Goal: Task Accomplishment & Management: Use online tool/utility

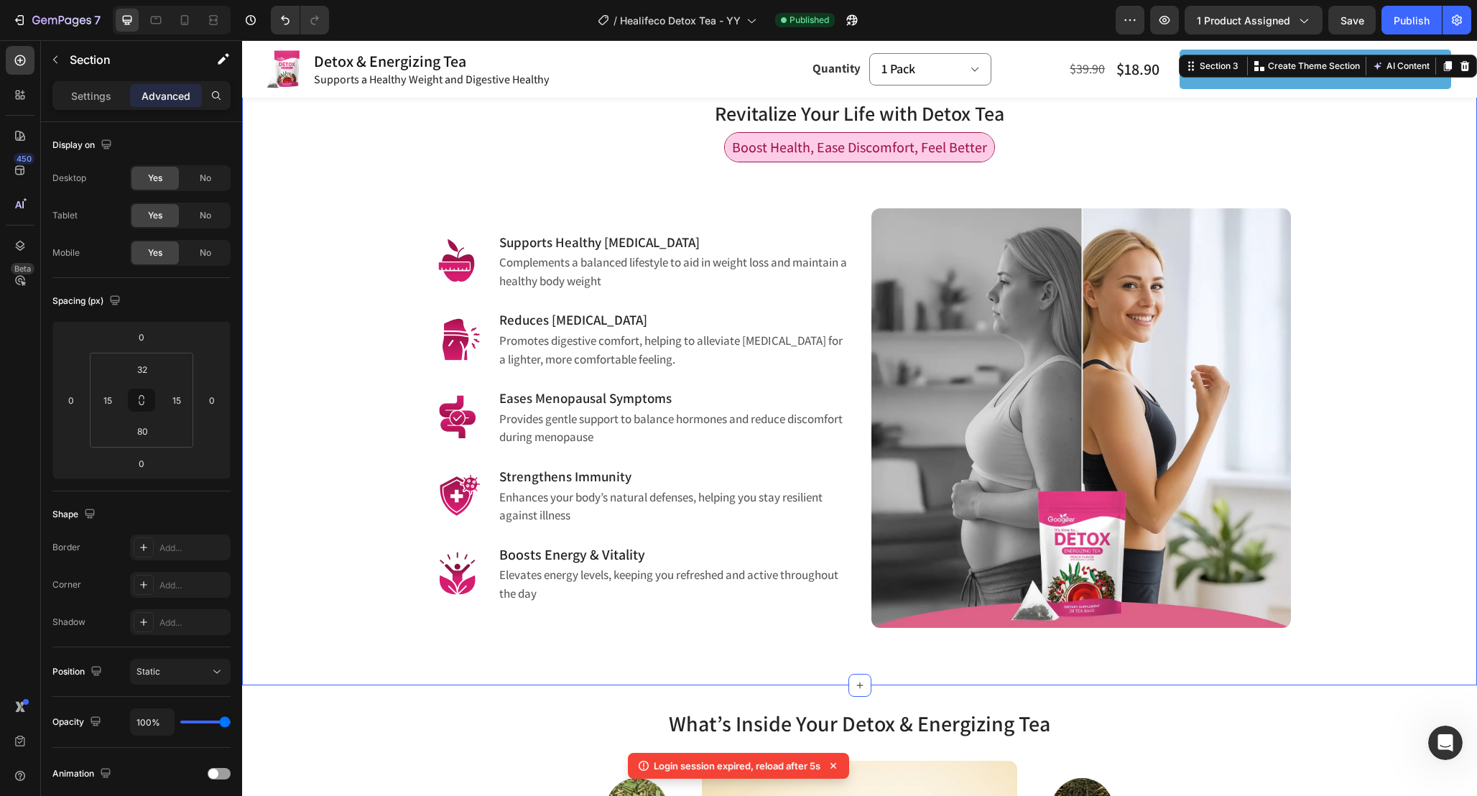
scroll to position [4761, 0]
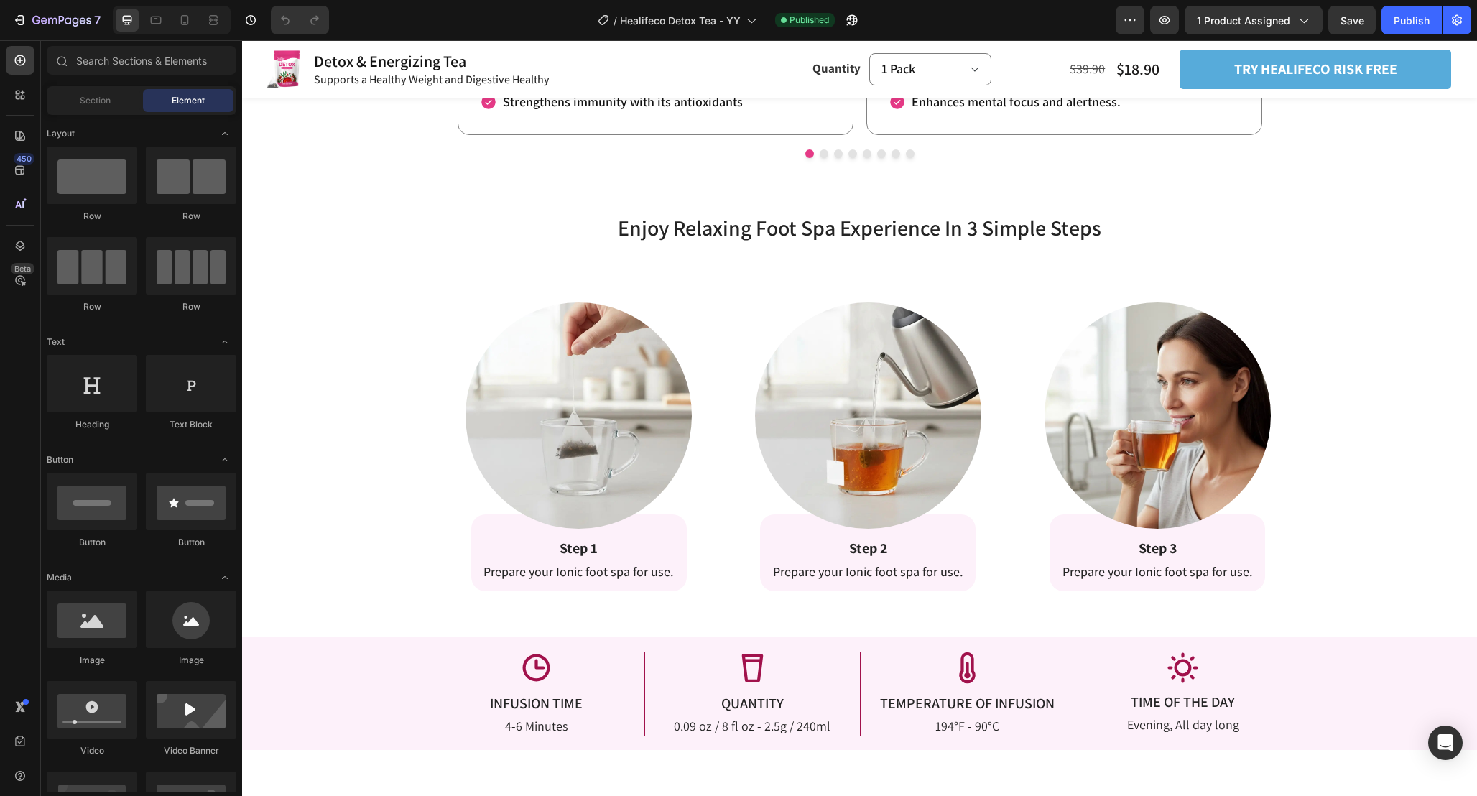
scroll to position [2220, 0]
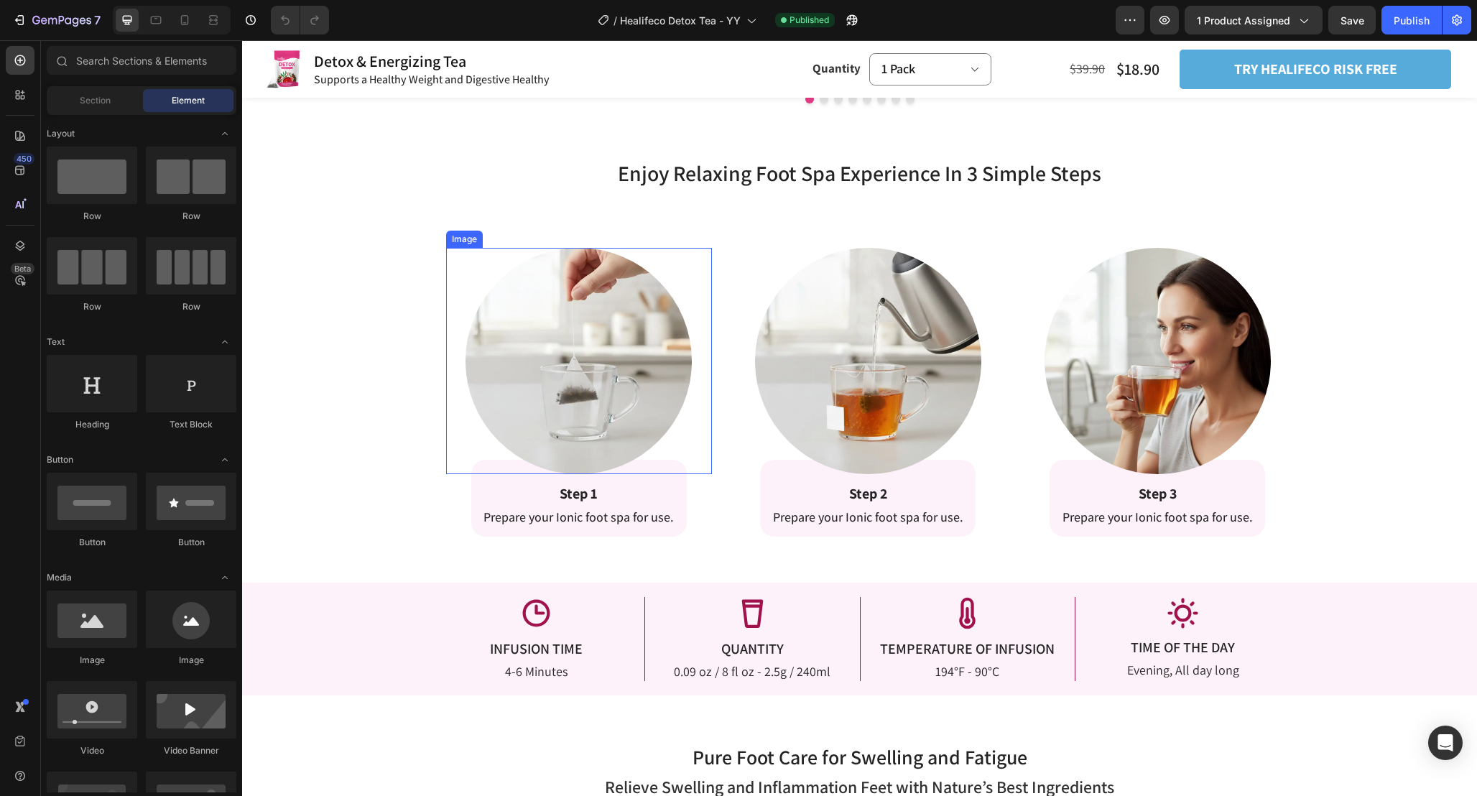
click at [610, 389] on img at bounding box center [579, 361] width 226 height 226
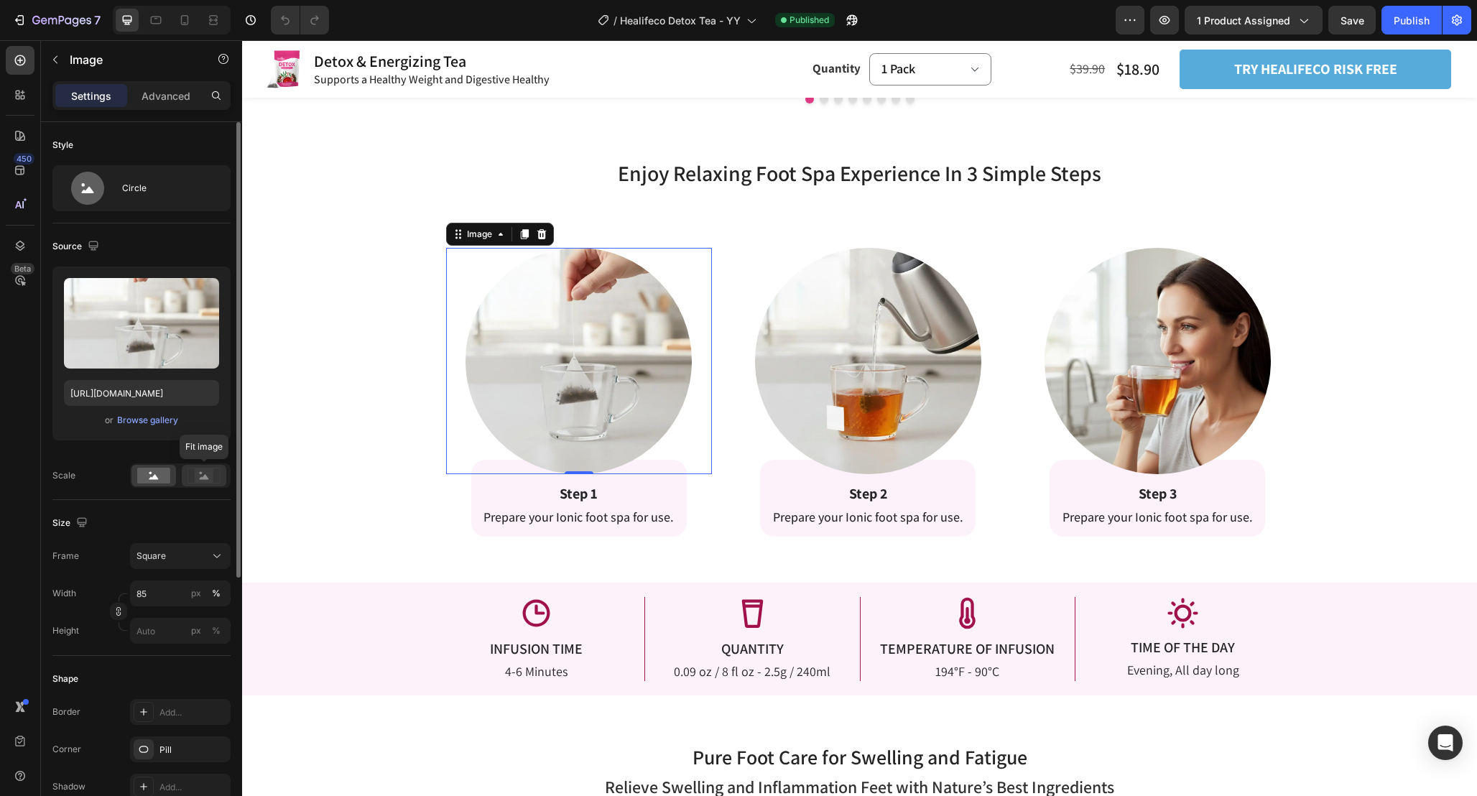
click at [200, 481] on rect at bounding box center [204, 475] width 19 height 14
click at [159, 478] on rect at bounding box center [153, 476] width 33 height 16
click at [547, 404] on img at bounding box center [579, 361] width 226 height 226
click at [193, 195] on div "Circle" at bounding box center [166, 188] width 88 height 33
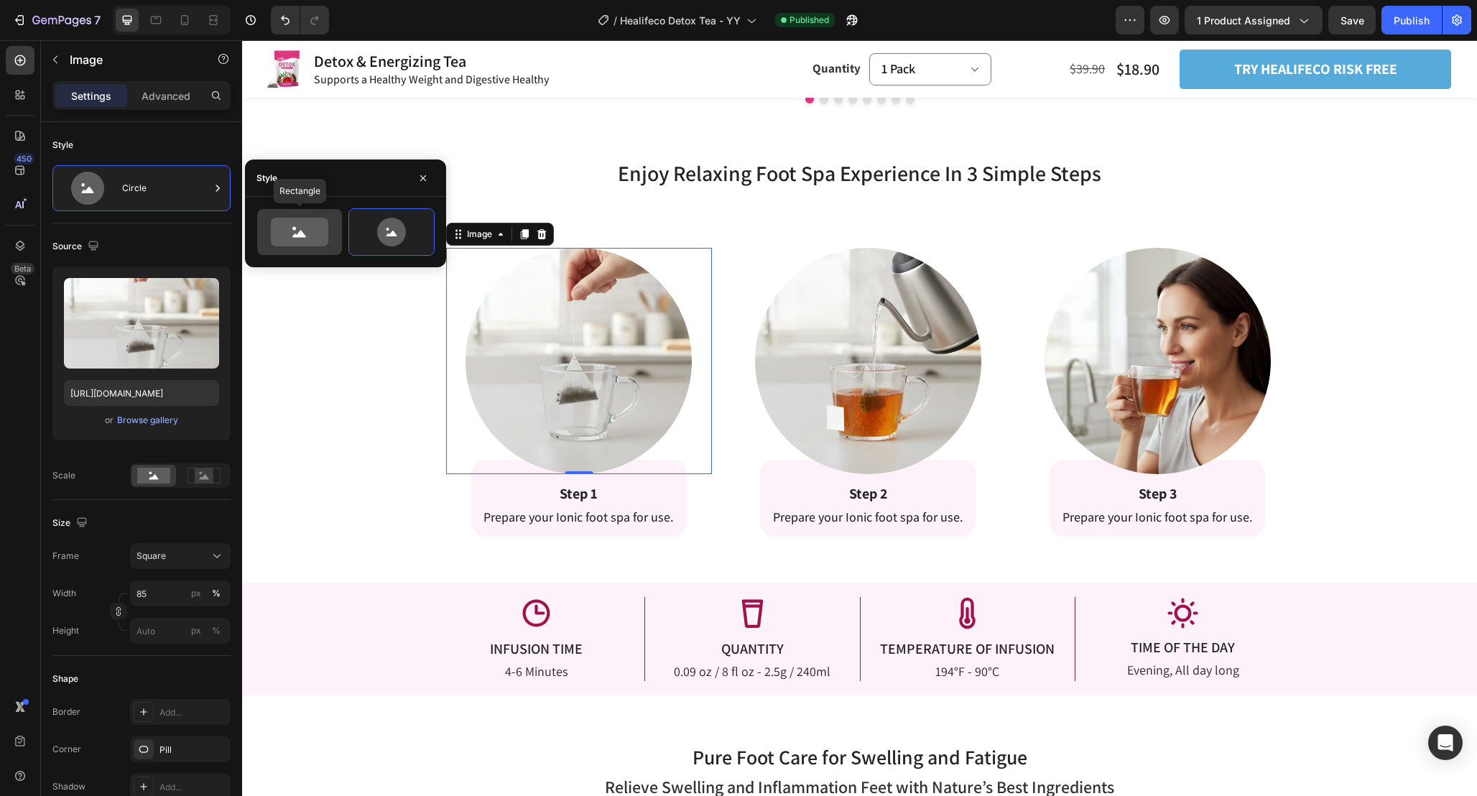
click at [306, 240] on icon at bounding box center [299, 232] width 57 height 29
type input "100"
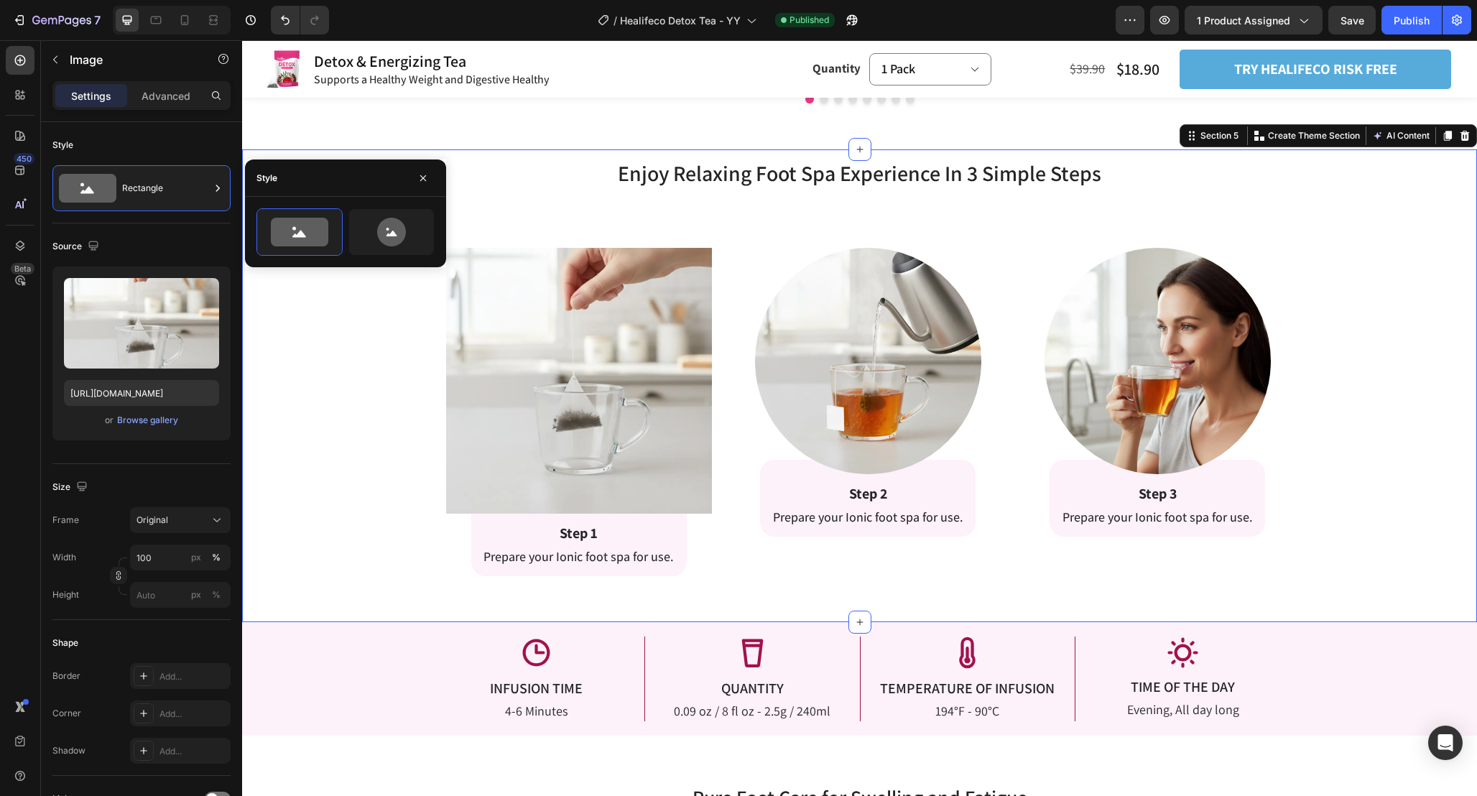
click at [394, 430] on div "Enjoy Relaxing Foot Spa Experience In 3 Simple Steps Heading Enjoy Relaxing Foo…" at bounding box center [859, 367] width 1235 height 419
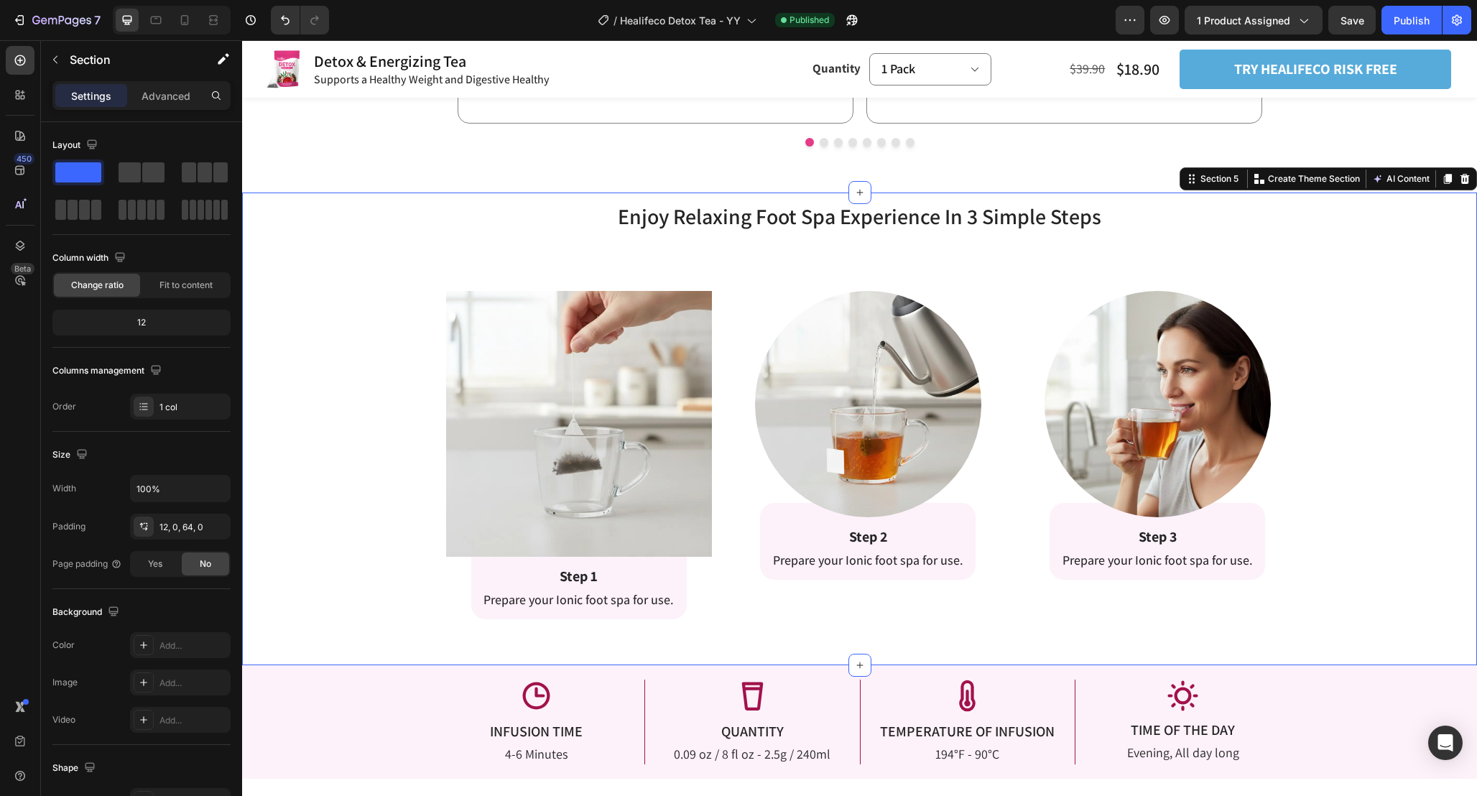
scroll to position [2224, 0]
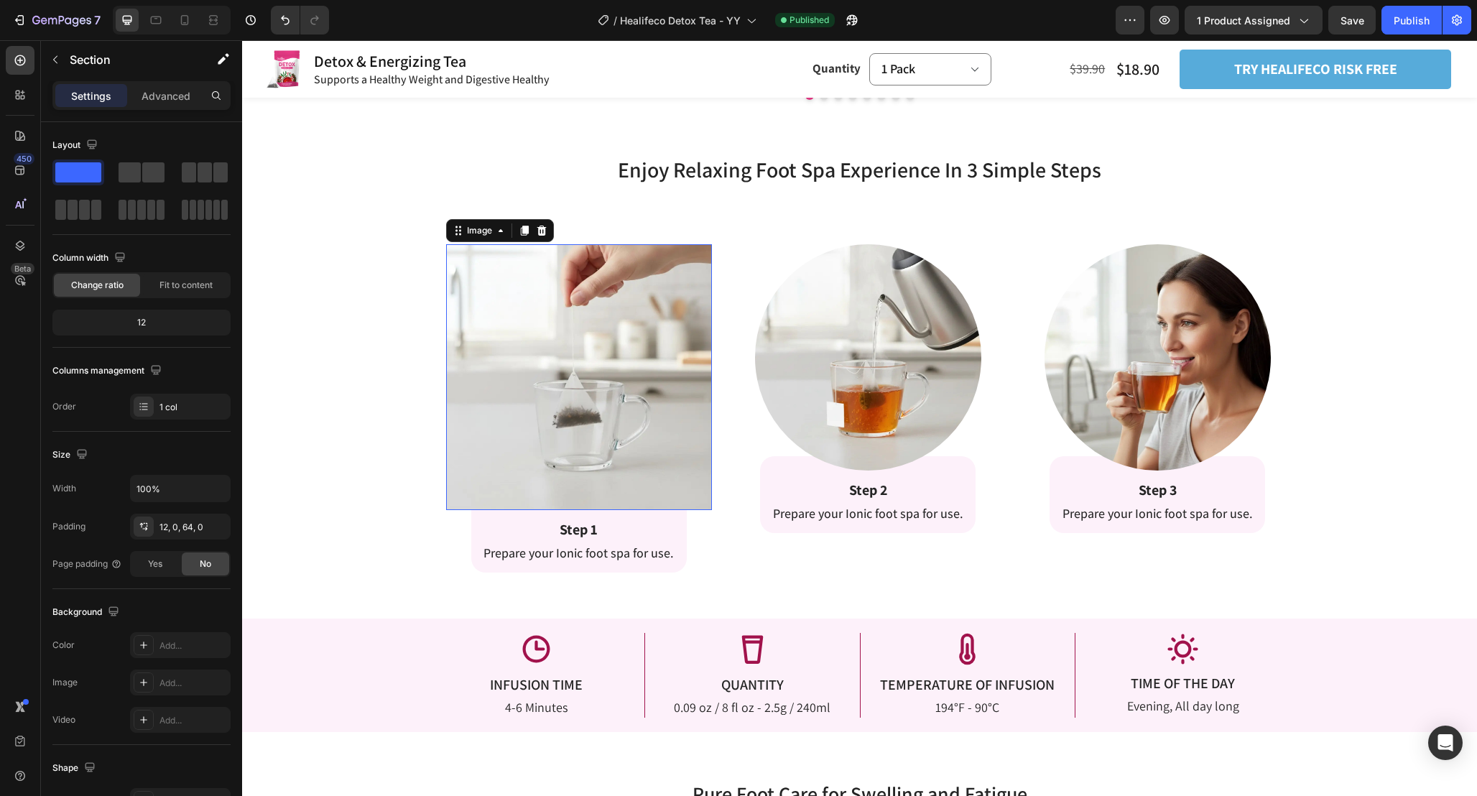
click at [583, 407] on img at bounding box center [579, 377] width 267 height 267
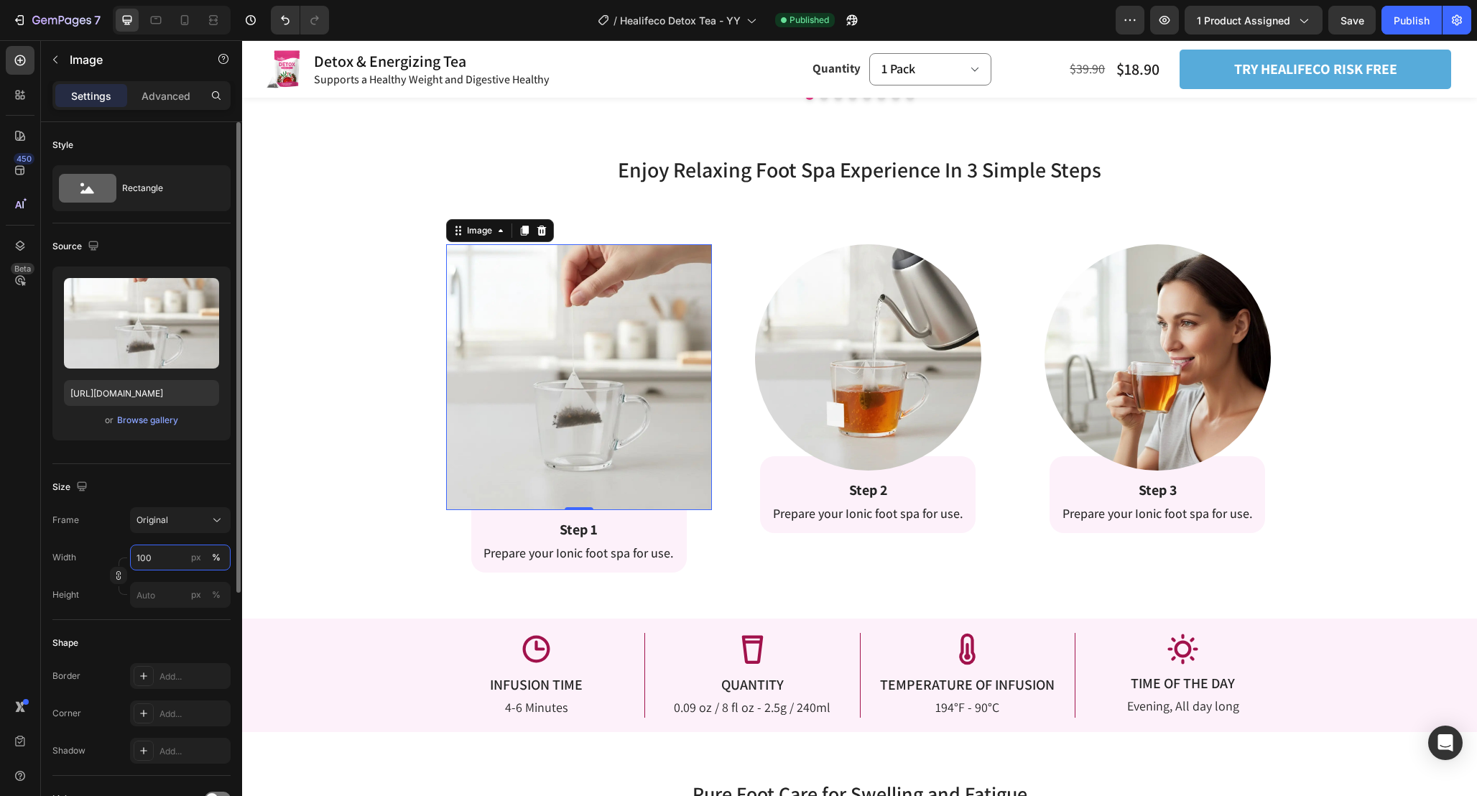
click at [165, 554] on input "100" at bounding box center [180, 558] width 101 height 26
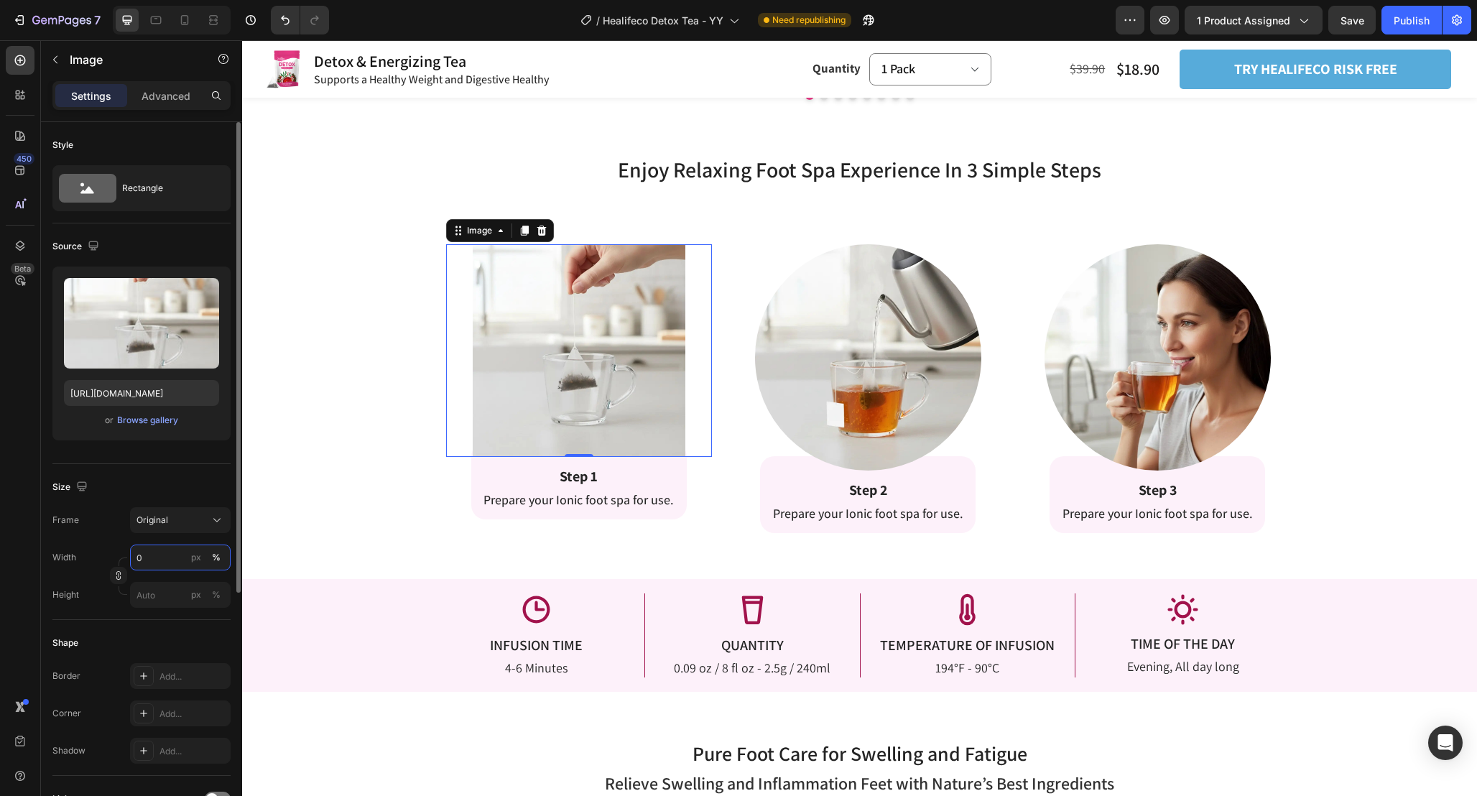
type input "90"
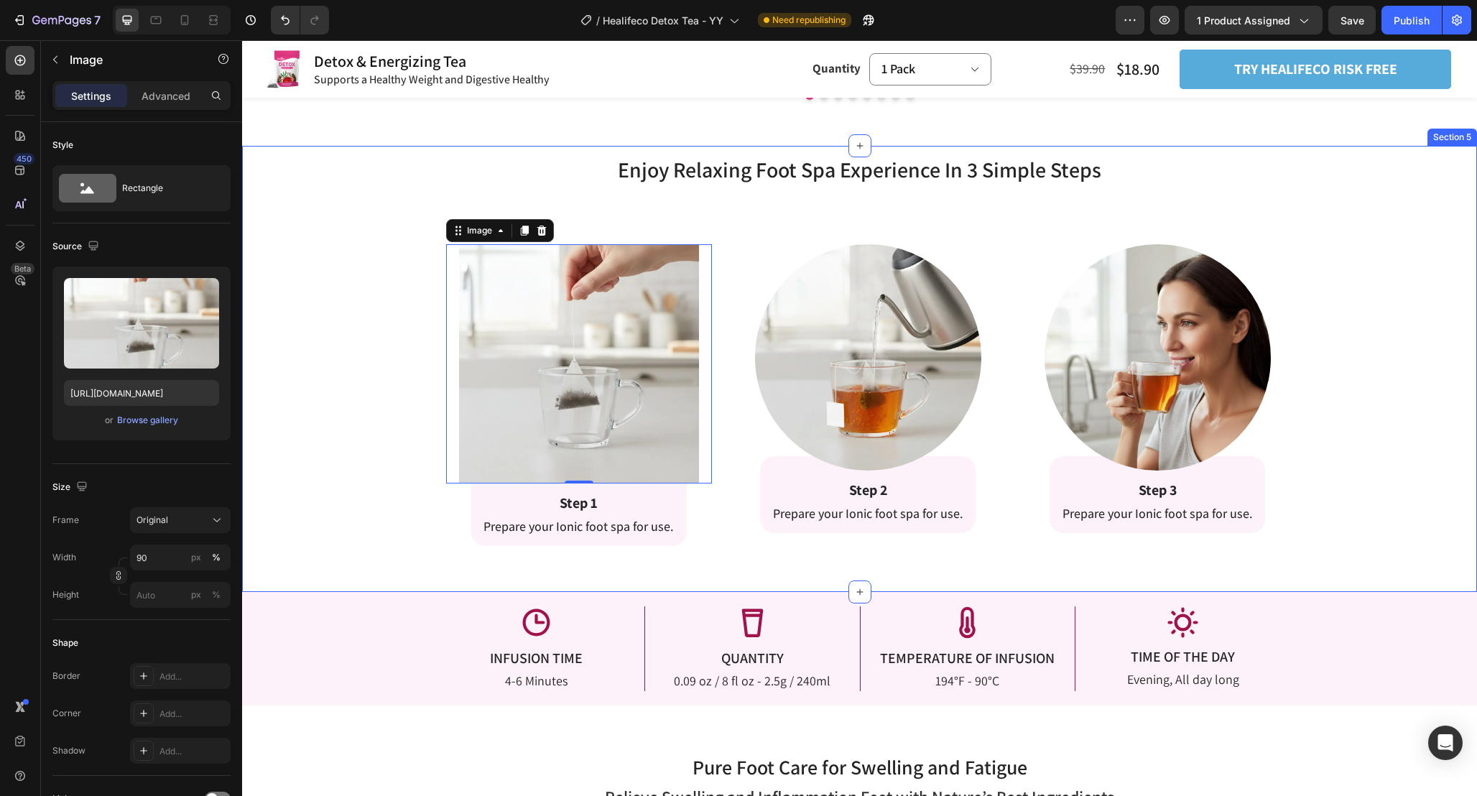
click at [389, 464] on div "Enjoy Relaxing Foot Spa Experience In 3 Simple Steps Heading Enjoy Relaxing Foo…" at bounding box center [859, 350] width 1235 height 392
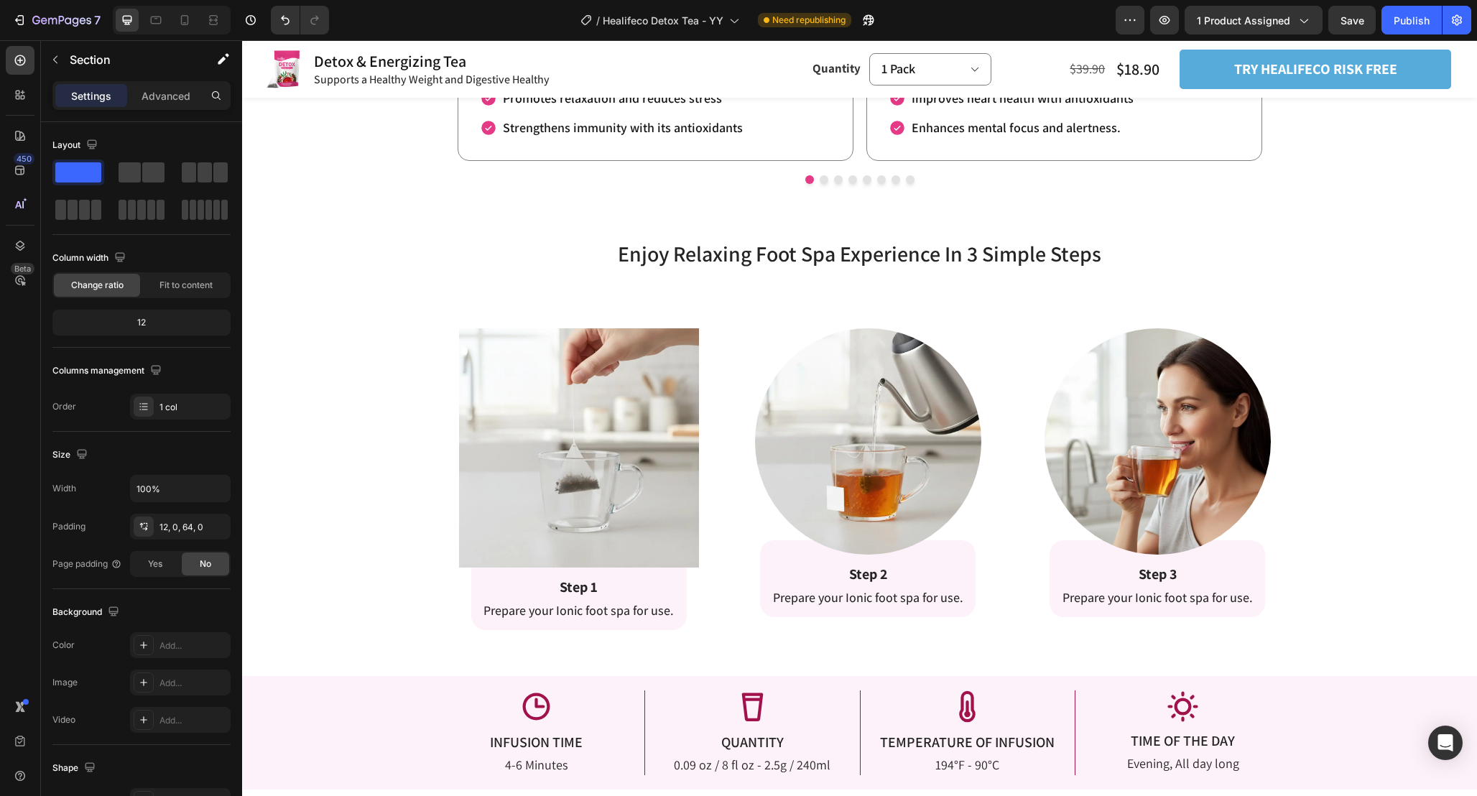
scroll to position [2135, 0]
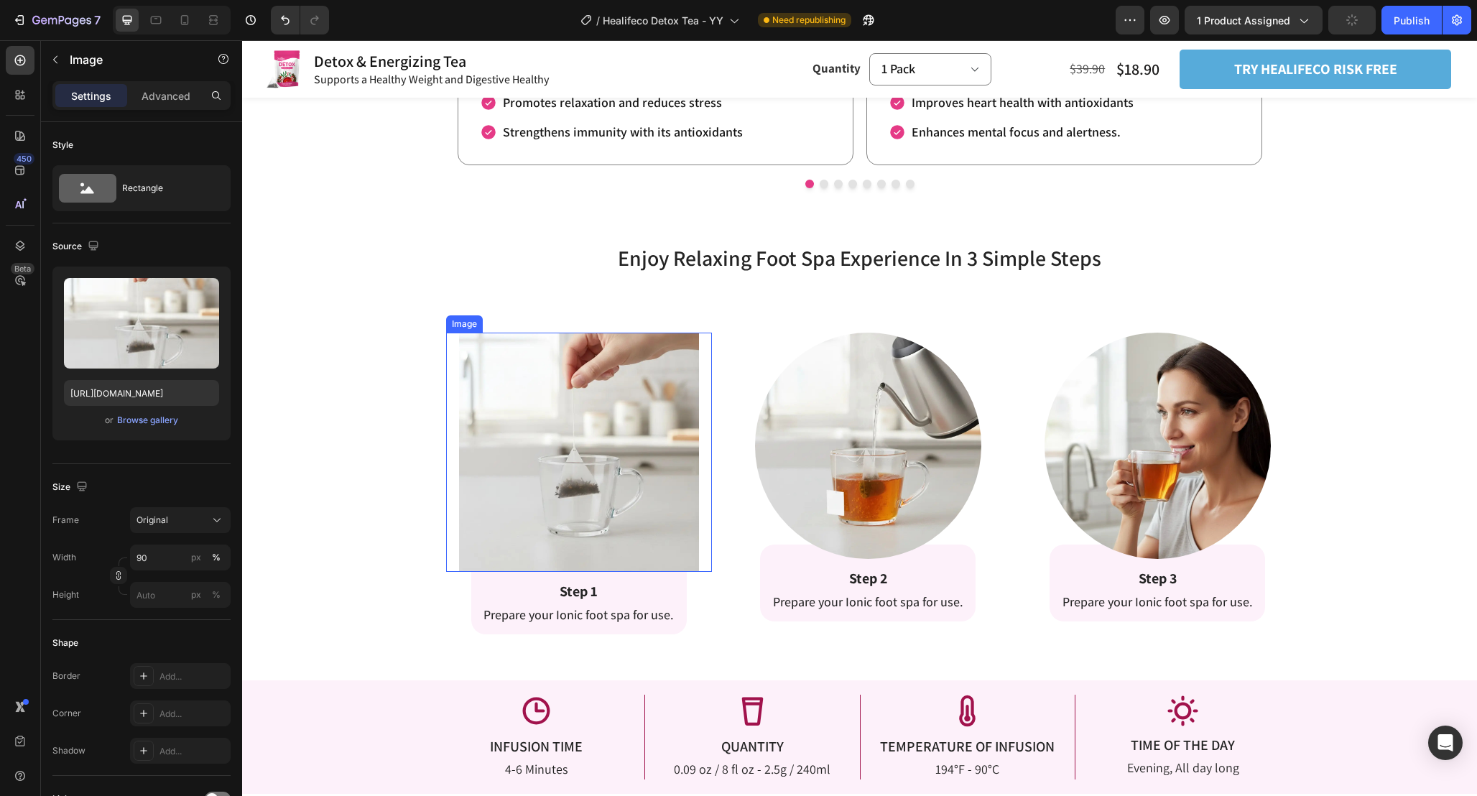
click at [545, 469] on img at bounding box center [579, 453] width 240 height 240
click at [843, 471] on img at bounding box center [868, 446] width 226 height 226
click at [615, 464] on img at bounding box center [579, 453] width 240 height 240
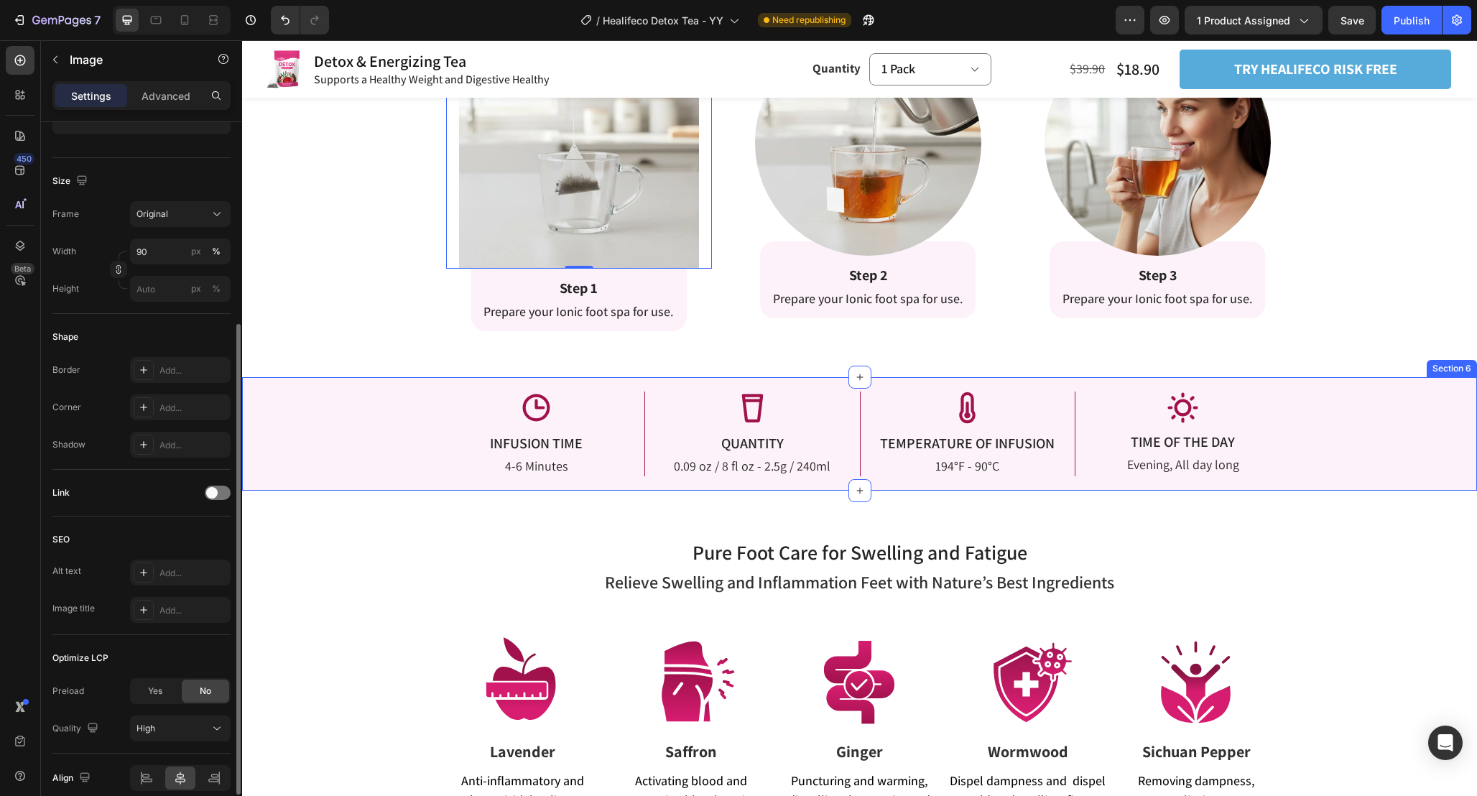
scroll to position [2211, 0]
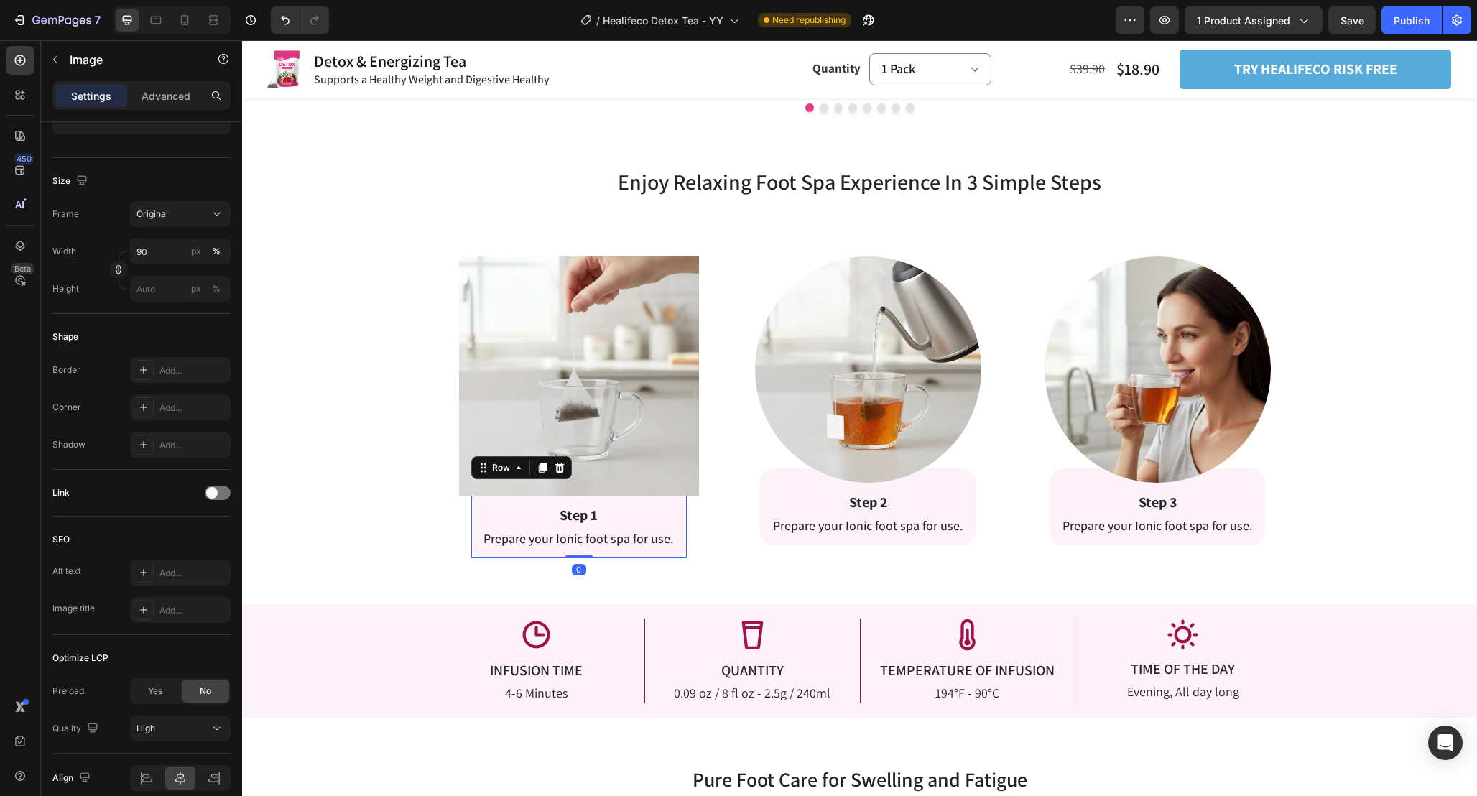
click at [677, 524] on div "Step 1 Text Block Prepare your Ionic foot spa for use. Text Block Row 0" at bounding box center [579, 519] width 216 height 77
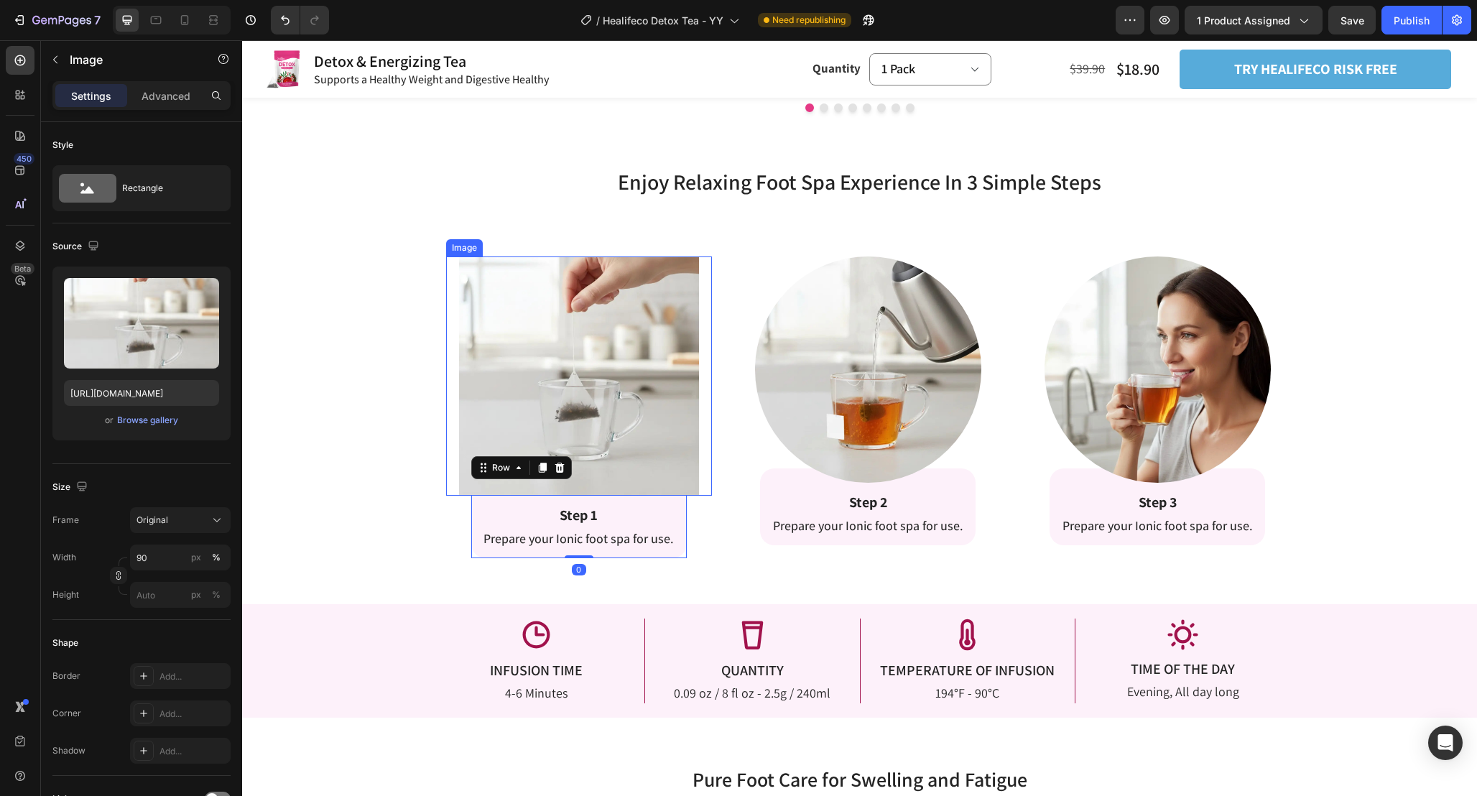
click at [648, 394] on img at bounding box center [579, 376] width 240 height 240
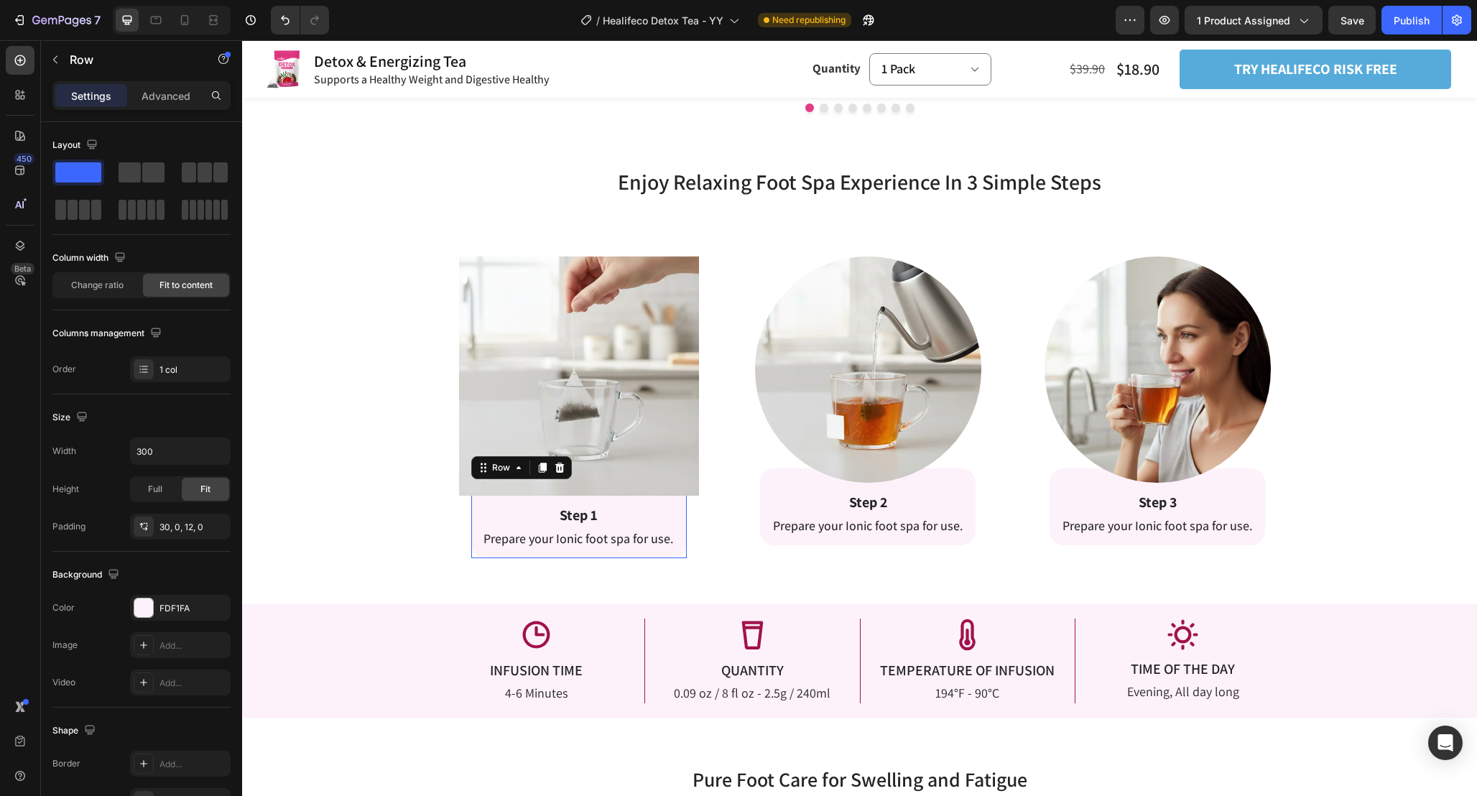
click at [680, 519] on div "Step 1 Text Block Prepare your Ionic foot spa for use. Text Block Row 0" at bounding box center [579, 519] width 216 height 77
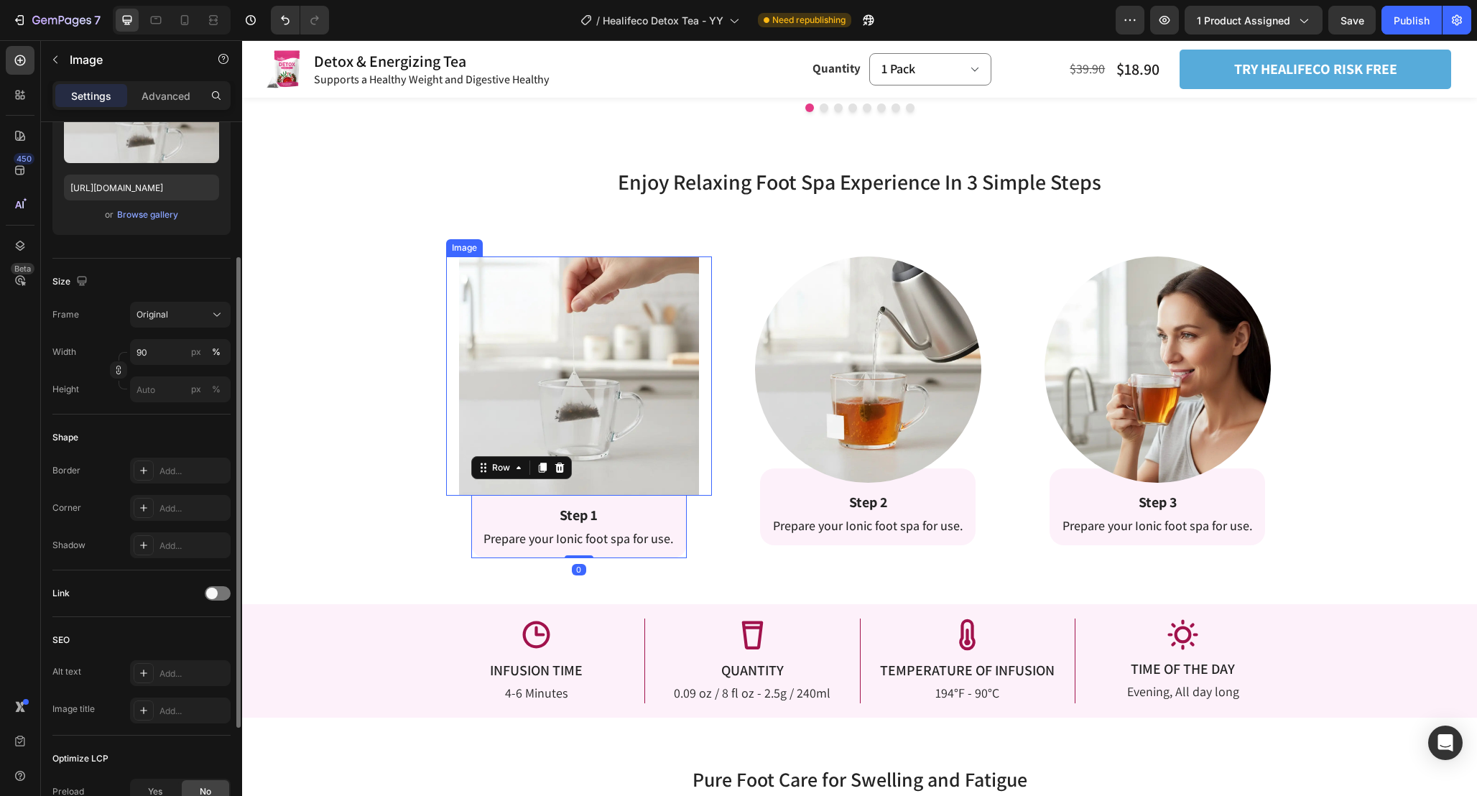
click at [663, 392] on img at bounding box center [579, 376] width 240 height 240
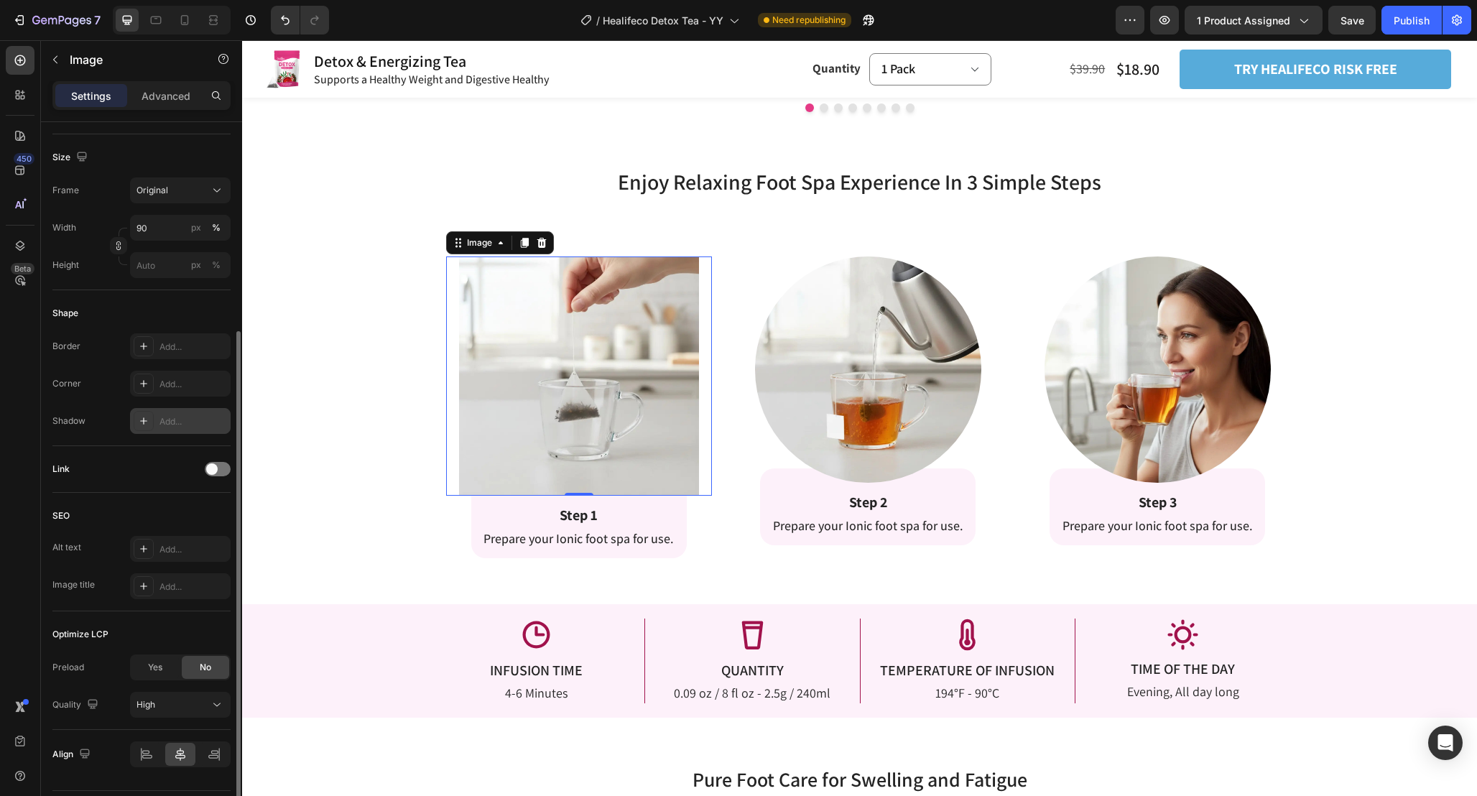
scroll to position [315, 0]
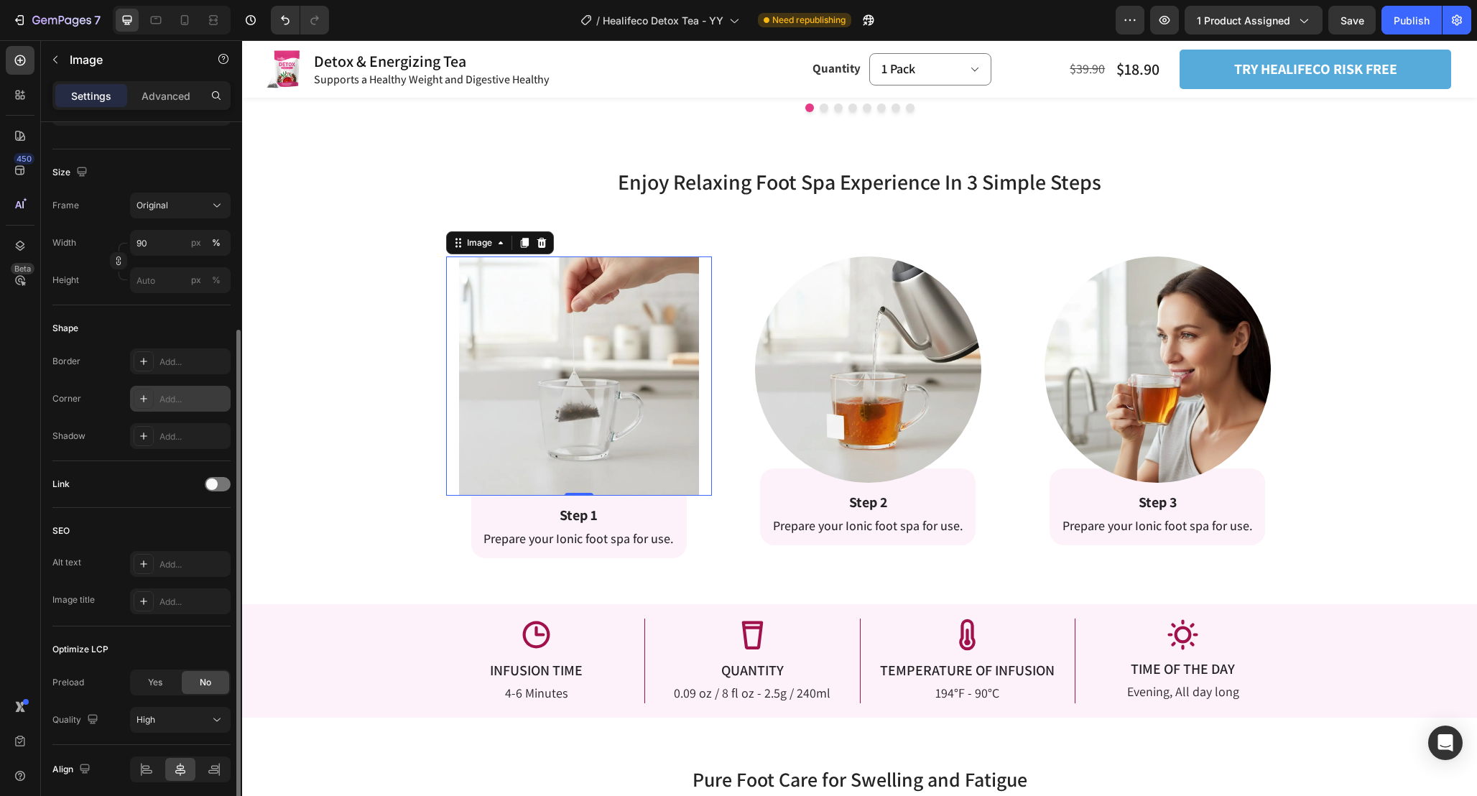
click at [174, 402] on div "Add..." at bounding box center [193, 399] width 68 height 13
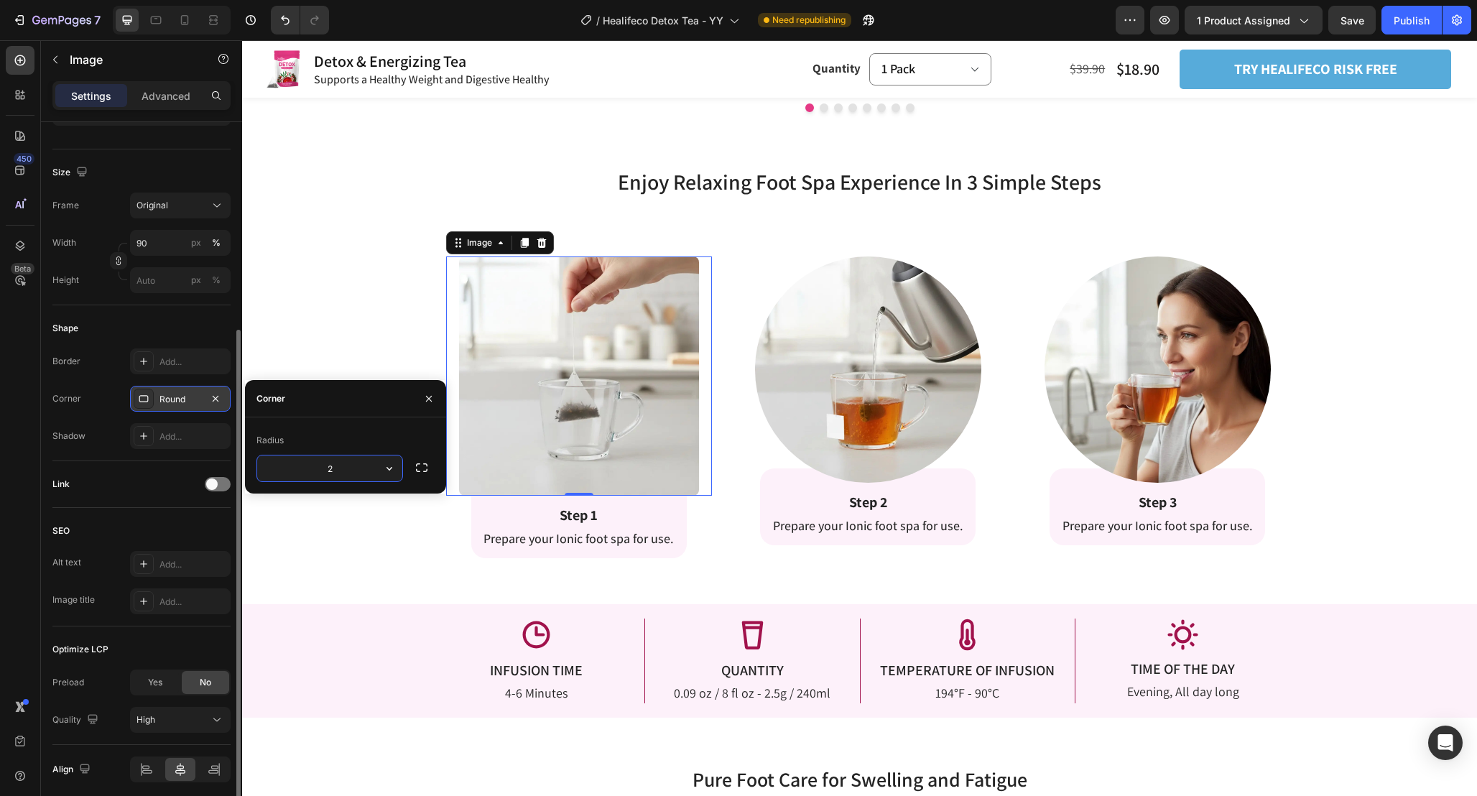
type input "20"
click at [444, 274] on div "Image 0 Row Step 1 Text Block Prepare your Ionic foot spa for use. Text Block R…" at bounding box center [571, 390] width 284 height 338
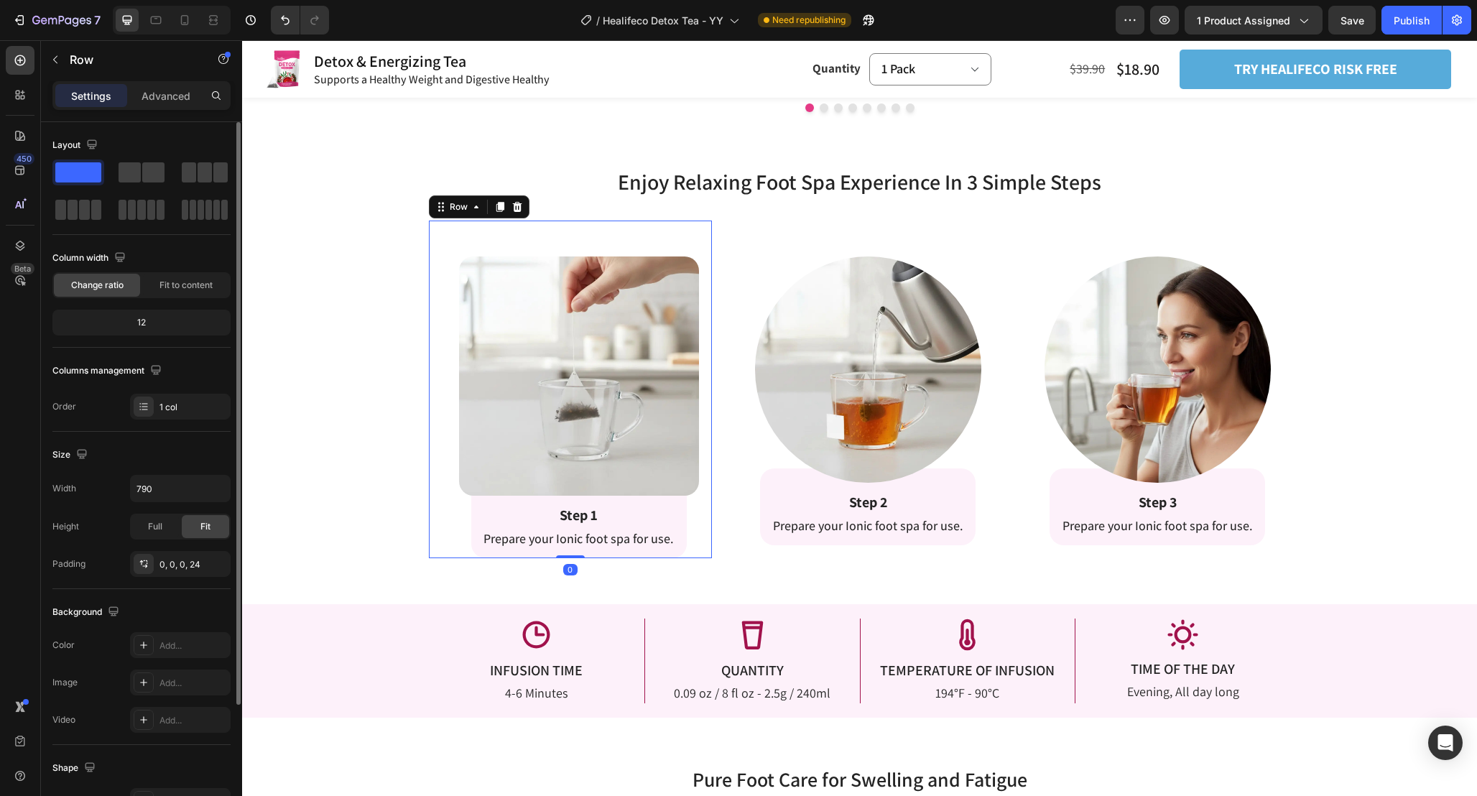
scroll to position [2164, 0]
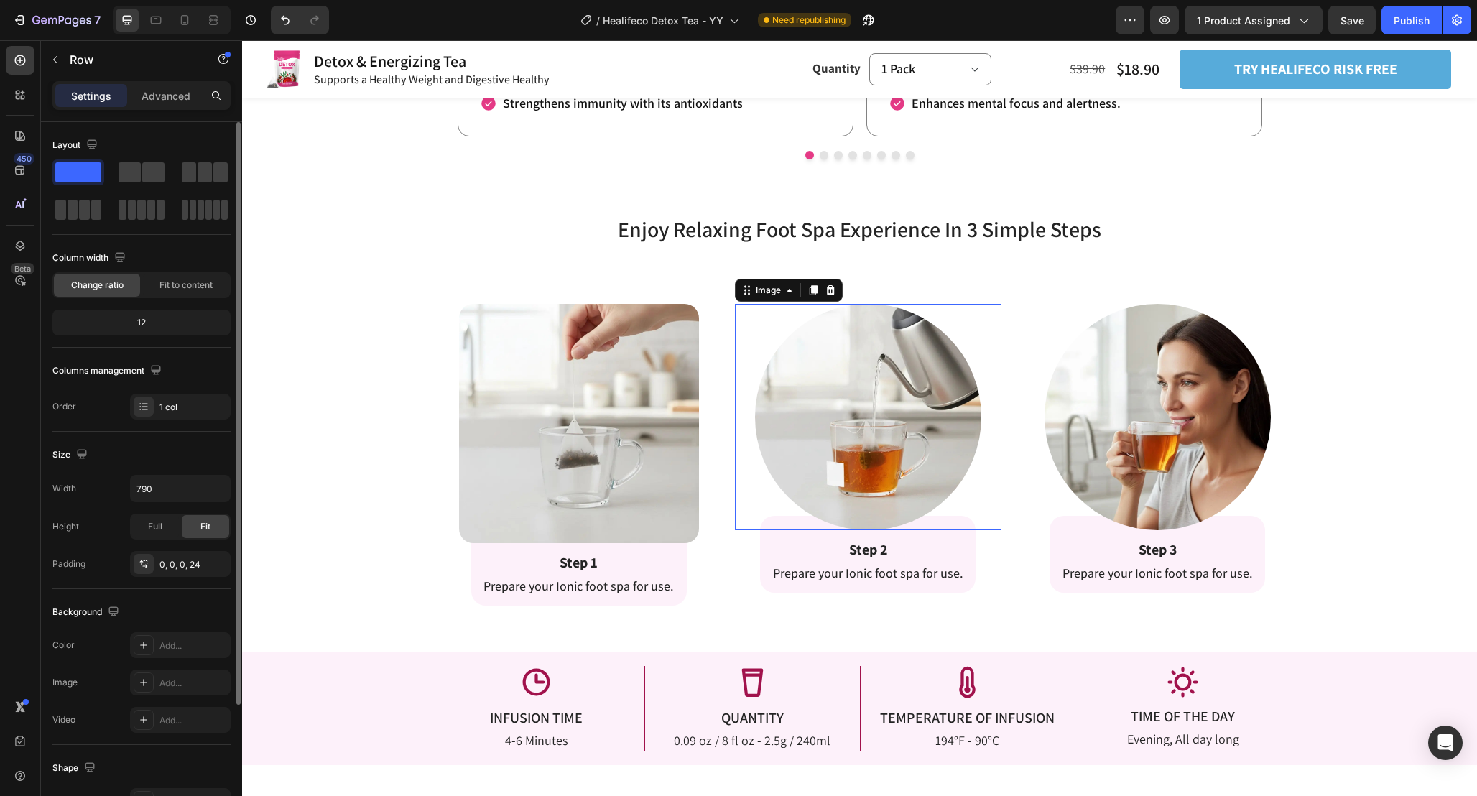
click at [828, 427] on img at bounding box center [868, 417] width 226 height 226
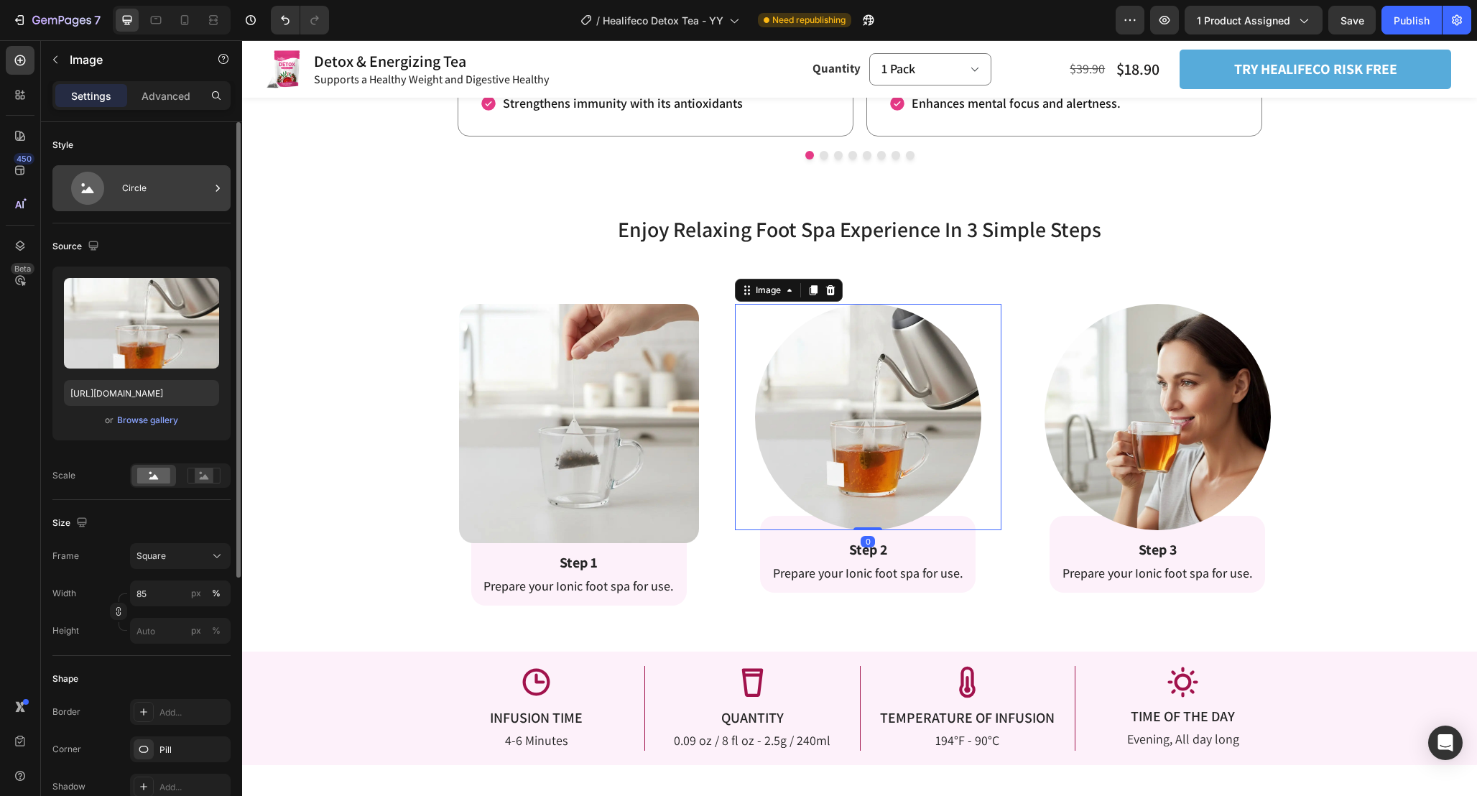
click at [180, 194] on div "Circle" at bounding box center [166, 188] width 88 height 33
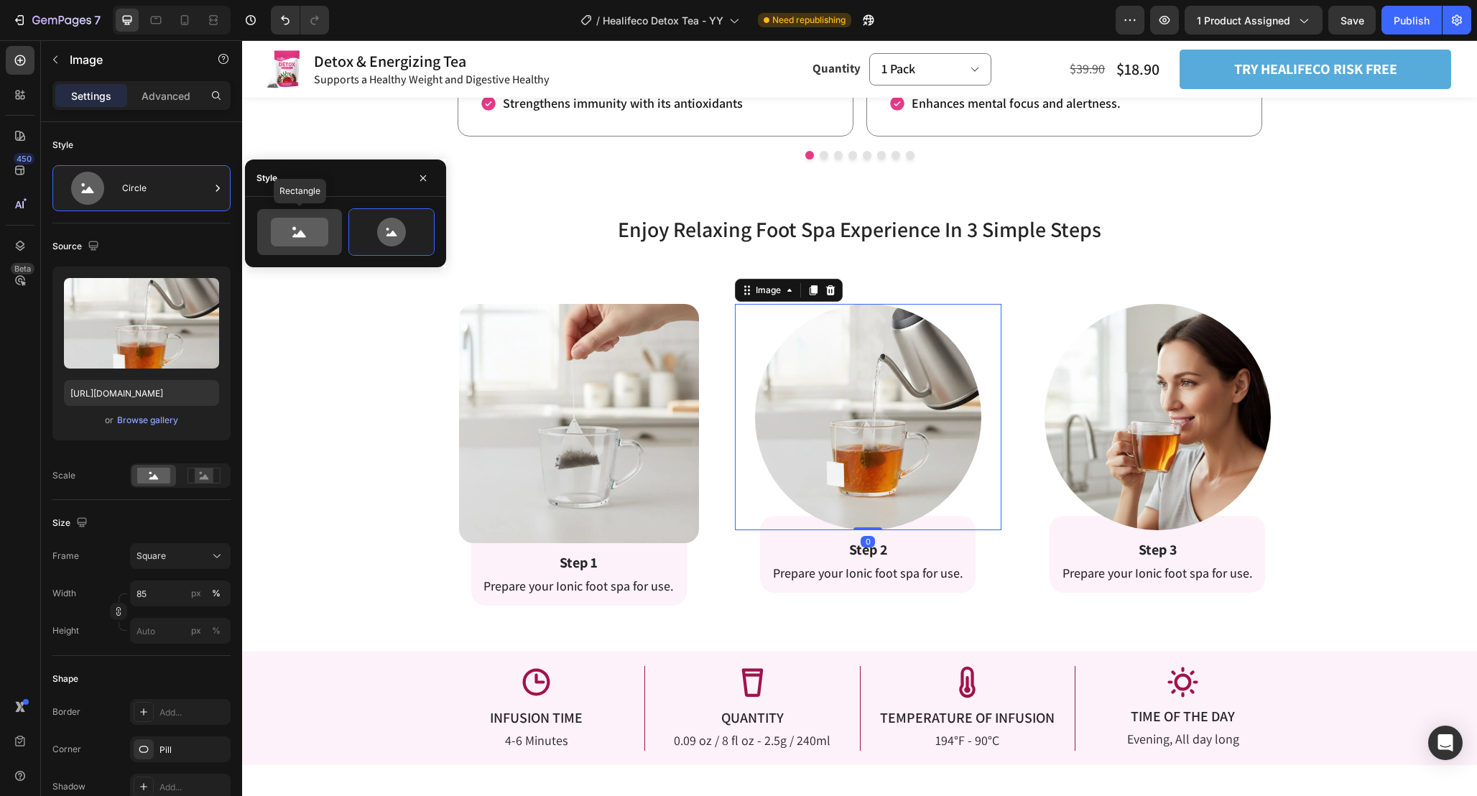
click at [316, 228] on icon at bounding box center [299, 232] width 57 height 29
type input "100"
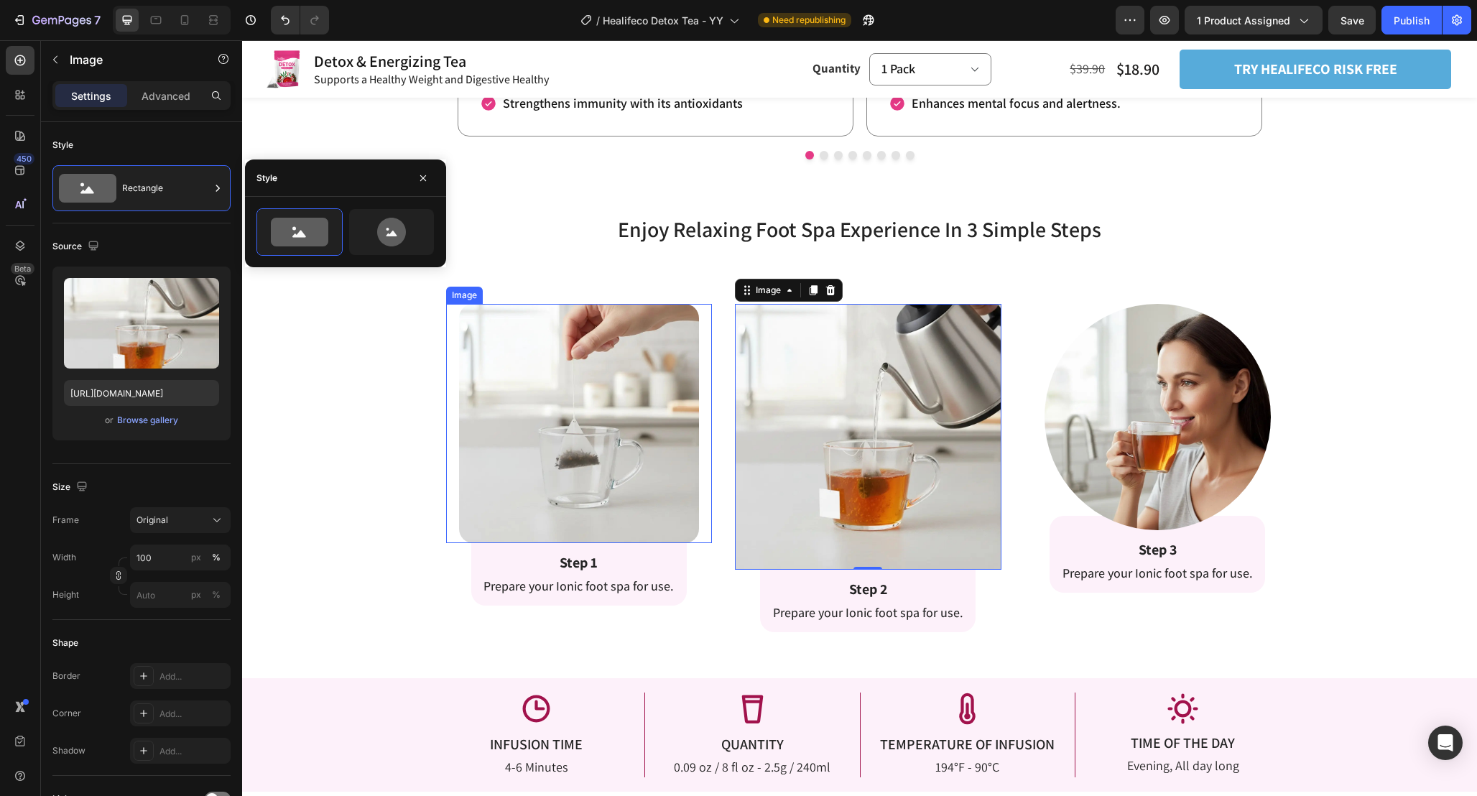
click at [582, 456] on img at bounding box center [579, 424] width 240 height 240
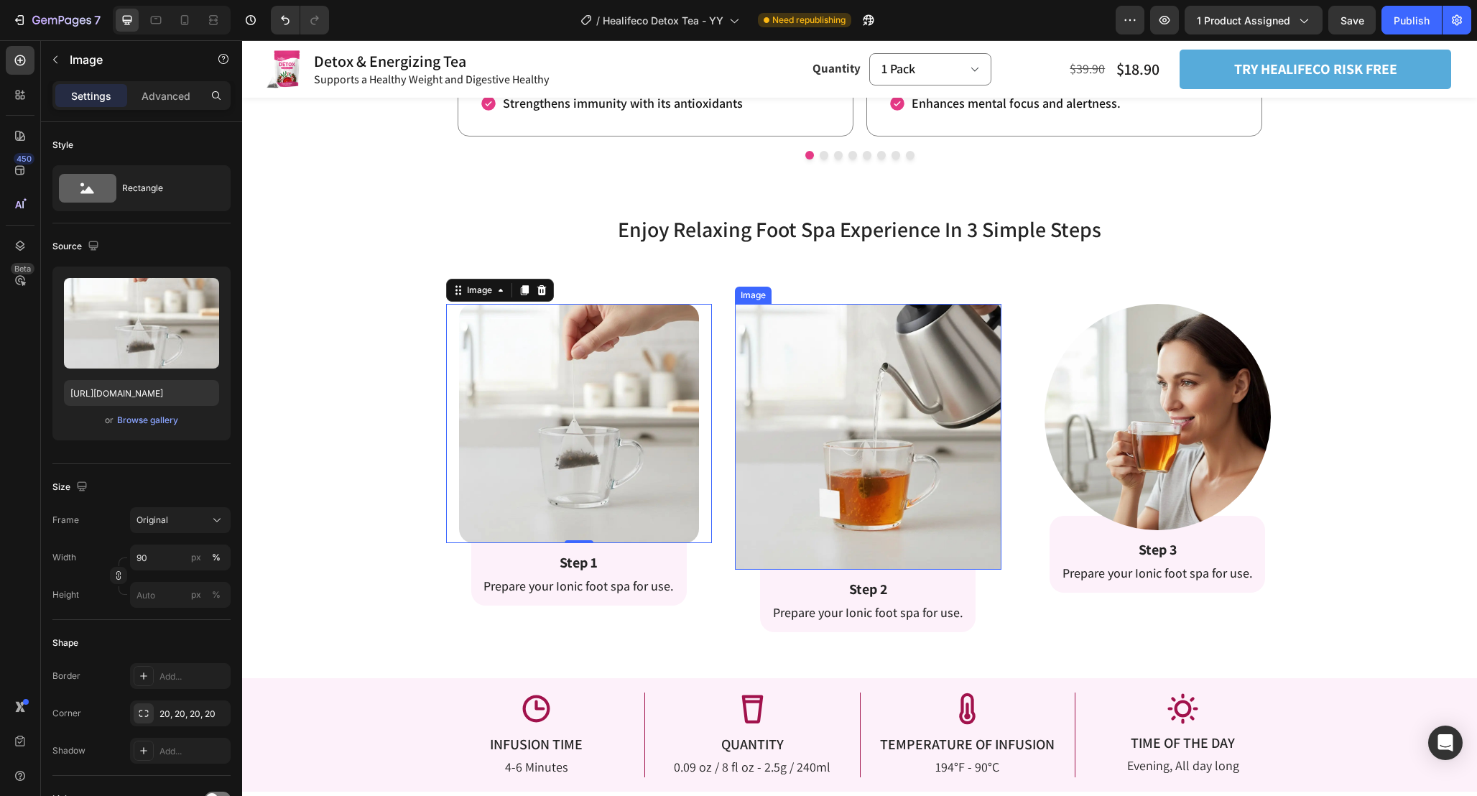
click at [860, 456] on img at bounding box center [868, 437] width 267 height 267
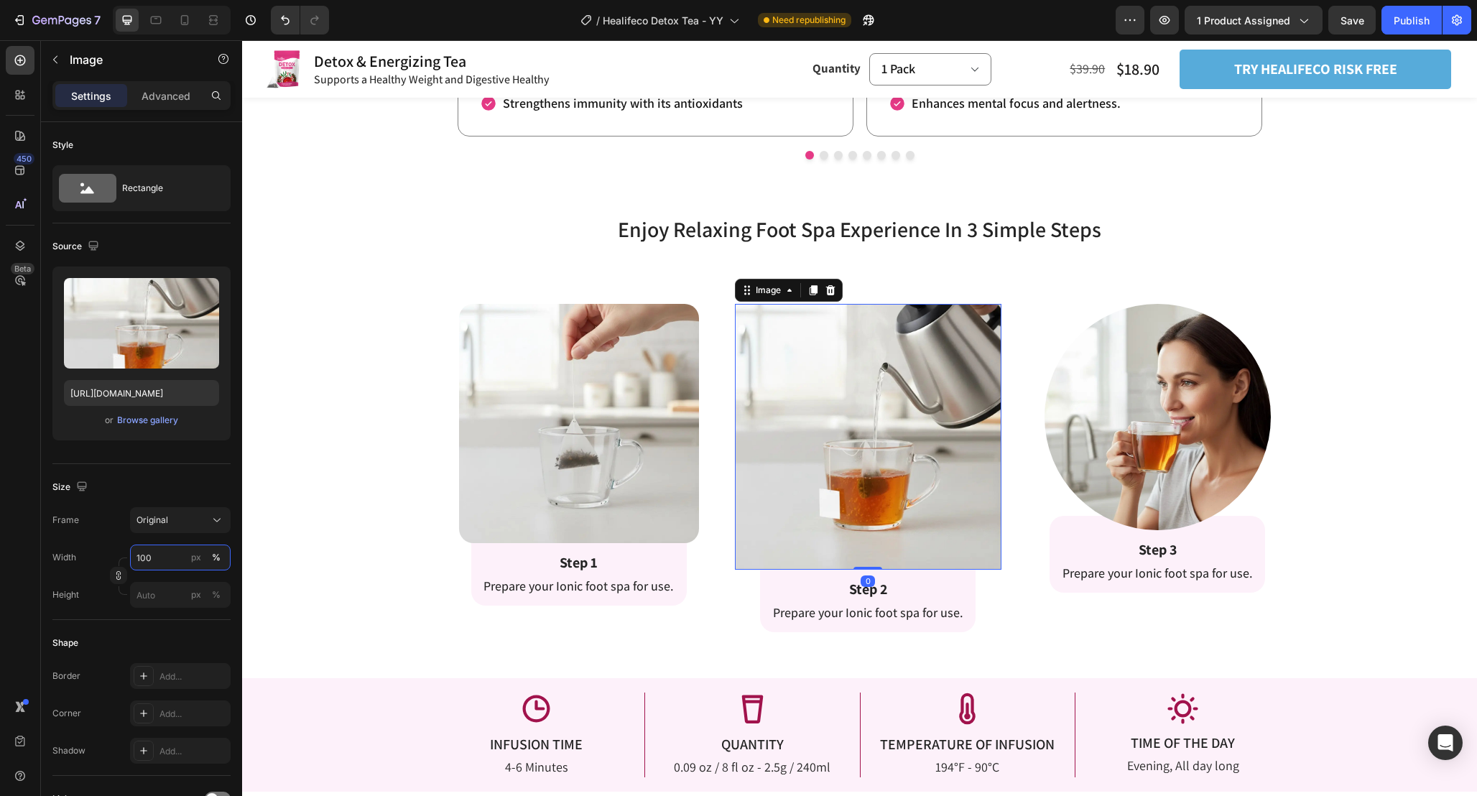
click at [167, 559] on input "100" at bounding box center [180, 558] width 101 height 26
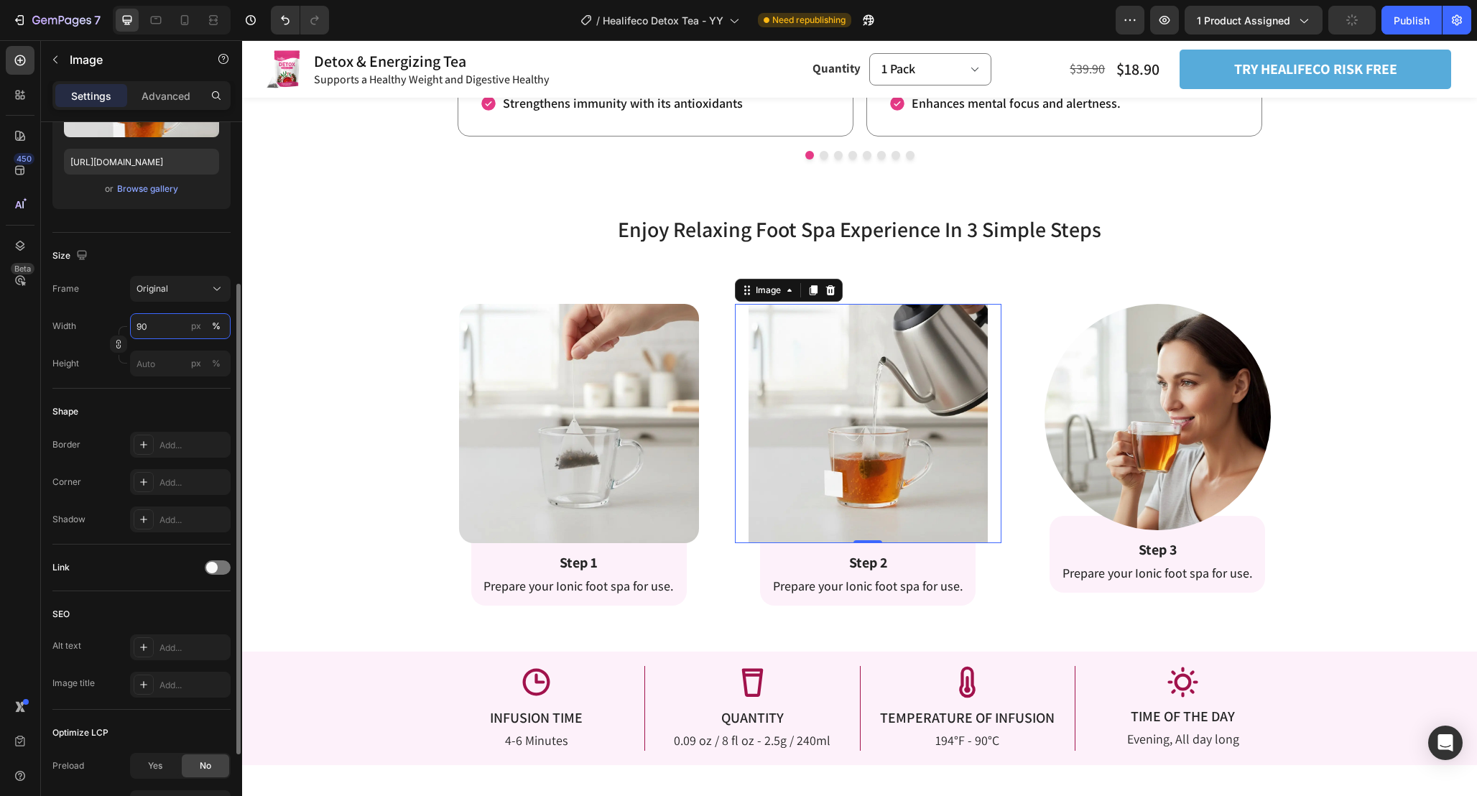
scroll to position [239, 0]
type input "90"
click at [177, 471] on div "Add..." at bounding box center [193, 475] width 68 height 13
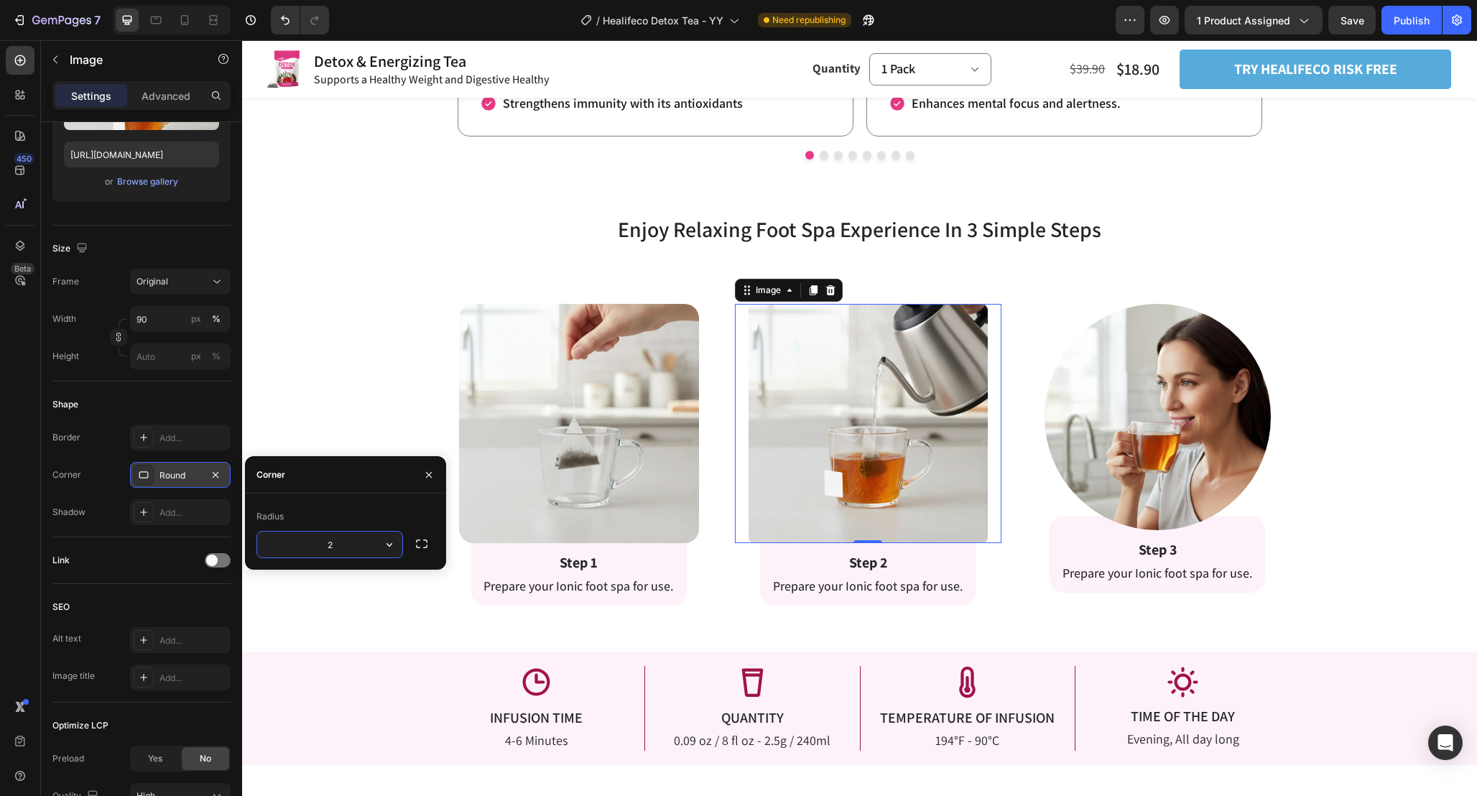
type input "20"
click at [672, 505] on img at bounding box center [579, 424] width 240 height 240
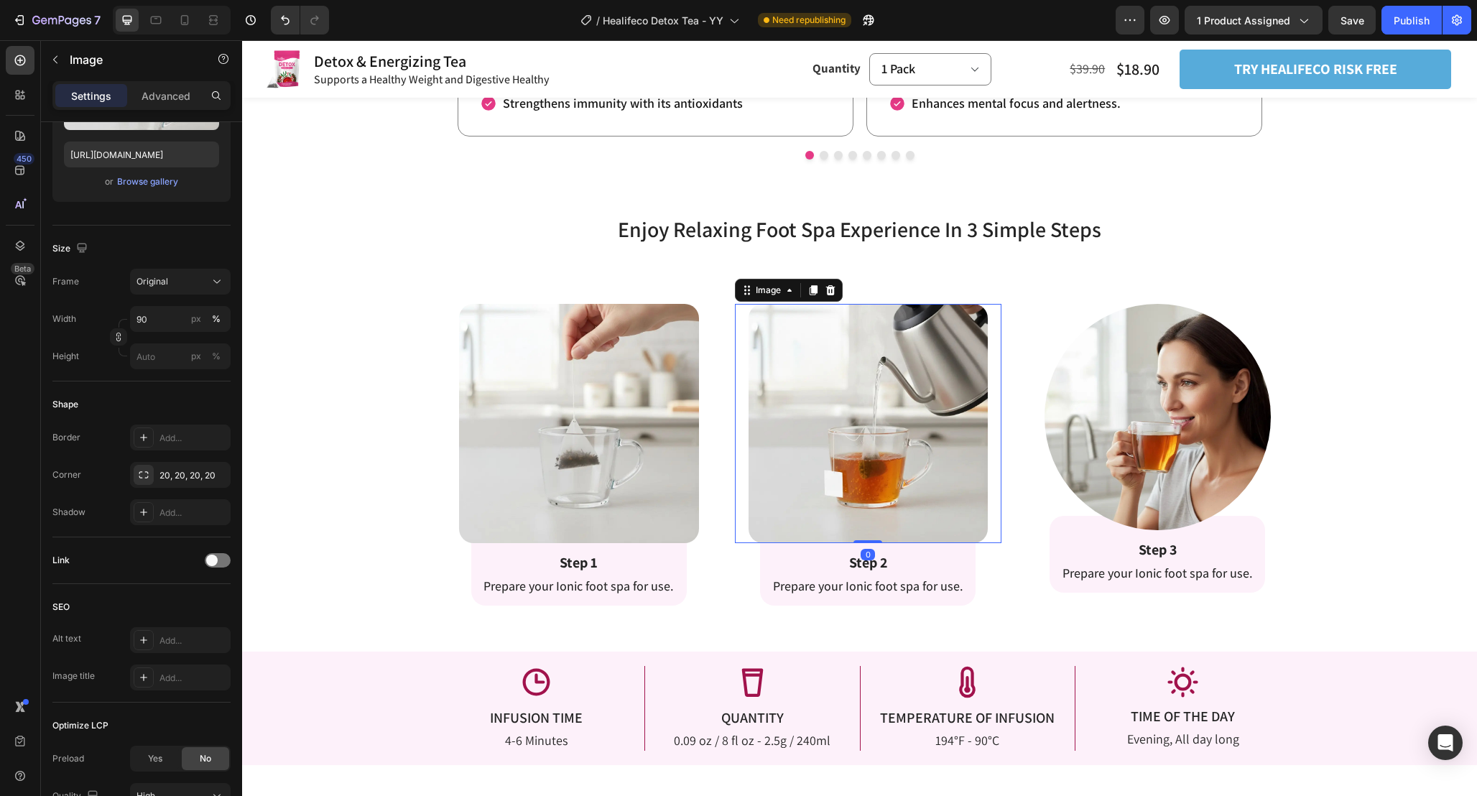
click at [870, 458] on img at bounding box center [869, 424] width 240 height 240
click at [1126, 474] on img at bounding box center [1158, 417] width 226 height 226
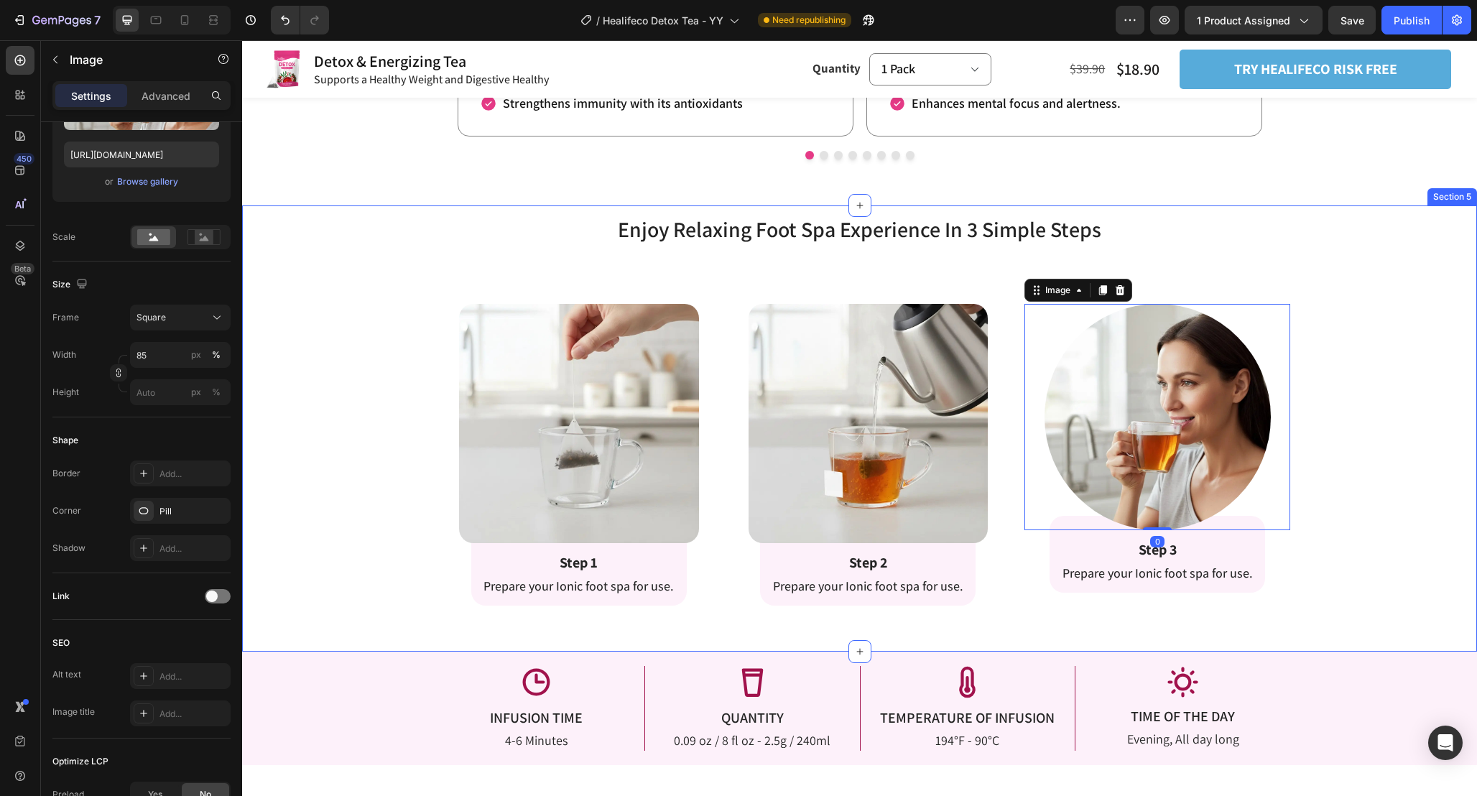
click at [1364, 470] on div "Enjoy Relaxing Foot Spa Experience In 3 Simple Steps Heading Enjoy Relaxing Foo…" at bounding box center [859, 410] width 1235 height 392
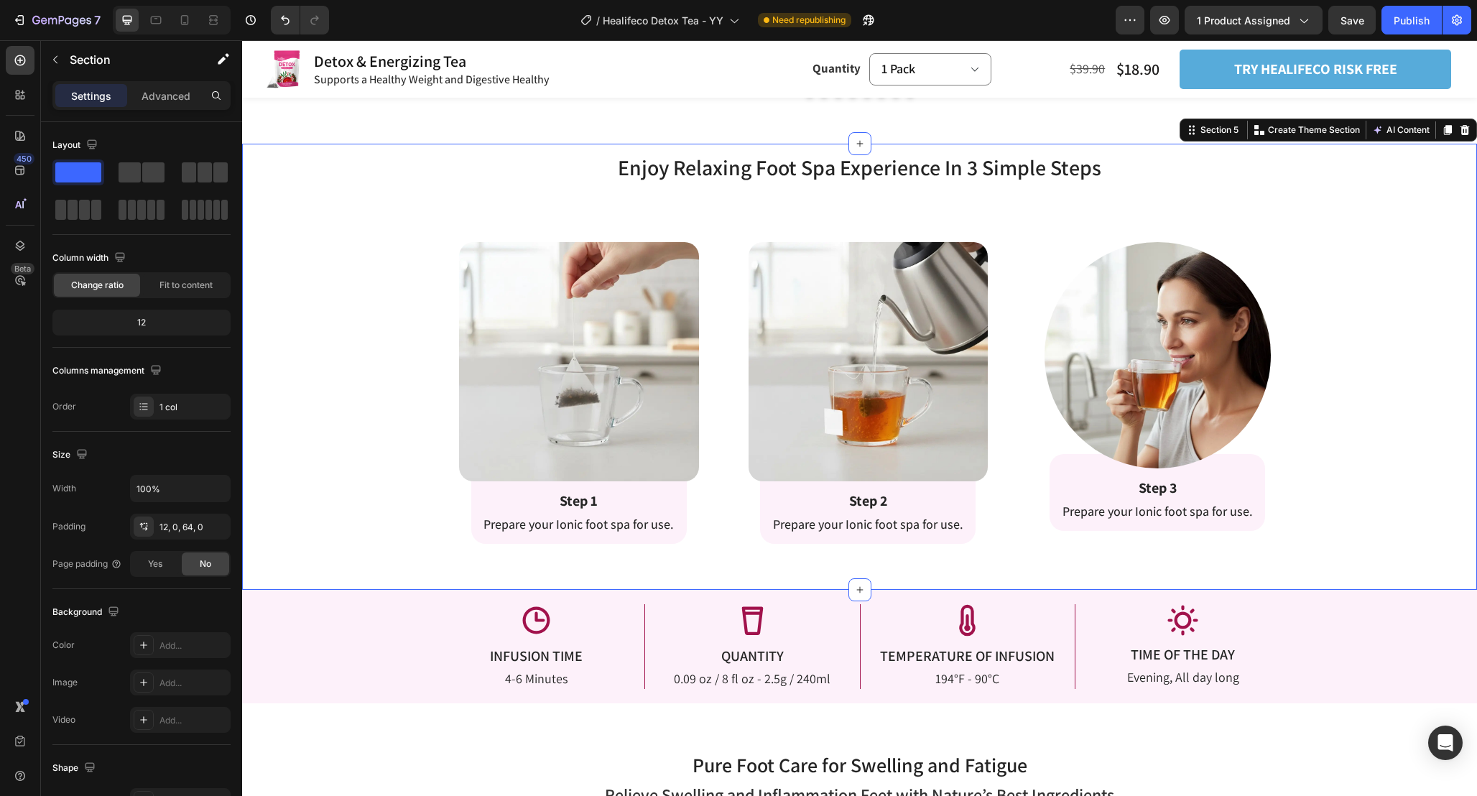
scroll to position [2201, 0]
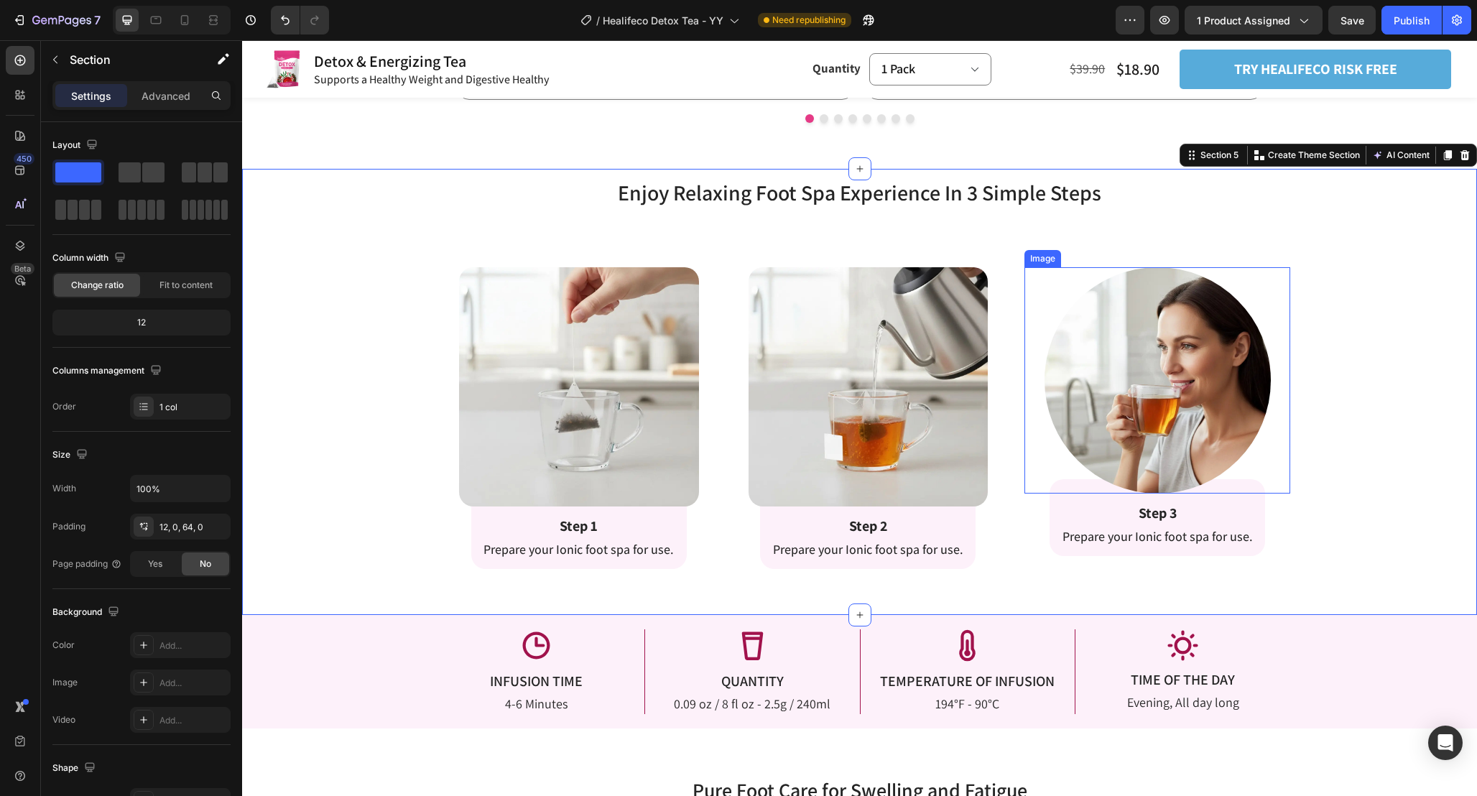
click at [1239, 422] on img at bounding box center [1158, 380] width 226 height 226
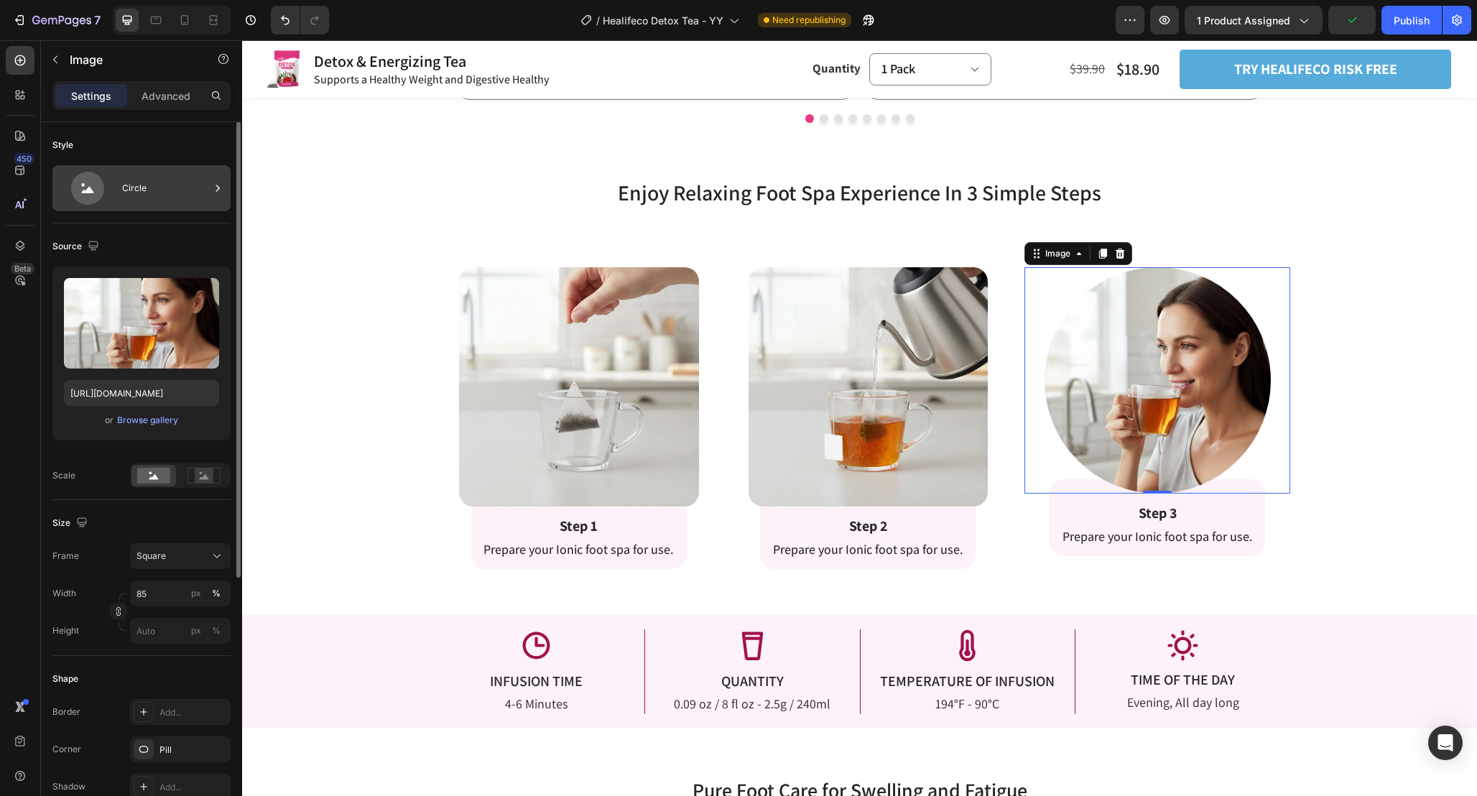
click at [192, 188] on div "Circle" at bounding box center [166, 188] width 88 height 33
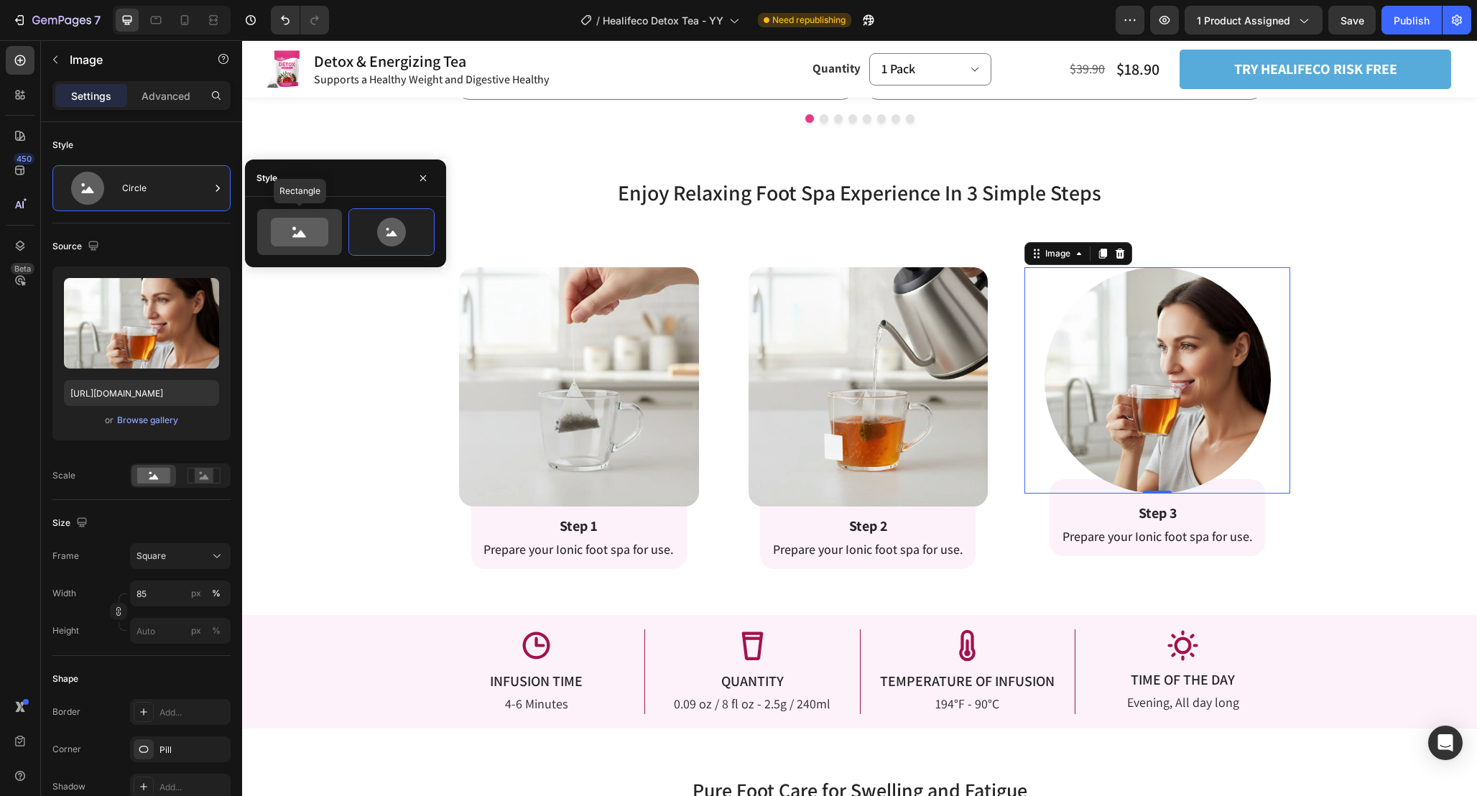
click at [320, 221] on icon at bounding box center [299, 232] width 57 height 29
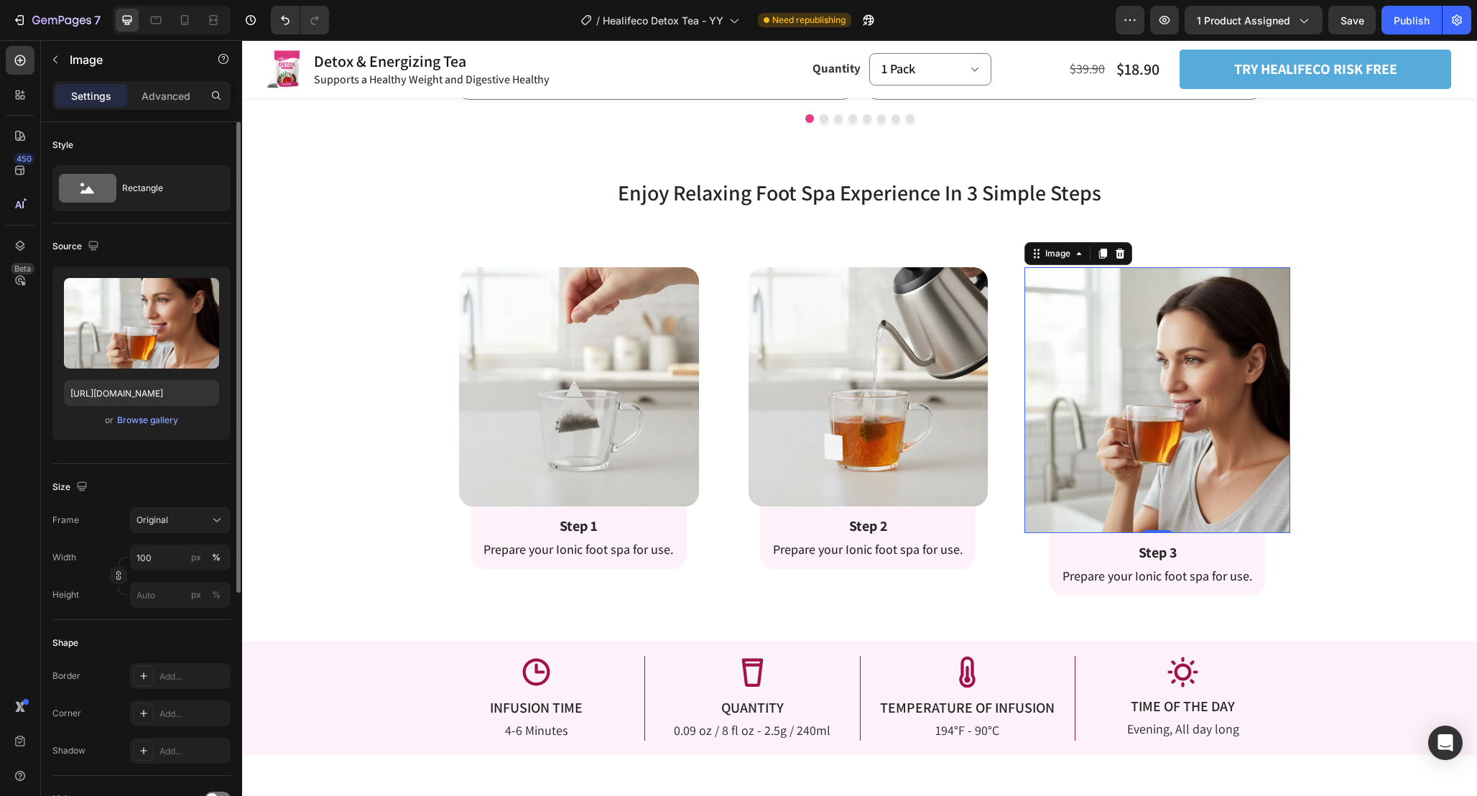
click at [171, 570] on div "Width 100 px % Height px %" at bounding box center [141, 576] width 178 height 63
click at [169, 558] on input "100" at bounding box center [180, 558] width 101 height 26
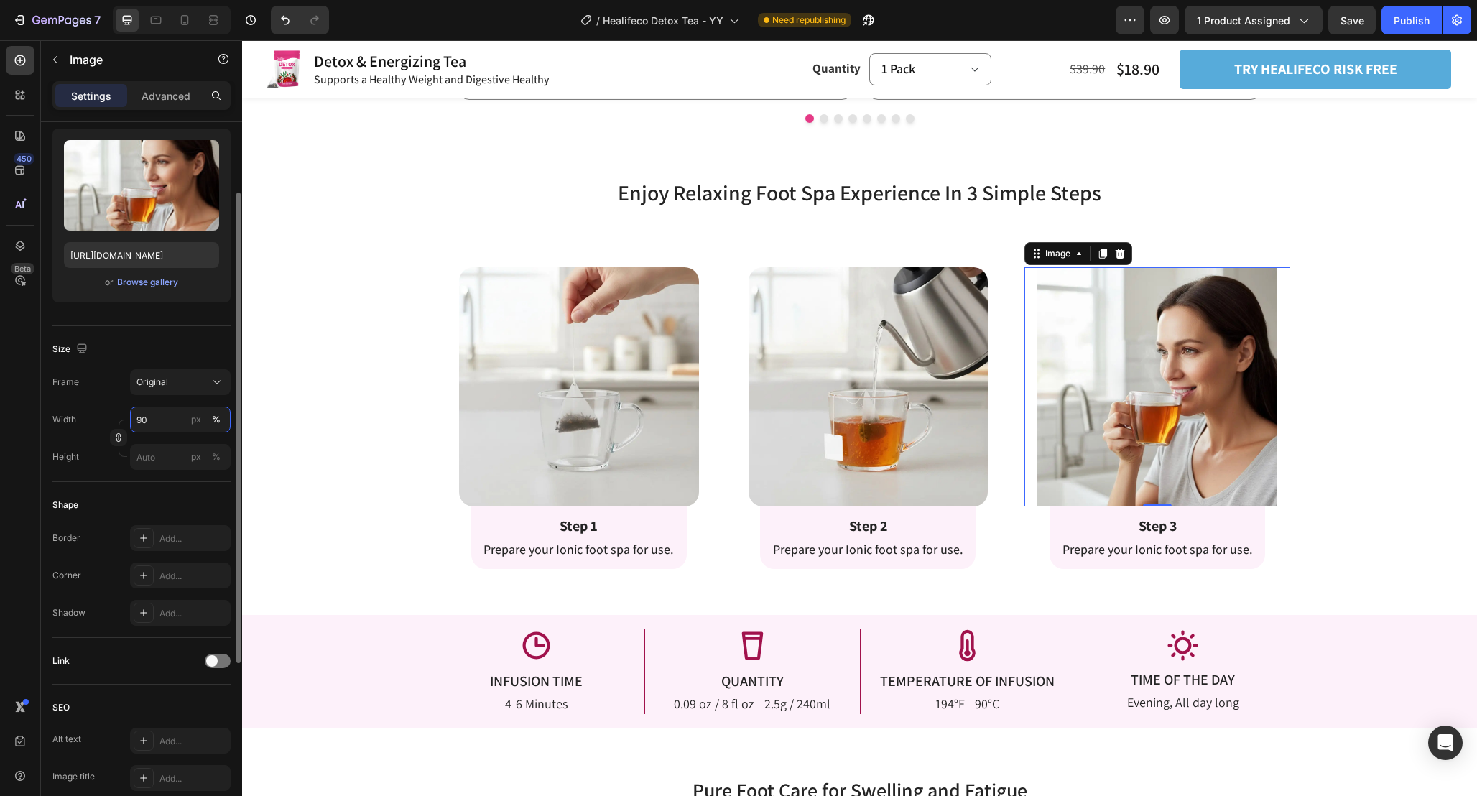
scroll to position [145, 0]
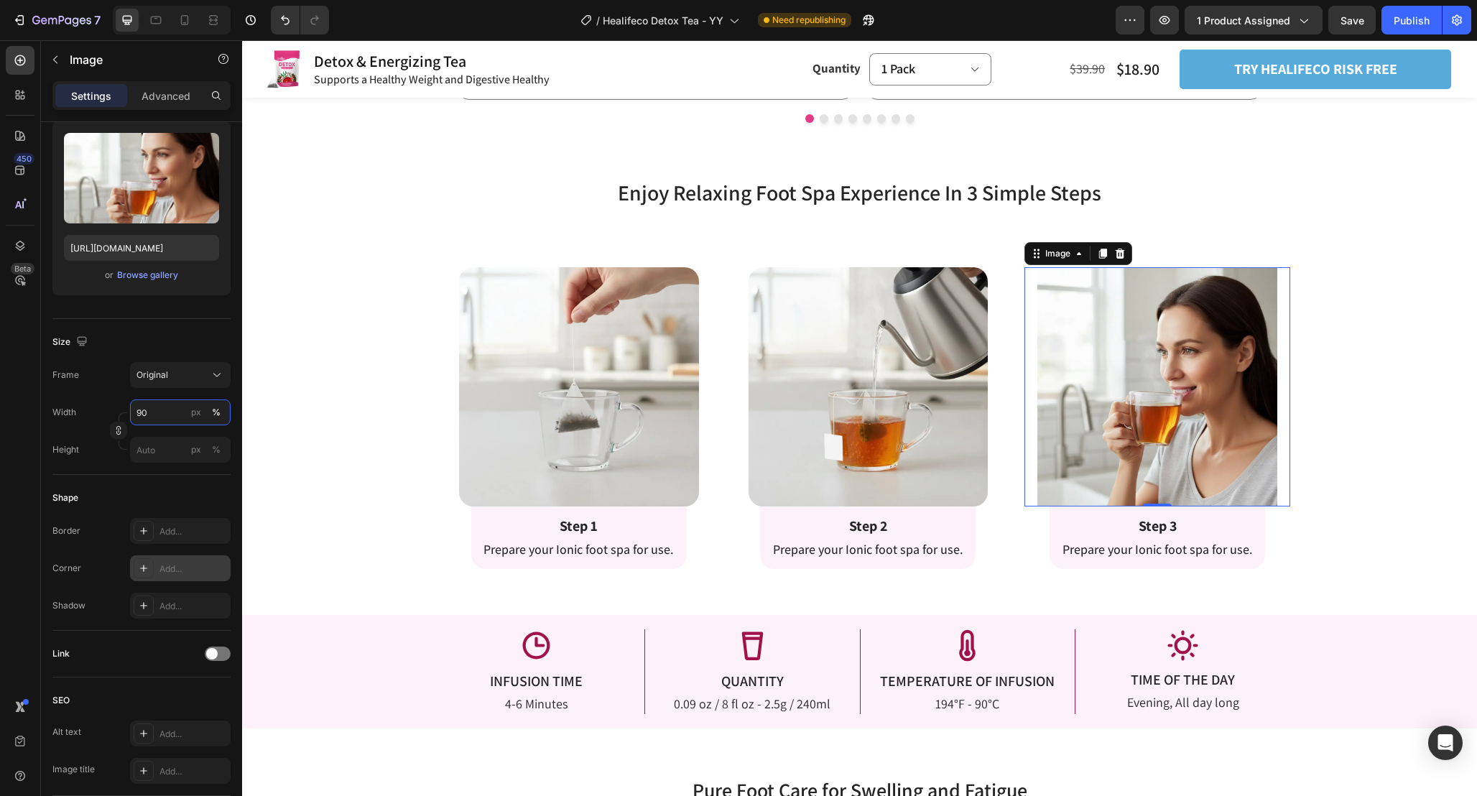
type input "90"
click at [187, 565] on div "Add..." at bounding box center [193, 569] width 68 height 13
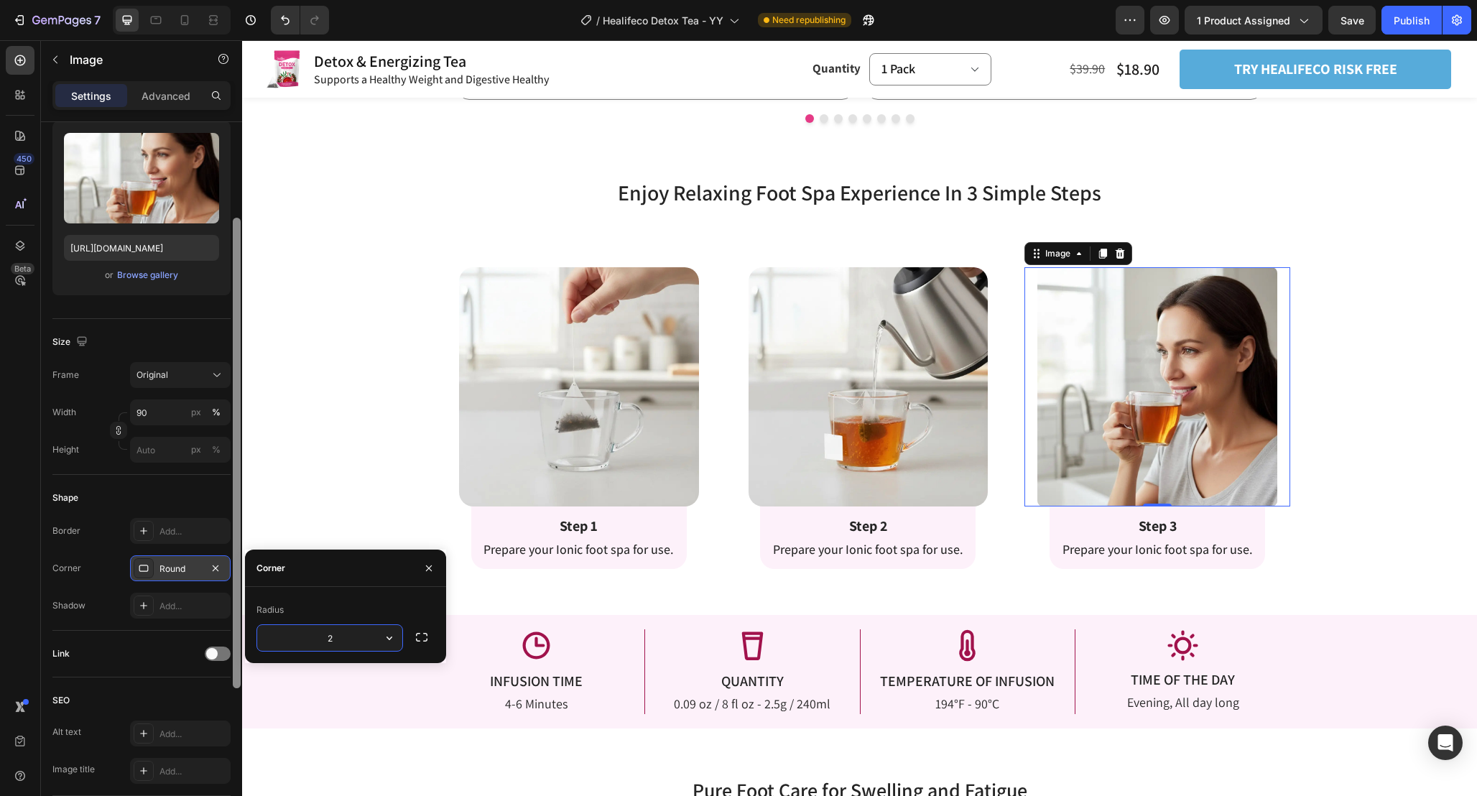
type input "20"
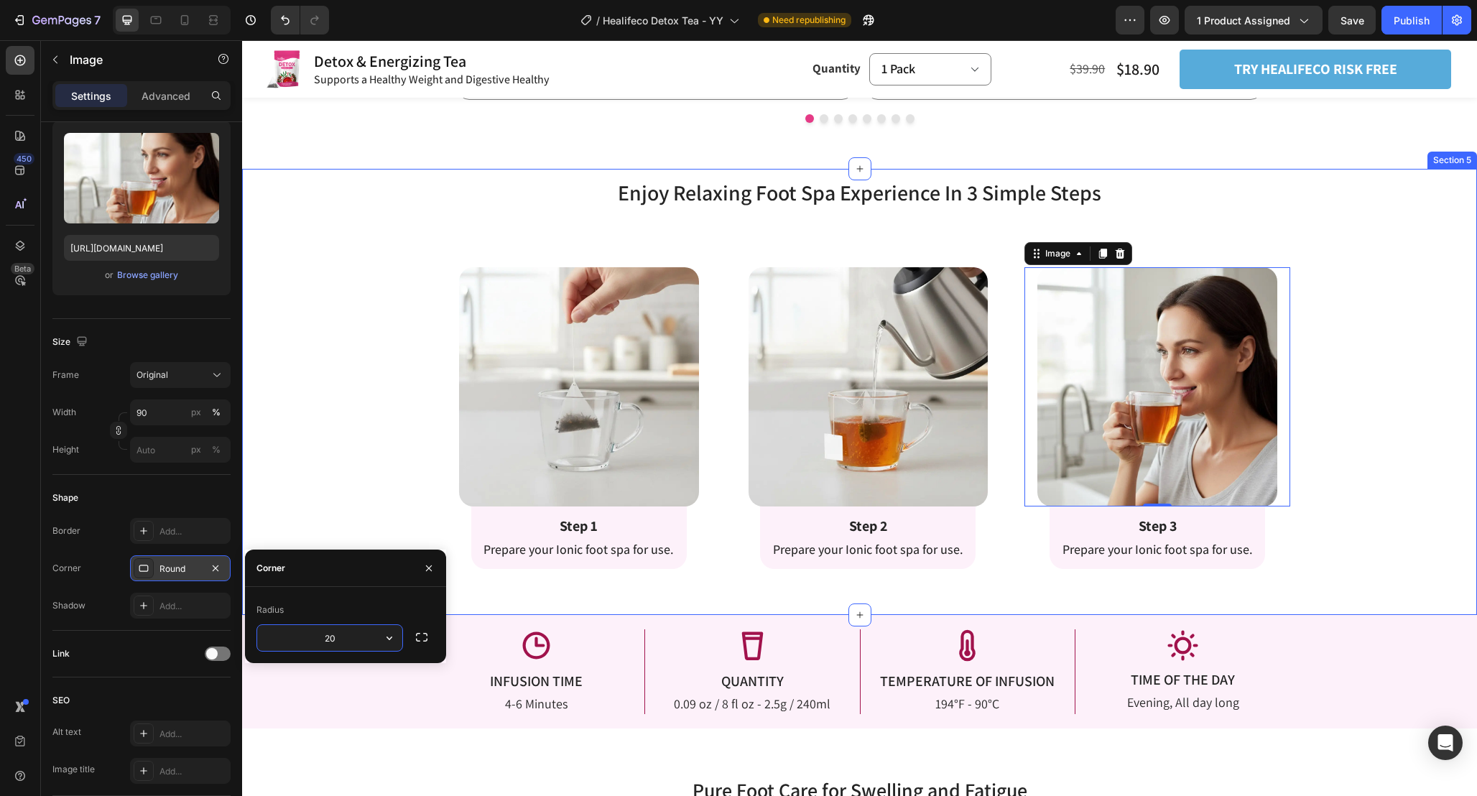
click at [1374, 589] on div "Enjoy Relaxing Foot Spa Experience In 3 Simple Steps Heading Enjoy Relaxing Foo…" at bounding box center [859, 392] width 1235 height 447
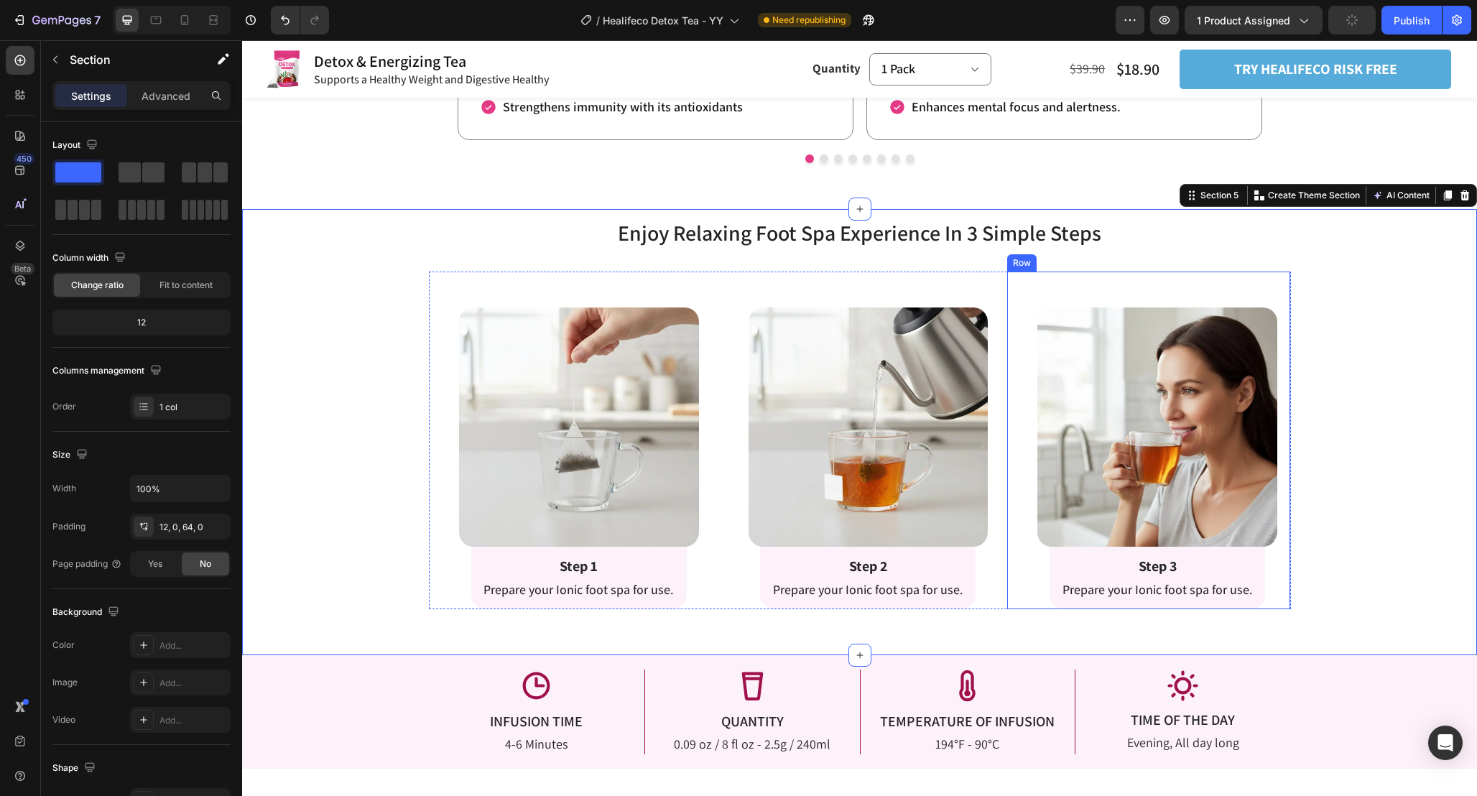
scroll to position [2217, 0]
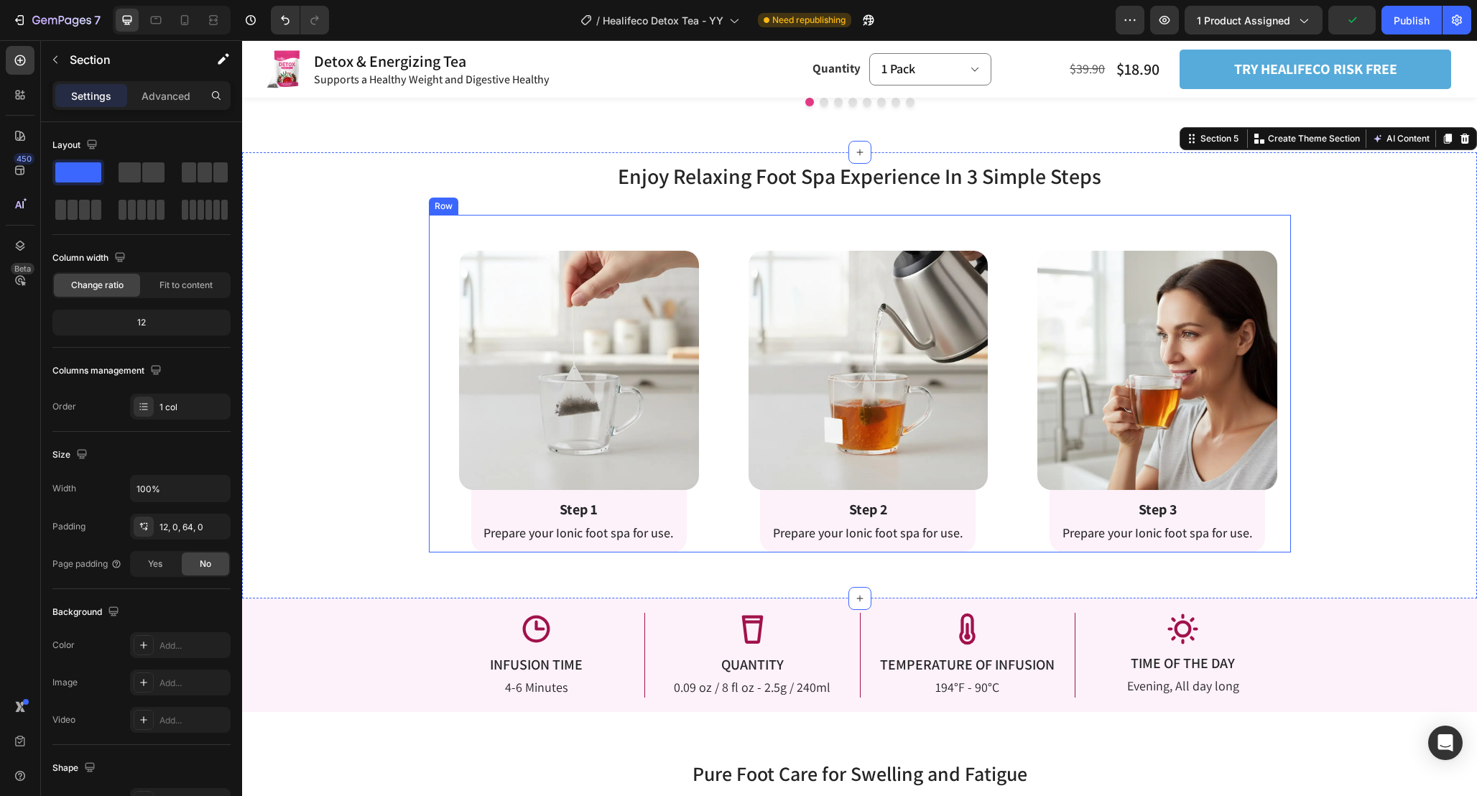
click at [1006, 534] on div "Image Row Step 1 Text Block Prepare your Ionic foot spa for use. Text Block Row…" at bounding box center [860, 384] width 862 height 338
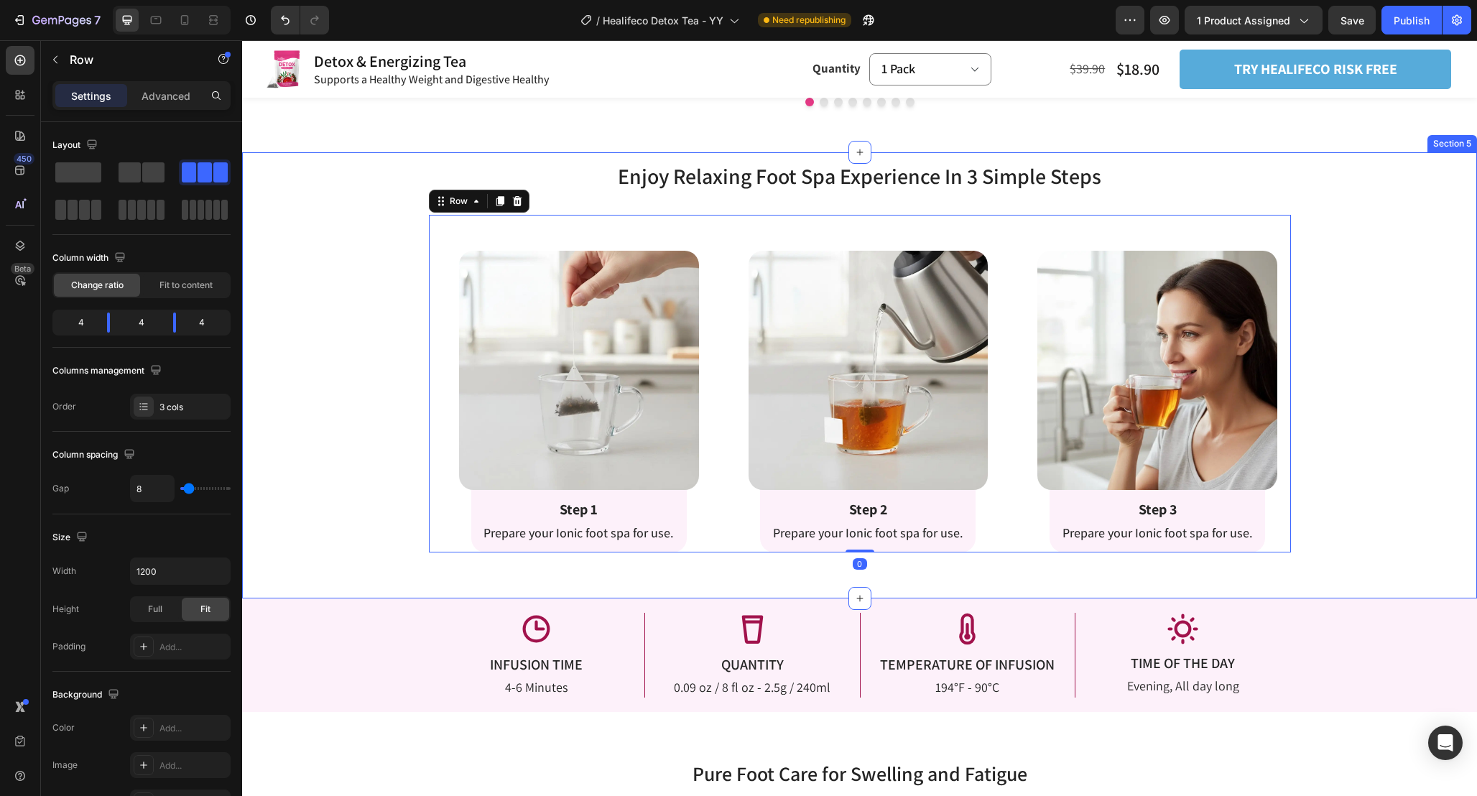
click at [915, 580] on div "Enjoy Relaxing Foot Spa Experience In 3 Simple Steps Heading Enjoy Relaxing Foo…" at bounding box center [859, 375] width 1235 height 447
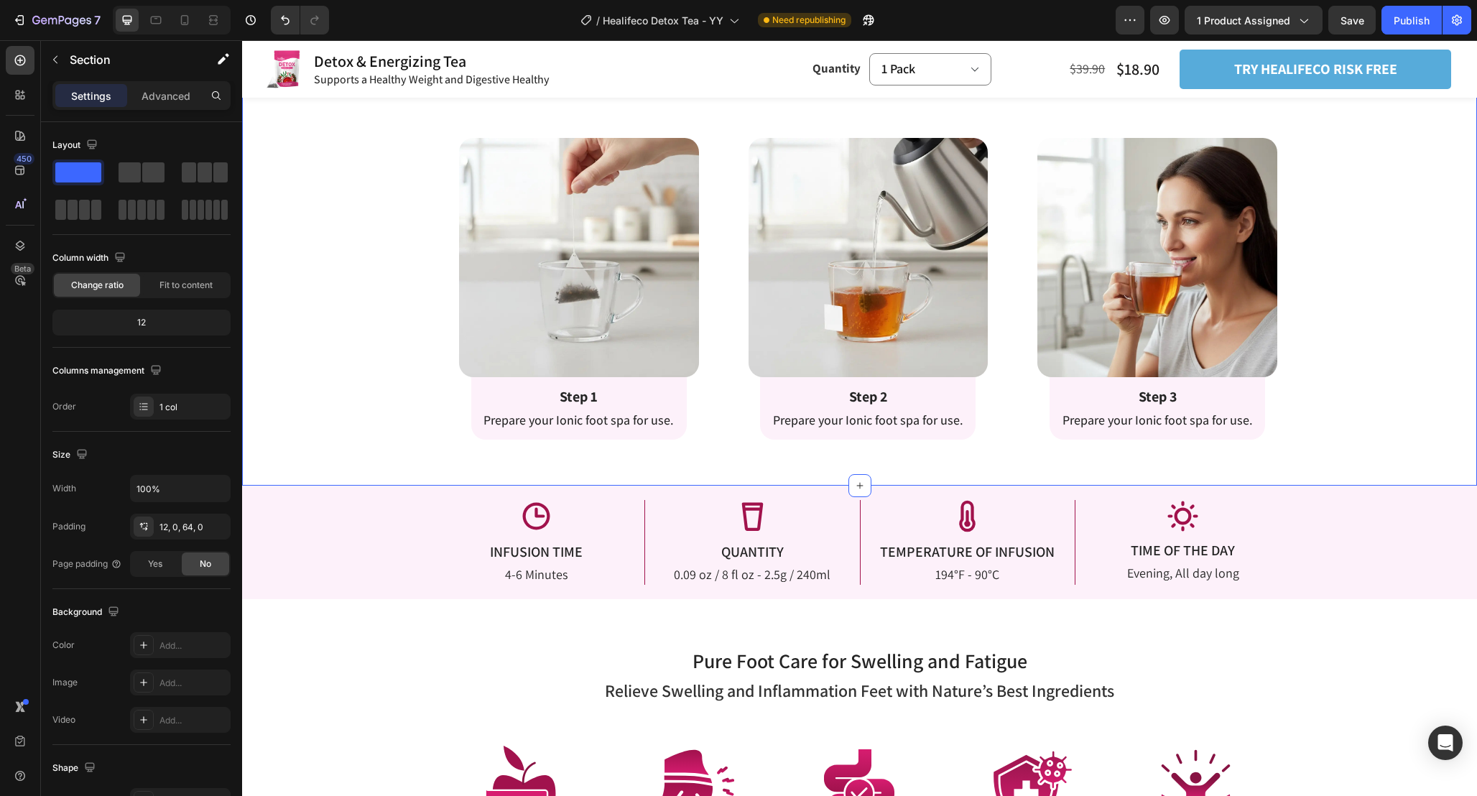
scroll to position [2281, 0]
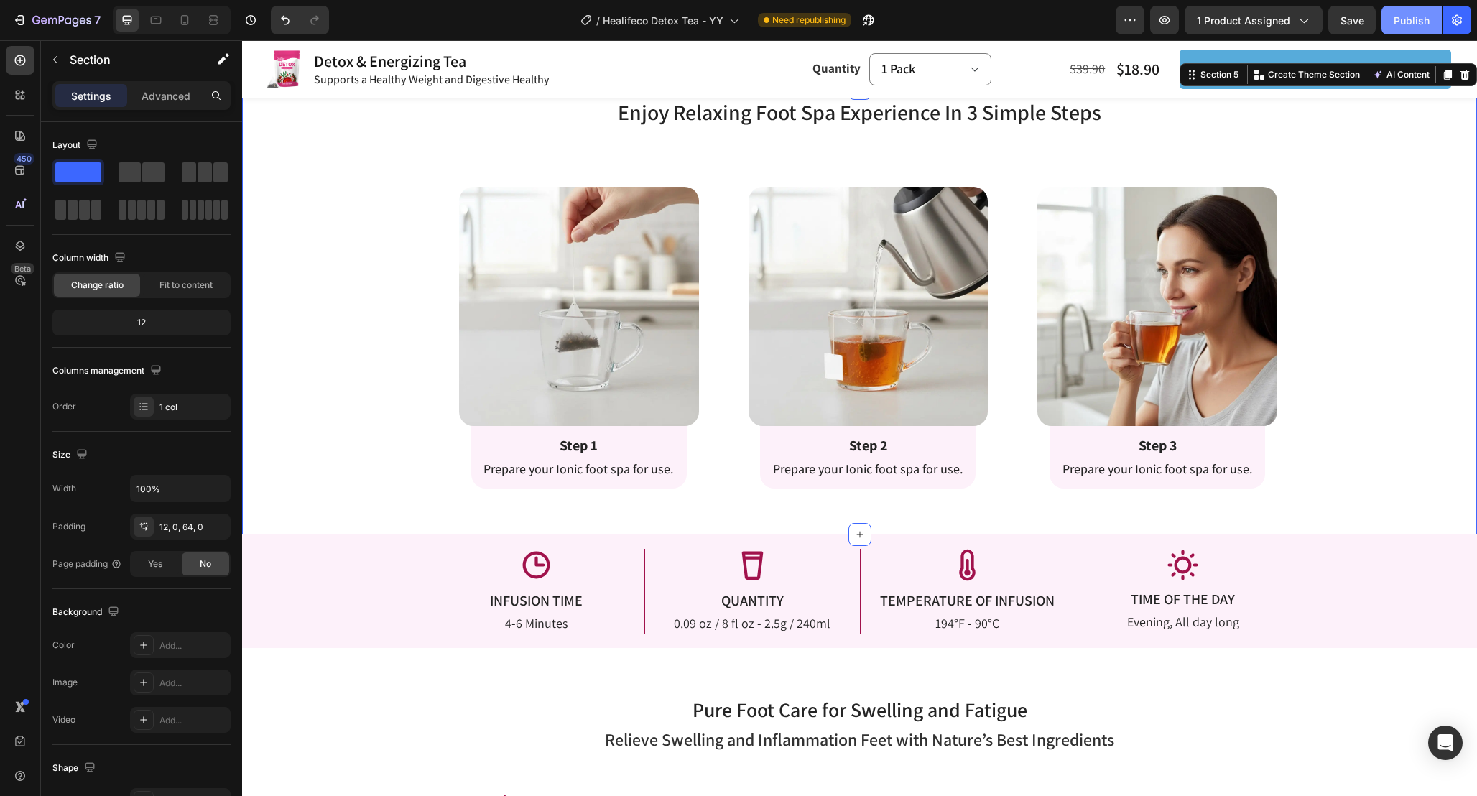
click at [1405, 22] on div "Publish" at bounding box center [1412, 20] width 36 height 15
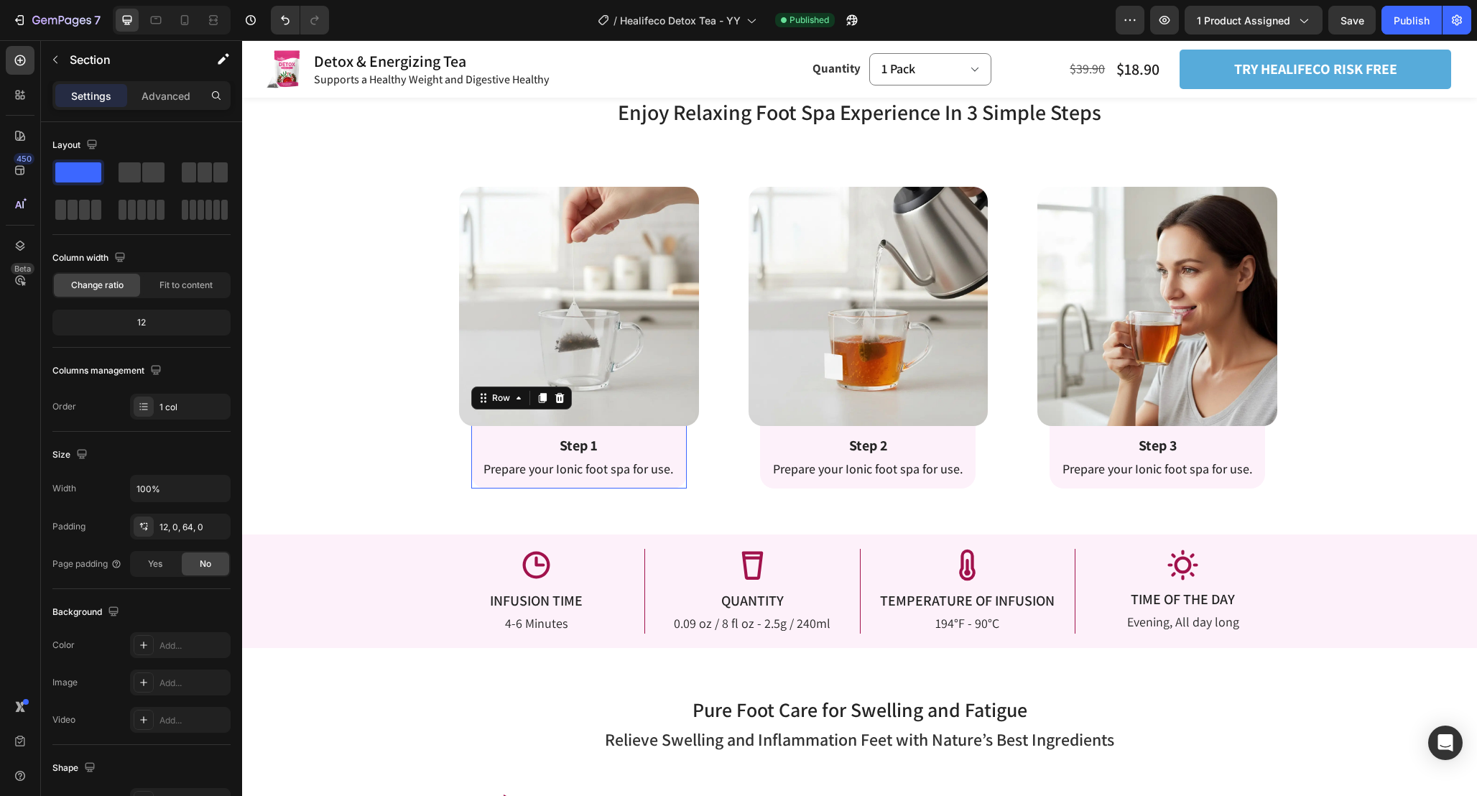
click at [584, 481] on div "Step 1 Text Block Prepare your Ionic foot spa for use. Text Block Row 0" at bounding box center [579, 450] width 216 height 77
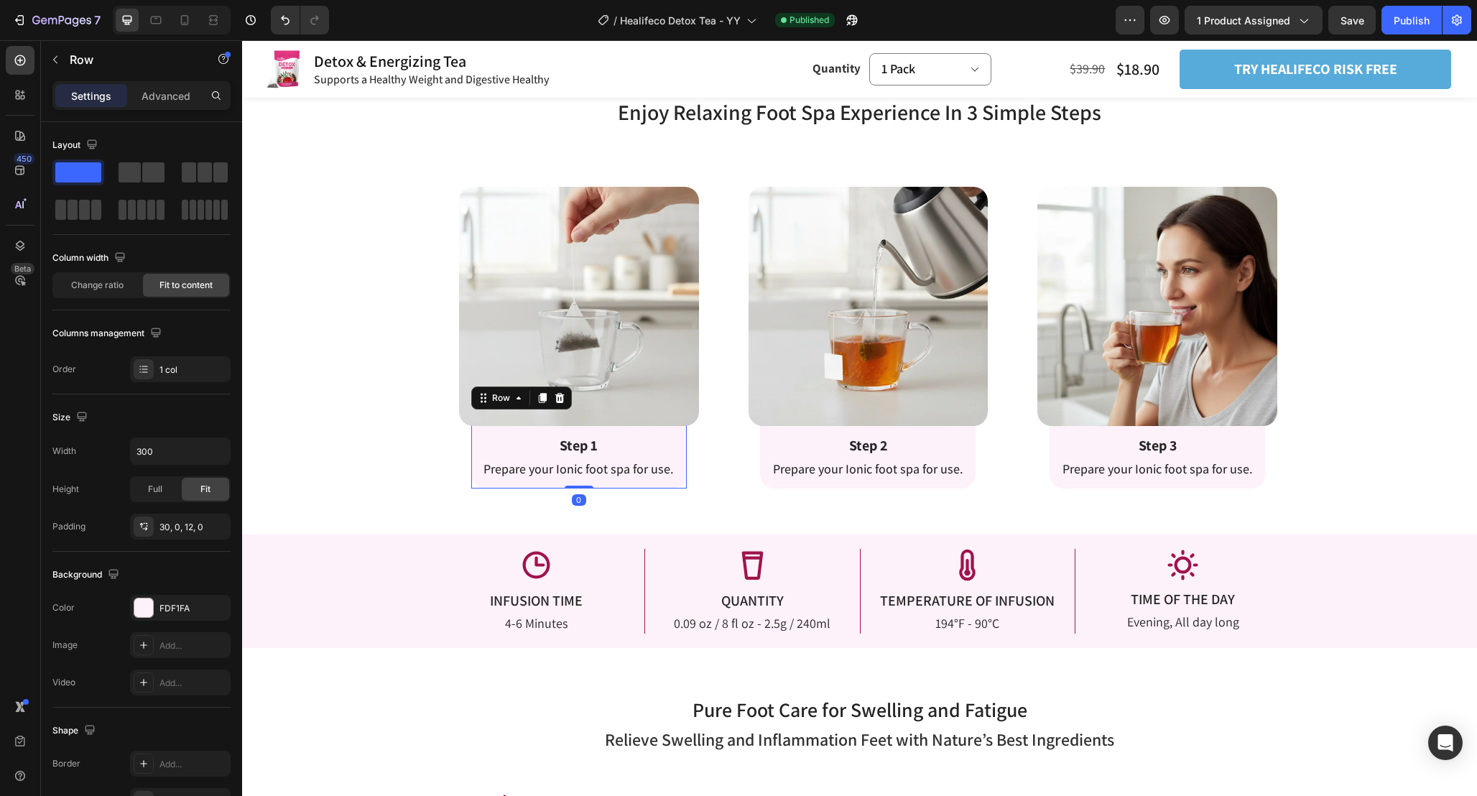
click at [584, 470] on span "Prepare your Ionic foot spa for use." at bounding box center [578, 469] width 190 height 17
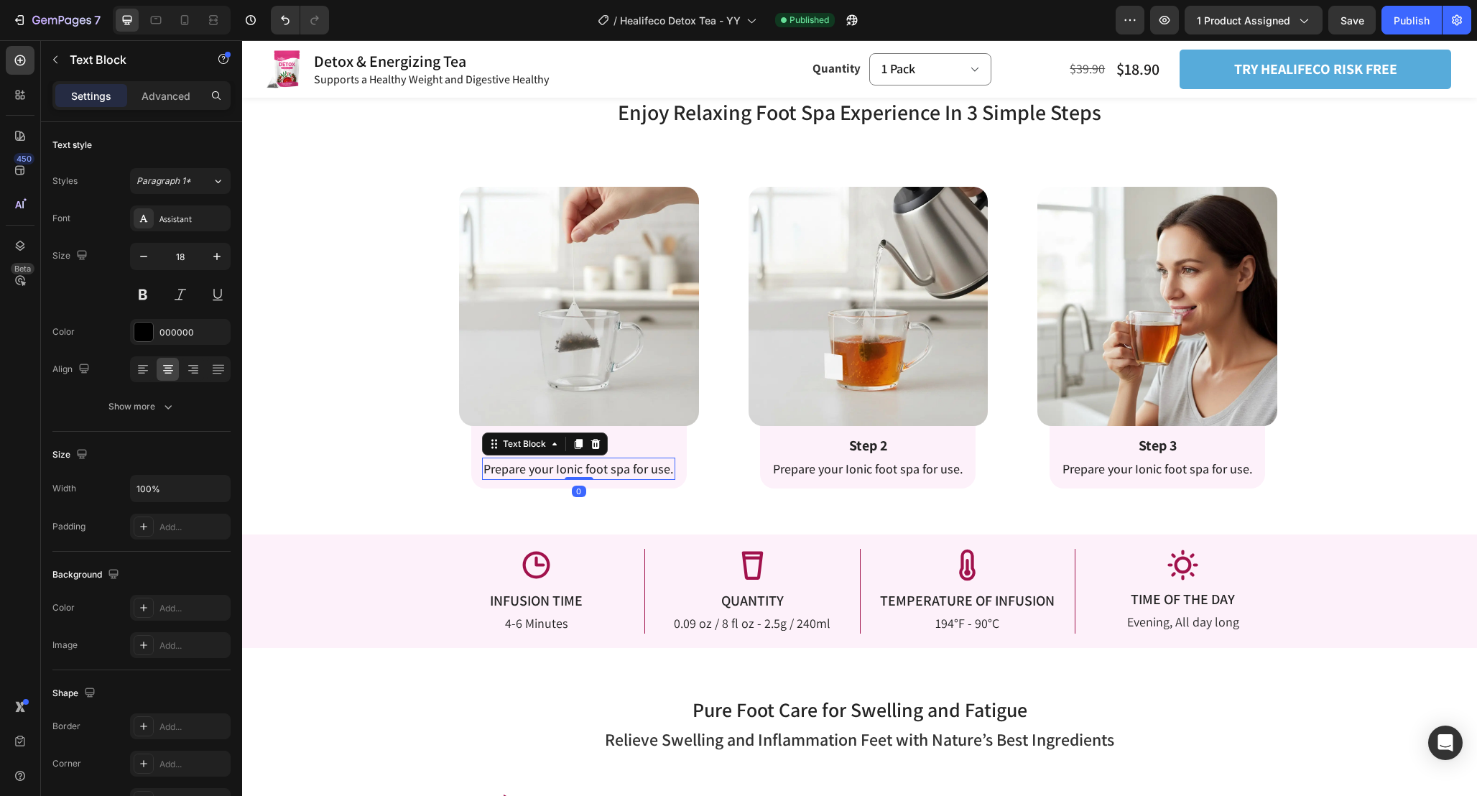
click at [584, 470] on span "Prepare your Ionic foot spa for use." at bounding box center [578, 469] width 190 height 17
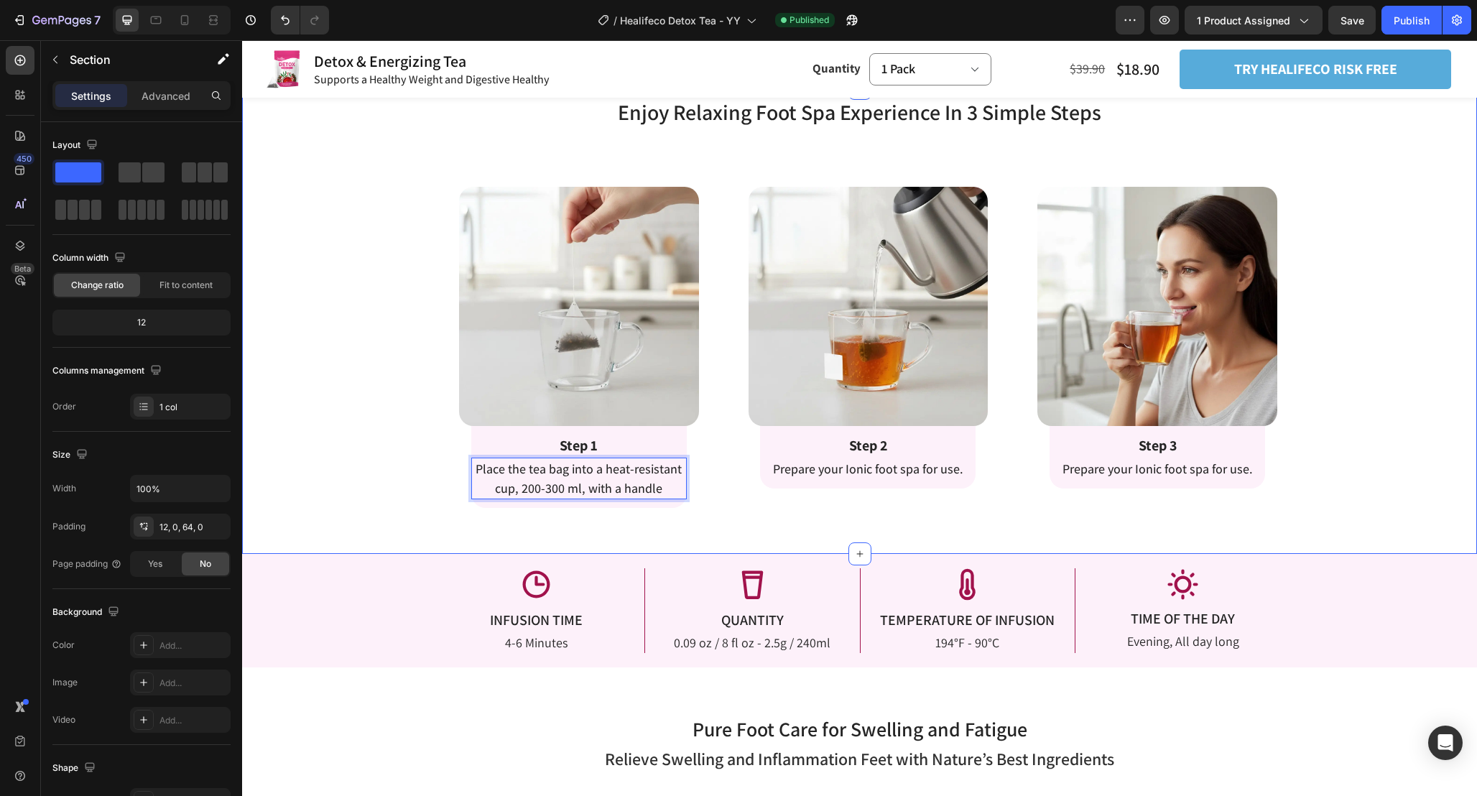
click at [769, 520] on div "Enjoy Relaxing Foot Spa Experience In 3 Simple Steps Heading Enjoy Relaxing Foo…" at bounding box center [859, 321] width 1235 height 466
click at [676, 483] on p "Place the tea bag into a heat-resistant cup, 200-300 ml, with a handle" at bounding box center [579, 478] width 213 height 39
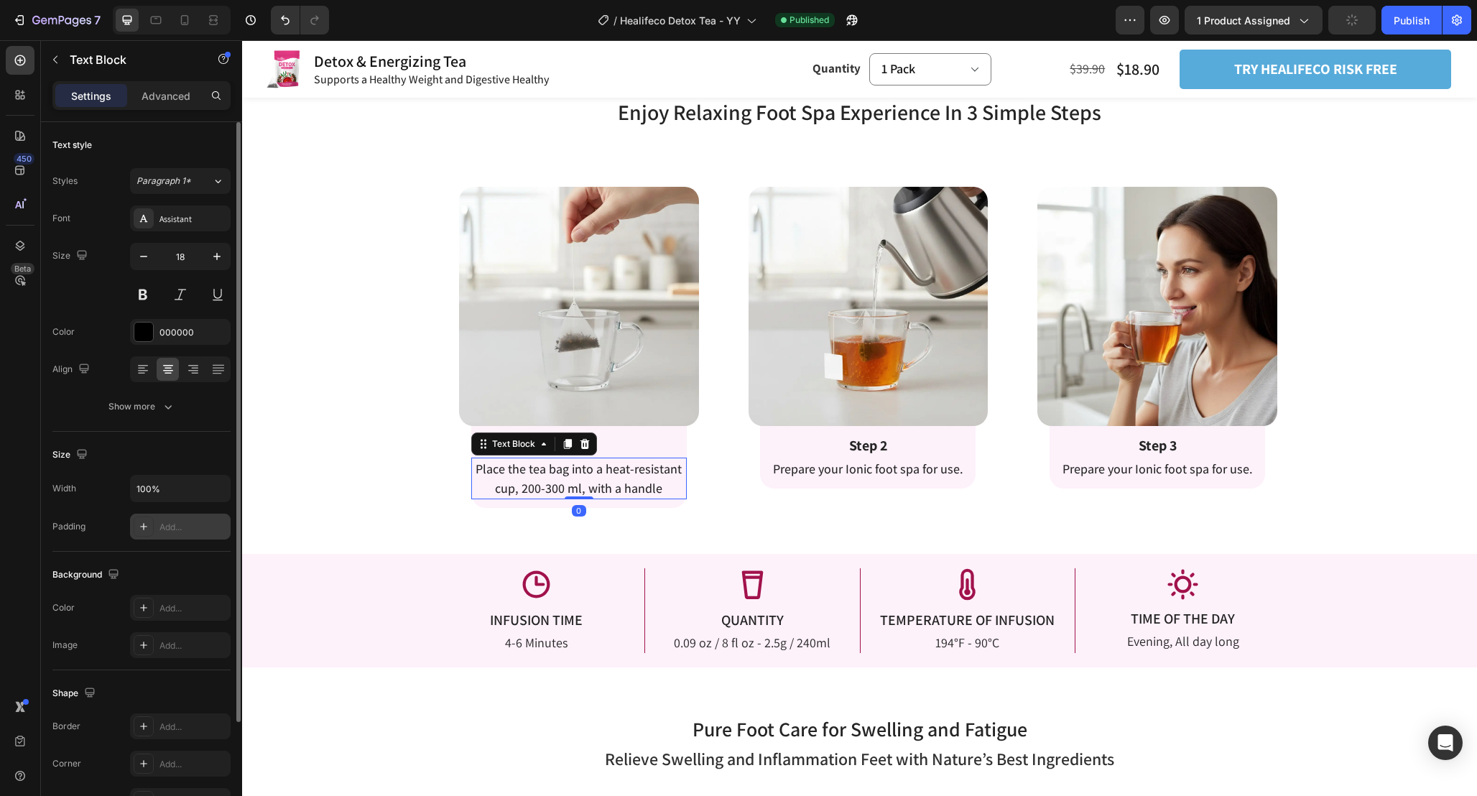
click at [182, 526] on div "Add..." at bounding box center [193, 527] width 68 height 13
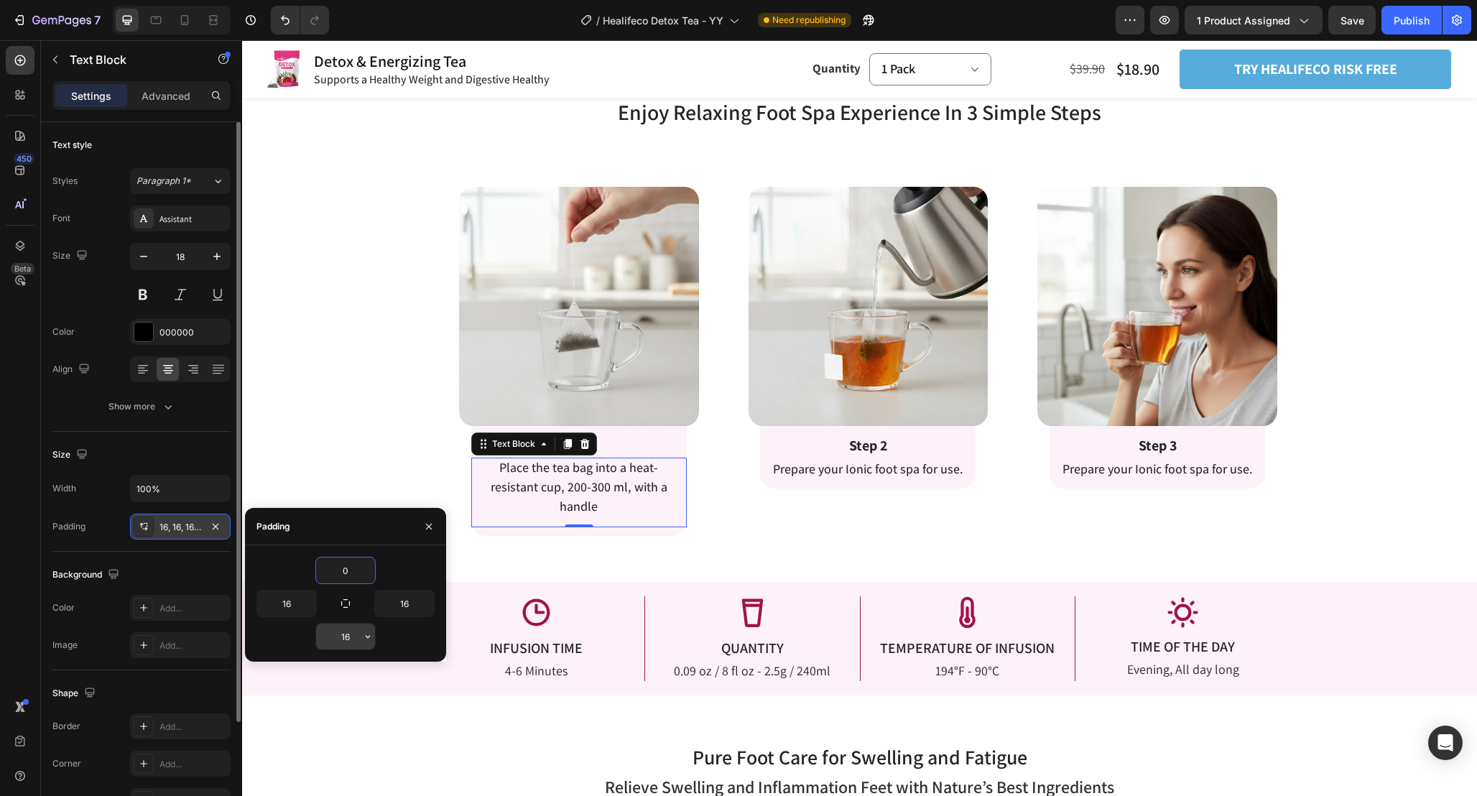
type input "0"
click at [348, 638] on input "16" at bounding box center [345, 637] width 59 height 26
type input "0"
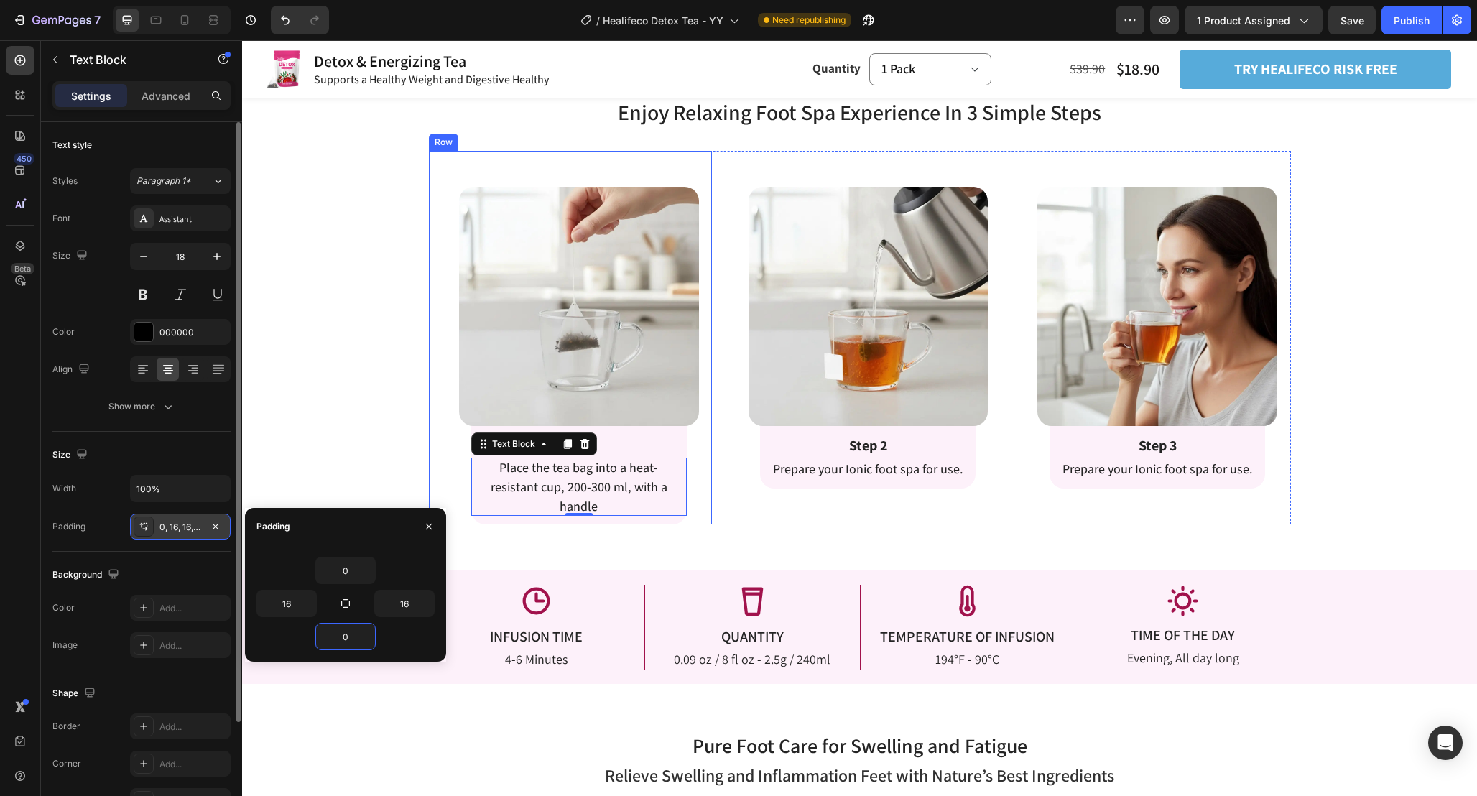
click at [726, 514] on div "Image Row Step 2 Text Block Prepare your Ionic foot spa for use. Text Block Row…" at bounding box center [860, 338] width 284 height 374
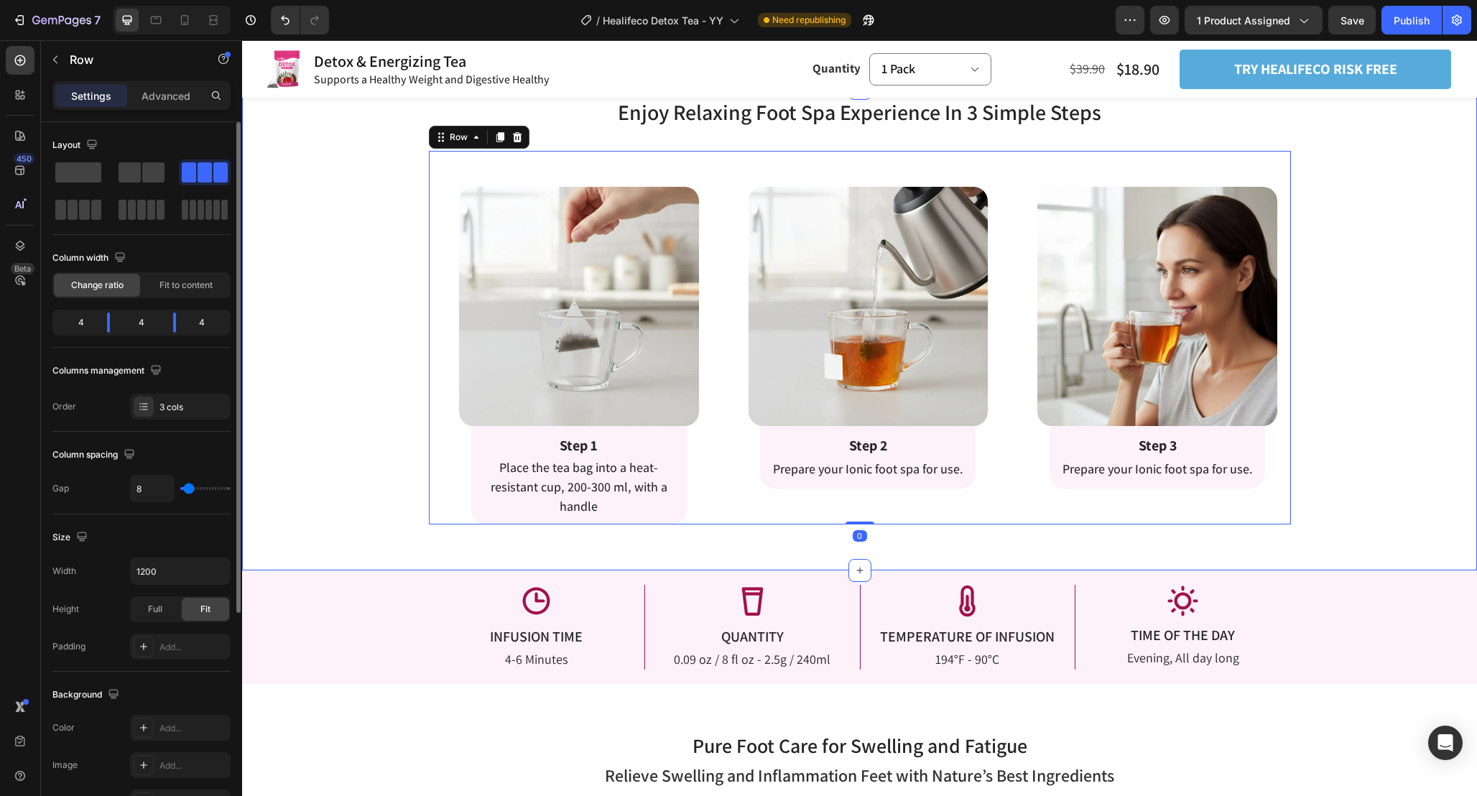
click at [746, 552] on div "Enjoy Relaxing Foot Spa Experience In 3 Simple Steps Heading Enjoy Relaxing Foo…" at bounding box center [859, 329] width 1235 height 483
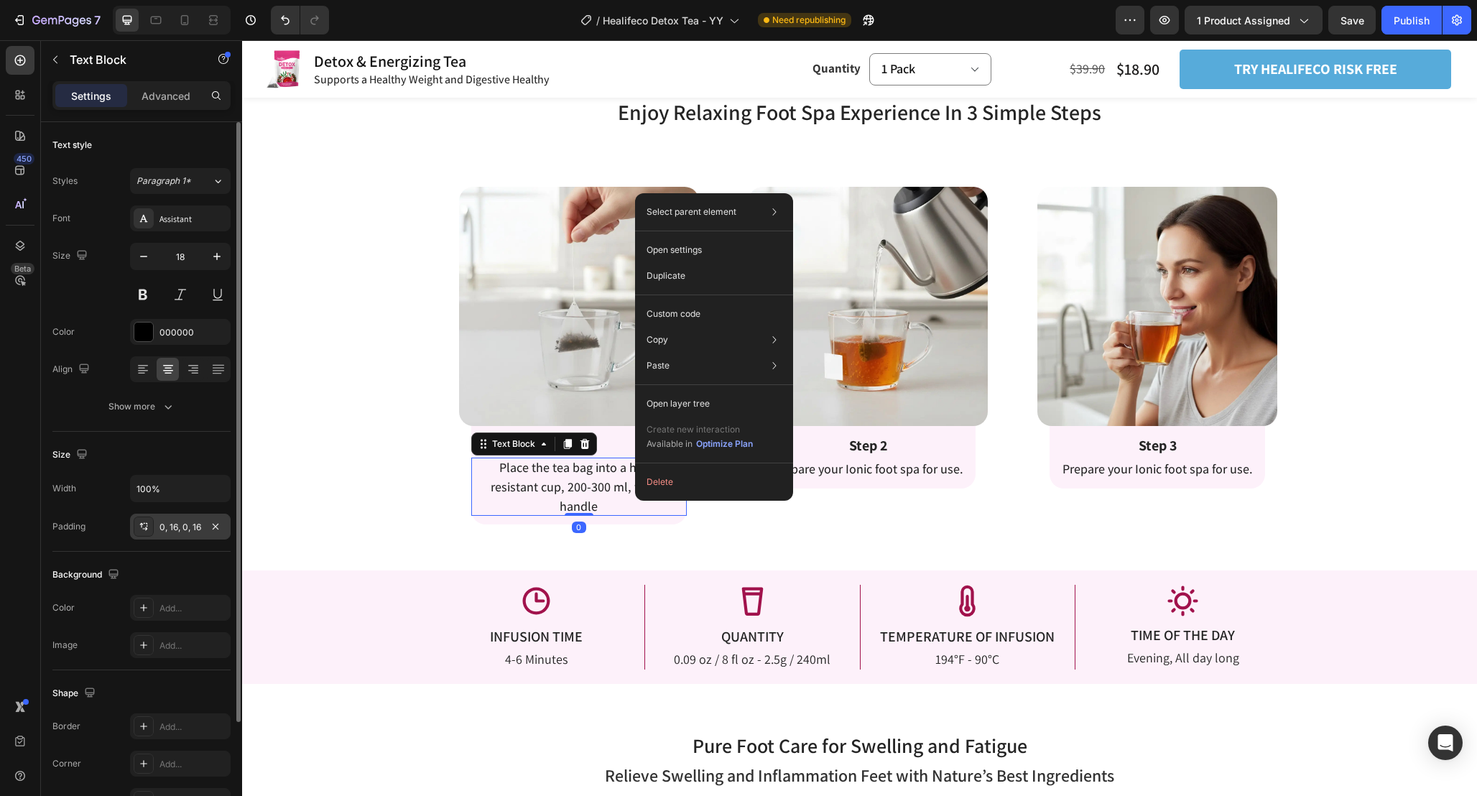
click at [182, 525] on div "0, 16, 0, 16" at bounding box center [180, 527] width 42 height 13
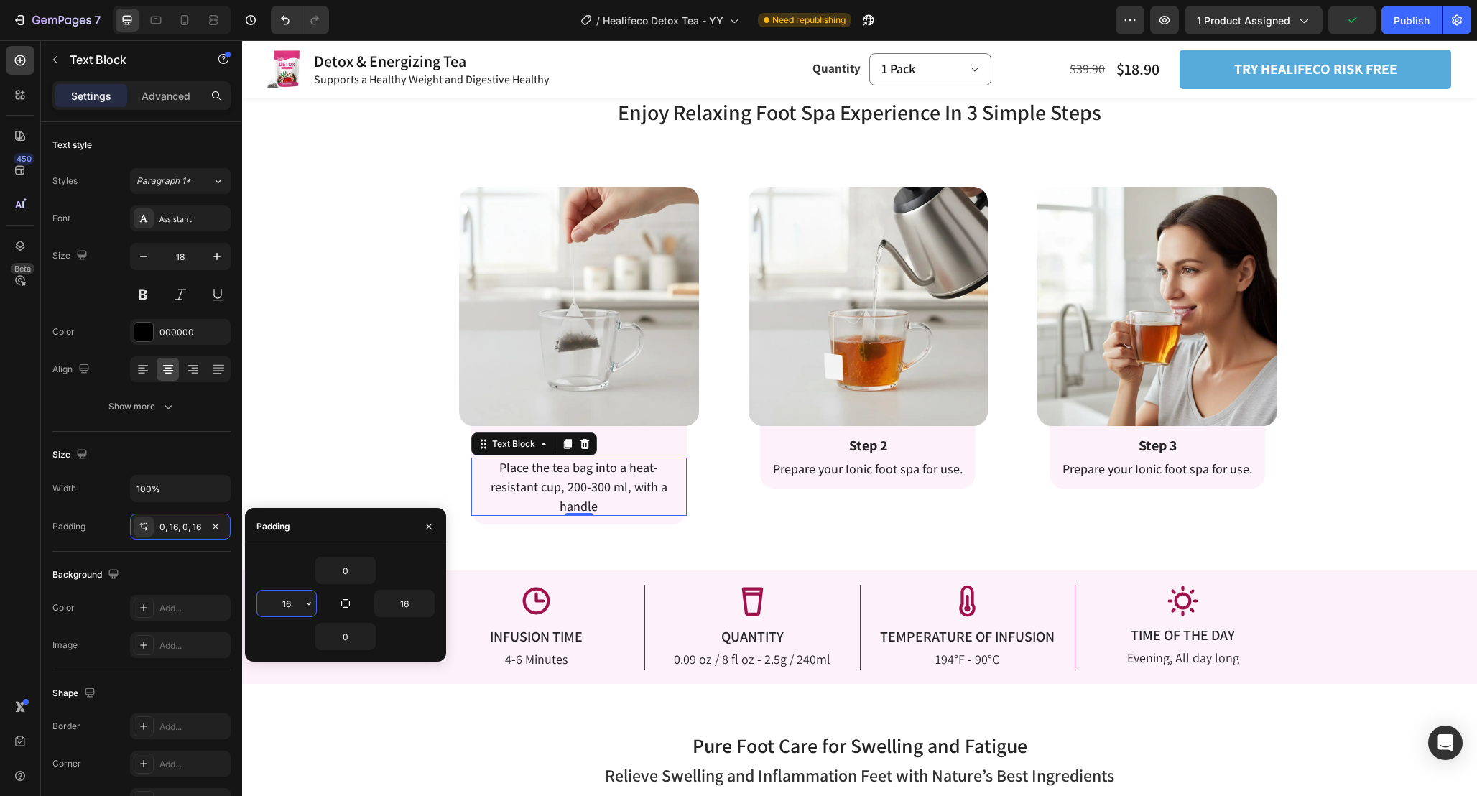
click at [295, 611] on input "16" at bounding box center [286, 604] width 59 height 26
type input "6"
click at [412, 607] on input "16" at bounding box center [404, 604] width 59 height 26
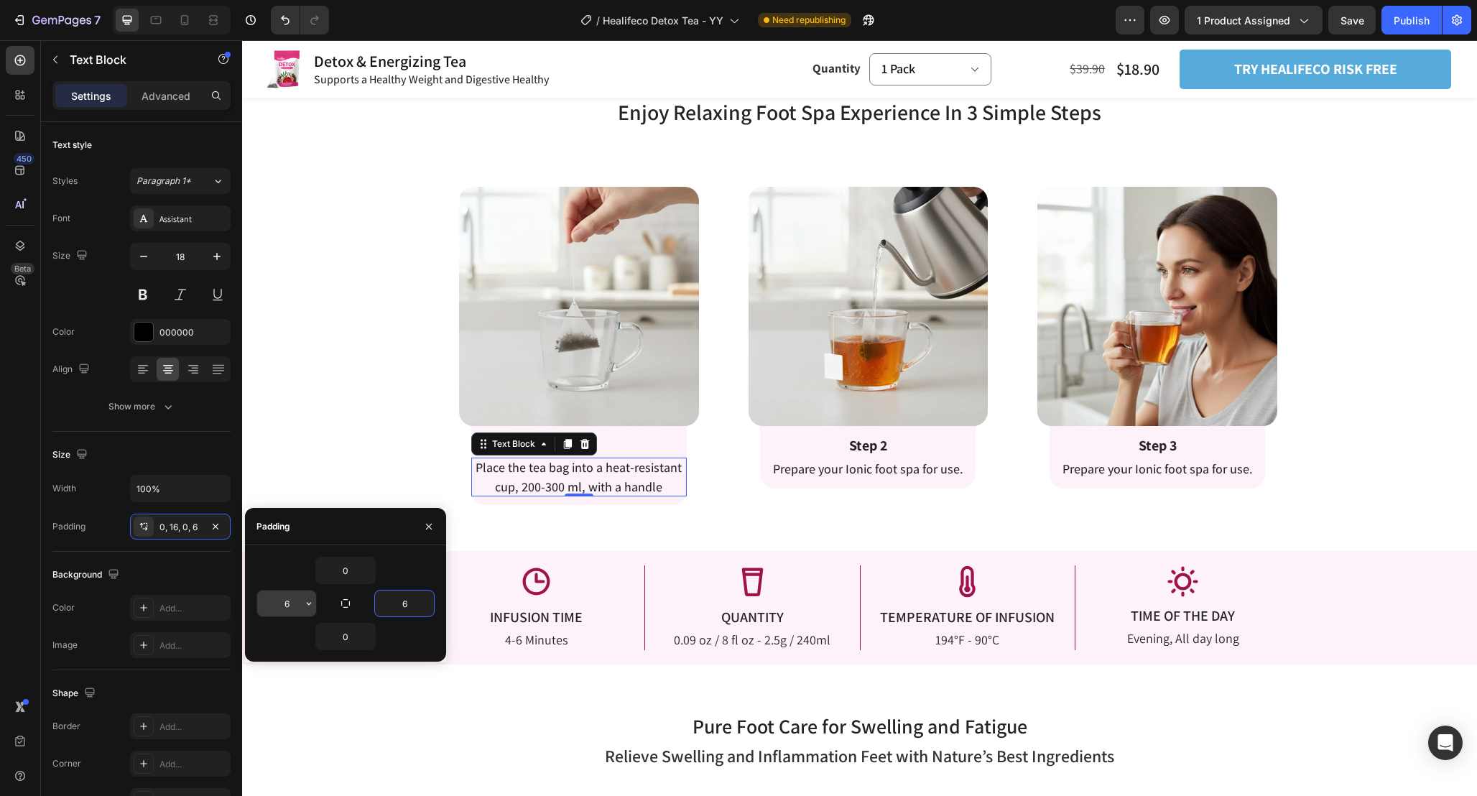
type input "6"
click at [292, 605] on input "6" at bounding box center [286, 604] width 59 height 26
type input "2"
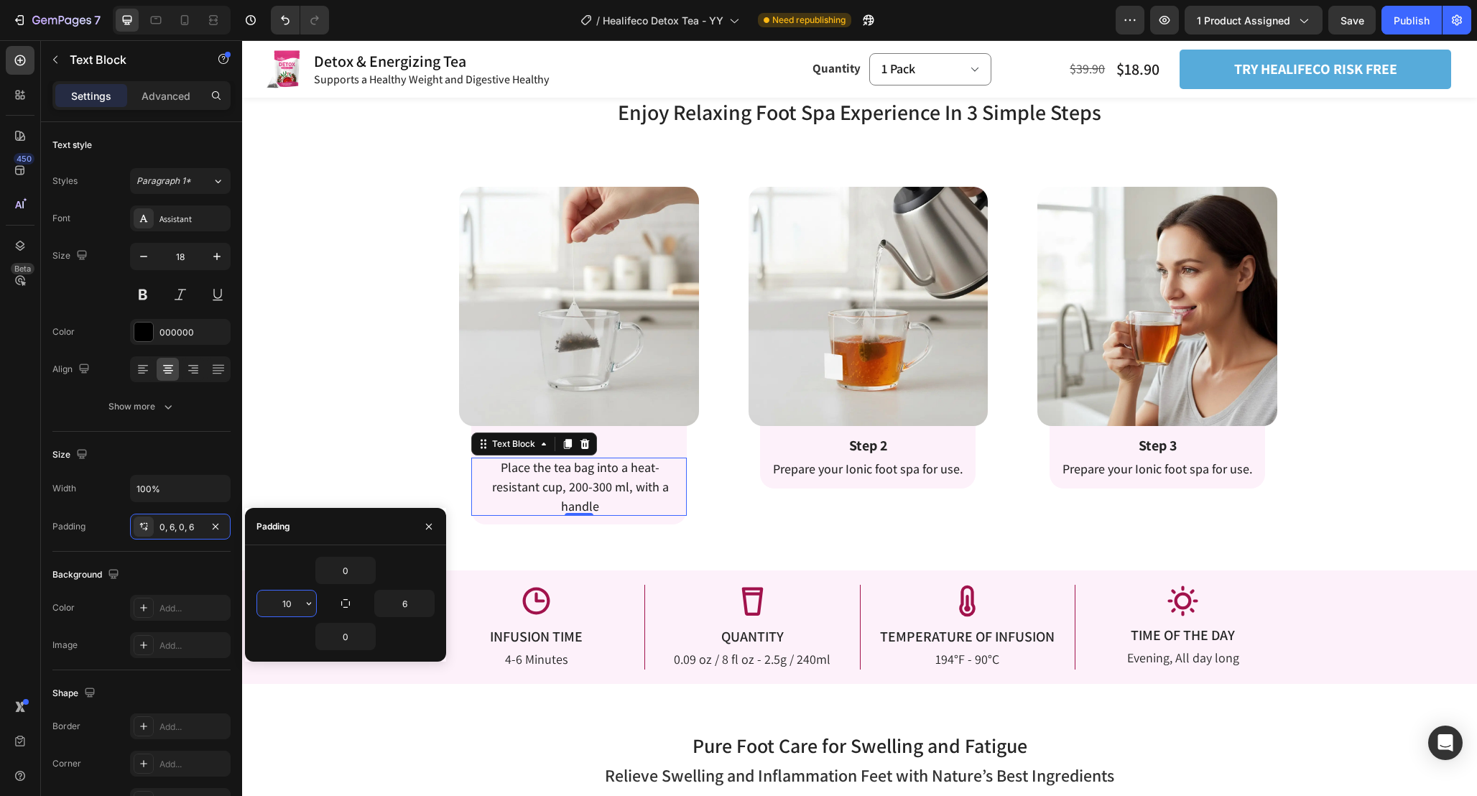
drag, startPoint x: 293, startPoint y: 605, endPoint x: 247, endPoint y: 603, distance: 46.0
click at [247, 603] on div "0 10 6 0" at bounding box center [345, 603] width 201 height 93
type input "12"
click at [412, 602] on input "6" at bounding box center [404, 604] width 59 height 26
type input "12"
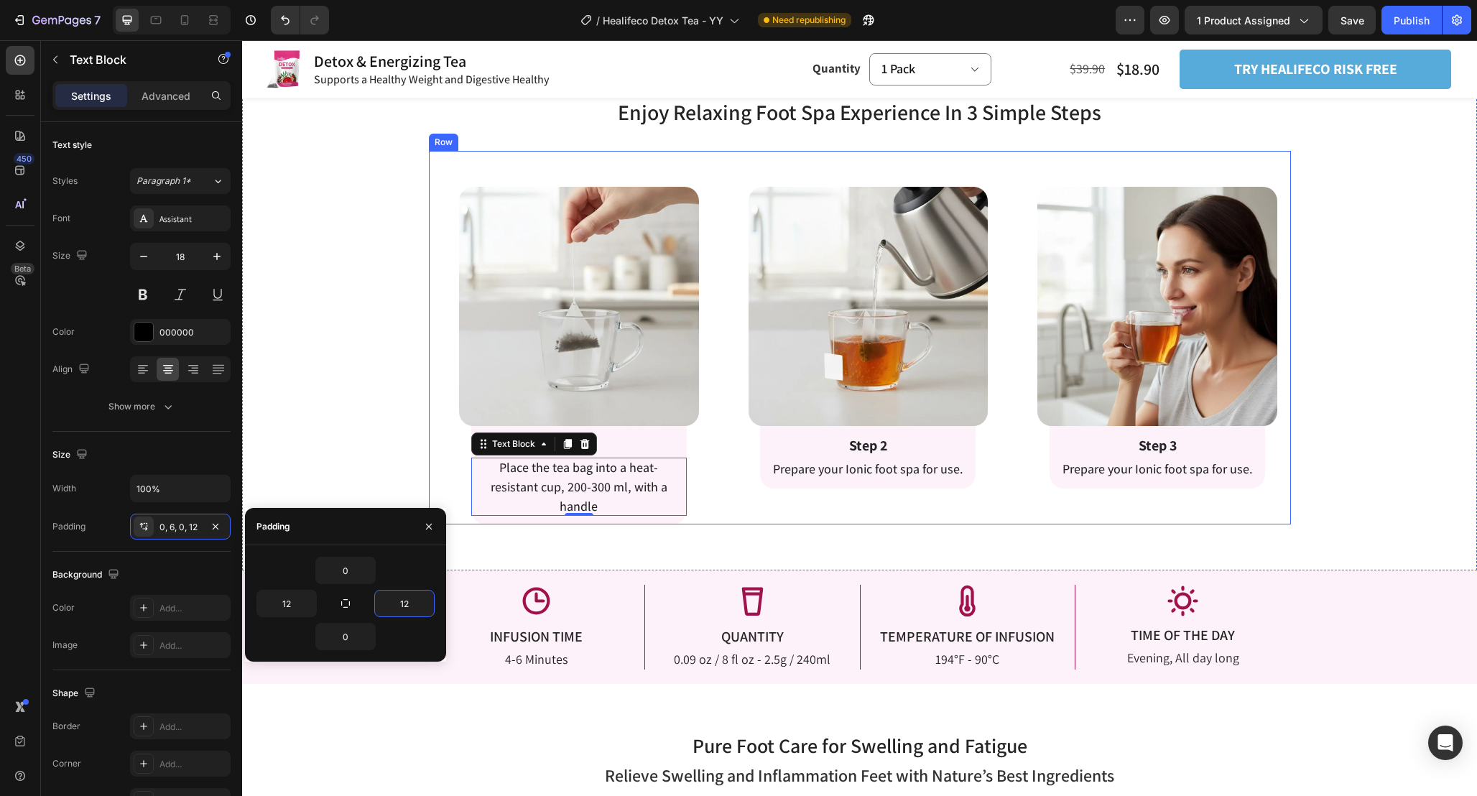
click at [745, 515] on div "Image Row Step 2 Text Block Prepare your Ionic foot spa for use. Text Block Row…" at bounding box center [860, 338] width 284 height 374
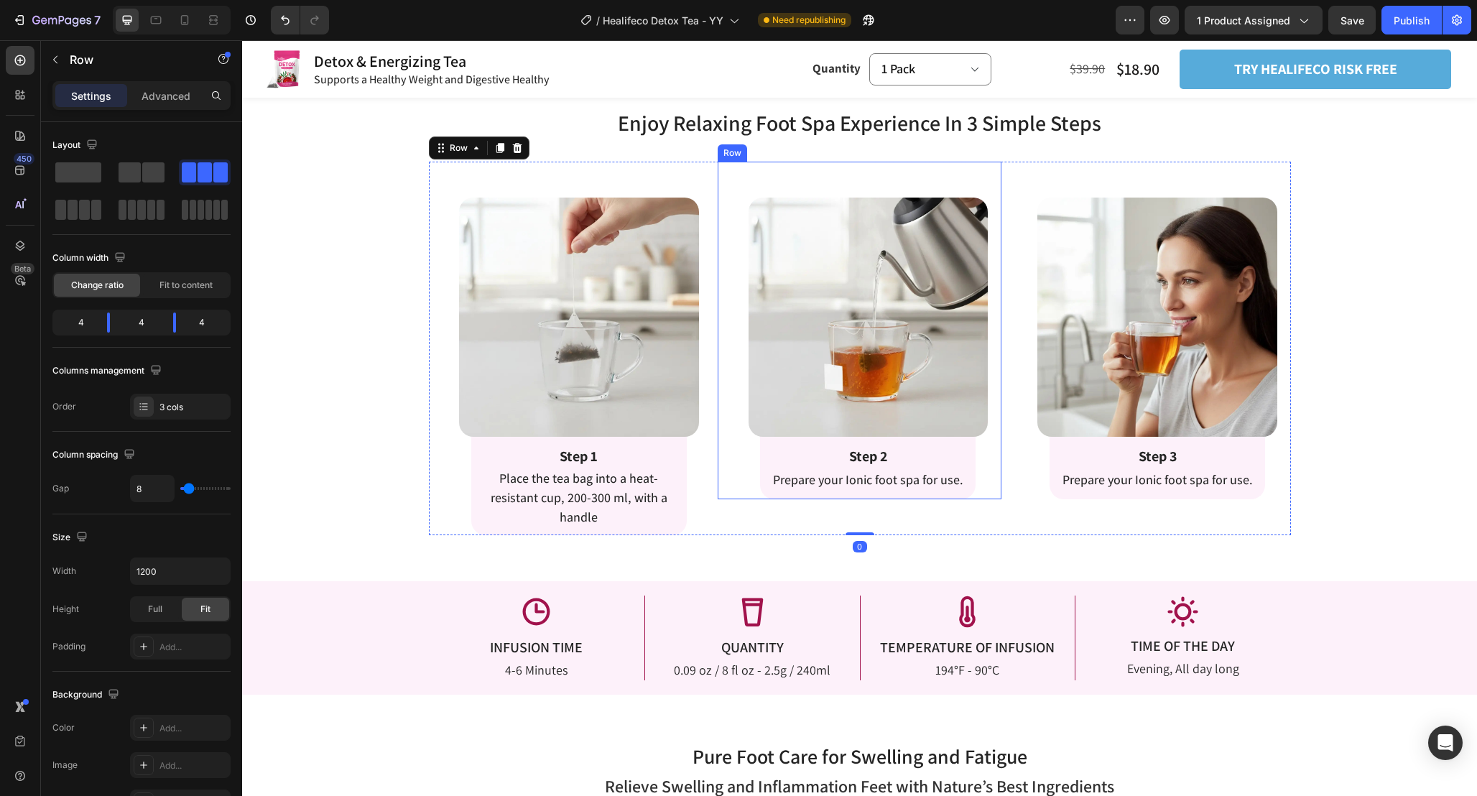
scroll to position [2267, 0]
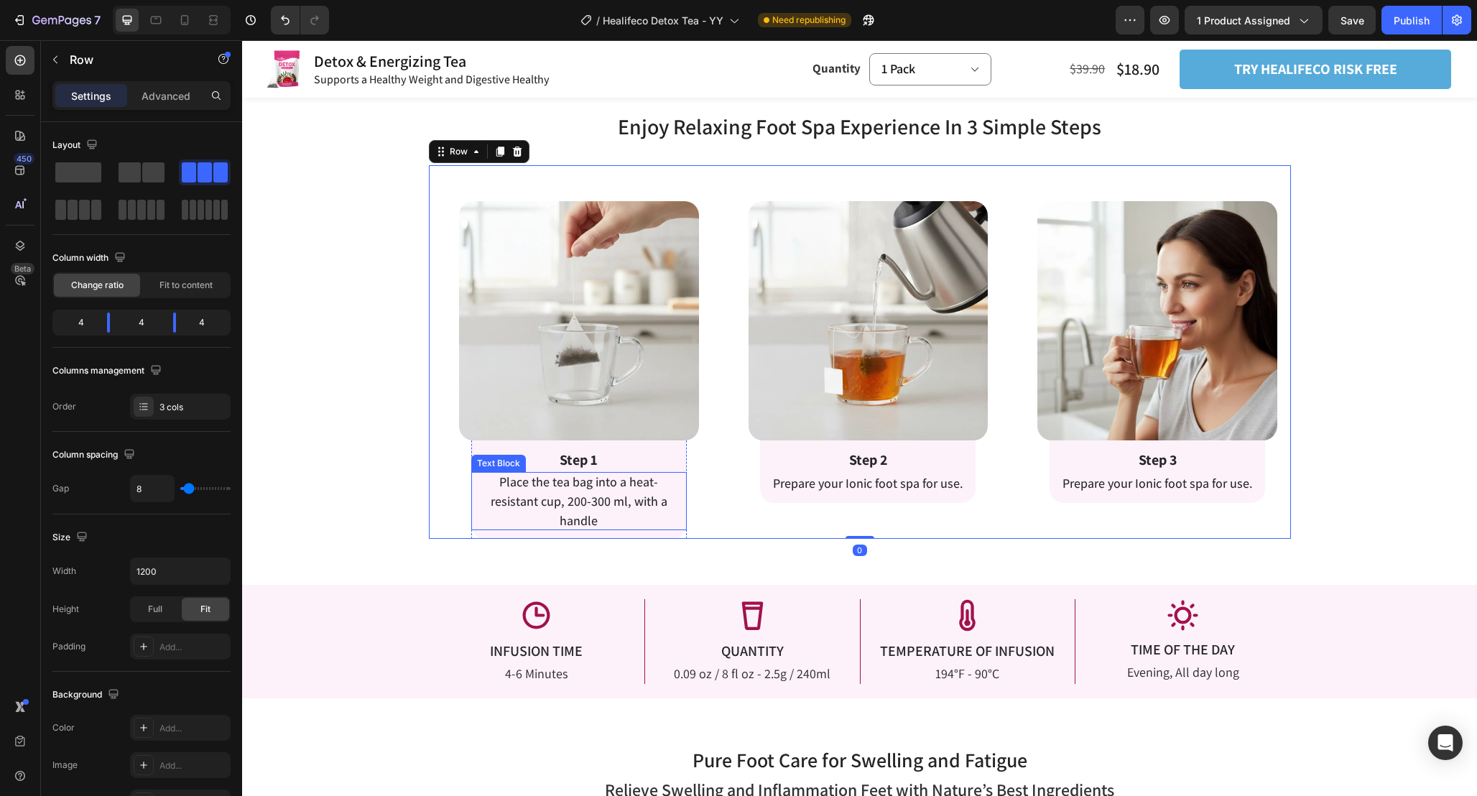
click at [634, 514] on p "Place the tea bag into a heat-resistant cup, 200-300 ml, with a handle" at bounding box center [579, 501] width 198 height 58
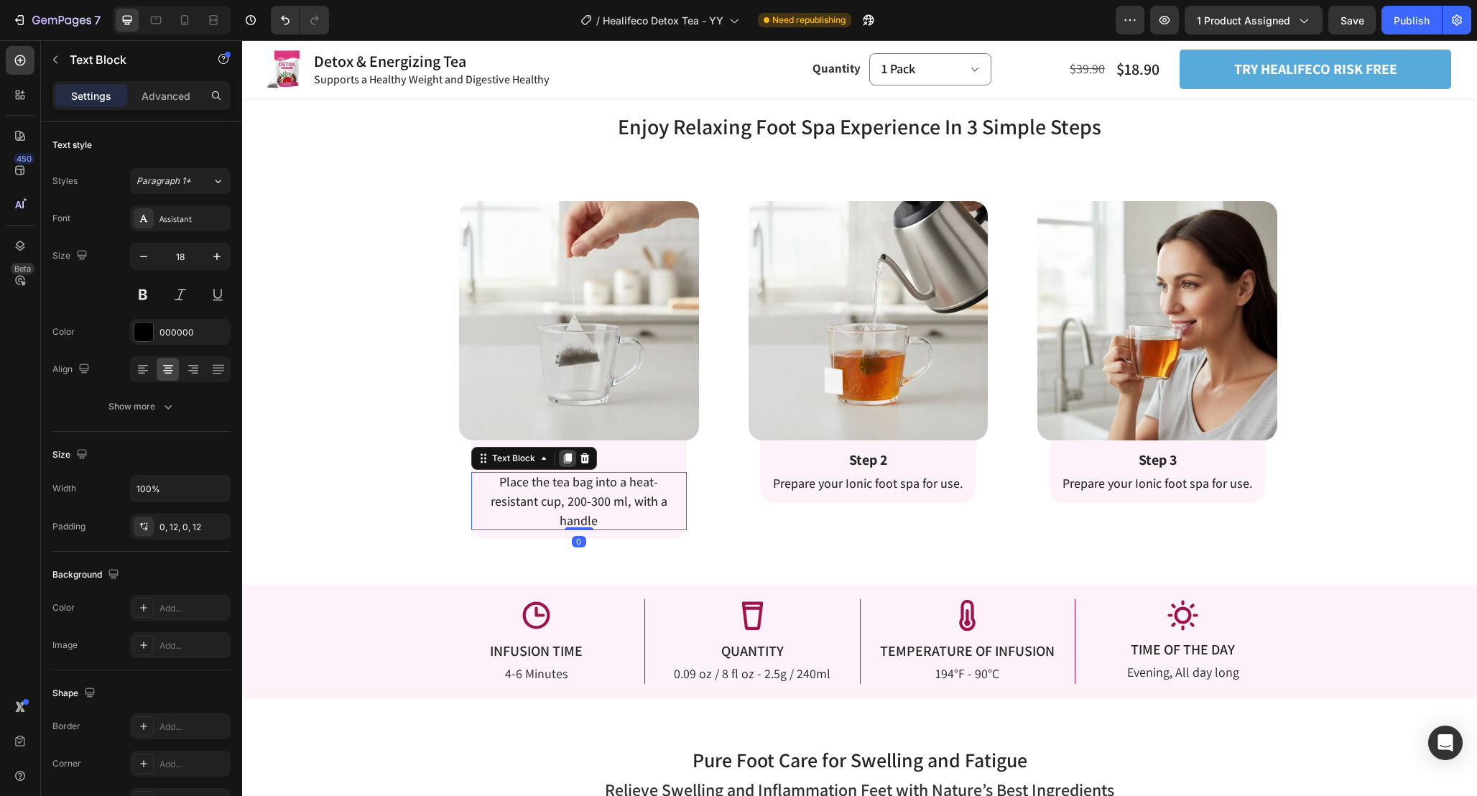
click at [568, 462] on icon at bounding box center [568, 458] width 8 height 10
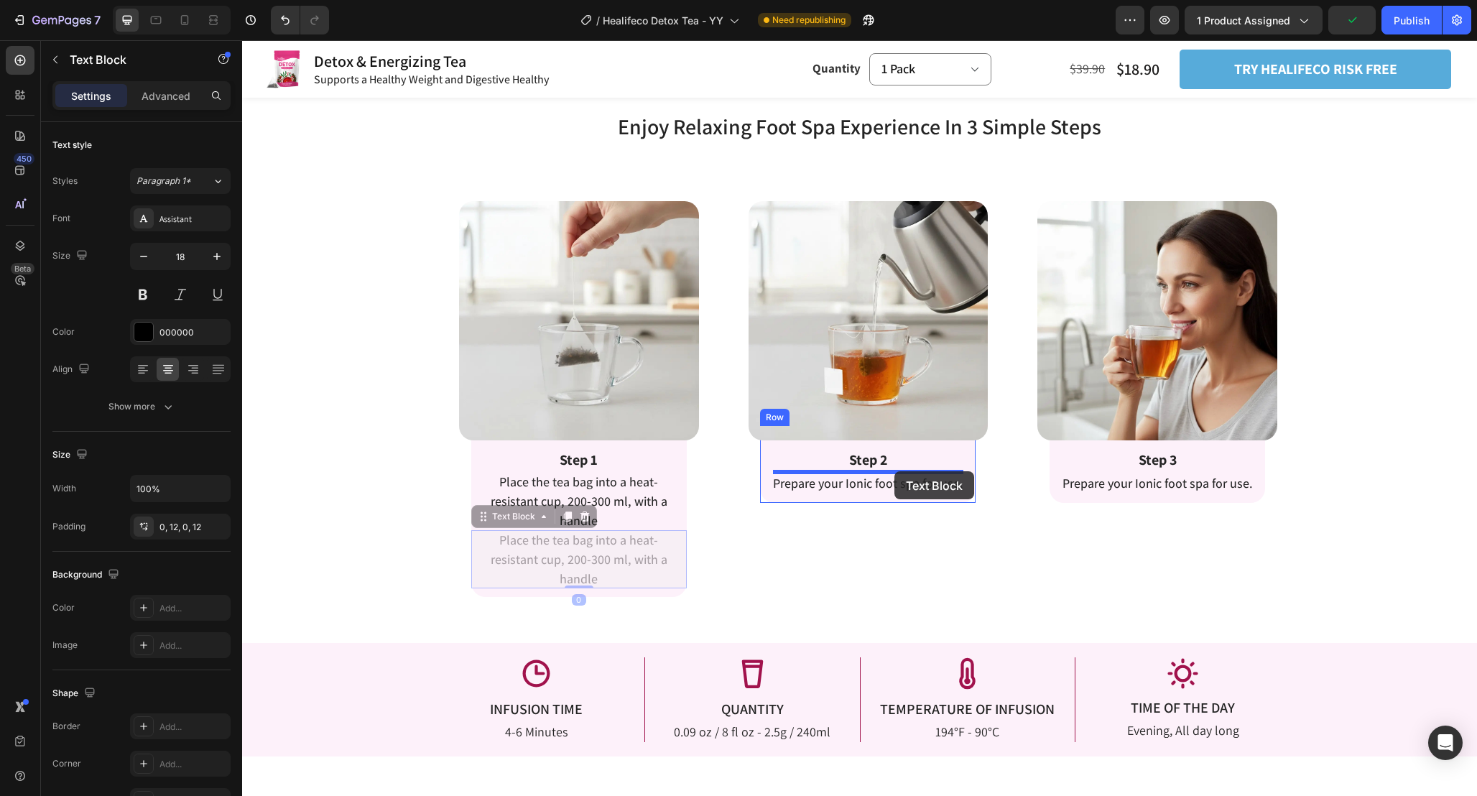
drag, startPoint x: 486, startPoint y: 518, endPoint x: 894, endPoint y: 473, distance: 410.6
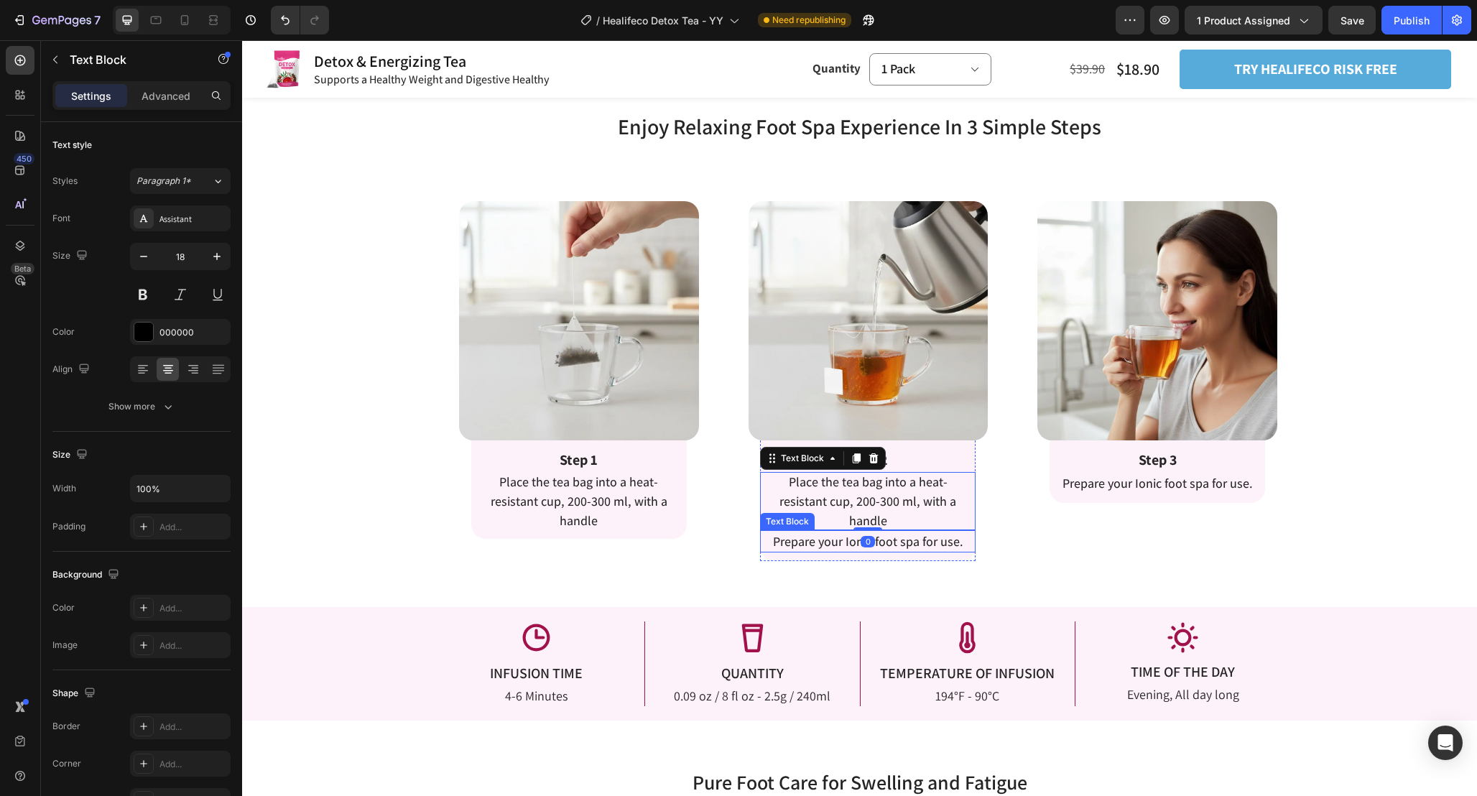
click at [913, 550] on p "Prepare your Ionic foot spa for use." at bounding box center [868, 541] width 213 height 19
click at [879, 519] on div at bounding box center [873, 516] width 17 height 17
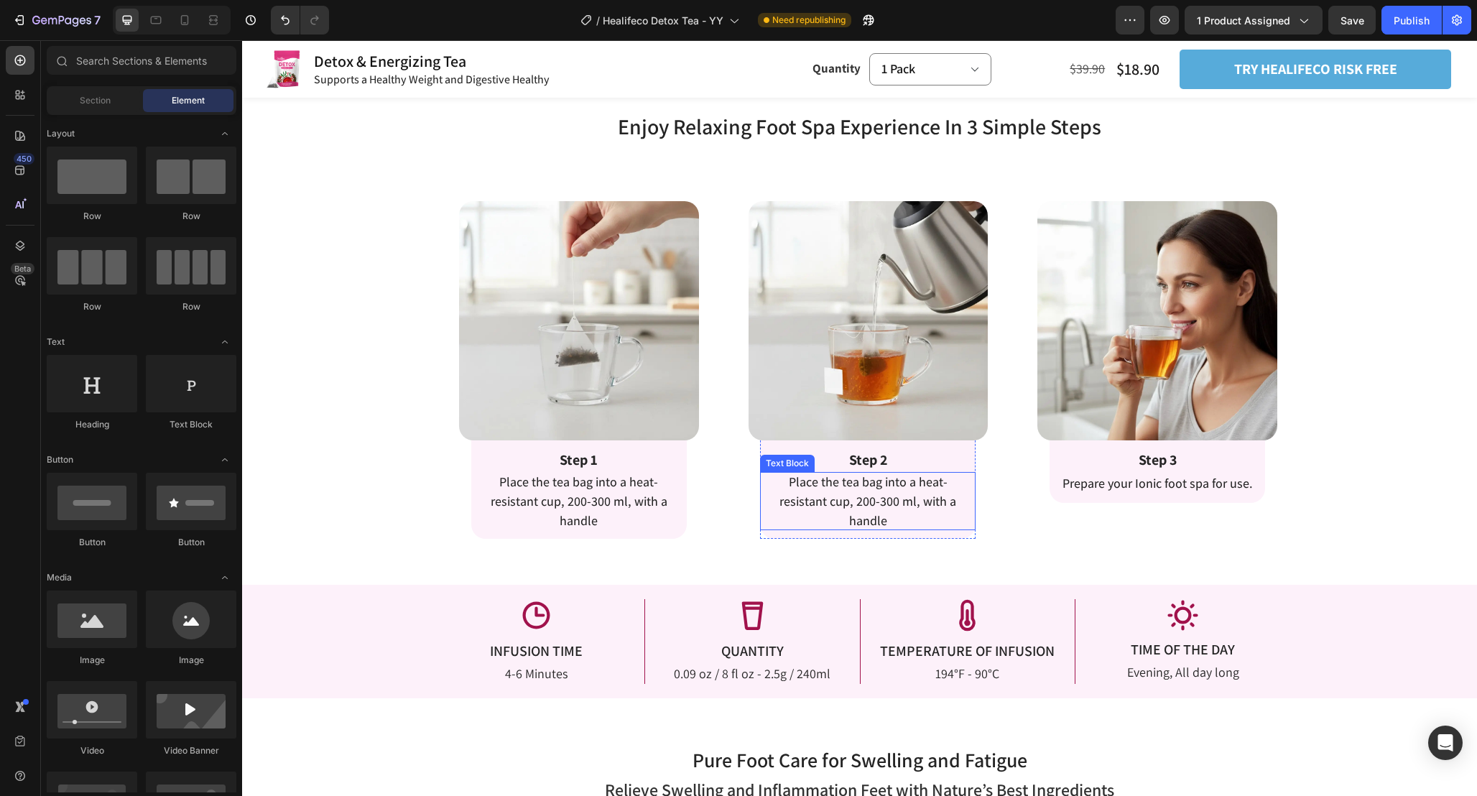
click at [933, 500] on span "Place the tea bag into a heat-resistant cup, 200-300 ml, with a handle" at bounding box center [867, 500] width 177 height 55
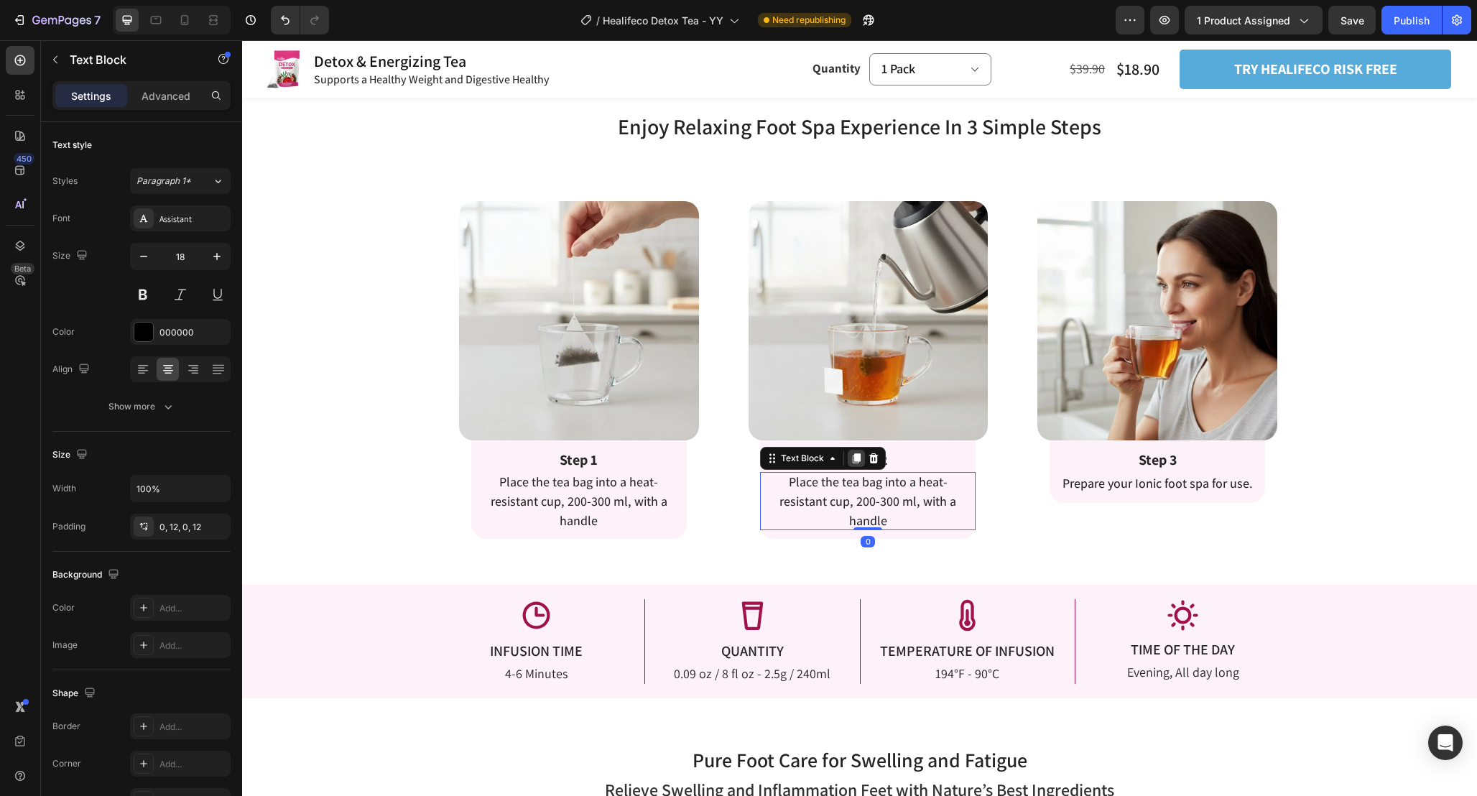
click at [853, 458] on icon at bounding box center [856, 458] width 11 height 11
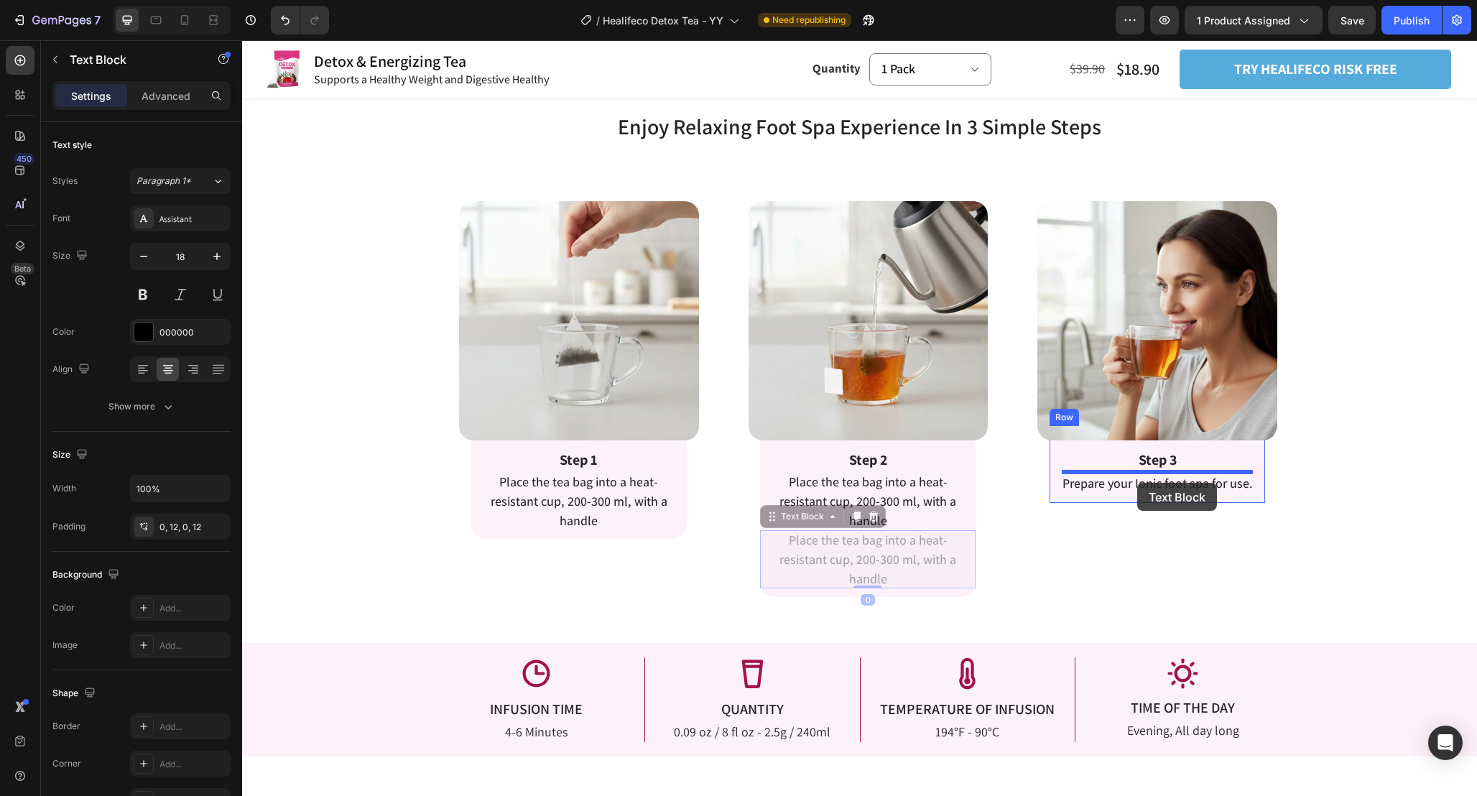
drag, startPoint x: 777, startPoint y: 516, endPoint x: 1137, endPoint y: 483, distance: 361.4
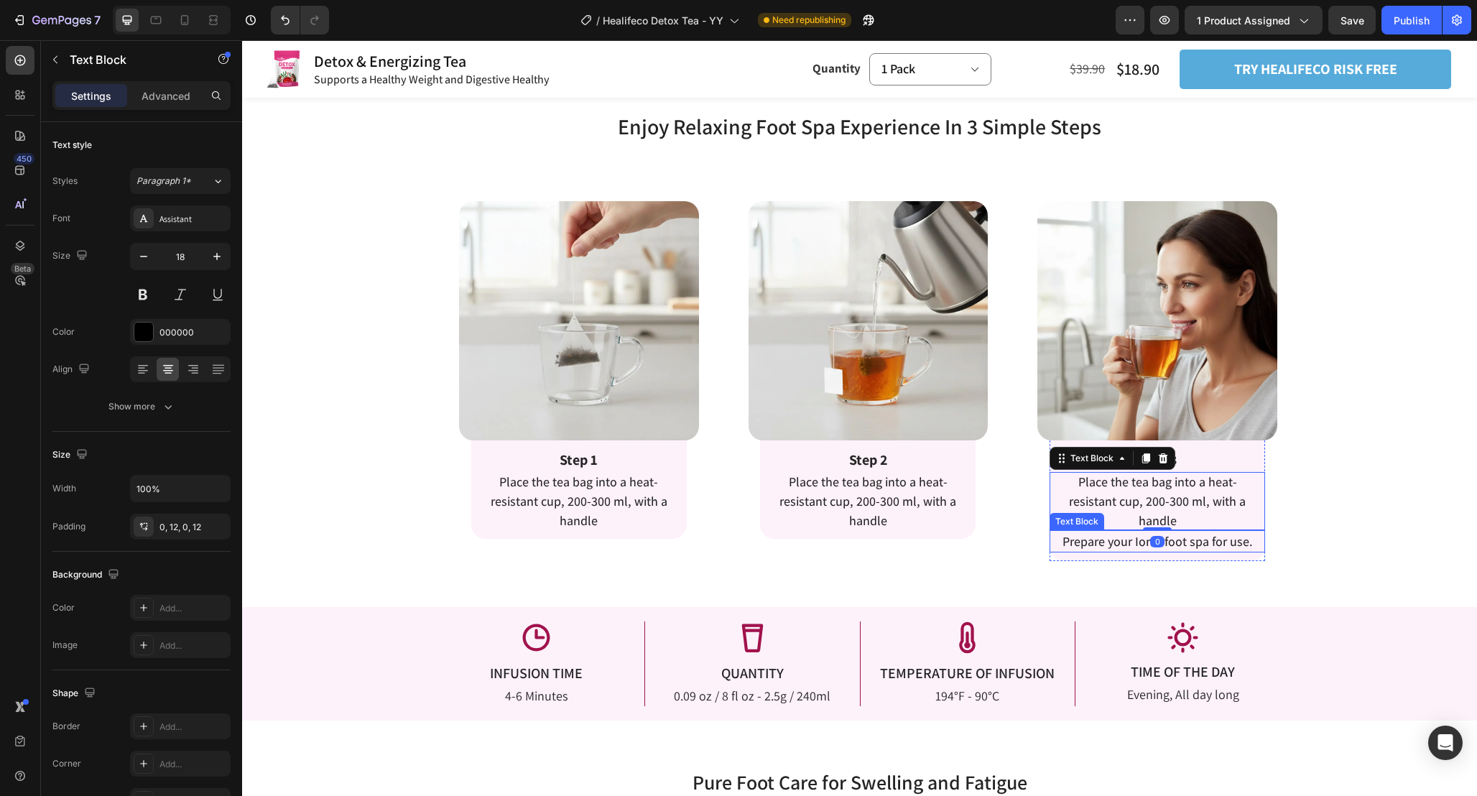
click at [1210, 546] on span "Prepare your Ionic foot spa for use." at bounding box center [1158, 541] width 190 height 17
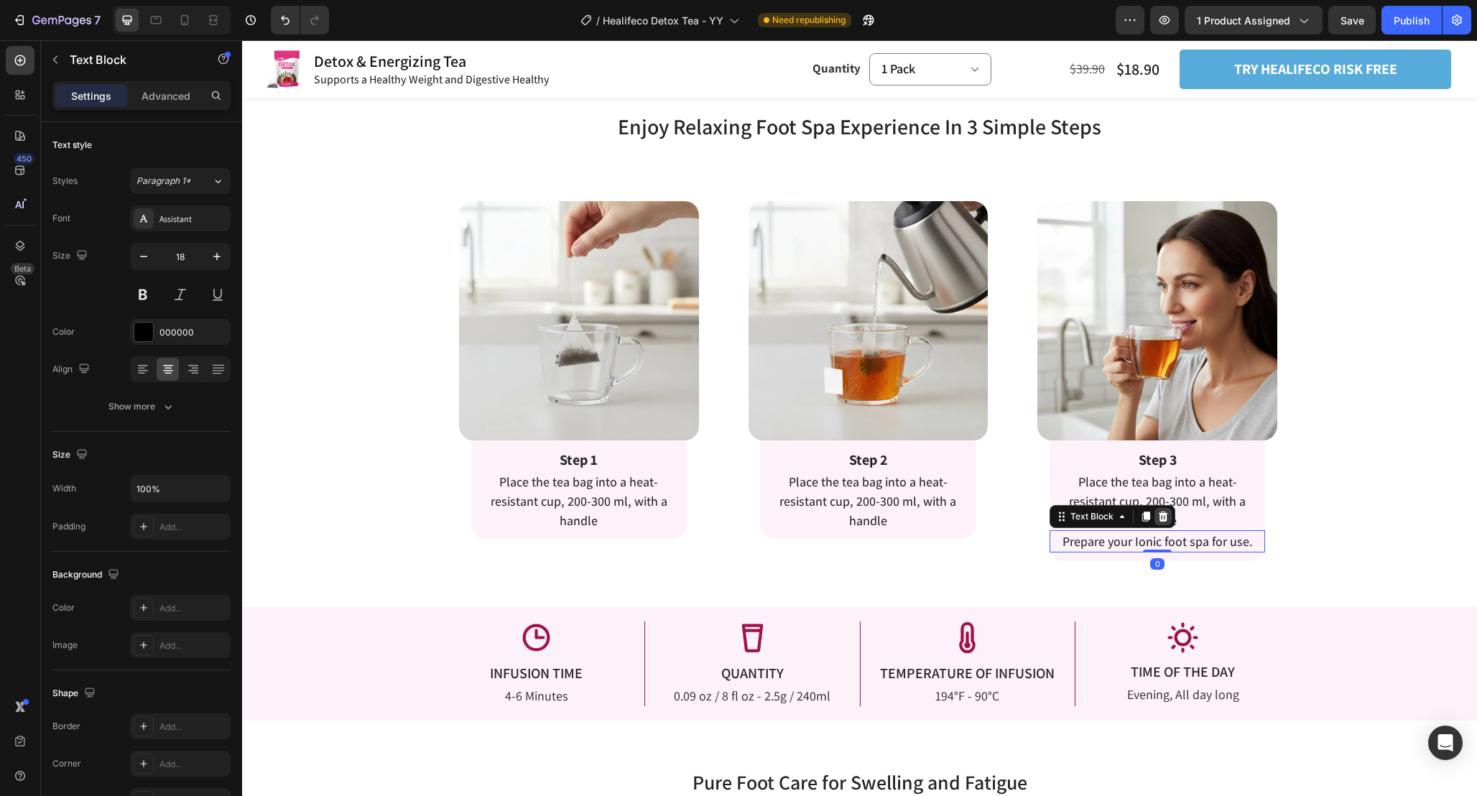
click at [1166, 516] on icon at bounding box center [1163, 517] width 9 height 10
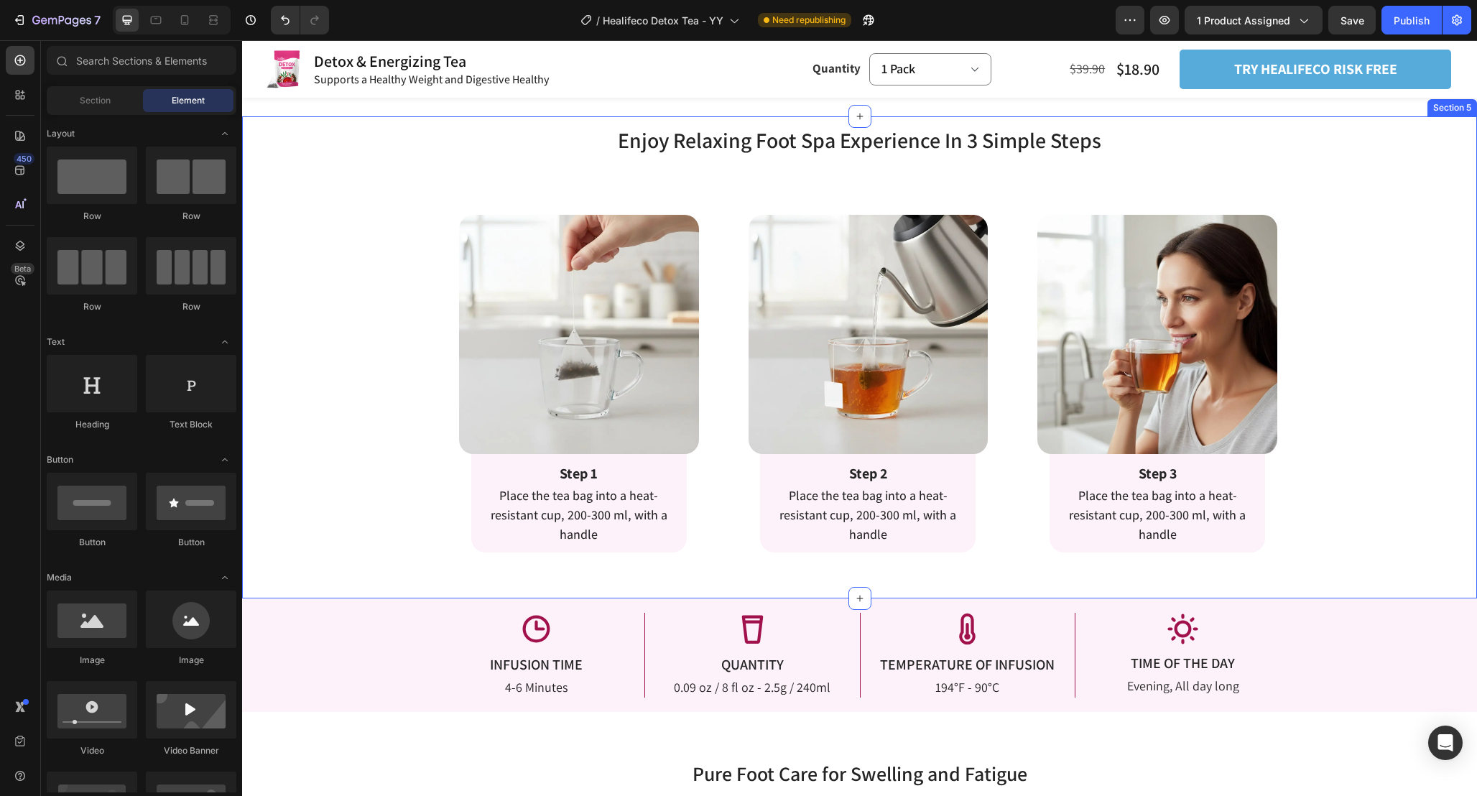
click at [1360, 448] on div "Enjoy Relaxing Foot Spa Experience In 3 Simple Steps Heading Enjoy Relaxing Foo…" at bounding box center [859, 339] width 1235 height 428
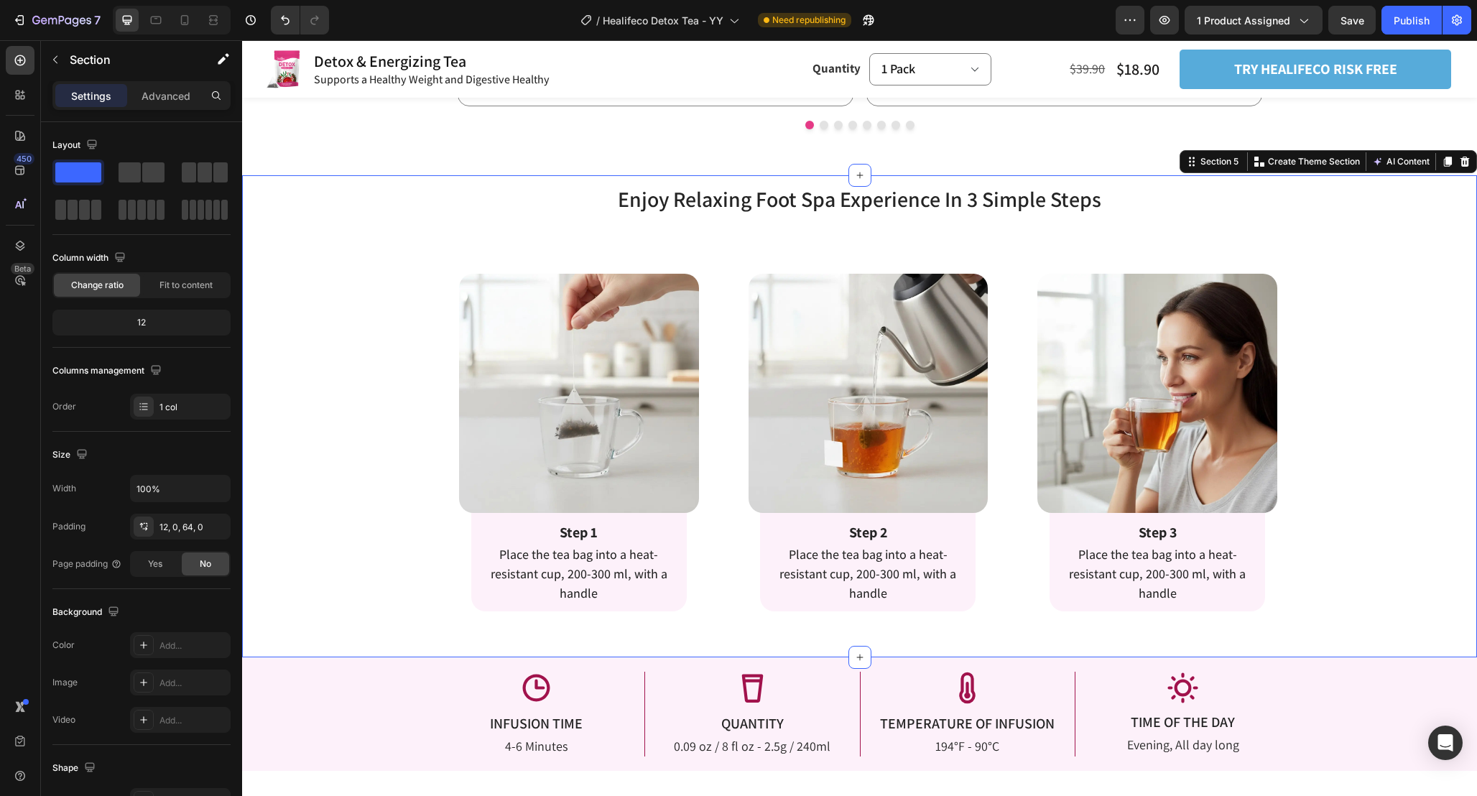
scroll to position [2193, 0]
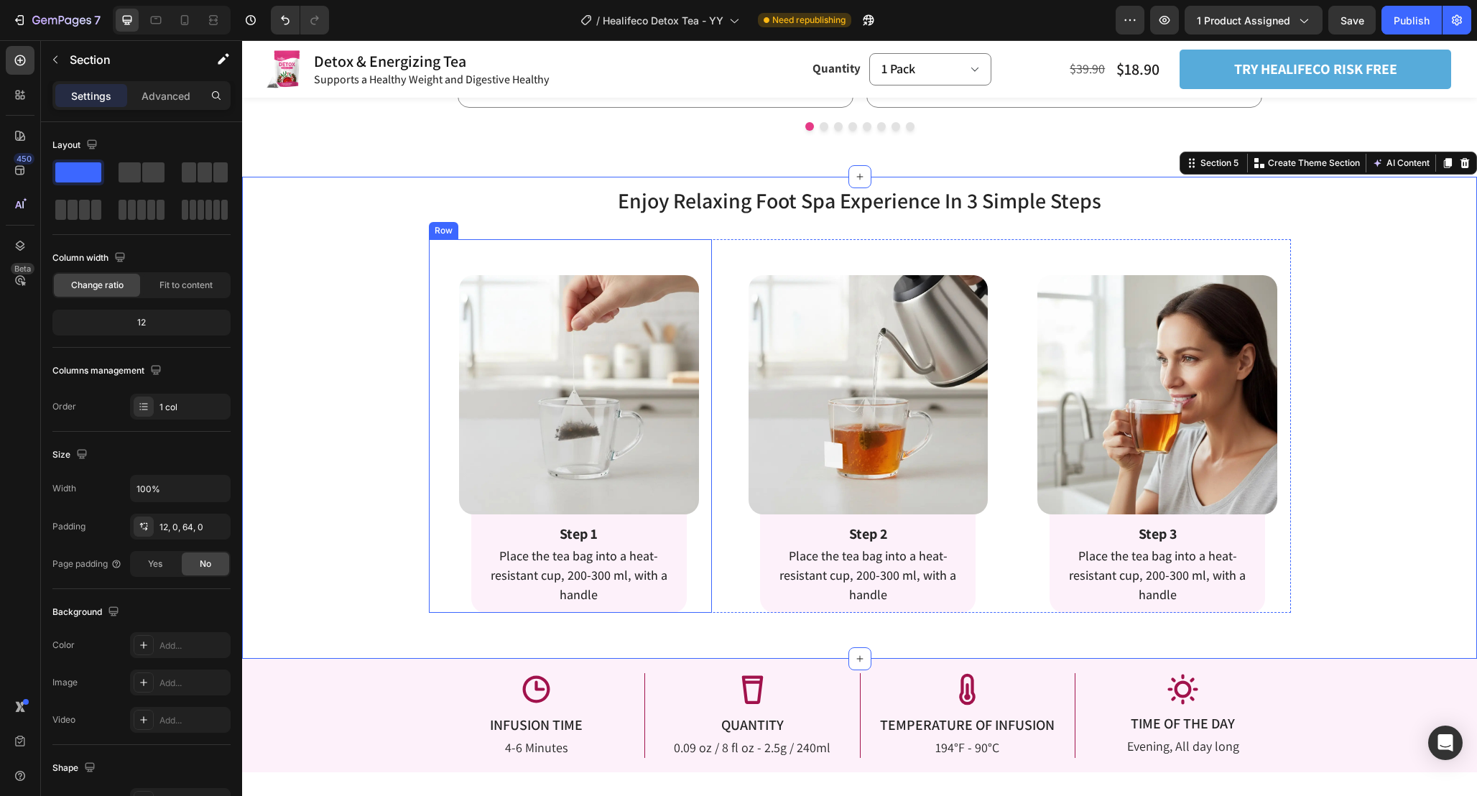
click at [700, 526] on div "Image Row Step 1 Text Block Place the tea bag into a heat-resistant cup, 200-30…" at bounding box center [579, 426] width 267 height 374
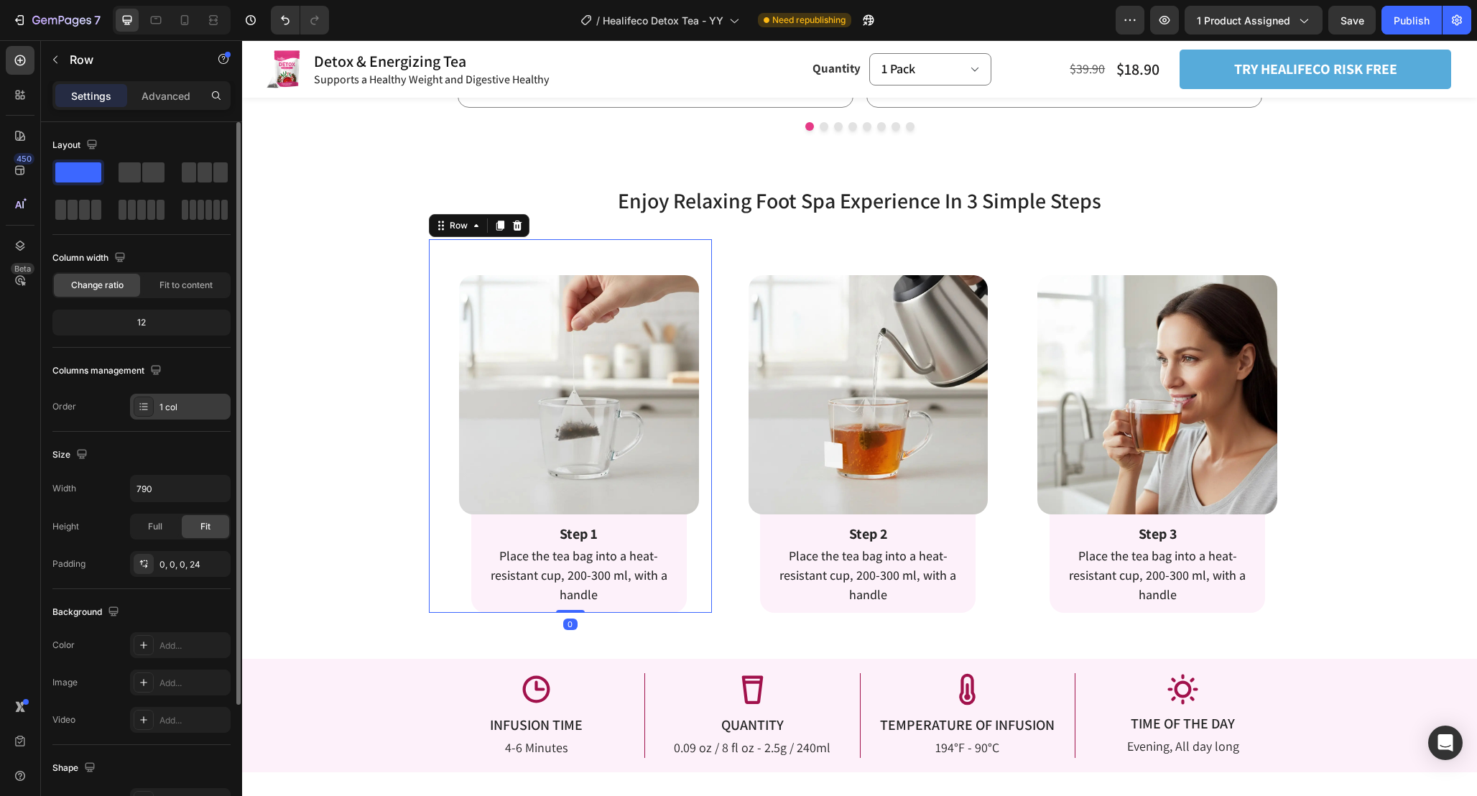
click at [180, 407] on div "1 col" at bounding box center [193, 407] width 68 height 13
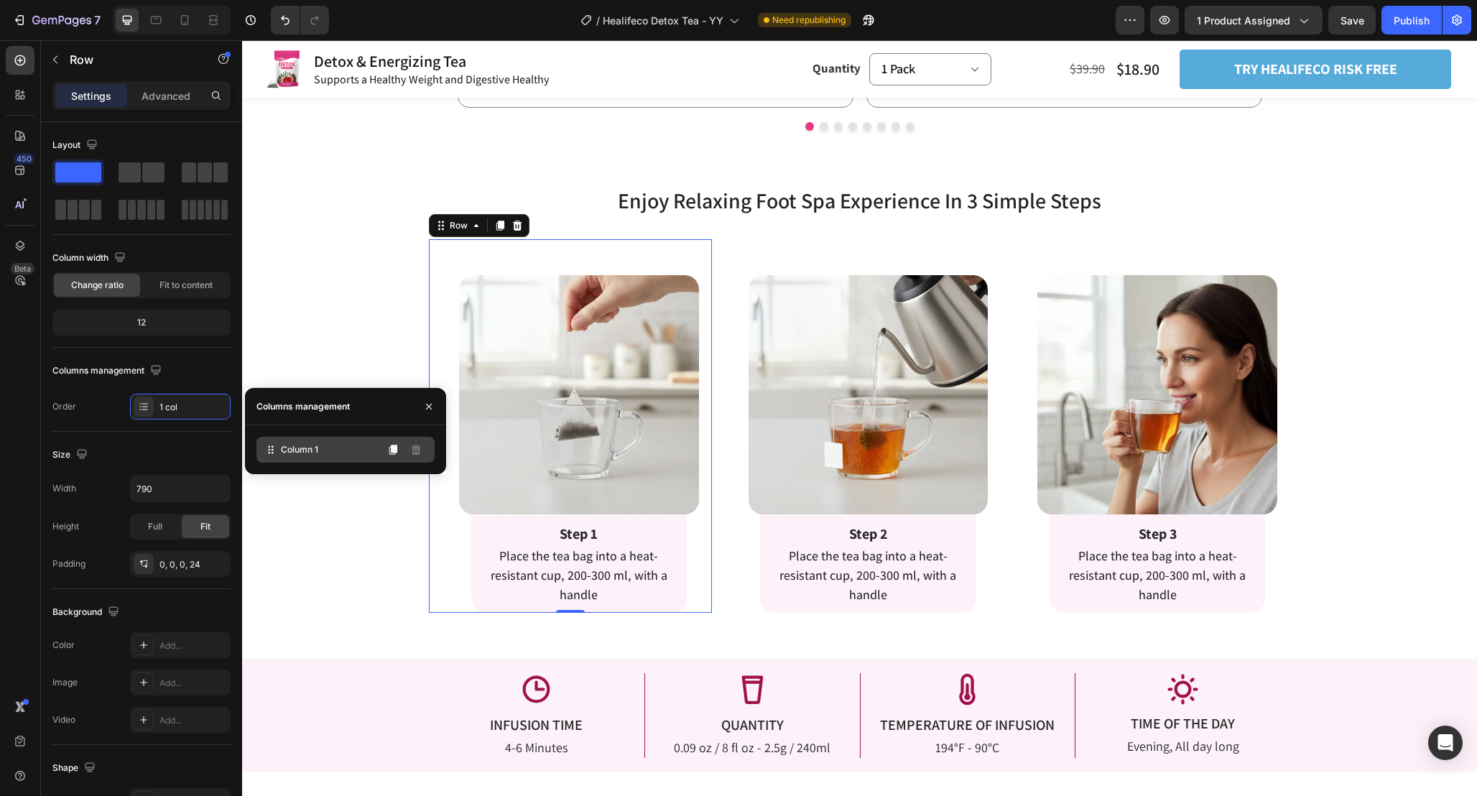
click at [313, 452] on span "Column 1" at bounding box center [299, 449] width 37 height 13
click at [399, 450] on button at bounding box center [392, 449] width 23 height 23
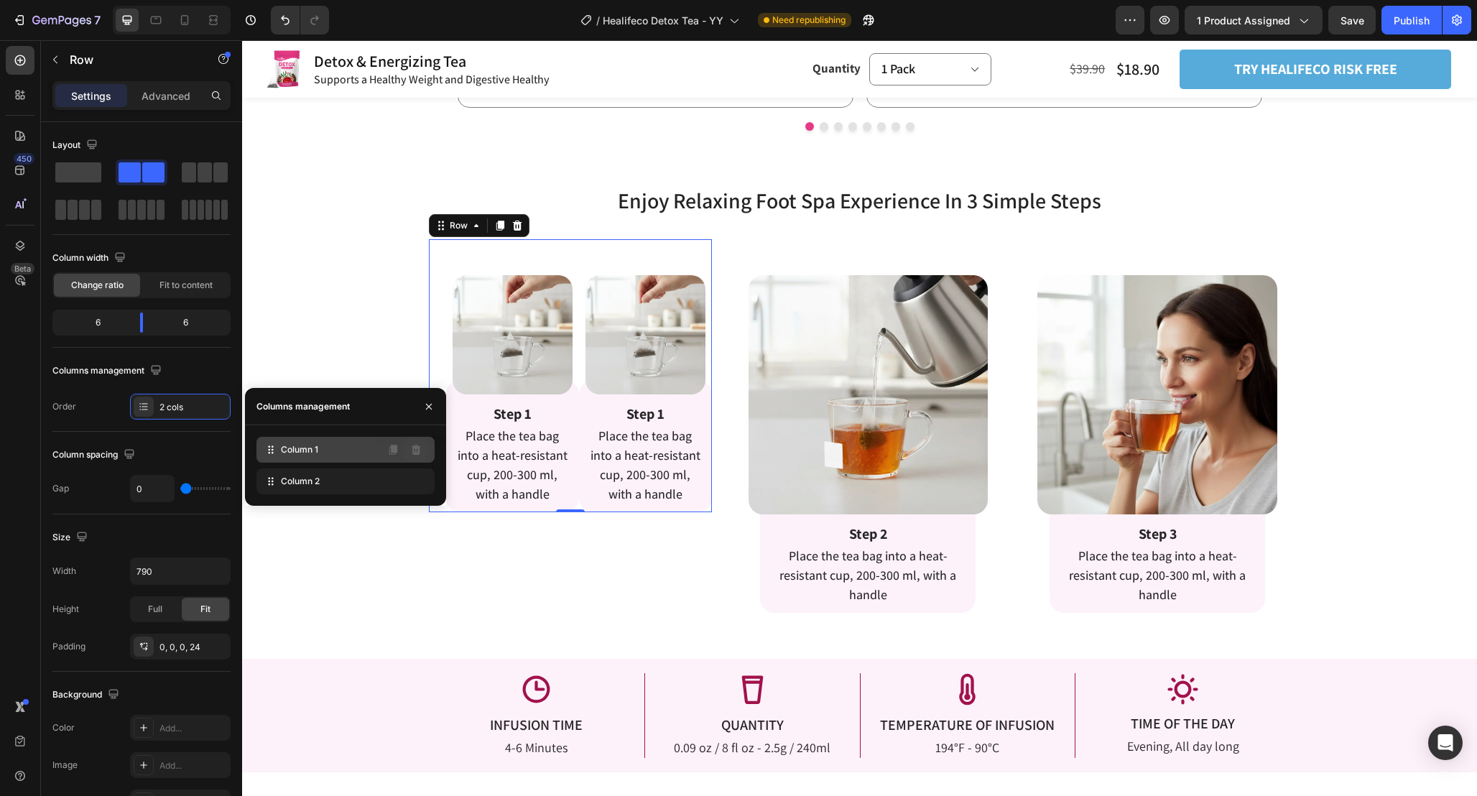
click at [413, 452] on icon at bounding box center [416, 450] width 9 height 10
click at [412, 451] on icon at bounding box center [415, 449] width 11 height 11
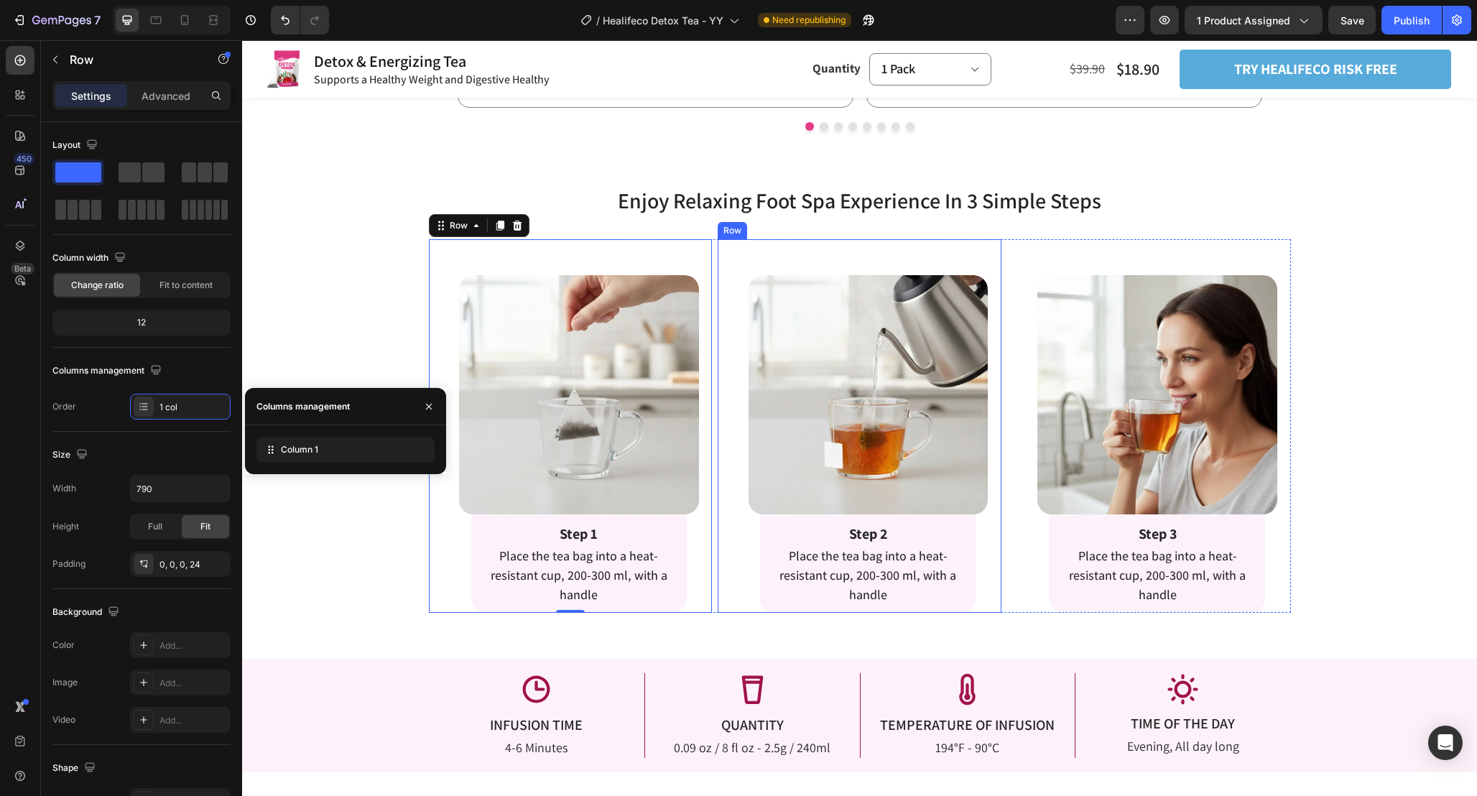
click at [723, 507] on div "Image Row Step 2 Text Block Place the tea bag into a heat-resistant cup, 200-30…" at bounding box center [860, 426] width 284 height 374
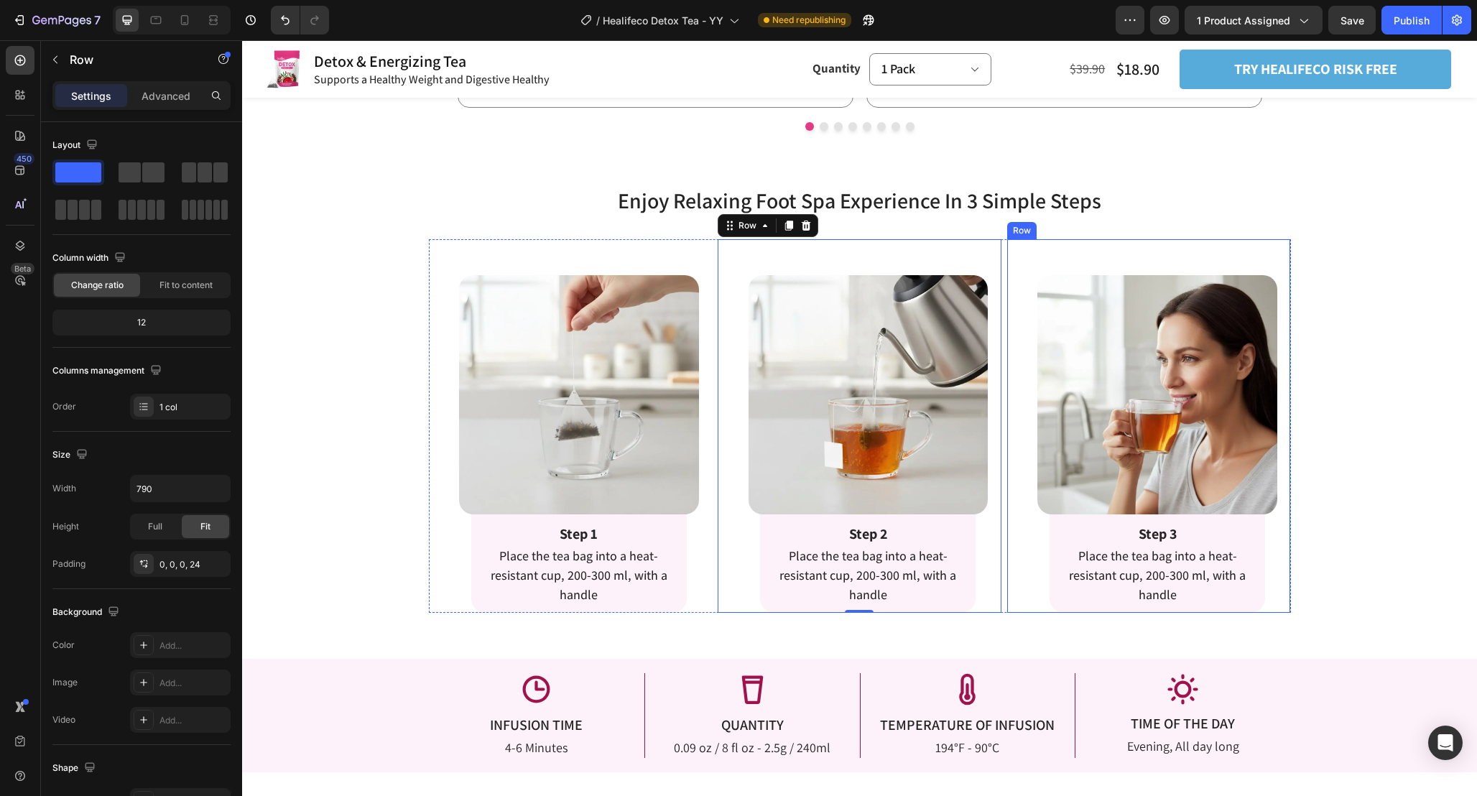
click at [1018, 585] on div "Image Row Step 3 Text Block Place the tea bag into a heat-resistant cup, 200-30…" at bounding box center [1149, 426] width 284 height 374
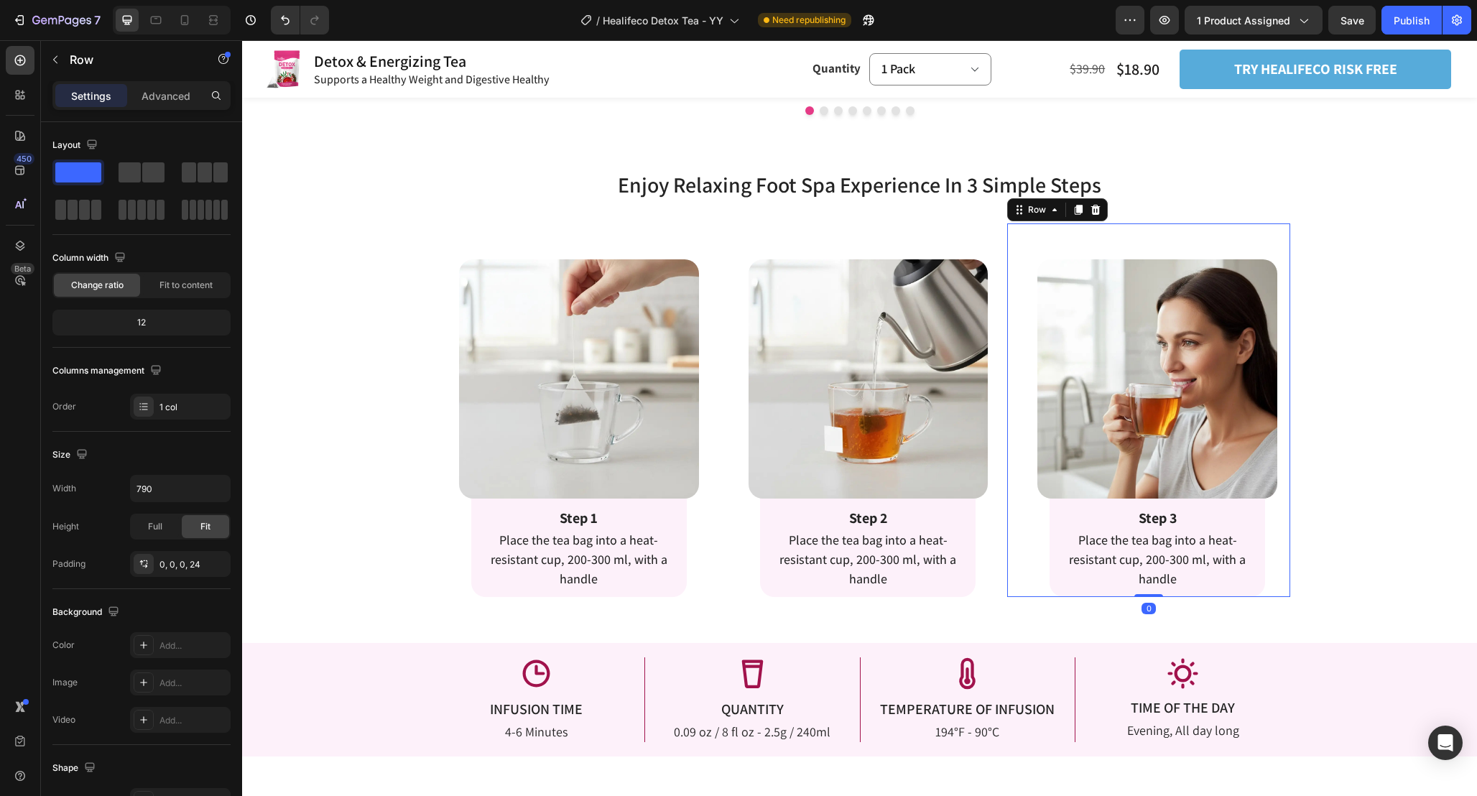
scroll to position [2216, 0]
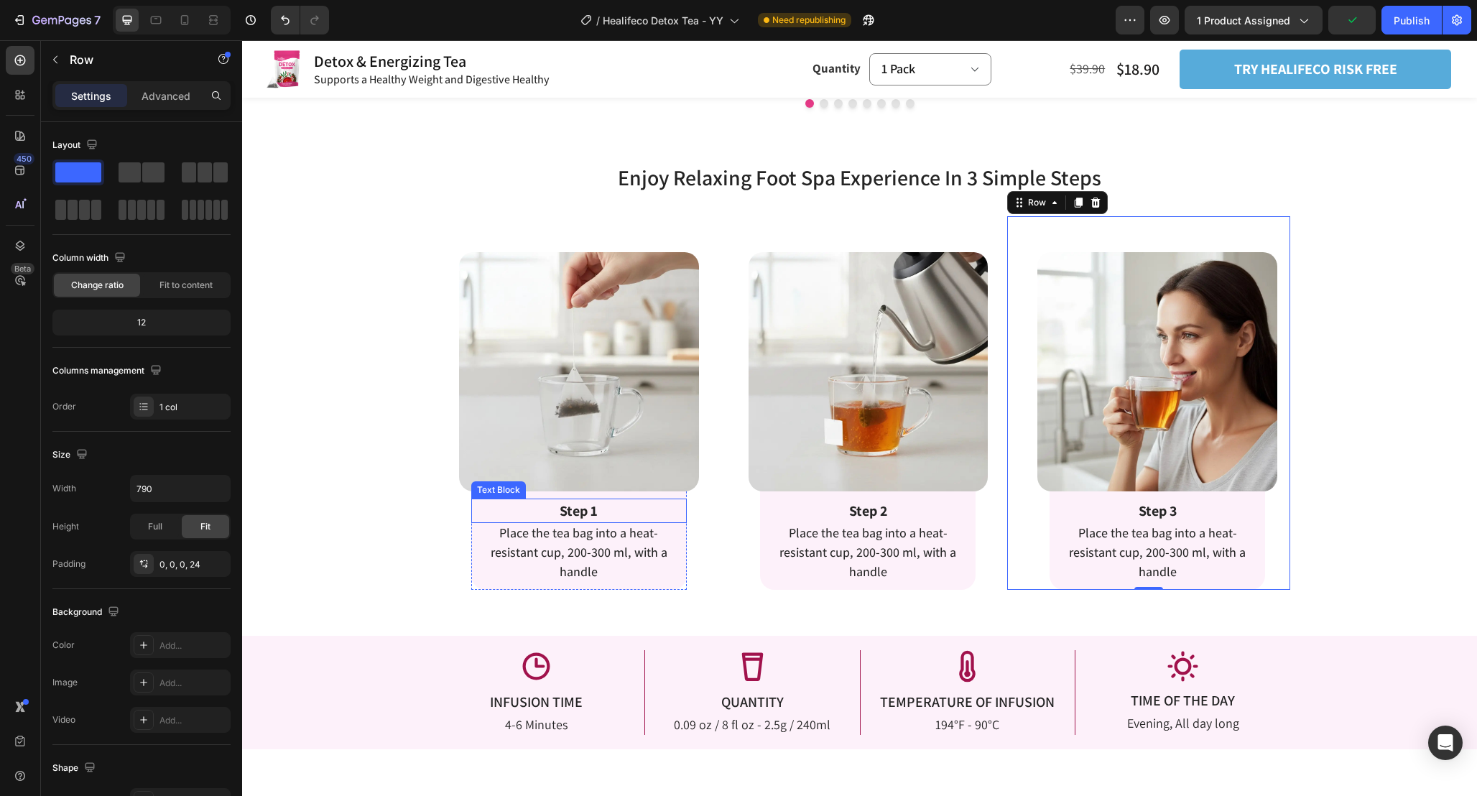
click at [595, 509] on strong "Step 1" at bounding box center [579, 510] width 38 height 19
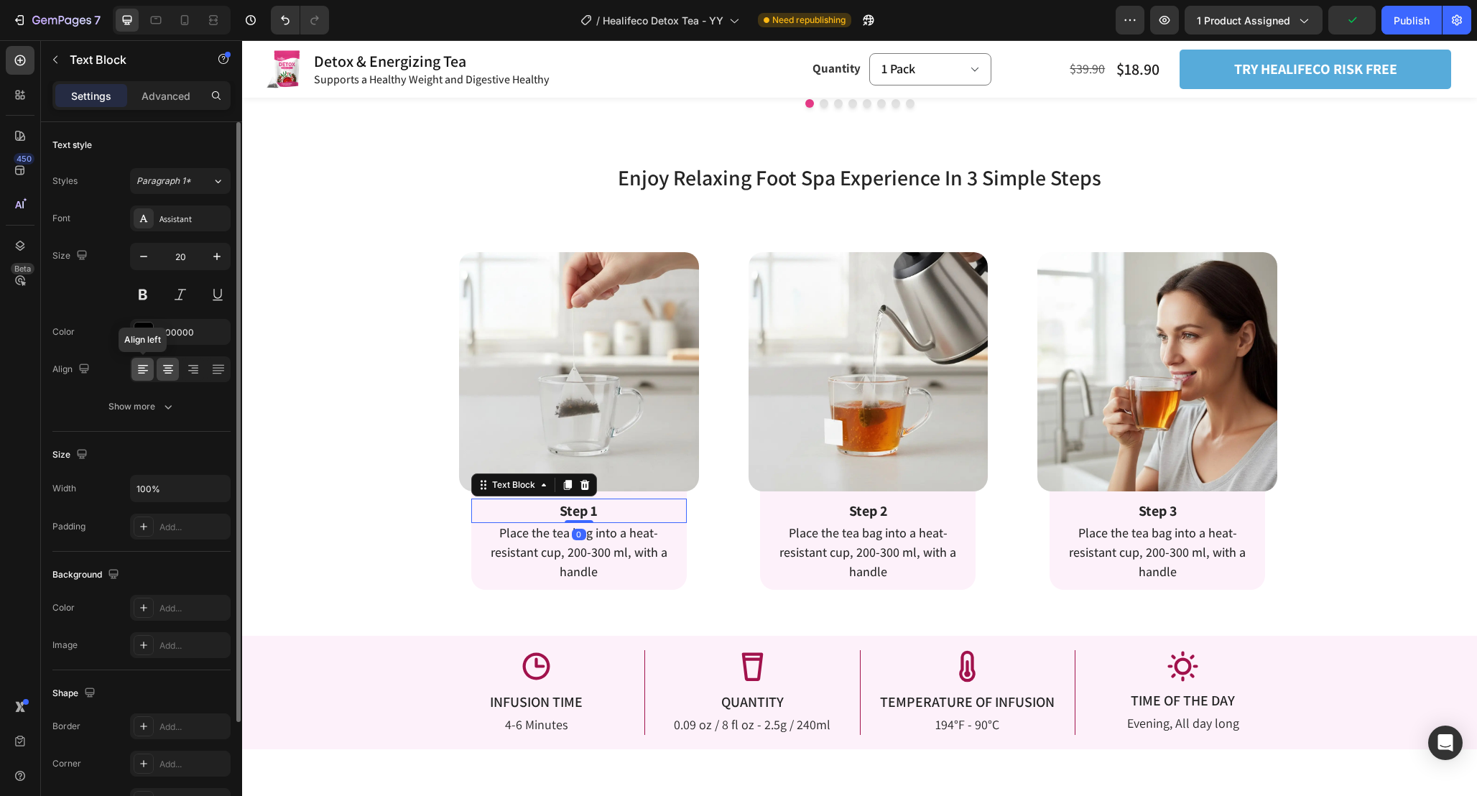
click at [139, 364] on icon at bounding box center [143, 369] width 14 height 14
click at [558, 552] on span "Place the tea bag into a heat-resistant cup, 200-300 ml, with a handle" at bounding box center [579, 551] width 177 height 55
click at [146, 370] on icon at bounding box center [143, 370] width 10 height 1
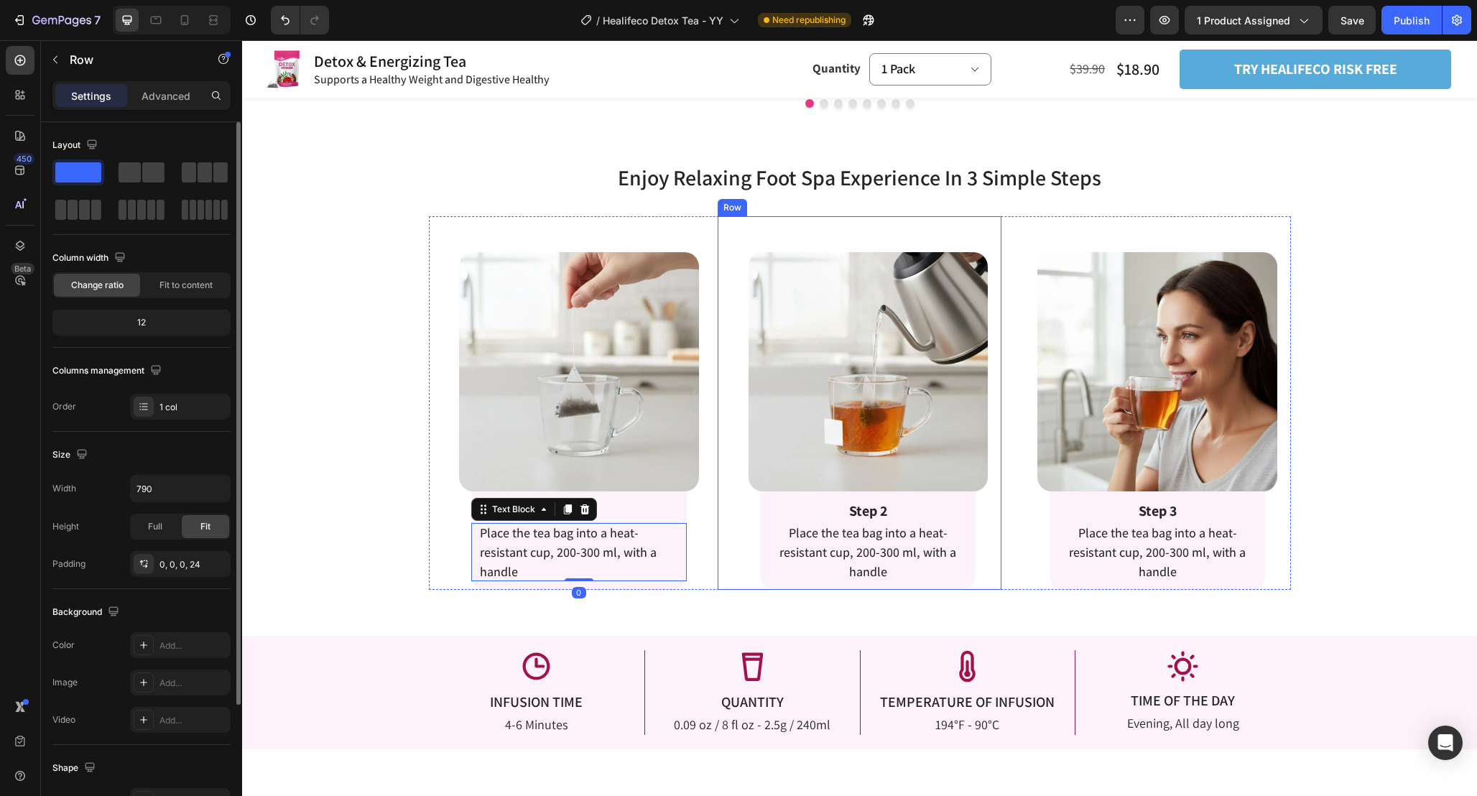
click at [728, 585] on div "Image Row Step 2 Text Block Place the tea bag into a heat-resistant cup, 200-30…" at bounding box center [860, 403] width 284 height 374
click at [575, 512] on p "Step 1" at bounding box center [579, 511] width 213 height 22
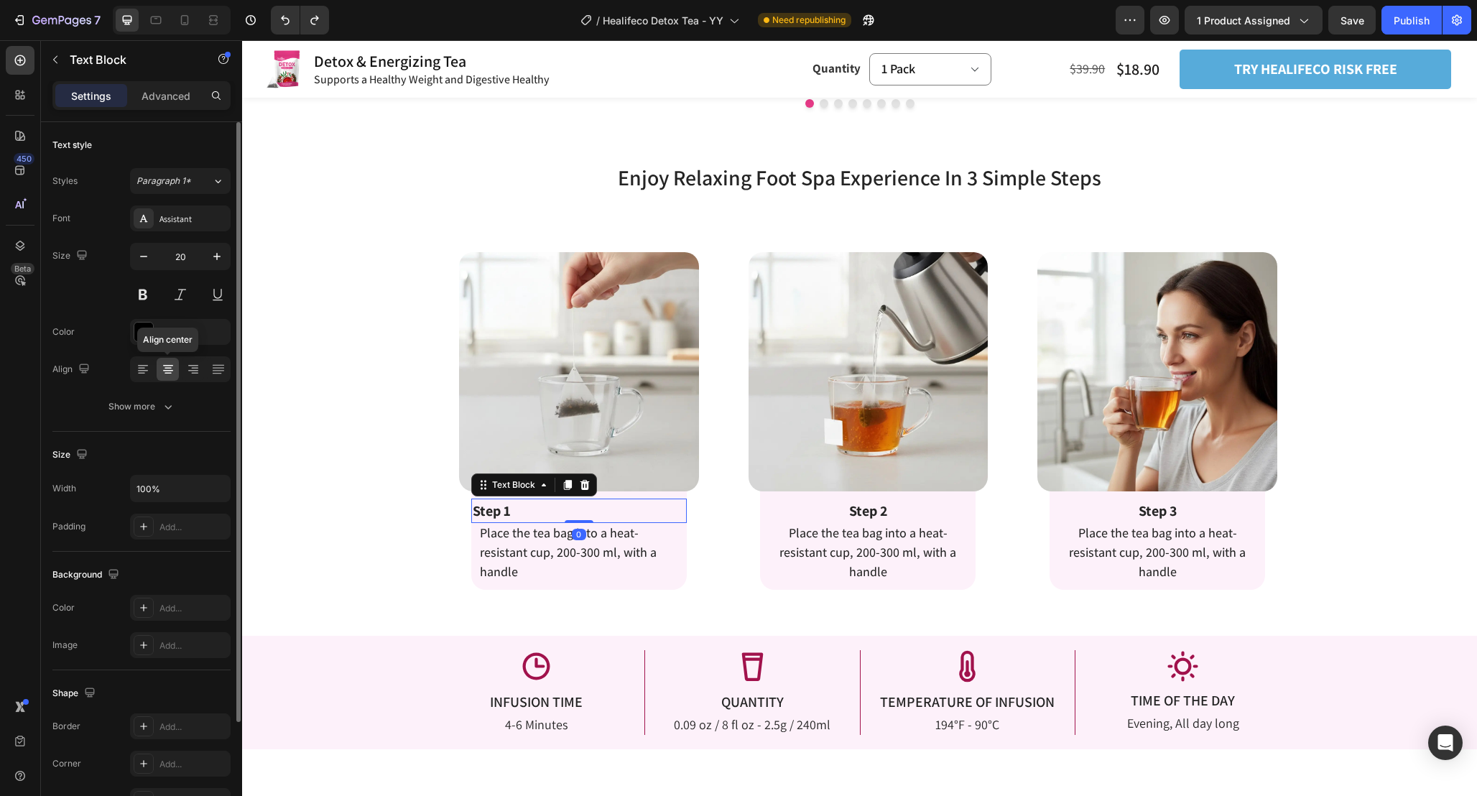
click at [169, 361] on div at bounding box center [168, 369] width 22 height 23
click at [170, 371] on icon at bounding box center [168, 369] width 14 height 14
click at [193, 371] on icon at bounding box center [193, 369] width 14 height 14
click at [172, 371] on icon at bounding box center [168, 369] width 14 height 14
click at [568, 548] on span "Place the tea bag into a heat-resistant cup, 200-300 ml, with a handle" at bounding box center [568, 551] width 177 height 55
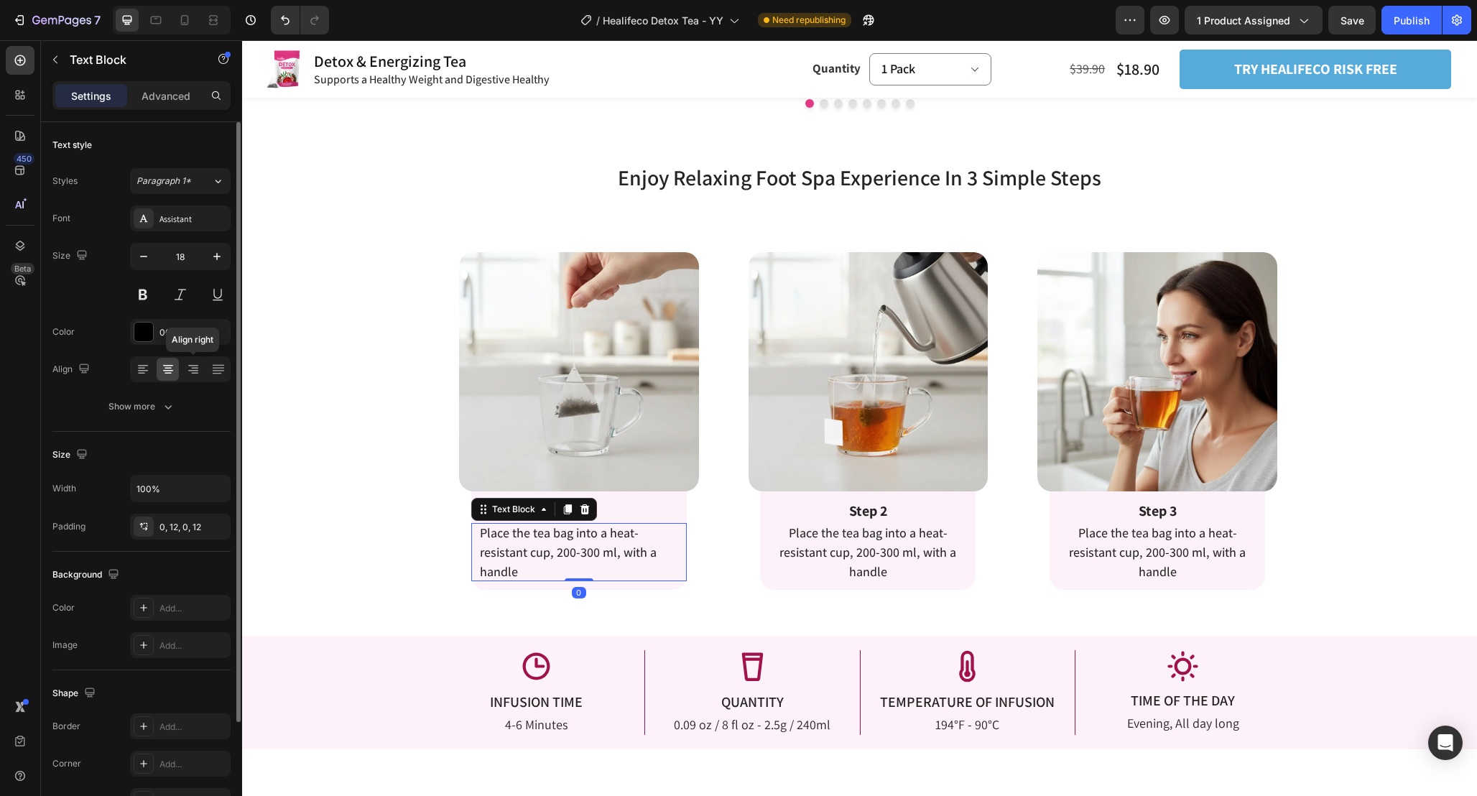
click at [171, 370] on icon at bounding box center [168, 369] width 14 height 14
click at [193, 371] on icon at bounding box center [193, 369] width 14 height 14
click at [171, 368] on icon at bounding box center [168, 369] width 14 height 14
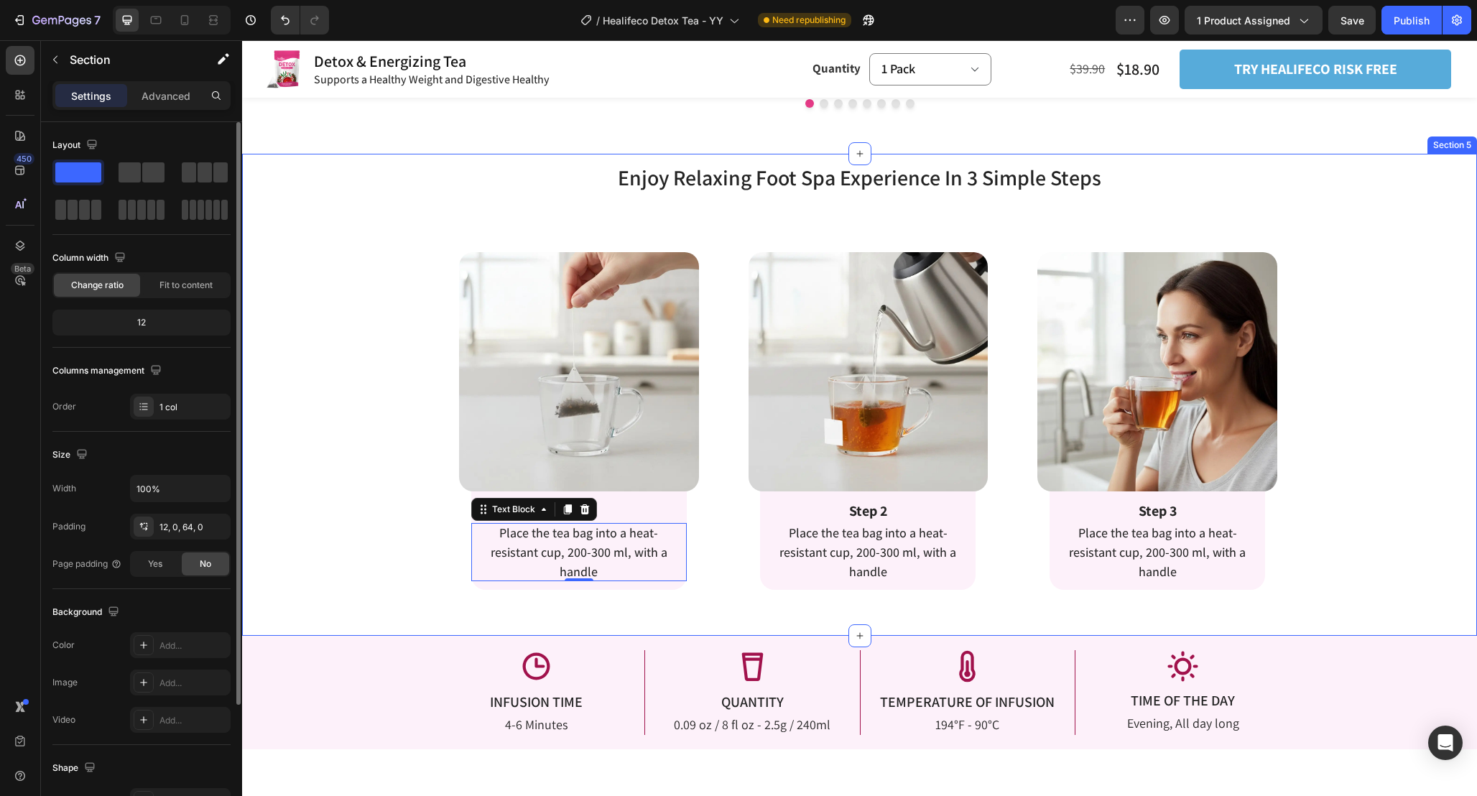
click at [356, 517] on div "Enjoy Relaxing Foot Spa Experience In 3 Simple Steps Heading Enjoy Relaxing Foo…" at bounding box center [859, 376] width 1235 height 428
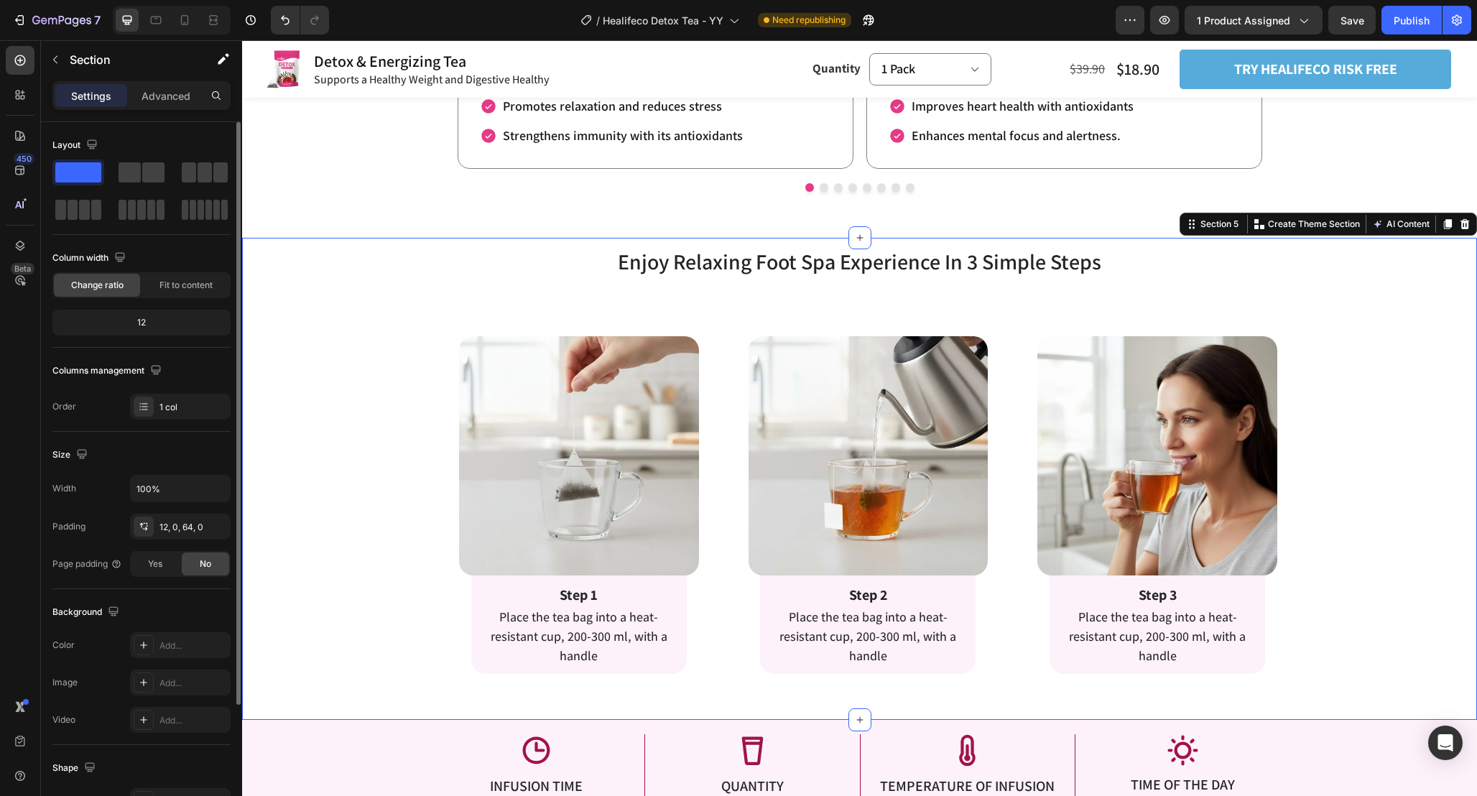
scroll to position [2142, 0]
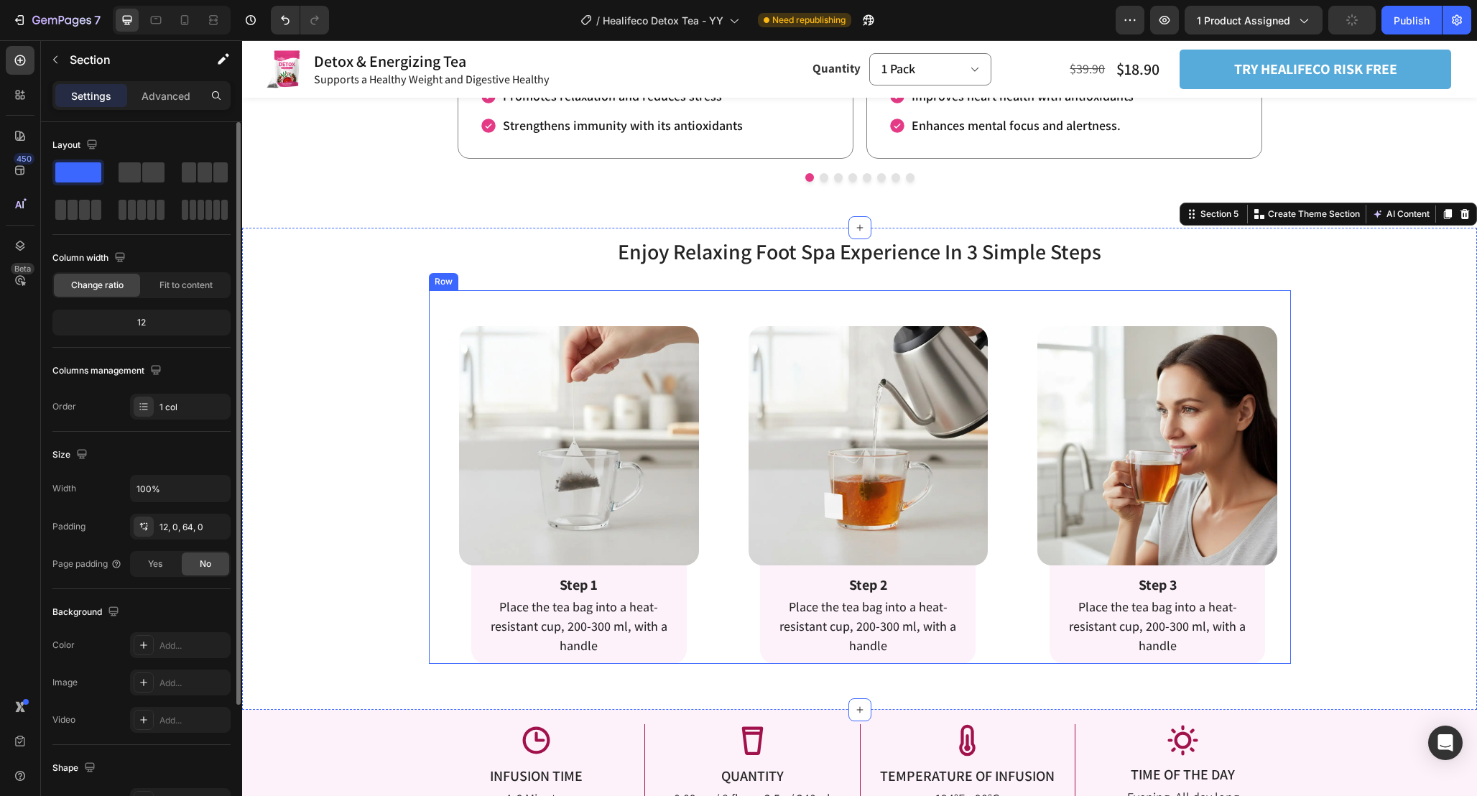
click at [714, 633] on div "Image Row Step 1 Text Block Place the tea bag into a heat-resistant cup, 200-30…" at bounding box center [860, 477] width 862 height 374
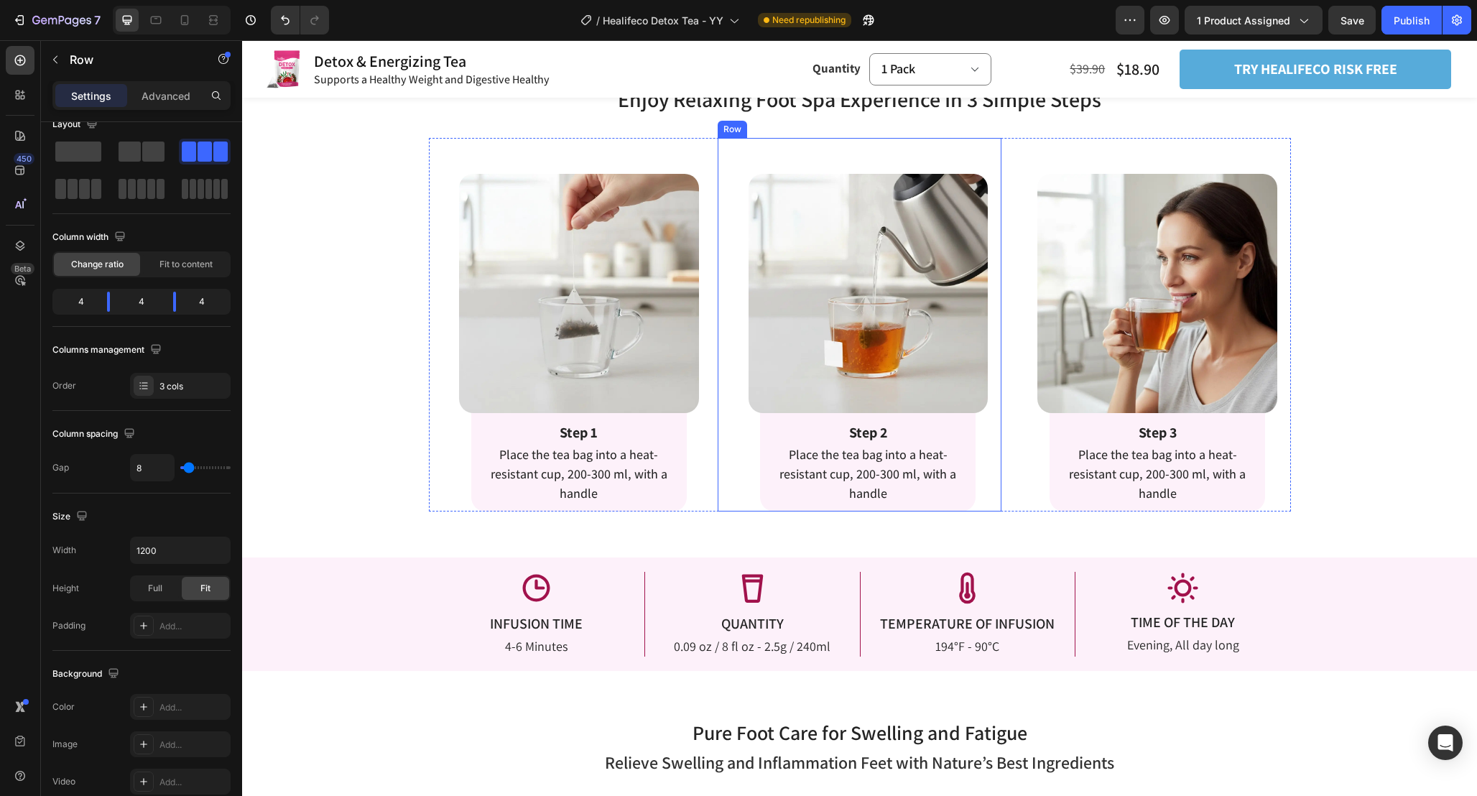
scroll to position [2279, 0]
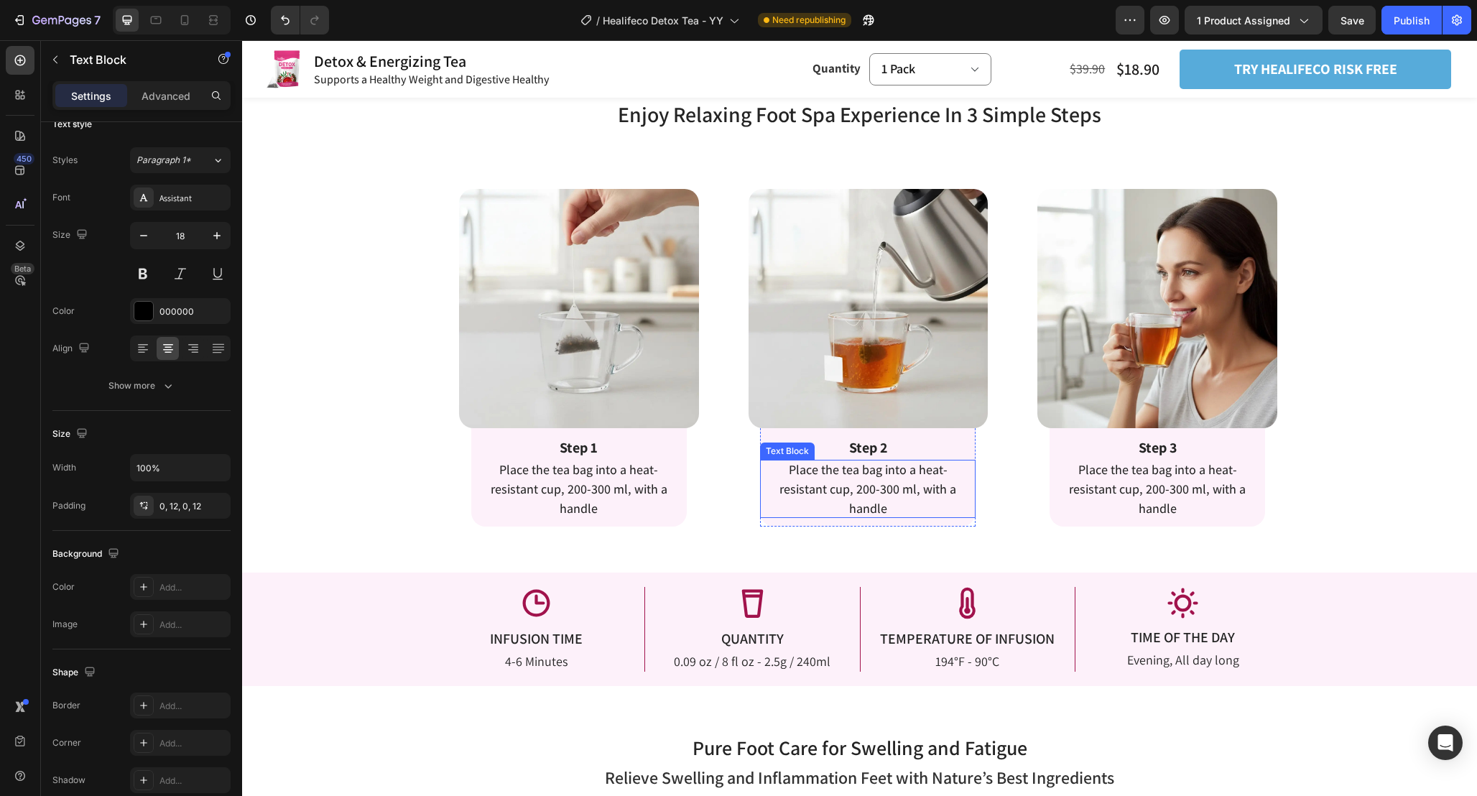
click at [876, 495] on span "Place the tea bag into a heat-resistant cup, 200-300 ml, with a handle" at bounding box center [867, 488] width 177 height 55
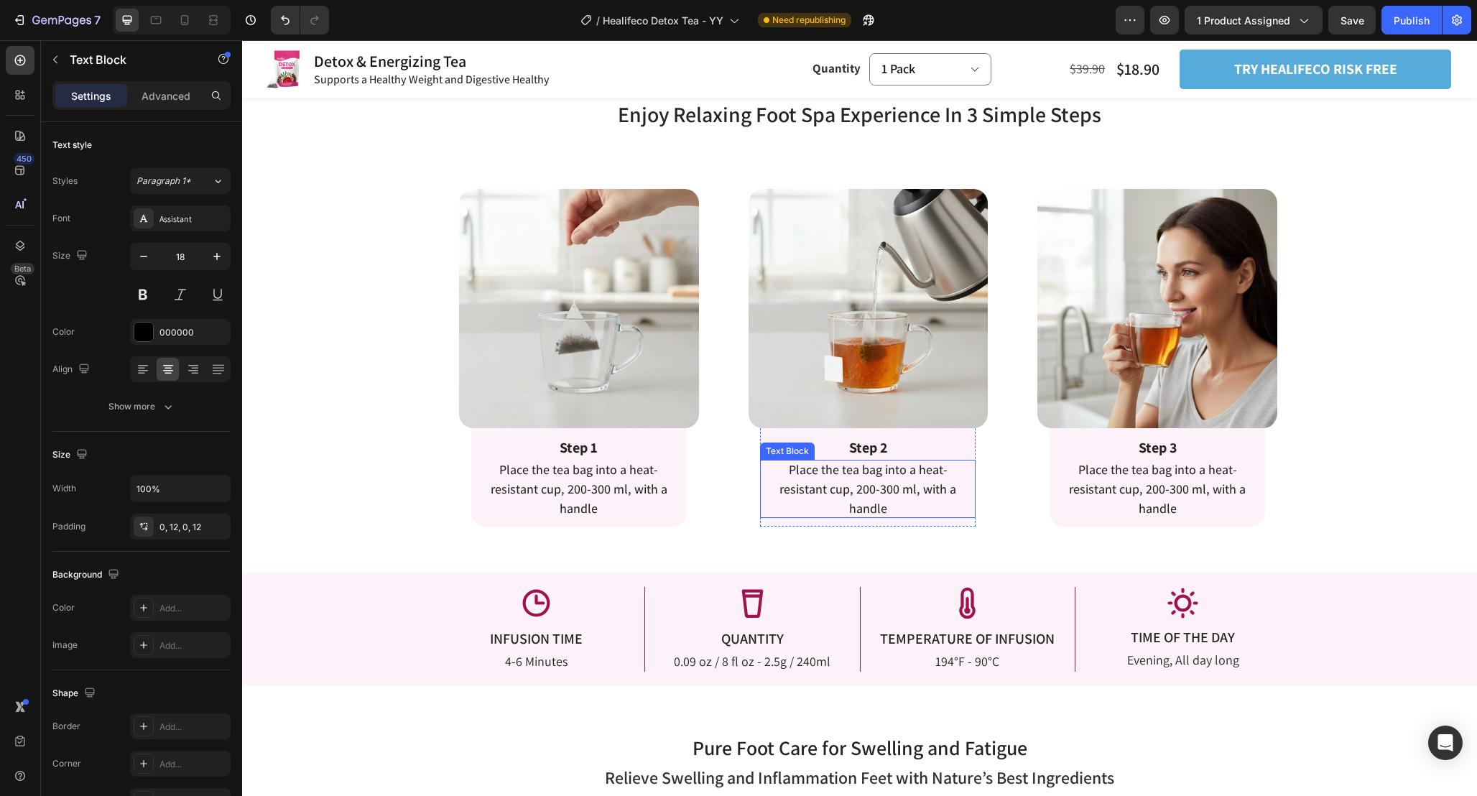
click at [876, 495] on span "Place the tea bag into a heat-resistant cup, 200-300 ml, with a handle" at bounding box center [867, 488] width 177 height 55
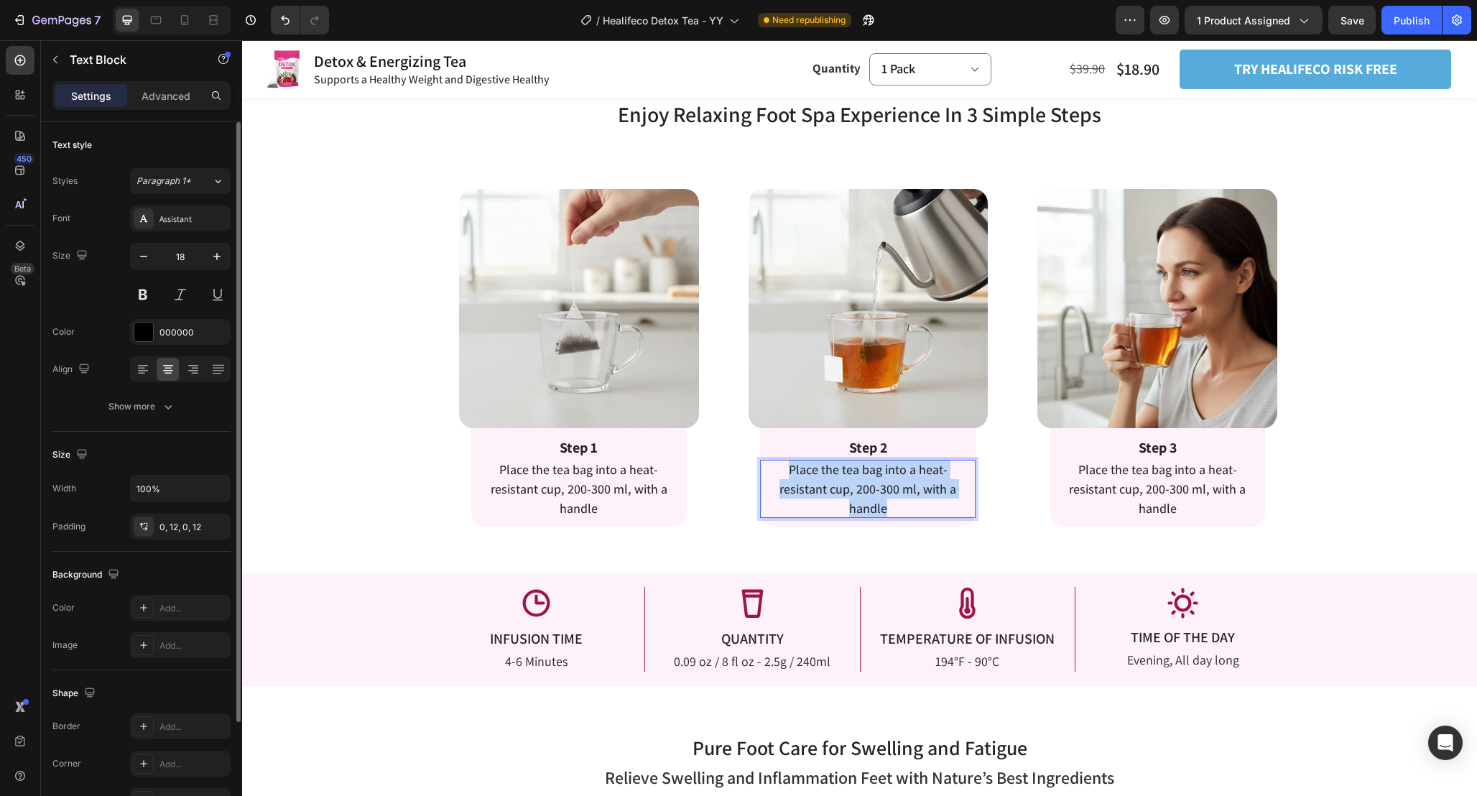
click at [876, 495] on span "Place the tea bag into a heat-resistant cup, 200-300 ml, with a handle" at bounding box center [867, 488] width 177 height 55
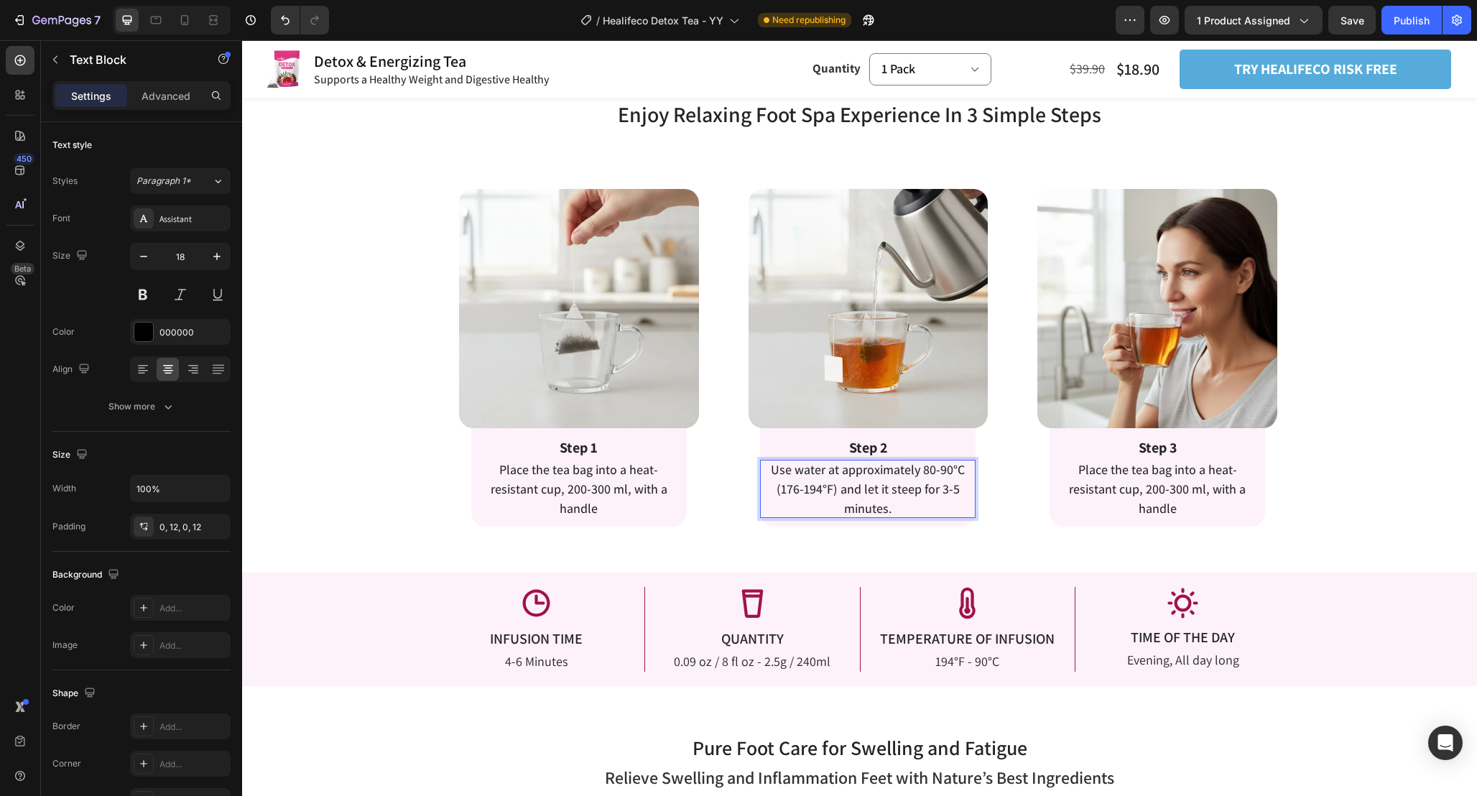
click at [948, 489] on span "Use water at approximately 80-90°C (176-194°F) and let it steep for 3-5 minutes." at bounding box center [868, 488] width 194 height 55
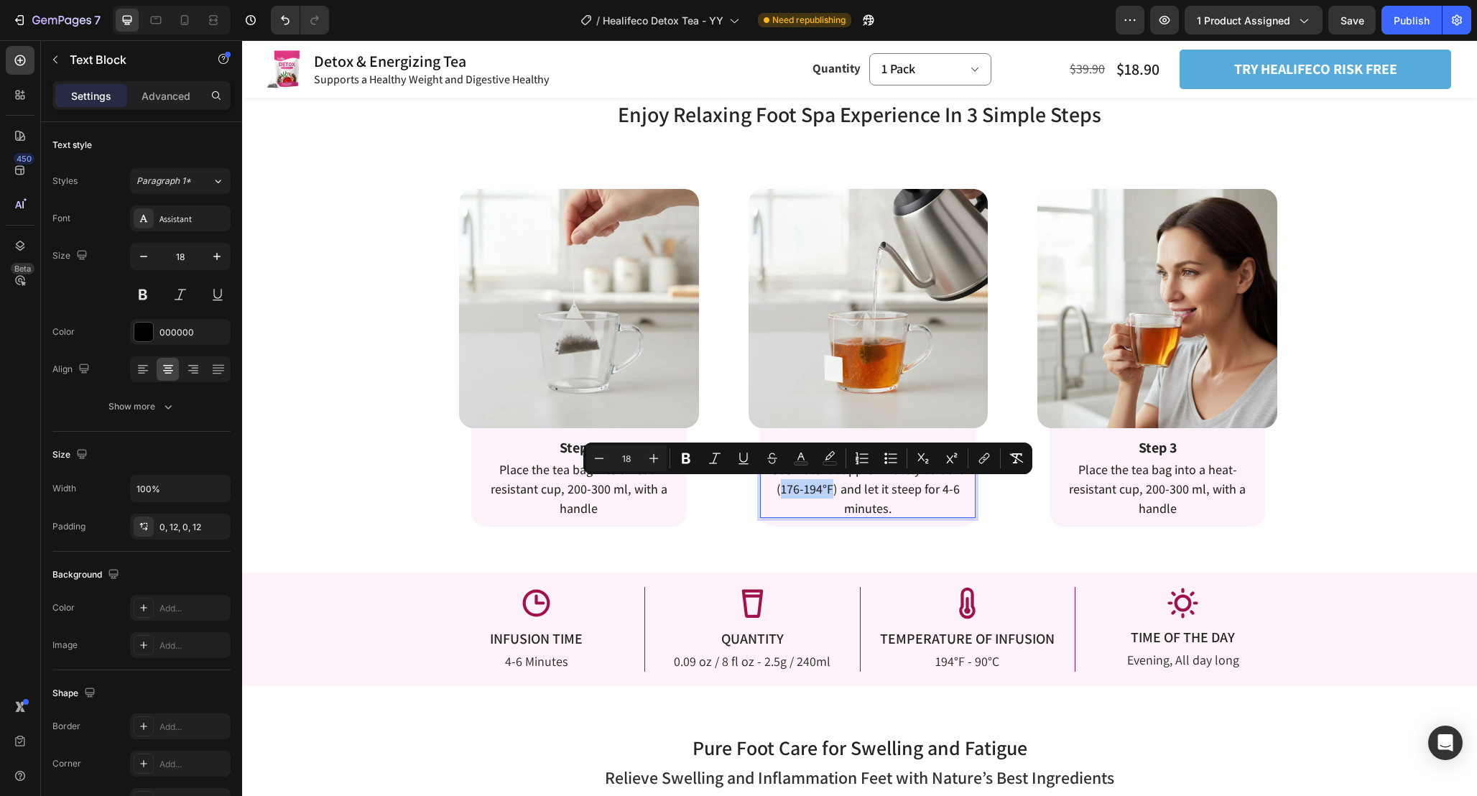
drag, startPoint x: 782, startPoint y: 489, endPoint x: 833, endPoint y: 495, distance: 52.1
click at [833, 495] on span "Use water at approximately 80-90°C (176-194°F) and let it steep for 4-6 minutes." at bounding box center [868, 488] width 194 height 55
copy span "176-194°F"
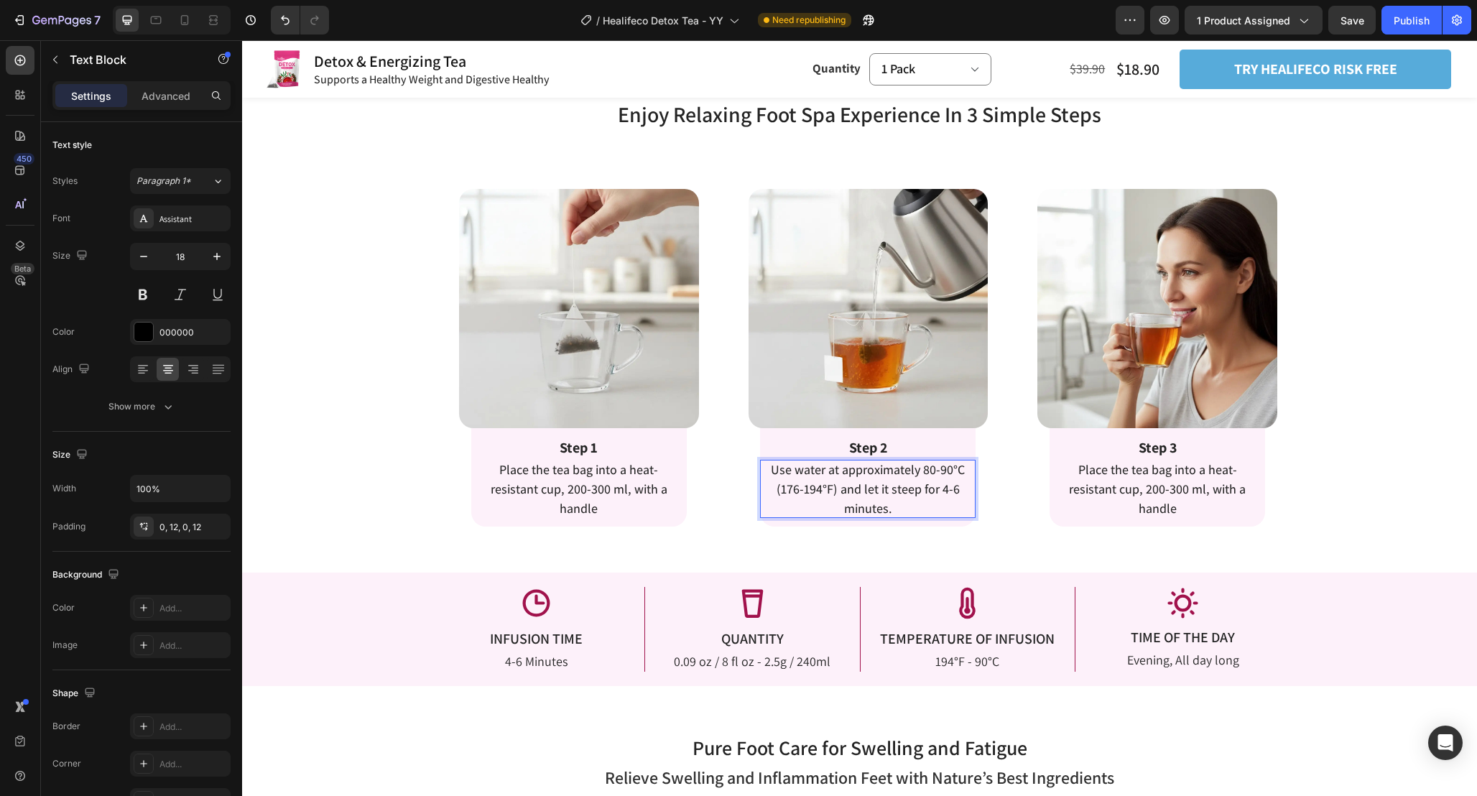
click at [924, 489] on span "Use water at approximately 80-90°C (176-194°F) and let it steep for 4-6 minutes." at bounding box center [868, 488] width 194 height 55
click at [927, 466] on span "Use water at approximately 80-90°C (176-194°F) and let it steep for 4-6 minutes." at bounding box center [868, 488] width 194 height 55
click at [920, 473] on span "Use water at approximately 80-90°C (176-194°F) and let it steep for 4-6 minutes." at bounding box center [868, 488] width 194 height 55
click at [922, 472] on span "Use water at approximately 80-90°C (176-194°F) and let it steep for 4-6 minutes." at bounding box center [868, 488] width 194 height 55
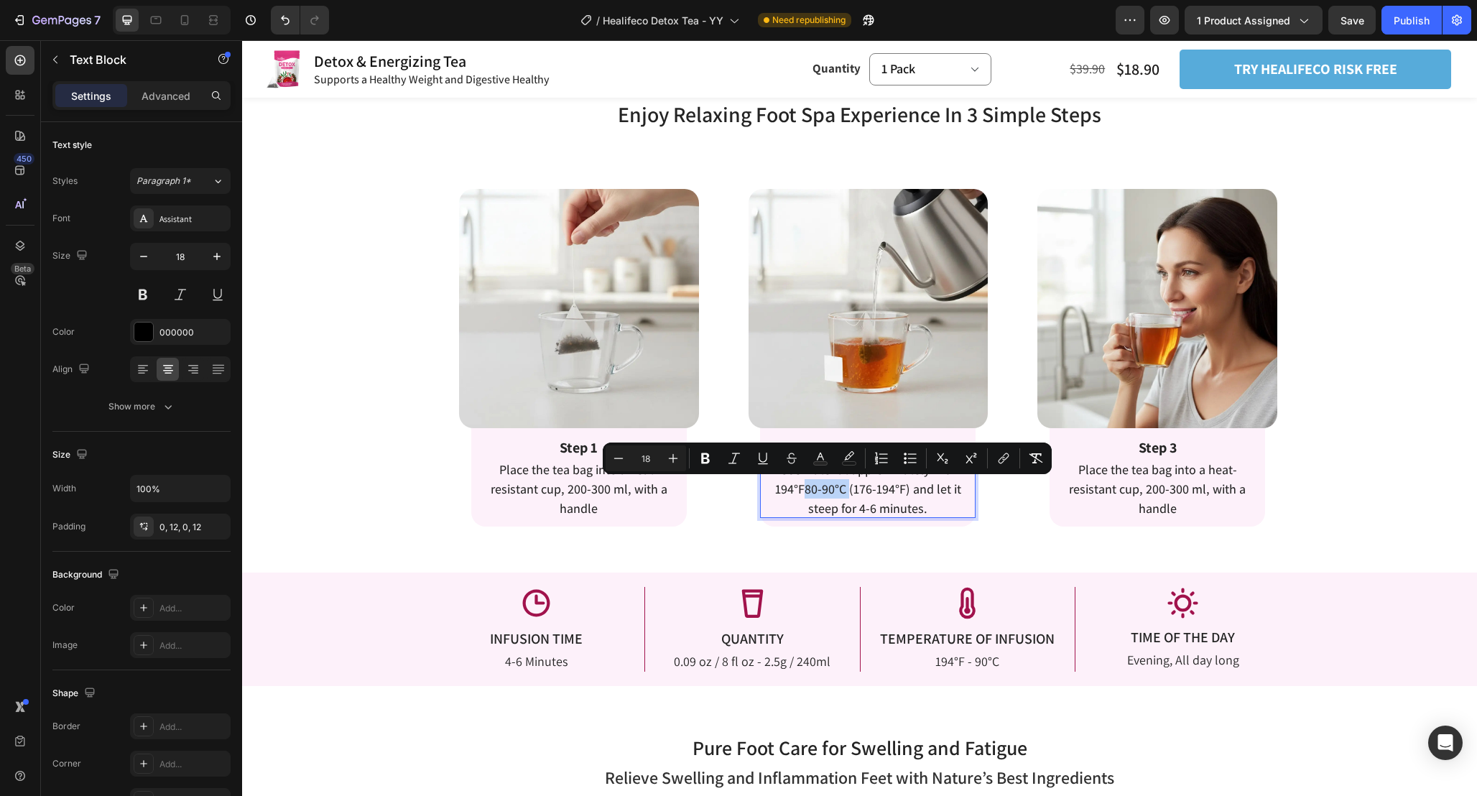
drag, startPoint x: 805, startPoint y: 489, endPoint x: 849, endPoint y: 490, distance: 44.6
click at [849, 490] on span "Use water at approximately 176-194°F80-90°C (176-194°F) and let it steep for 4-…" at bounding box center [868, 488] width 186 height 55
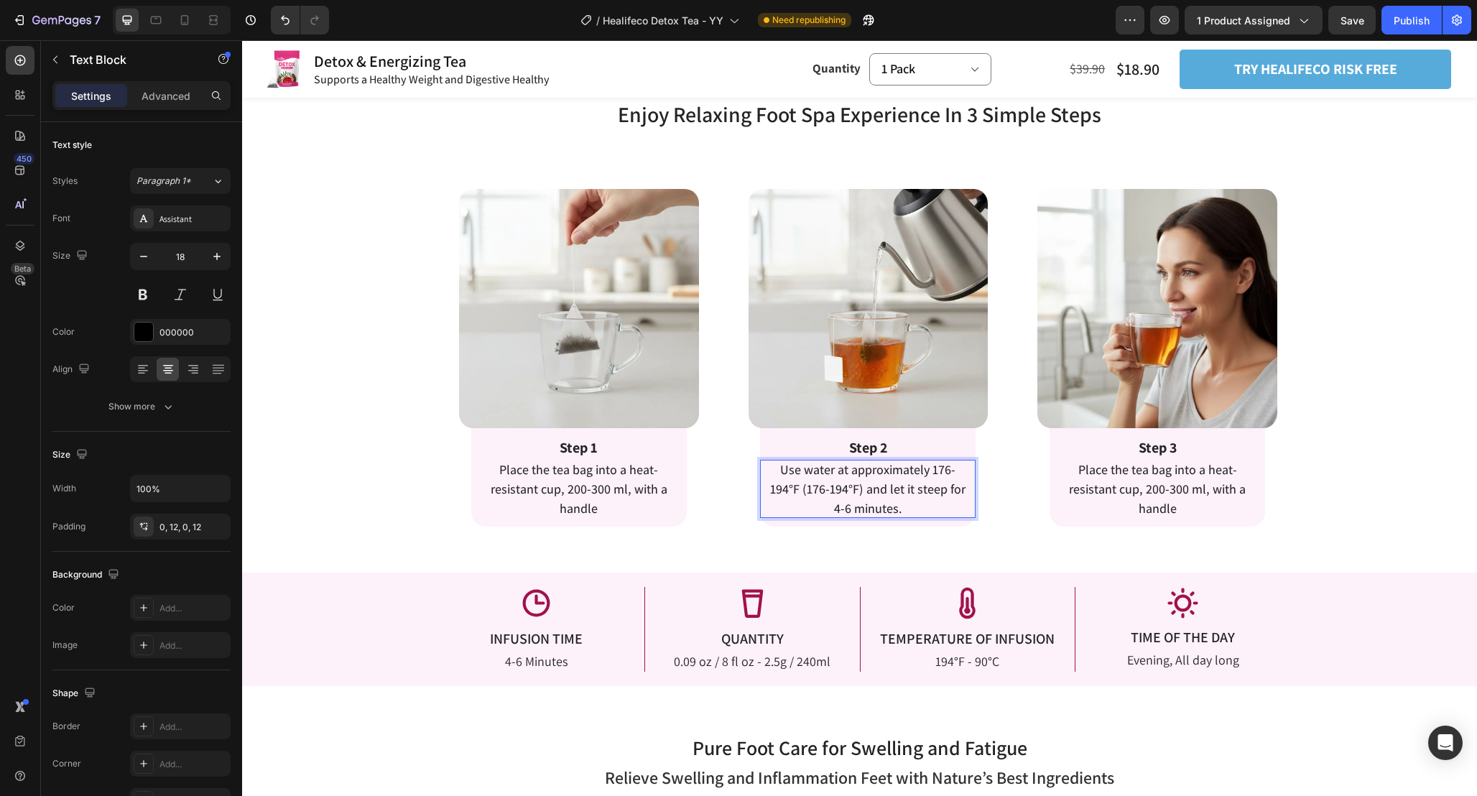
click at [806, 491] on span "Use water at approximately 176-194°F (176-194°F) and let it steep for 4-6 minut…" at bounding box center [867, 488] width 195 height 55
click at [810, 489] on span "Use water at approximately 176-194°F (176-194°F) and let it steep for 4-6 minut…" at bounding box center [867, 488] width 195 height 55
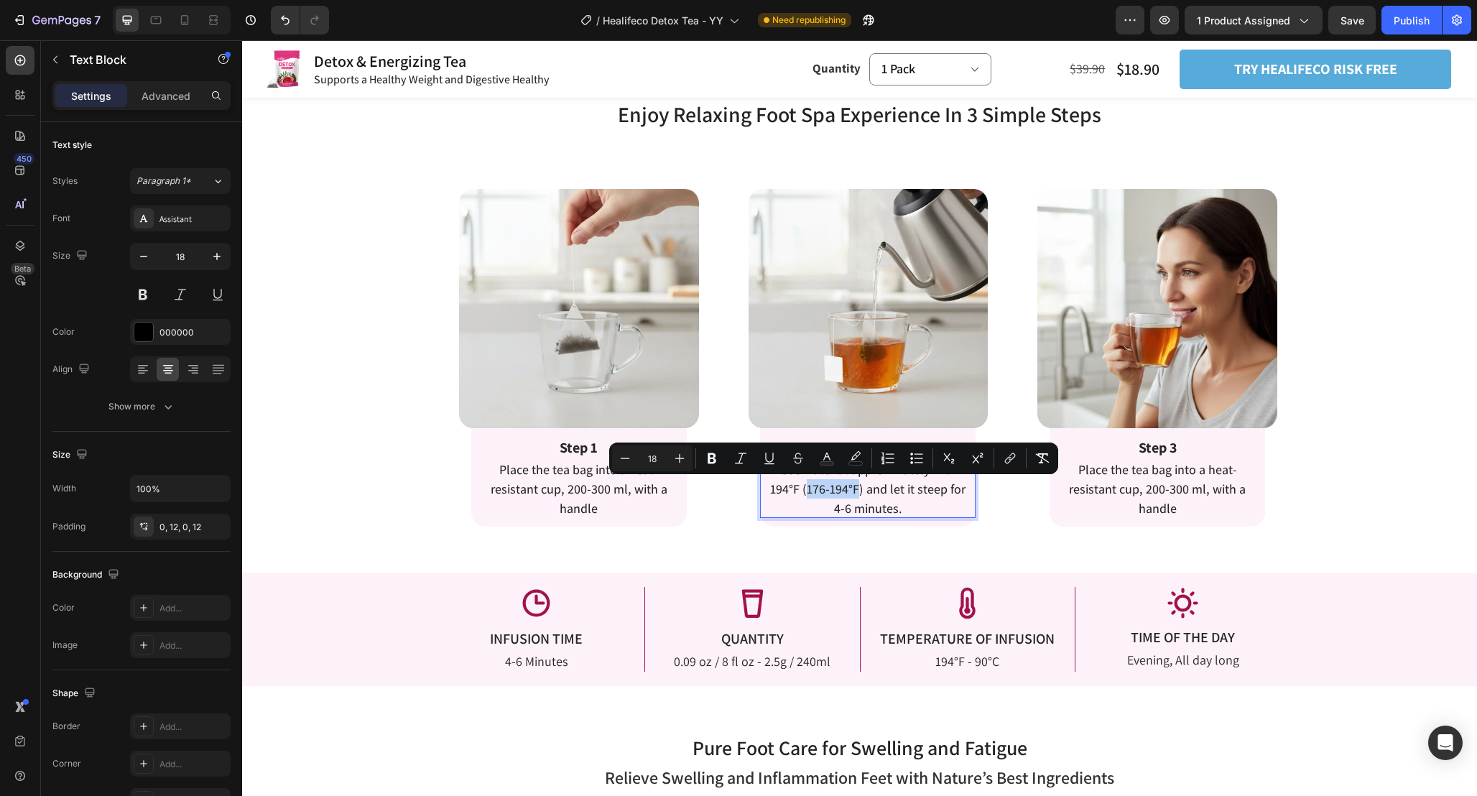
drag, startPoint x: 808, startPoint y: 488, endPoint x: 861, endPoint y: 491, distance: 54.0
click at [861, 491] on span "Use water at approximately 176-194°F (176-194°F) and let it steep for 4-6 minut…" at bounding box center [867, 488] width 195 height 55
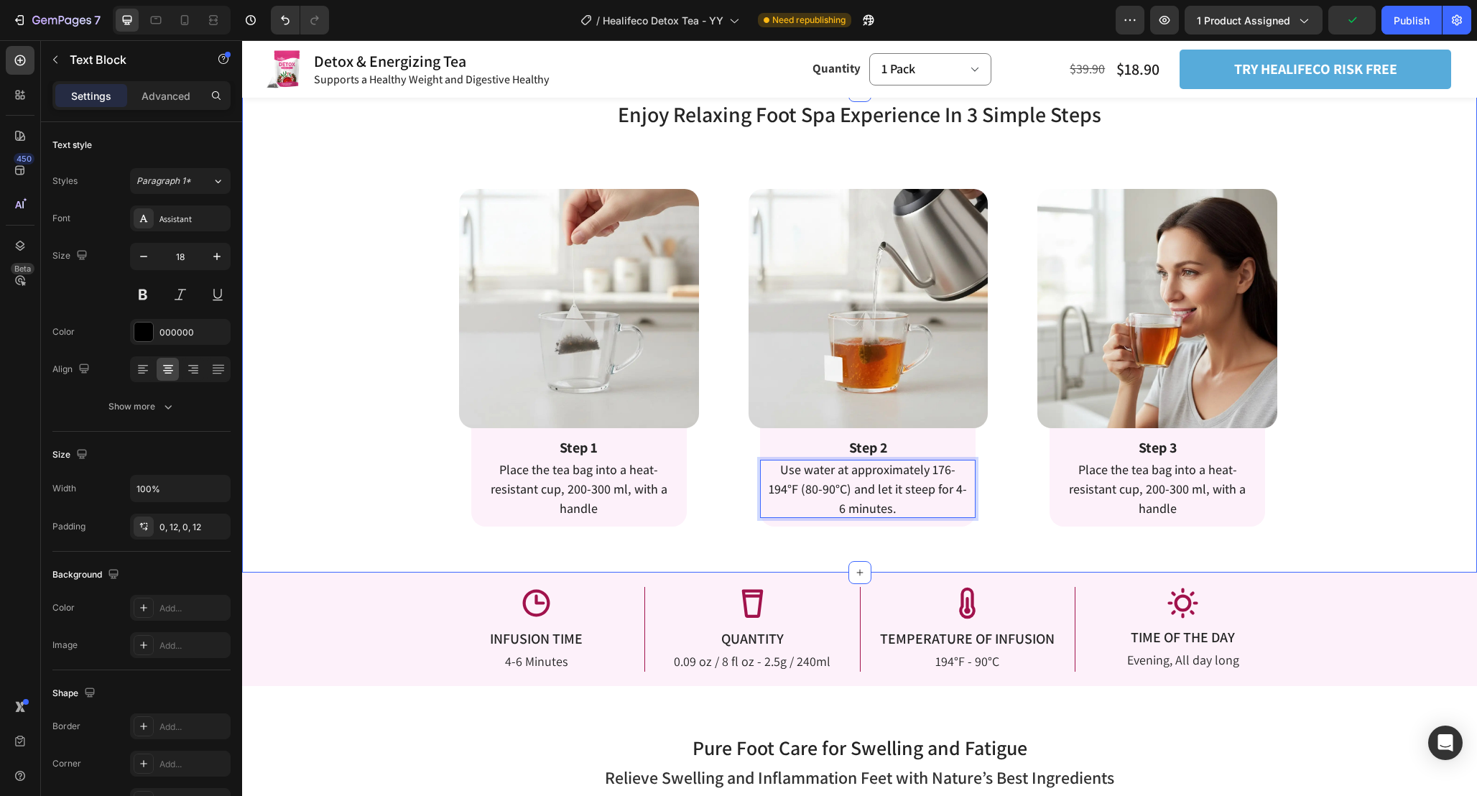
click at [994, 543] on div "Enjoy Relaxing Foot Spa Experience In 3 Simple Steps Heading Enjoy Relaxing Foo…" at bounding box center [859, 332] width 1235 height 483
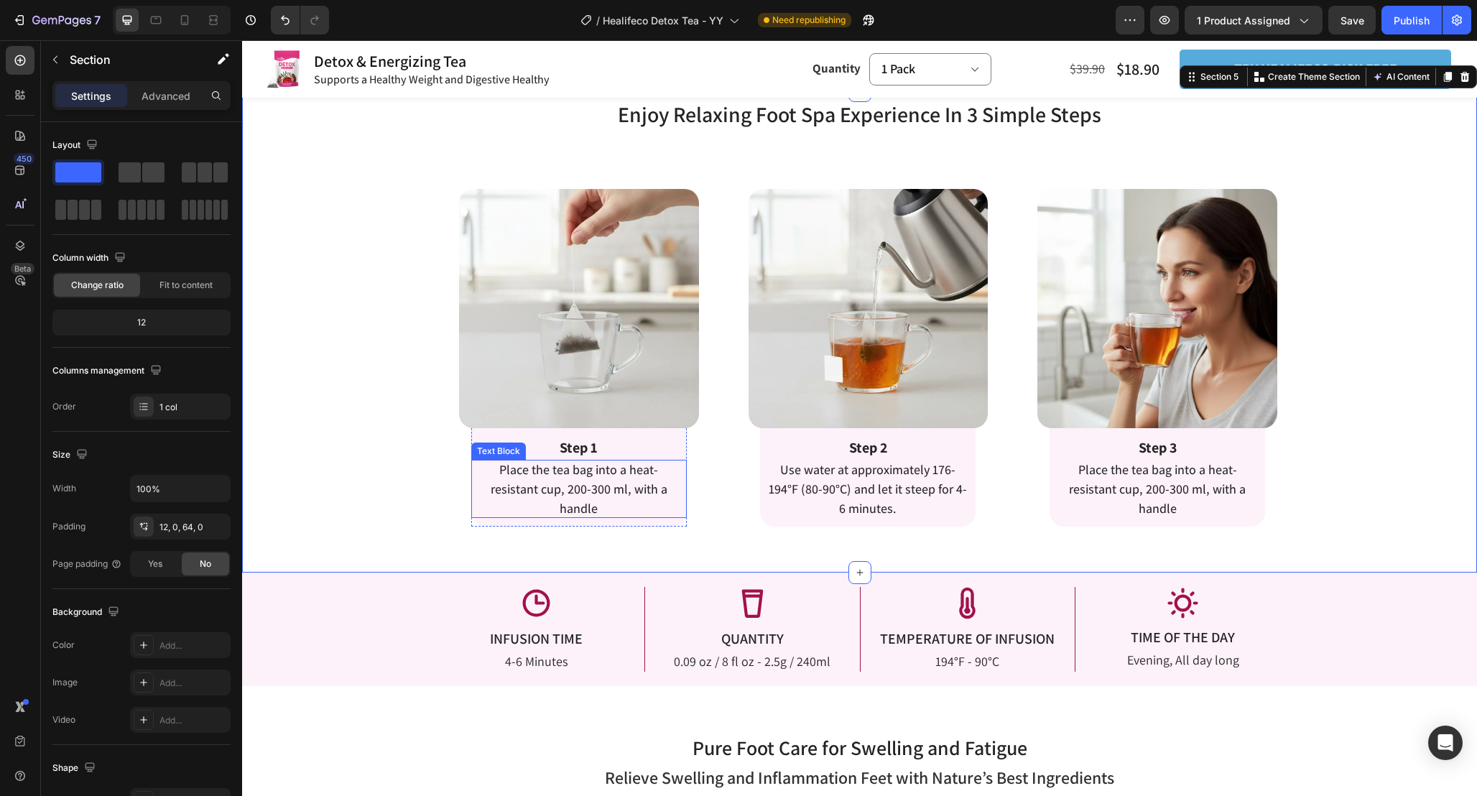
click at [621, 497] on p "Place the tea bag into a heat-resistant cup, 200-300 ml, with a handle" at bounding box center [579, 489] width 198 height 58
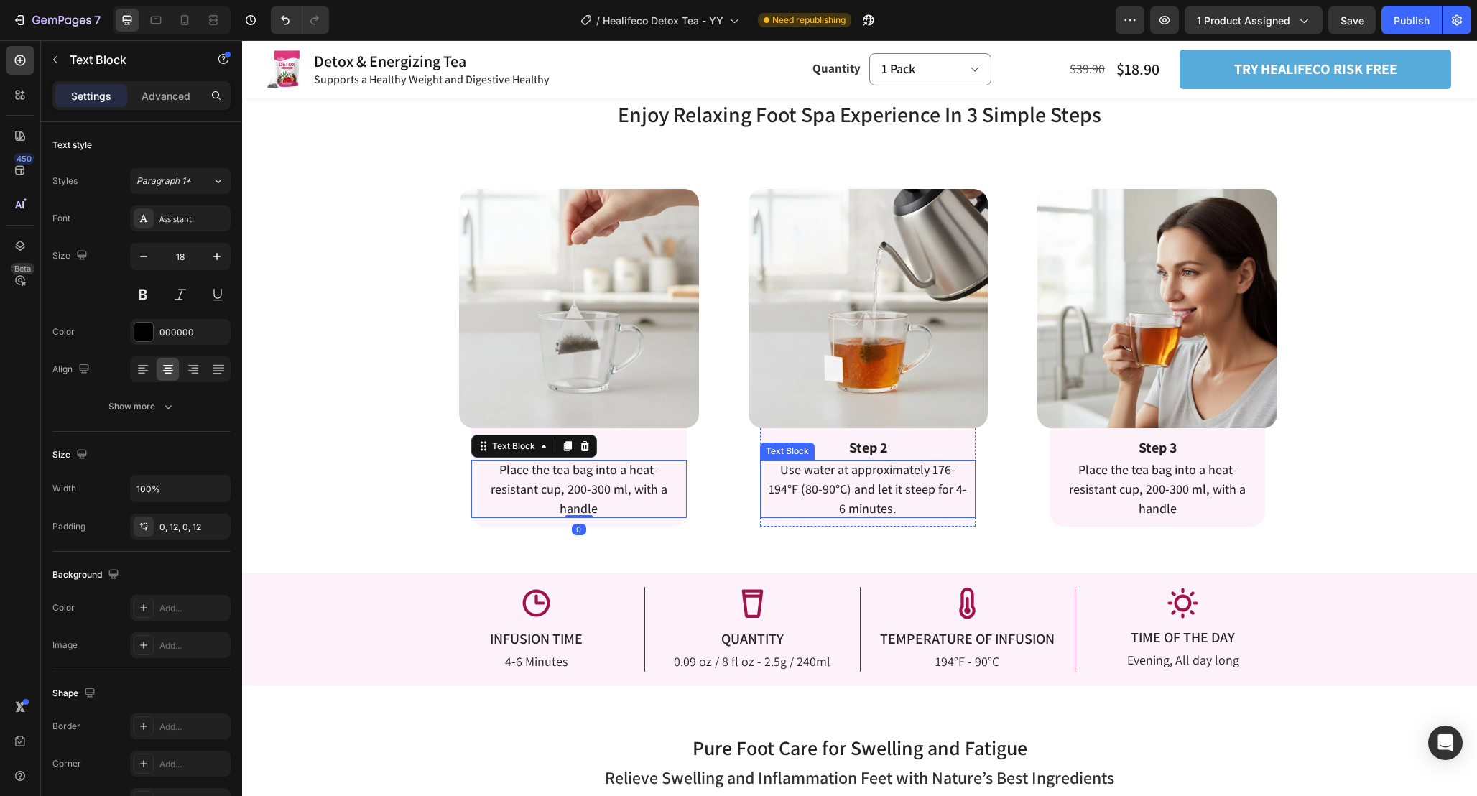
click at [823, 496] on span "Use water at approximately 176-194°F (80-90°C) and let it steep for 4-6 minutes." at bounding box center [868, 488] width 198 height 55
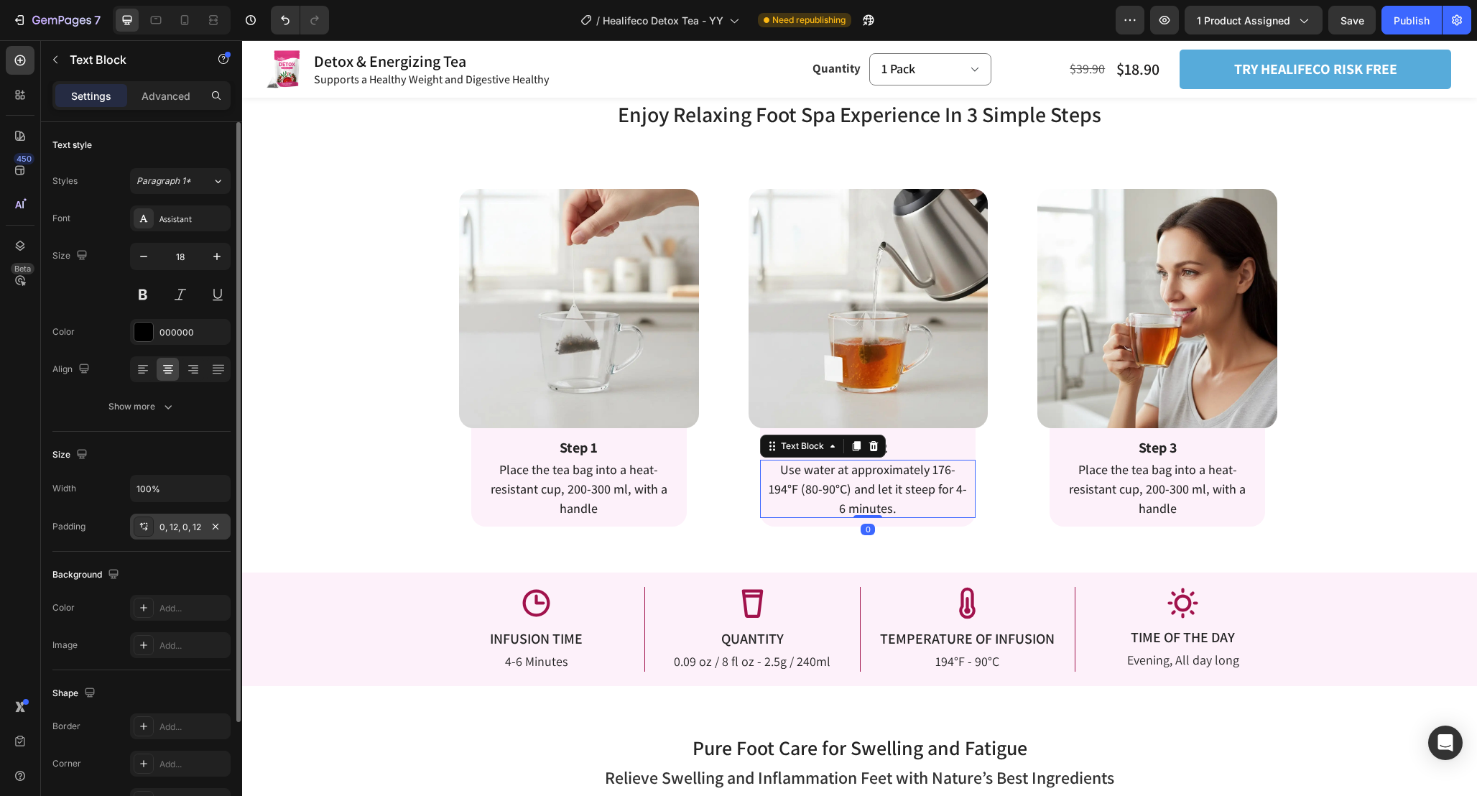
click at [177, 532] on div "0, 12, 0, 12" at bounding box center [180, 527] width 42 height 13
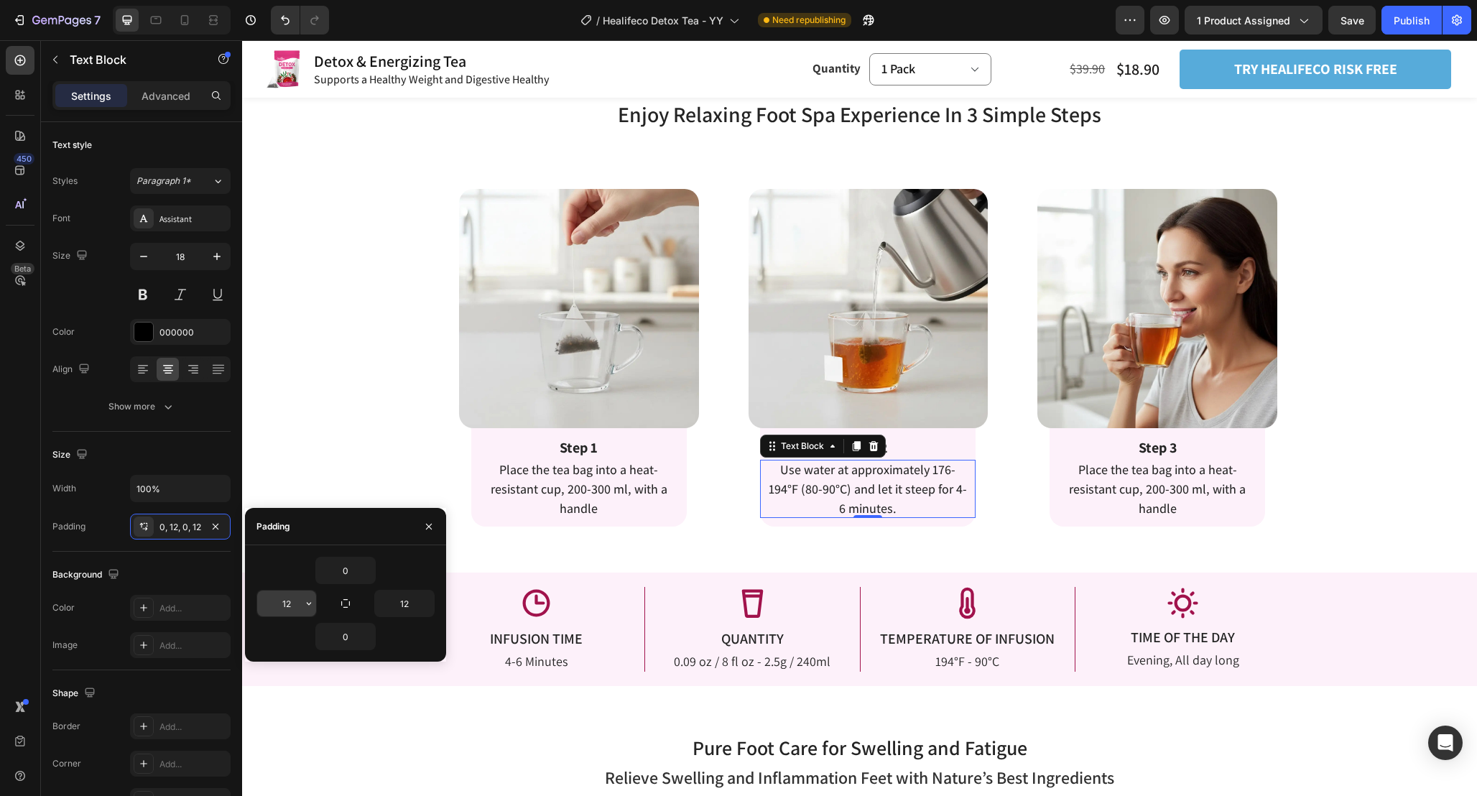
click at [298, 601] on input "12" at bounding box center [286, 604] width 59 height 26
type input "15"
click at [412, 604] on input "12" at bounding box center [404, 604] width 59 height 26
type input "15"
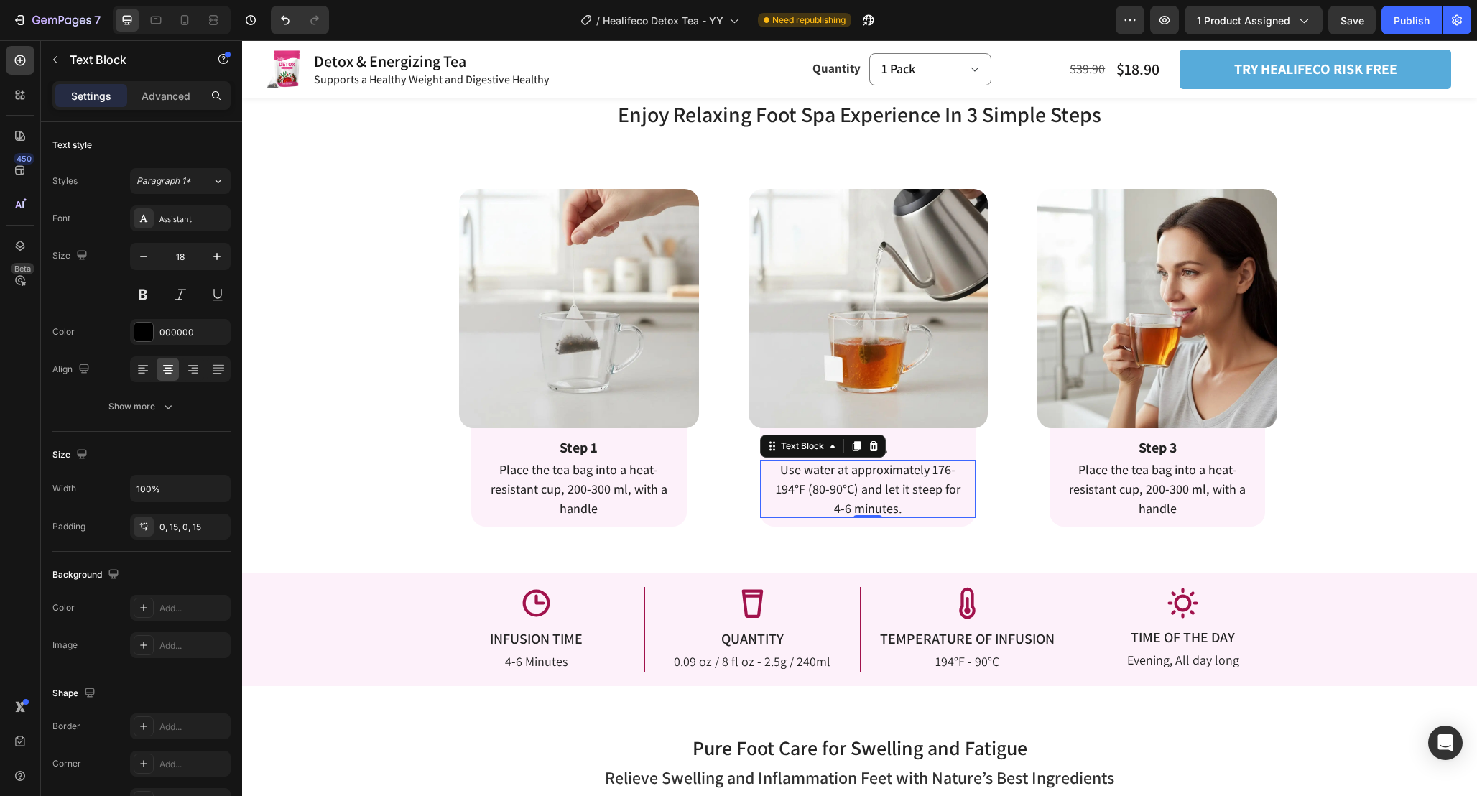
click at [907, 504] on p "Use water at approximately 176-194°F (80-90°C) and let it steep for 4-6 minutes." at bounding box center [868, 489] width 194 height 58
click at [593, 469] on span "Place the tea bag into a heat-resistant cup, 200-300 ml, with a handle" at bounding box center [579, 488] width 177 height 55
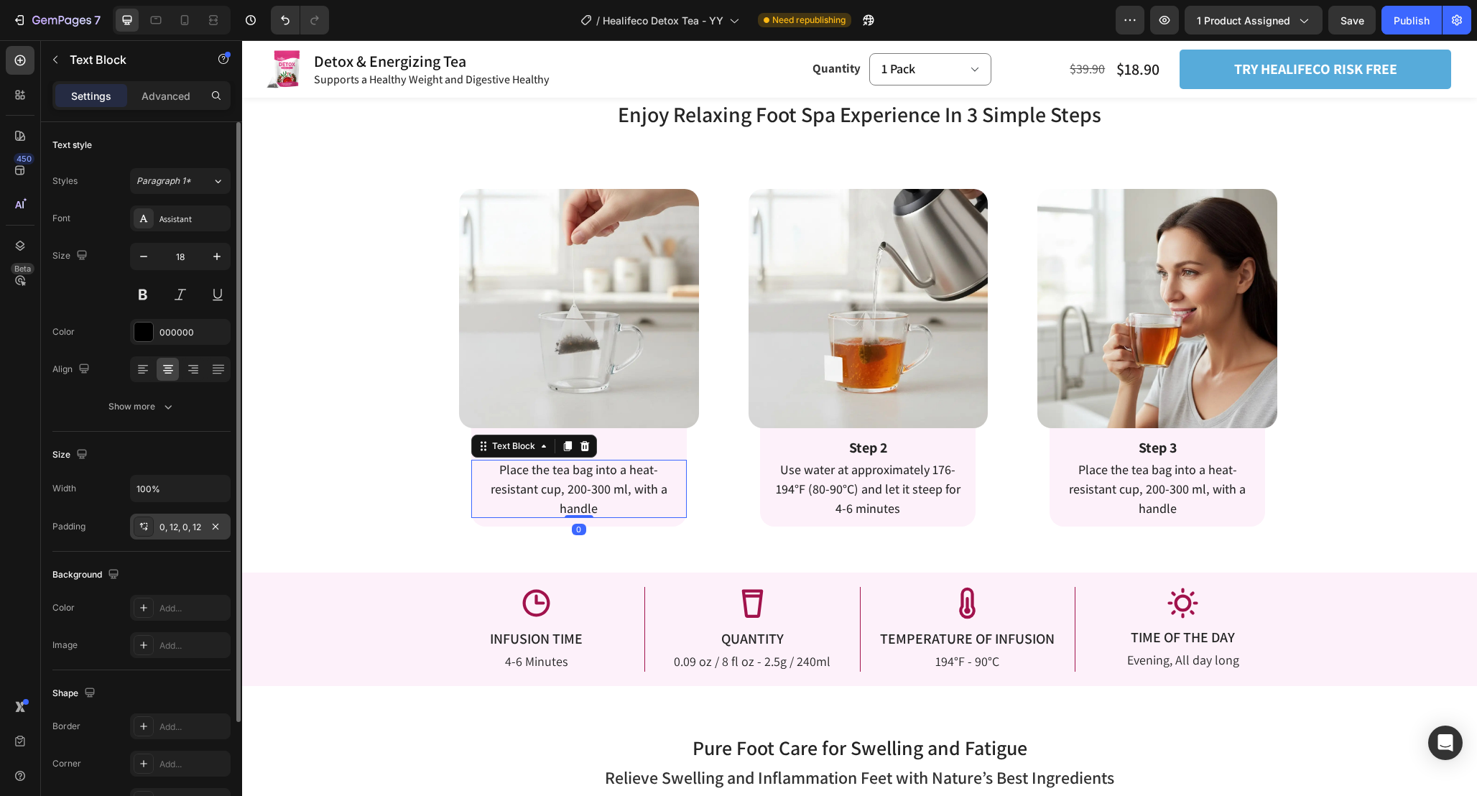
click at [183, 533] on div "0, 12, 0, 12" at bounding box center [180, 527] width 101 height 26
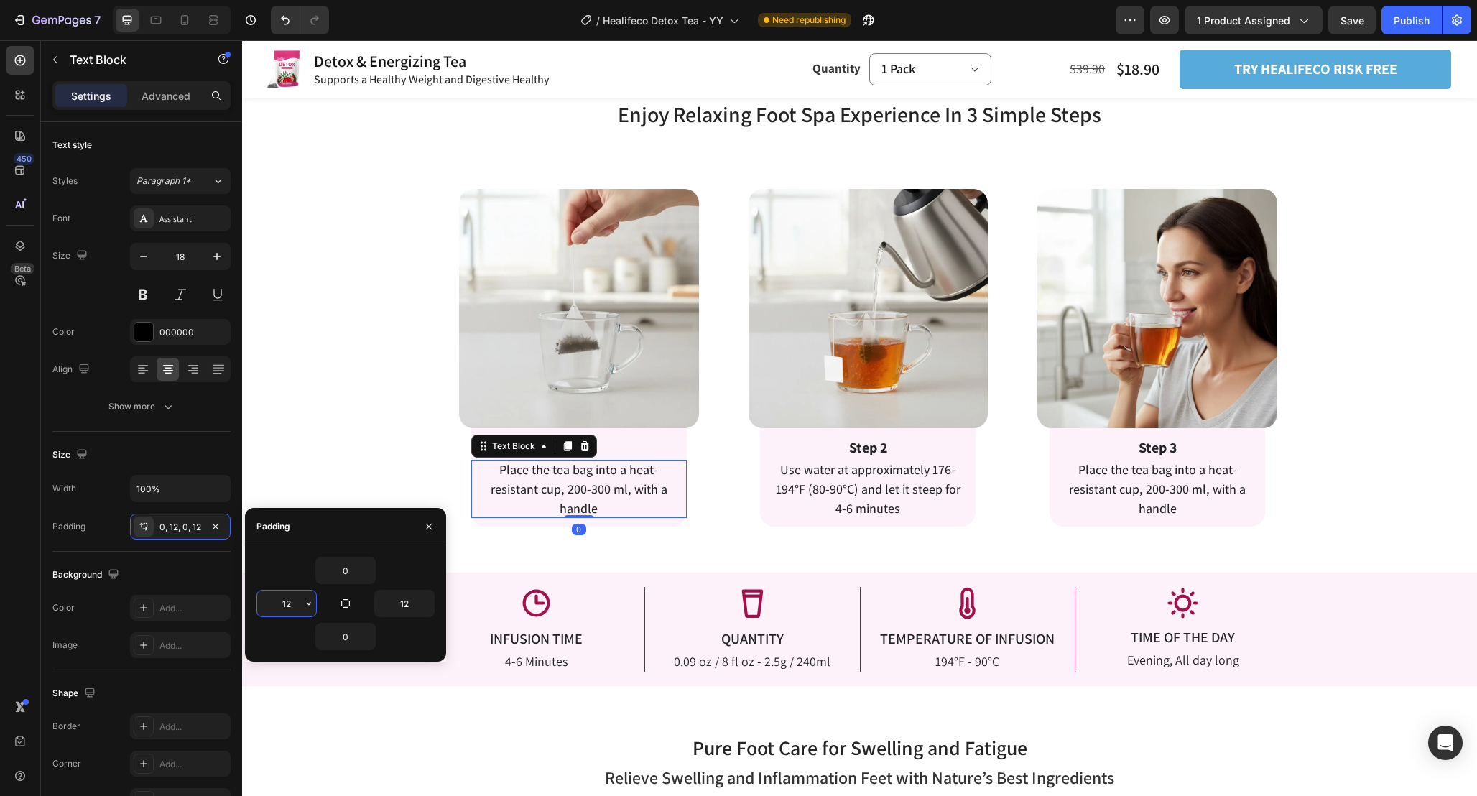
click at [300, 607] on input "12" at bounding box center [286, 604] width 59 height 26
type input "15"
click at [416, 607] on input "12" at bounding box center [404, 604] width 59 height 26
type input "15"
click at [704, 535] on div "Enjoy Relaxing Foot Spa Experience In 3 Simple Steps Heading Enjoy Relaxing Foo…" at bounding box center [859, 332] width 1235 height 483
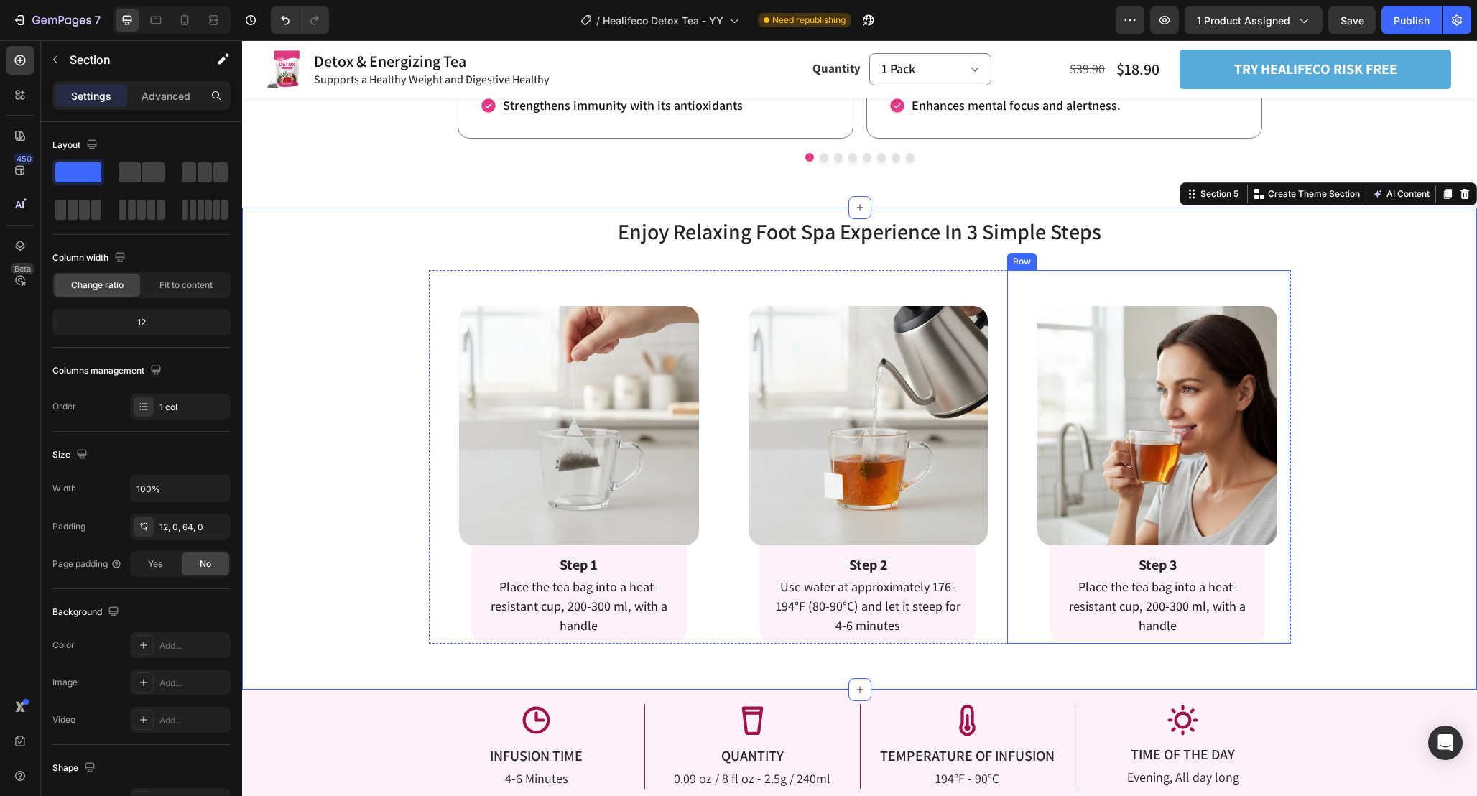
scroll to position [2159, 0]
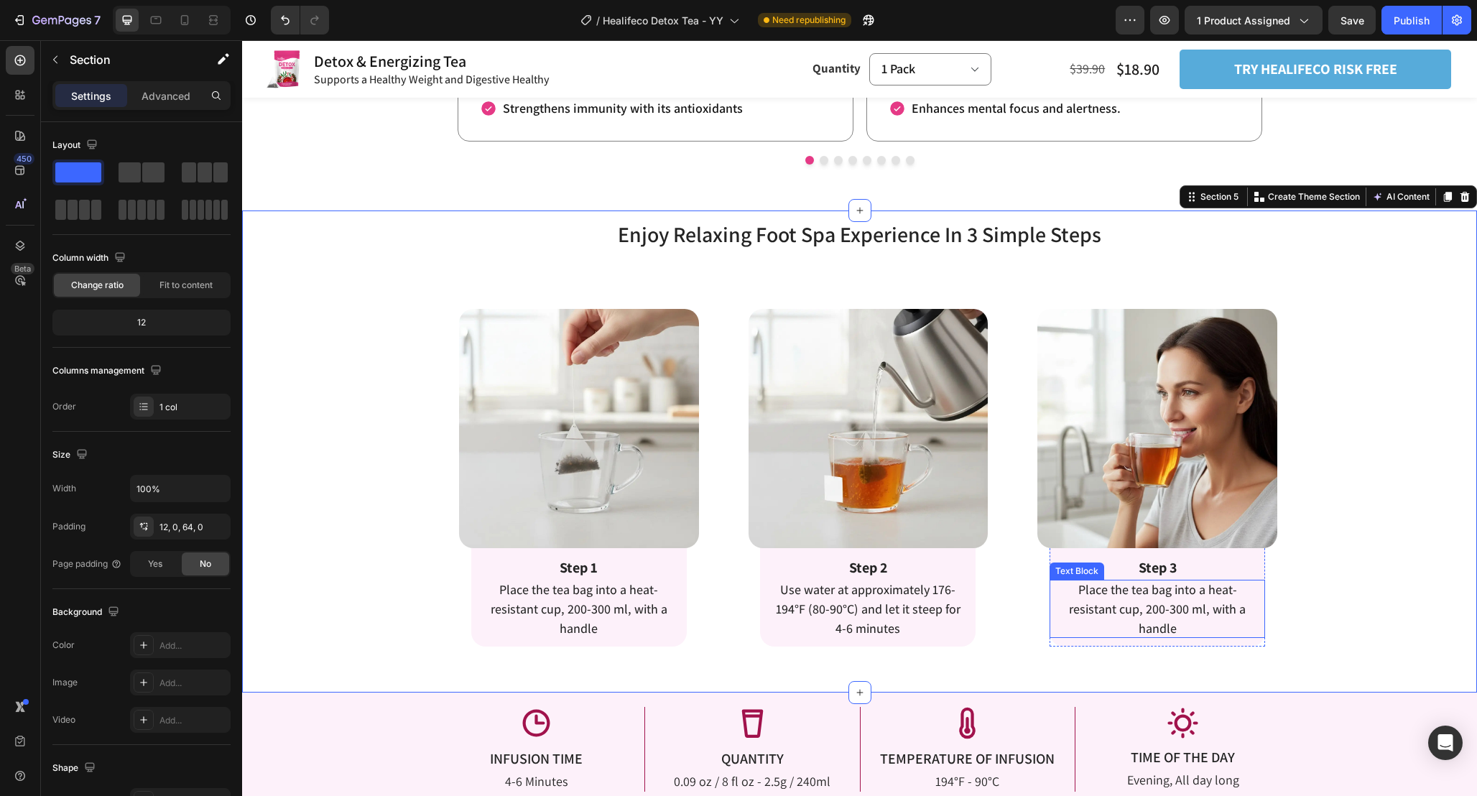
click at [1140, 603] on span "Place the tea bag into a heat-resistant cup, 200-300 ml, with a handle" at bounding box center [1157, 608] width 177 height 55
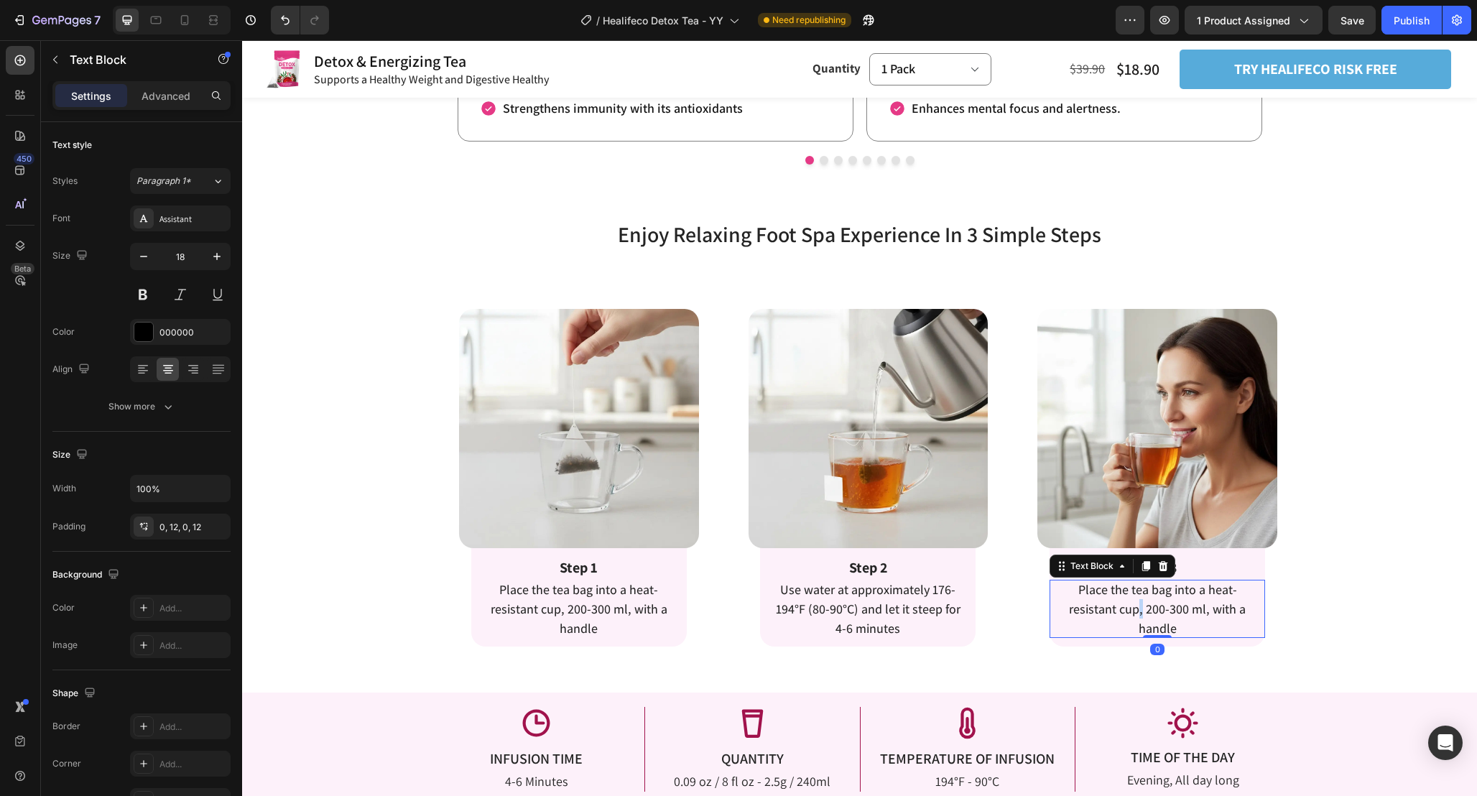
click at [1140, 603] on span "Place the tea bag into a heat-resistant cup, 200-300 ml, with a handle" at bounding box center [1157, 608] width 177 height 55
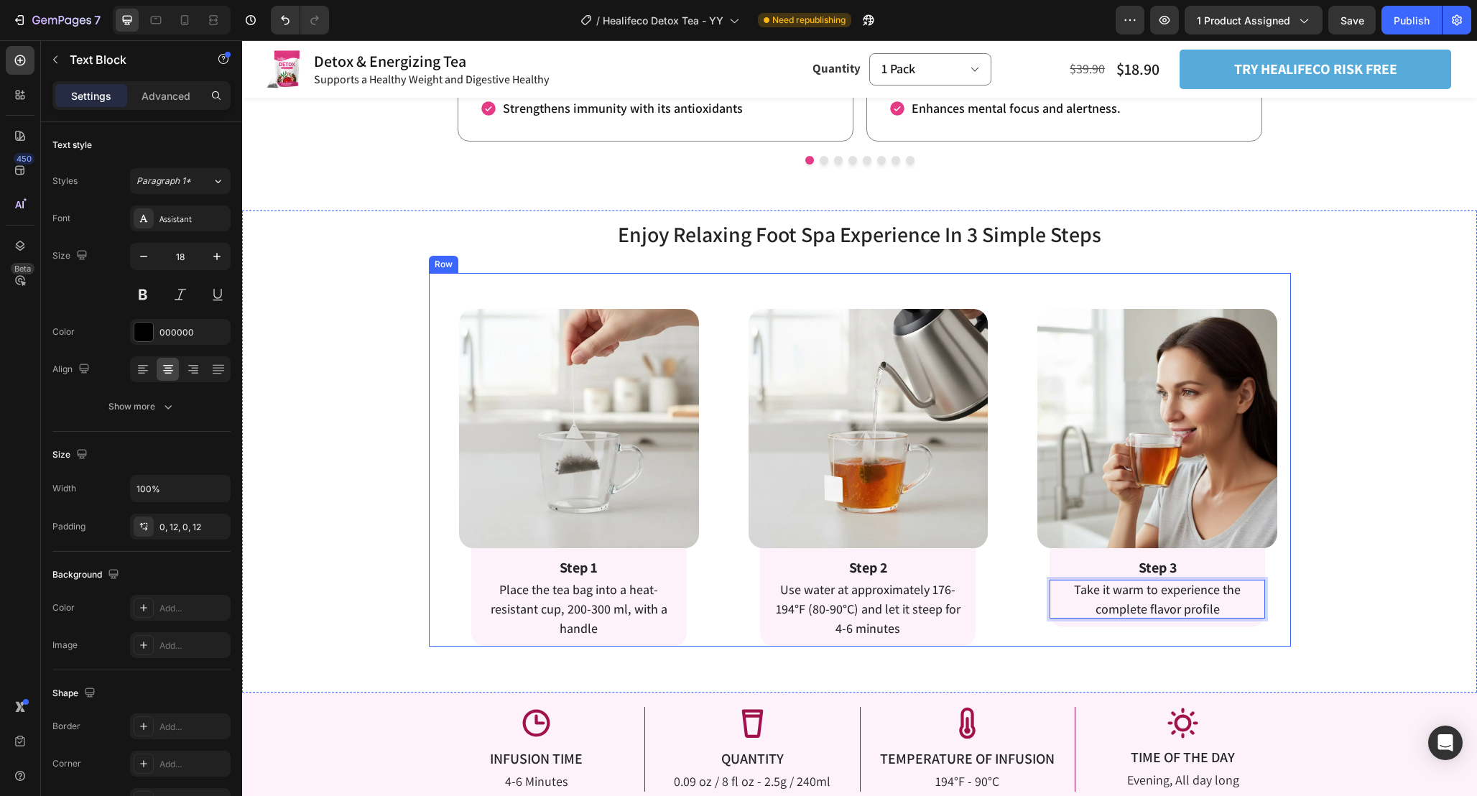
click at [1276, 648] on div "Enjoy Relaxing Foot Spa Experience In 3 Simple Steps Heading Enjoy Relaxing Foo…" at bounding box center [859, 451] width 1235 height 483
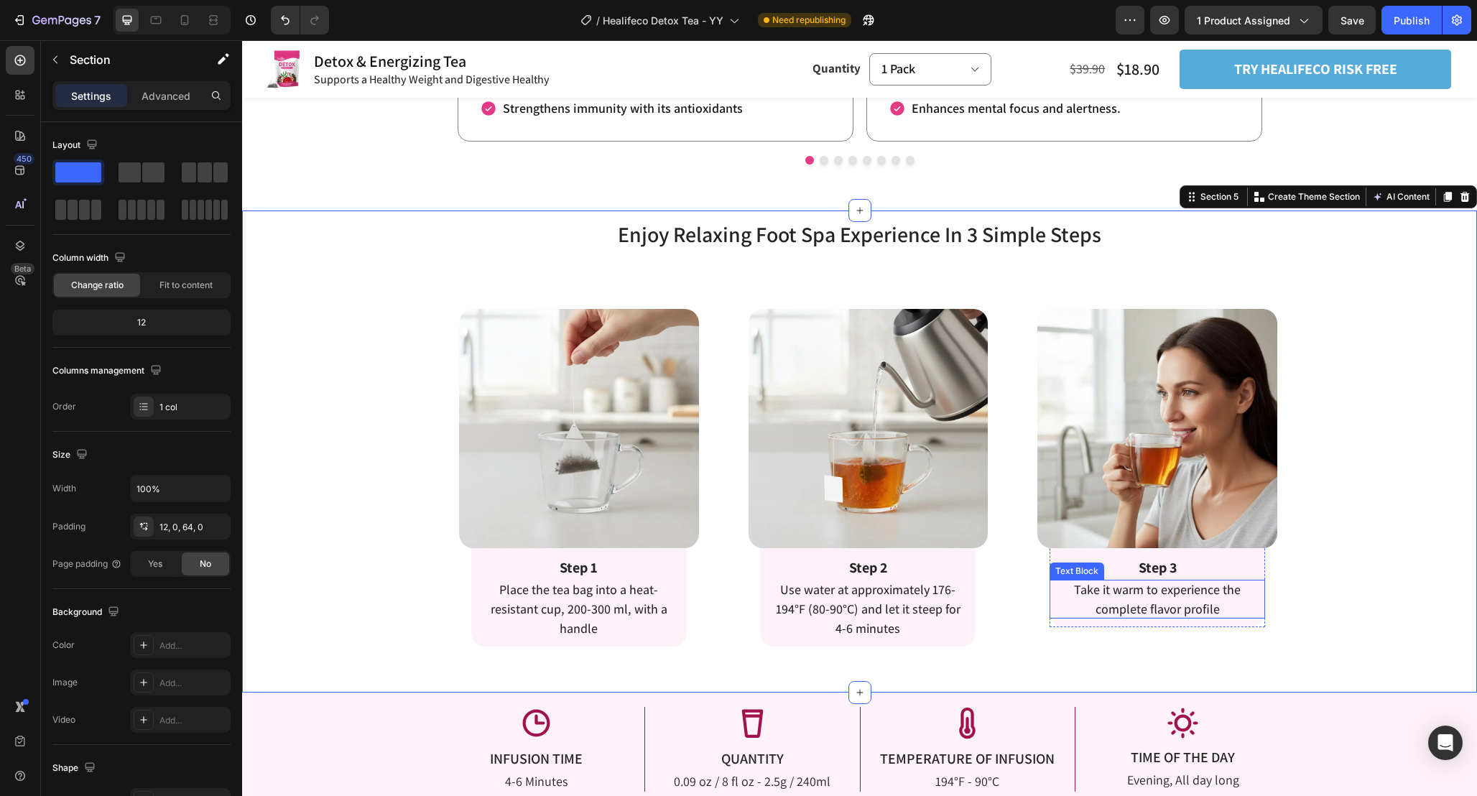
click at [1202, 592] on span "Take it warm to experience the complete flavor profile" at bounding box center [1157, 599] width 167 height 36
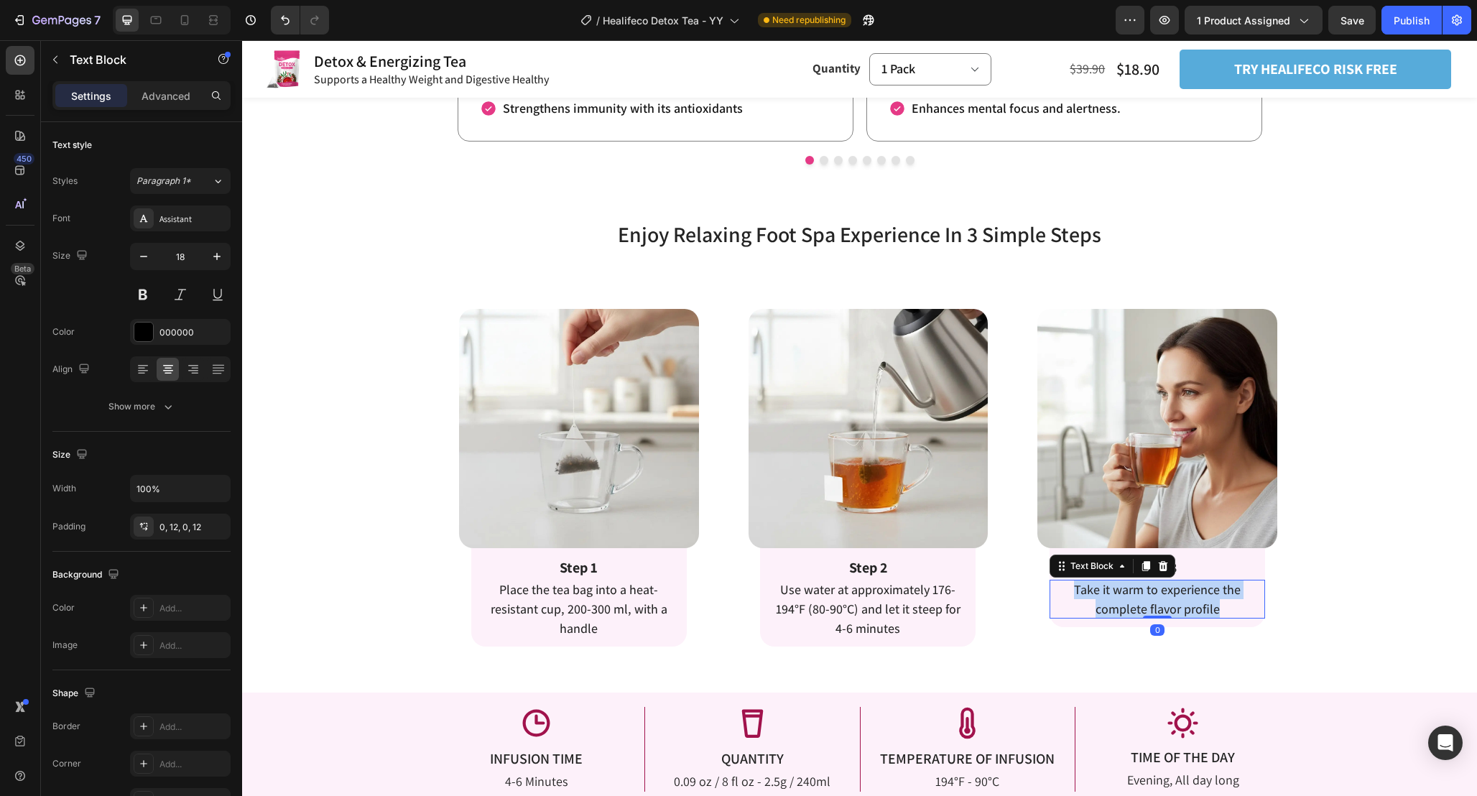
click at [1202, 592] on span "Take it warm to experience the complete flavor profile" at bounding box center [1157, 599] width 167 height 36
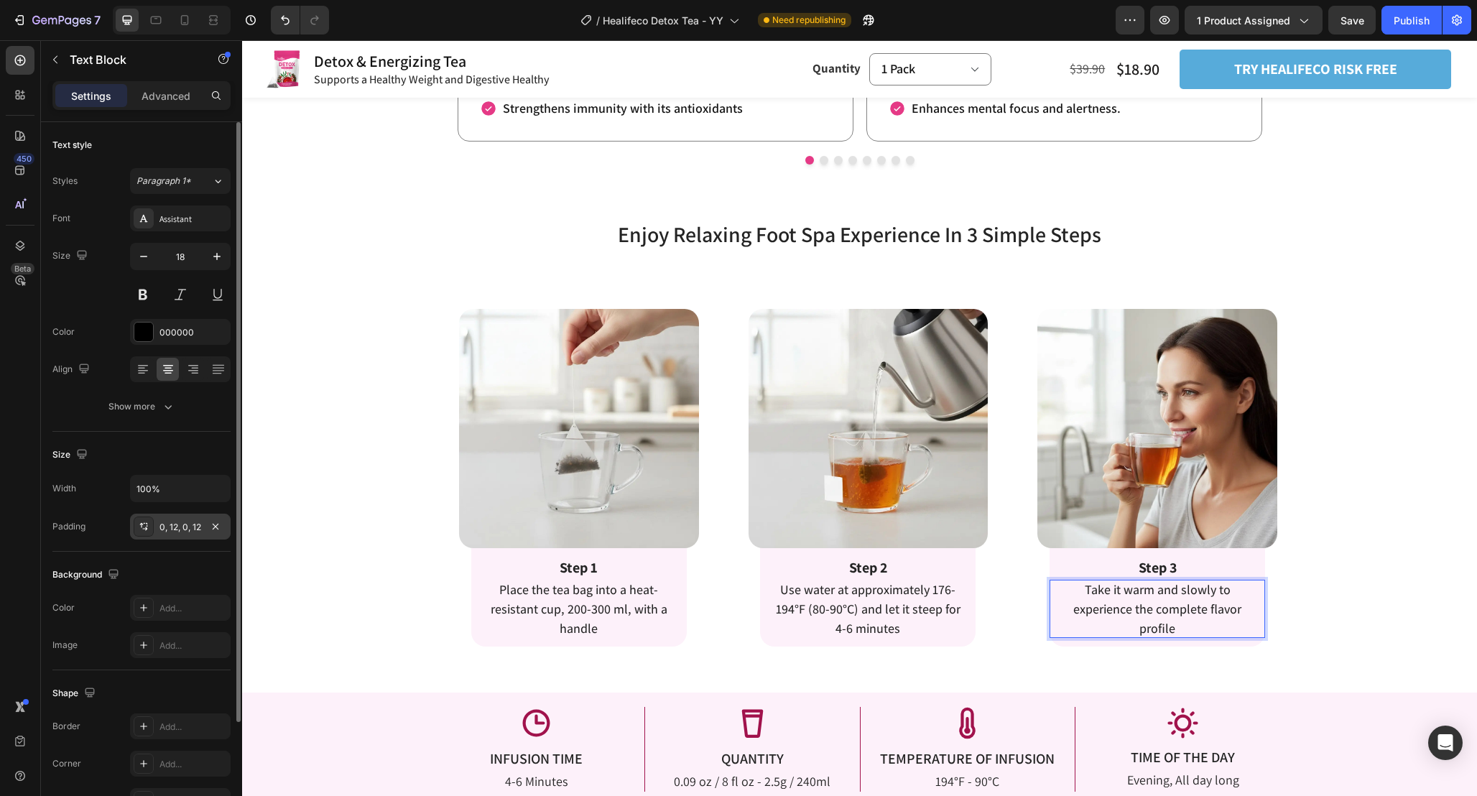
click at [178, 532] on div "0, 12, 0, 12" at bounding box center [180, 527] width 42 height 13
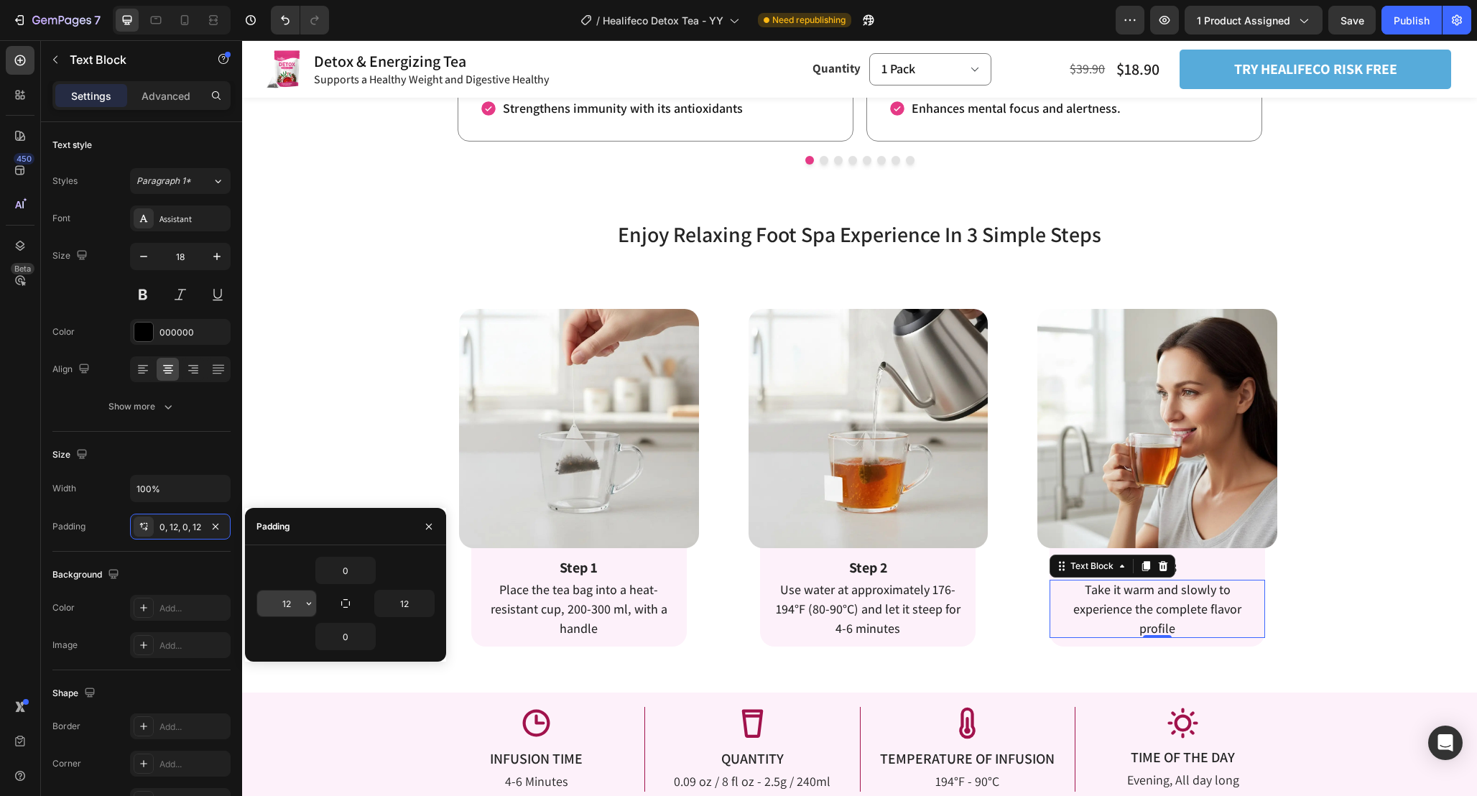
click at [292, 606] on input "12" at bounding box center [286, 604] width 59 height 26
type input "15"
click at [419, 609] on input "12" at bounding box center [404, 604] width 59 height 26
type input "15"
click at [1328, 615] on div "Enjoy Relaxing Foot Spa Experience In 3 Simple Steps Heading Enjoy Relaxing Foo…" at bounding box center [859, 433] width 1235 height 428
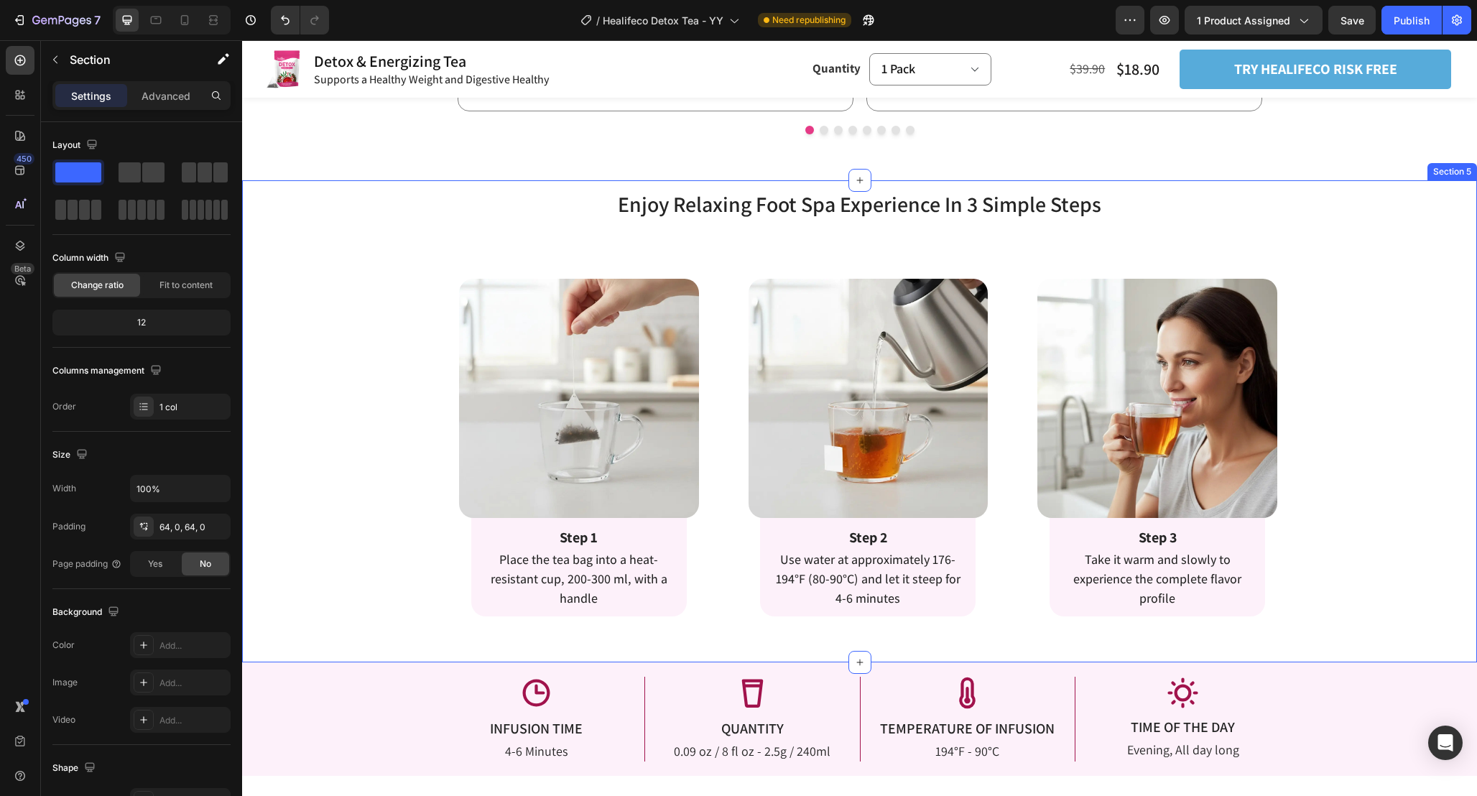
scroll to position [2192, 0]
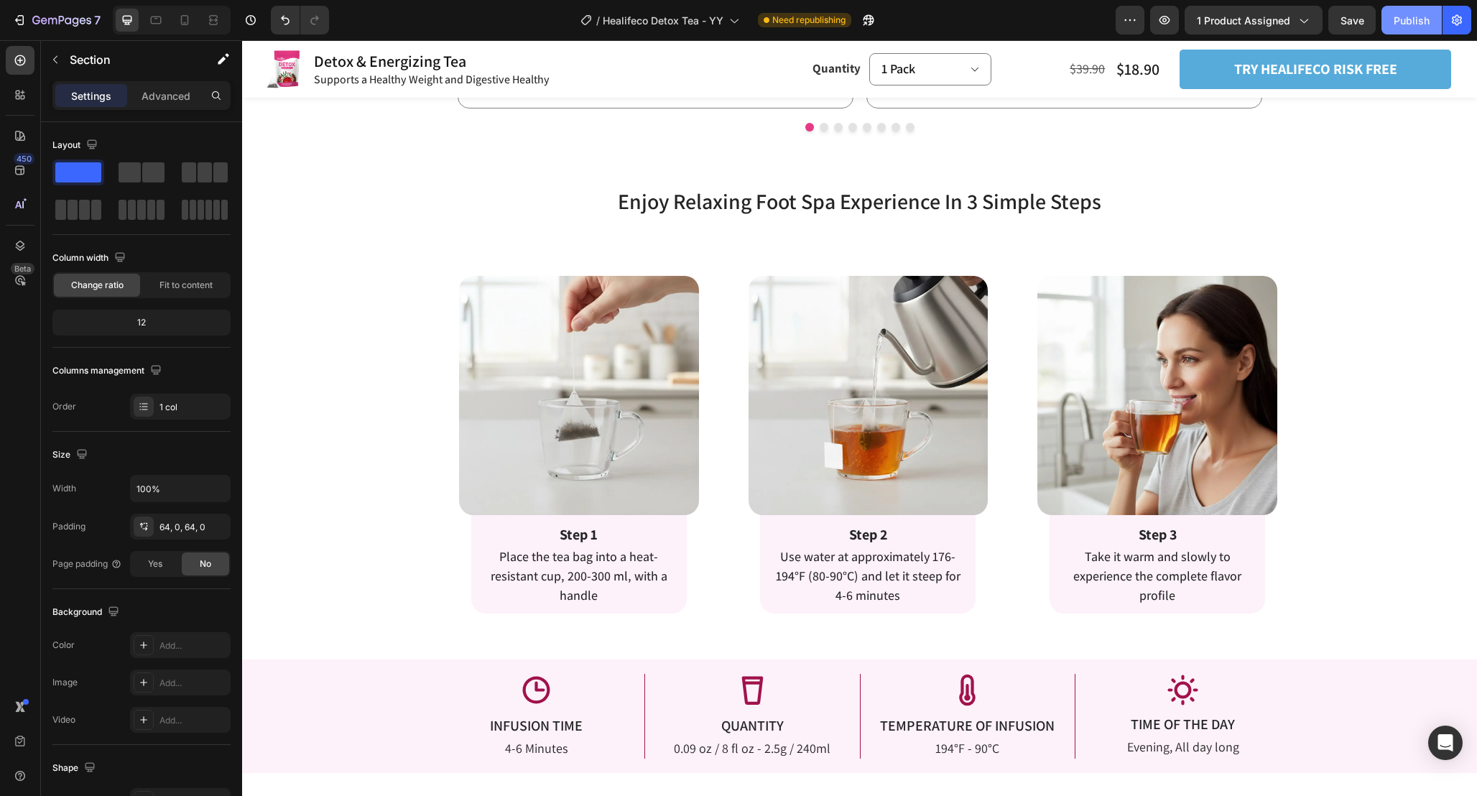
click at [1407, 22] on div "Publish" at bounding box center [1412, 20] width 36 height 15
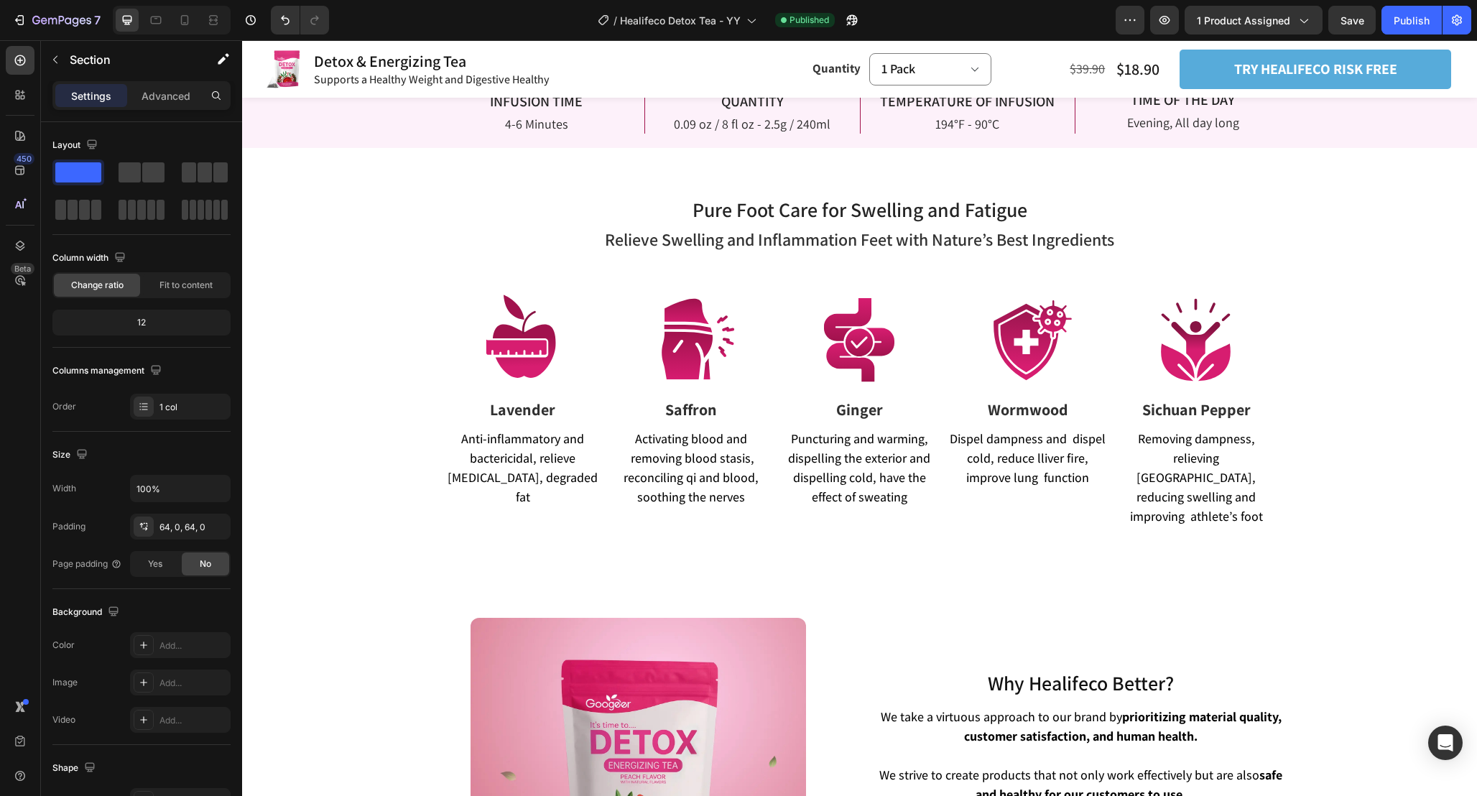
scroll to position [2829, 0]
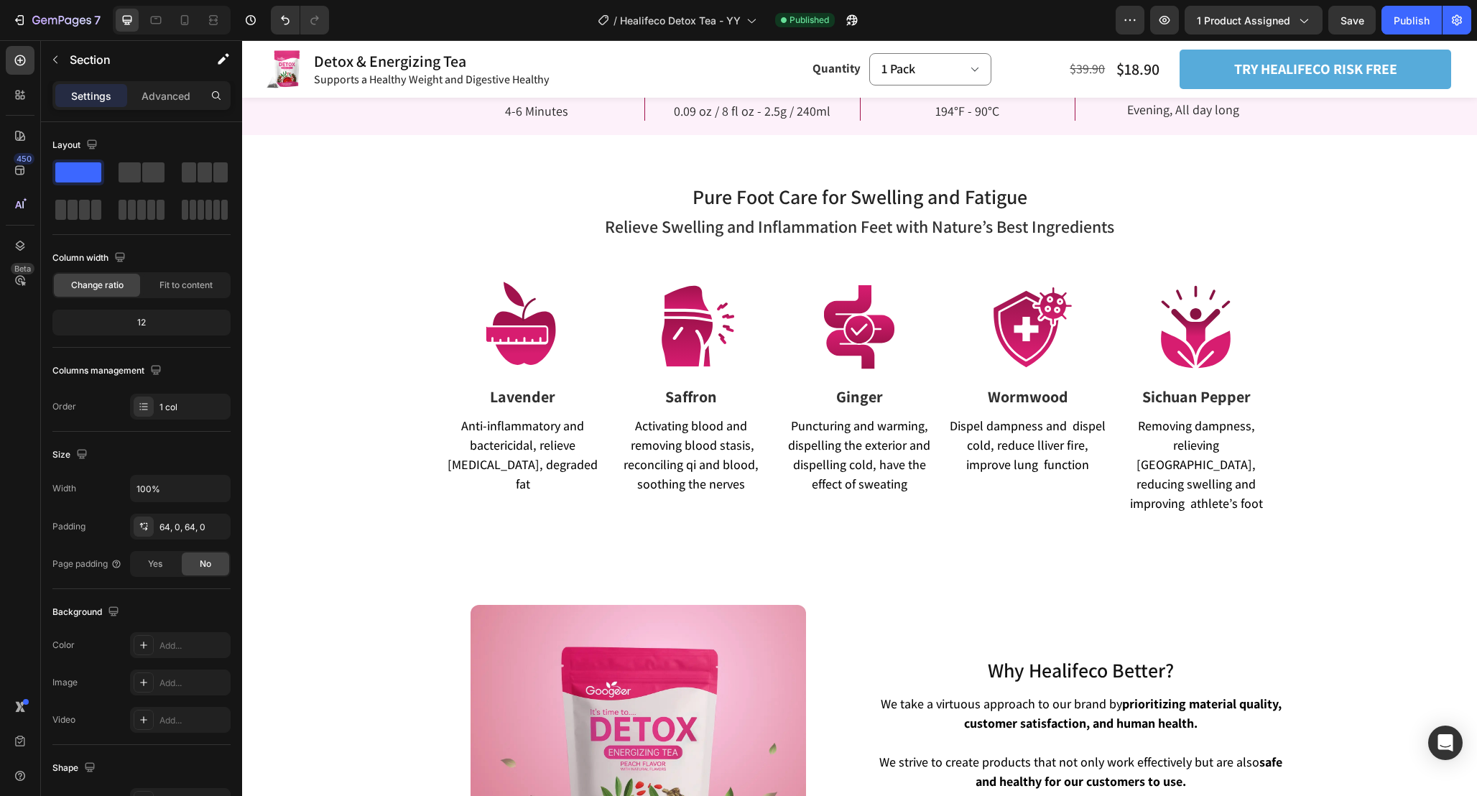
click at [1325, 529] on div "Pure Foot Care for Swelling and Fatigue Heading Relieve Swelling and Inflammati…" at bounding box center [859, 358] width 1235 height 447
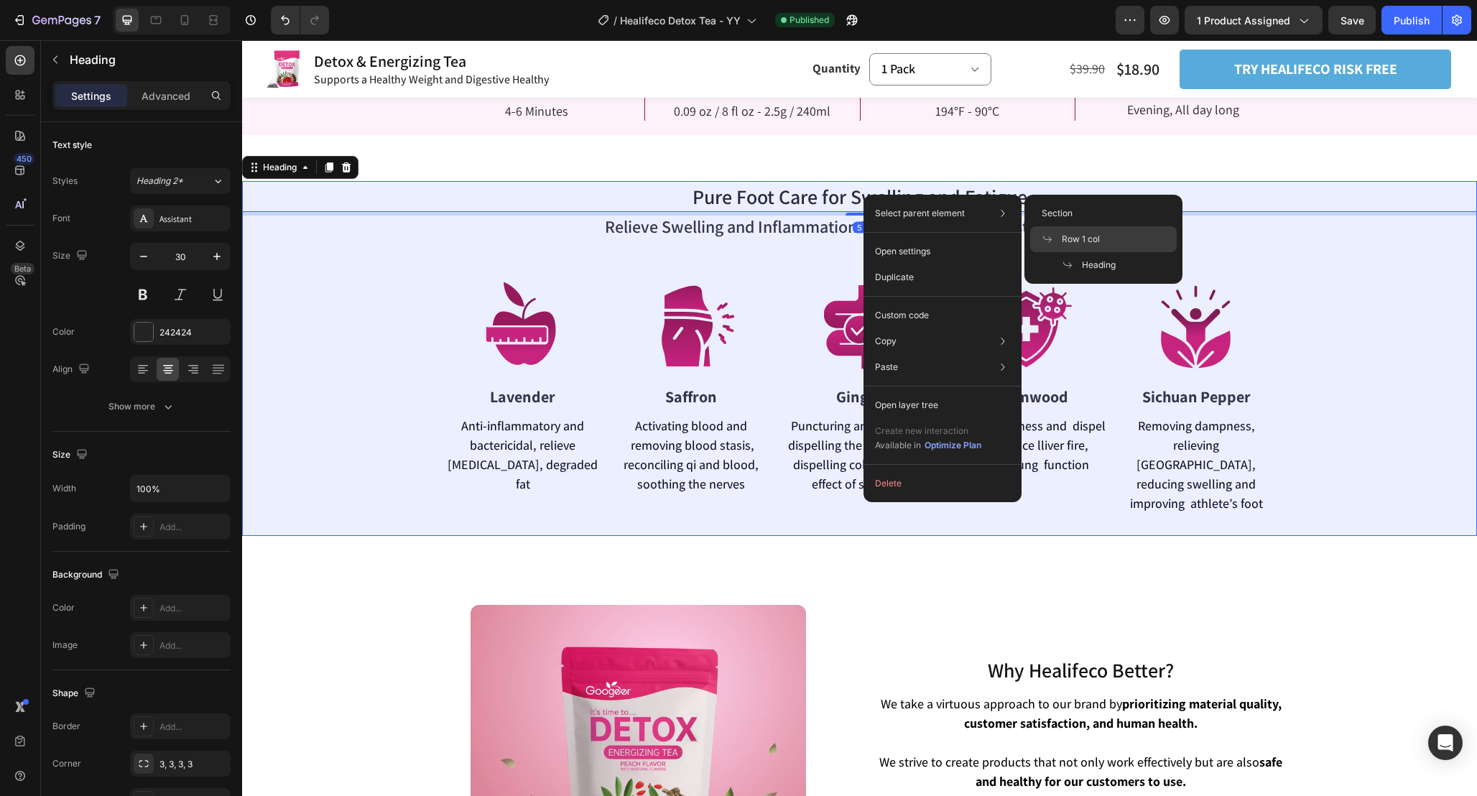
click at [1098, 239] on span "Row 1 col" at bounding box center [1081, 239] width 38 height 13
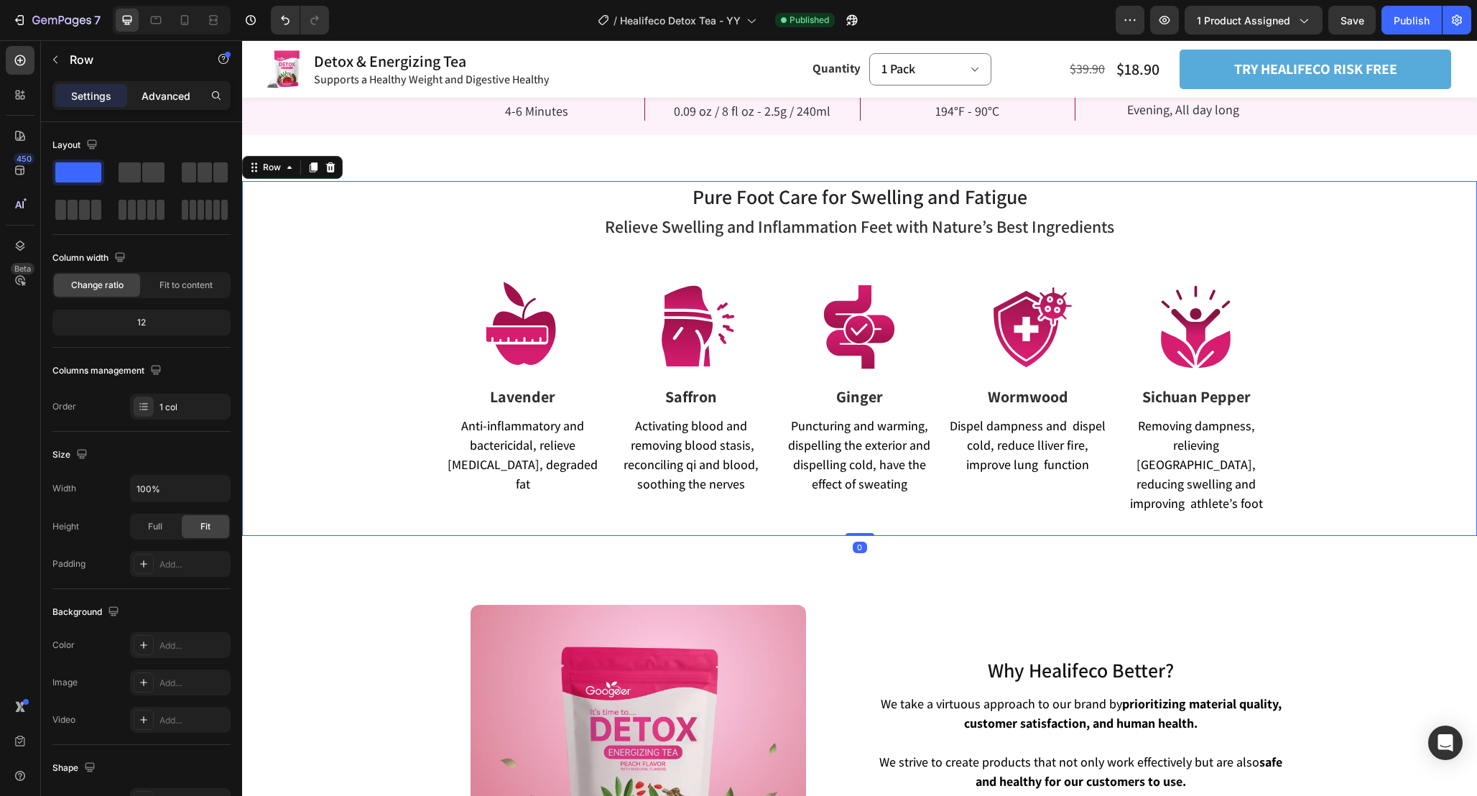
click at [151, 99] on p "Advanced" at bounding box center [166, 95] width 49 height 15
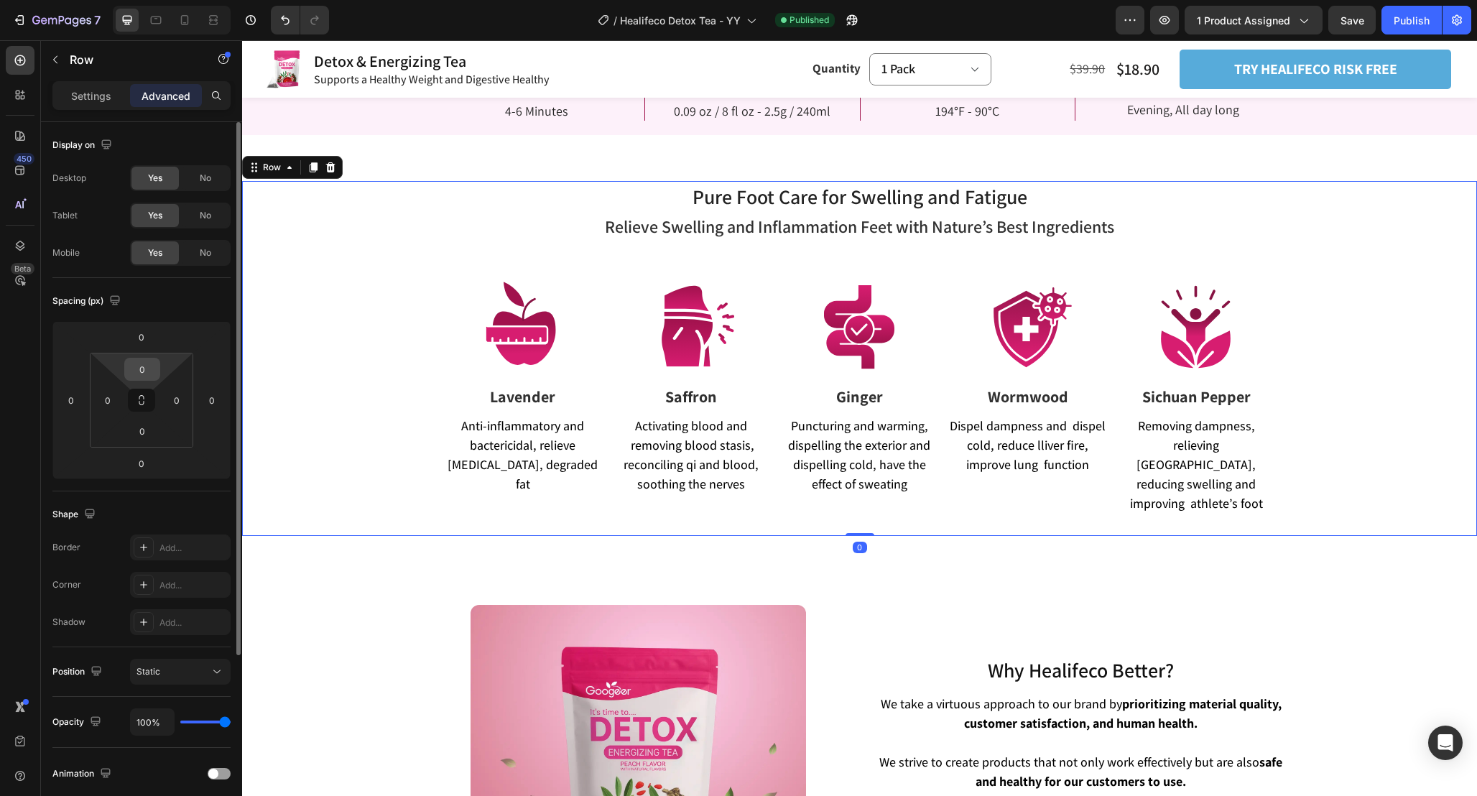
click at [152, 374] on input "0" at bounding box center [142, 369] width 29 height 22
type input "32"
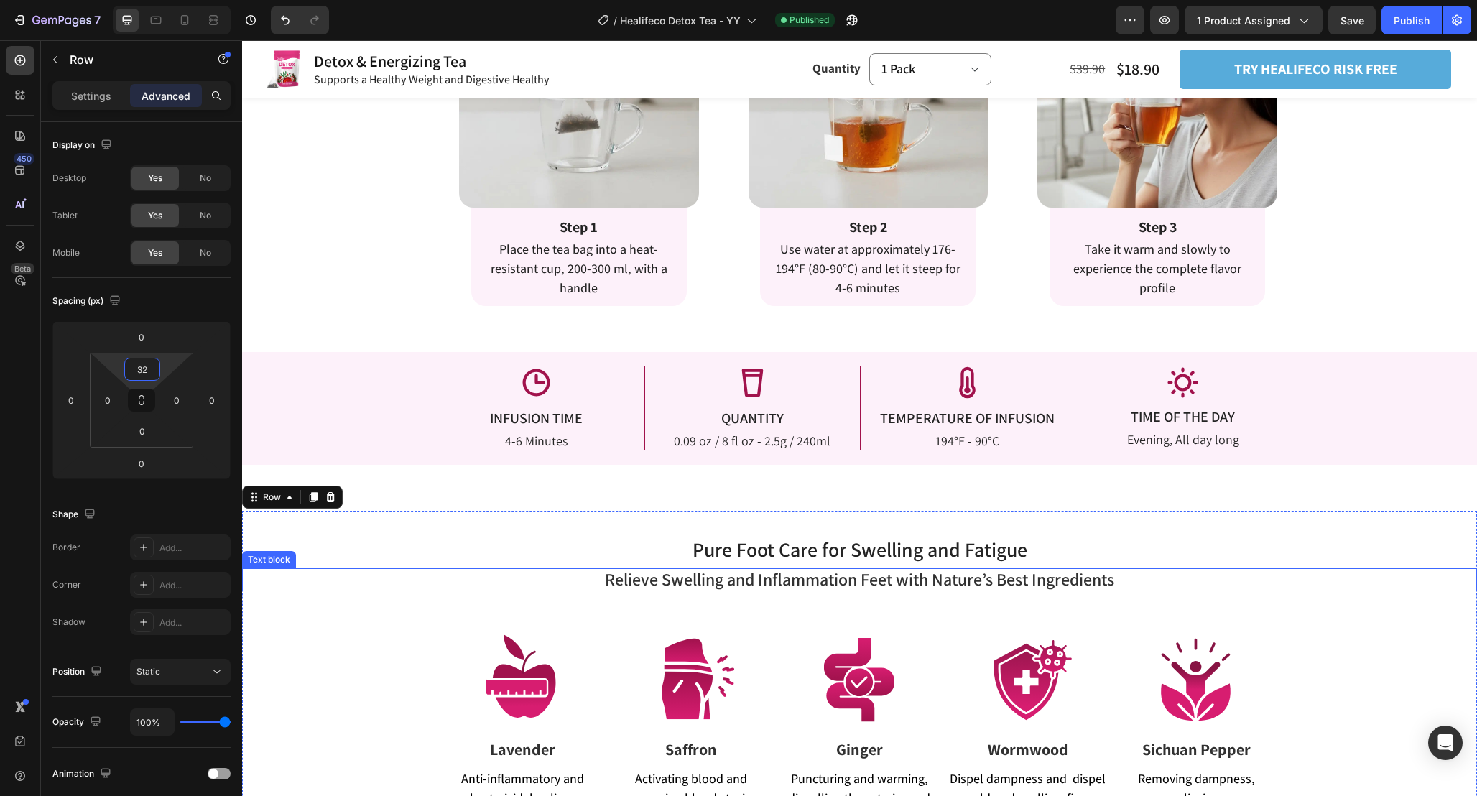
click at [1247, 591] on div "Relieve Swelling and Inflammation Feet with Nature’s Best Ingredients" at bounding box center [859, 579] width 1235 height 23
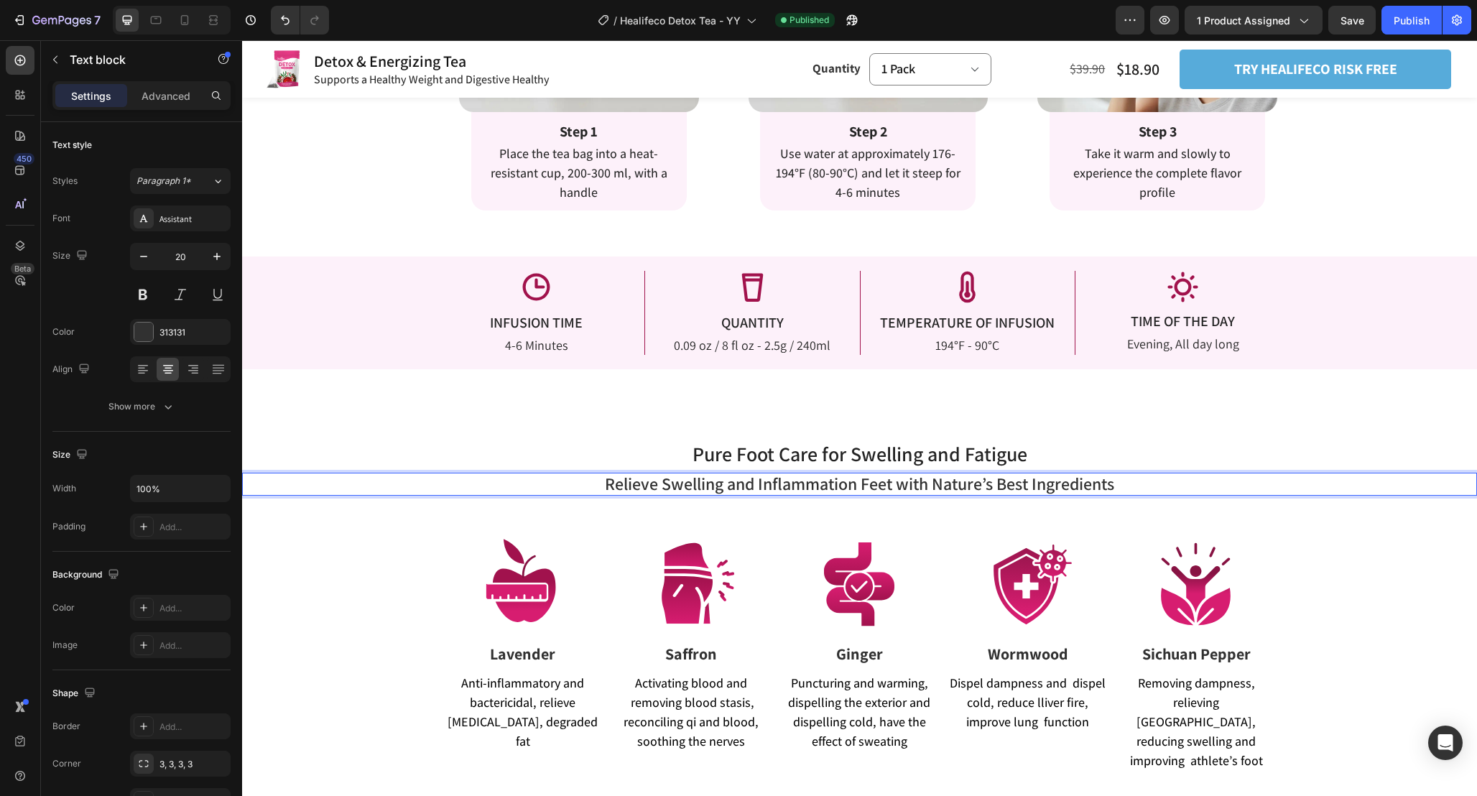
click at [1236, 475] on p "Relieve Swelling and Inflammation Feet with Nature’s Best Ingredients" at bounding box center [860, 484] width 1232 height 20
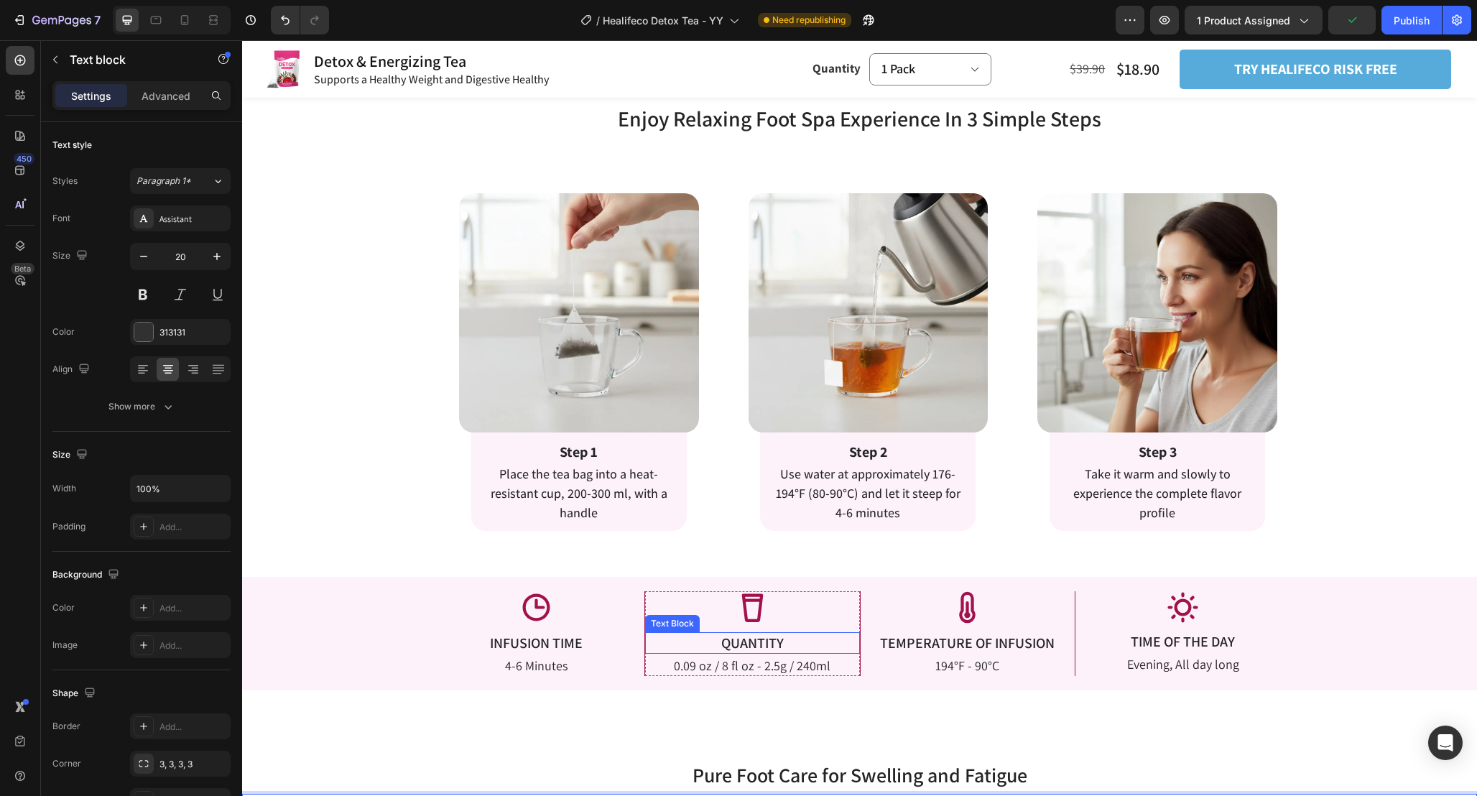
scroll to position [2272, 0]
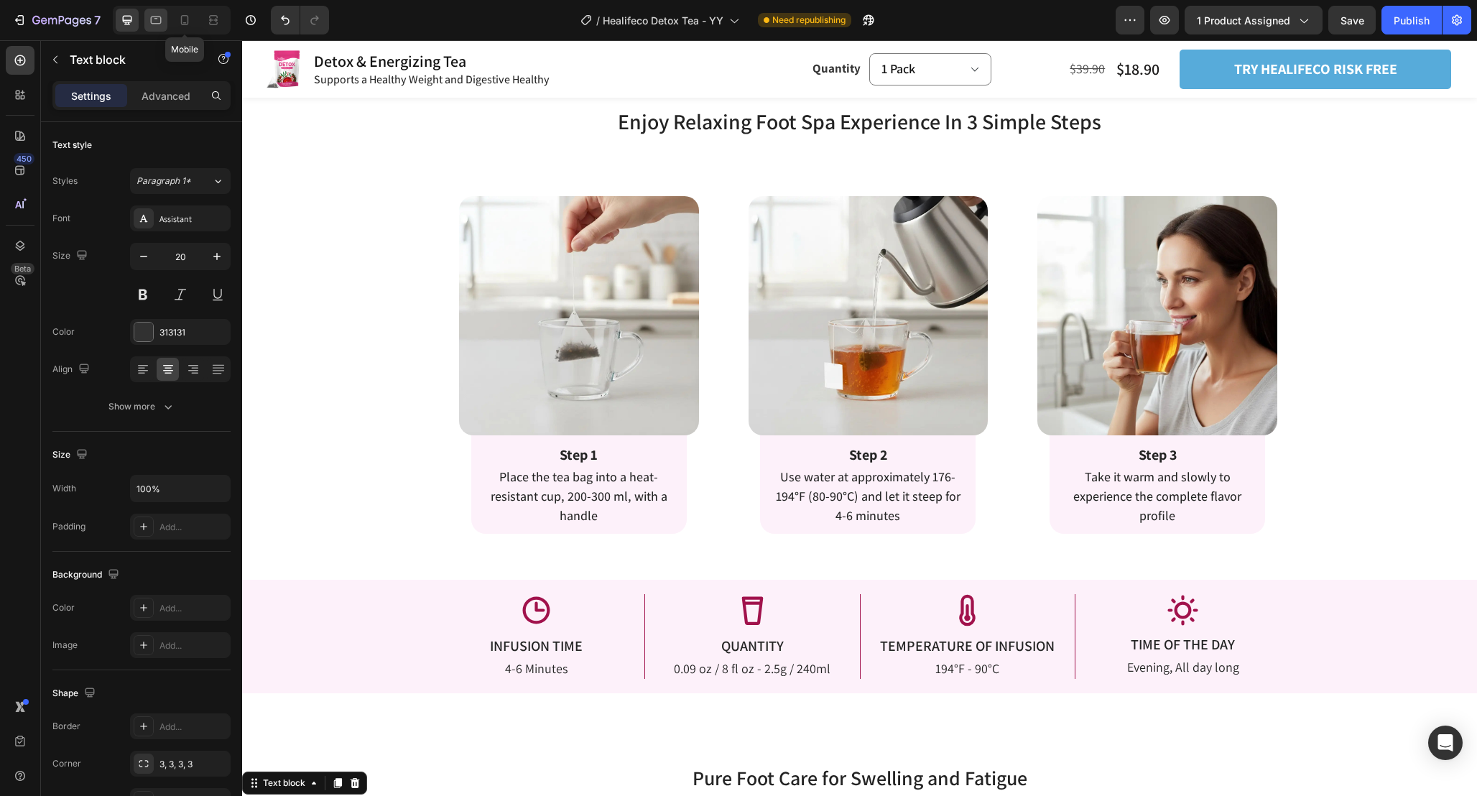
click at [154, 17] on icon at bounding box center [156, 21] width 11 height 8
type input "19"
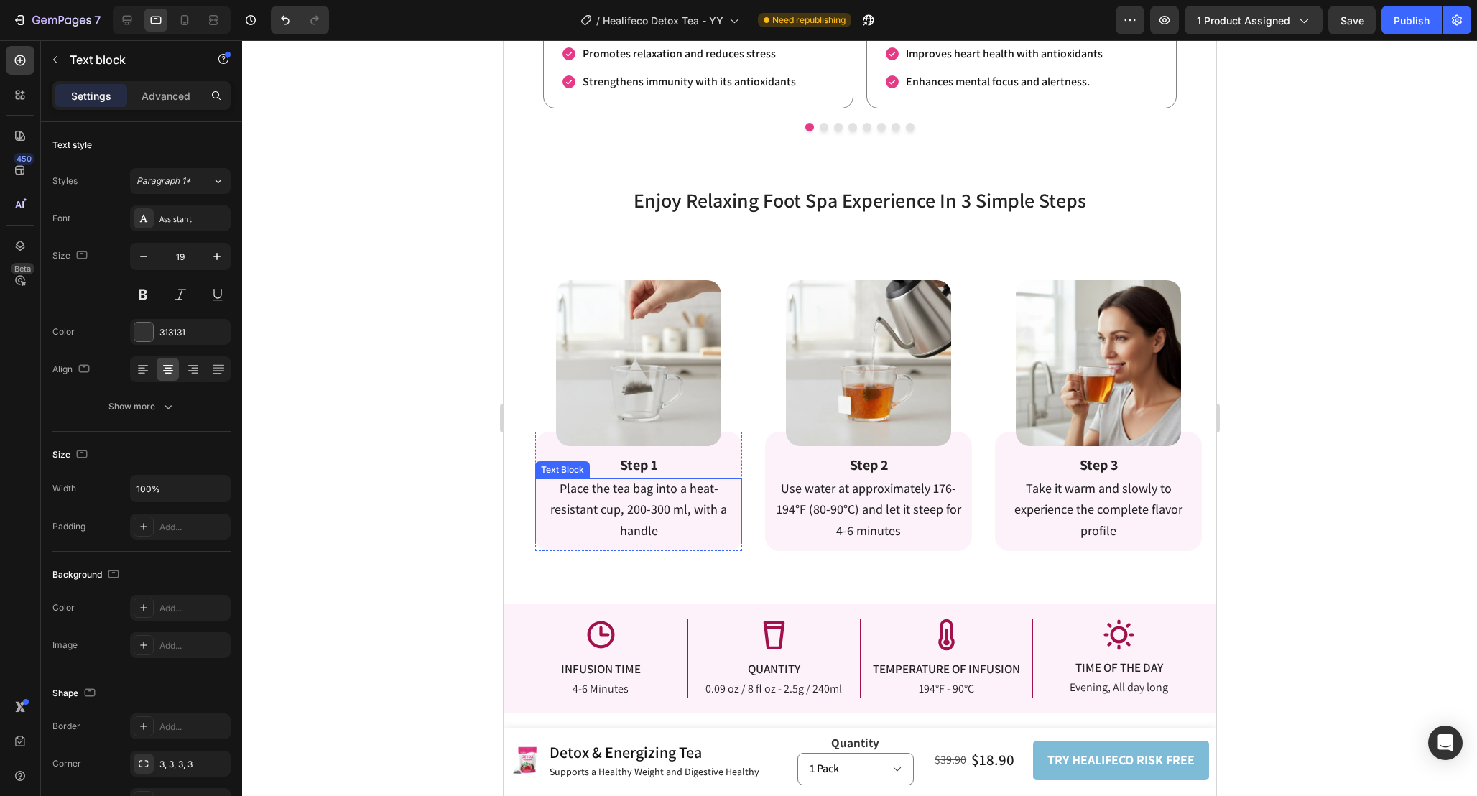
scroll to position [2277, 0]
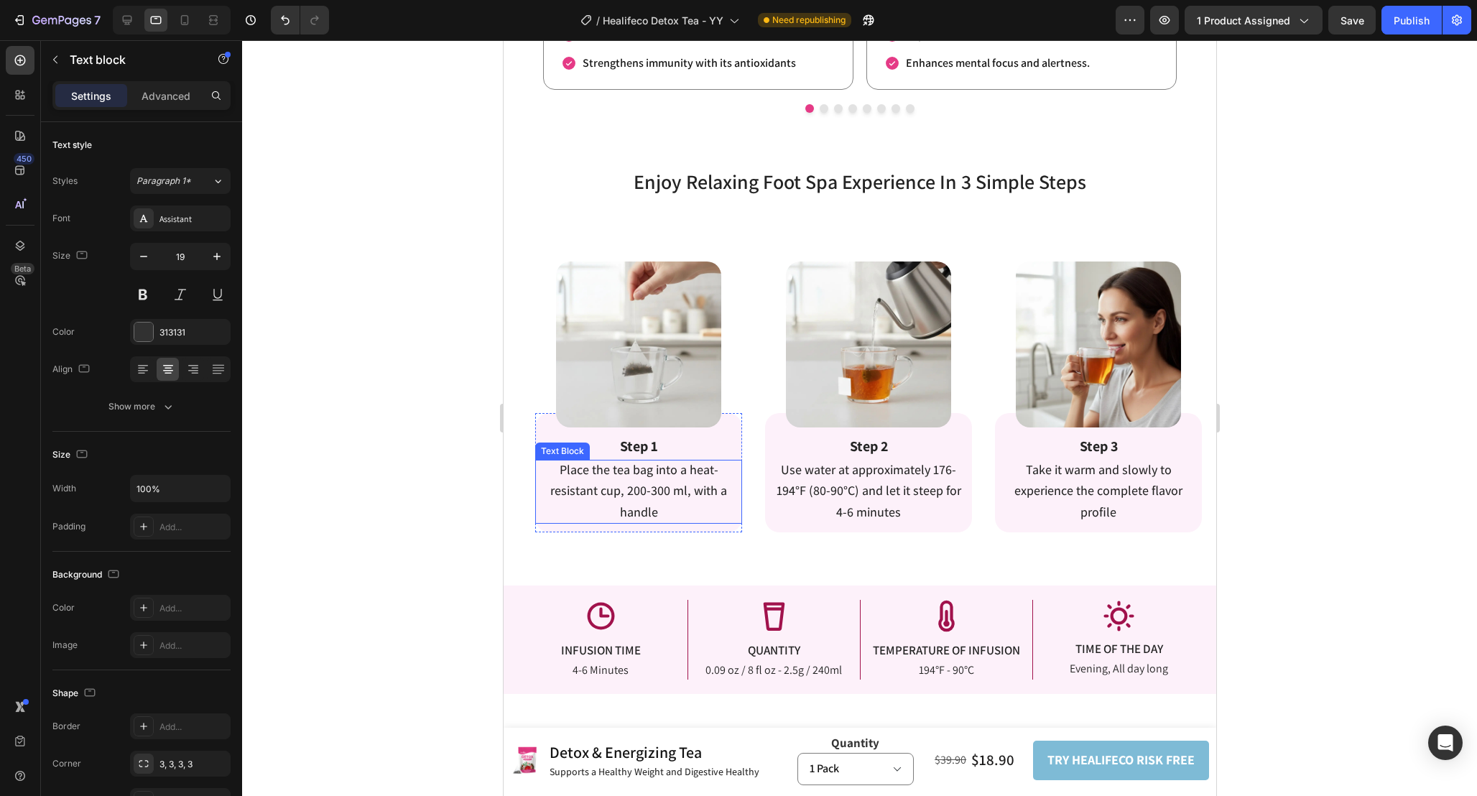
click at [642, 503] on span "Place the tea bag into a heat-resistant cup, 200-300 ml, with a handle" at bounding box center [638, 491] width 177 height 60
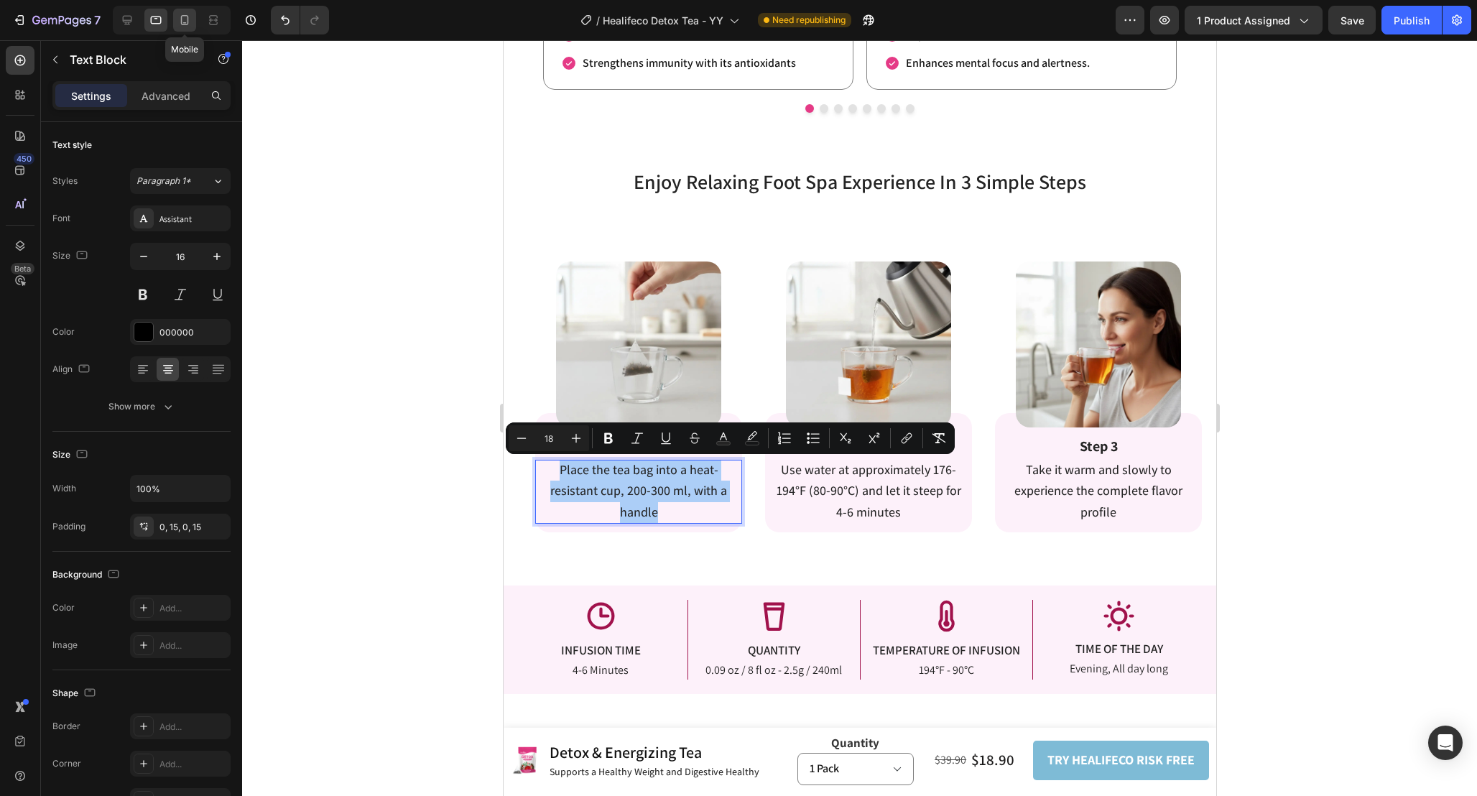
click at [183, 21] on icon at bounding box center [184, 20] width 14 height 14
type input "18"
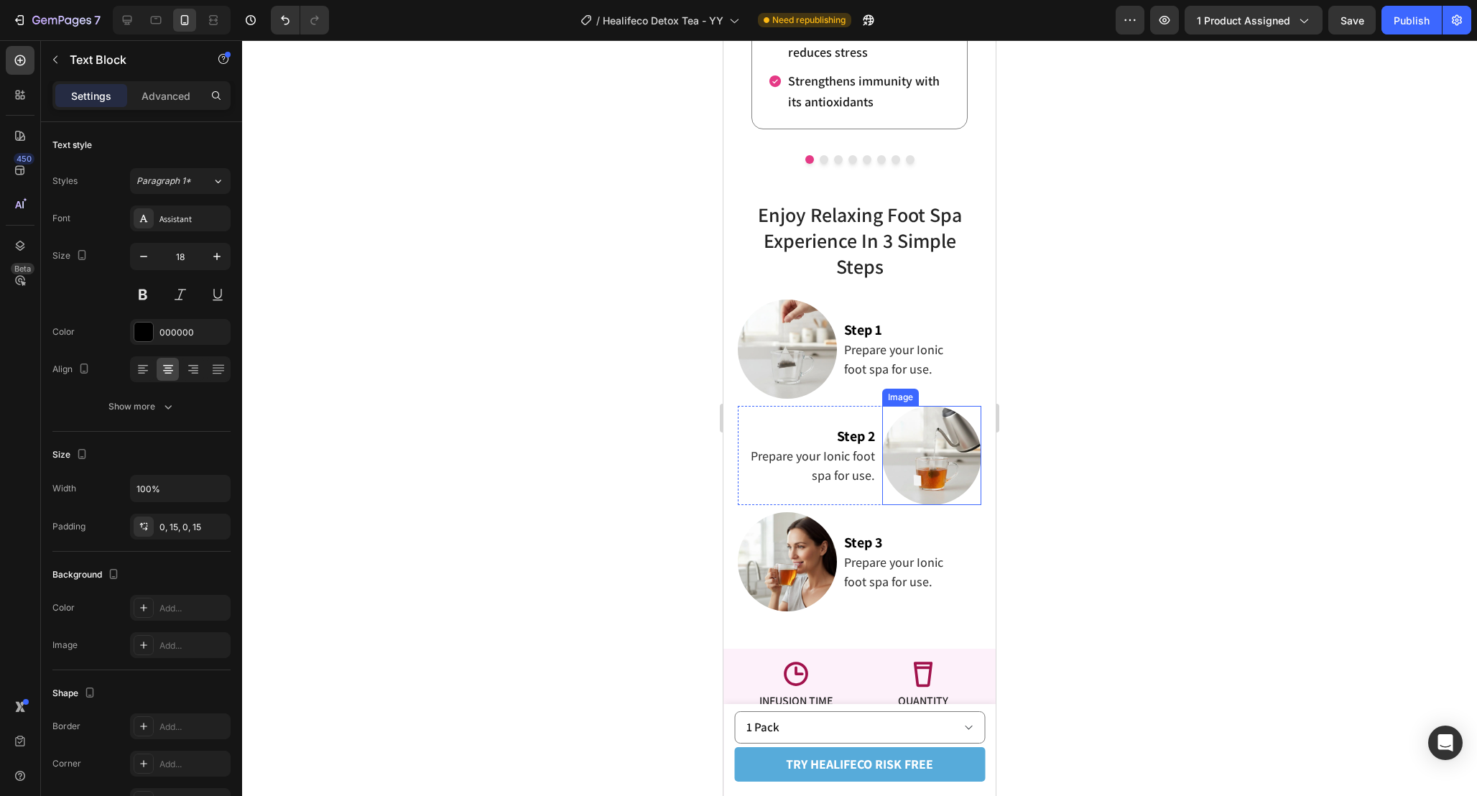
scroll to position [1998, 0]
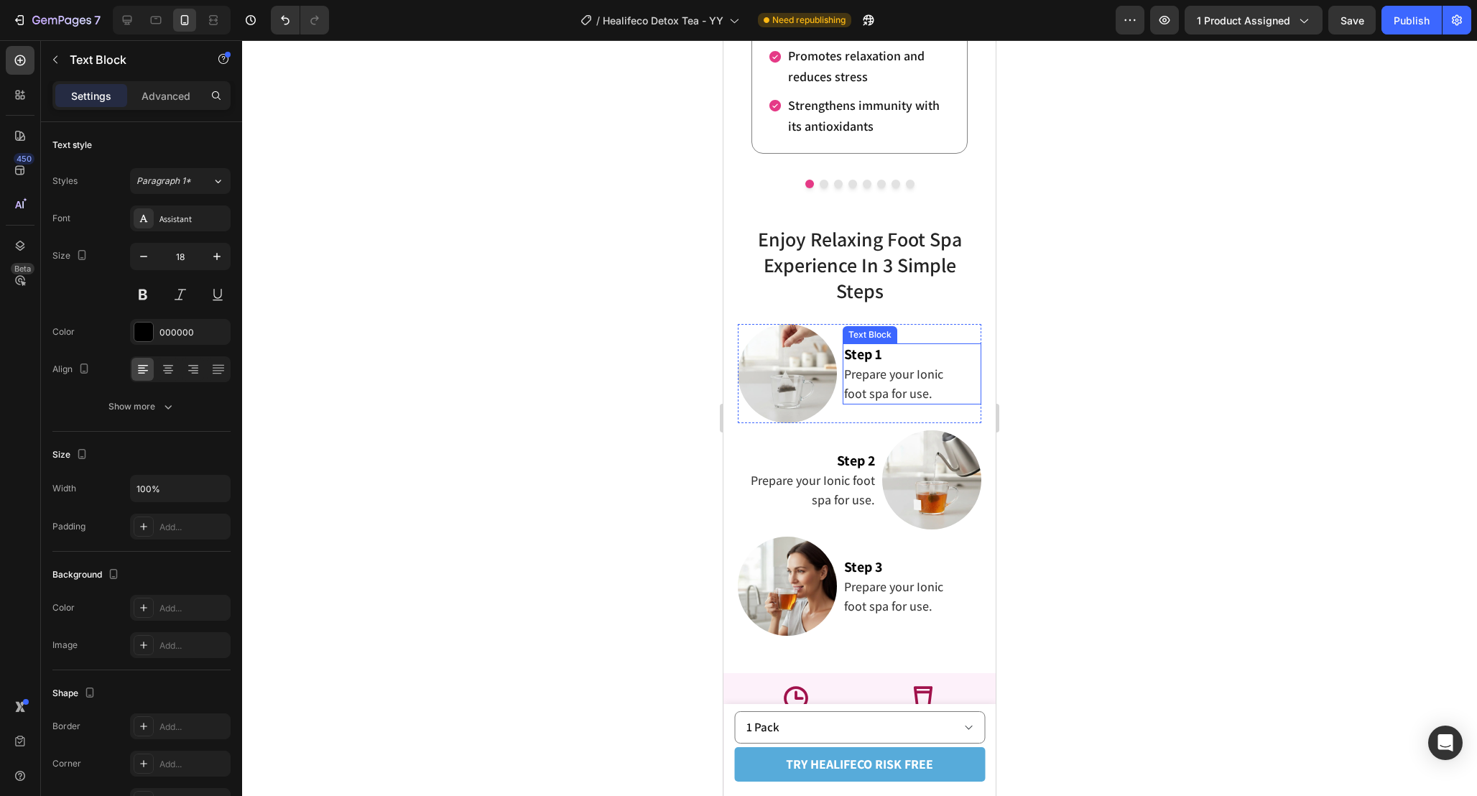
click at [888, 385] on span "Prepare your Ionic foot spa for use." at bounding box center [893, 384] width 99 height 36
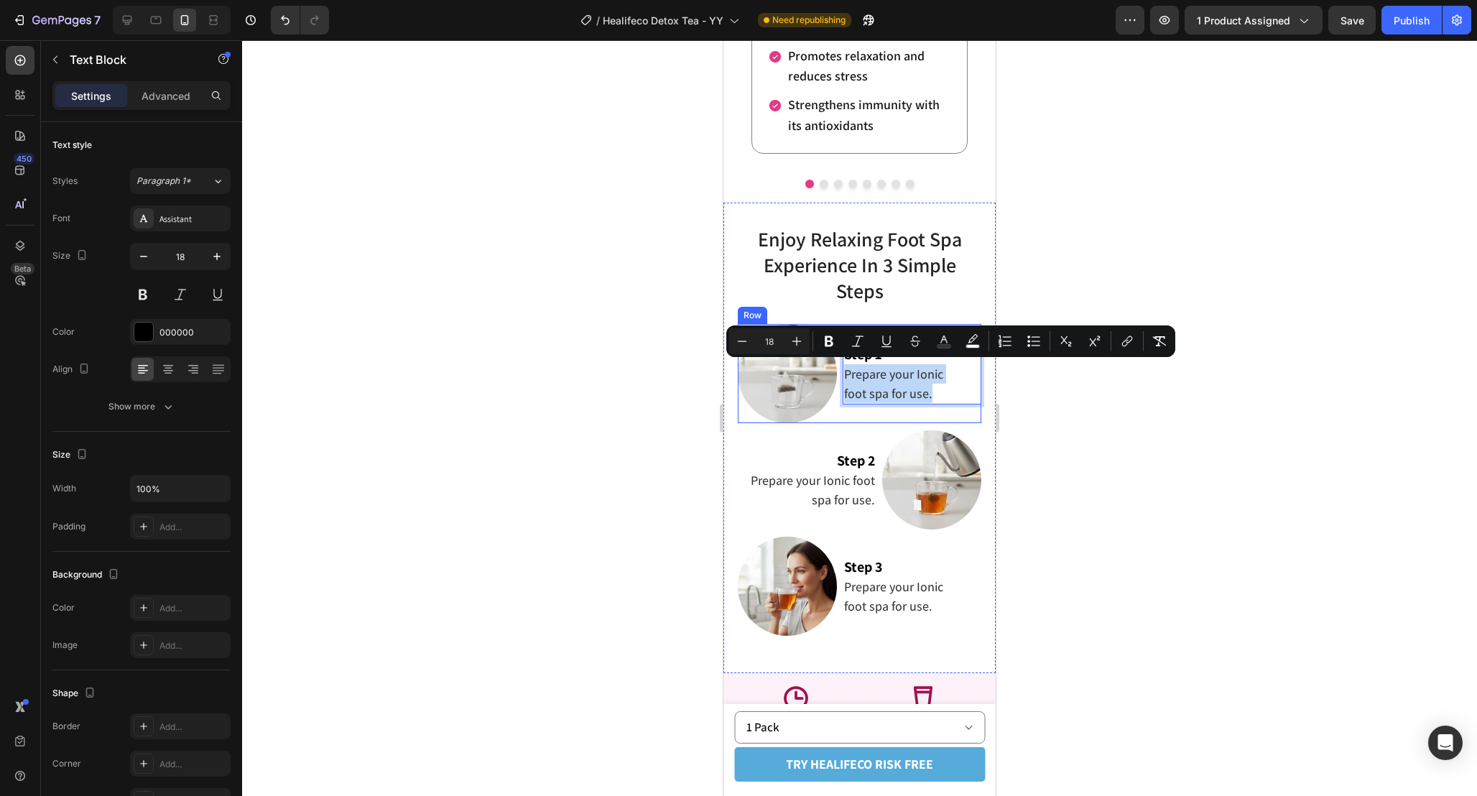
scroll to position [1979, 0]
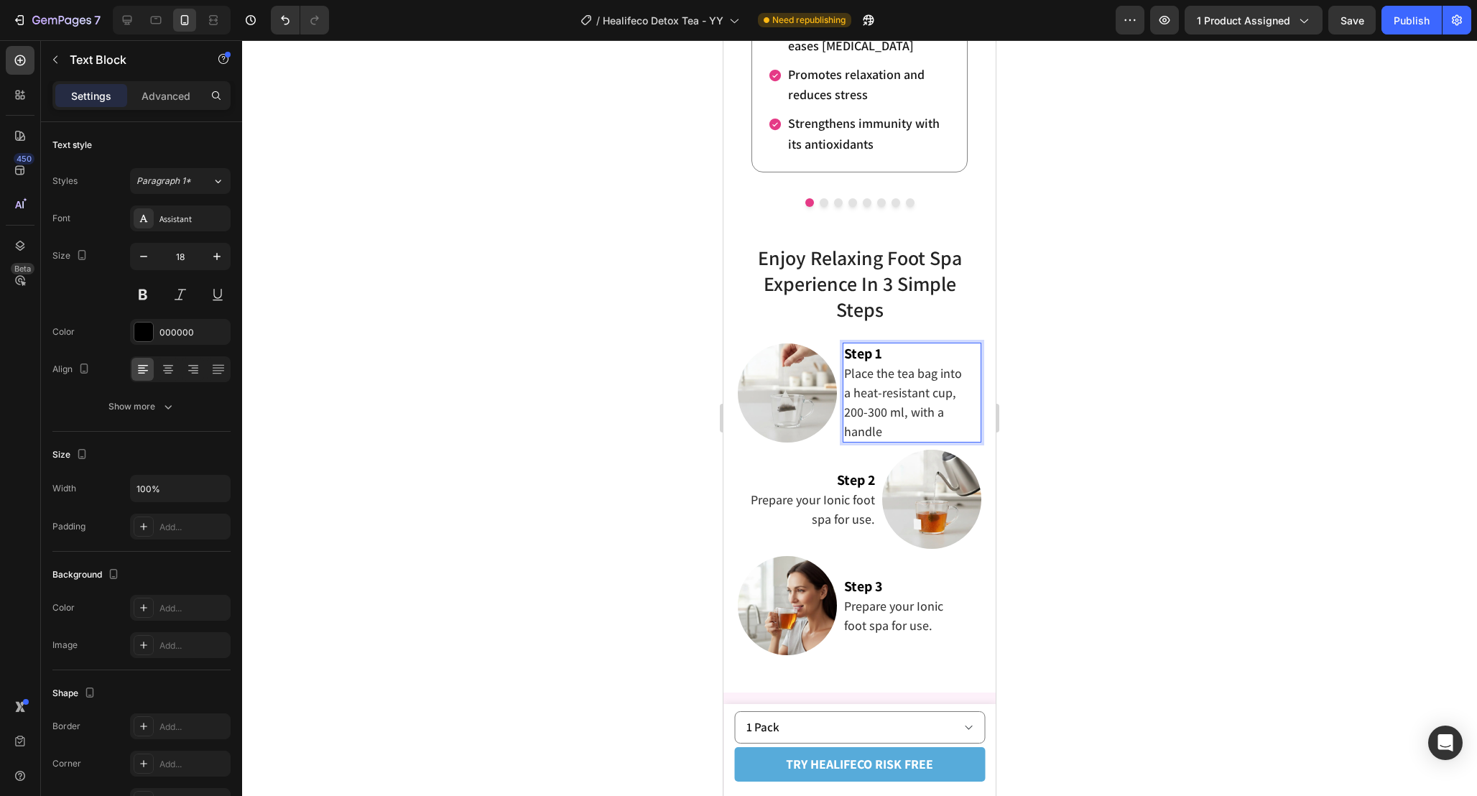
click at [162, 113] on div "Settings Advanced" at bounding box center [141, 101] width 201 height 41
click at [162, 102] on div "Advanced" at bounding box center [166, 95] width 72 height 23
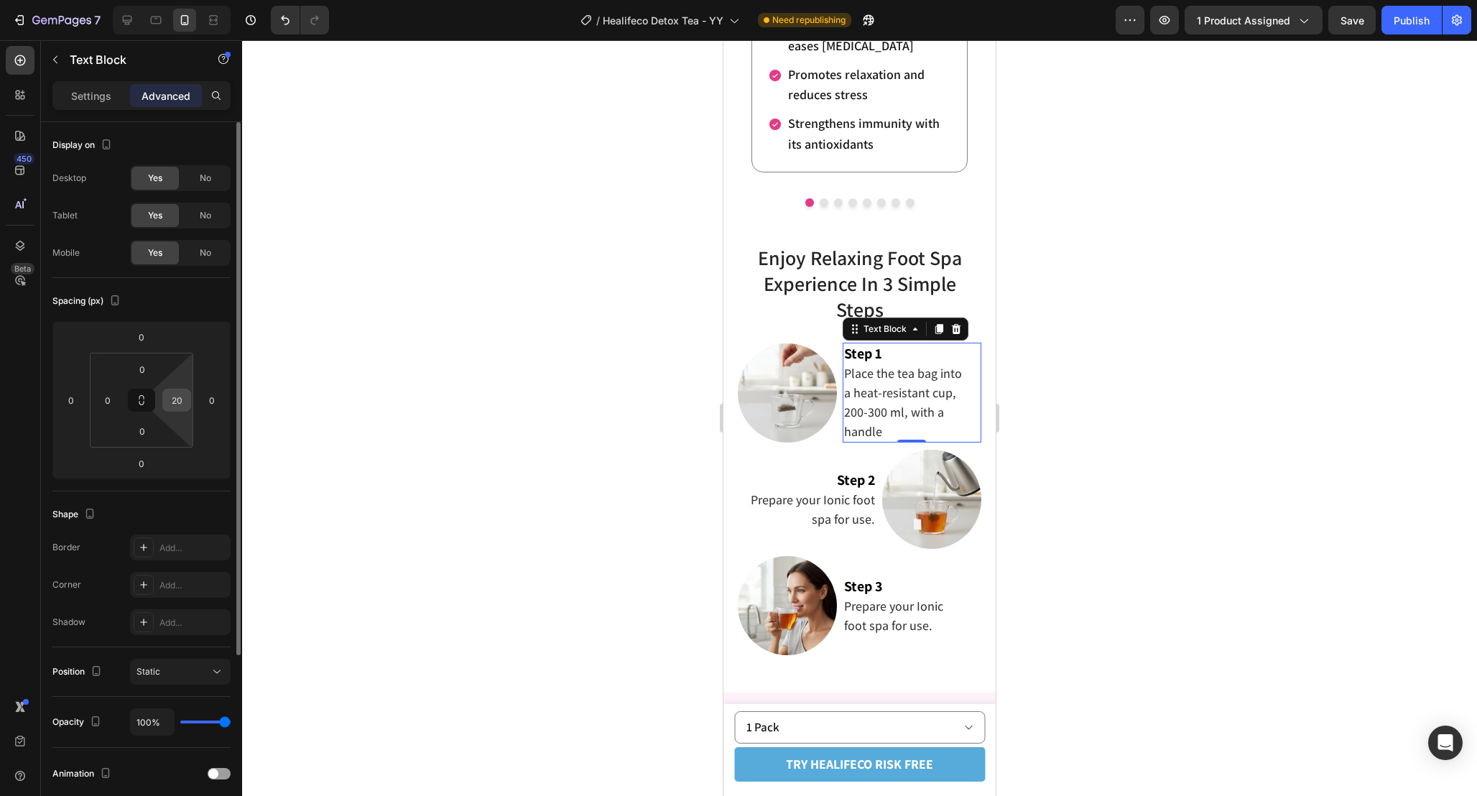
click at [176, 405] on input "20" at bounding box center [177, 400] width 22 height 22
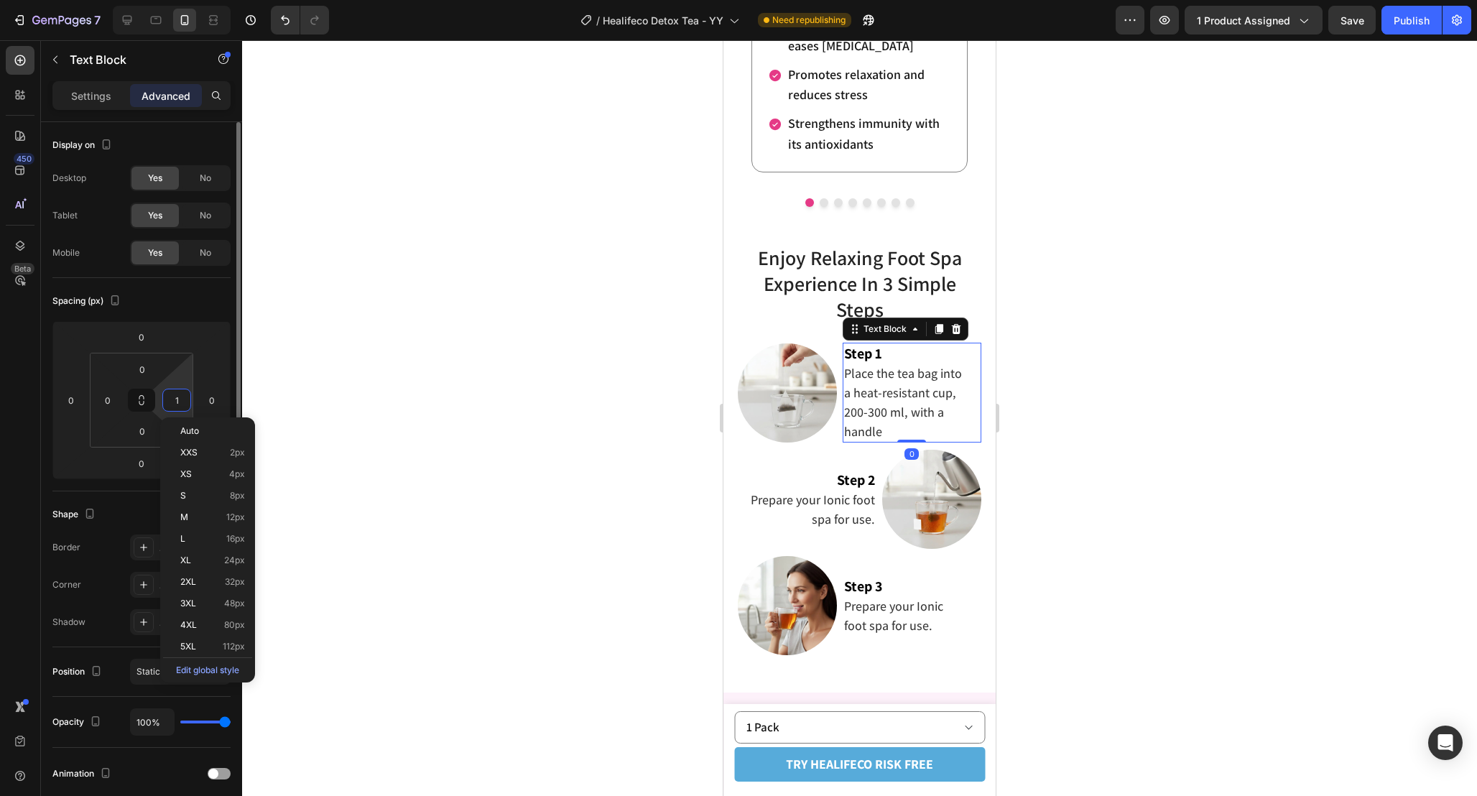
type input "10"
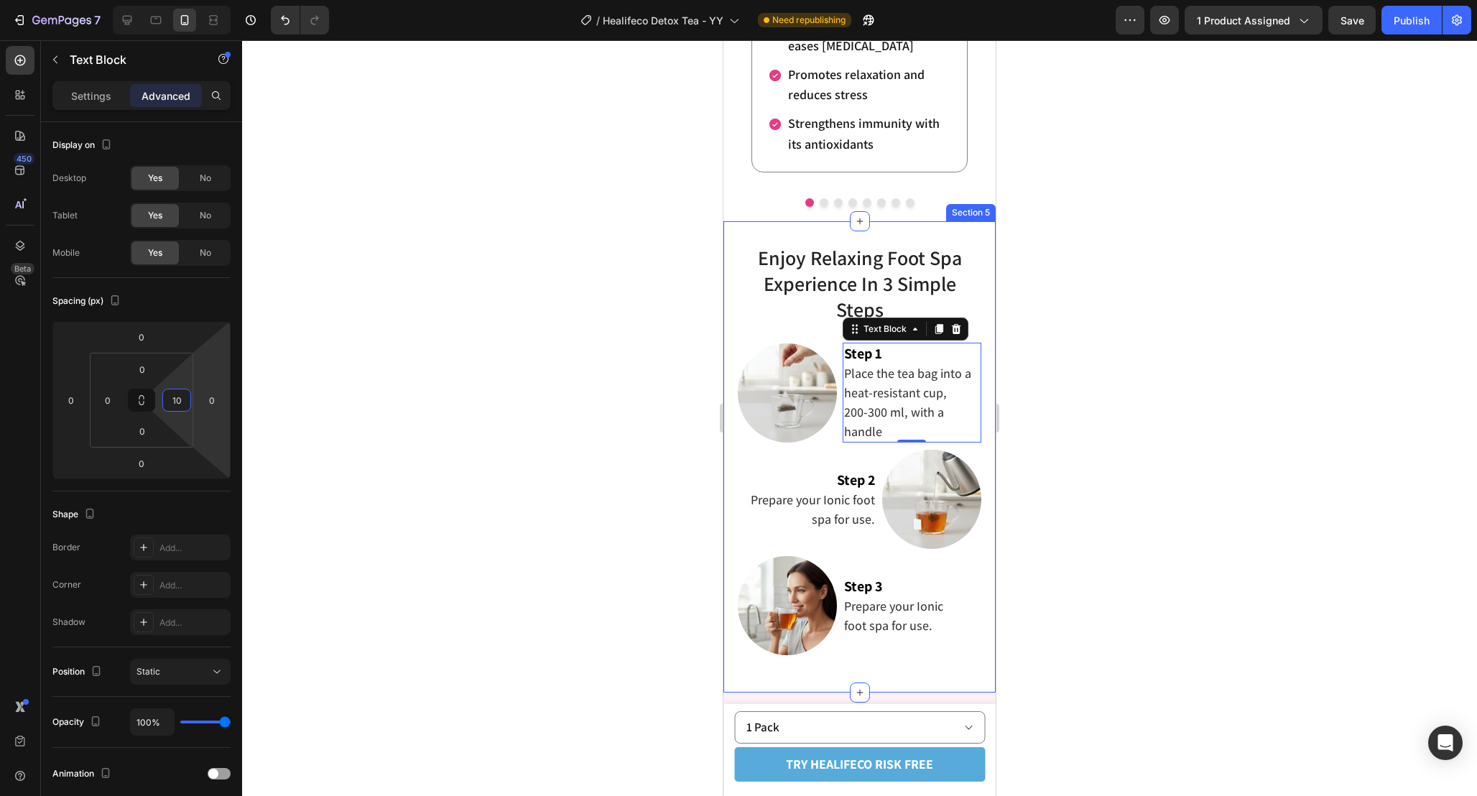
click at [1060, 457] on div at bounding box center [859, 418] width 1235 height 756
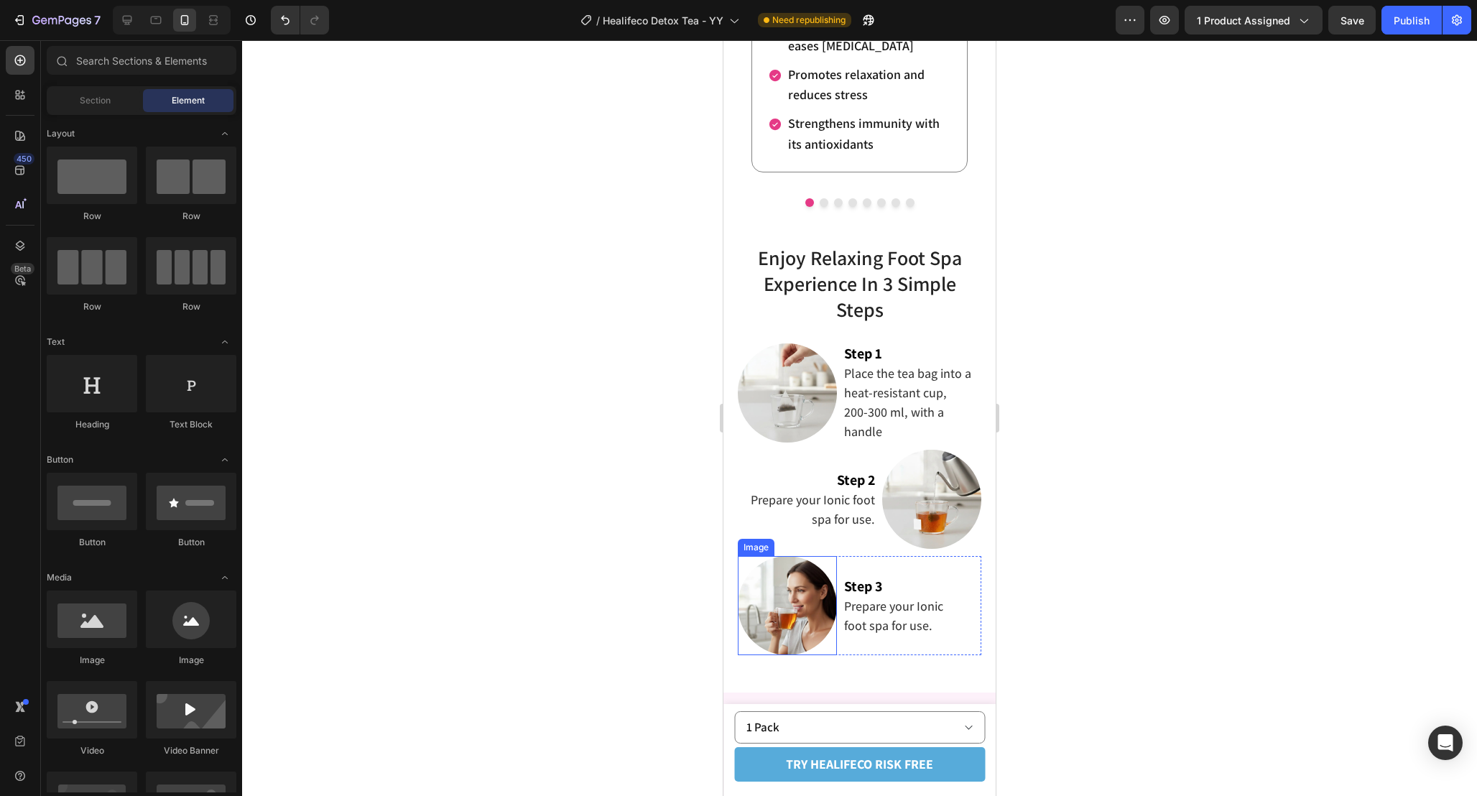
scroll to position [2018, 0]
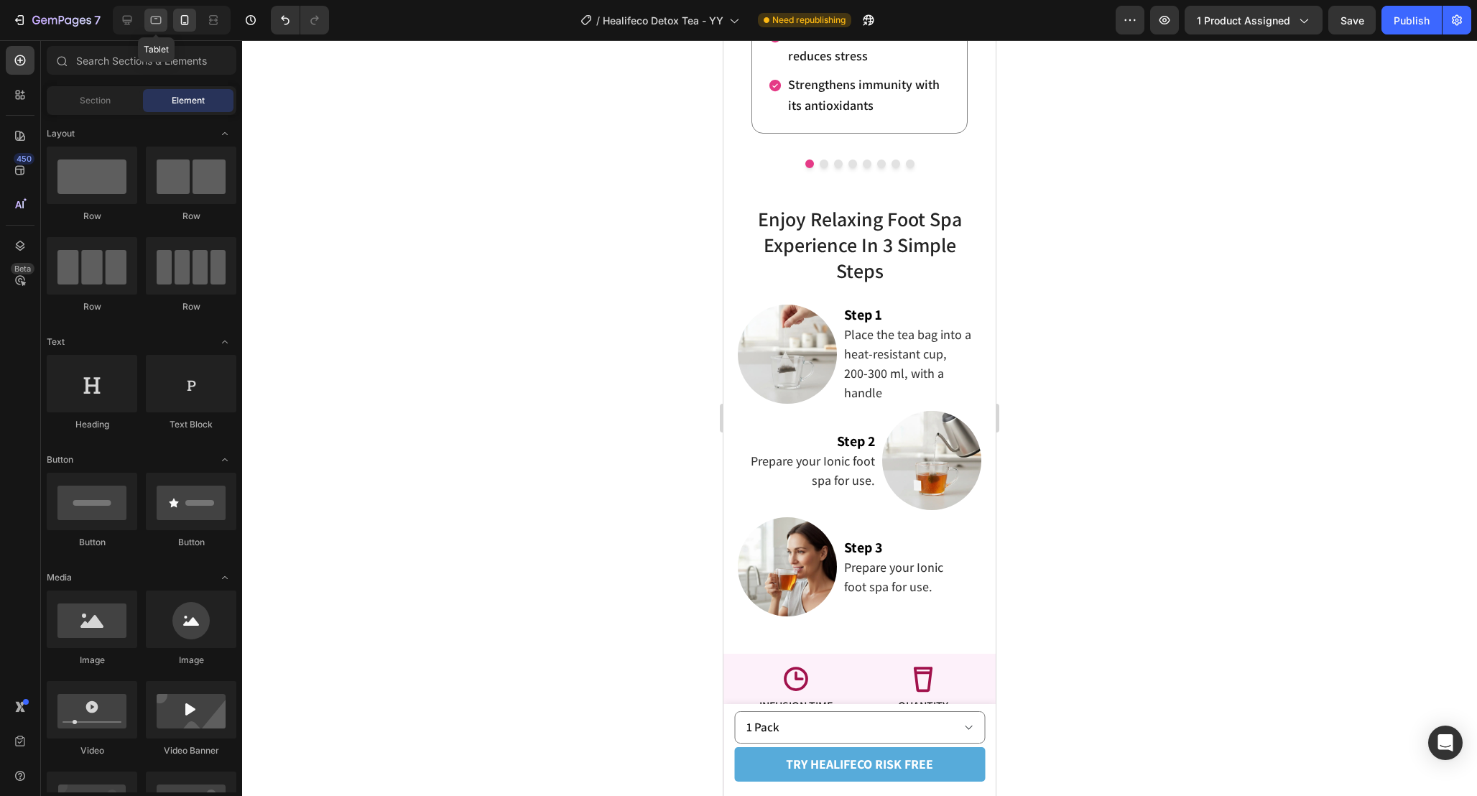
click at [152, 22] on icon at bounding box center [156, 21] width 11 height 8
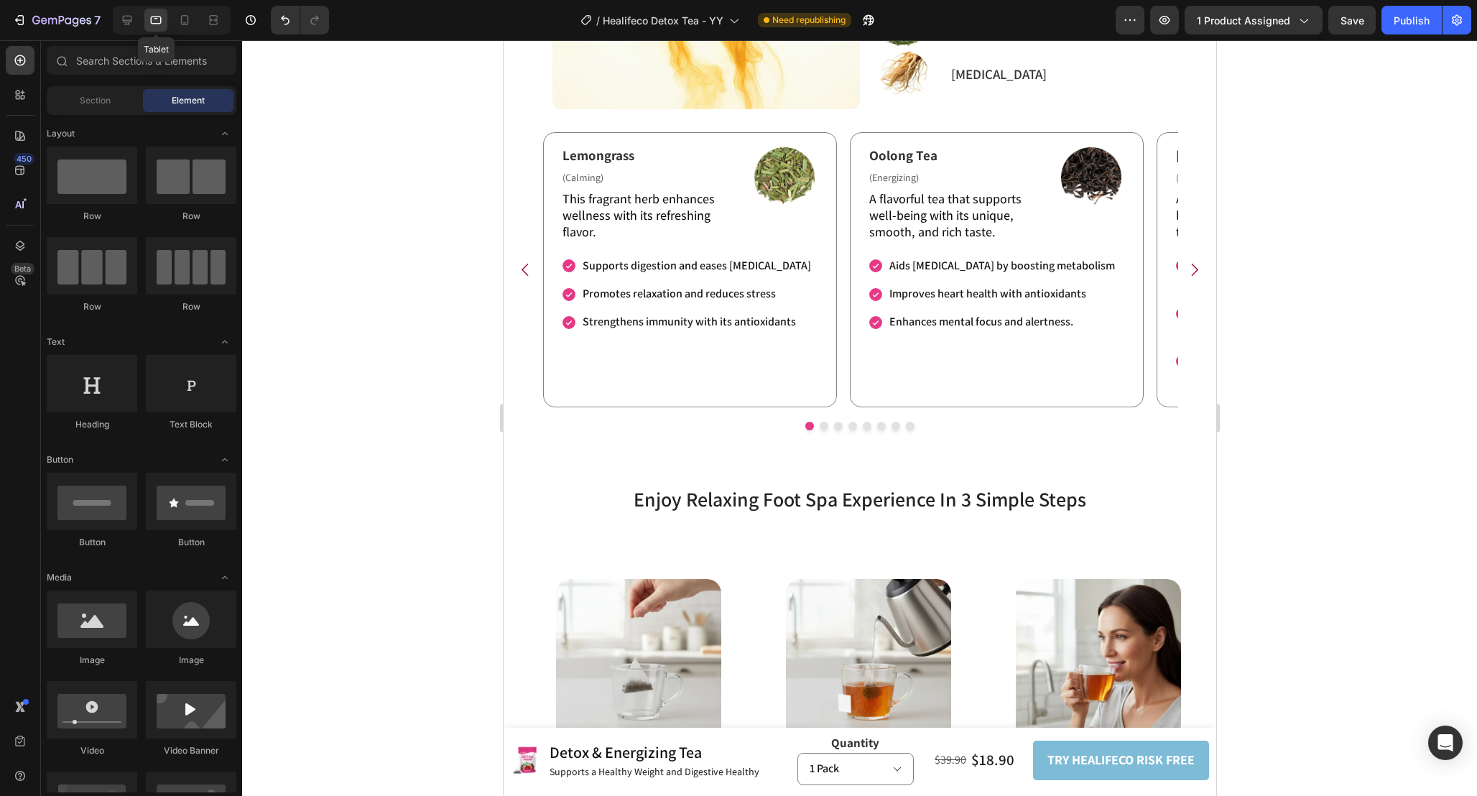
scroll to position [2203, 0]
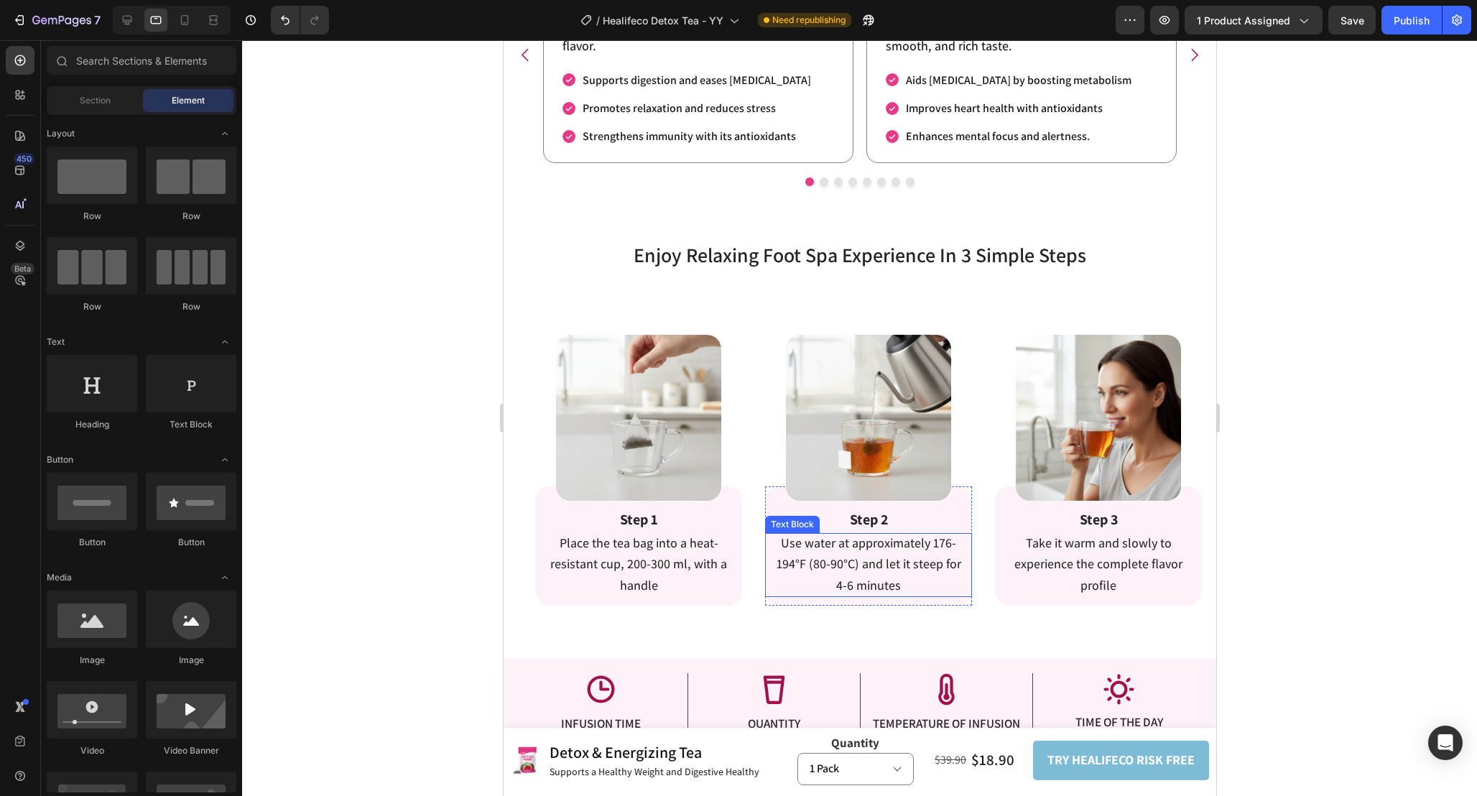
click at [868, 572] on p "Use water at approximately 176-194°F (80-90°C) and let it steep for 4-6 minutes" at bounding box center [867, 565] width 185 height 64
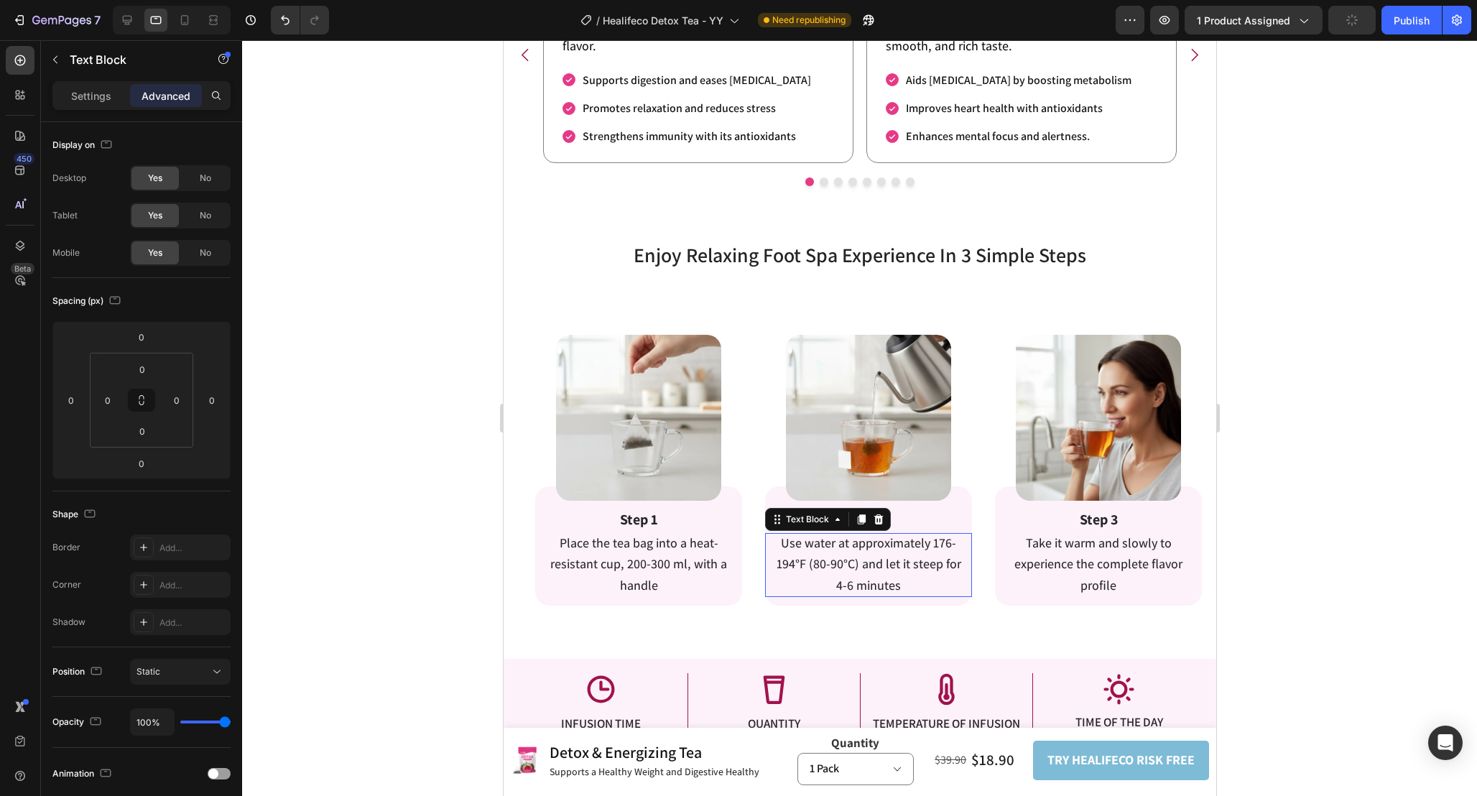
click at [868, 571] on p "Use water at approximately 176-194°F (80-90°C) and let it steep for 4-6 minutes" at bounding box center [867, 565] width 185 height 64
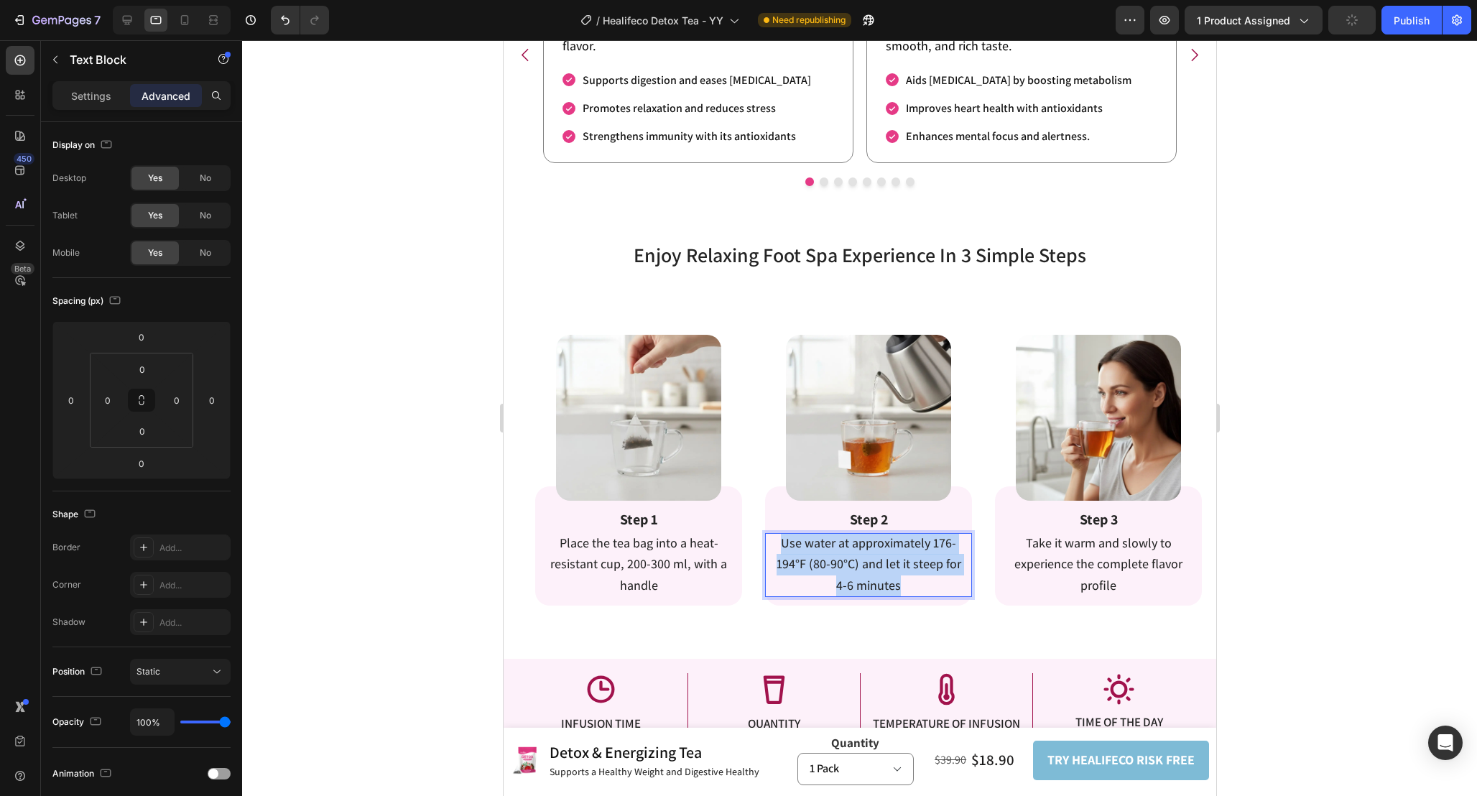
click at [868, 571] on p "Use water at approximately 176-194°F (80-90°C) and let it steep for 4-6 minutes" at bounding box center [867, 565] width 185 height 64
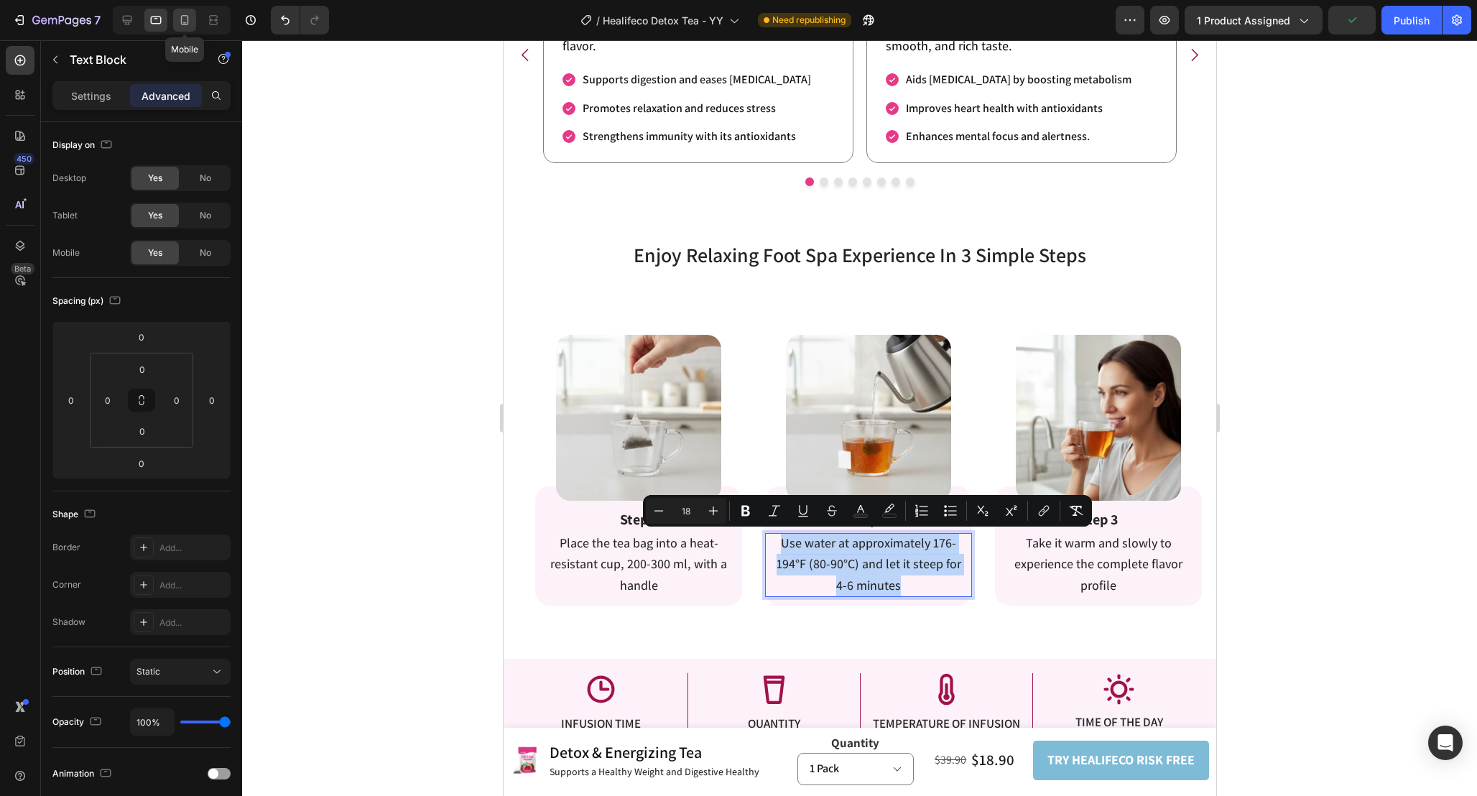
click at [186, 16] on icon at bounding box center [184, 20] width 14 height 14
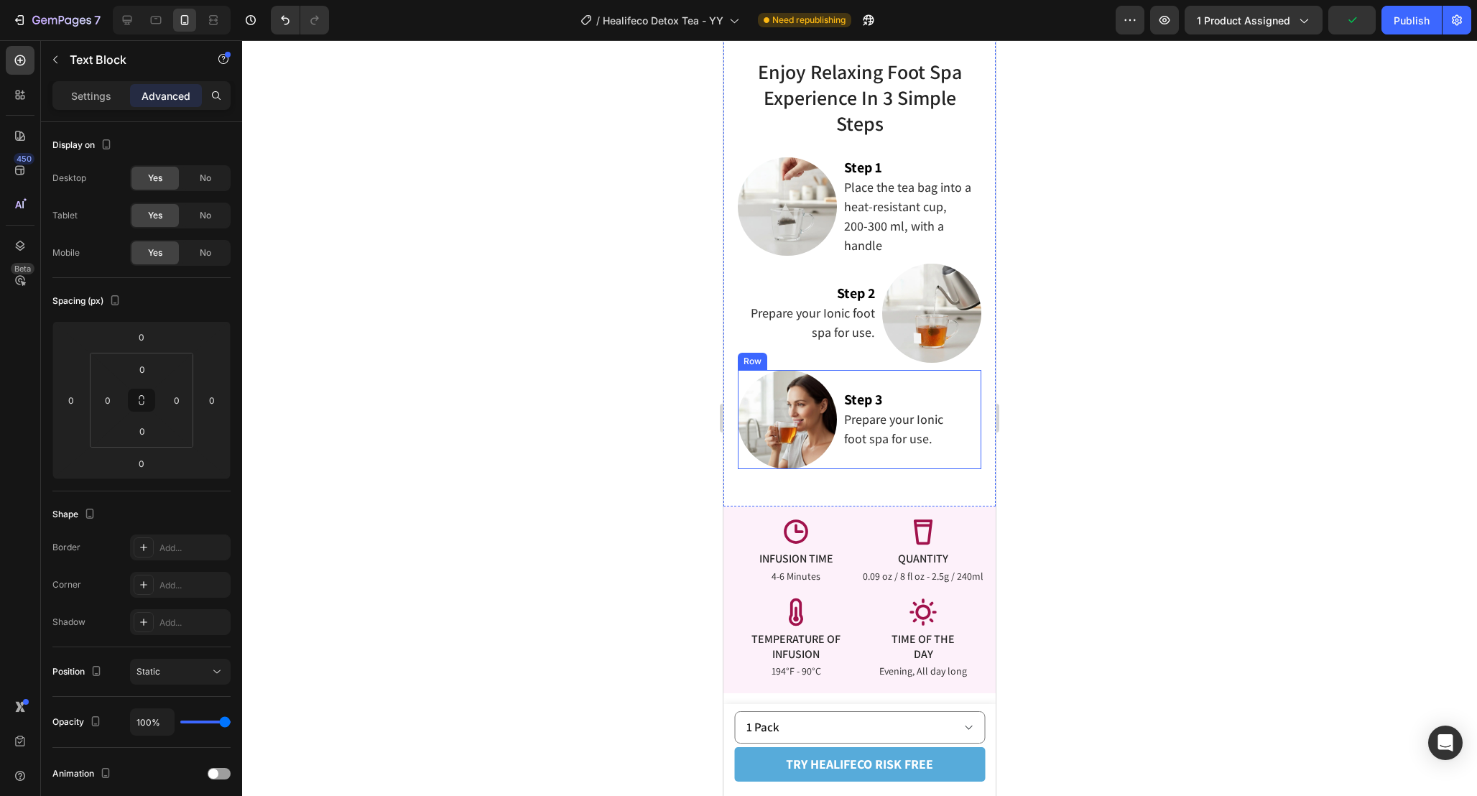
scroll to position [2116, 0]
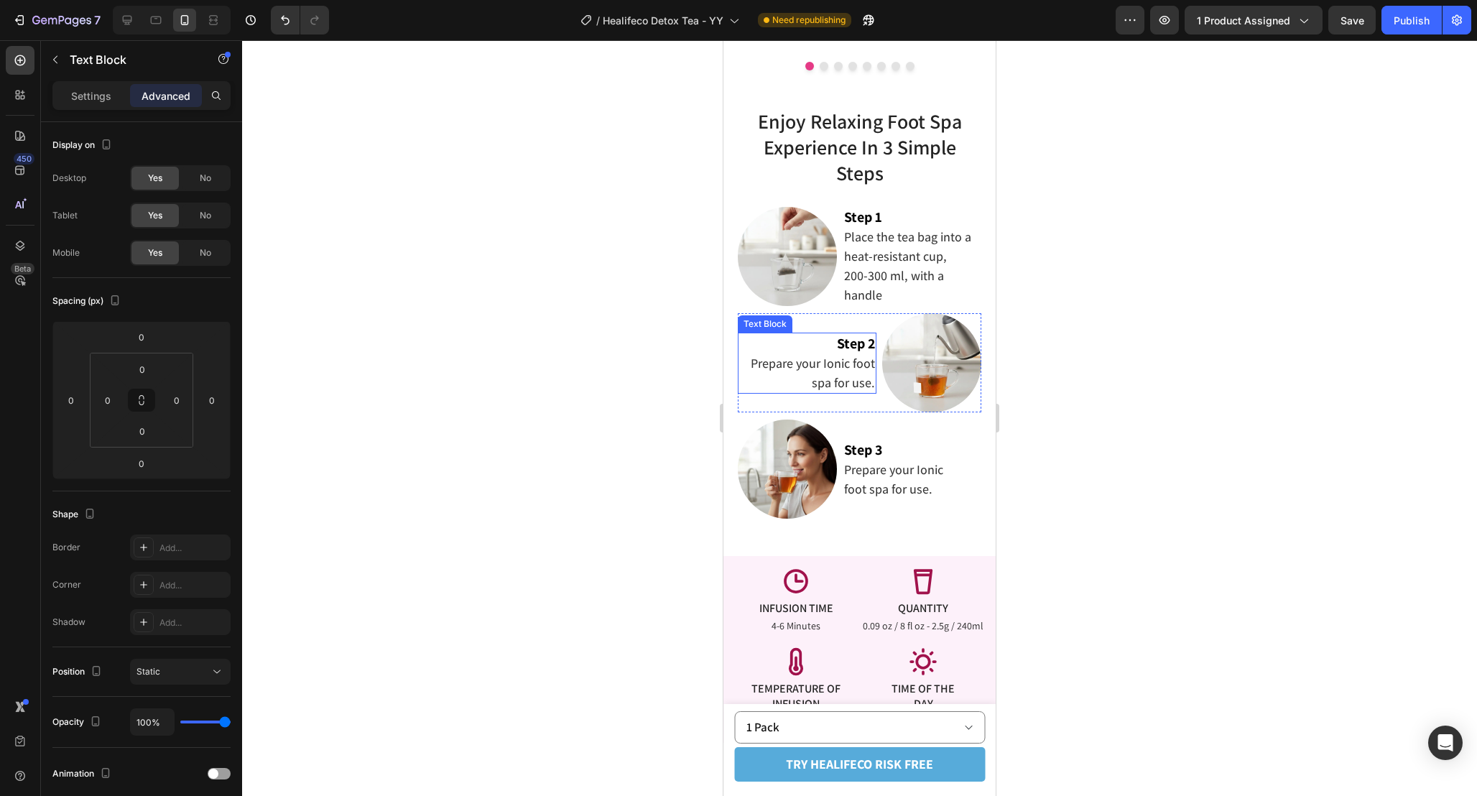
click at [828, 374] on span "Prepare your Ionic foot spa for use." at bounding box center [813, 373] width 124 height 36
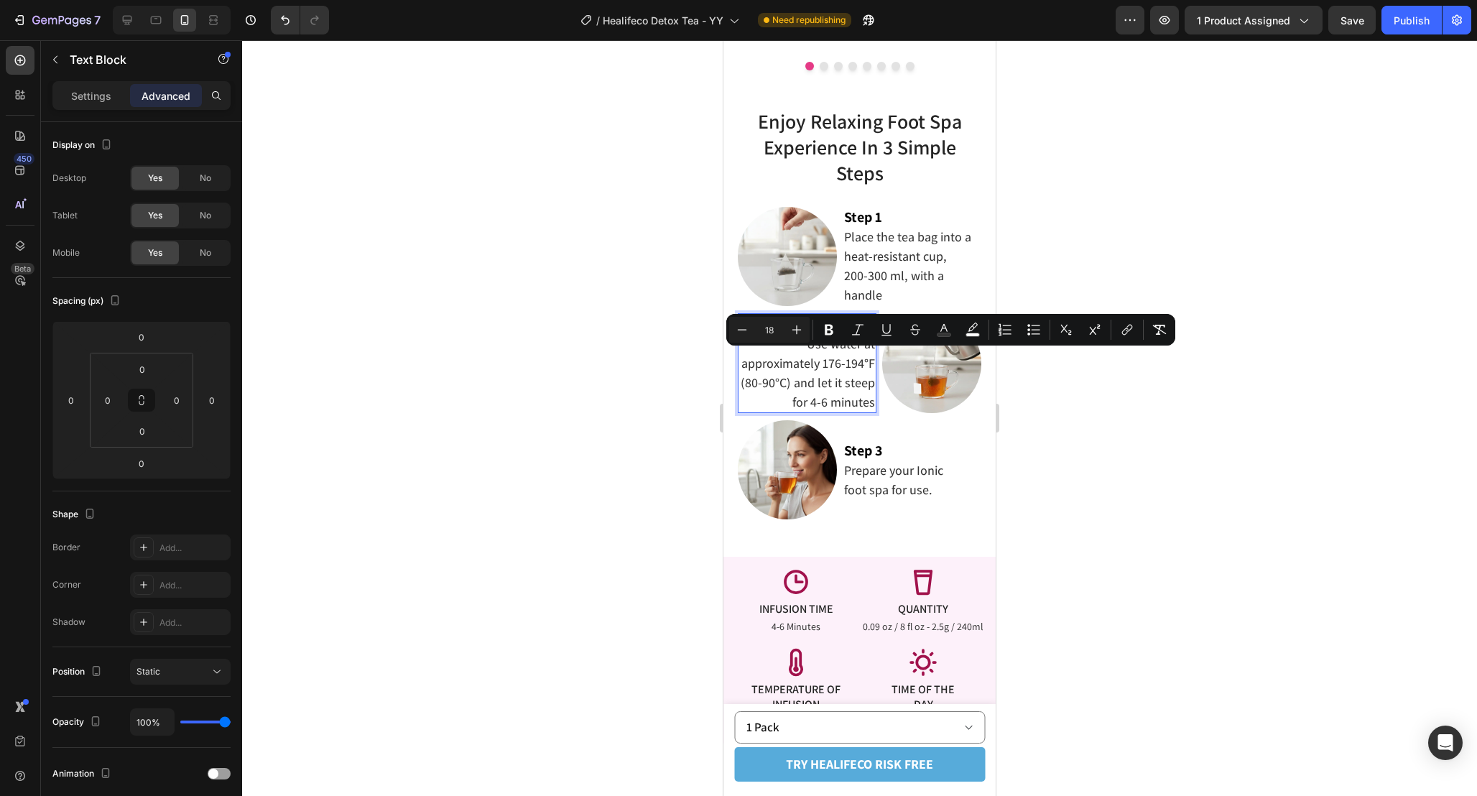
scroll to position [2097, 0]
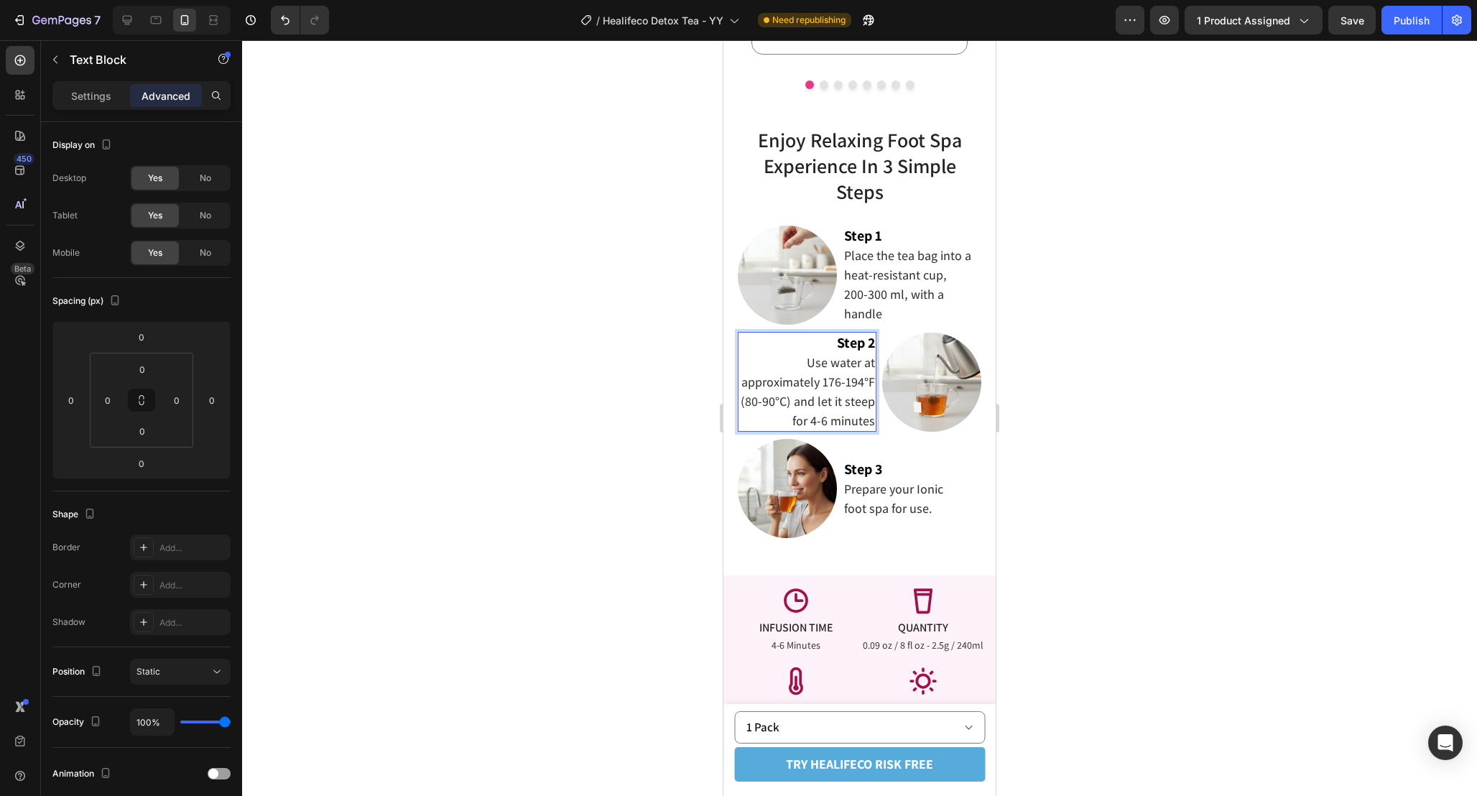
click at [742, 382] on span "Use water at approximately 176-194°F (80-90°C) and let it steep for 4-6 minutes" at bounding box center [808, 391] width 134 height 75
click at [825, 379] on span "Use water at approximately 176-194°F (80-90°C) and let it steep for 4-6 minutes" at bounding box center [808, 391] width 134 height 75
click at [810, 364] on span "Use water at approximately 176-194°F (80-90°C) and let it steep for 4-6 minutes" at bounding box center [808, 391] width 134 height 75
click at [744, 383] on span "Use water at approximately 176-194°F (80-90°C) and let it steep for 4-6 minutes" at bounding box center [808, 391] width 134 height 75
click at [1064, 370] on div at bounding box center [859, 418] width 1235 height 756
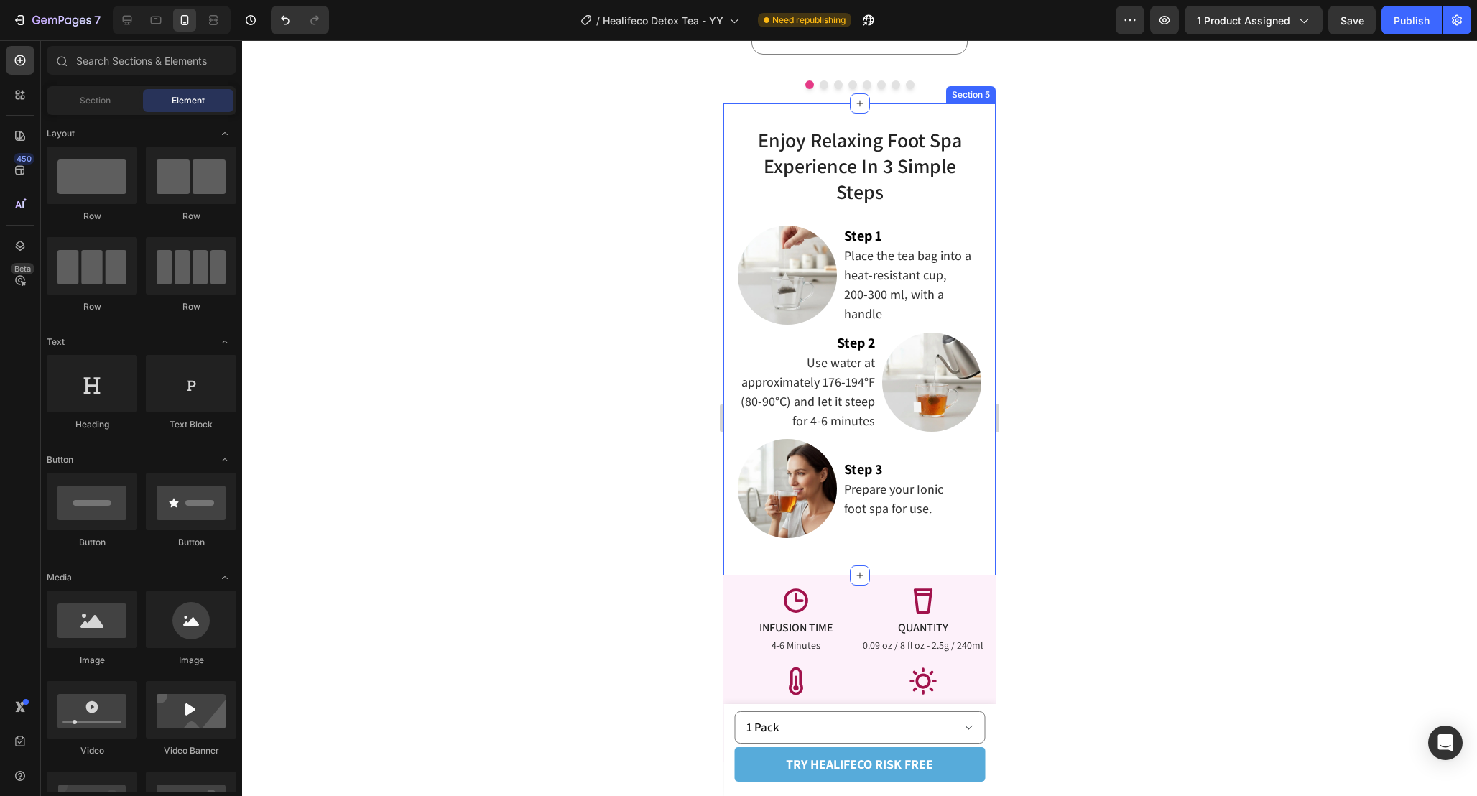
click at [984, 345] on div "Enjoy Relaxing Foot Spa Experience In 3 Simple Steps Heading Enjoy Relaxing Foo…" at bounding box center [859, 339] width 272 height 472
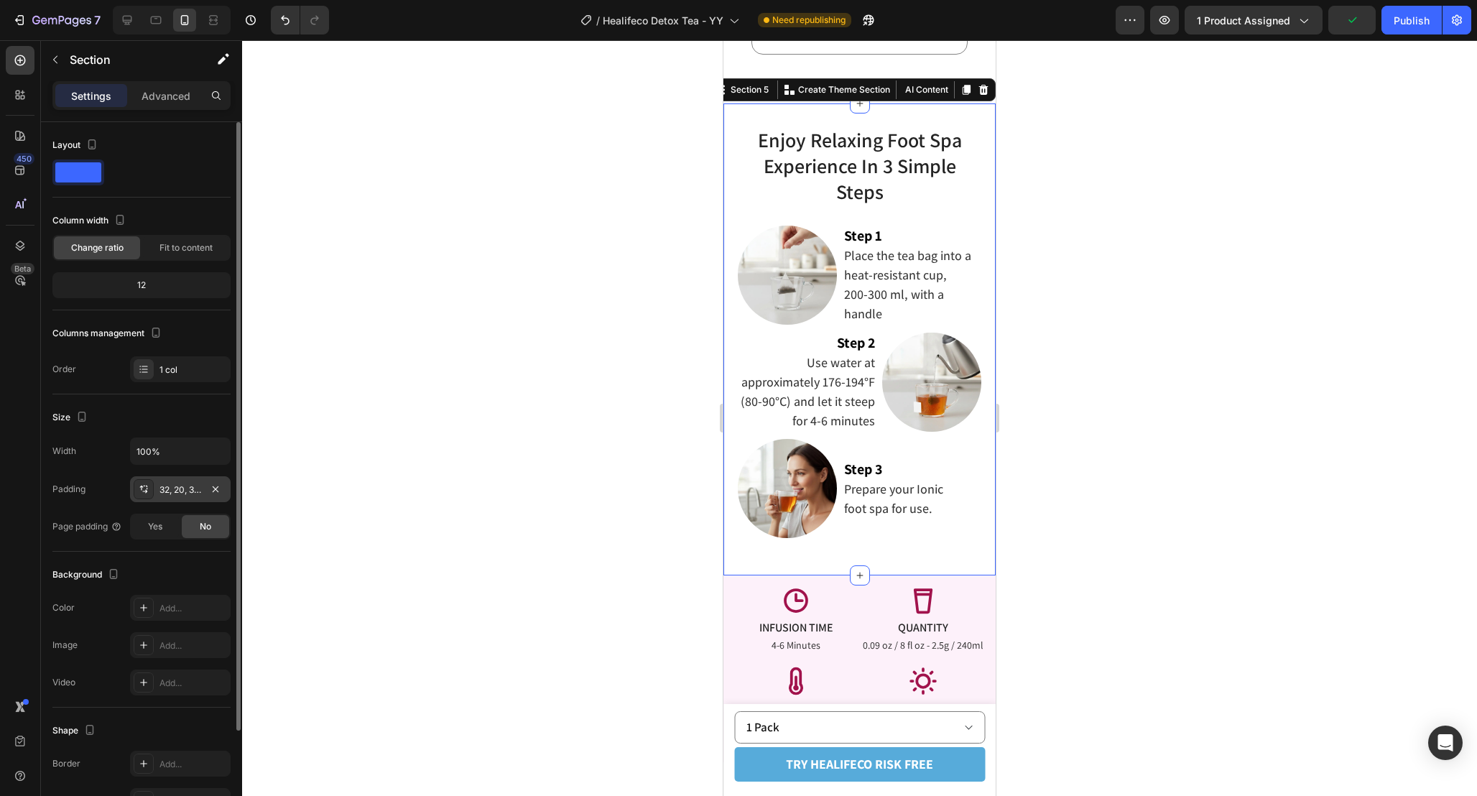
click at [182, 493] on div "32, 20, 32, 20" at bounding box center [180, 489] width 42 height 13
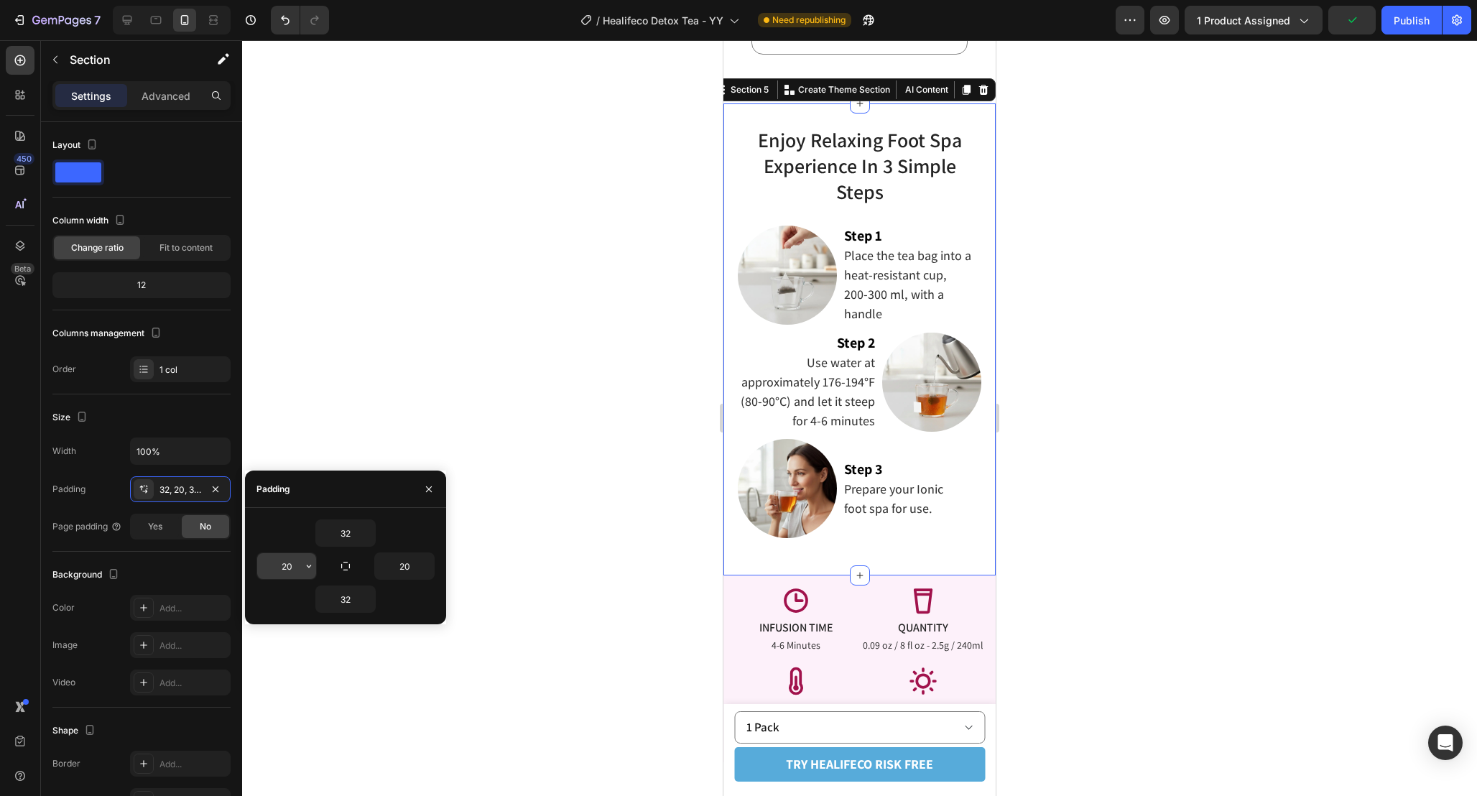
click at [295, 573] on input "20" at bounding box center [286, 566] width 59 height 26
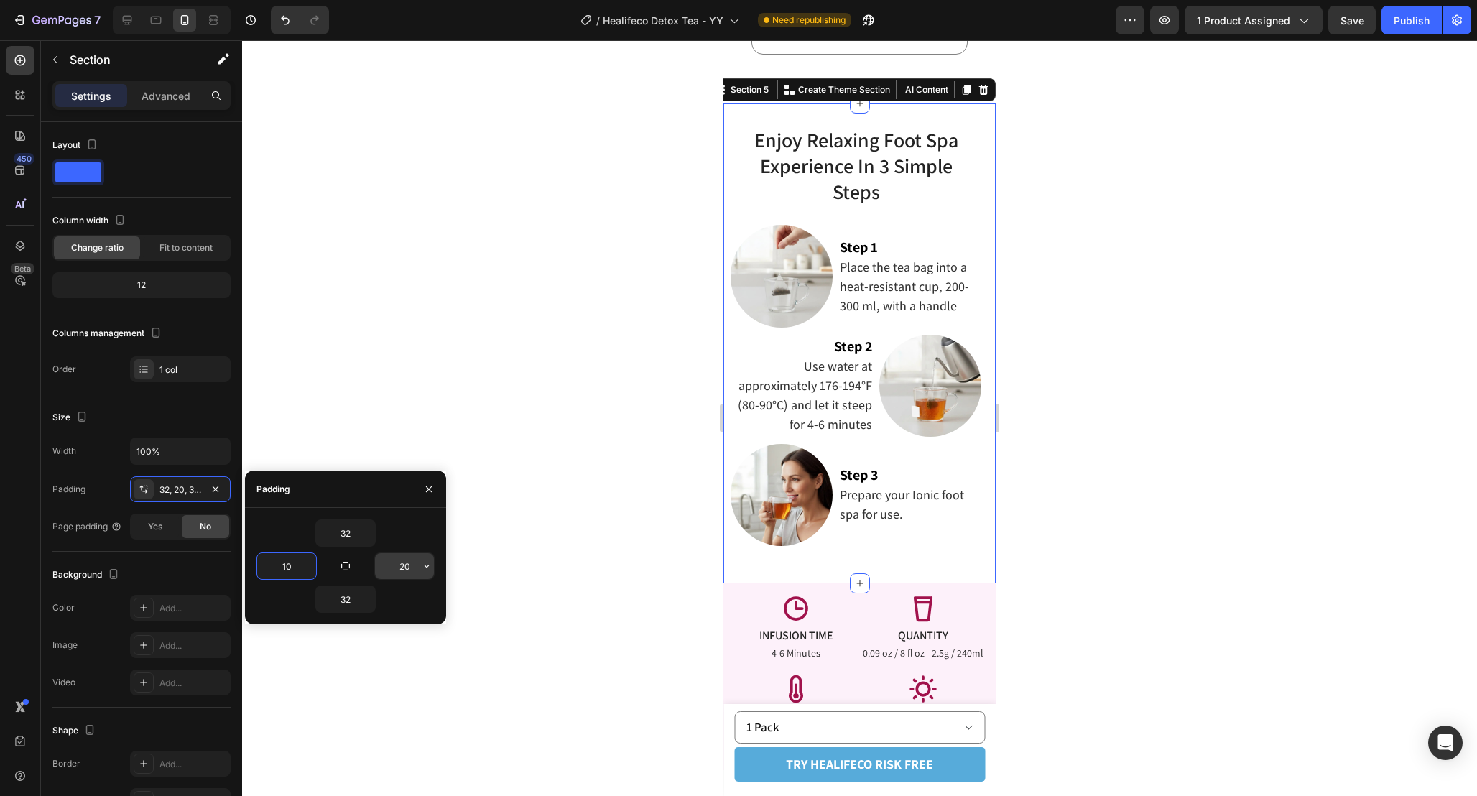
type input "10"
click at [414, 573] on input "20" at bounding box center [404, 566] width 59 height 26
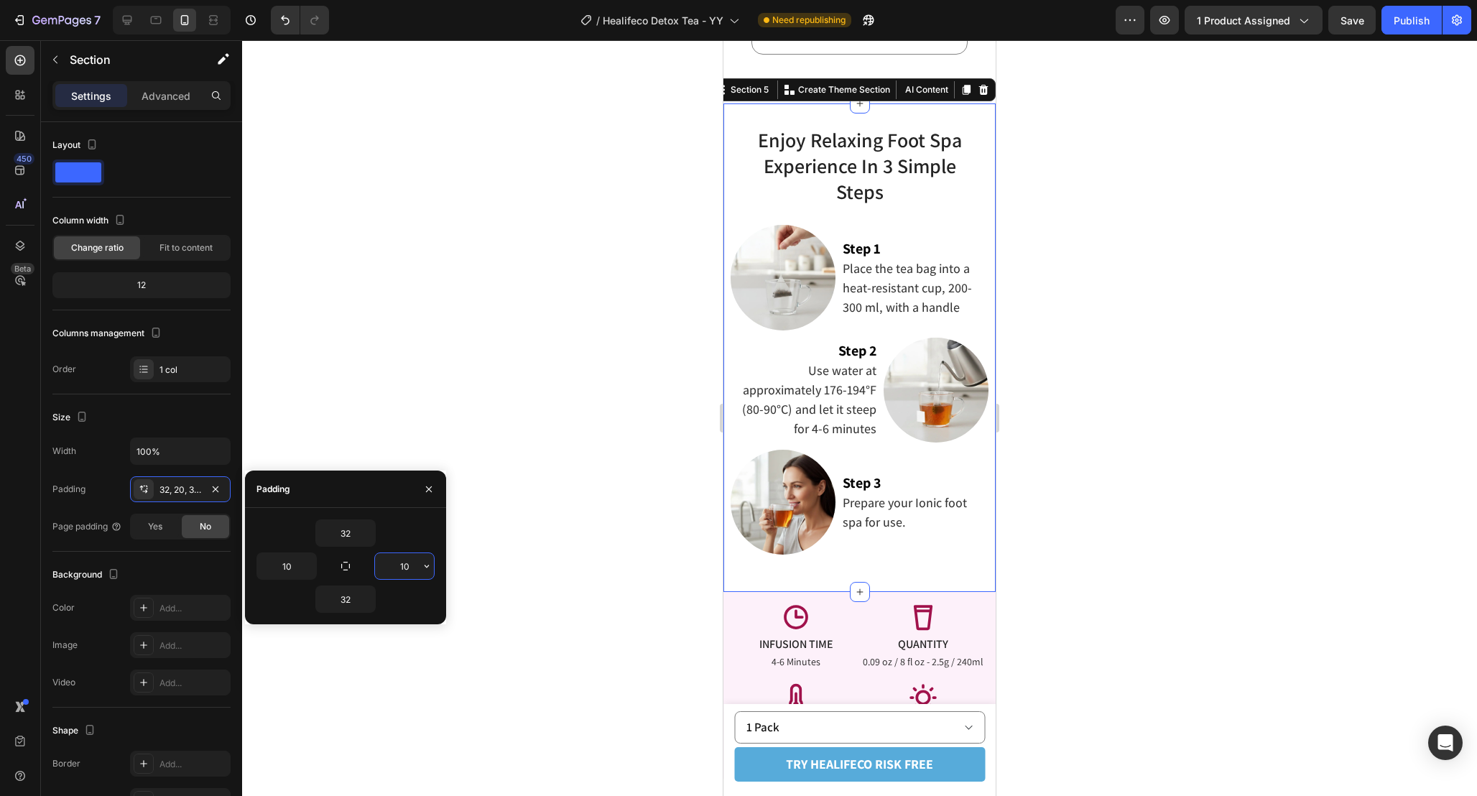
click at [414, 573] on input "10" at bounding box center [404, 566] width 59 height 26
type input "5"
click at [292, 558] on input "10" at bounding box center [286, 566] width 59 height 26
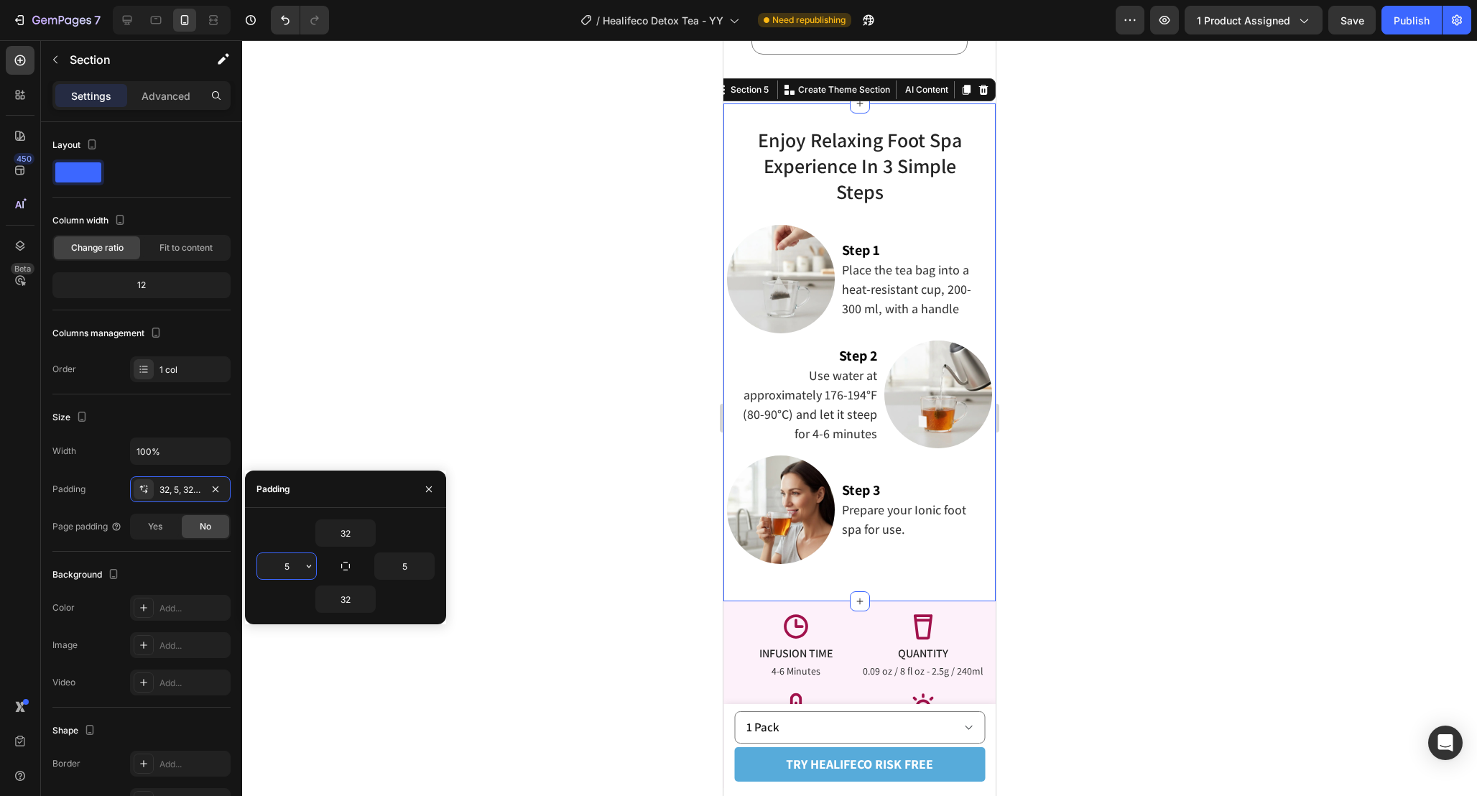
click at [292, 558] on input "5" at bounding box center [286, 566] width 59 height 26
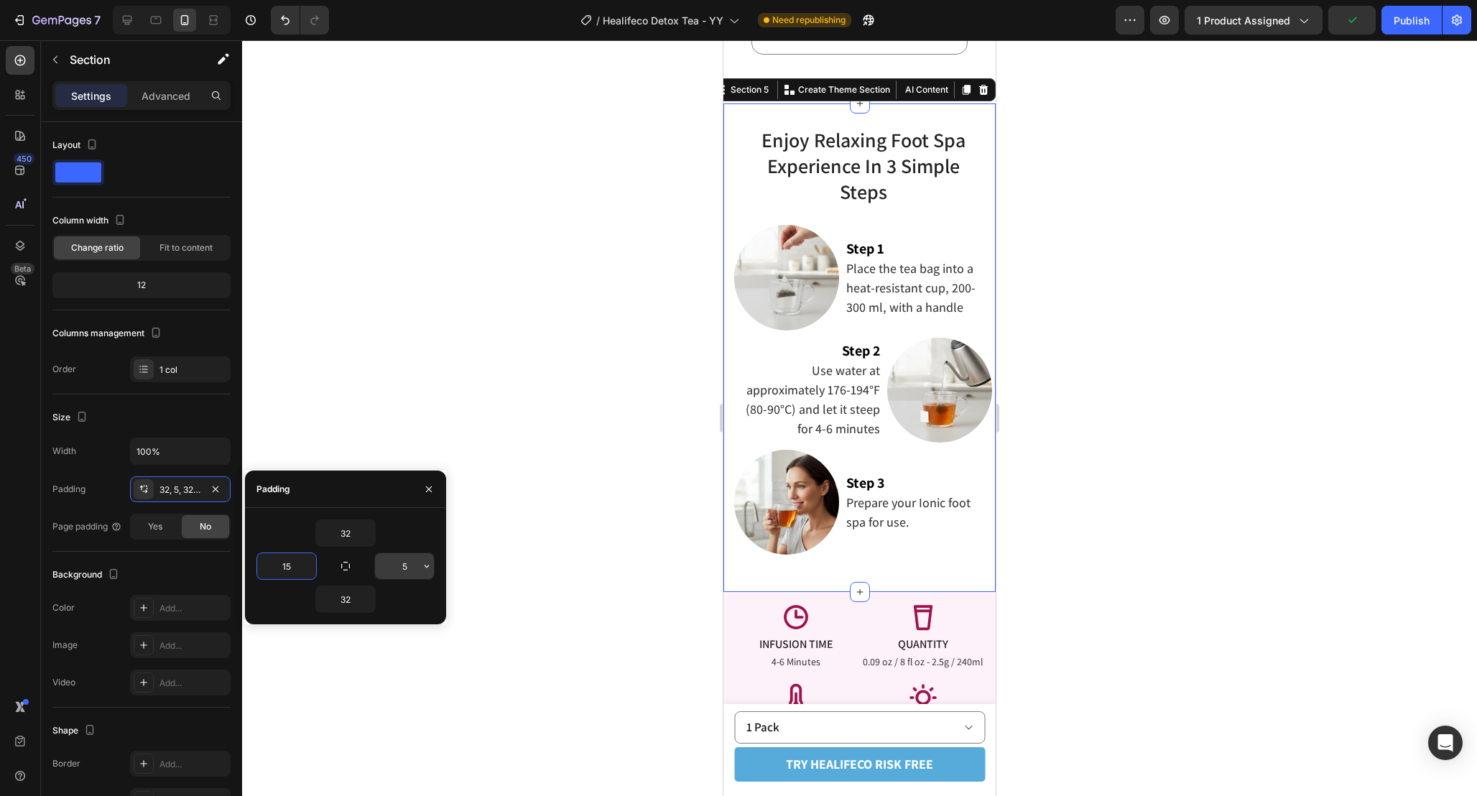
type input "15"
click at [412, 567] on input "5" at bounding box center [404, 566] width 59 height 26
type input "15"
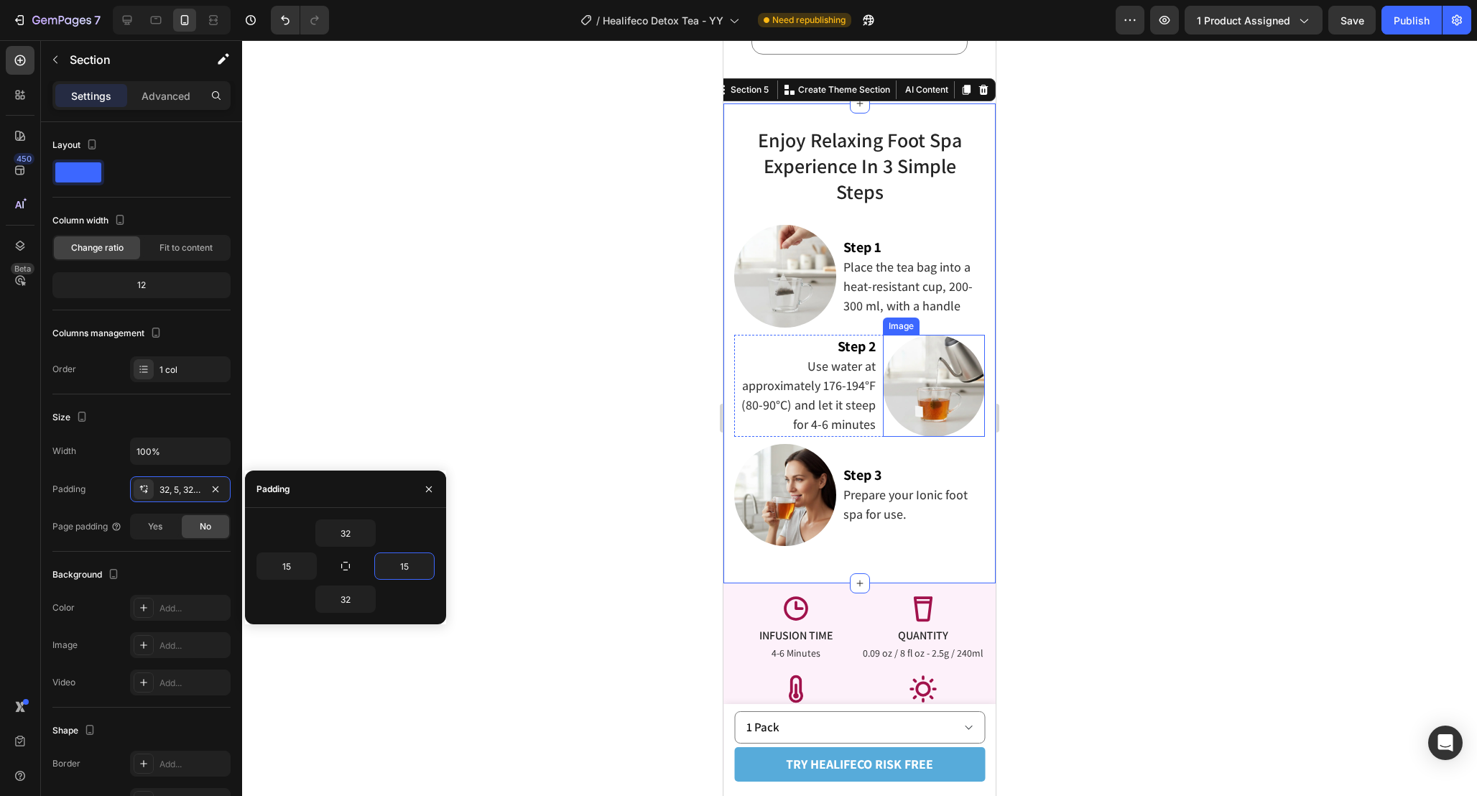
click at [915, 399] on img at bounding box center [934, 386] width 102 height 102
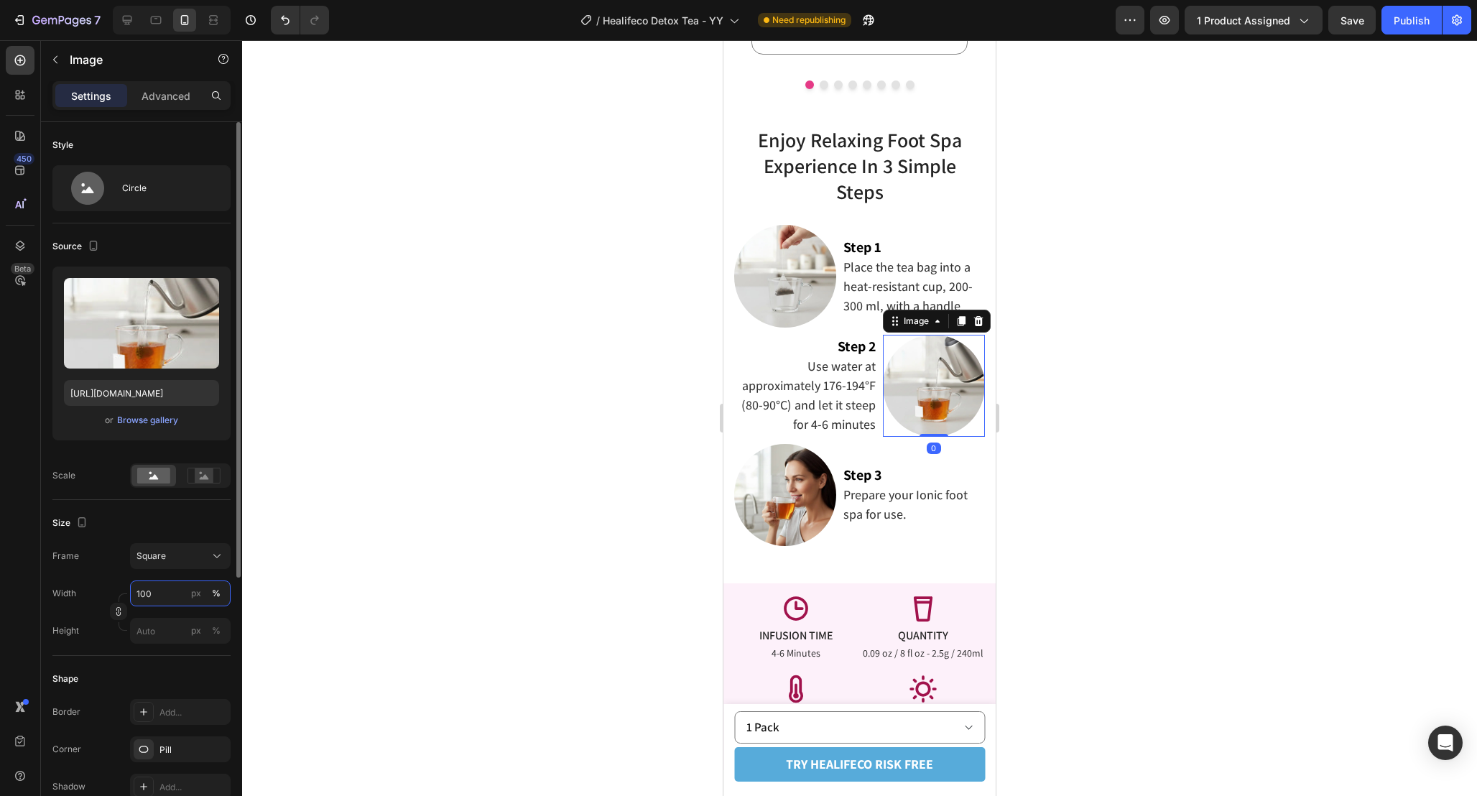
click at [170, 594] on input "100" at bounding box center [180, 593] width 101 height 26
drag, startPoint x: 168, startPoint y: 593, endPoint x: 78, endPoint y: 593, distance: 90.5
click at [78, 593] on div "Width 90 px %" at bounding box center [141, 593] width 178 height 26
type input "8"
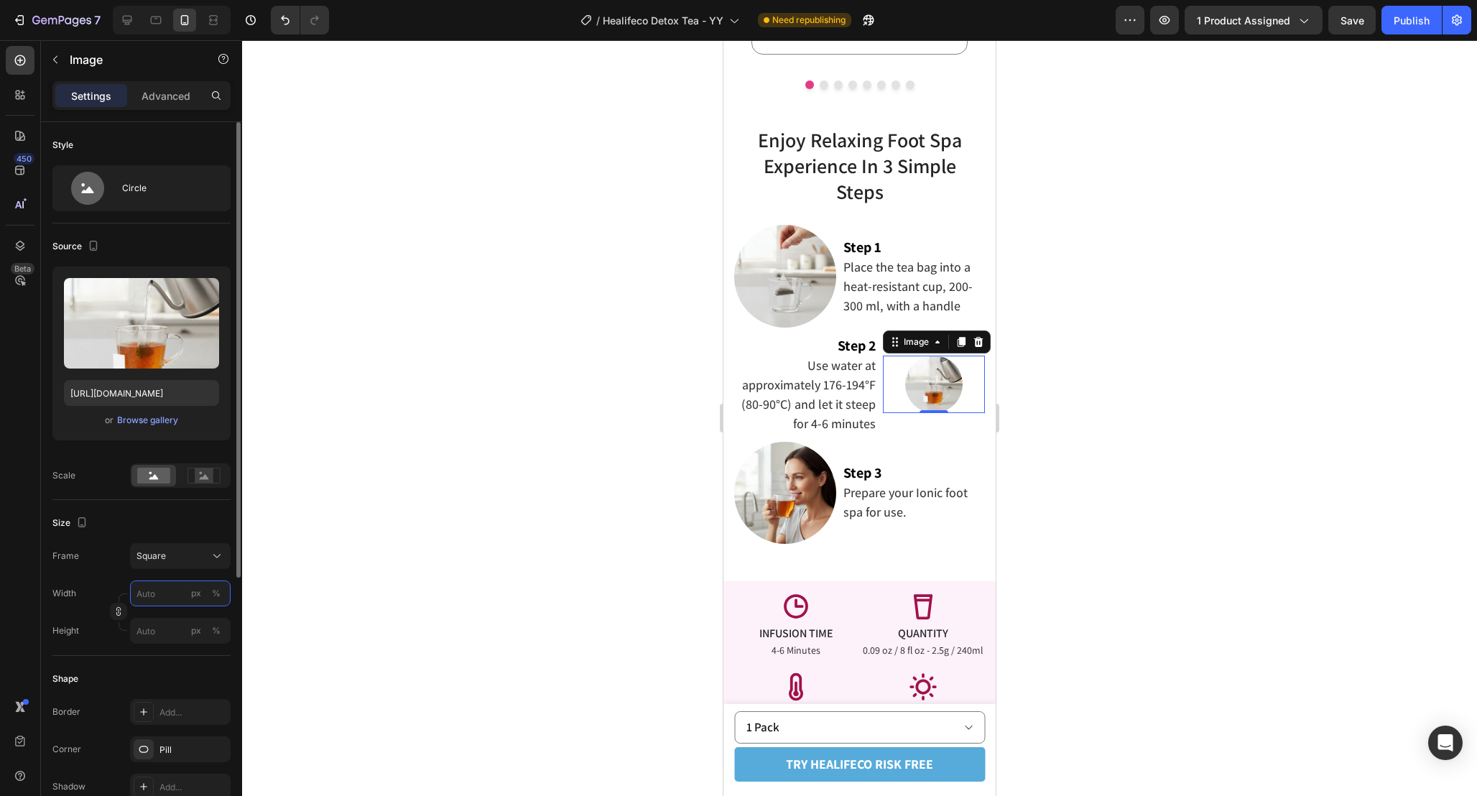
type input "2"
type input "20"
type input "200"
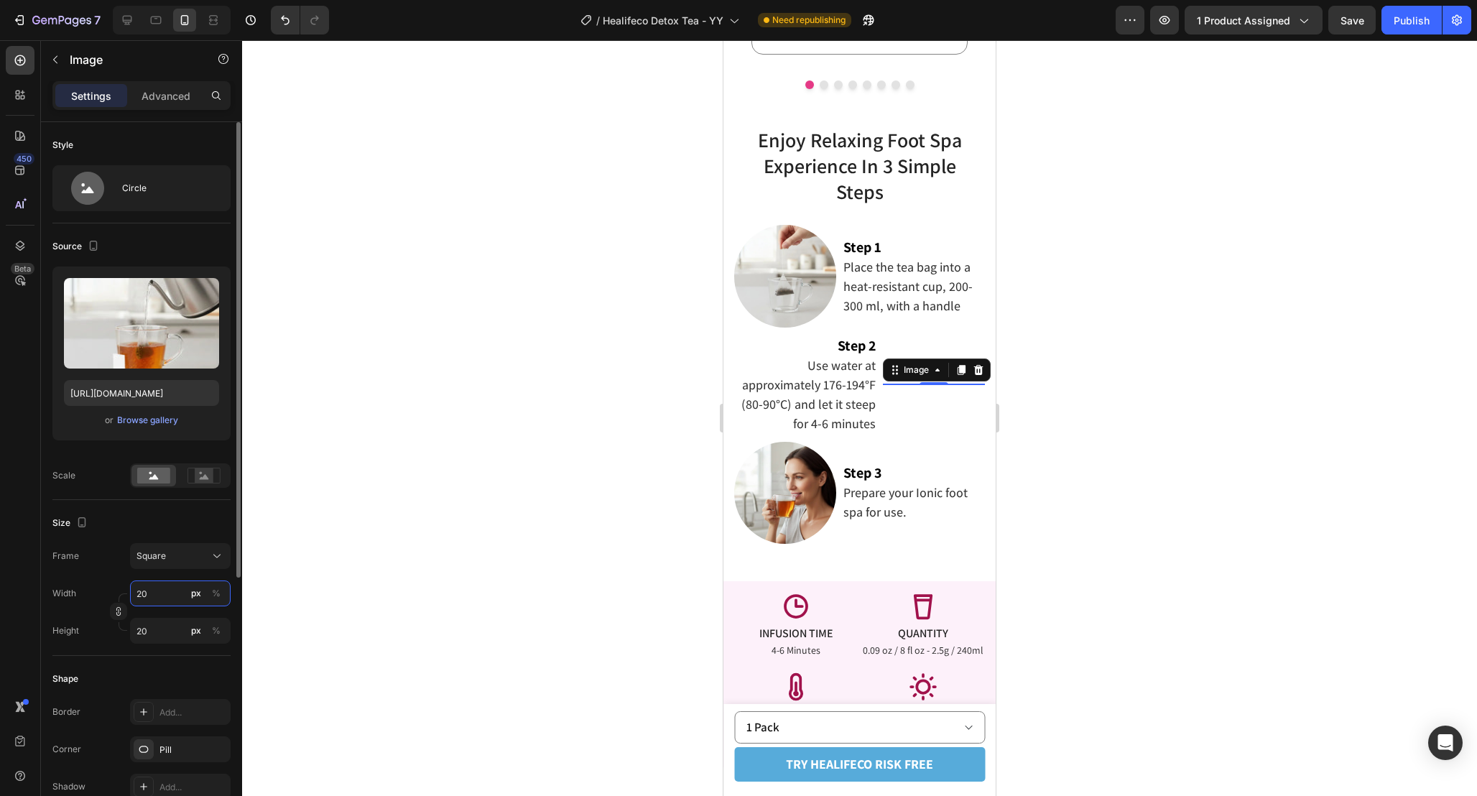
type input "200"
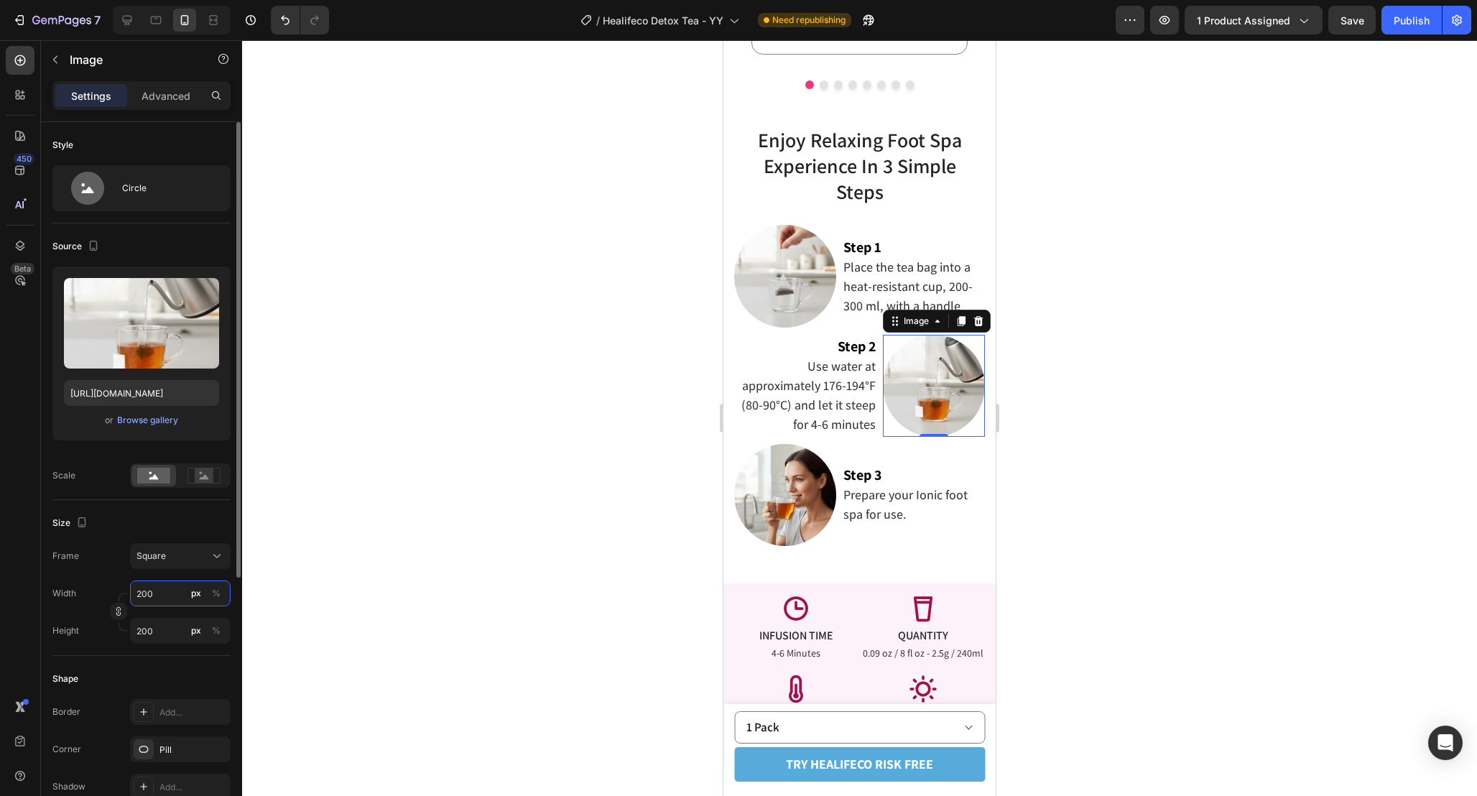
type input "20"
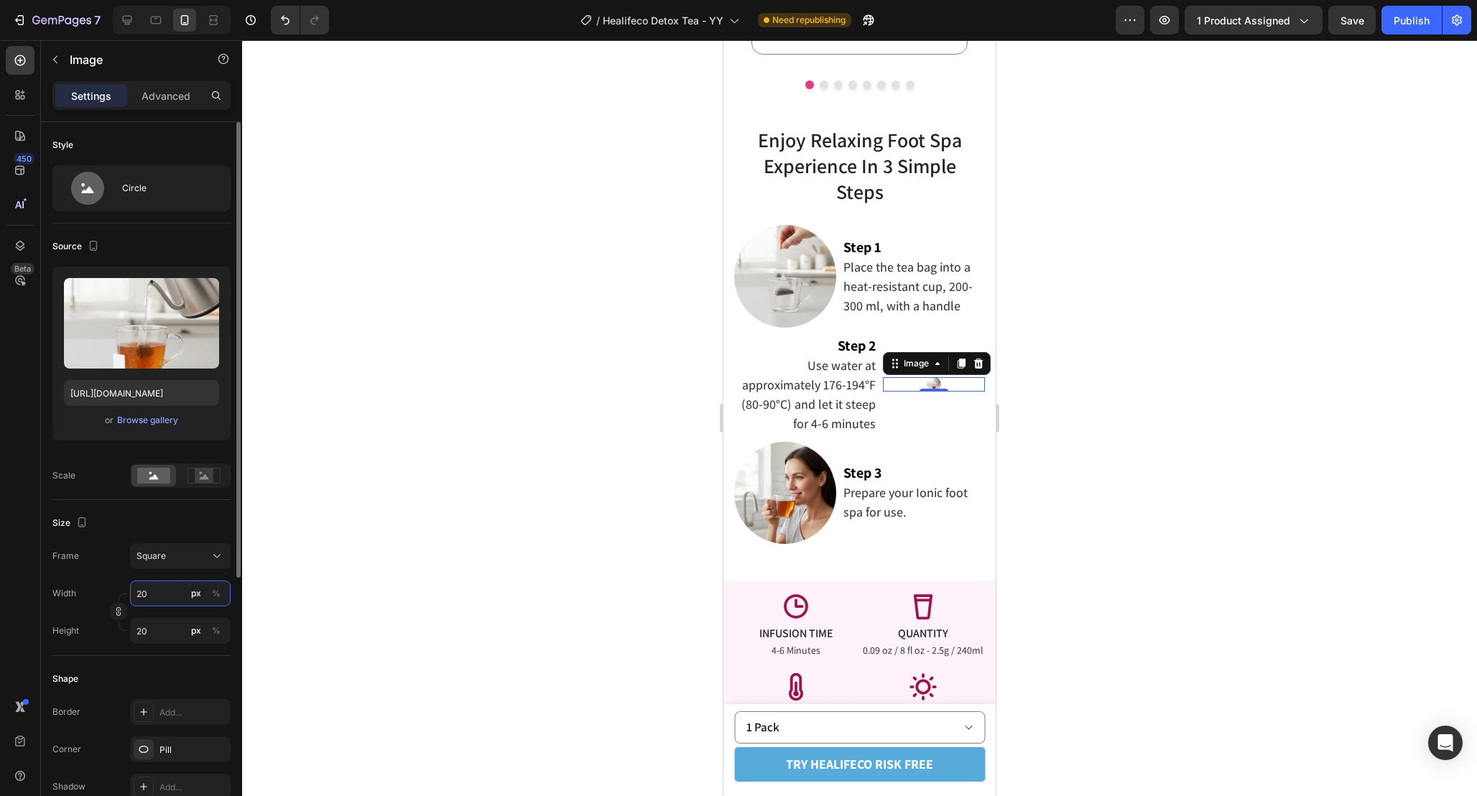
type input "2"
type input "20"
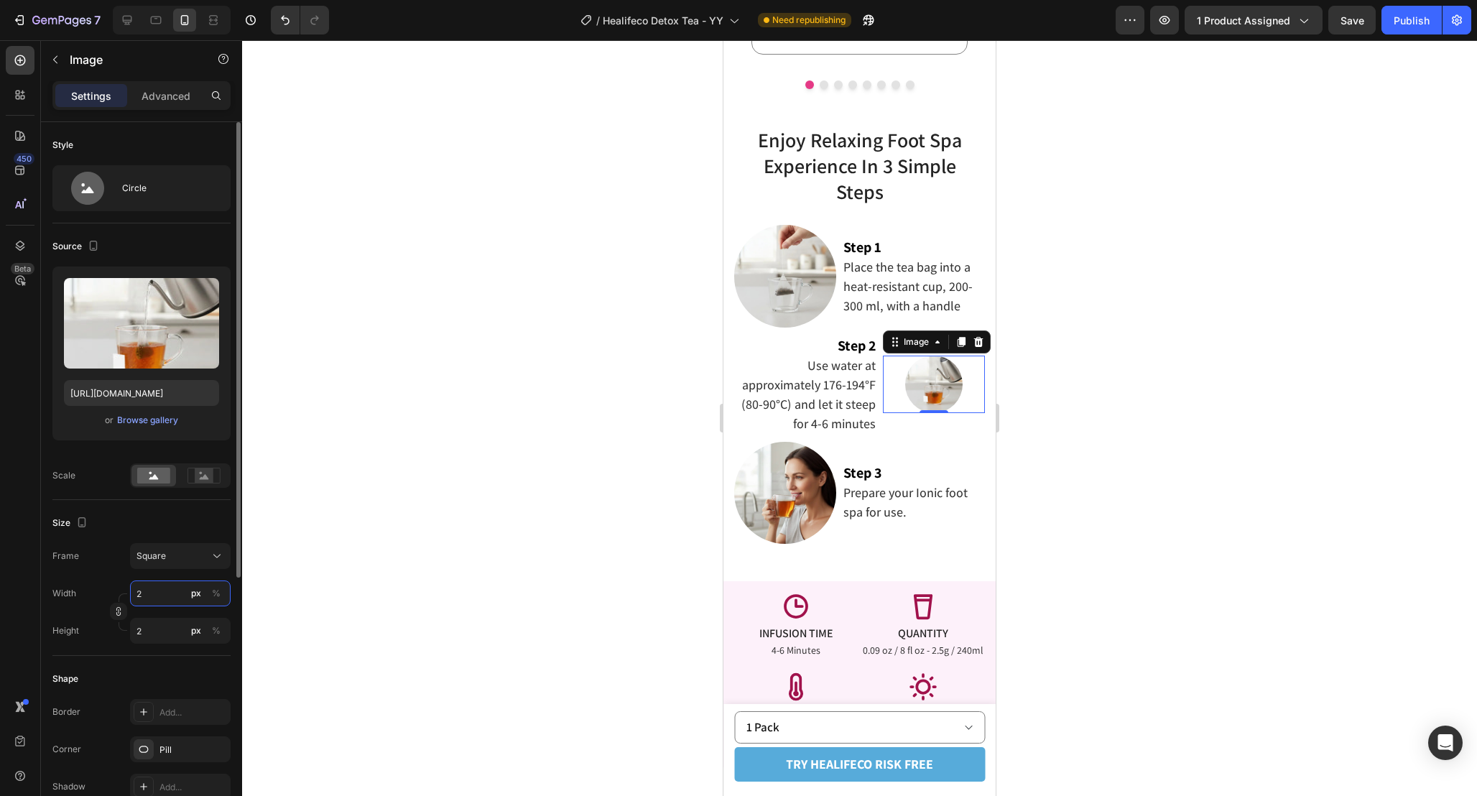
type input "20"
type input "200"
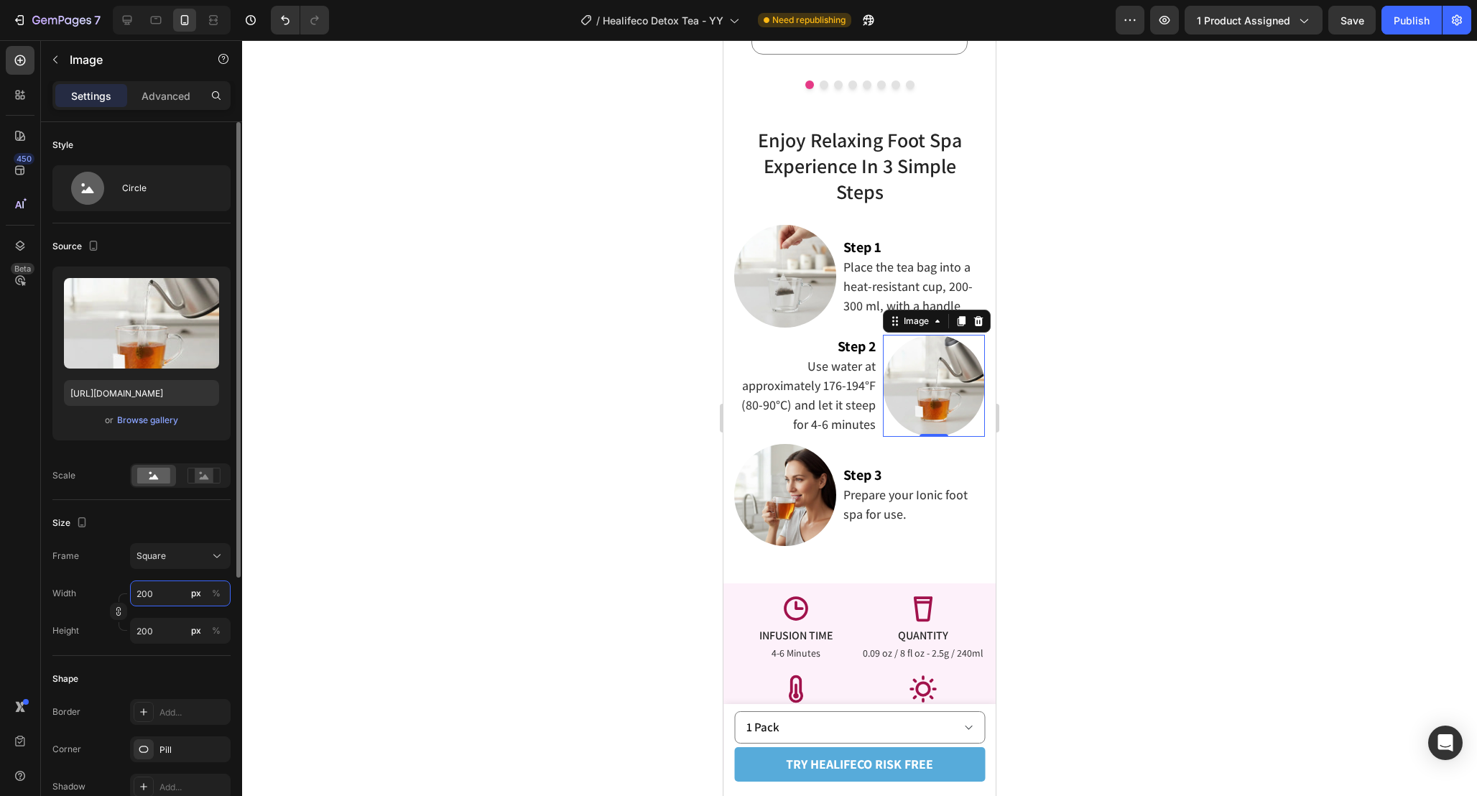
type input "20"
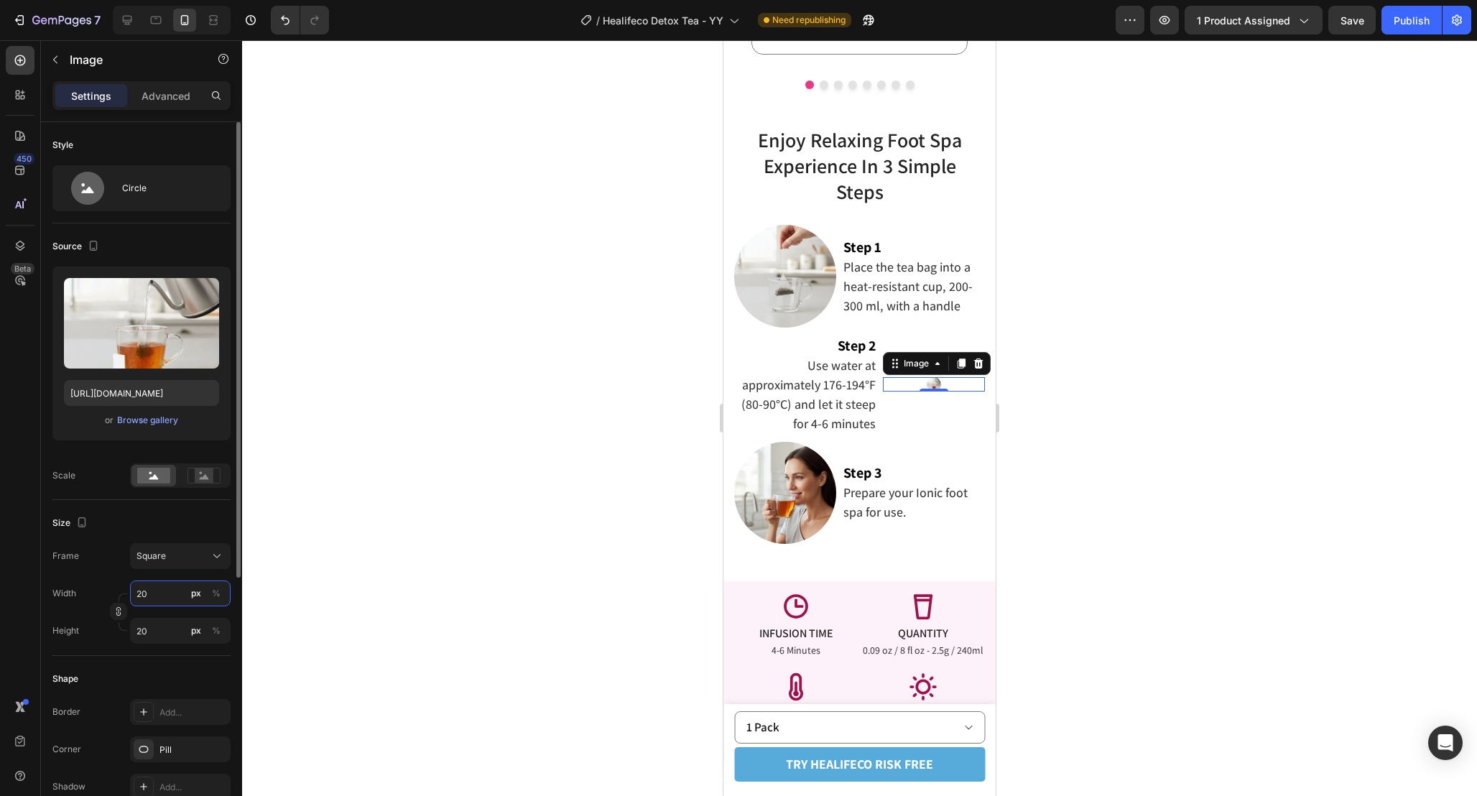
type input "2"
type input "1"
type input "10"
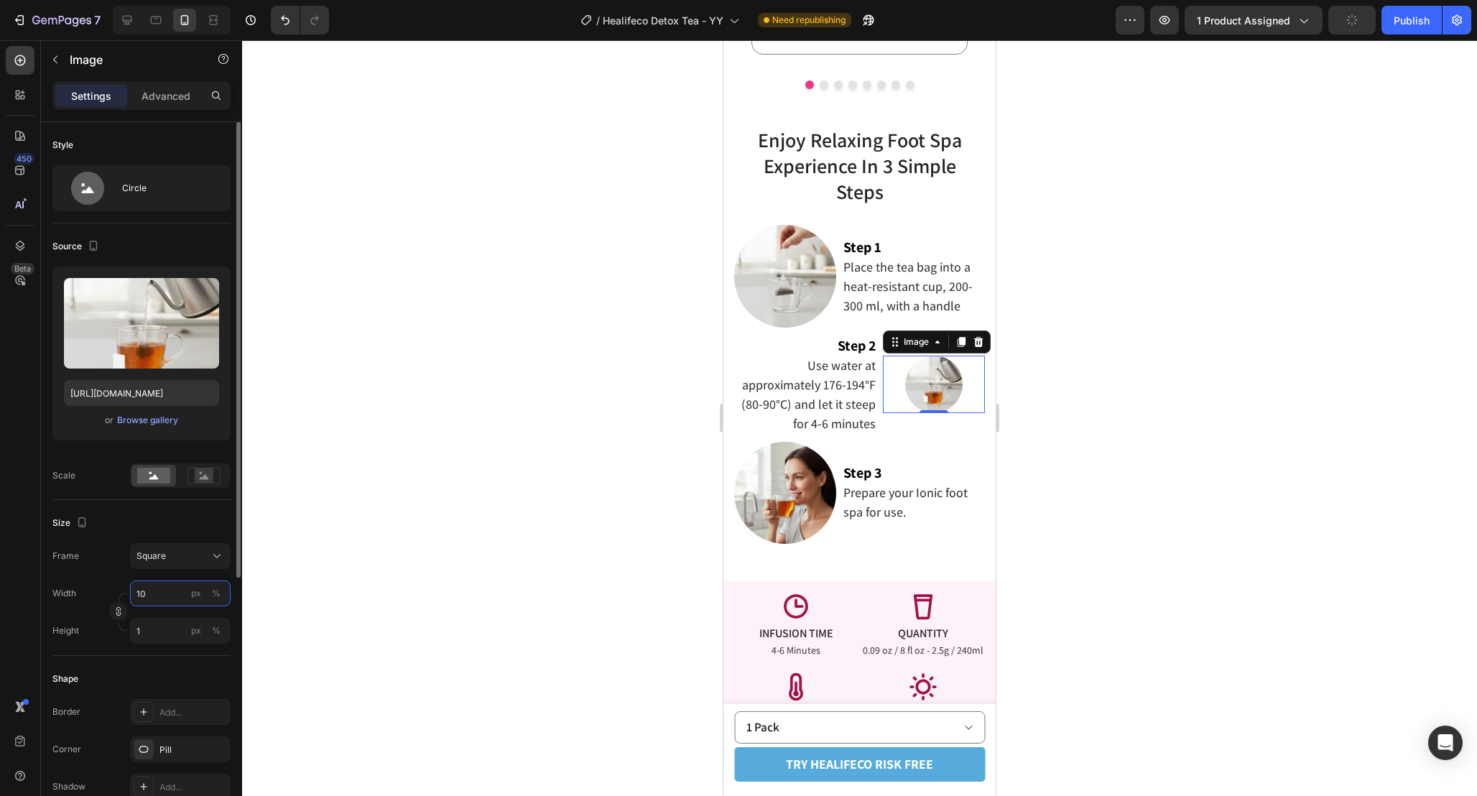
type input "10"
type input "100"
click at [223, 595] on button "%" at bounding box center [216, 593] width 17 height 17
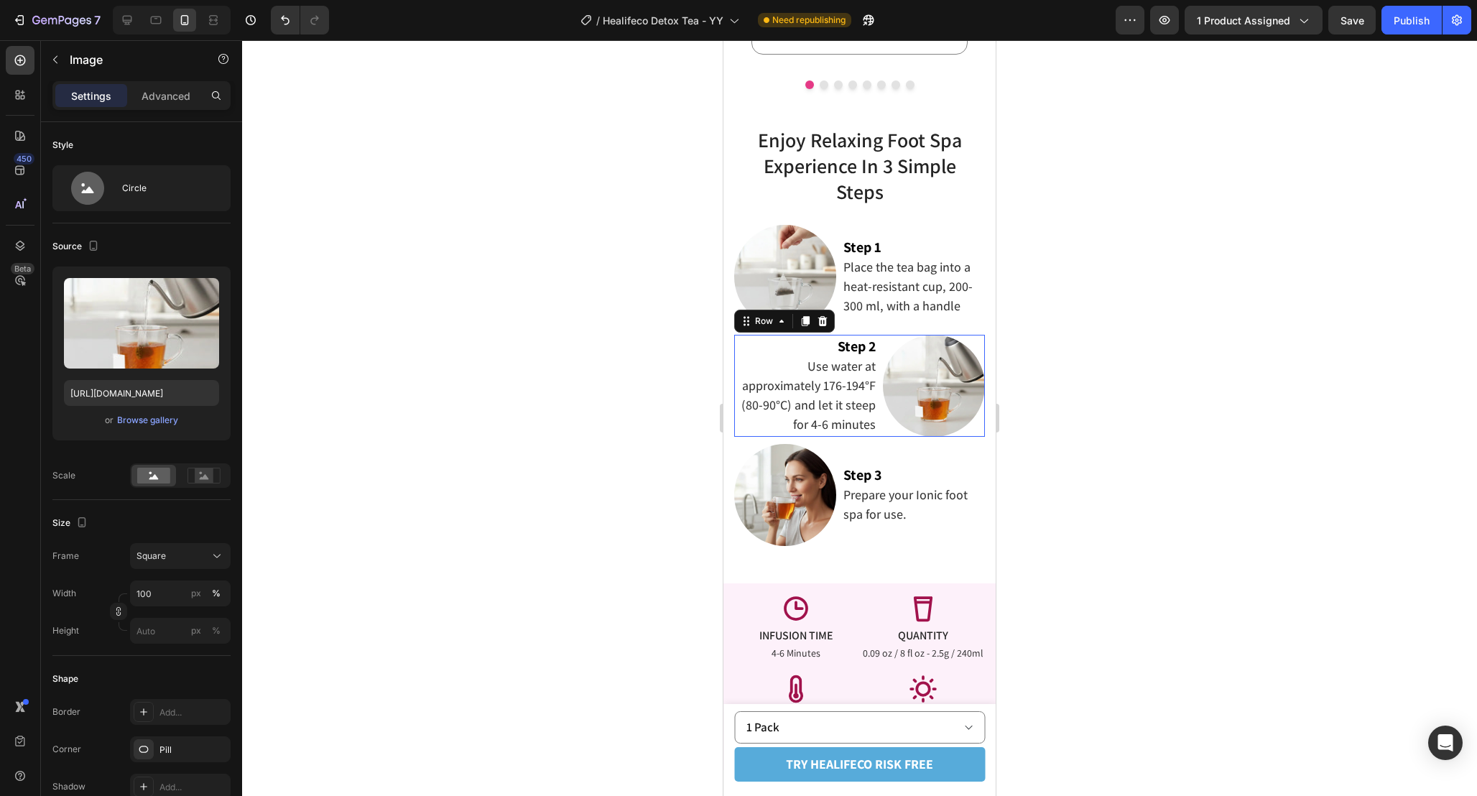
click at [877, 336] on div "Image Step 2 Use water at approximately 176-194°F (80-90°C) and let it steep fo…" at bounding box center [859, 386] width 251 height 102
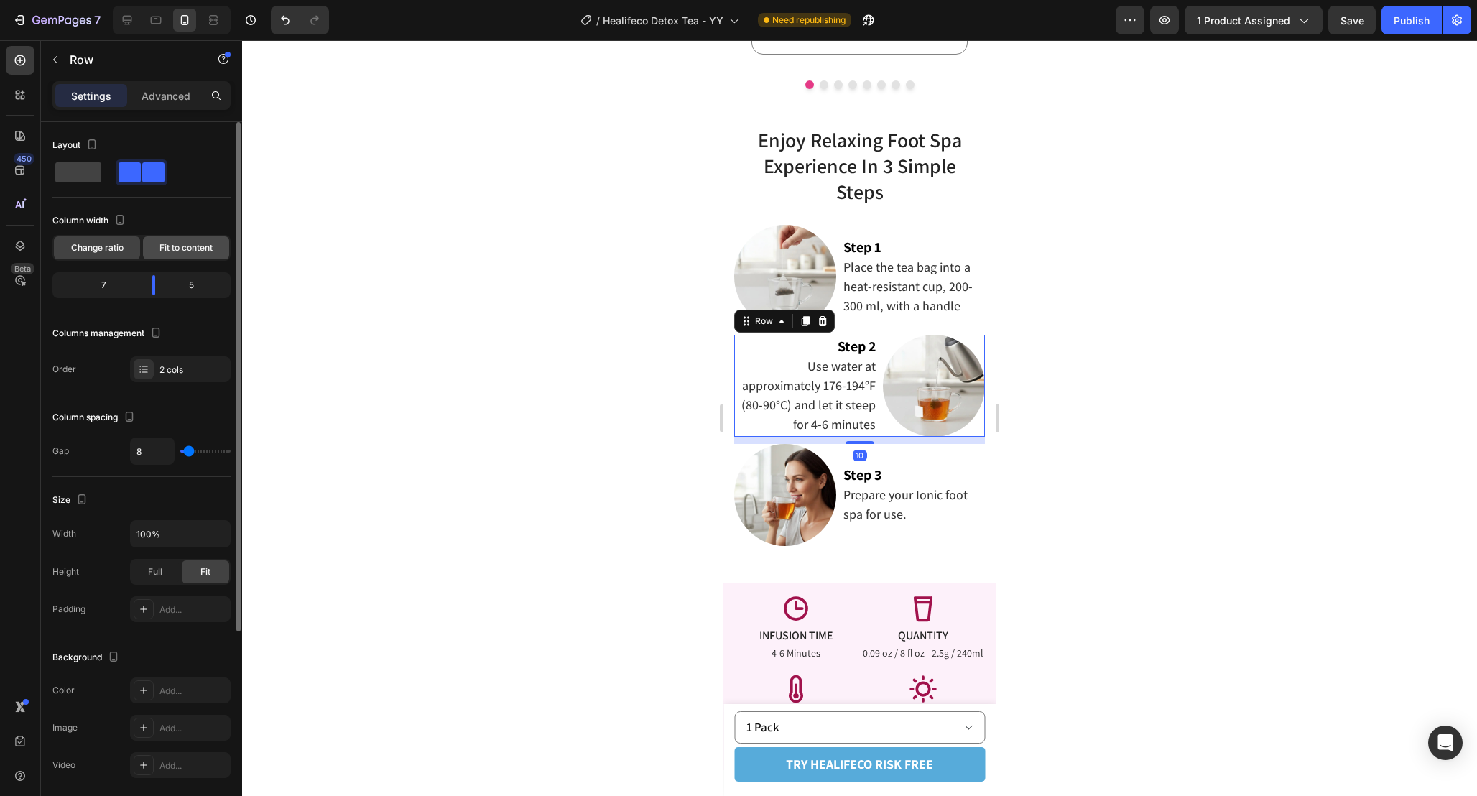
click at [196, 251] on span "Fit to content" at bounding box center [185, 247] width 53 height 13
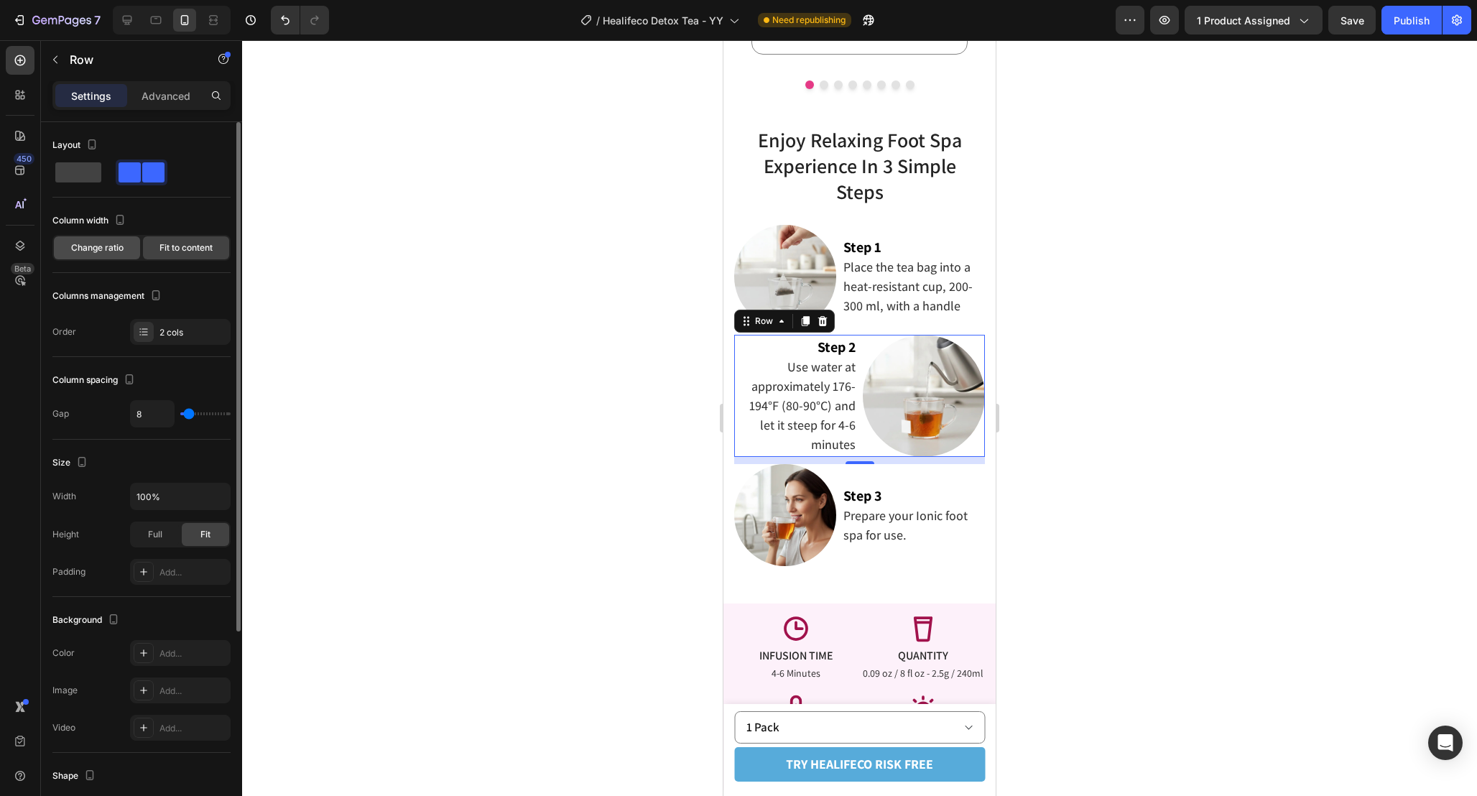
click at [121, 254] on span "Change ratio" at bounding box center [97, 247] width 52 height 13
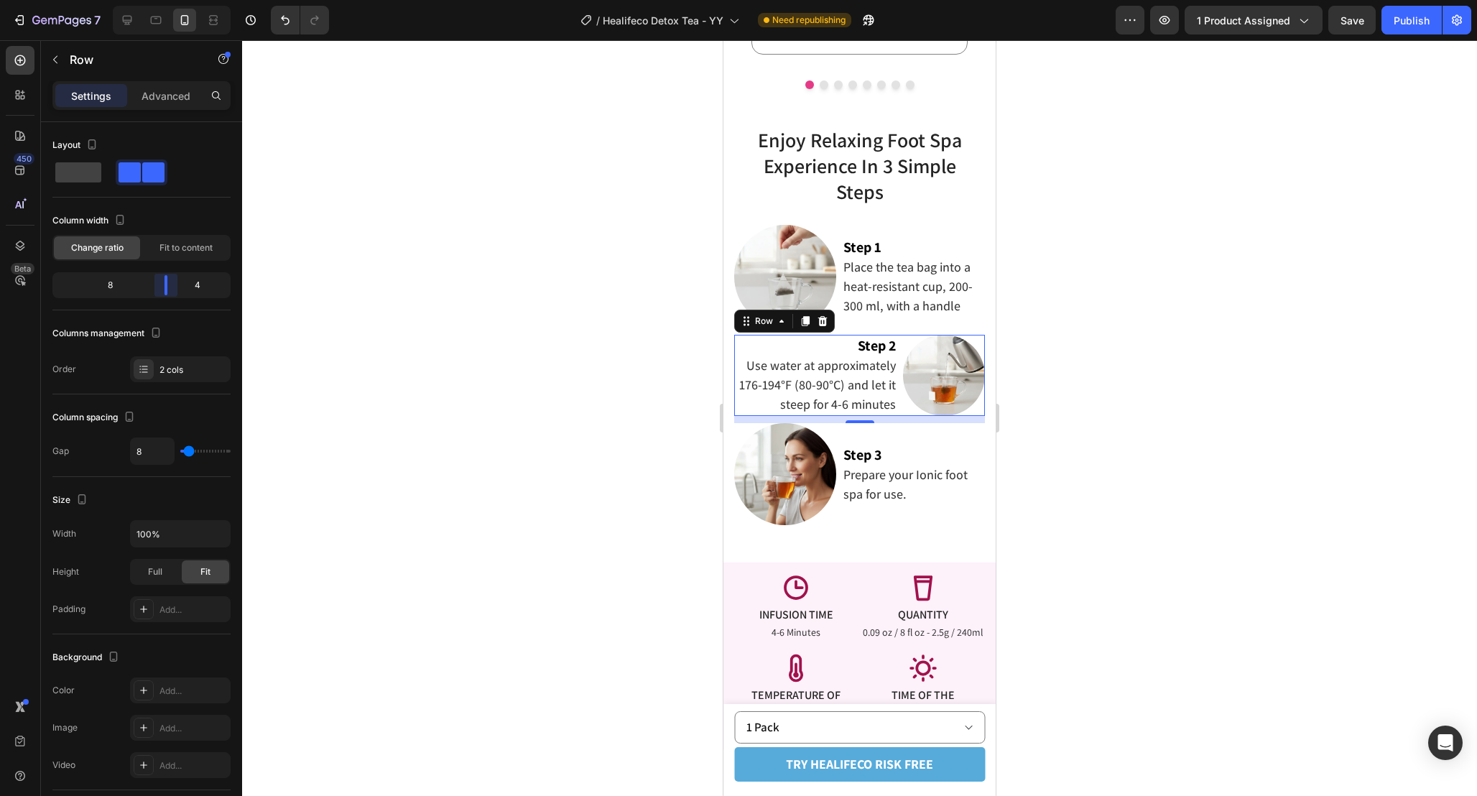
drag, startPoint x: 151, startPoint y: 290, endPoint x: 171, endPoint y: 292, distance: 20.2
click at [171, 0] on body "7 Version history / Healifeco Detox Tea - YY Need republishing Preview 1 produc…" at bounding box center [738, 0] width 1477 height 0
click at [1109, 360] on div at bounding box center [859, 418] width 1235 height 756
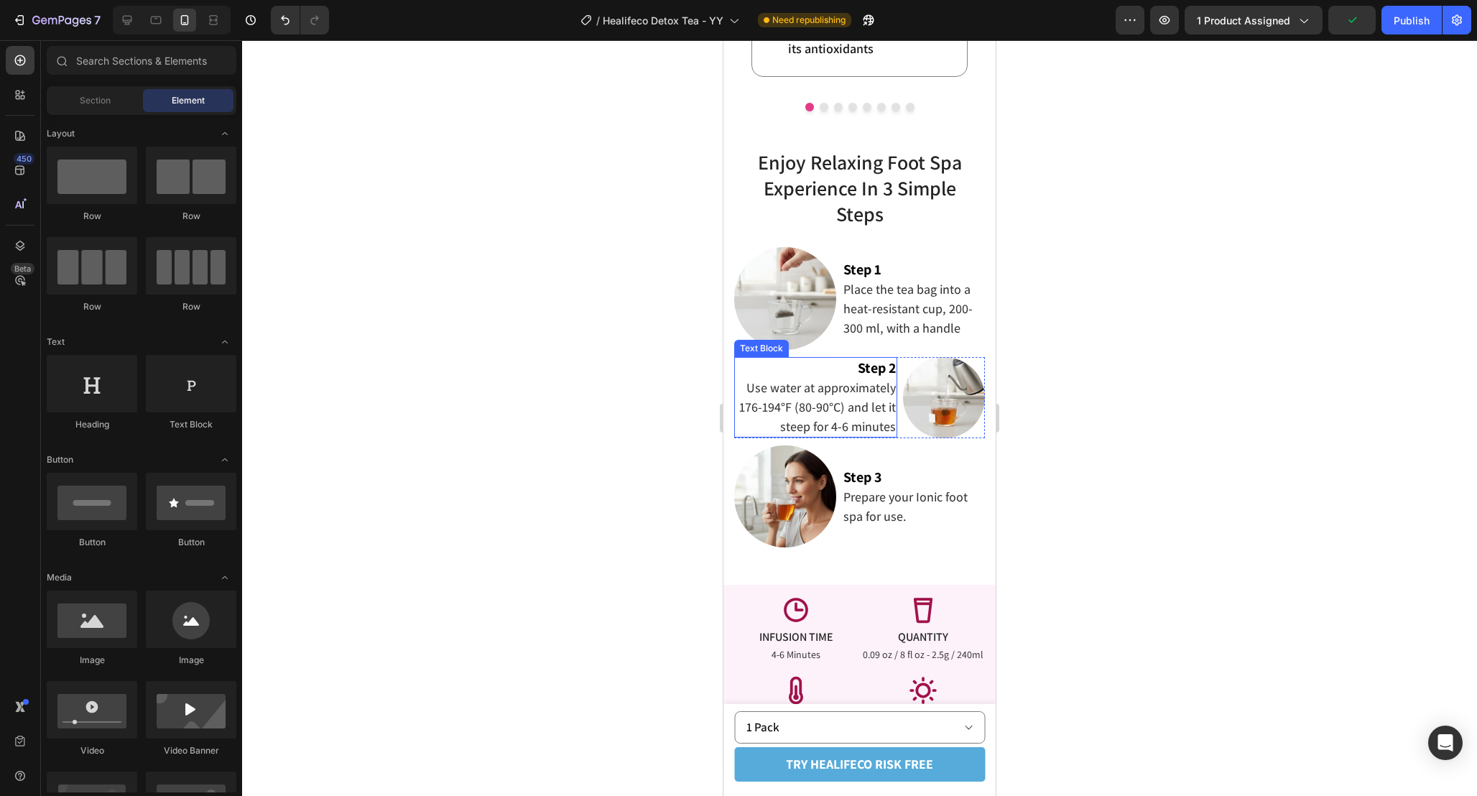
scroll to position [2067, 0]
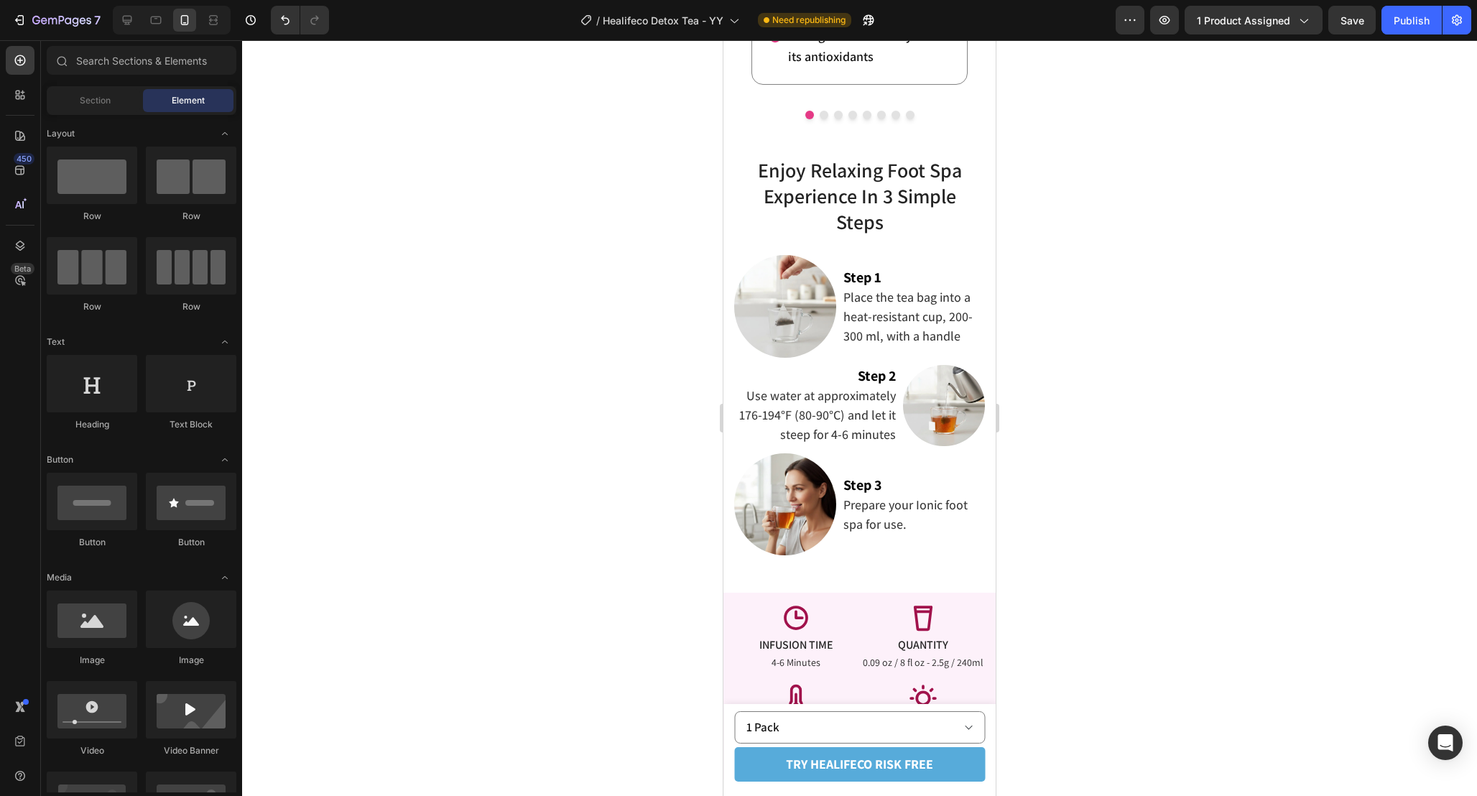
click at [1068, 457] on div at bounding box center [859, 418] width 1235 height 756
click at [900, 368] on div "Image Step 2 Use water at approximately 176-194°F (80-90°C) and let it steep fo…" at bounding box center [859, 406] width 251 height 82
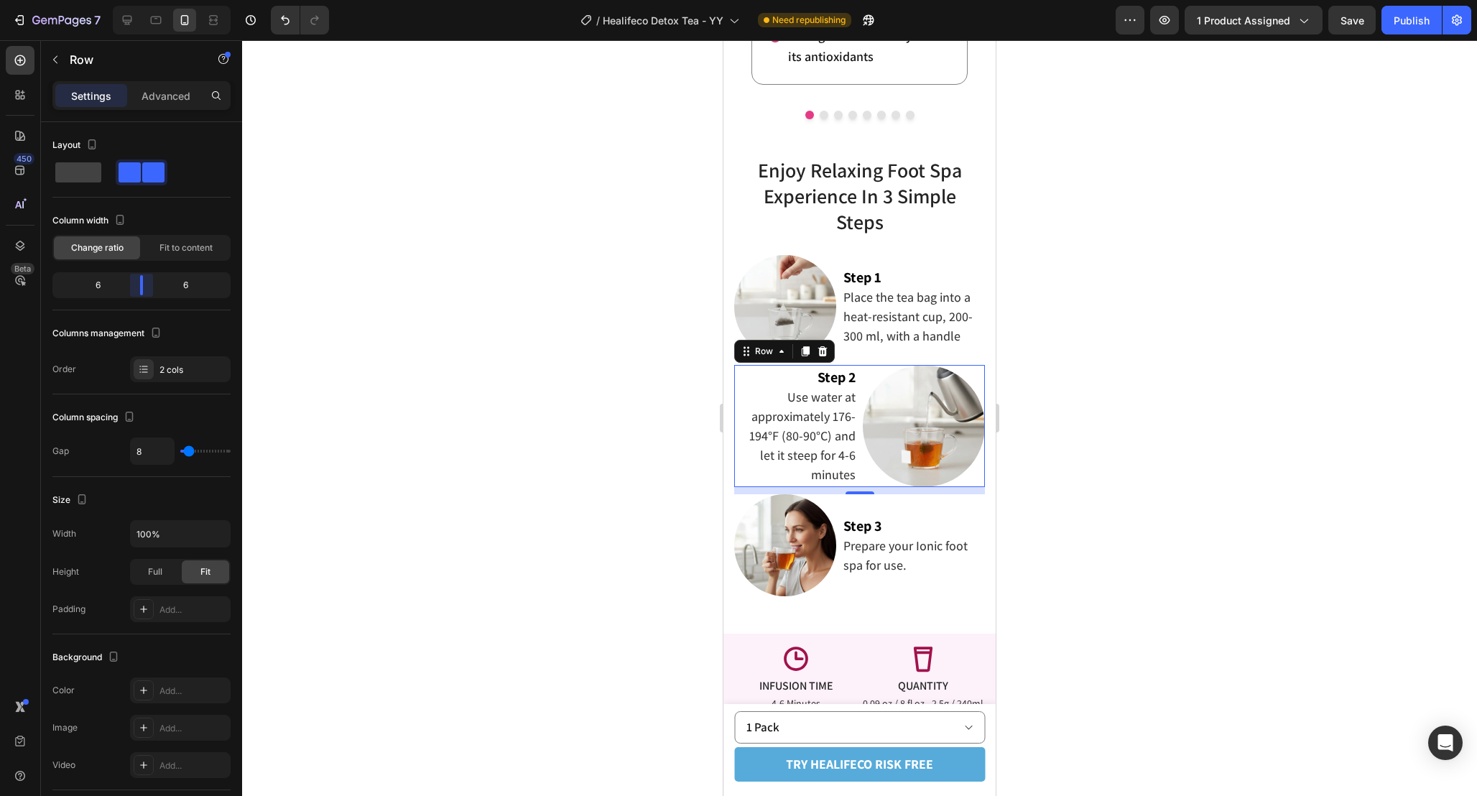
drag, startPoint x: 163, startPoint y: 282, endPoint x: 145, endPoint y: 283, distance: 18.0
click at [145, 0] on body "7 Version history / Healifeco Detox Tea - YY Need republishing Preview 1 produc…" at bounding box center [738, 0] width 1477 height 0
click at [1027, 519] on div at bounding box center [859, 418] width 1235 height 756
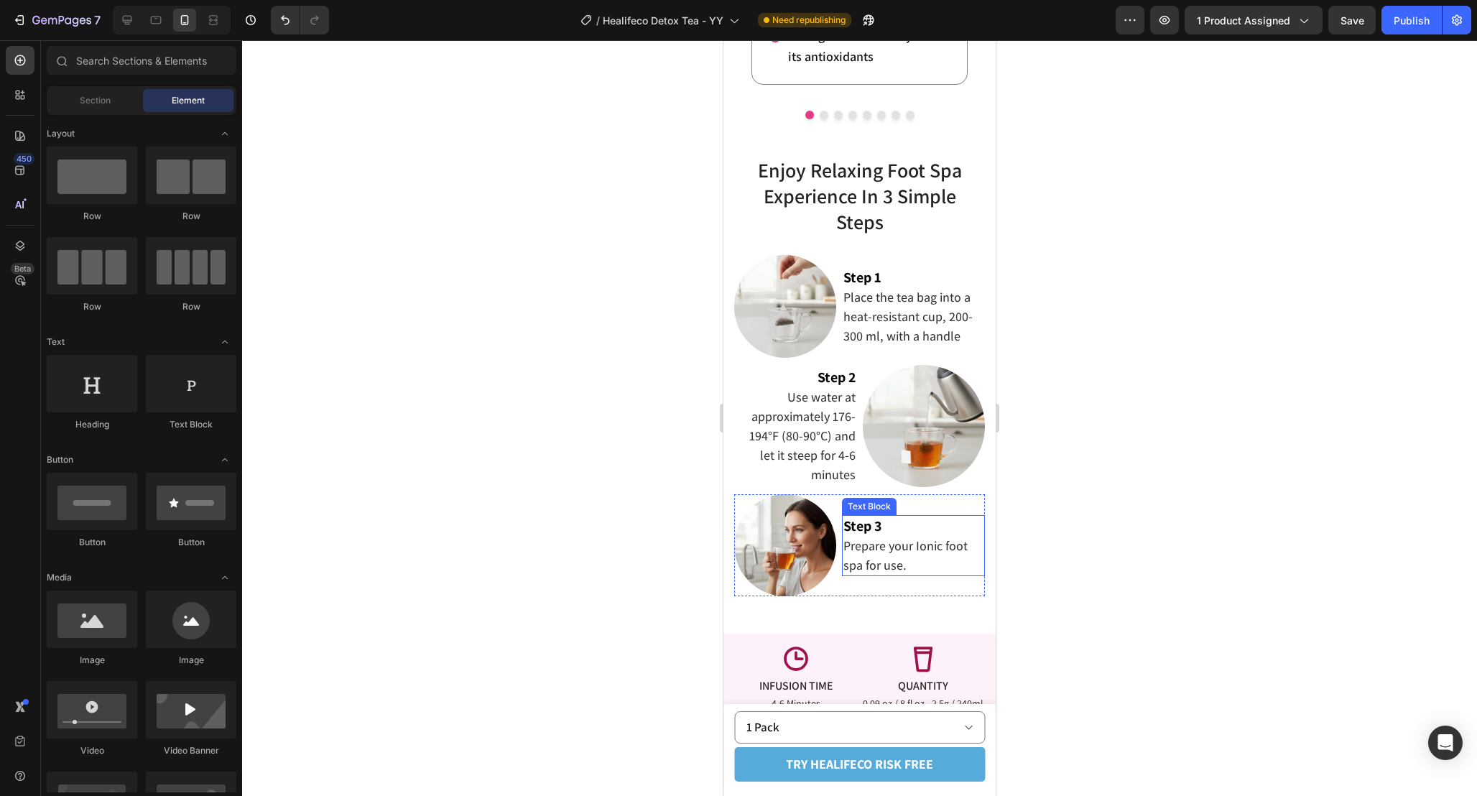
scroll to position [2093, 0]
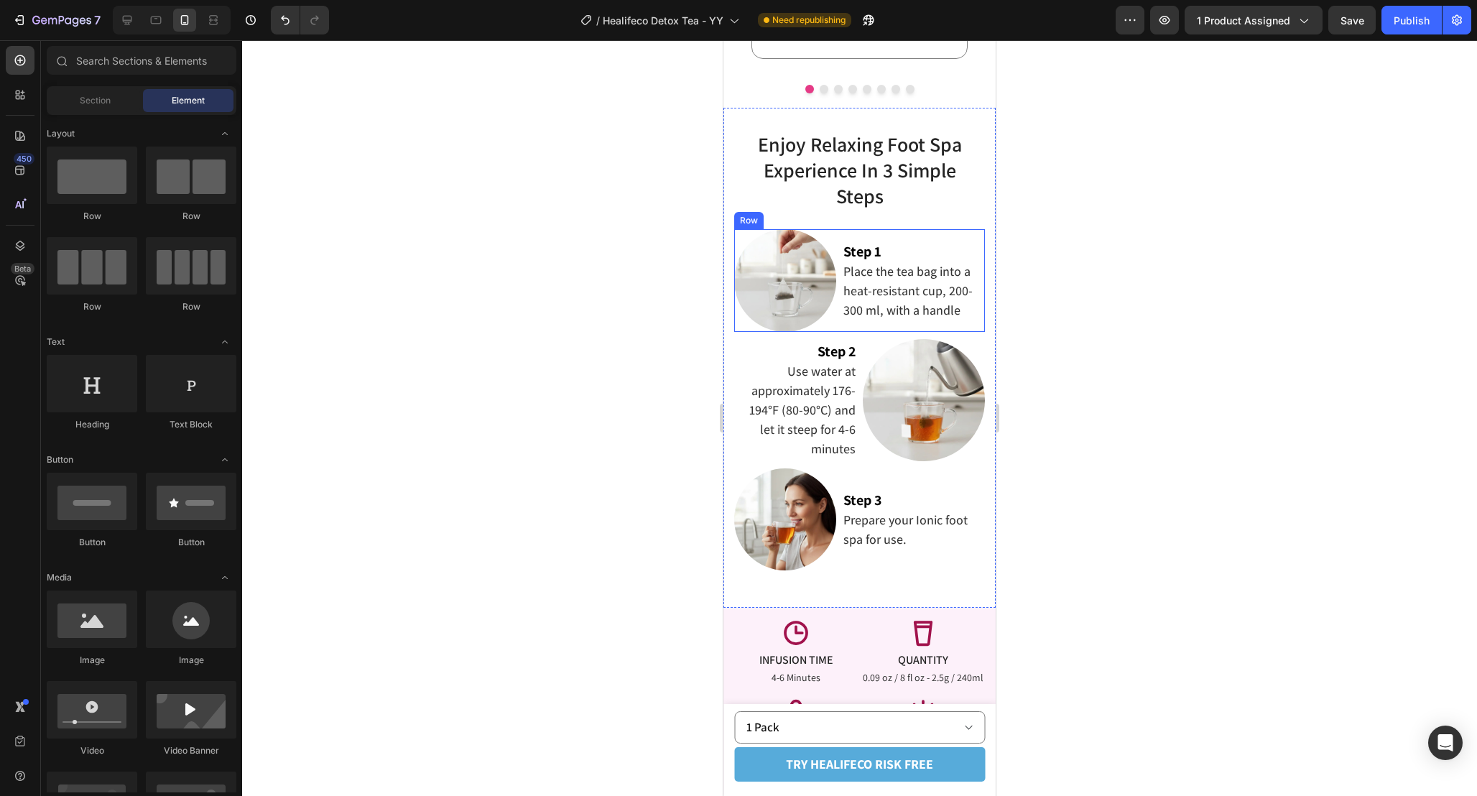
click at [838, 320] on div "Image Step 1 Place the tea bag into a heat-resistant cup, 200-300 ml, with a ha…" at bounding box center [859, 280] width 251 height 102
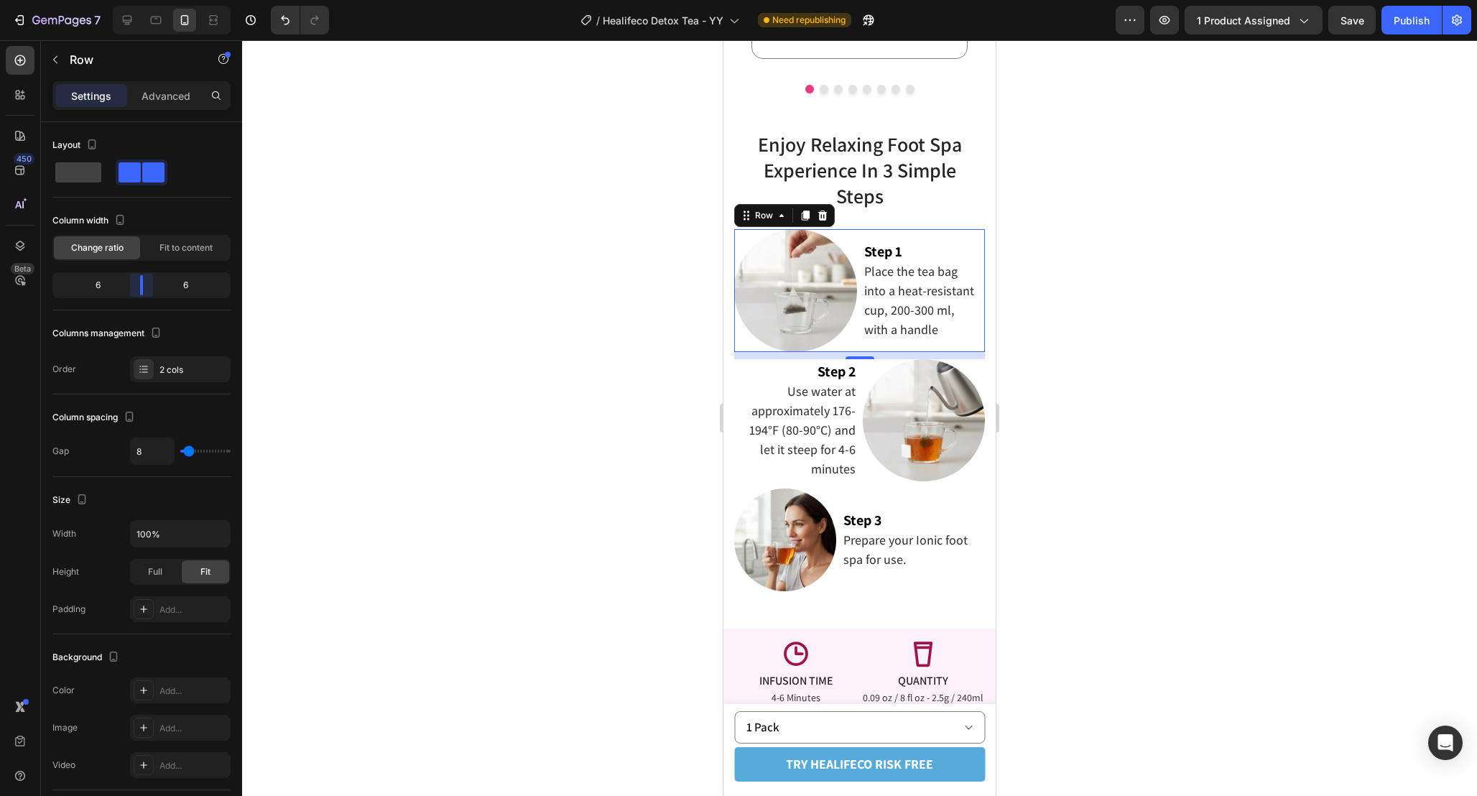
drag, startPoint x: 123, startPoint y: 282, endPoint x: 141, endPoint y: 284, distance: 18.1
click at [141, 0] on body "7 Version history / Healifeco Detox Tea - YY Need republishing Preview 1 produc…" at bounding box center [738, 0] width 1477 height 0
click at [1074, 433] on div at bounding box center [859, 418] width 1235 height 756
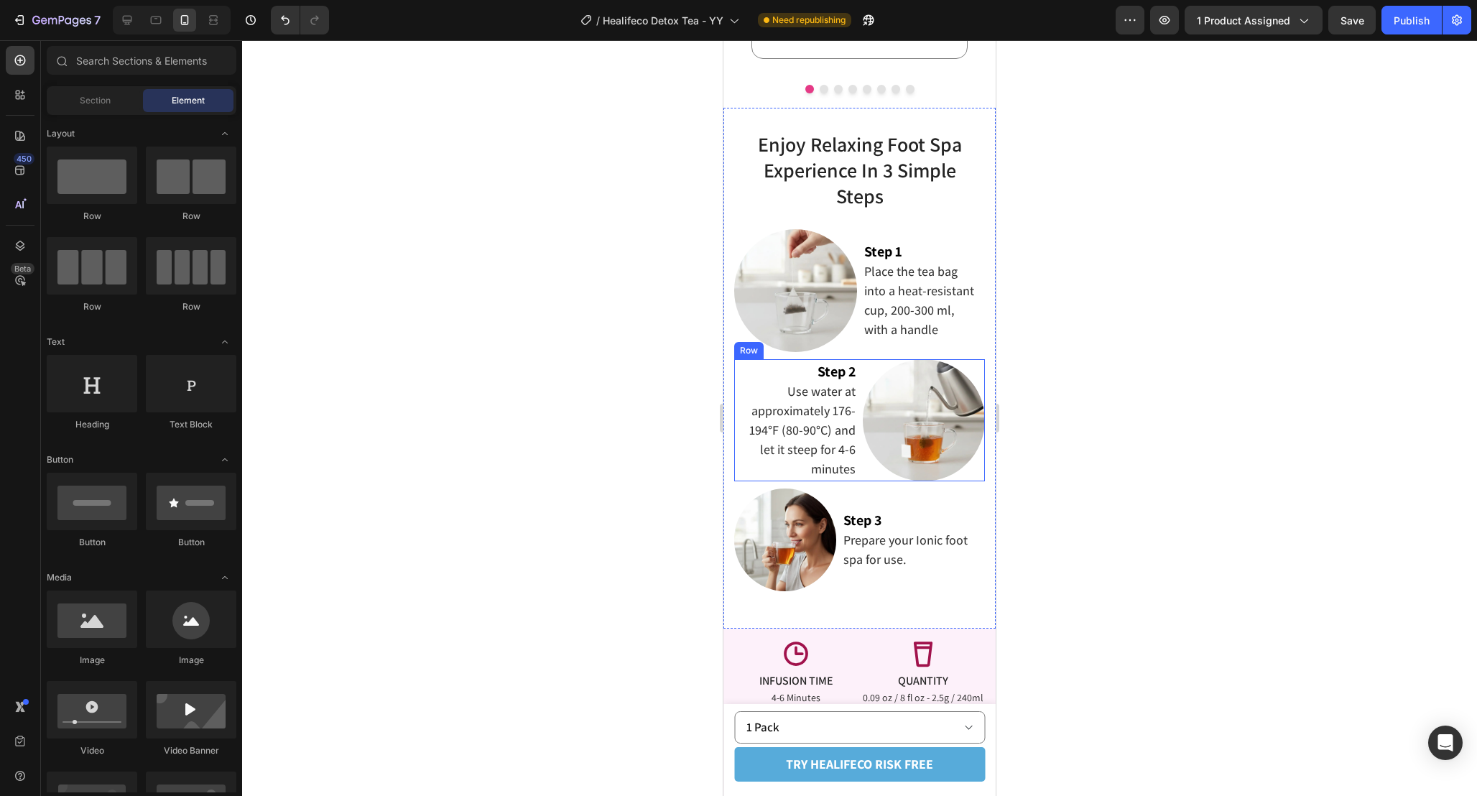
click at [859, 468] on div "Image Step 2 Use water at approximately 176-194°F (80-90°C) and let it steep fo…" at bounding box center [859, 420] width 251 height 123
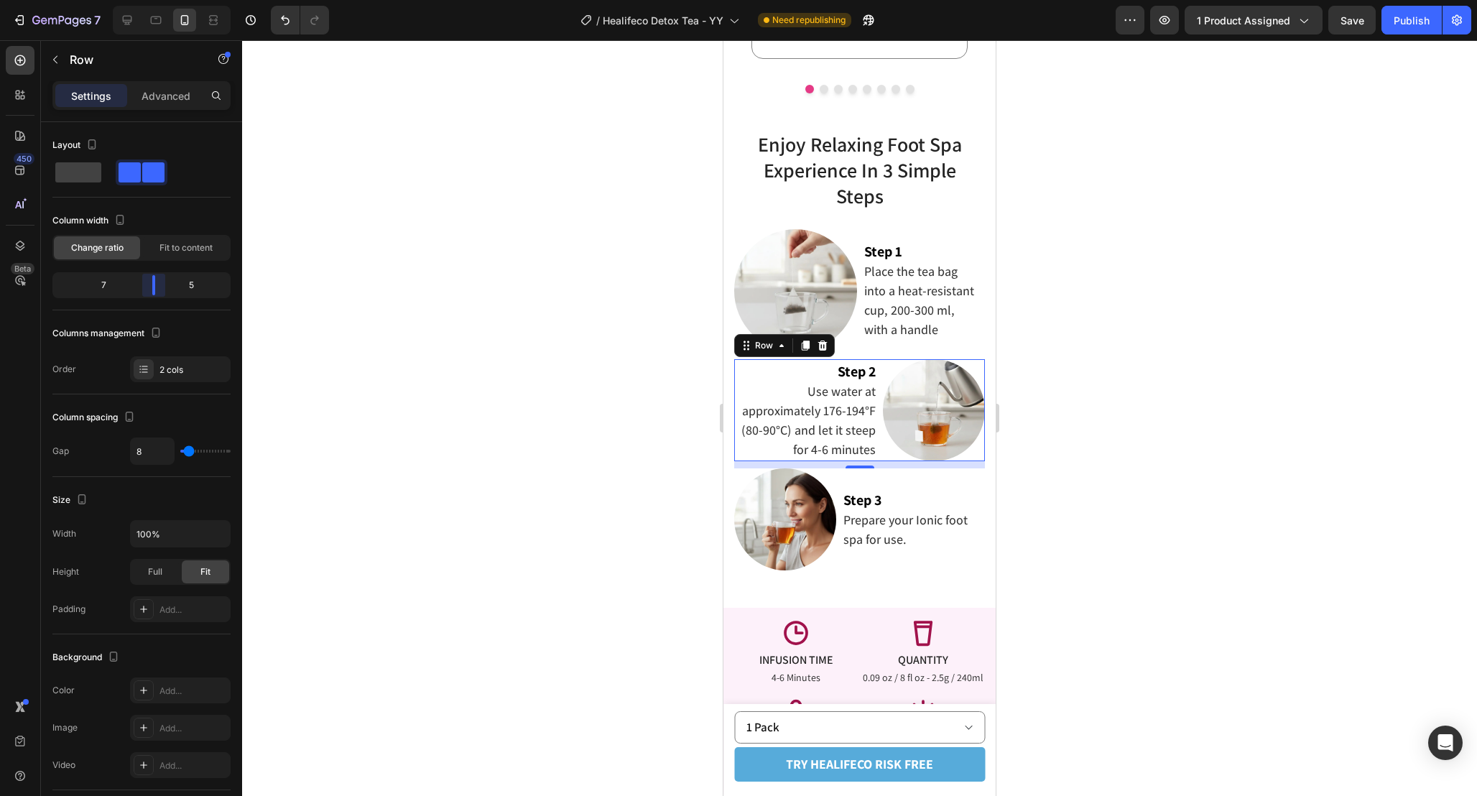
drag, startPoint x: 140, startPoint y: 291, endPoint x: 163, endPoint y: 295, distance: 23.3
click at [163, 0] on body "7 Version history / Healifeco Detox Tea - YY Need republishing Preview 1 produc…" at bounding box center [738, 0] width 1477 height 0
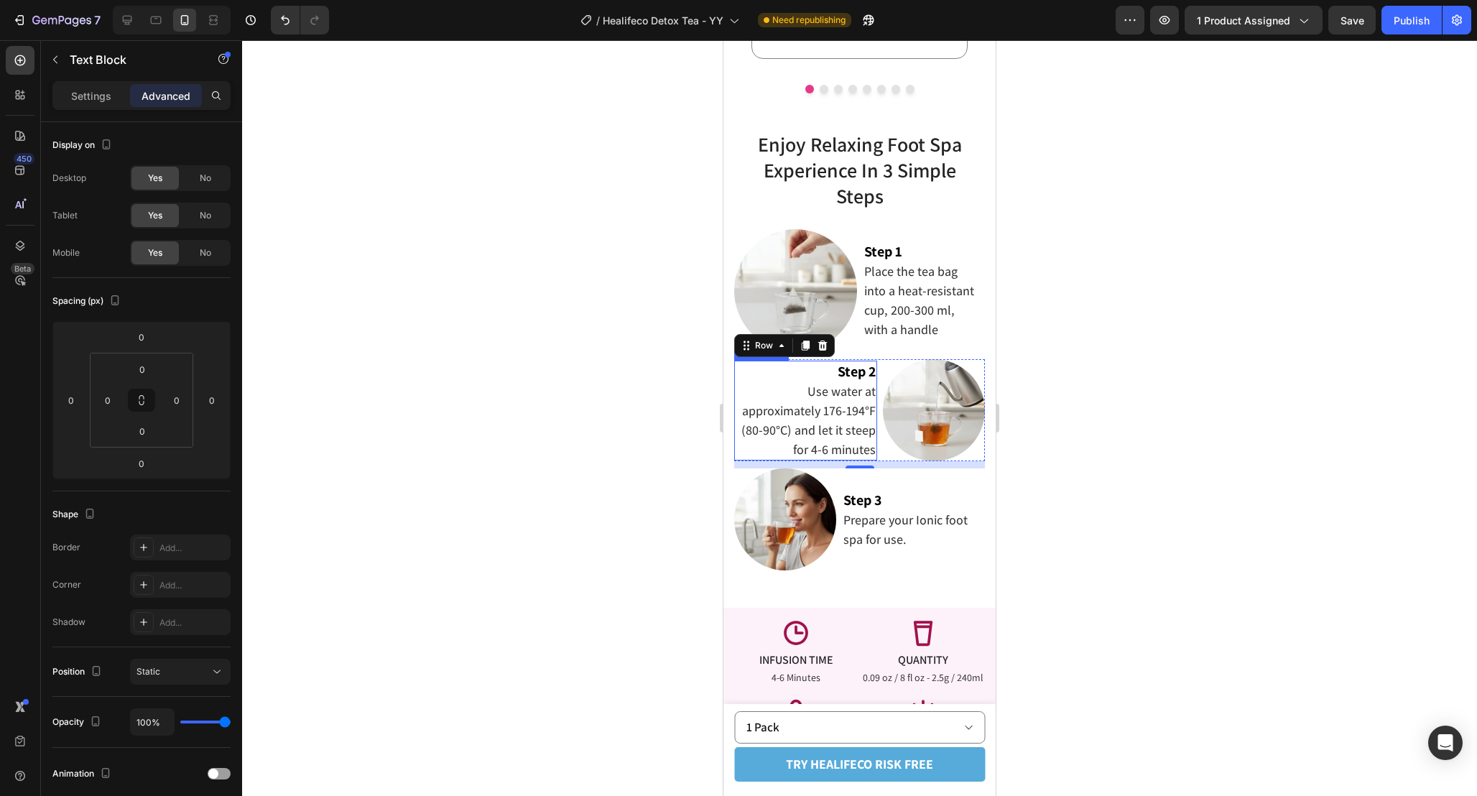
click at [800, 393] on p "Use water at approximately 176-194°F (80-90°C) and let it steep for 4-6 minutes" at bounding box center [806, 420] width 140 height 78
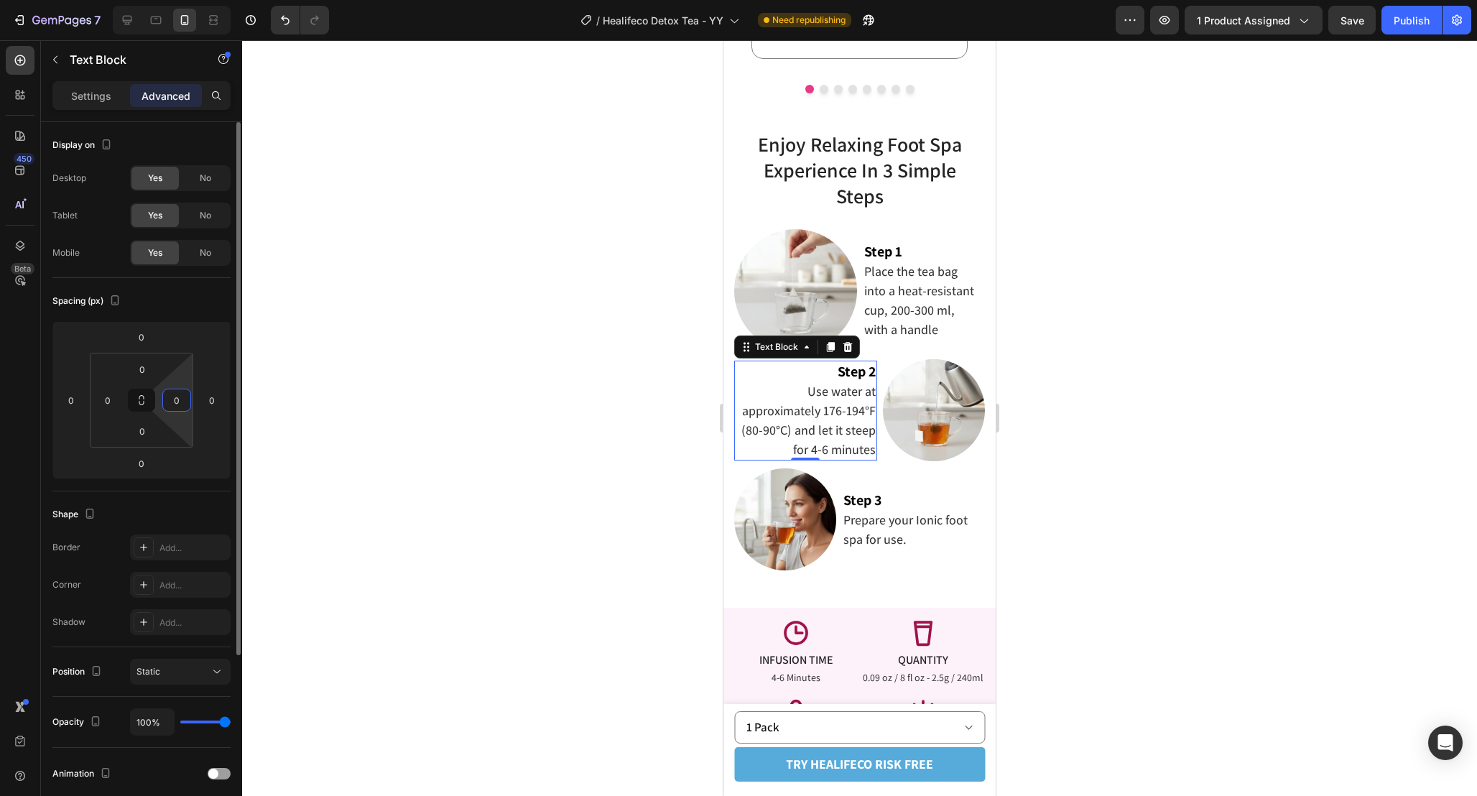
click at [180, 398] on input "0" at bounding box center [177, 400] width 22 height 22
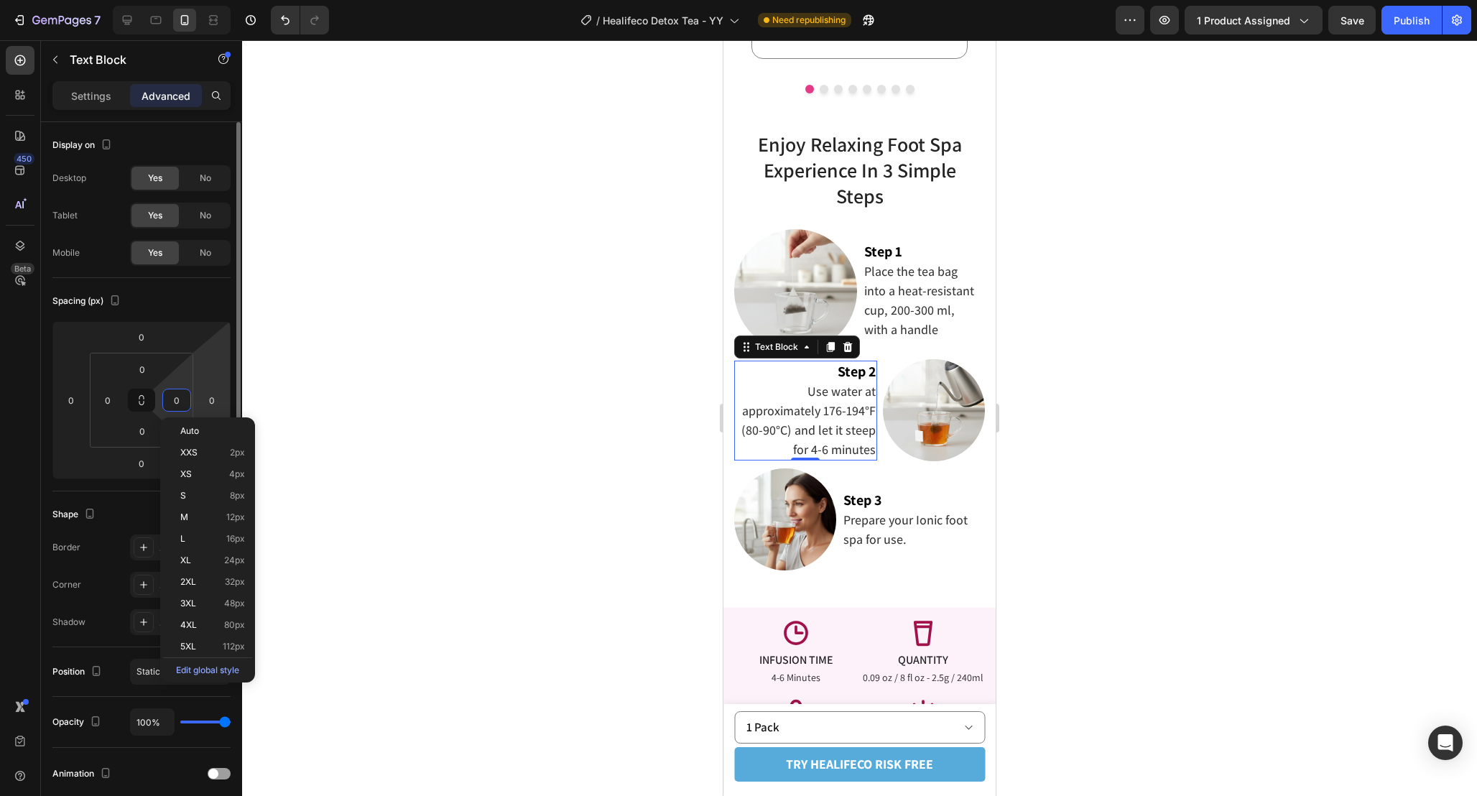
type input "5"
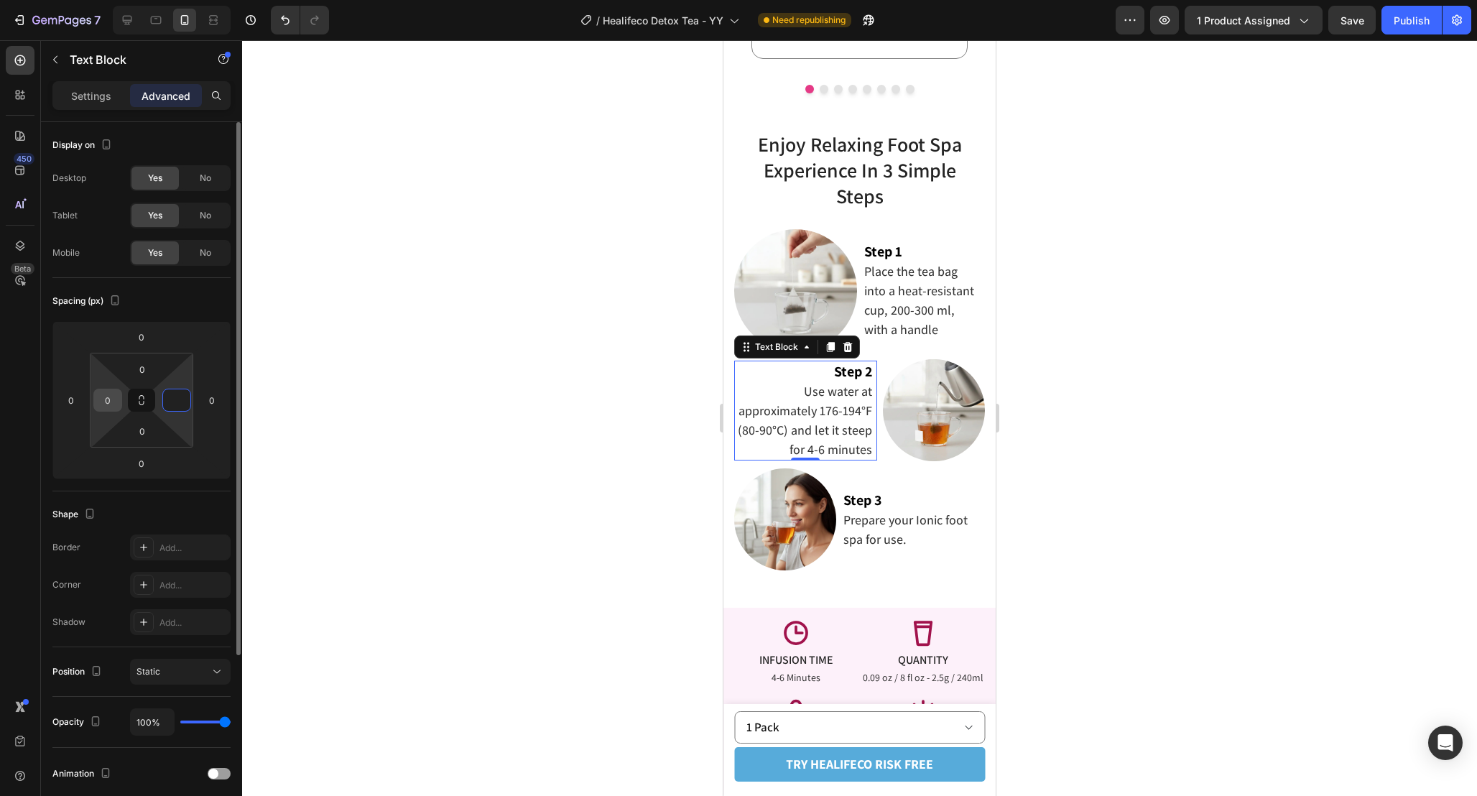
click at [112, 399] on input "0" at bounding box center [108, 400] width 22 height 22
type input "0"
click at [112, 399] on input "5" at bounding box center [108, 400] width 22 height 22
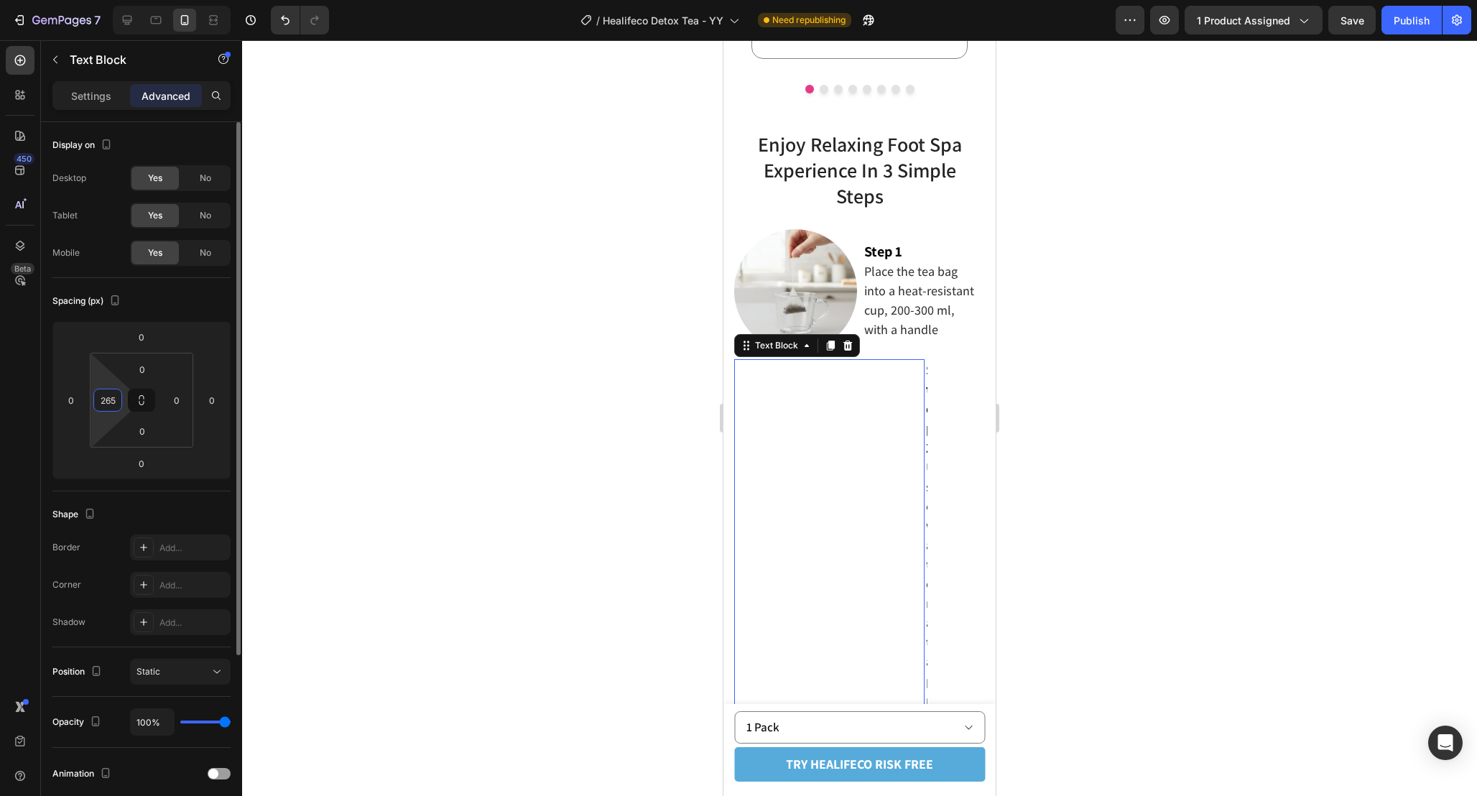
click at [112, 399] on input "265" at bounding box center [108, 400] width 22 height 22
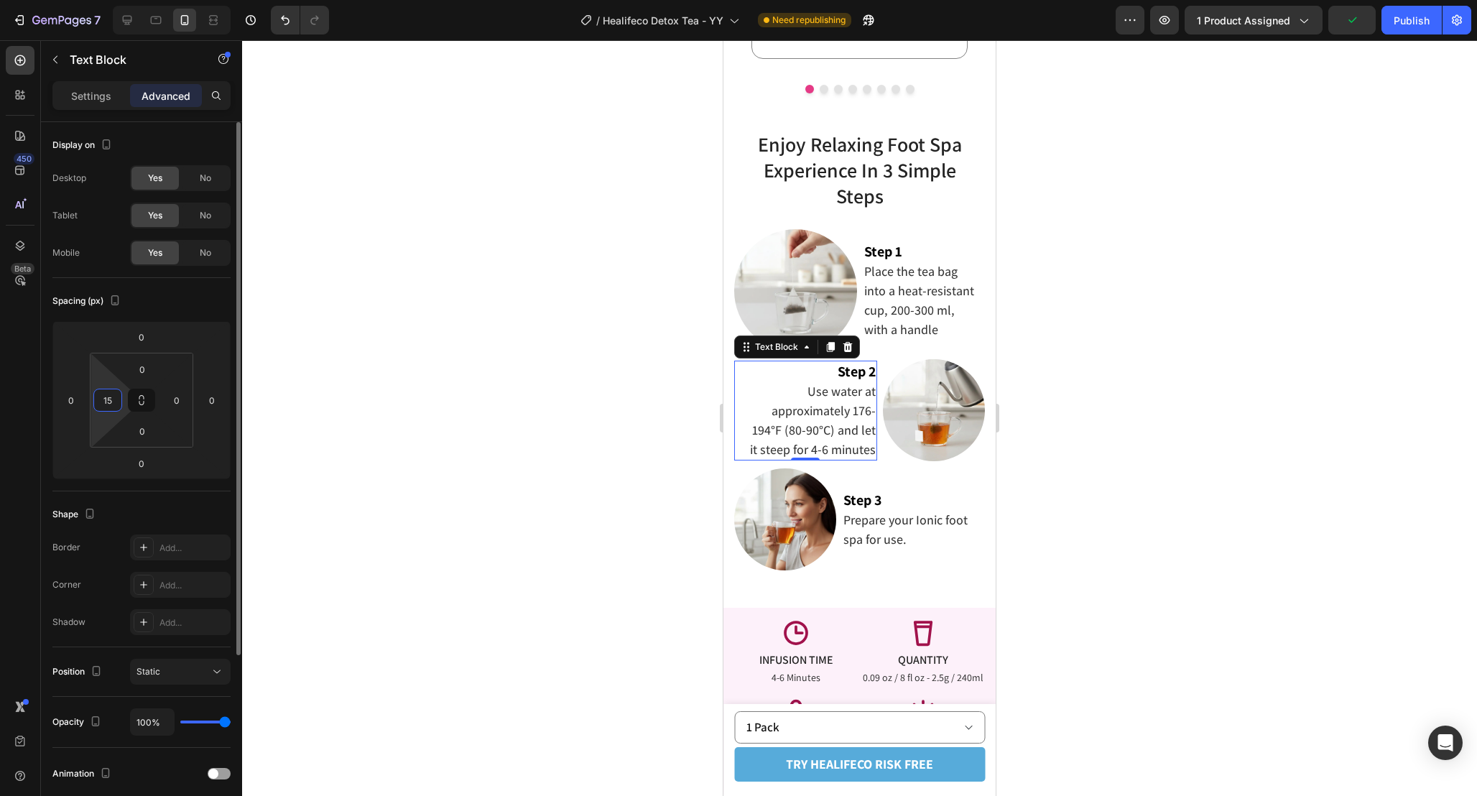
type input "1"
type input "0"
click at [868, 343] on div "Step 1 Place the tea bag into a heat-resistant cup, 200-300 ml, with a handle T…" at bounding box center [924, 290] width 123 height 123
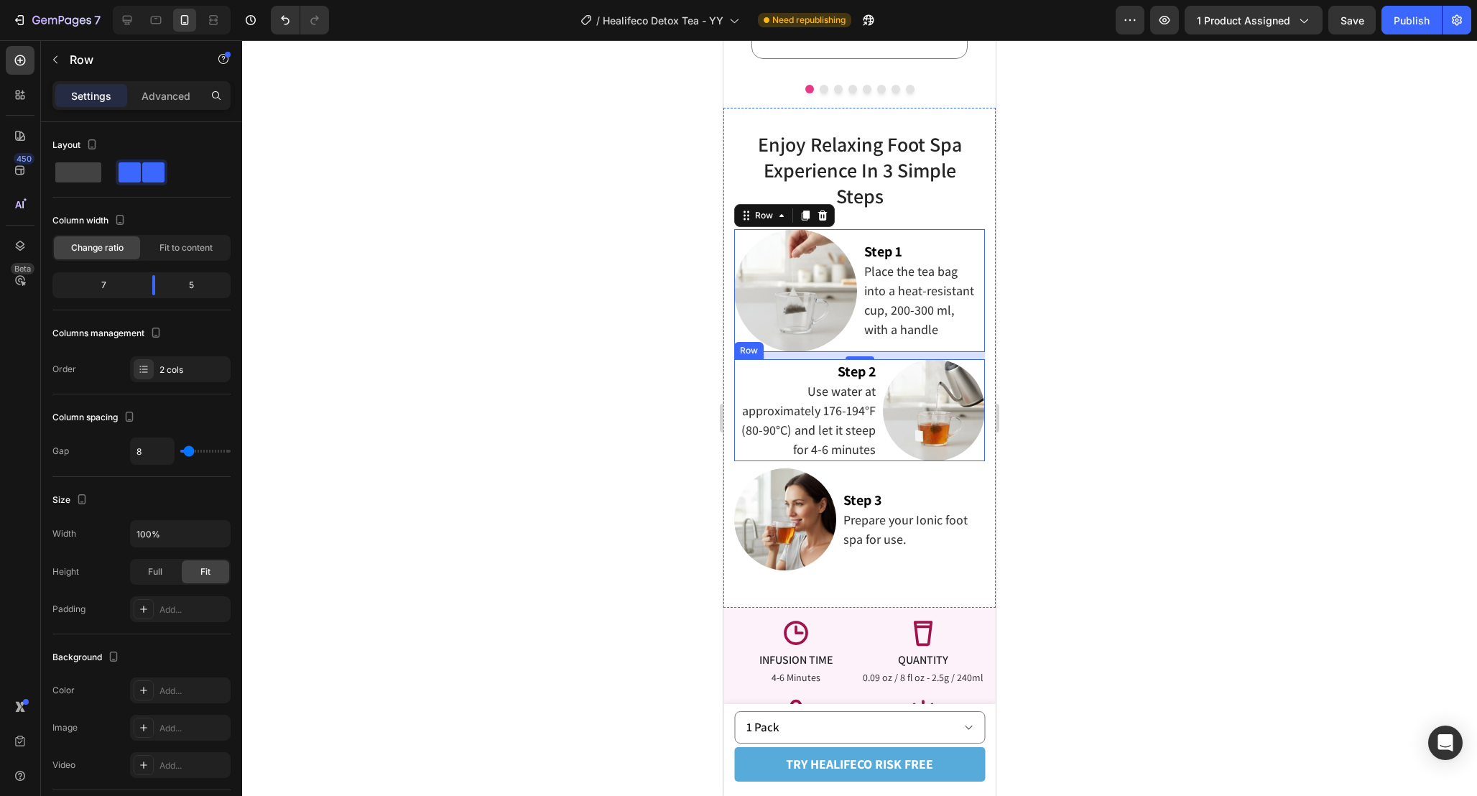
click at [879, 457] on div "Image Step 2 Use water at approximately 176-194°F (80-90°C) and let it steep fo…" at bounding box center [859, 410] width 251 height 102
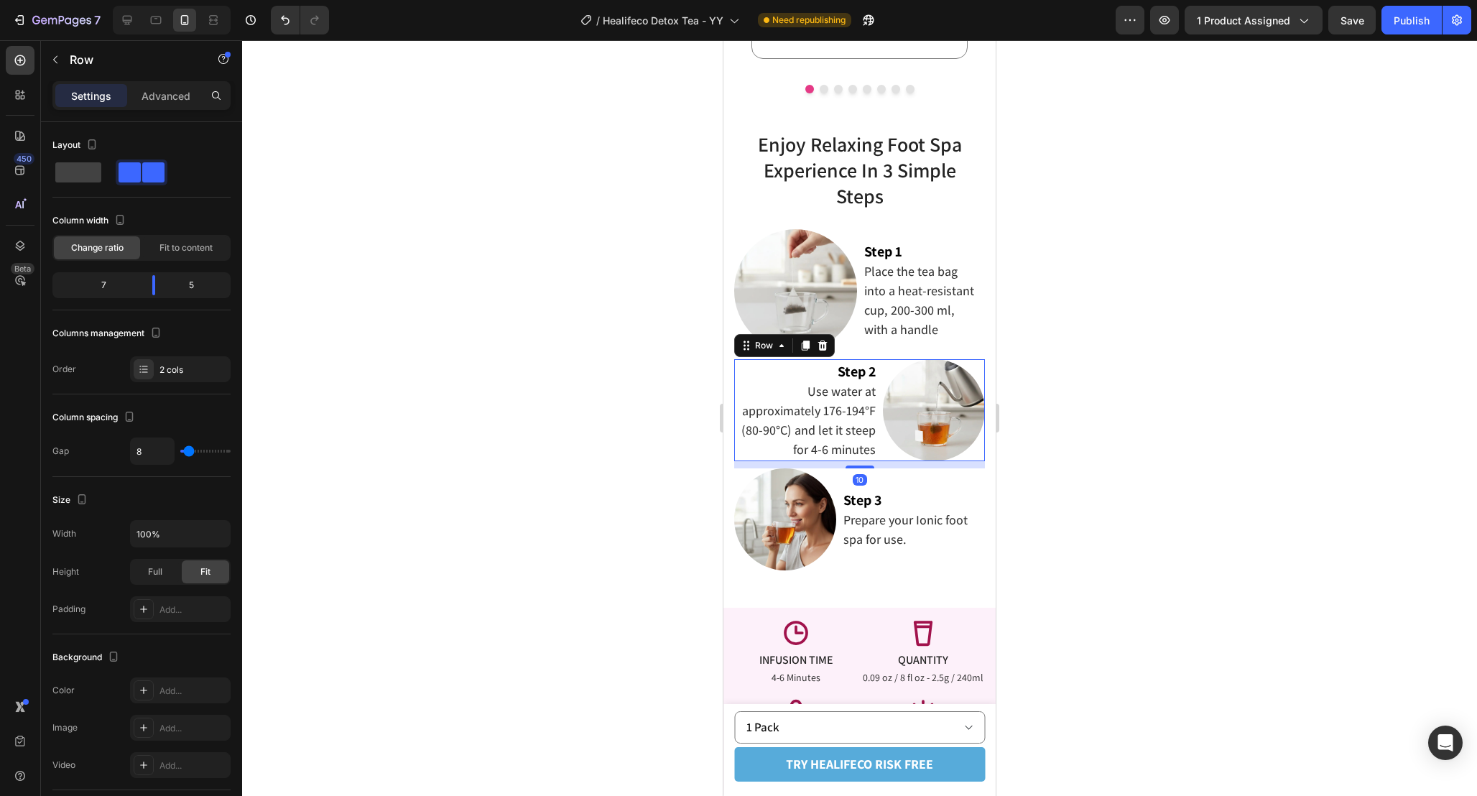
click at [1140, 449] on div at bounding box center [859, 418] width 1235 height 756
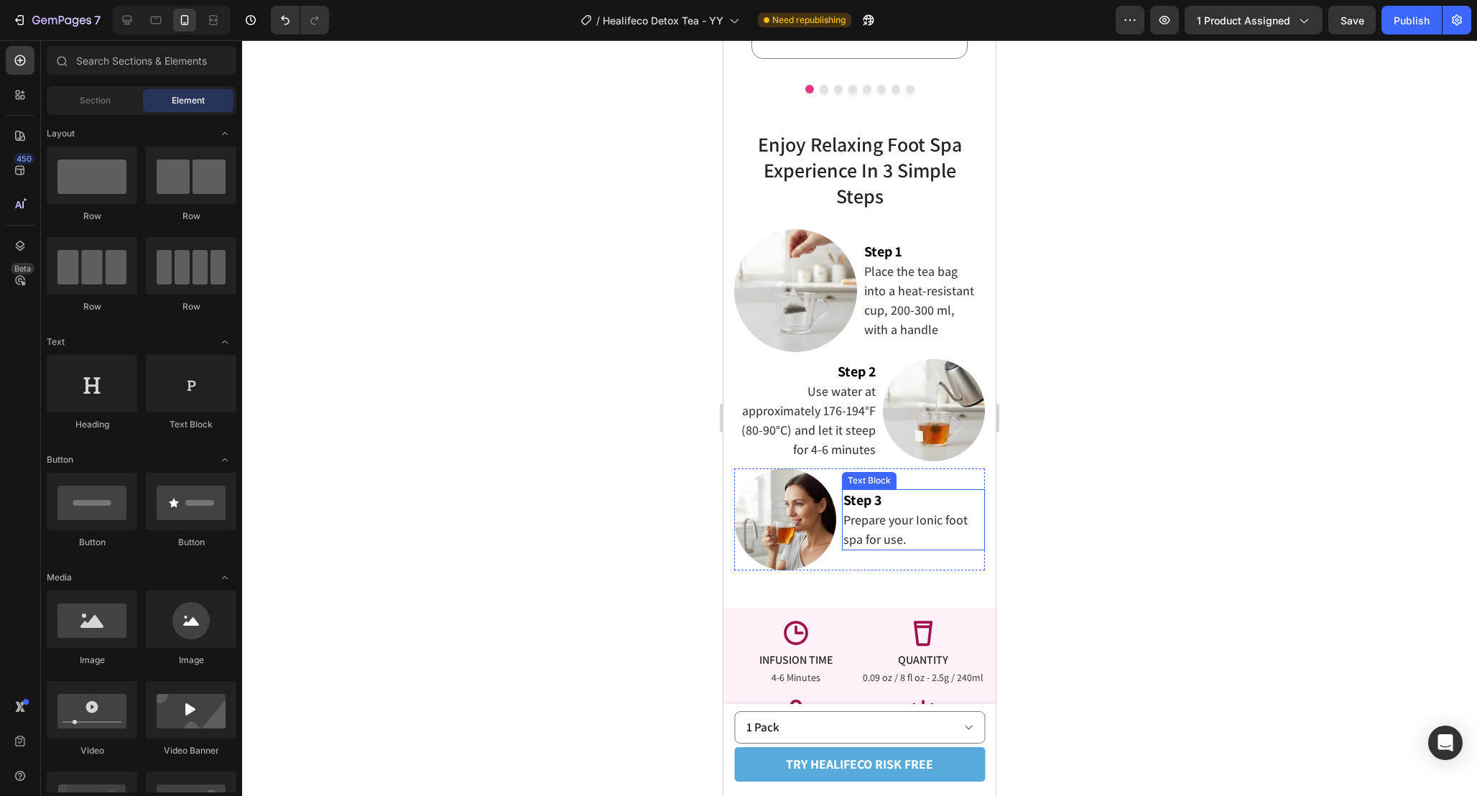
scroll to position [2080, 0]
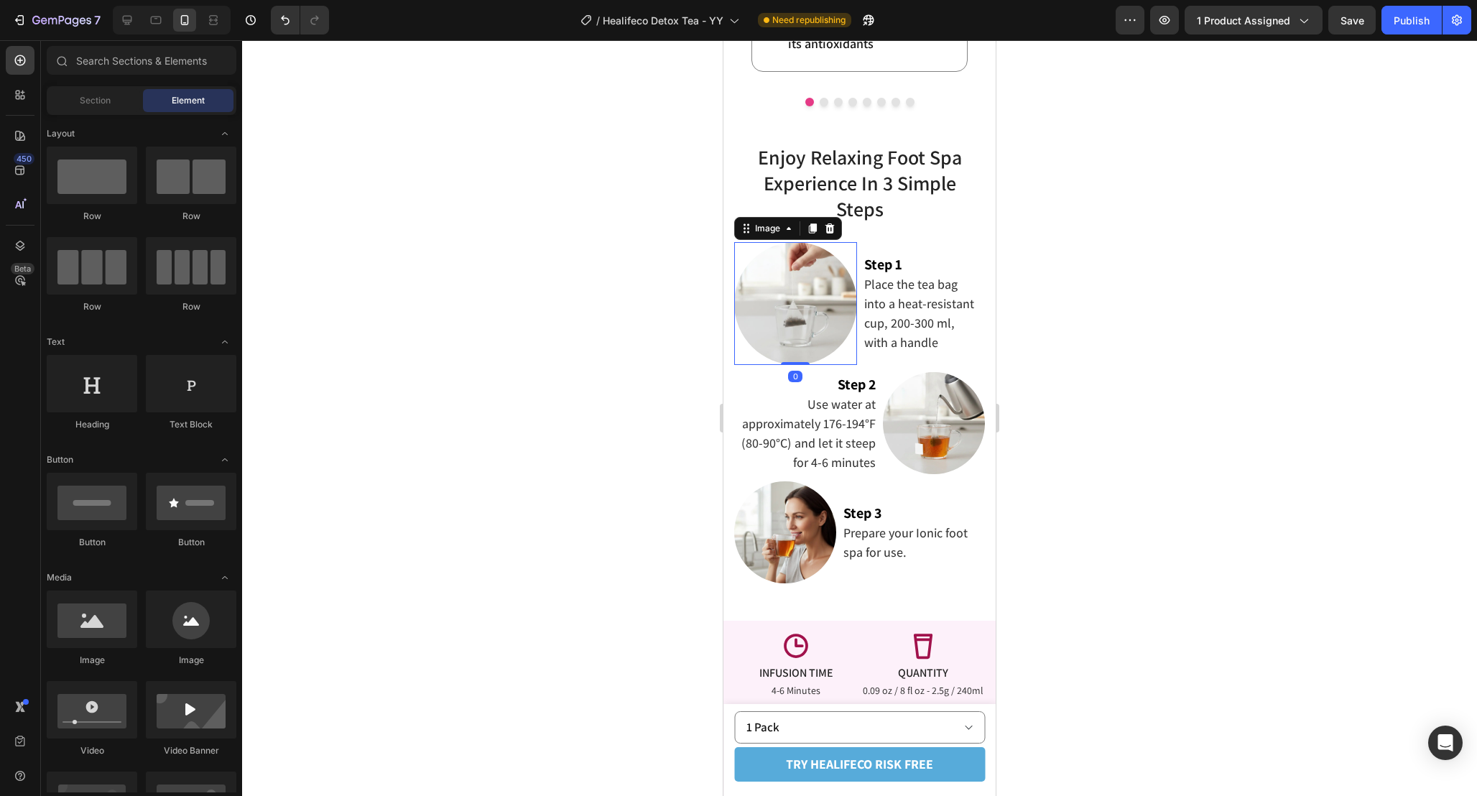
click at [853, 356] on div at bounding box center [795, 303] width 123 height 123
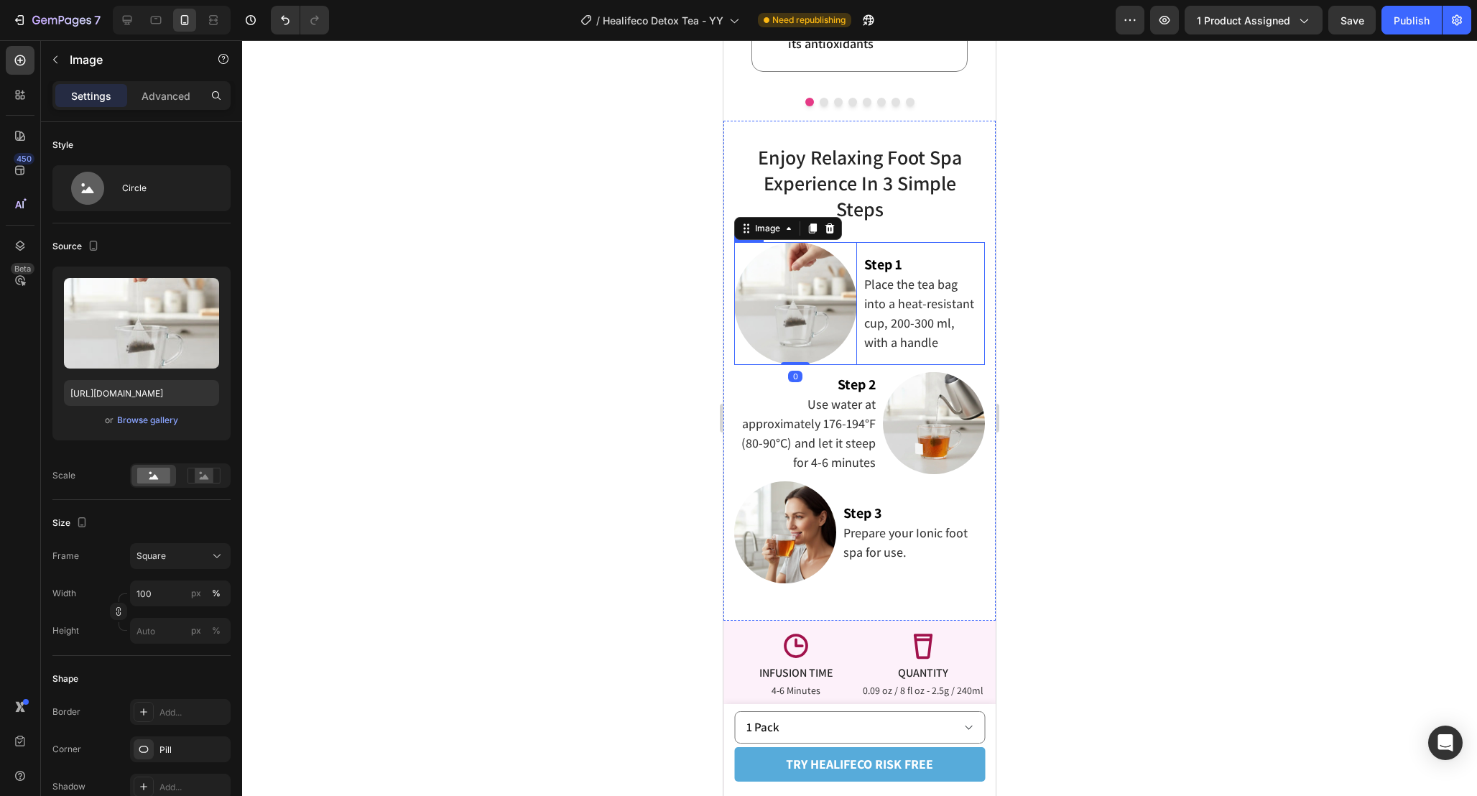
click at [858, 357] on div "Image 0 Step 1 Place the tea bag into a heat-resistant cup, 200-300 ml, with a …" at bounding box center [859, 303] width 251 height 123
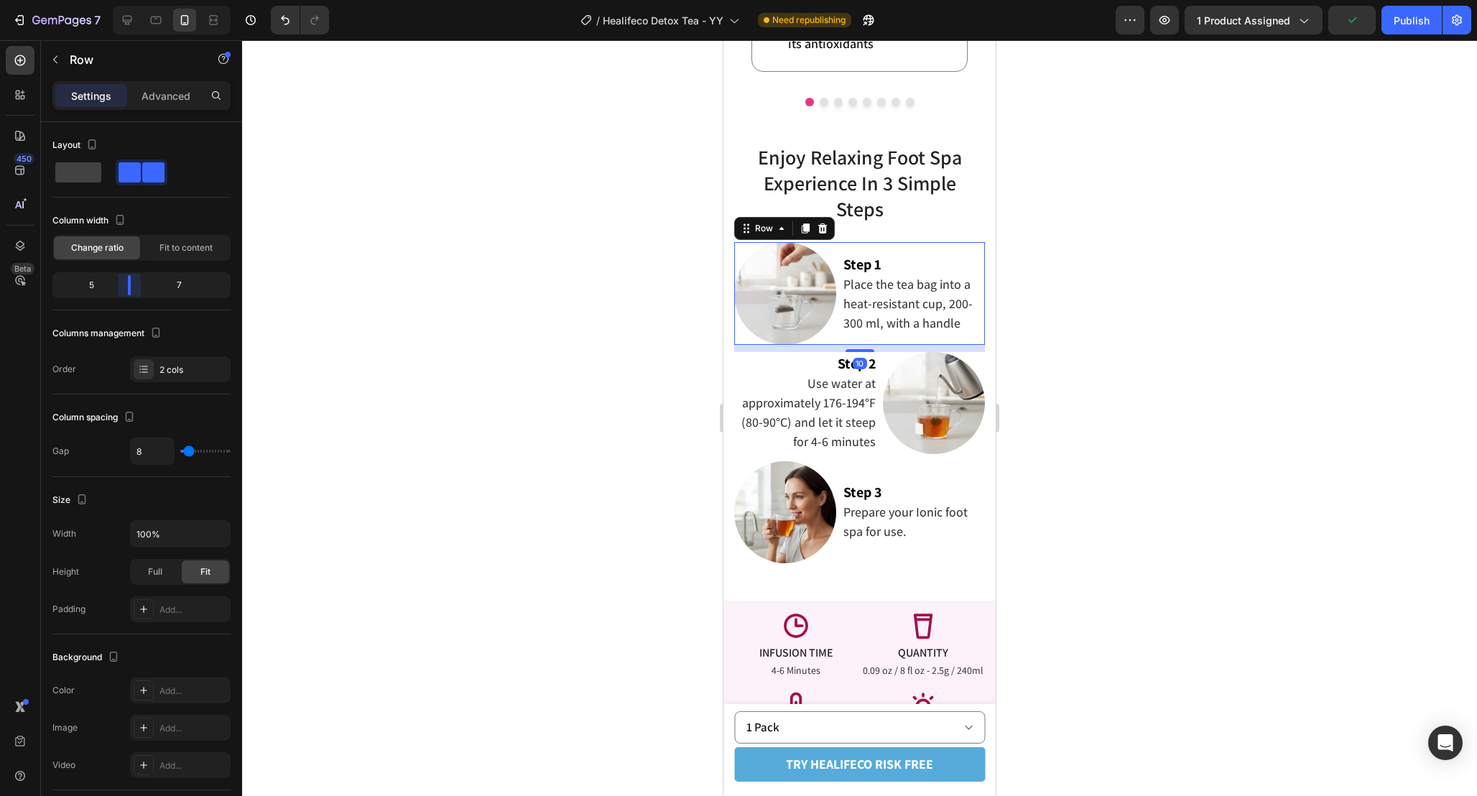
drag, startPoint x: 142, startPoint y: 288, endPoint x: 134, endPoint y: 288, distance: 7.9
click at [134, 0] on body "7 Version history / Healifeco Detox Tea - YY Need republishing Preview 1 produc…" at bounding box center [738, 0] width 1477 height 0
click at [838, 463] on div "Image Step 3 Prepare your Ionic foot spa for use. Text Block Row" at bounding box center [859, 512] width 251 height 102
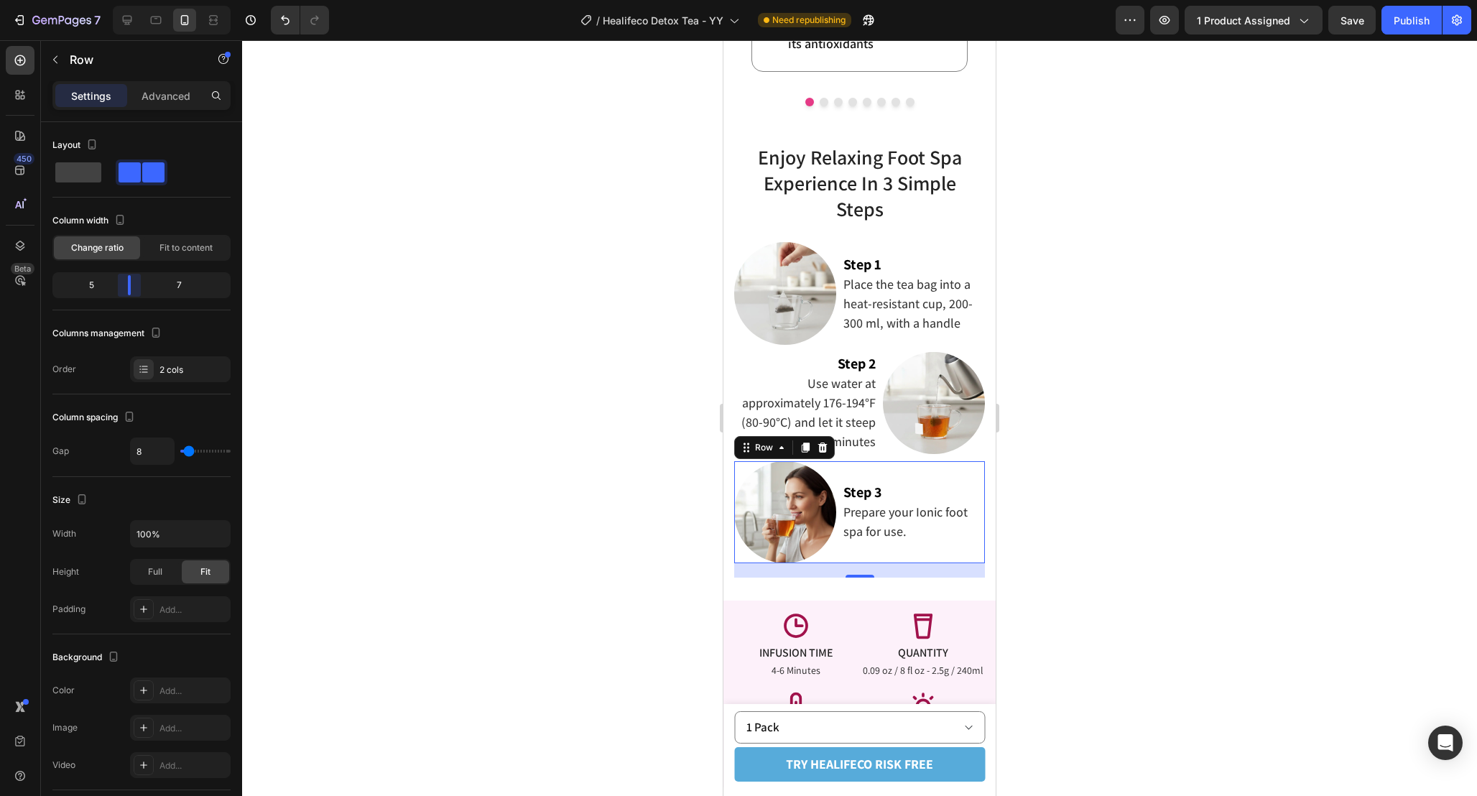
click at [124, 0] on body "7 Version history / Healifeco Detox Tea - YY Need republishing Preview 1 produc…" at bounding box center [738, 0] width 1477 height 0
click at [1101, 491] on div at bounding box center [859, 418] width 1235 height 756
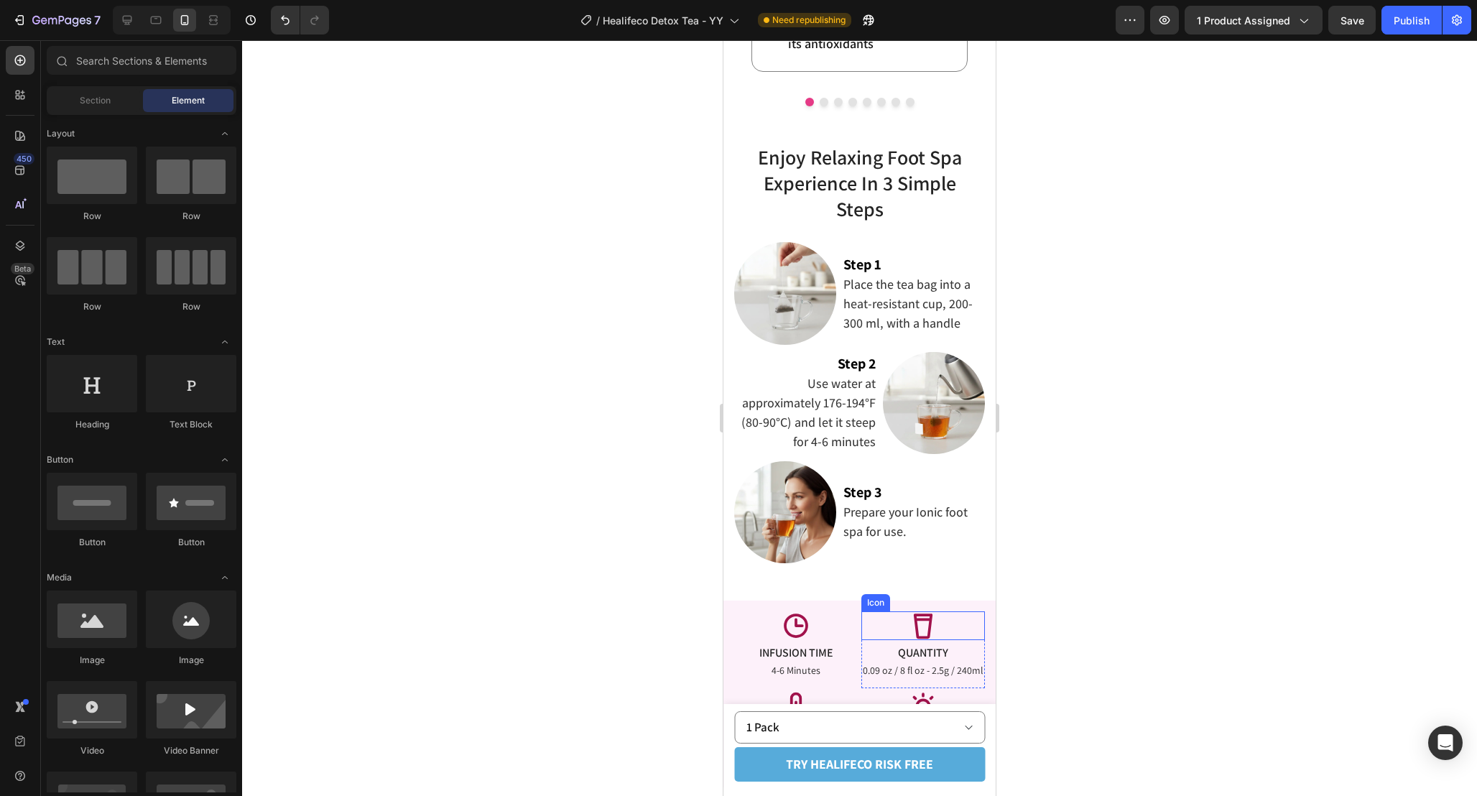
scroll to position [2136, 0]
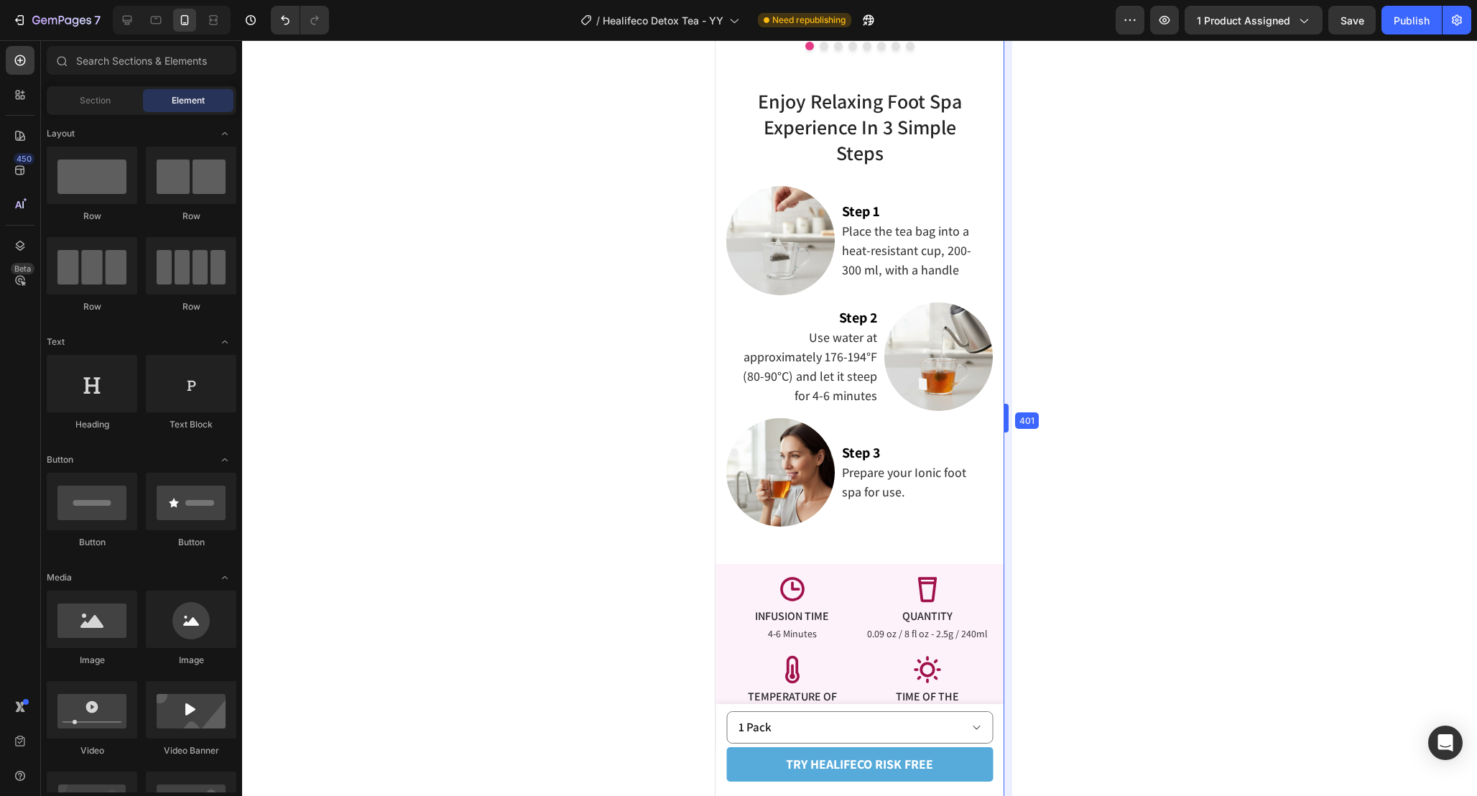
drag, startPoint x: 1001, startPoint y: 413, endPoint x: 1017, endPoint y: 421, distance: 17.7
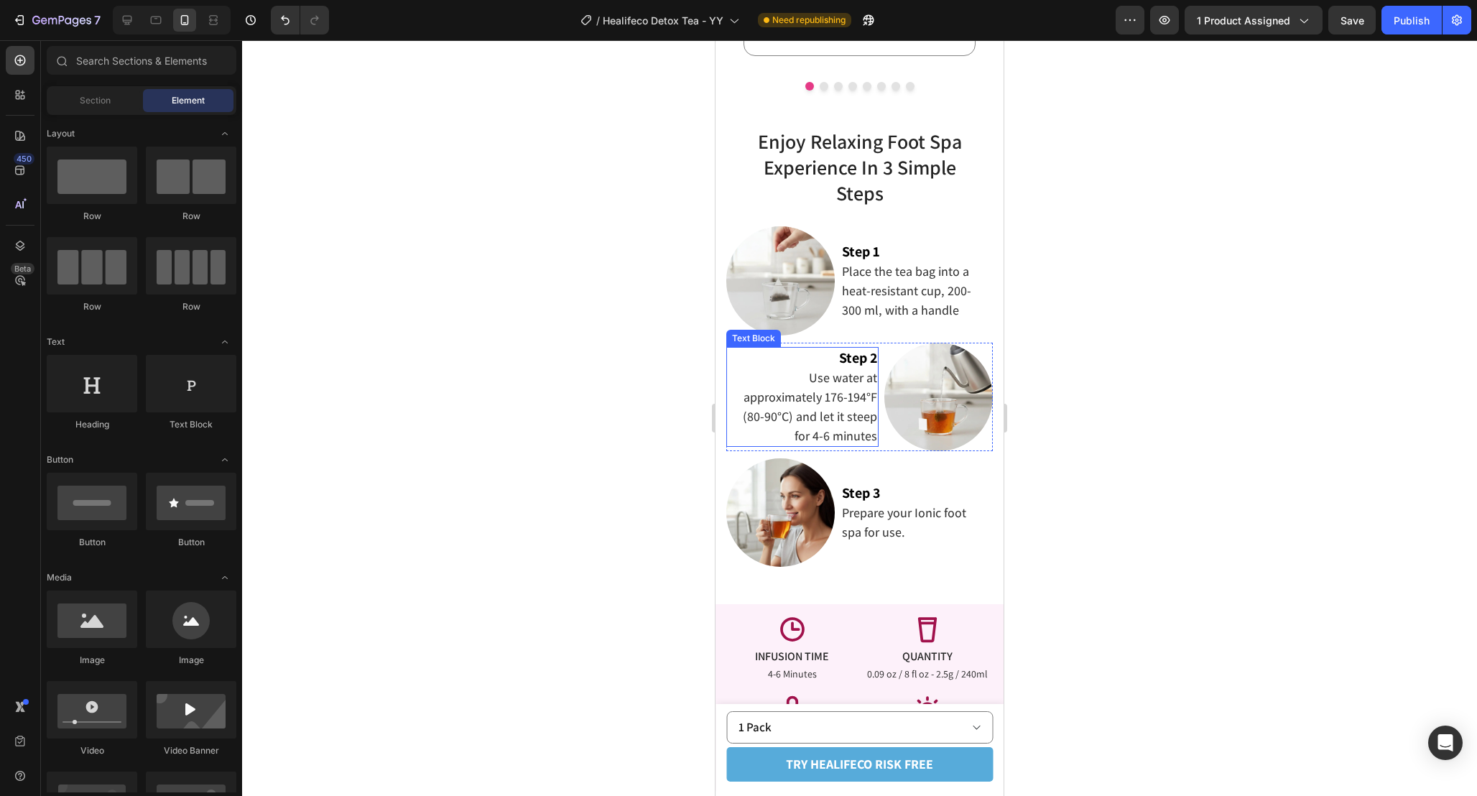
scroll to position [2106, 0]
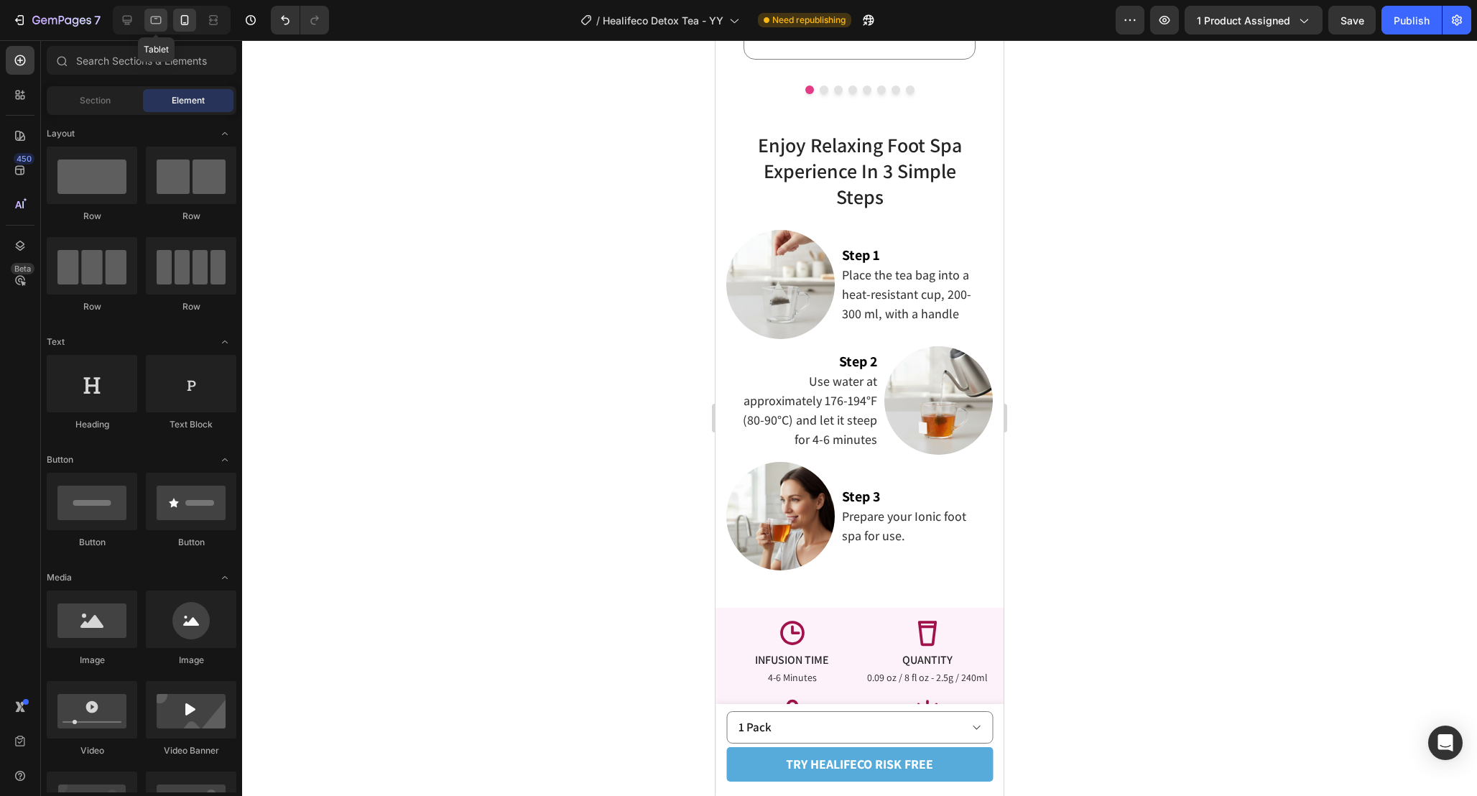
click at [154, 23] on icon at bounding box center [156, 21] width 11 height 8
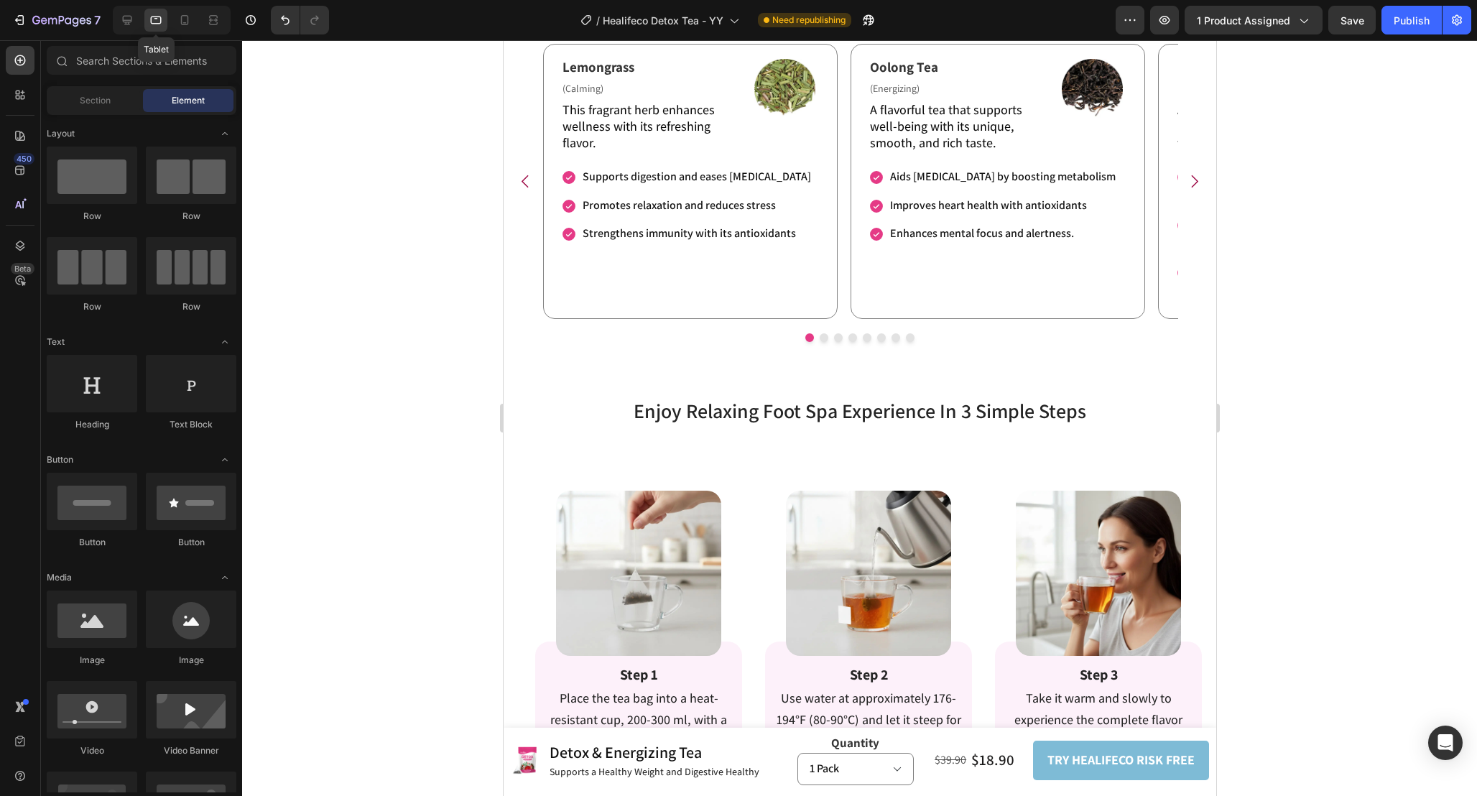
scroll to position [2320, 0]
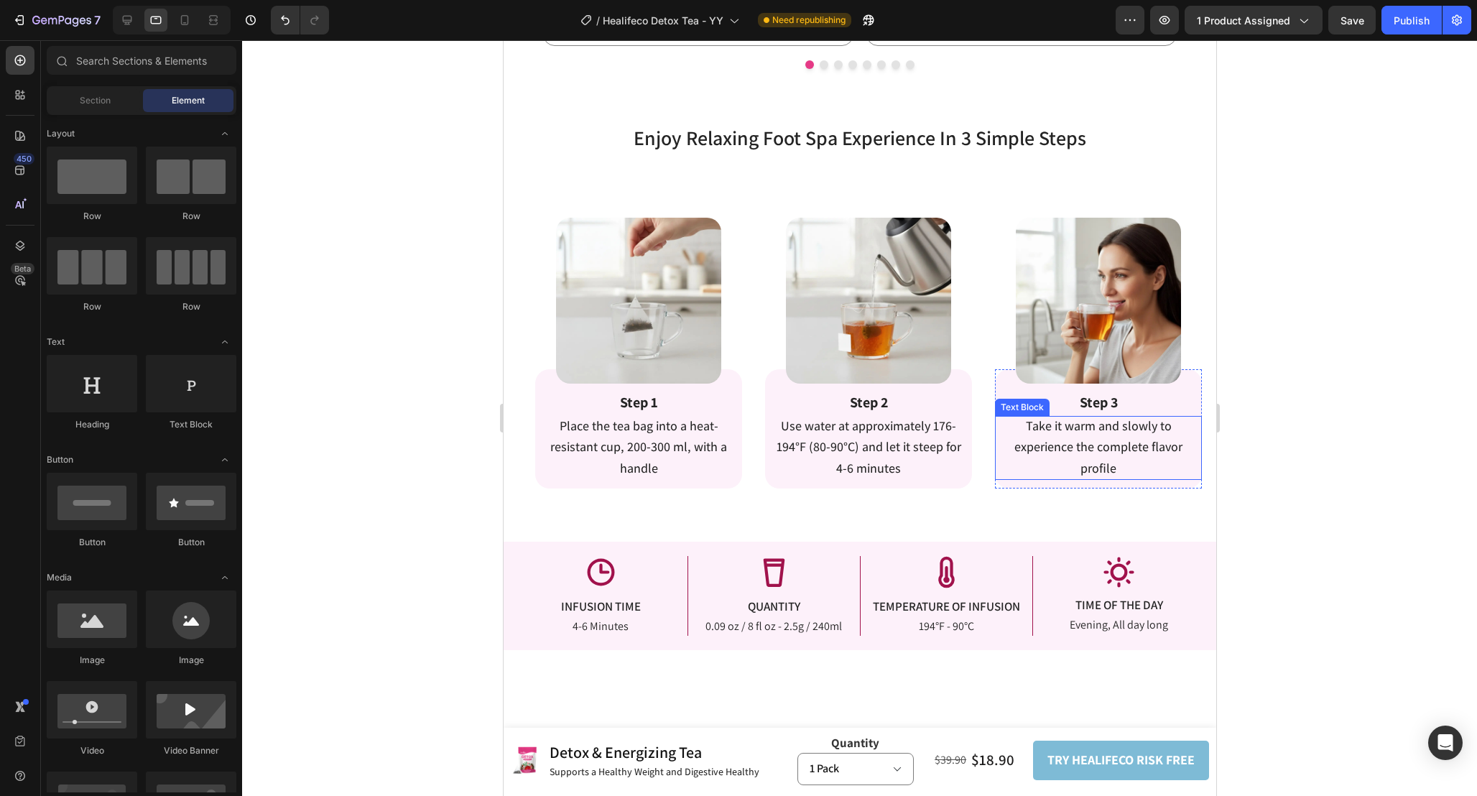
click at [1139, 448] on span "Take it warm and slowly to experience the complete flavor profile" at bounding box center [1098, 447] width 168 height 60
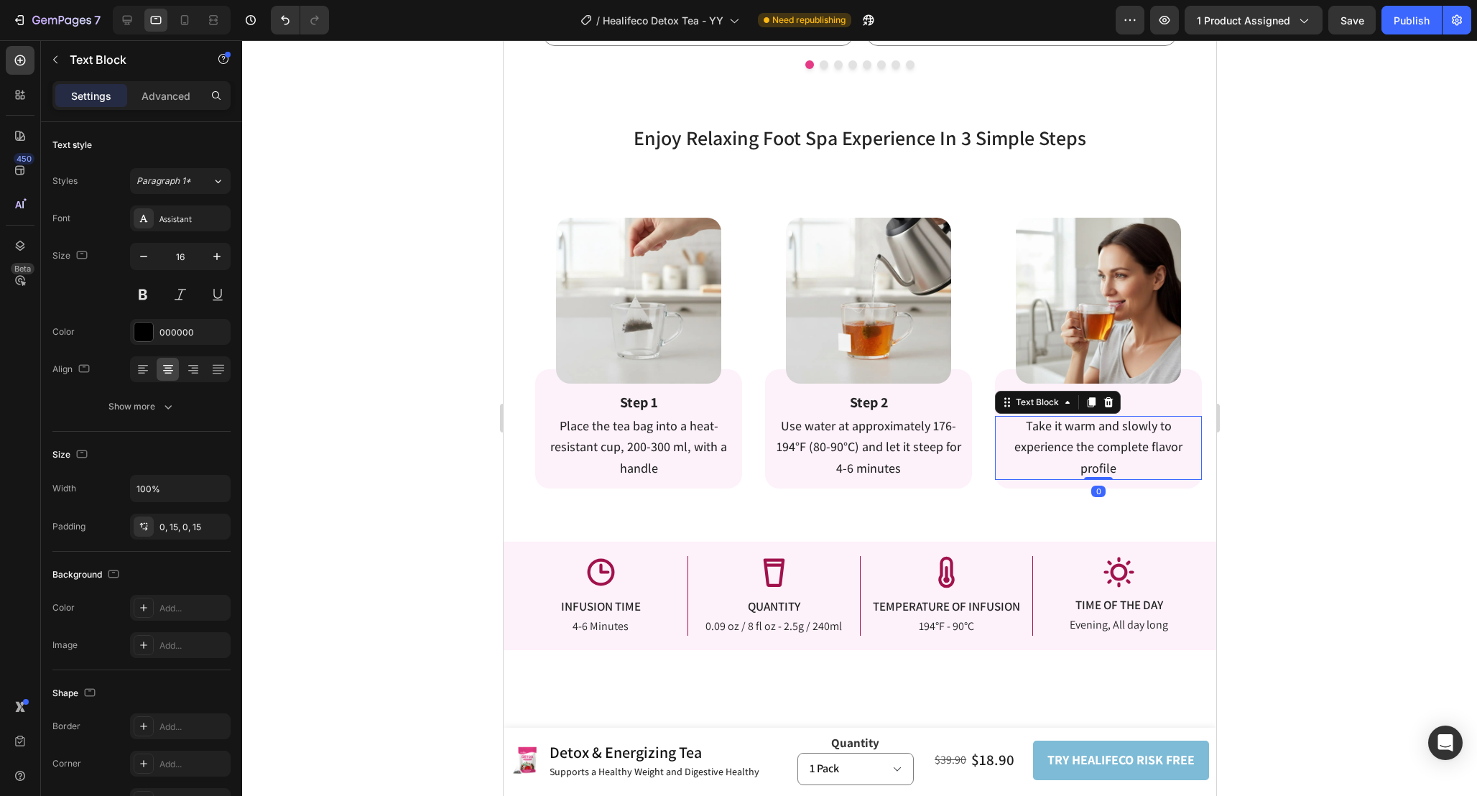
click at [1139, 448] on span "Take it warm and slowly to experience the complete flavor profile" at bounding box center [1098, 447] width 168 height 60
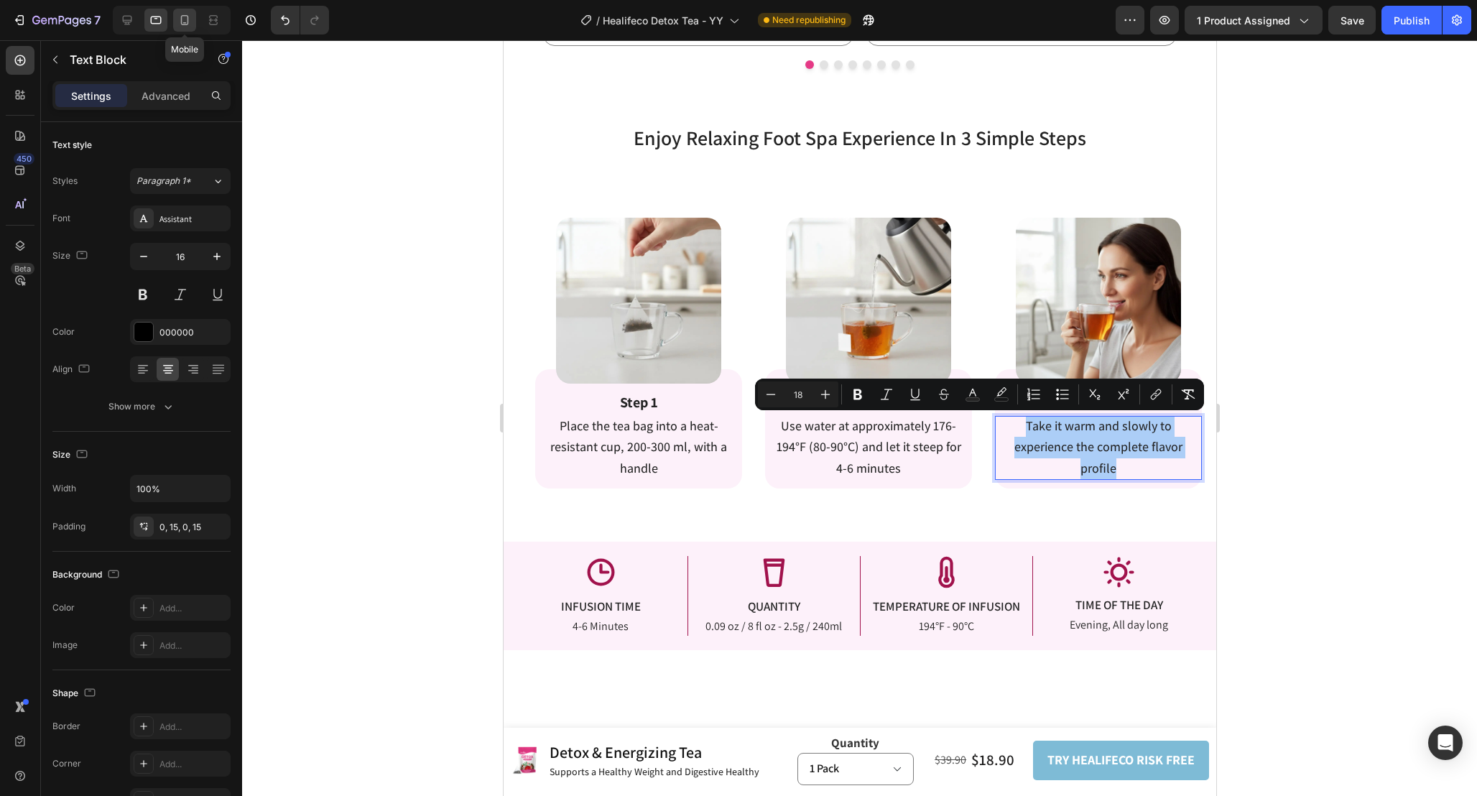
click at [188, 24] on icon at bounding box center [185, 20] width 8 height 10
type input "18"
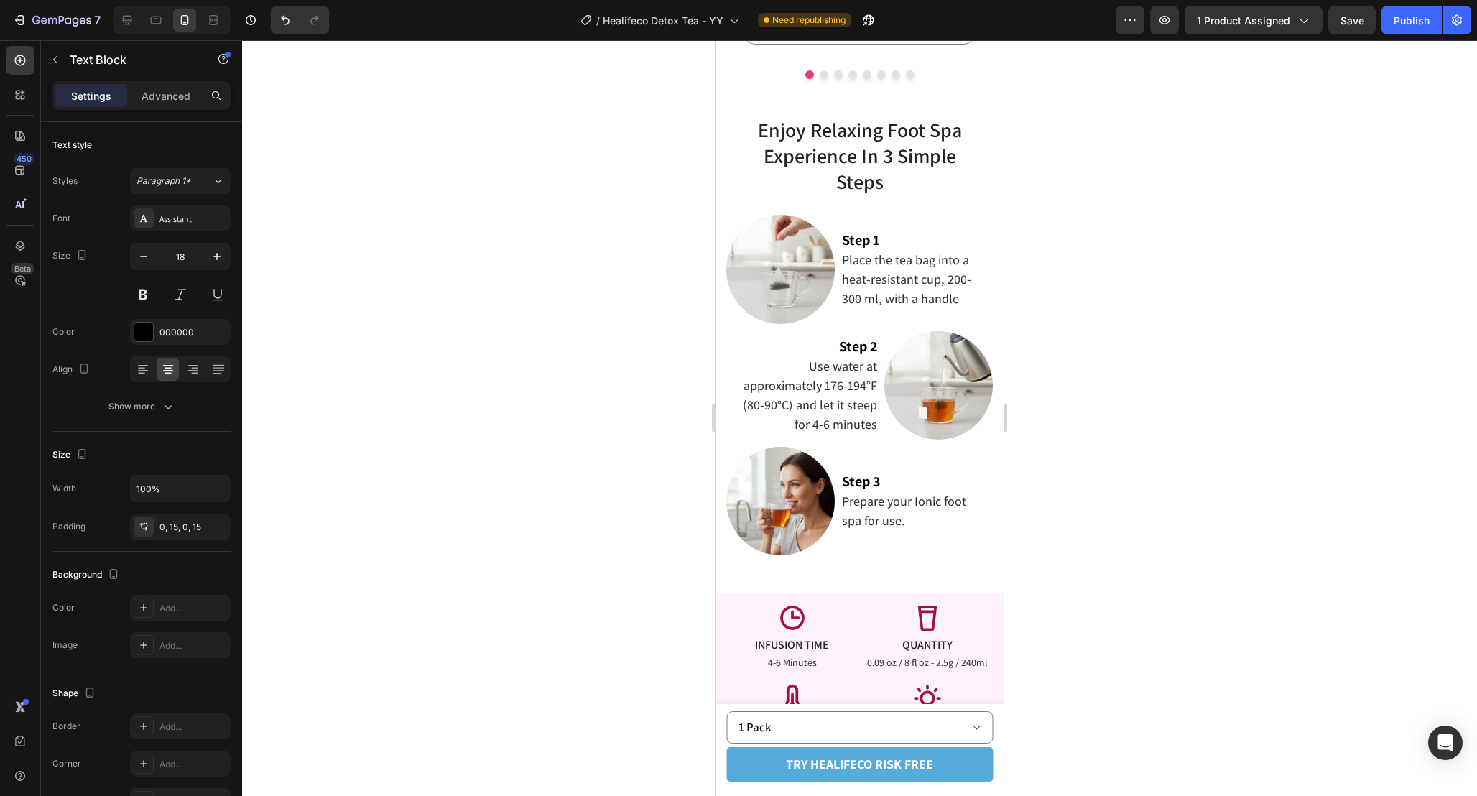
scroll to position [2093, 0]
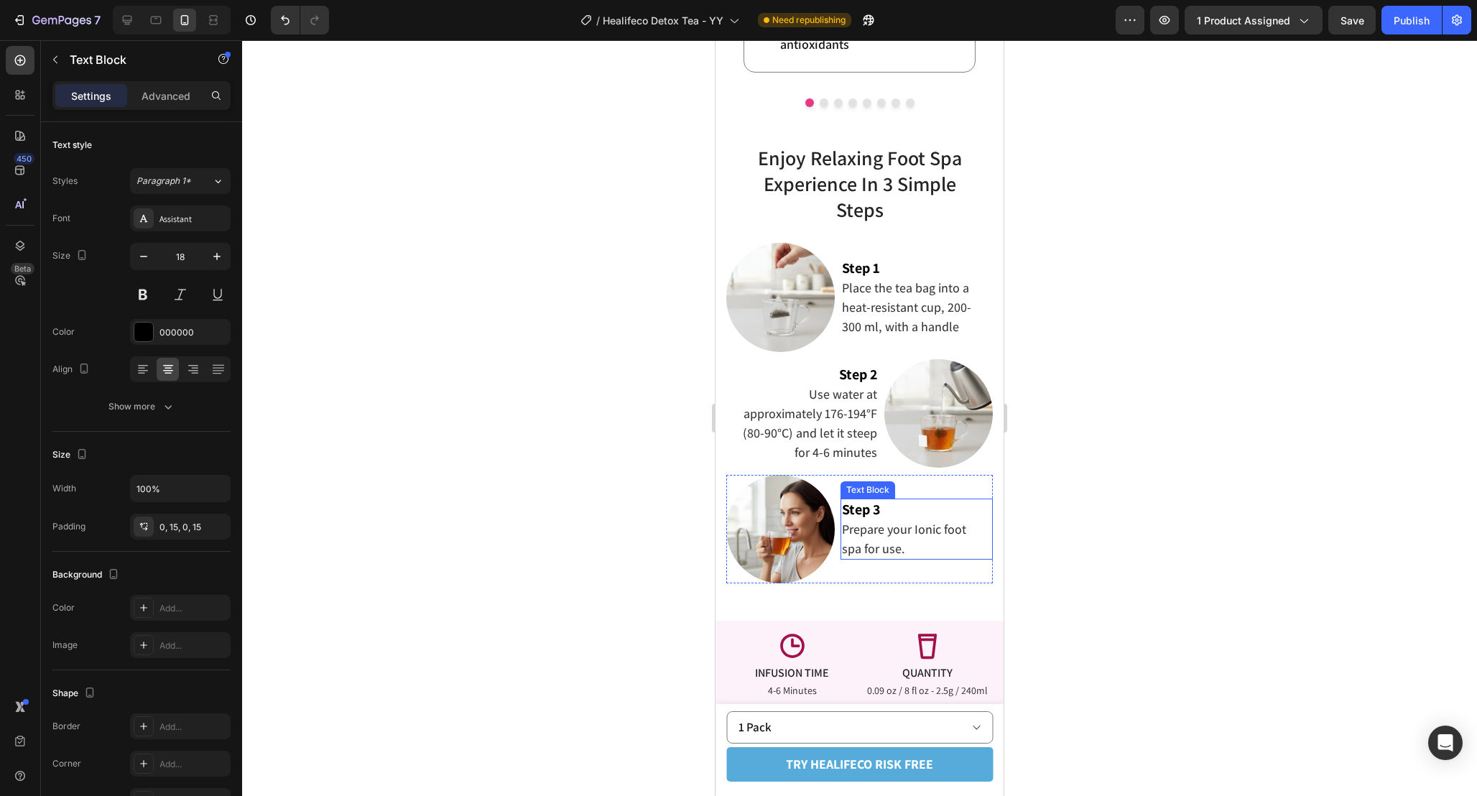
click at [910, 544] on p "Prepare your Ionic foot spa for use." at bounding box center [909, 538] width 135 height 39
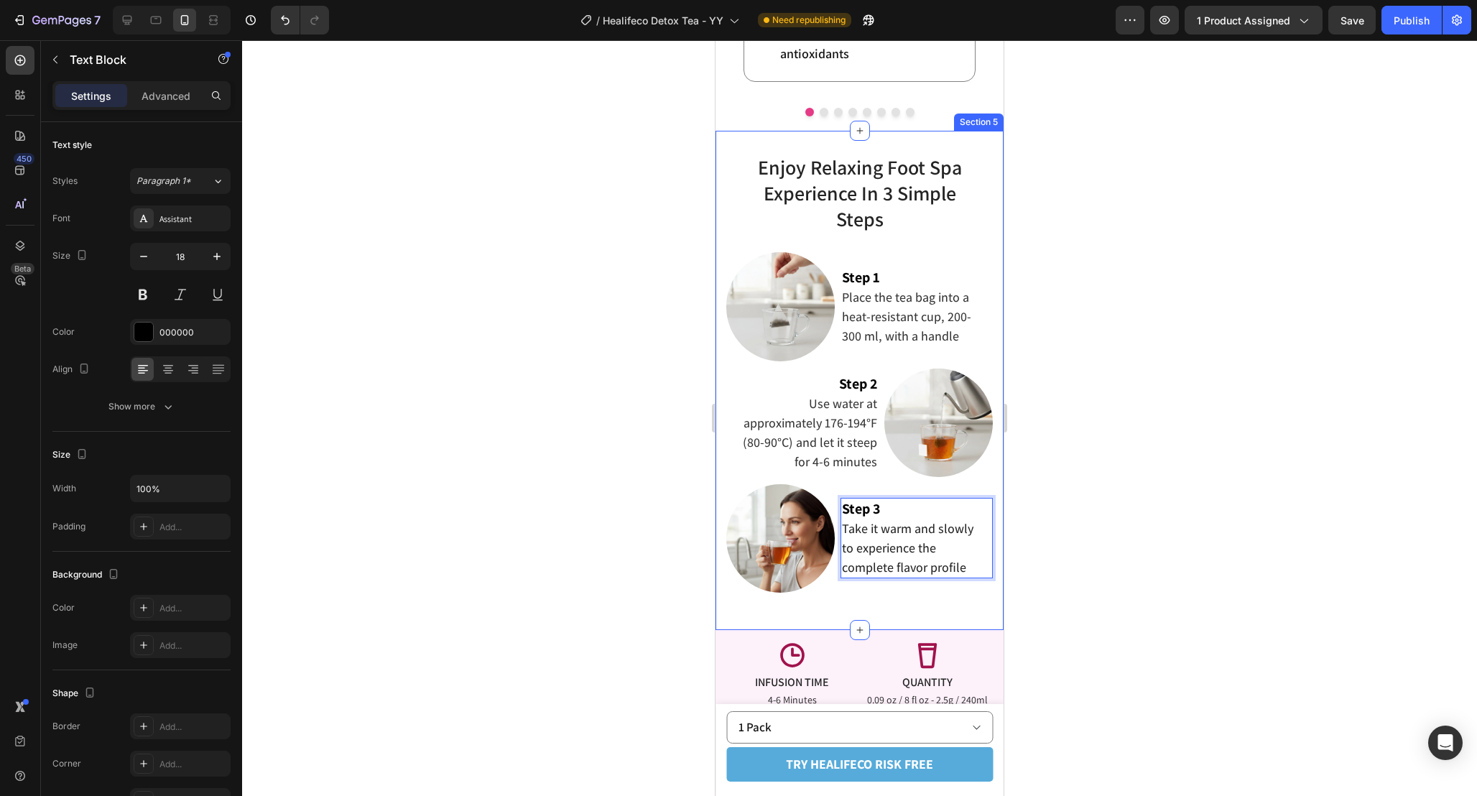
click at [1079, 551] on div at bounding box center [859, 418] width 1235 height 756
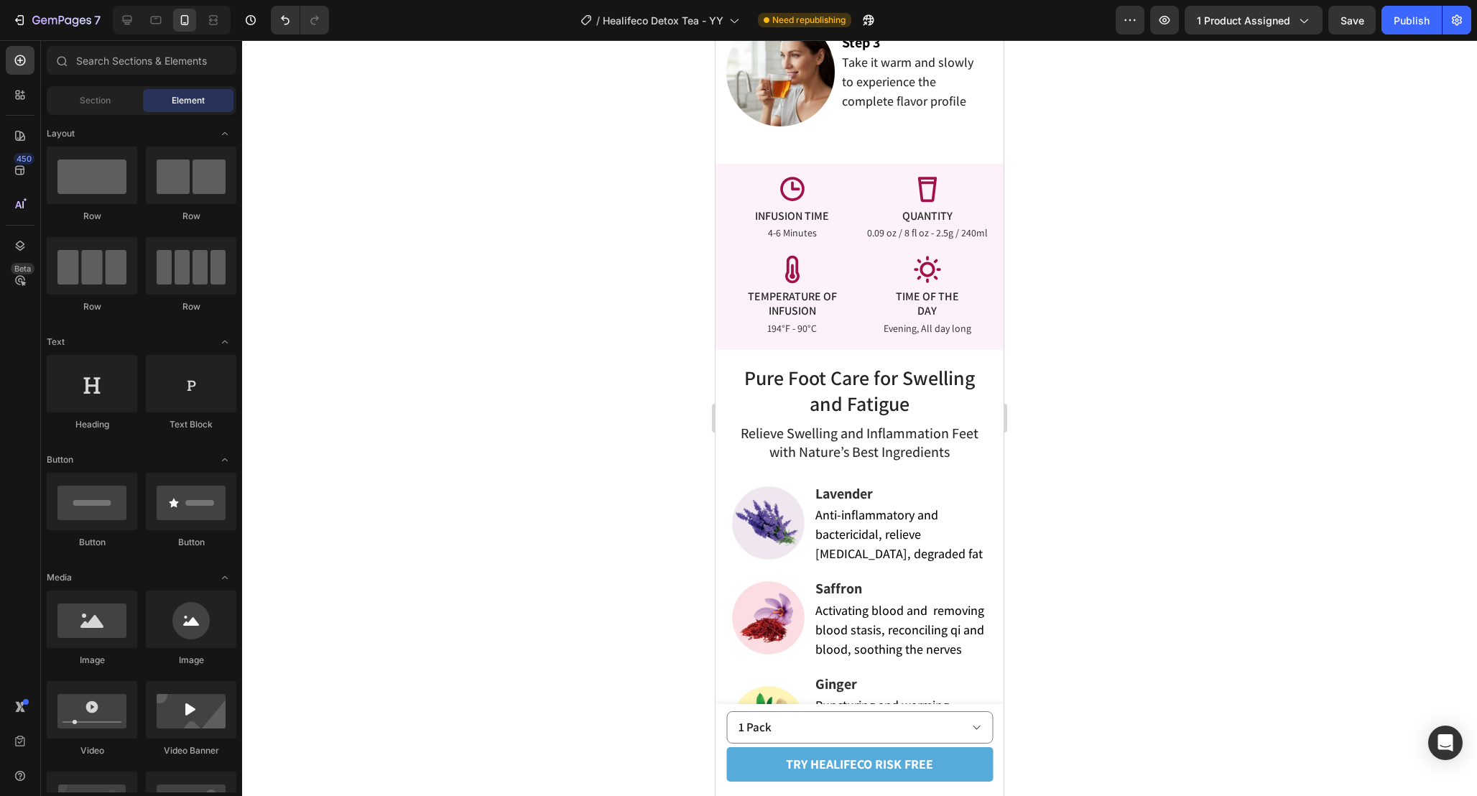
scroll to position [2563, 0]
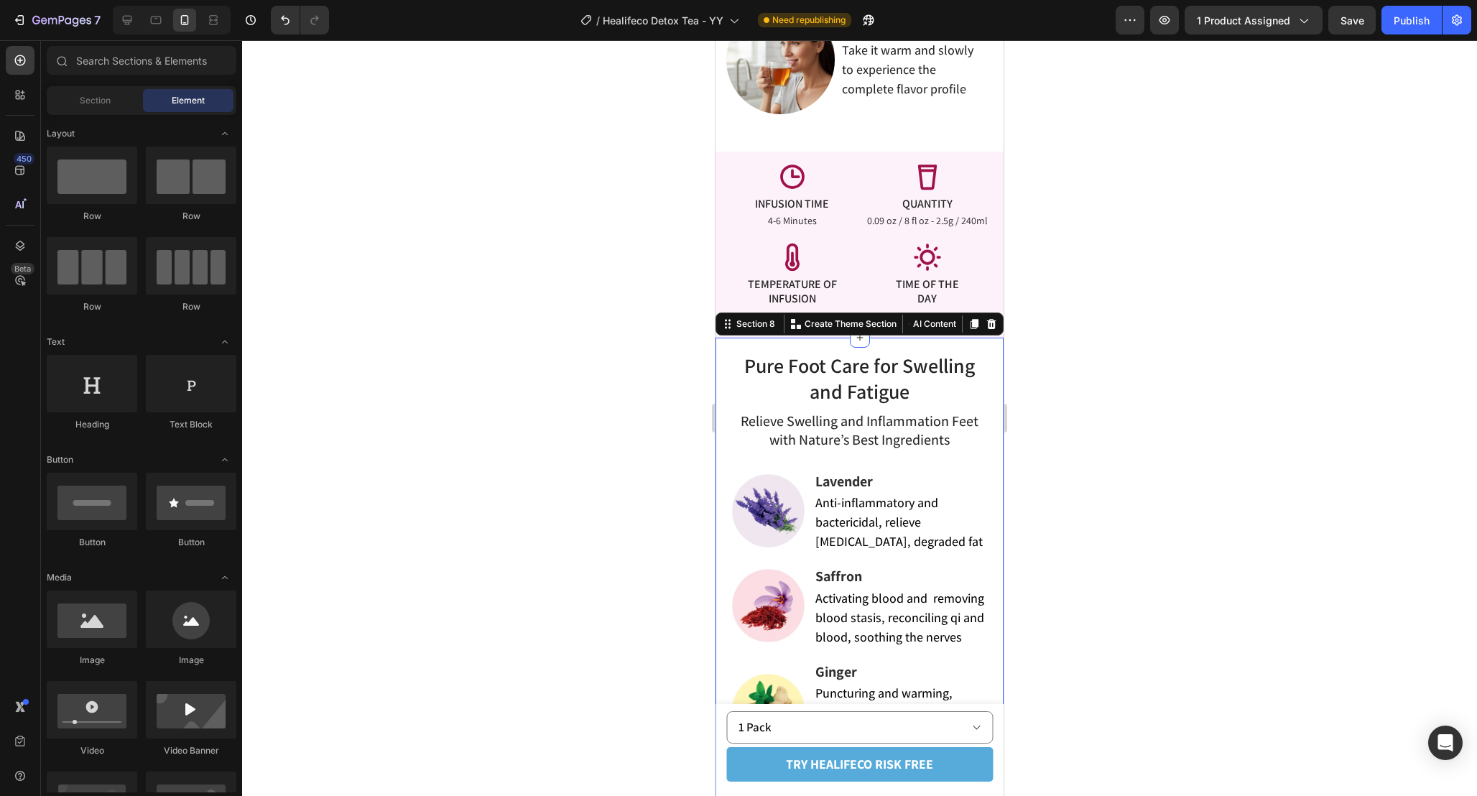
click at [820, 349] on div "Pure Foot Care for Swelling and Fatigue Heading Relieve Swelling and Inflammati…" at bounding box center [860, 674] width 288 height 672
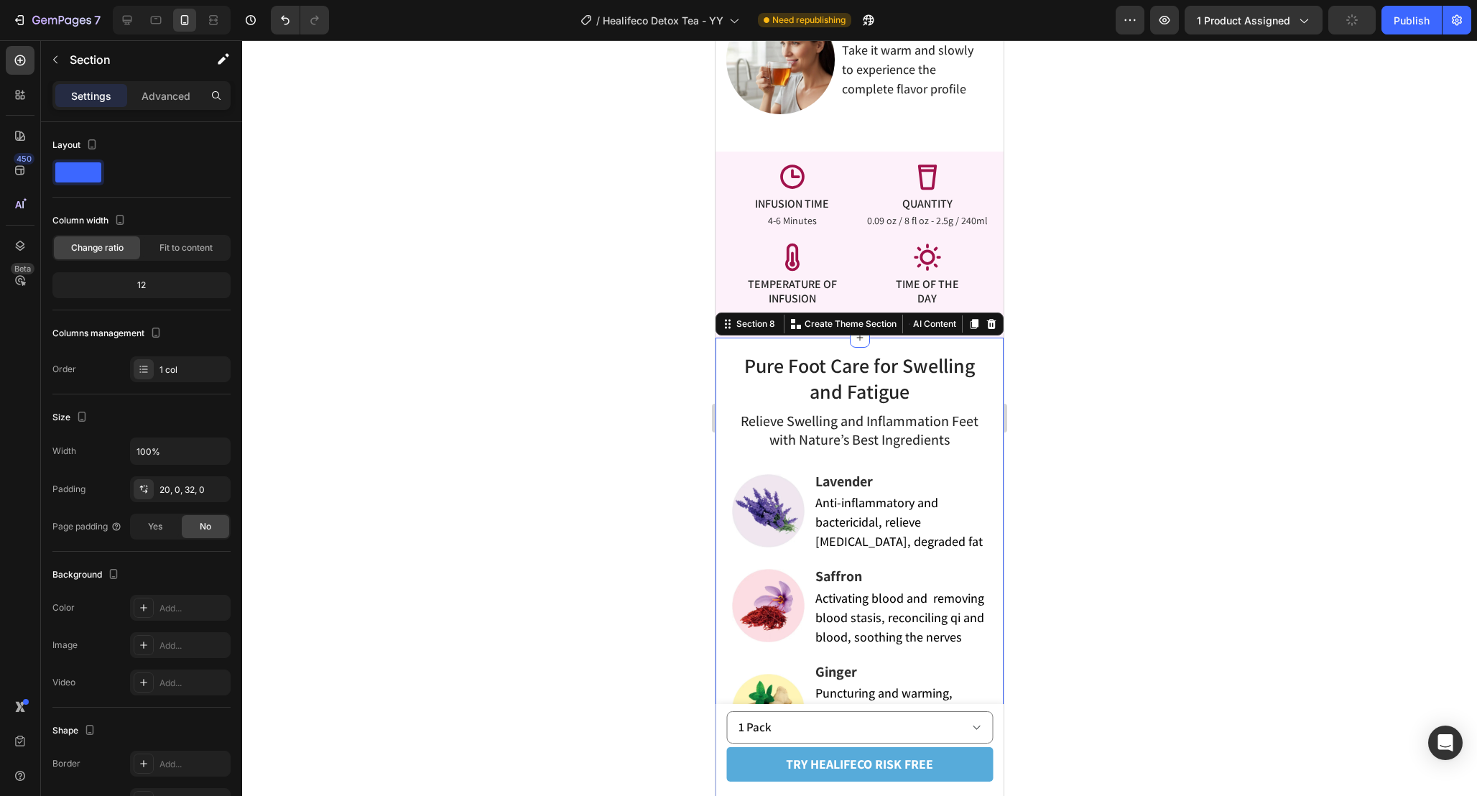
click at [169, 108] on div "Settings Advanced" at bounding box center [141, 95] width 178 height 29
click at [170, 98] on p "Advanced" at bounding box center [166, 95] width 49 height 15
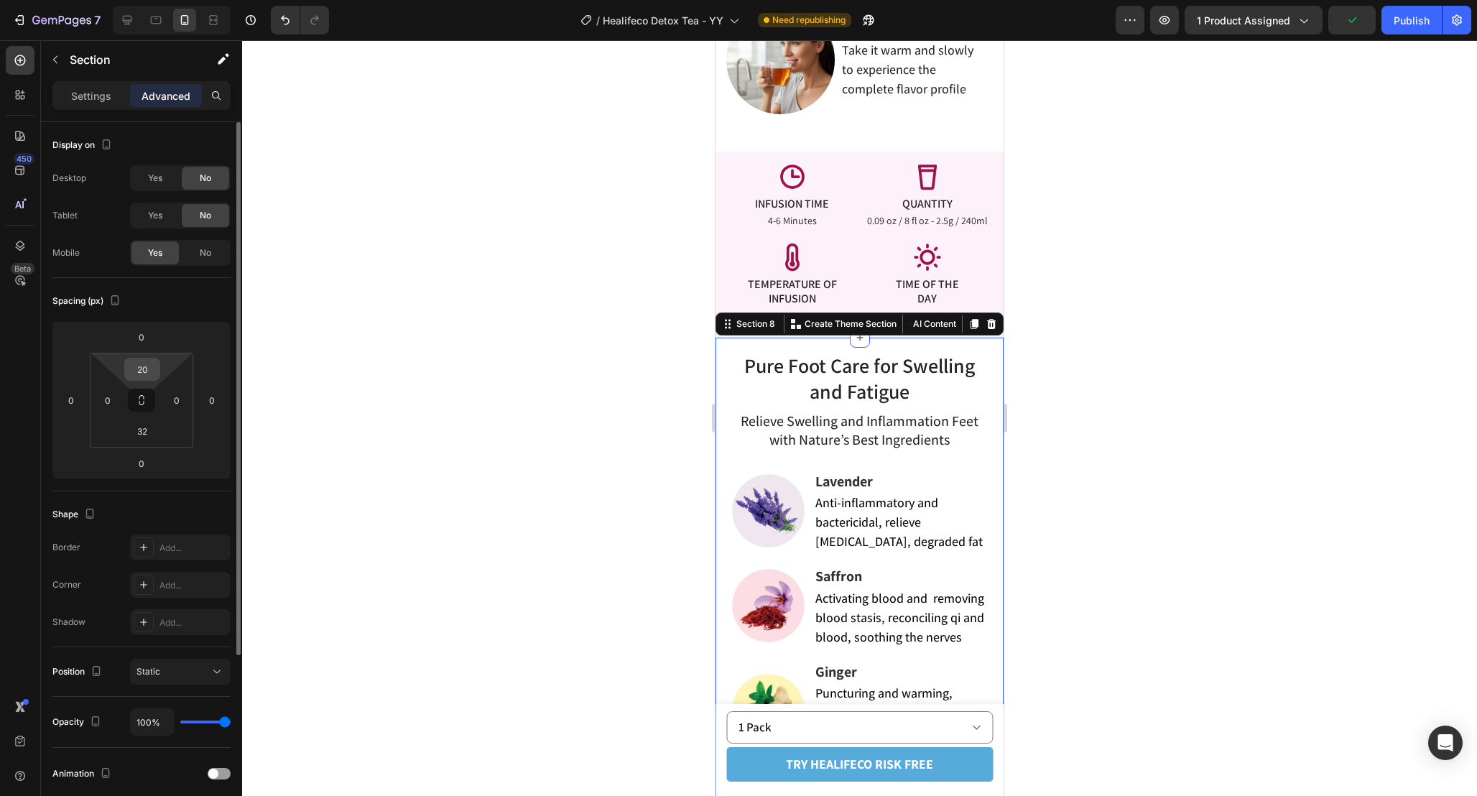
click at [145, 369] on input "20" at bounding box center [142, 369] width 29 height 22
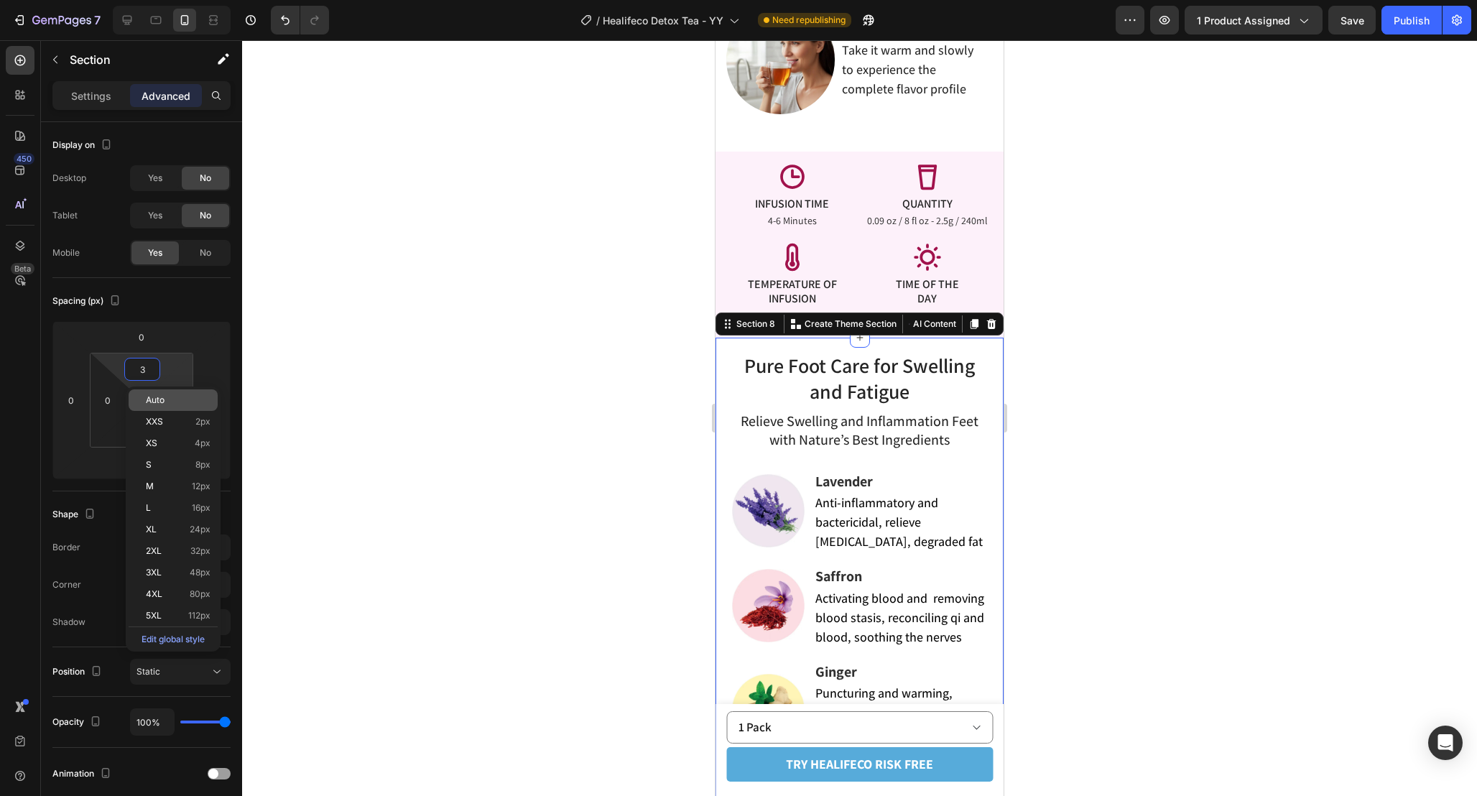
type input "32"
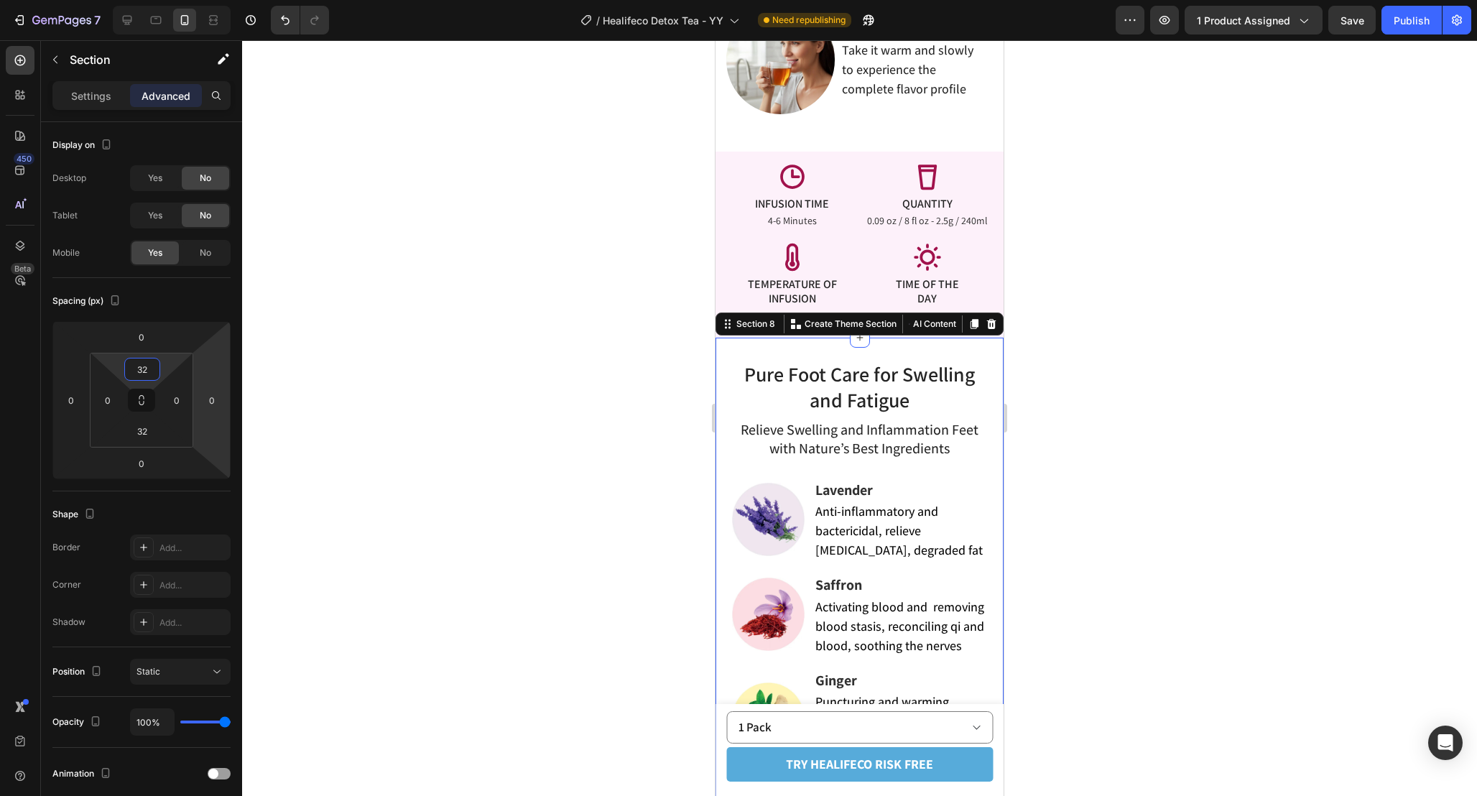
click at [1172, 432] on div at bounding box center [859, 418] width 1235 height 756
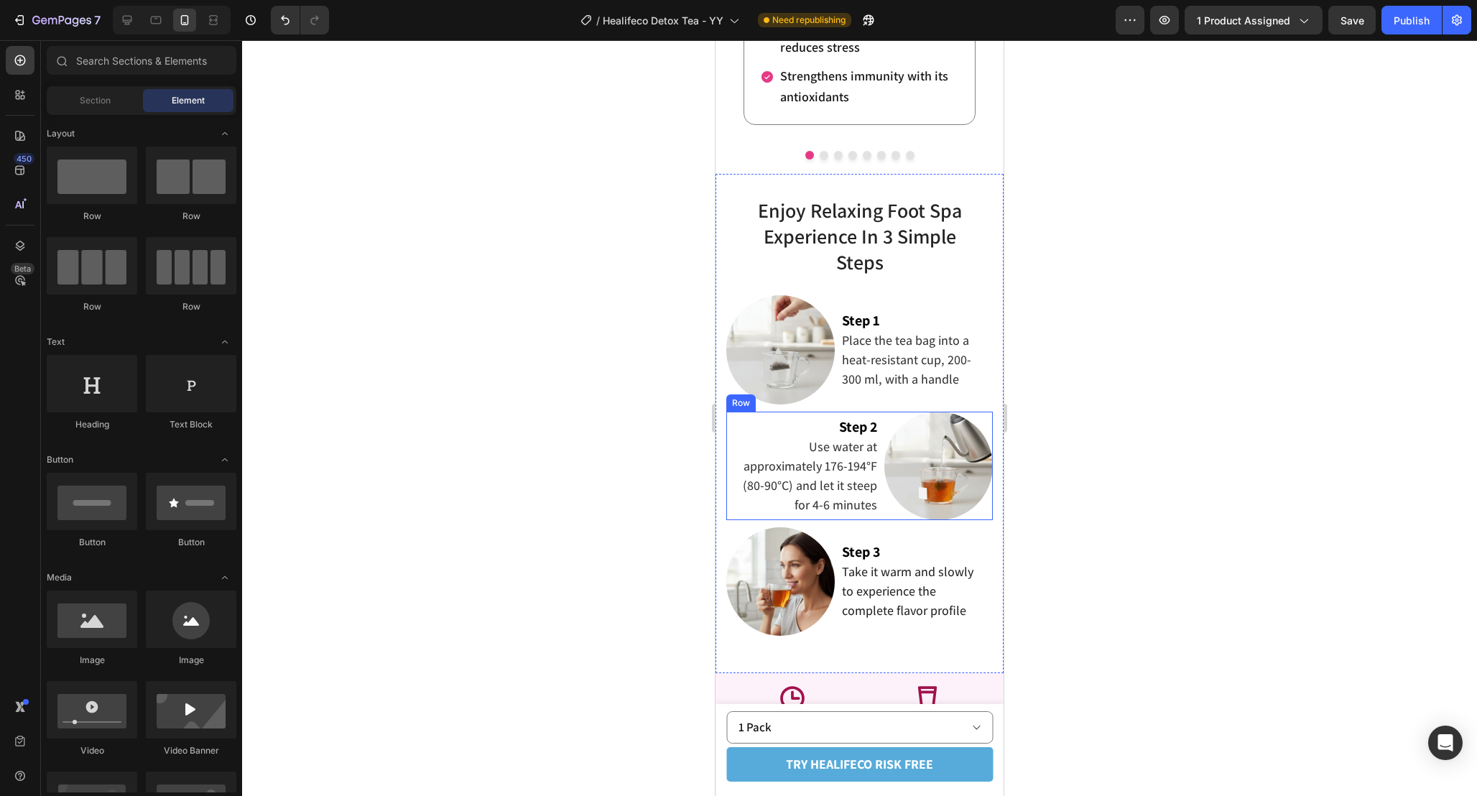
scroll to position [2035, 0]
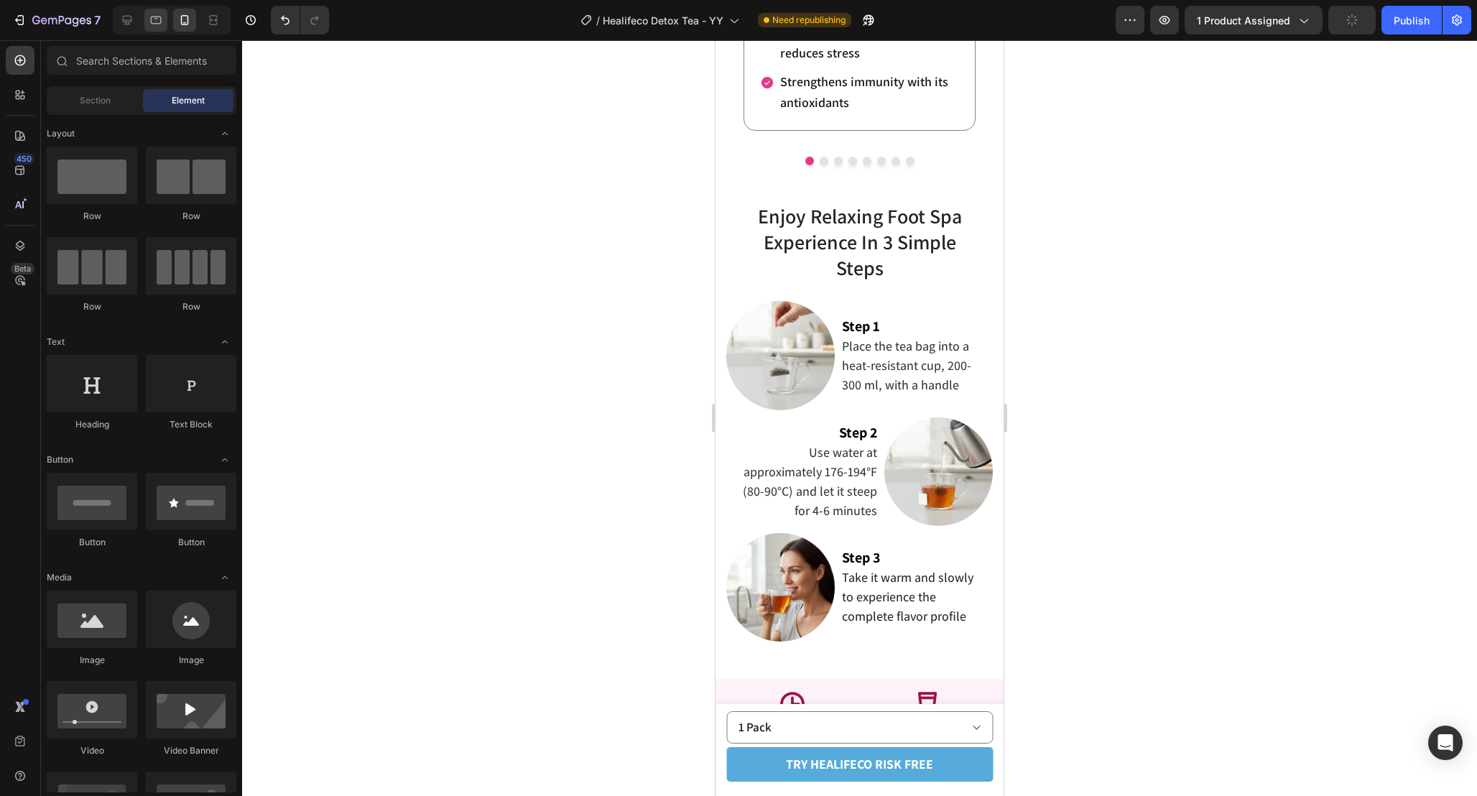
click at [158, 19] on icon at bounding box center [156, 20] width 14 height 14
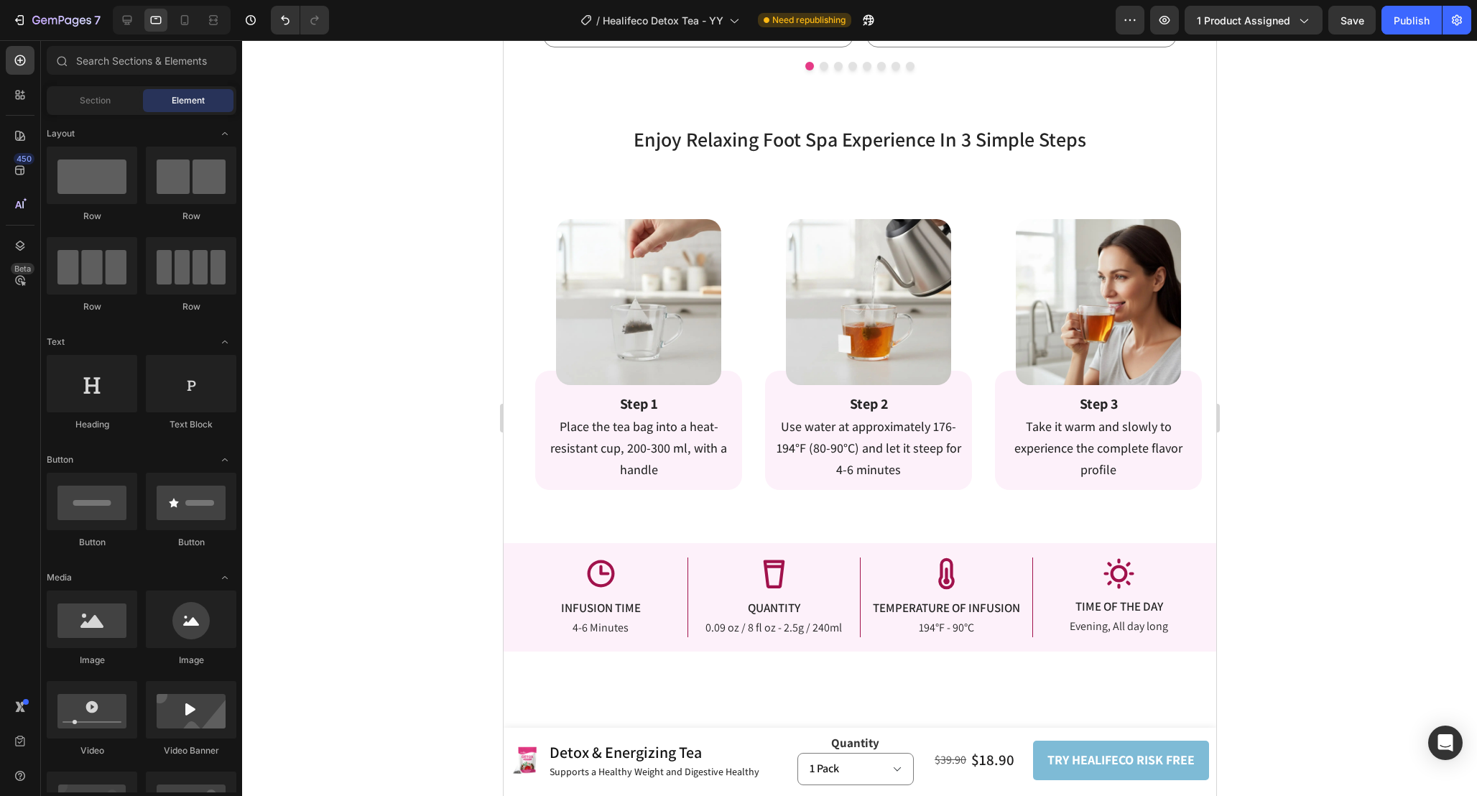
scroll to position [2283, 0]
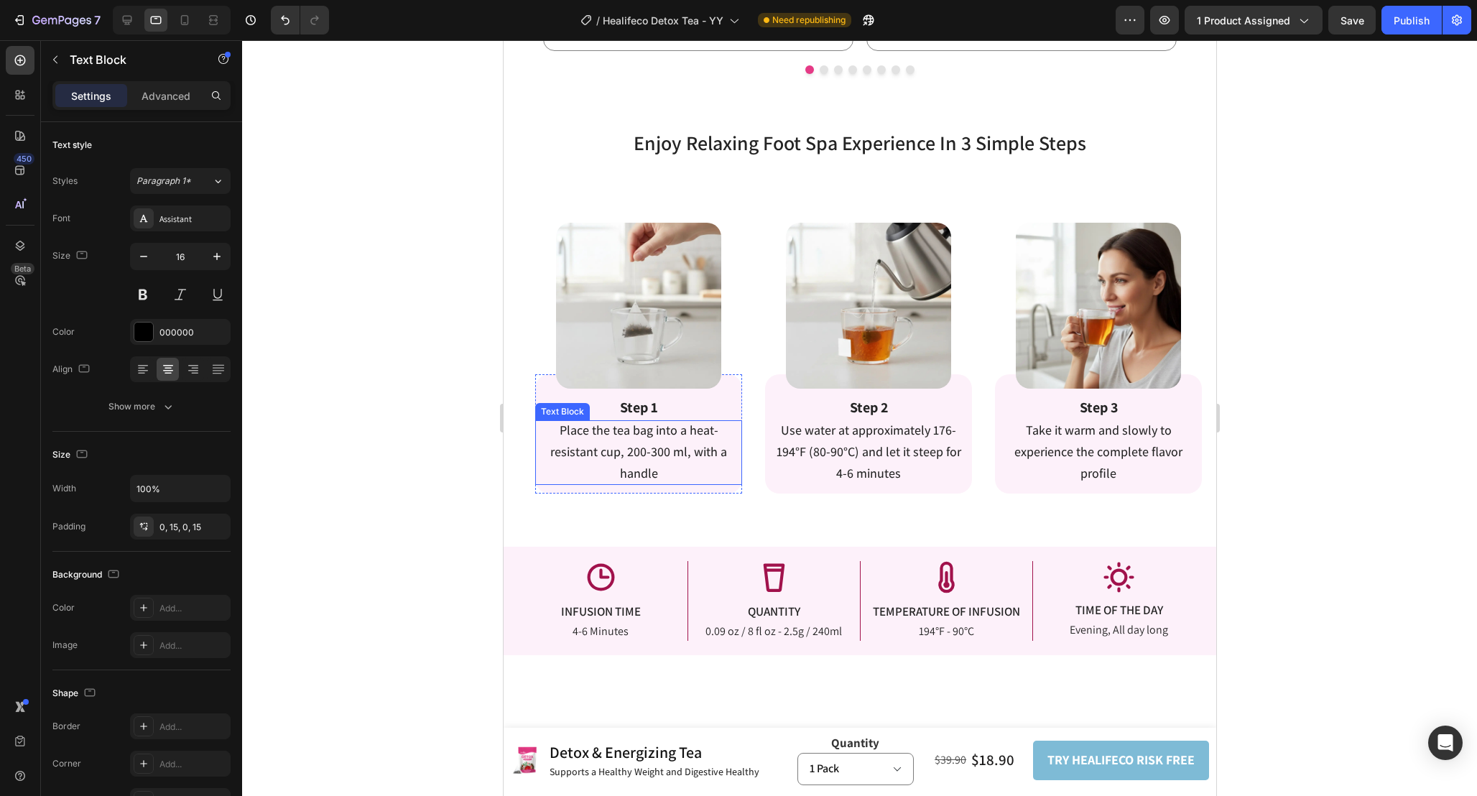
click at [677, 466] on p "Place the tea bag into a heat-resistant cup, 200-300 ml, with a handle" at bounding box center [637, 452] width 185 height 64
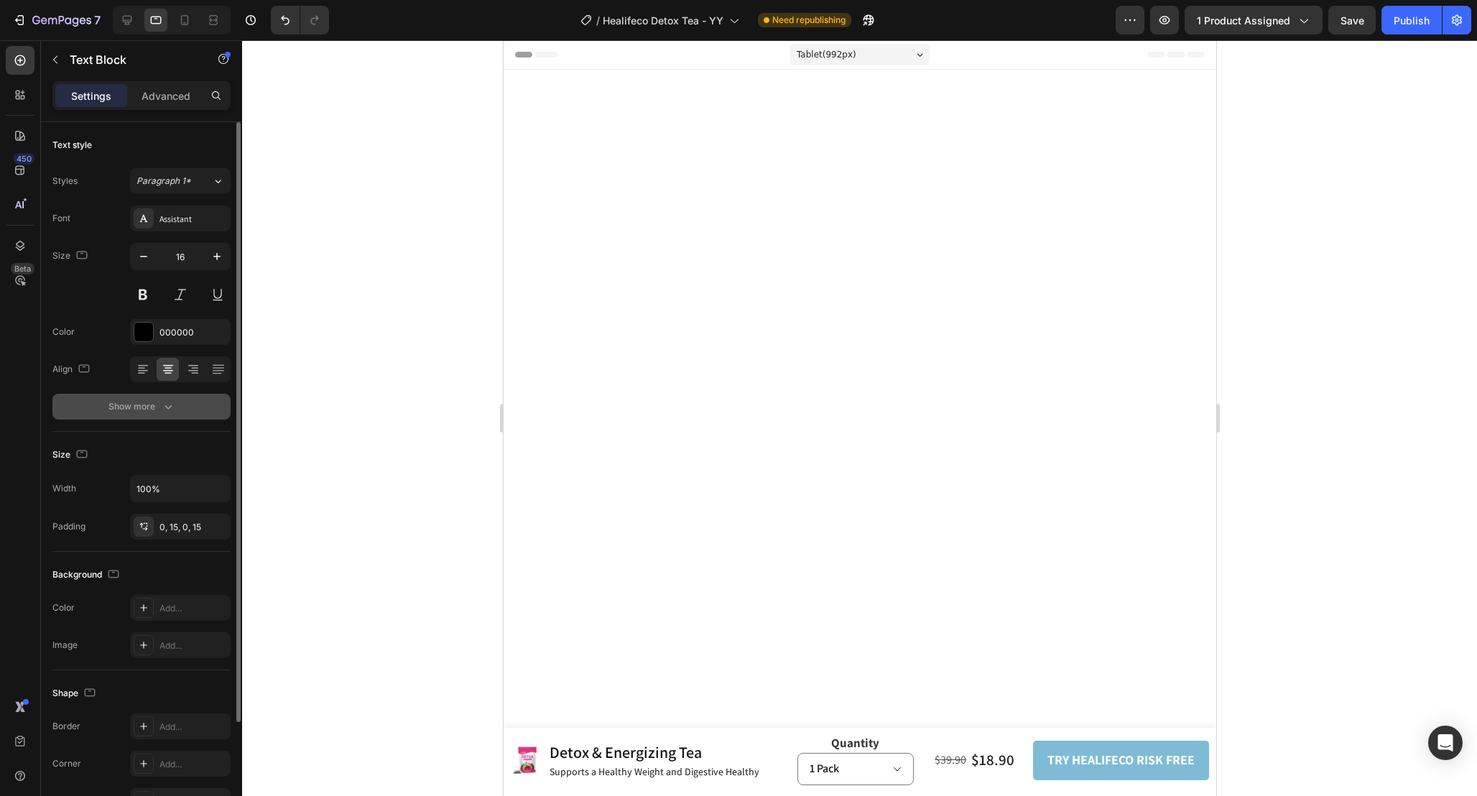
scroll to position [2283, 0]
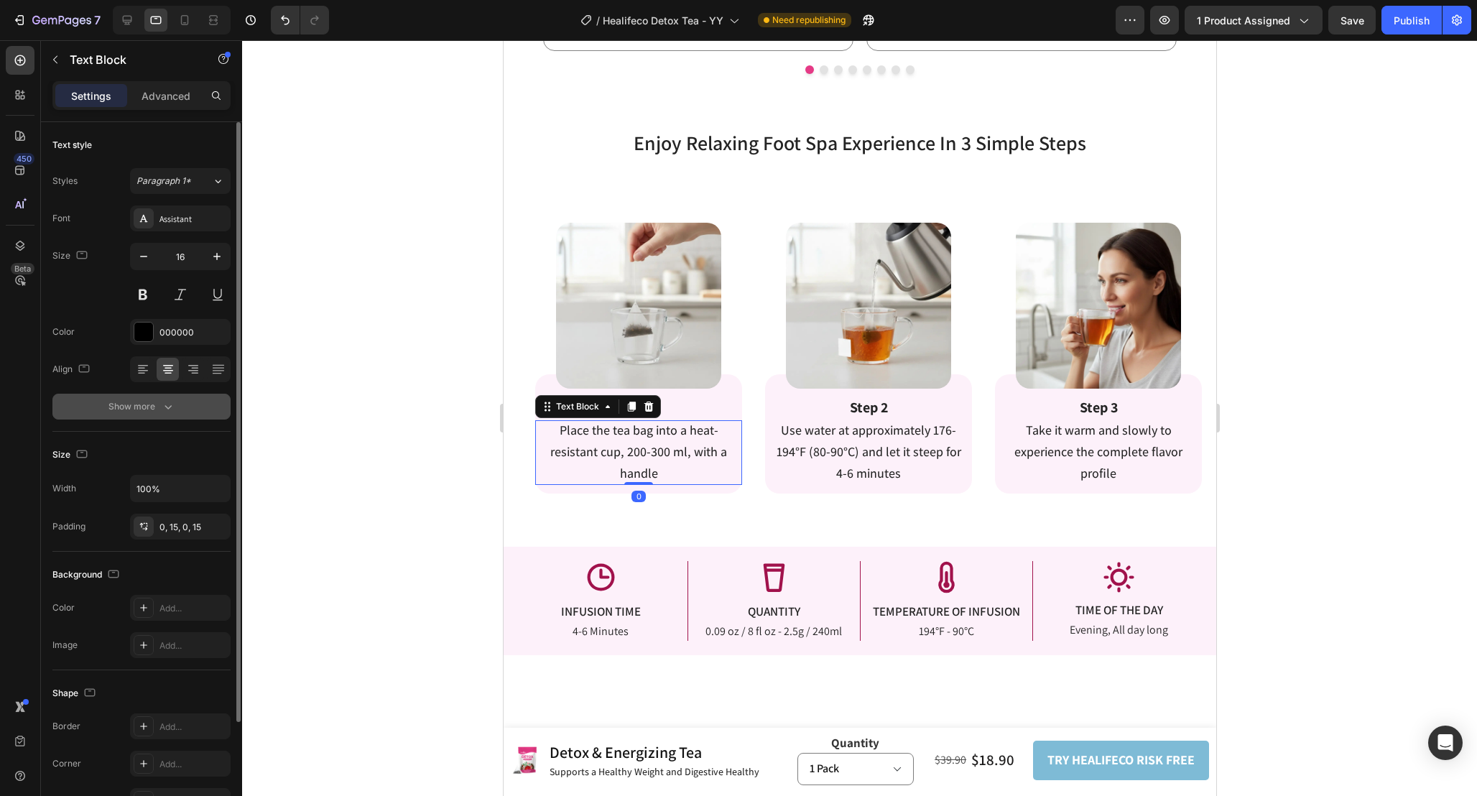
click at [193, 412] on button "Show more" at bounding box center [141, 407] width 178 height 26
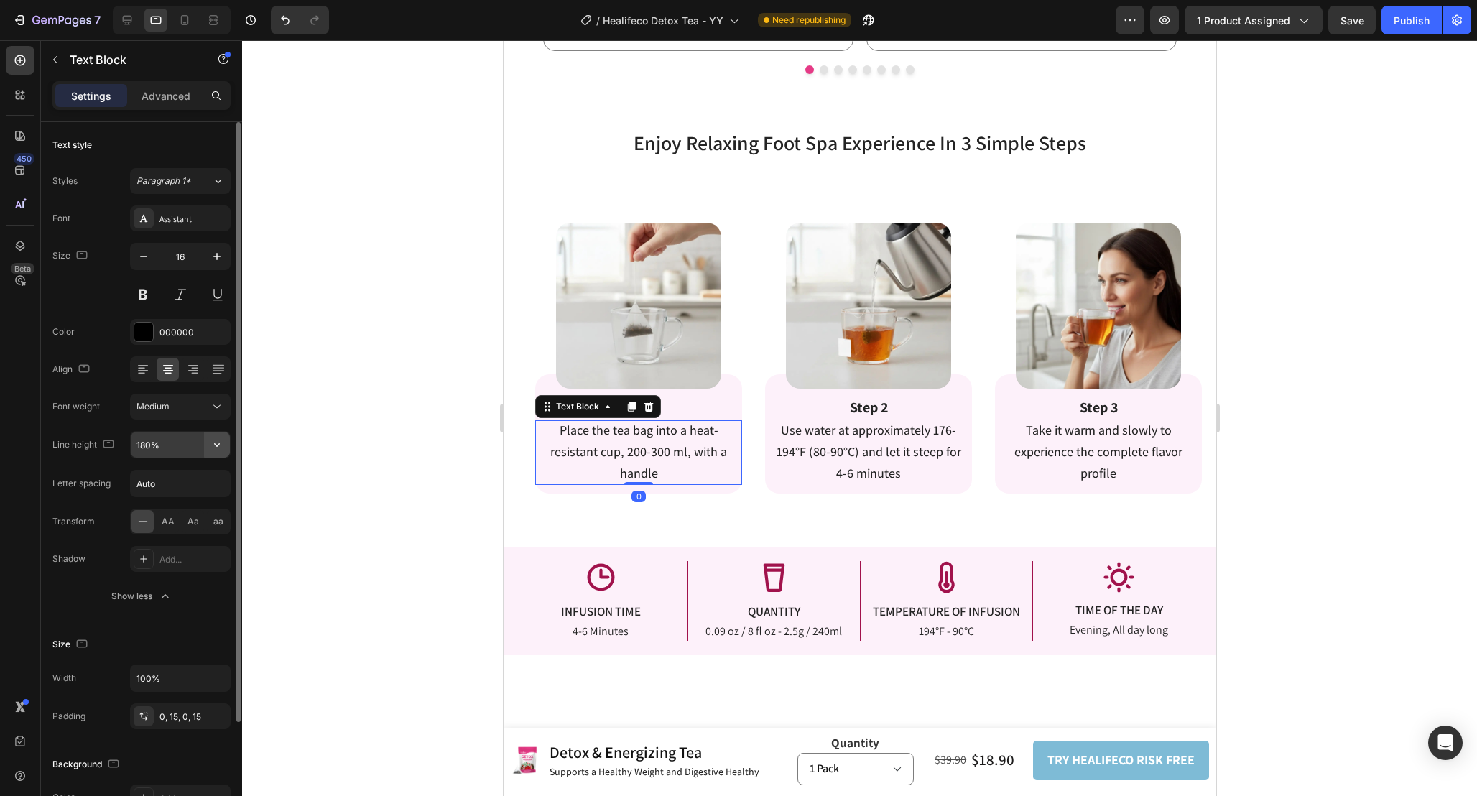
click at [204, 442] on button "button" at bounding box center [217, 445] width 26 height 26
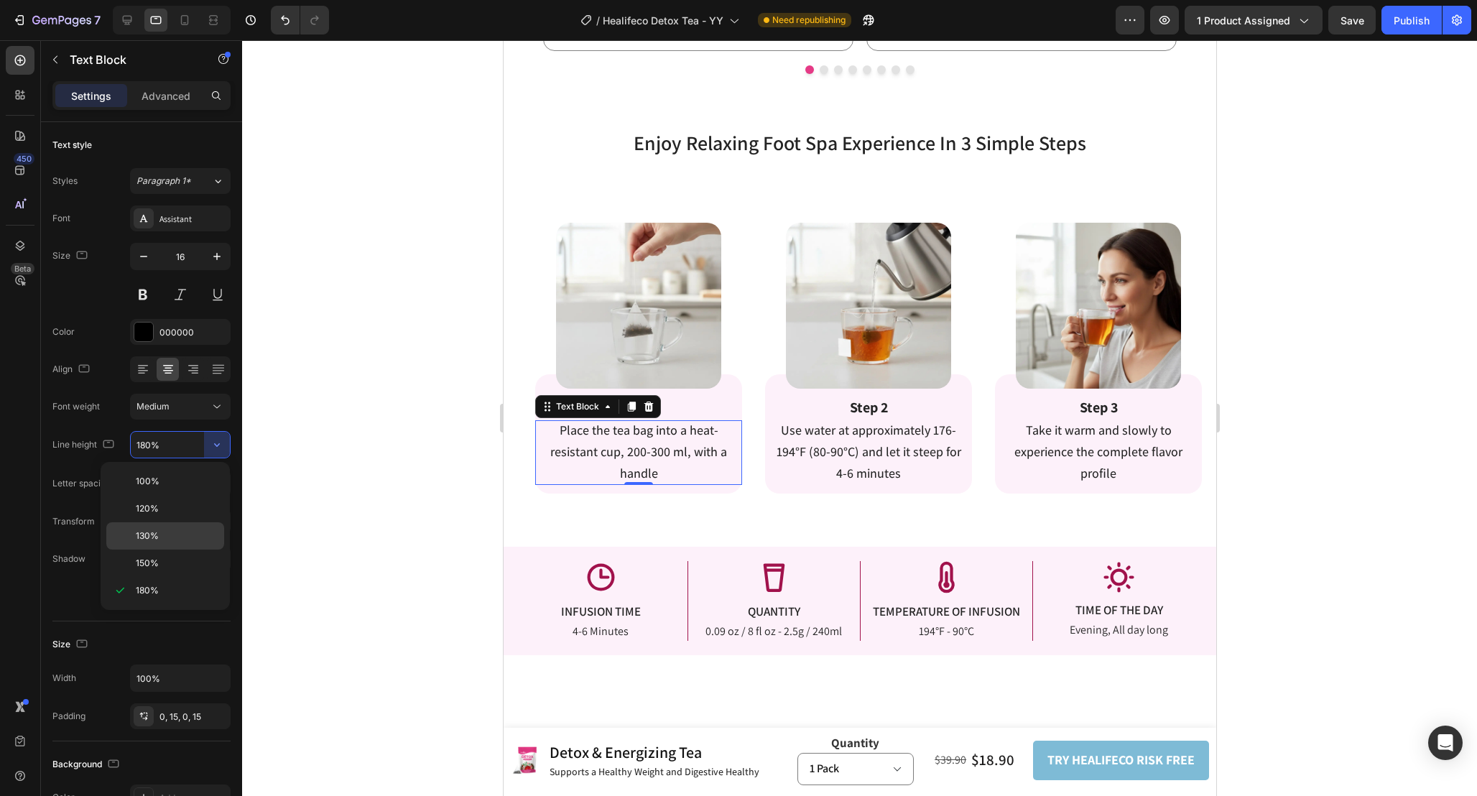
click at [187, 550] on div "130%" at bounding box center [165, 563] width 118 height 27
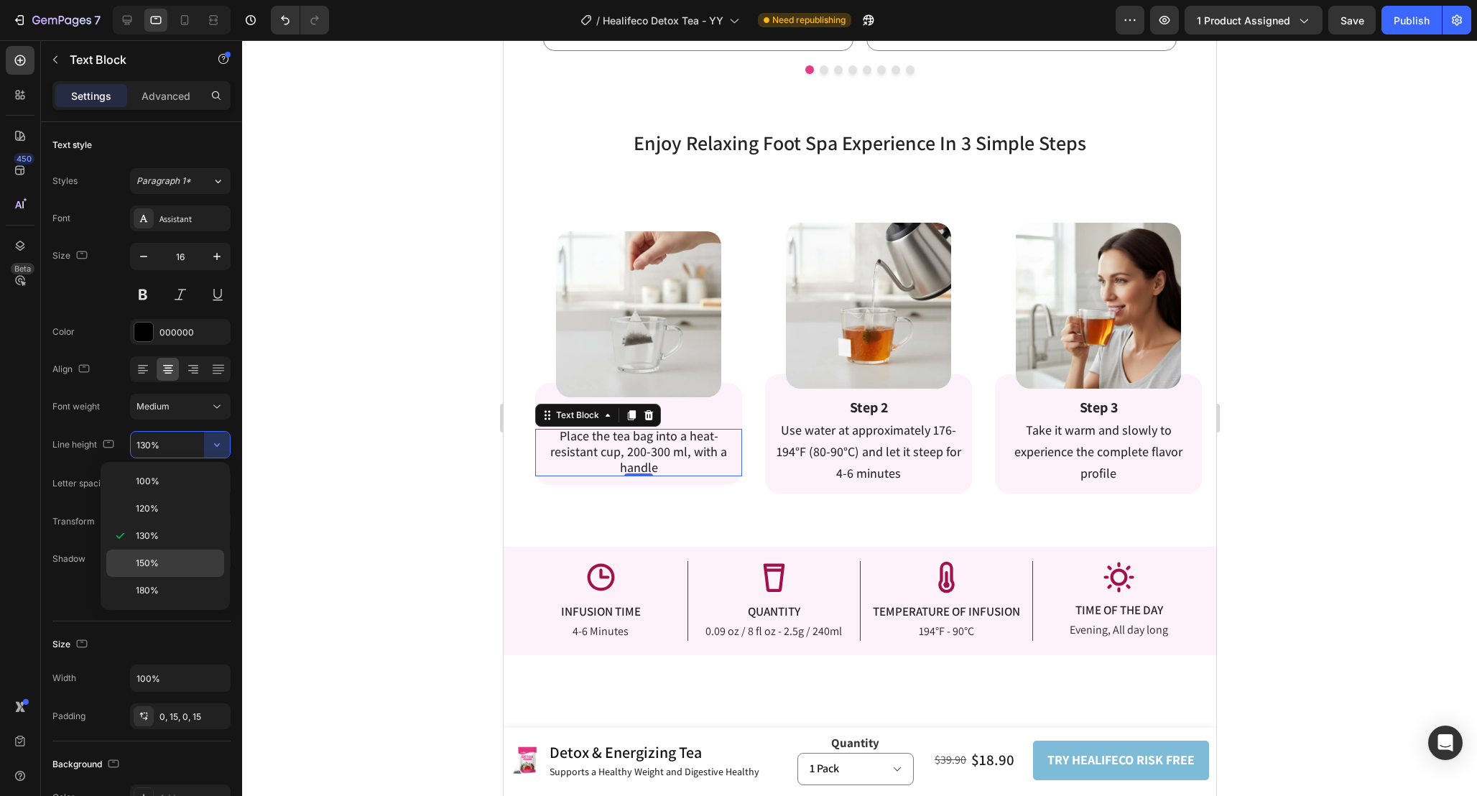
click at [182, 577] on div "150%" at bounding box center [165, 590] width 118 height 27
type input "150%"
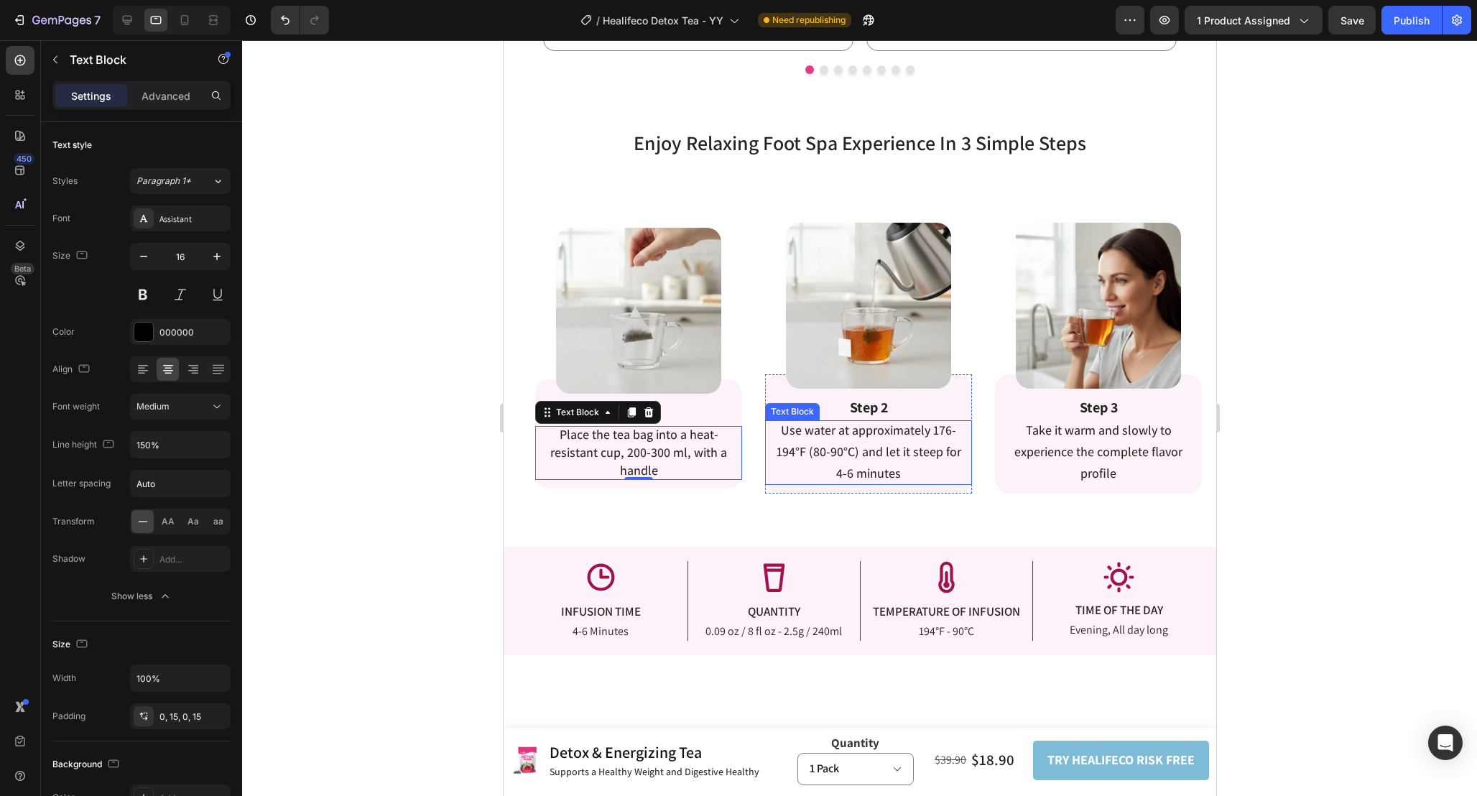
click at [889, 457] on span "Use water at approximately 176-194°F (80-90°C) and let it steep for 4-6 minutes" at bounding box center [868, 452] width 185 height 60
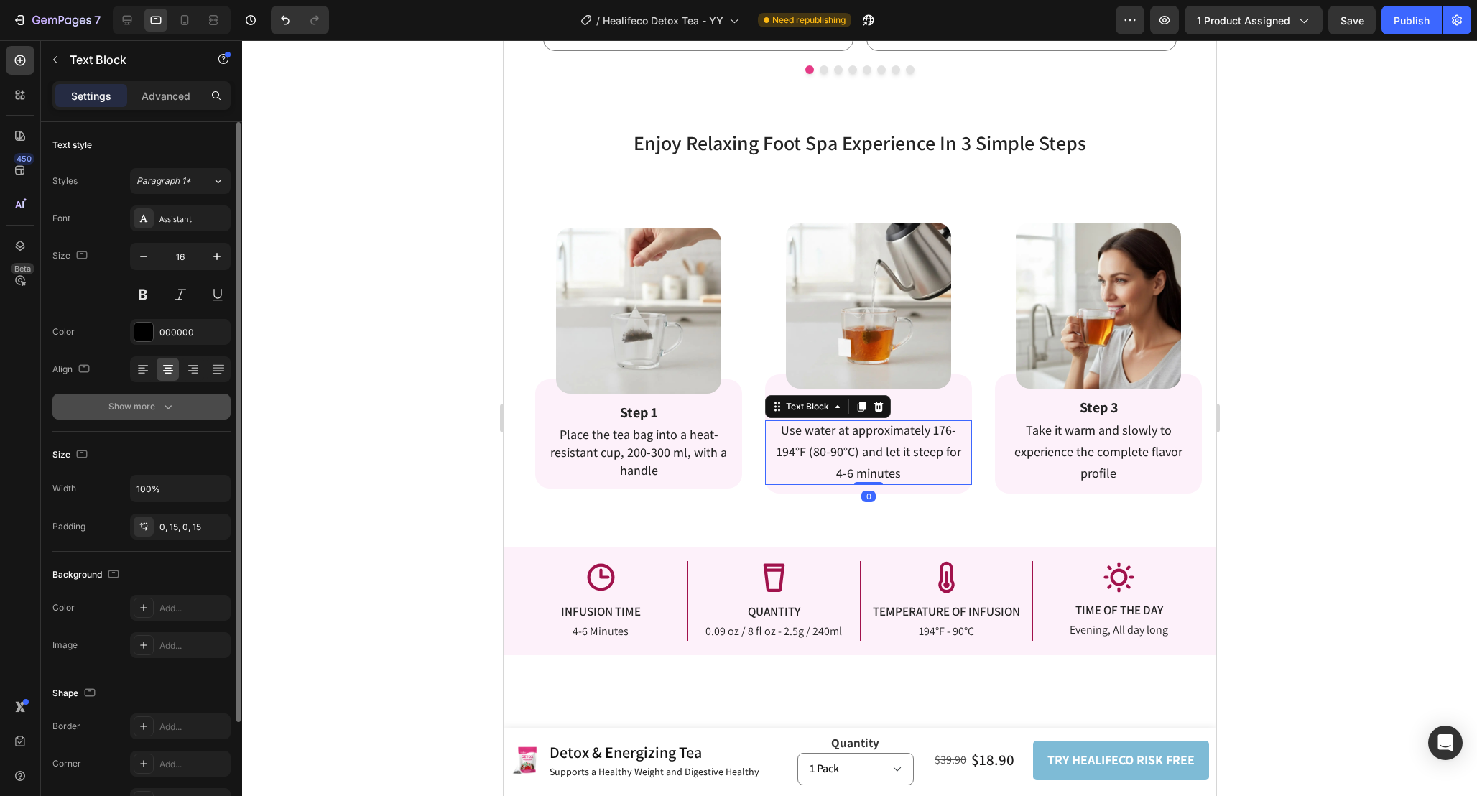
click at [200, 413] on button "Show more" at bounding box center [141, 407] width 178 height 26
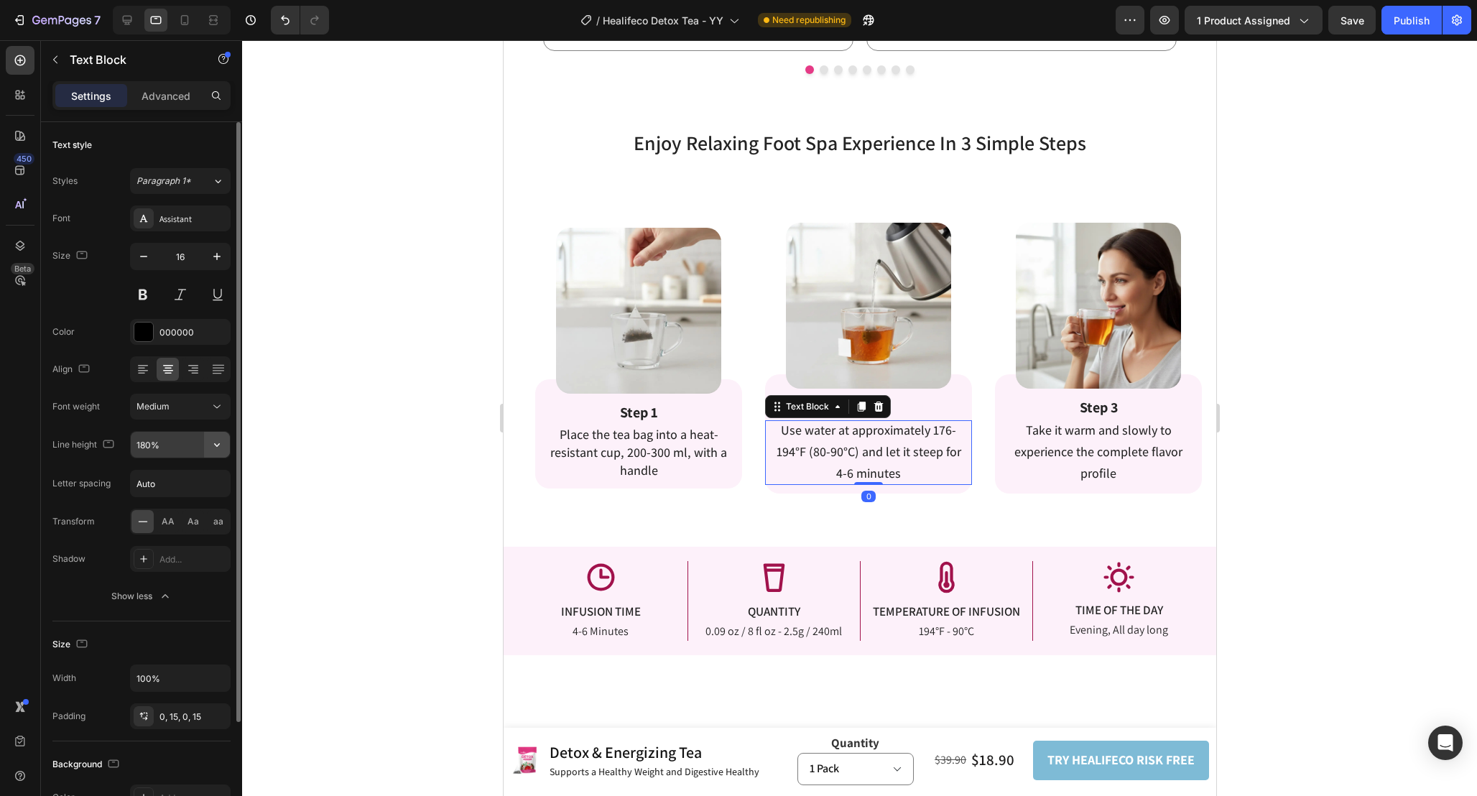
click at [227, 444] on button "button" at bounding box center [217, 445] width 26 height 26
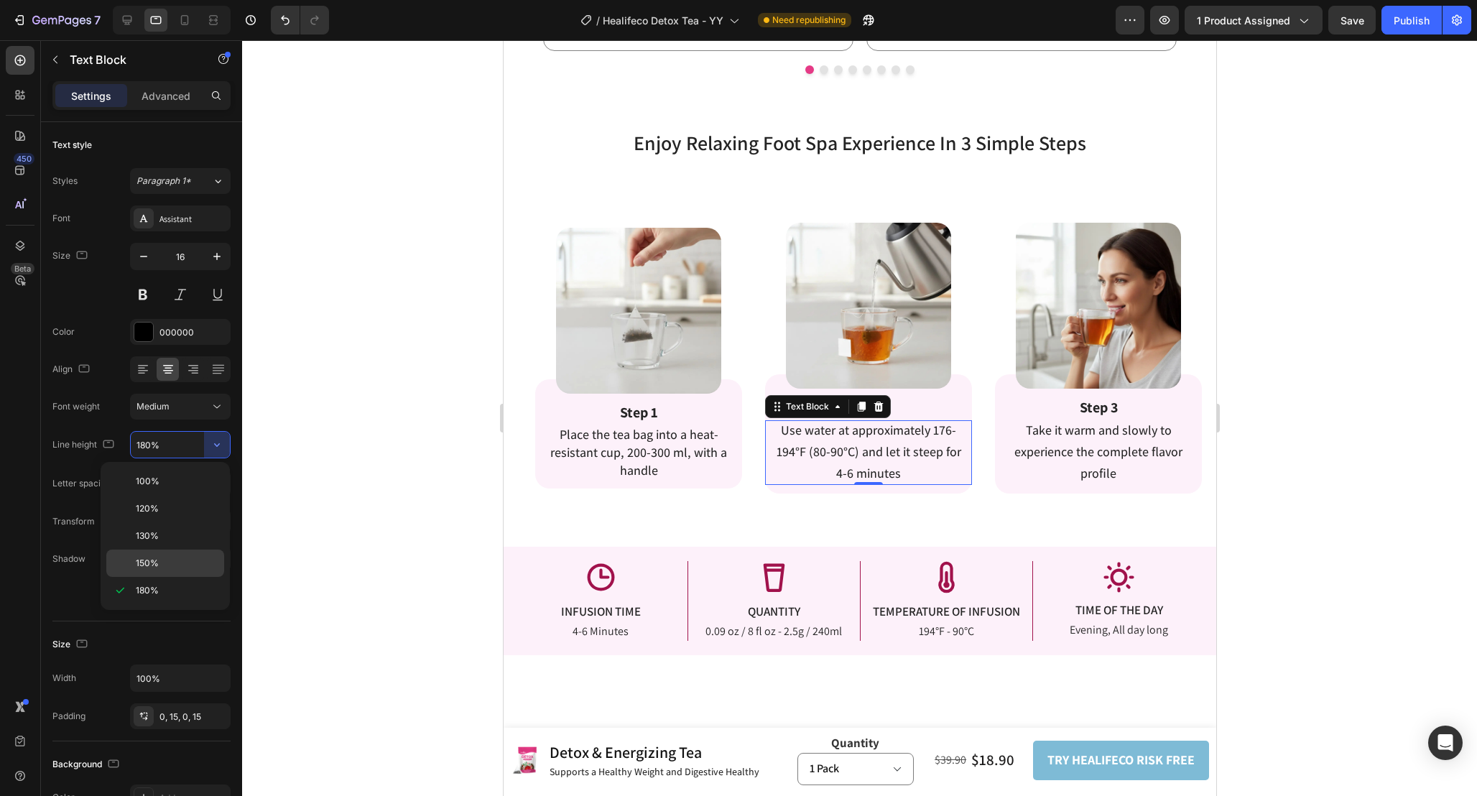
click at [182, 565] on p "150%" at bounding box center [177, 563] width 82 height 13
type input "150%"
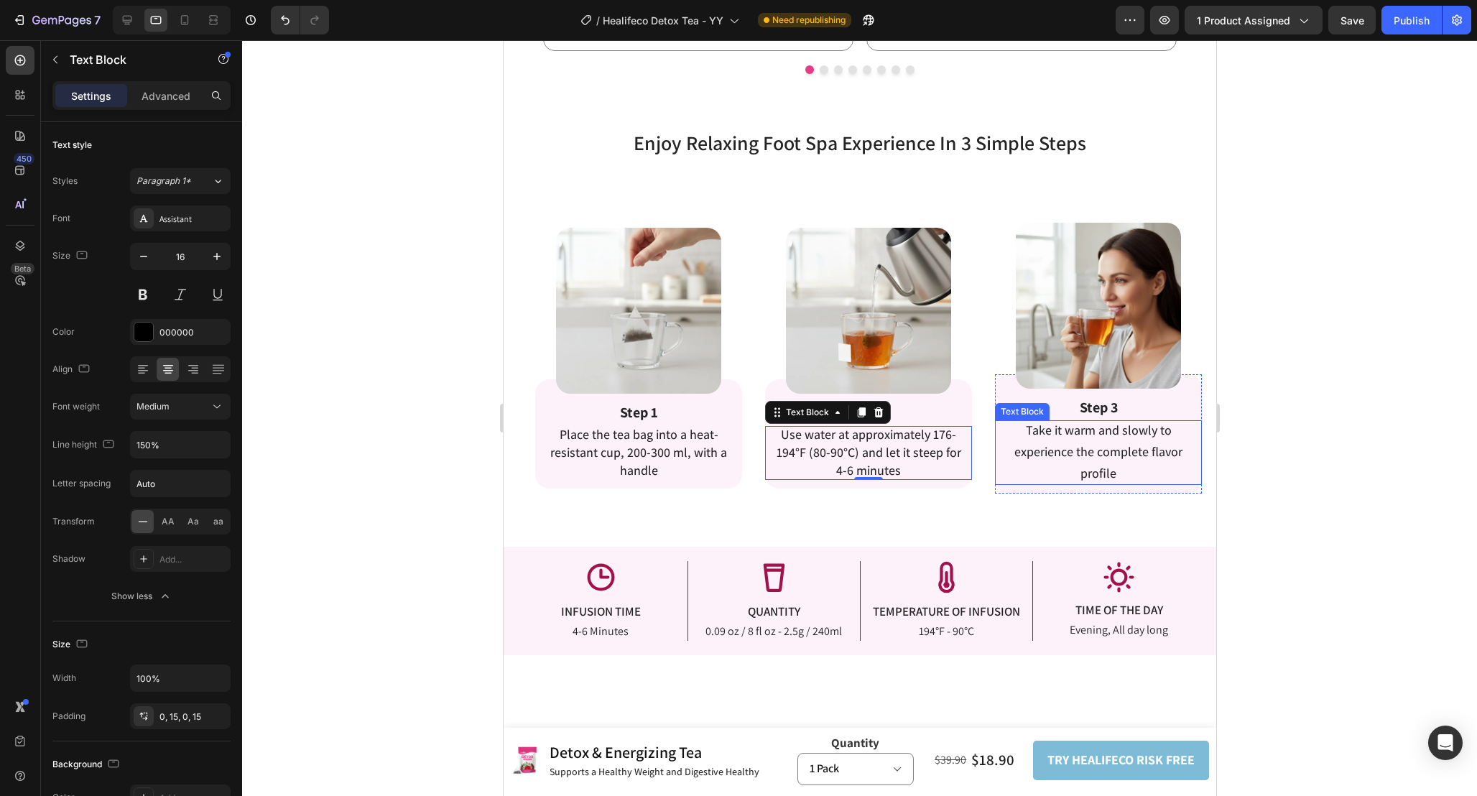
click at [1124, 461] on p "Take it warm and slowly to experience the complete flavor profile" at bounding box center [1097, 452] width 185 height 64
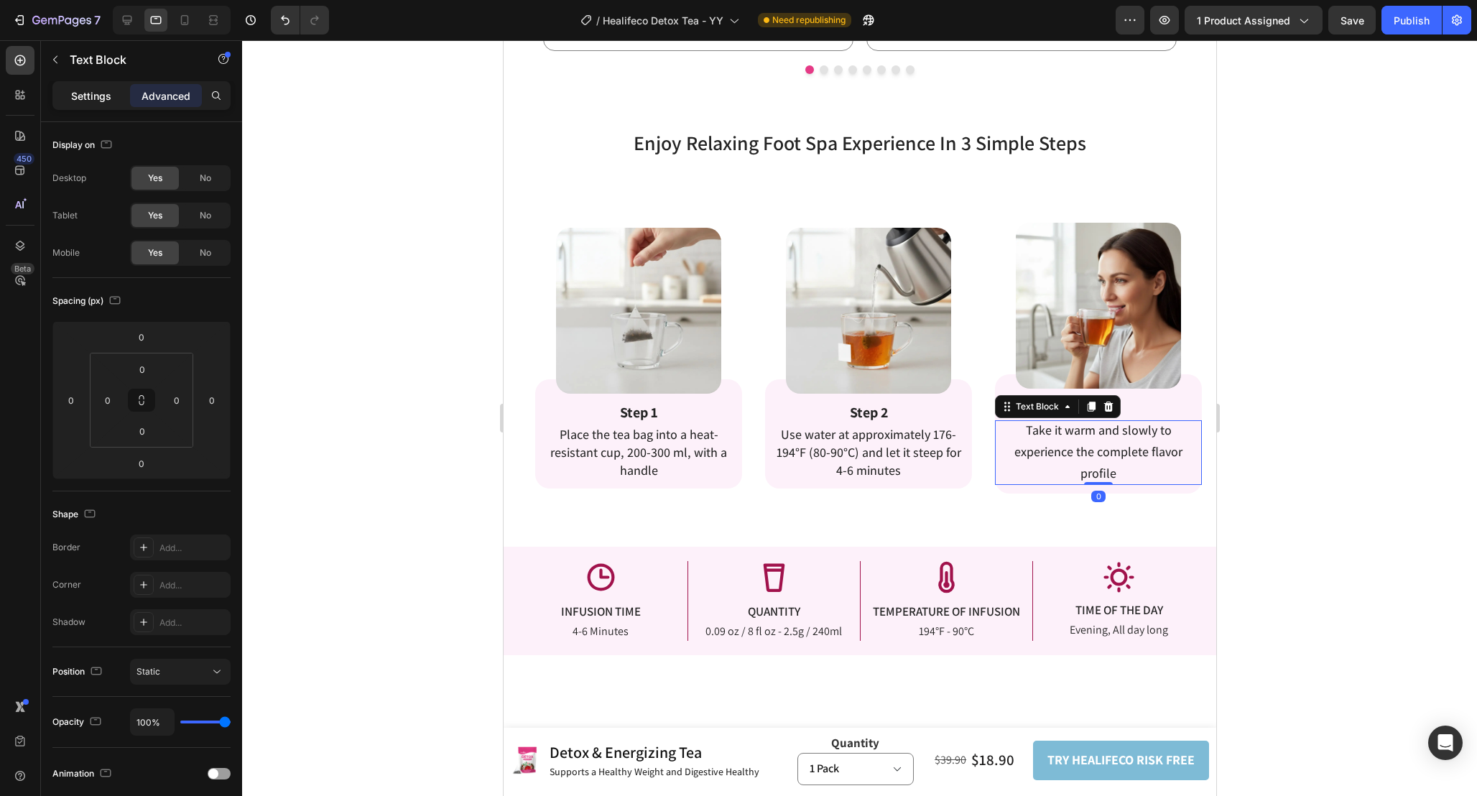
click at [120, 101] on div "Settings" at bounding box center [91, 95] width 72 height 23
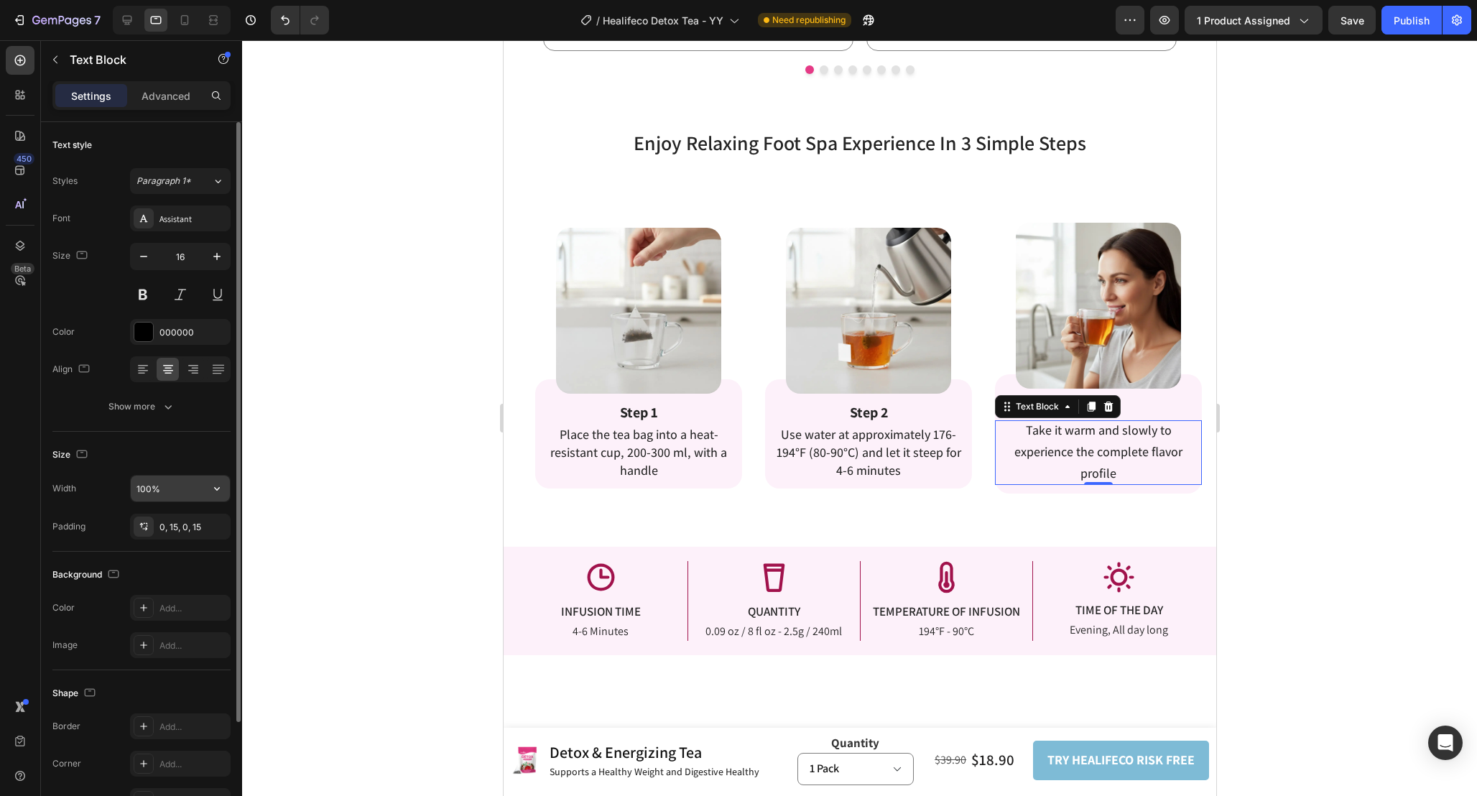
click at [213, 486] on icon "button" at bounding box center [217, 488] width 14 height 14
click at [193, 405] on button "Show more" at bounding box center [141, 407] width 178 height 26
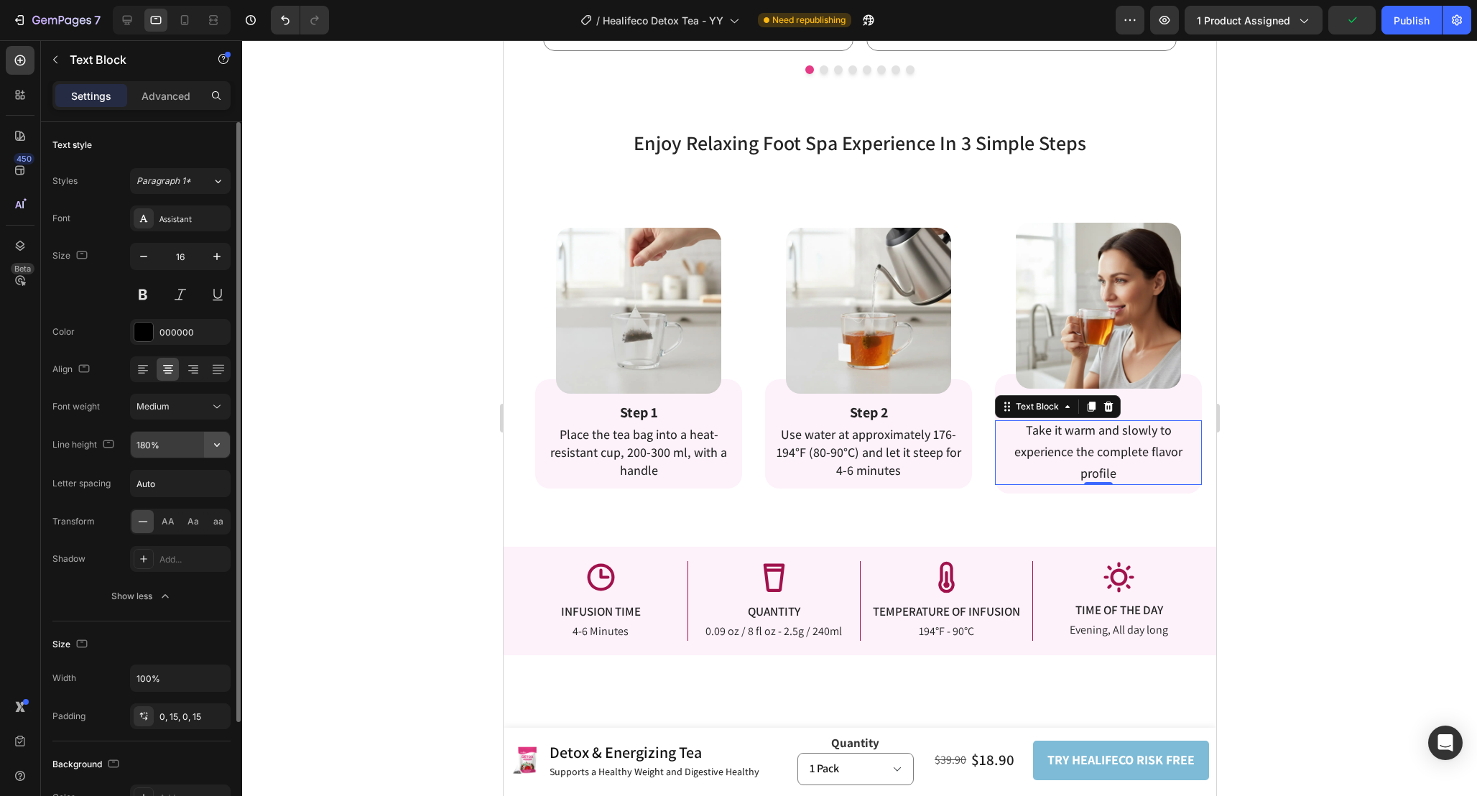
click at [209, 447] on button "button" at bounding box center [217, 445] width 26 height 26
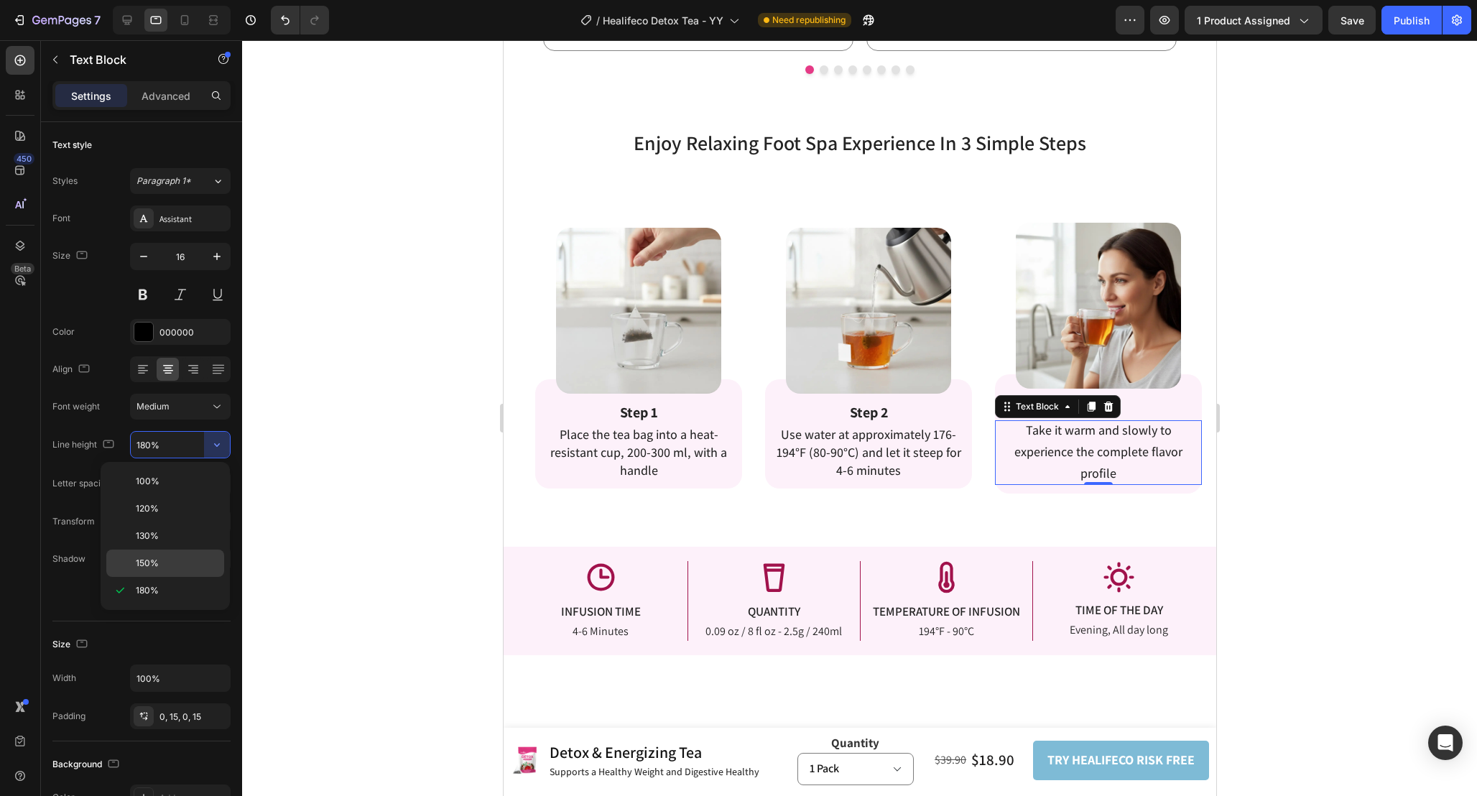
click at [189, 563] on p "150%" at bounding box center [177, 563] width 82 height 13
type input "150%"
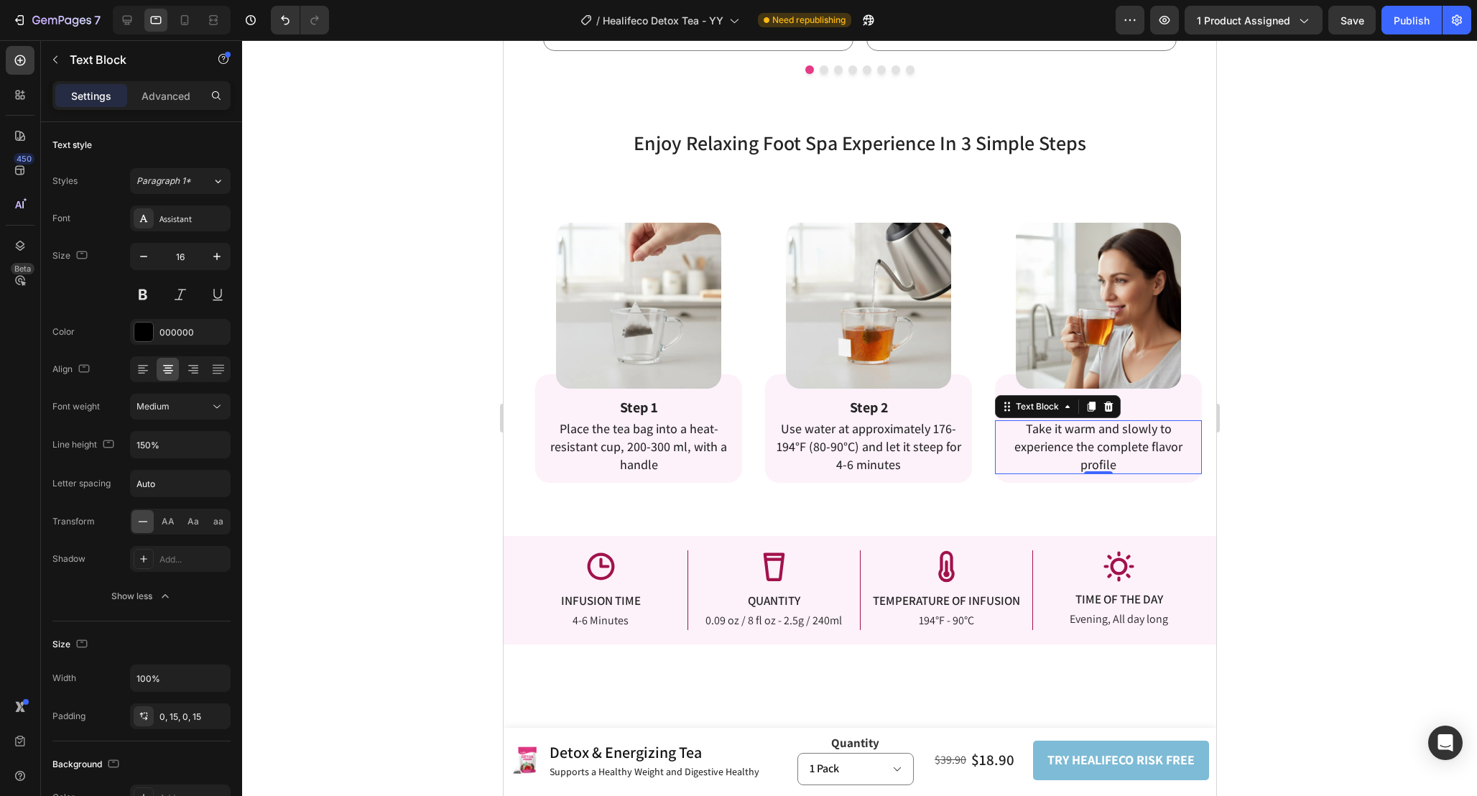
click at [1271, 498] on div at bounding box center [859, 418] width 1235 height 756
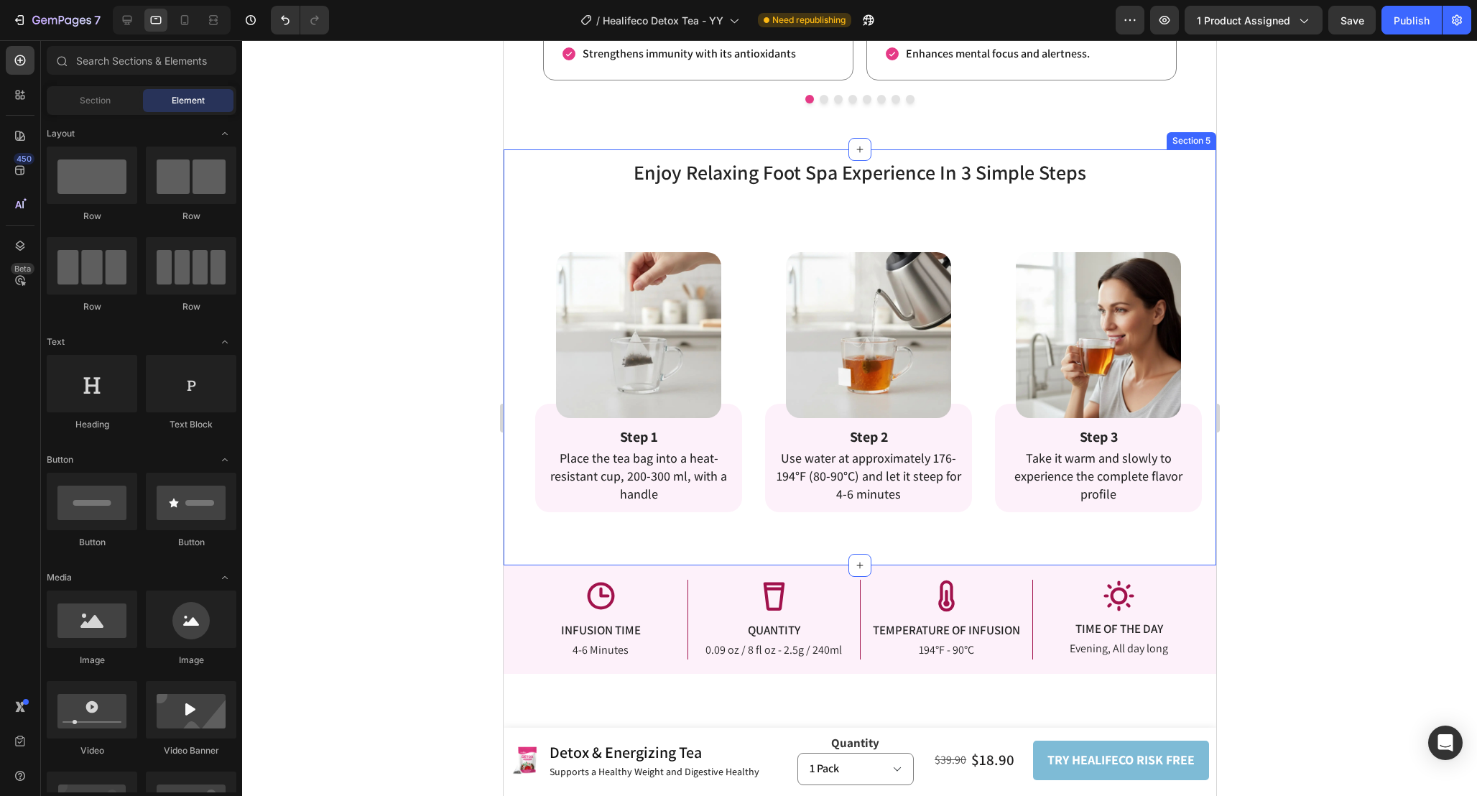
scroll to position [2255, 0]
click at [131, 25] on icon at bounding box center [127, 20] width 14 height 14
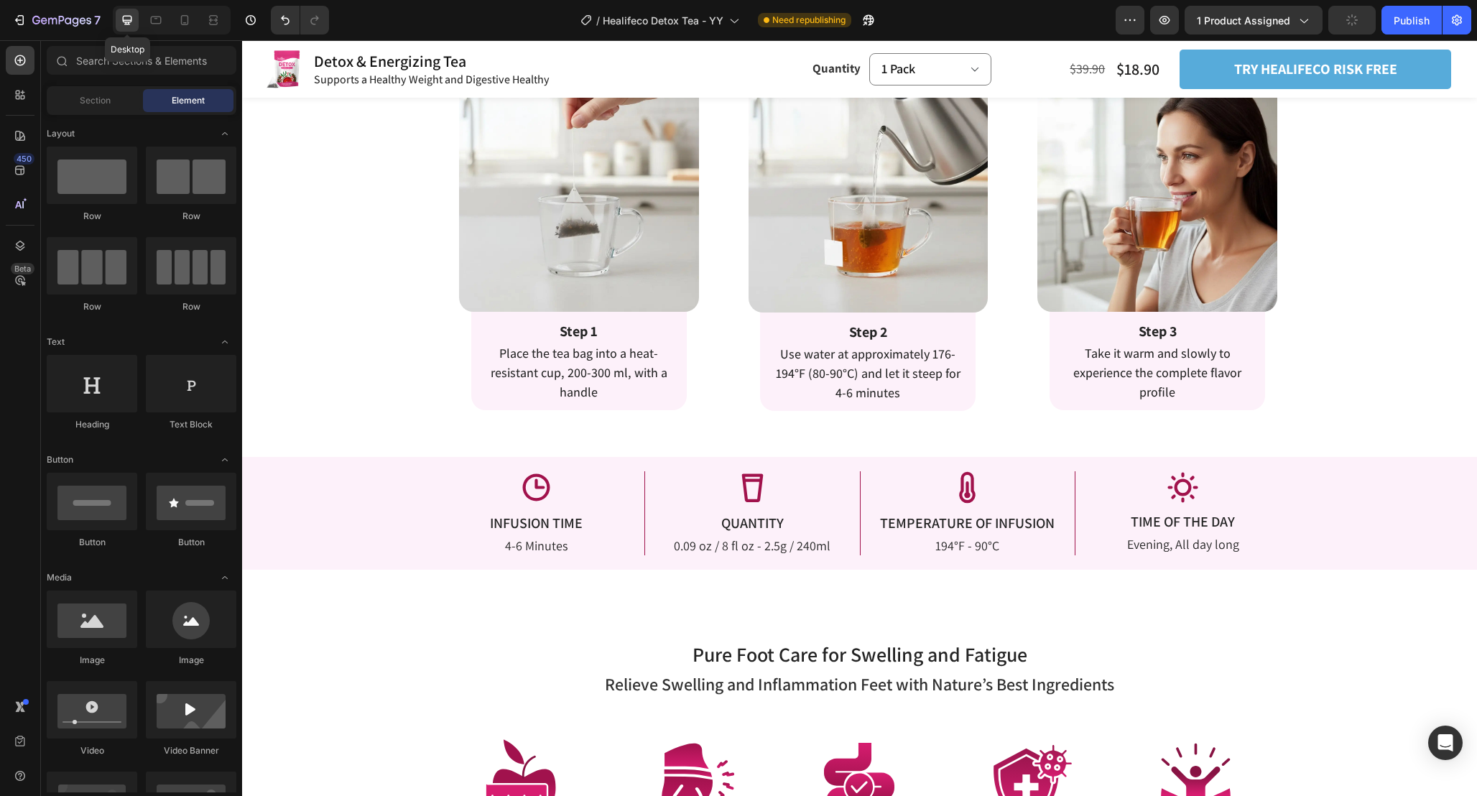
scroll to position [2224, 0]
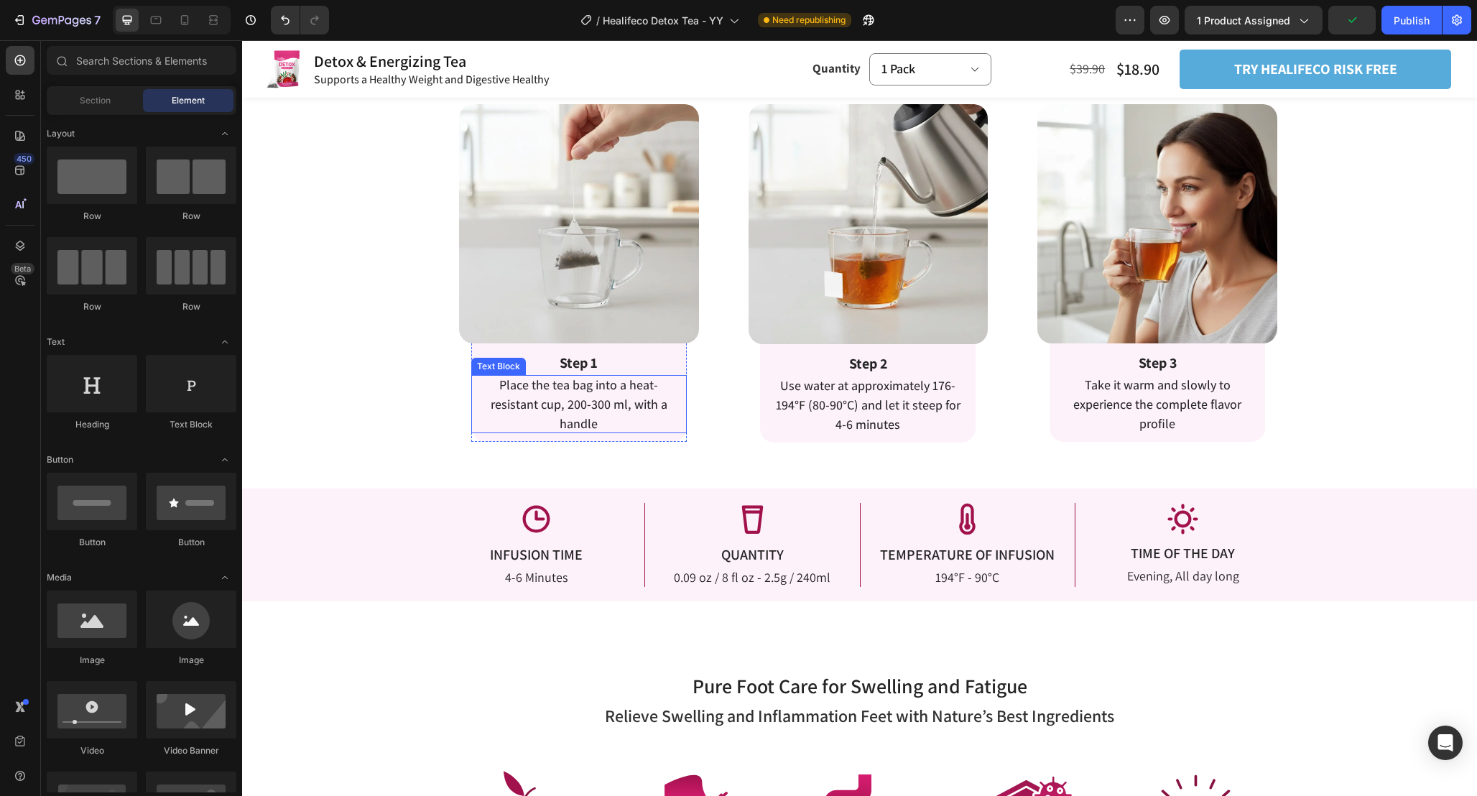
click at [604, 415] on p "Place the tea bag into a heat-resistant cup, 200-300 ml, with a handle" at bounding box center [579, 404] width 194 height 58
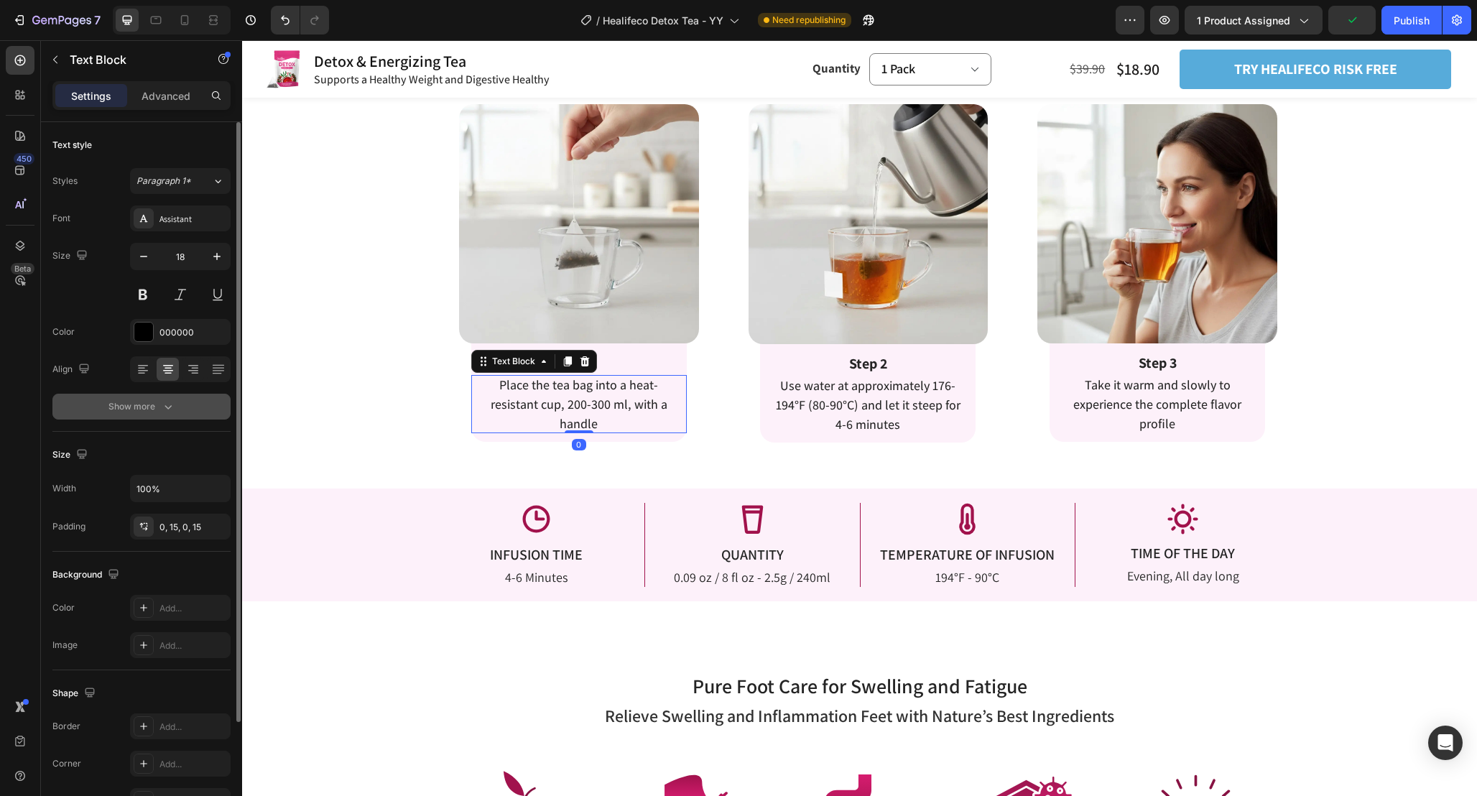
click at [170, 416] on button "Show more" at bounding box center [141, 407] width 178 height 26
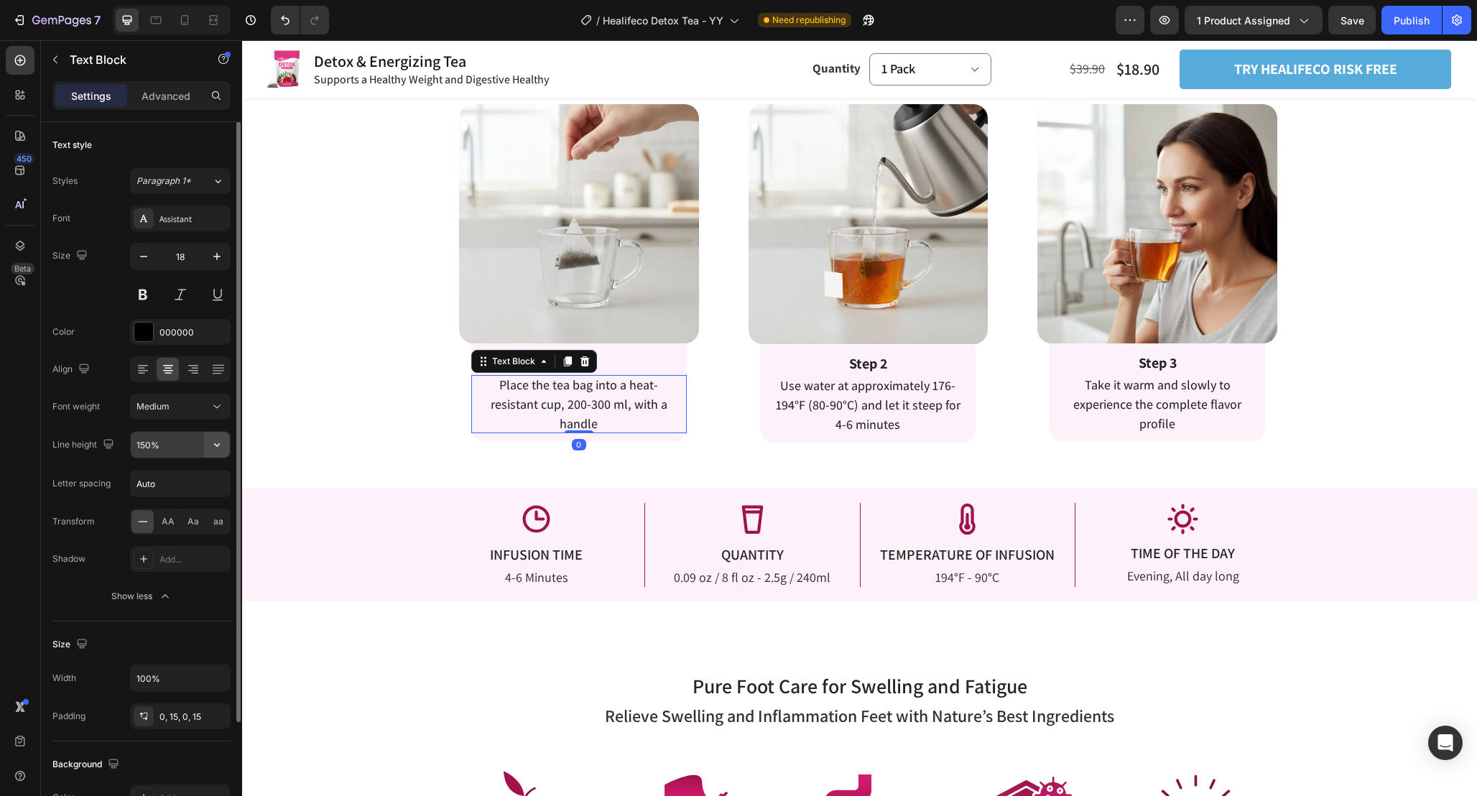
click at [212, 448] on icon "button" at bounding box center [217, 445] width 14 height 14
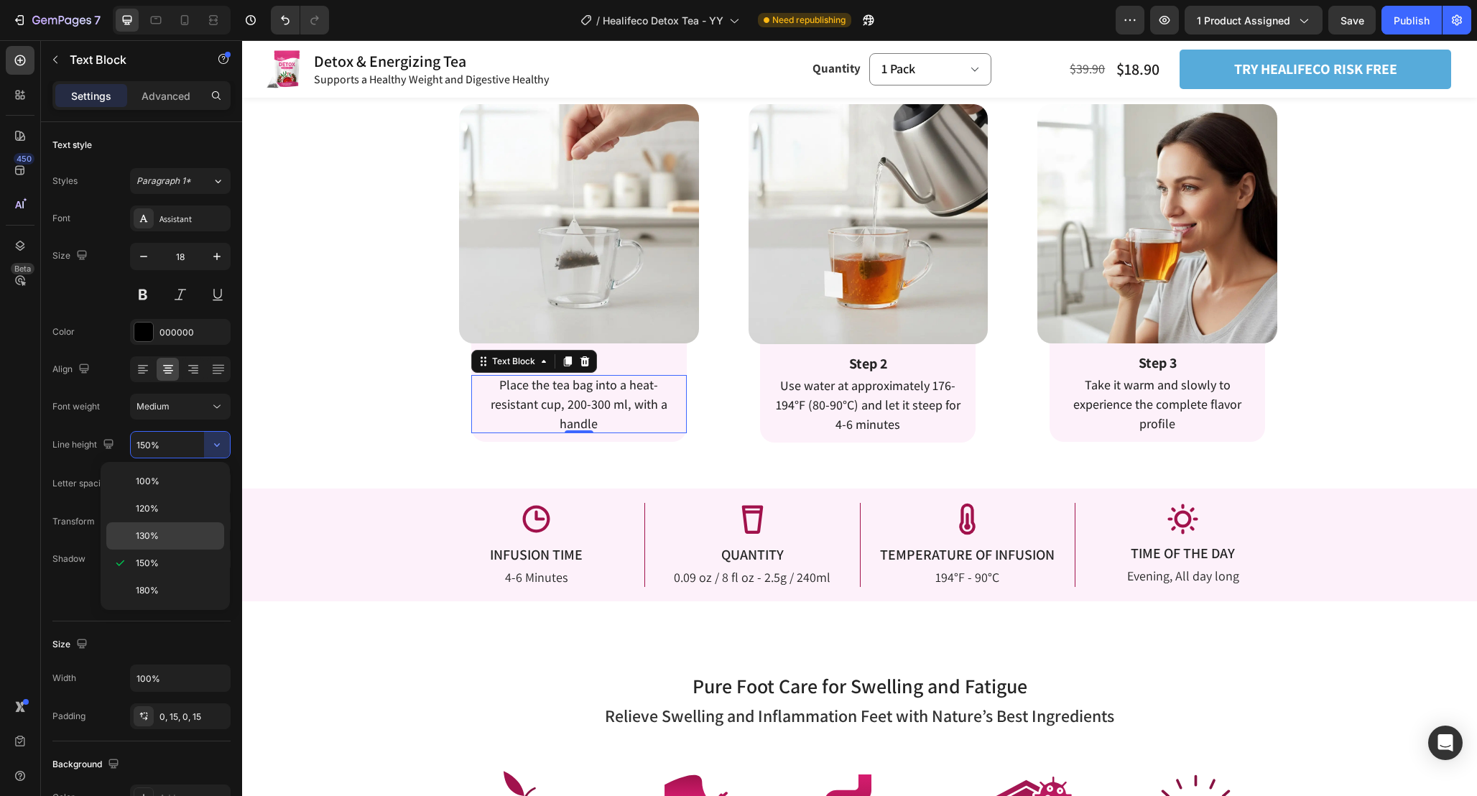
click at [174, 539] on p "130%" at bounding box center [177, 535] width 82 height 13
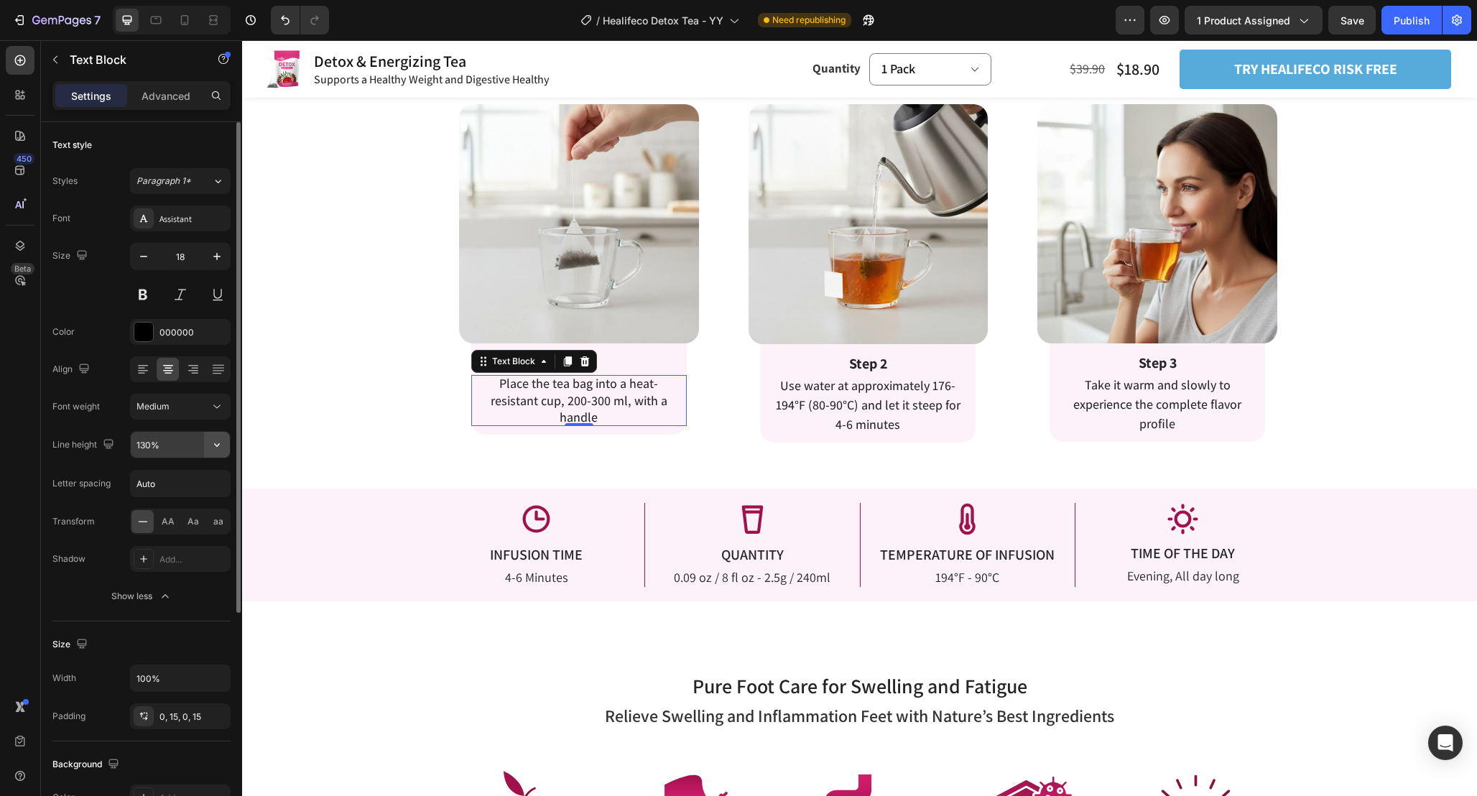
click at [216, 449] on icon "button" at bounding box center [217, 445] width 14 height 14
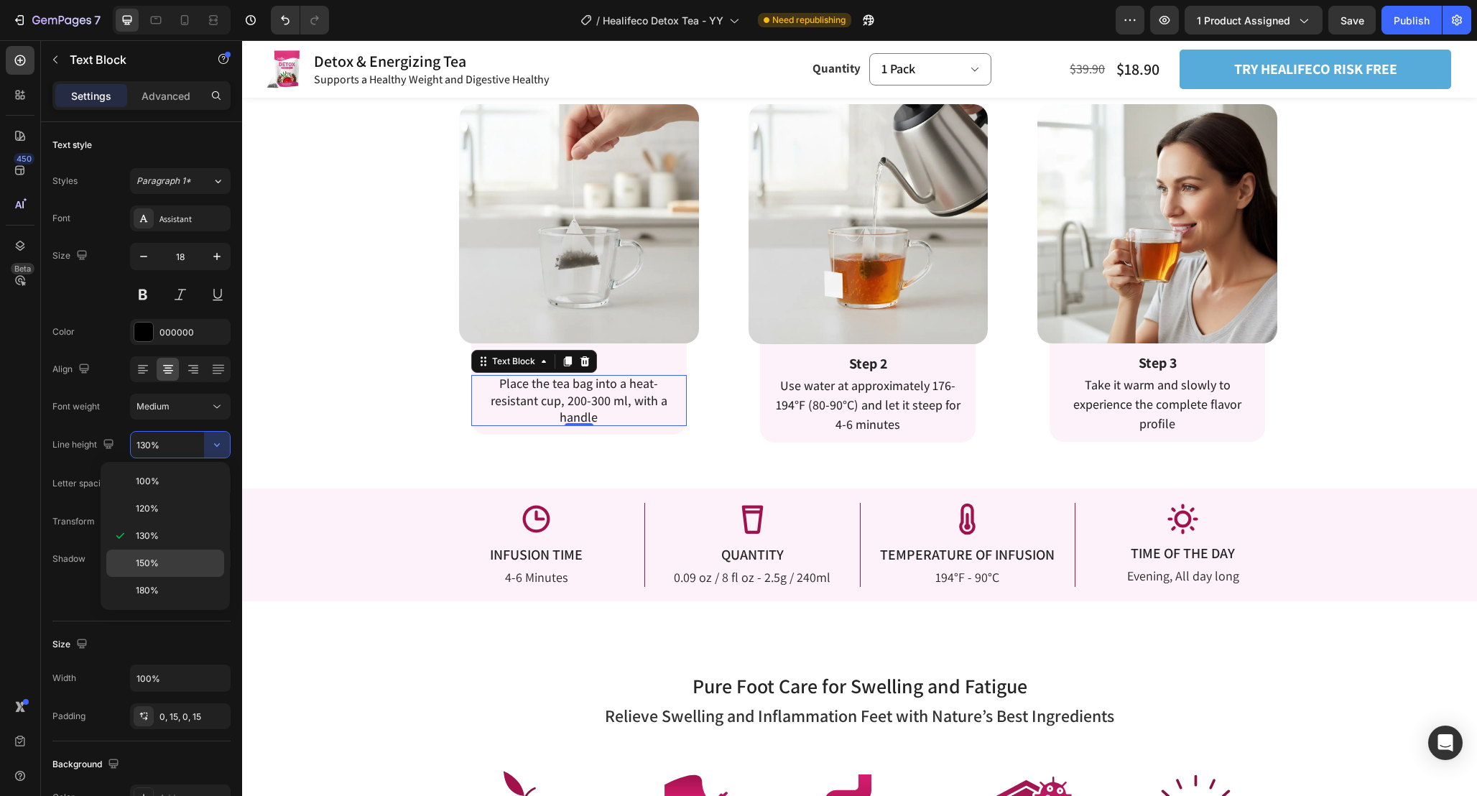
click at [190, 577] on div "150%" at bounding box center [165, 590] width 118 height 27
type input "150%"
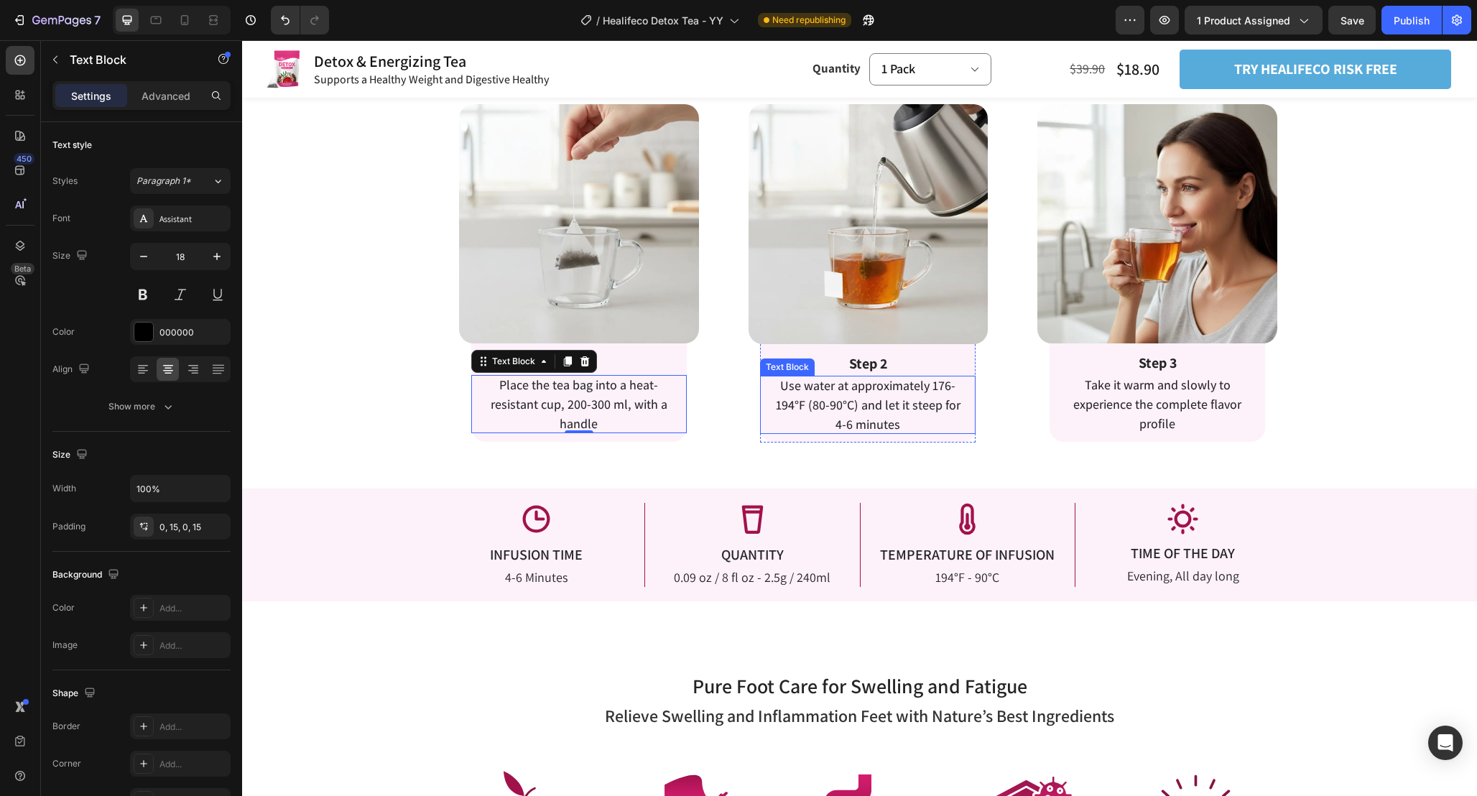
click at [824, 415] on p "Use water at approximately 176-194°F (80-90°C) and let it steep for 4-6 minutes" at bounding box center [868, 405] width 194 height 58
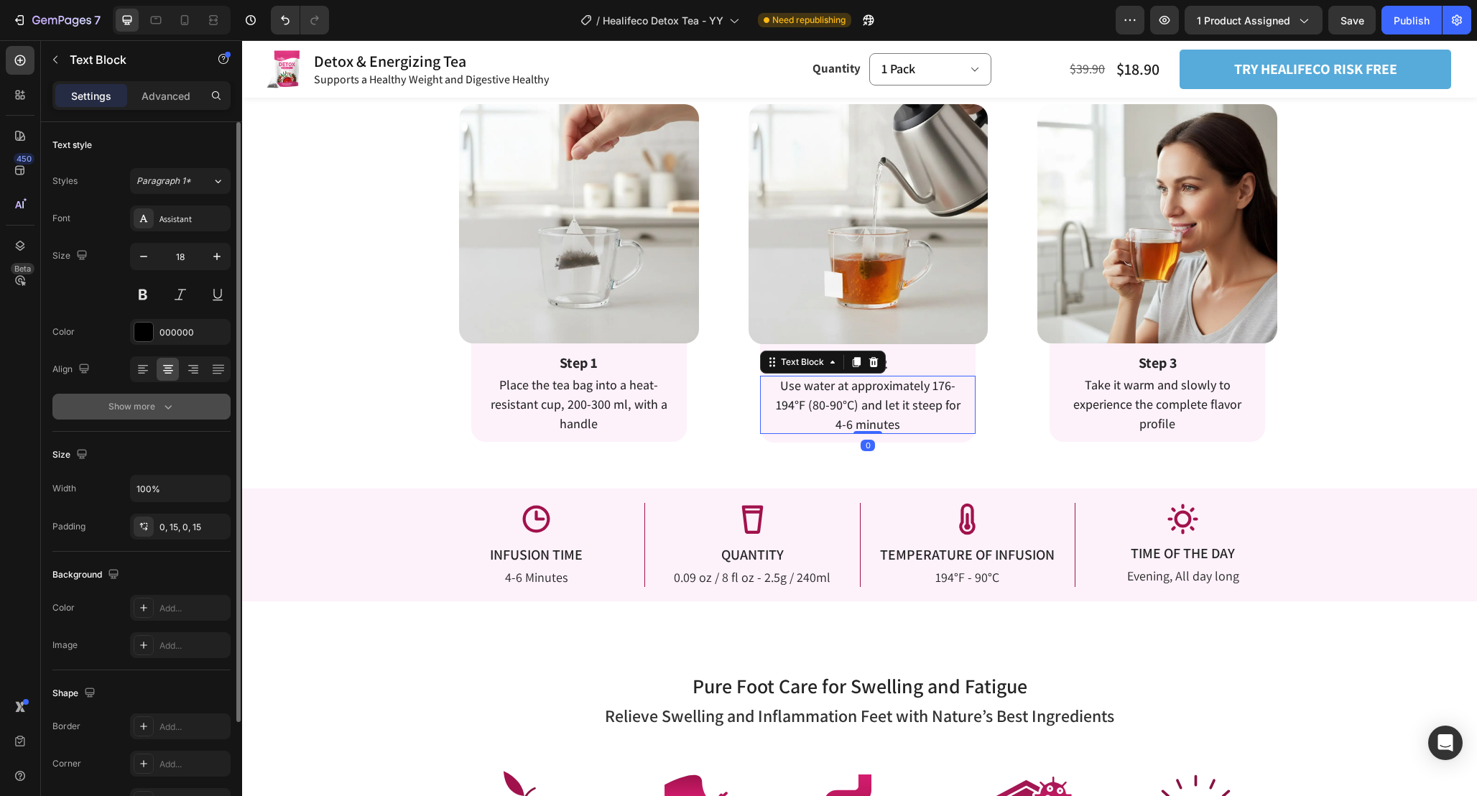
click at [182, 414] on button "Show more" at bounding box center [141, 407] width 178 height 26
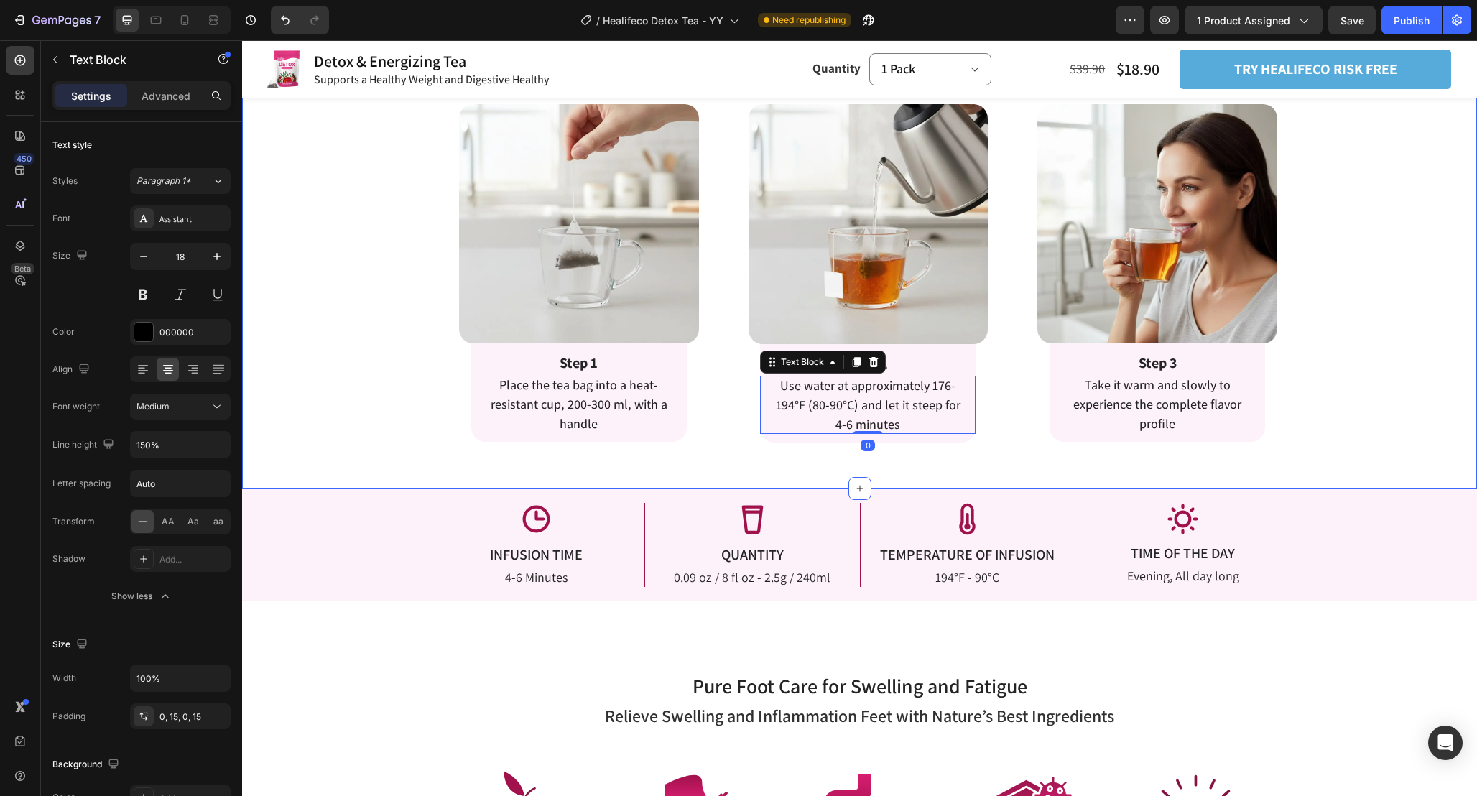
click at [1012, 458] on div "Enjoy Relaxing Foot Spa Experience In 3 Simple Steps Heading Enjoy Relaxing Foo…" at bounding box center [859, 247] width 1235 height 483
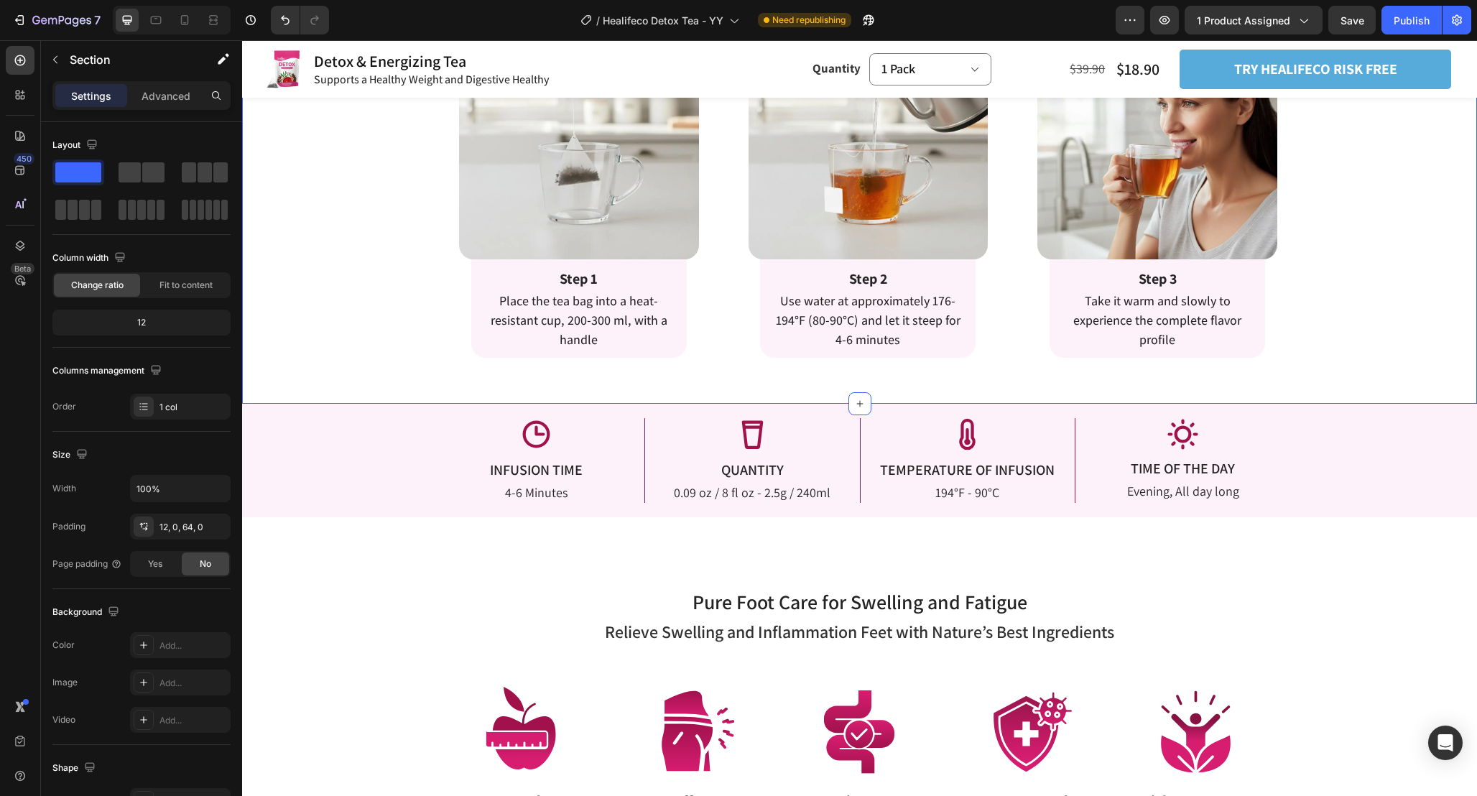
scroll to position [2185, 0]
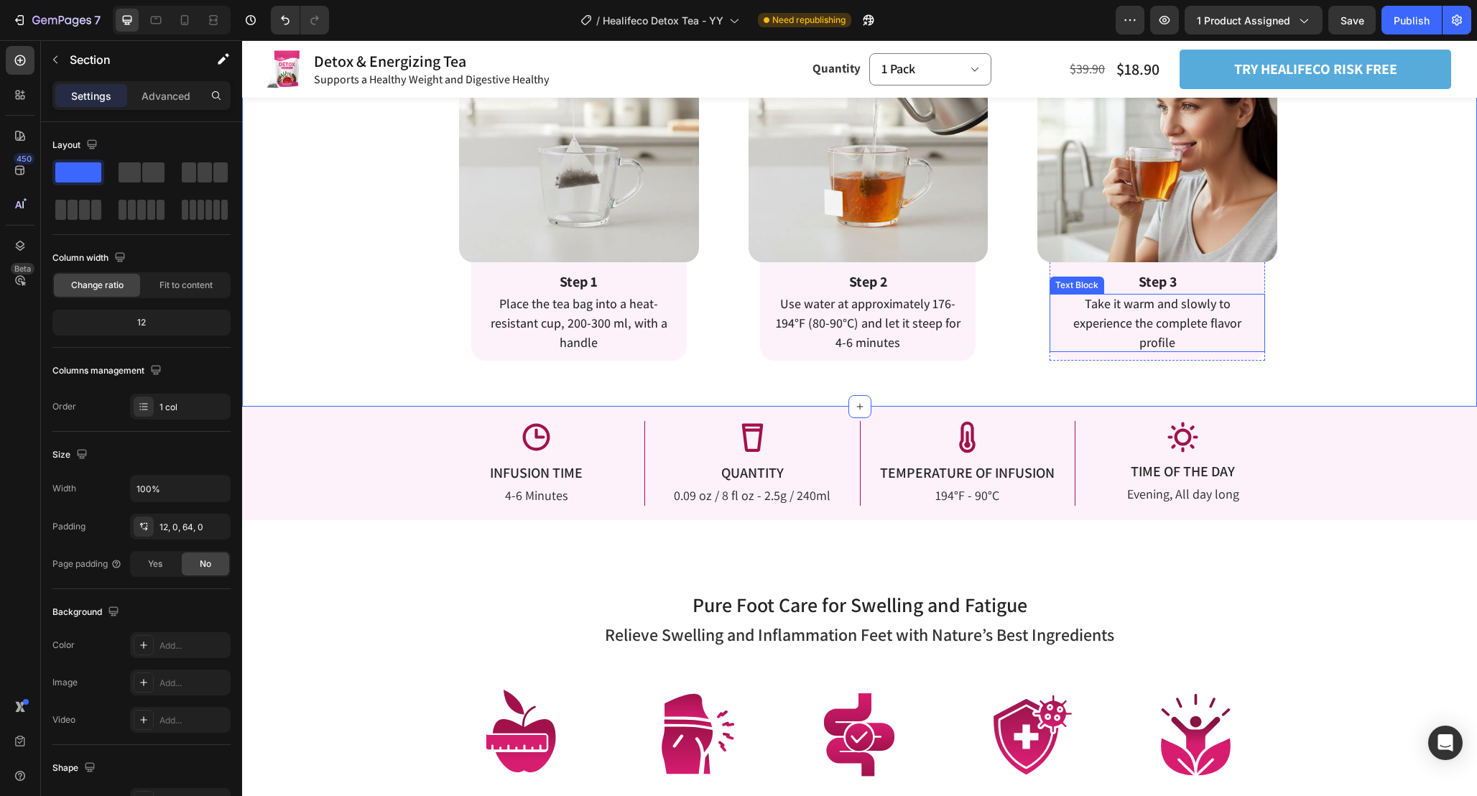
click at [1169, 328] on span "Take it warm and slowly to experience the complete flavor profile" at bounding box center [1157, 322] width 168 height 55
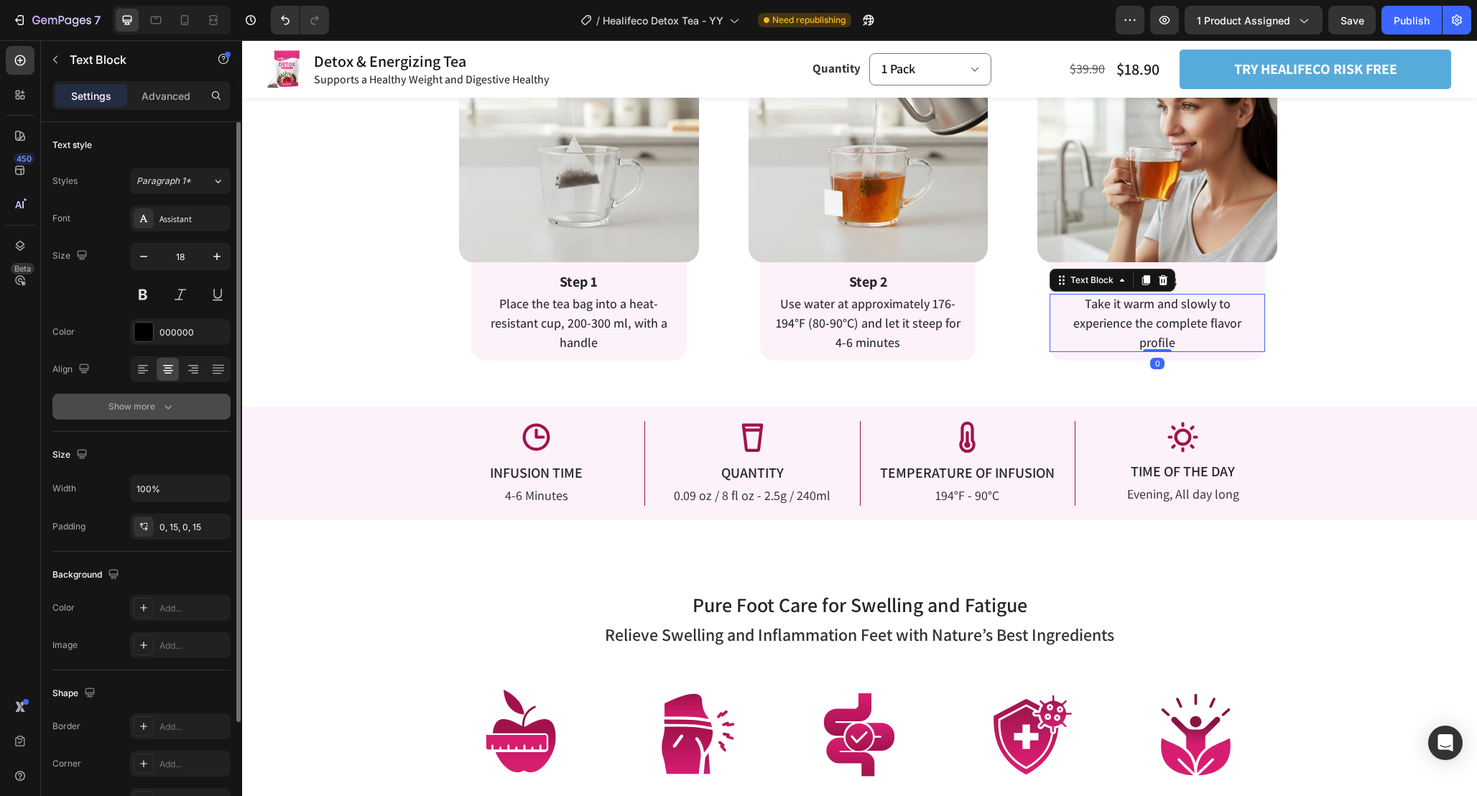
click at [146, 408] on div "Show more" at bounding box center [141, 406] width 67 height 14
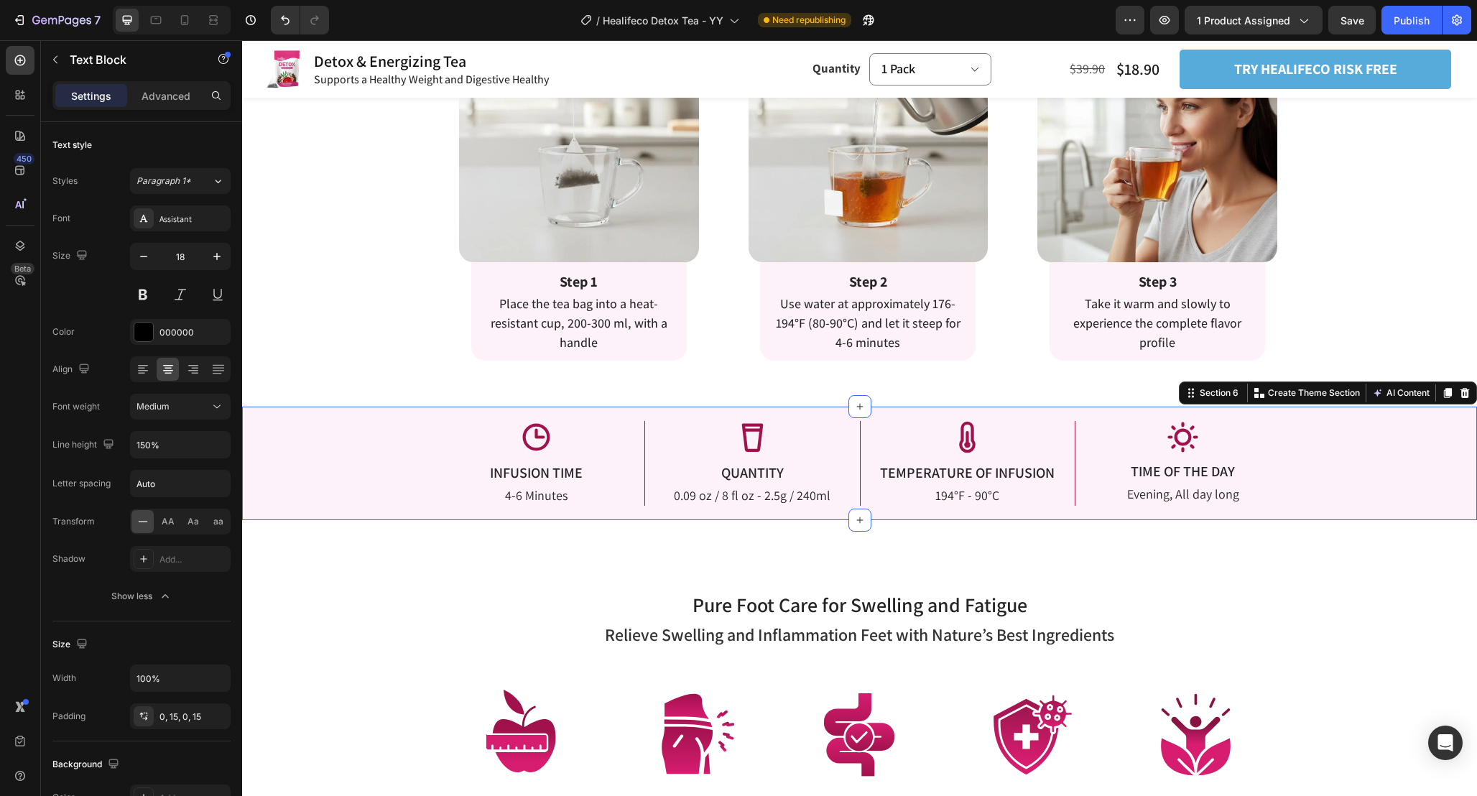
click at [935, 417] on div "Icon INFUSION TIME Text Block 4-6 Minutes Text Block Icon QUANTITY Text Block 0…" at bounding box center [859, 463] width 1235 height 113
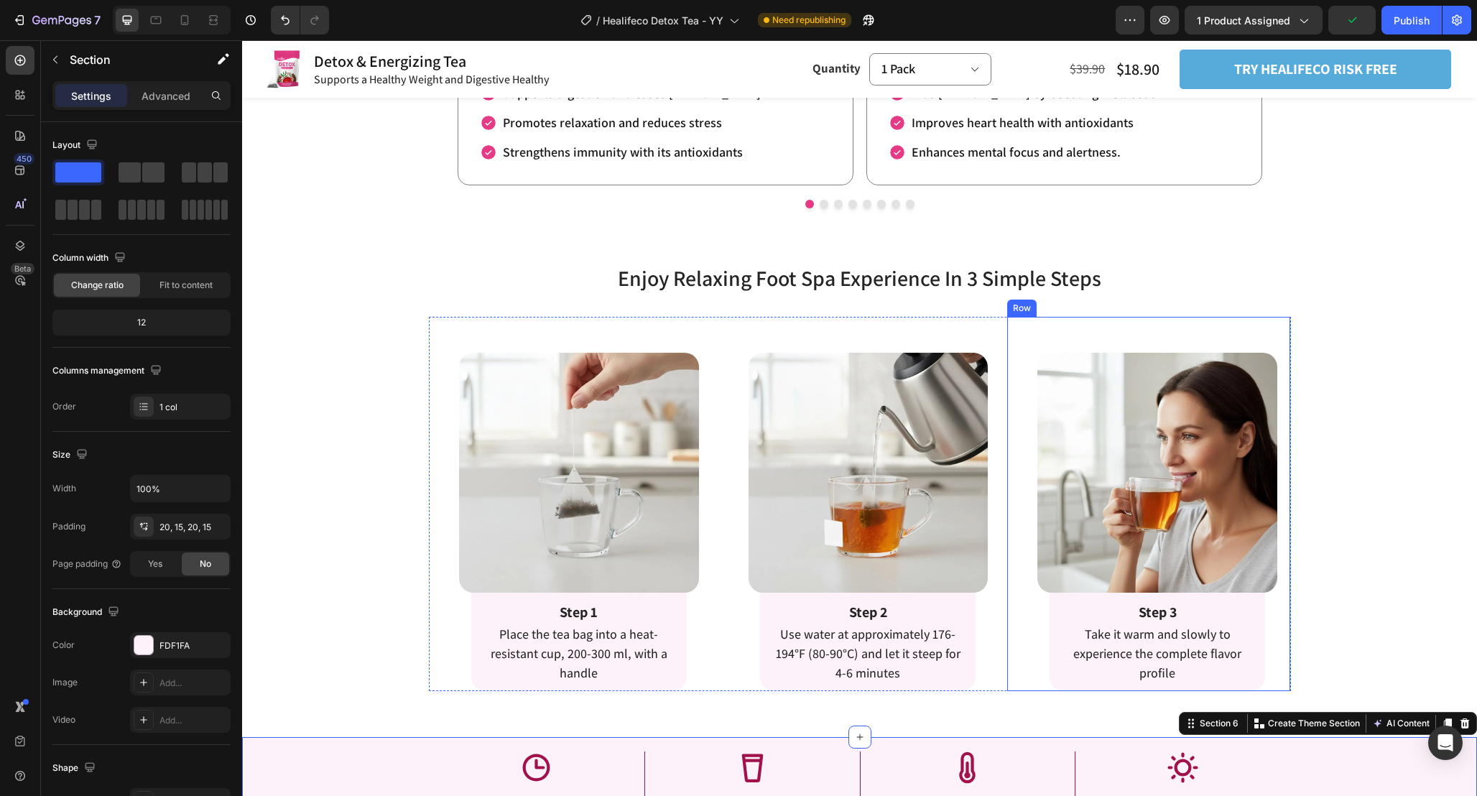
scroll to position [2088, 0]
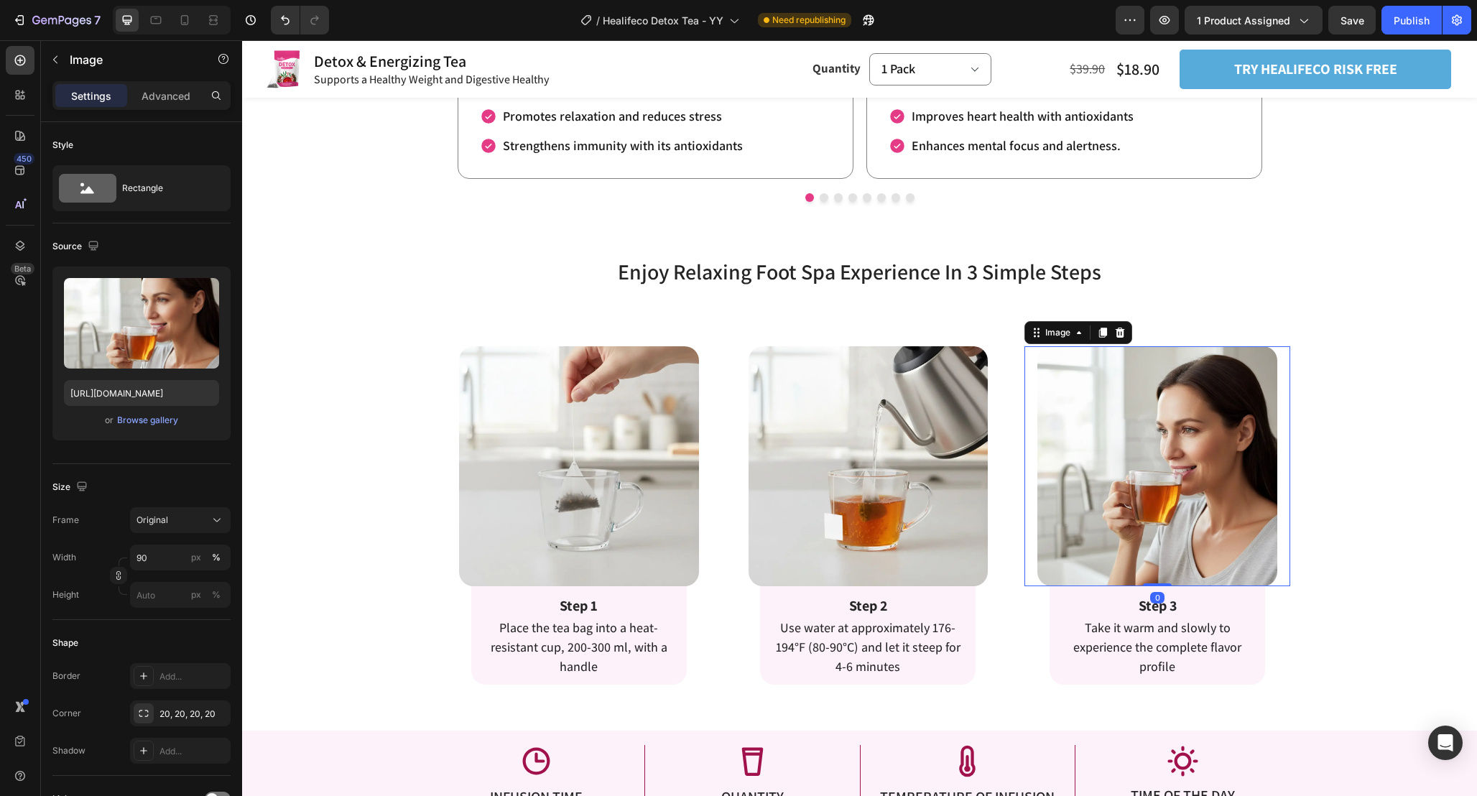
click at [1213, 448] on img at bounding box center [1157, 466] width 240 height 240
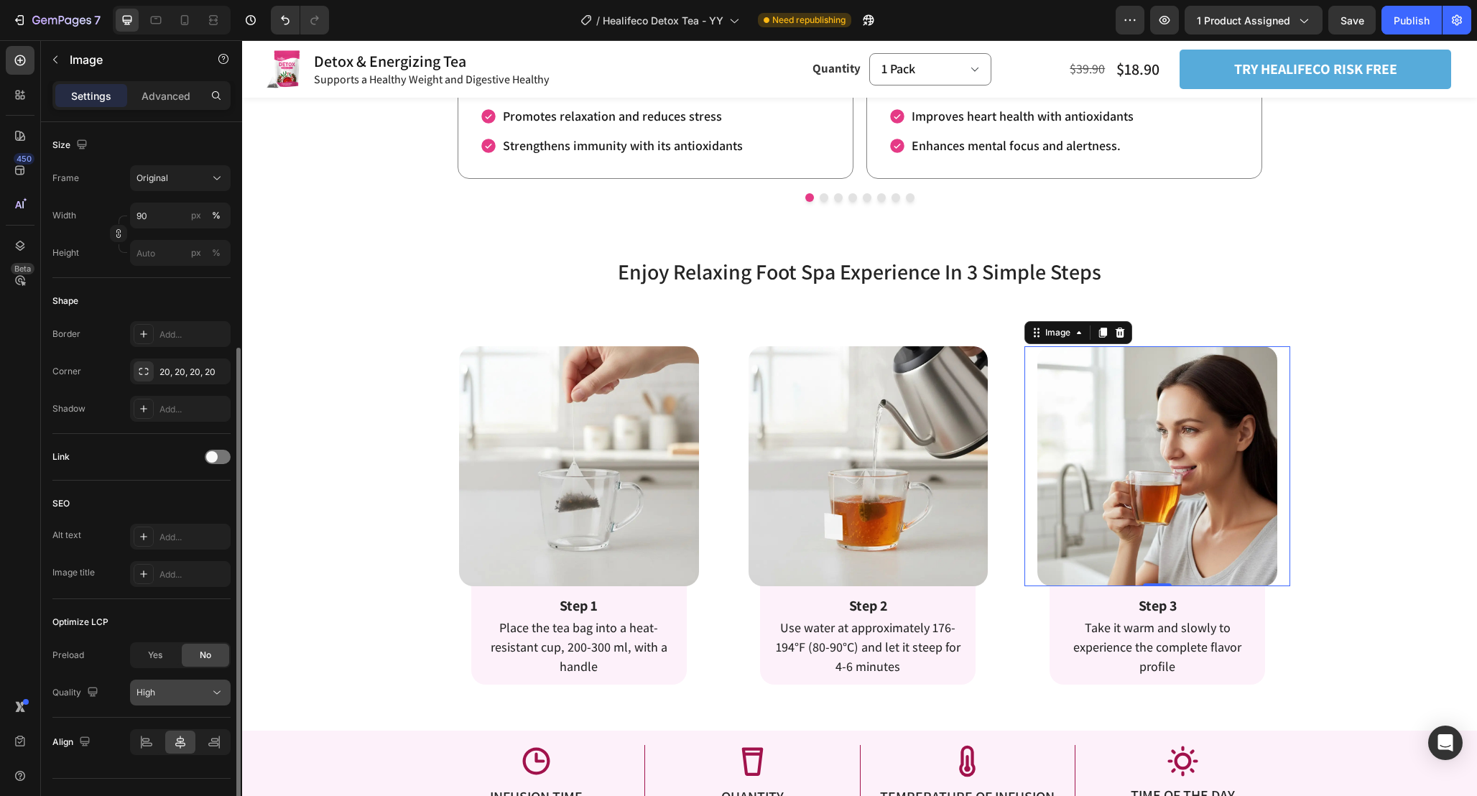
scroll to position [370, 0]
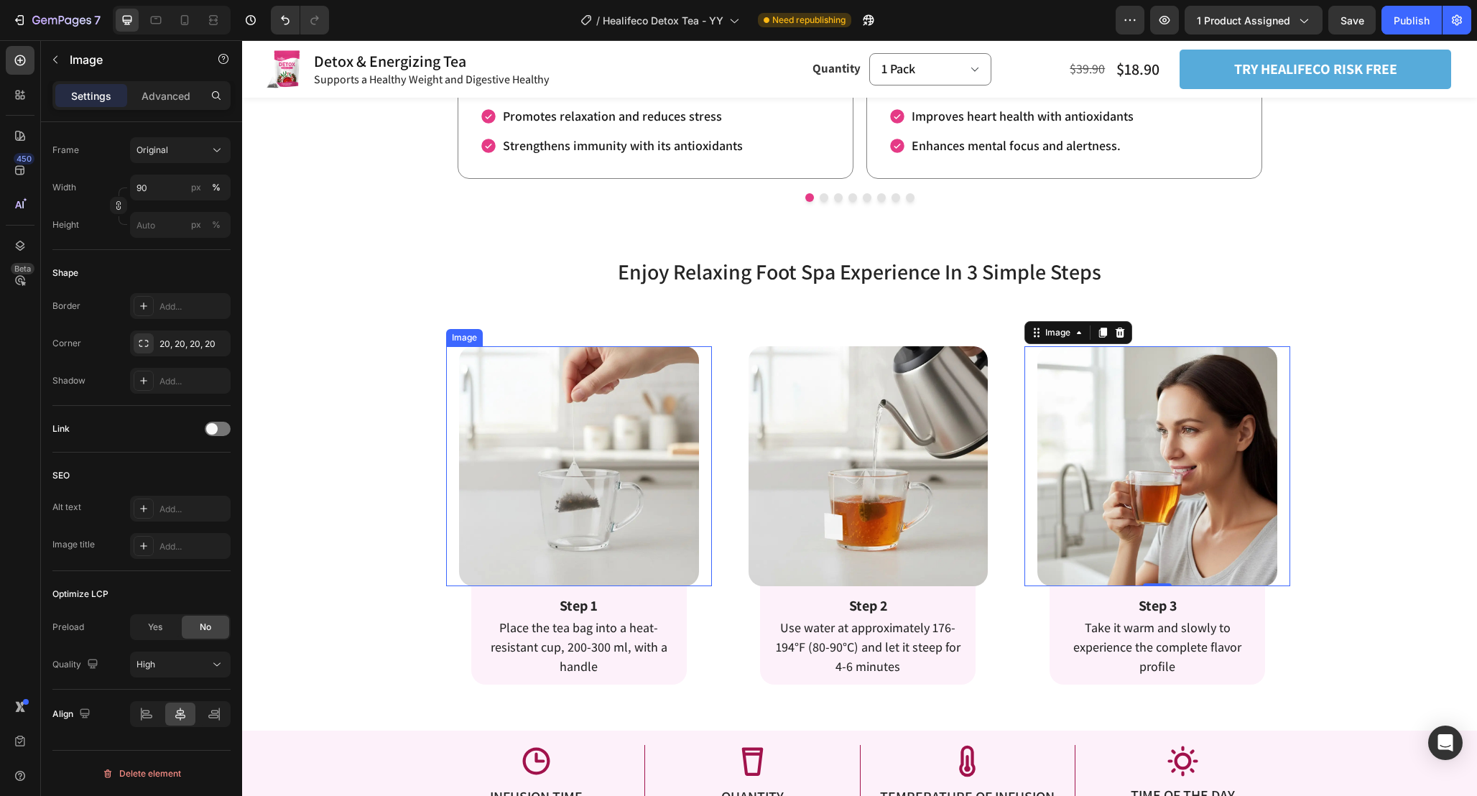
click at [583, 478] on img at bounding box center [579, 466] width 240 height 240
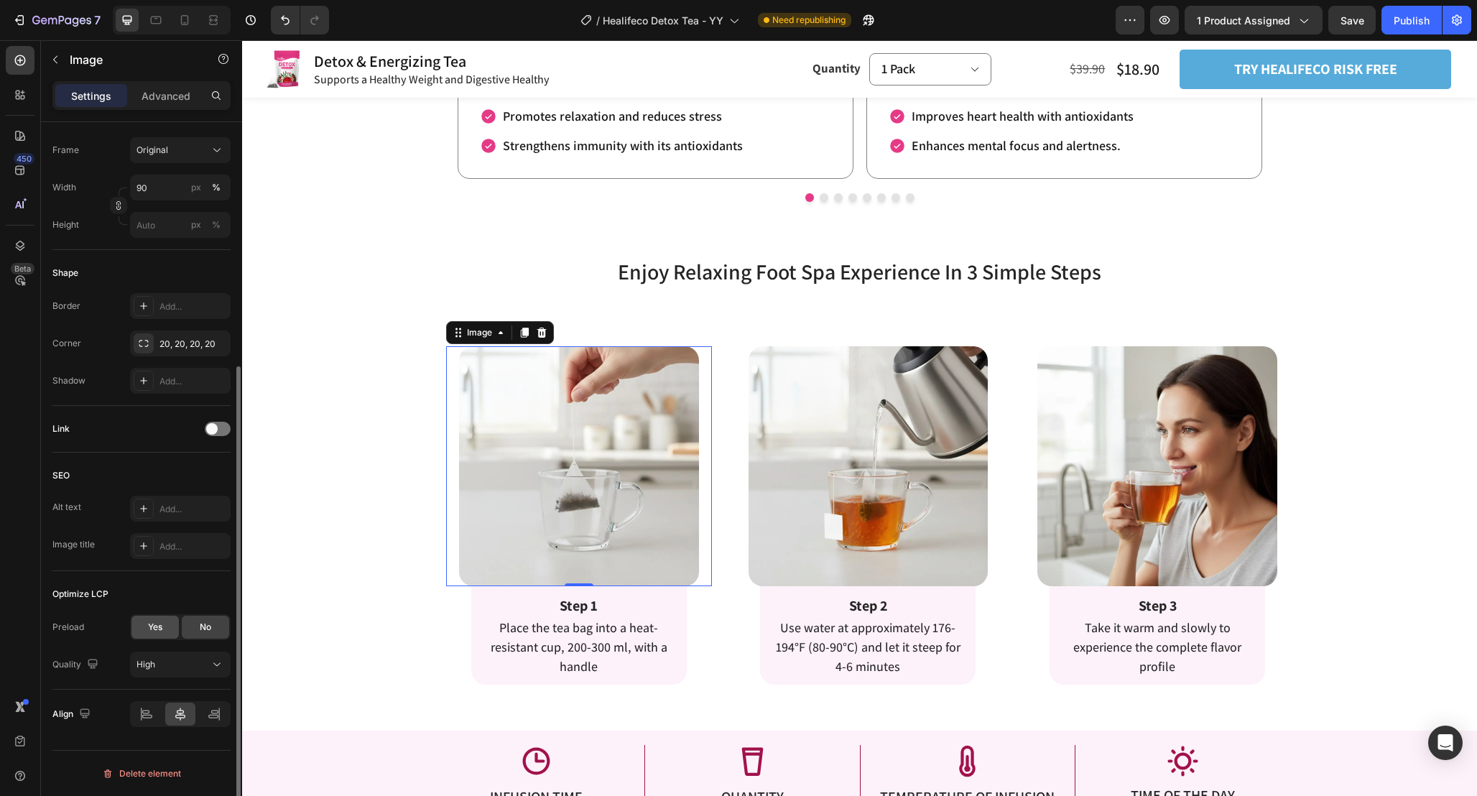
click at [152, 629] on span "Yes" at bounding box center [155, 627] width 14 height 13
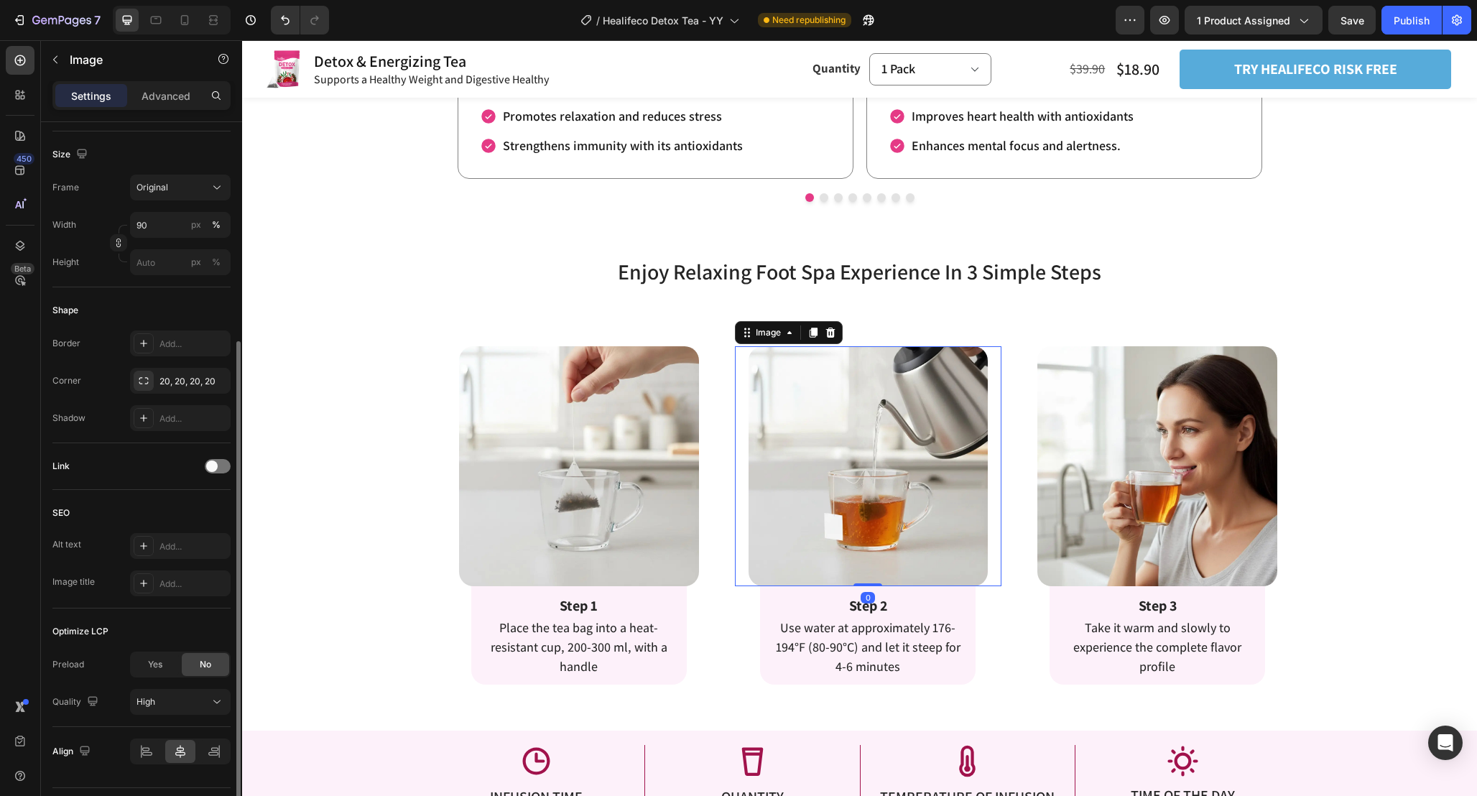
click at [871, 444] on img at bounding box center [869, 466] width 240 height 240
click at [167, 659] on div "Yes" at bounding box center [154, 664] width 47 height 23
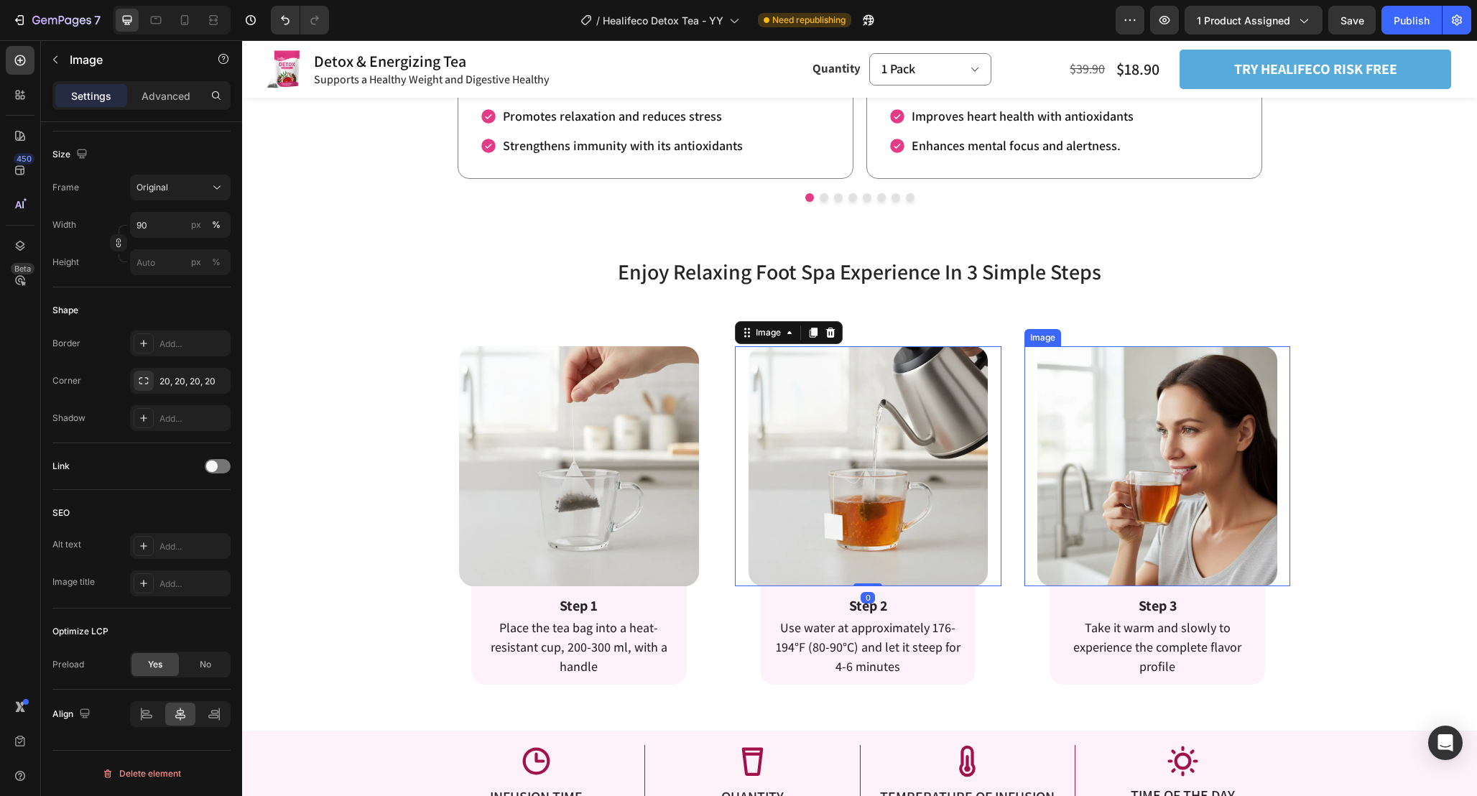
click at [1251, 478] on img at bounding box center [1157, 466] width 240 height 240
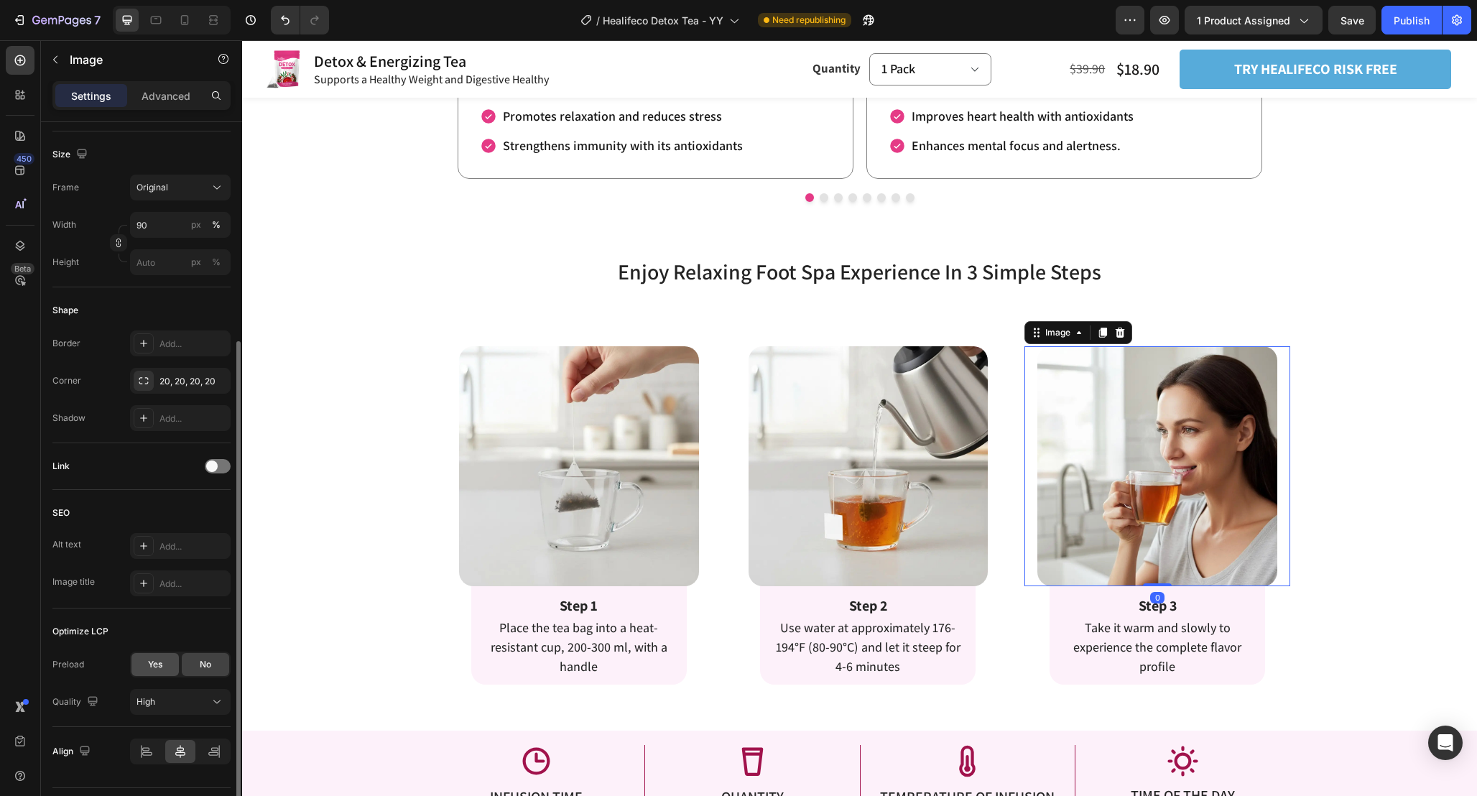
click at [169, 661] on div "Yes" at bounding box center [154, 664] width 47 height 23
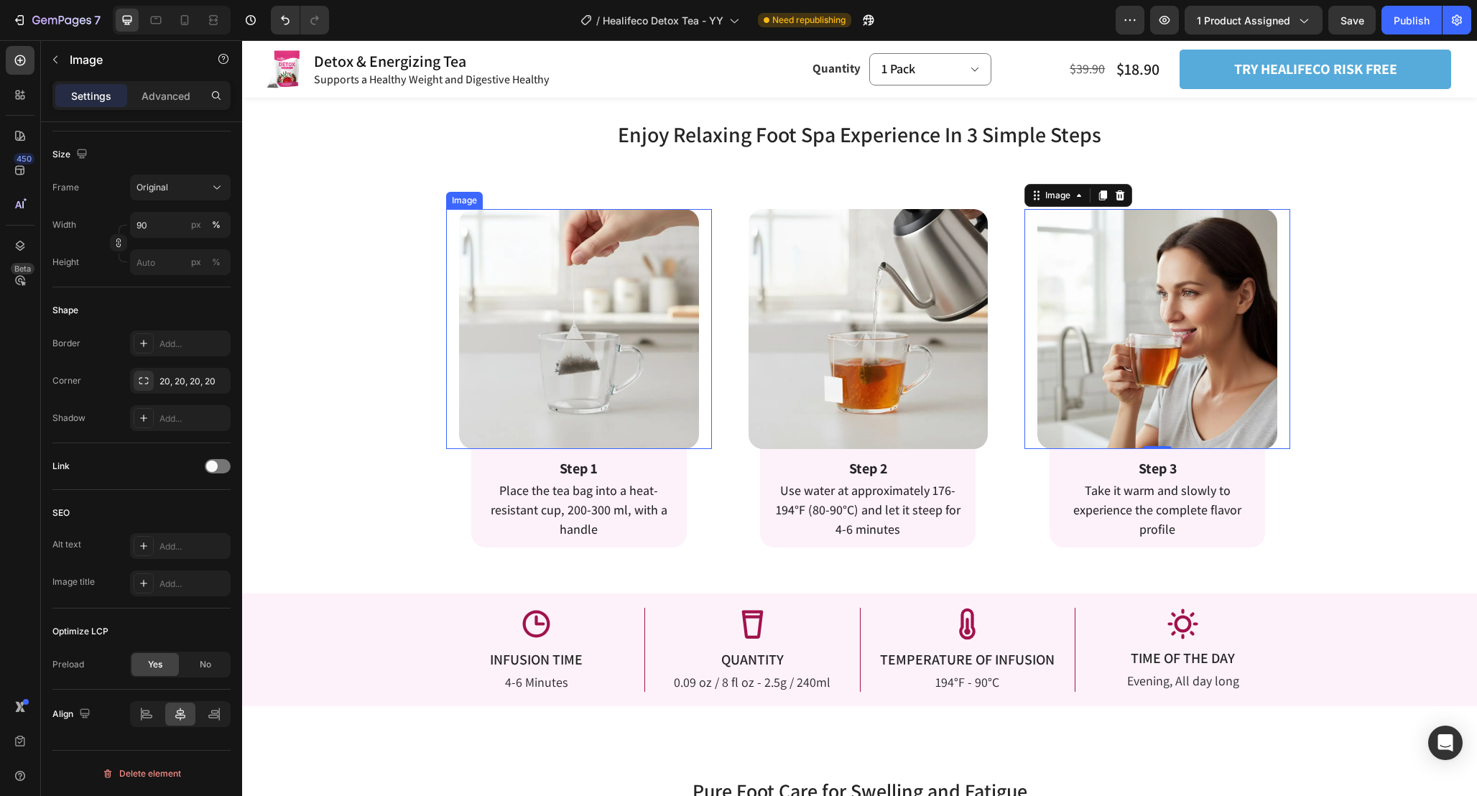
scroll to position [2230, 0]
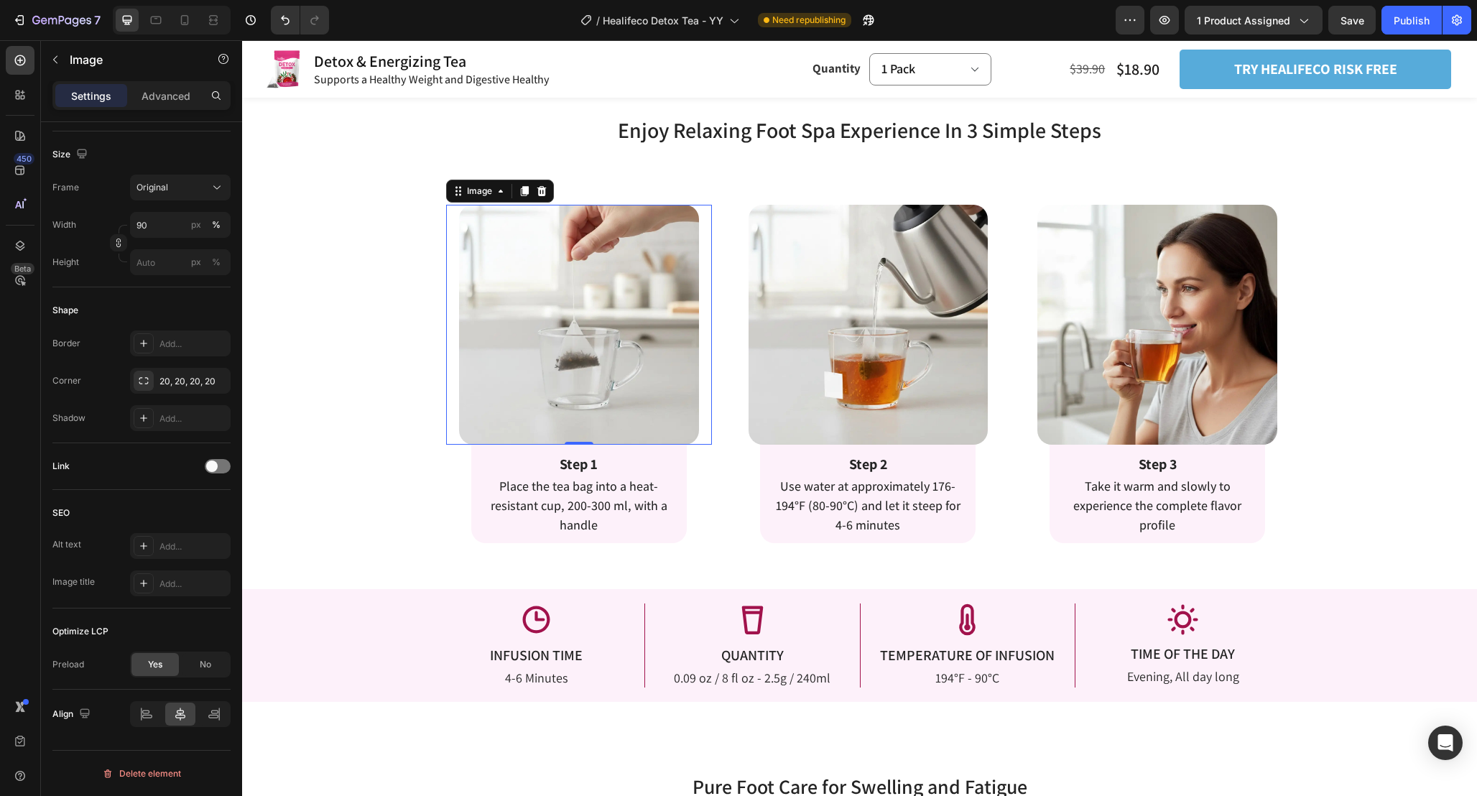
click at [610, 346] on img at bounding box center [579, 325] width 240 height 240
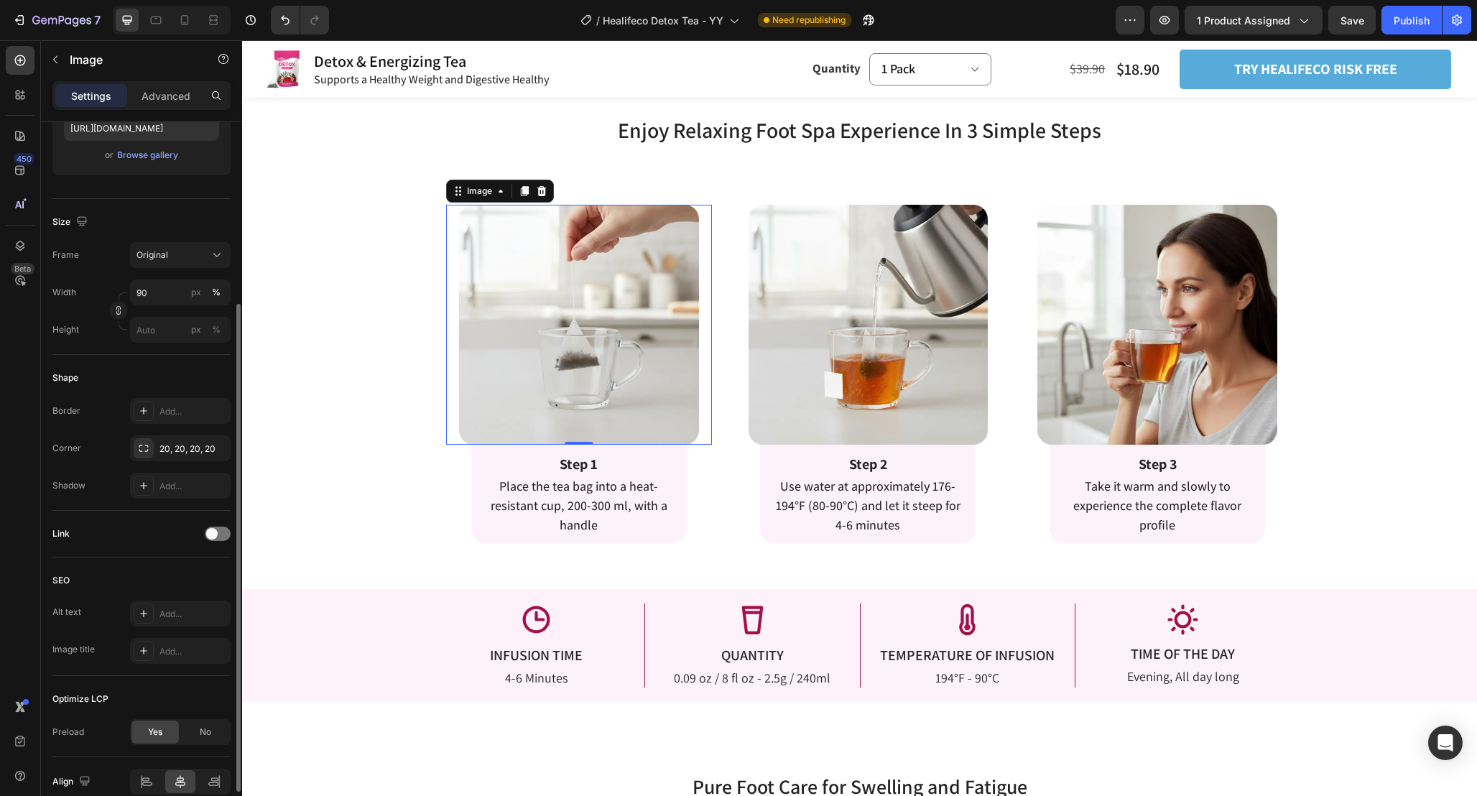
scroll to position [267, 0]
click at [180, 412] on div "Add..." at bounding box center [193, 409] width 68 height 13
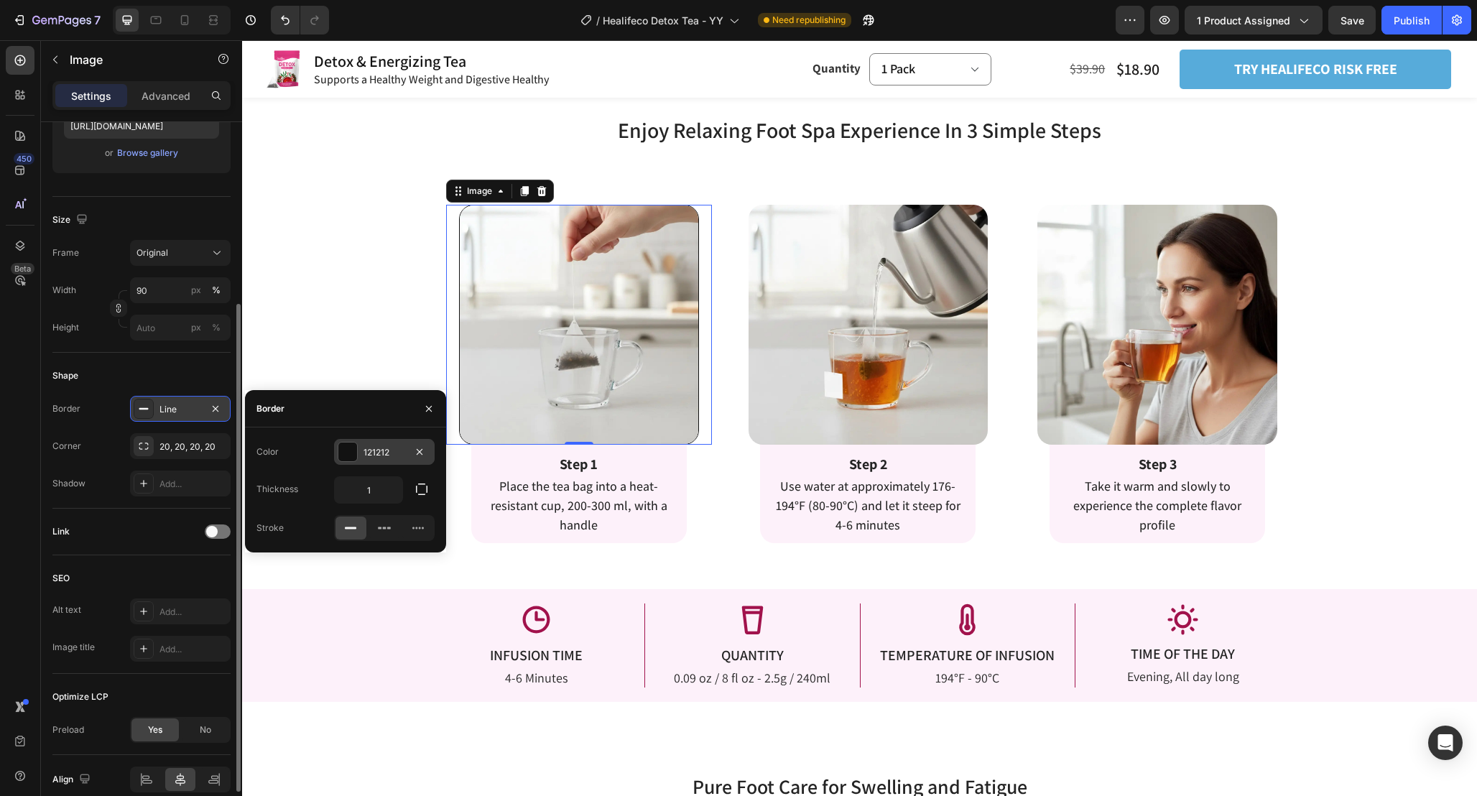
click at [345, 453] on div at bounding box center [347, 452] width 19 height 19
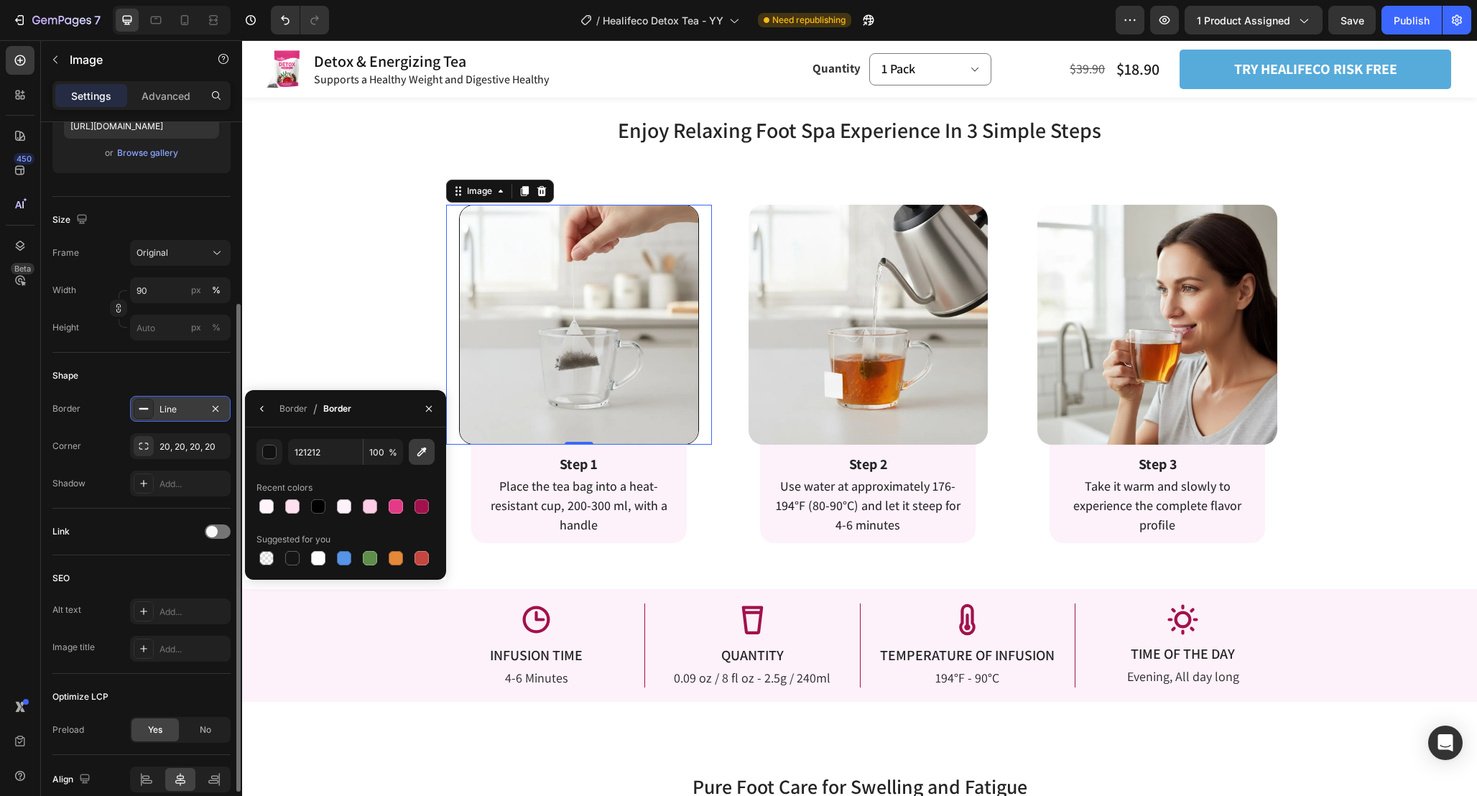
click at [427, 450] on icon "button" at bounding box center [422, 452] width 14 height 14
type input "FDF1FA"
click at [195, 417] on div "Line" at bounding box center [180, 409] width 101 height 26
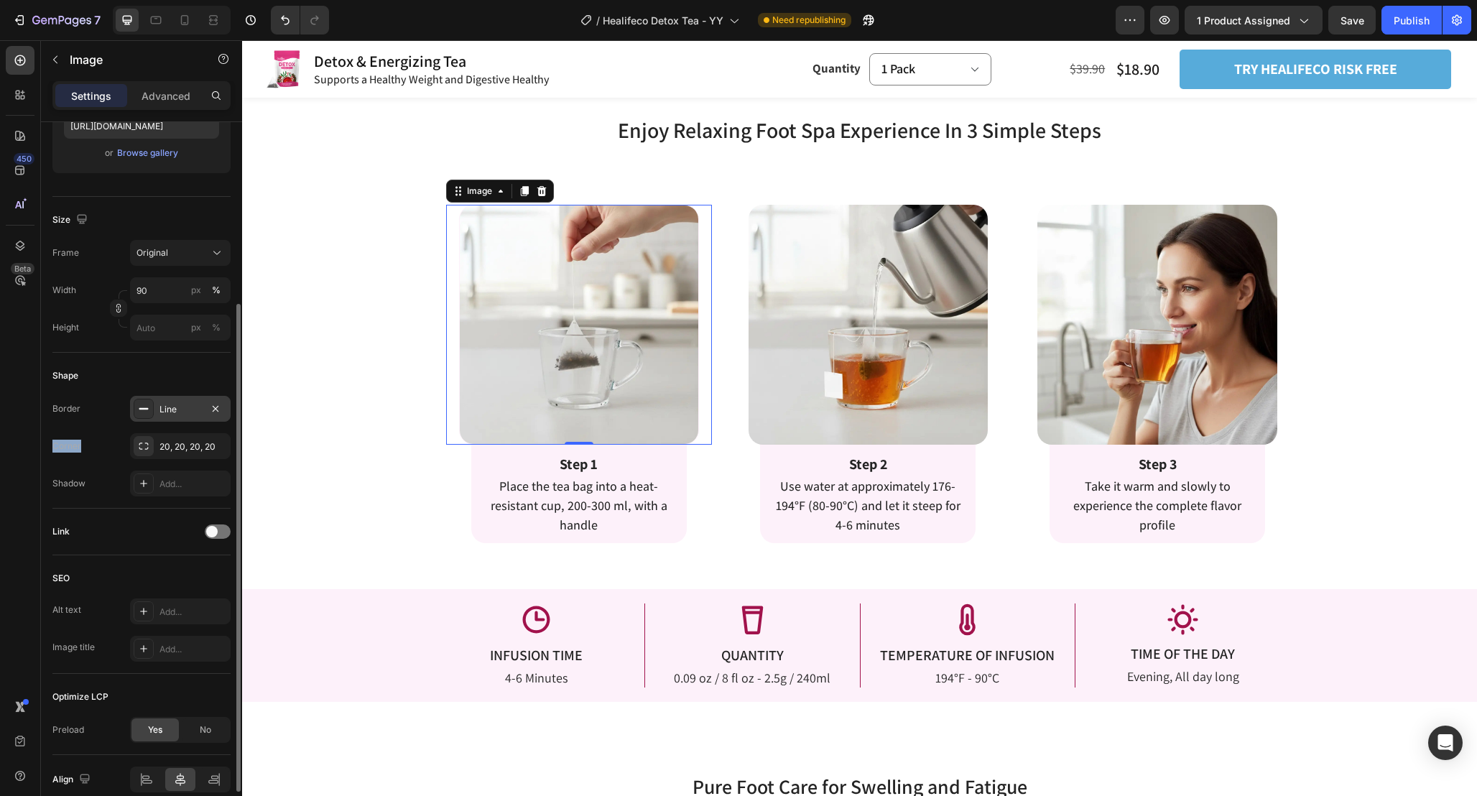
click at [196, 417] on div "Line" at bounding box center [180, 409] width 101 height 26
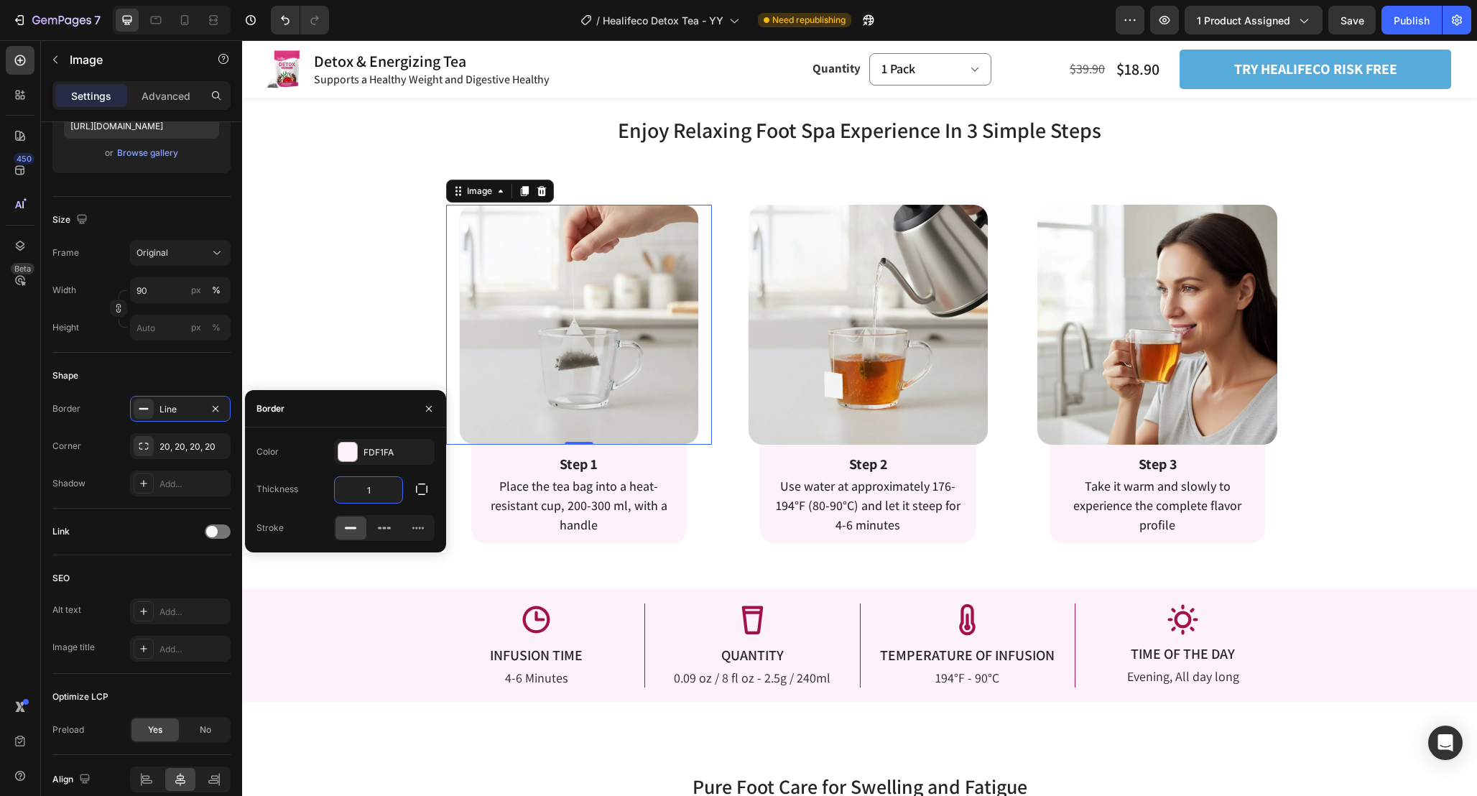
click at [385, 495] on input "1" at bounding box center [369, 490] width 68 height 26
type input "6"
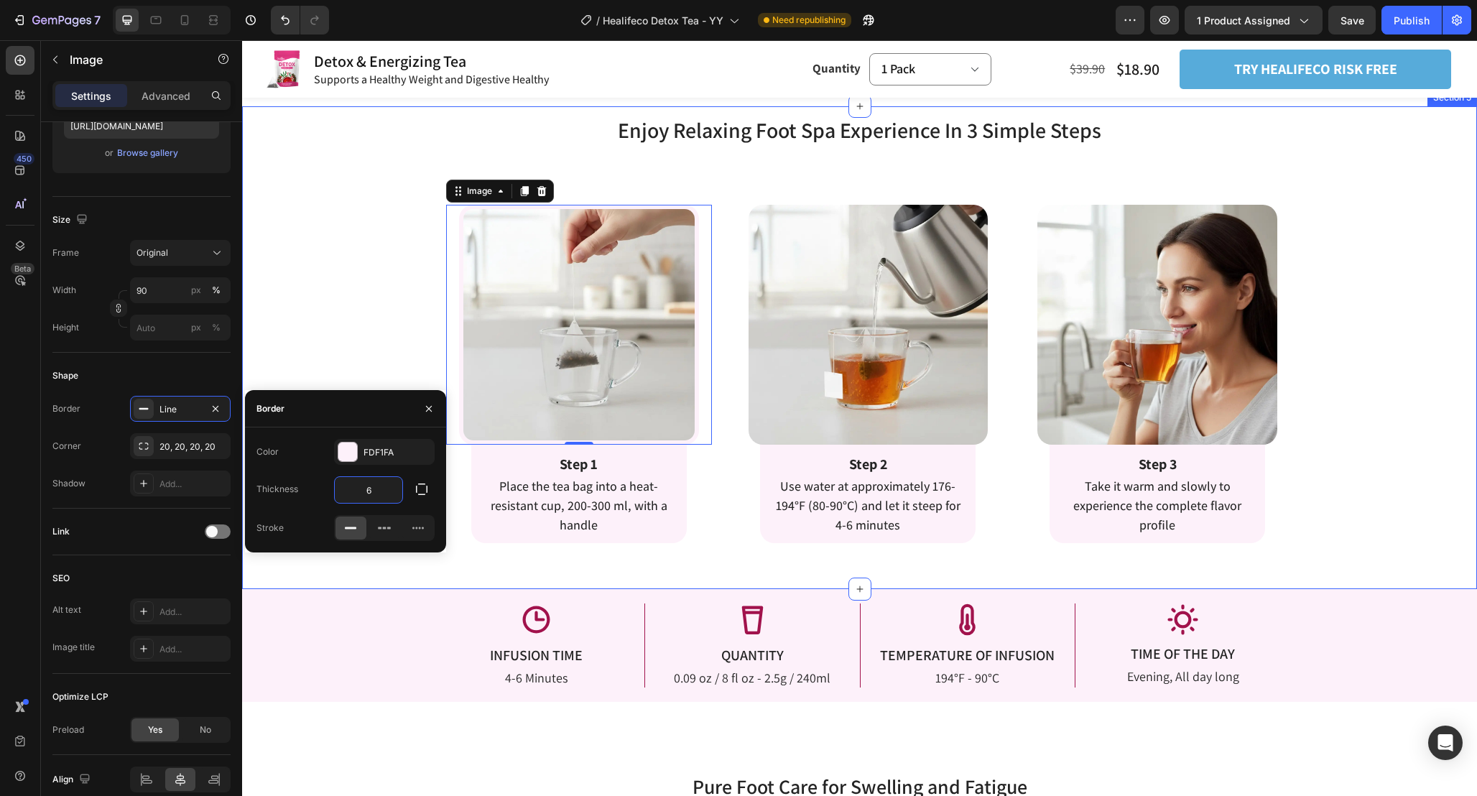
click at [341, 323] on div "Enjoy Relaxing Foot Spa Experience In 3 Simple Steps Heading Enjoy Relaxing Foo…" at bounding box center [859, 329] width 1235 height 428
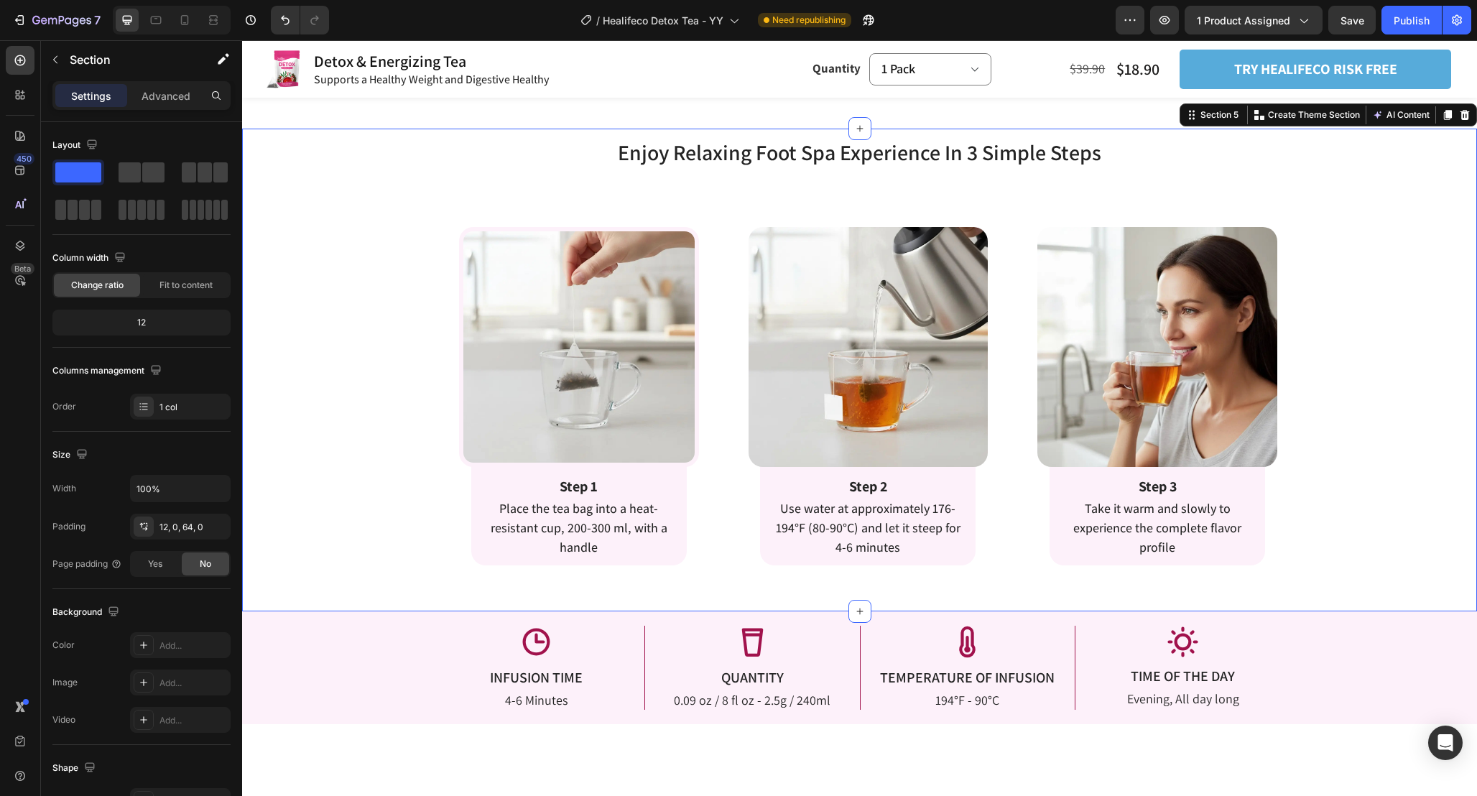
scroll to position [2196, 0]
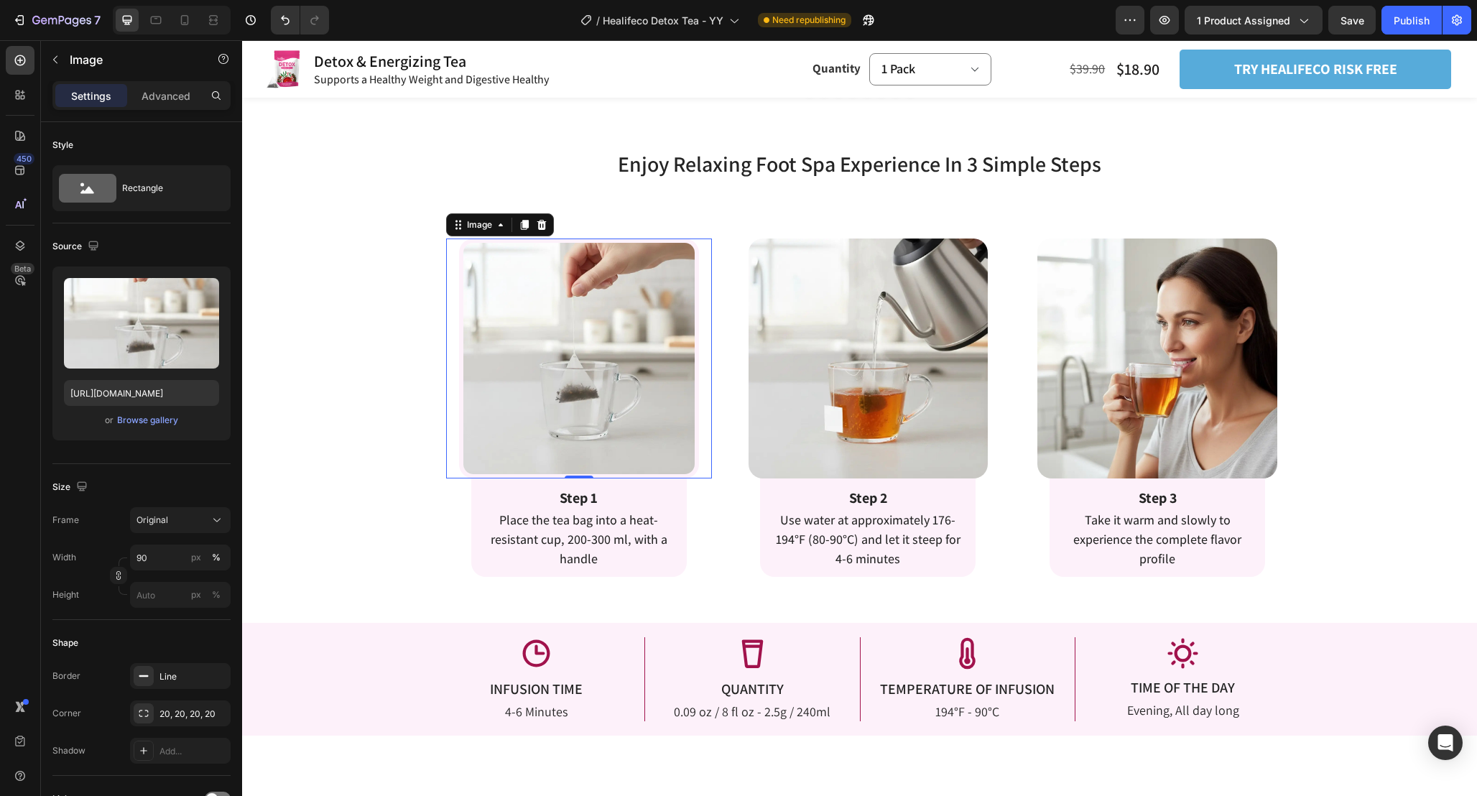
click at [615, 327] on img at bounding box center [579, 359] width 240 height 240
click at [149, 195] on div "Rectangle" at bounding box center [166, 188] width 88 height 33
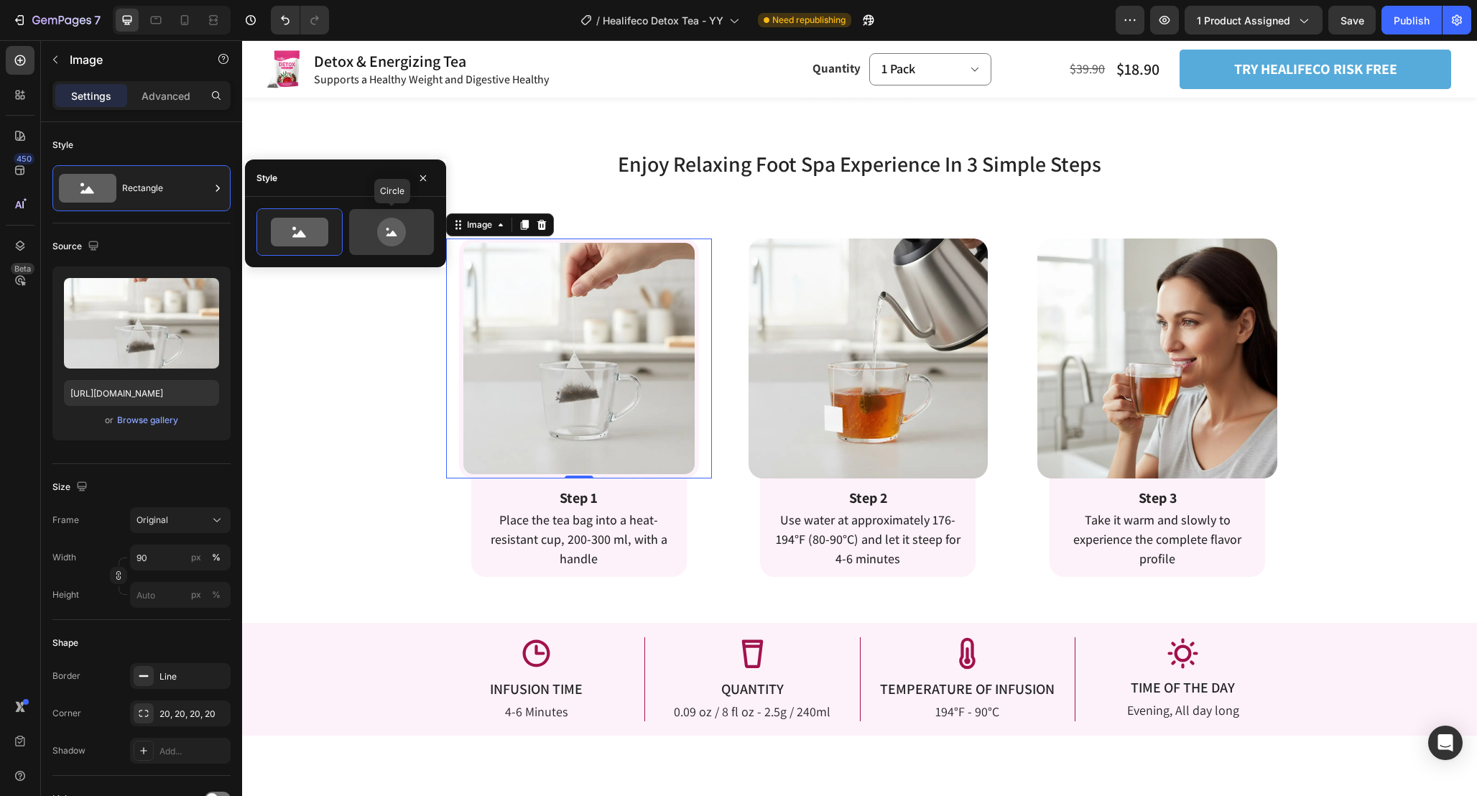
click at [398, 233] on icon at bounding box center [391, 232] width 29 height 29
type input "80"
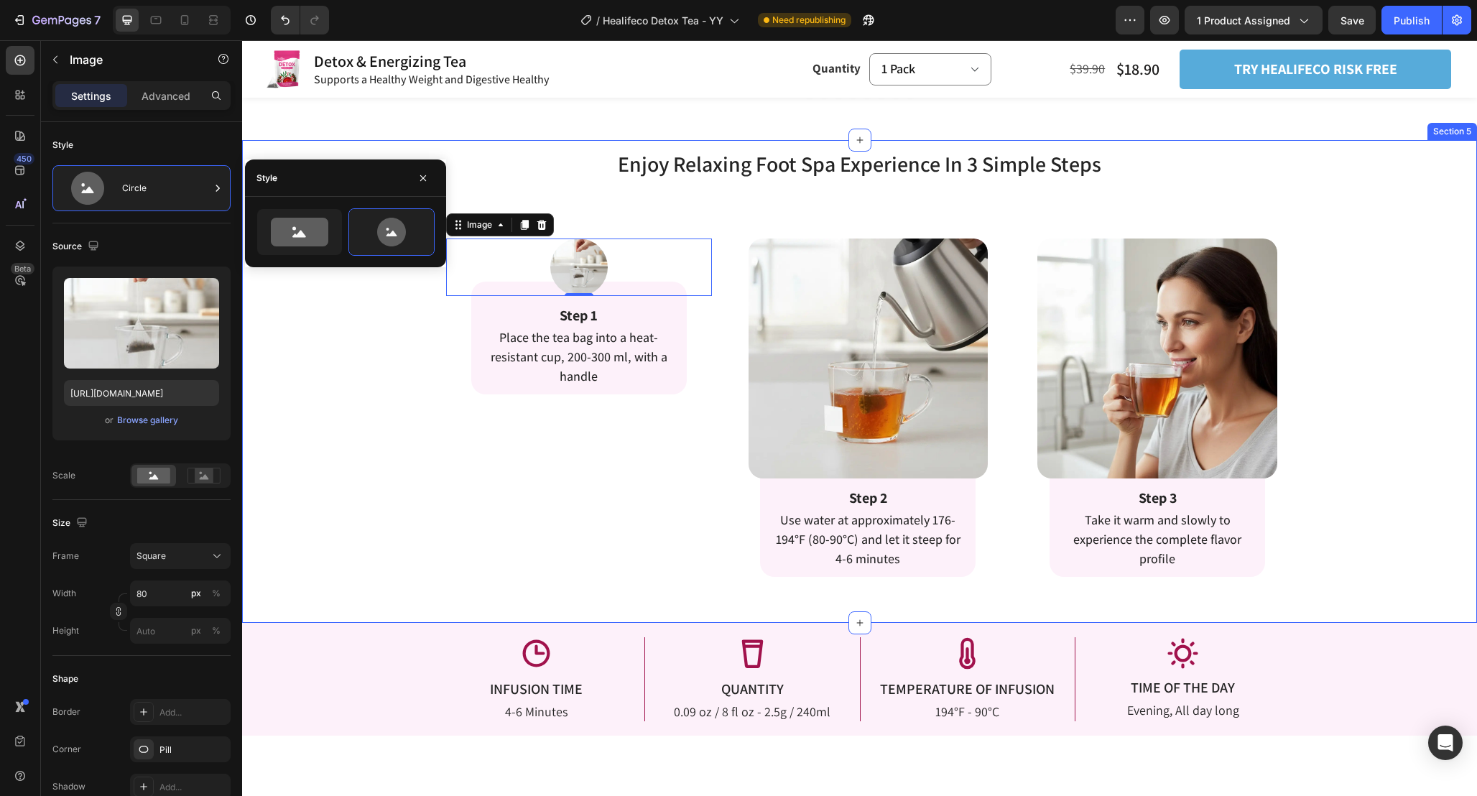
click at [294, 314] on div "Enjoy Relaxing Foot Spa Experience In 3 Simple Steps Heading Enjoy Relaxing Foo…" at bounding box center [859, 363] width 1235 height 428
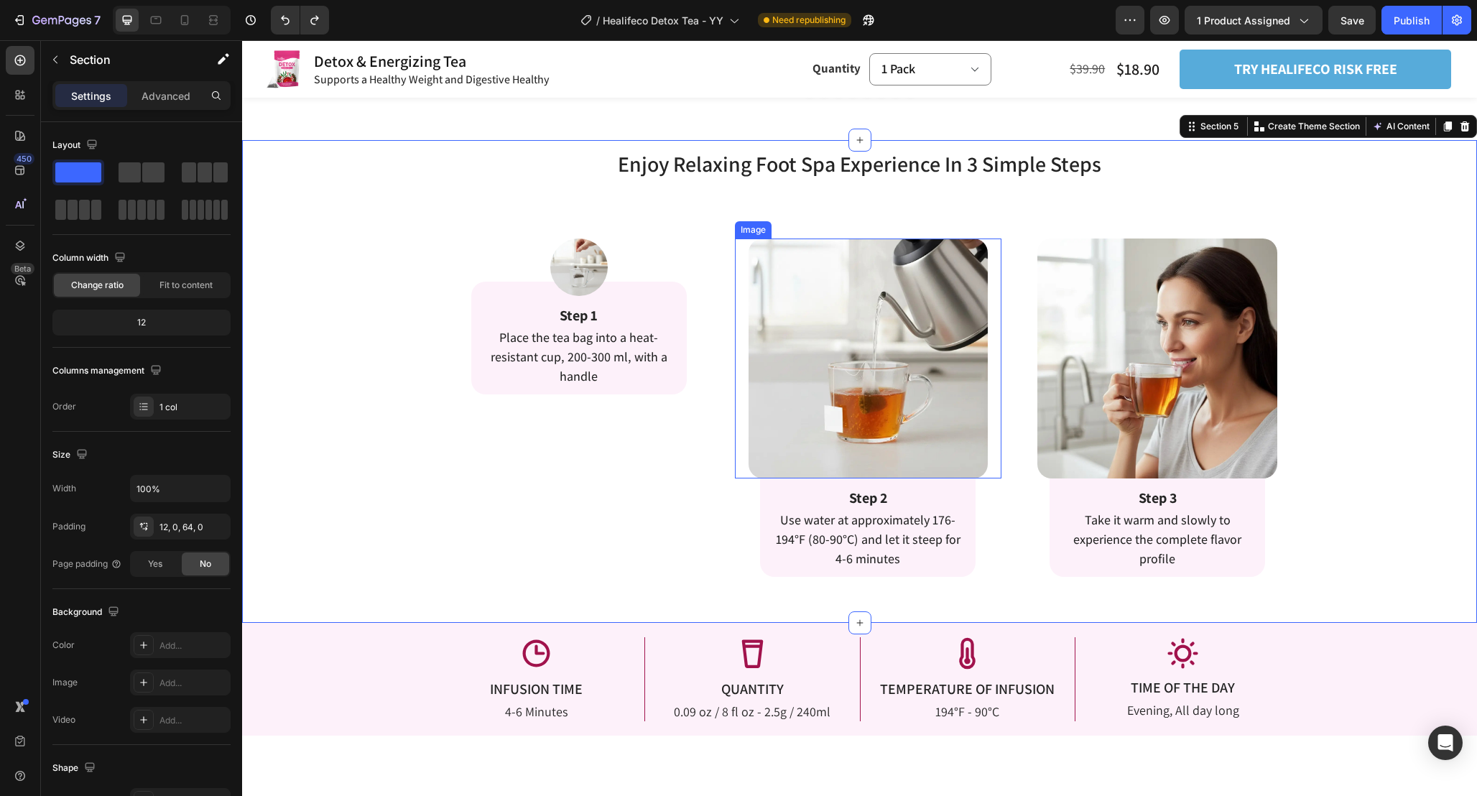
click at [896, 324] on img at bounding box center [869, 359] width 240 height 240
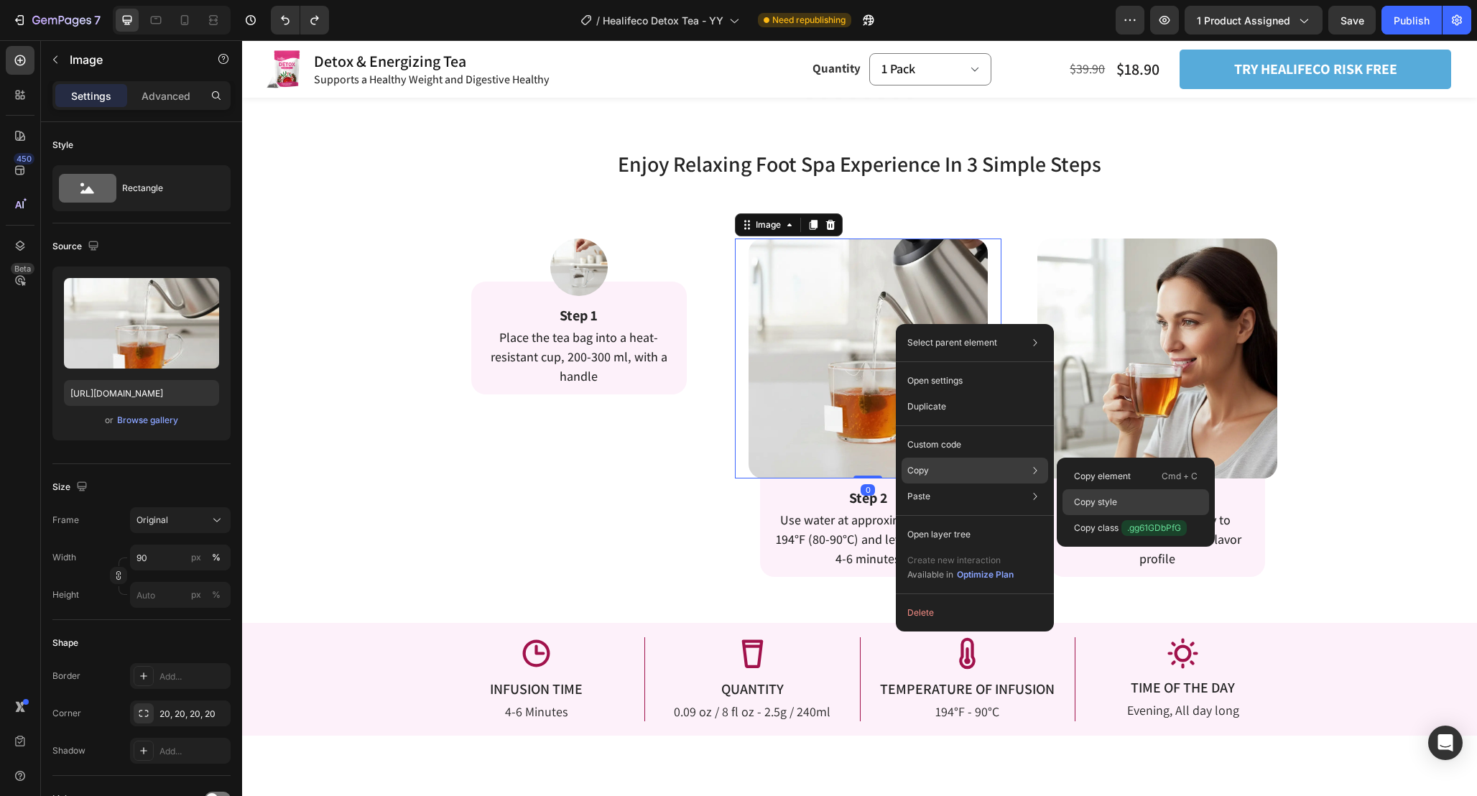
click at [1124, 515] on div "Copy style" at bounding box center [1136, 528] width 147 height 26
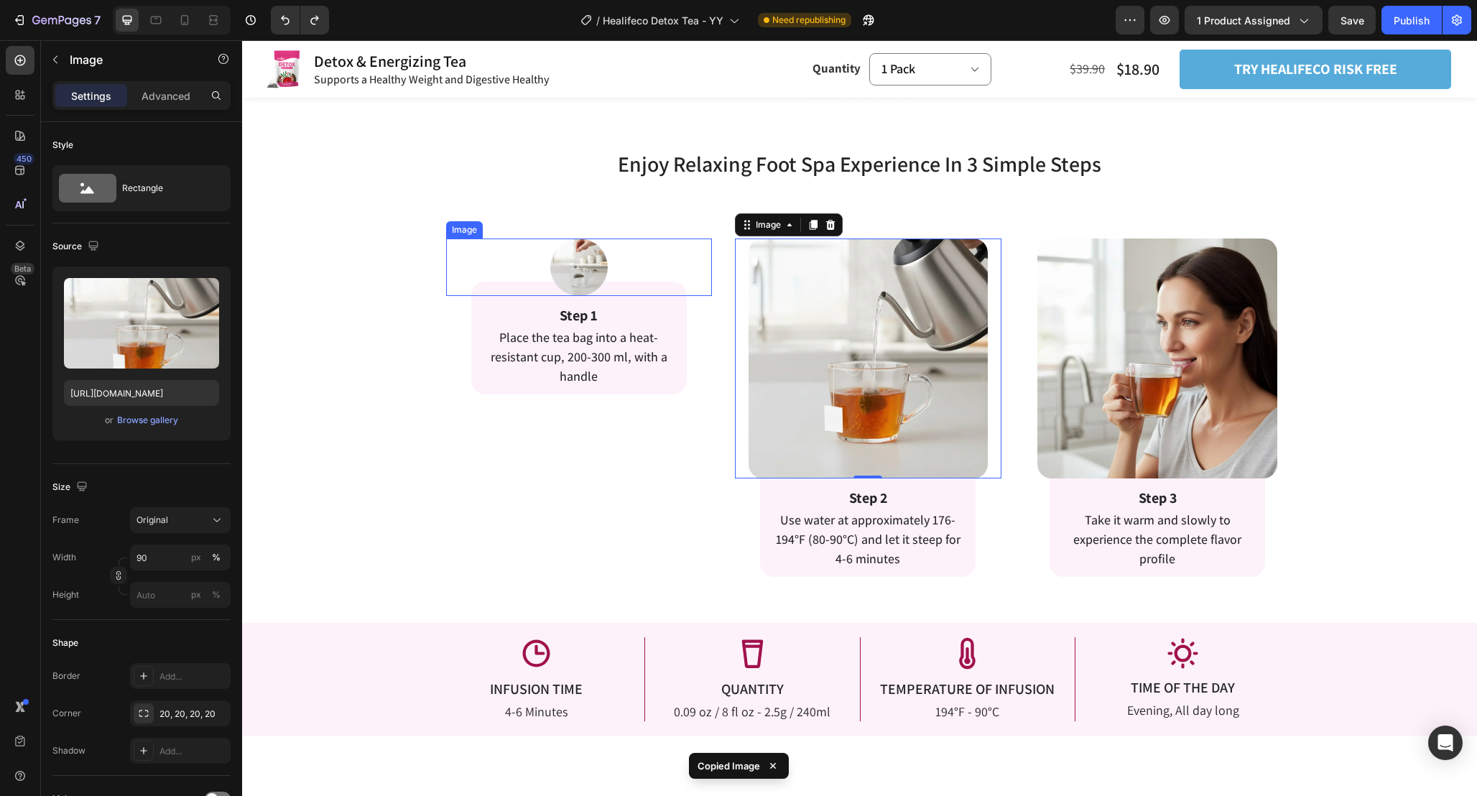
click at [597, 264] on img at bounding box center [578, 267] width 57 height 57
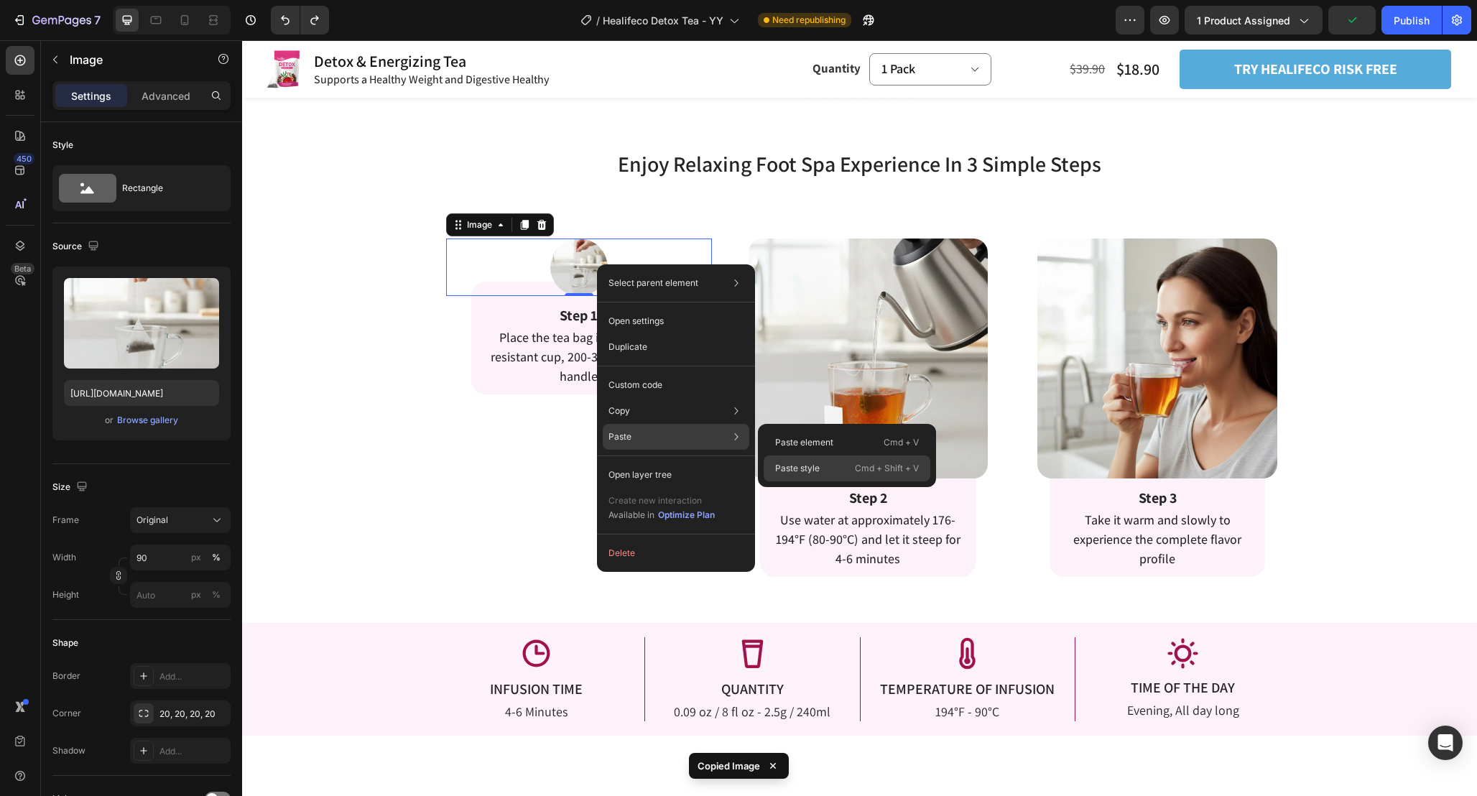
click at [810, 462] on p "Paste style" at bounding box center [797, 468] width 45 height 13
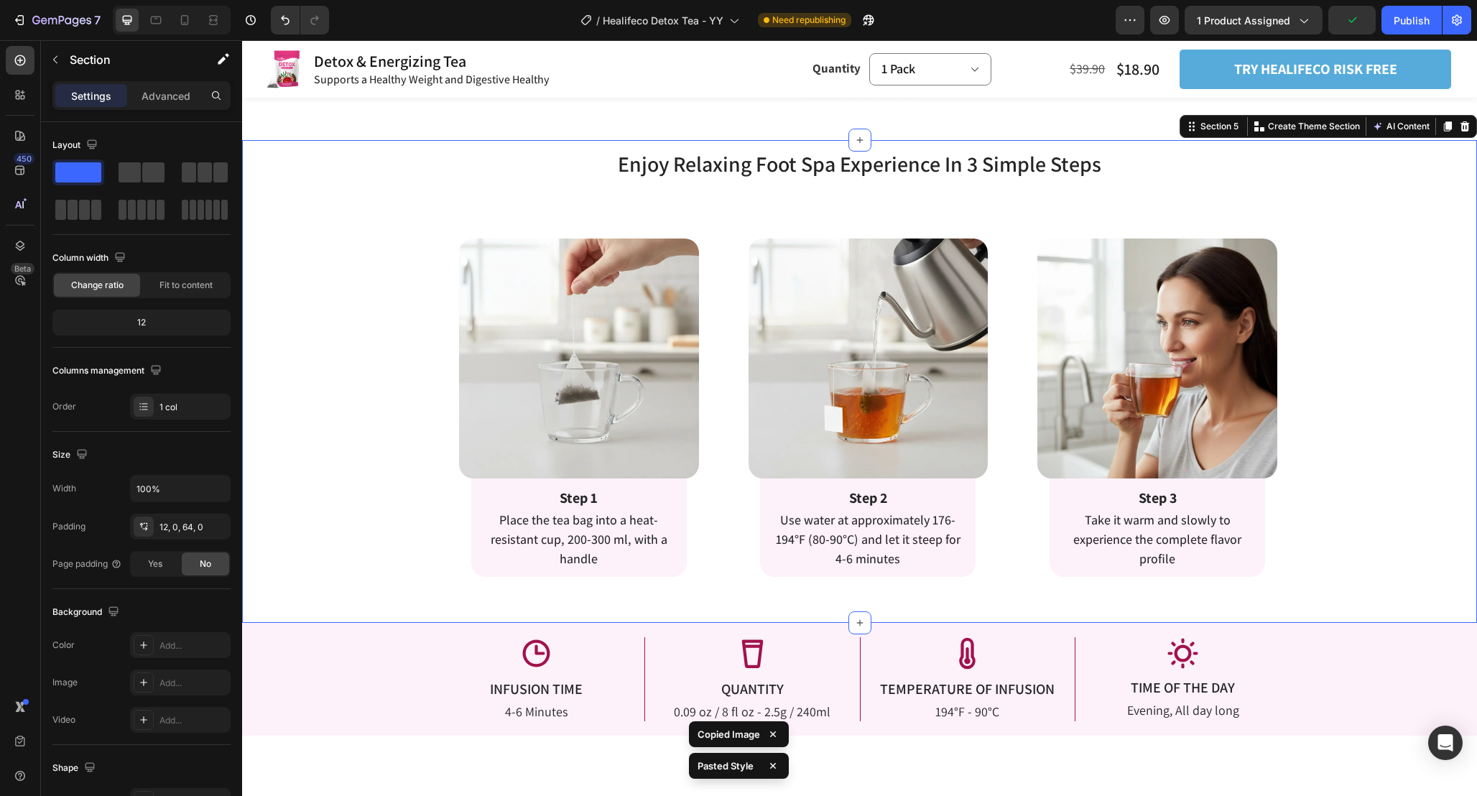
click at [380, 427] on div "Enjoy Relaxing Foot Spa Experience In 3 Simple Steps Heading Enjoy Relaxing Foo…" at bounding box center [859, 363] width 1235 height 428
click at [149, 17] on icon at bounding box center [156, 20] width 14 height 14
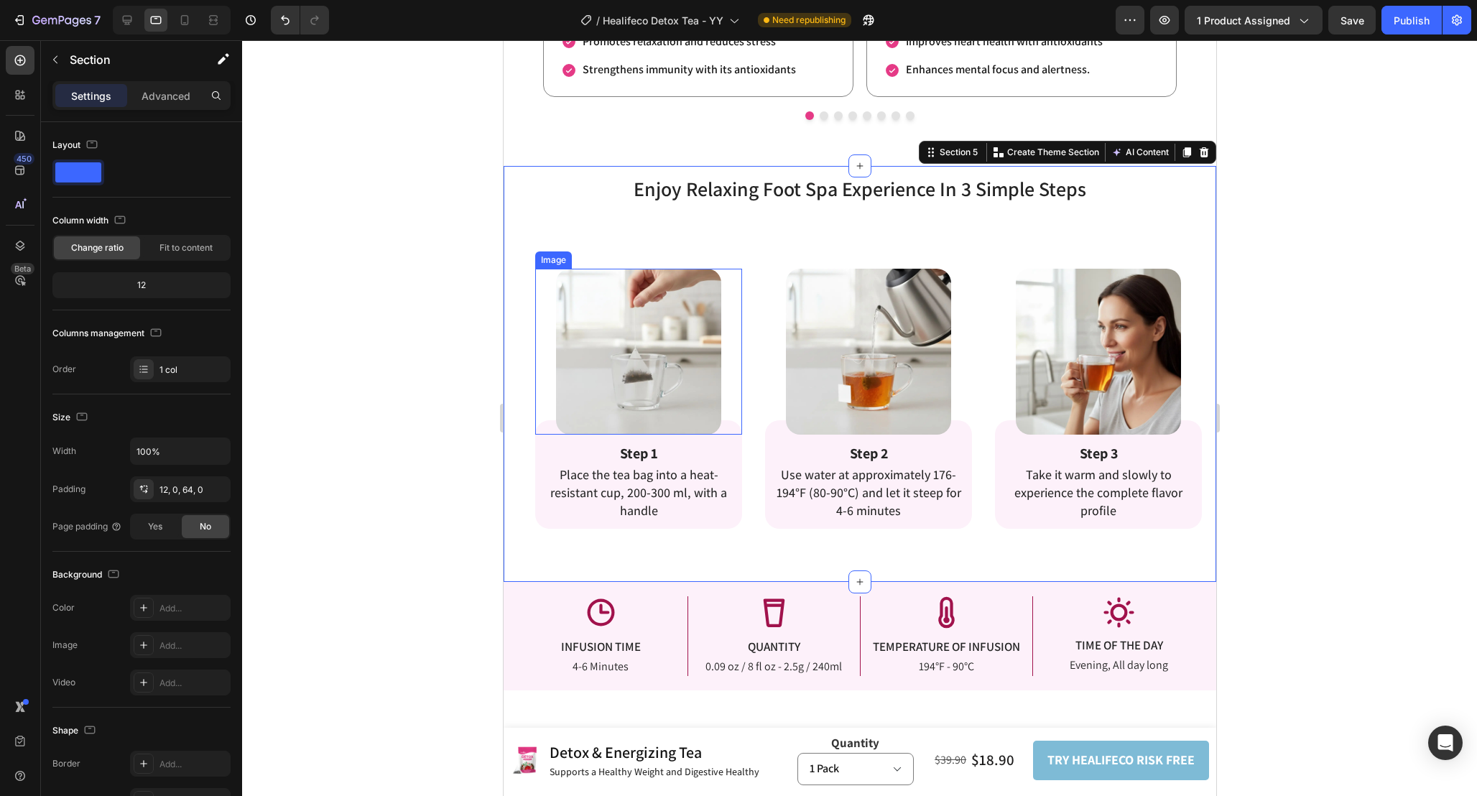
scroll to position [2235, 0]
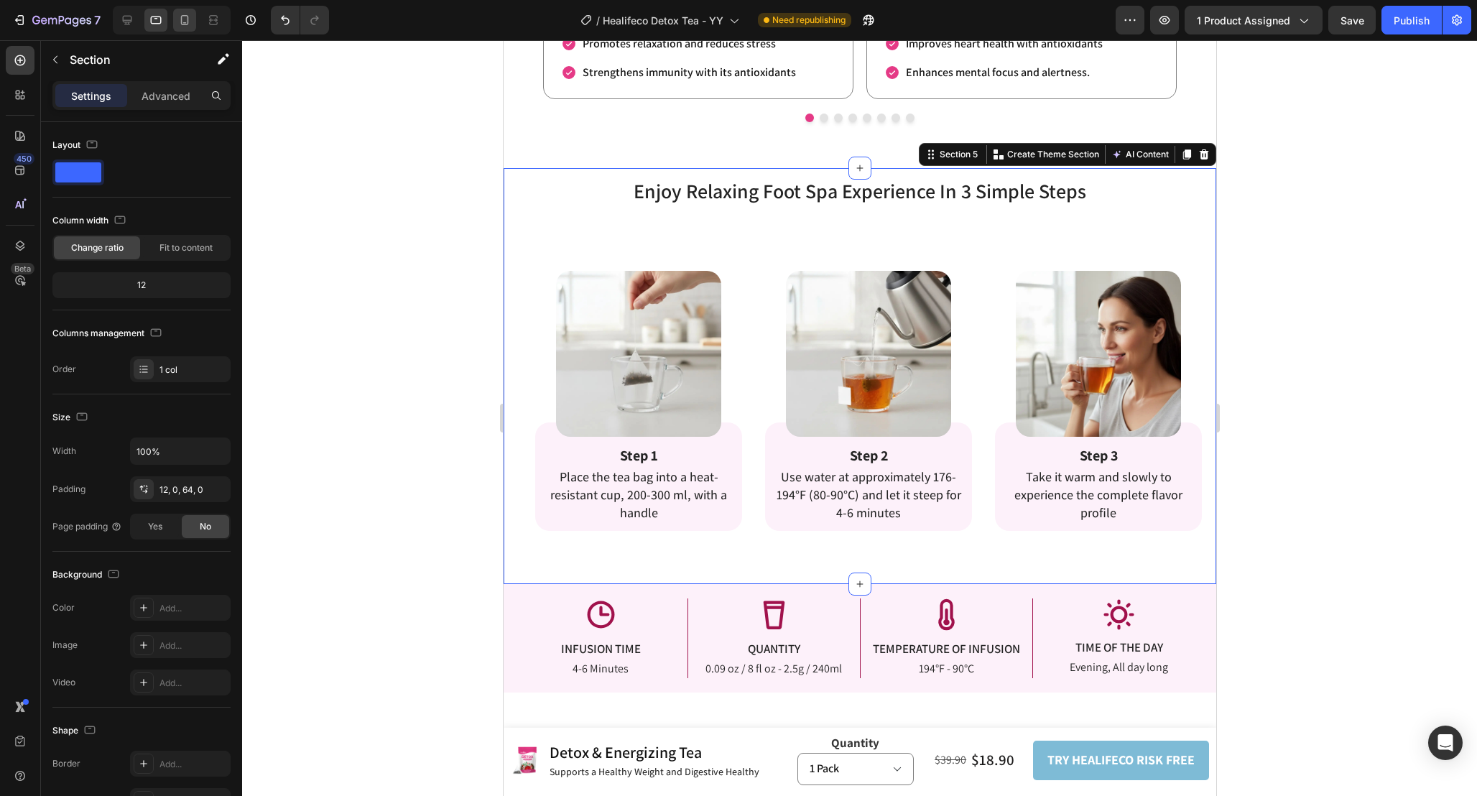
click at [186, 23] on icon at bounding box center [185, 20] width 8 height 10
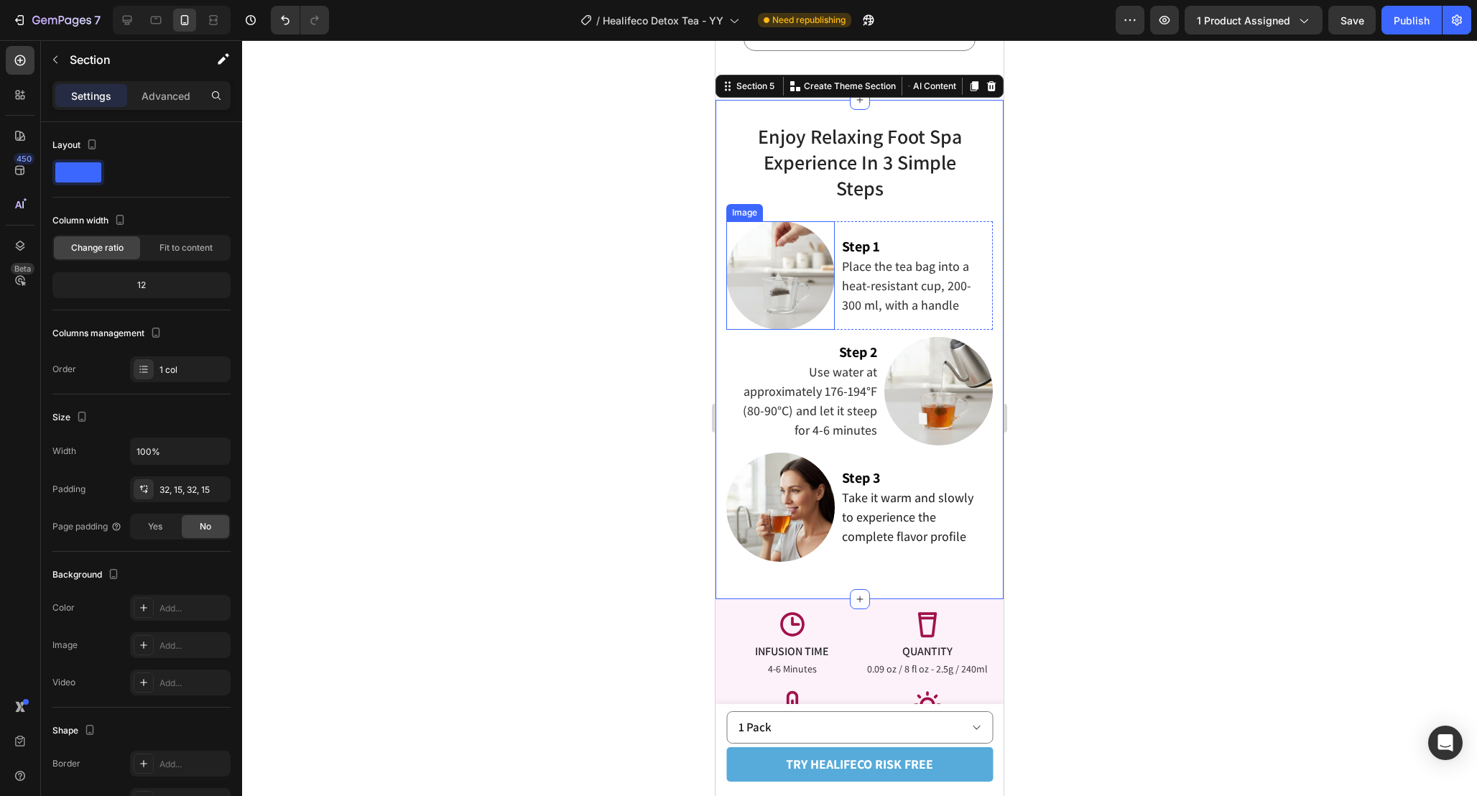
scroll to position [2081, 0]
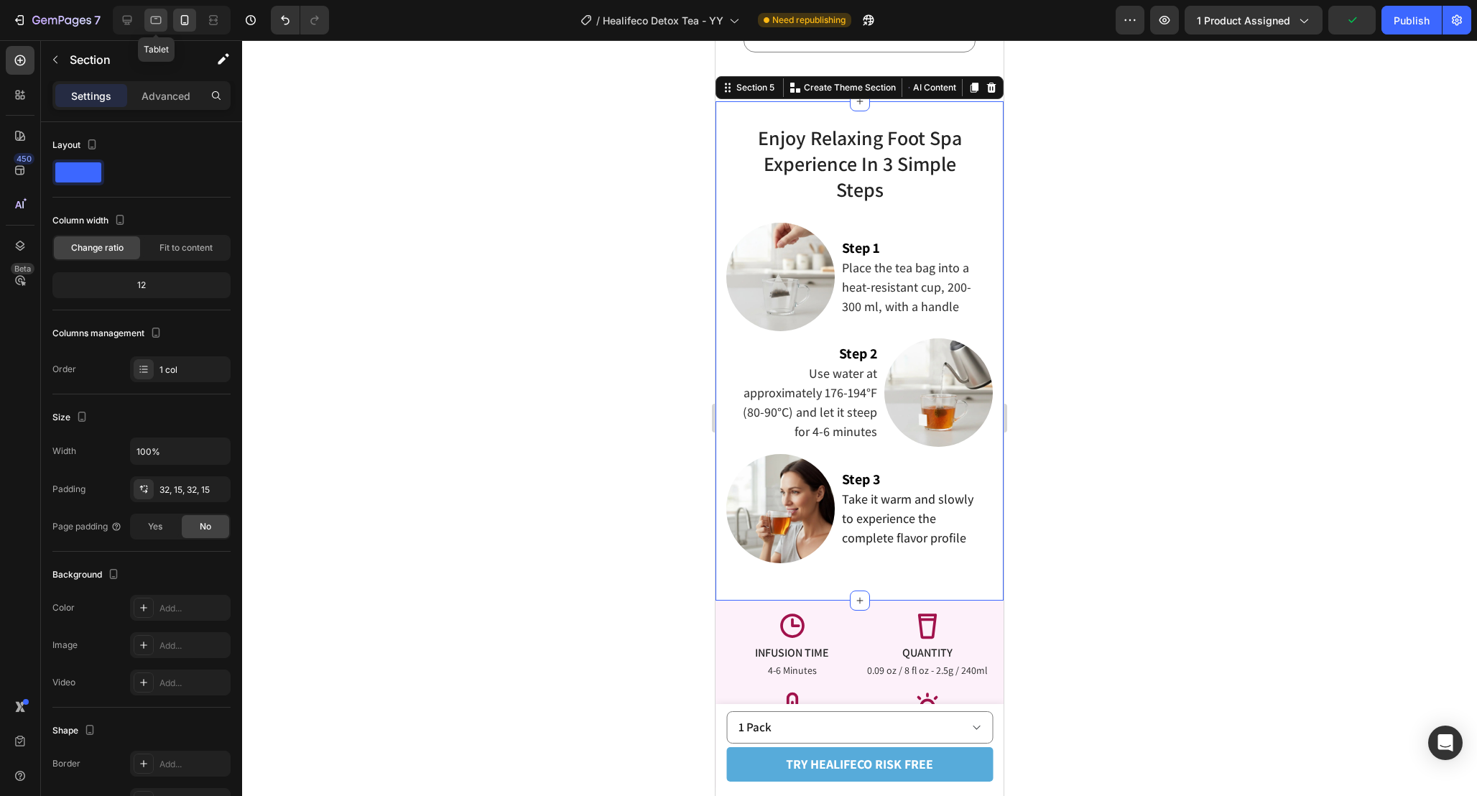
click at [158, 17] on icon at bounding box center [156, 20] width 14 height 14
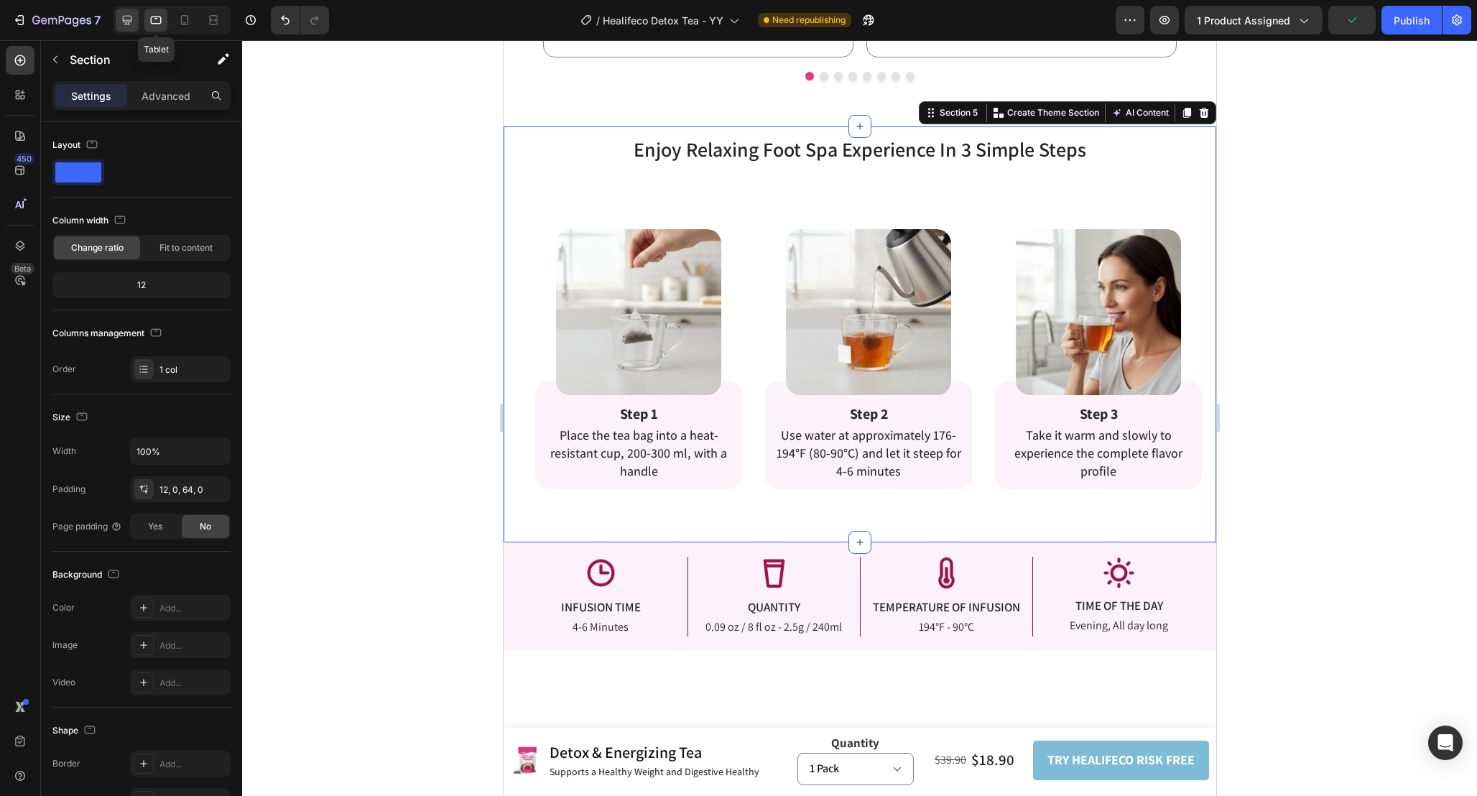
click at [131, 17] on icon at bounding box center [127, 20] width 14 height 14
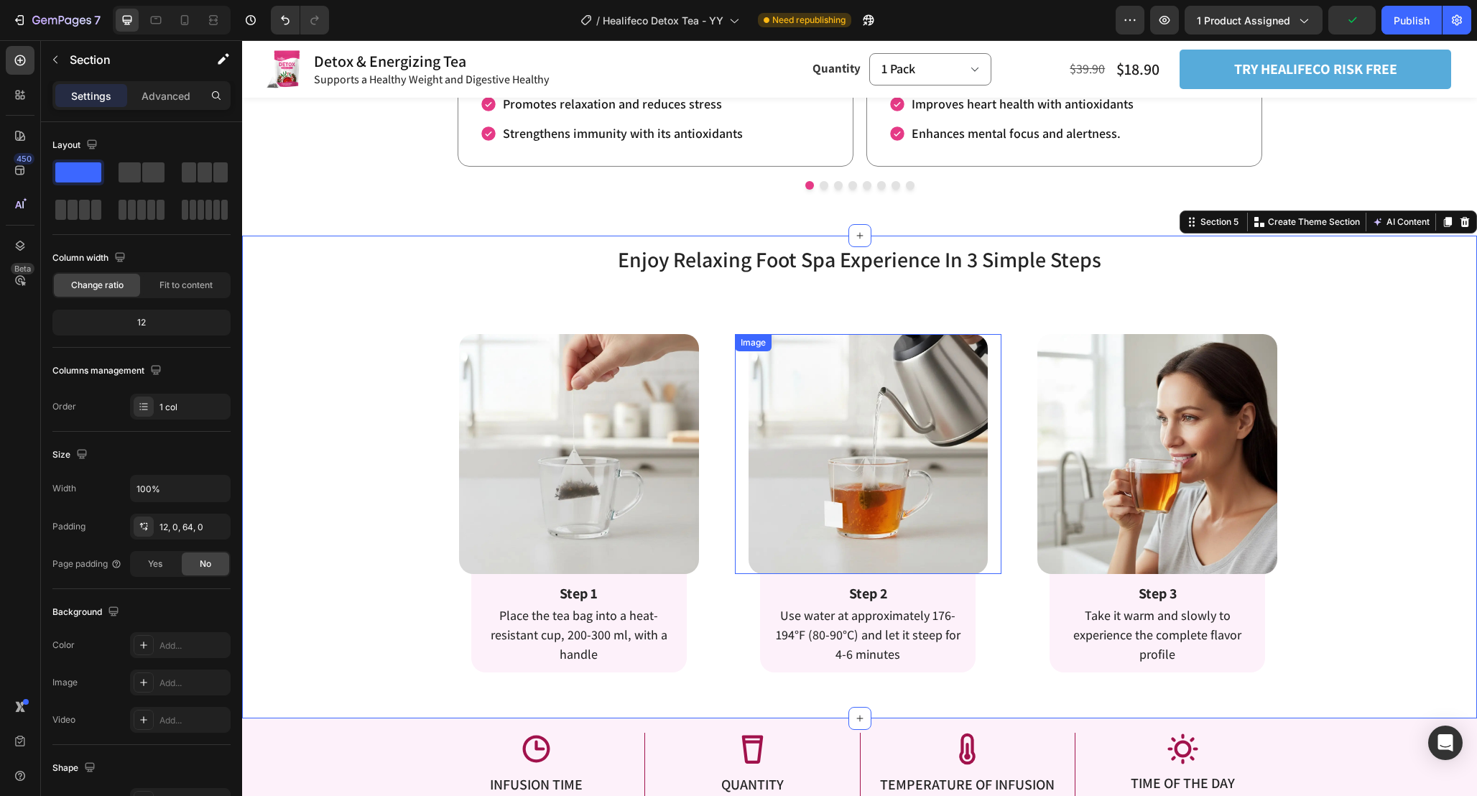
scroll to position [2097, 0]
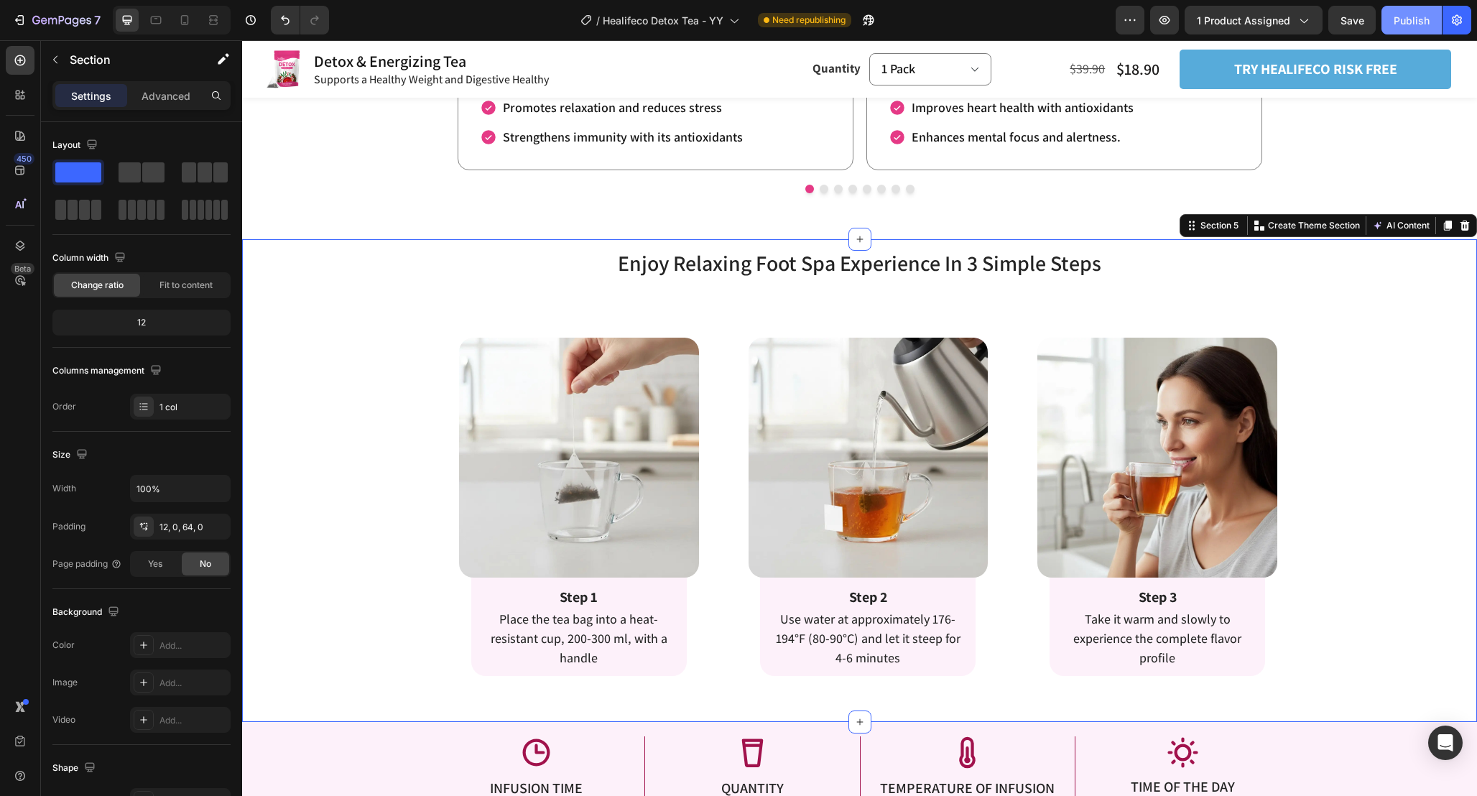
click at [1389, 11] on button "Publish" at bounding box center [1412, 20] width 60 height 29
click at [756, 270] on h2 "Enjoy Relaxing Foot Spa Experience In 3 Simple Steps" at bounding box center [859, 263] width 1235 height 31
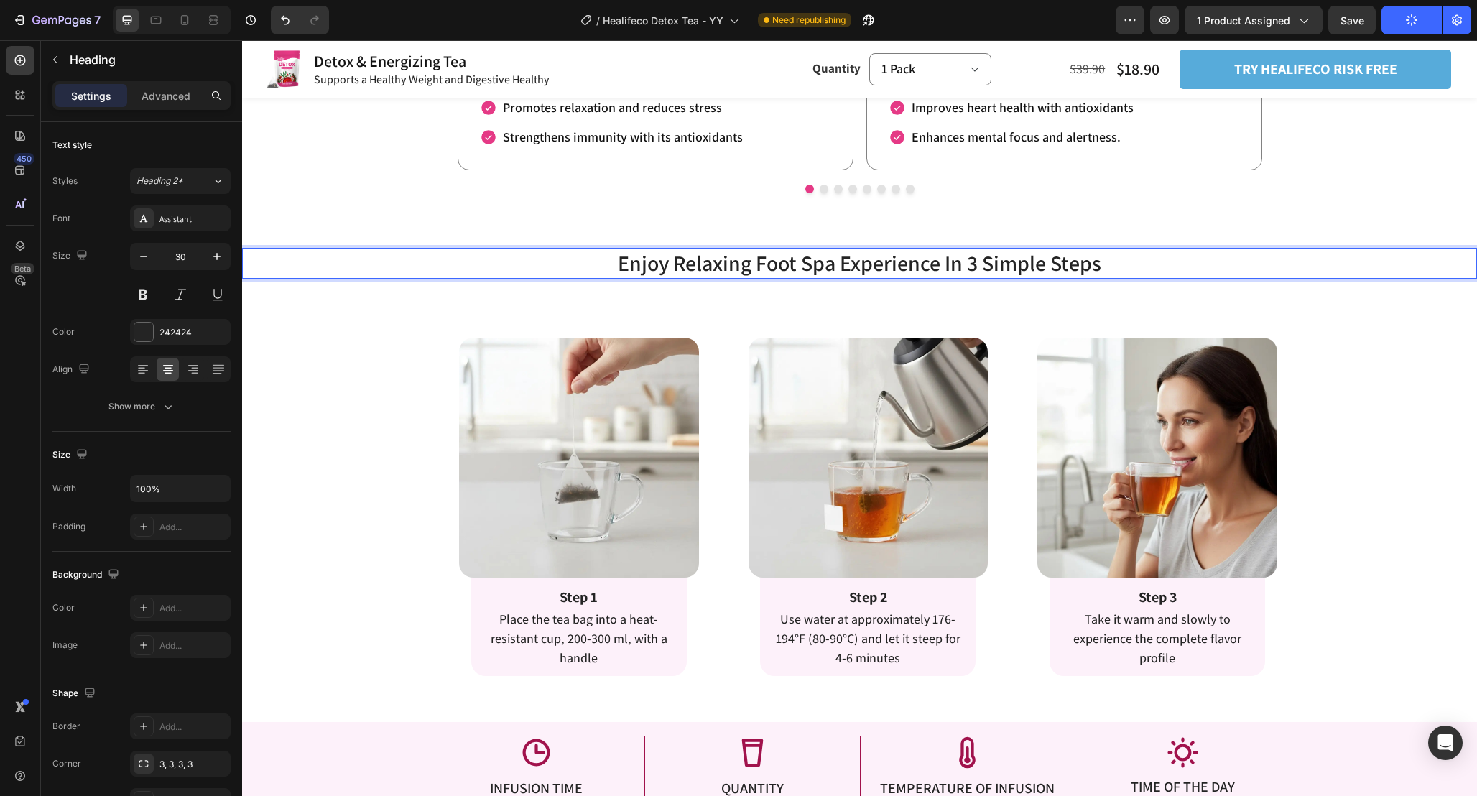
click at [756, 270] on h2 "Enjoy Relaxing Foot Spa Experience In 3 Simple Steps" at bounding box center [859, 263] width 1235 height 31
click at [827, 269] on p "Enjoy Relaxing Foot Spa Experience In 3 Simple Steps" at bounding box center [860, 263] width 1232 height 28
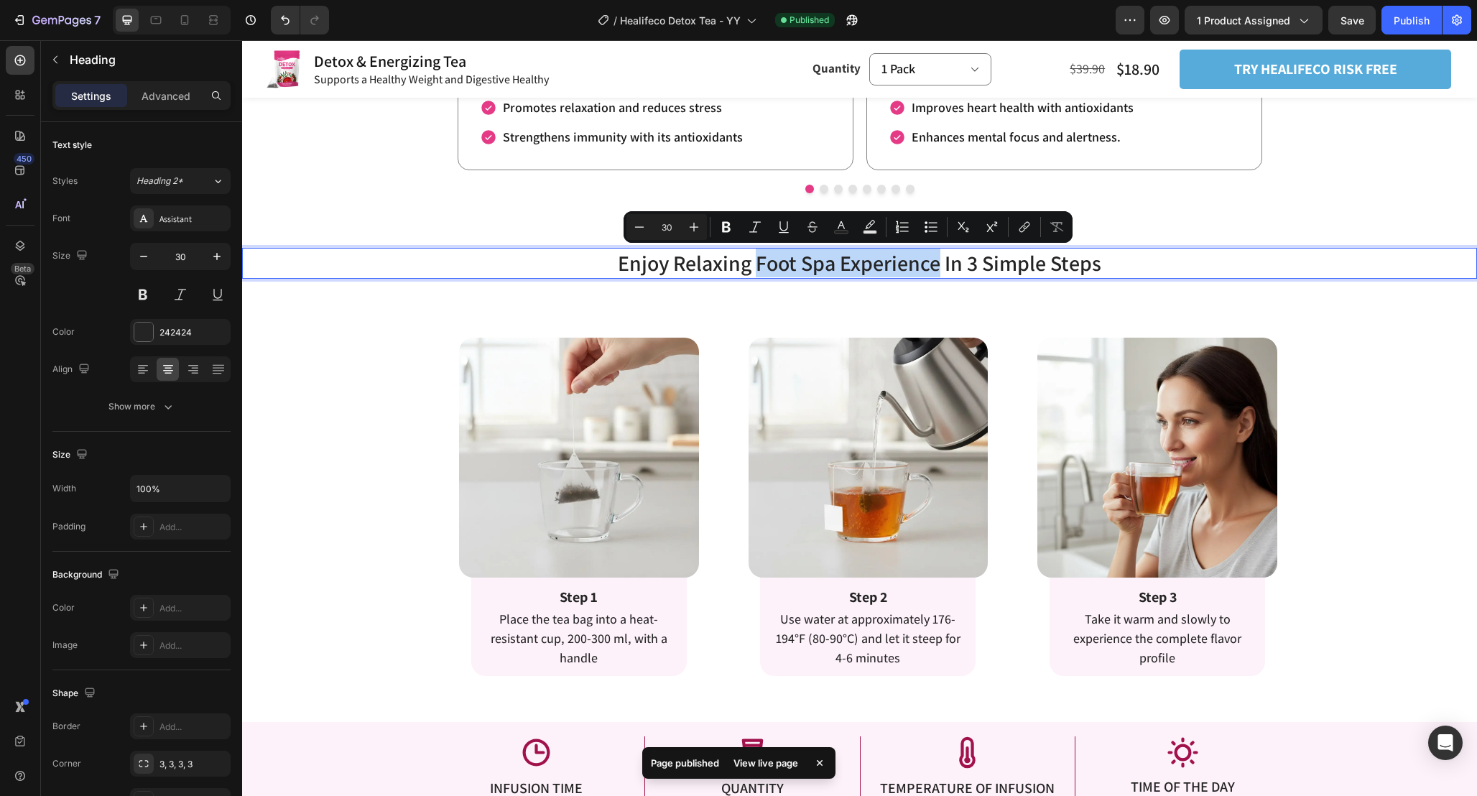
drag, startPoint x: 756, startPoint y: 263, endPoint x: 940, endPoint y: 268, distance: 184.0
click at [940, 268] on p "Enjoy Relaxing Foot Spa Experience In 3 Simple Steps" at bounding box center [860, 263] width 1232 height 28
click at [672, 265] on p "Enjoy Relaxing Foot Spa Experience In 3 Simple Steps" at bounding box center [860, 263] width 1232 height 28
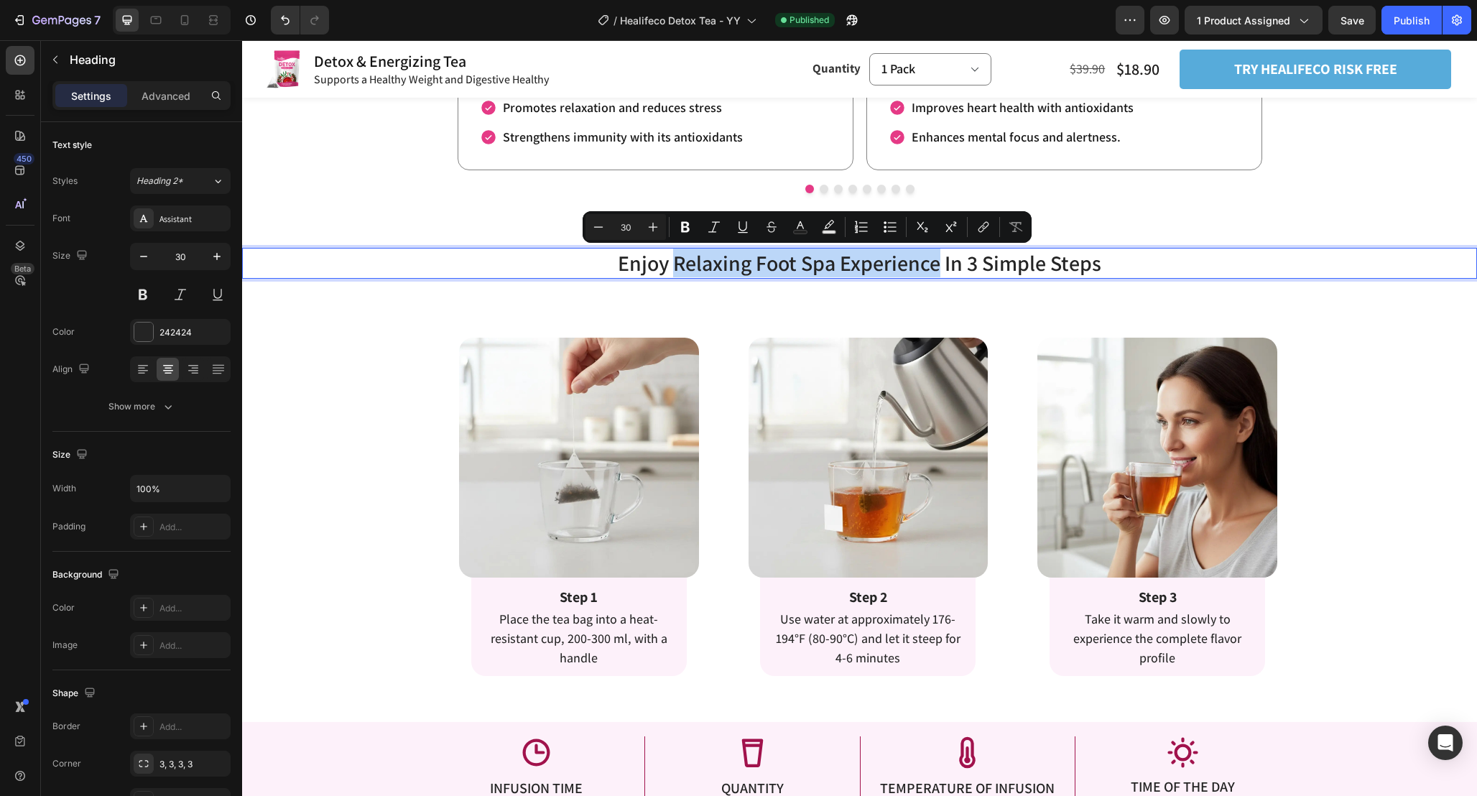
drag, startPoint x: 674, startPoint y: 267, endPoint x: 938, endPoint y: 269, distance: 263.7
click at [938, 269] on p "Enjoy Relaxing Foot Spa Experience In 3 Simple Steps" at bounding box center [860, 263] width 1232 height 28
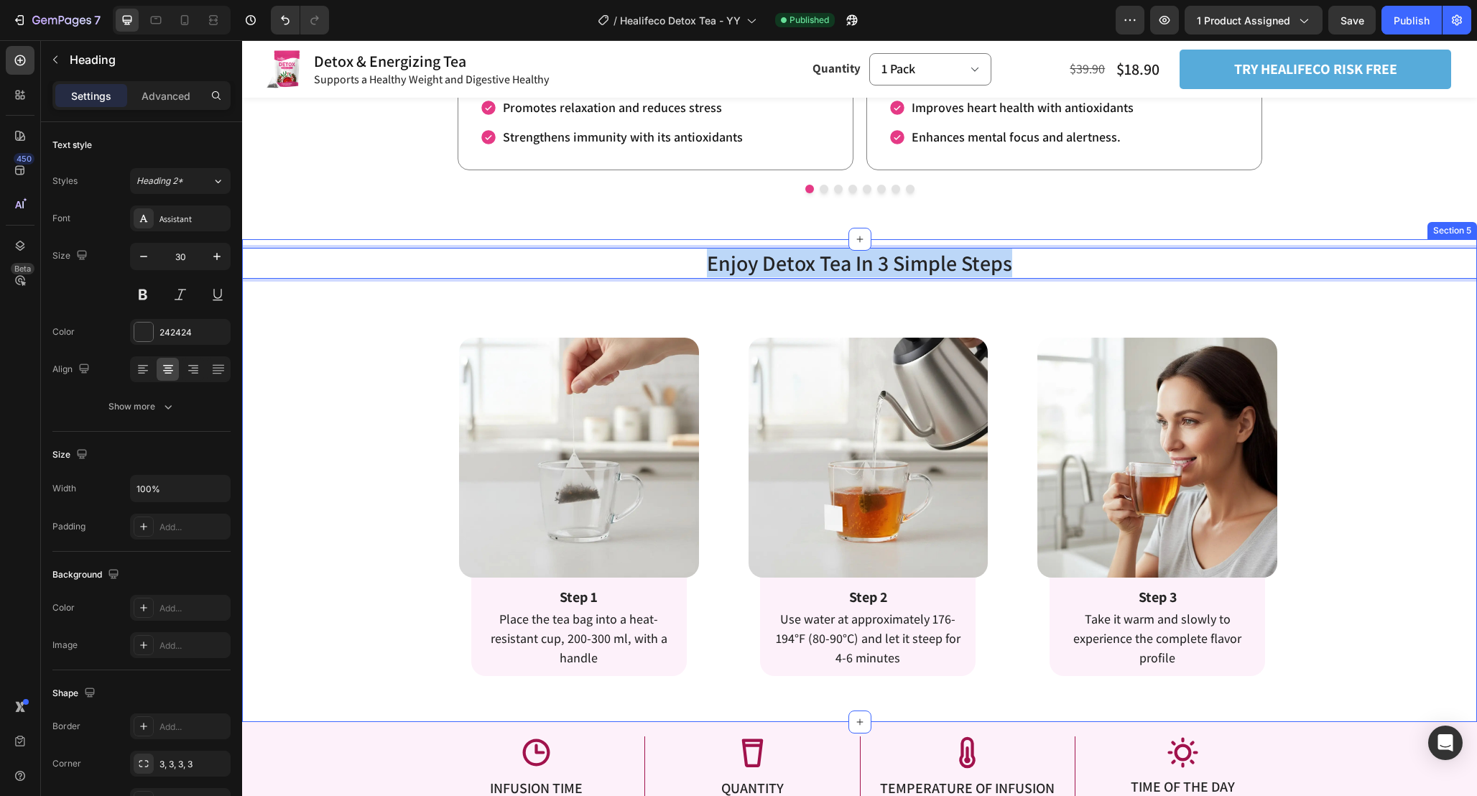
copy p "Enjoy Detox Tea In 3 Simple Steps"
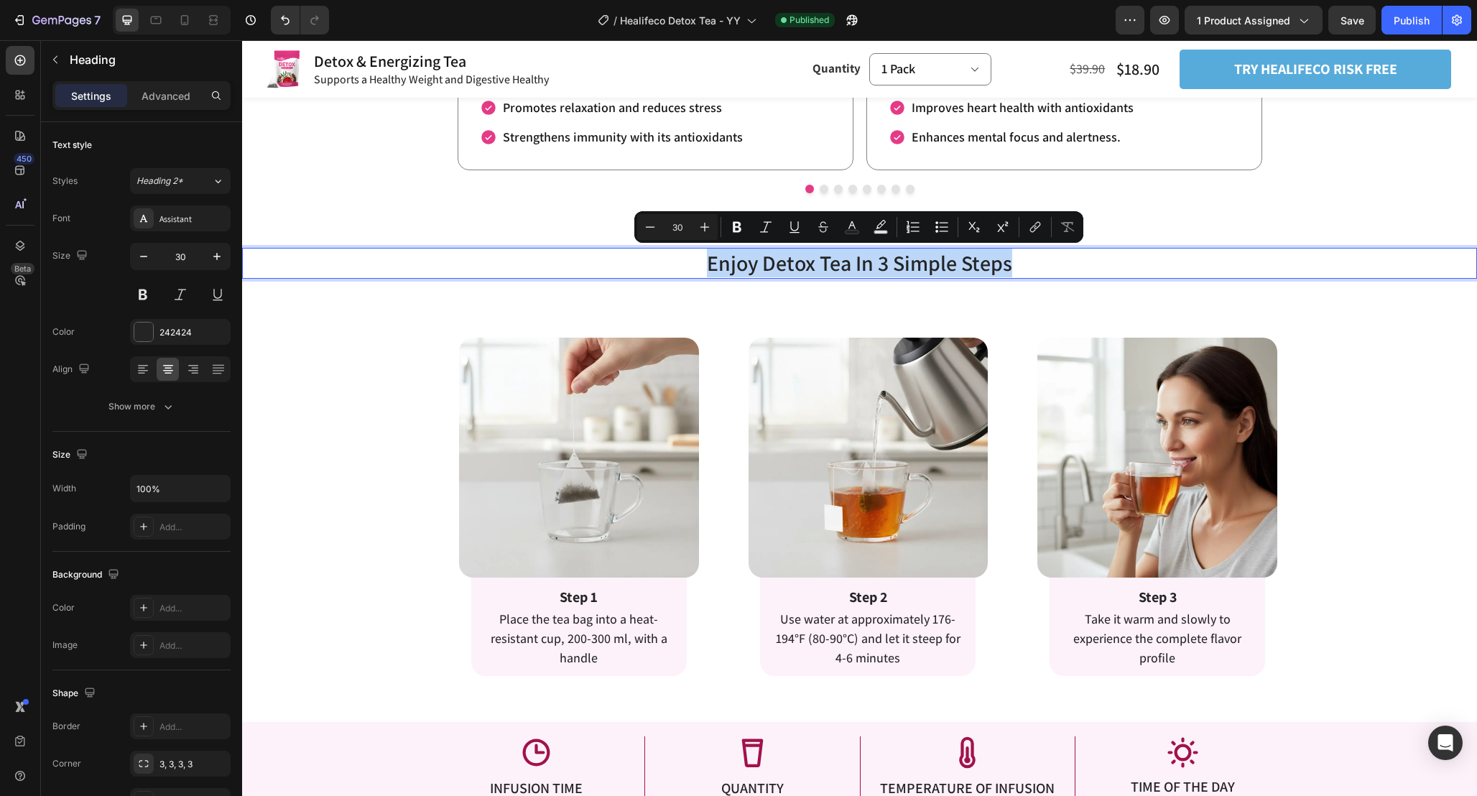
click at [1166, 262] on p "Enjoy Detox Tea In 3 Simple Steps" at bounding box center [860, 263] width 1232 height 28
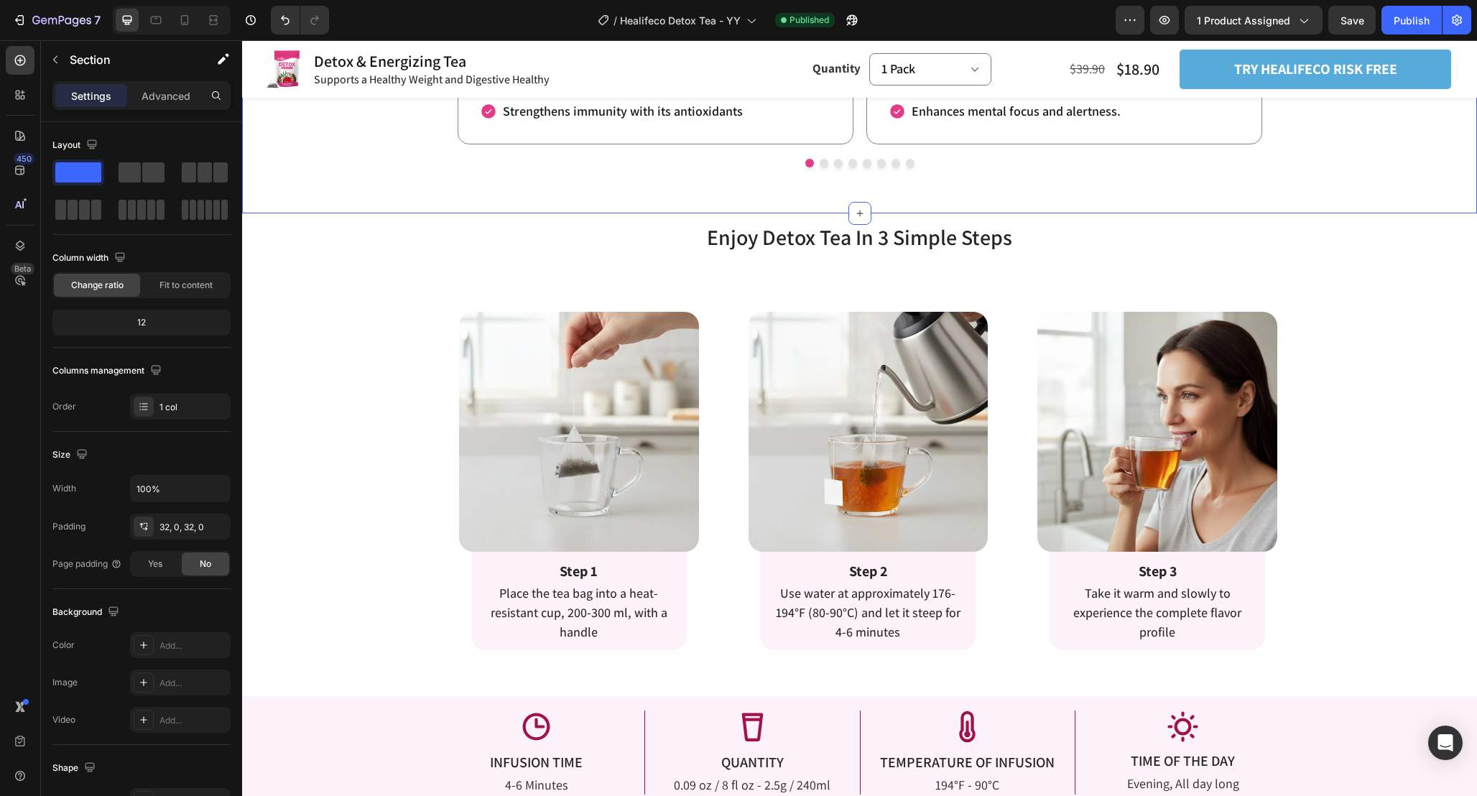
scroll to position [2144, 0]
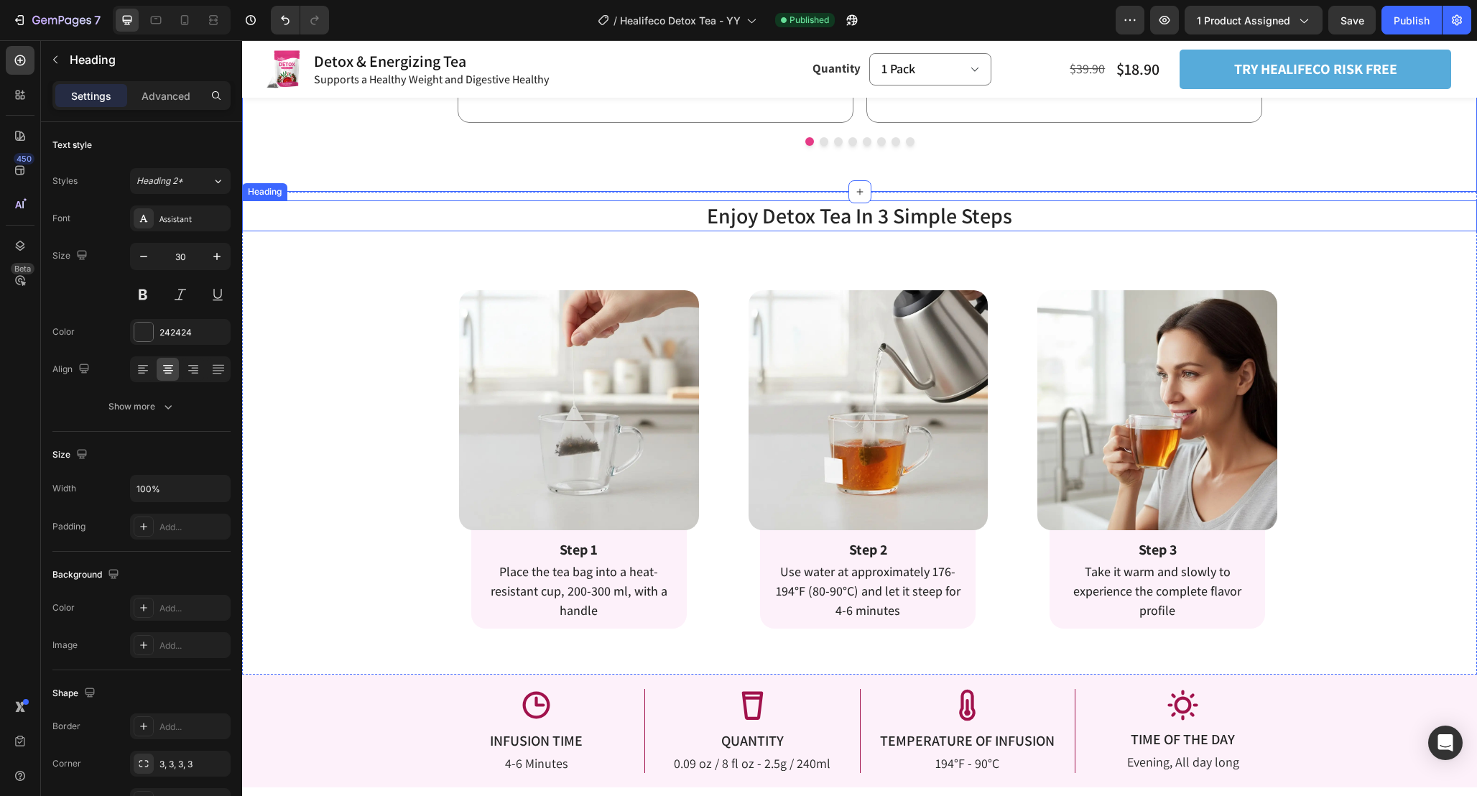
click at [1007, 228] on p "Enjoy Detox Tea In 3 Simple Steps" at bounding box center [860, 216] width 1232 height 28
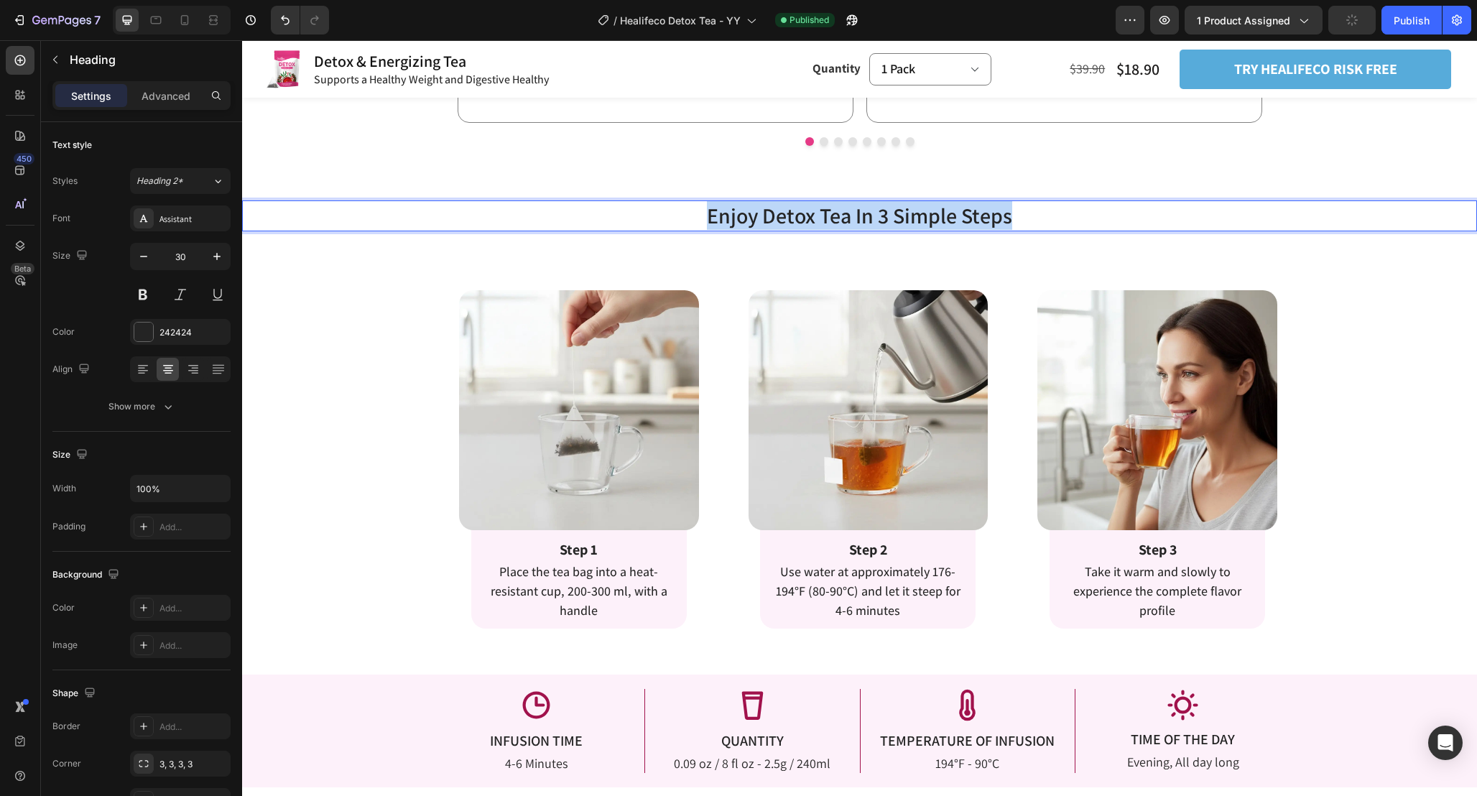
click at [1007, 228] on p "Enjoy Detox Tea In 3 Simple Steps" at bounding box center [860, 216] width 1232 height 28
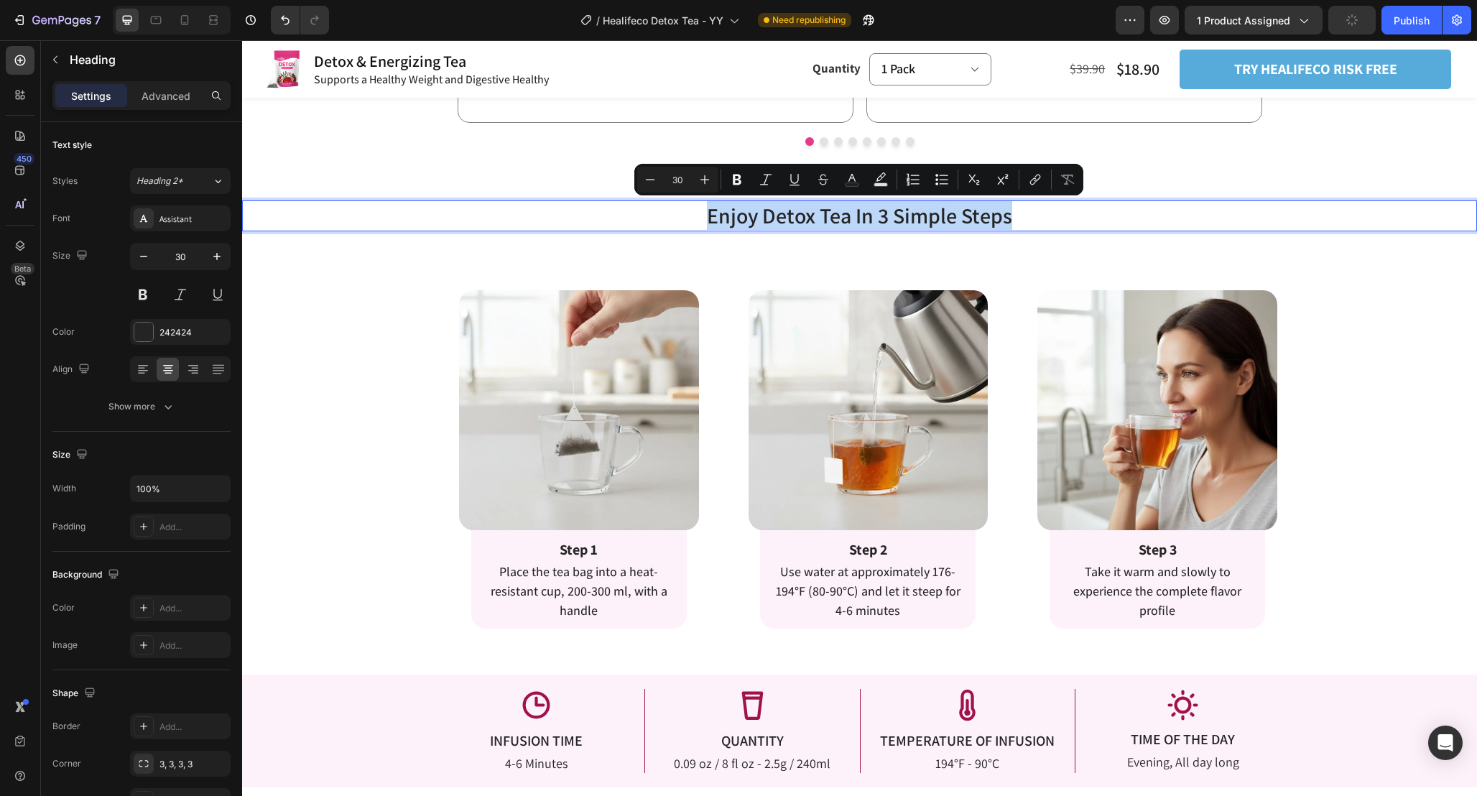
copy p "Enjoy Detox Tea In 3 Simple Steps"
click at [154, 19] on icon at bounding box center [156, 20] width 14 height 14
type input "28"
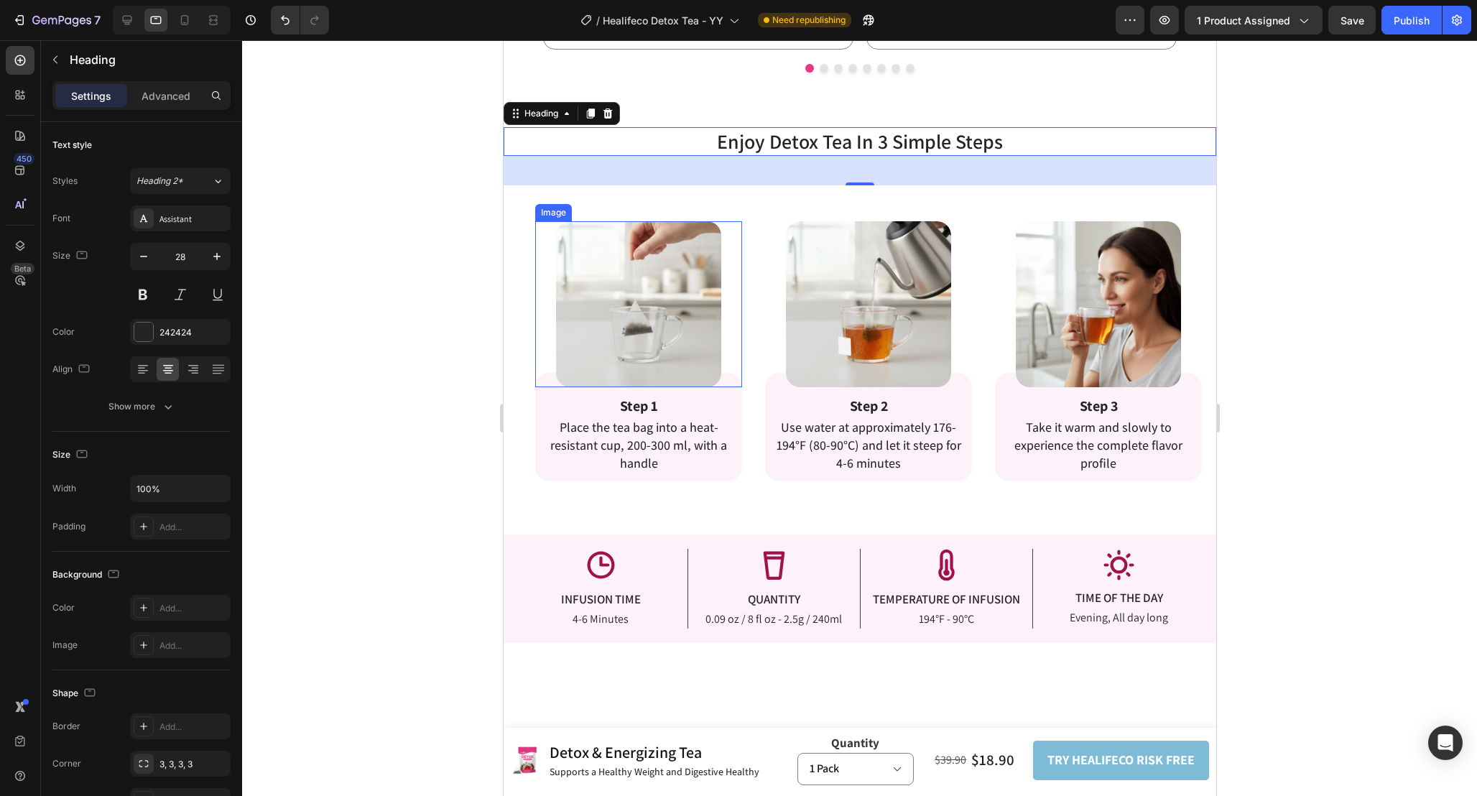
scroll to position [2286, 0]
click at [1354, 223] on div at bounding box center [859, 418] width 1235 height 756
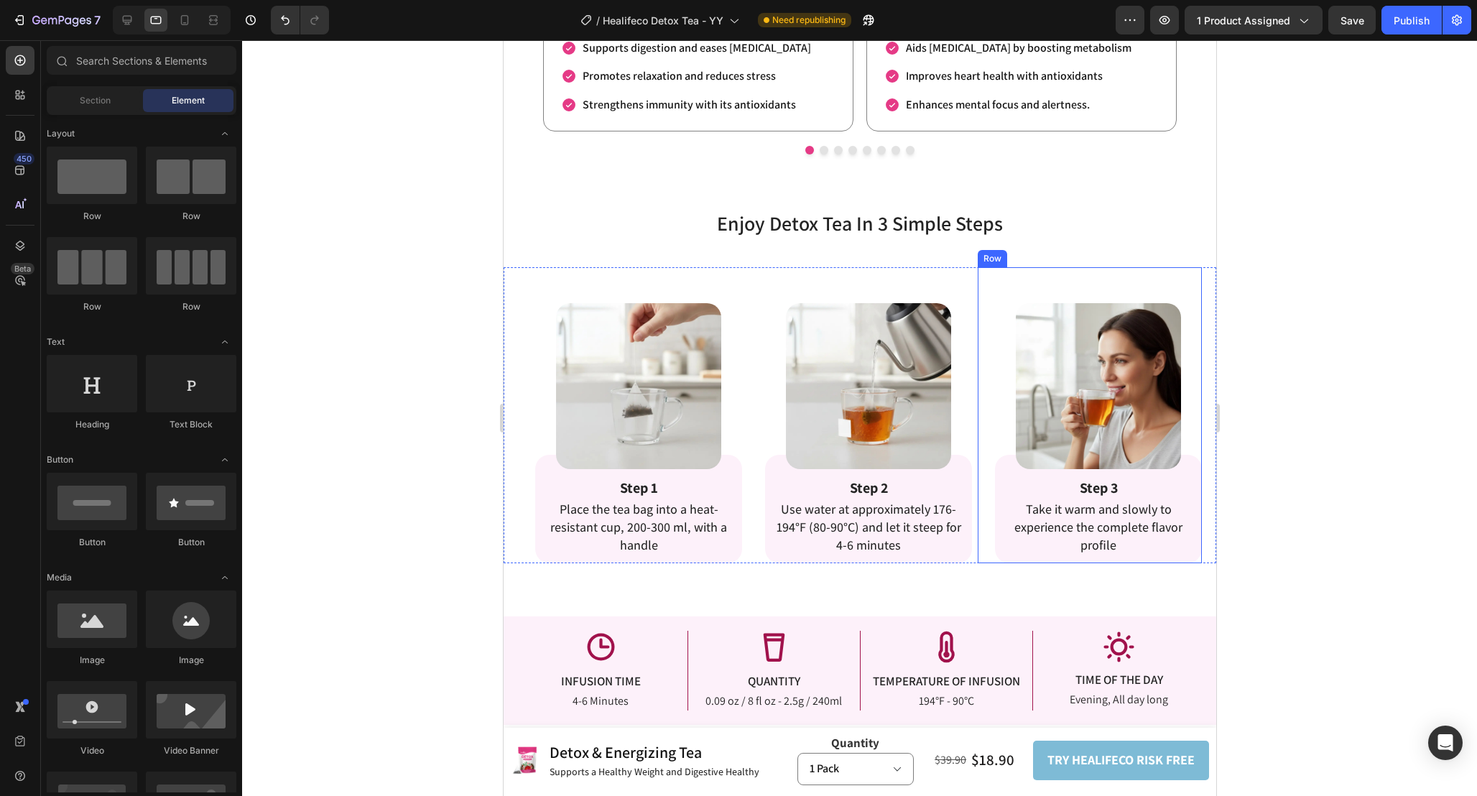
scroll to position [2196, 0]
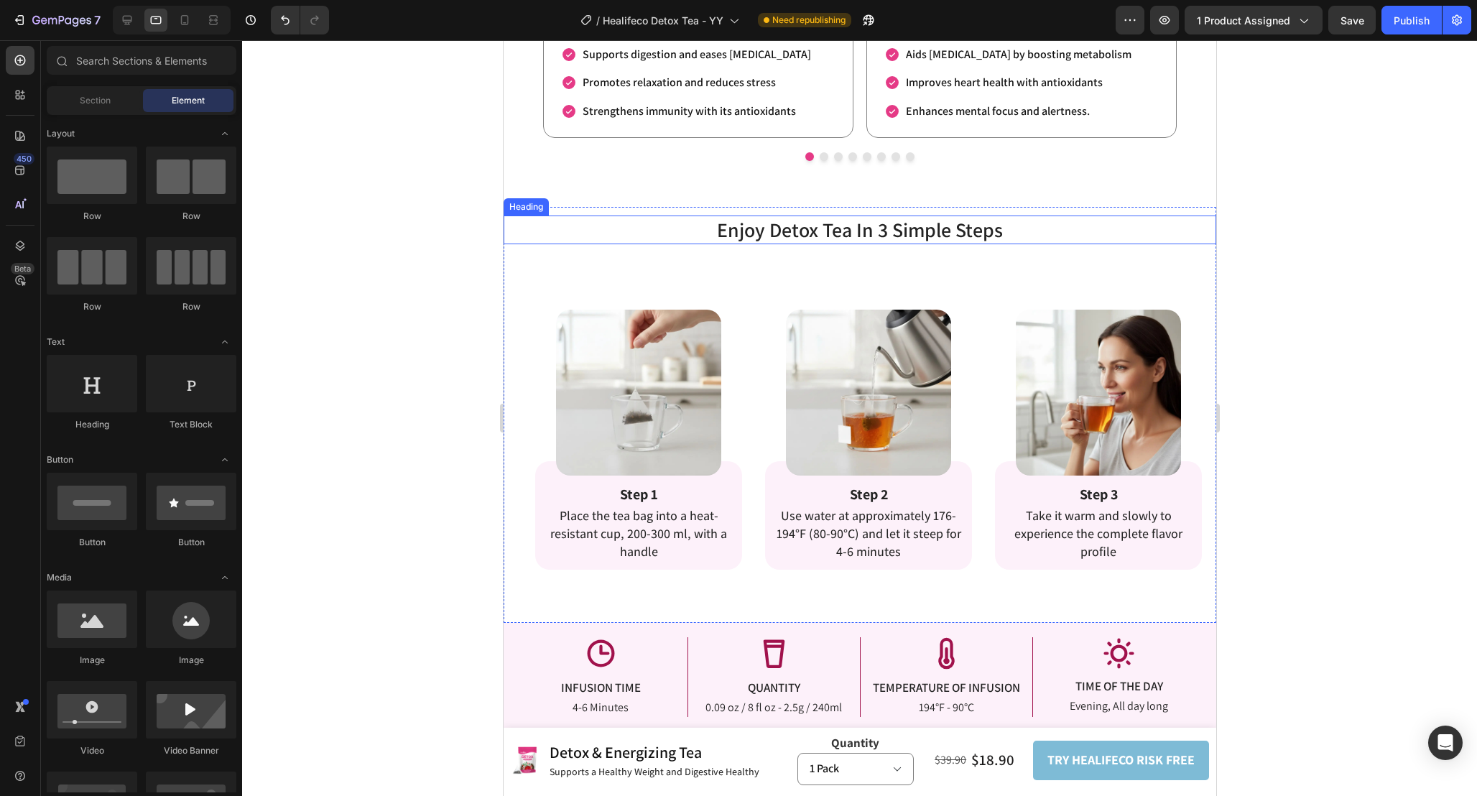
click at [1047, 232] on p "Enjoy Detox Tea In 3 Simple Steps" at bounding box center [859, 230] width 710 height 26
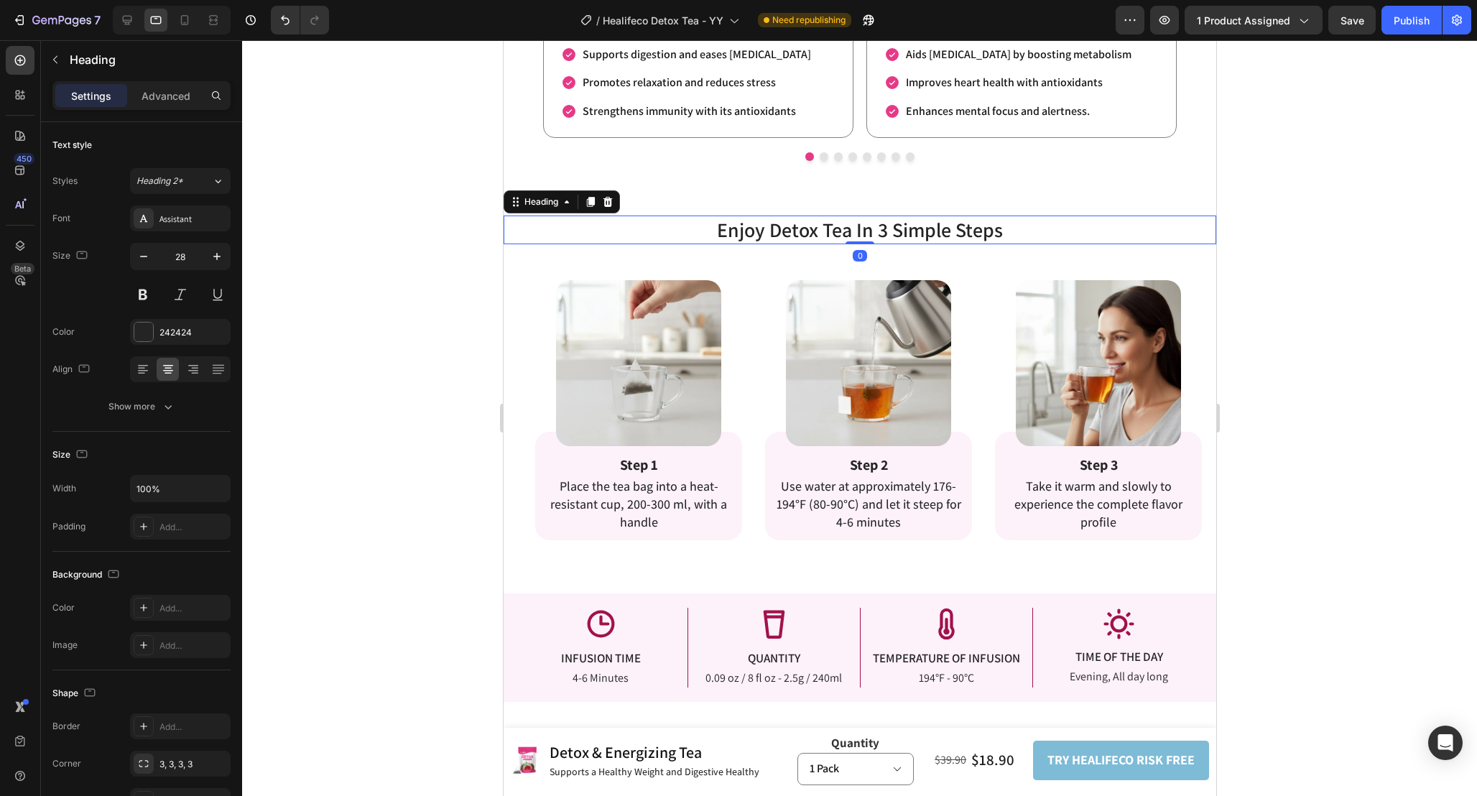
drag, startPoint x: 862, startPoint y: 270, endPoint x: 862, endPoint y: 213, distance: 57.5
click at [862, 213] on div "Enjoy Detox Tea In 3 Simple Steps Heading 0 Enjoy Relaxing Foot Spa Experience …" at bounding box center [859, 400] width 713 height 387
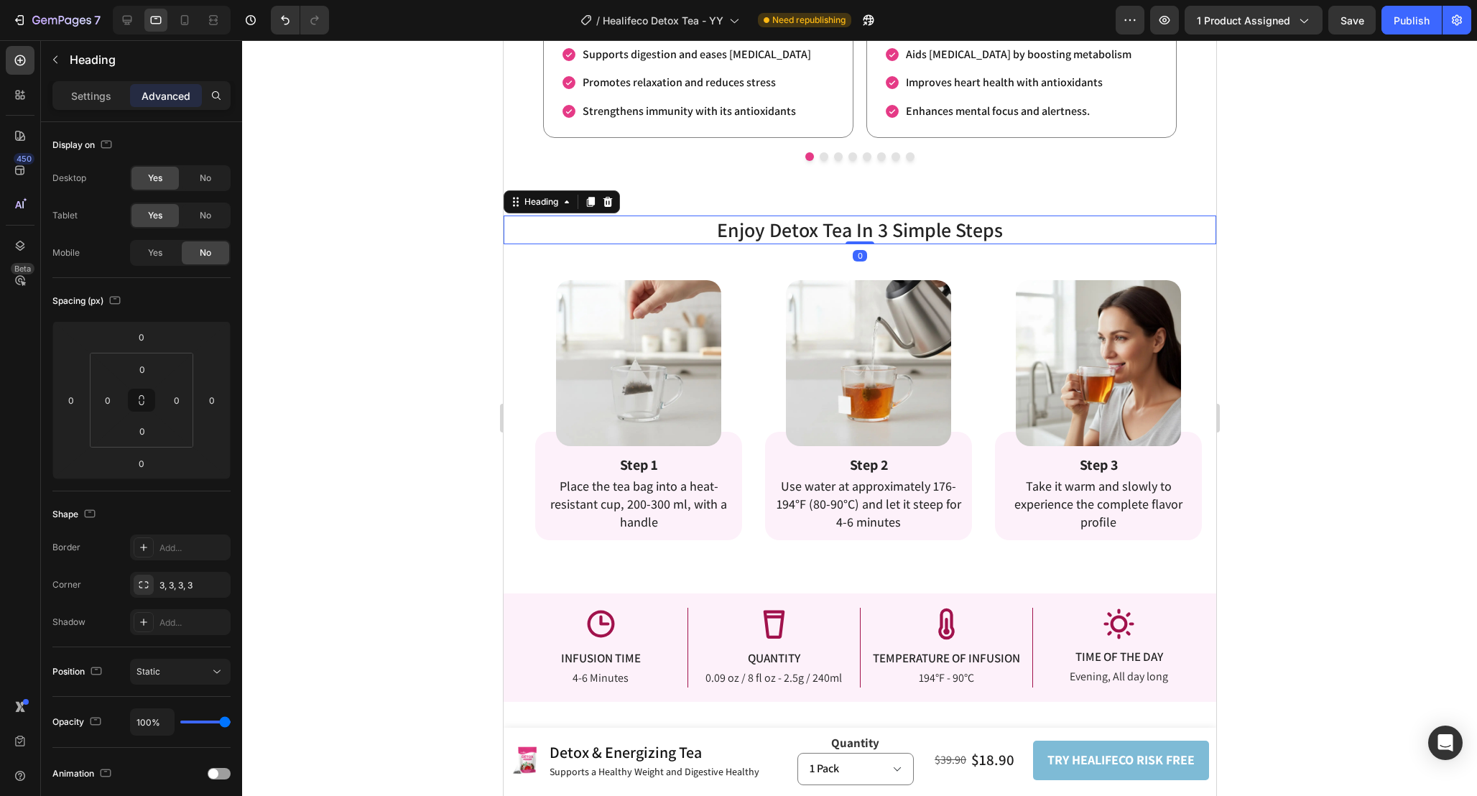
click at [1309, 271] on div at bounding box center [859, 418] width 1235 height 756
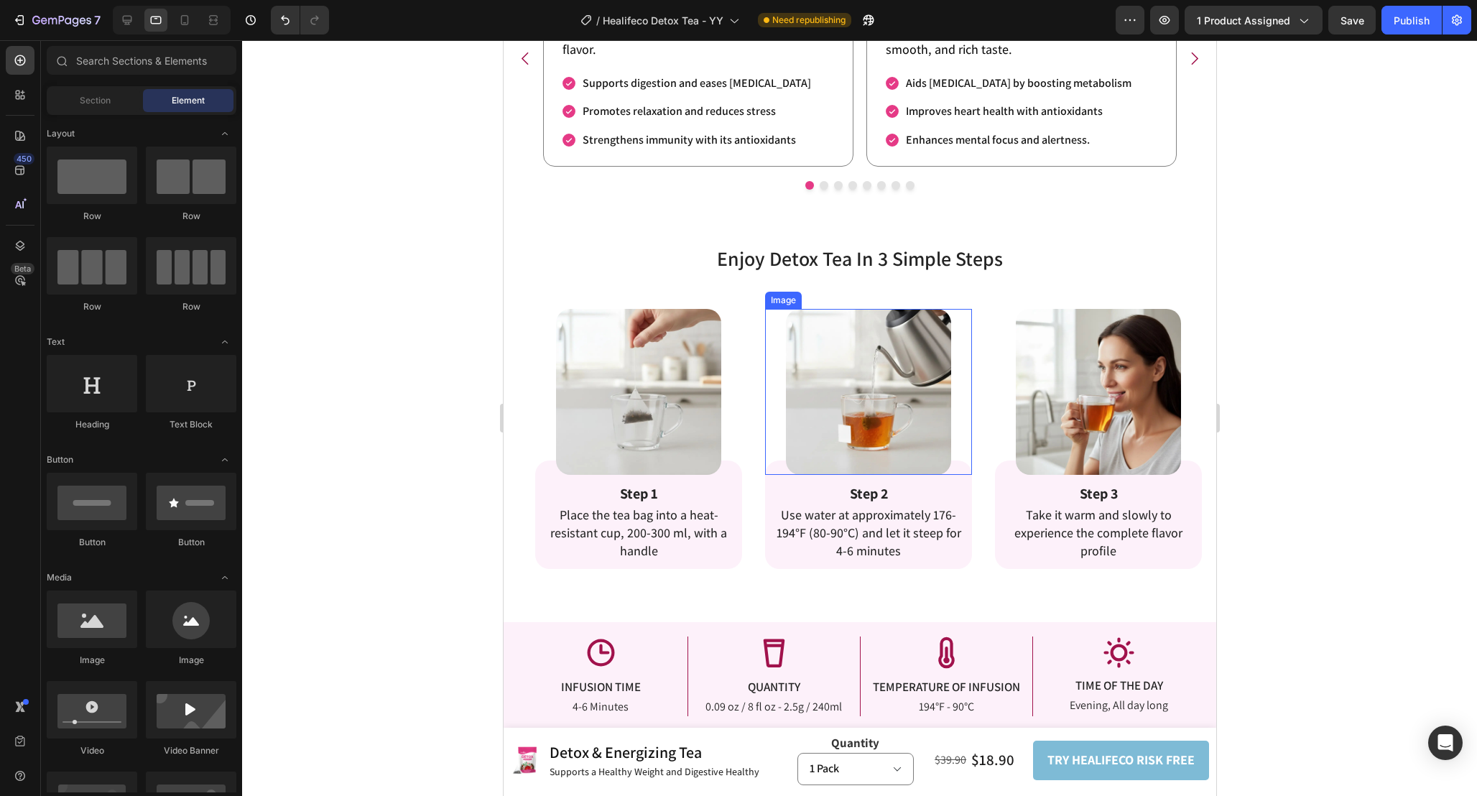
scroll to position [2166, 0]
click at [134, 22] on div at bounding box center [127, 20] width 23 height 23
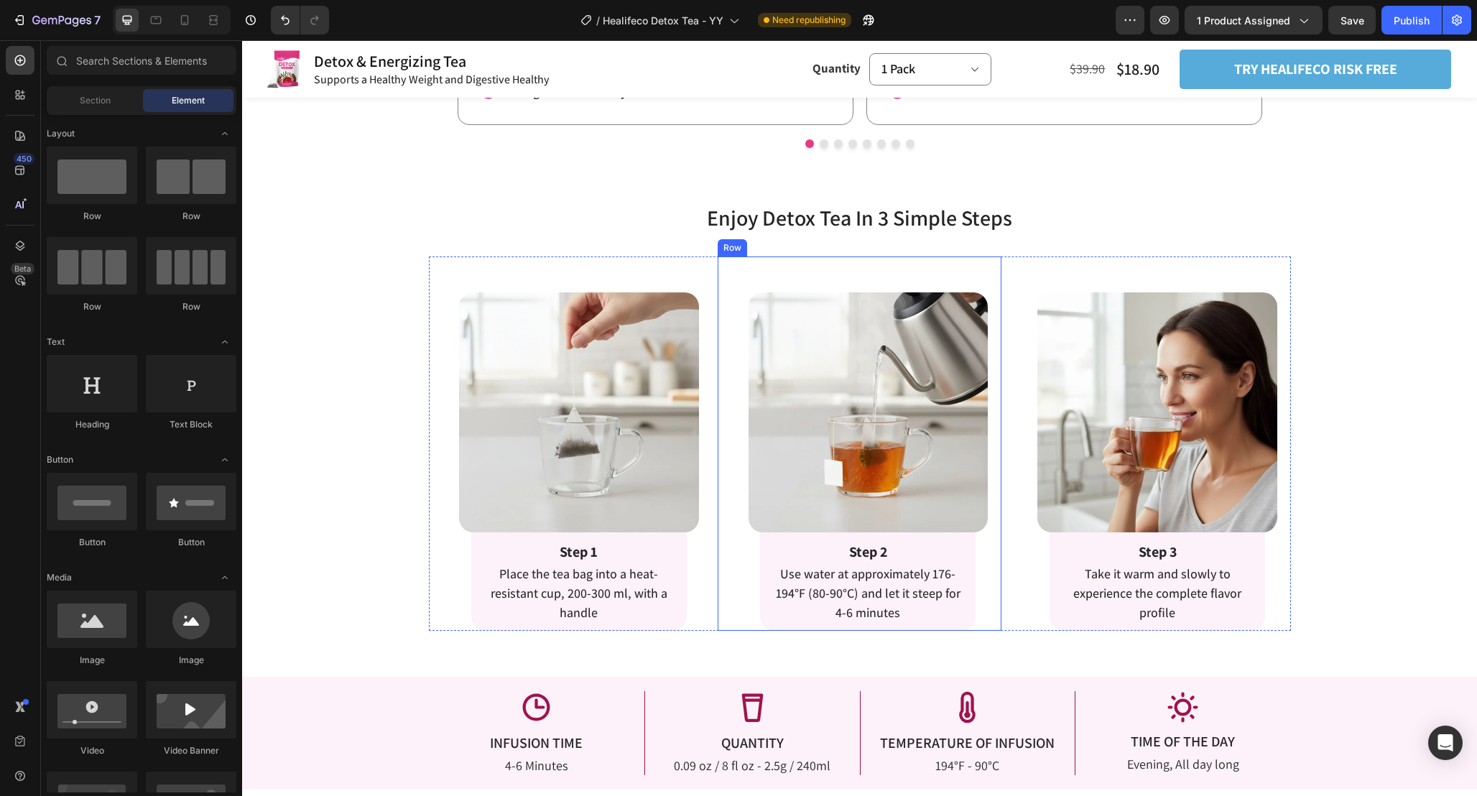
scroll to position [2127, 0]
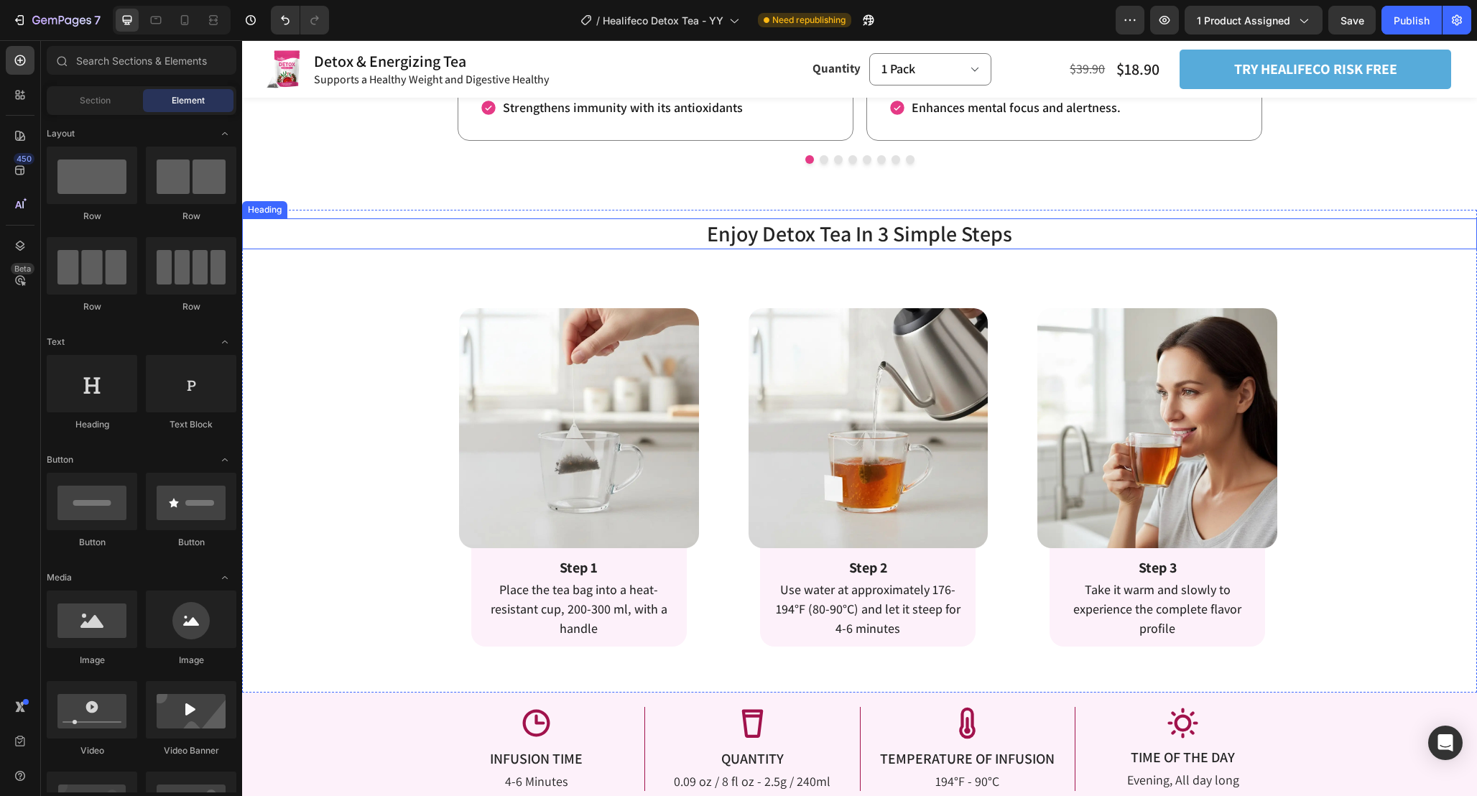
click at [1065, 231] on p "Enjoy Detox Tea In 3 Simple Steps" at bounding box center [860, 234] width 1232 height 28
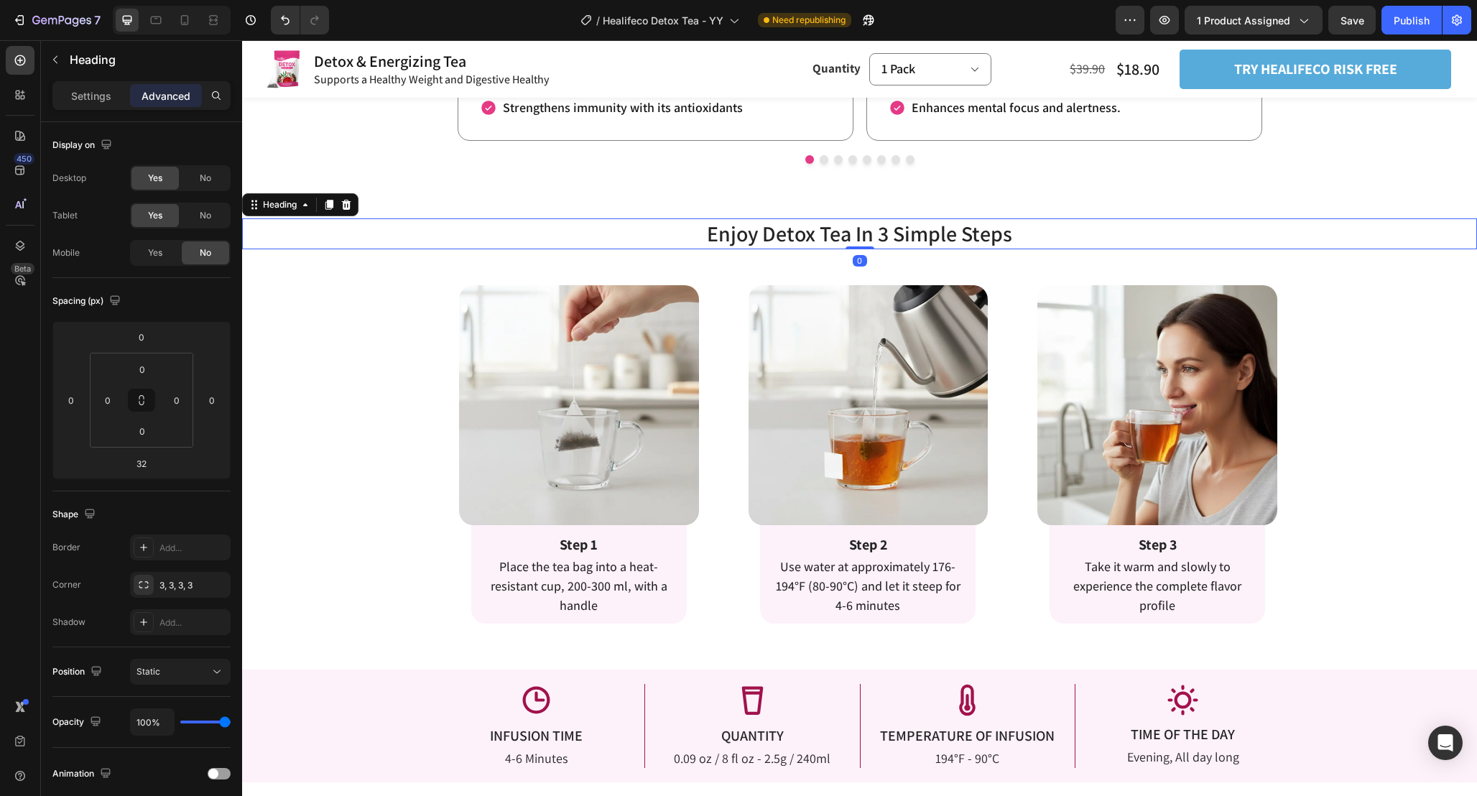
drag, startPoint x: 856, startPoint y: 264, endPoint x: 856, endPoint y: 202, distance: 61.8
type input "0"
click at [1016, 269] on div "Image Row Step 3 Text Block Take it warm and slowly to experience the complete …" at bounding box center [1149, 436] width 284 height 374
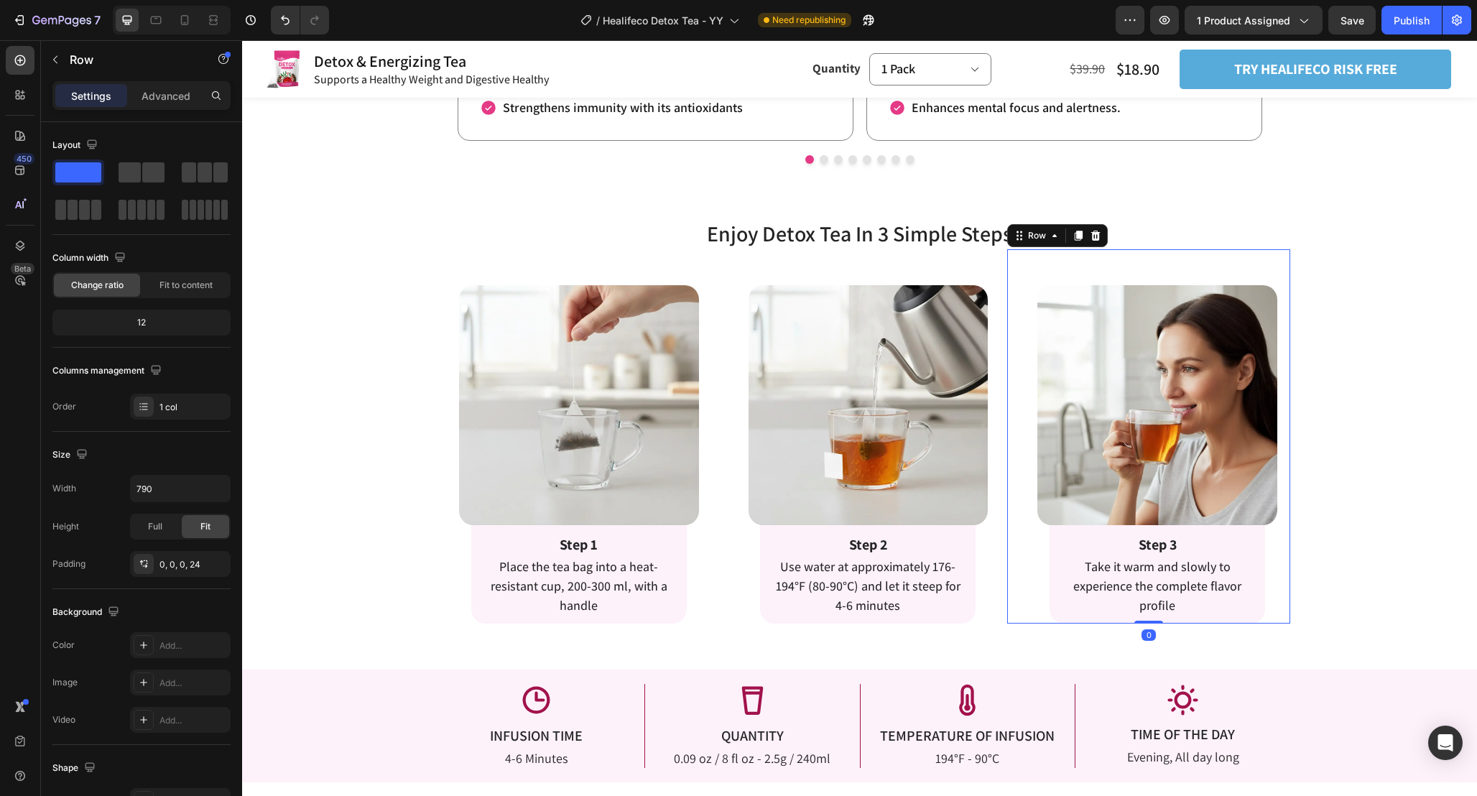
scroll to position [2087, 0]
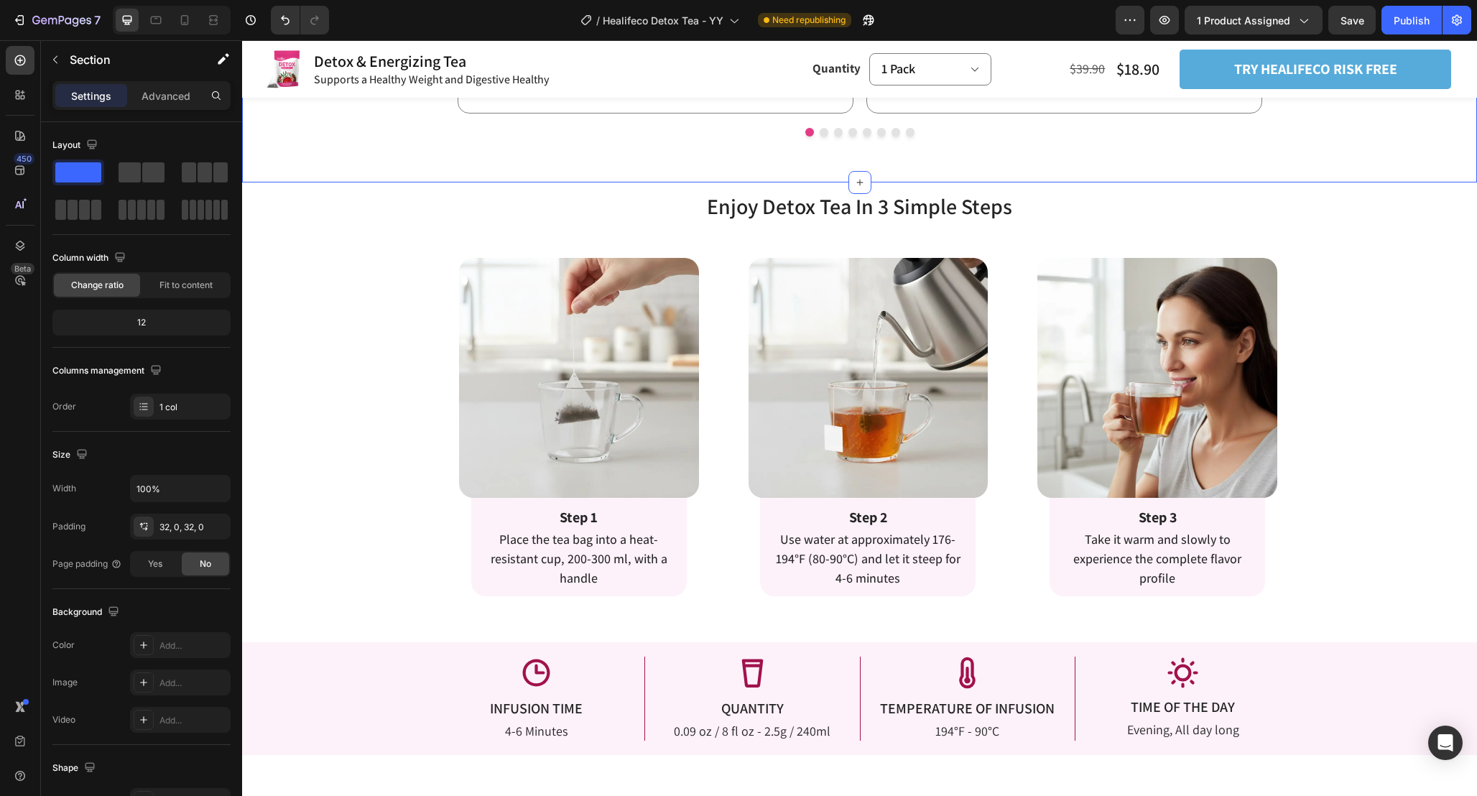
scroll to position [2089, 0]
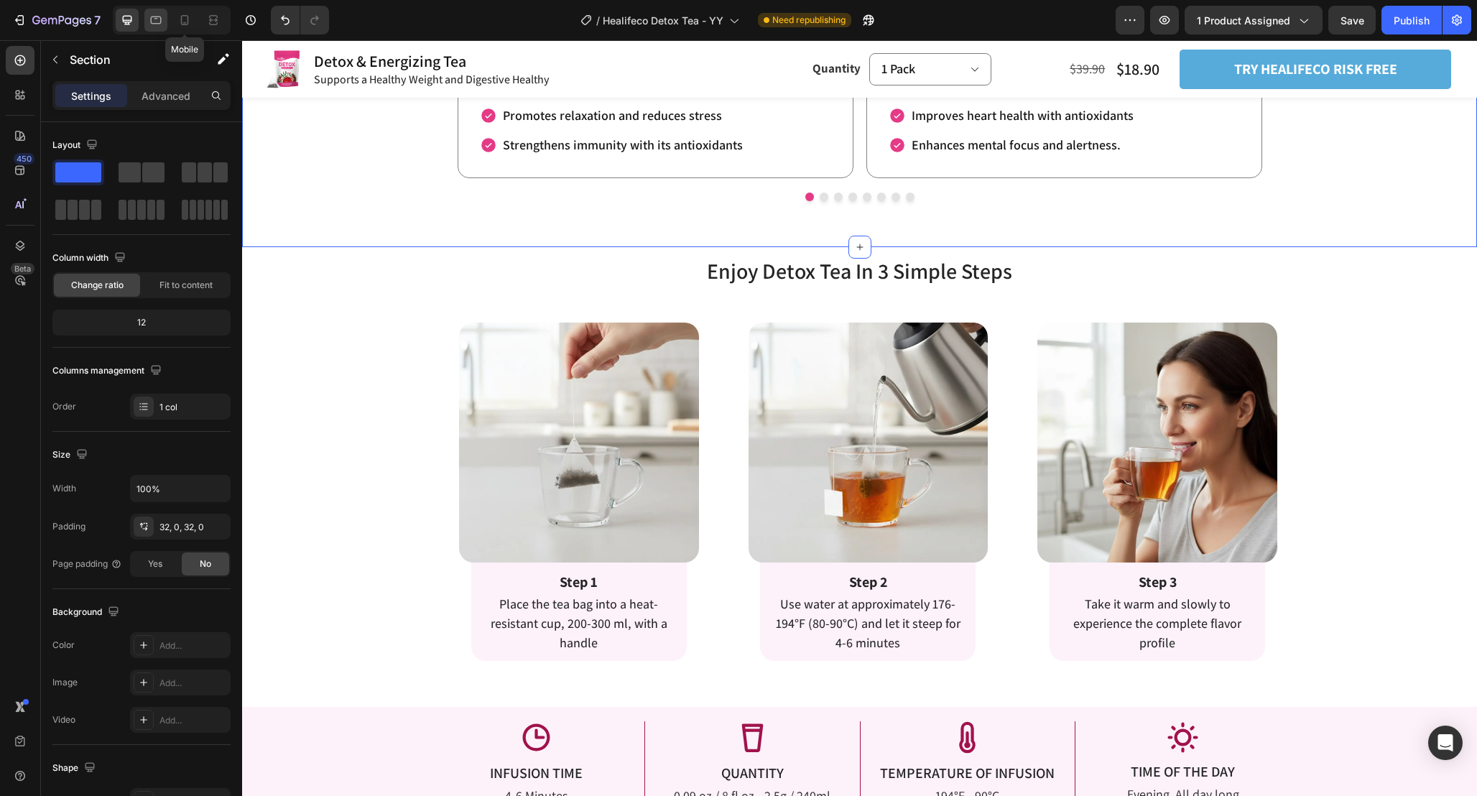
click at [156, 19] on icon at bounding box center [156, 21] width 11 height 8
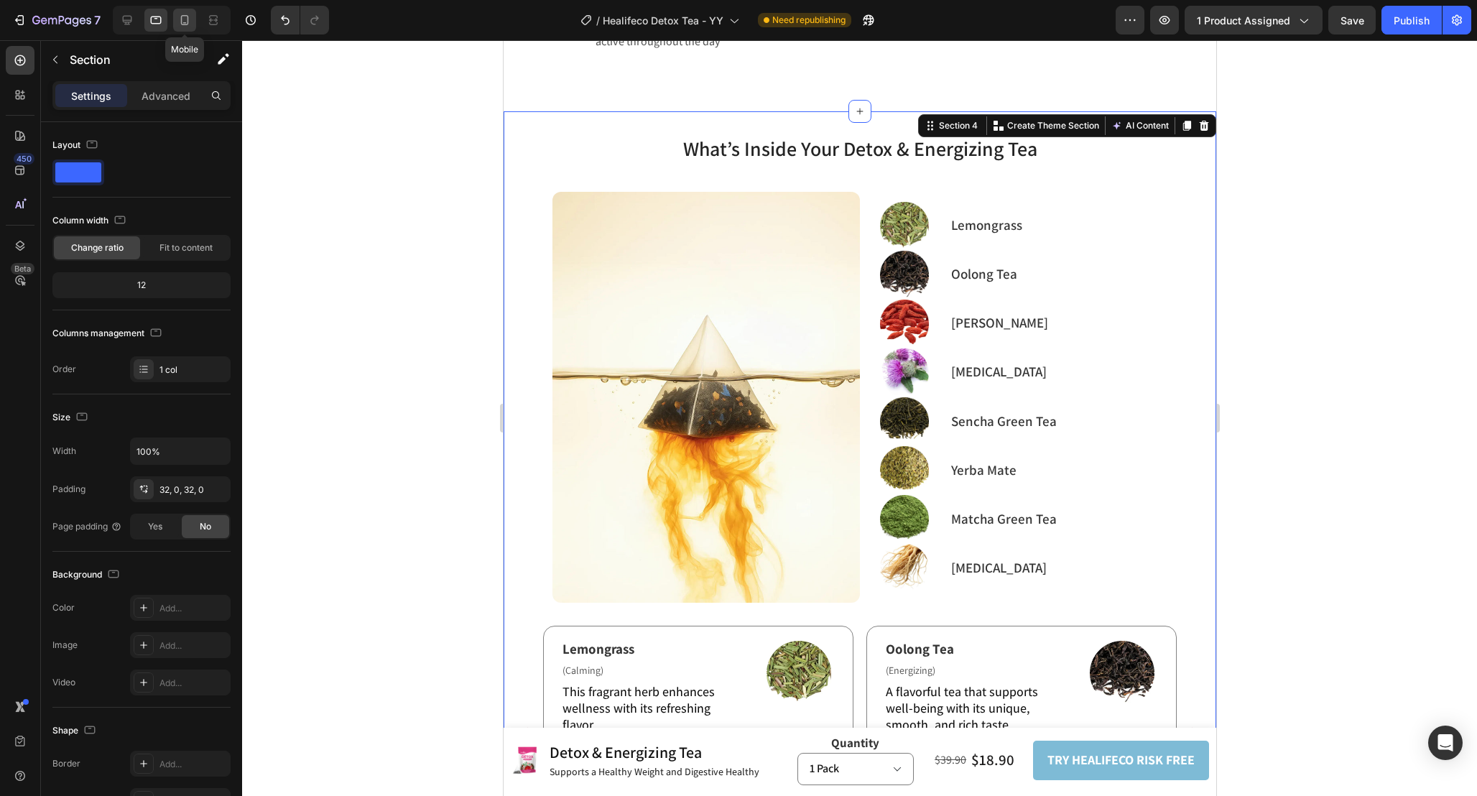
click at [190, 21] on icon at bounding box center [184, 20] width 14 height 14
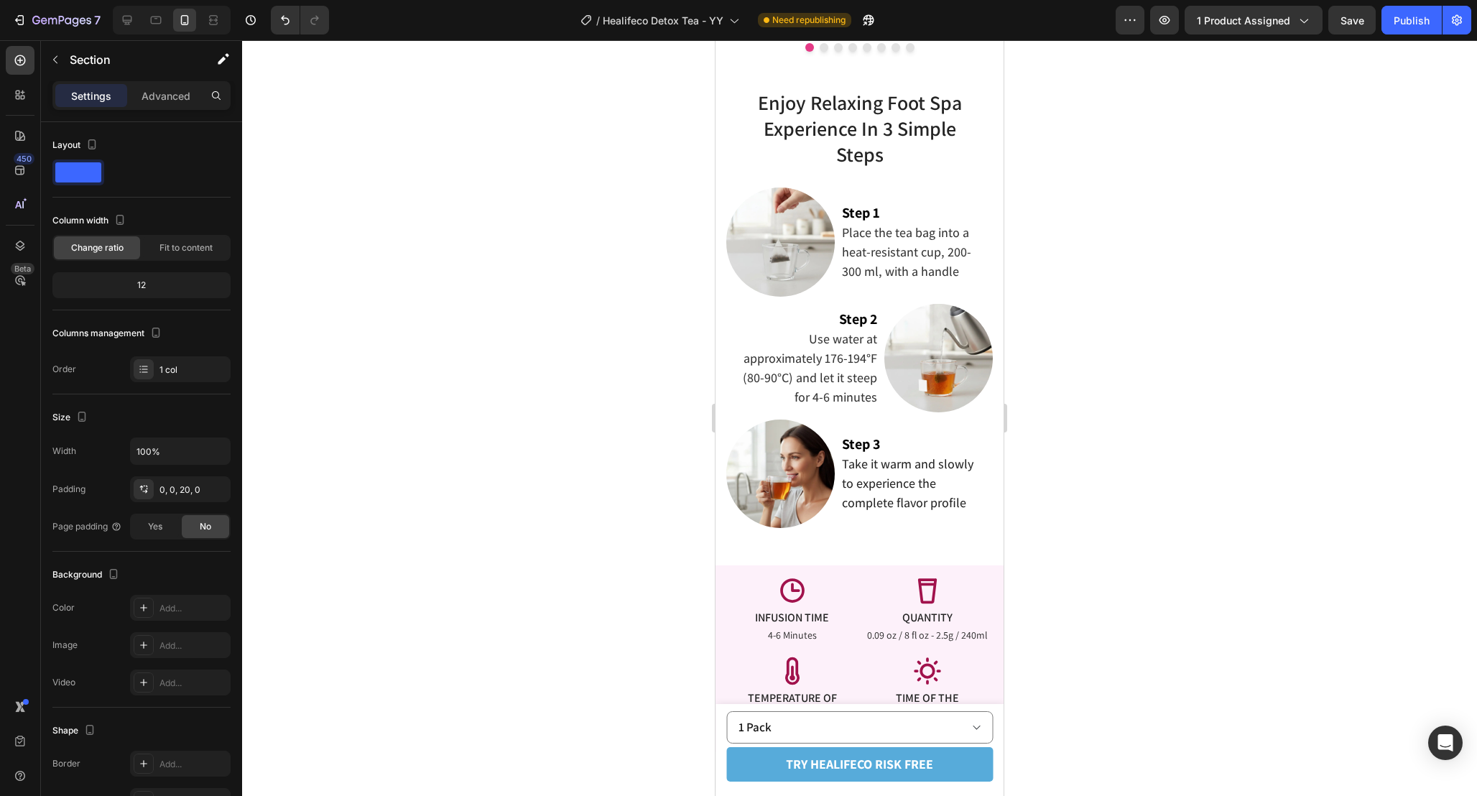
scroll to position [2244, 0]
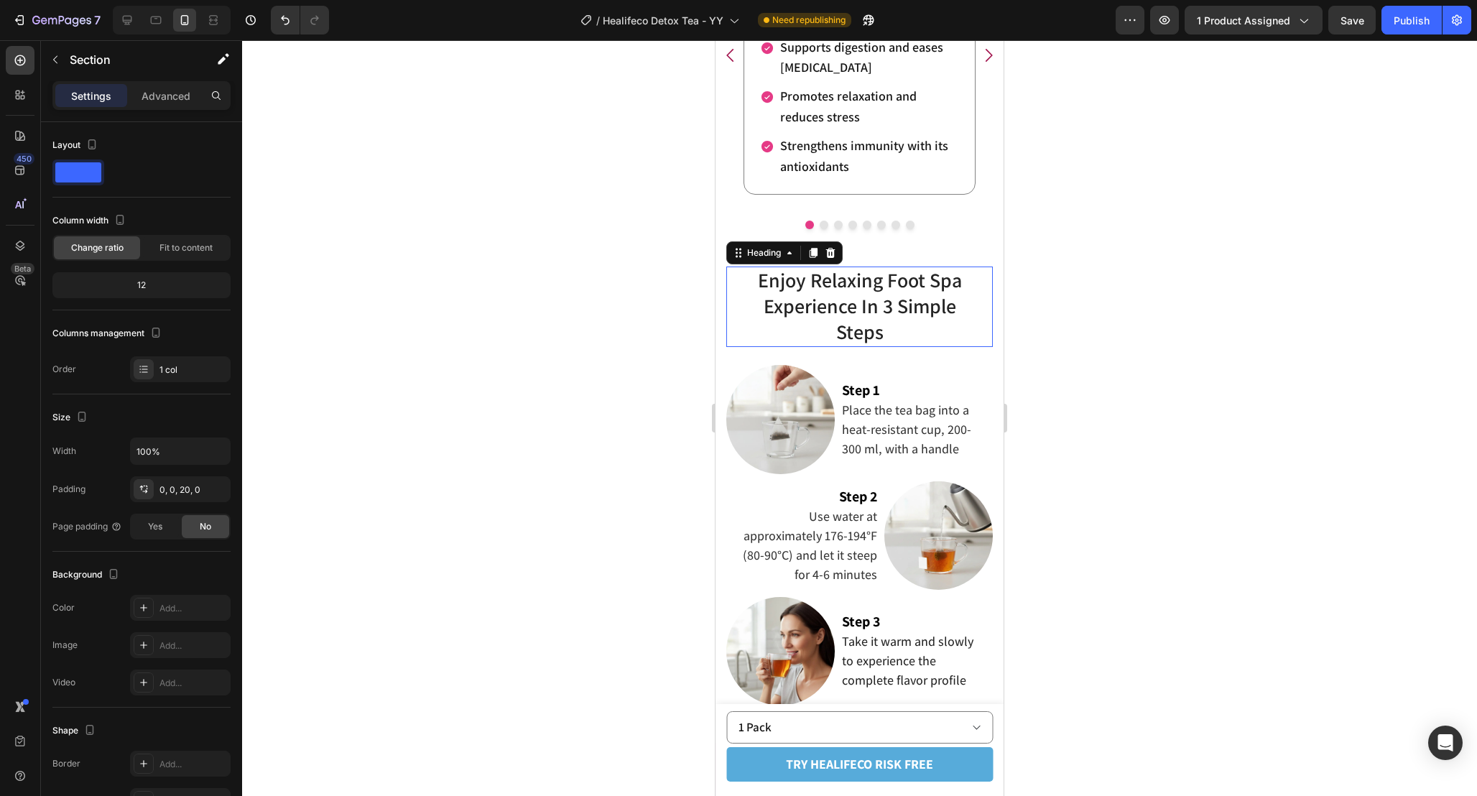
click at [861, 315] on span "Enjoy Relaxing Foot Spa Experience In 3 Simple Steps" at bounding box center [860, 306] width 204 height 78
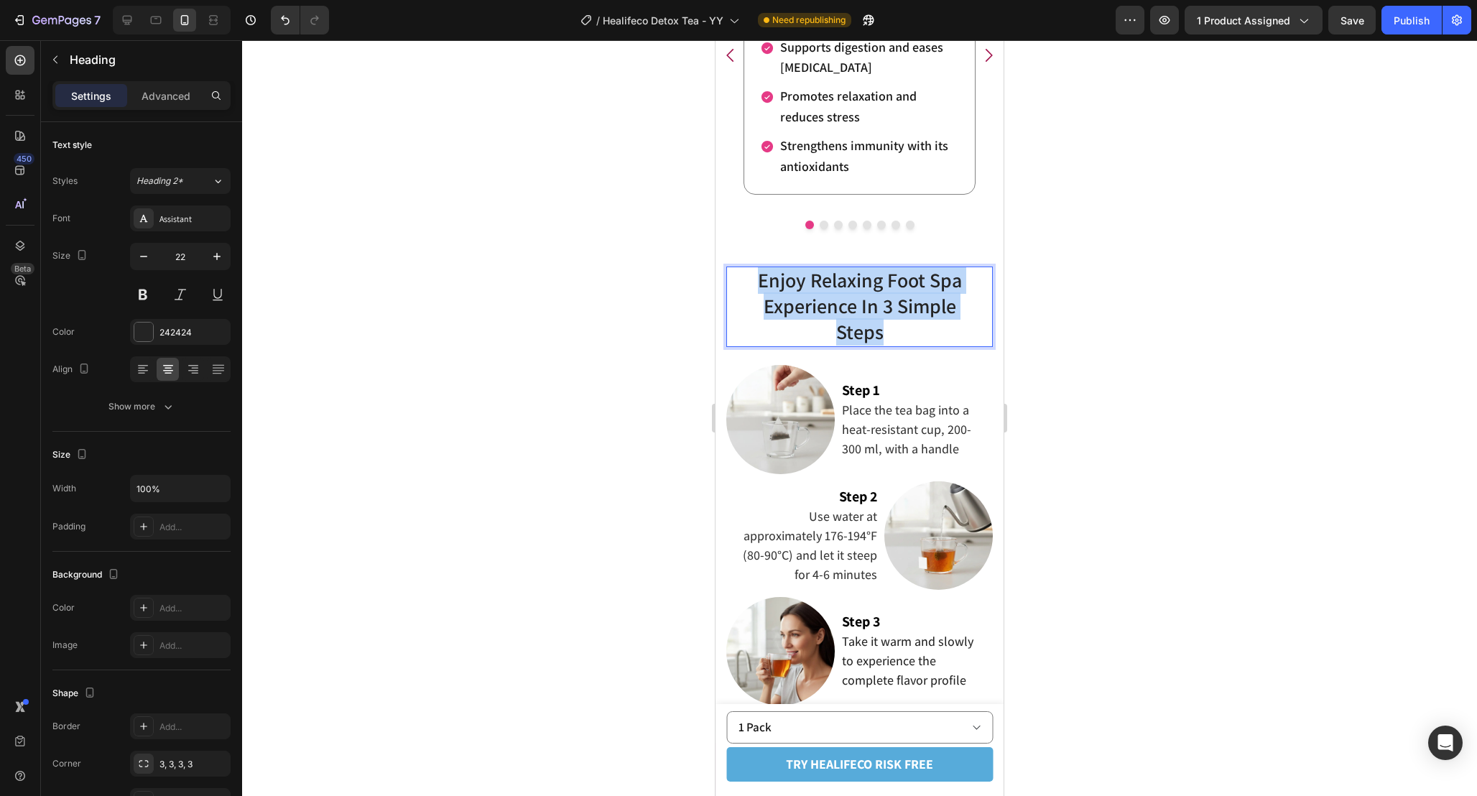
click at [861, 315] on span "Enjoy Relaxing Foot Spa Experience In 3 Simple Steps" at bounding box center [860, 306] width 204 height 78
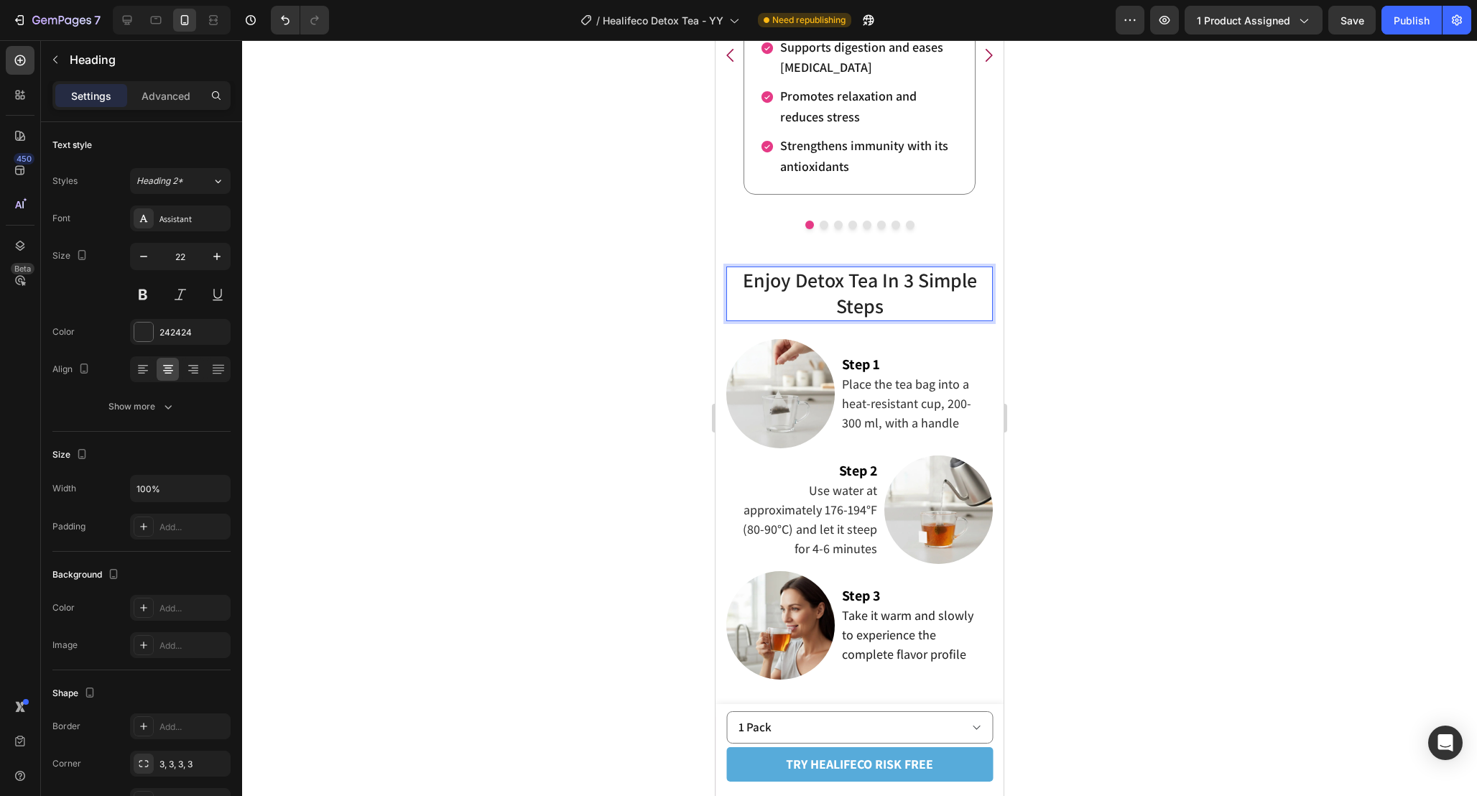
click at [1042, 369] on div at bounding box center [859, 418] width 1235 height 756
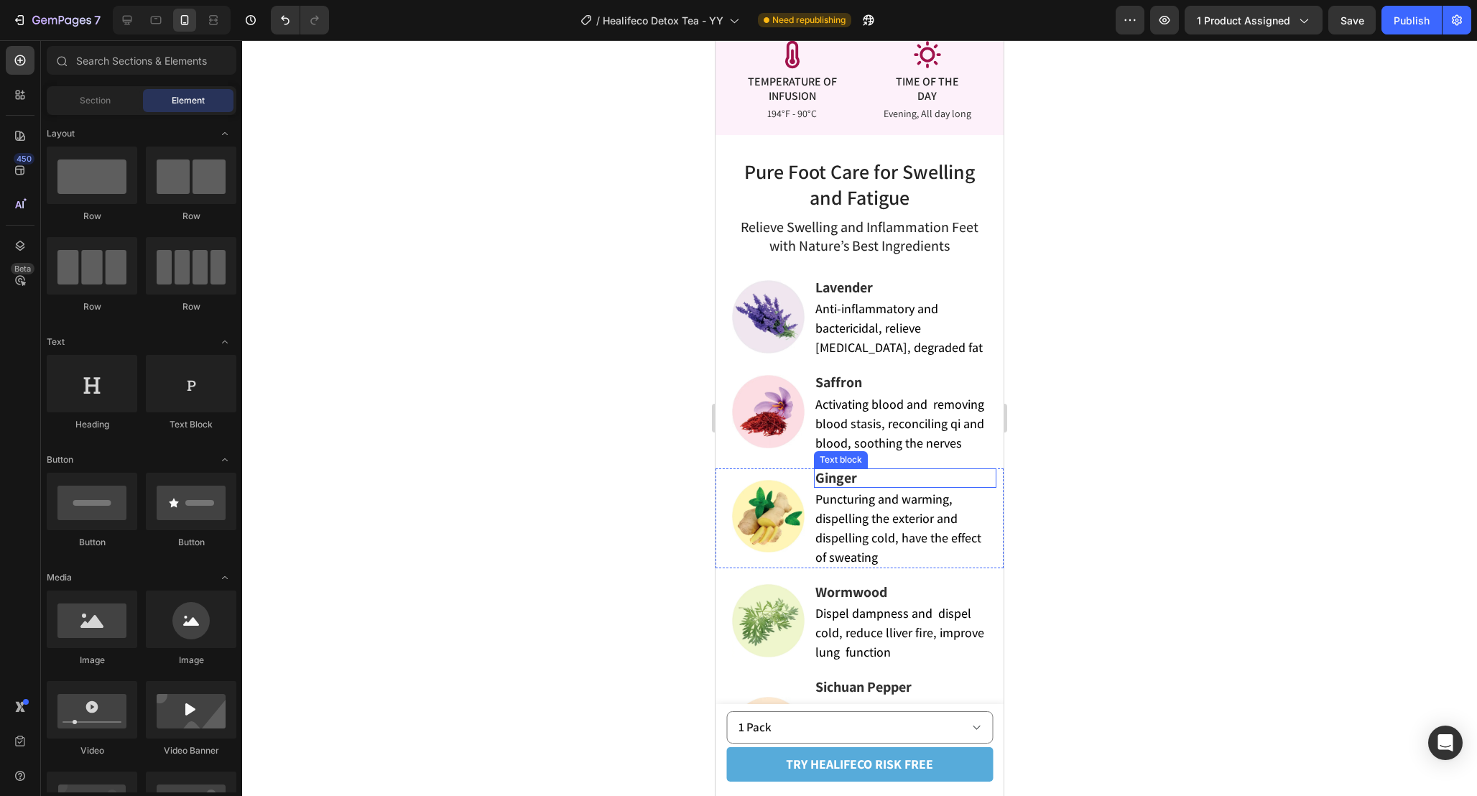
scroll to position [3010, 0]
click at [159, 29] on div at bounding box center [155, 20] width 23 height 23
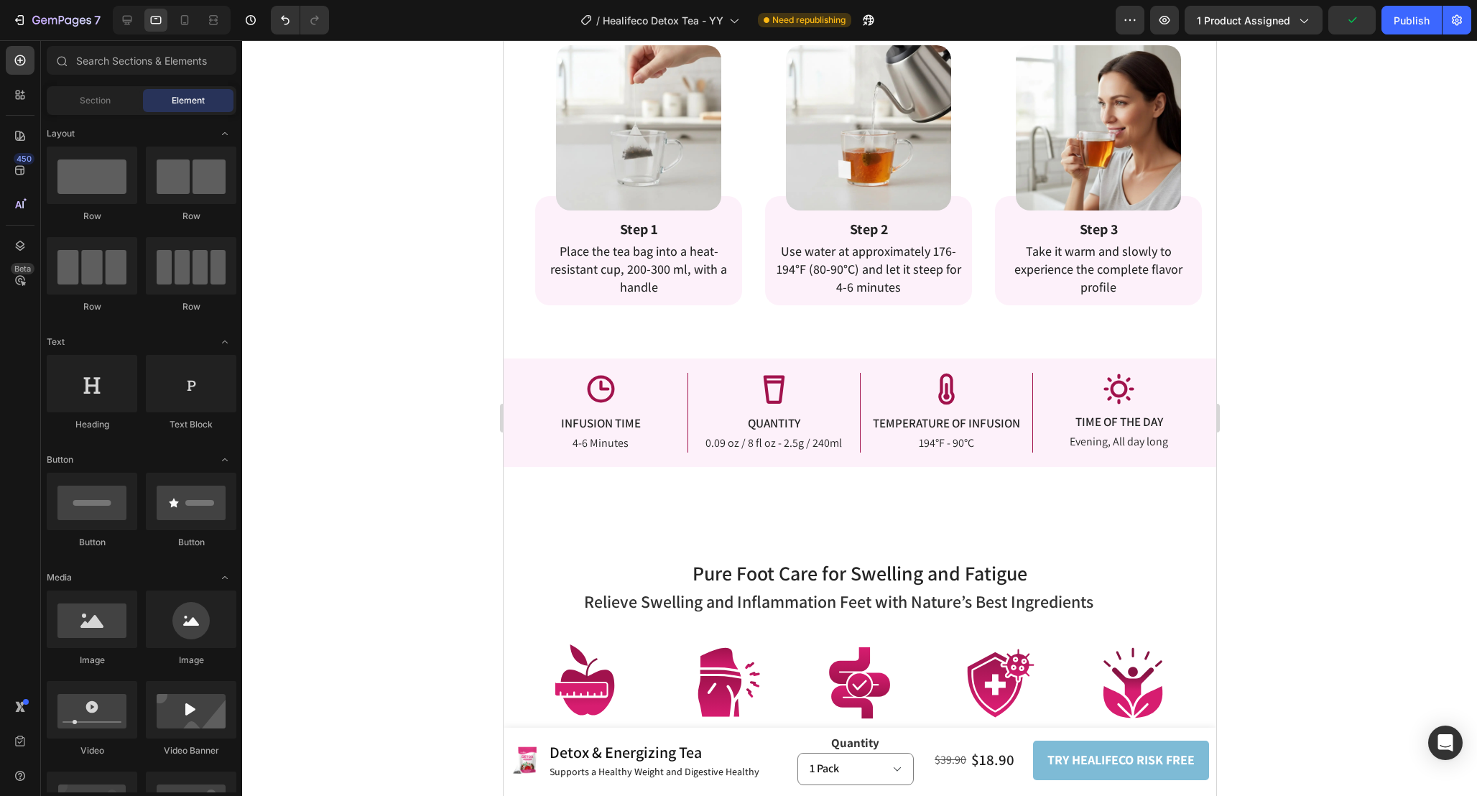
scroll to position [2402, 0]
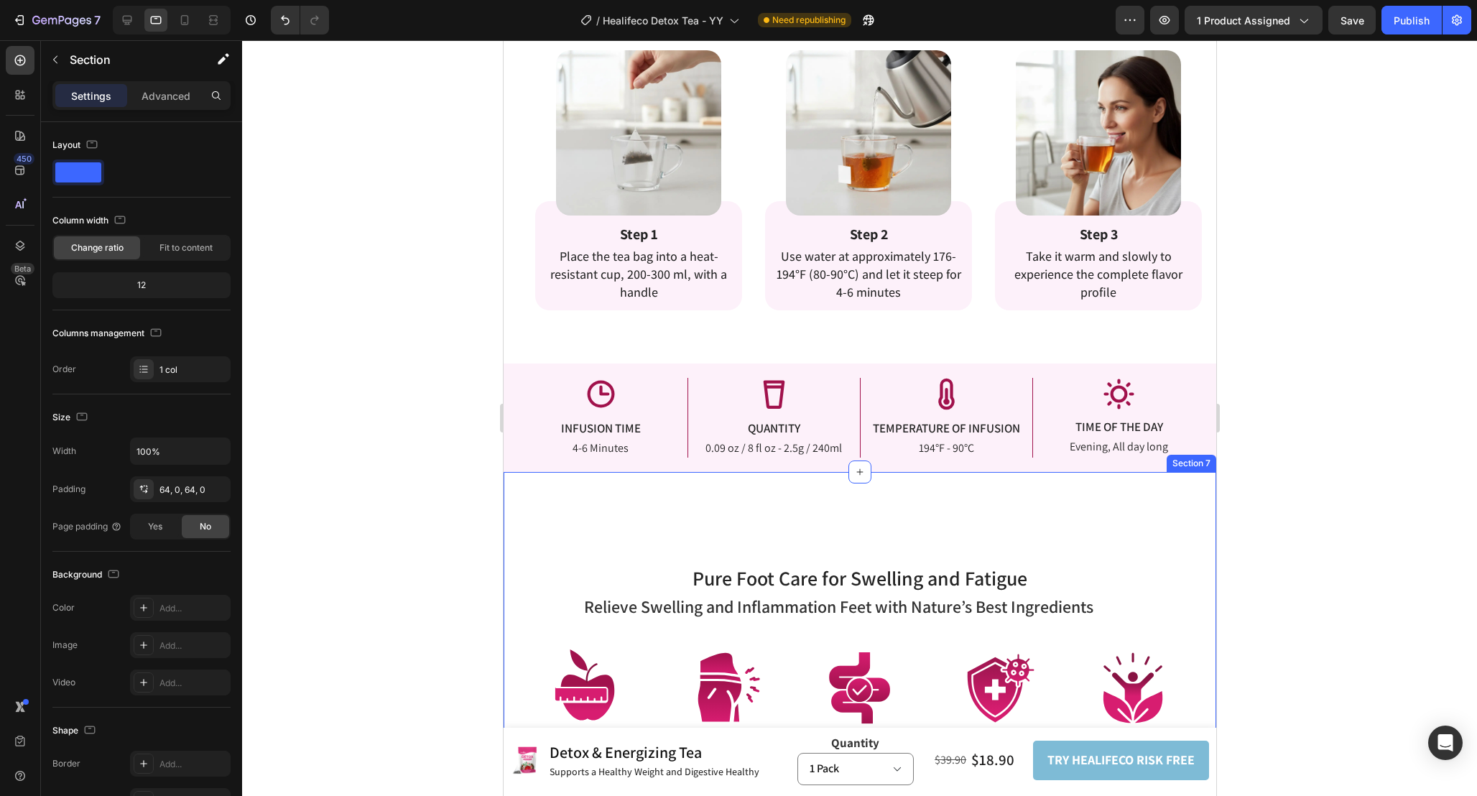
click at [830, 523] on div "Pure Foot Care for Swelling and Fatigue Heading Relieve Swelling and Inflammati…" at bounding box center [859, 711] width 713 height 387
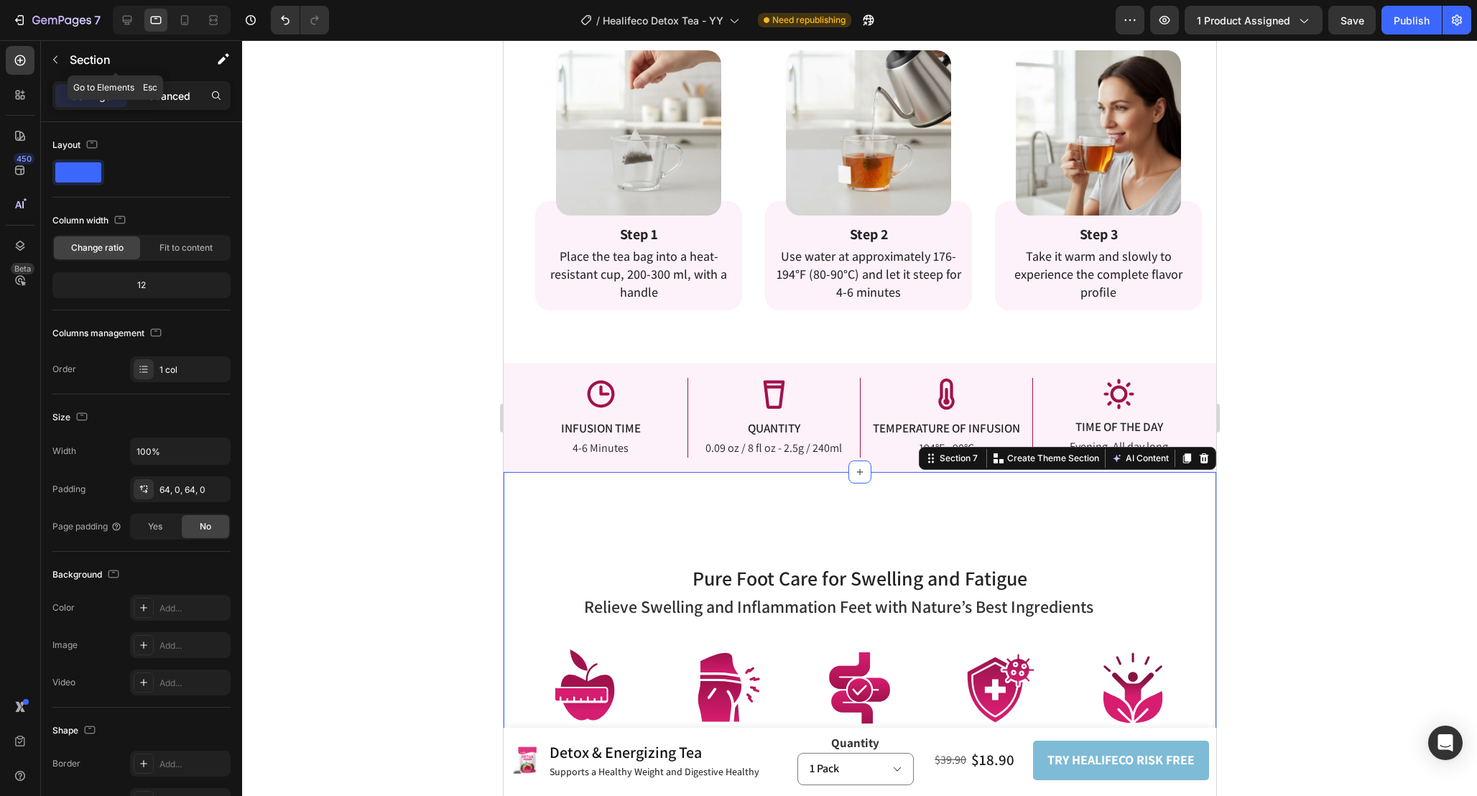
click at [153, 87] on div "Advanced" at bounding box center [166, 95] width 72 height 23
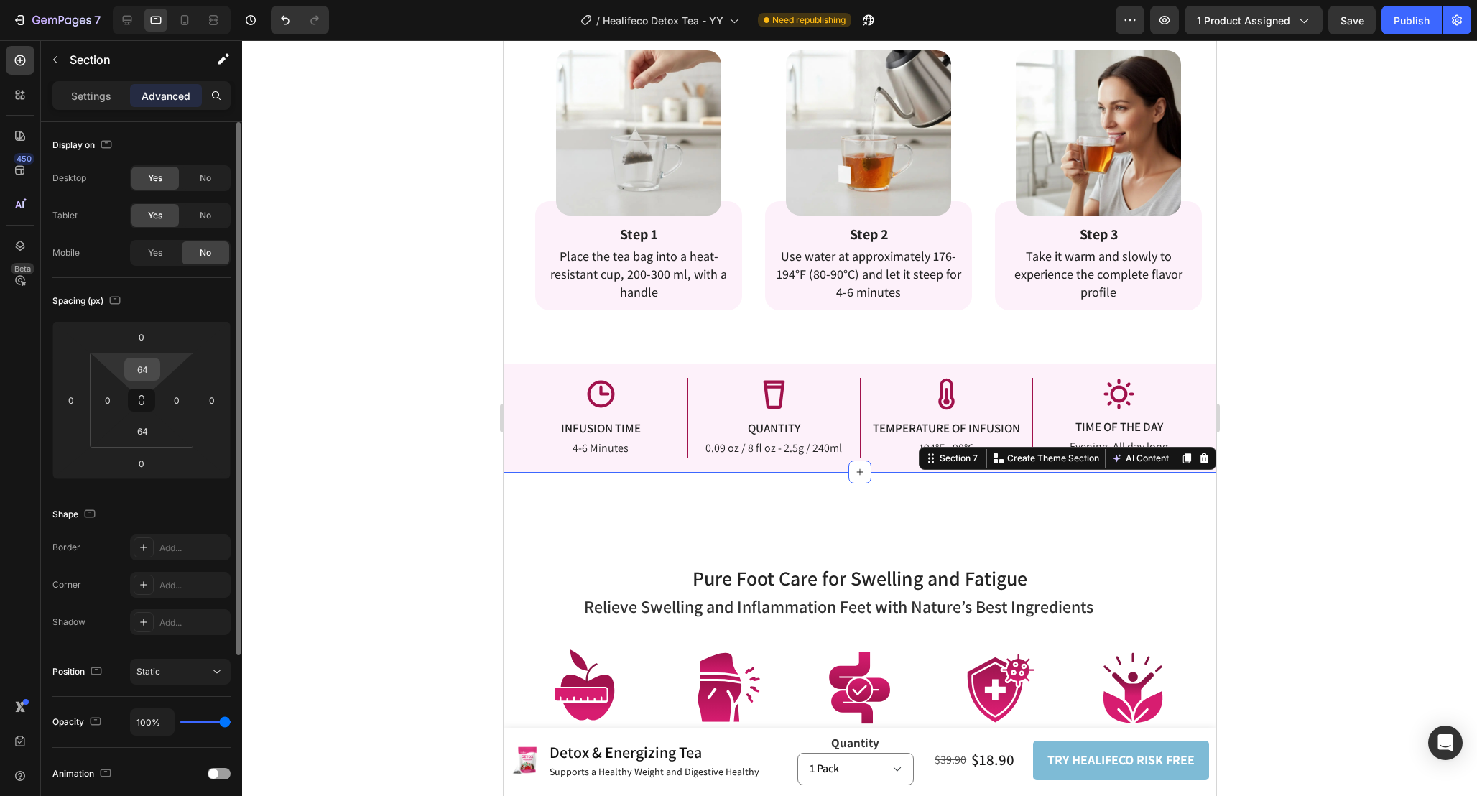
click at [147, 369] on input "64" at bounding box center [142, 369] width 29 height 22
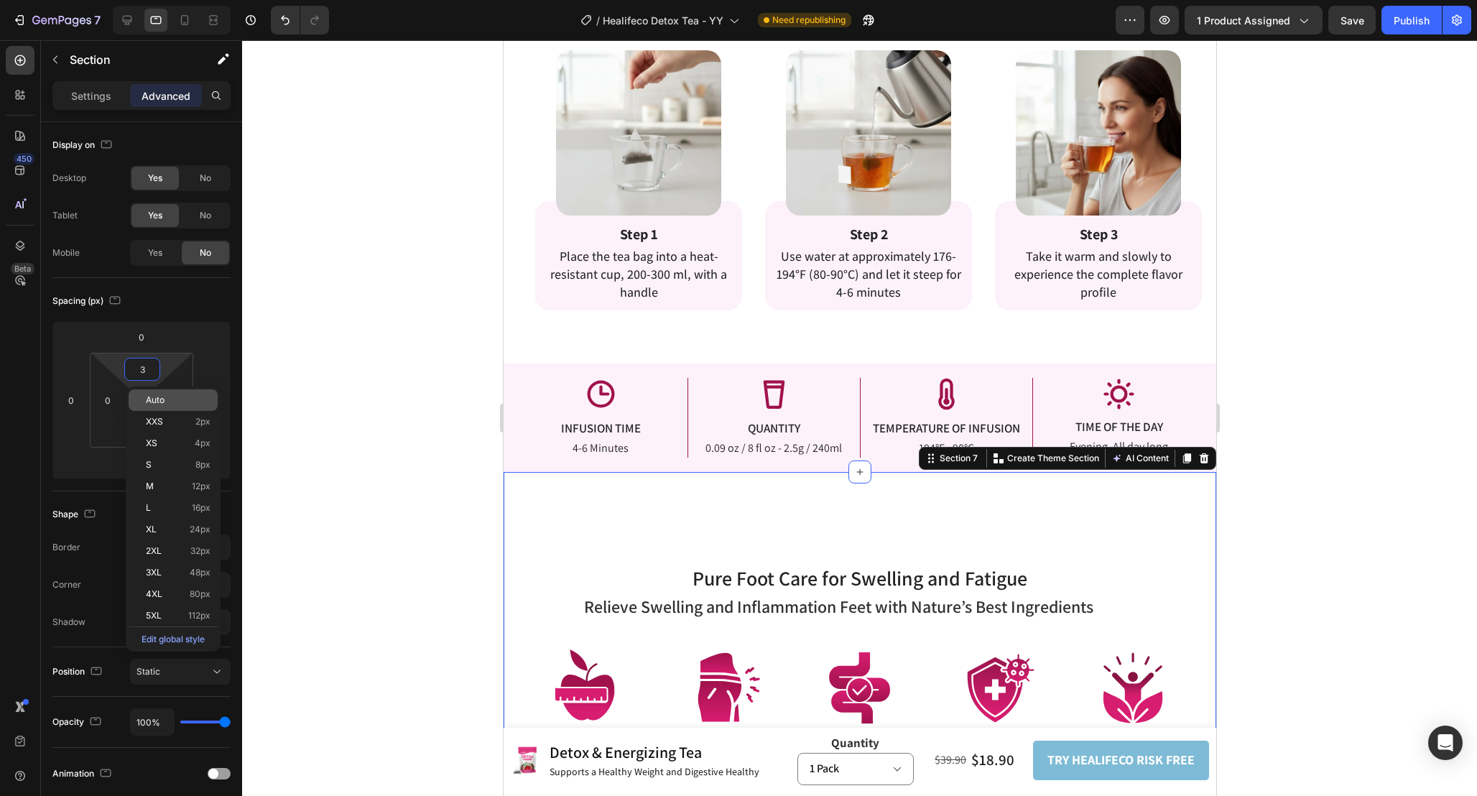
type input "32"
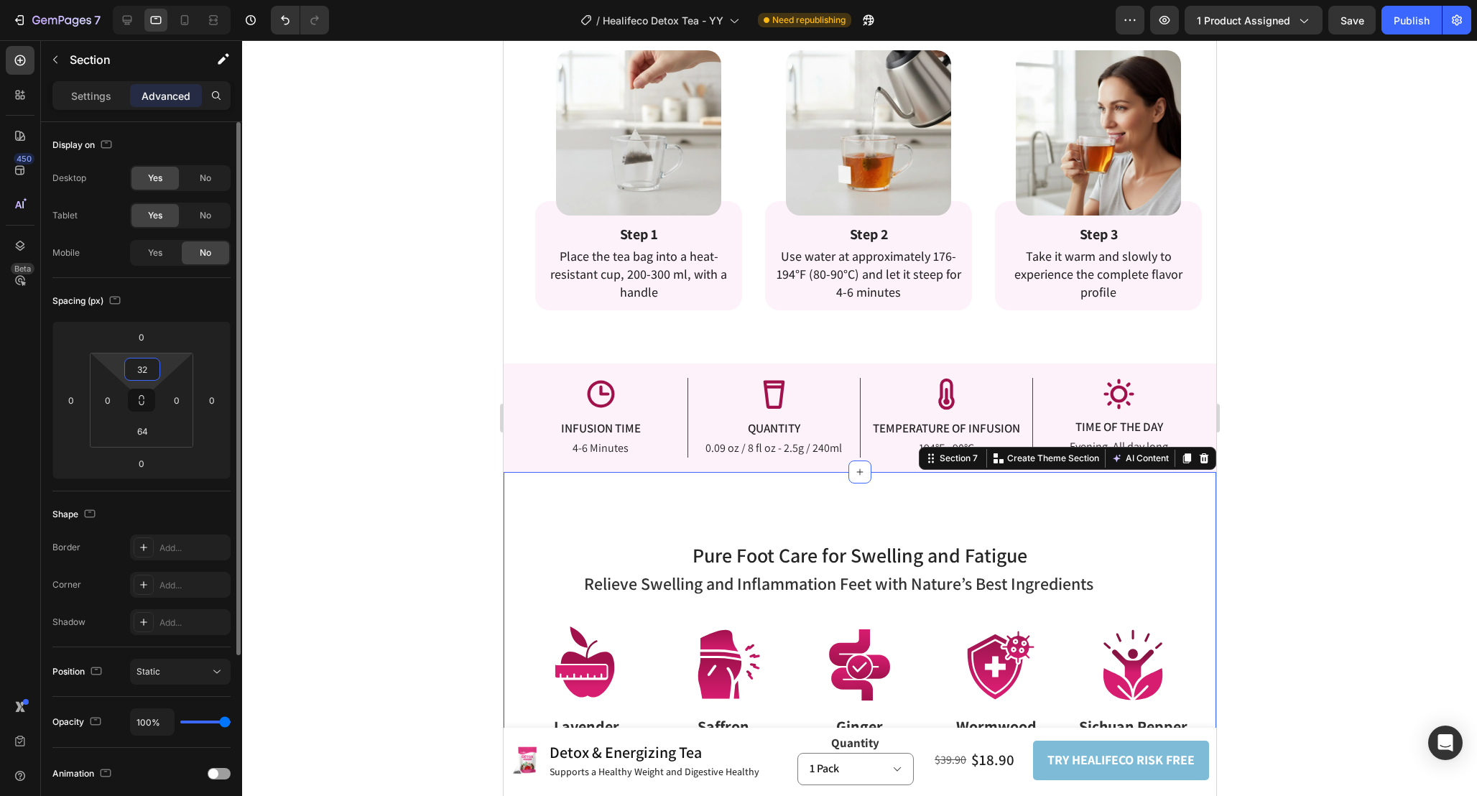
click at [147, 371] on input "32" at bounding box center [142, 369] width 29 height 22
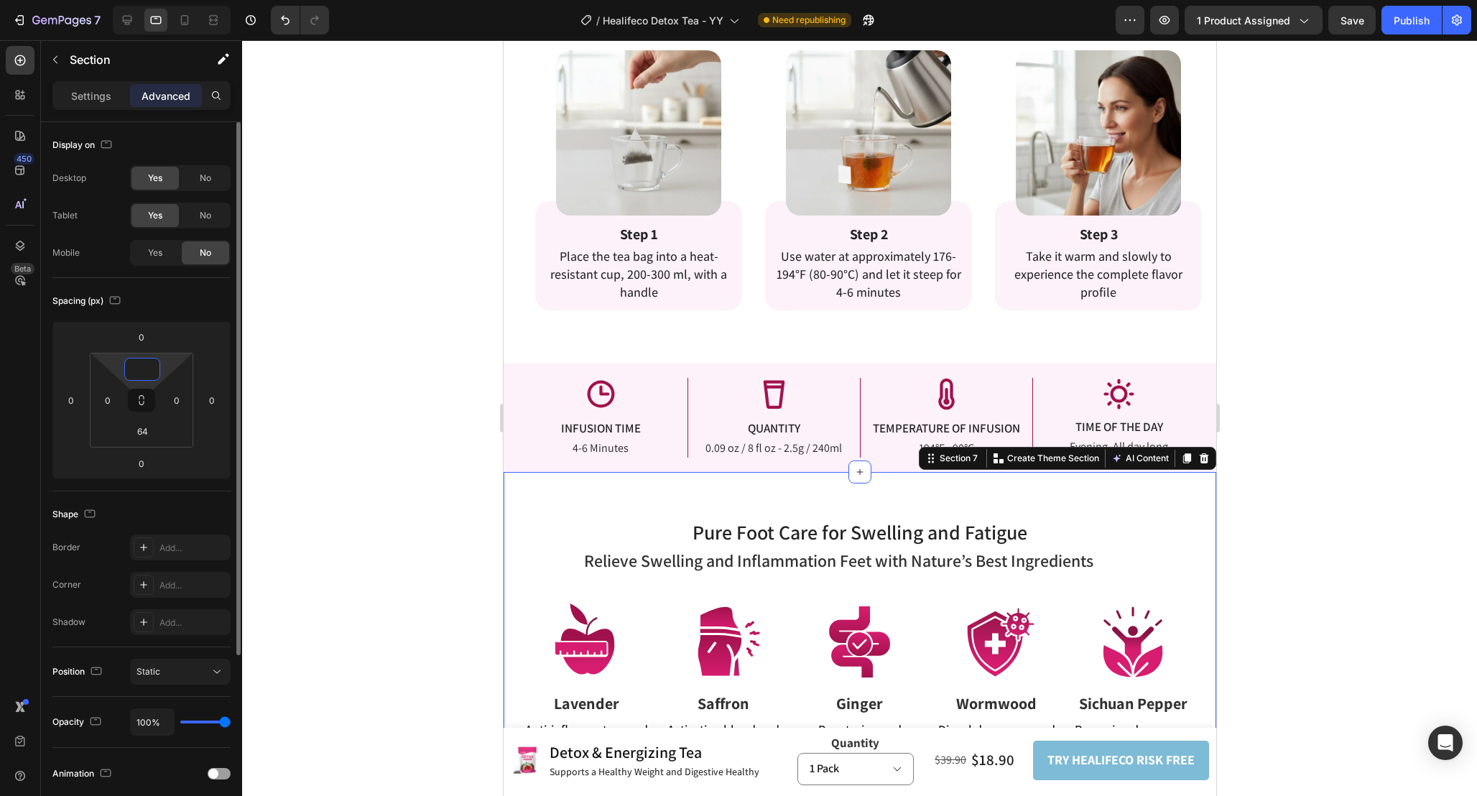
click at [147, 371] on input at bounding box center [142, 369] width 29 height 22
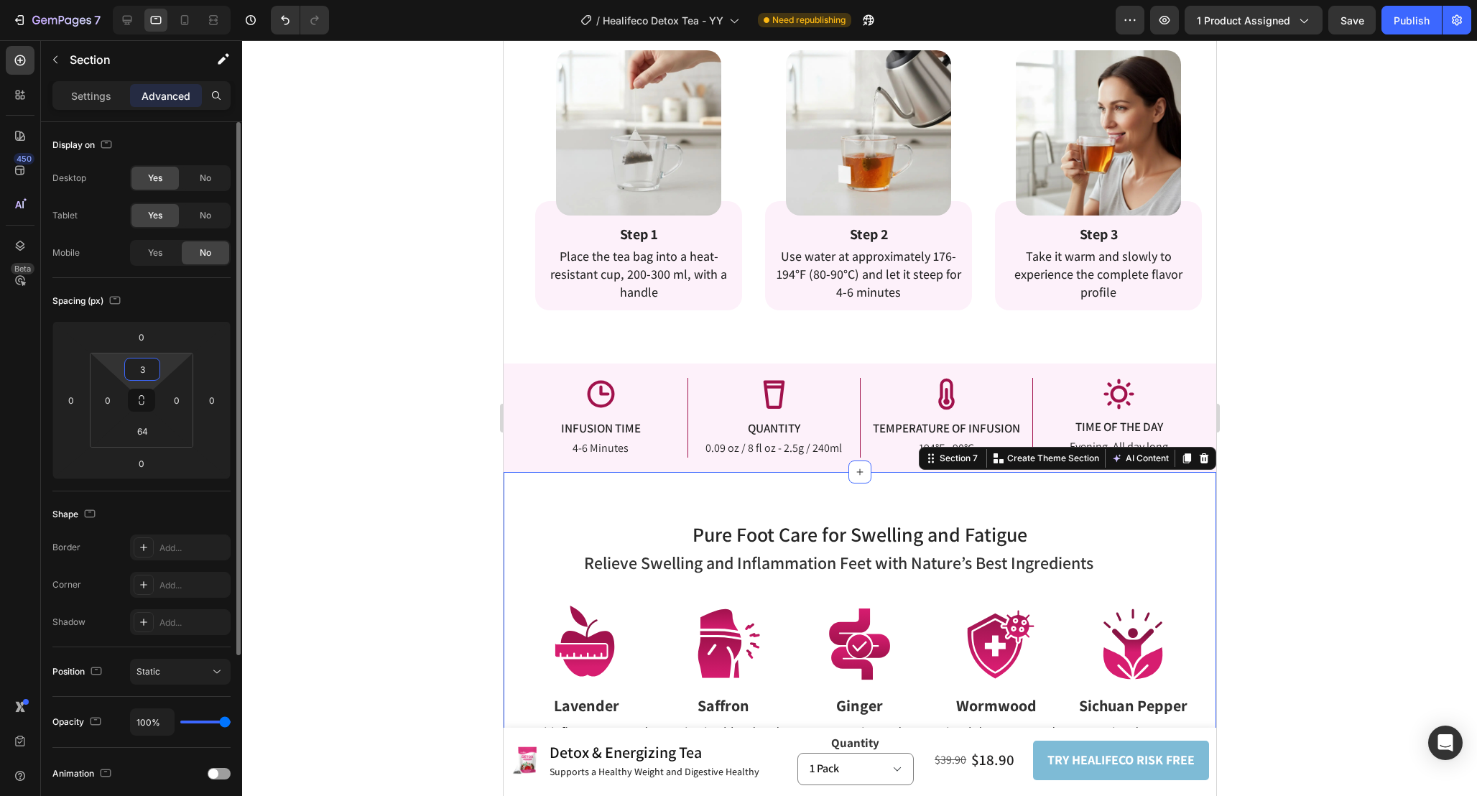
type input "32"
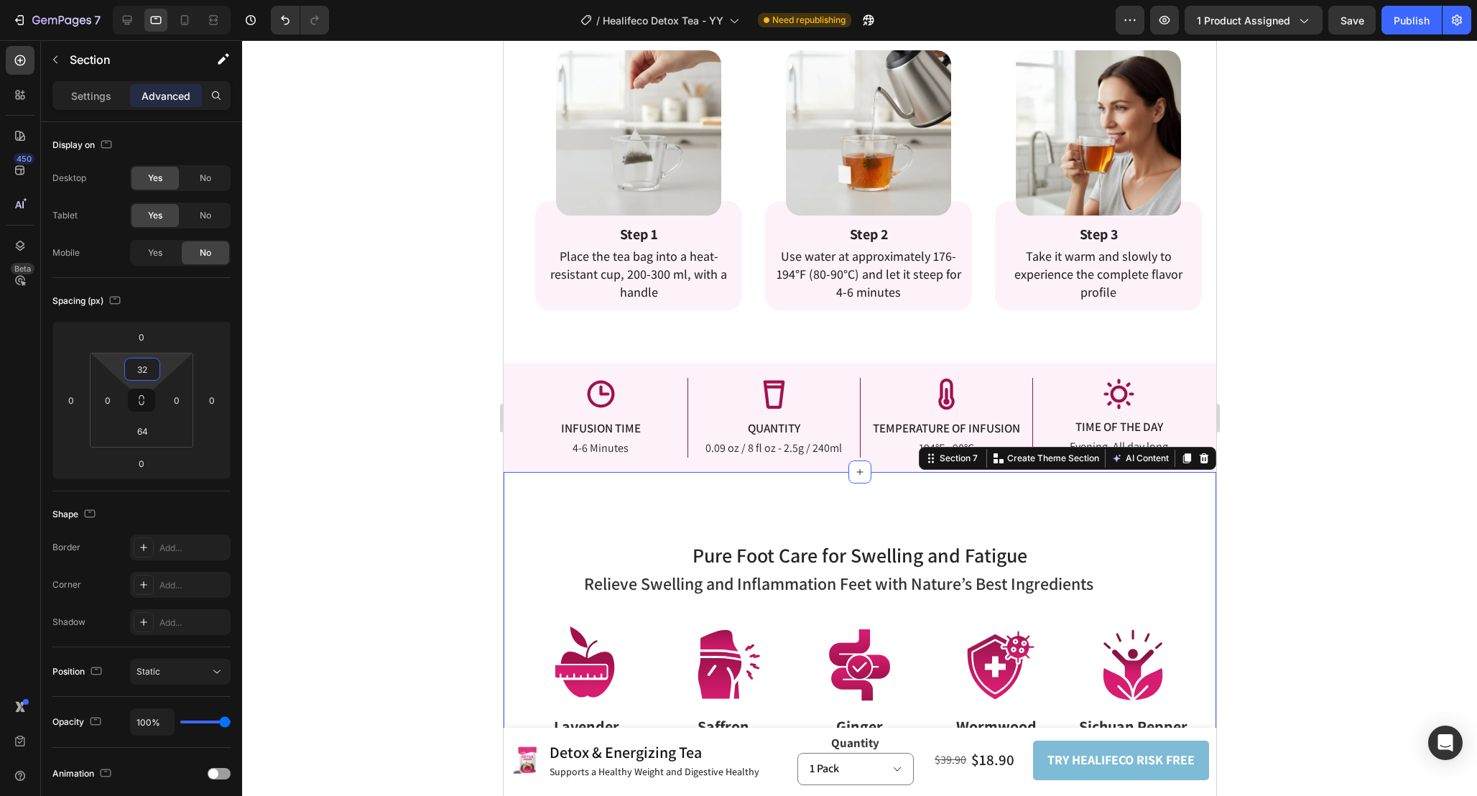
click at [1292, 487] on div at bounding box center [859, 418] width 1235 height 756
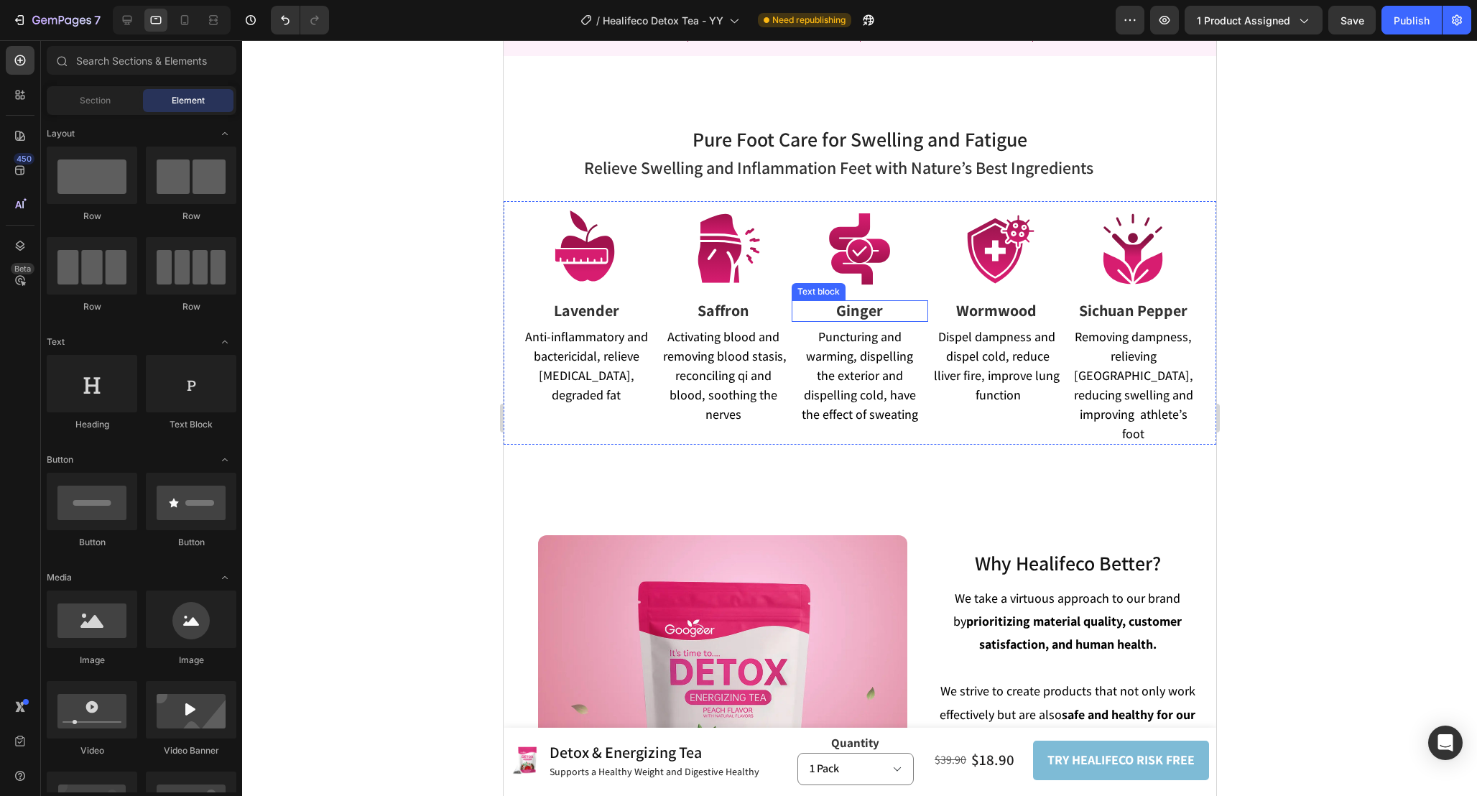
scroll to position [2808, 0]
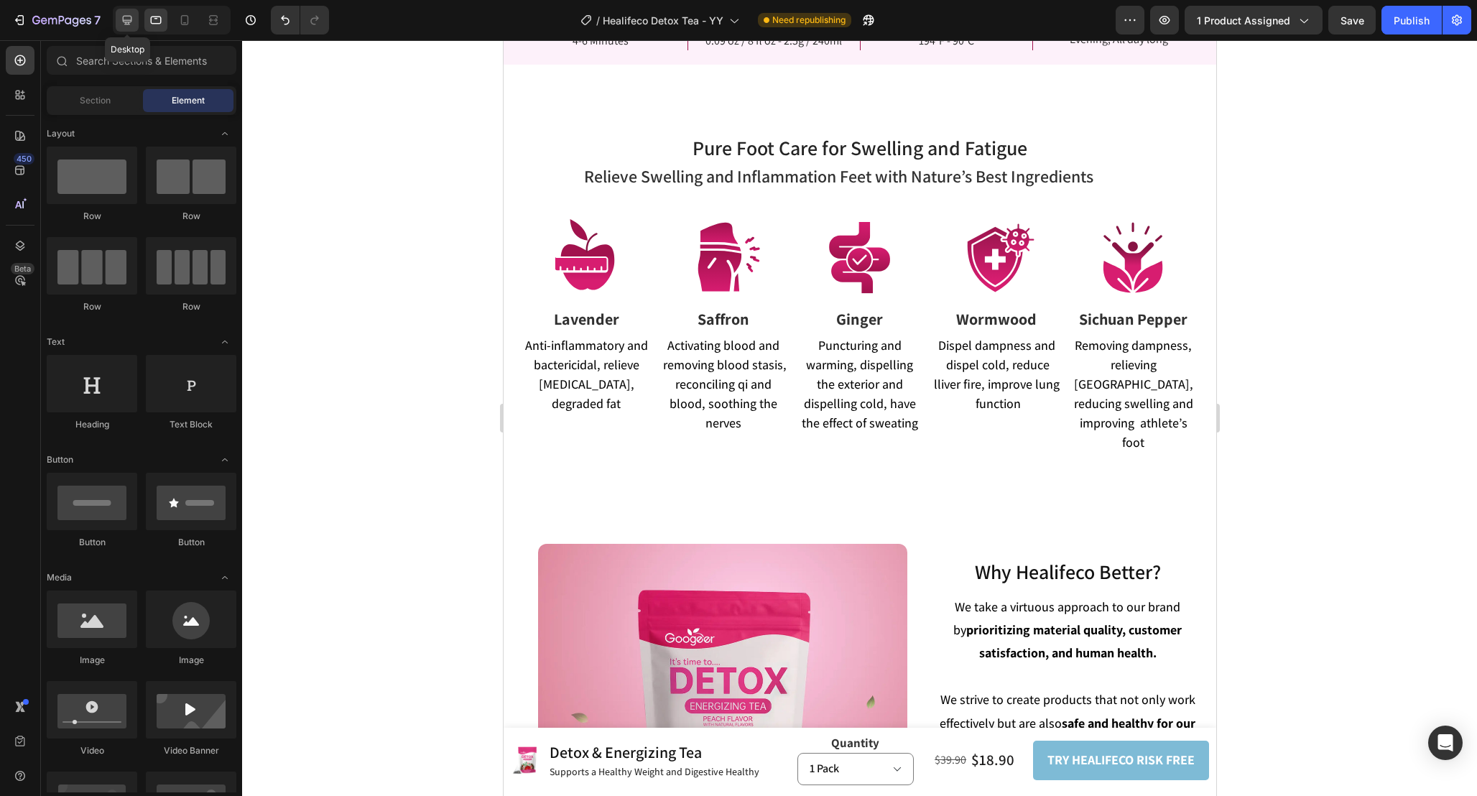
click at [126, 23] on icon at bounding box center [127, 20] width 14 height 14
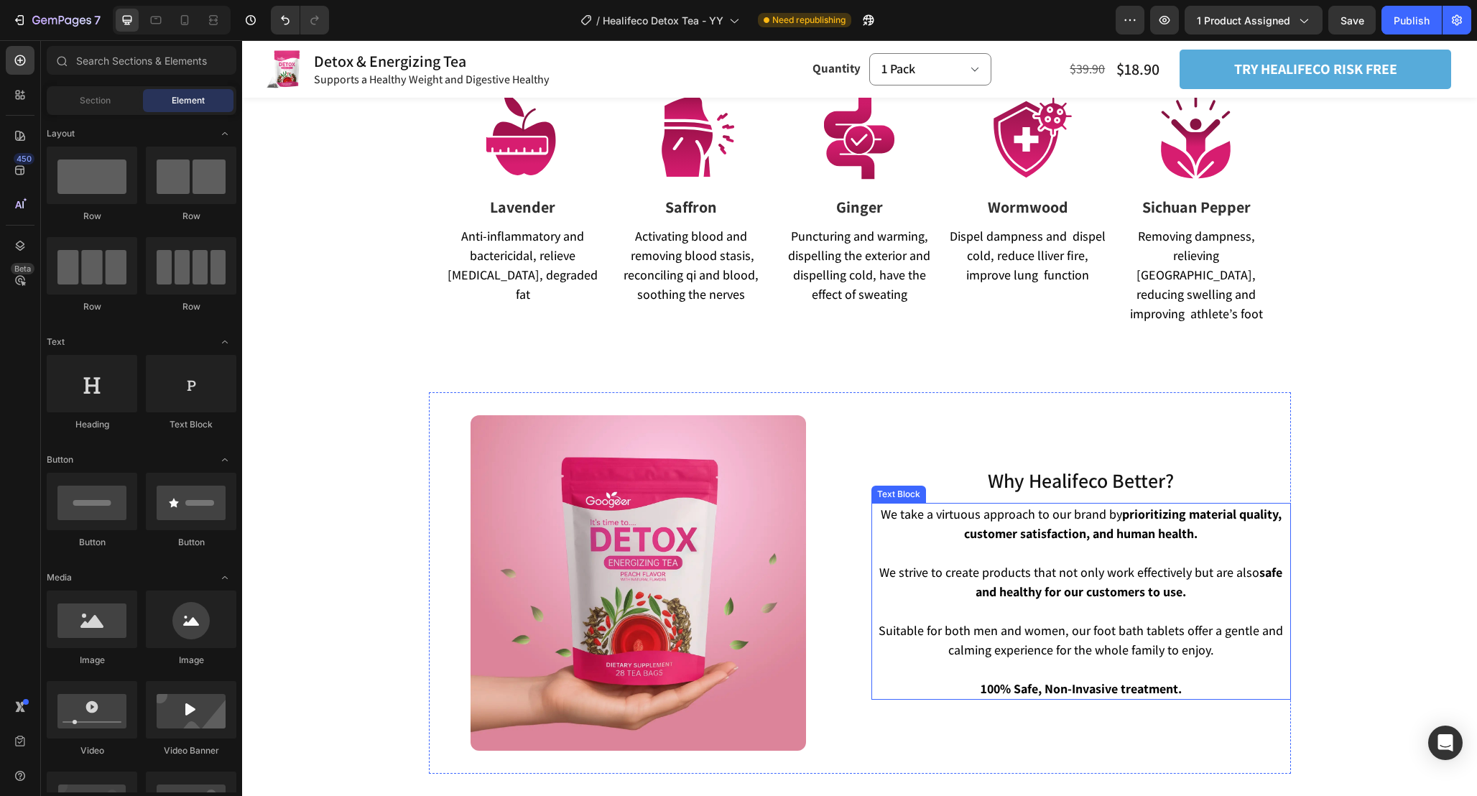
scroll to position [3041, 0]
click at [1417, 13] on div "Publish" at bounding box center [1412, 20] width 36 height 15
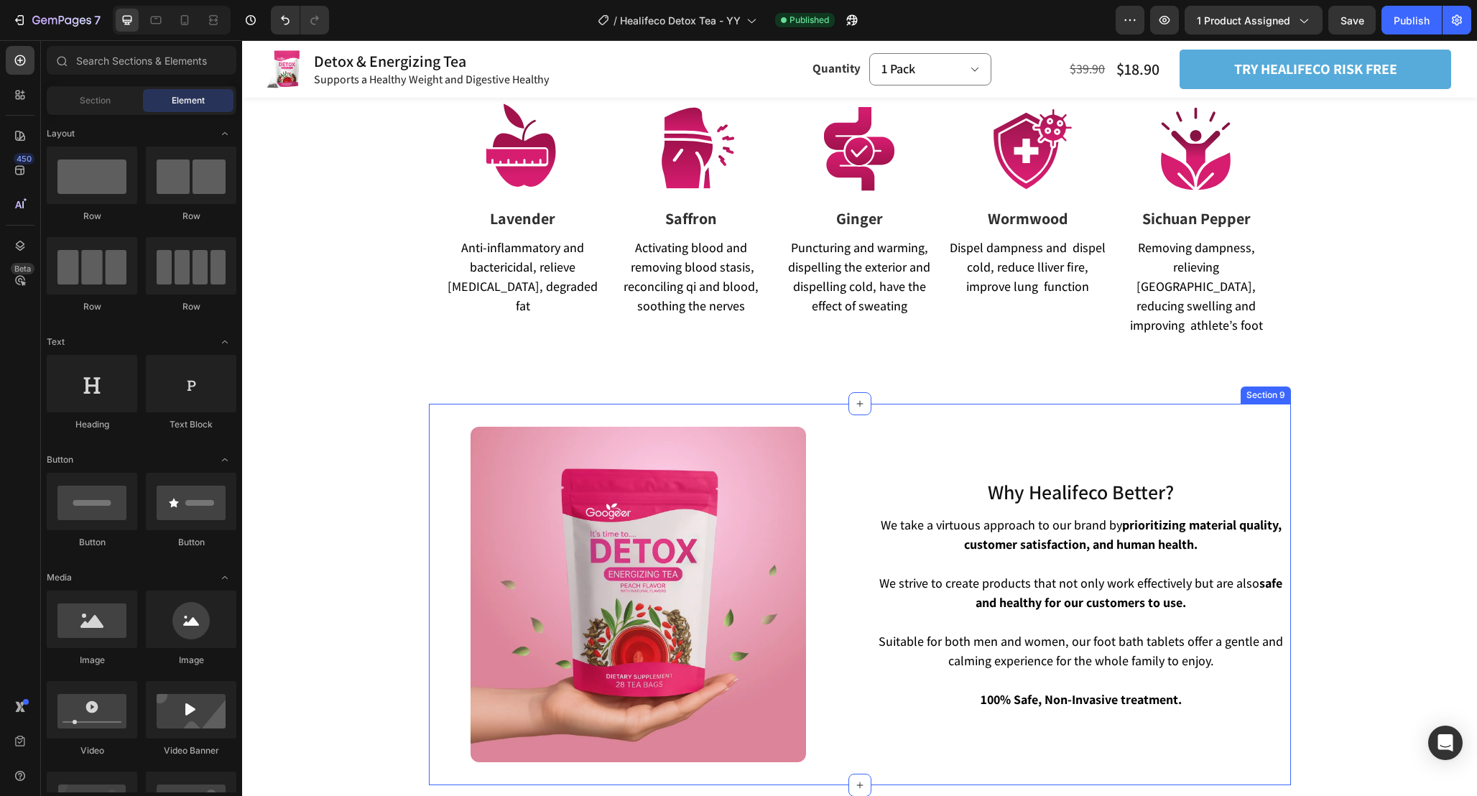
scroll to position [3007, 0]
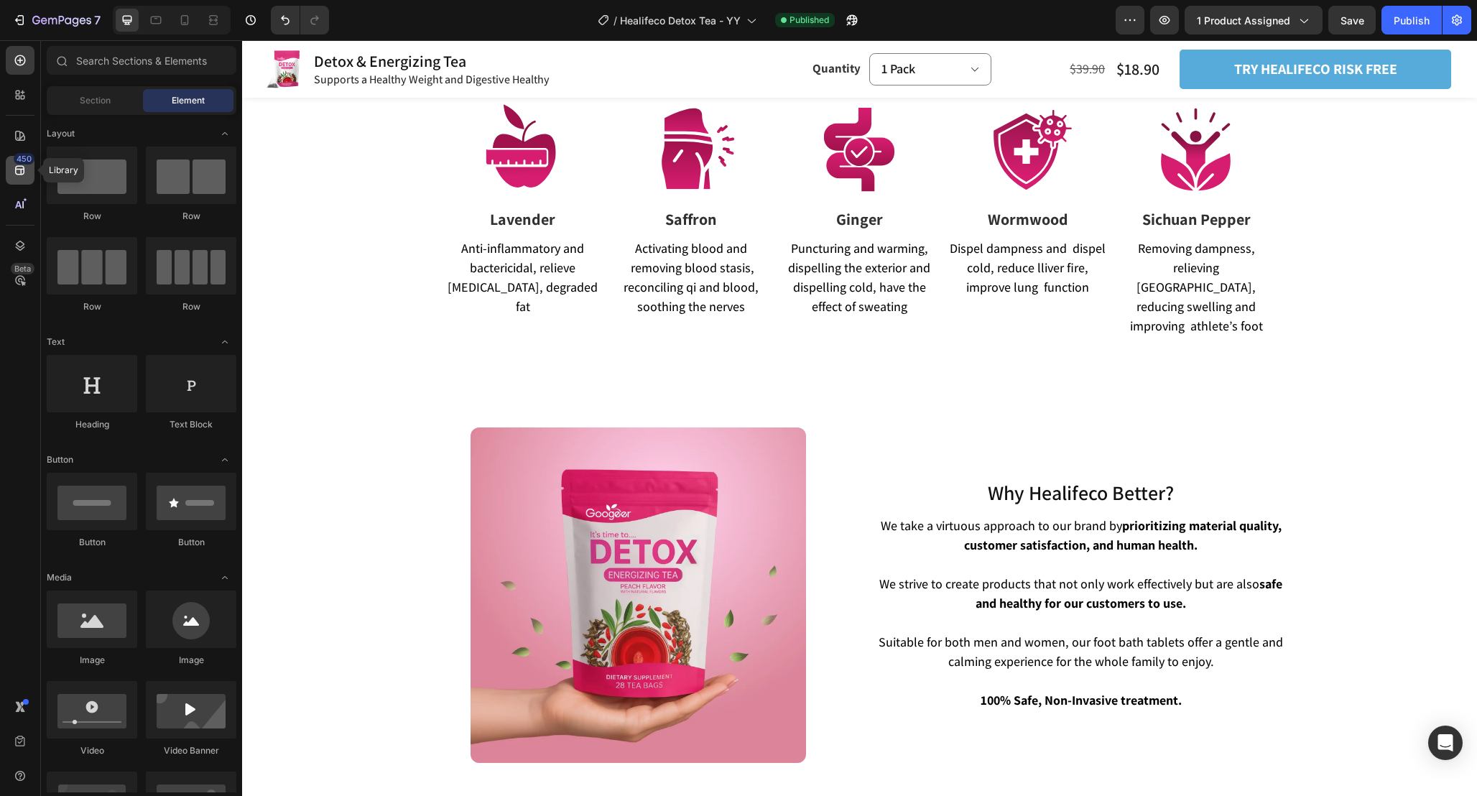
click at [19, 177] on icon at bounding box center [20, 170] width 14 height 14
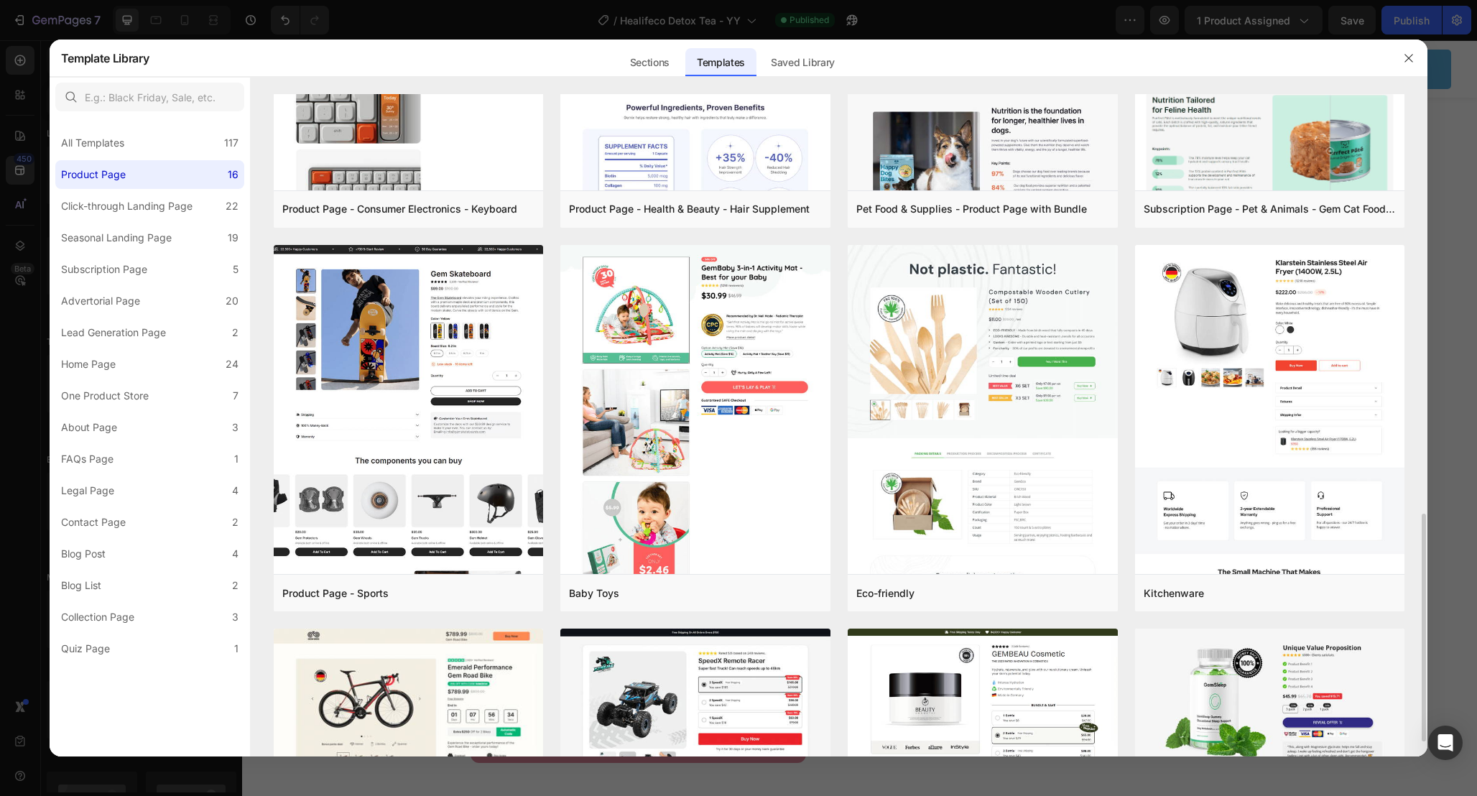
scroll to position [0, 0]
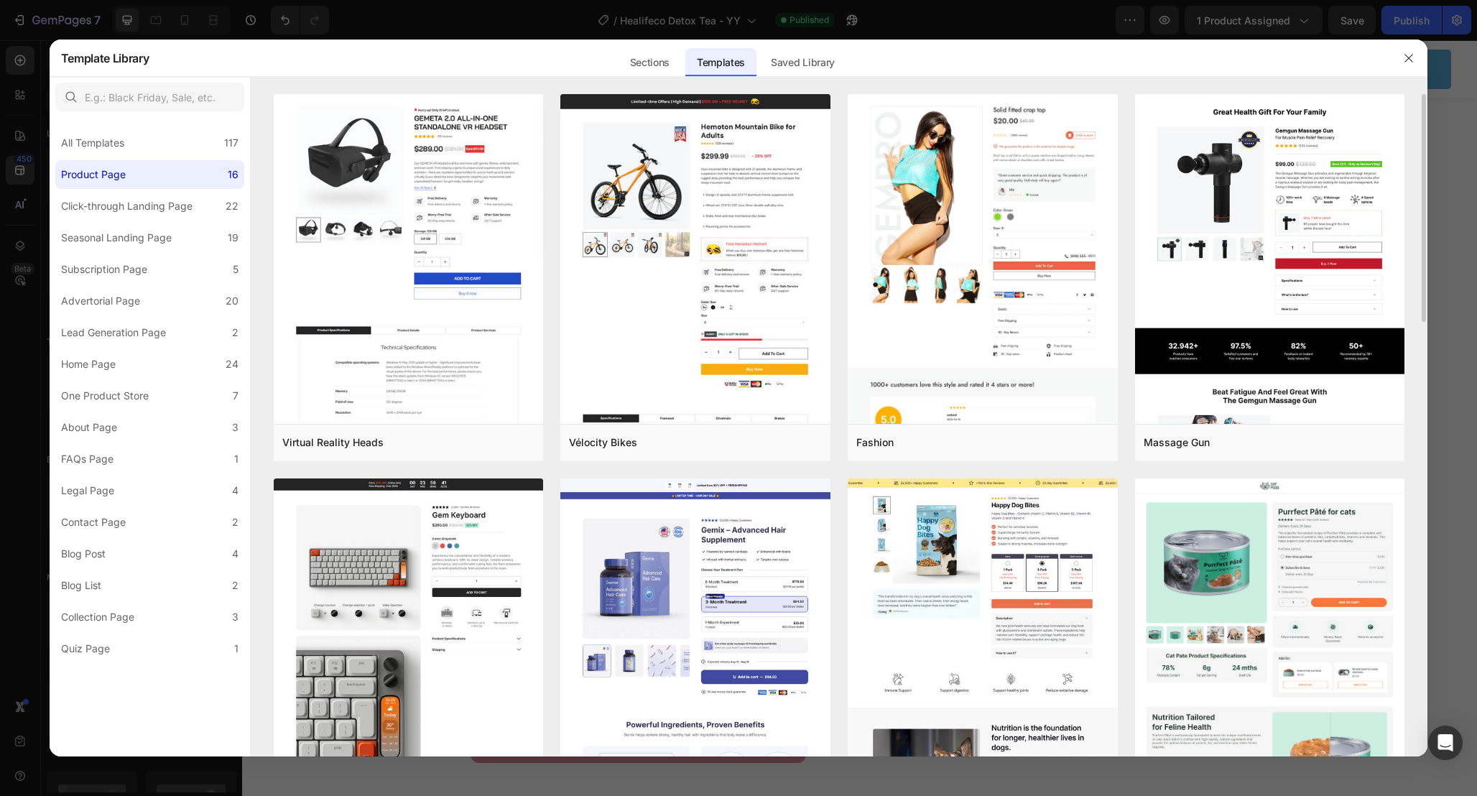
click at [123, 159] on div "All Templates 117 Product Page 16 Click-through Landing Page 22 Seasonal Landin…" at bounding box center [150, 390] width 200 height 546
click at [122, 143] on div "All Templates" at bounding box center [92, 142] width 63 height 17
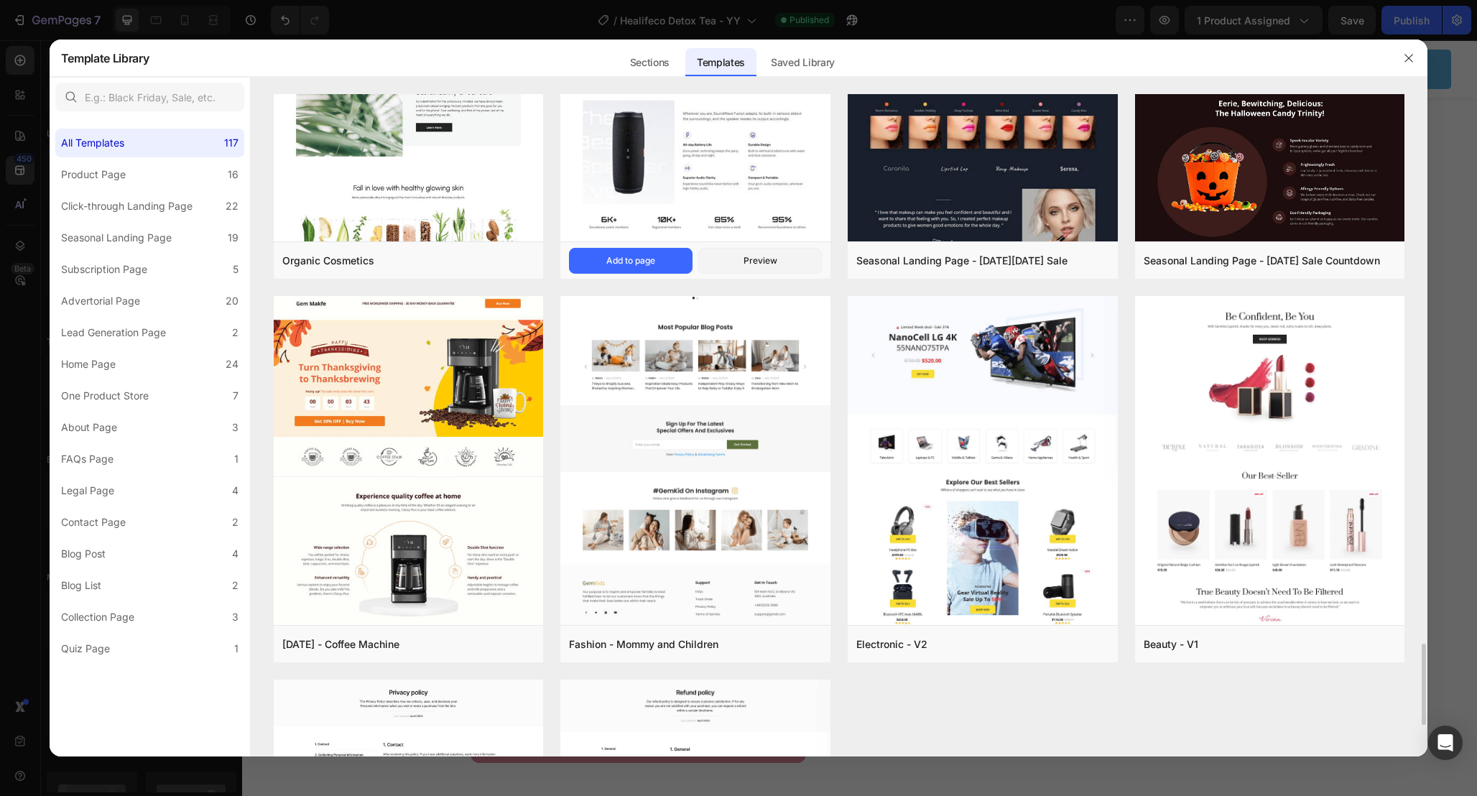
scroll to position [4416, 0]
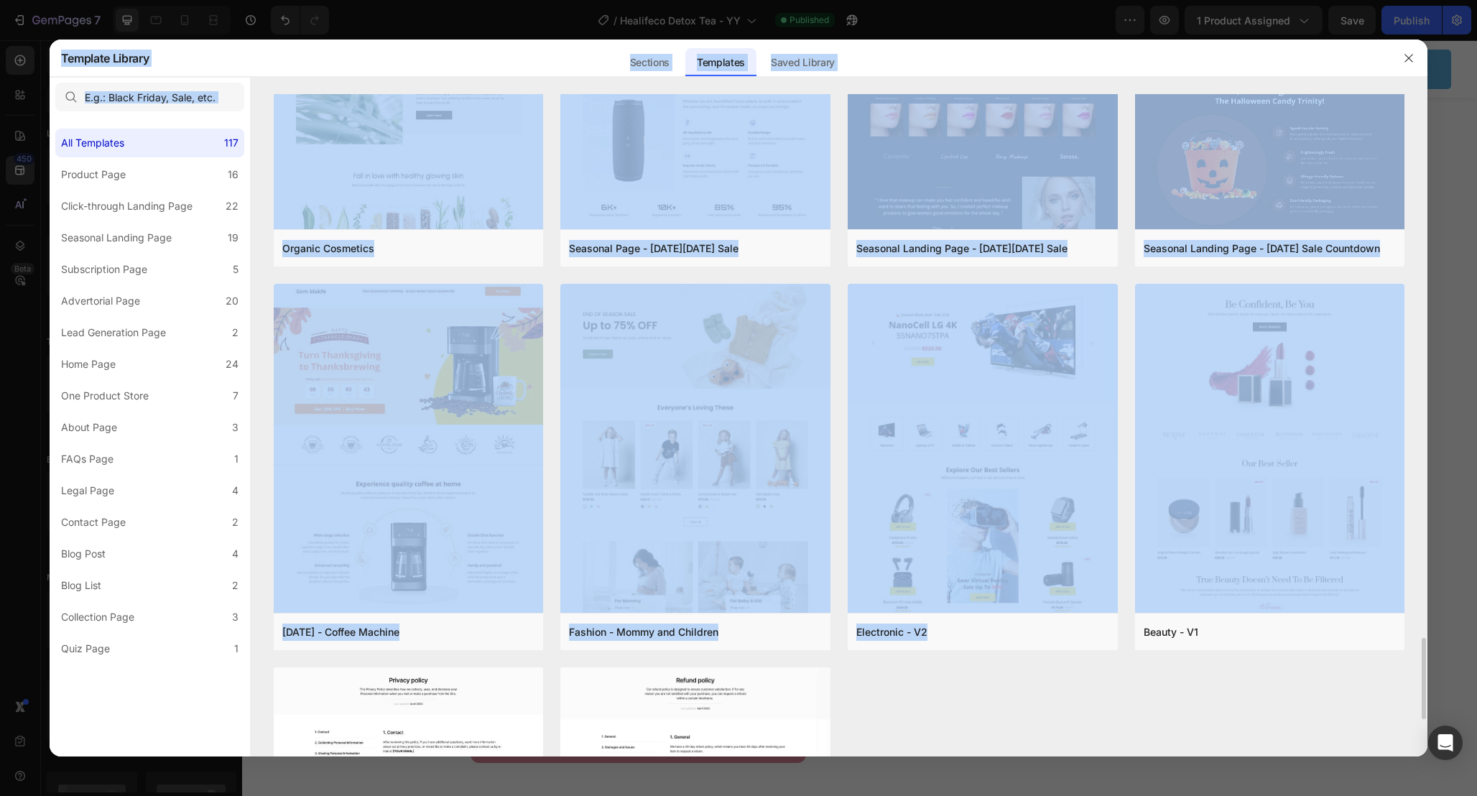
drag, startPoint x: 848, startPoint y: 643, endPoint x: 880, endPoint y: -119, distance: 762.2
click at [880, 0] on html "7 Version history / Healifeco Detox Tea - YY Published Preview 1 product assign…" at bounding box center [738, 0] width 1477 height 0
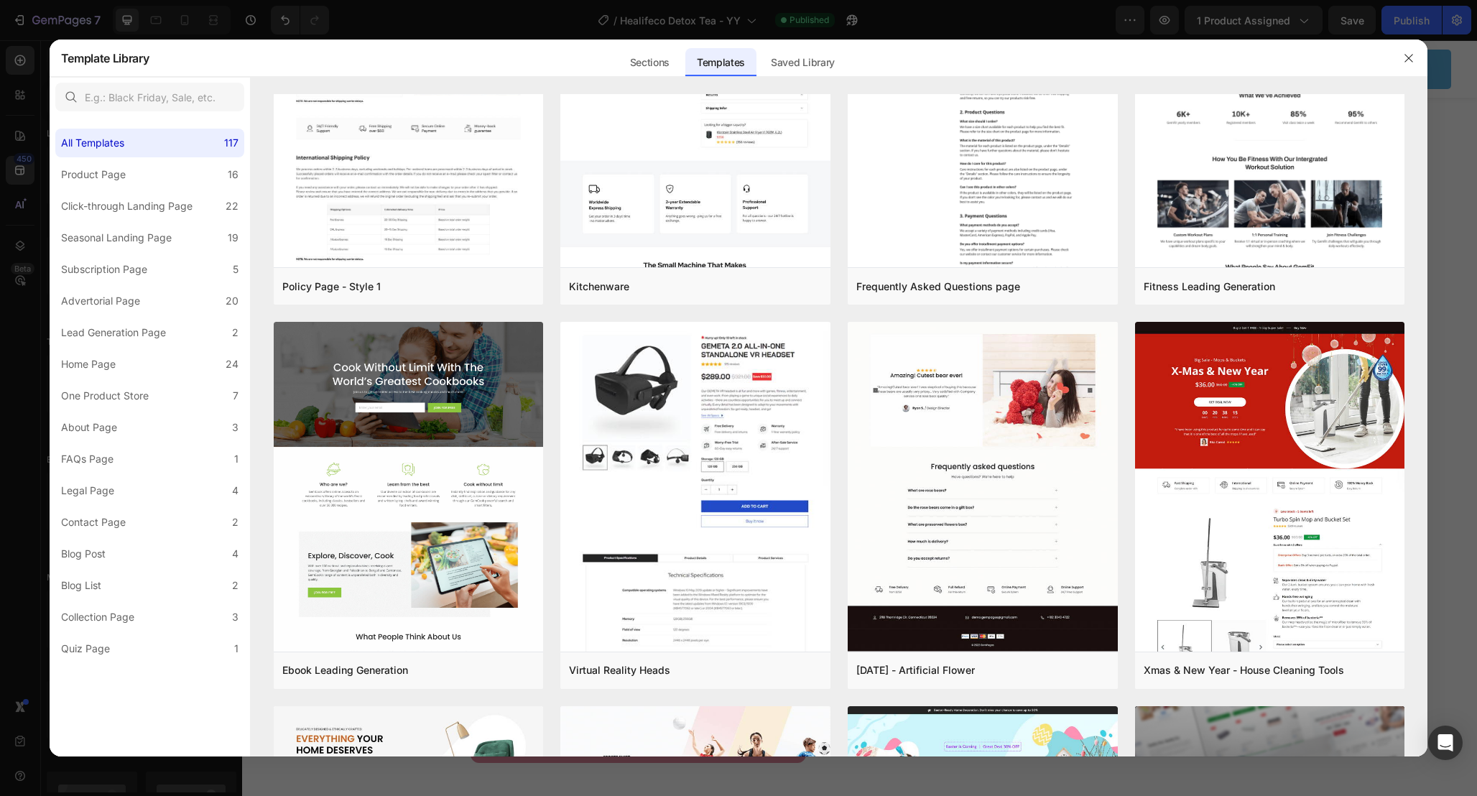
scroll to position [10468, 0]
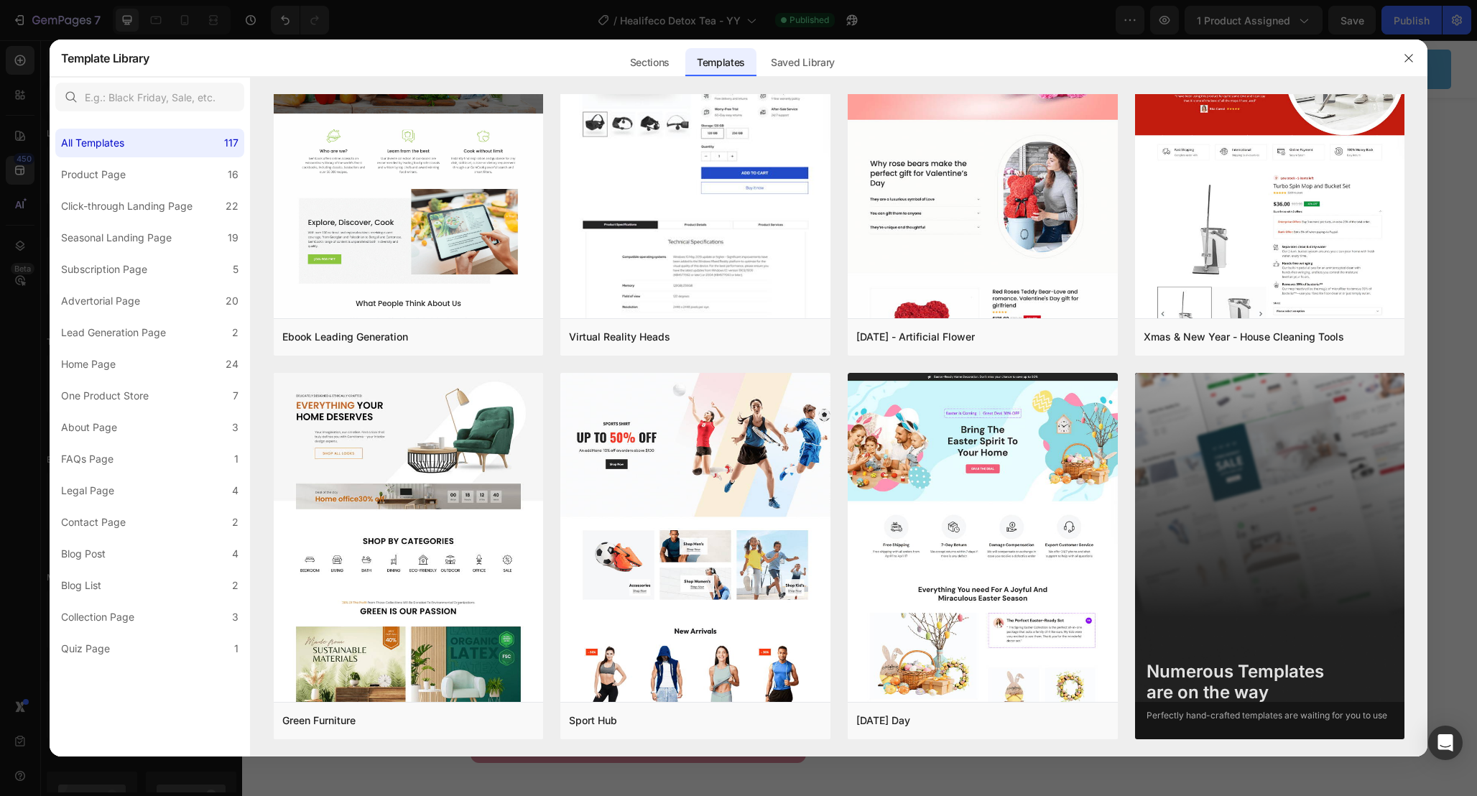
click at [708, 71] on div "Templates" at bounding box center [720, 62] width 71 height 29
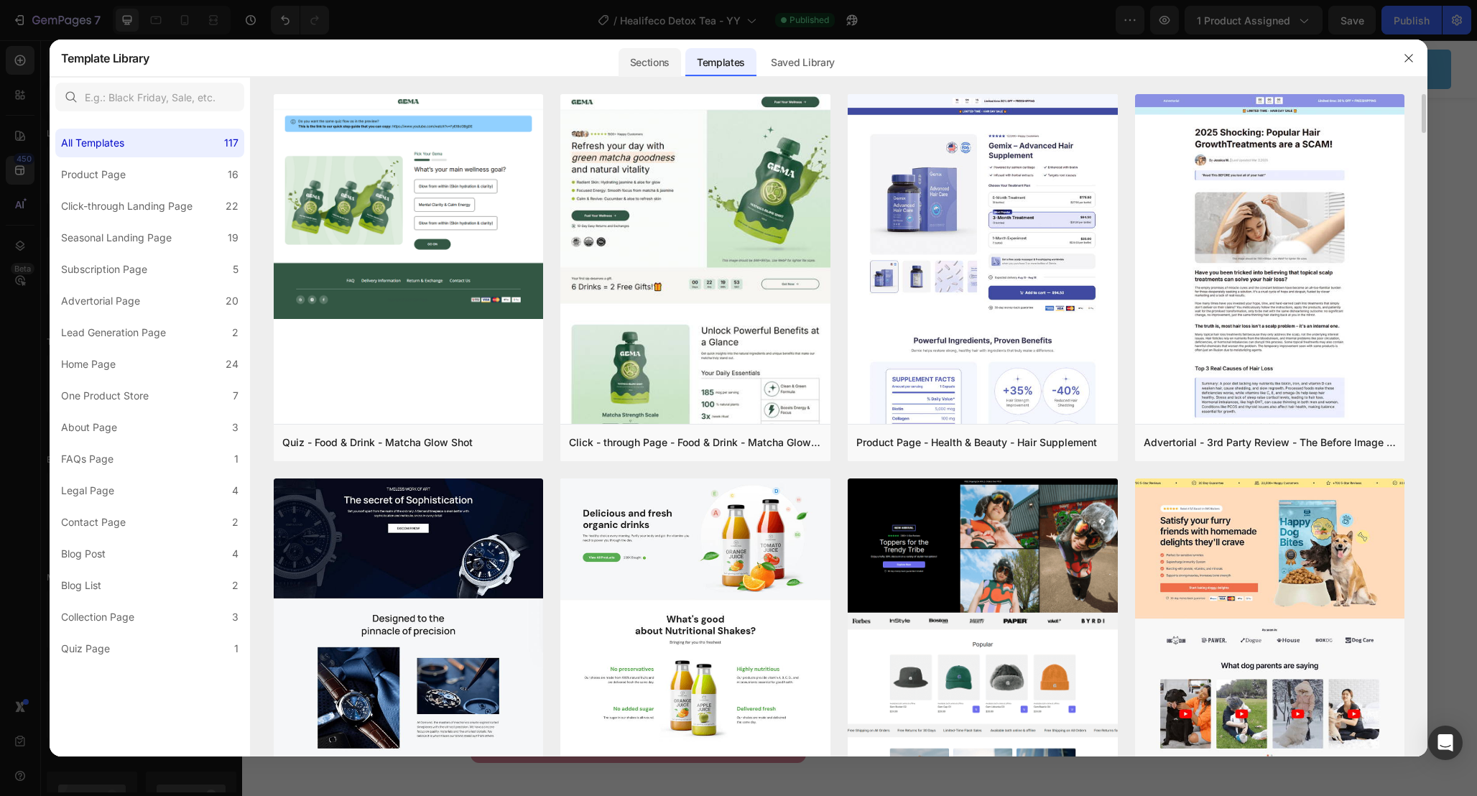
click at [680, 65] on div "Sections" at bounding box center [650, 62] width 63 height 29
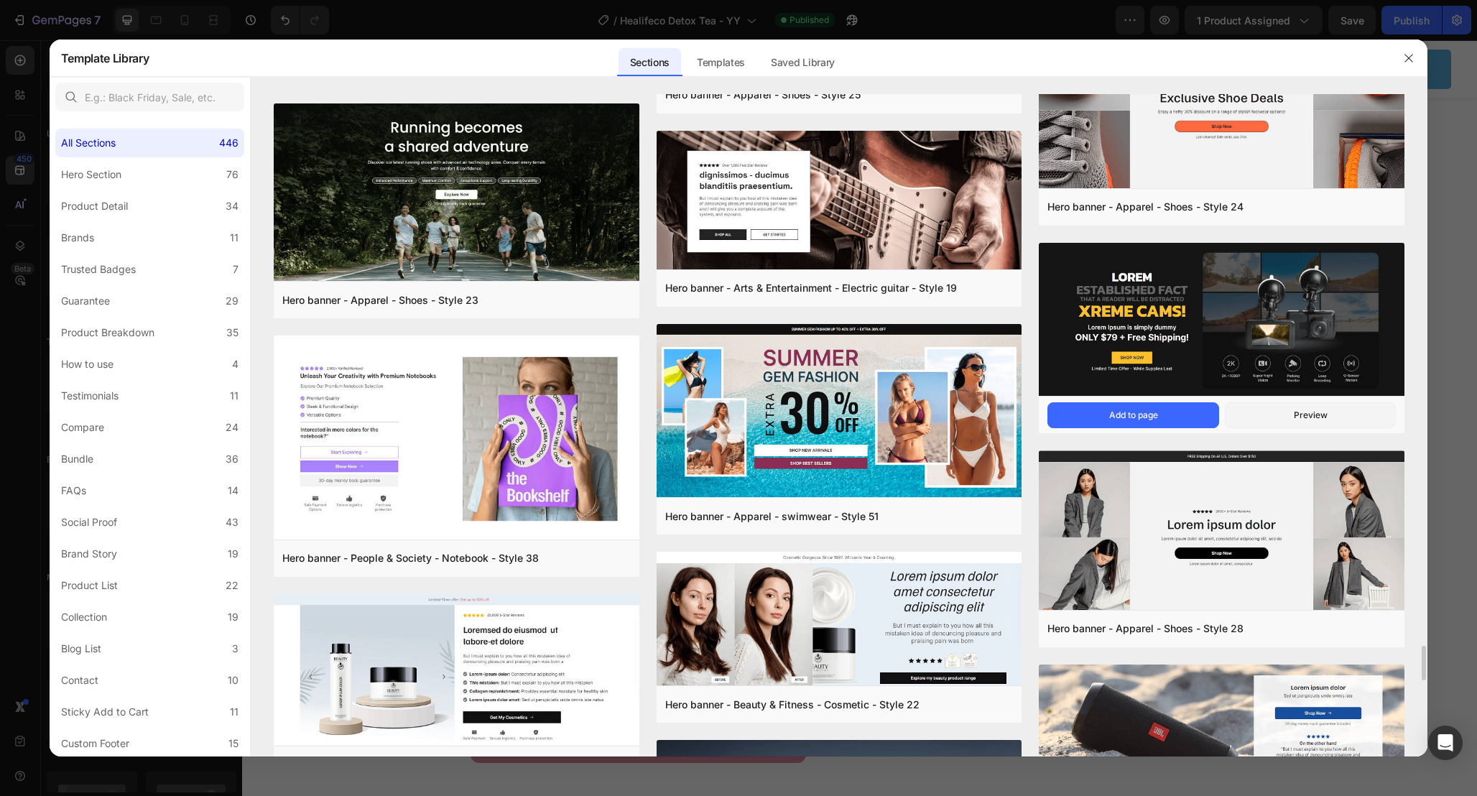
scroll to position [10771, 0]
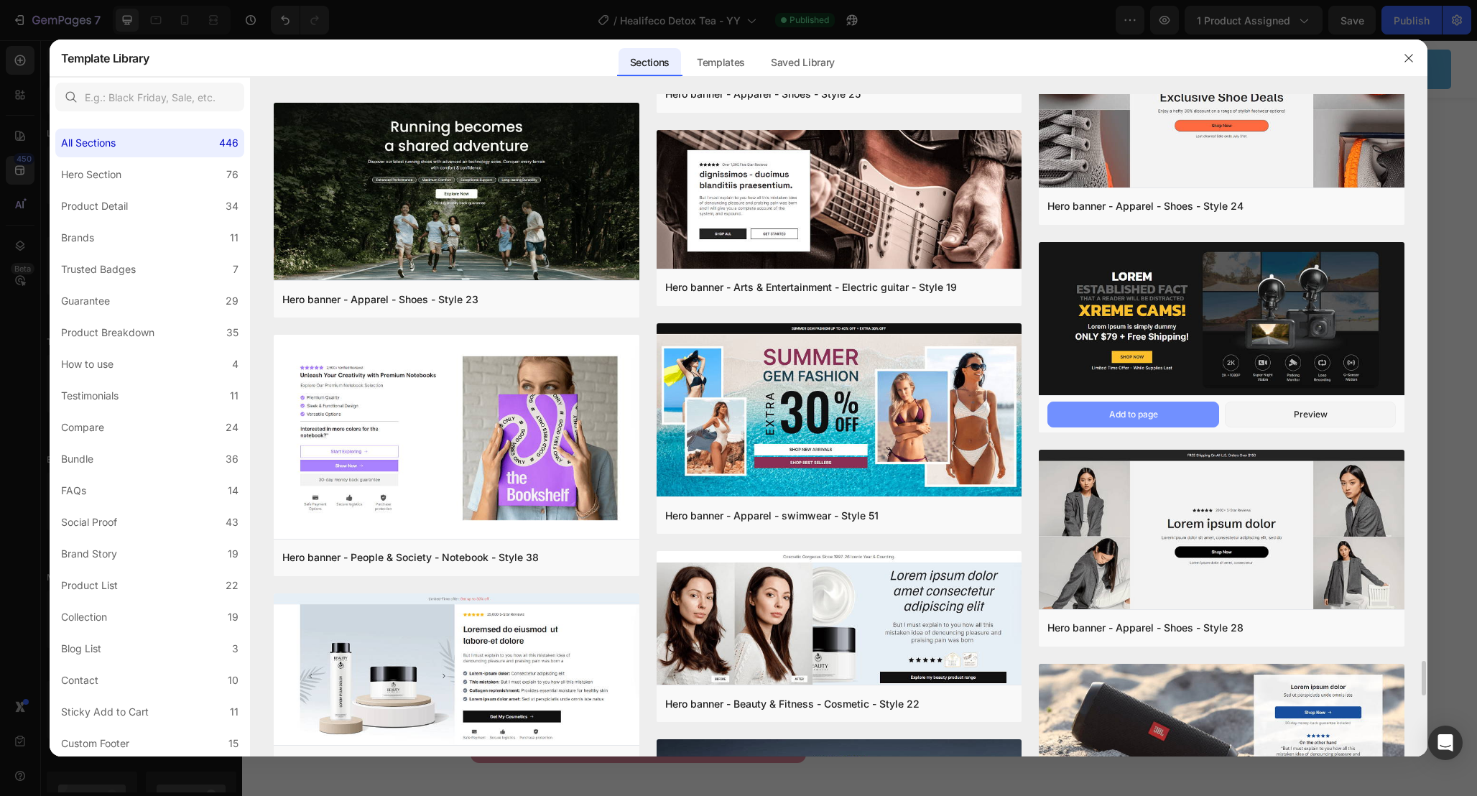
click at [1109, 414] on div "Add to page" at bounding box center [1133, 414] width 49 height 13
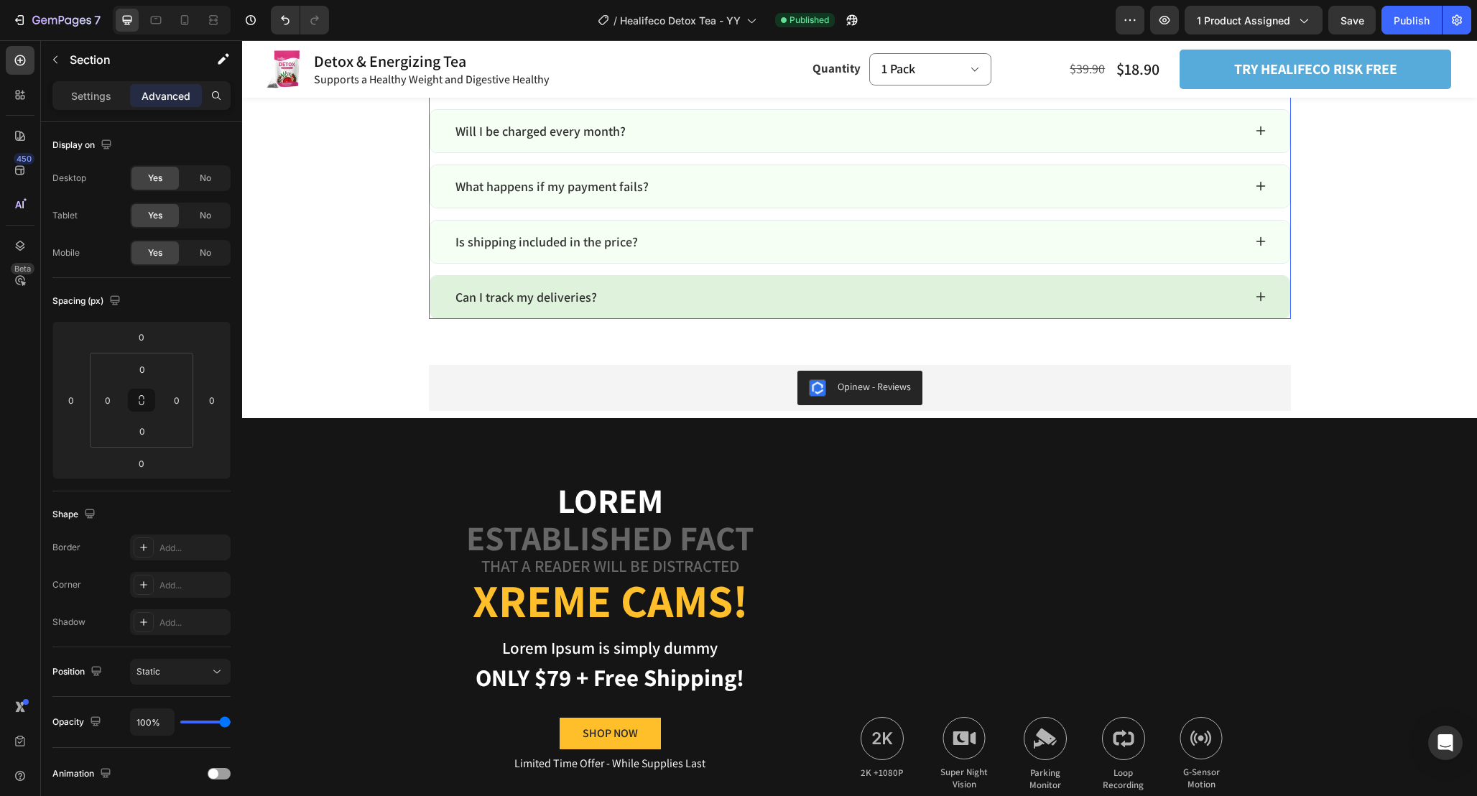
scroll to position [6935, 0]
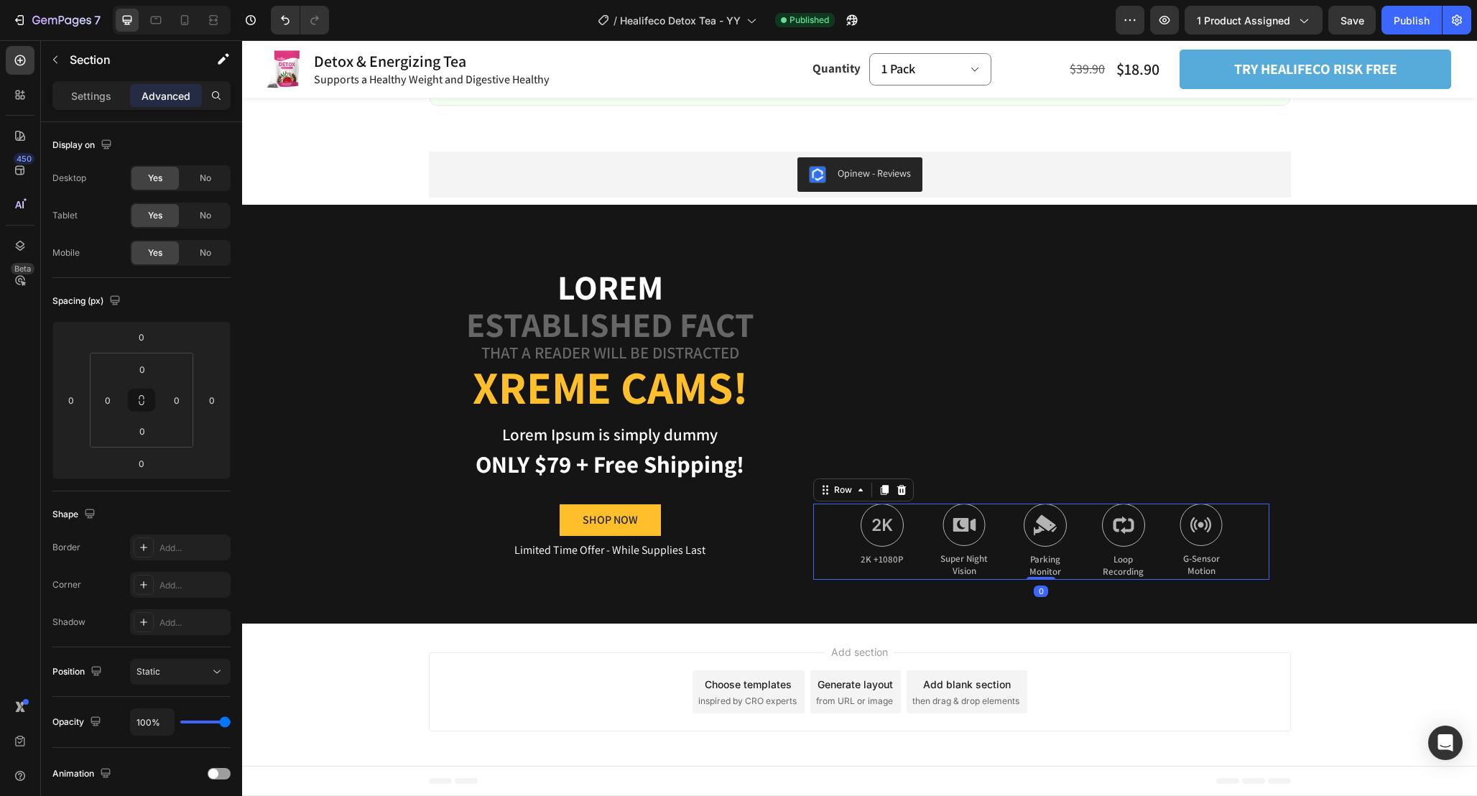
click at [831, 529] on div "Image 2K +1080P Text Block Image Super Night Vision Text Block Image Parking Mo…" at bounding box center [1041, 542] width 456 height 76
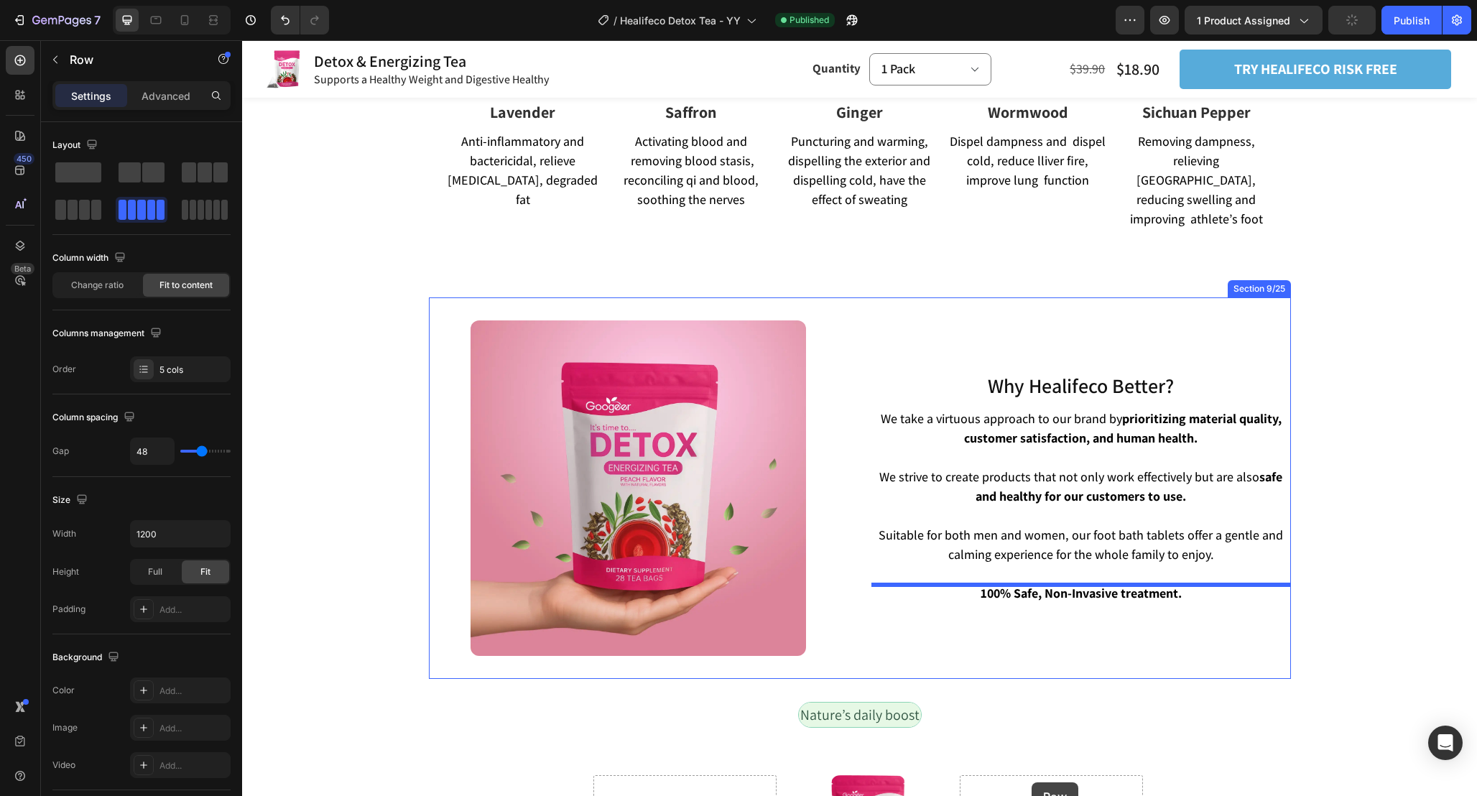
scroll to position [3275, 0]
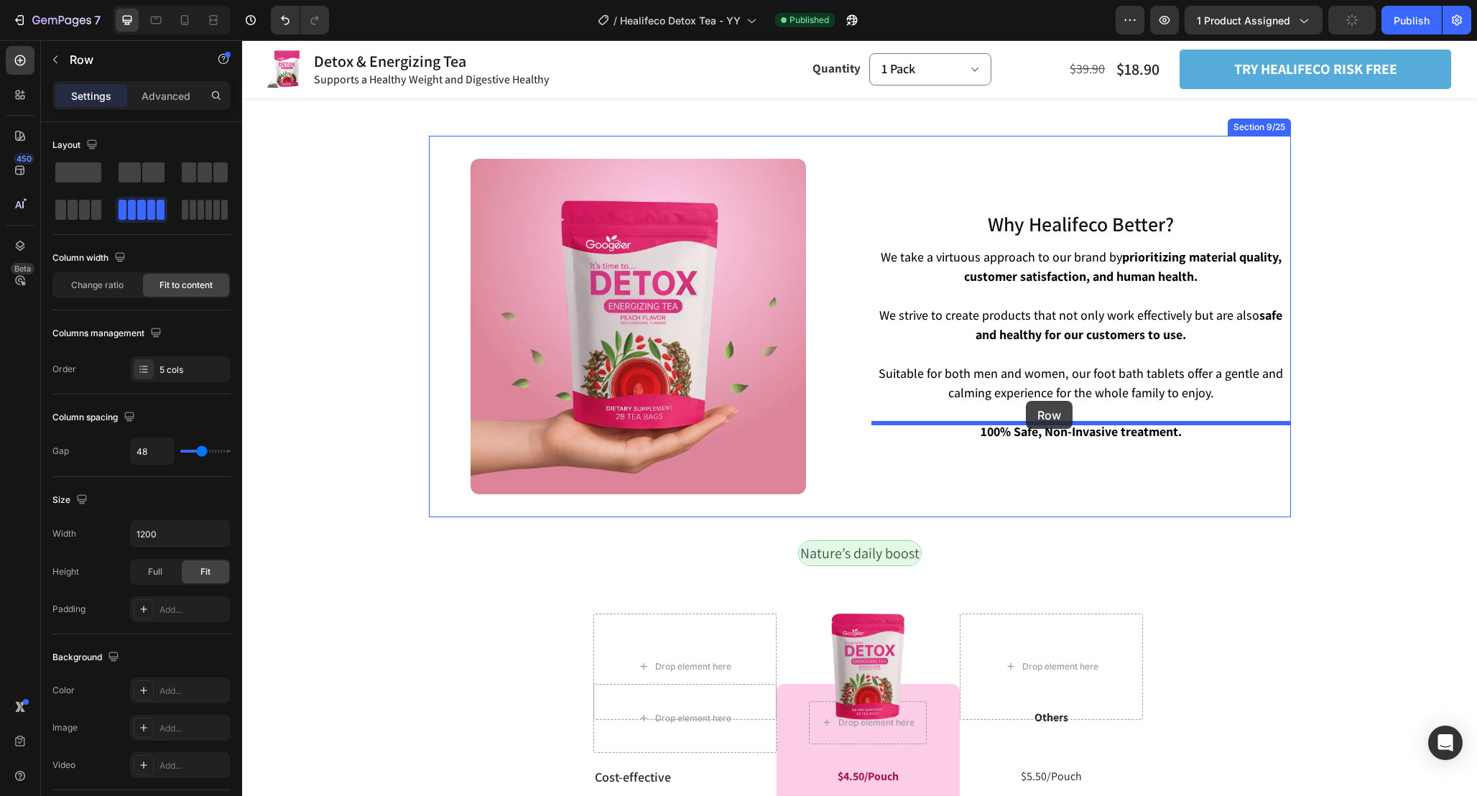
drag, startPoint x: 830, startPoint y: 494, endPoint x: 1026, endPoint y: 401, distance: 216.3
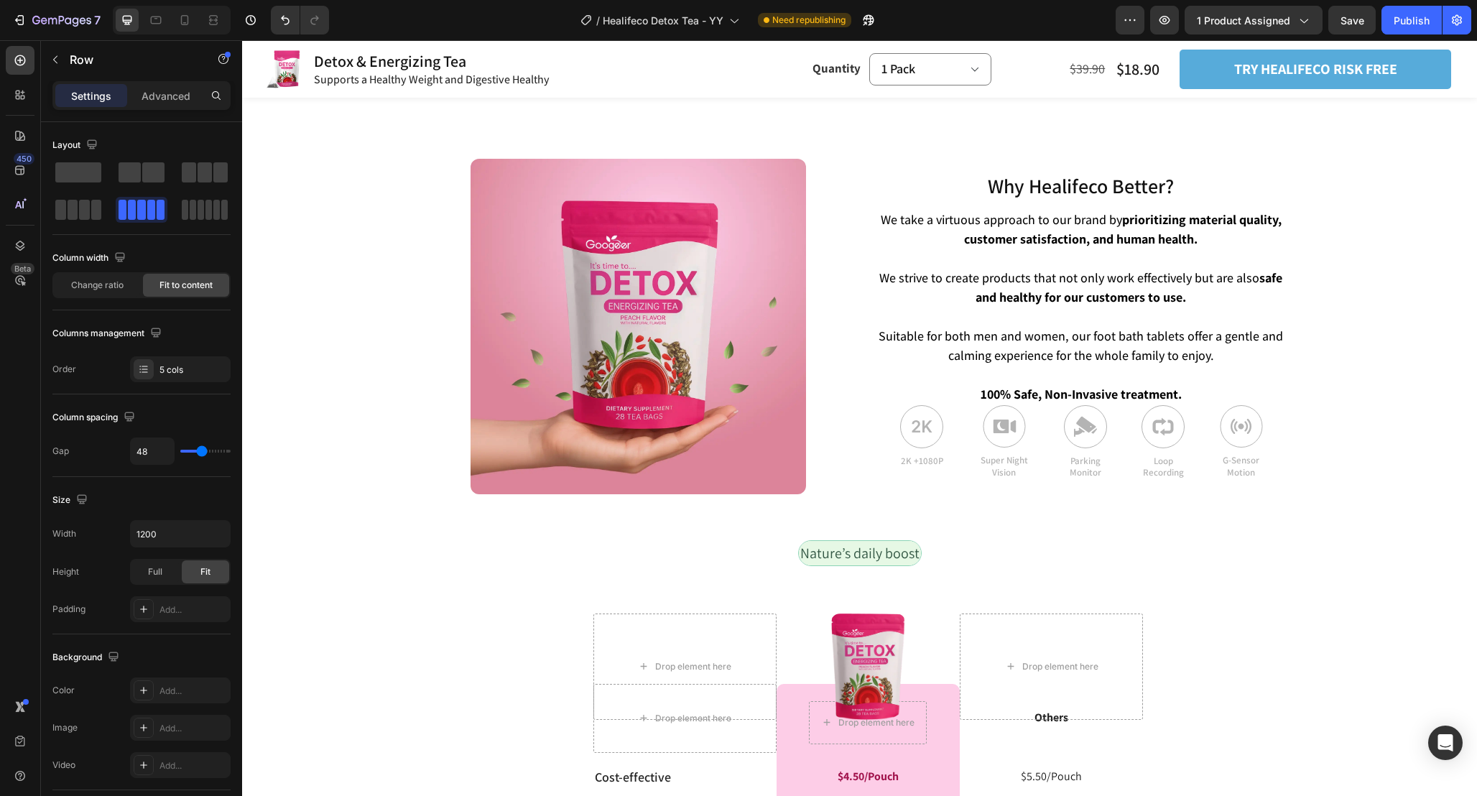
click at [1320, 442] on div "Product Images Detox & Energizing Tea Product Title Supports a Healthy Weight a…" at bounding box center [859, 566] width 1235 height 7473
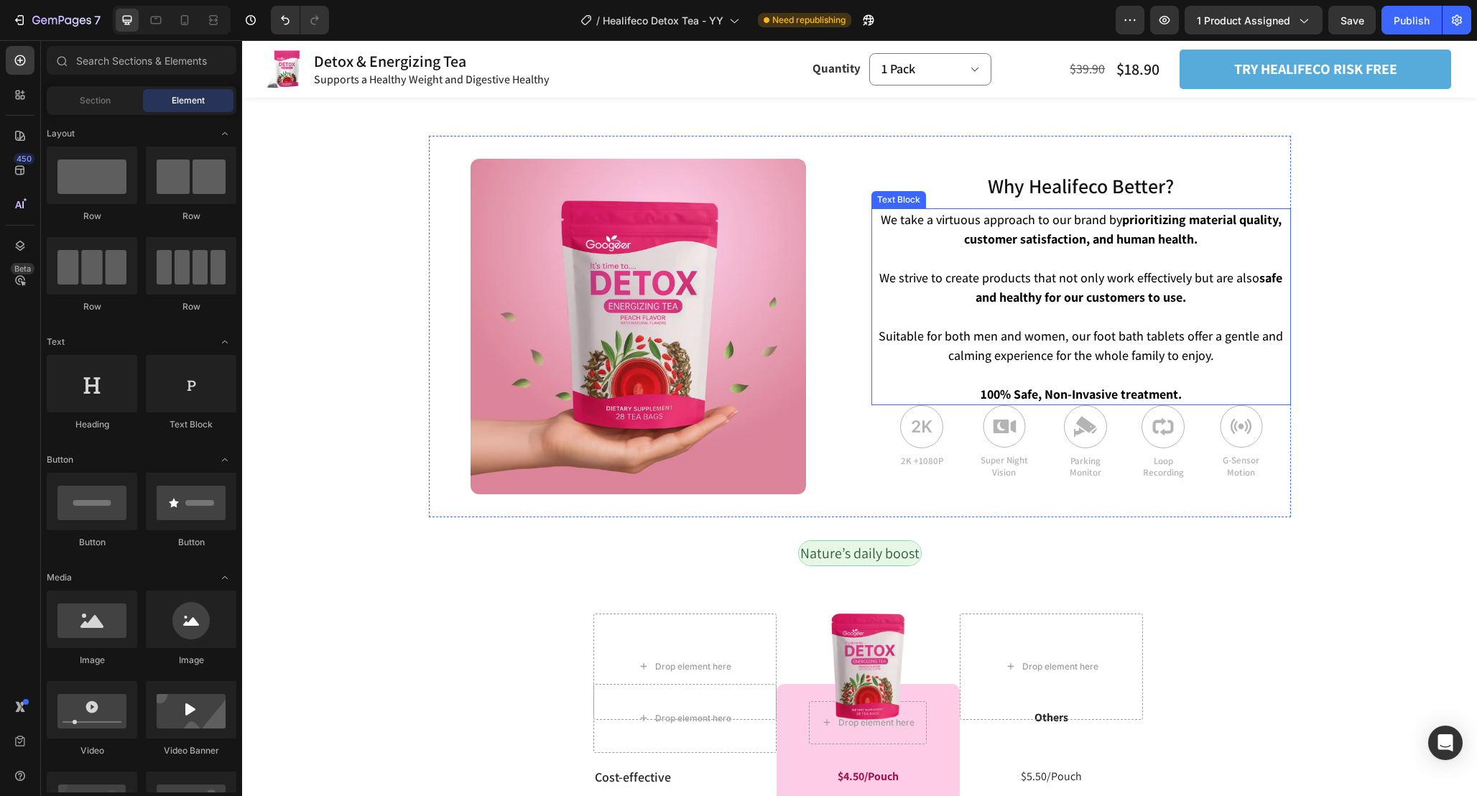
click at [1199, 336] on span "Suitable for both men and women, our foot bath tablets offer a gentle and calmi…" at bounding box center [1081, 346] width 404 height 36
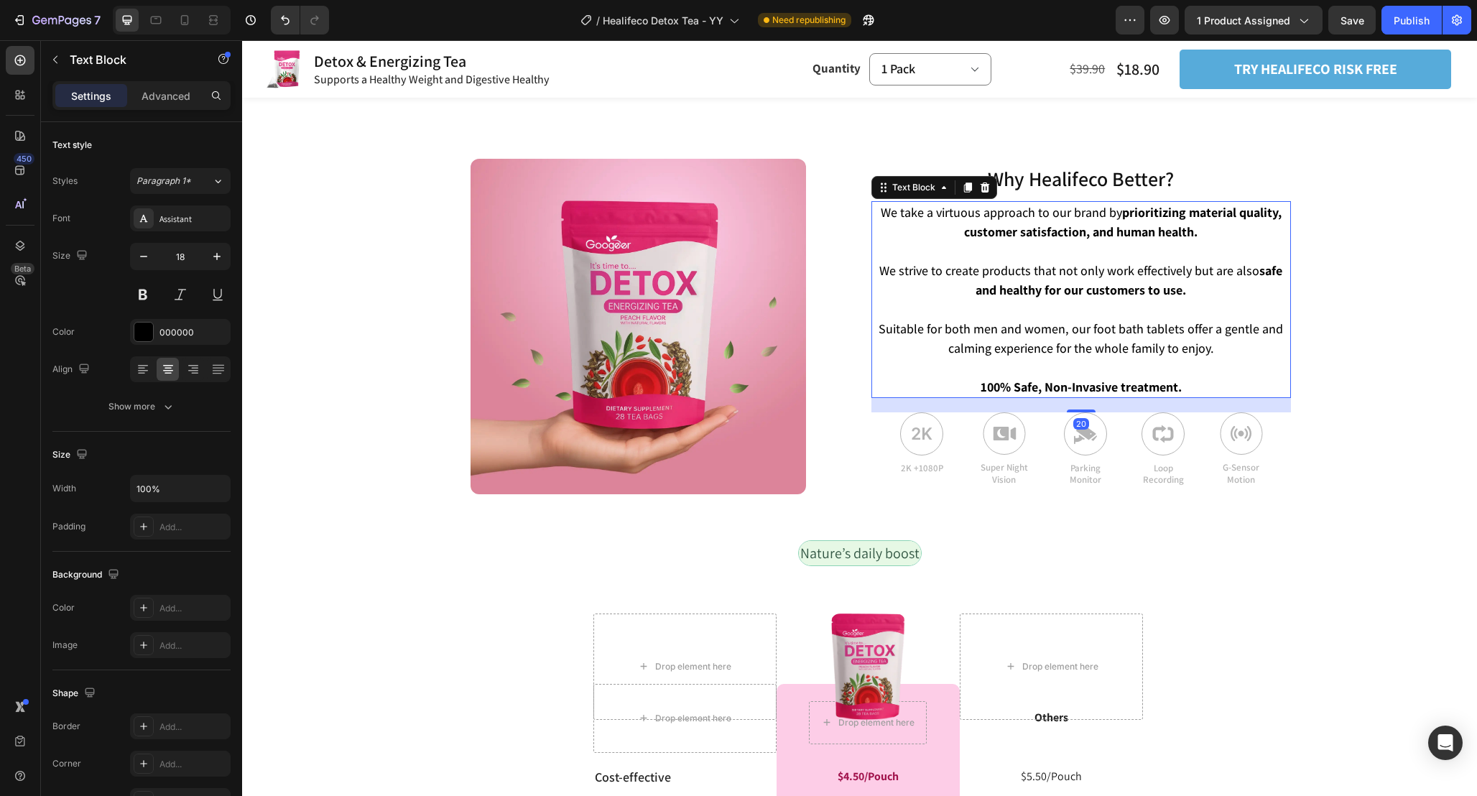
drag, startPoint x: 1090, startPoint y: 383, endPoint x: 1090, endPoint y: 397, distance: 14.4
click at [1090, 397] on div "Why Healifeco Better? Heading Why Healifeco Better? Heading We take a virtuous …" at bounding box center [1081, 327] width 420 height 336
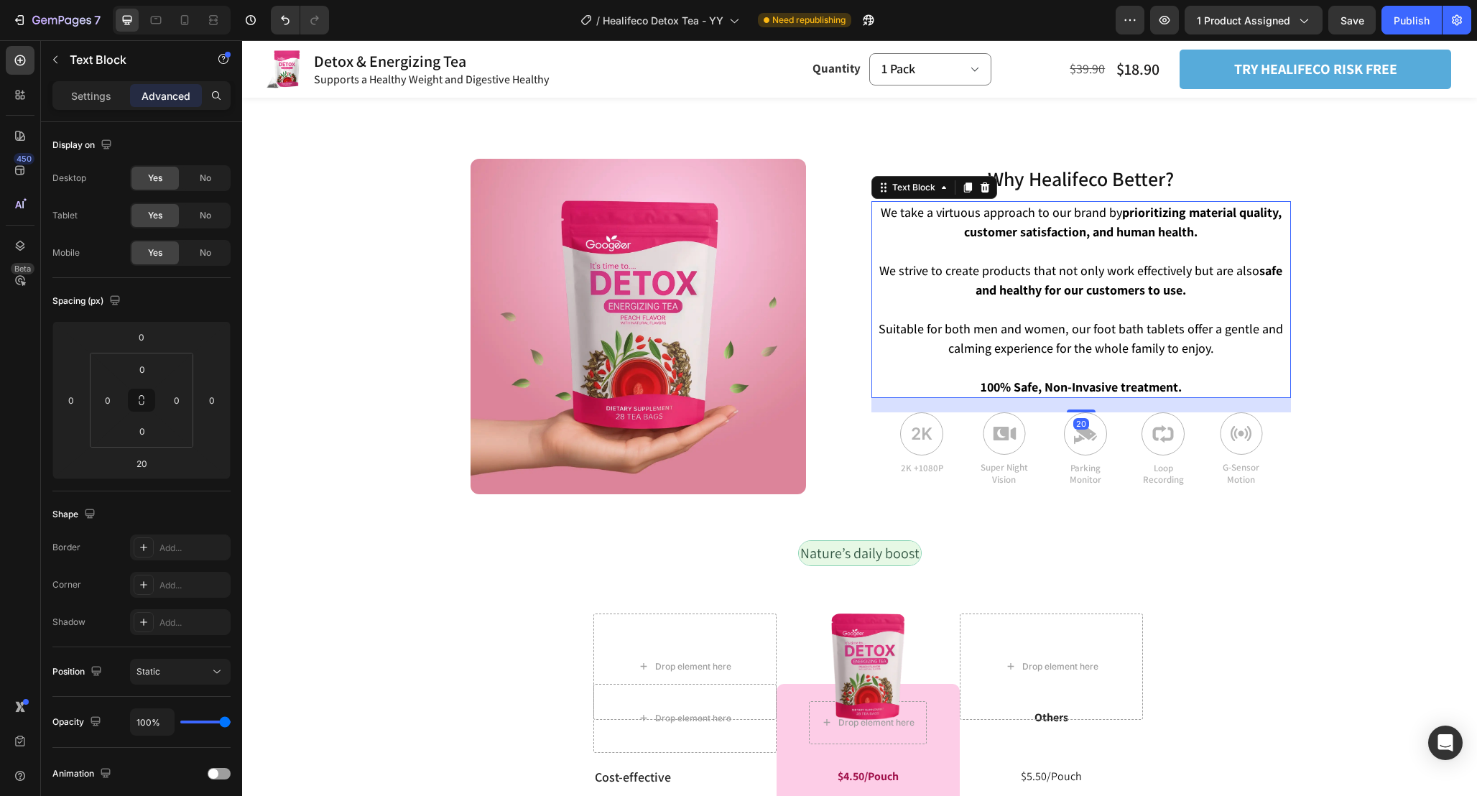
click at [1377, 420] on div "Product Images Detox & Energizing Tea Product Title Supports a Healthy Weight a…" at bounding box center [859, 566] width 1235 height 7473
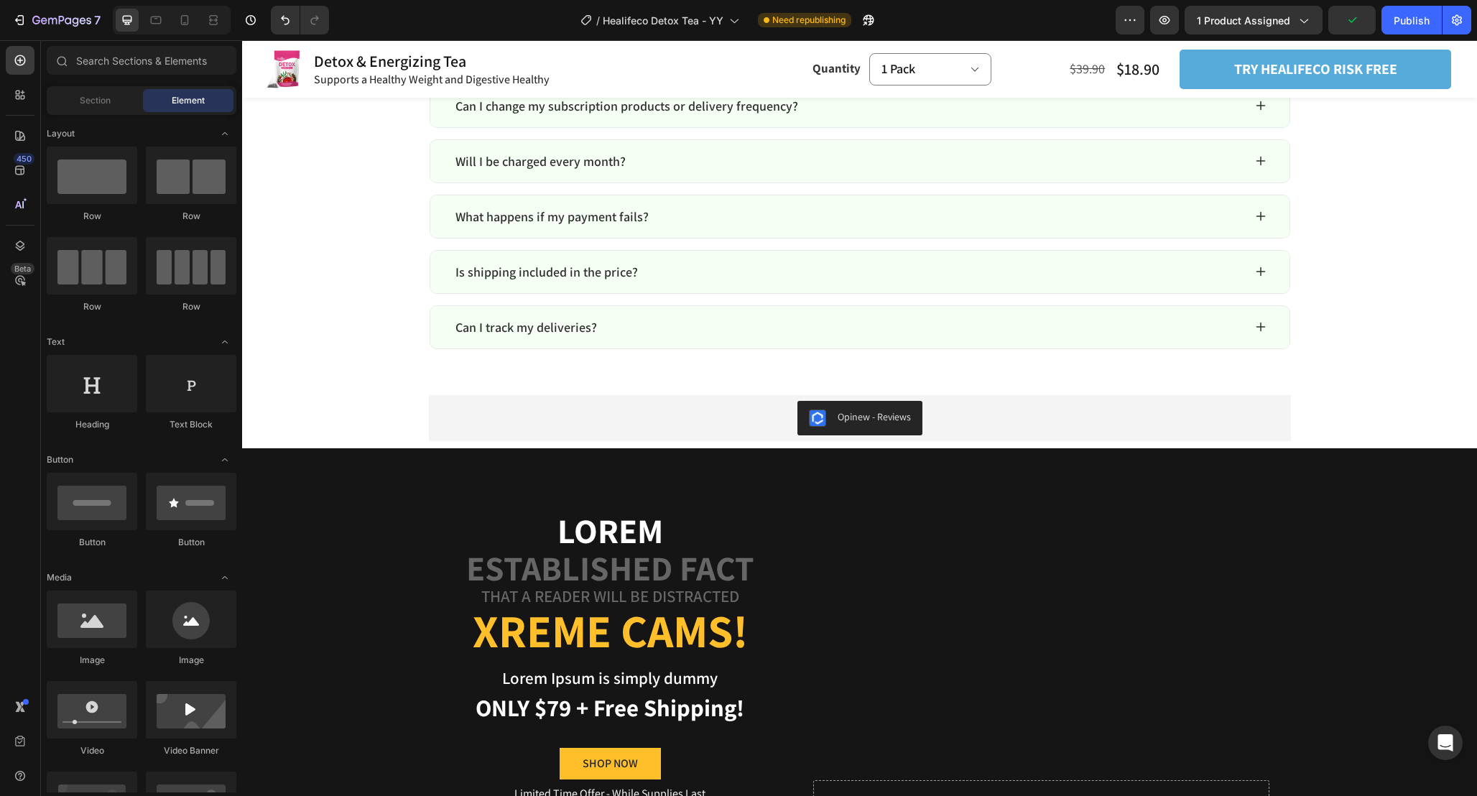
scroll to position [6692, 0]
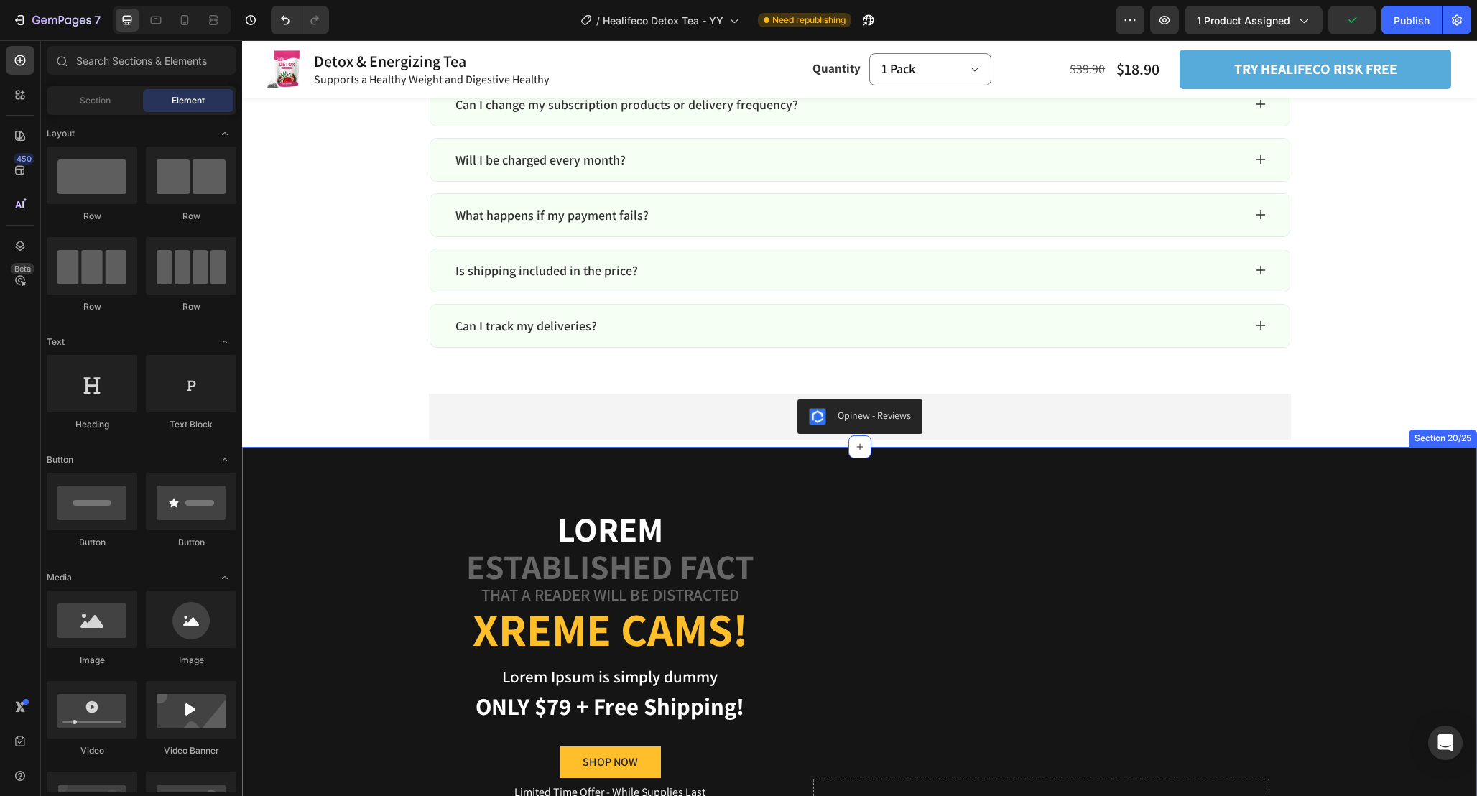
click at [1341, 463] on div "Lorem Text Block established fact Text Block that a reader will be distracted T…" at bounding box center [859, 656] width 1235 height 419
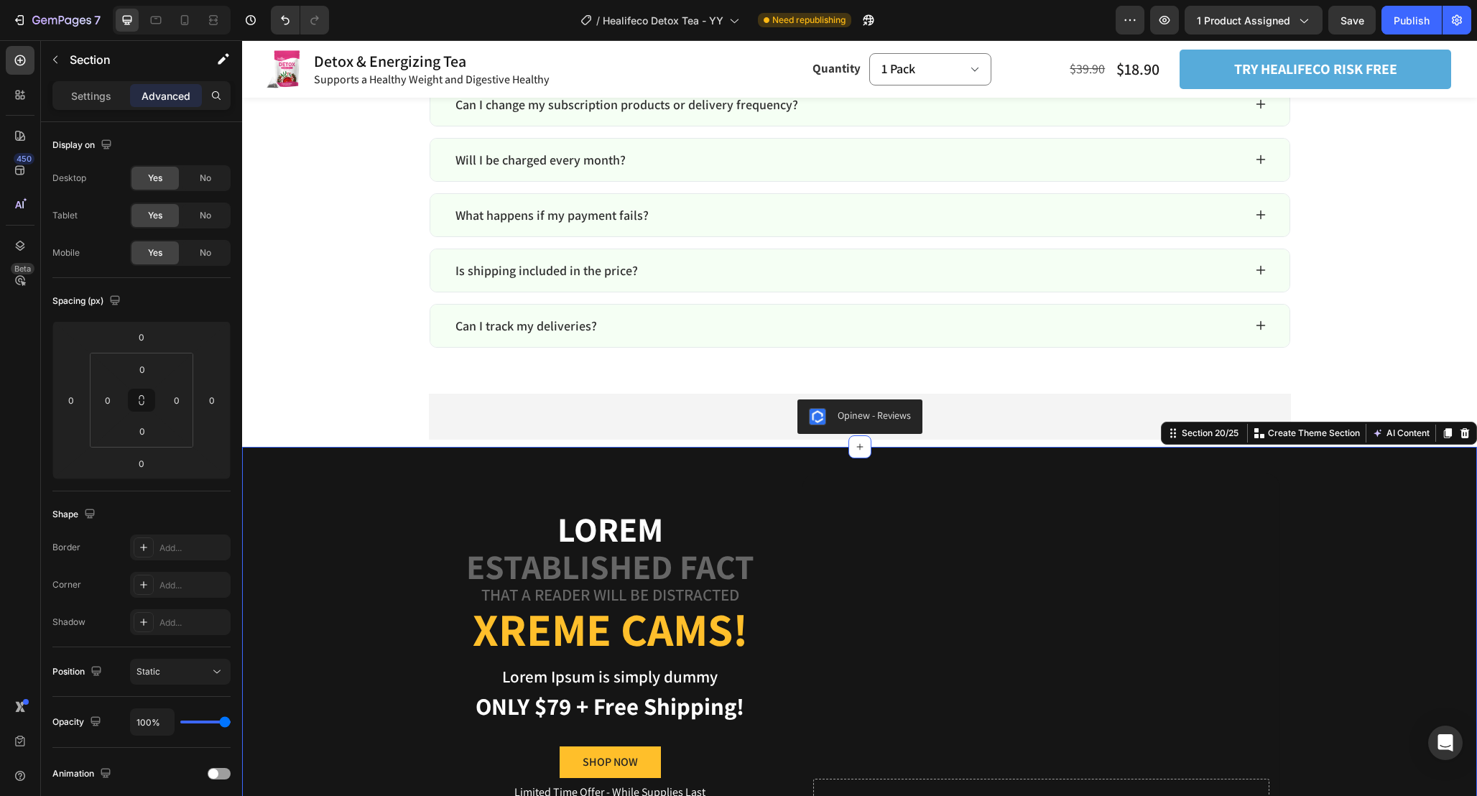
click at [1471, 427] on div at bounding box center [1464, 433] width 17 height 17
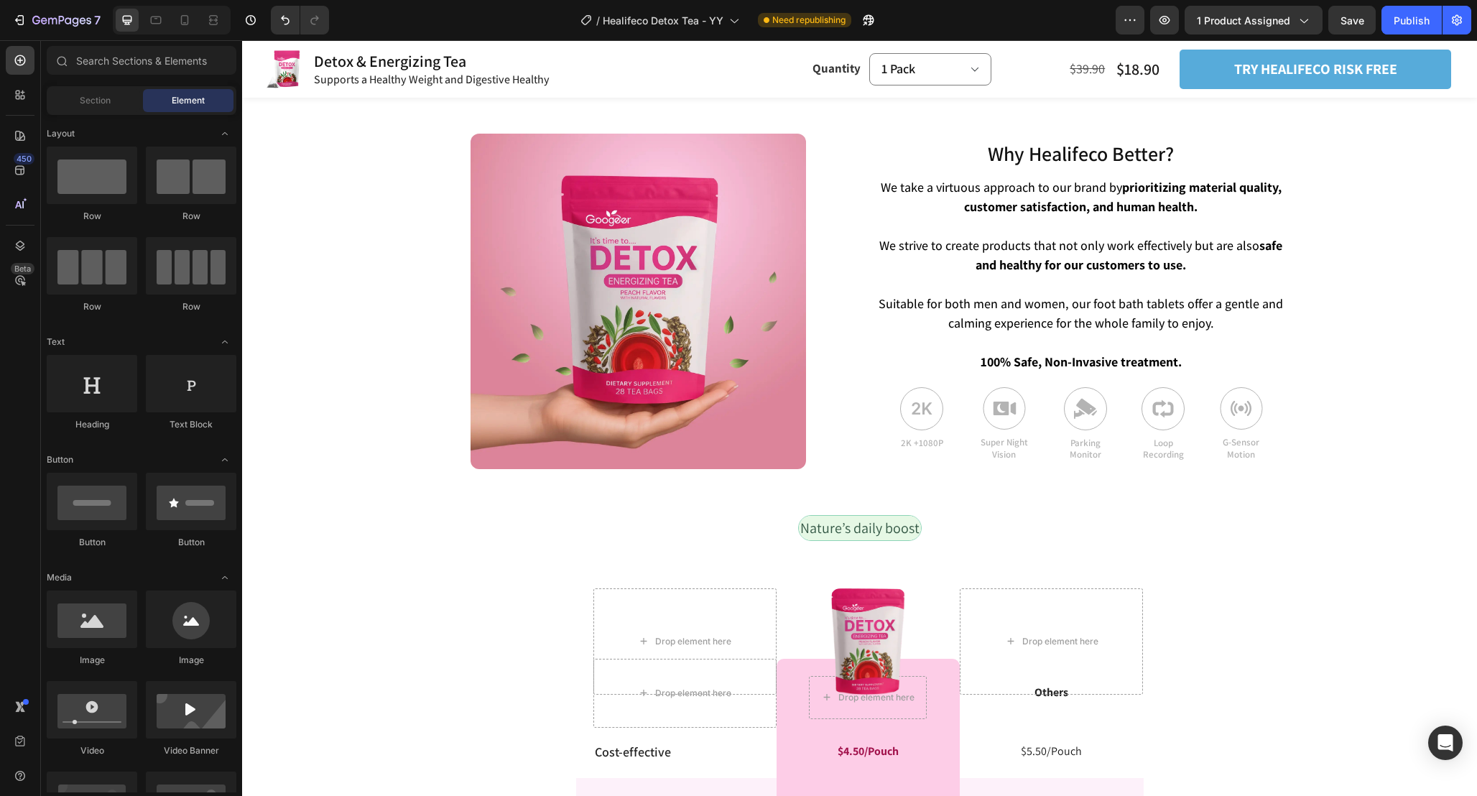
scroll to position [3300, 0]
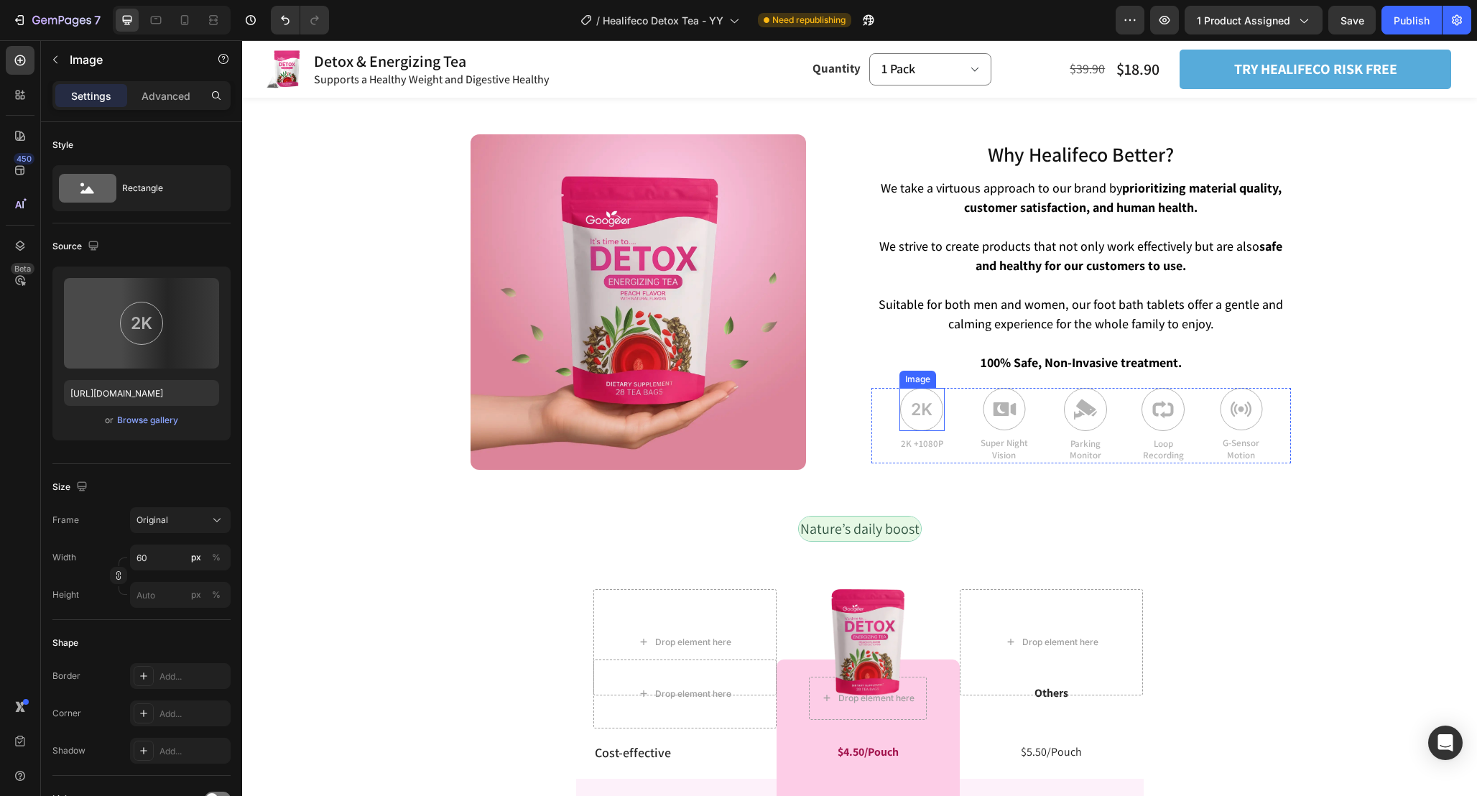
click at [925, 396] on img at bounding box center [921, 409] width 43 height 43
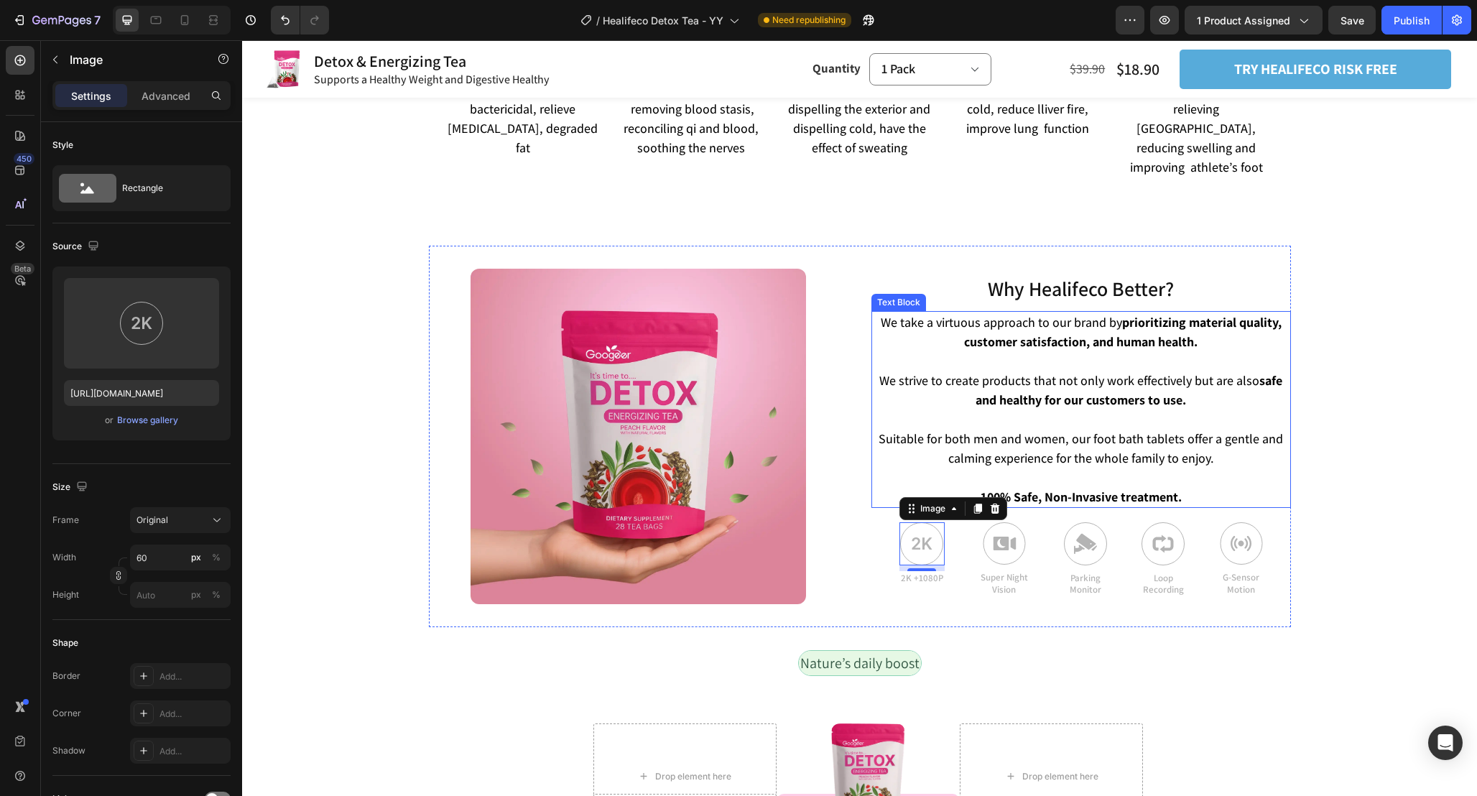
scroll to position [3160, 0]
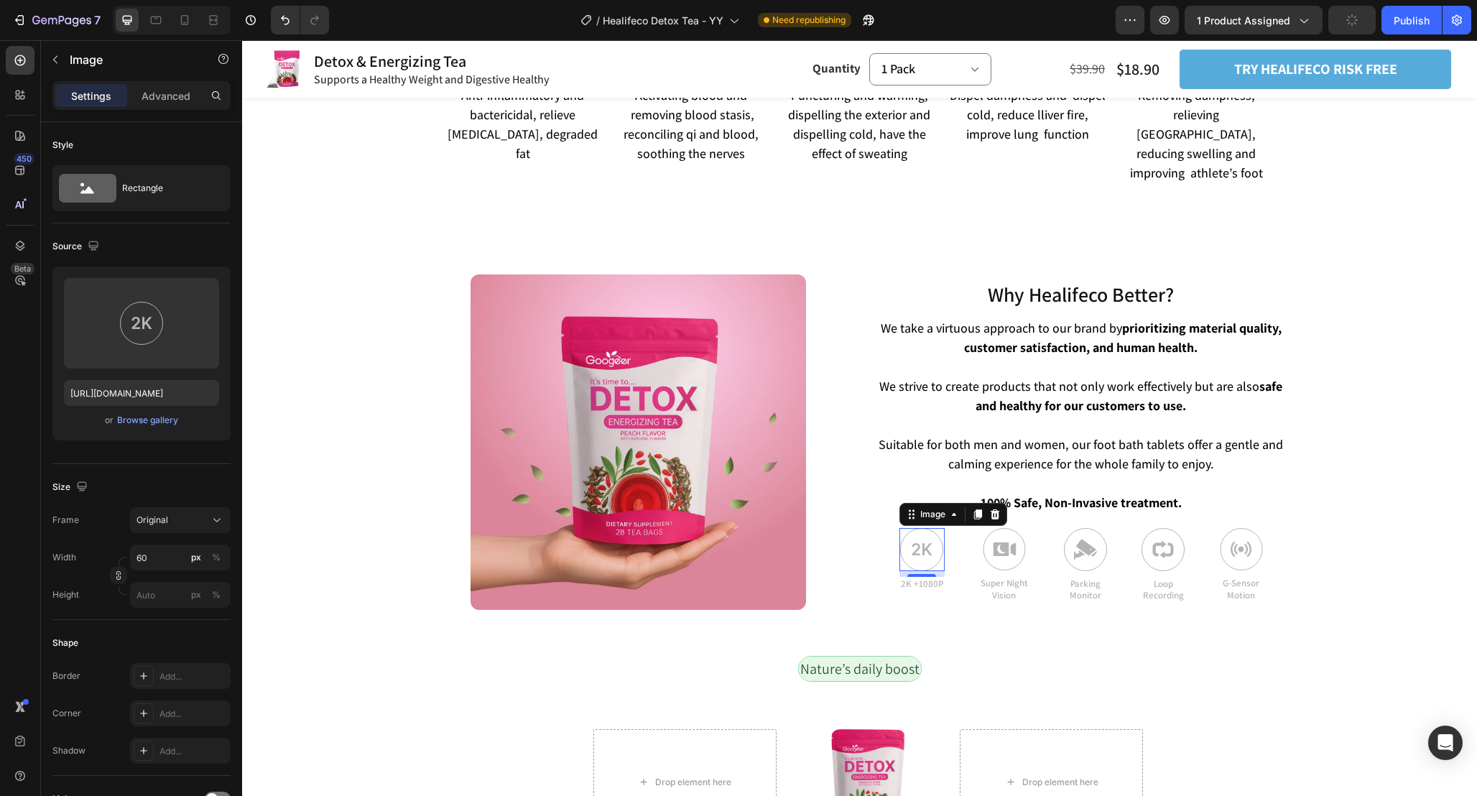
click at [1352, 533] on div "Product Images Detox & Energizing Tea Product Title Supports a Healthy Weight a…" at bounding box center [859, 472] width 1235 height 7053
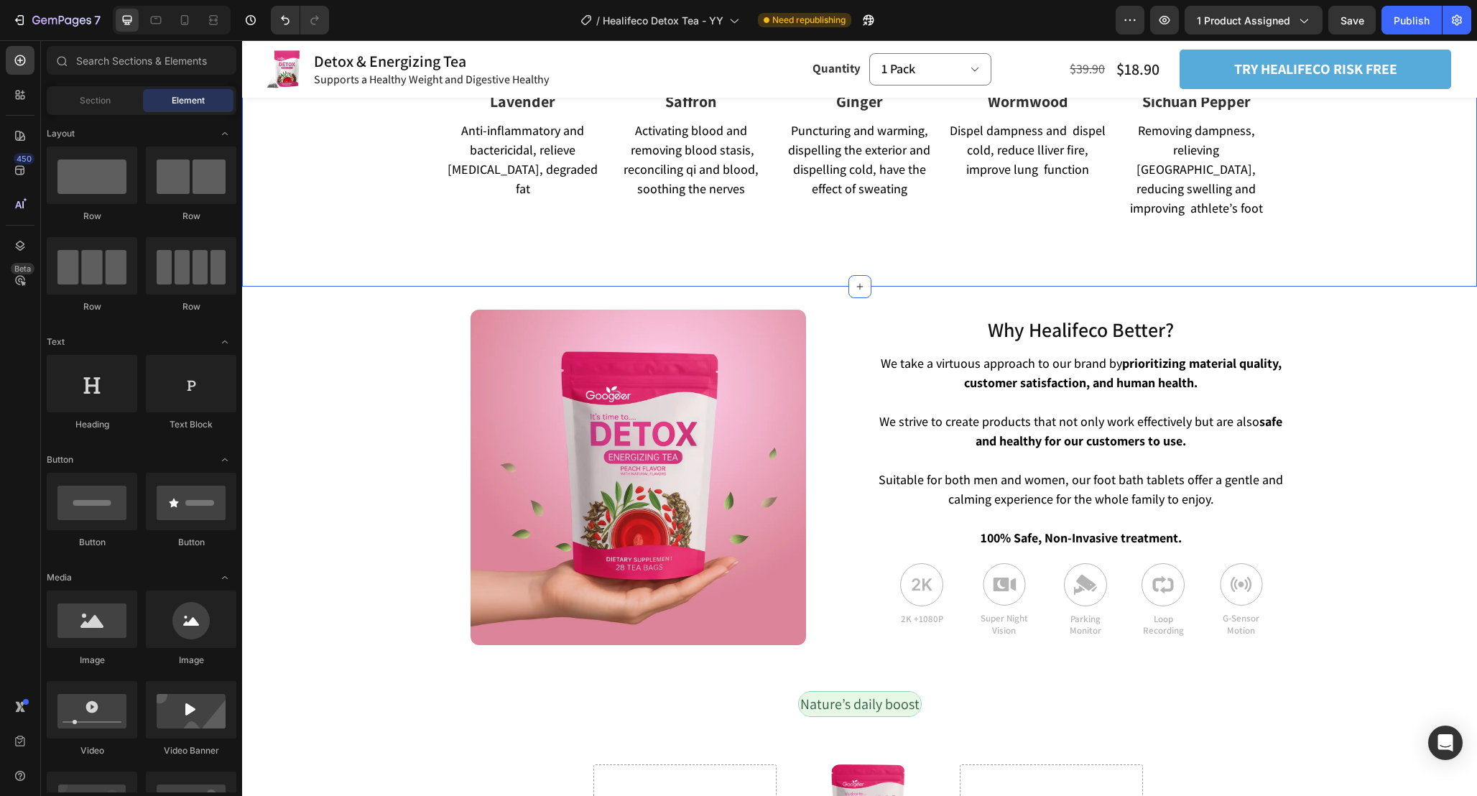
scroll to position [3123, 0]
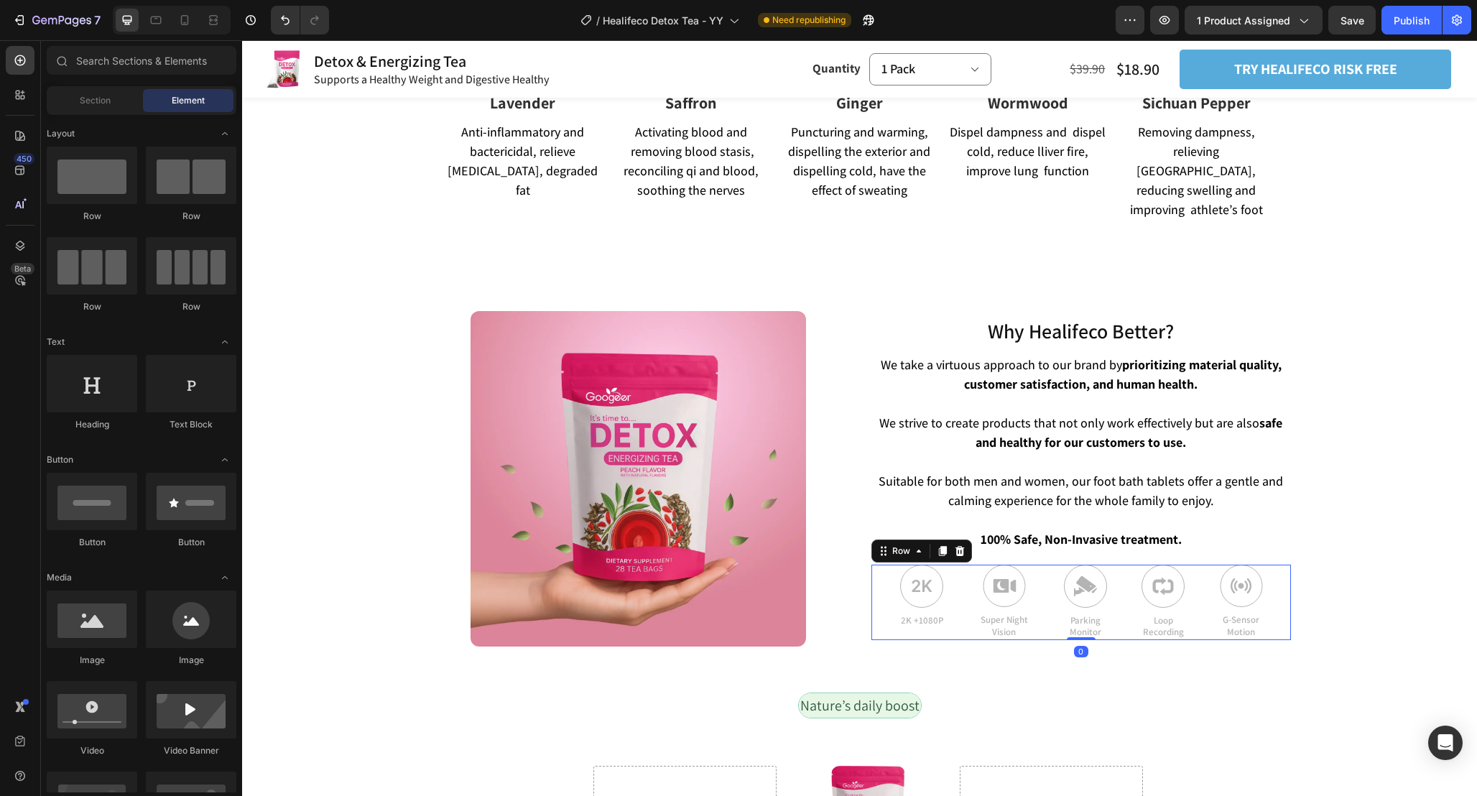
click at [874, 568] on div "Image 2K +1080P Text Block Image Super Night Vision Text Block Image Parking Mo…" at bounding box center [1081, 603] width 420 height 76
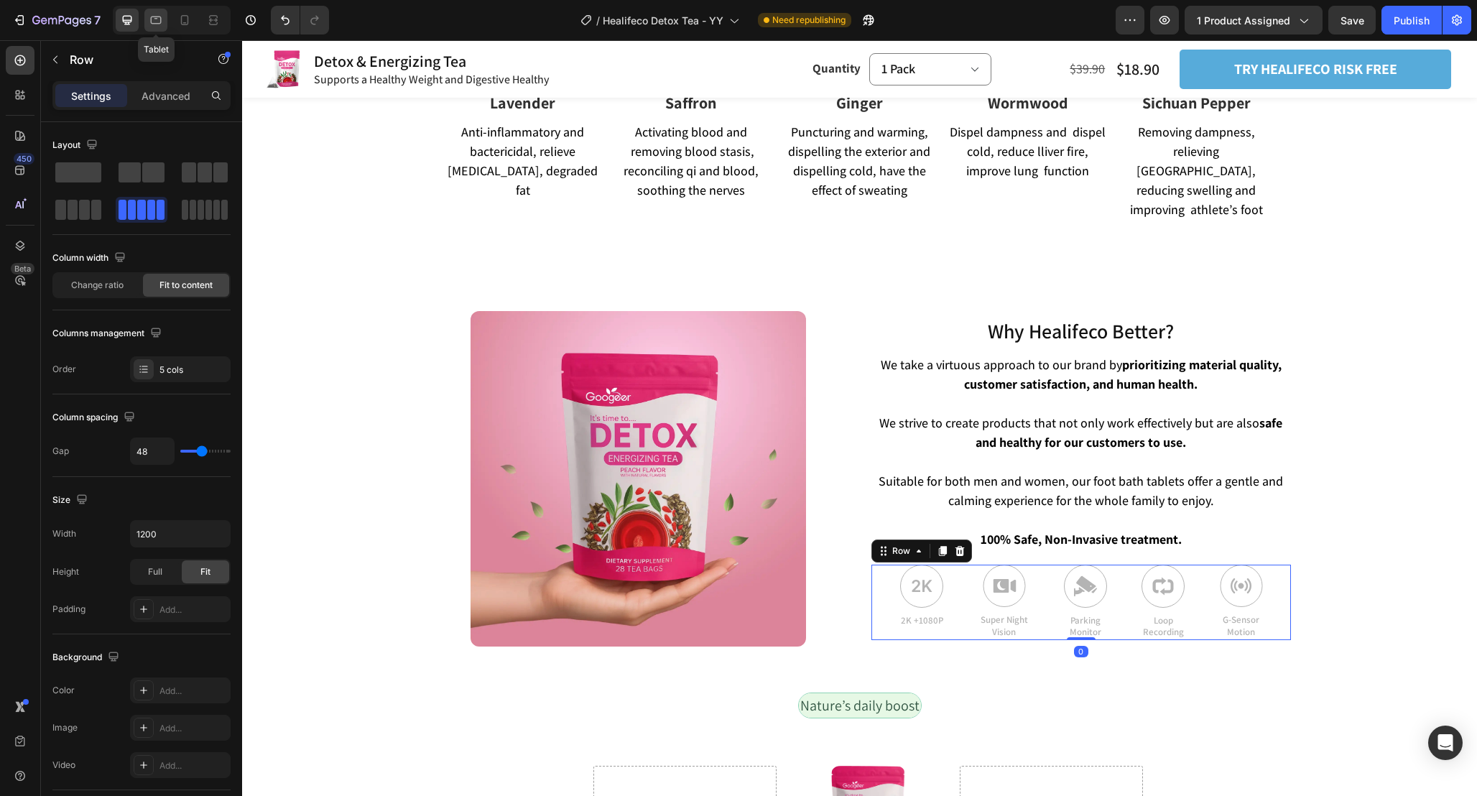
click at [161, 25] on icon at bounding box center [156, 20] width 14 height 14
type input "100%"
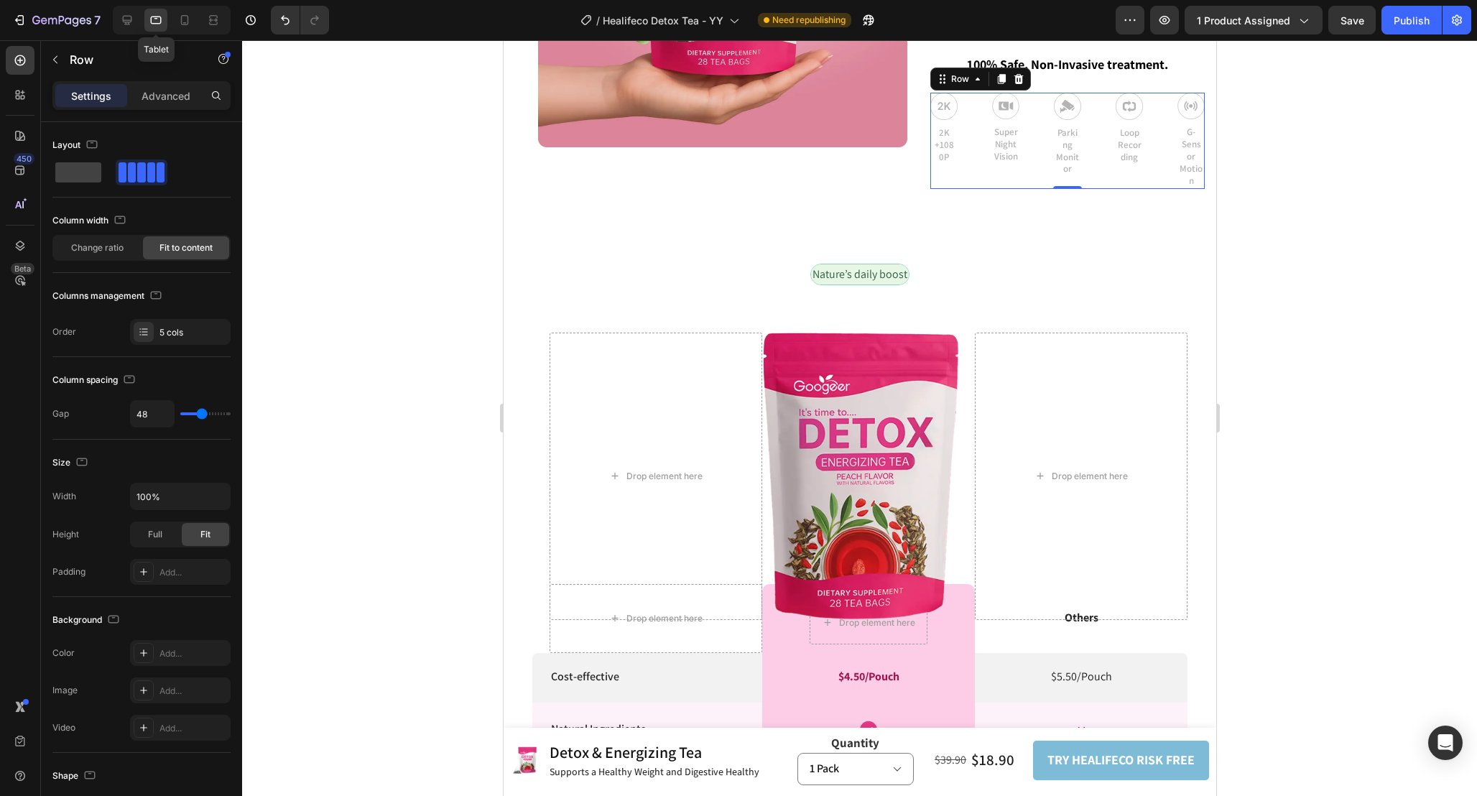
scroll to position [3653, 0]
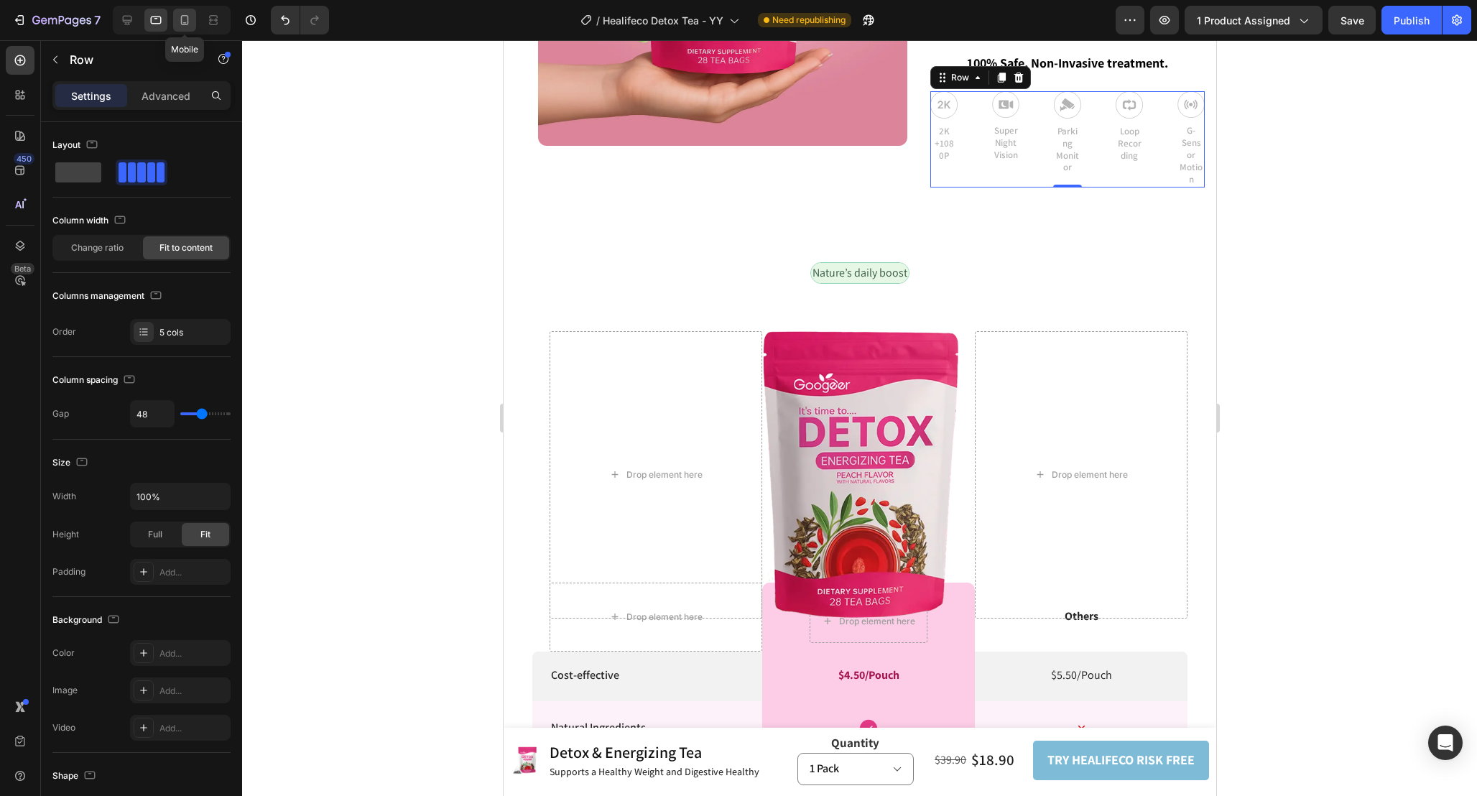
click at [188, 22] on icon at bounding box center [185, 20] width 8 height 10
type input "15"
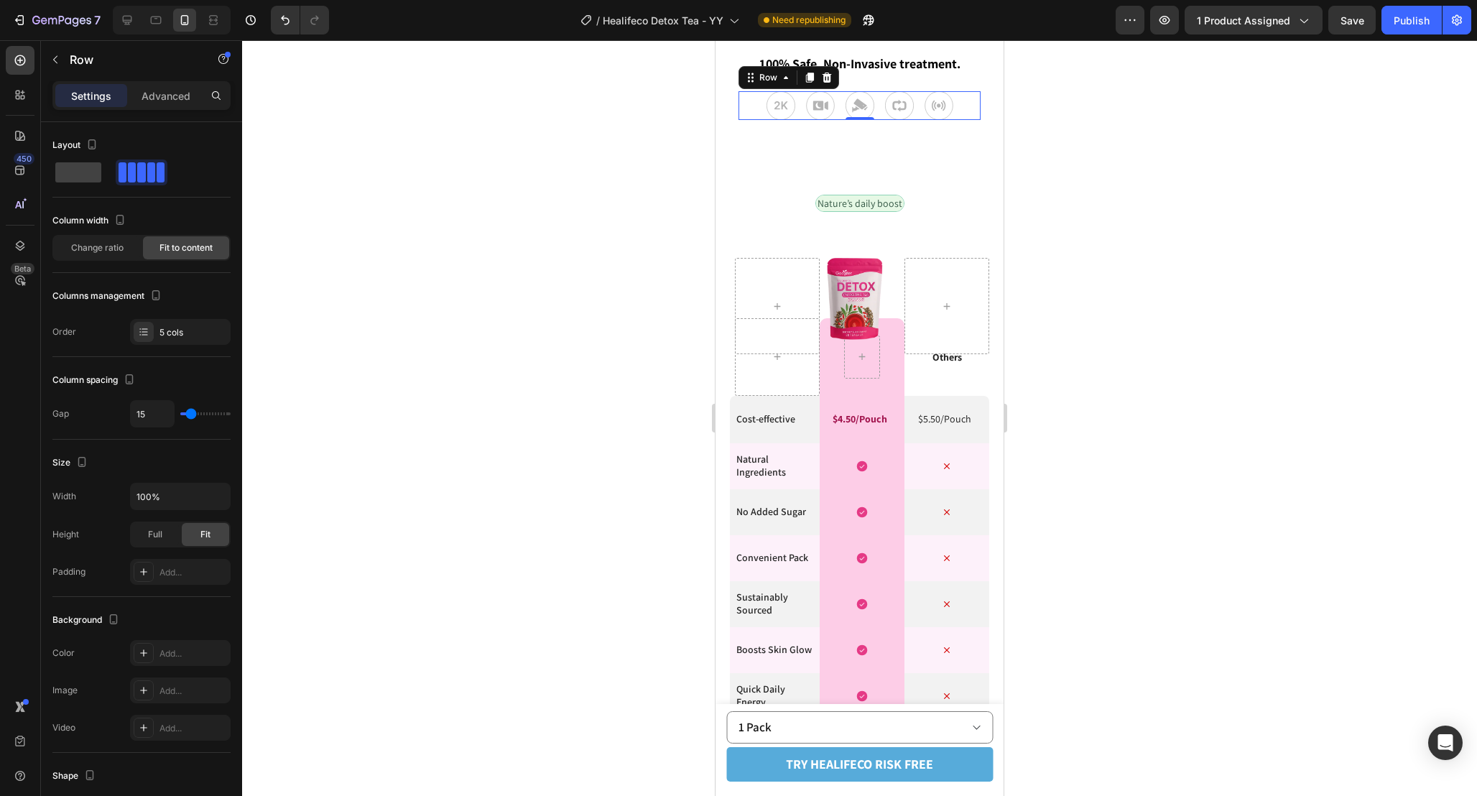
scroll to position [3826, 0]
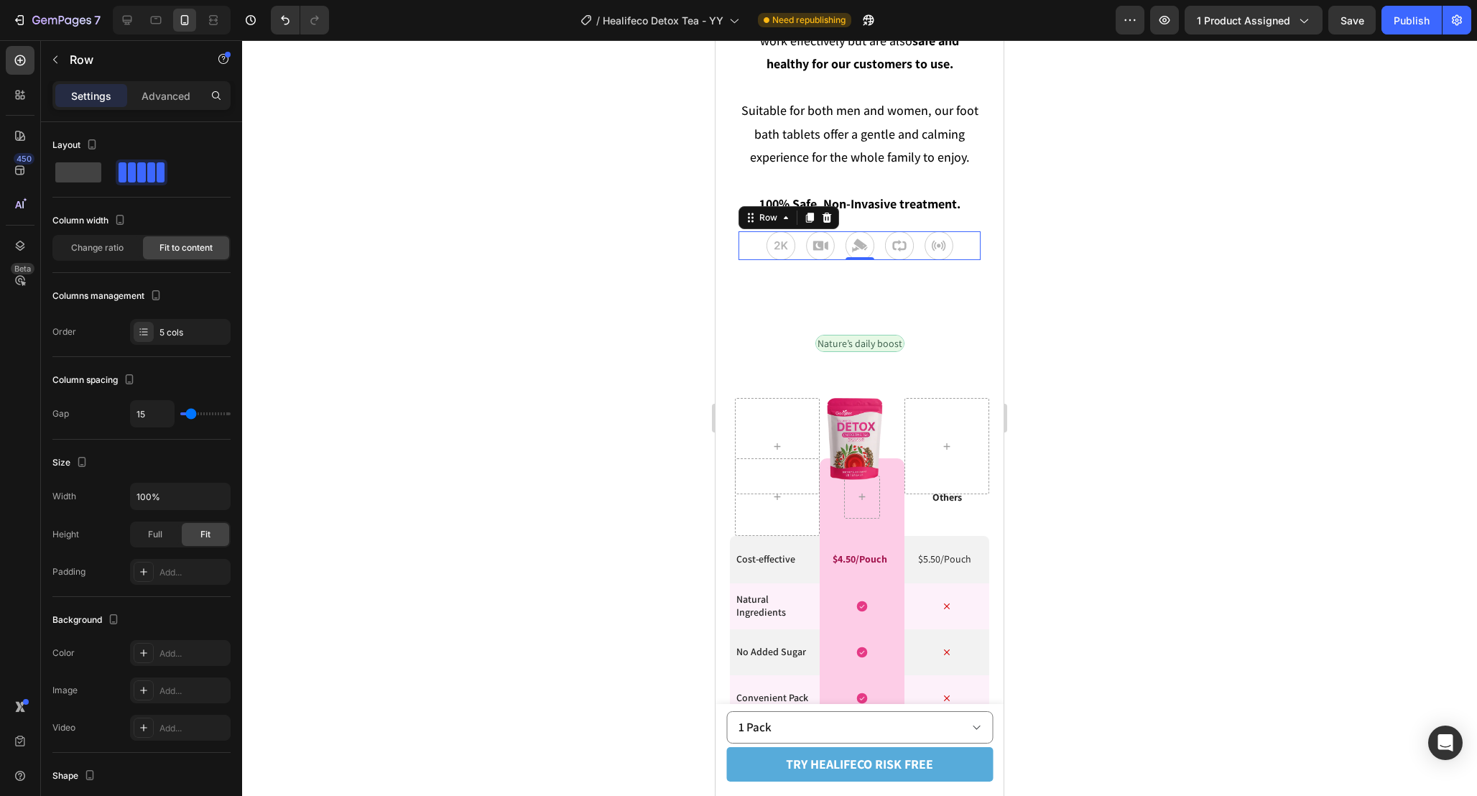
click at [744, 248] on div "Image 2K +1080P Text Block Image Super Night Vision Text Block Image Parking Mo…" at bounding box center [860, 245] width 242 height 29
click at [123, 20] on icon at bounding box center [127, 20] width 9 height 9
type input "48"
type input "1200"
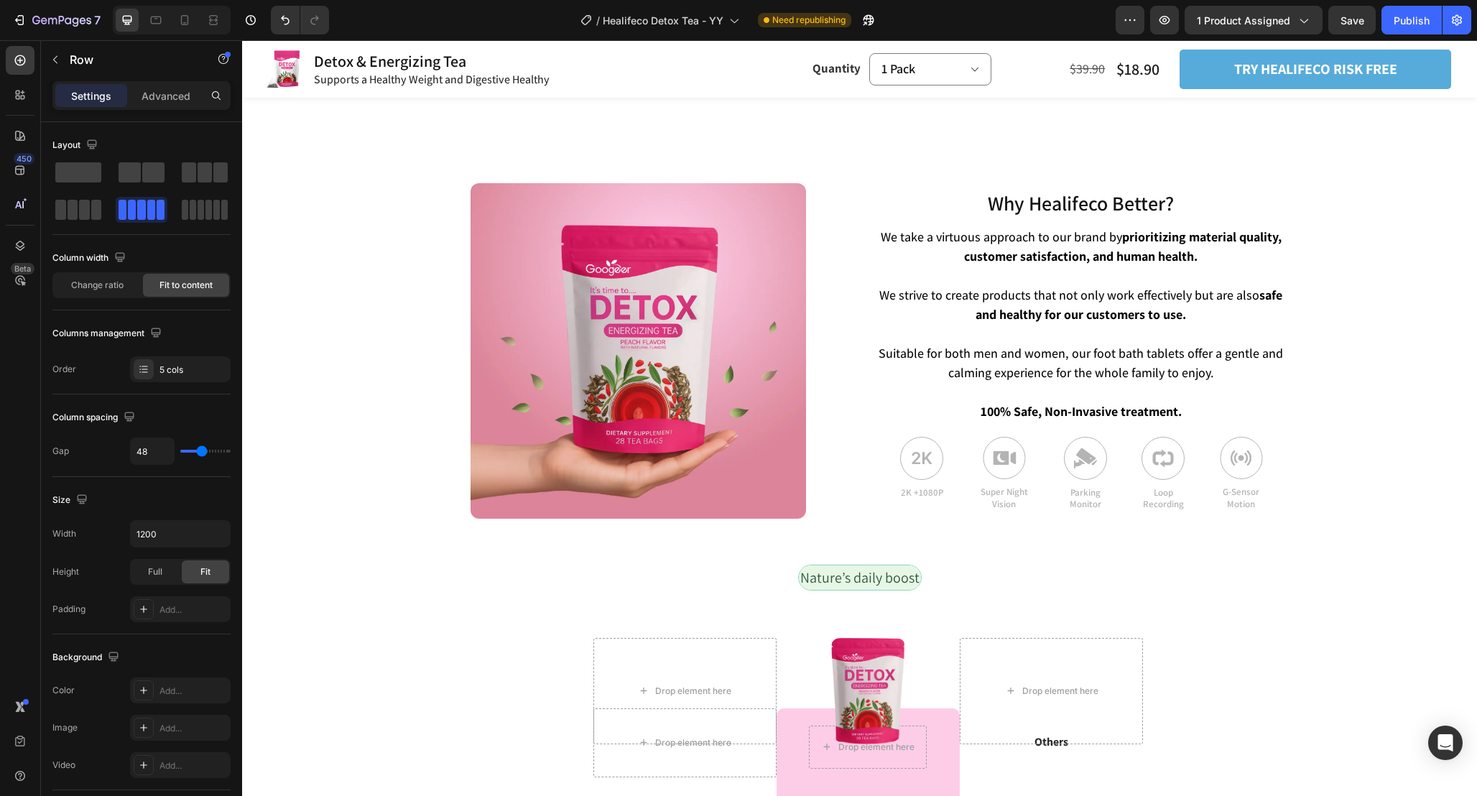
scroll to position [3247, 0]
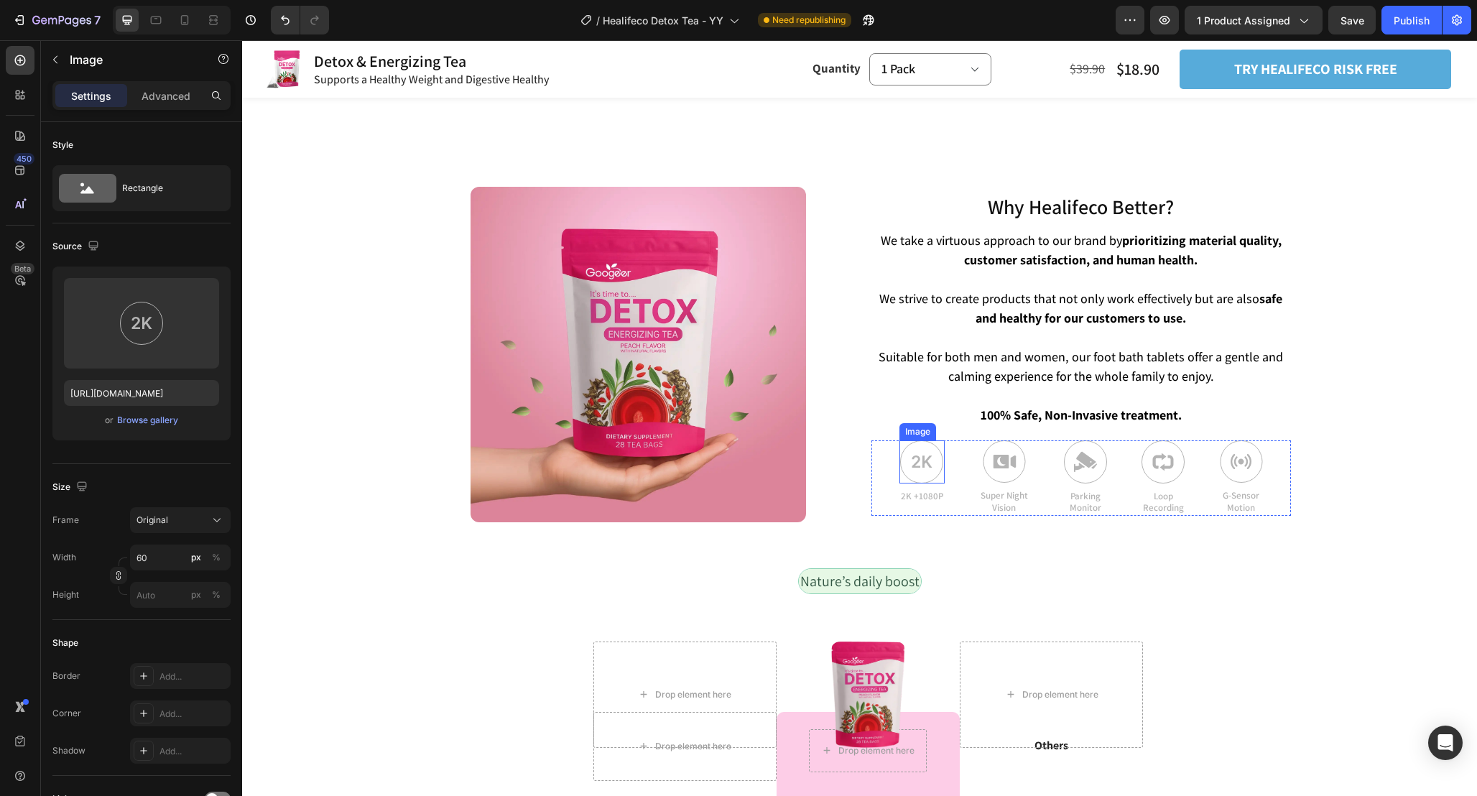
click at [920, 450] on img at bounding box center [921, 461] width 43 height 43
click at [942, 440] on img at bounding box center [921, 461] width 43 height 43
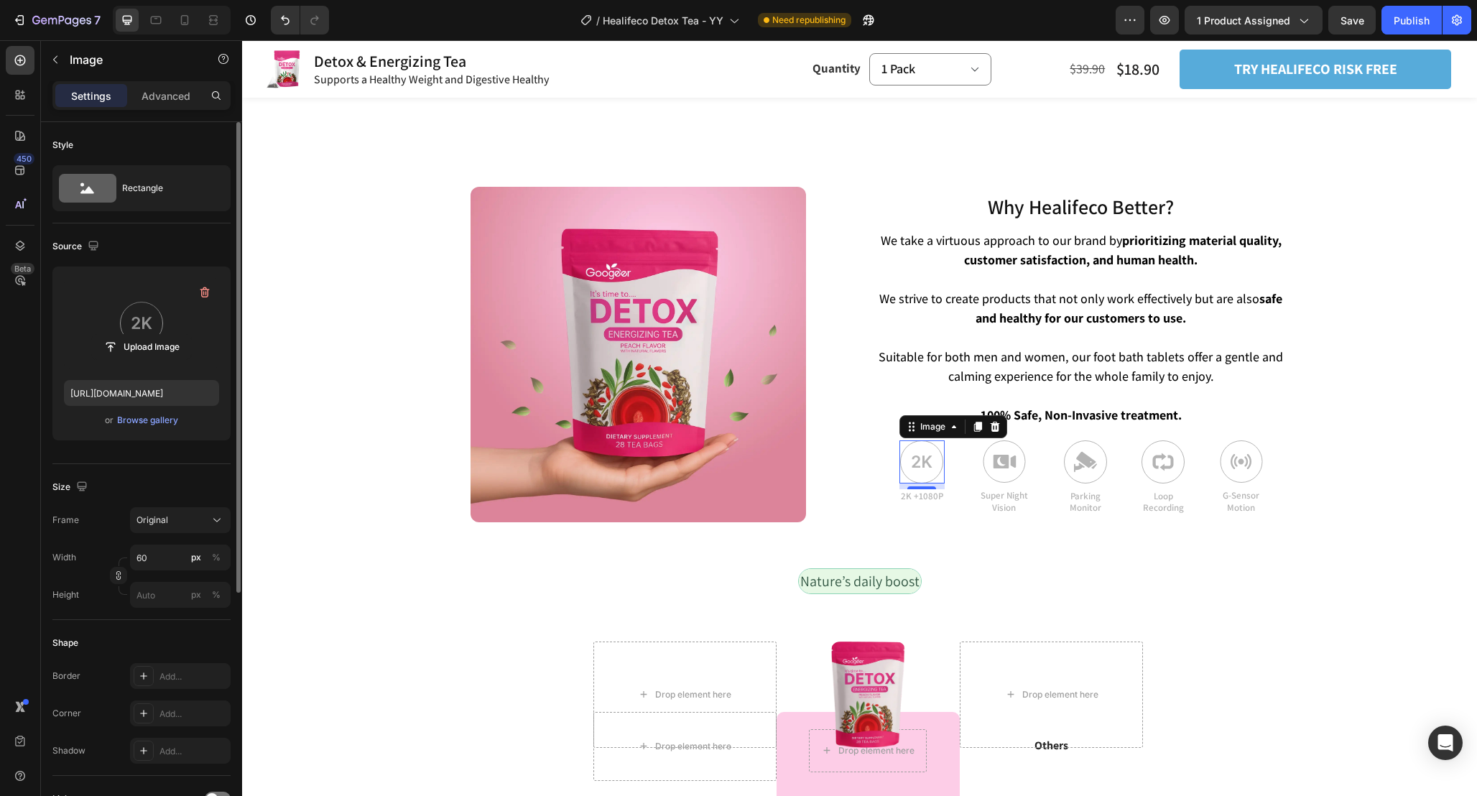
click at [105, 332] on label at bounding box center [141, 323] width 155 height 91
click at [105, 335] on input "file" at bounding box center [141, 347] width 99 height 24
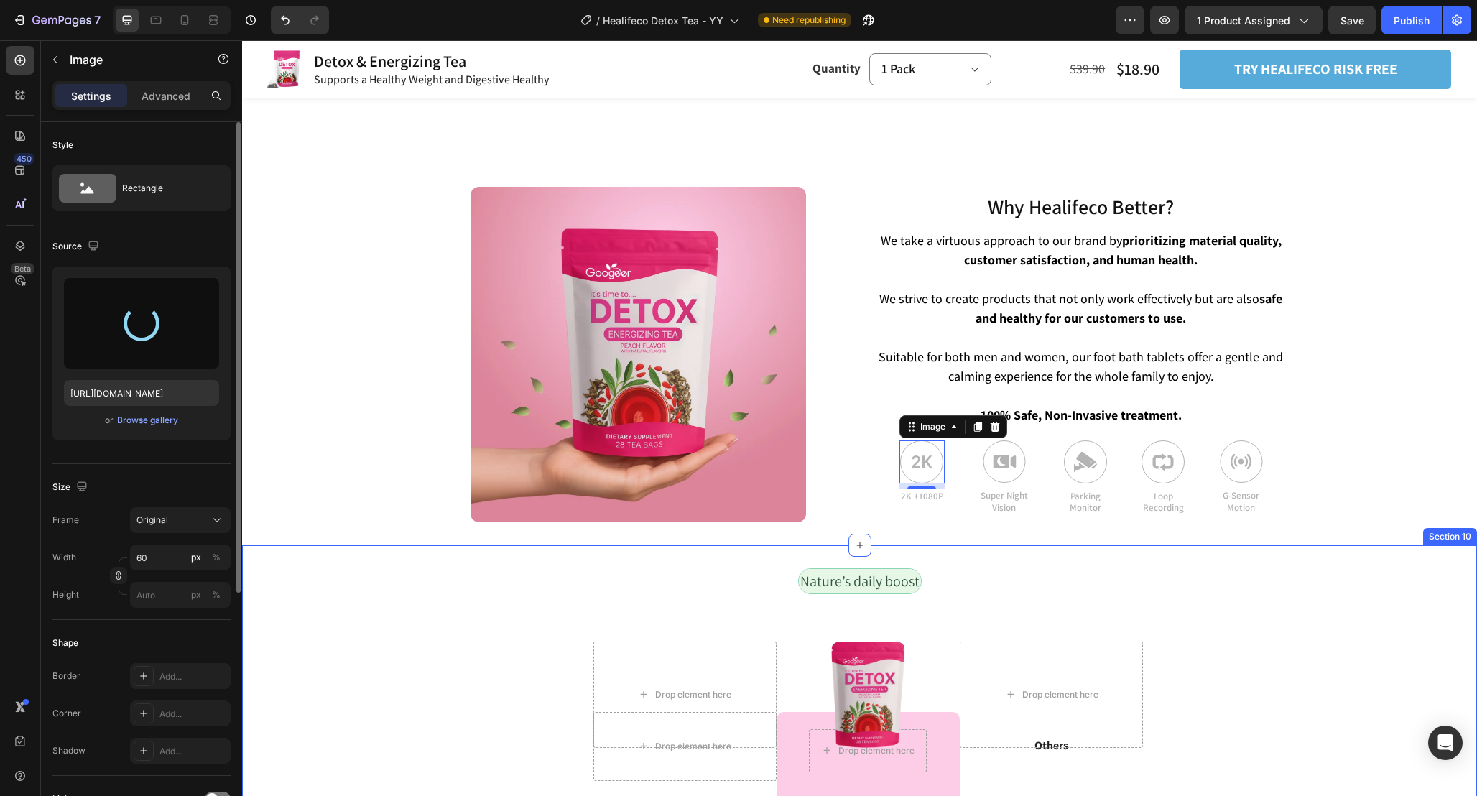
type input "https://cdn.shopify.com/s/files/1/0665/9355/4687/files/gempages_464015395364275…"
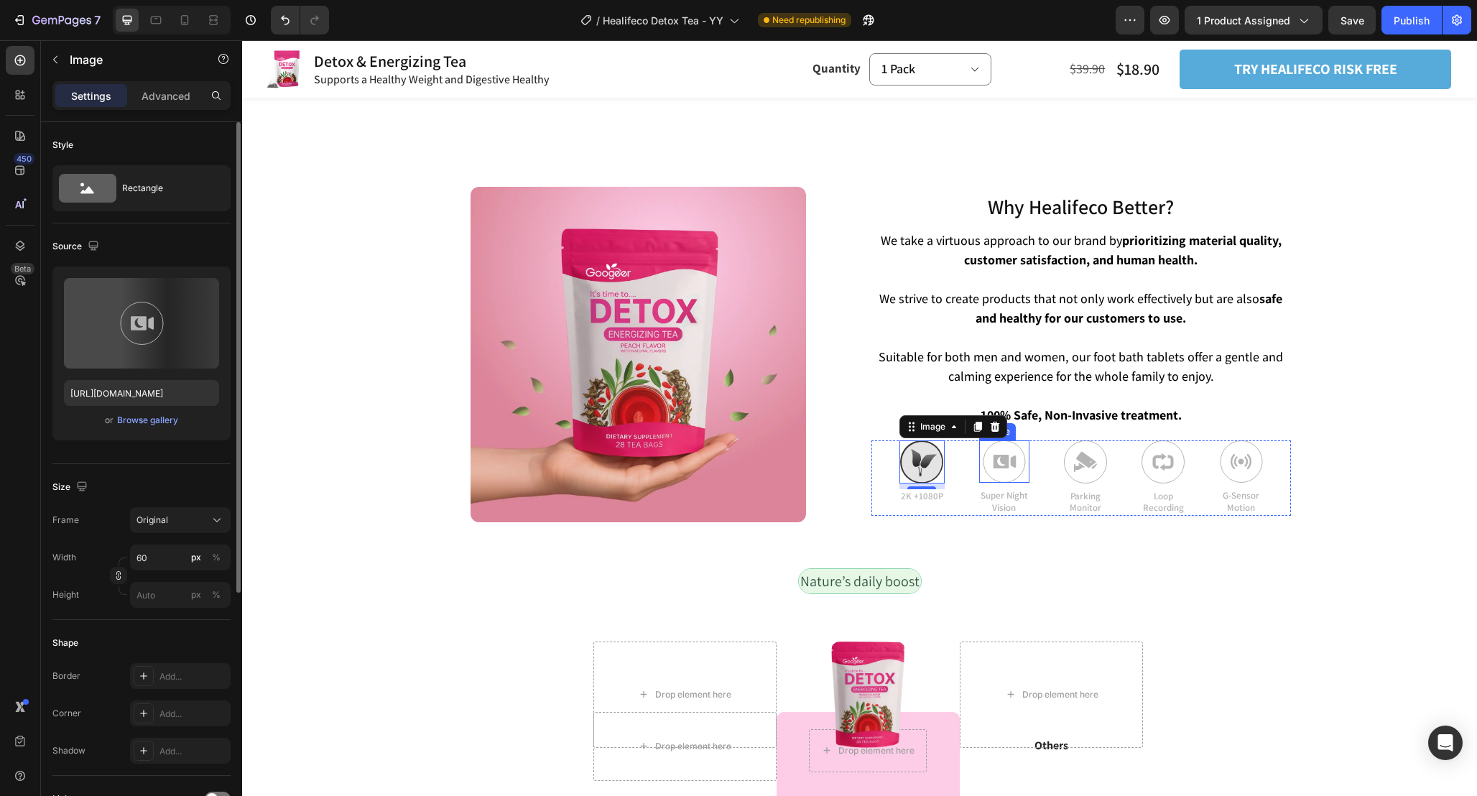
click at [1018, 449] on img at bounding box center [1004, 461] width 43 height 42
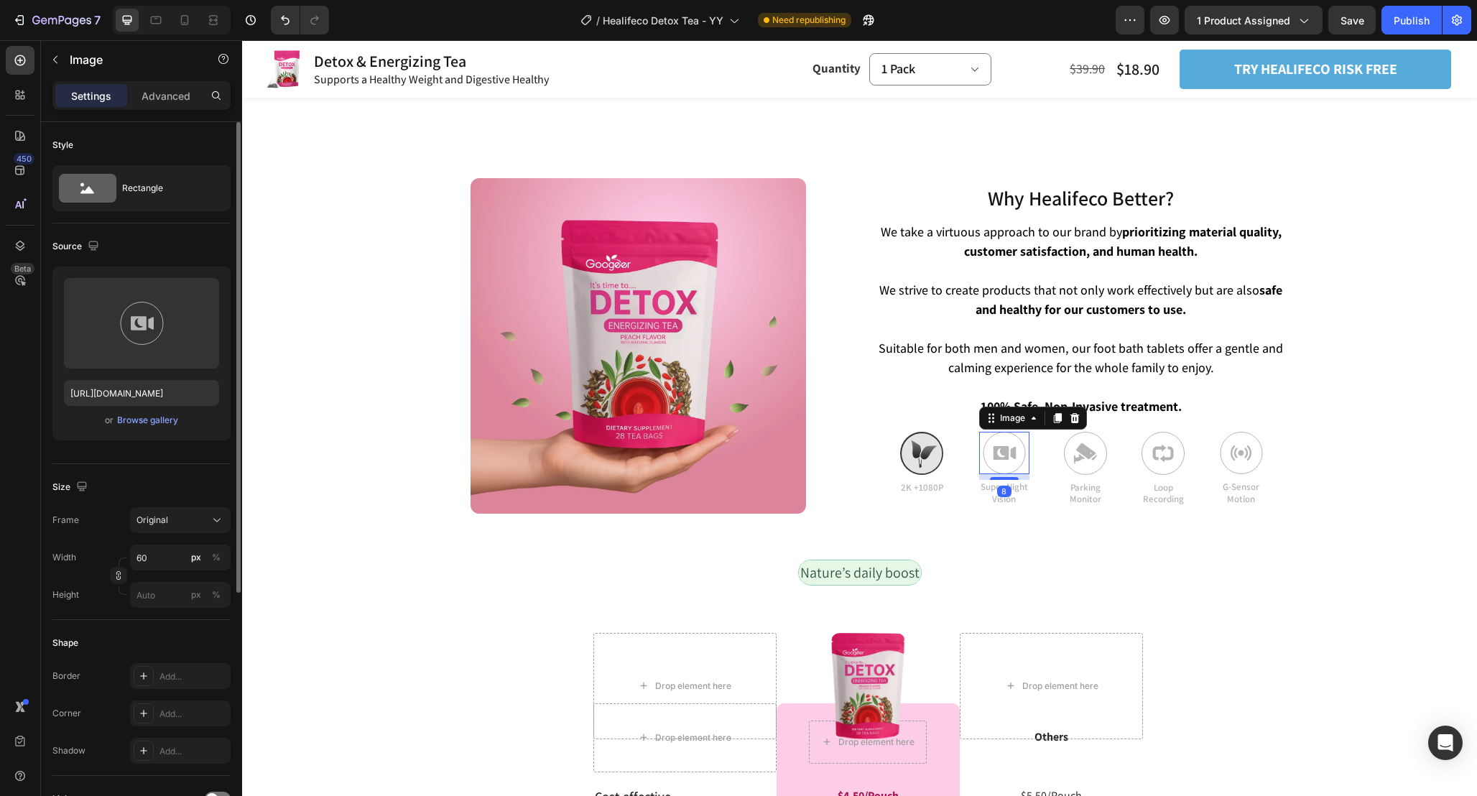
scroll to position [3257, 0]
click at [160, 330] on label at bounding box center [141, 323] width 155 height 91
click at [160, 335] on input "file" at bounding box center [141, 347] width 99 height 24
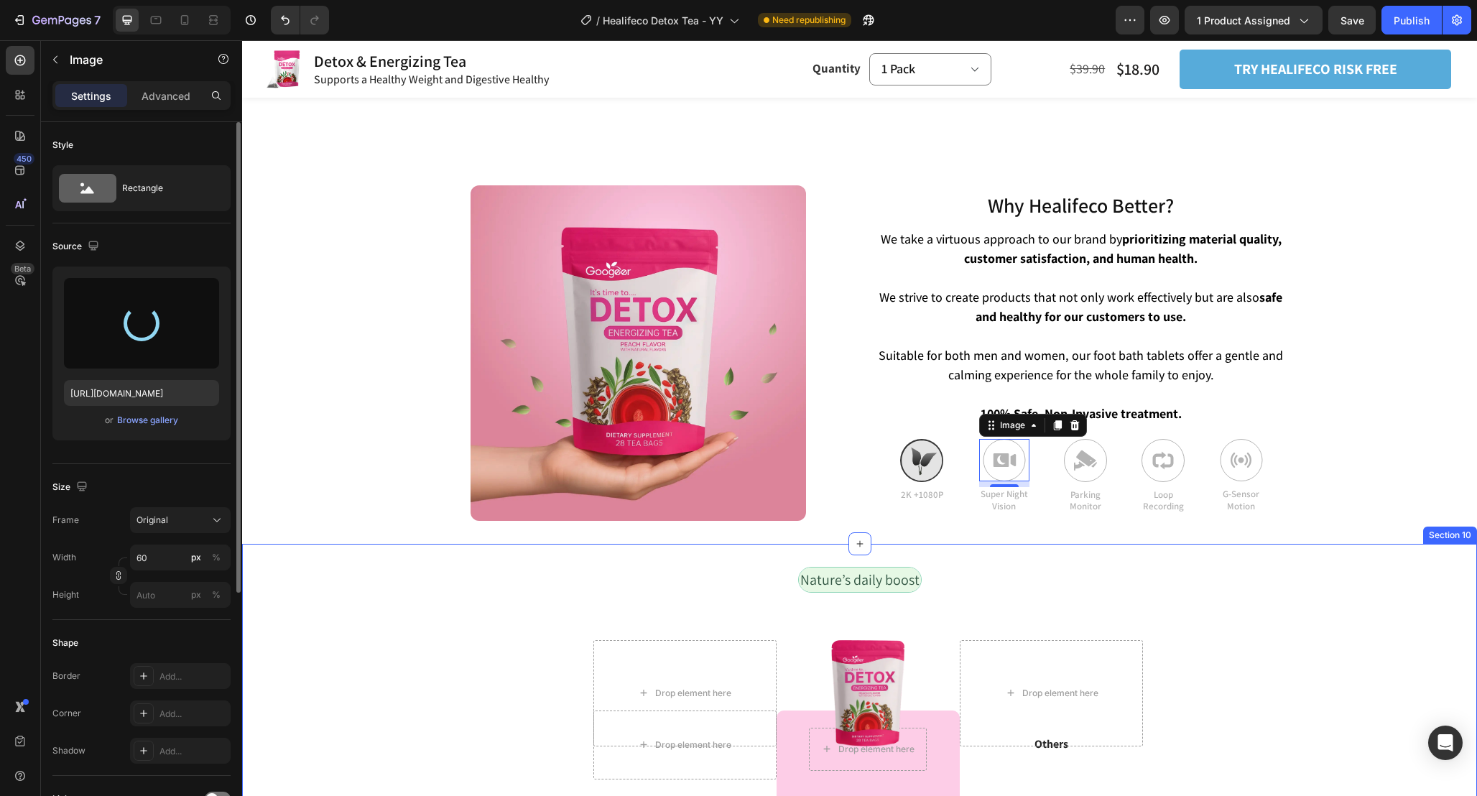
scroll to position [3250, 0]
type input "https://cdn.shopify.com/s/files/1/0665/9355/4687/files/gempages_464015395364275…"
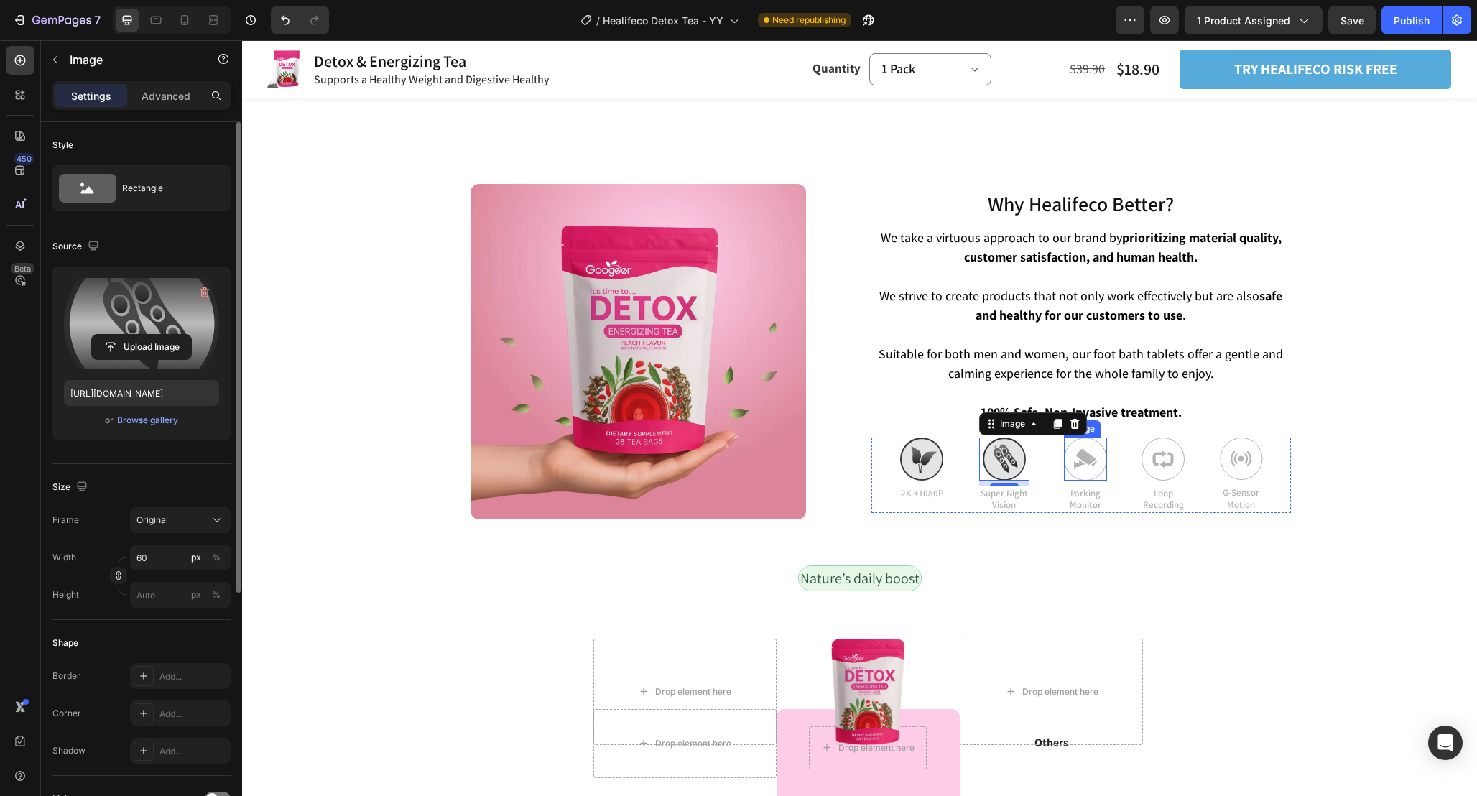
click at [1081, 441] on img at bounding box center [1085, 459] width 43 height 43
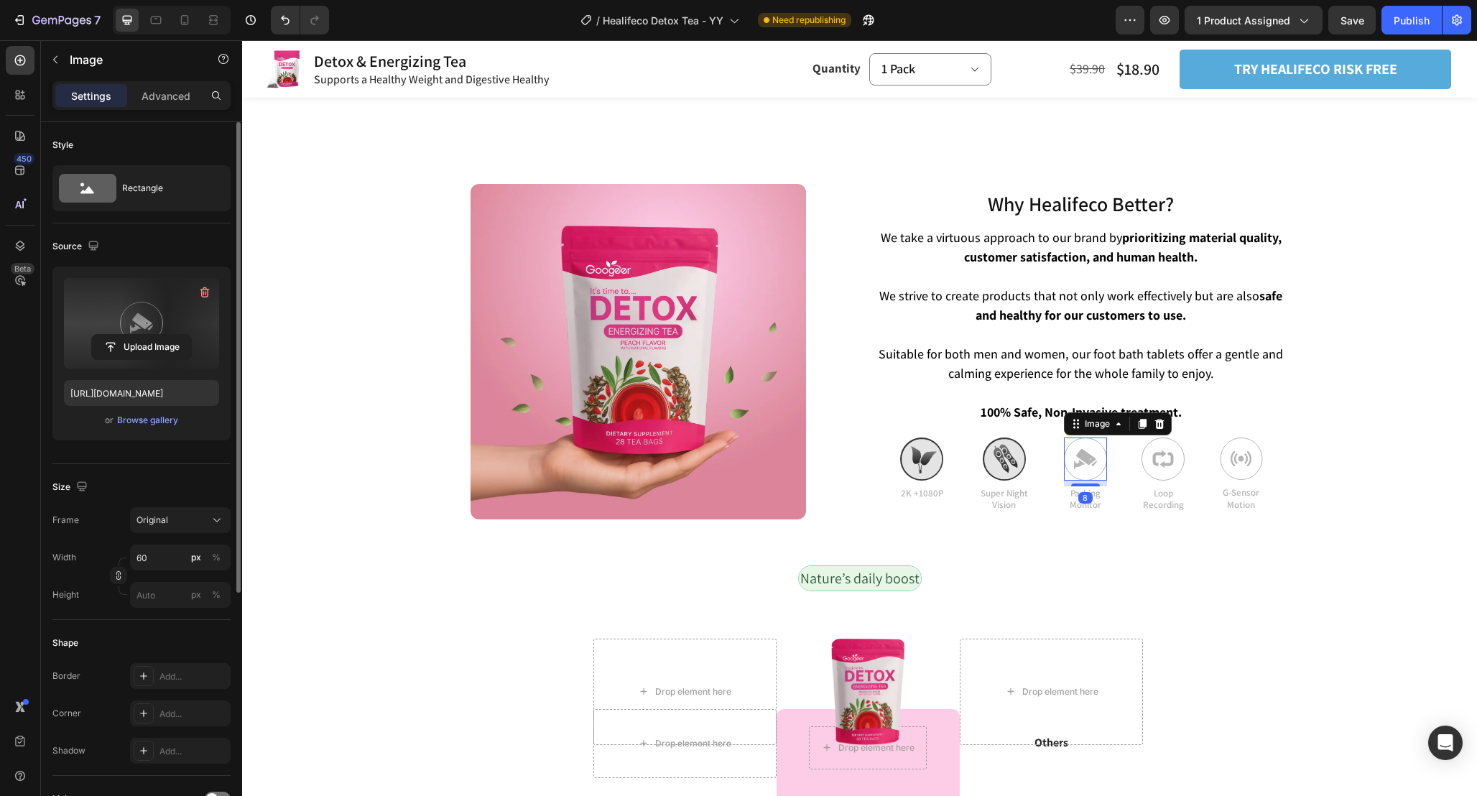
click at [140, 313] on label at bounding box center [141, 323] width 155 height 91
click at [140, 335] on input "file" at bounding box center [141, 347] width 99 height 24
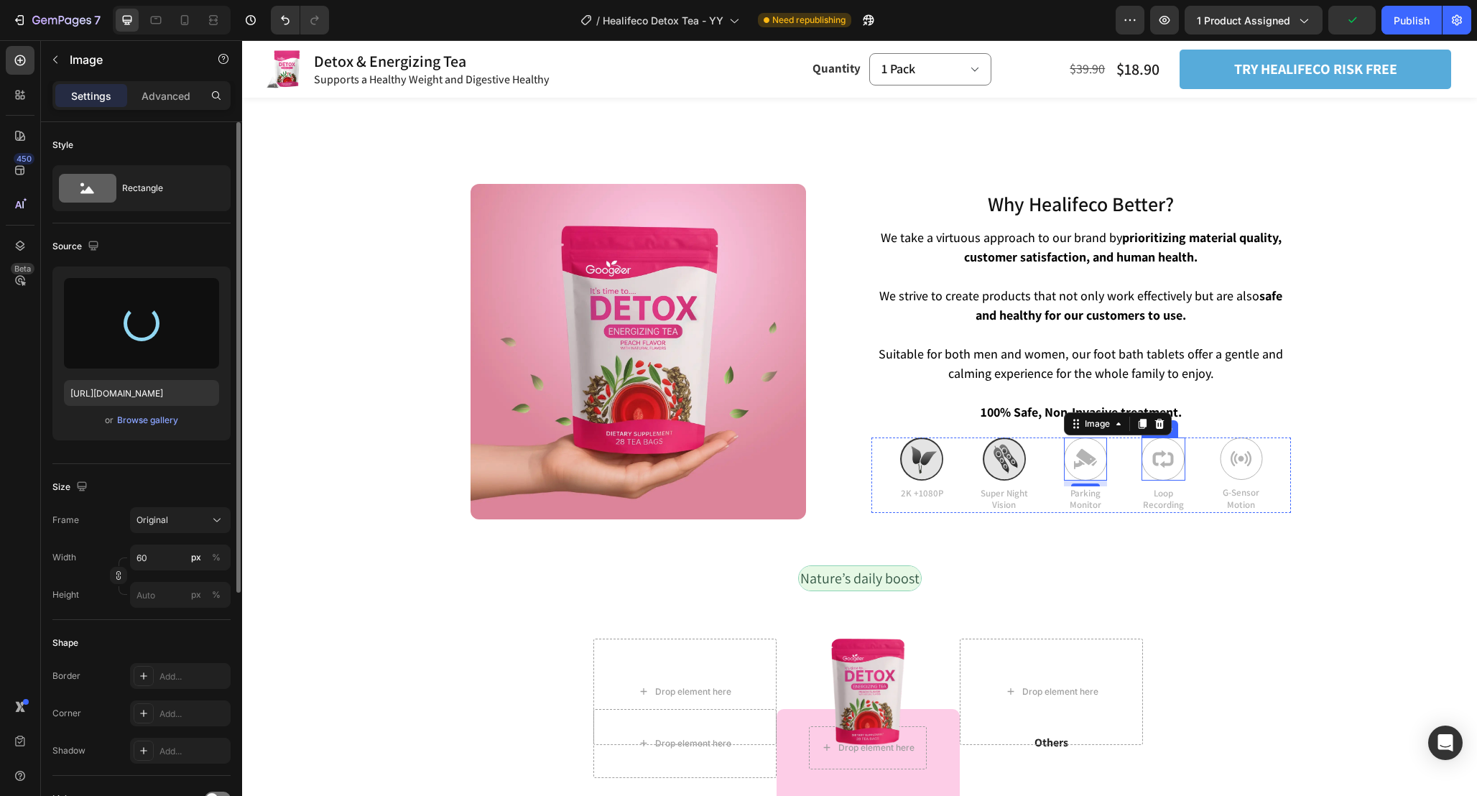
type input "https://cdn.shopify.com/s/files/1/0665/9355/4687/files/gempages_464015395364275…"
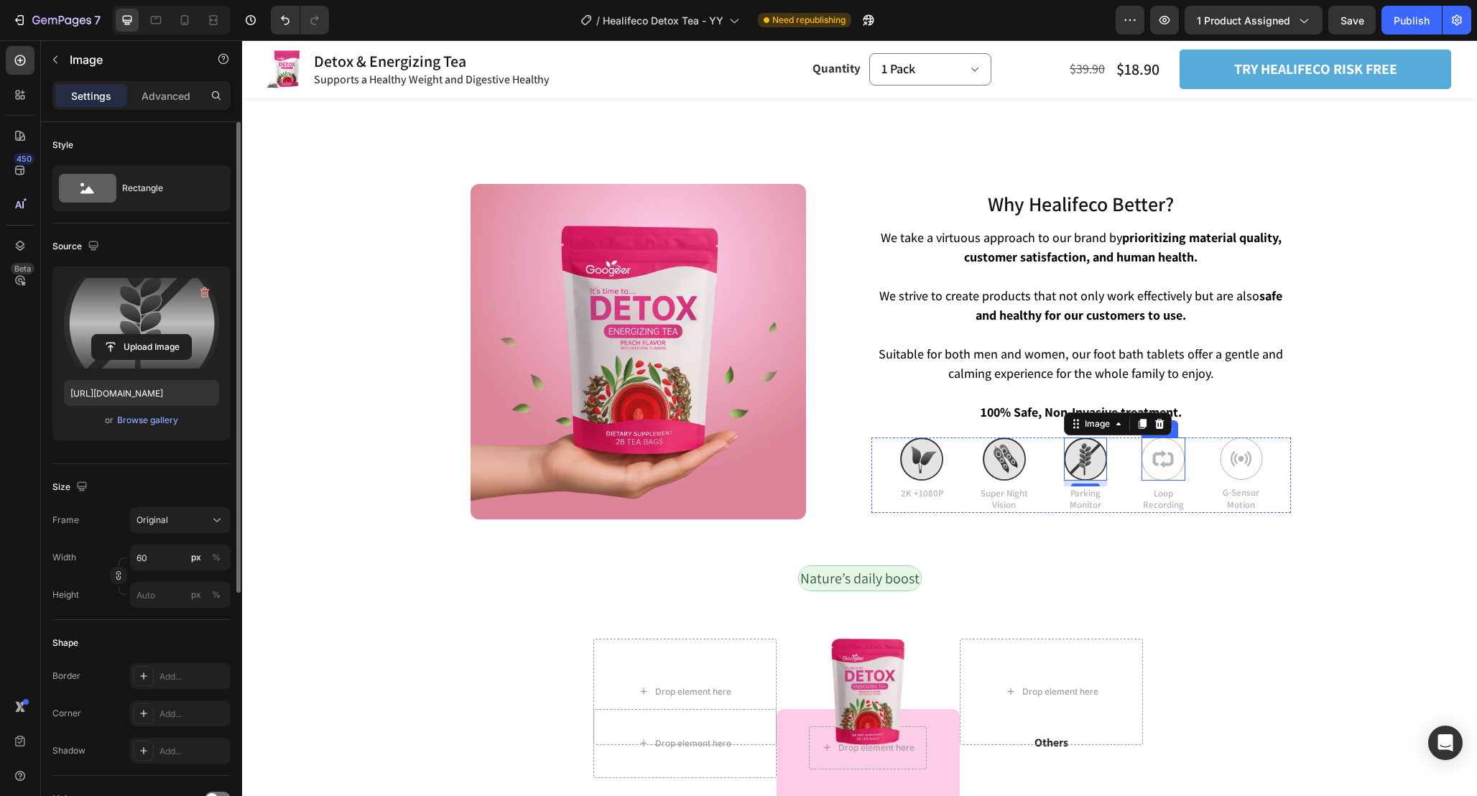
click at [1162, 438] on img at bounding box center [1163, 459] width 43 height 43
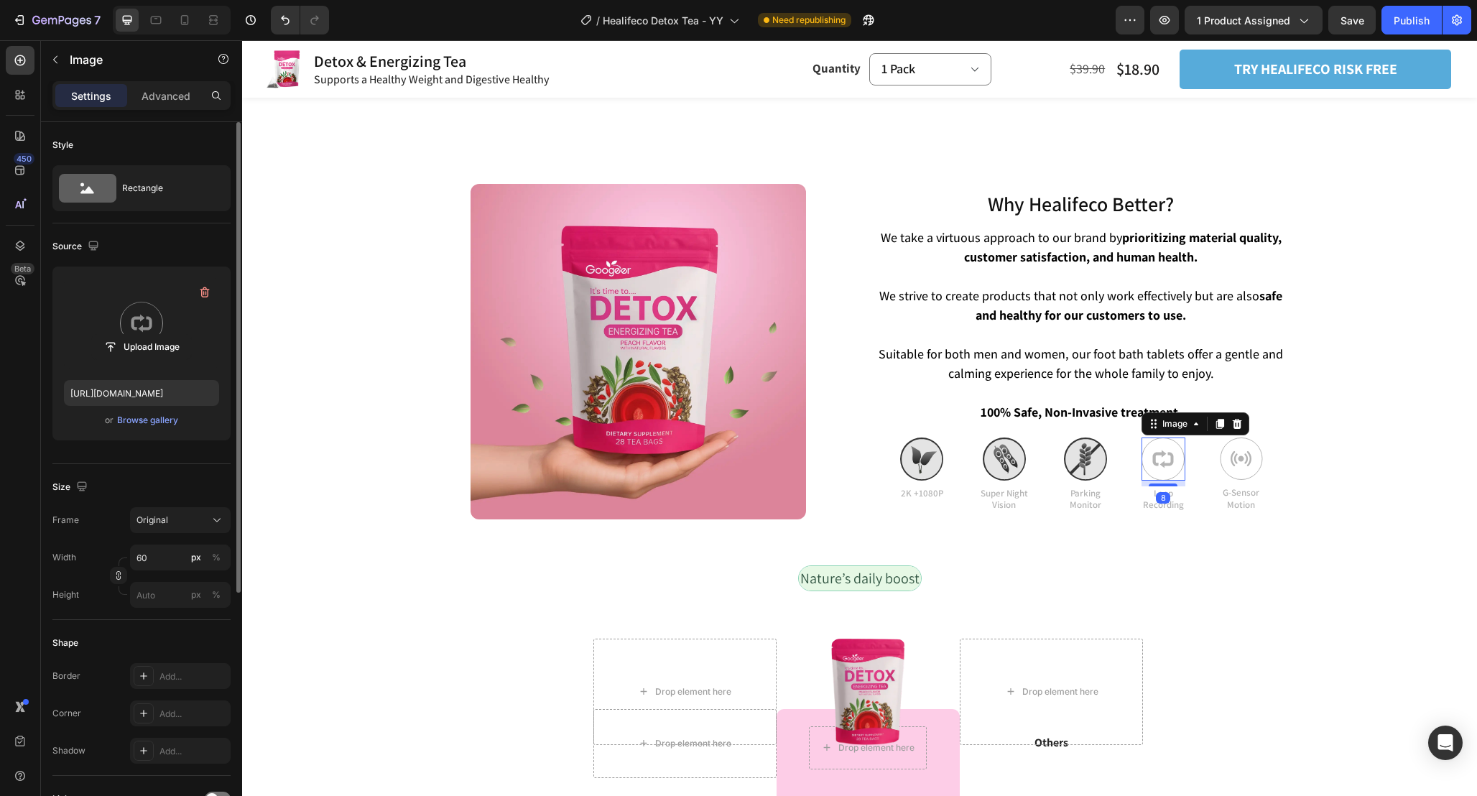
click at [143, 307] on label at bounding box center [141, 323] width 155 height 91
click at [143, 335] on input "file" at bounding box center [141, 347] width 99 height 24
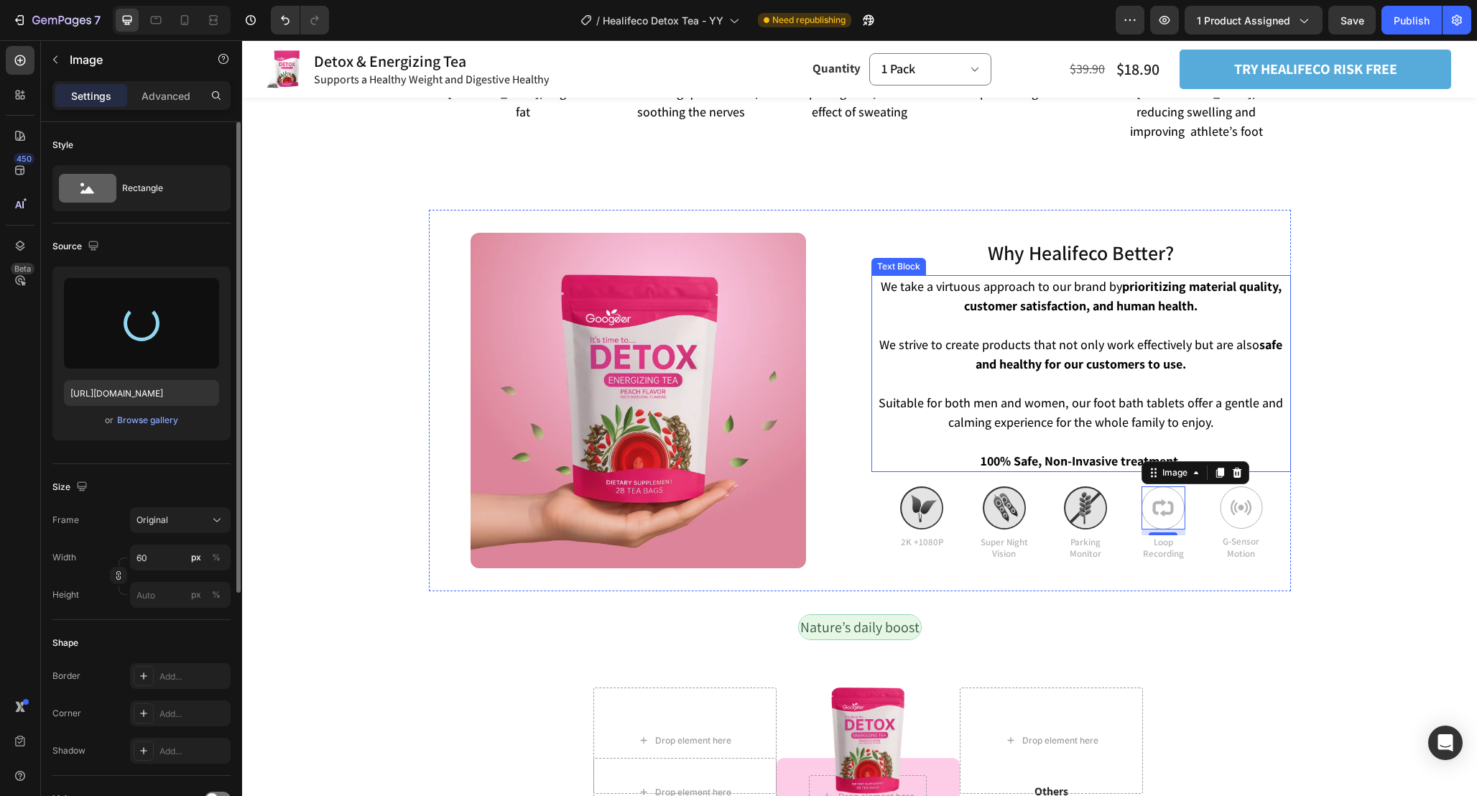
scroll to position [3181, 0]
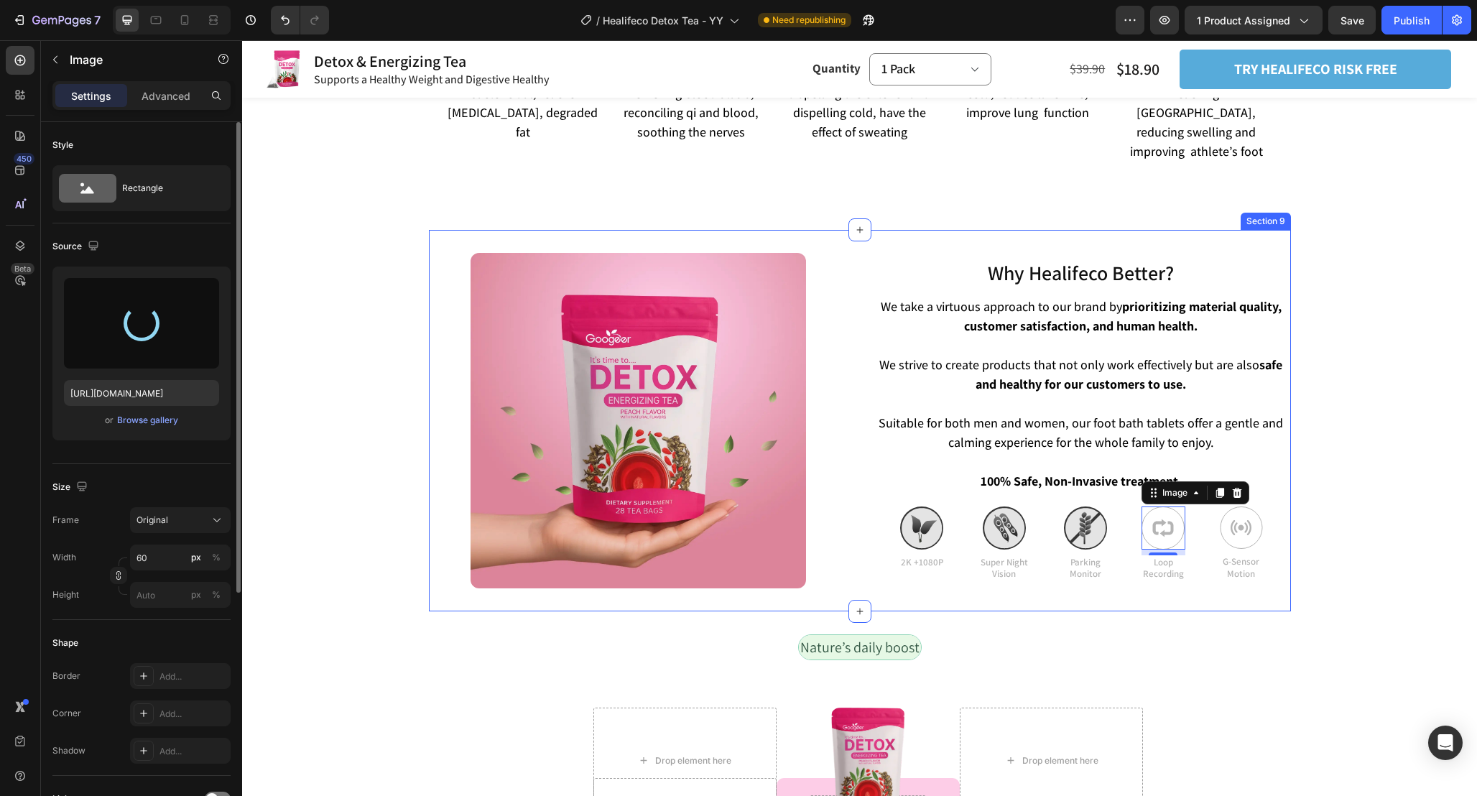
type input "https://cdn.shopify.com/s/files/1/0665/9355/4687/files/gempages_464015395364275…"
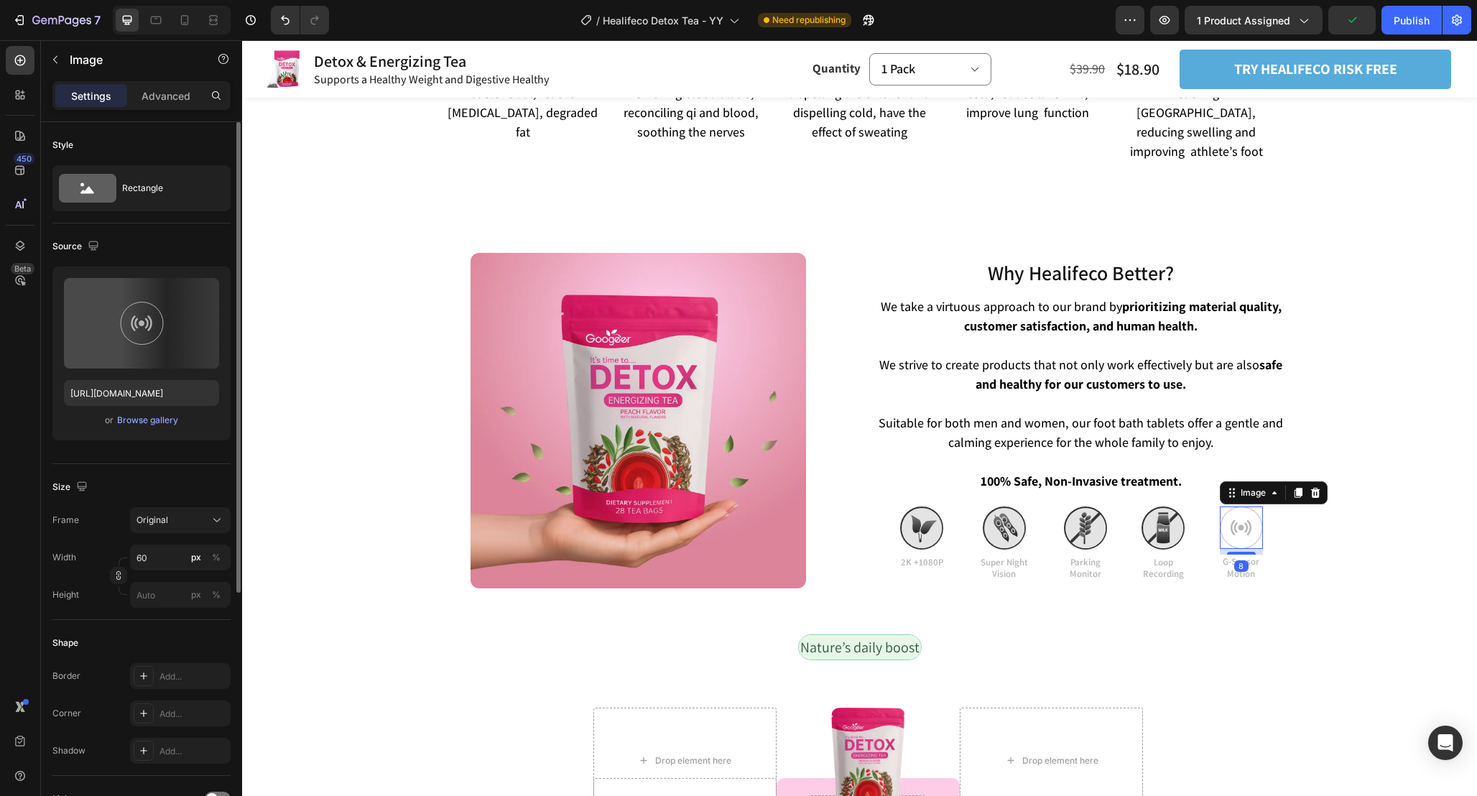
click at [1227, 508] on img at bounding box center [1241, 527] width 43 height 42
click at [140, 324] on label at bounding box center [141, 323] width 155 height 91
click at [140, 335] on input "file" at bounding box center [141, 347] width 99 height 24
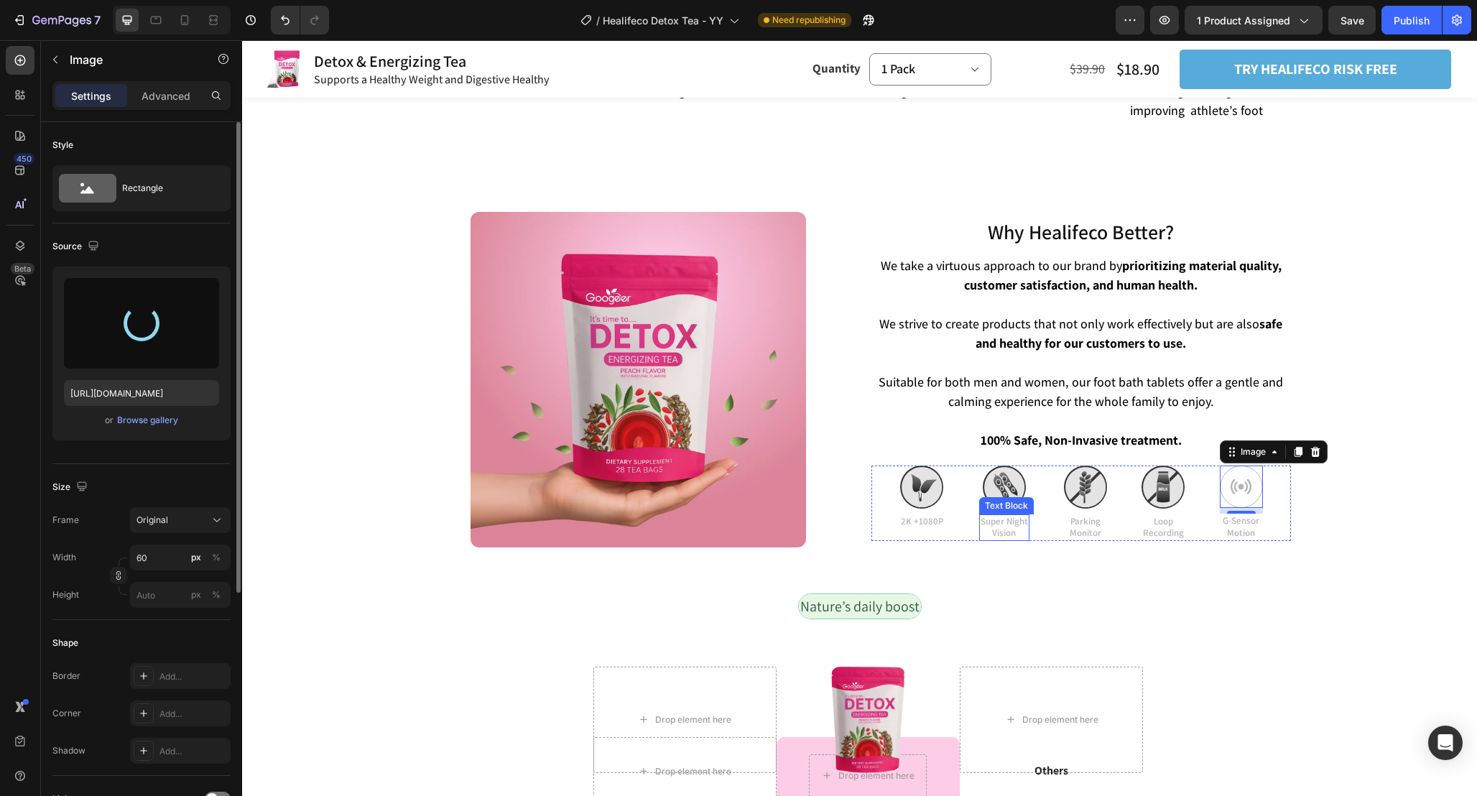
scroll to position [3223, 0]
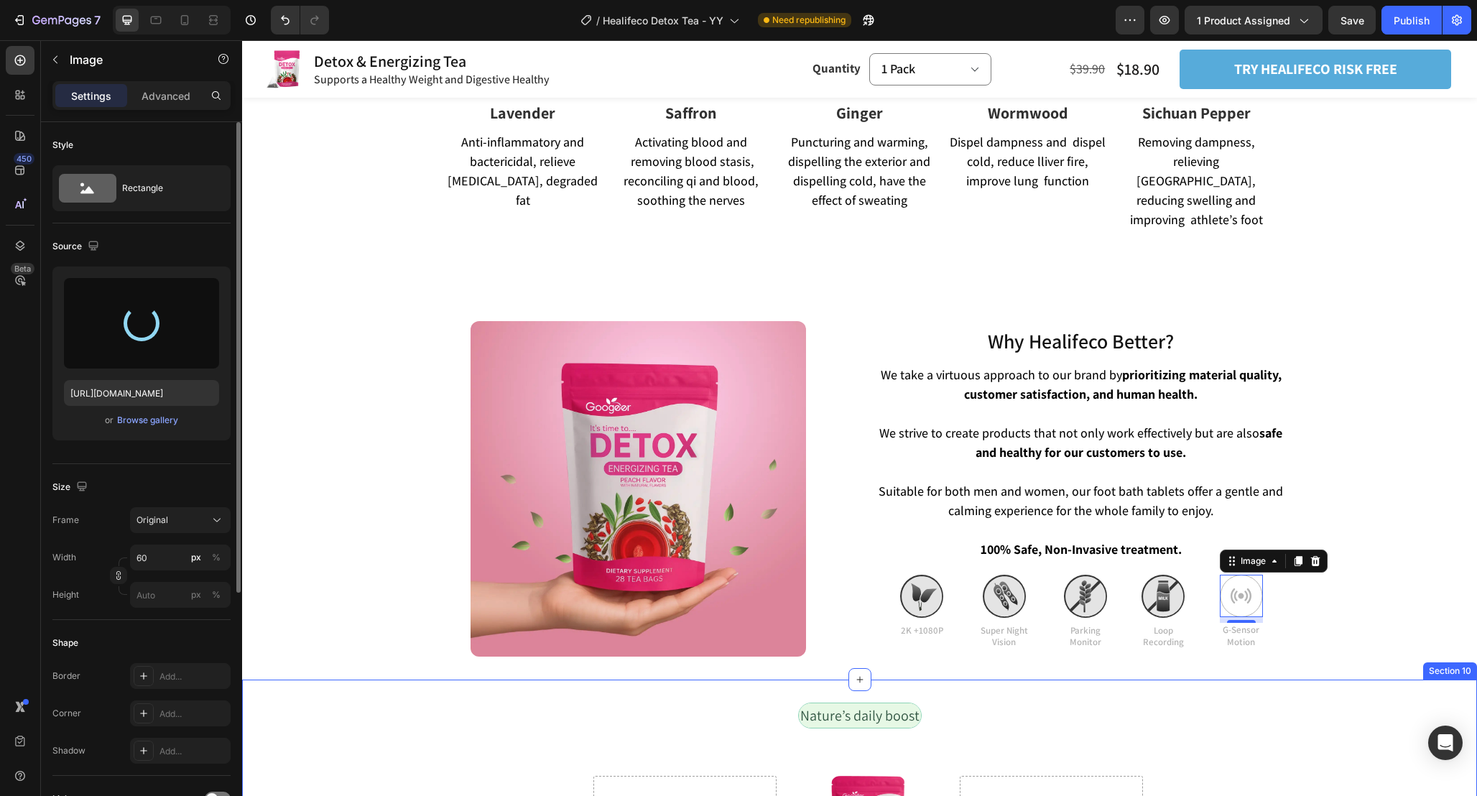
type input "https://cdn.shopify.com/s/files/1/0665/9355/4687/files/gempages_464015395364275…"
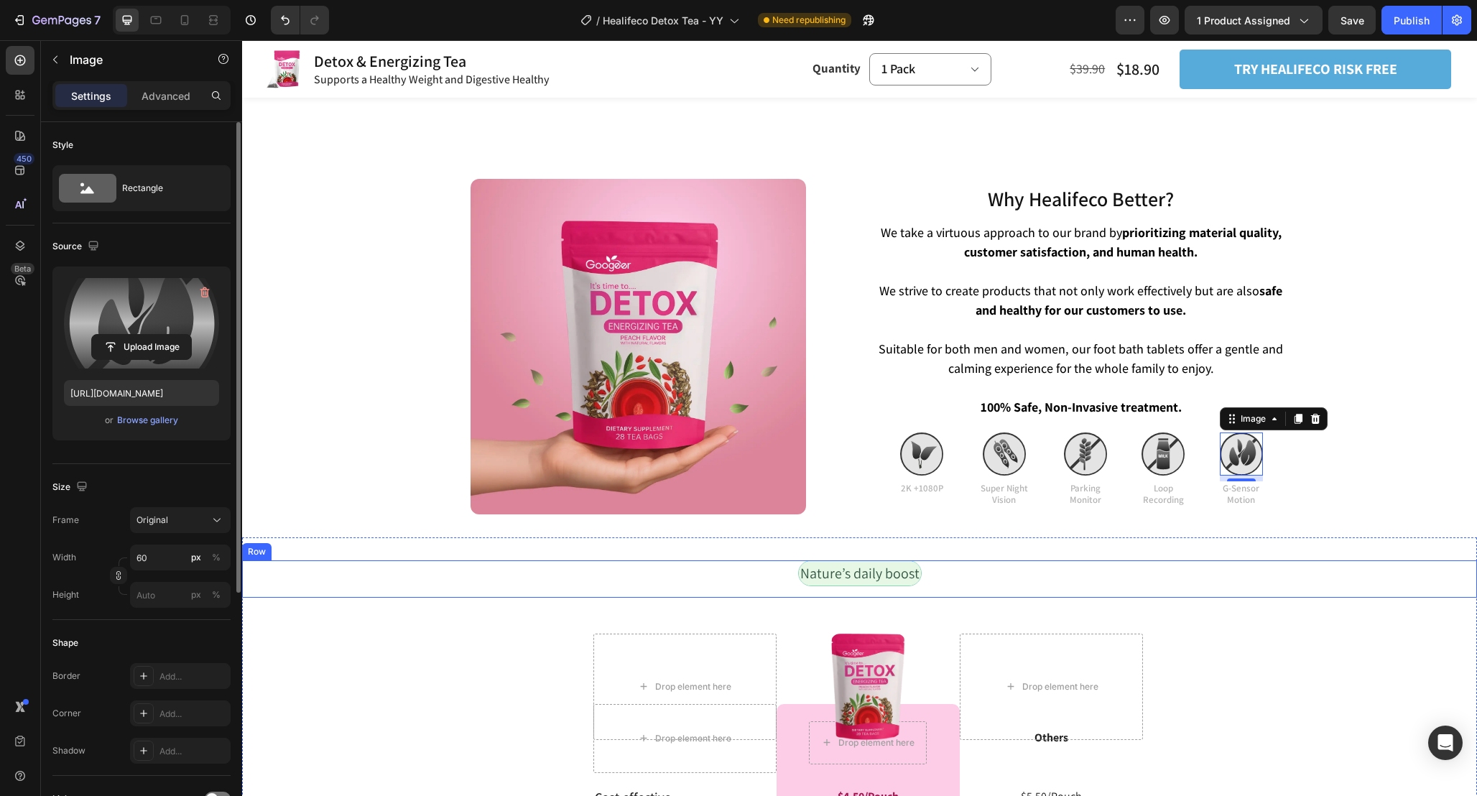
click at [1218, 565] on div "Nature’s daily boost Text Block Row" at bounding box center [859, 578] width 1235 height 37
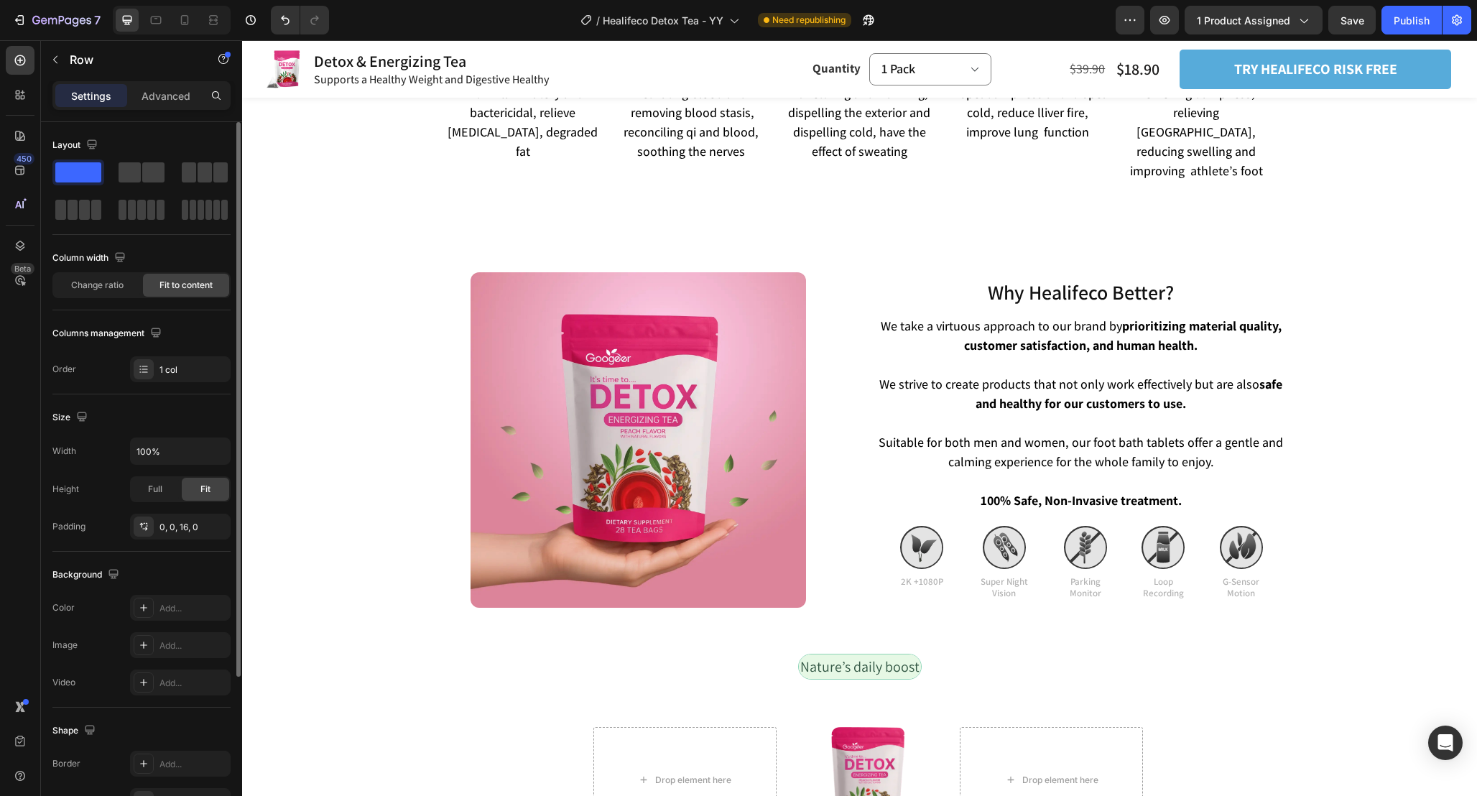
scroll to position [3178, 0]
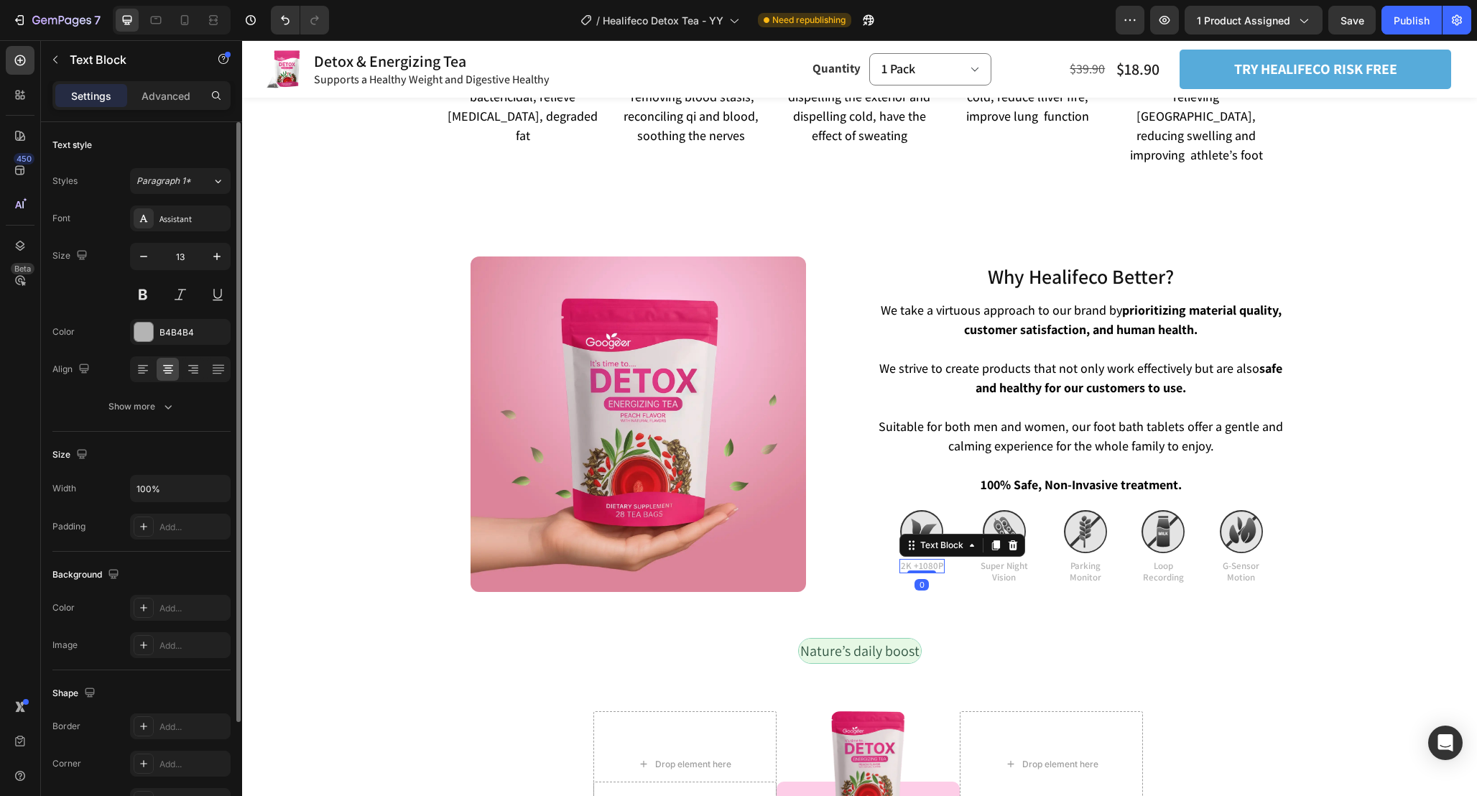
click at [923, 560] on p "2K +1080P" at bounding box center [922, 566] width 42 height 12
click at [220, 262] on icon "button" at bounding box center [217, 256] width 14 height 14
type input "15"
click at [152, 341] on div "B4B4B4" at bounding box center [180, 332] width 101 height 26
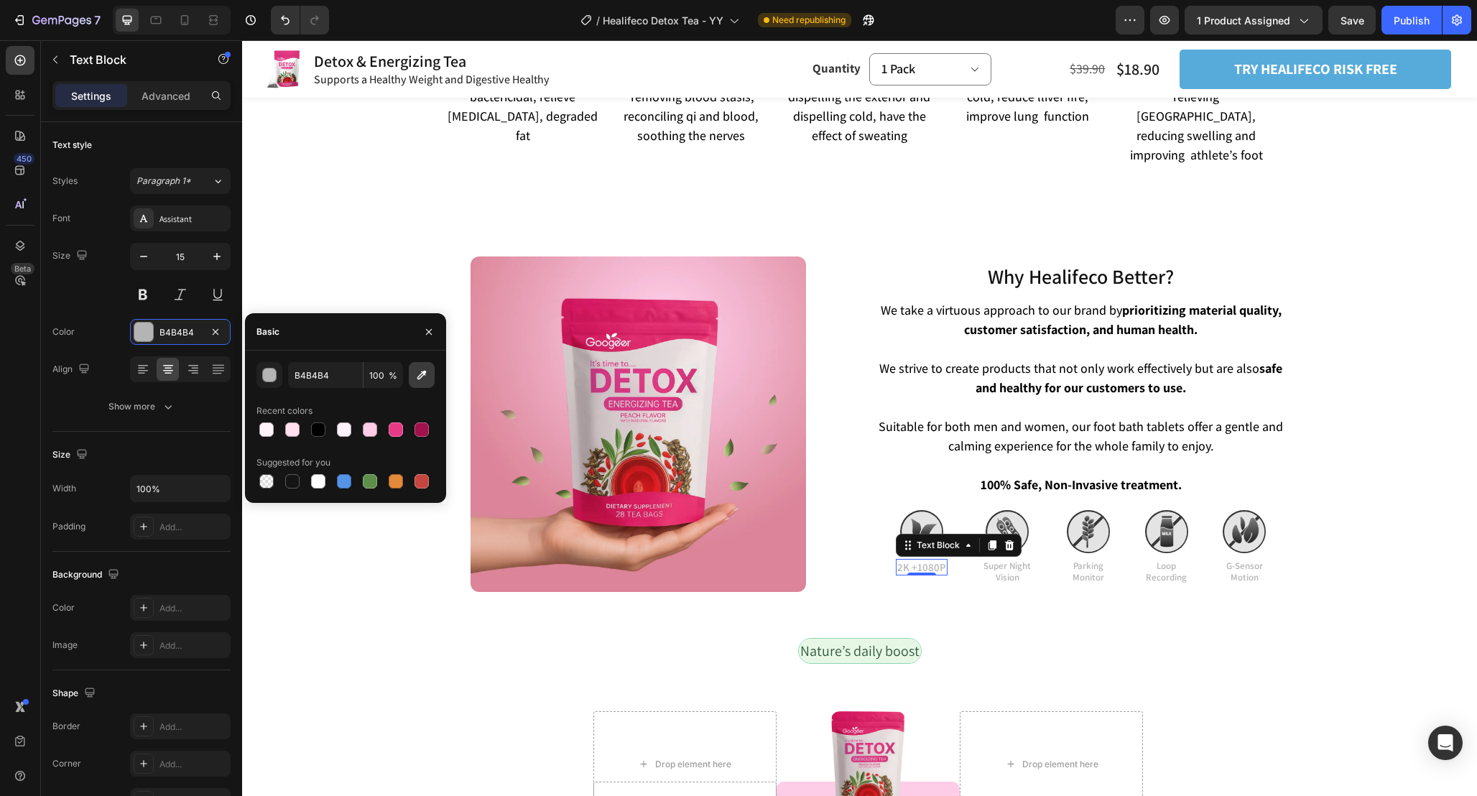
click at [422, 378] on icon "button" at bounding box center [422, 375] width 14 height 14
type input "363636"
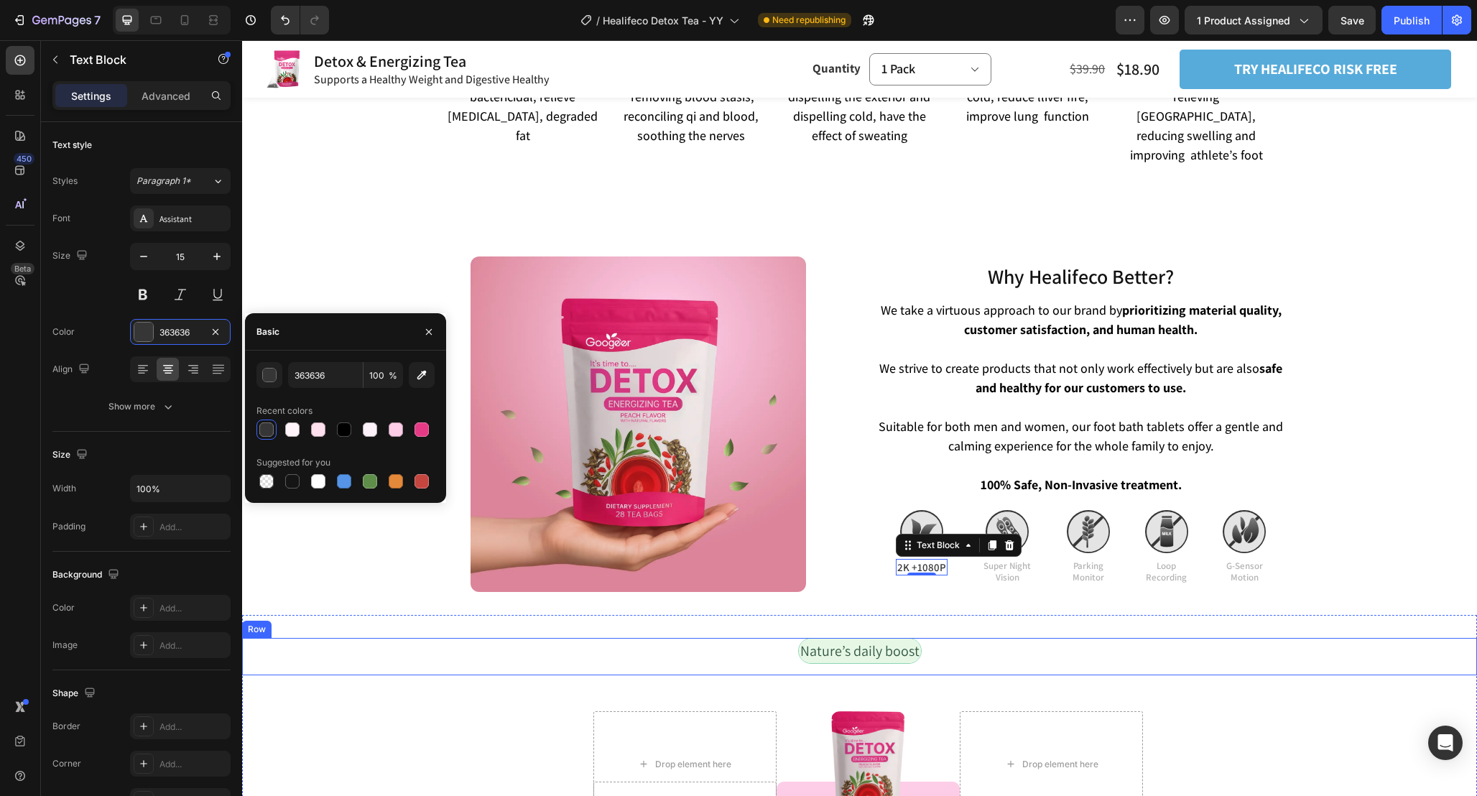
click at [1032, 638] on div "Nature’s daily boost Text Block Row" at bounding box center [859, 656] width 1235 height 37
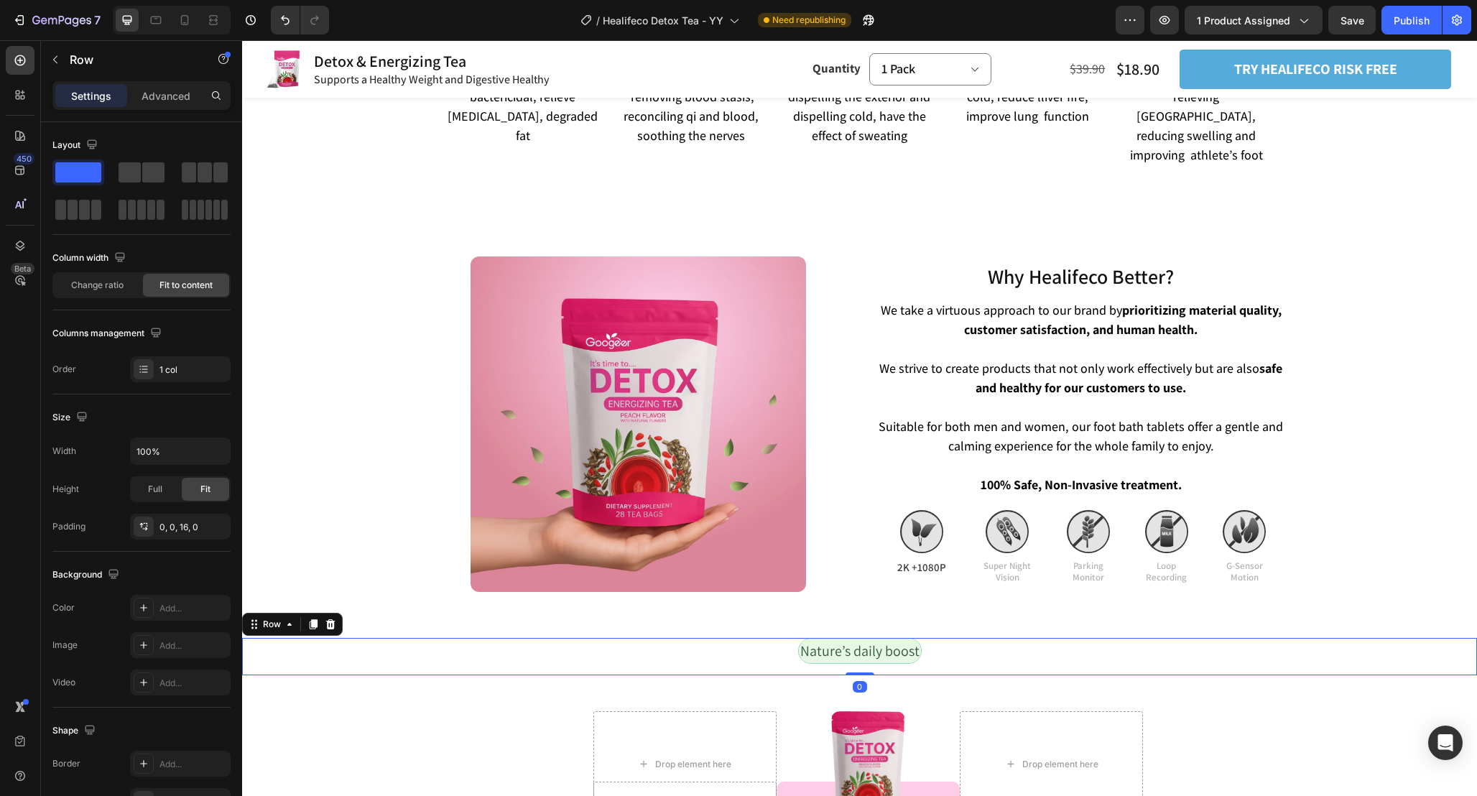
scroll to position [3200, 0]
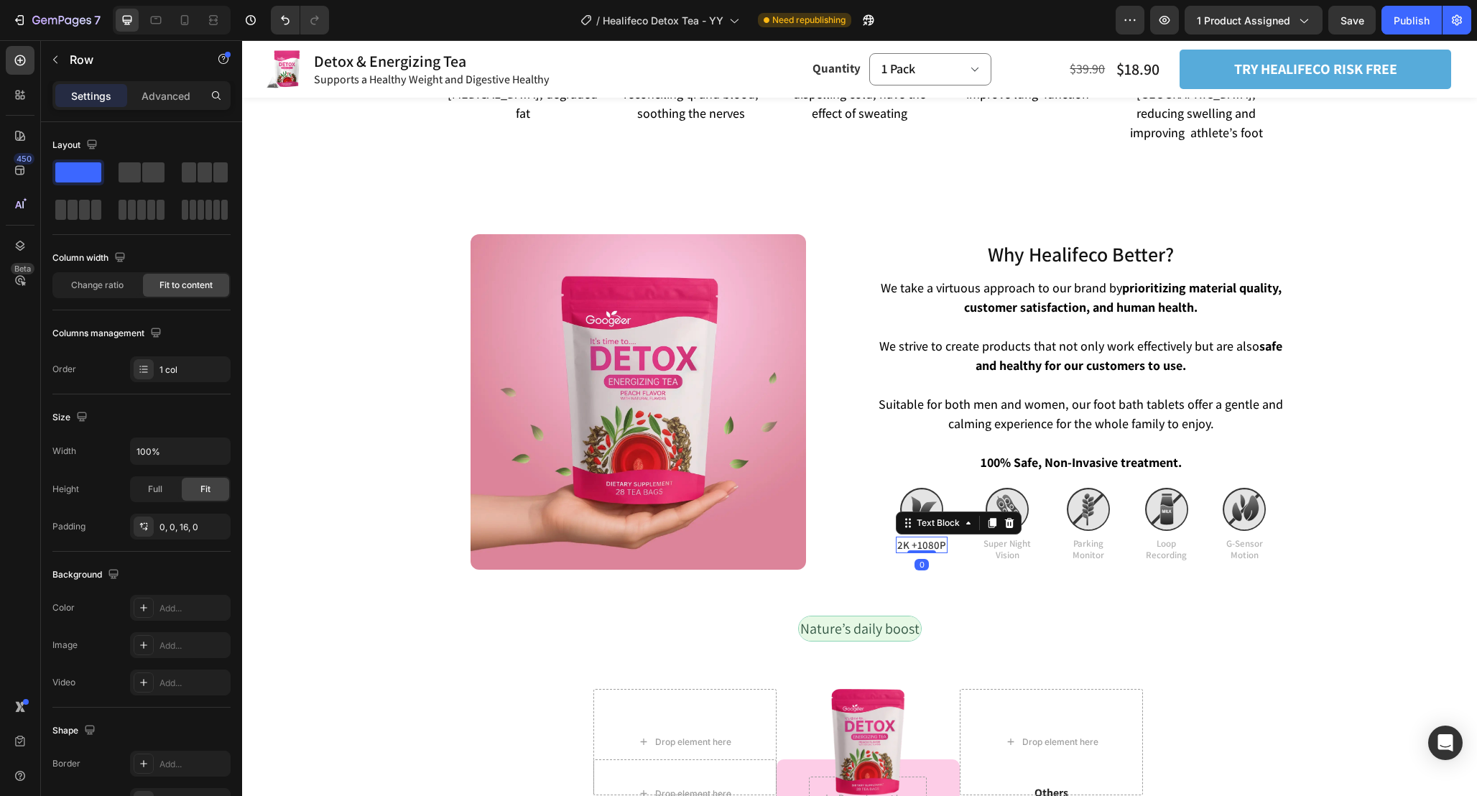
click at [944, 538] on p "2K +1080P" at bounding box center [921, 545] width 49 height 14
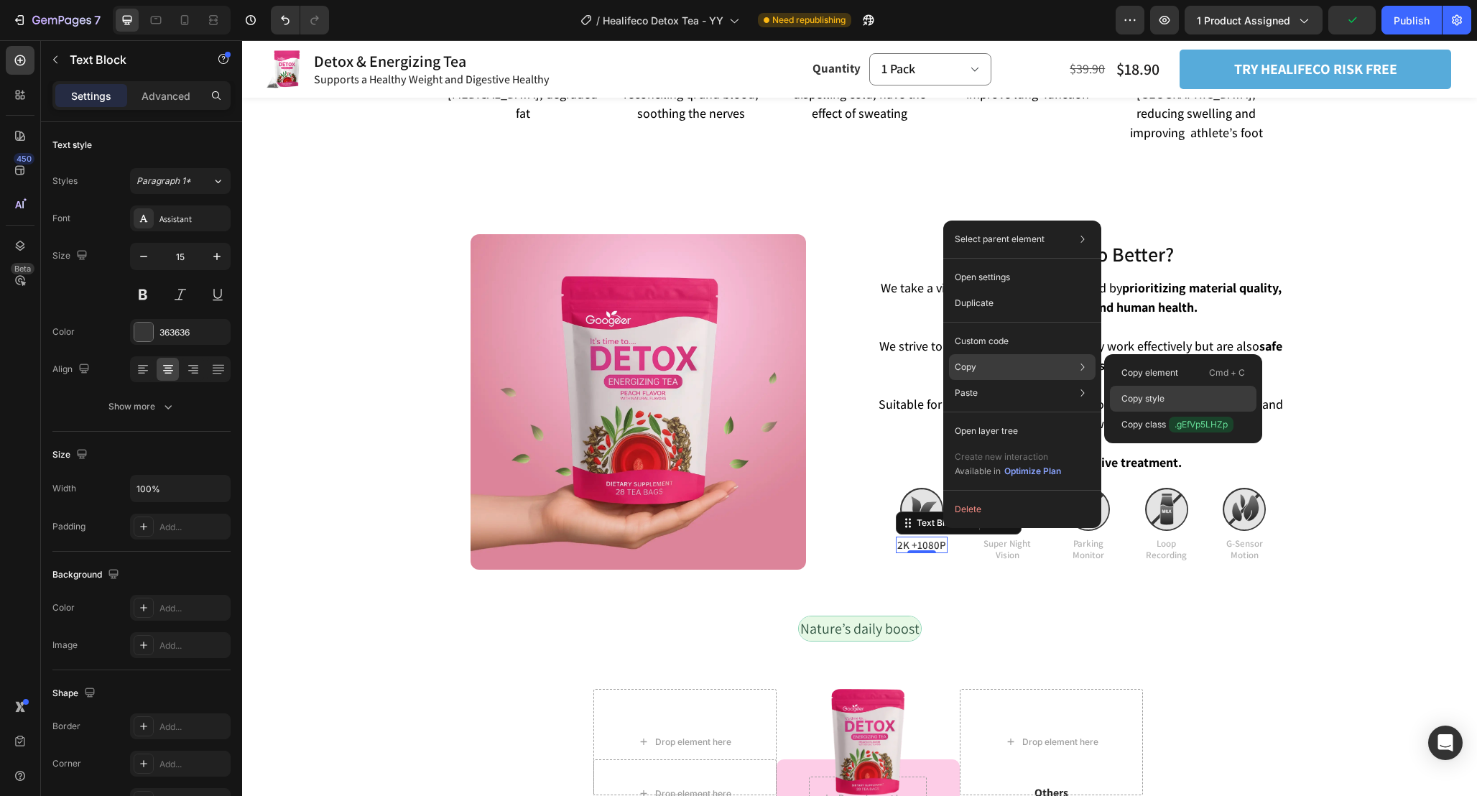
click at [1187, 412] on div "Copy style" at bounding box center [1183, 425] width 147 height 26
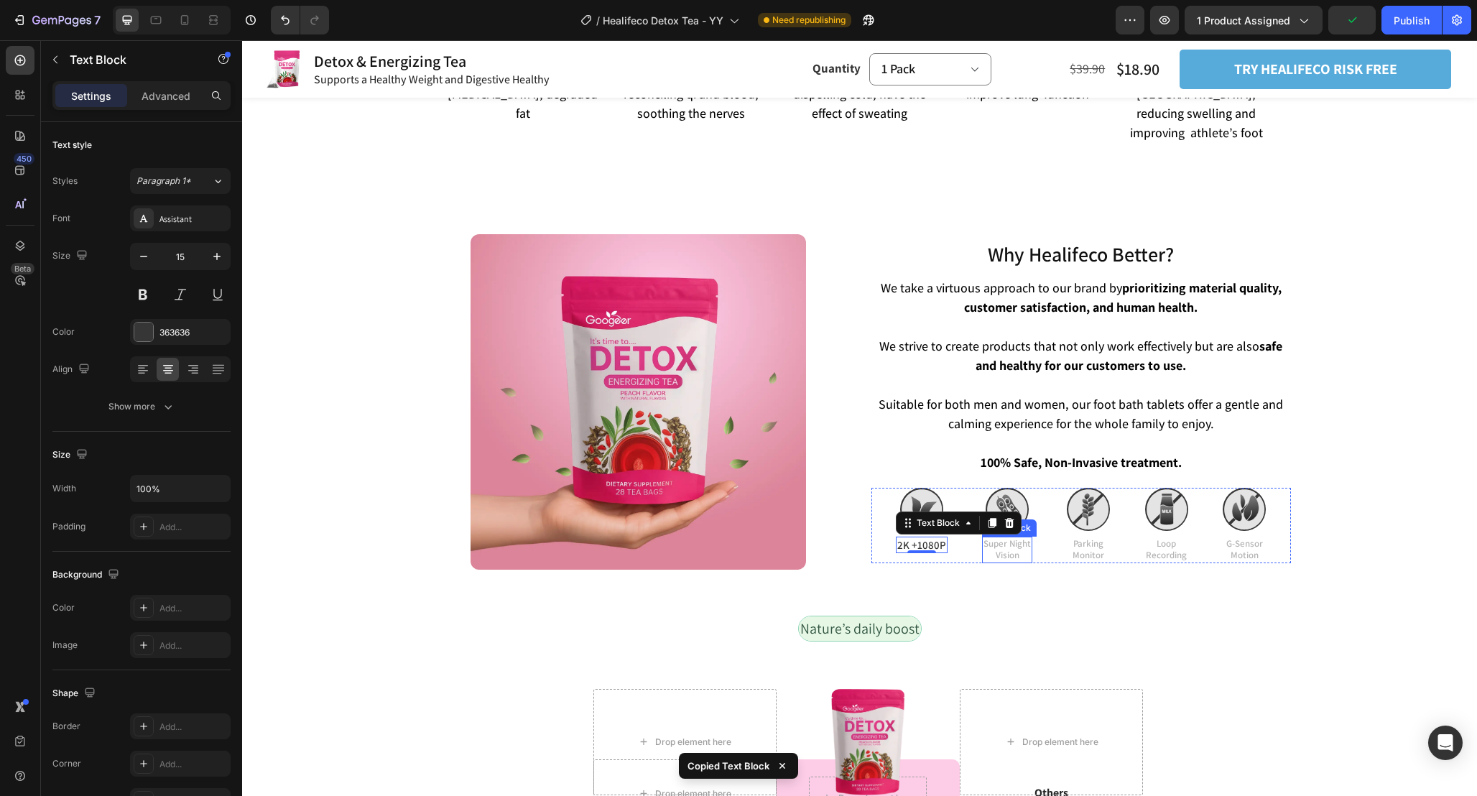
click at [996, 538] on p "Super Night Vision" at bounding box center [1007, 550] width 47 height 24
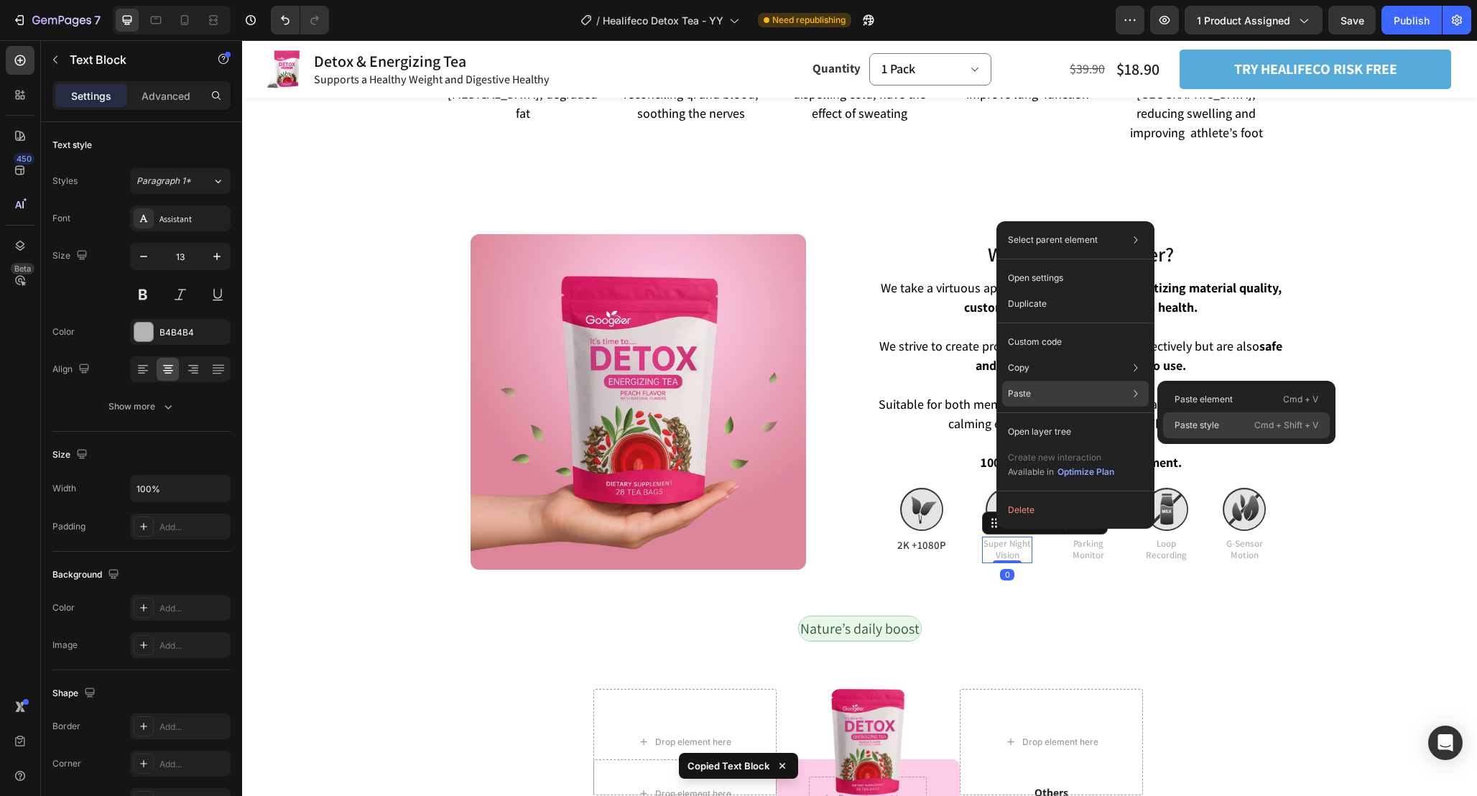
click at [1206, 421] on p "Paste style" at bounding box center [1197, 425] width 45 height 13
type input "15"
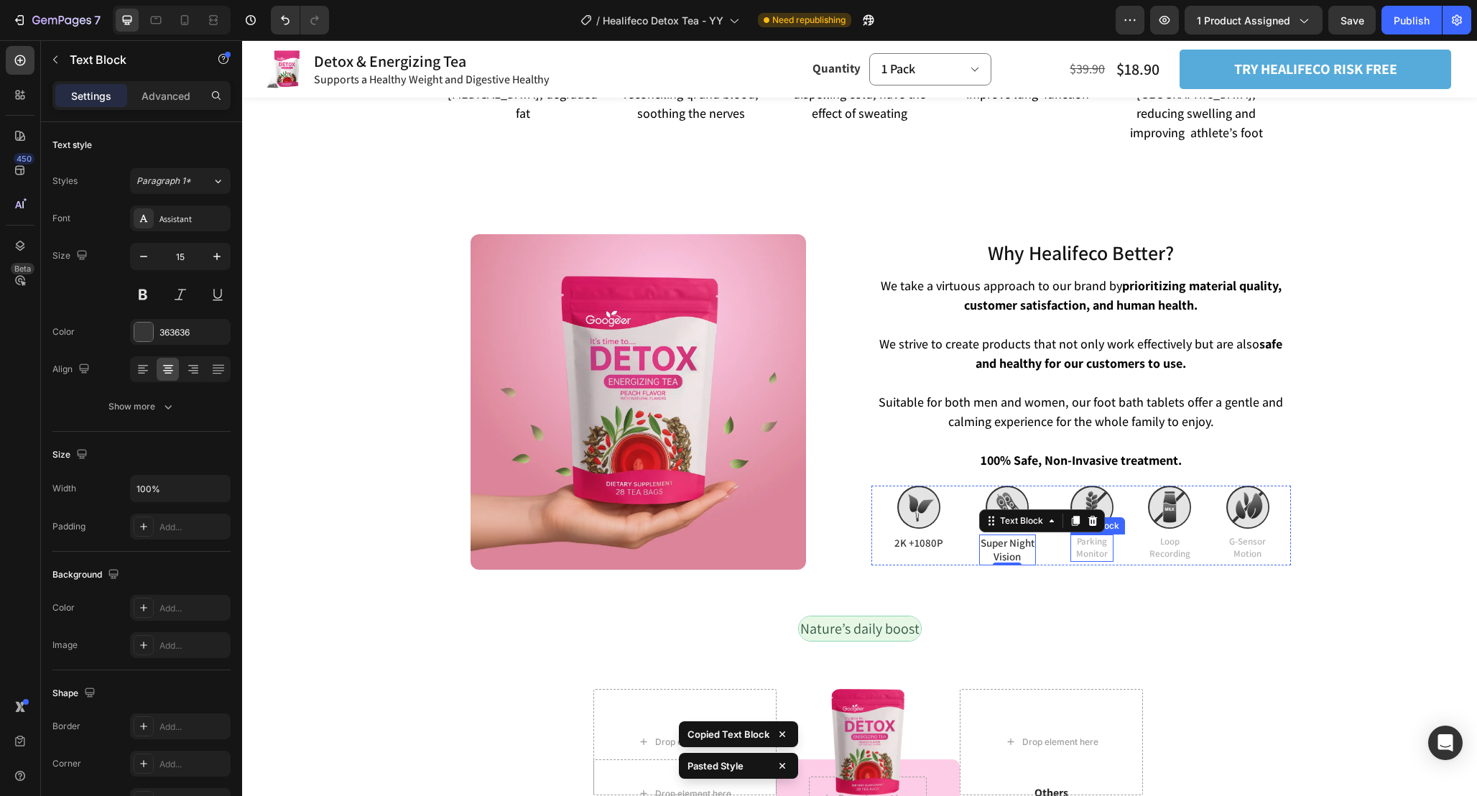
click at [1100, 536] on p "Parking Monitor" at bounding box center [1092, 548] width 40 height 24
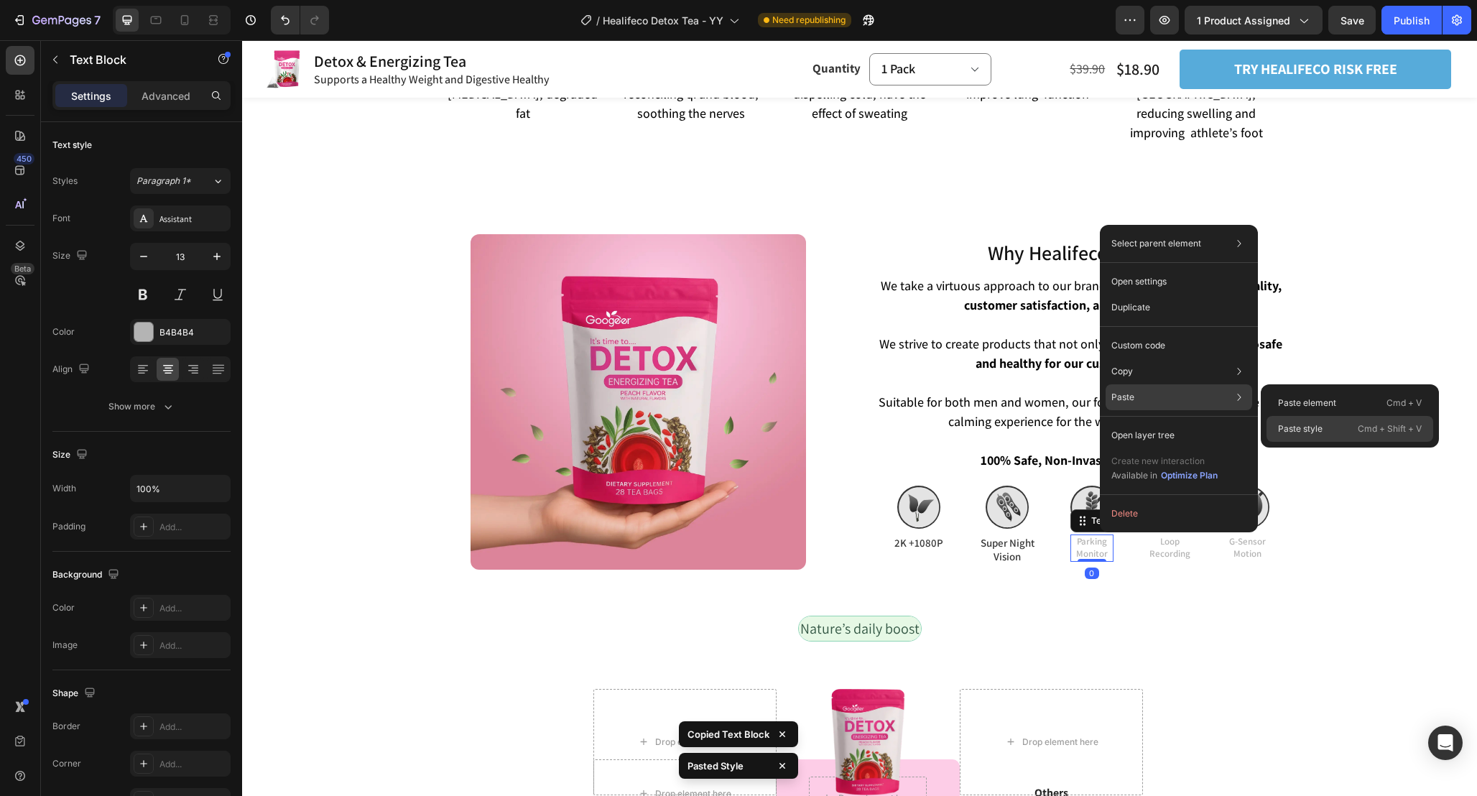
click at [1313, 435] on p "Paste style" at bounding box center [1300, 428] width 45 height 13
type input "15"
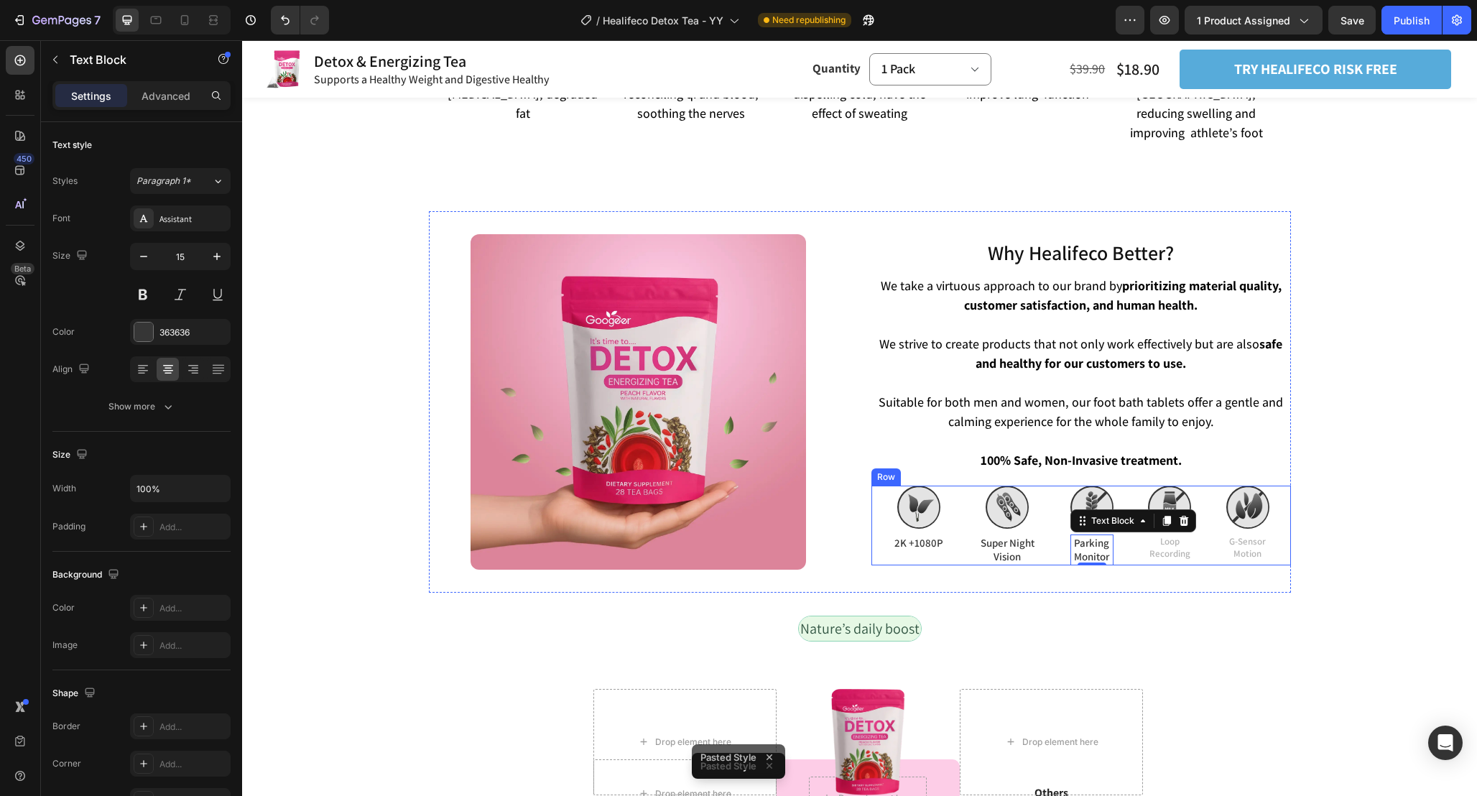
click at [1139, 543] on div "Image 2K +1080P Text Block Image Super Night Vision Text Block Image Parking Mo…" at bounding box center [1081, 526] width 420 height 80
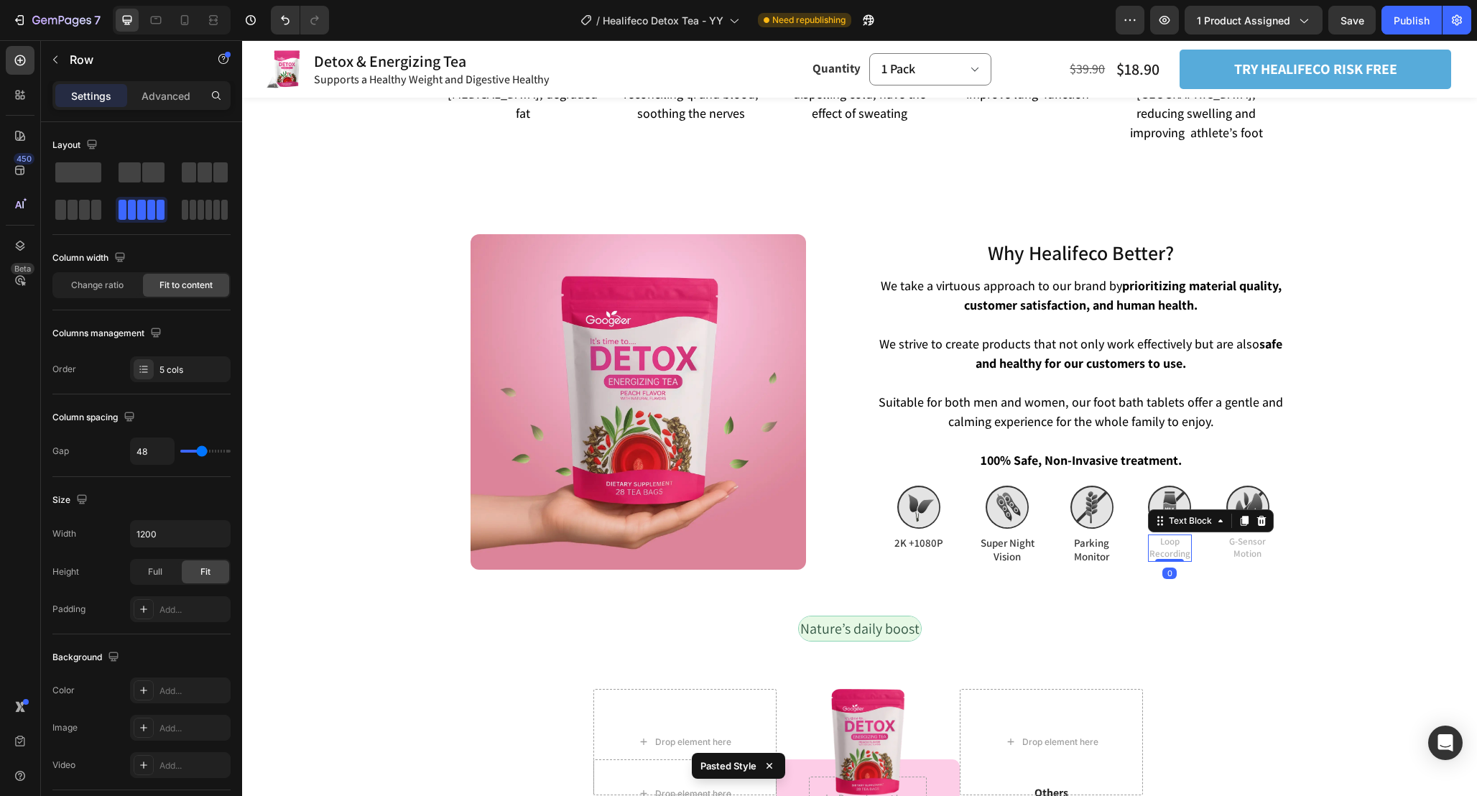
click at [1160, 537] on p "Loop Recording" at bounding box center [1169, 548] width 41 height 24
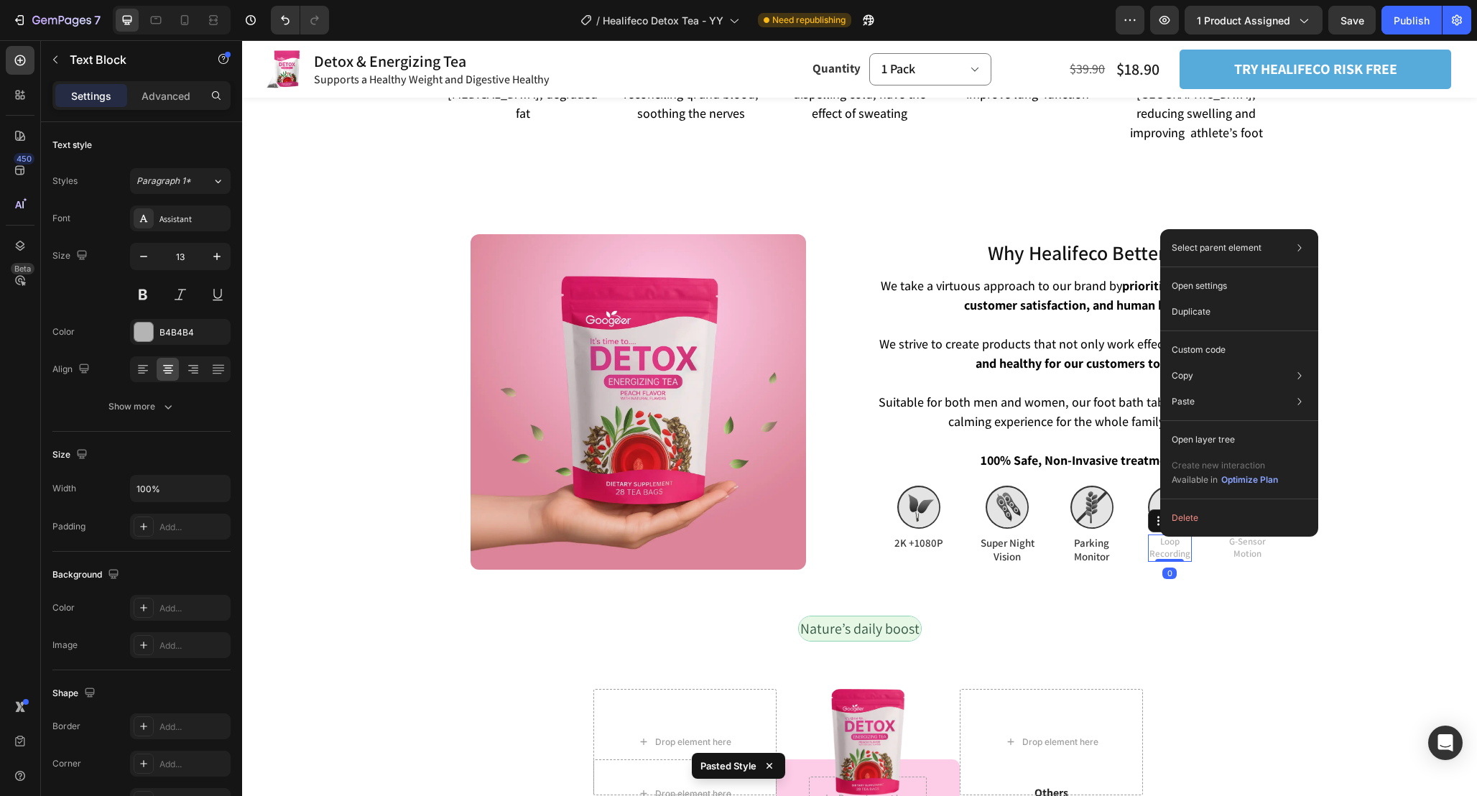
drag, startPoint x: 1160, startPoint y: 537, endPoint x: 1442, endPoint y: 547, distance: 281.8
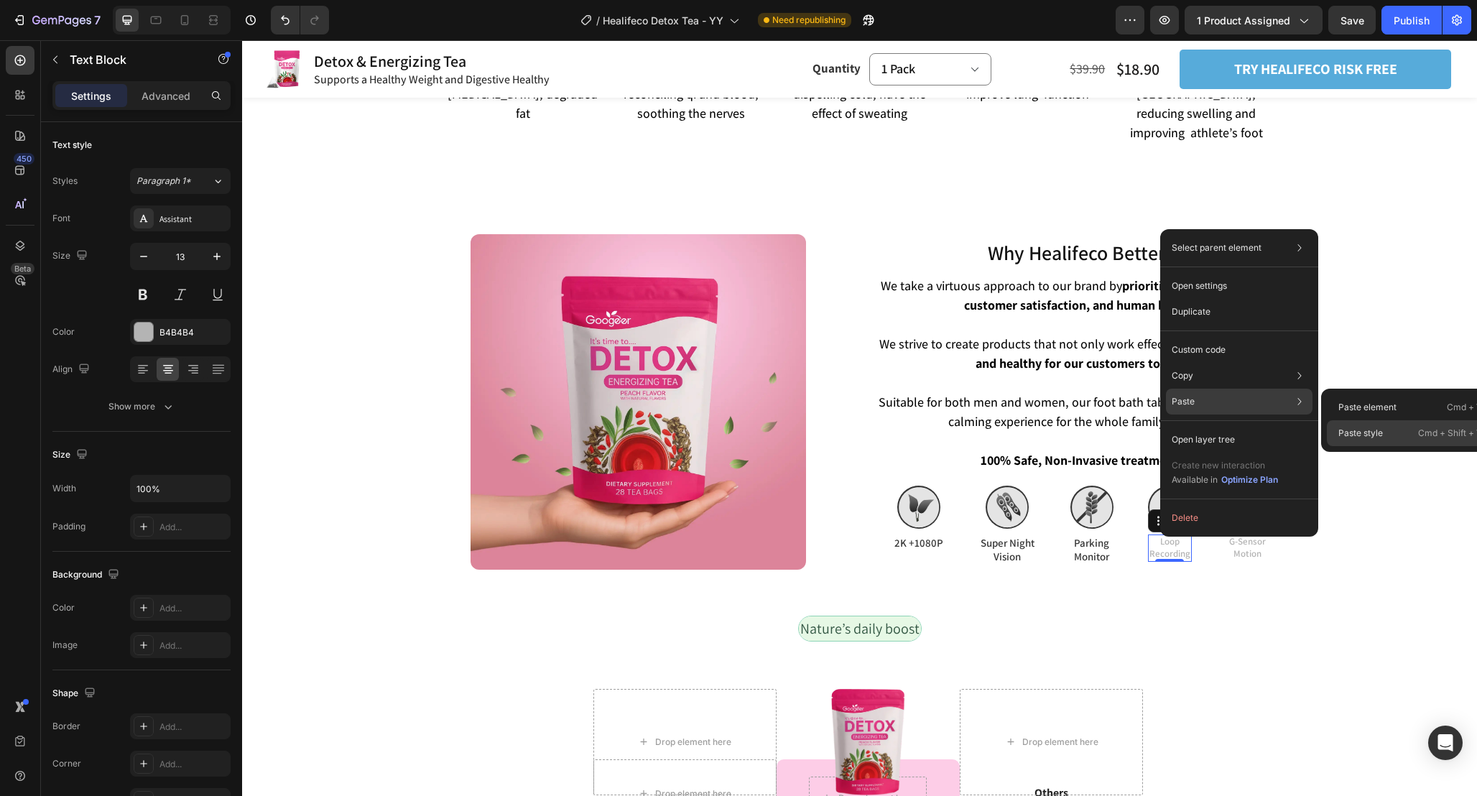
click at [1347, 427] on p "Paste style" at bounding box center [1360, 433] width 45 height 13
type input "15"
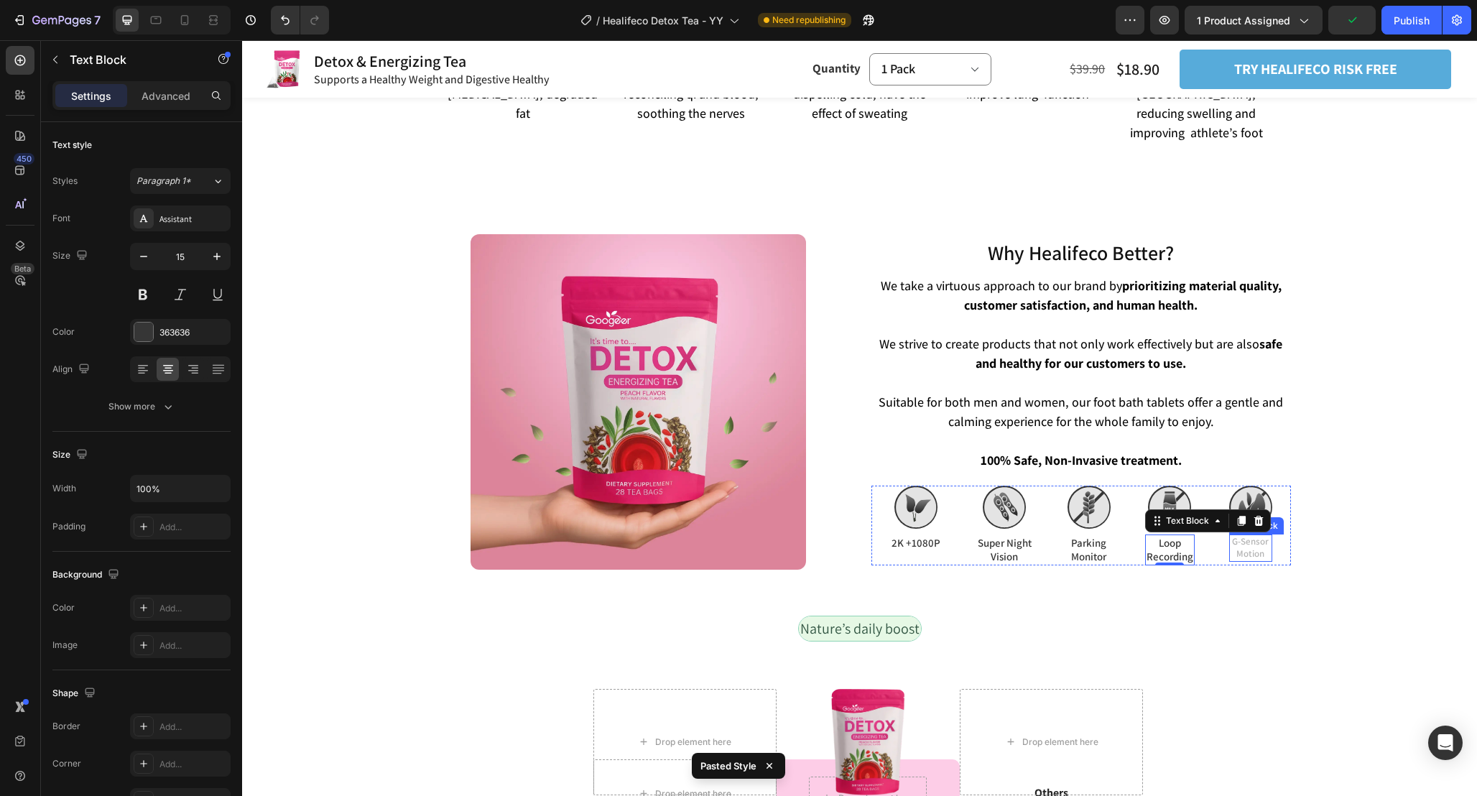
click at [1262, 536] on p "G-Sensor Motion" at bounding box center [1251, 548] width 40 height 24
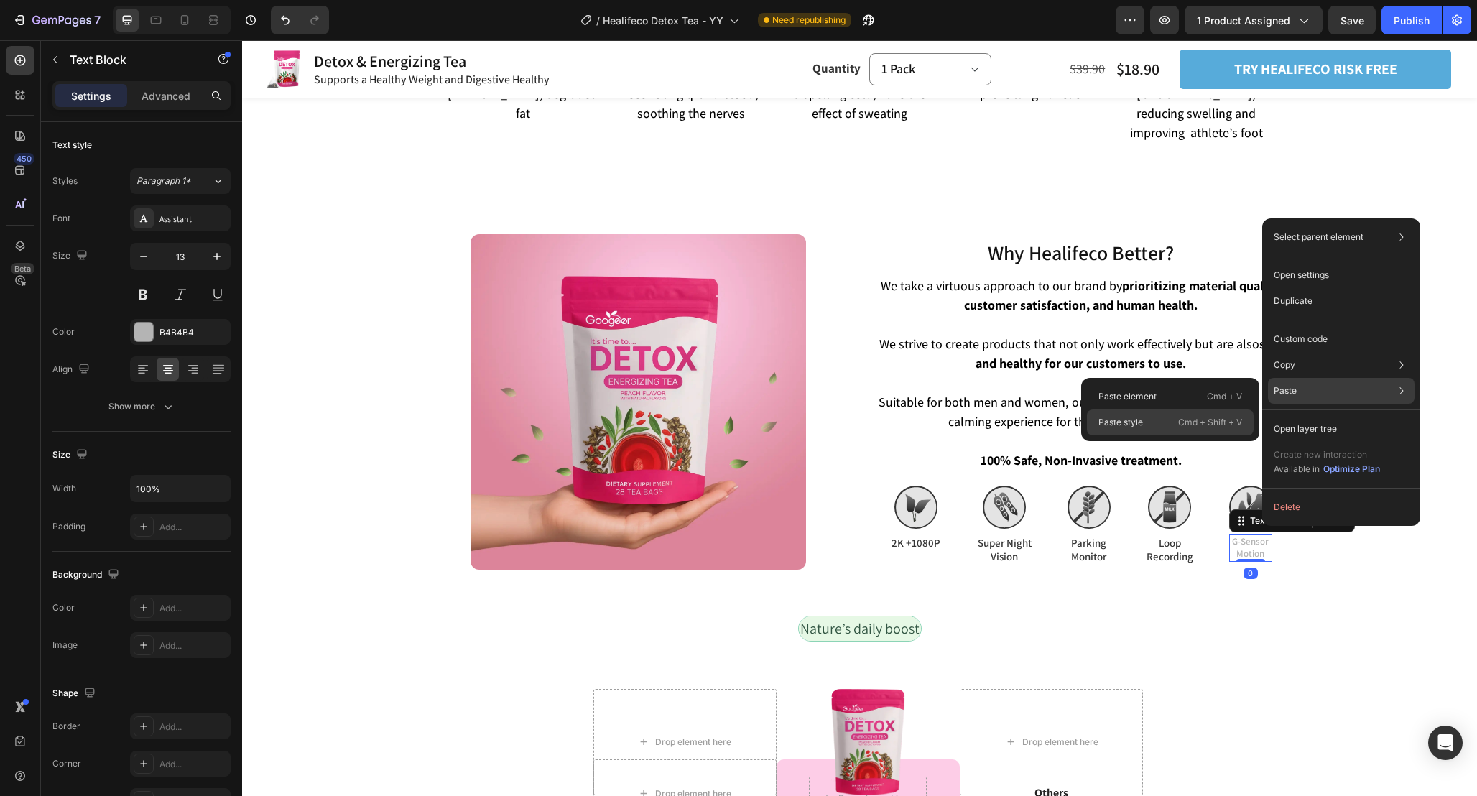
click at [1219, 423] on p "Cmd + Shift + V" at bounding box center [1210, 422] width 64 height 14
type input "15"
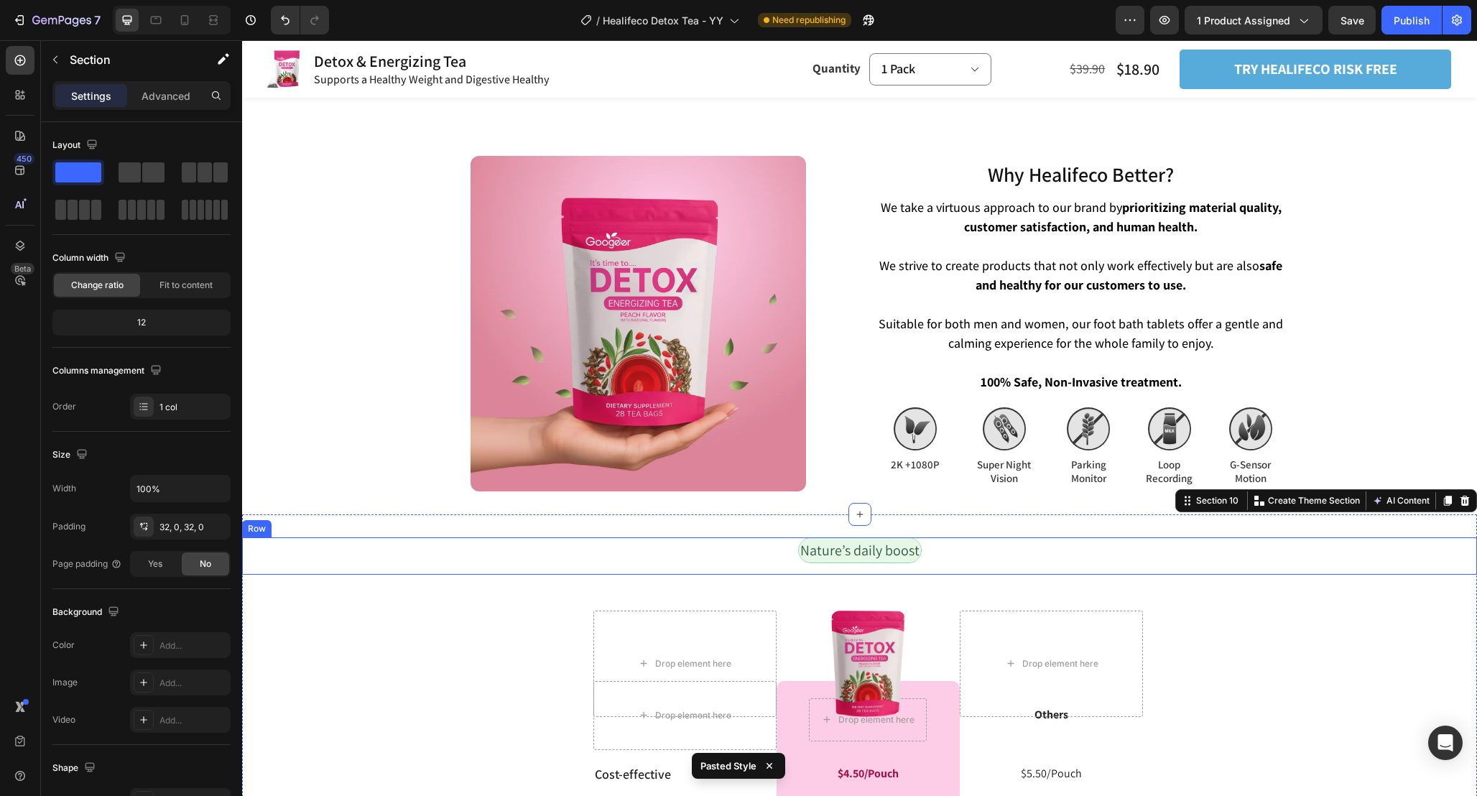
scroll to position [3279, 0]
click at [927, 457] on p "2K +1080P" at bounding box center [915, 464] width 49 height 14
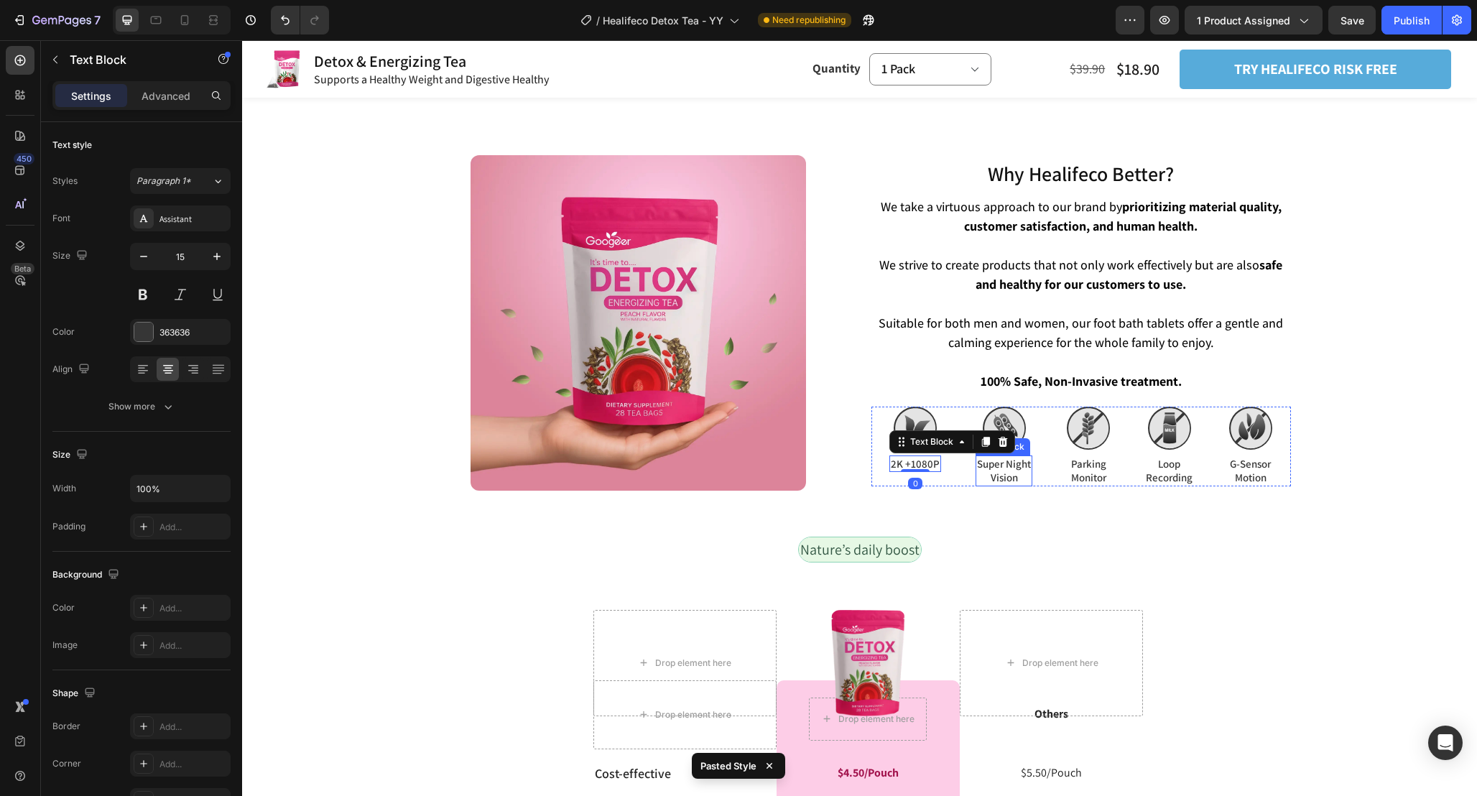
click at [996, 457] on p "Super Night Vision" at bounding box center [1004, 471] width 54 height 28
click at [1073, 437] on icon at bounding box center [1072, 442] width 8 height 10
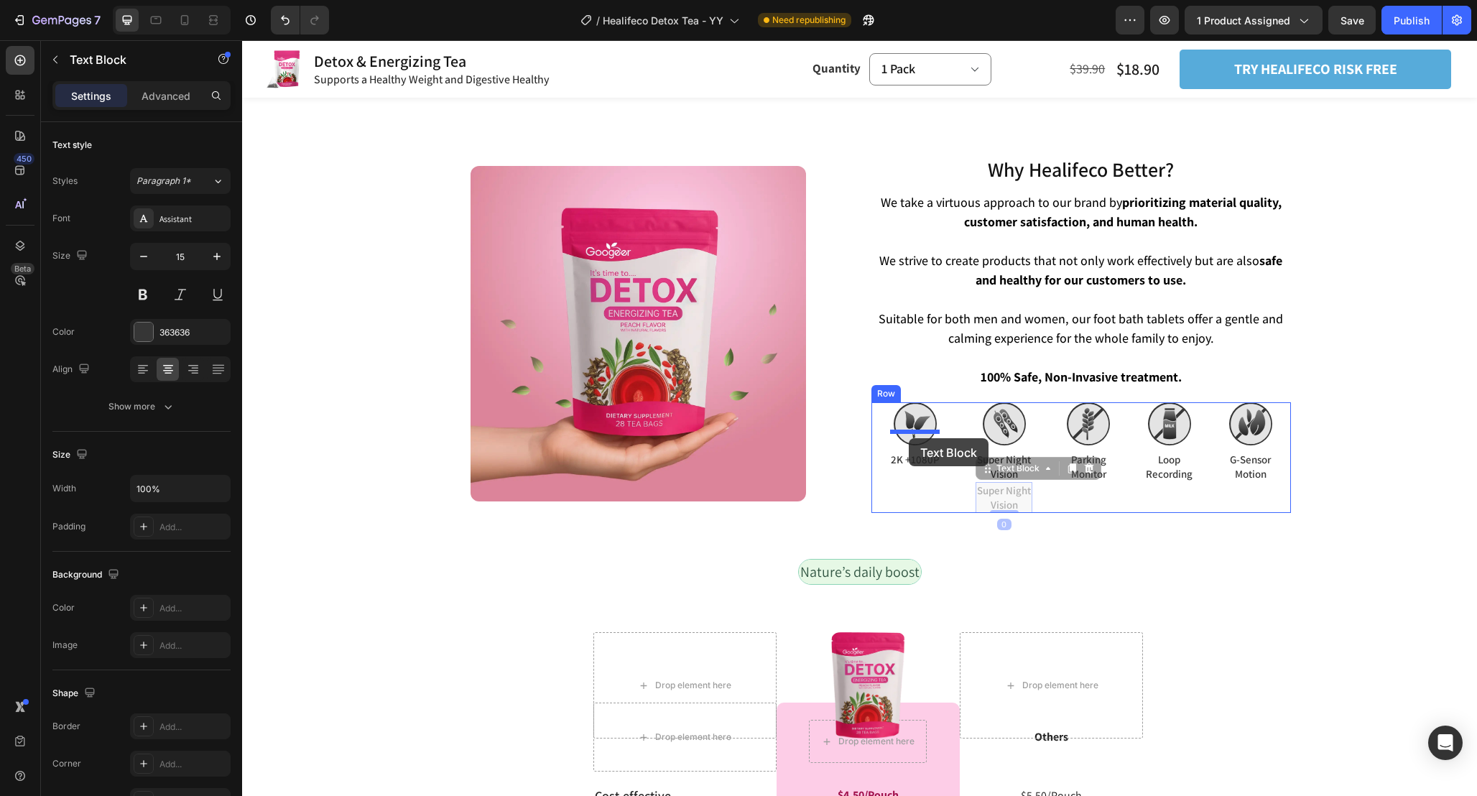
drag, startPoint x: 986, startPoint y: 452, endPoint x: 909, endPoint y: 438, distance: 78.1
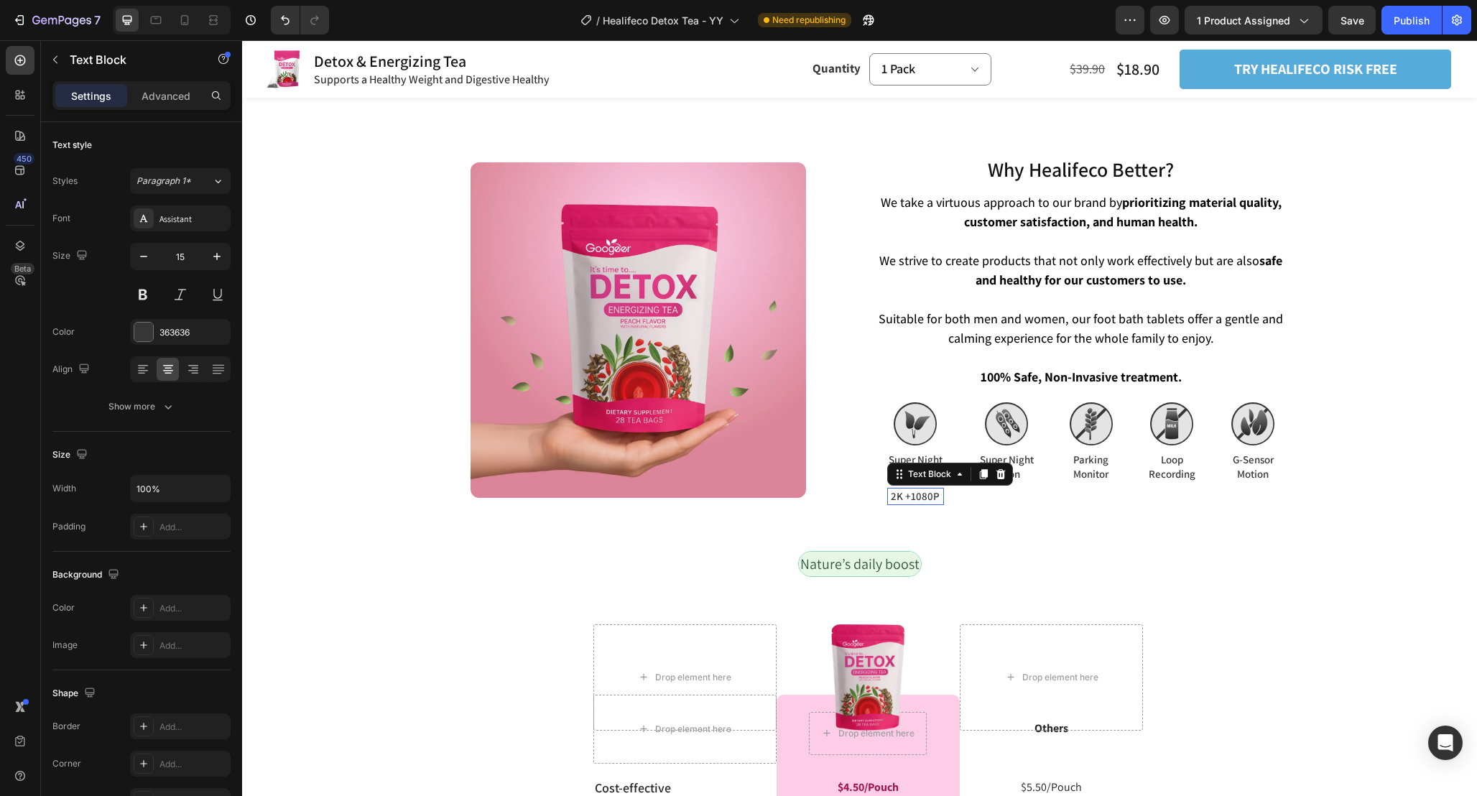
click at [936, 489] on p "2K +1080P" at bounding box center [916, 496] width 54 height 14
click at [1003, 468] on icon at bounding box center [1000, 473] width 11 height 11
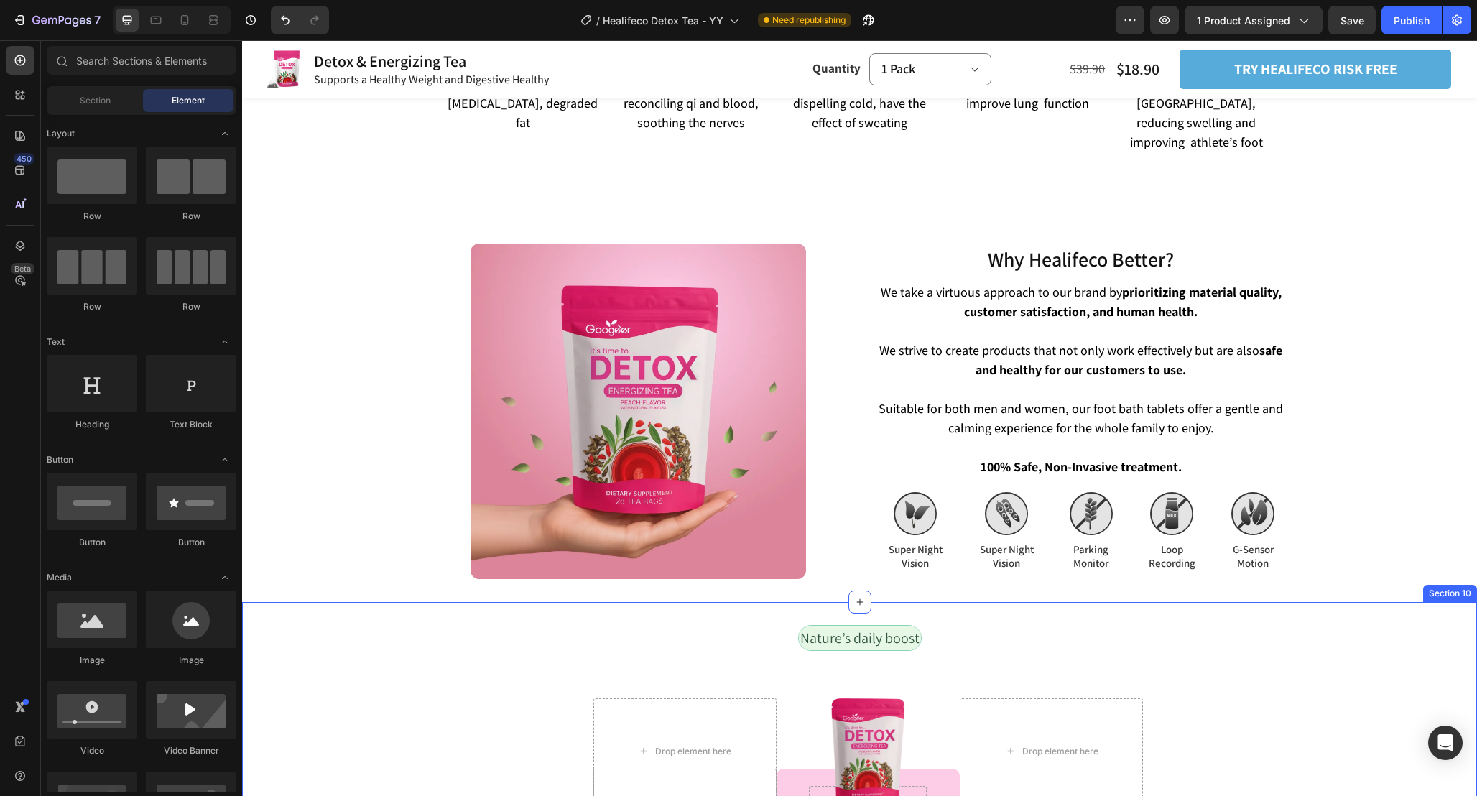
scroll to position [3189, 0]
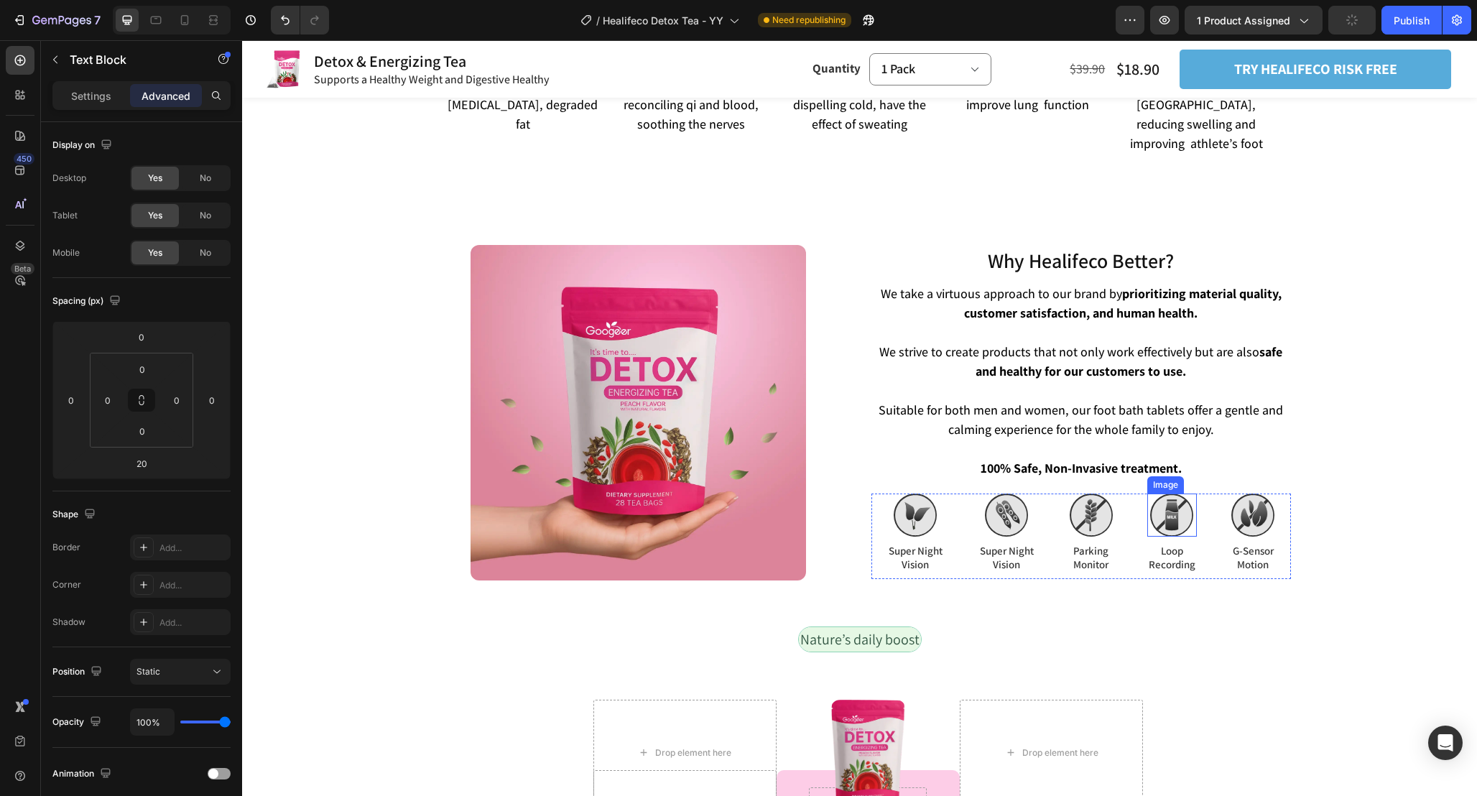
click at [1159, 460] on strong "100% Safe, Non-Invasive treatment." at bounding box center [1081, 468] width 201 height 17
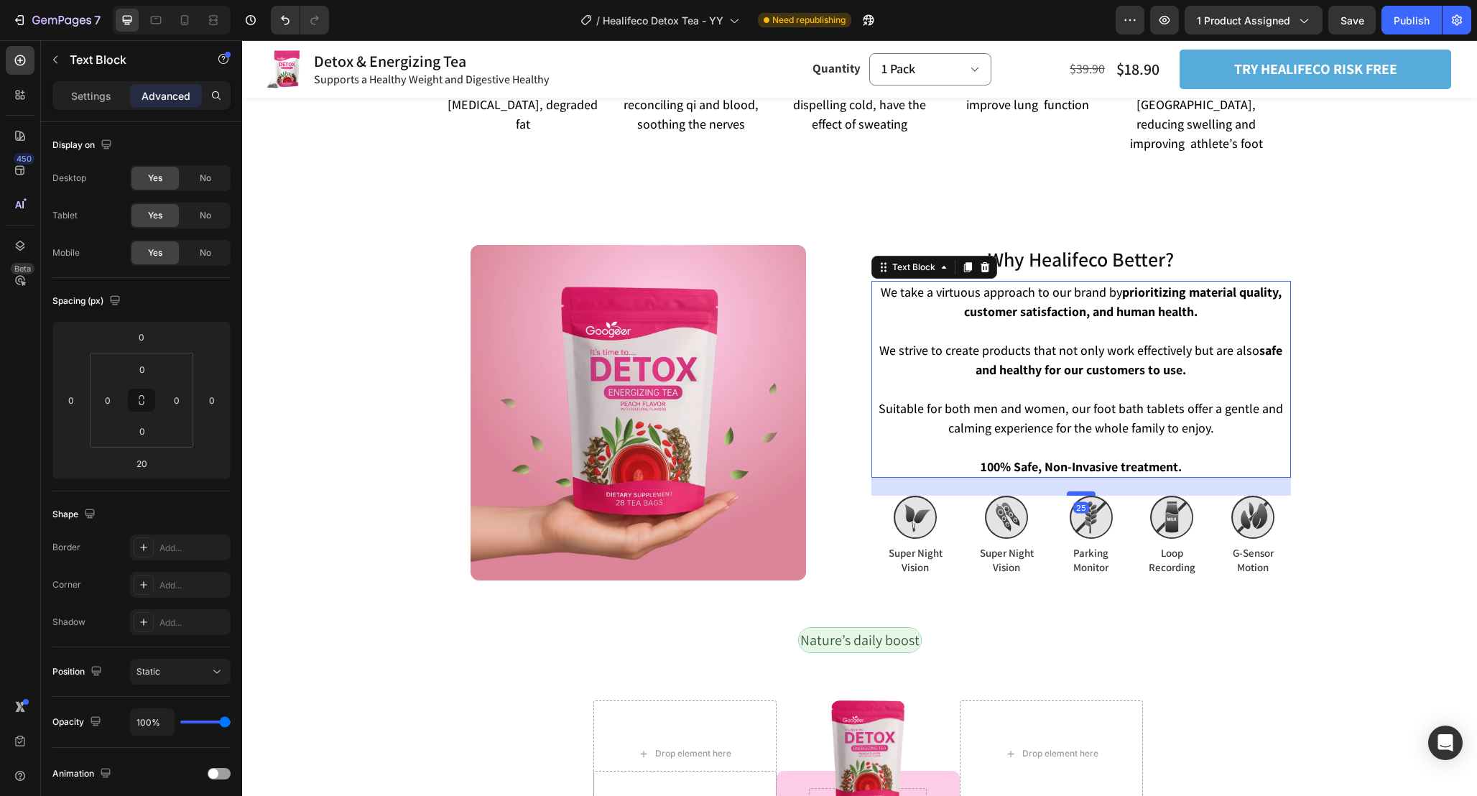
click at [1075, 491] on div at bounding box center [1081, 493] width 29 height 4
type input "25"
click at [1385, 460] on div "Product Images Detox & Energizing Tea Product Title Supports a Healthy Weight a…" at bounding box center [859, 444] width 1235 height 7055
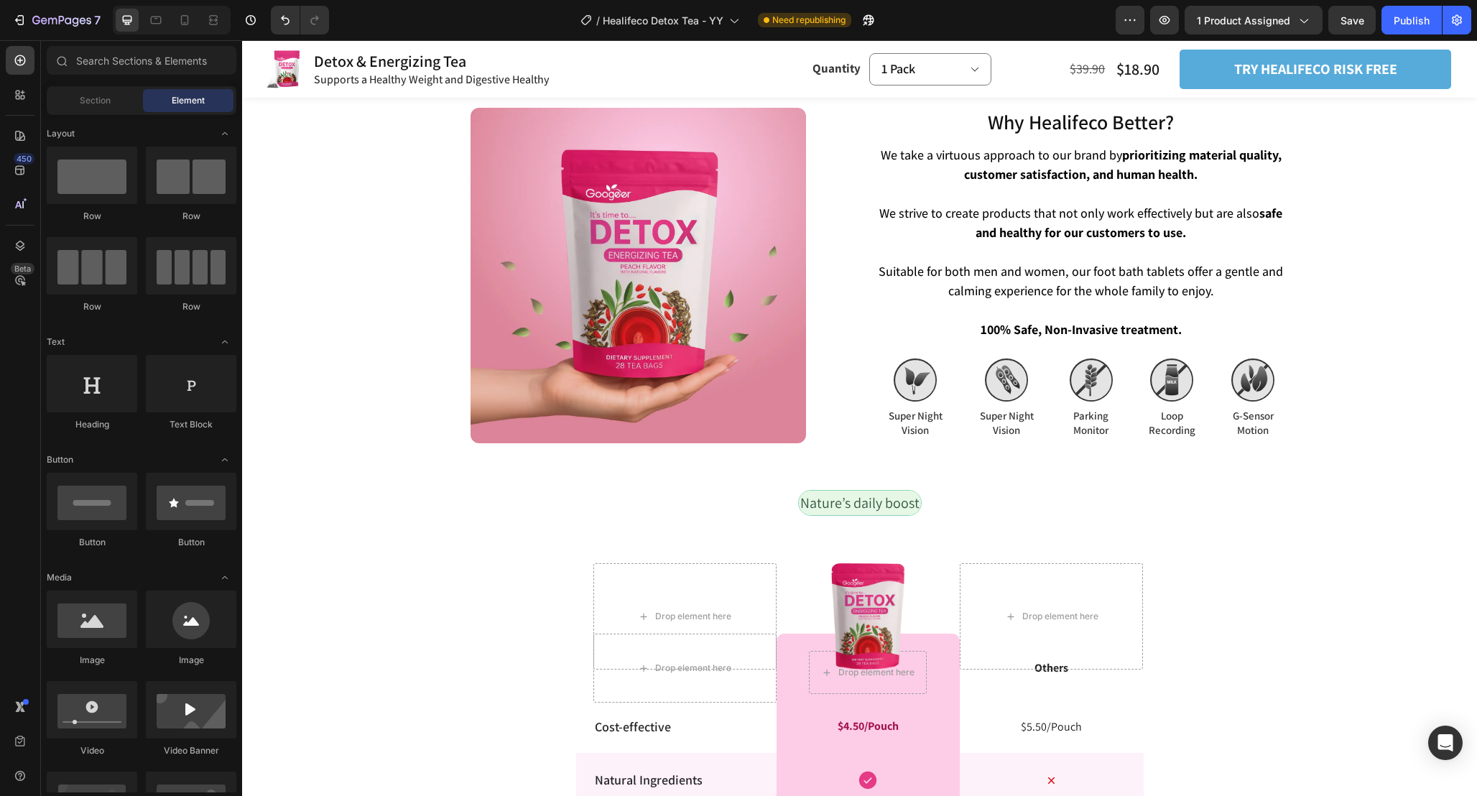
scroll to position [3323, 0]
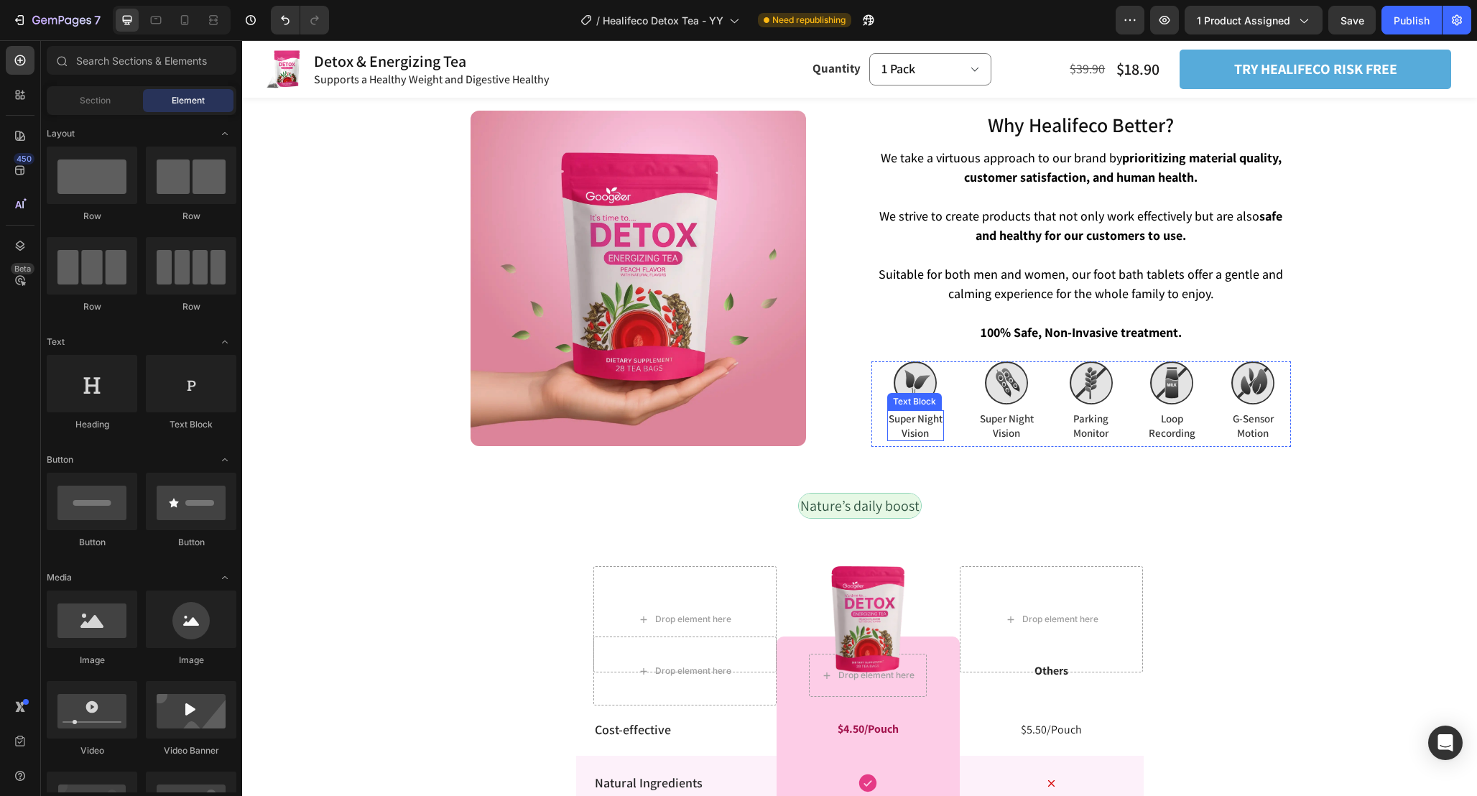
click at [927, 412] on p "Super Night Vision" at bounding box center [916, 426] width 54 height 28
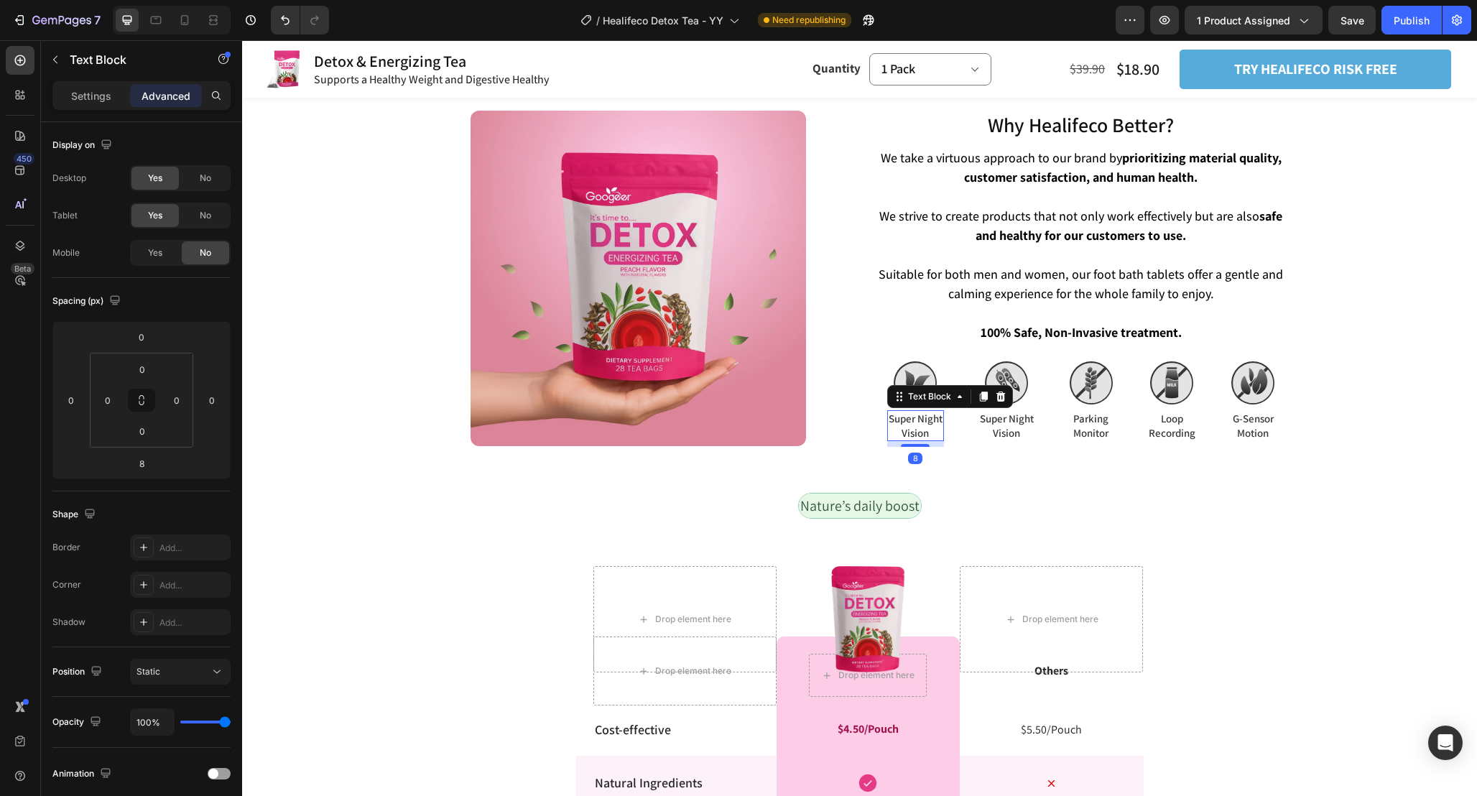
click at [927, 412] on p "Super Night Vision" at bounding box center [916, 426] width 54 height 28
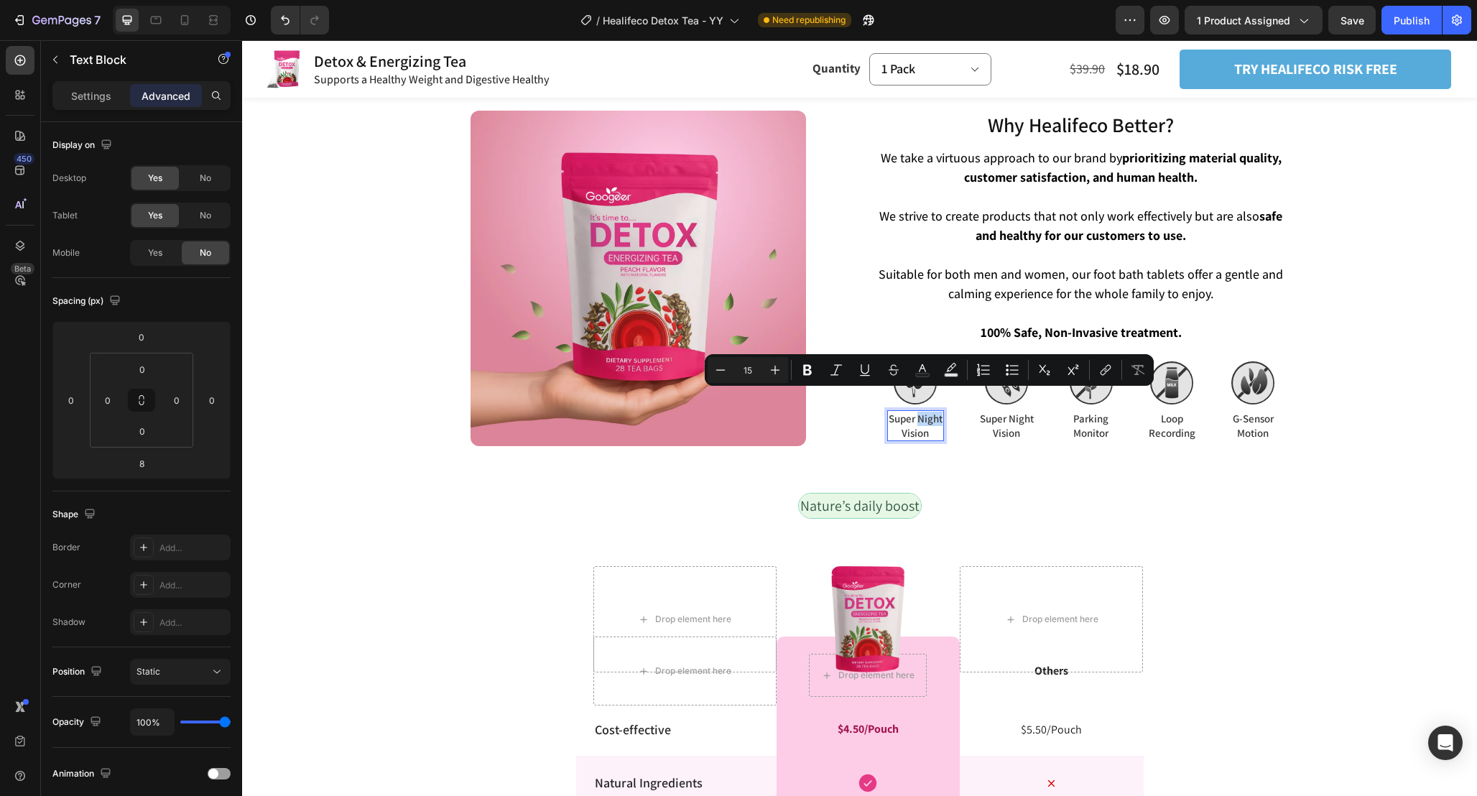
click at [918, 412] on p "Super Night Vision" at bounding box center [916, 426] width 54 height 28
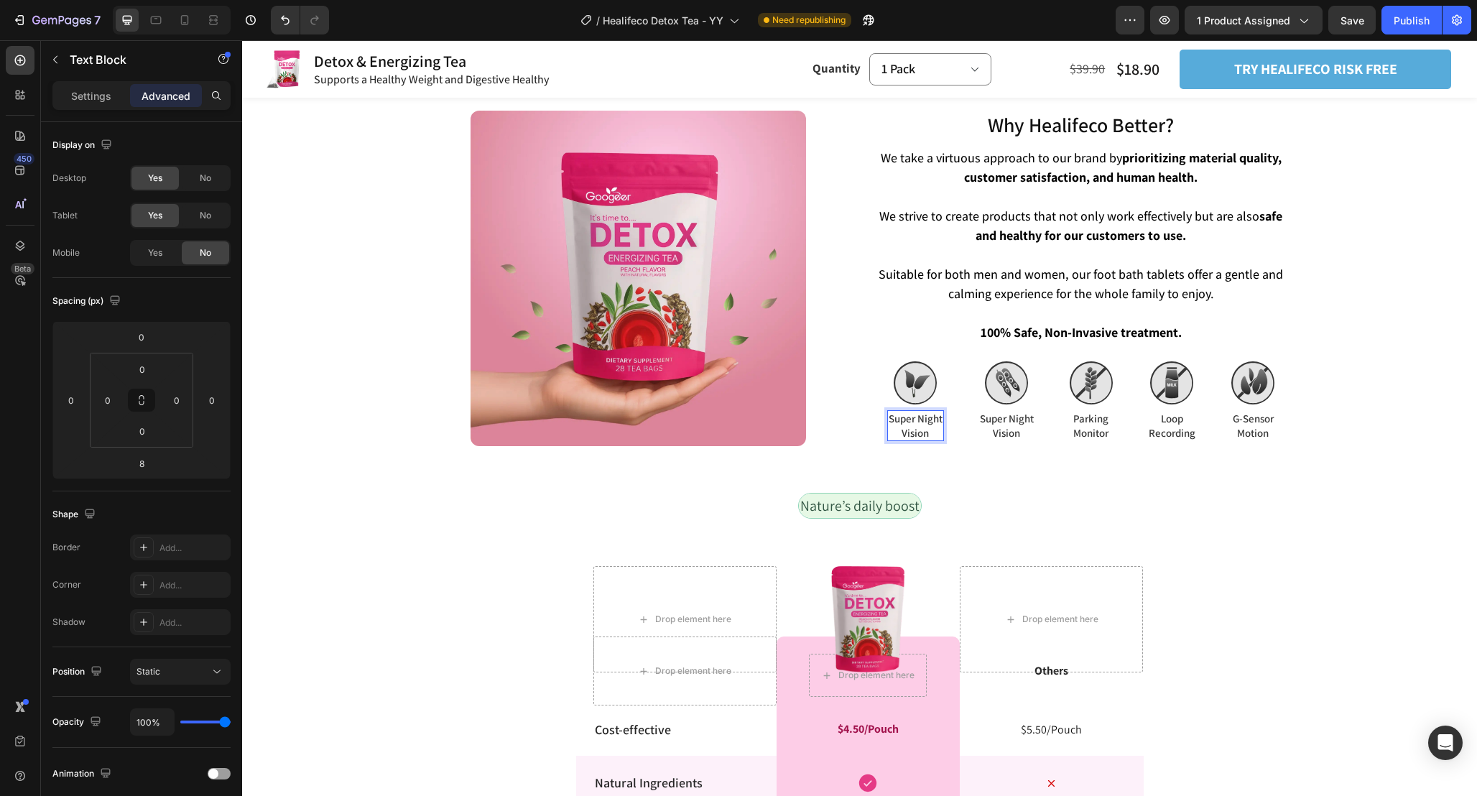
click at [948, 402] on div "Image Super Night Vision Text Block 8 Image Super Night Vision Text Block Image…" at bounding box center [1081, 403] width 420 height 85
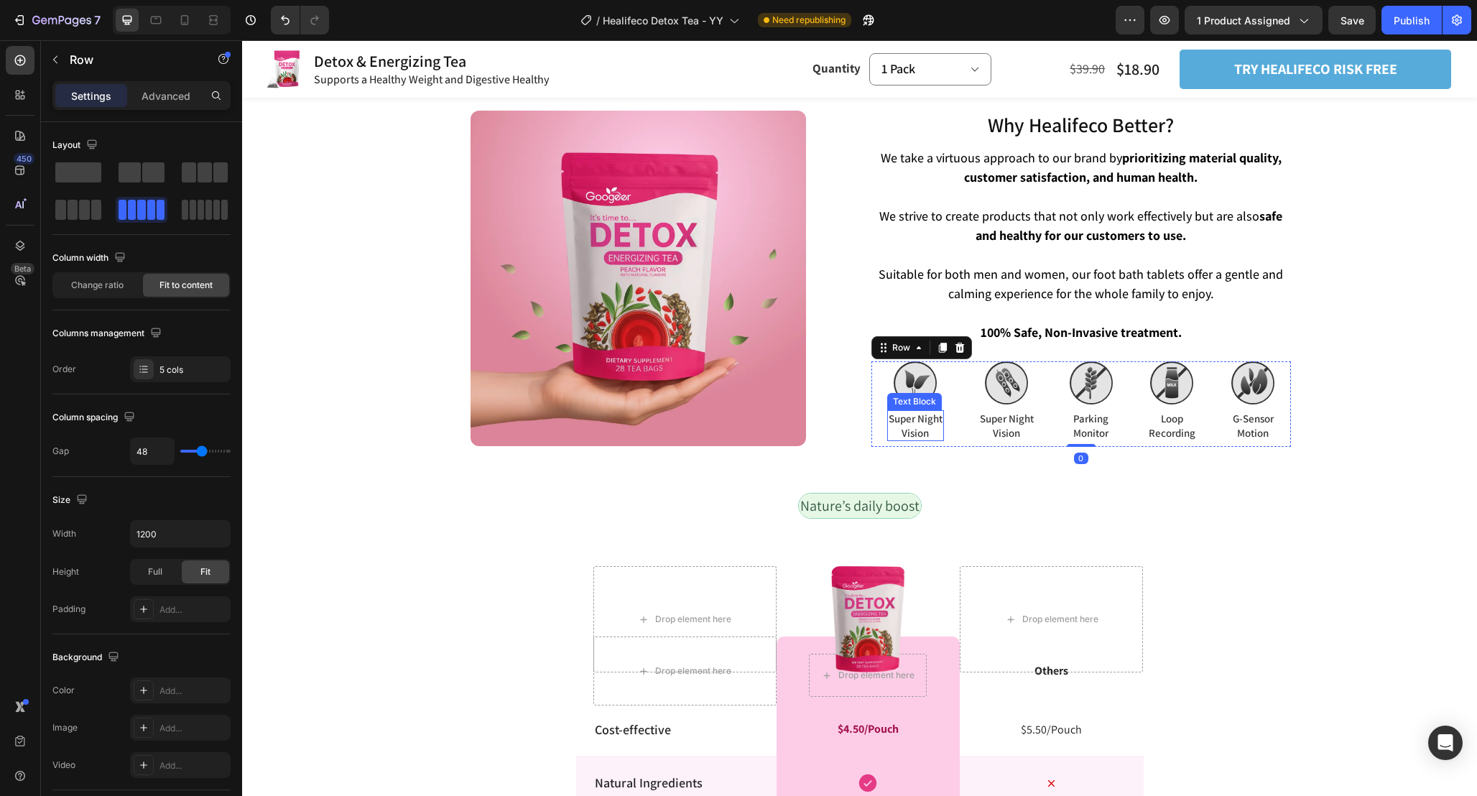
click at [935, 412] on p "Super Night Vision" at bounding box center [916, 426] width 54 height 28
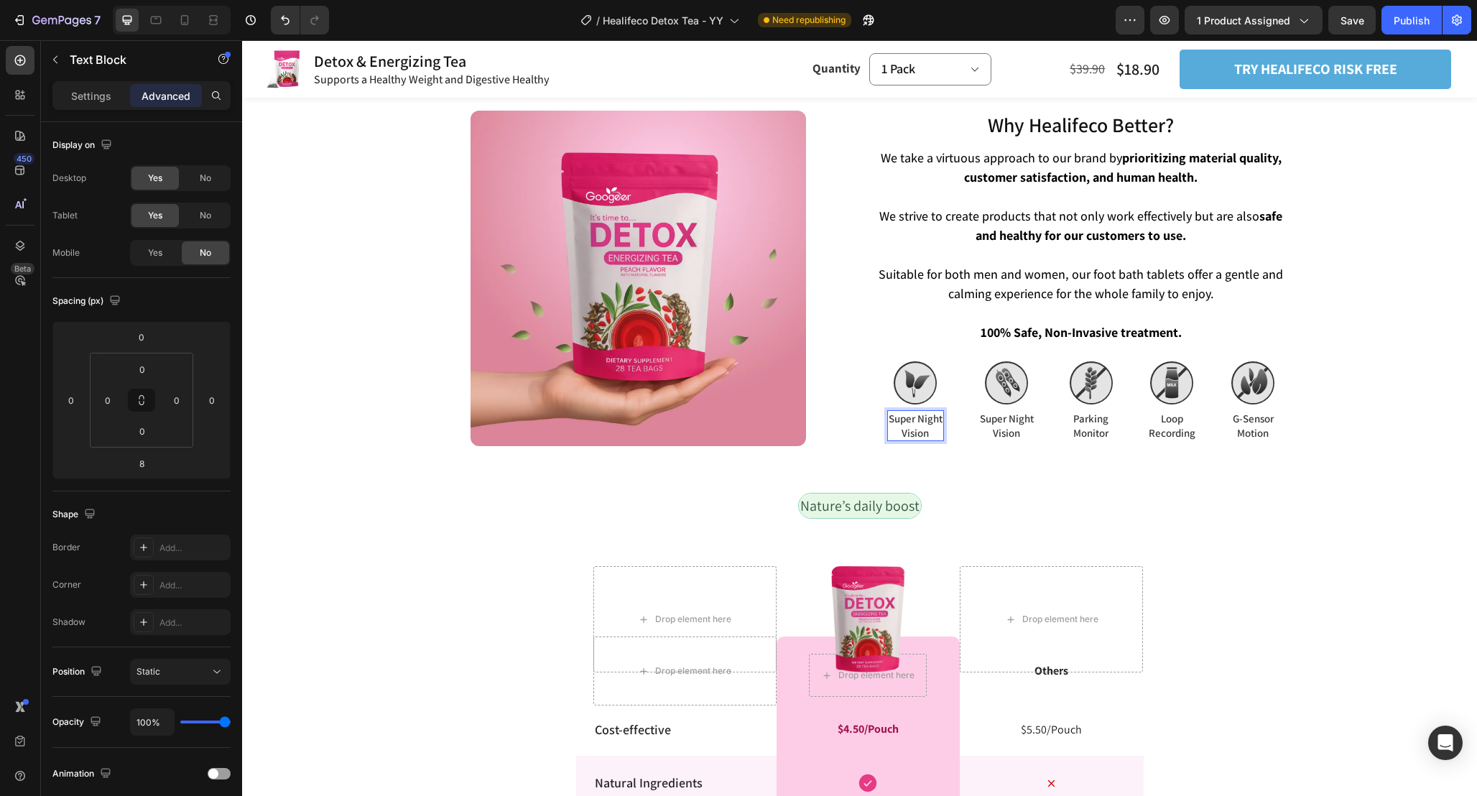
click at [937, 412] on p "Super Night Vision" at bounding box center [916, 426] width 54 height 28
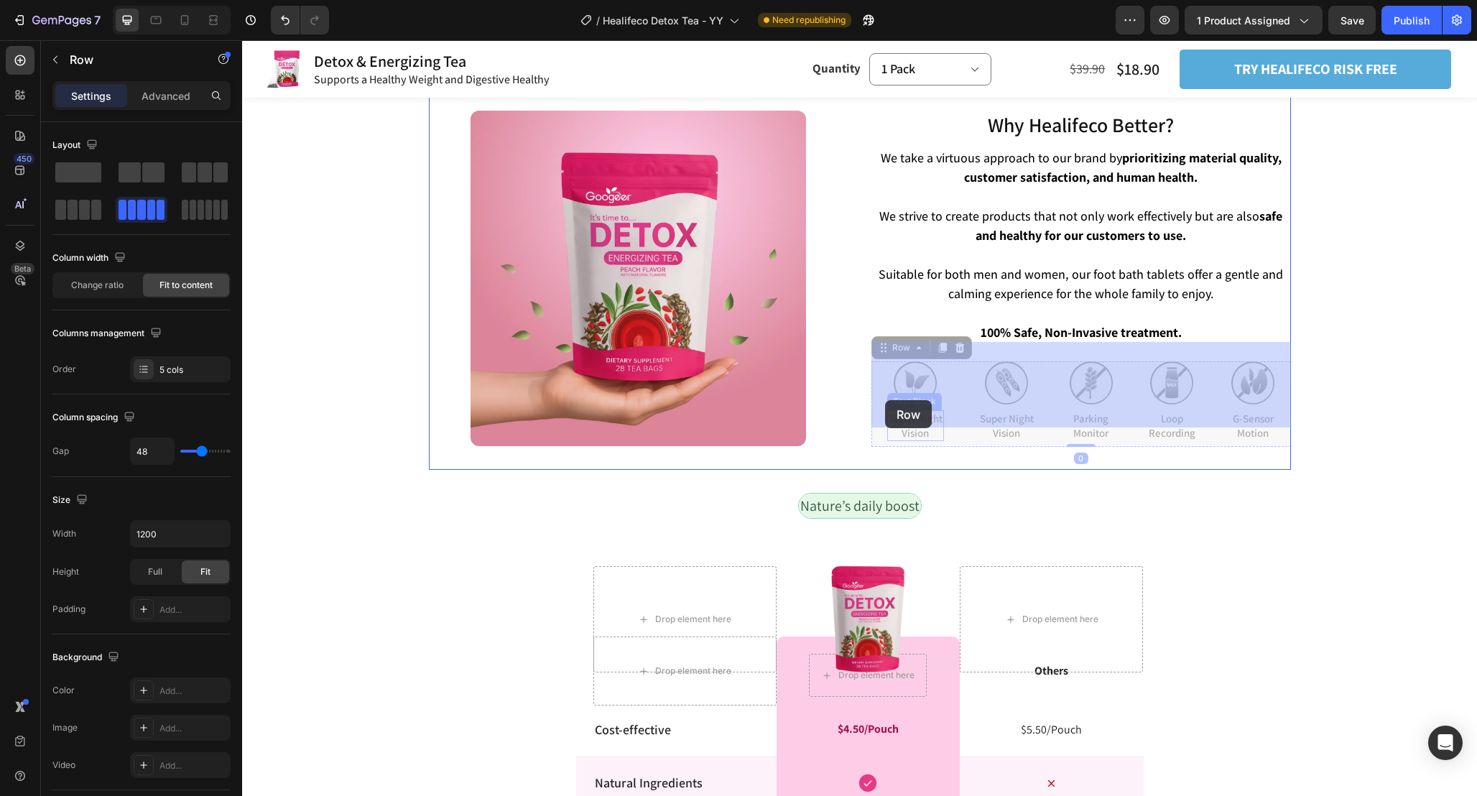
drag, startPoint x: 943, startPoint y: 400, endPoint x: 887, endPoint y: 400, distance: 56.0
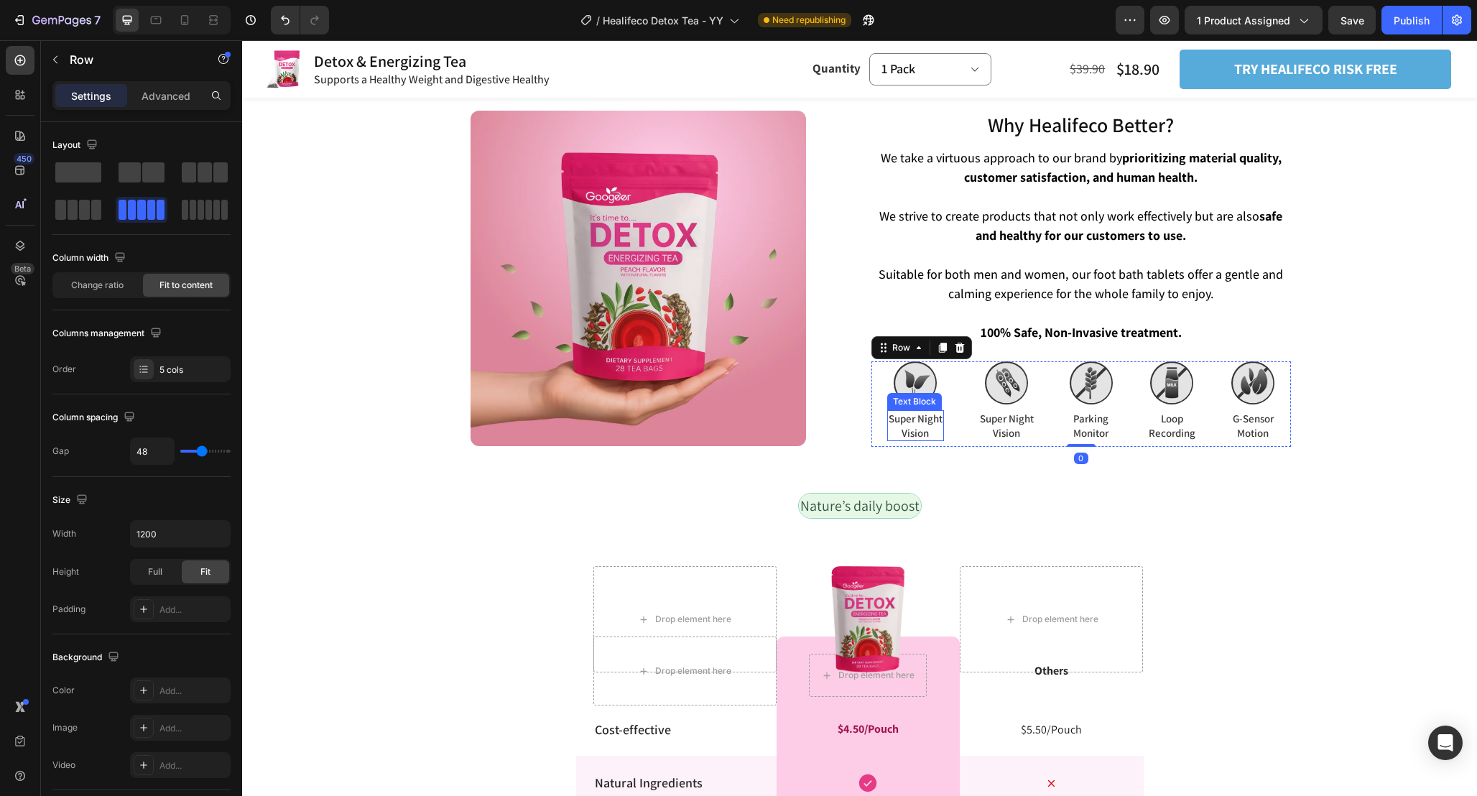
click at [910, 412] on p "Super Night Vision" at bounding box center [916, 426] width 54 height 28
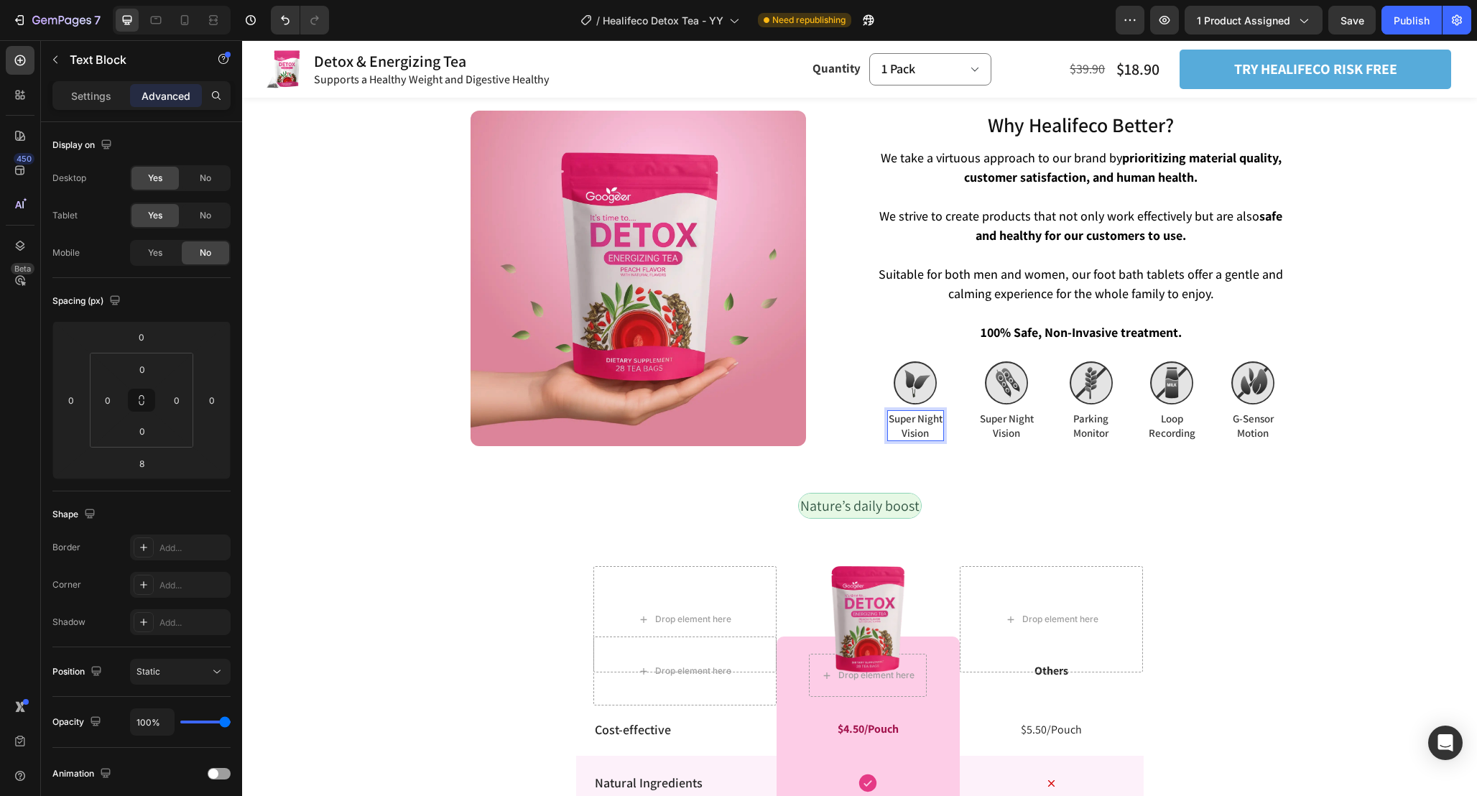
click at [908, 412] on p "Super Night Vision" at bounding box center [916, 426] width 54 height 28
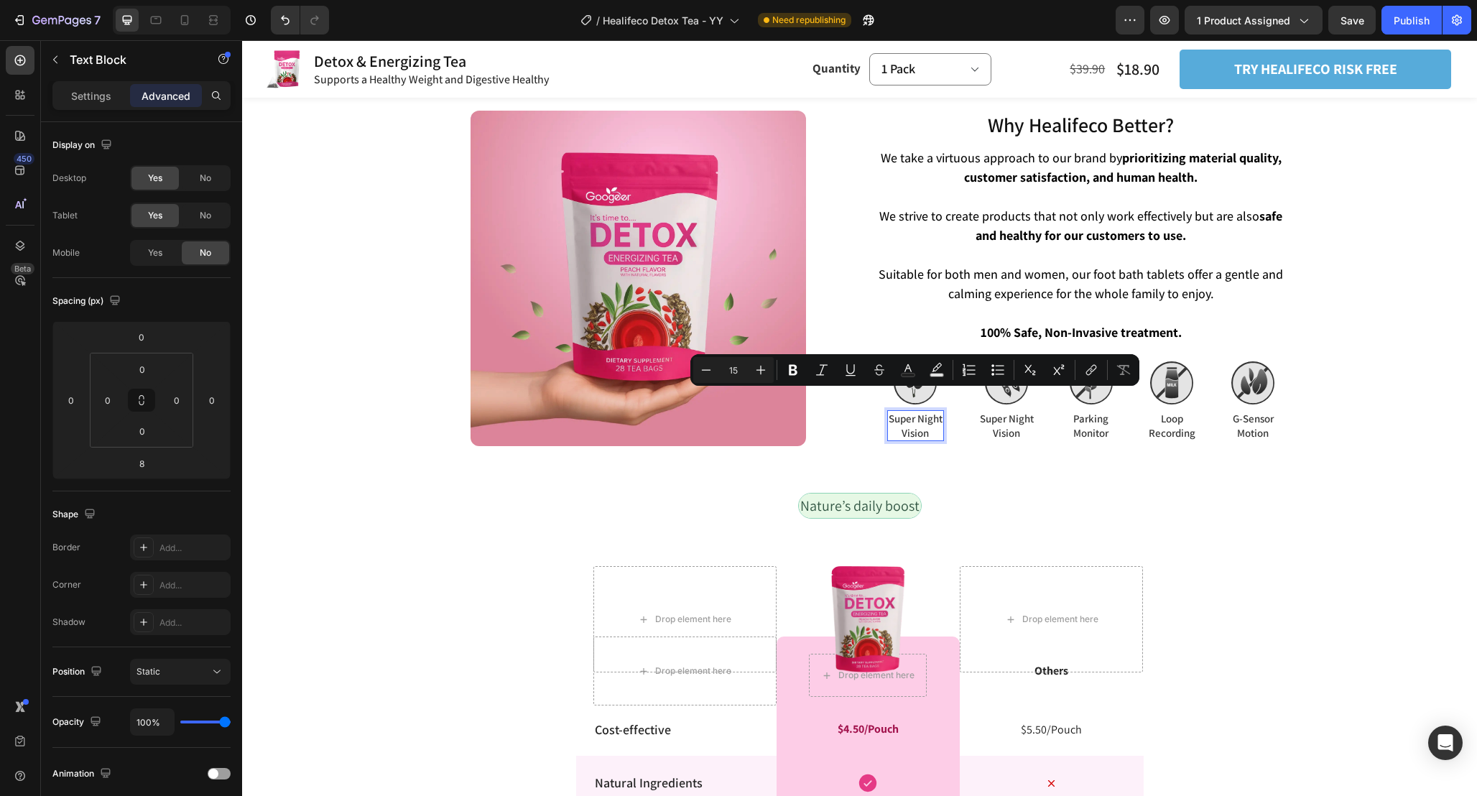
scroll to position [3326, 0]
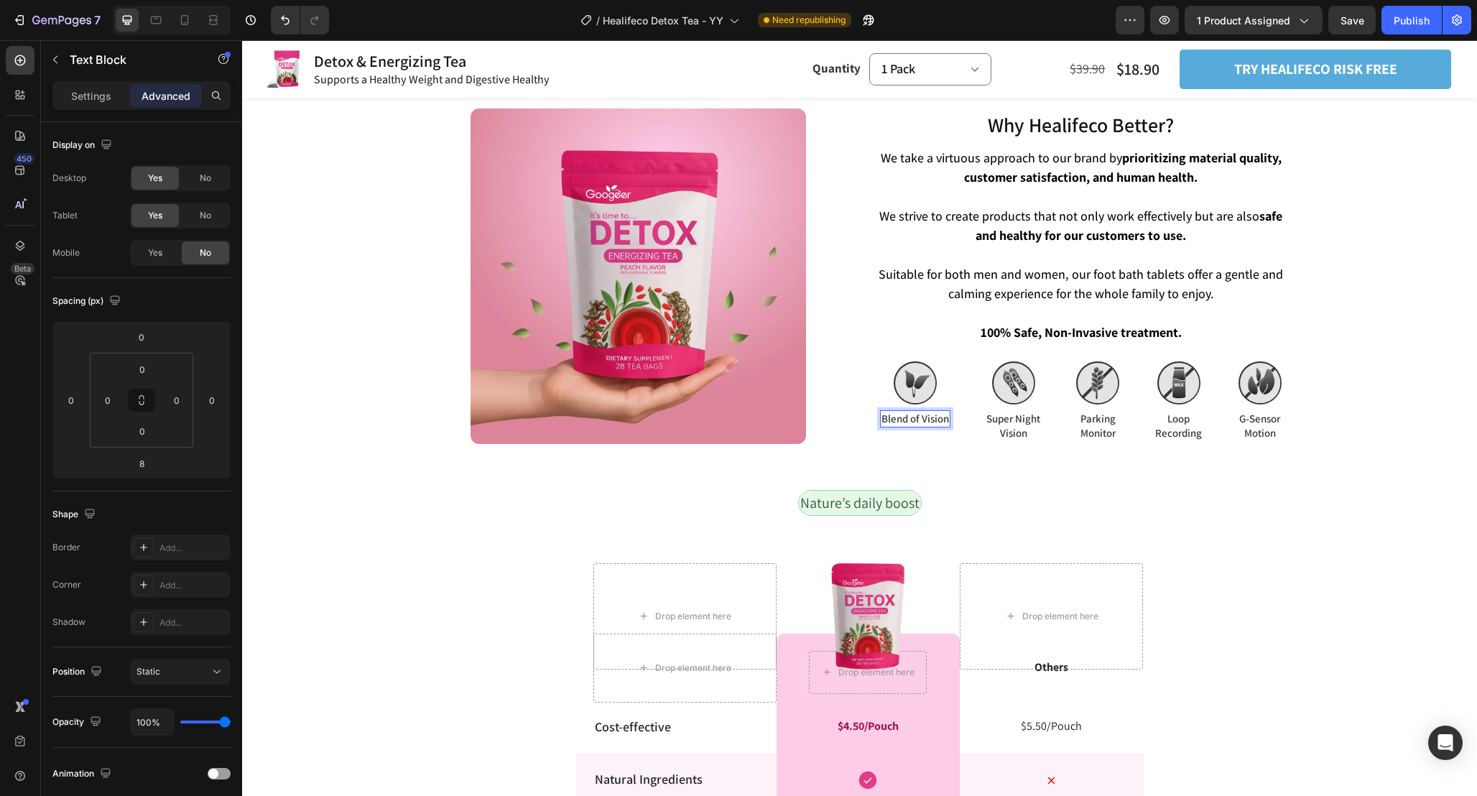
click at [935, 412] on p "Blend of Vision" at bounding box center [915, 419] width 68 height 14
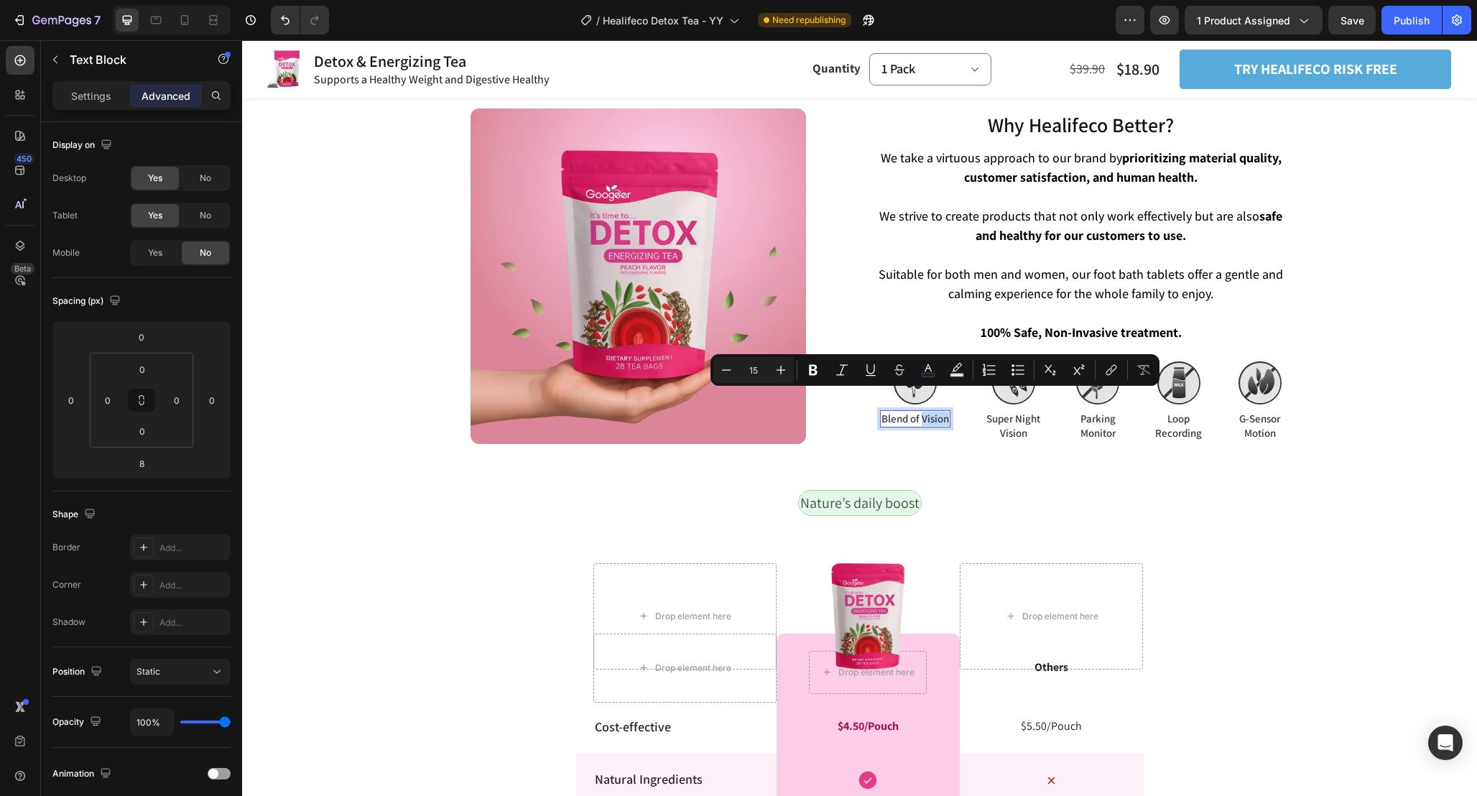
click at [935, 412] on p "Blend of Vision" at bounding box center [915, 419] width 68 height 14
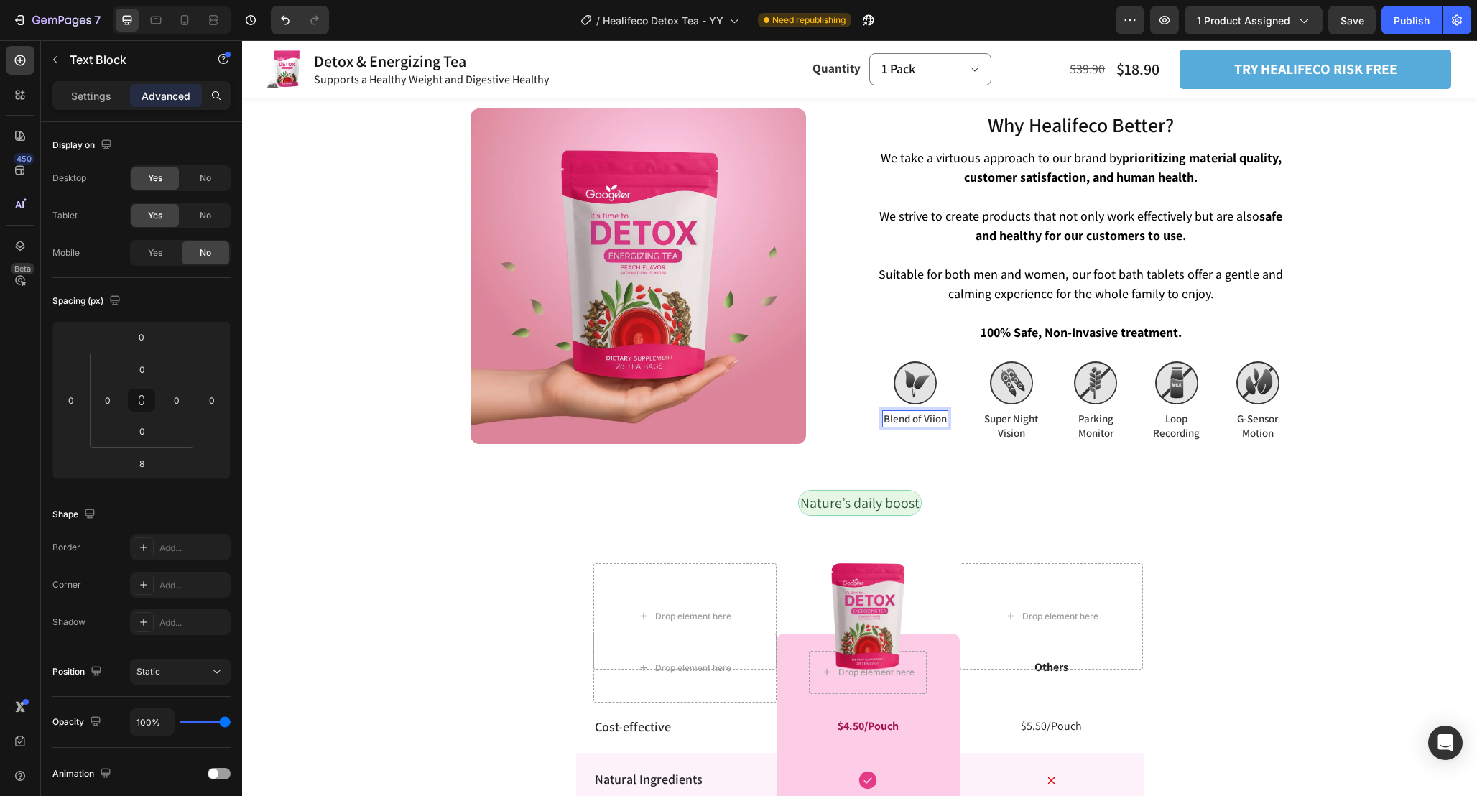
click at [935, 412] on p "Blend of Viion" at bounding box center [915, 419] width 63 height 14
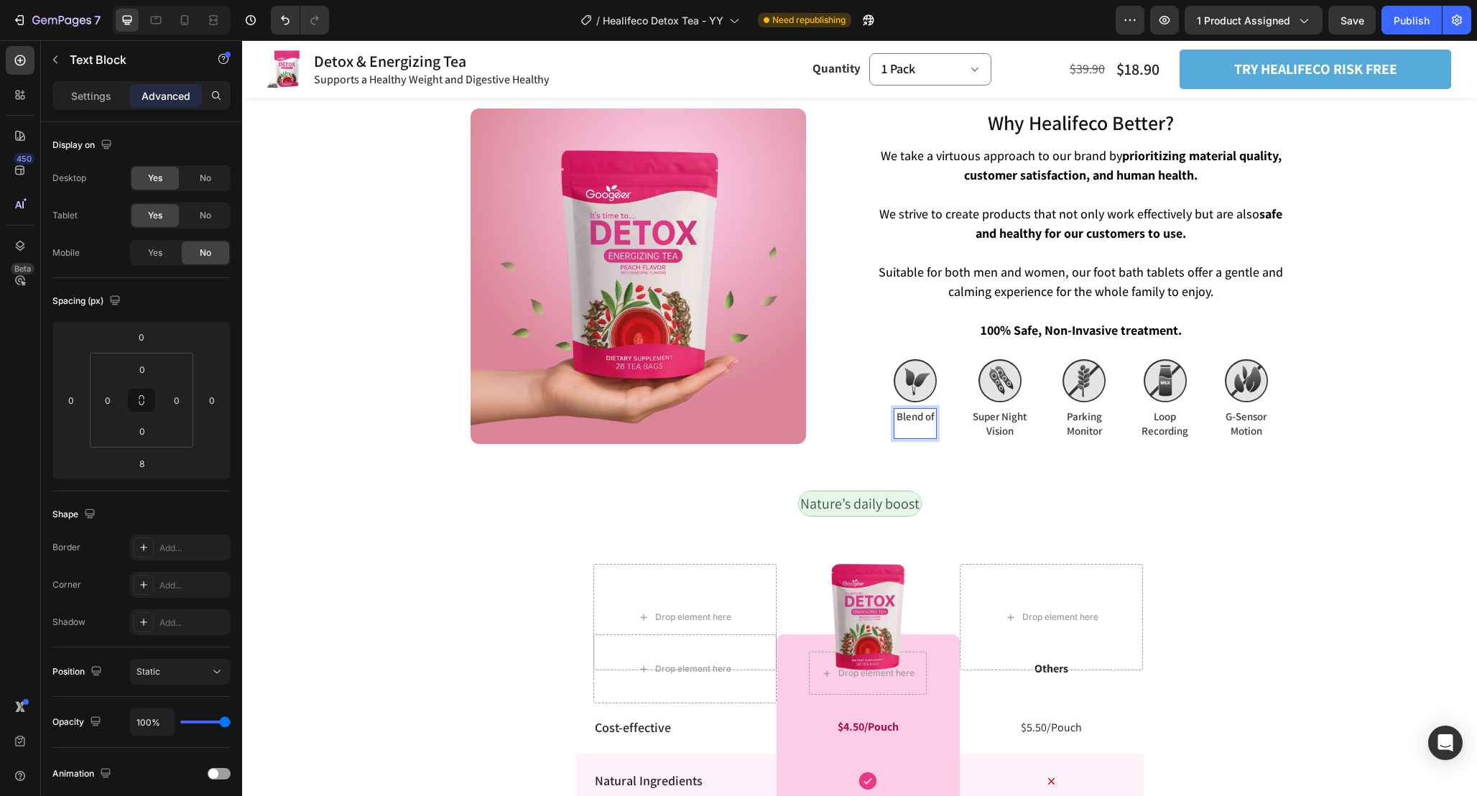
scroll to position [3323, 0]
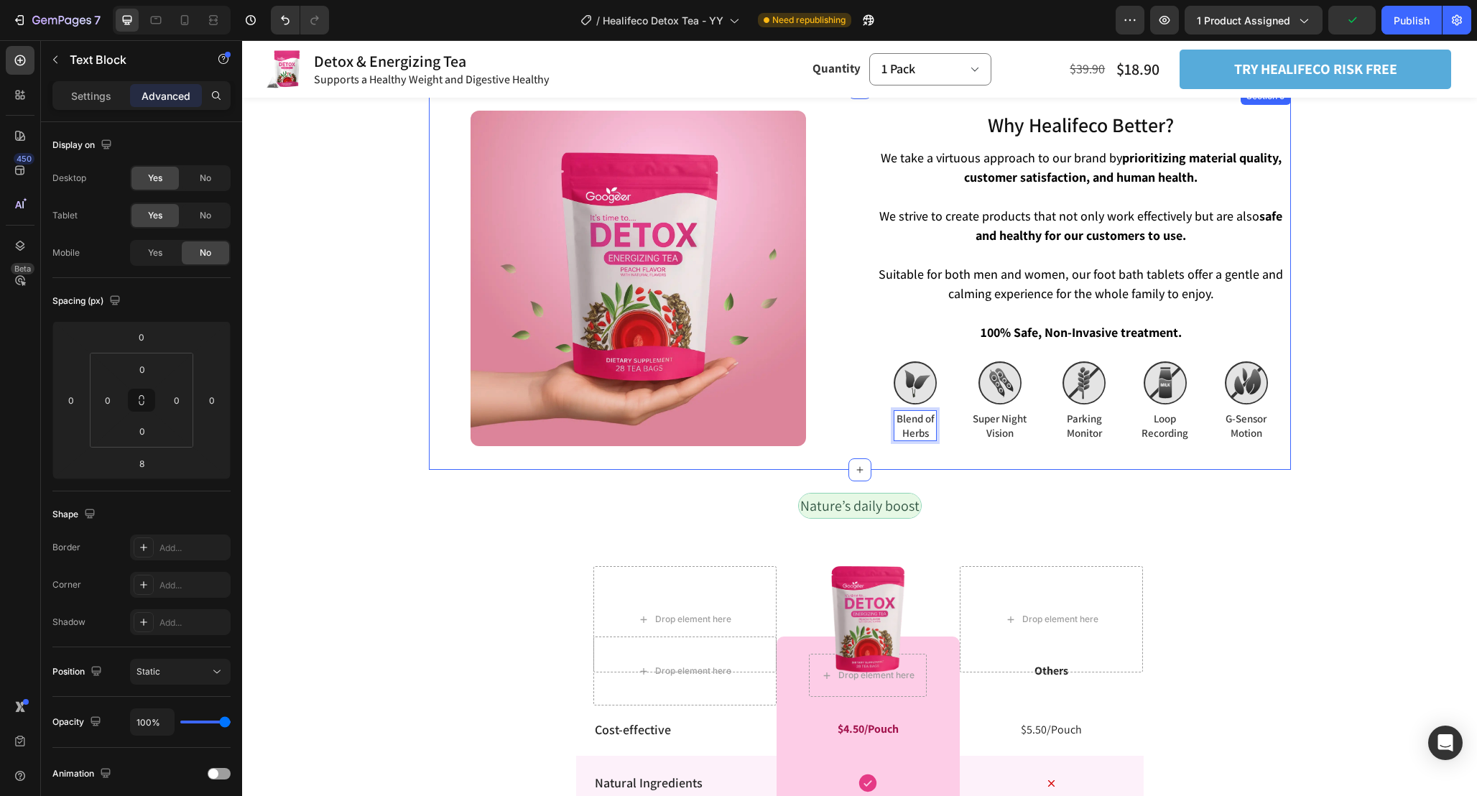
click at [1062, 439] on div "Why Healifeco Better? Heading Why Healifeco Better? Heading We take a virtuous …" at bounding box center [860, 279] width 862 height 382
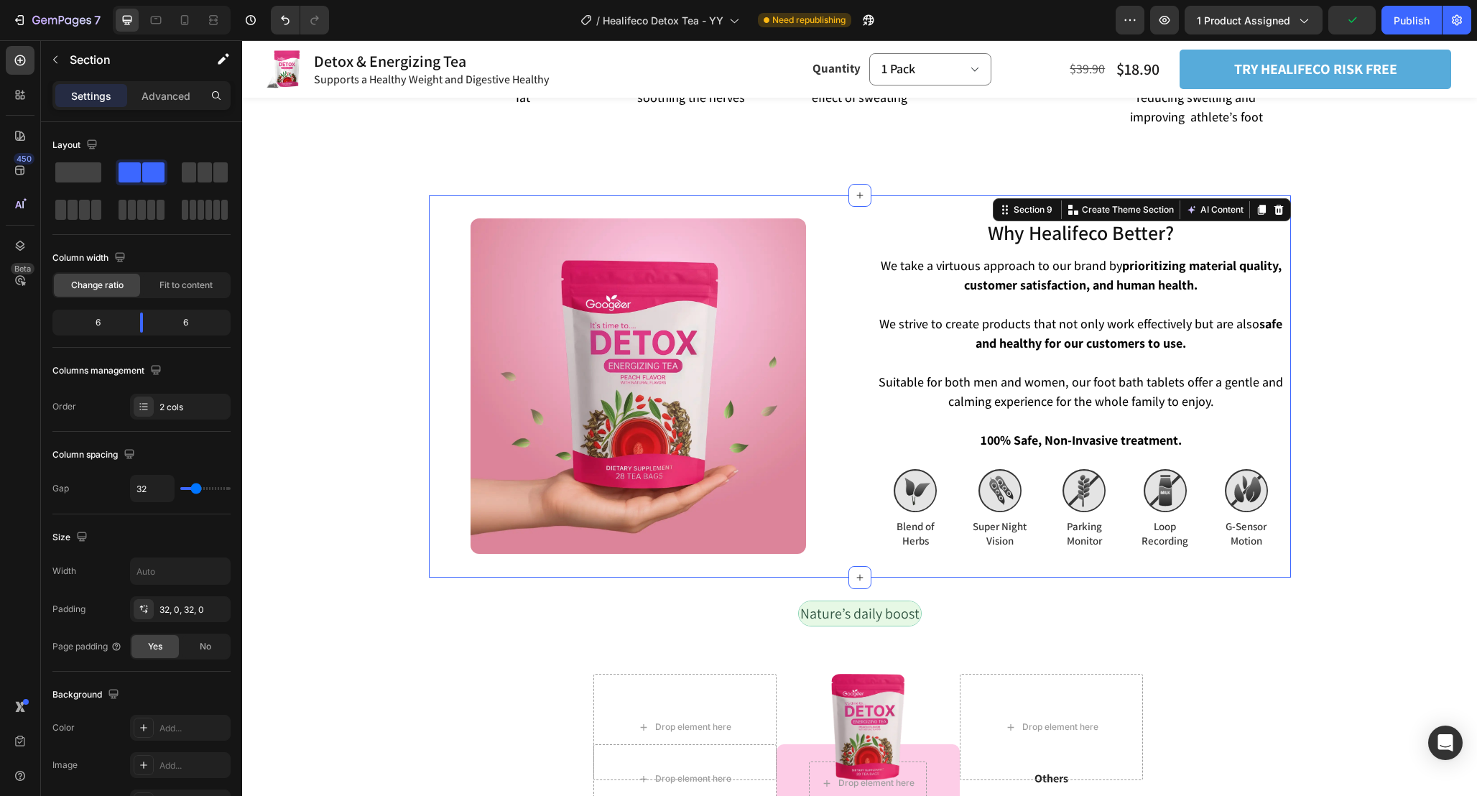
scroll to position [3207, 0]
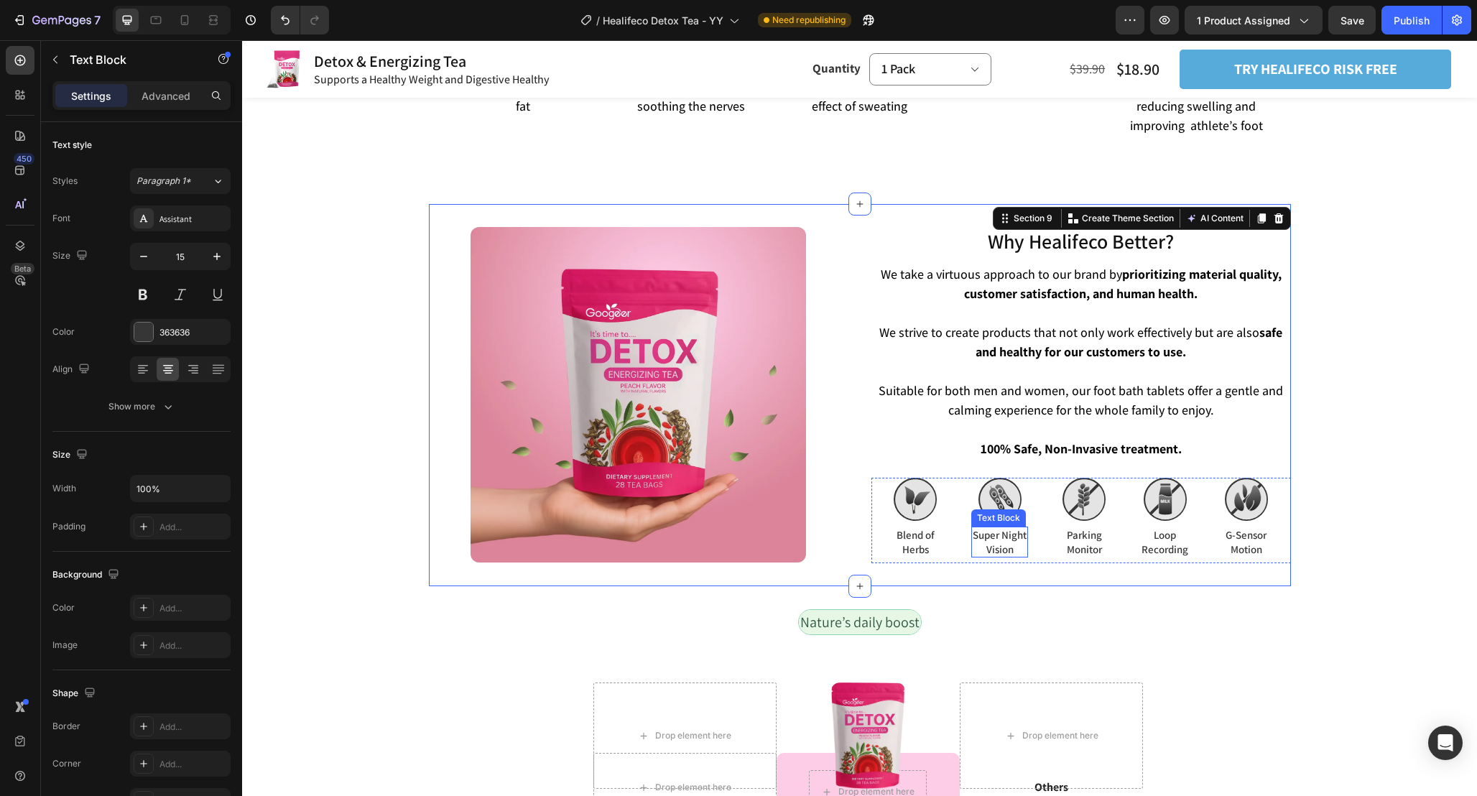
click at [992, 531] on p "Super Night Vision" at bounding box center [1000, 542] width 54 height 28
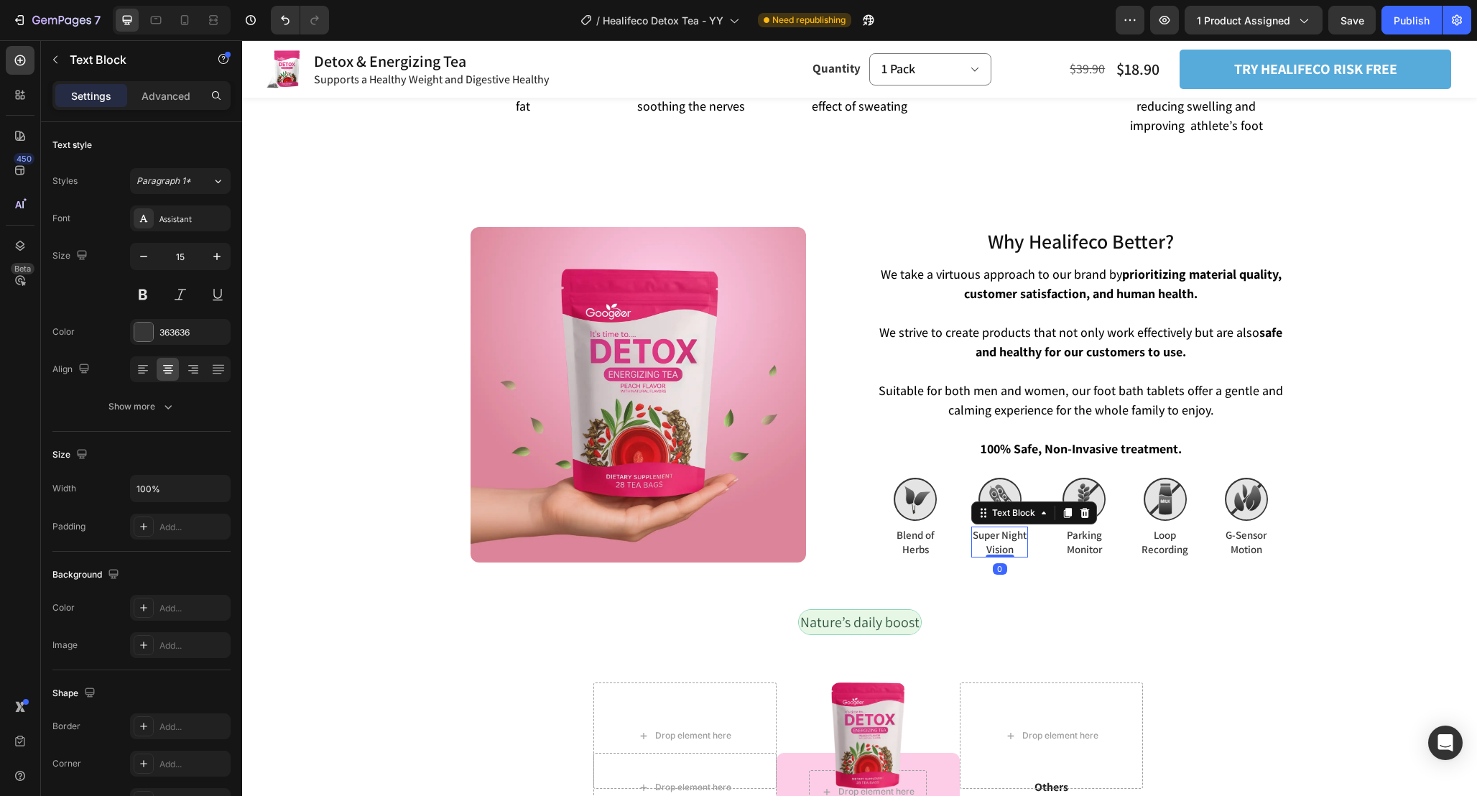
click at [992, 531] on p "Super Night Vision" at bounding box center [1000, 542] width 54 height 28
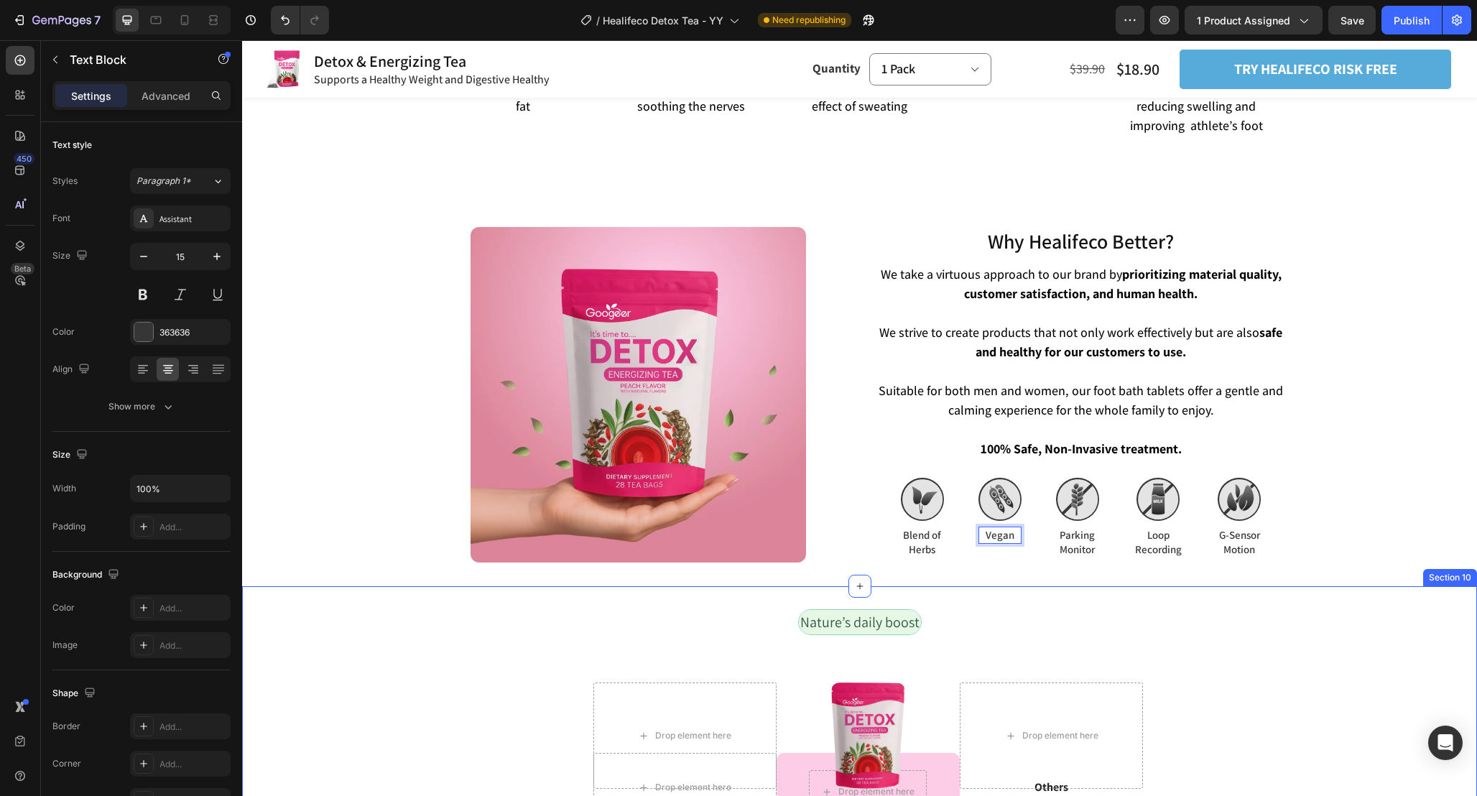
click at [1010, 612] on div "Nature’s daily boost Text Block Row" at bounding box center [859, 627] width 1235 height 37
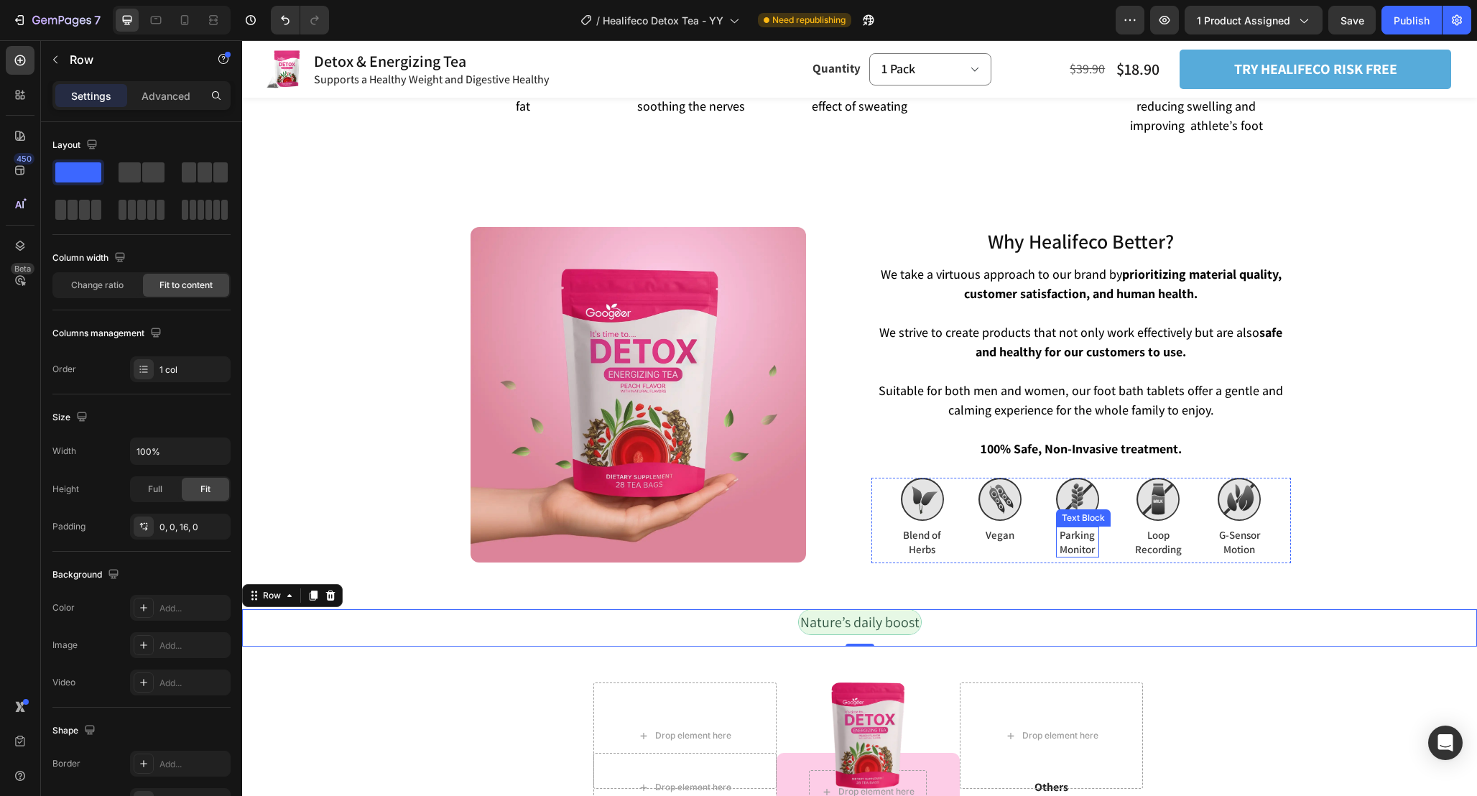
click at [1067, 528] on p "Parking Monitor" at bounding box center [1078, 542] width 40 height 28
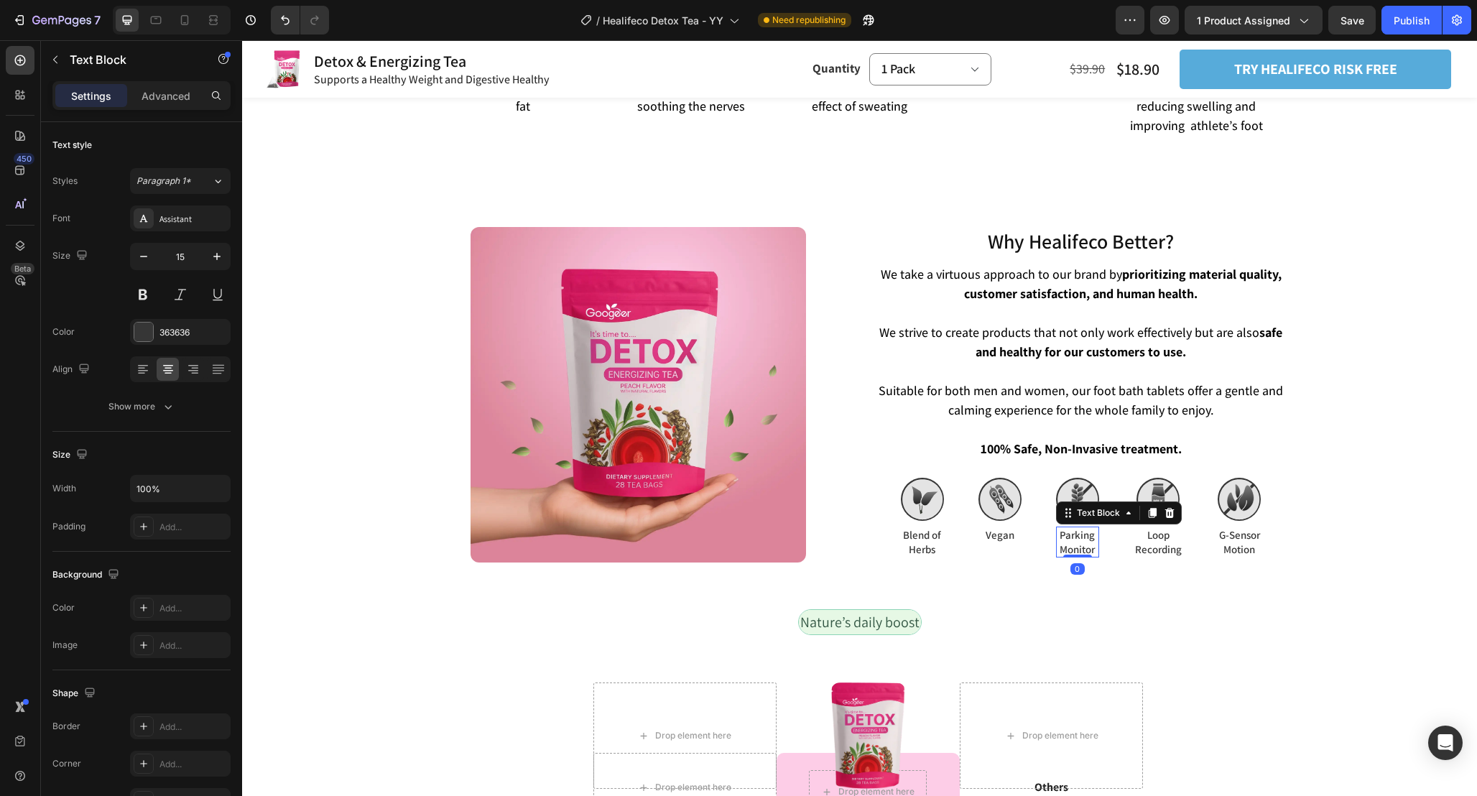
click at [1067, 528] on p "Parking Monitor" at bounding box center [1078, 542] width 40 height 28
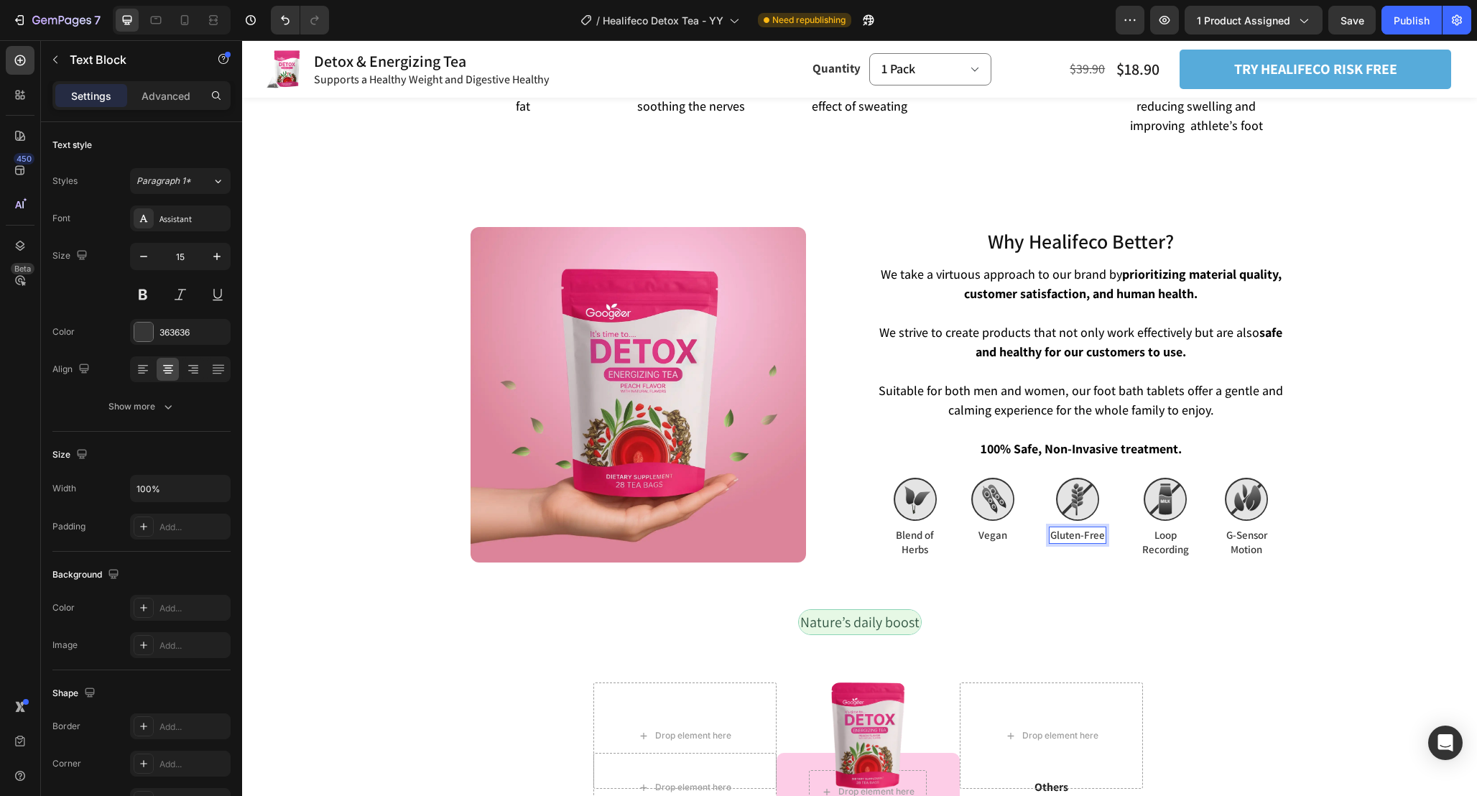
click at [1084, 528] on p "Gluten-Free" at bounding box center [1077, 535] width 55 height 14
click at [1136, 609] on div "Nature’s daily boost Text Block Row" at bounding box center [859, 627] width 1235 height 37
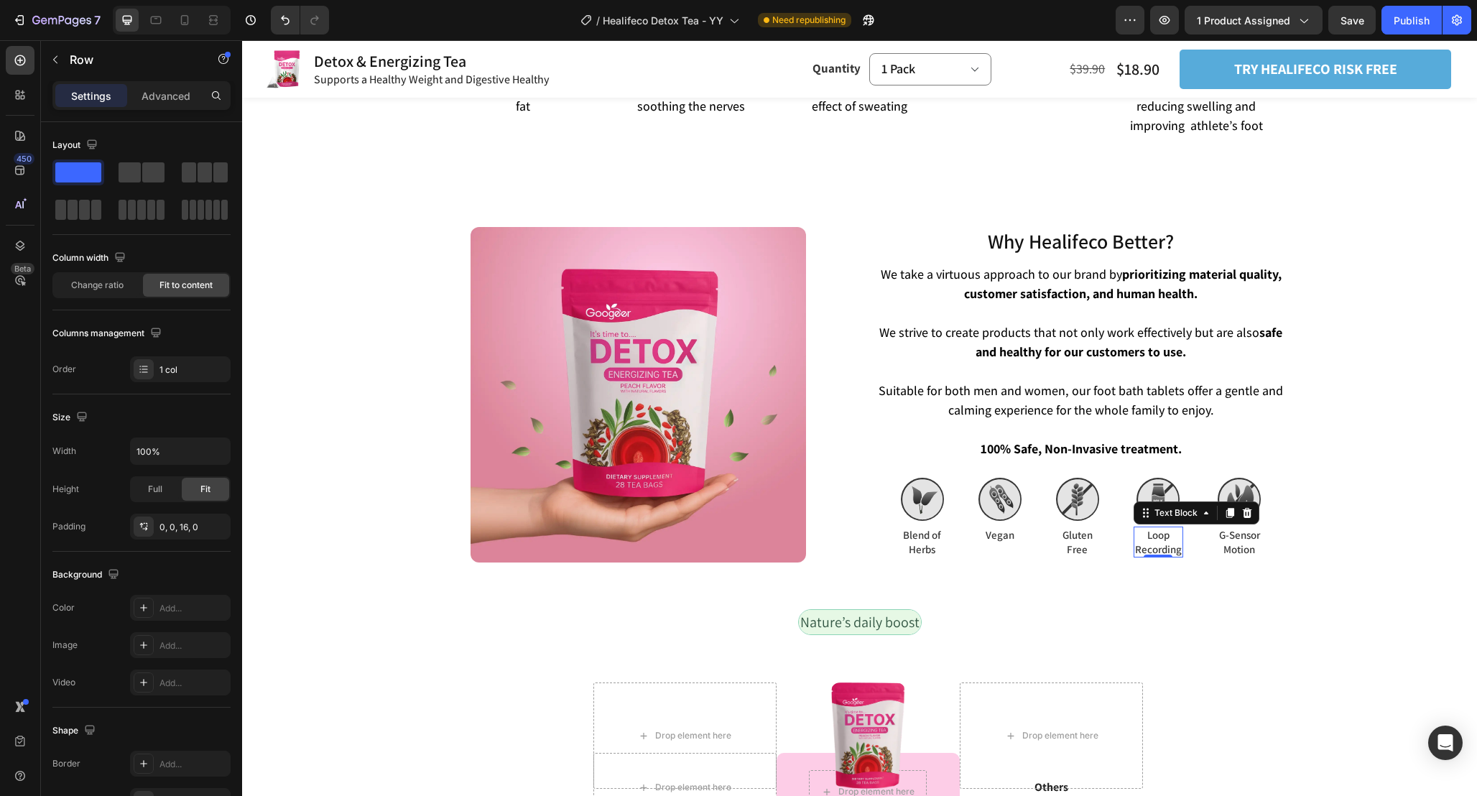
click at [1147, 528] on p "Loop Recording" at bounding box center [1158, 542] width 47 height 28
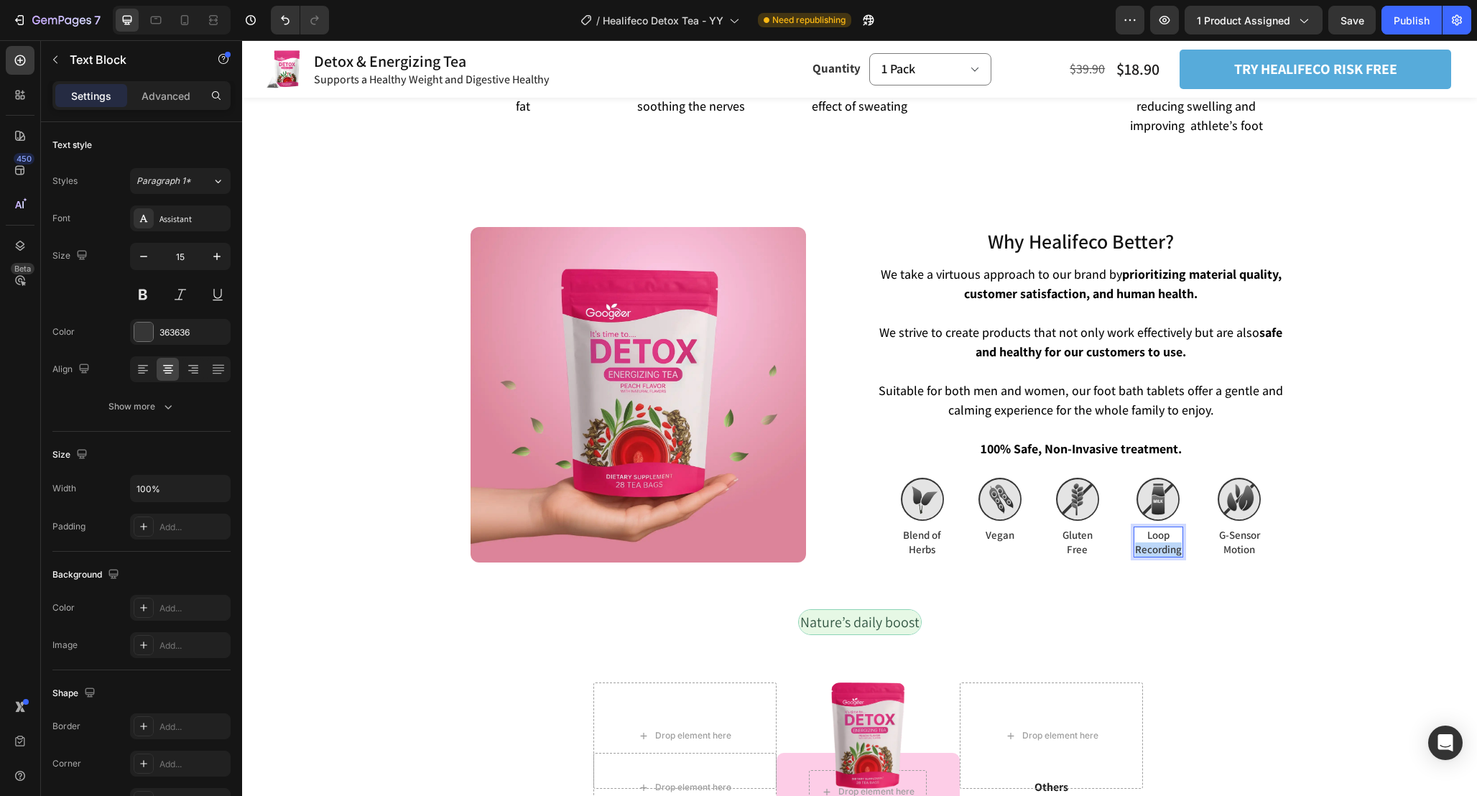
click at [1147, 528] on p "Loop Recording" at bounding box center [1158, 542] width 47 height 28
click at [1239, 531] on p "G-Sensor Motion" at bounding box center [1236, 542] width 41 height 28
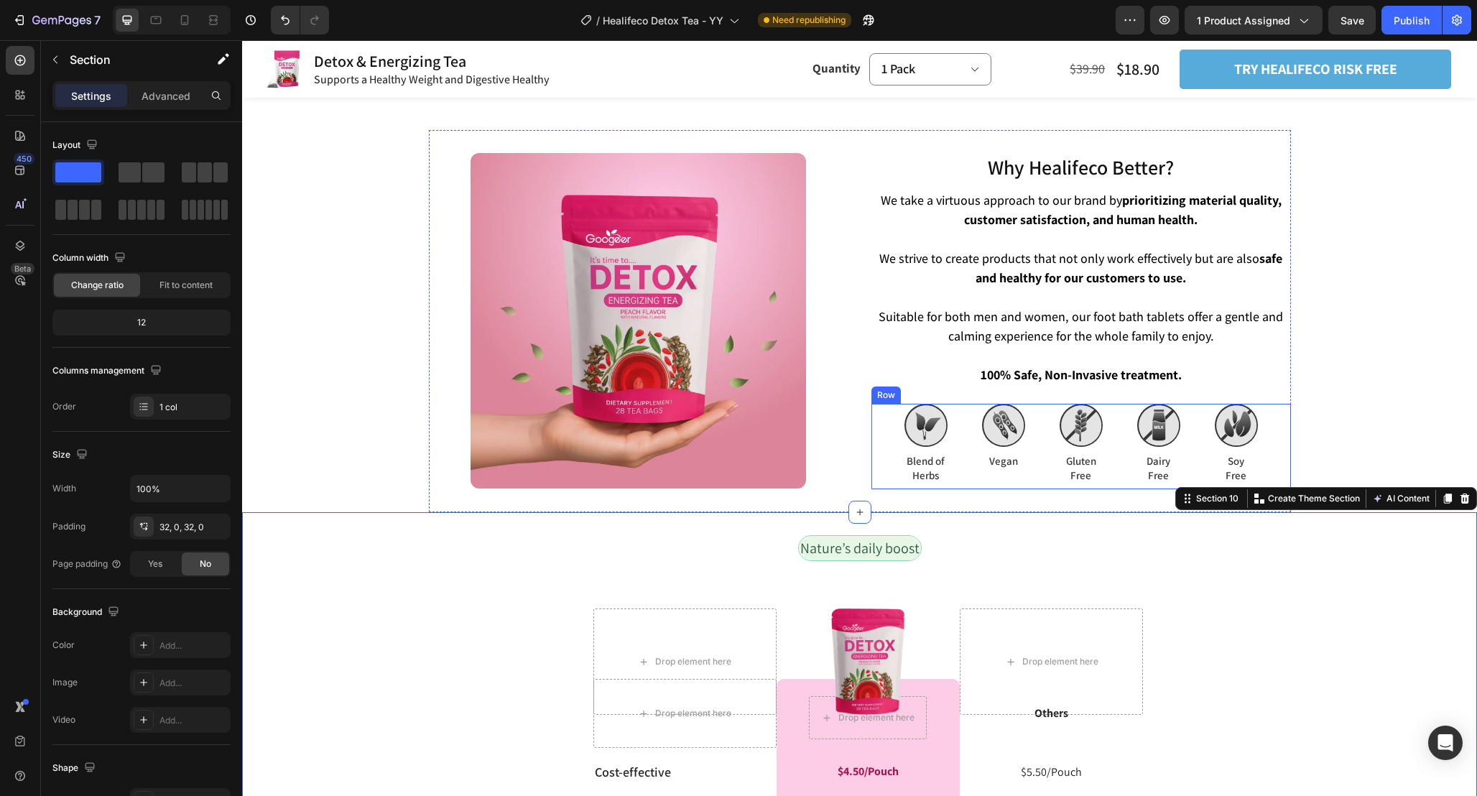
click at [974, 412] on div "Image Blend of Herbs Text Block Image Vegan Text Block Image Gluten Free Text B…" at bounding box center [1081, 446] width 420 height 85
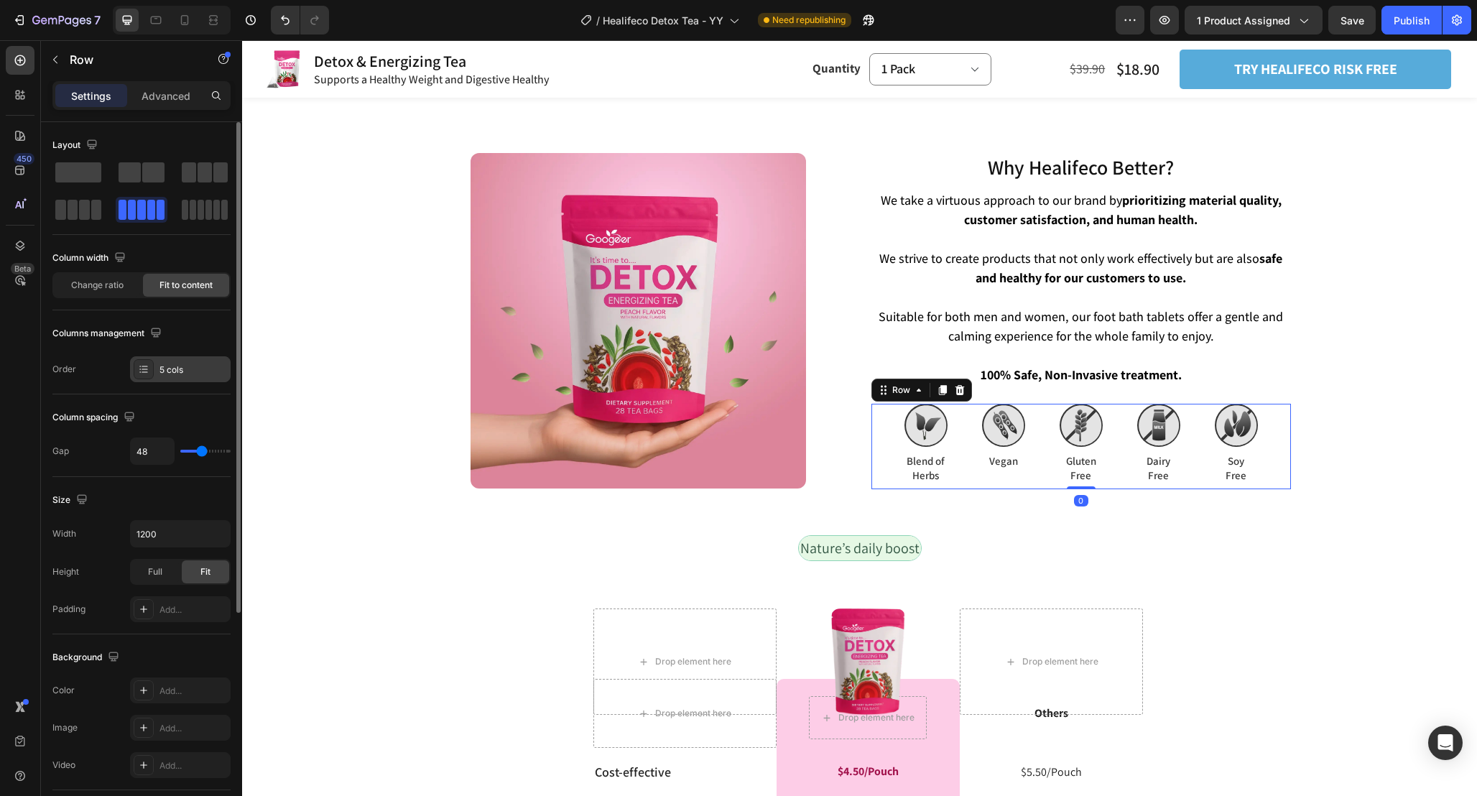
click at [167, 364] on div "5 cols" at bounding box center [193, 370] width 68 height 13
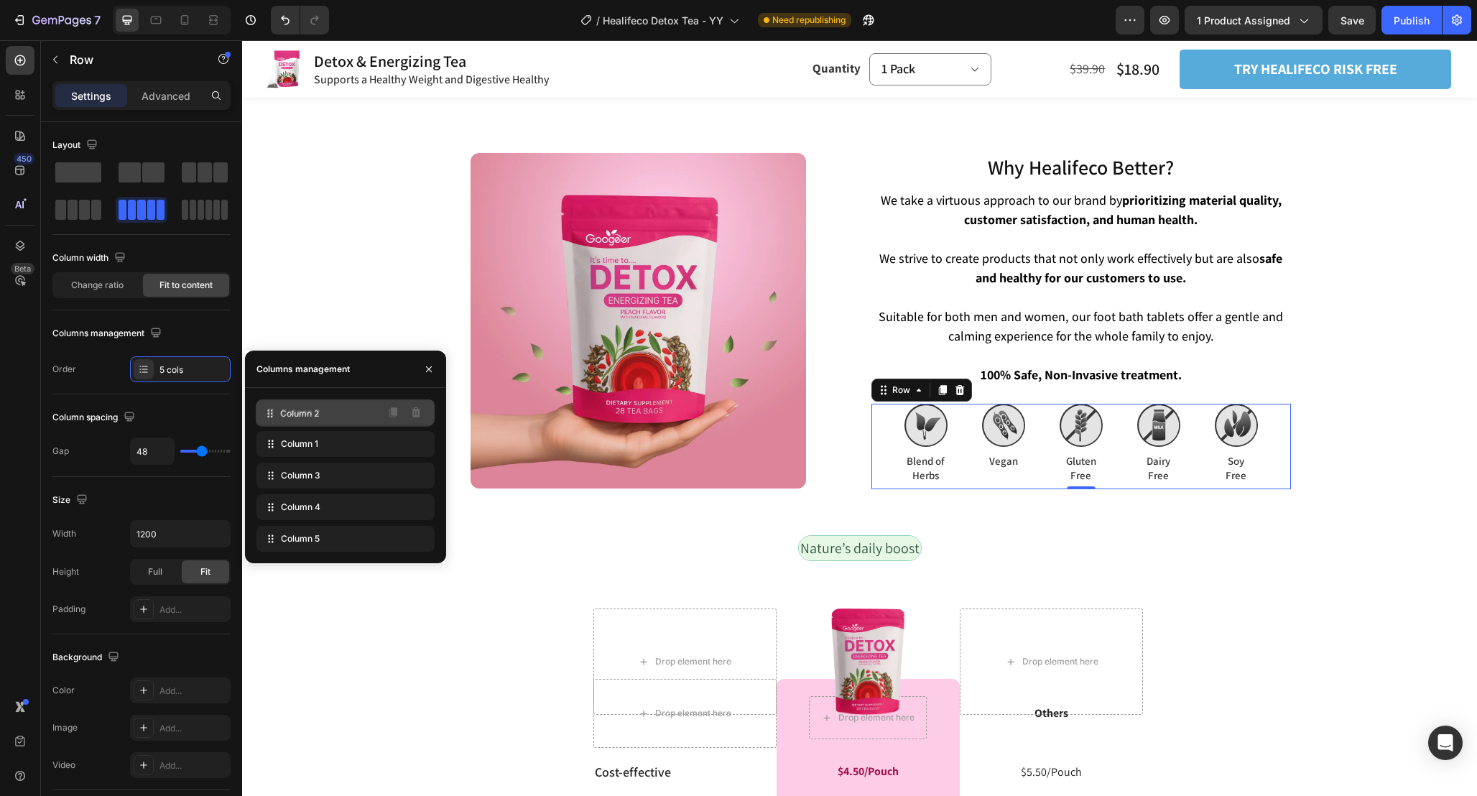
drag, startPoint x: 318, startPoint y: 439, endPoint x: 318, endPoint y: 409, distance: 30.2
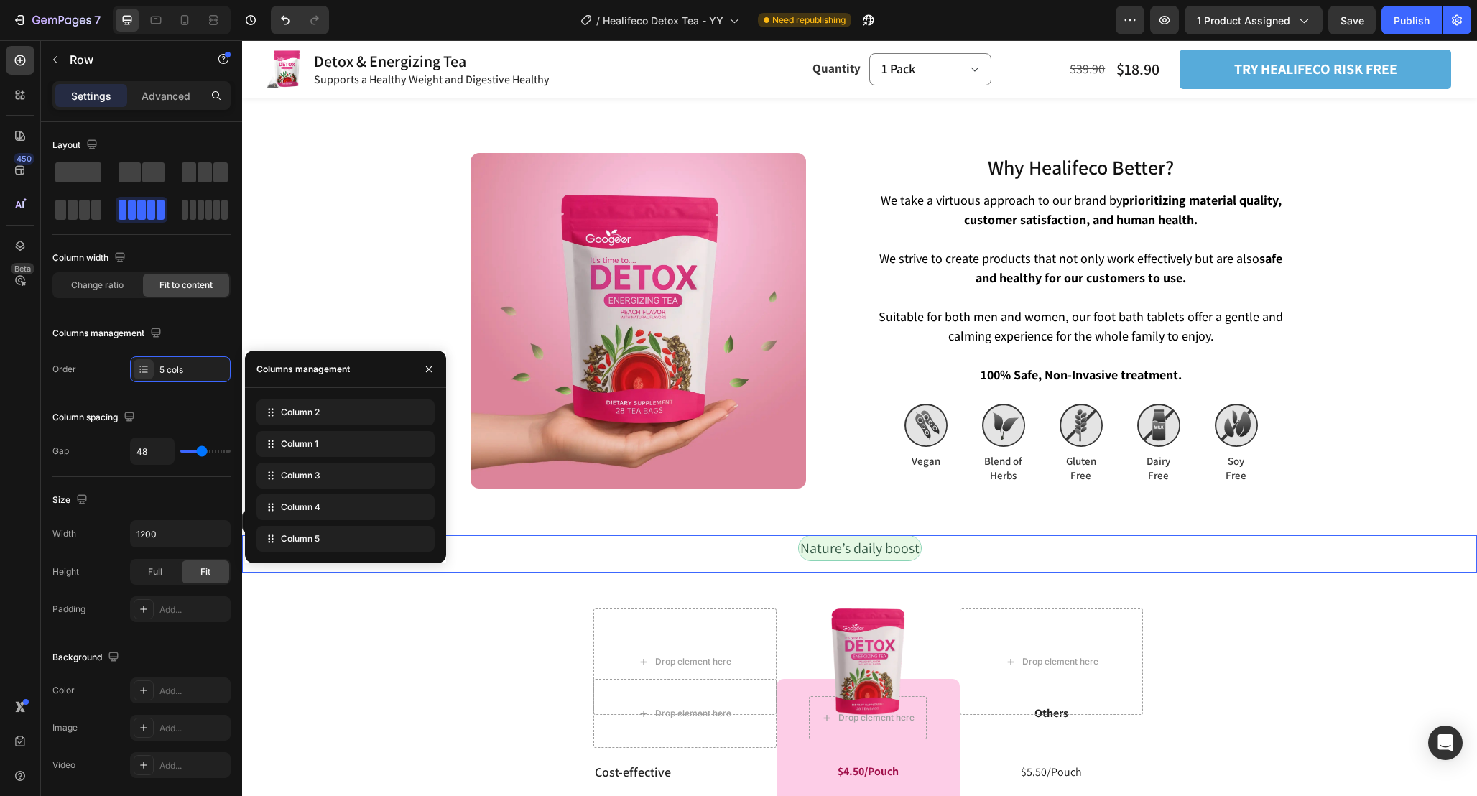
click at [1139, 544] on div "Nature’s daily boost Text Block Row 0" at bounding box center [859, 553] width 1235 height 37
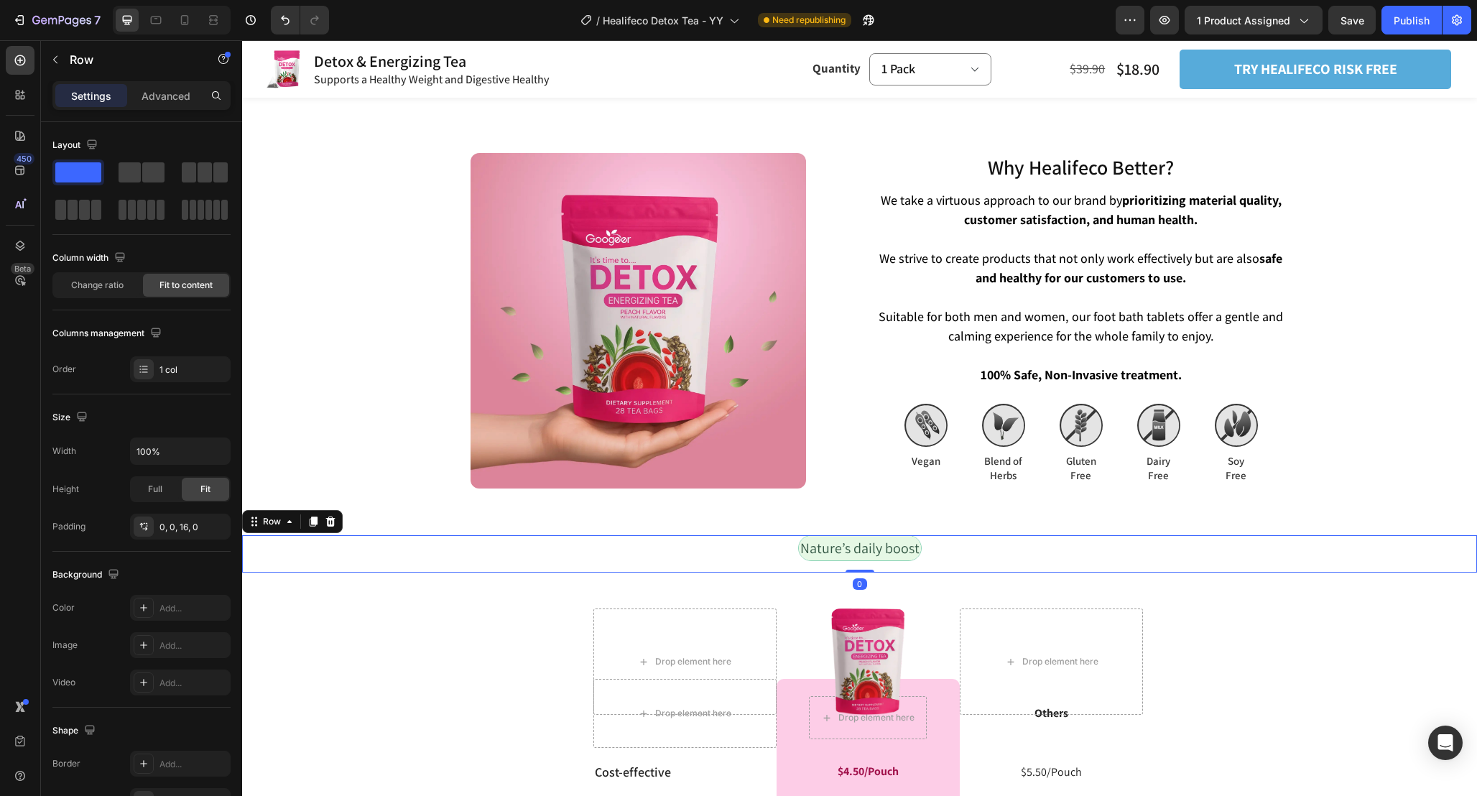
scroll to position [3267, 0]
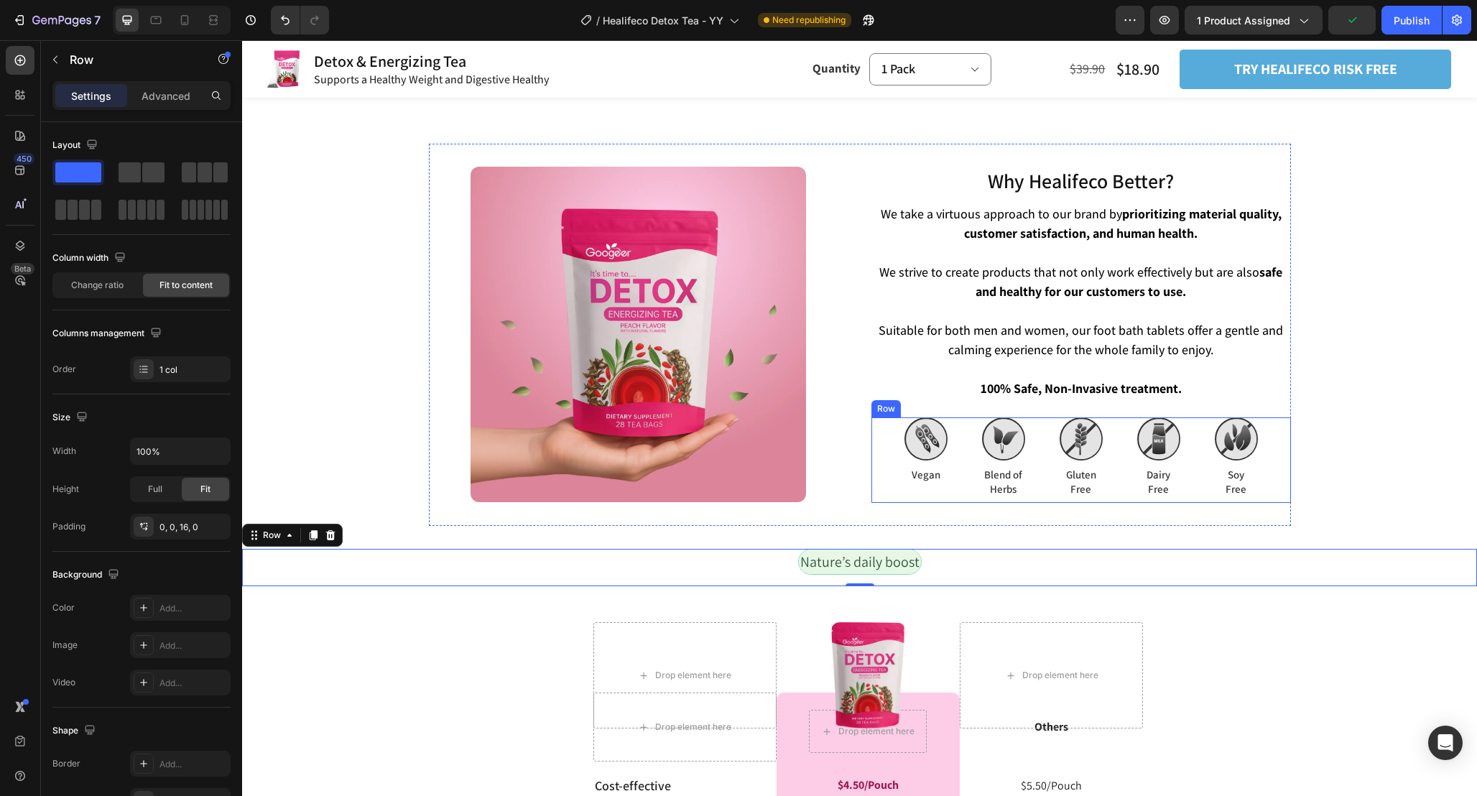
click at [1032, 463] on div "Image Blend of Herbs Text Block Image Vegan Text Block Image Gluten Free Text B…" at bounding box center [1081, 459] width 420 height 85
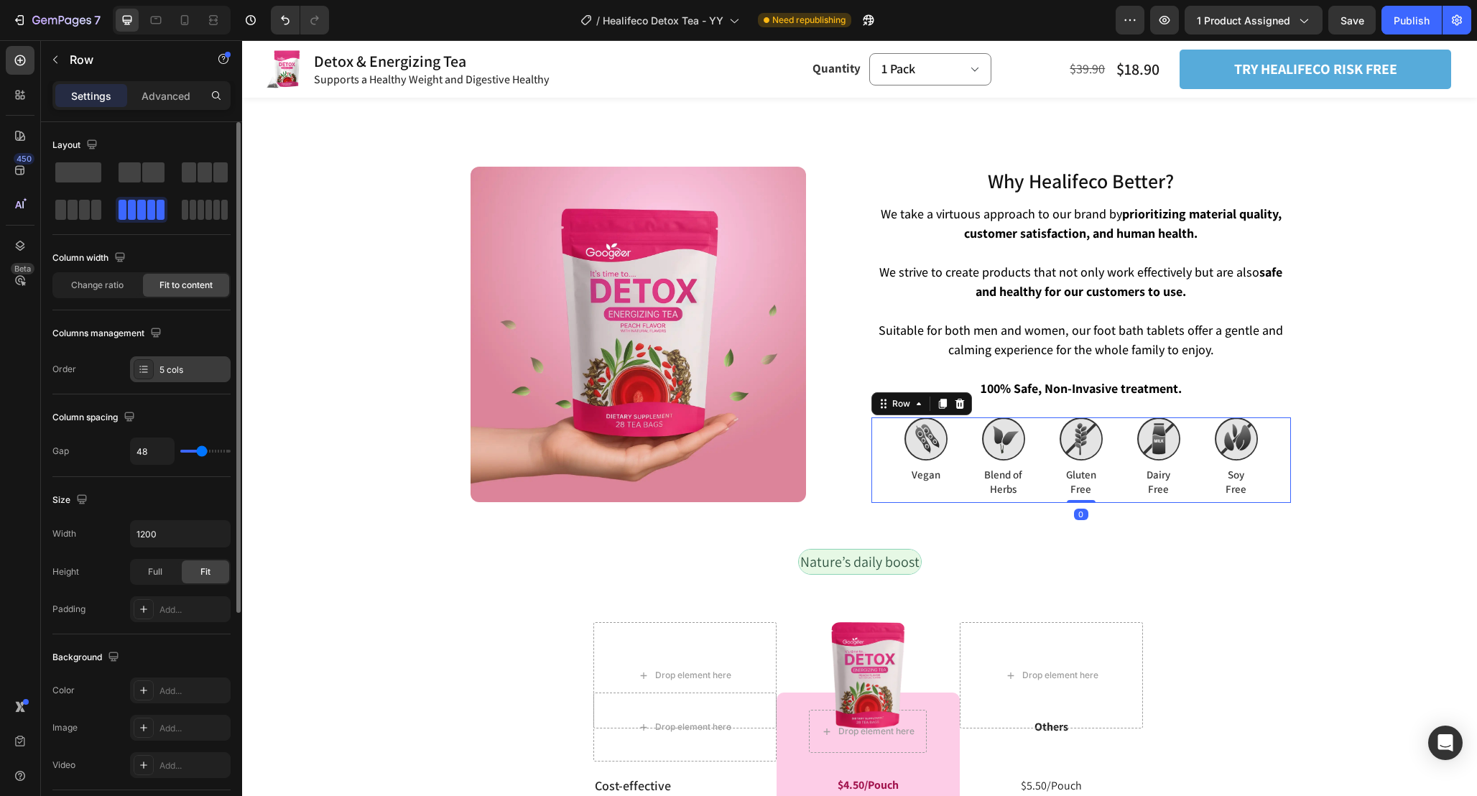
click at [164, 376] on div "5 cols" at bounding box center [180, 369] width 101 height 26
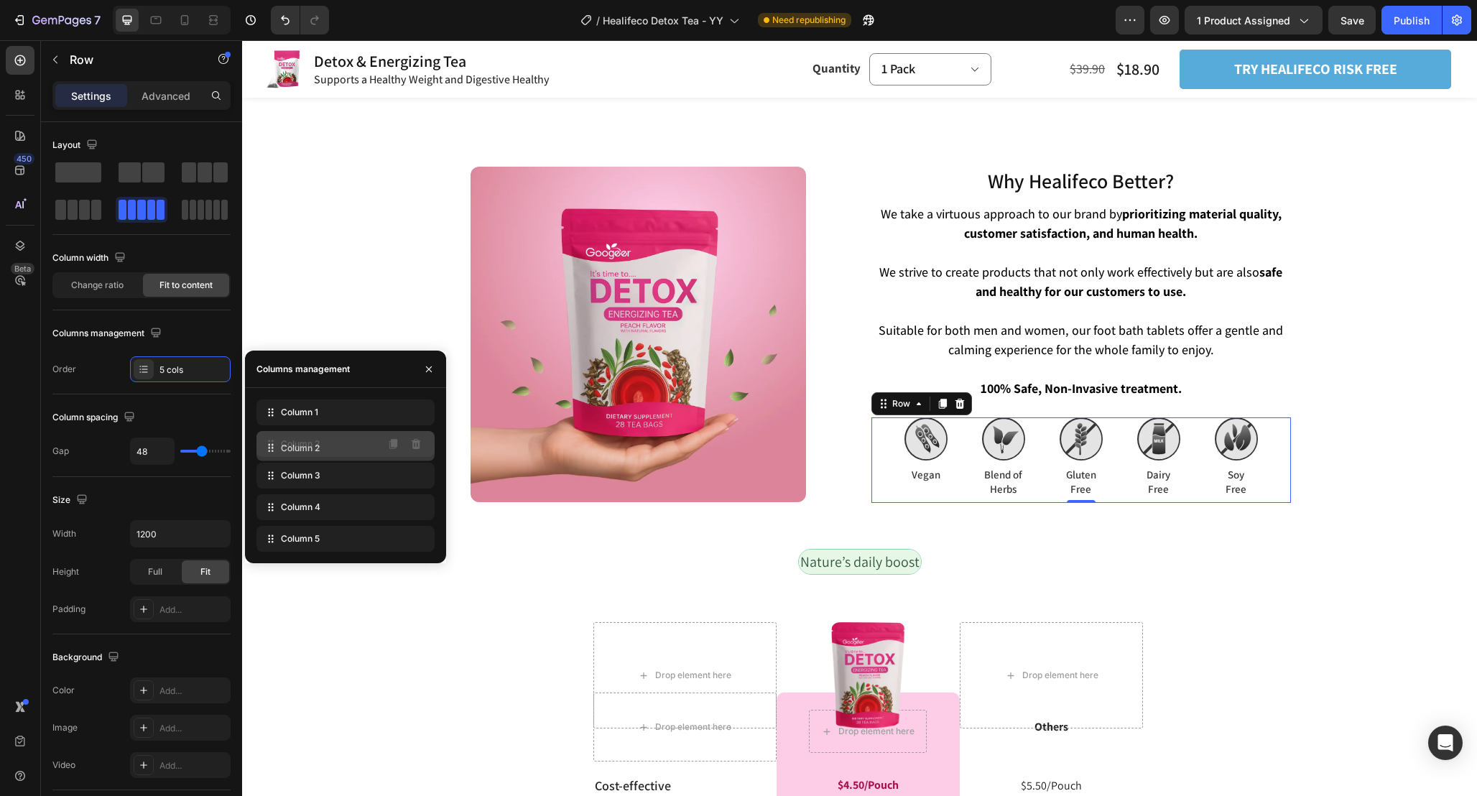
drag, startPoint x: 355, startPoint y: 412, endPoint x: 355, endPoint y: 448, distance: 35.2
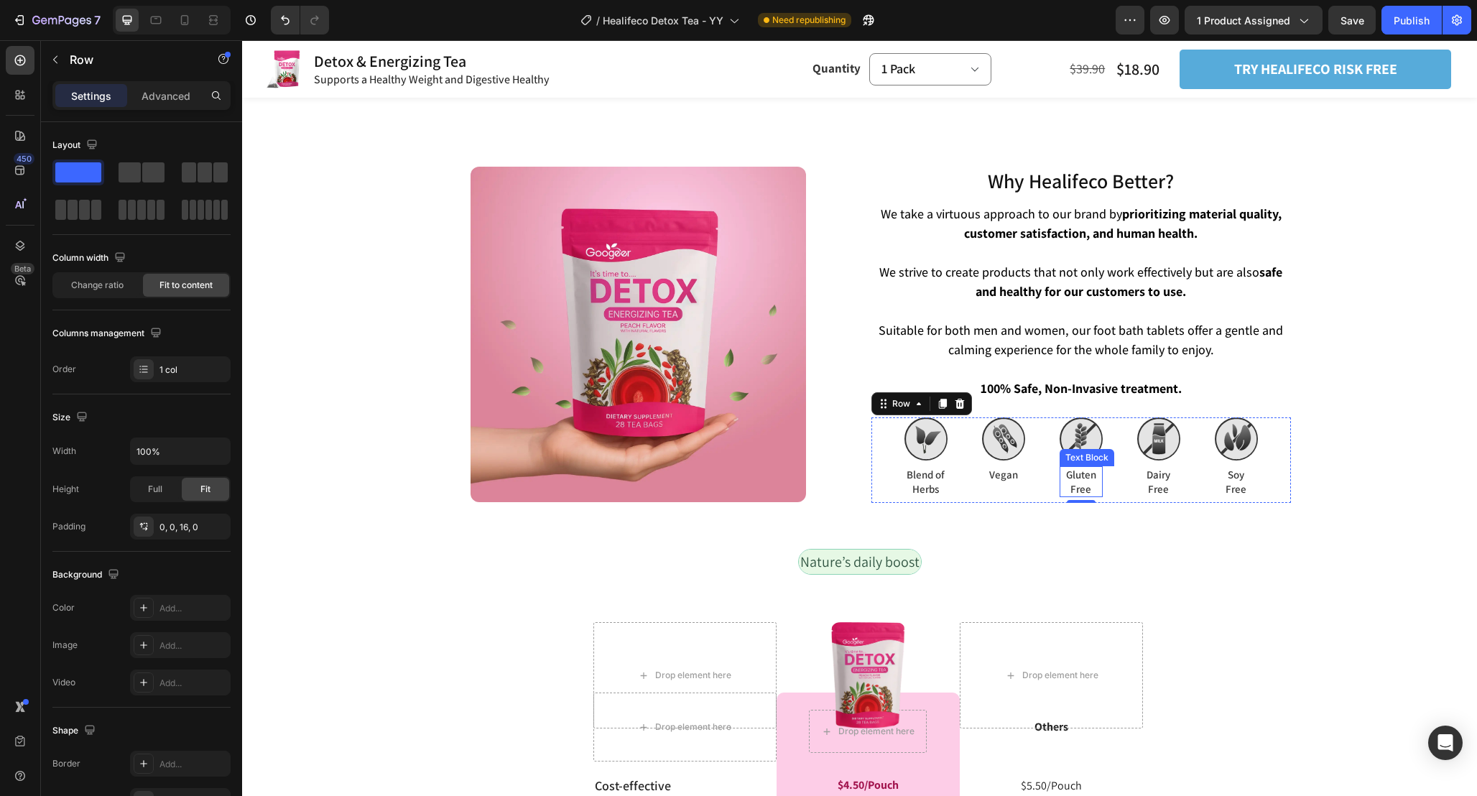
click at [1161, 549] on div "Nature’s daily boost Text Block Row" at bounding box center [859, 567] width 1235 height 37
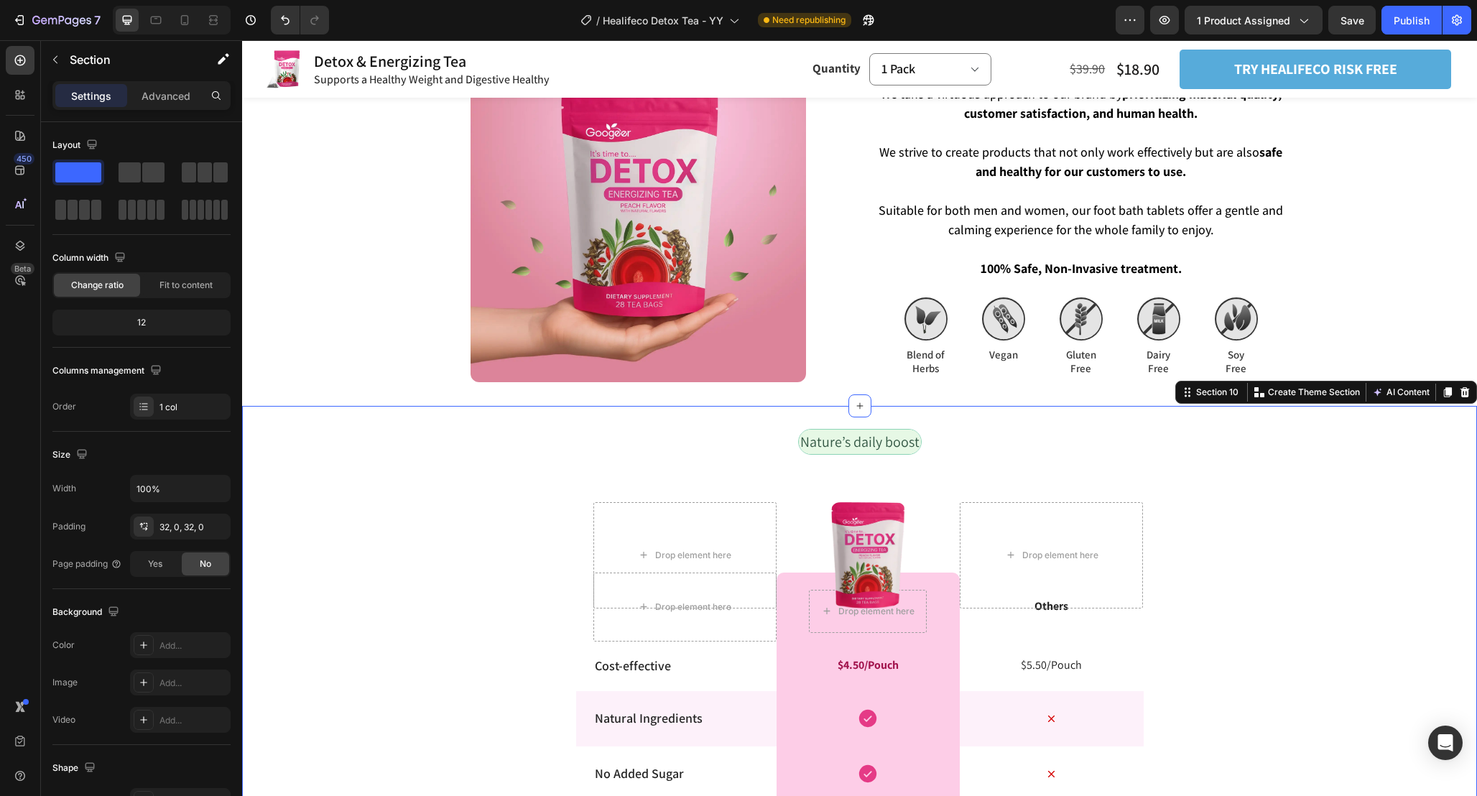
scroll to position [3374, 0]
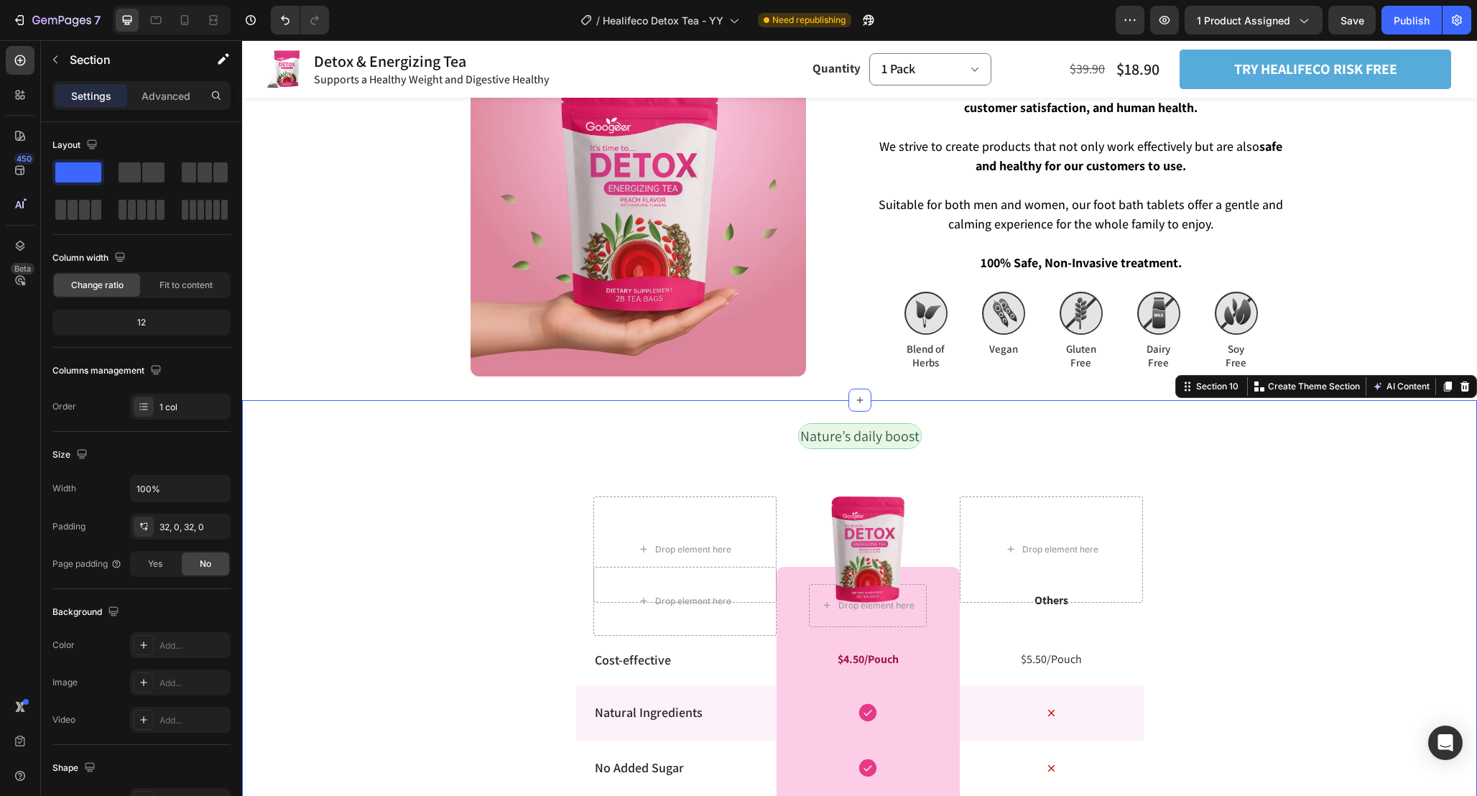
click at [1264, 611] on div "Nature’s daily boost Text Block Row Drop element here Drop element here Image R…" at bounding box center [859, 769] width 1235 height 693
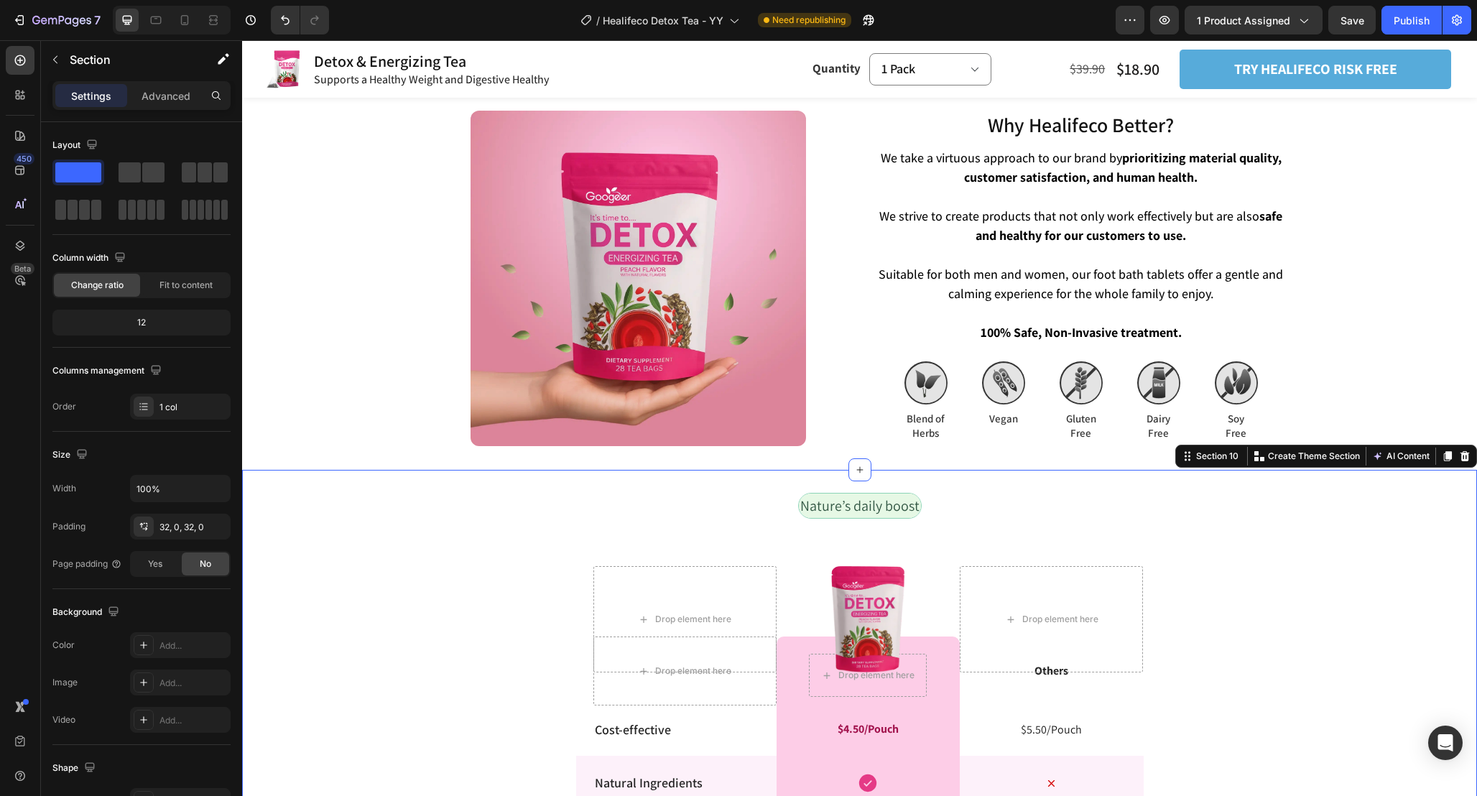
scroll to position [3323, 0]
click at [1009, 412] on p "Vegan" at bounding box center [1004, 419] width 40 height 14
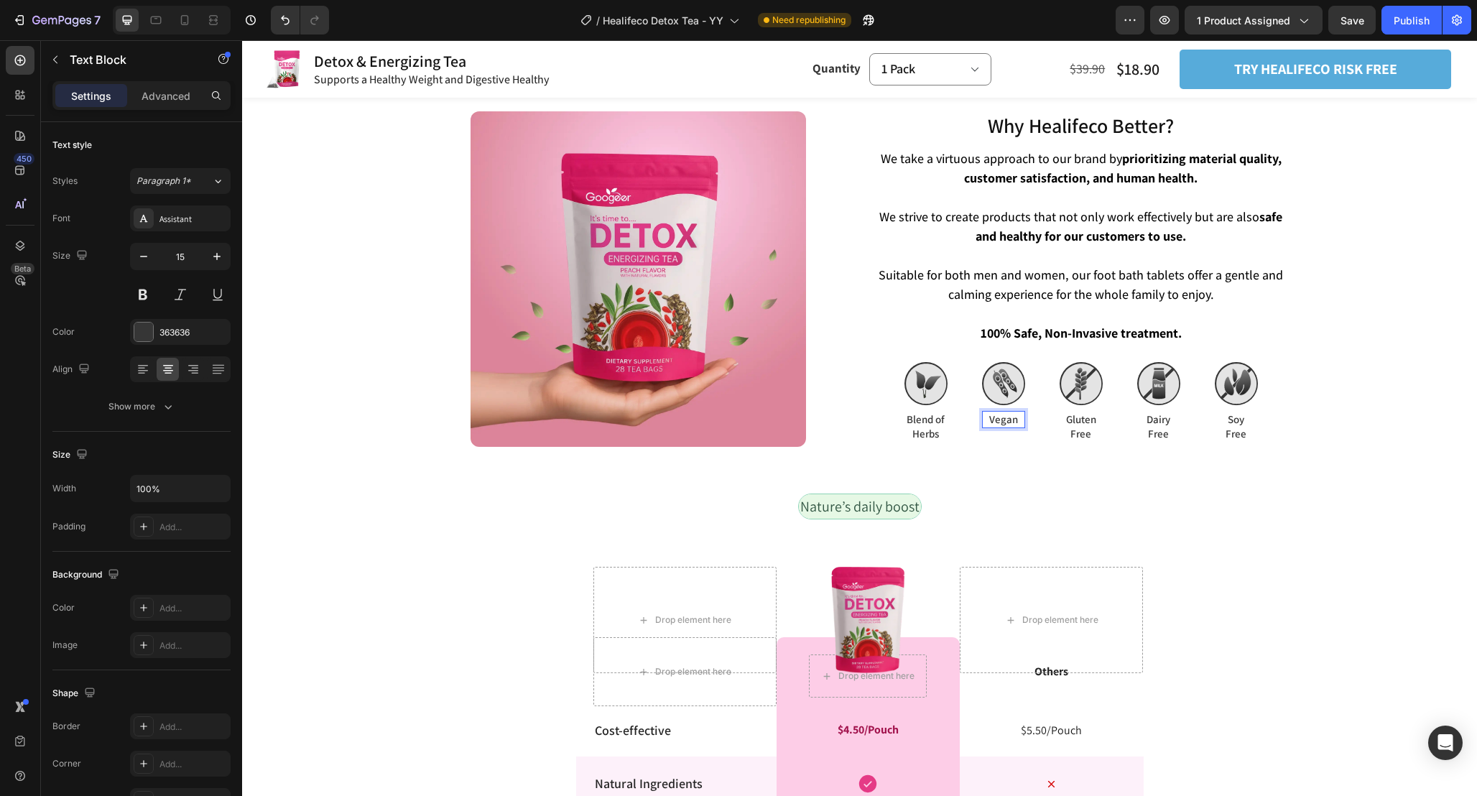
click at [1019, 412] on p "Vegan" at bounding box center [1004, 419] width 40 height 14
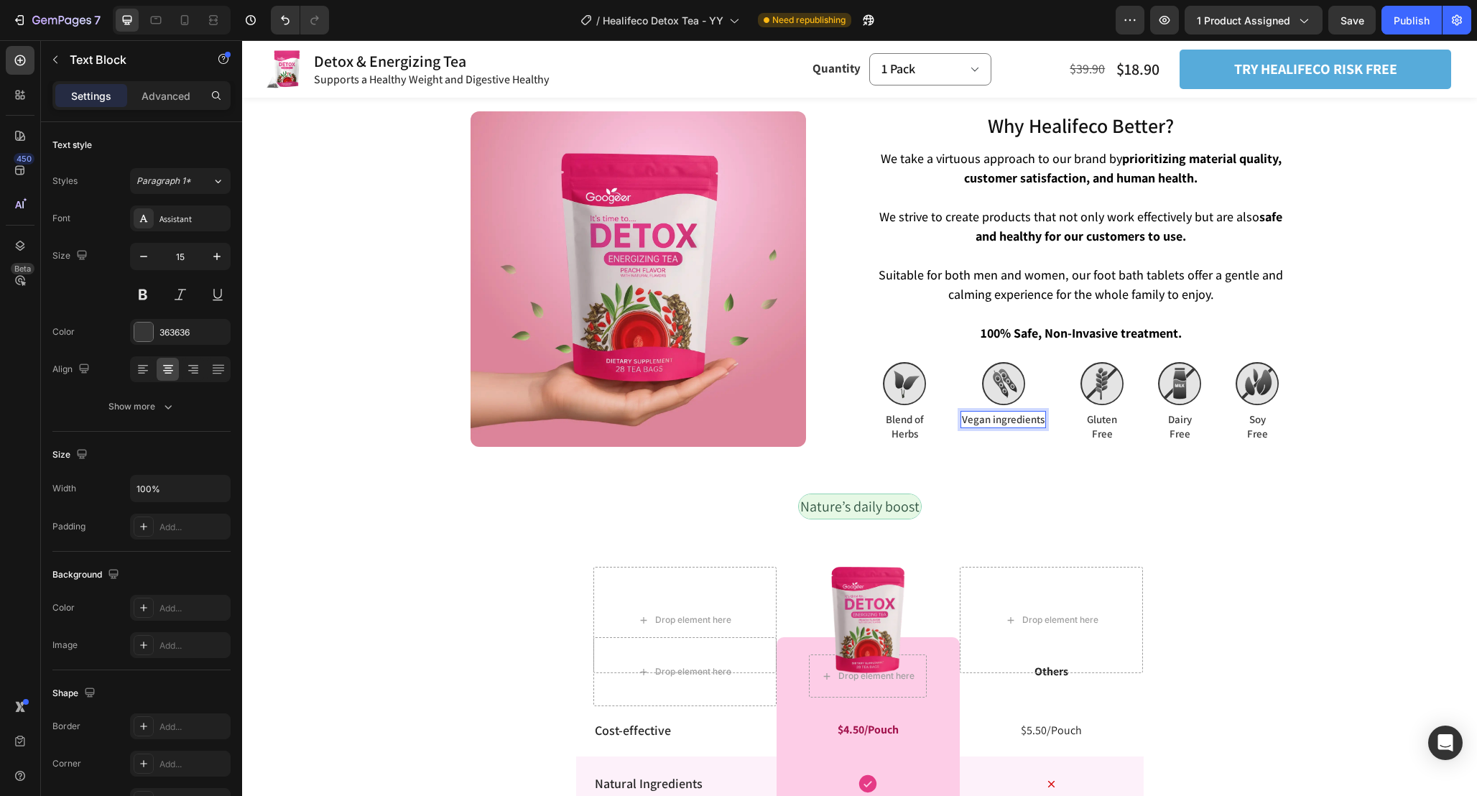
click at [994, 412] on p "Vegan ingredients" at bounding box center [1003, 419] width 83 height 14
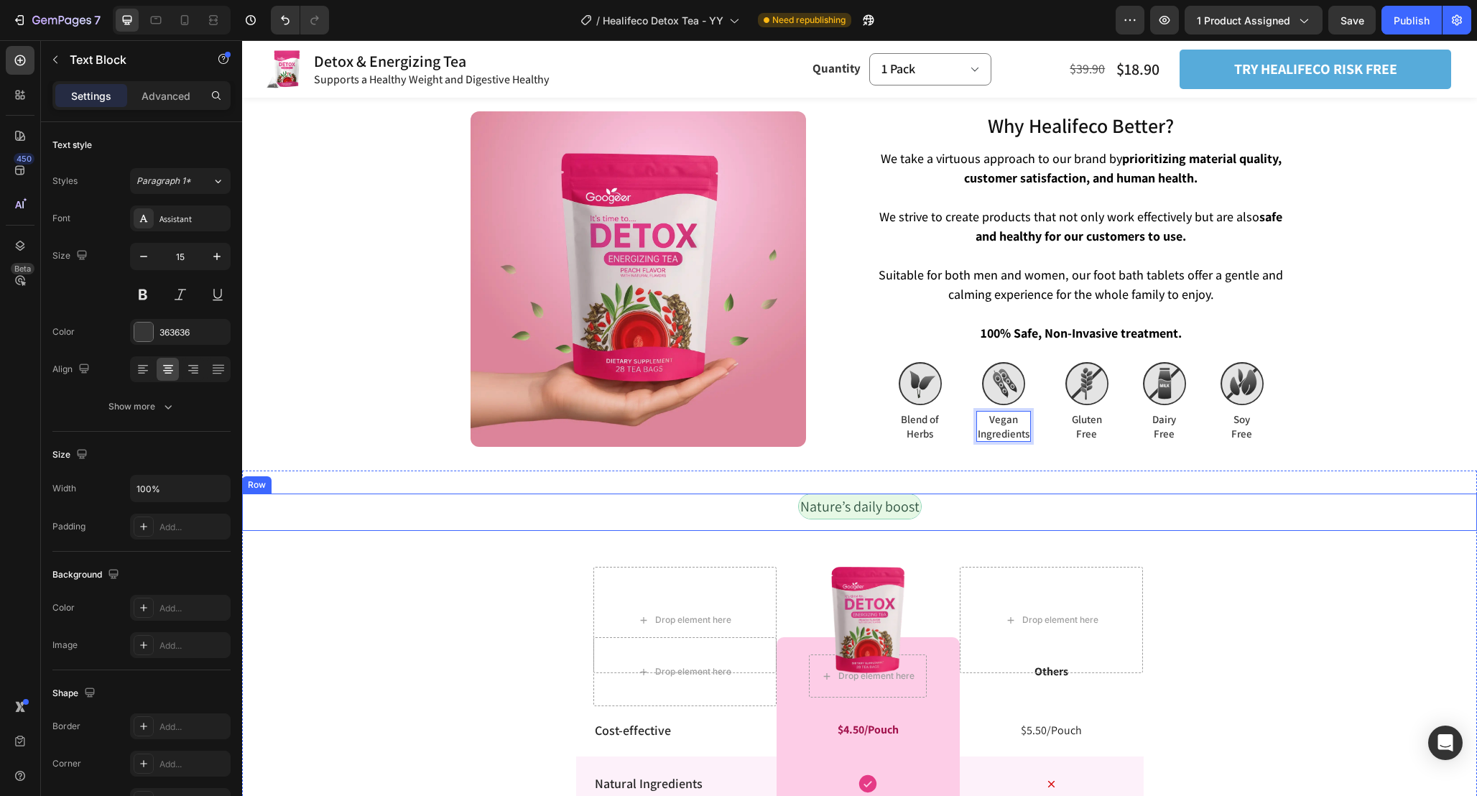
click at [1166, 494] on div "Nature’s daily boost Text Block Row" at bounding box center [859, 512] width 1235 height 37
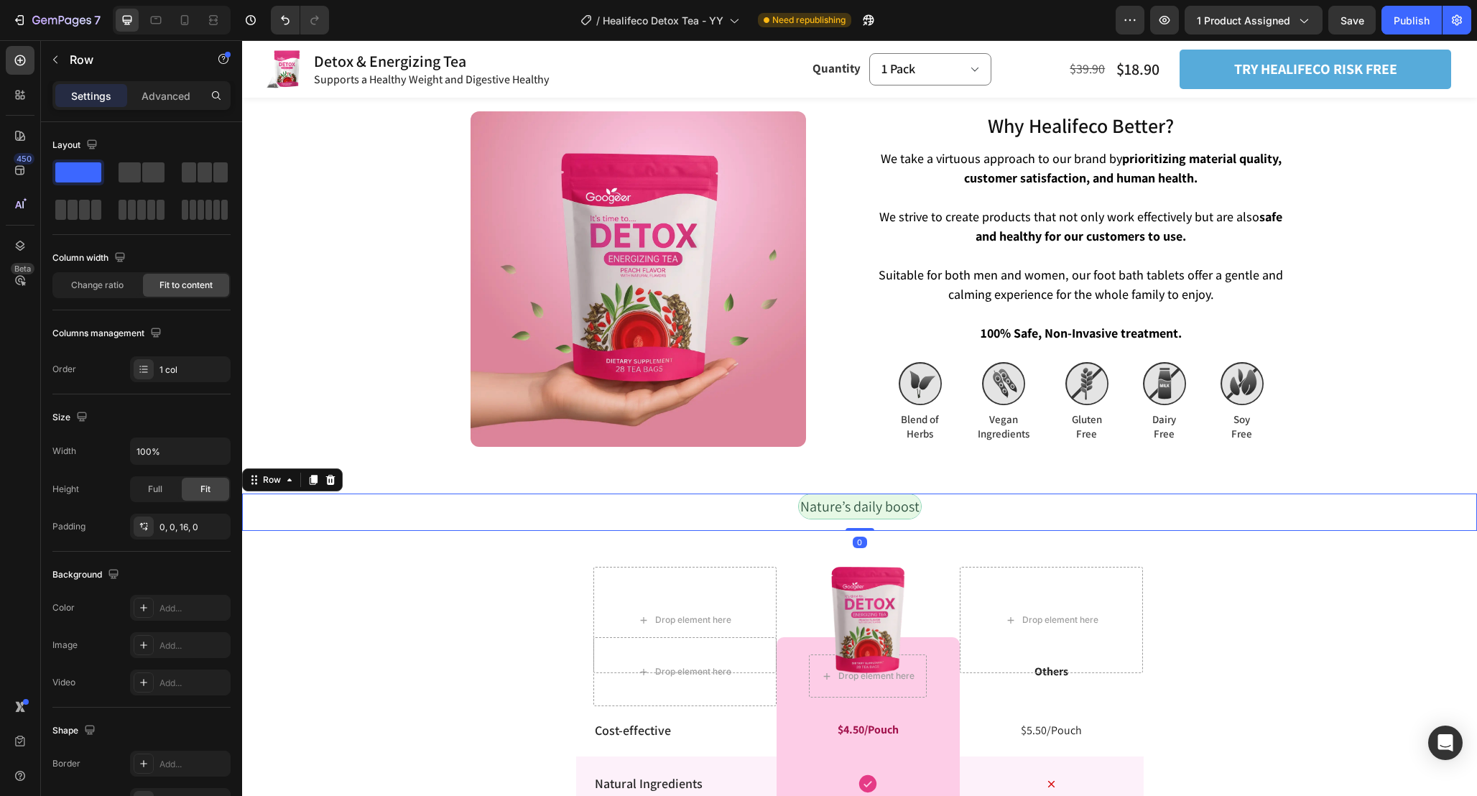
scroll to position [3302, 0]
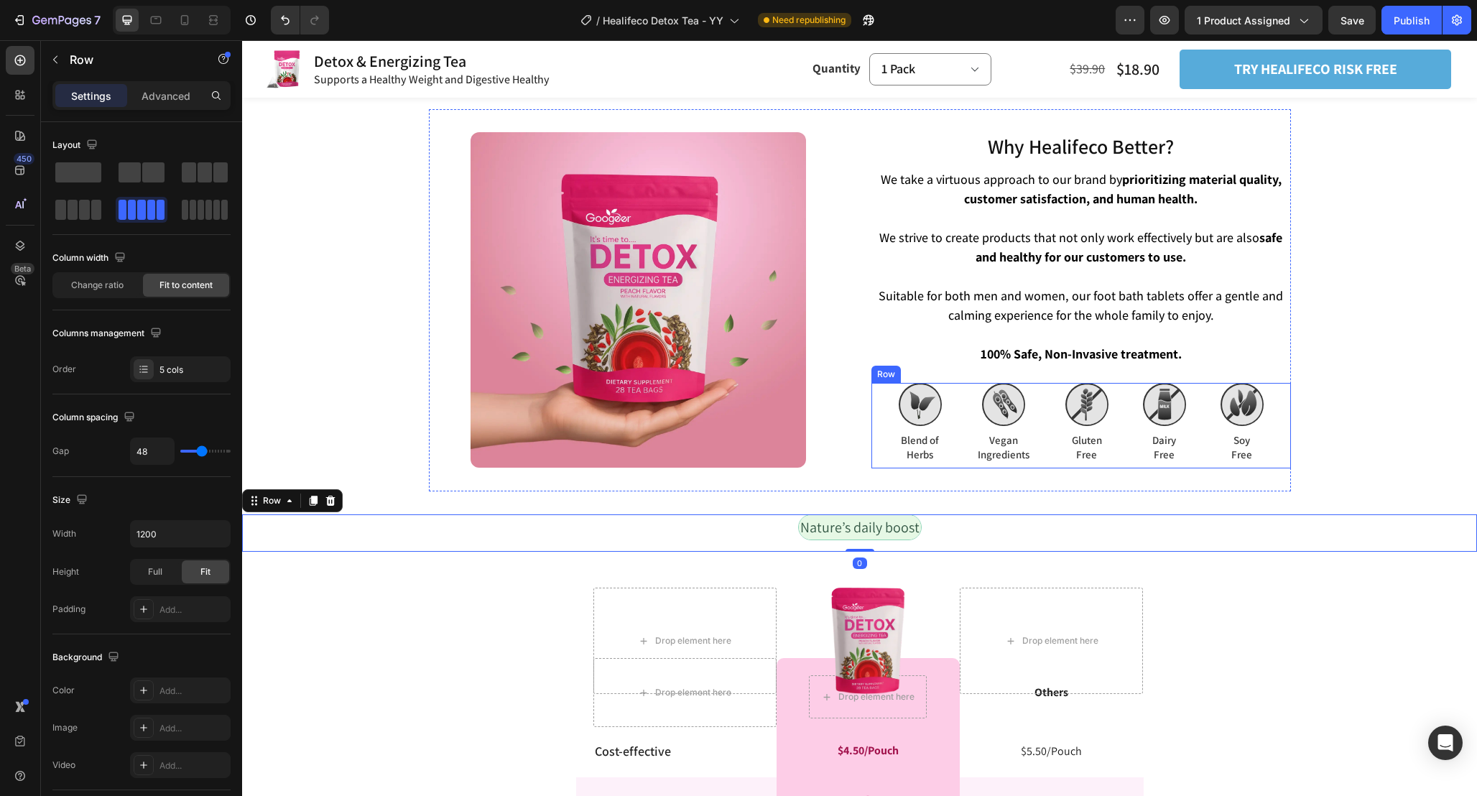
click at [1047, 389] on div "Image Blend of Herbs Text Block Image Vegan Ingredients Text Block Image Gluten…" at bounding box center [1081, 425] width 420 height 85
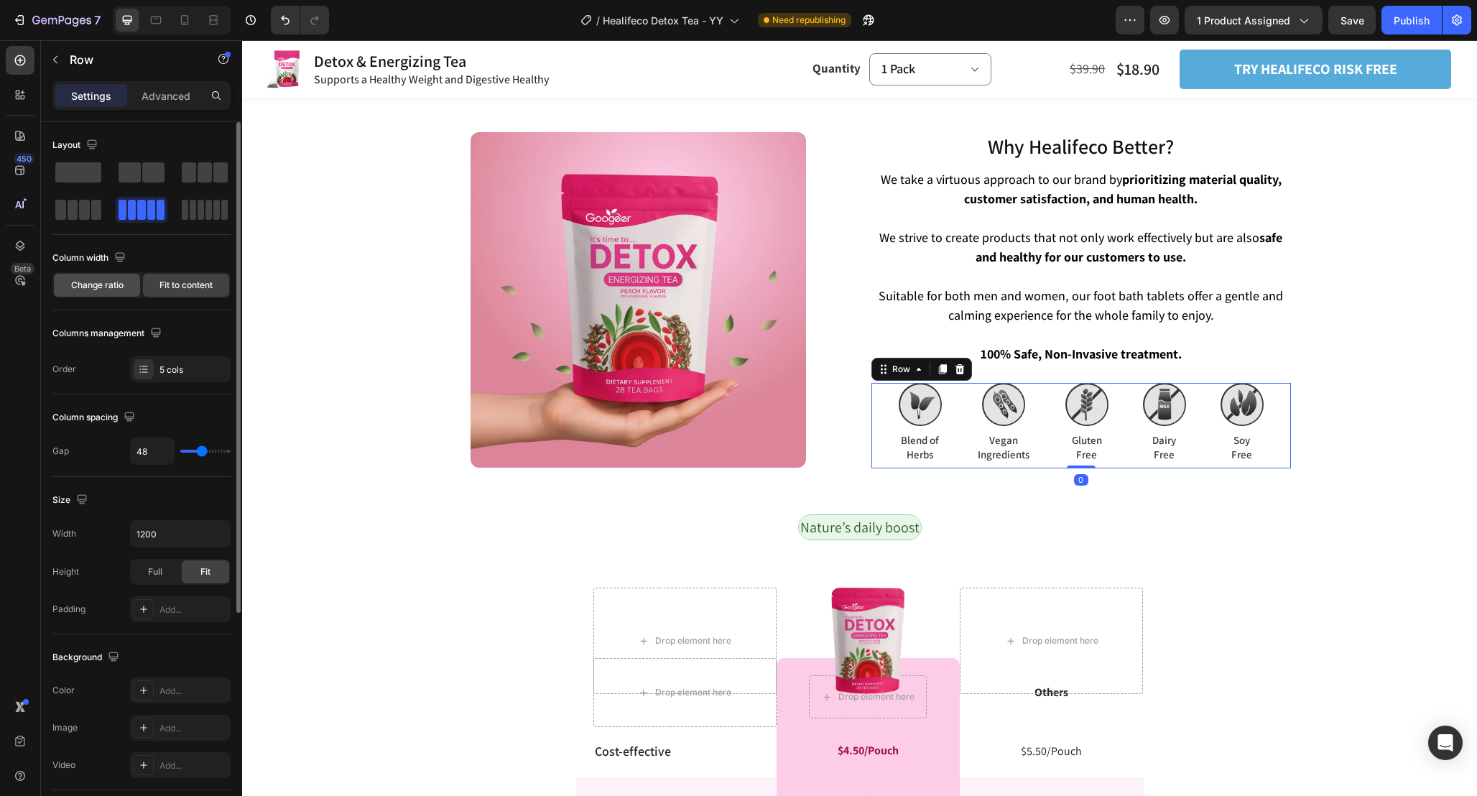
click at [110, 287] on span "Change ratio" at bounding box center [97, 285] width 52 height 13
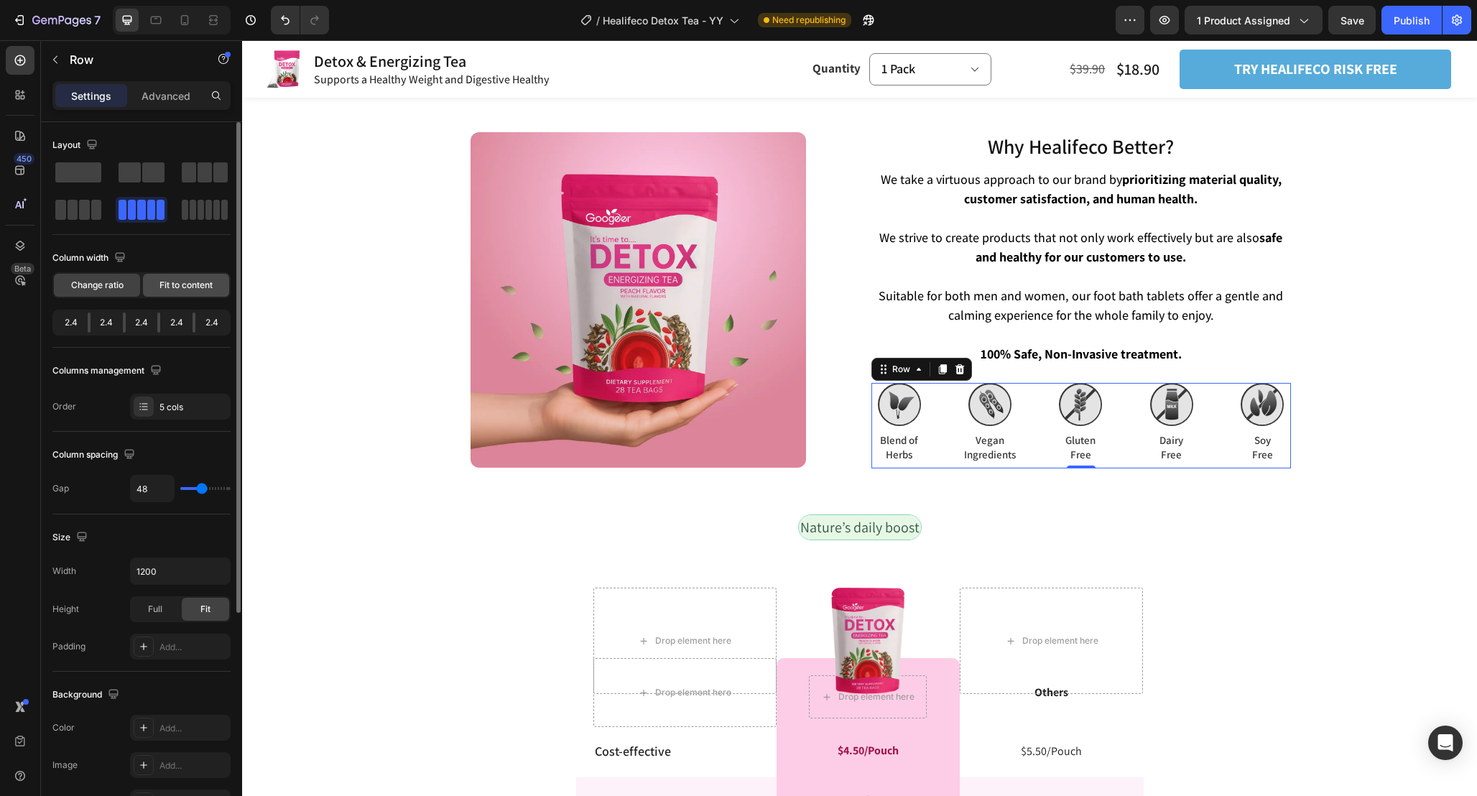
click at [185, 285] on span "Fit to content" at bounding box center [185, 285] width 53 height 13
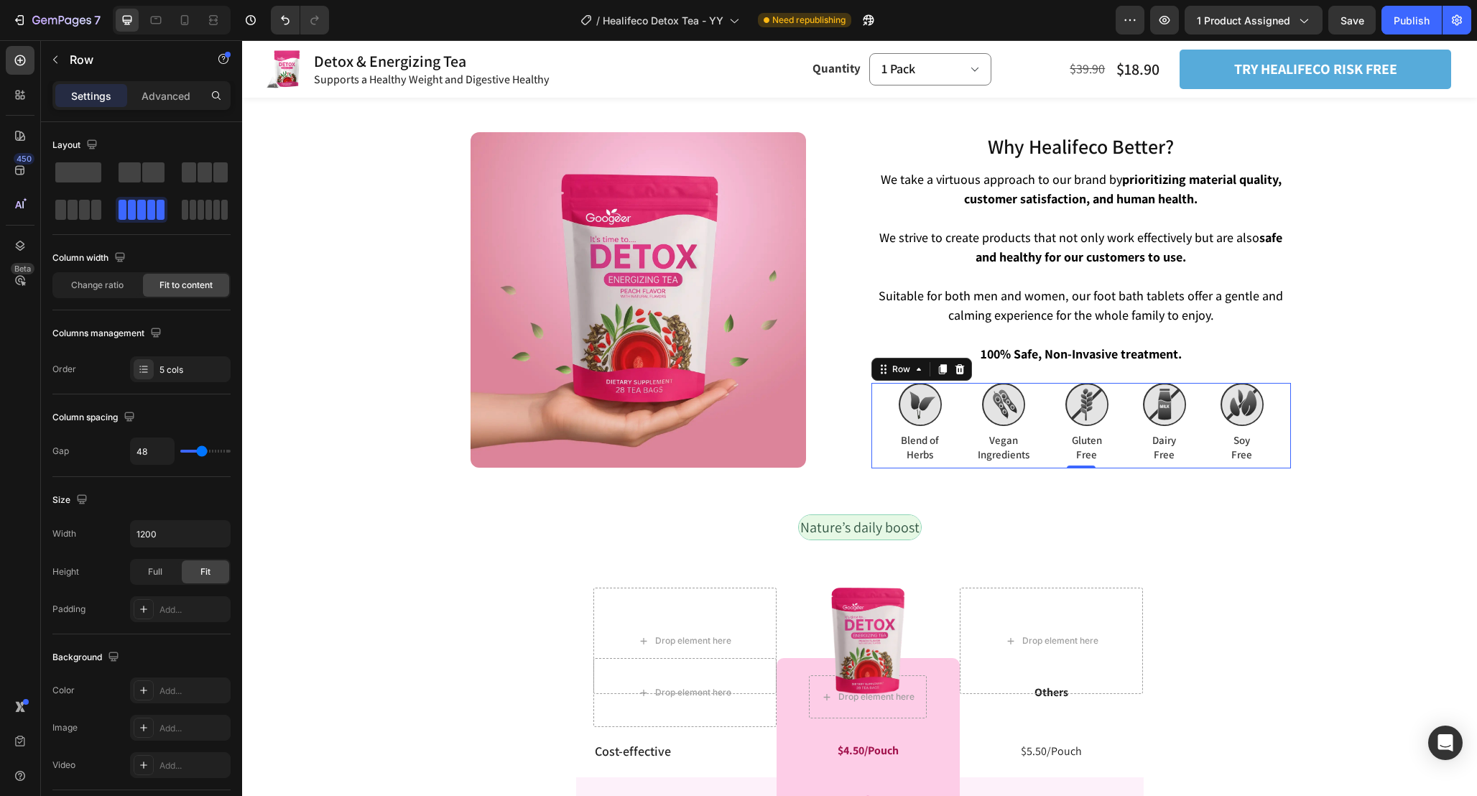
click at [1056, 395] on div "Image Blend of Herbs Text Block Image Vegan Ingredients Text Block Image Gluten…" at bounding box center [1081, 425] width 420 height 85
click at [81, 283] on span "Change ratio" at bounding box center [97, 285] width 52 height 13
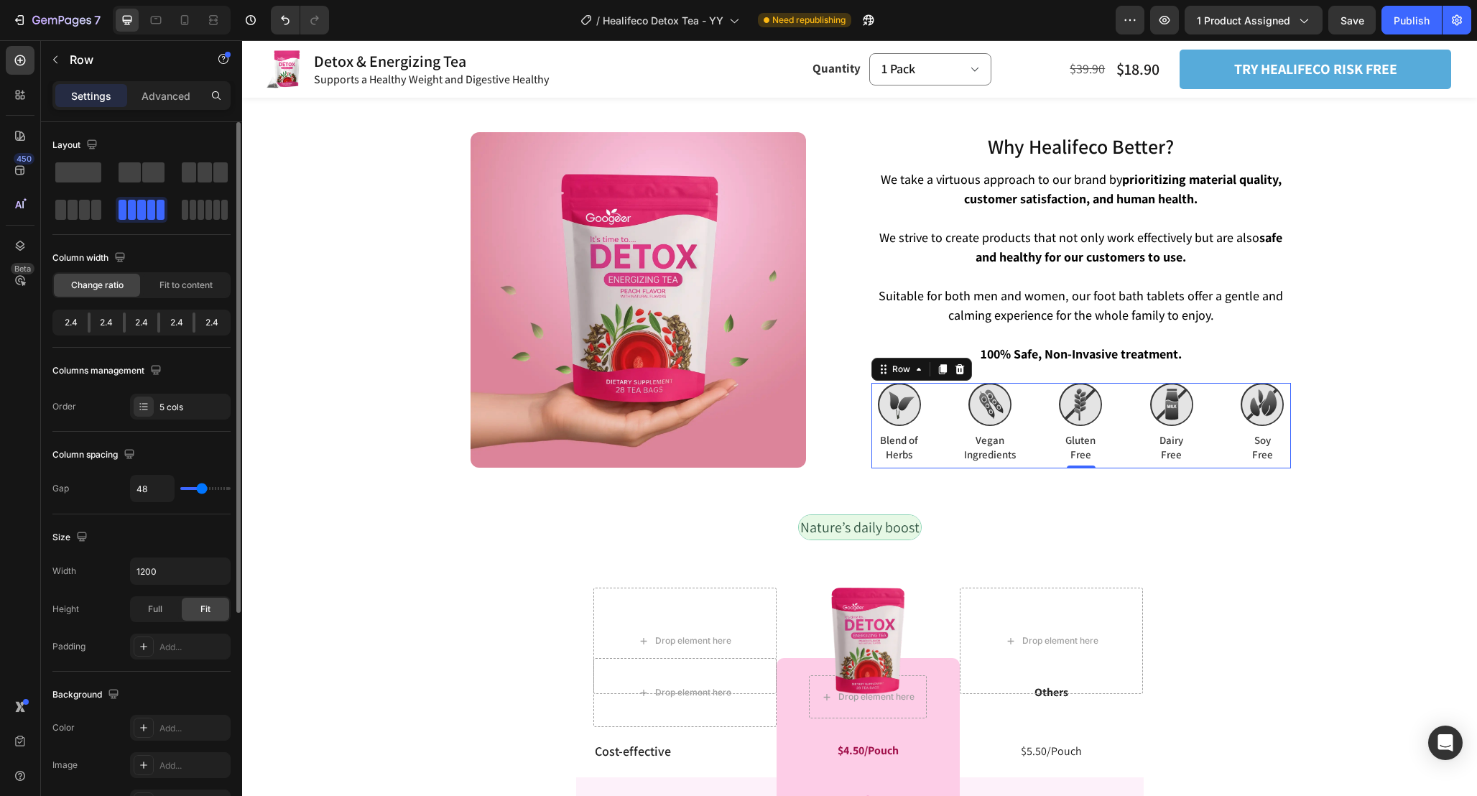
type input "37"
type input "33"
type input "30"
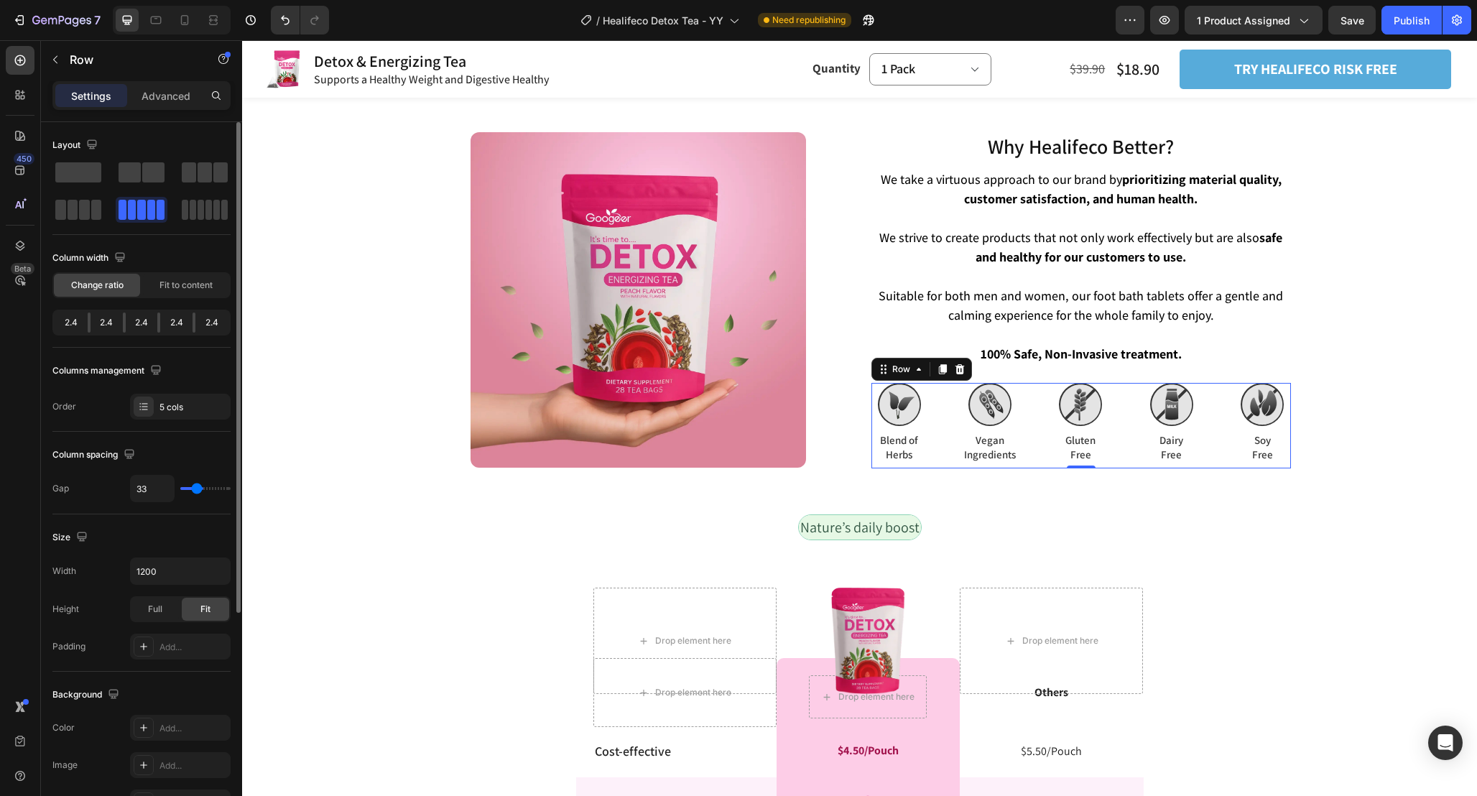
type input "30"
type input "29"
type input "28"
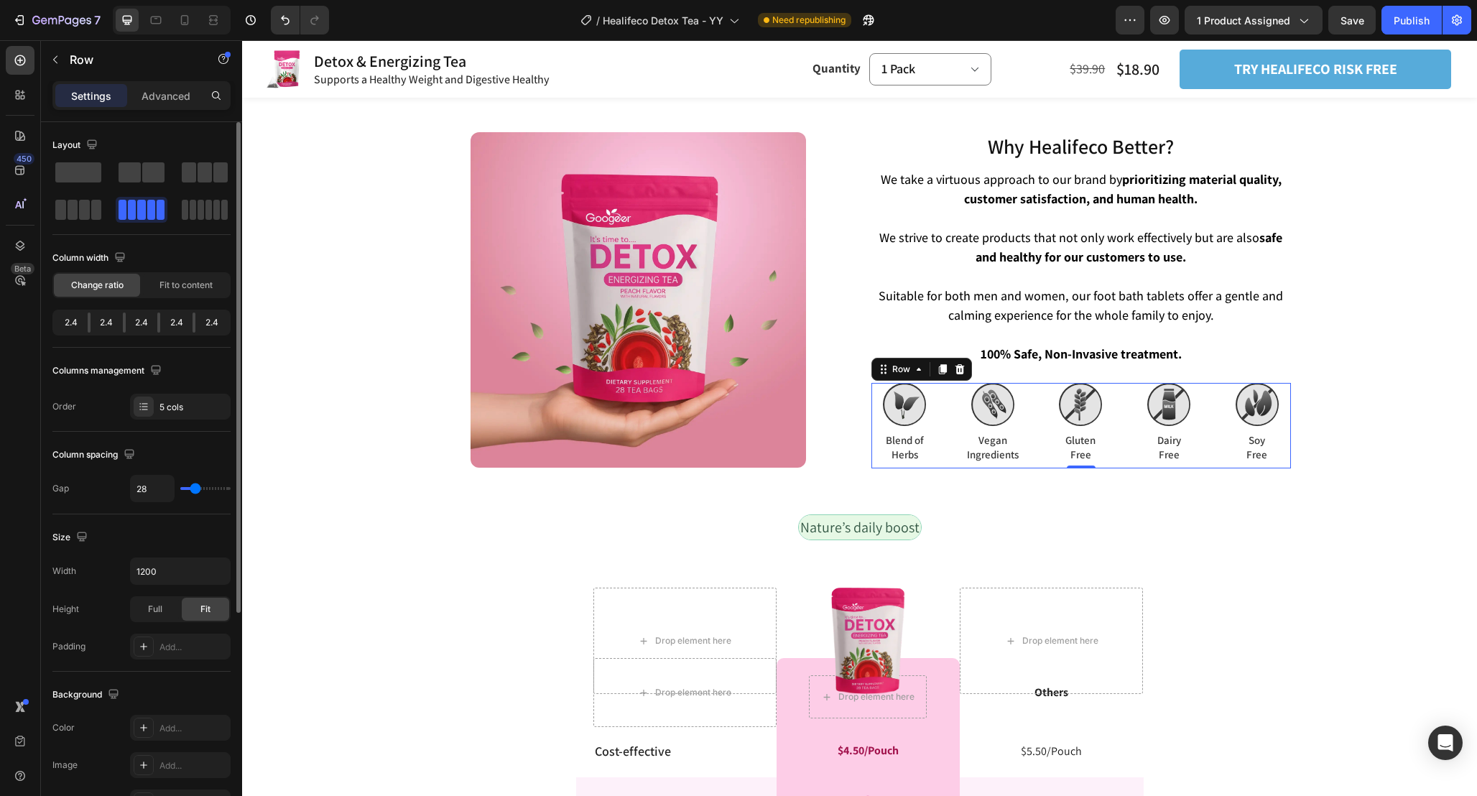
type input "27"
type input "26"
type input "24"
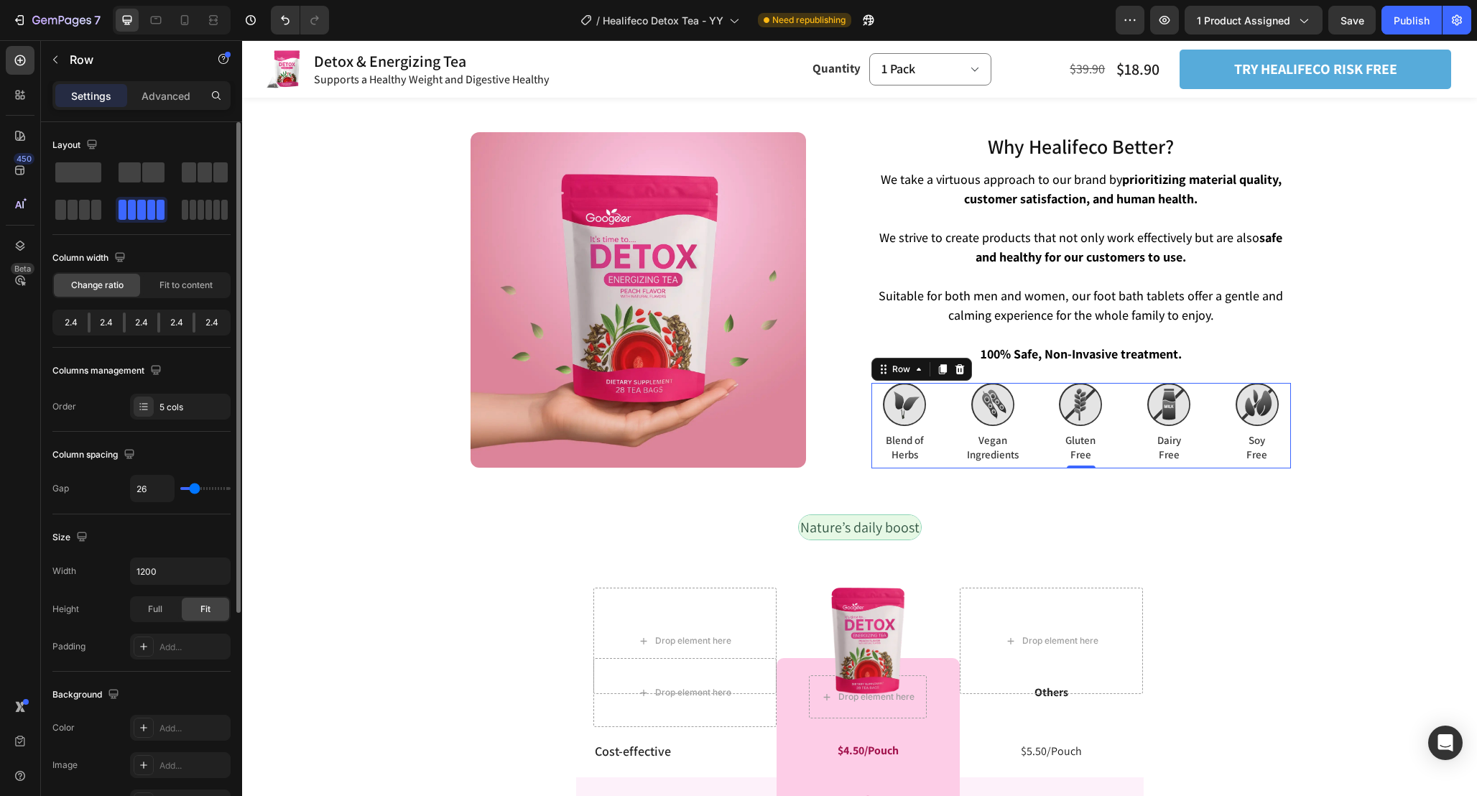
type input "24"
type input "14"
type input "13"
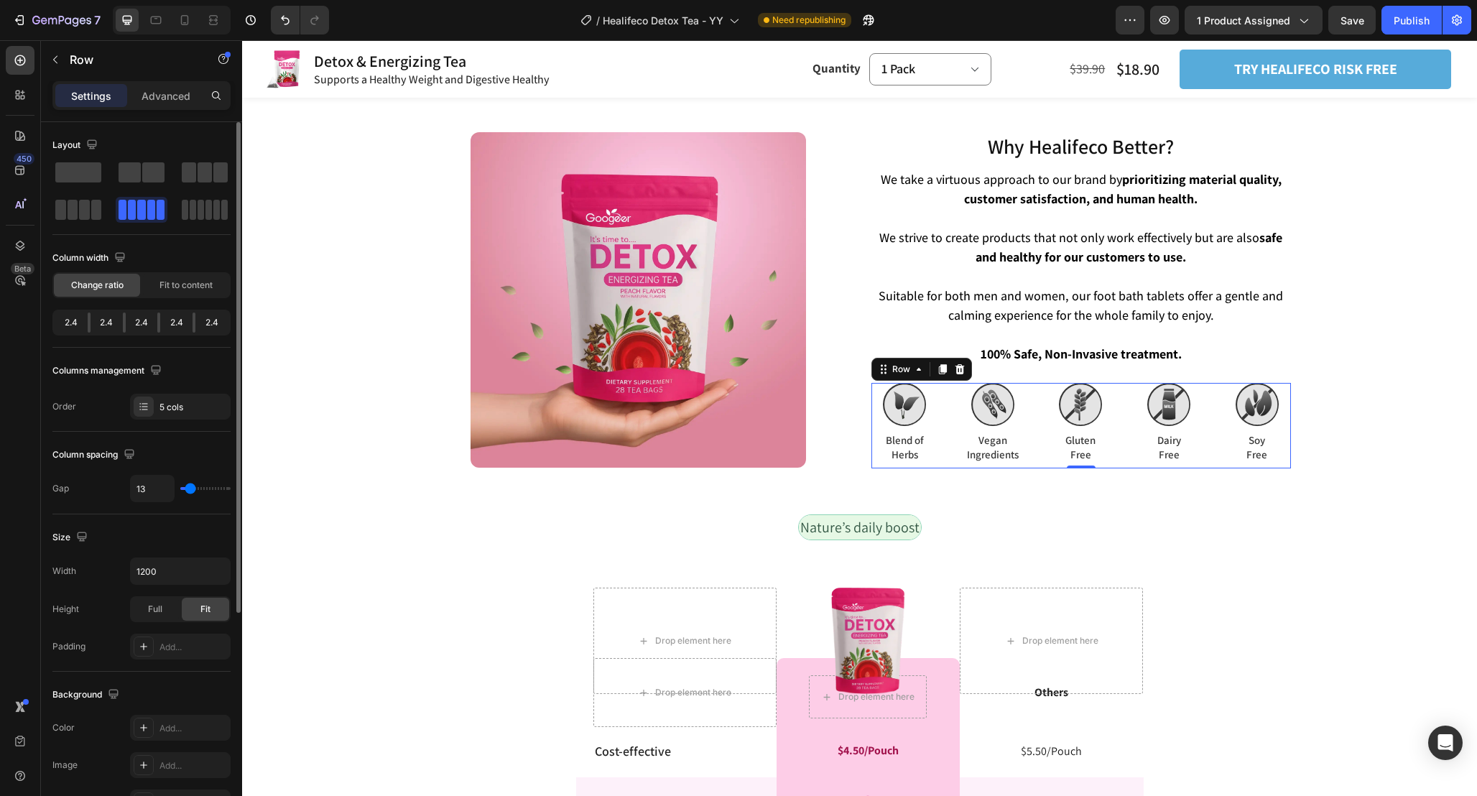
type input "10"
type input "7"
type input "5"
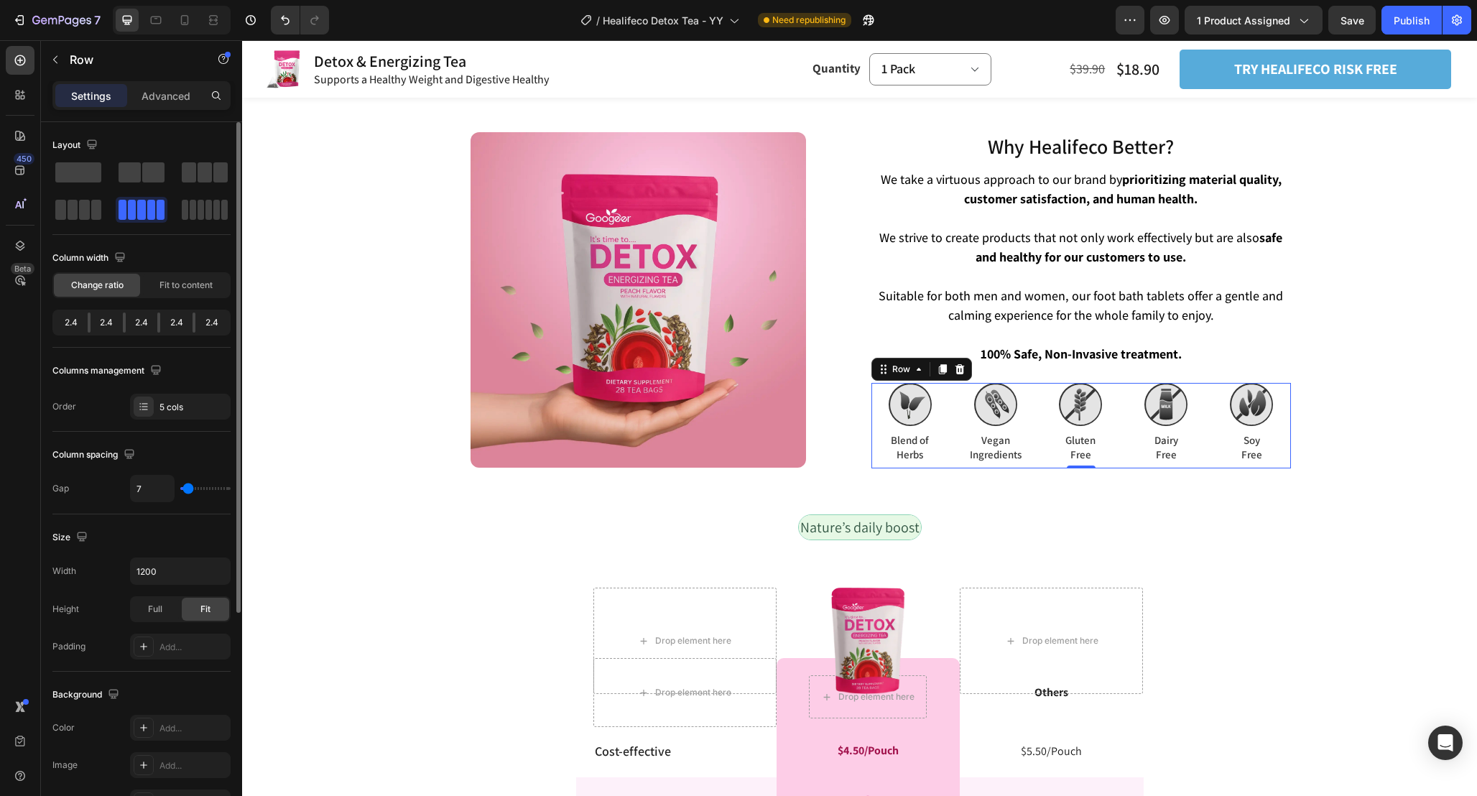
type input "5"
type input "1"
type input "0"
drag, startPoint x: 200, startPoint y: 488, endPoint x: 157, endPoint y: 487, distance: 42.4
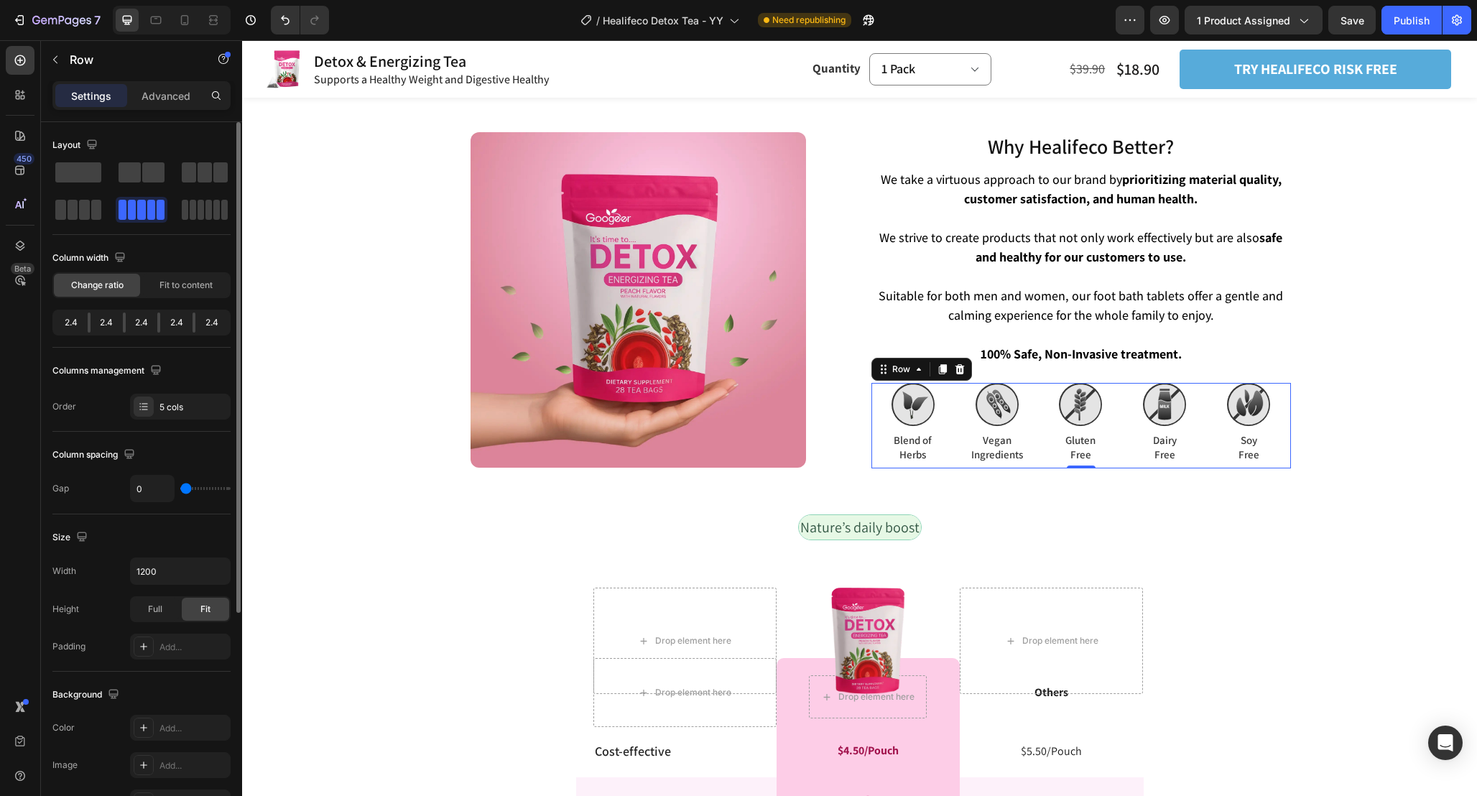
type input "0"
click at [180, 487] on input "range" at bounding box center [205, 488] width 50 height 3
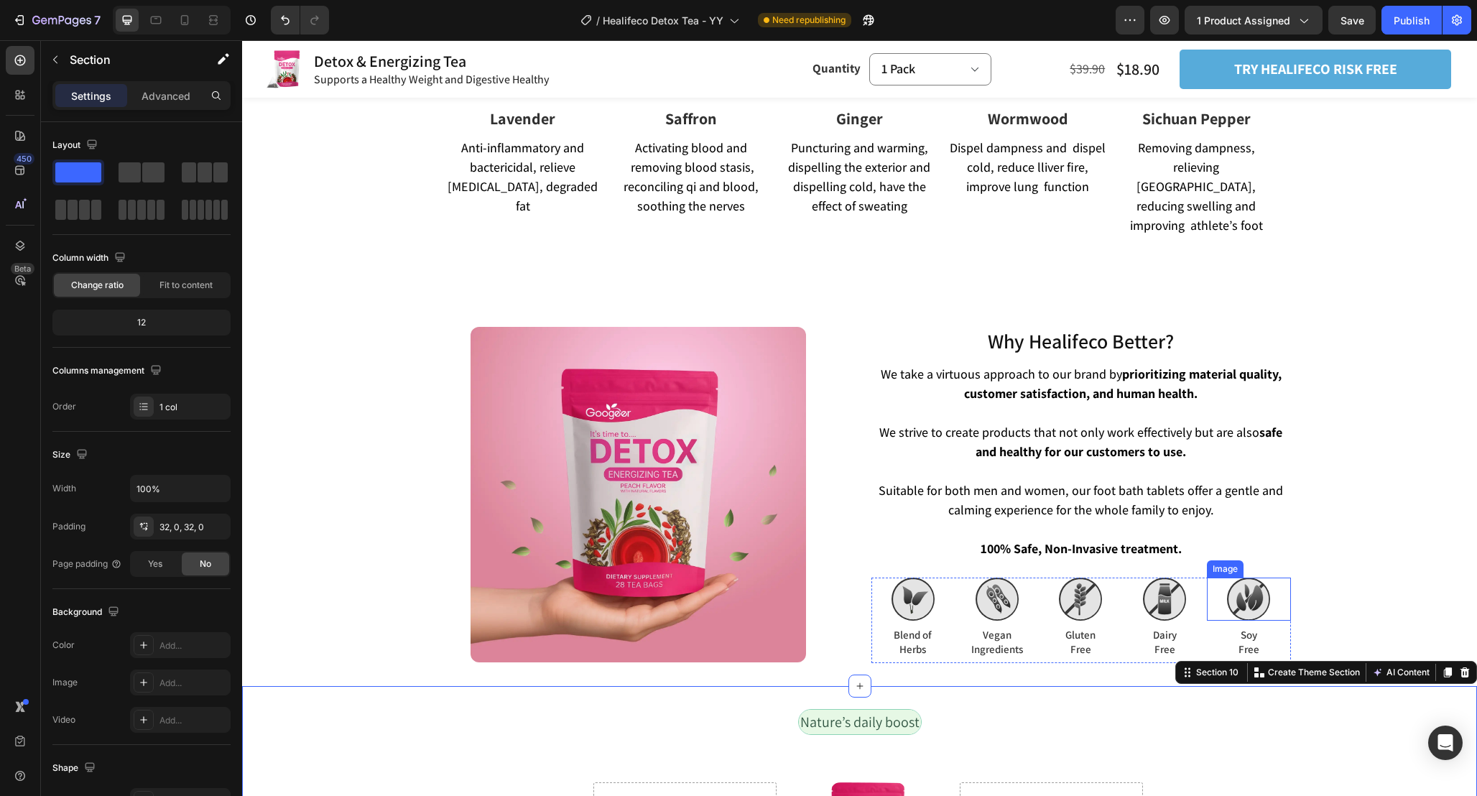
scroll to position [3104, 0]
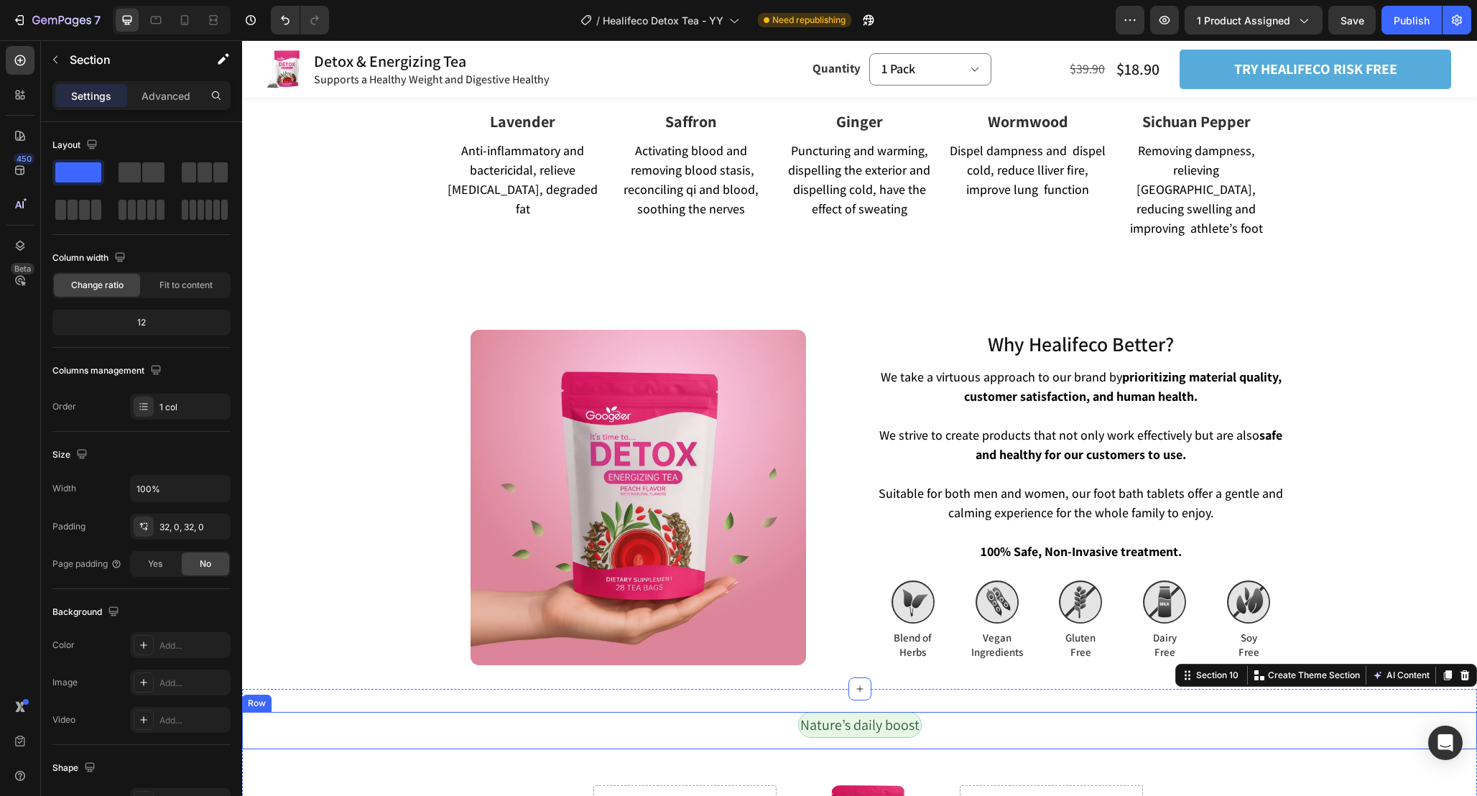
click at [1259, 728] on div "Nature’s daily boost Text Block Row" at bounding box center [859, 730] width 1235 height 37
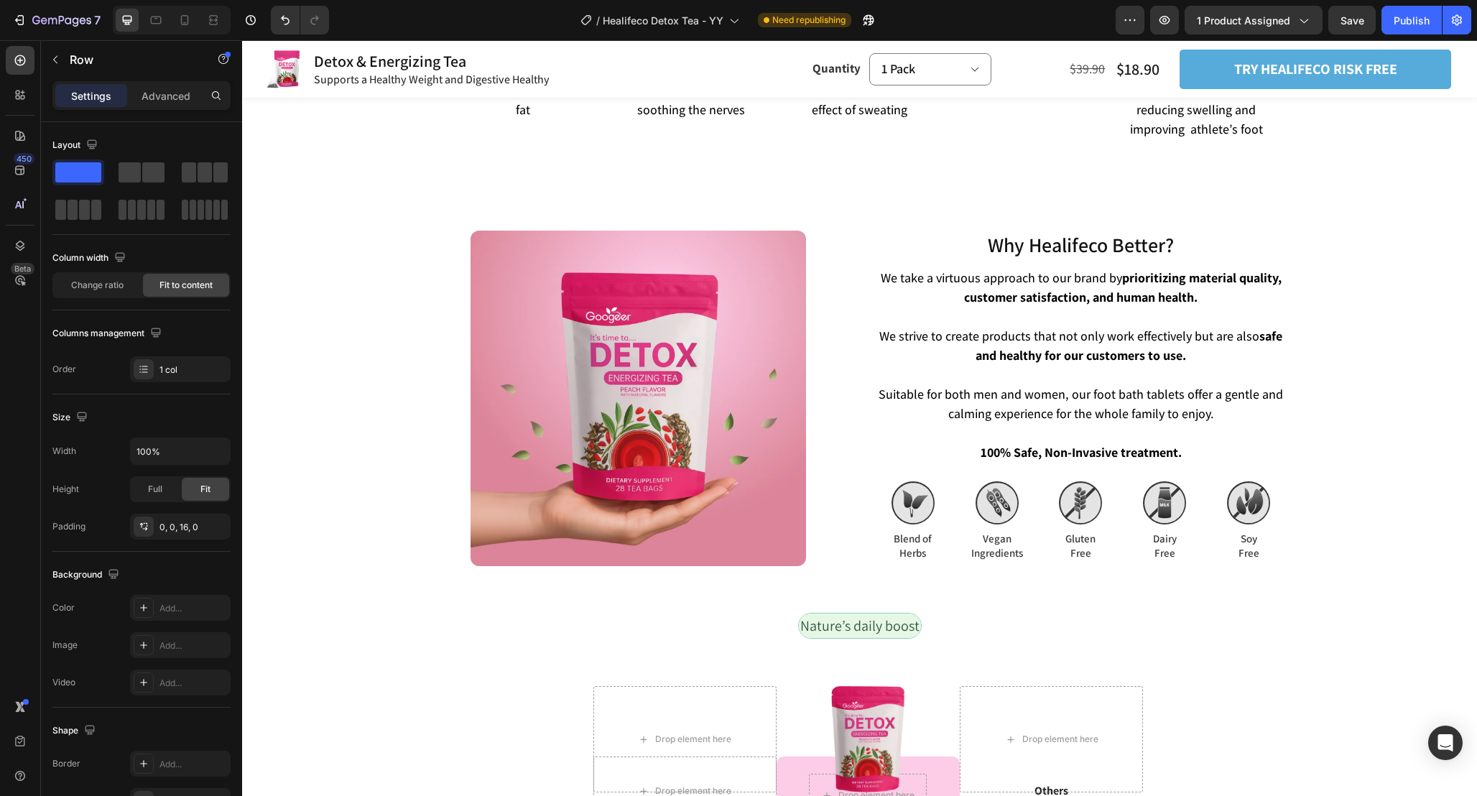
scroll to position [3172, 0]
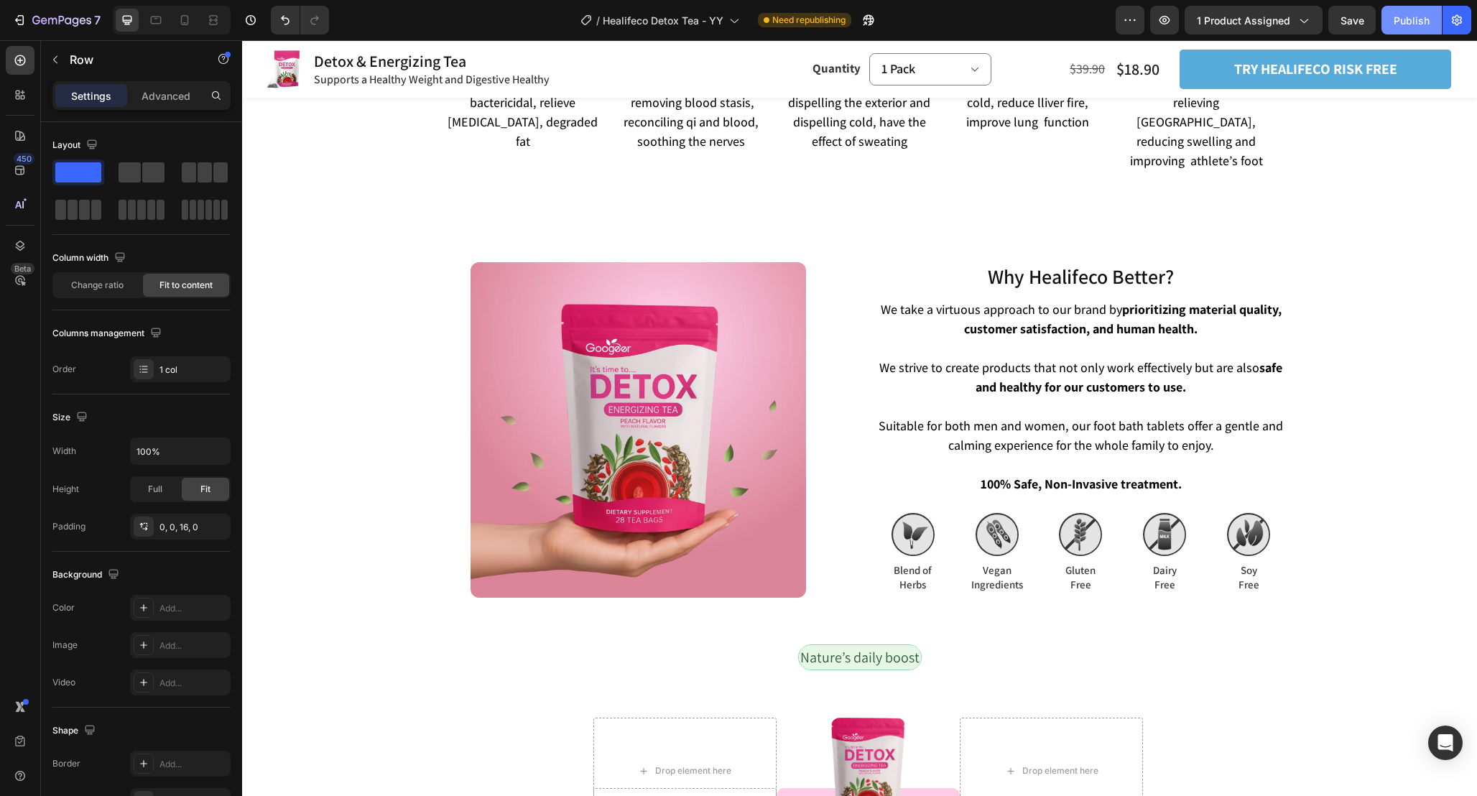
click at [1409, 14] on div "Publish" at bounding box center [1412, 20] width 36 height 15
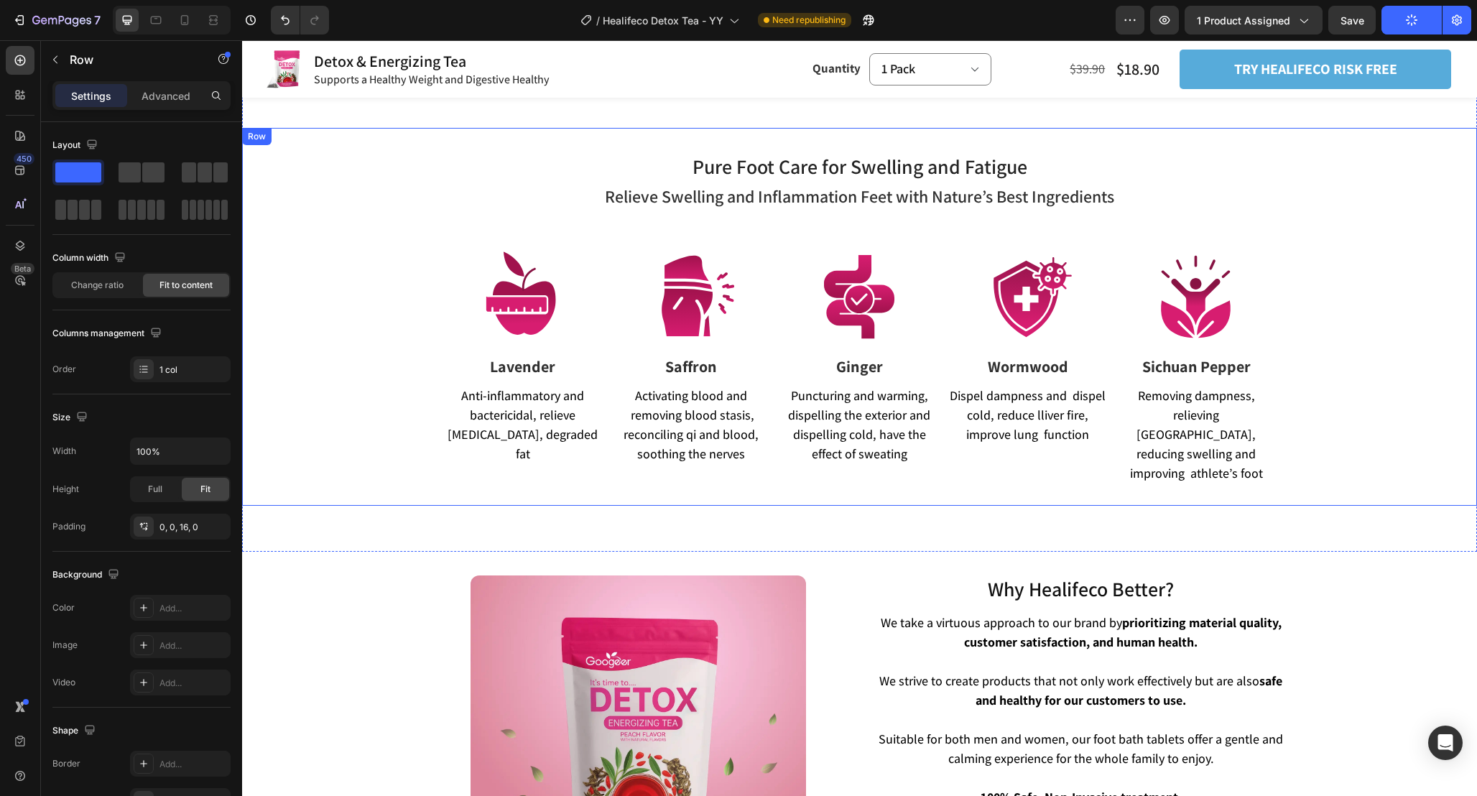
scroll to position [3032, 0]
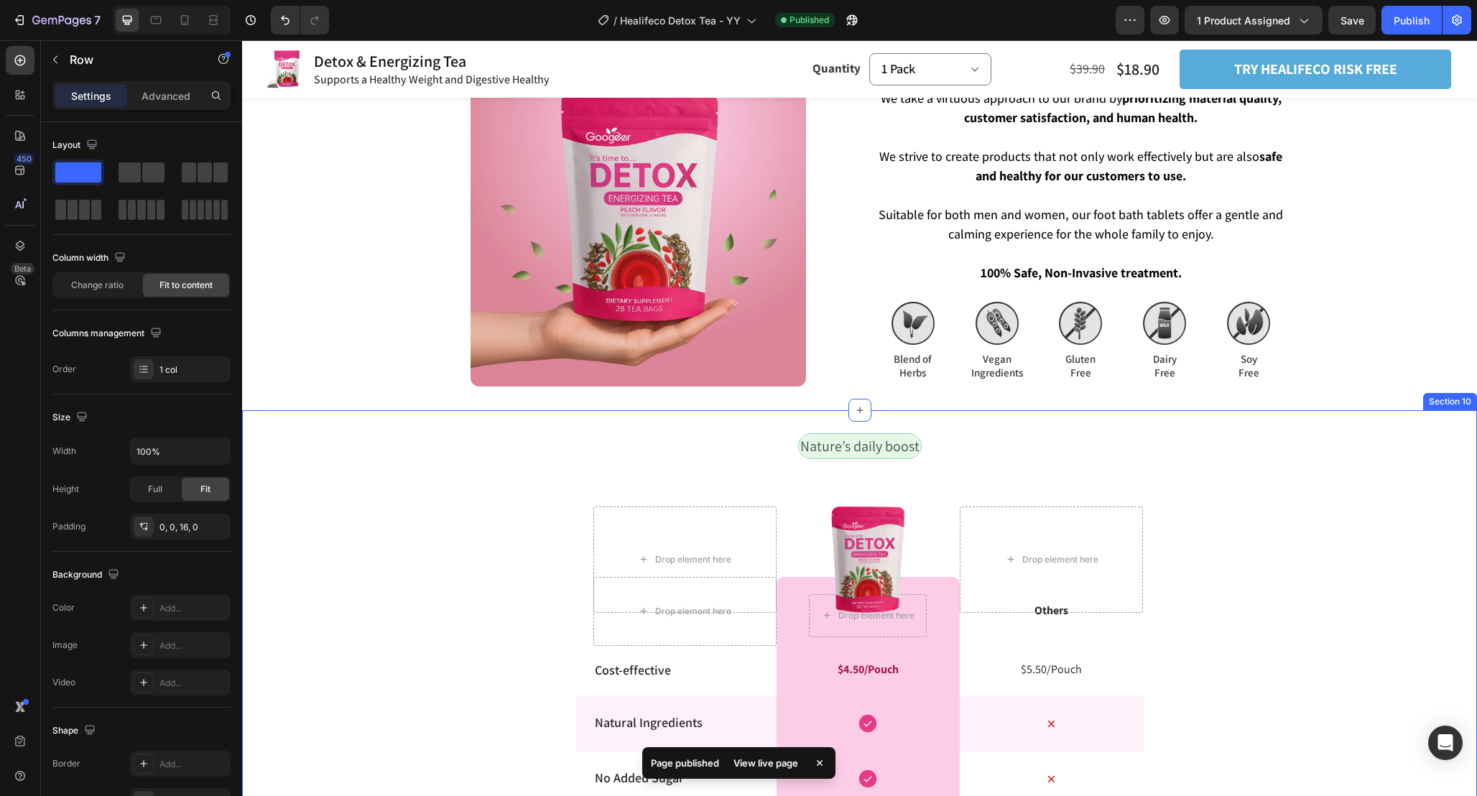
scroll to position [2994, 0]
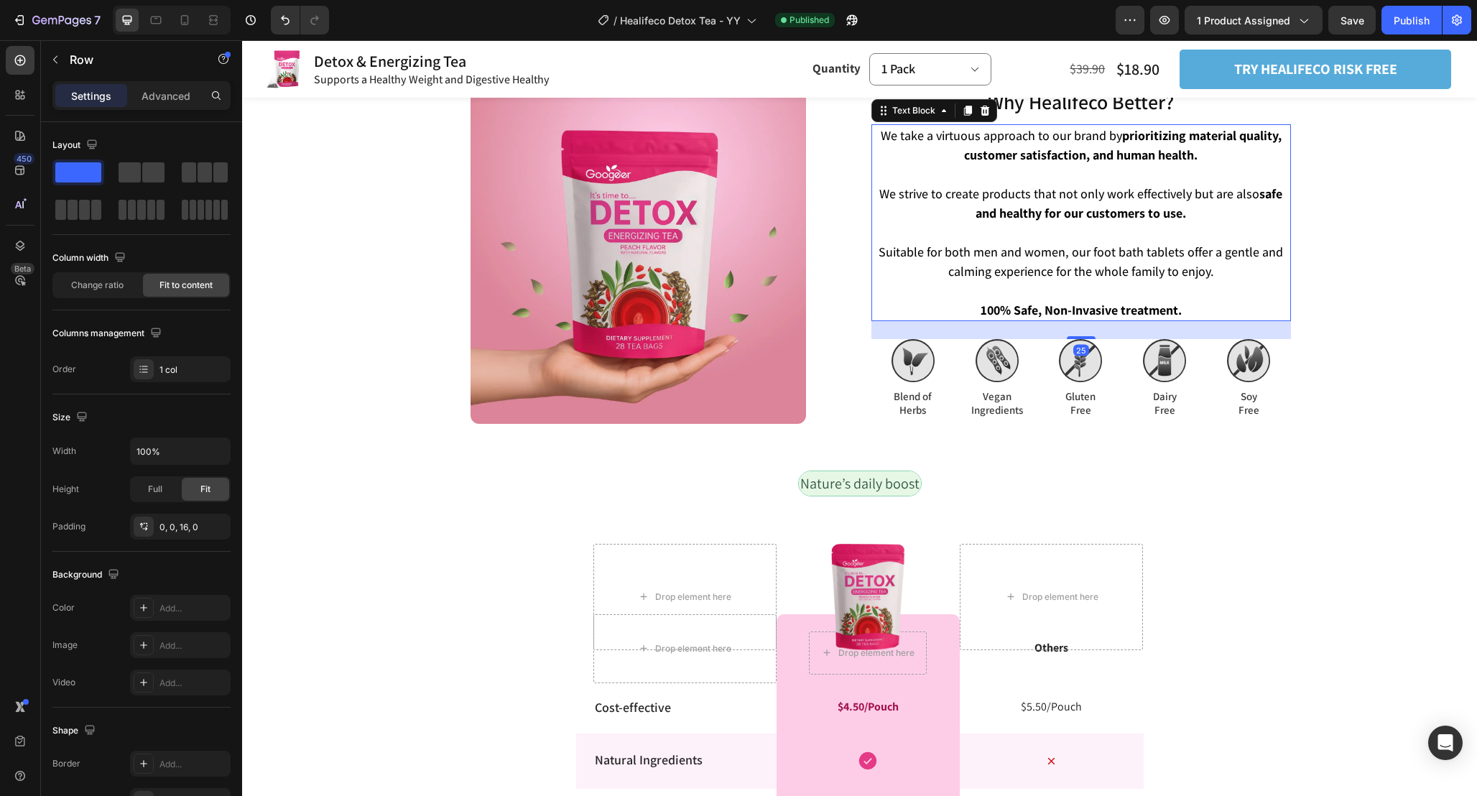
click at [1188, 279] on span "Suitable for both men and women, our foot bath tablets offer a gentle and calmi…" at bounding box center [1081, 262] width 404 height 36
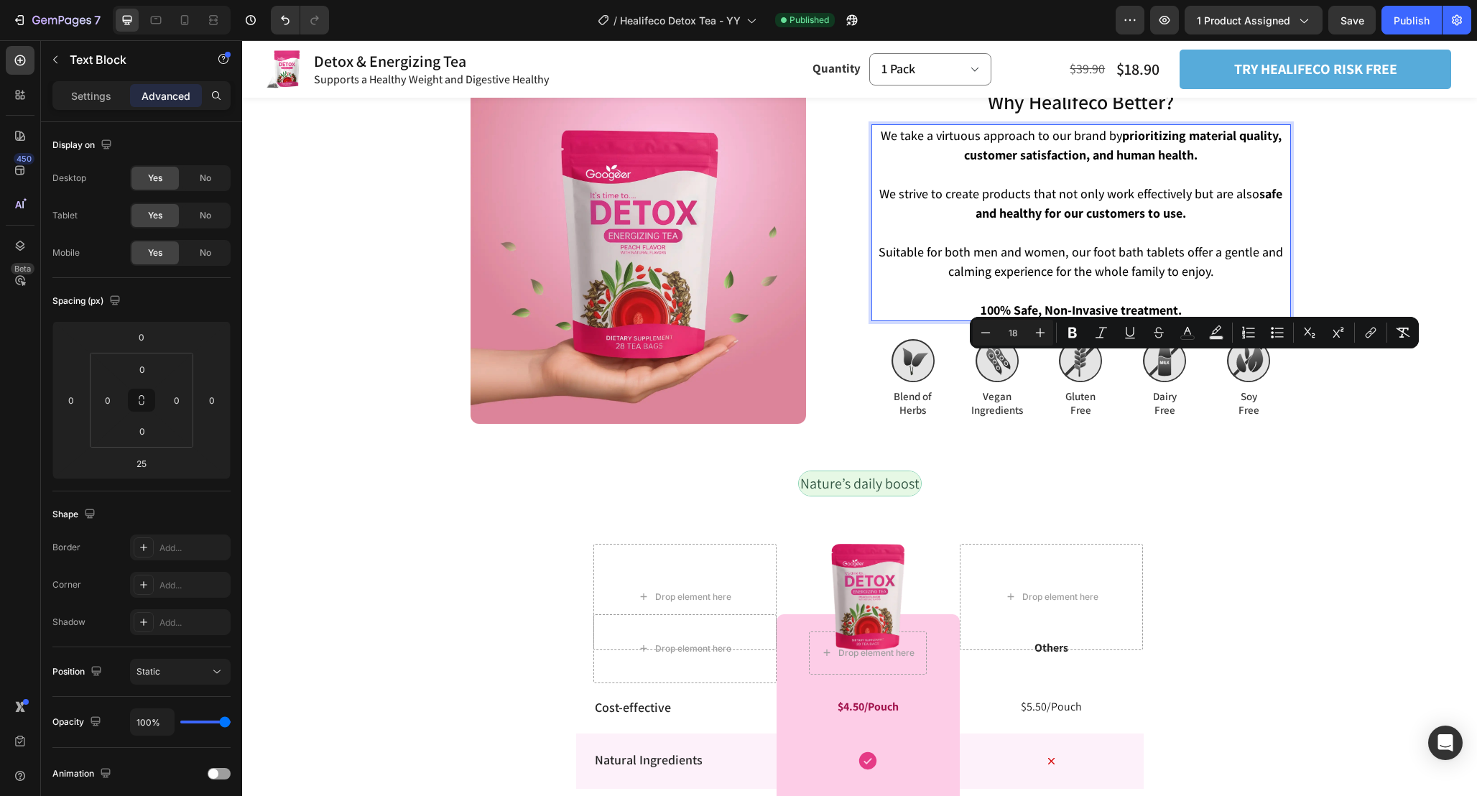
click at [1195, 320] on p "100% Safe, Non-Invasive treatment." at bounding box center [1081, 309] width 417 height 19
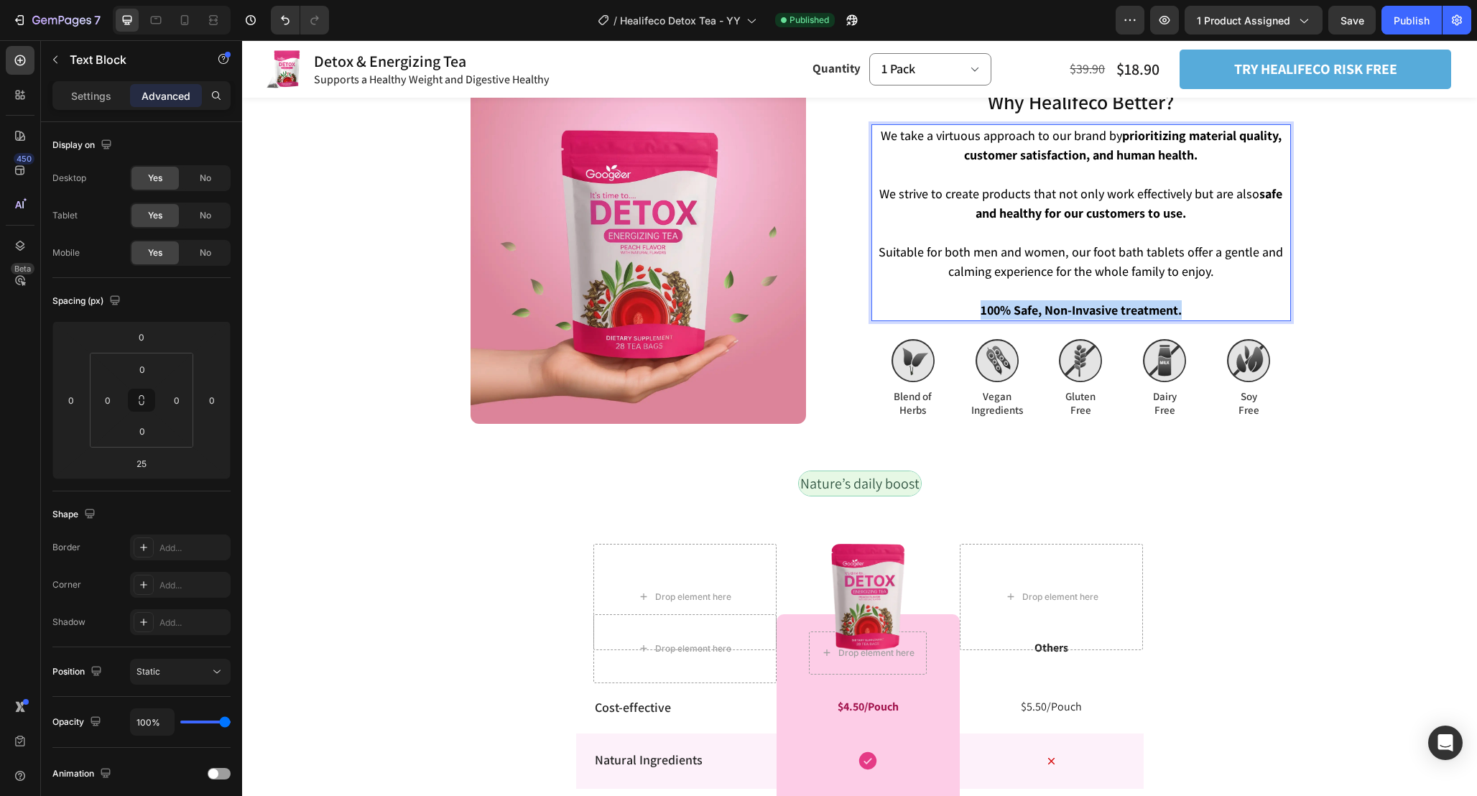
drag, startPoint x: 1213, startPoint y: 405, endPoint x: 958, endPoint y: 405, distance: 254.3
click at [958, 320] on p "100% Safe, Non-Invasive treatment." at bounding box center [1081, 309] width 417 height 19
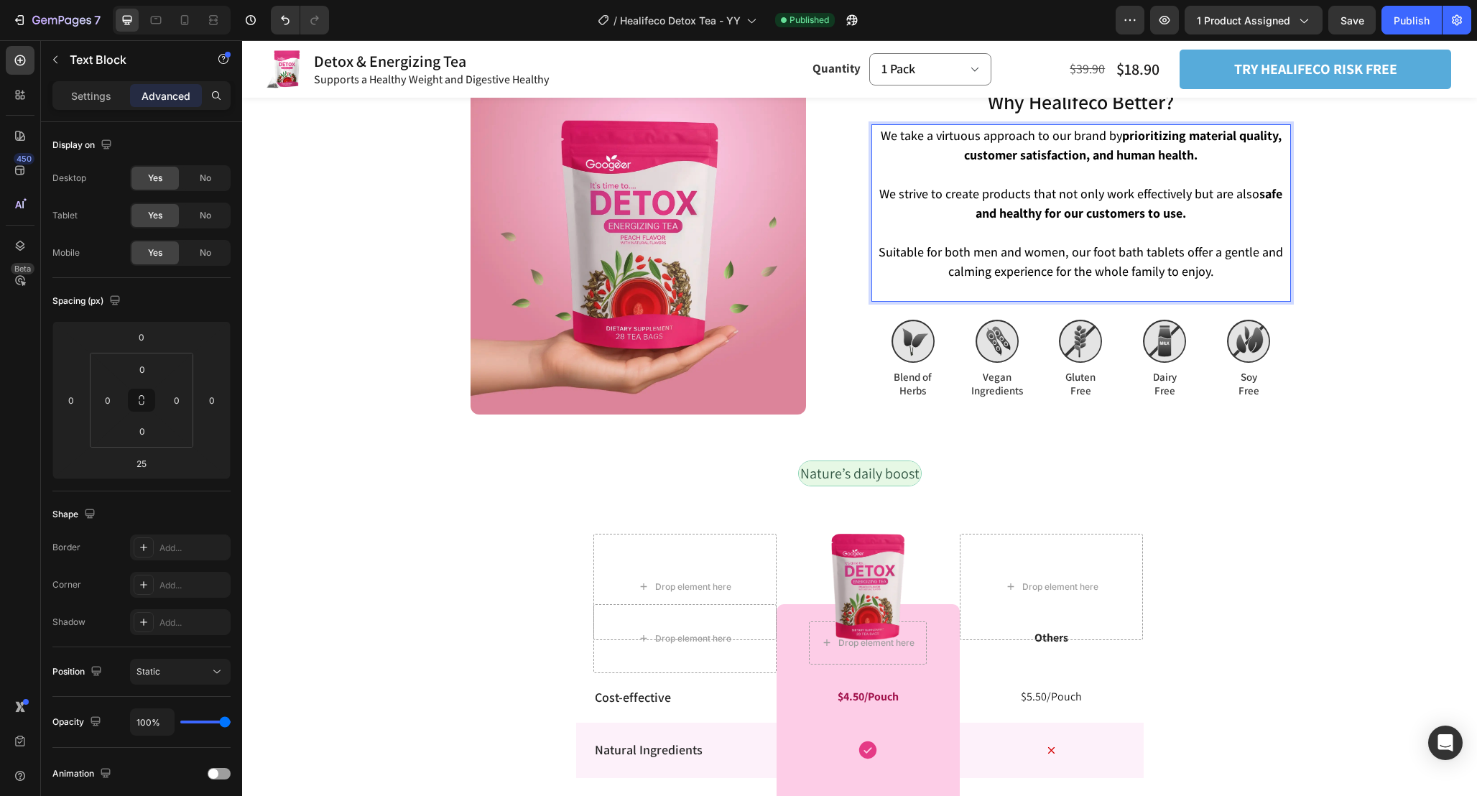
scroll to position [3013, 0]
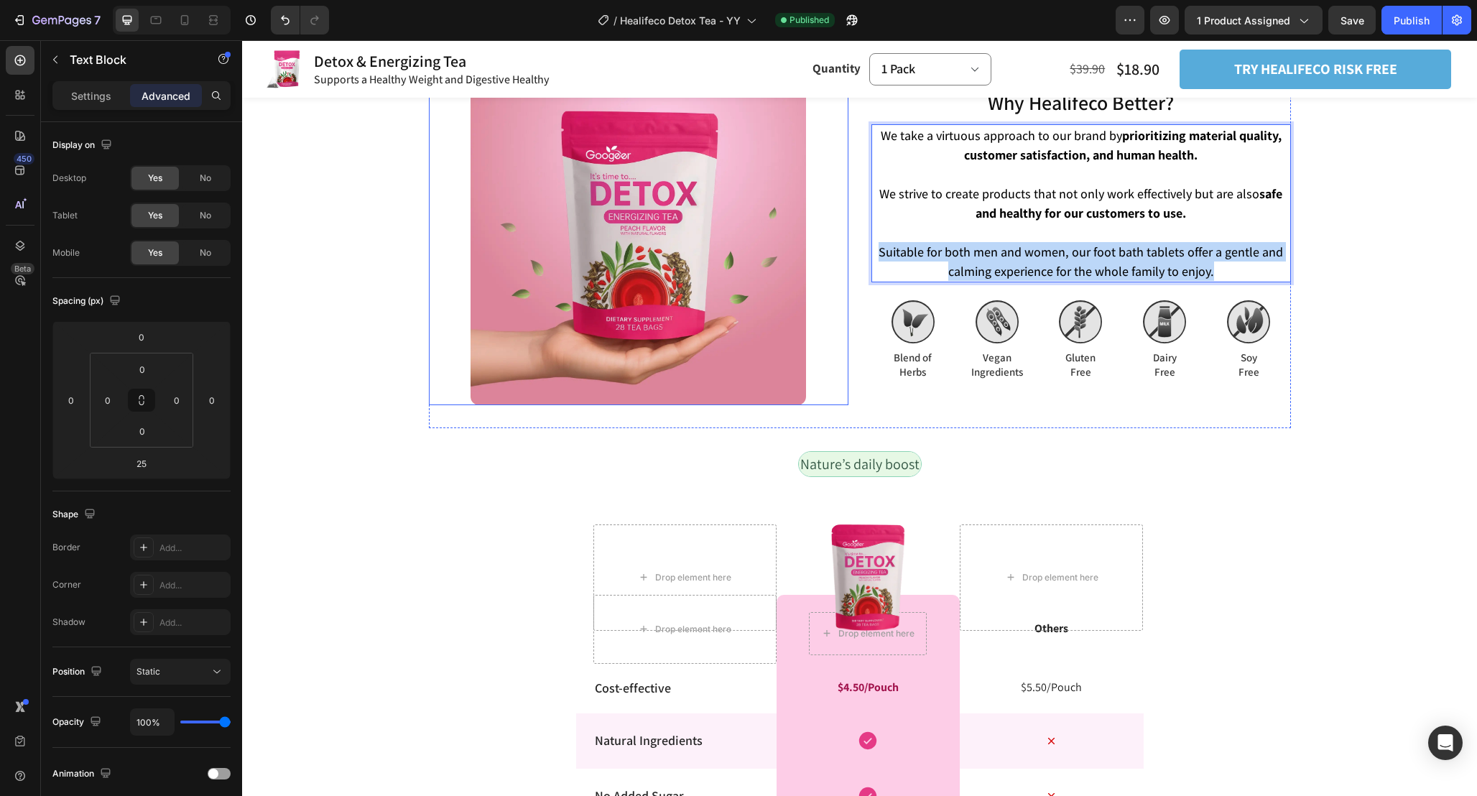
drag, startPoint x: 1228, startPoint y: 364, endPoint x: 833, endPoint y: 346, distance: 394.8
click at [833, 346] on div "Why Healifeco Better? Heading Why Healifeco Better? Heading We take a virtuous …" at bounding box center [860, 236] width 862 height 381
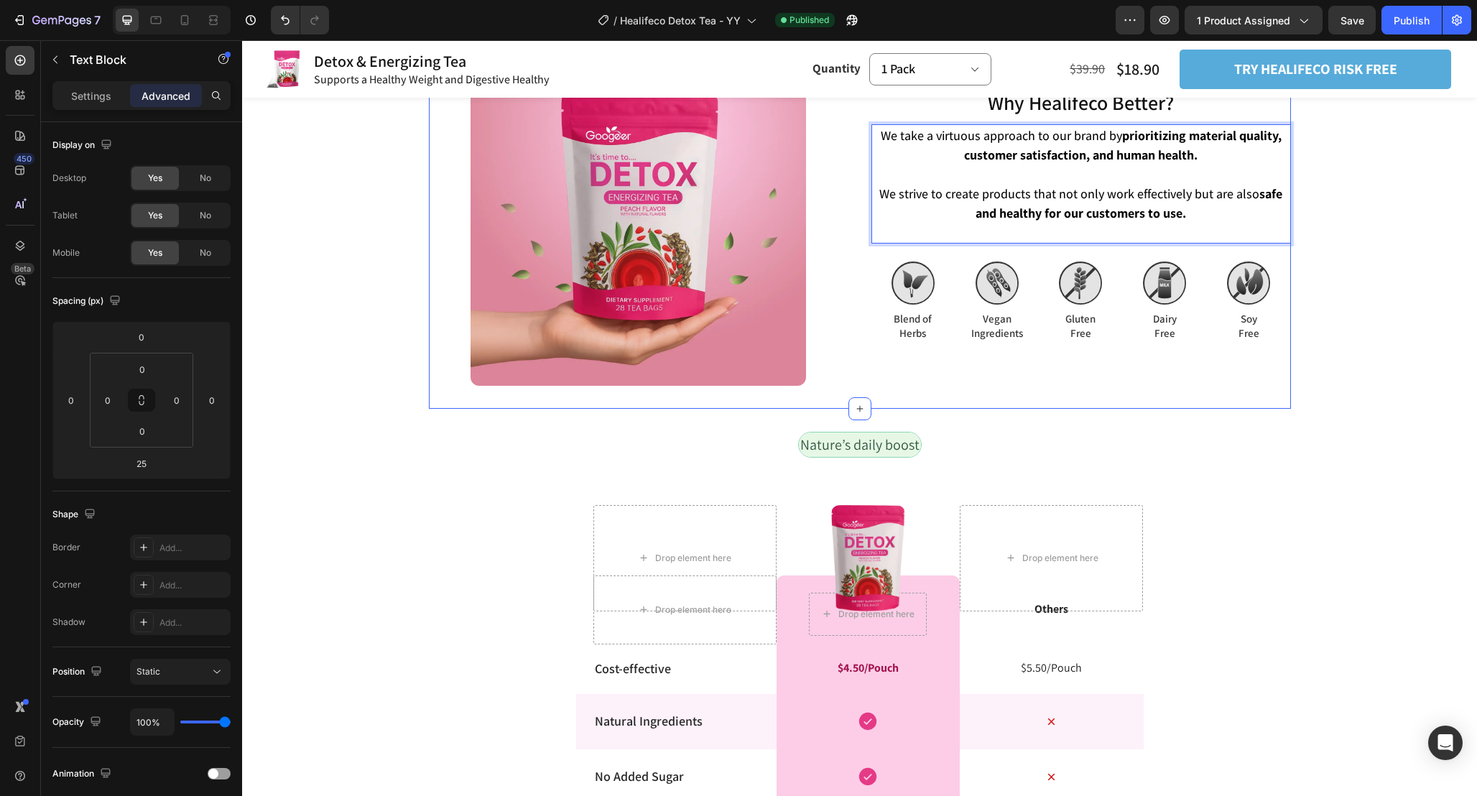
scroll to position [3043, 0]
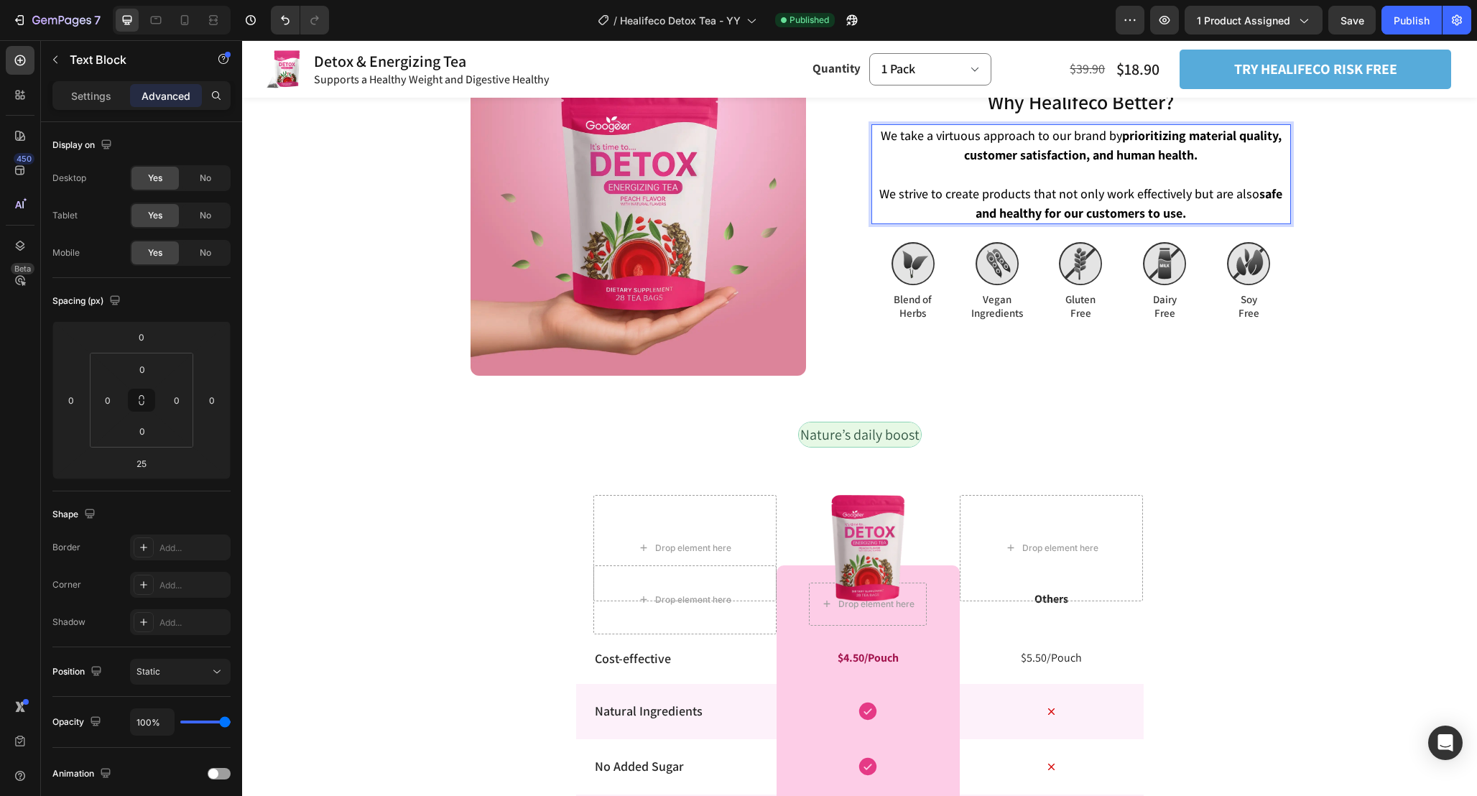
click at [1320, 459] on div "Nature’s daily boost Text Block Row" at bounding box center [859, 440] width 1235 height 37
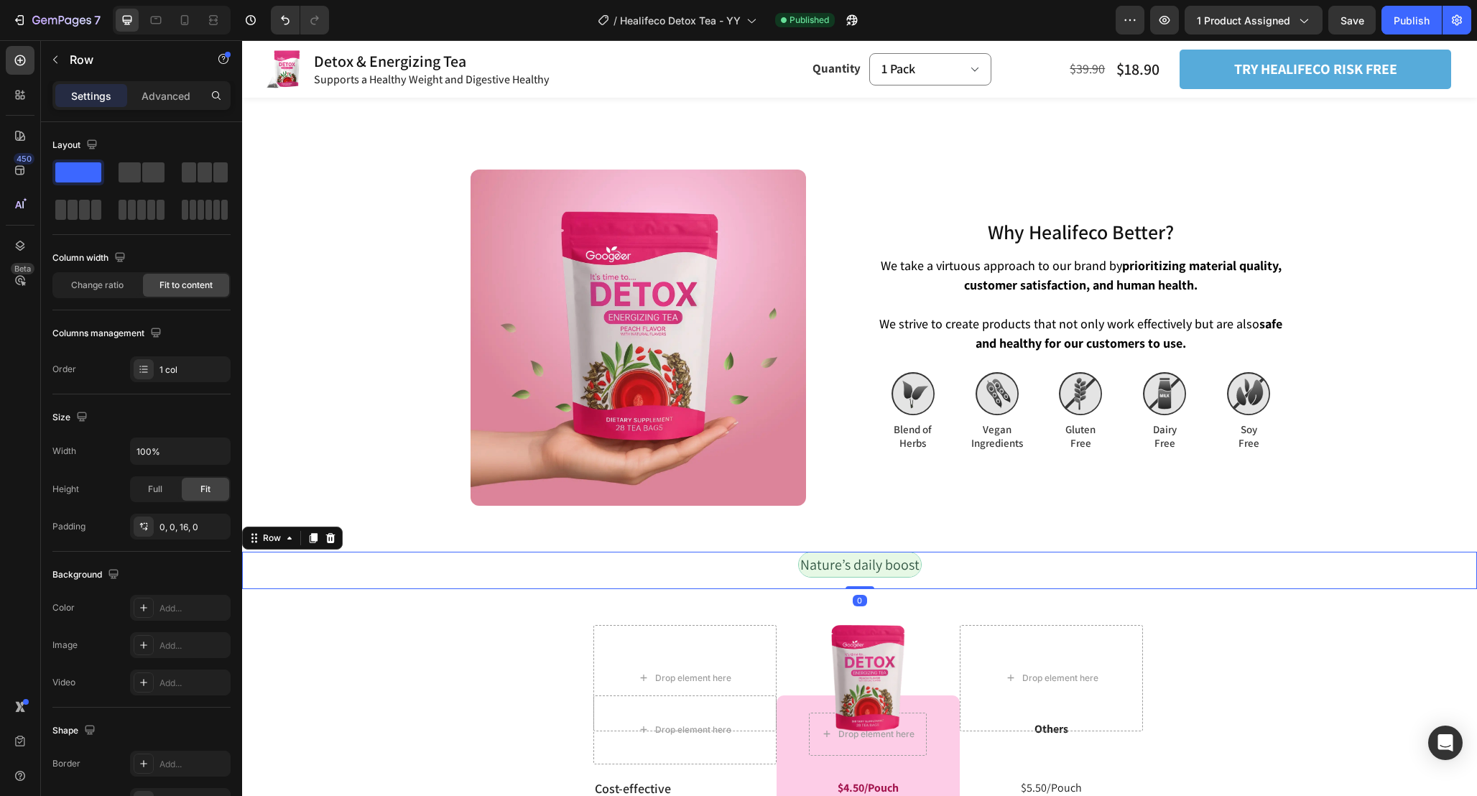
scroll to position [2908, 0]
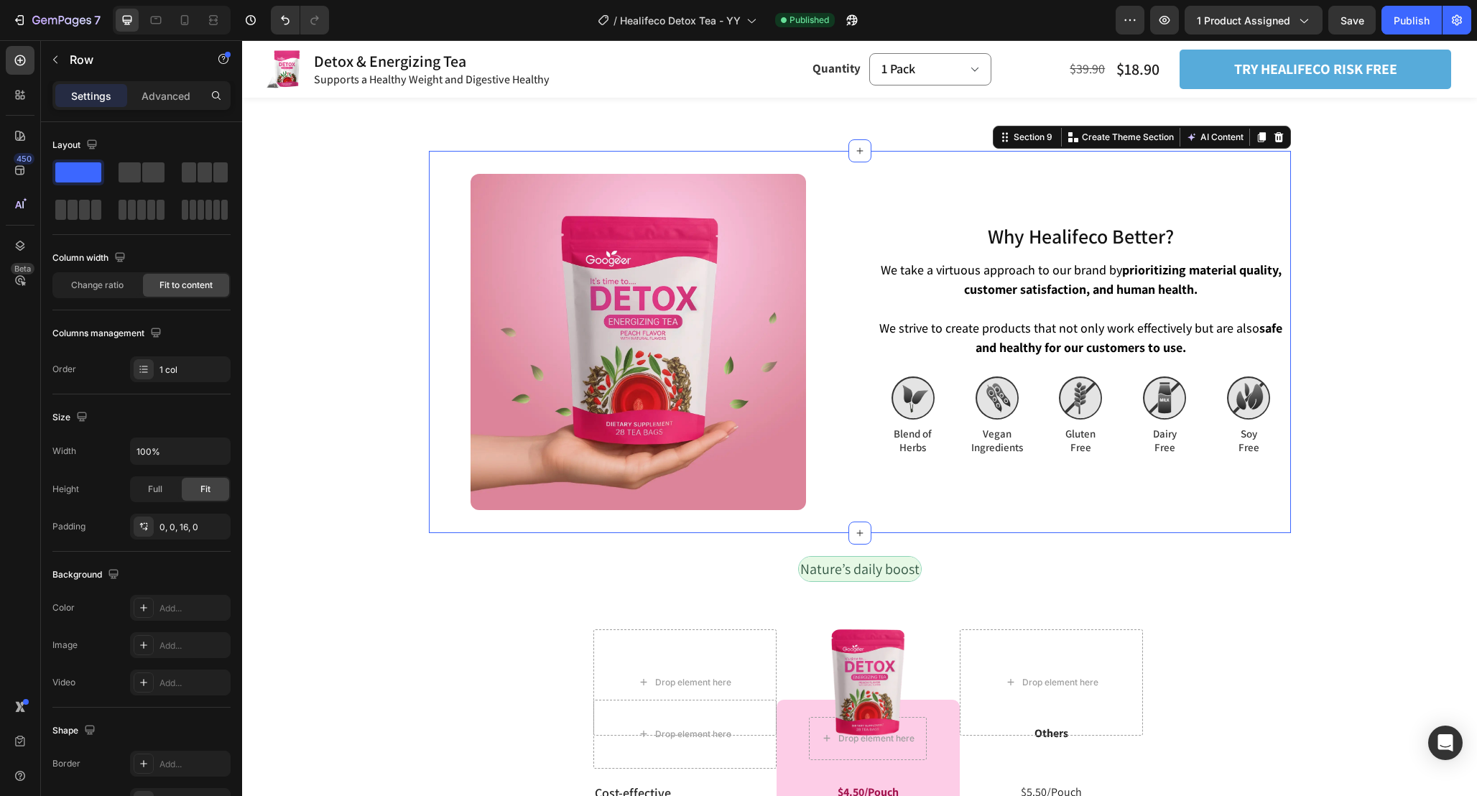
click at [1248, 532] on div "Why Healifeco Better? Heading Why Healifeco Better? Heading We take a virtuous …" at bounding box center [860, 341] width 862 height 381
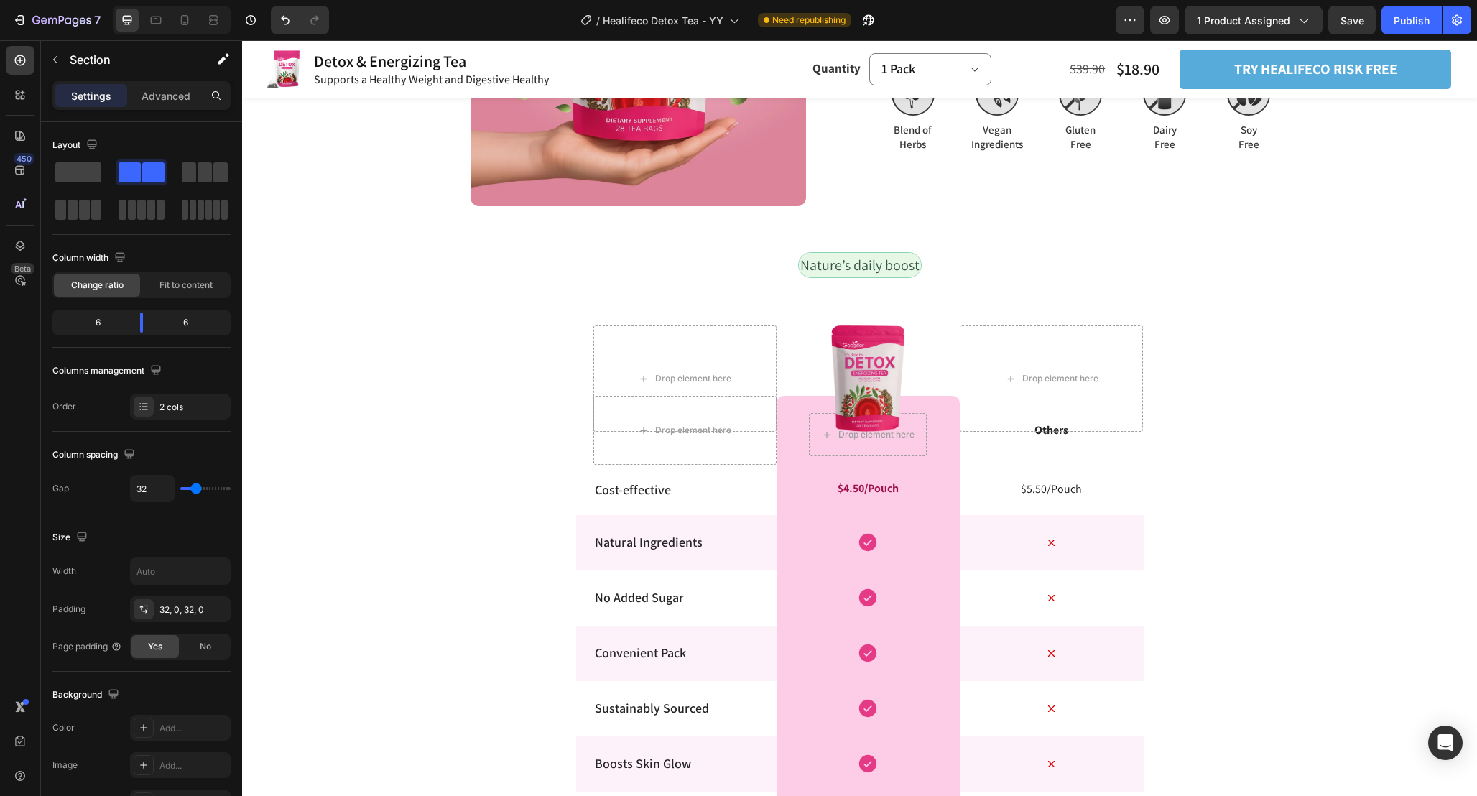
scroll to position [3542, 0]
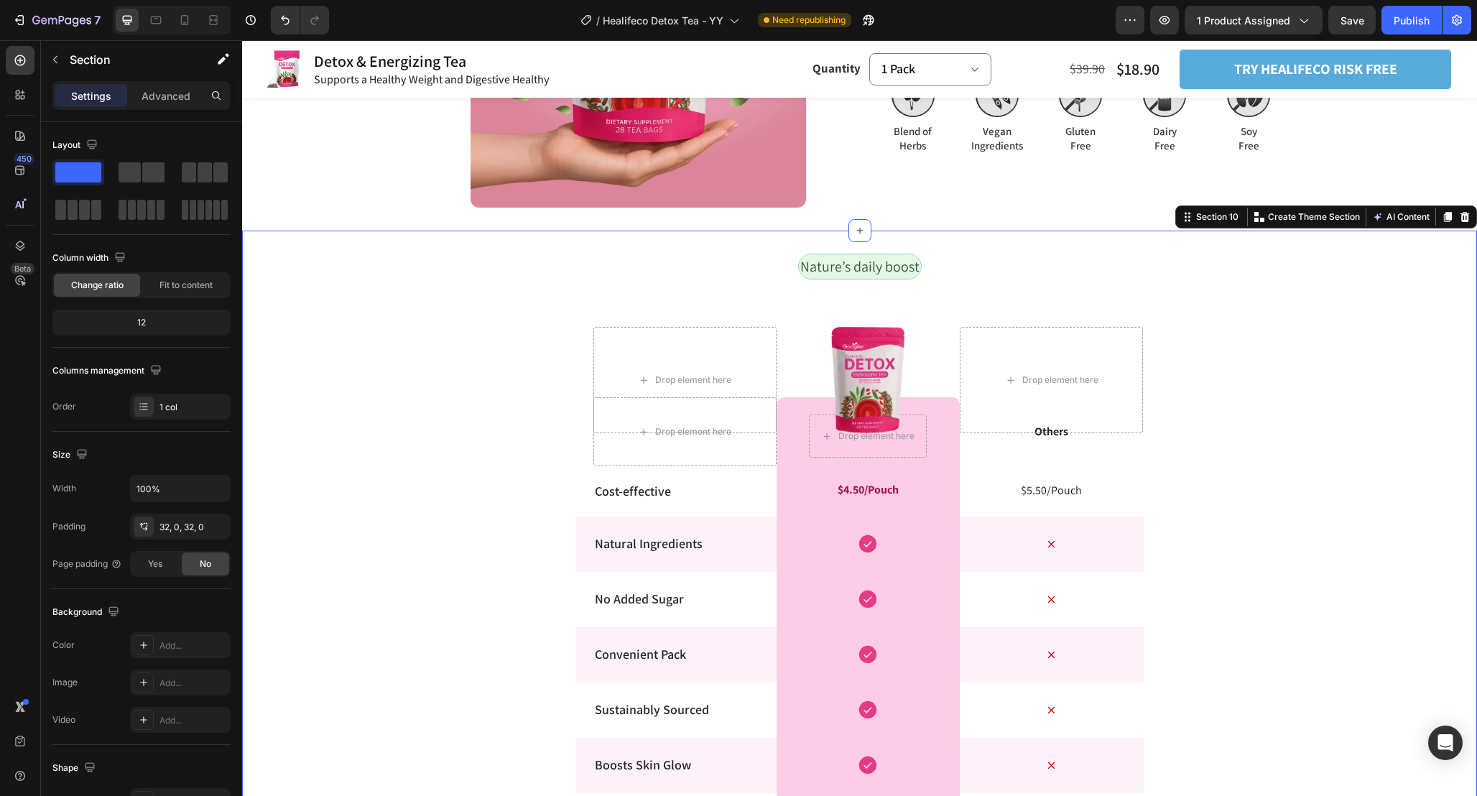
click at [1269, 460] on div "Nature’s daily boost Text Block Row Drop element here Drop element here Image R…" at bounding box center [859, 600] width 1235 height 693
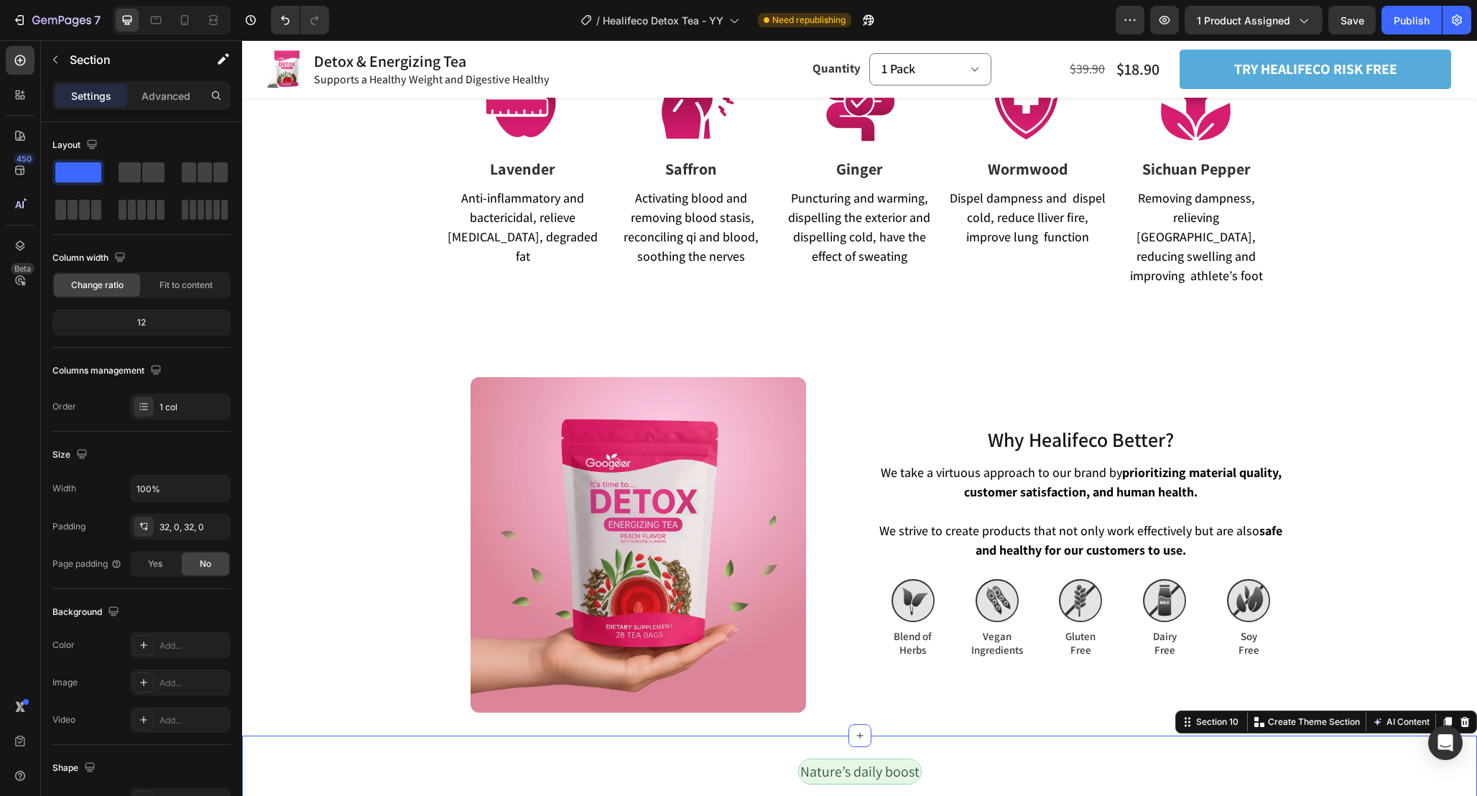
scroll to position [3054, 0]
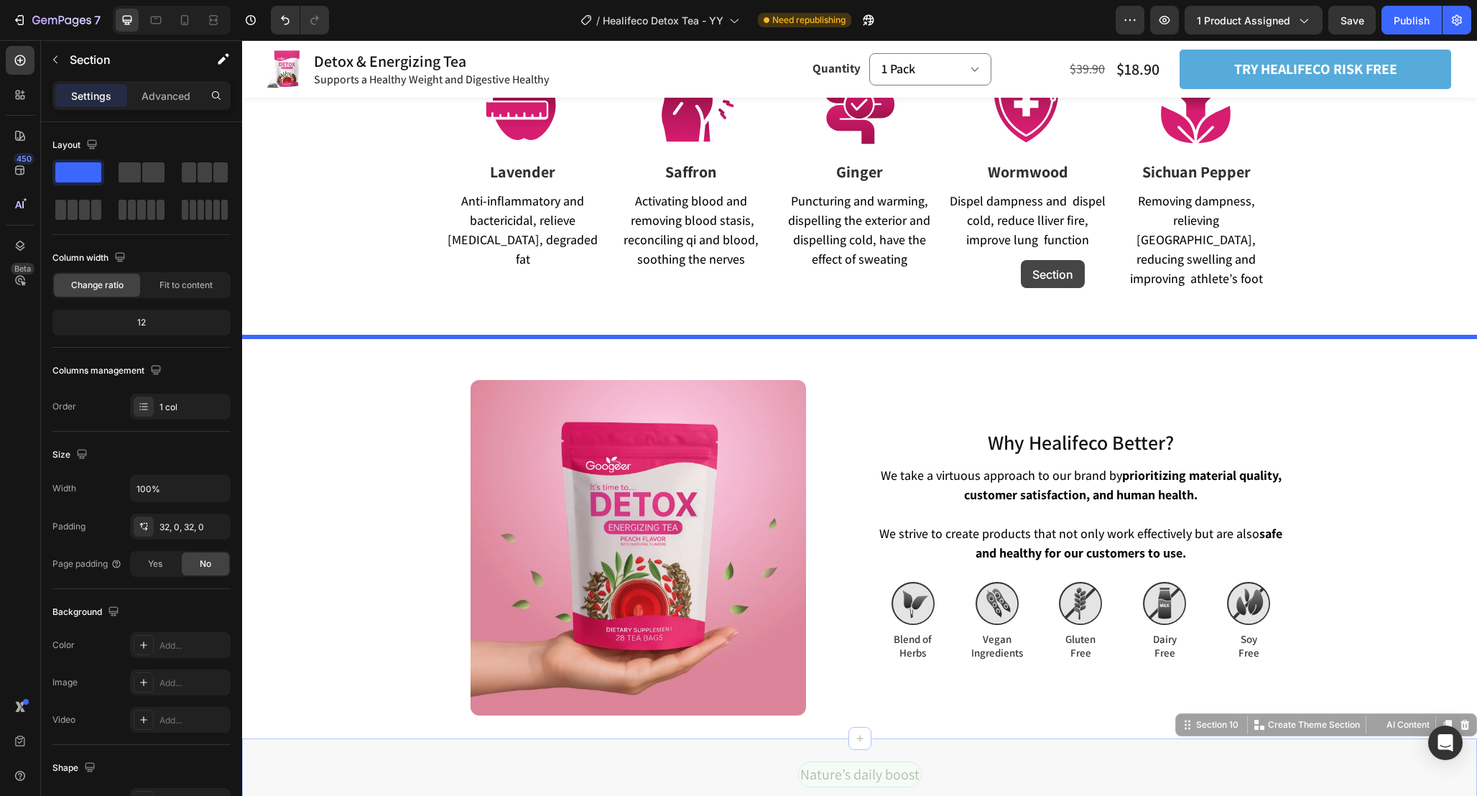
drag, startPoint x: 1180, startPoint y: 709, endPoint x: 1021, endPoint y: 260, distance: 476.5
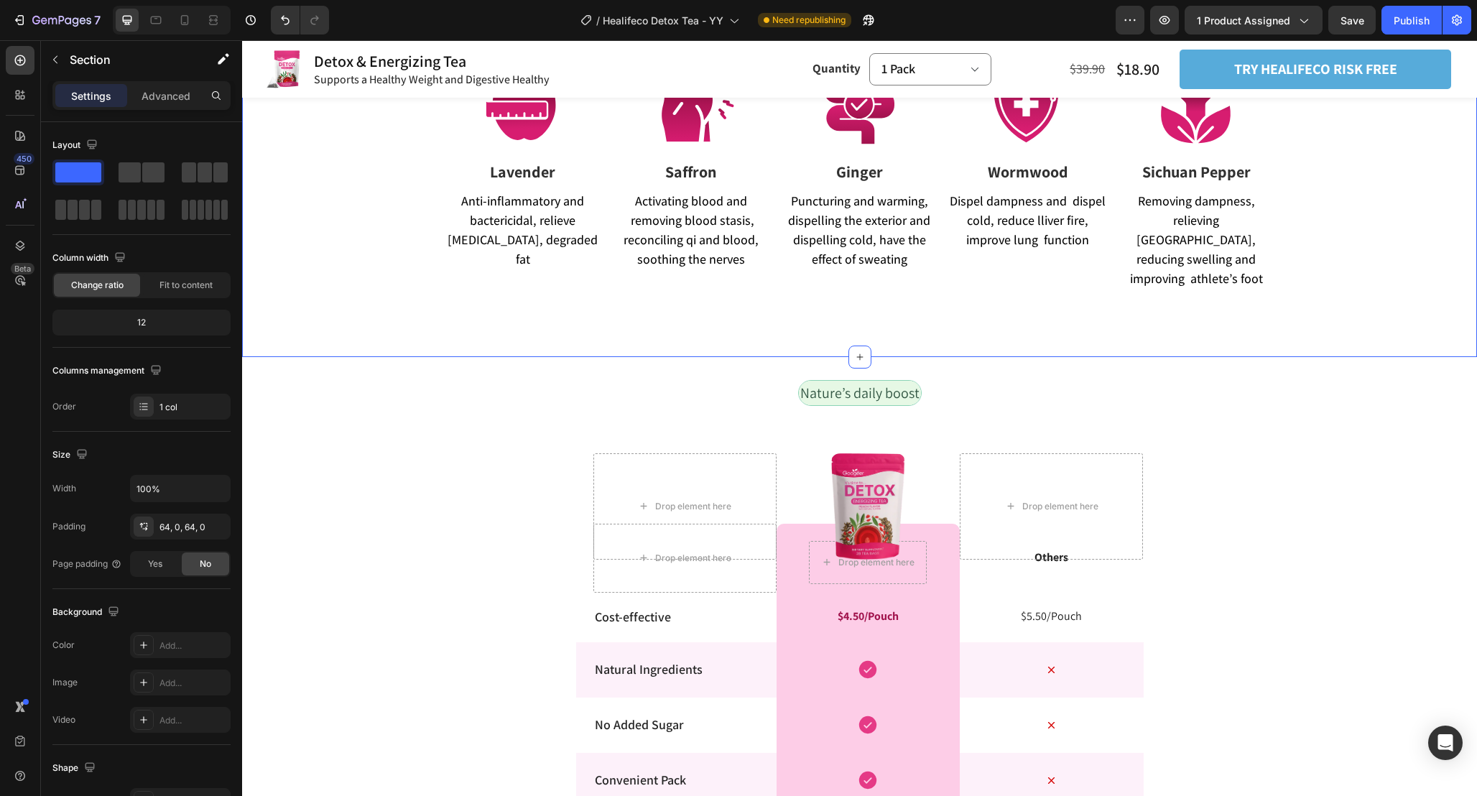
click at [958, 320] on div "Pure Foot Care for Swelling and Fatigue Heading Relieve Swelling and Inflammati…" at bounding box center [859, 122] width 1235 height 470
click at [972, 357] on div "Nature’s daily boost Text Block Row Drop element here Drop element here Image R…" at bounding box center [859, 726] width 1235 height 739
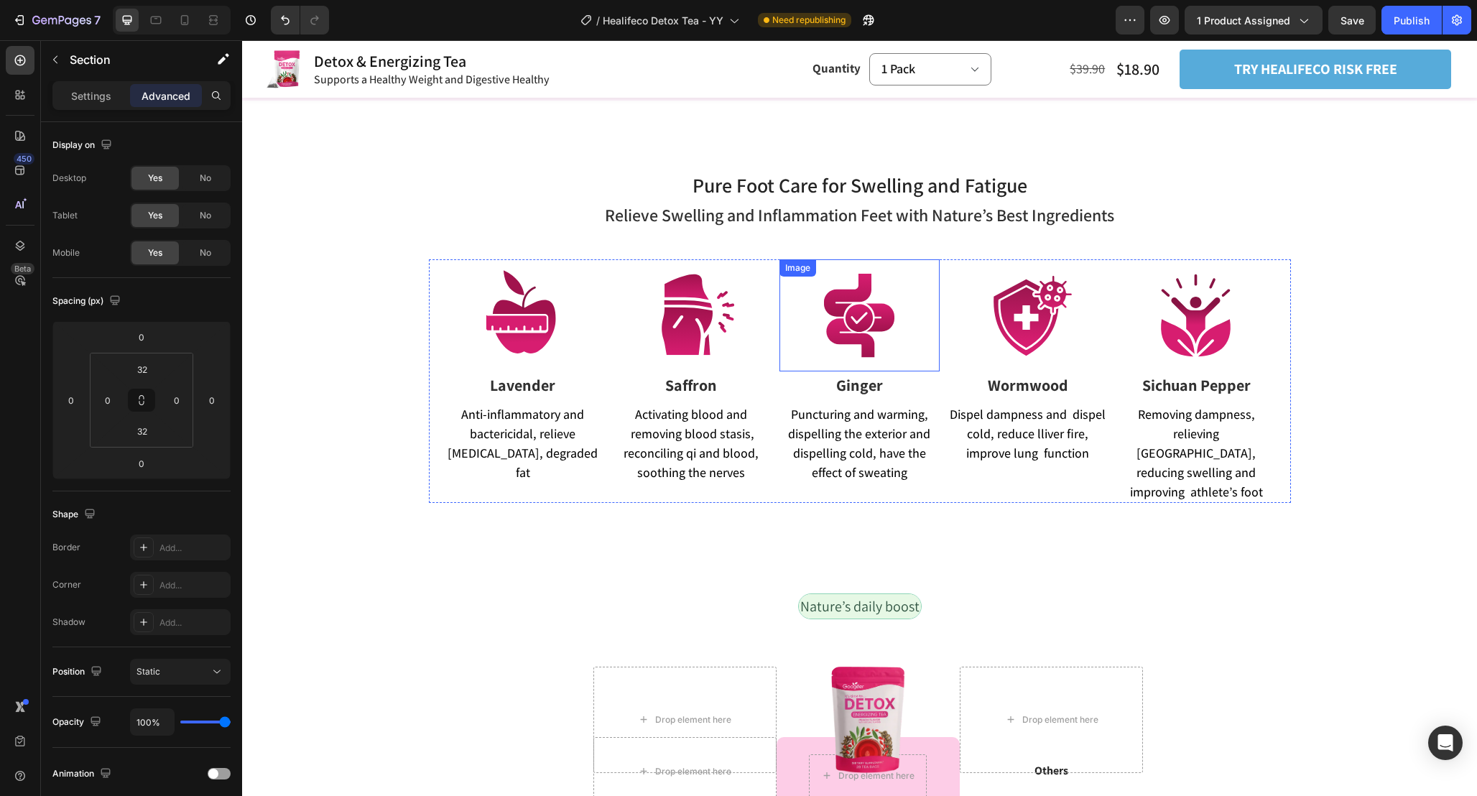
scroll to position [2615, 0]
click at [1246, 155] on div "Pure Foot Care for Swelling and Fatigue Heading Relieve Swelling and Inflammati…" at bounding box center [859, 335] width 1235 height 378
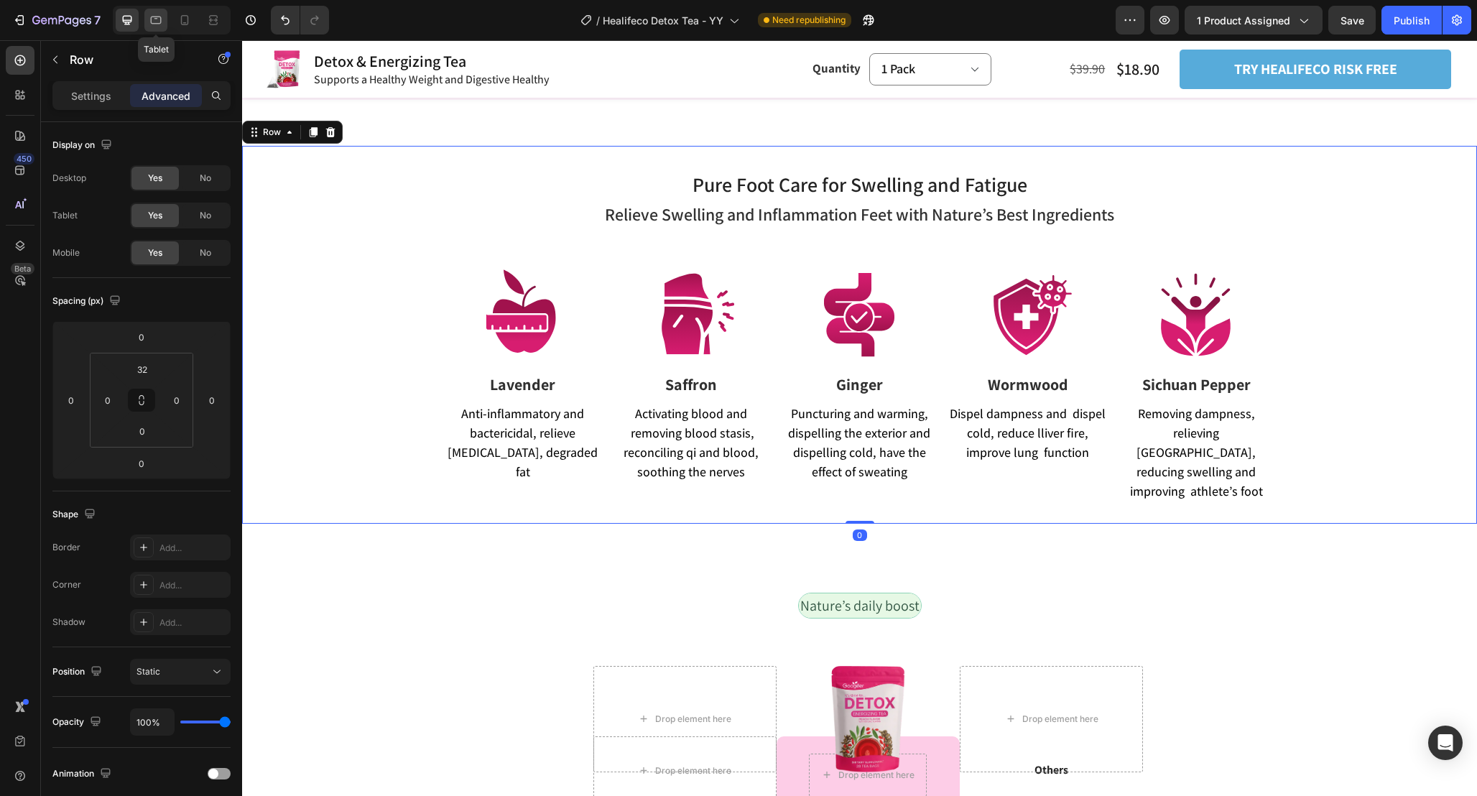
click at [154, 24] on icon at bounding box center [156, 20] width 14 height 14
type input "32"
type input "0"
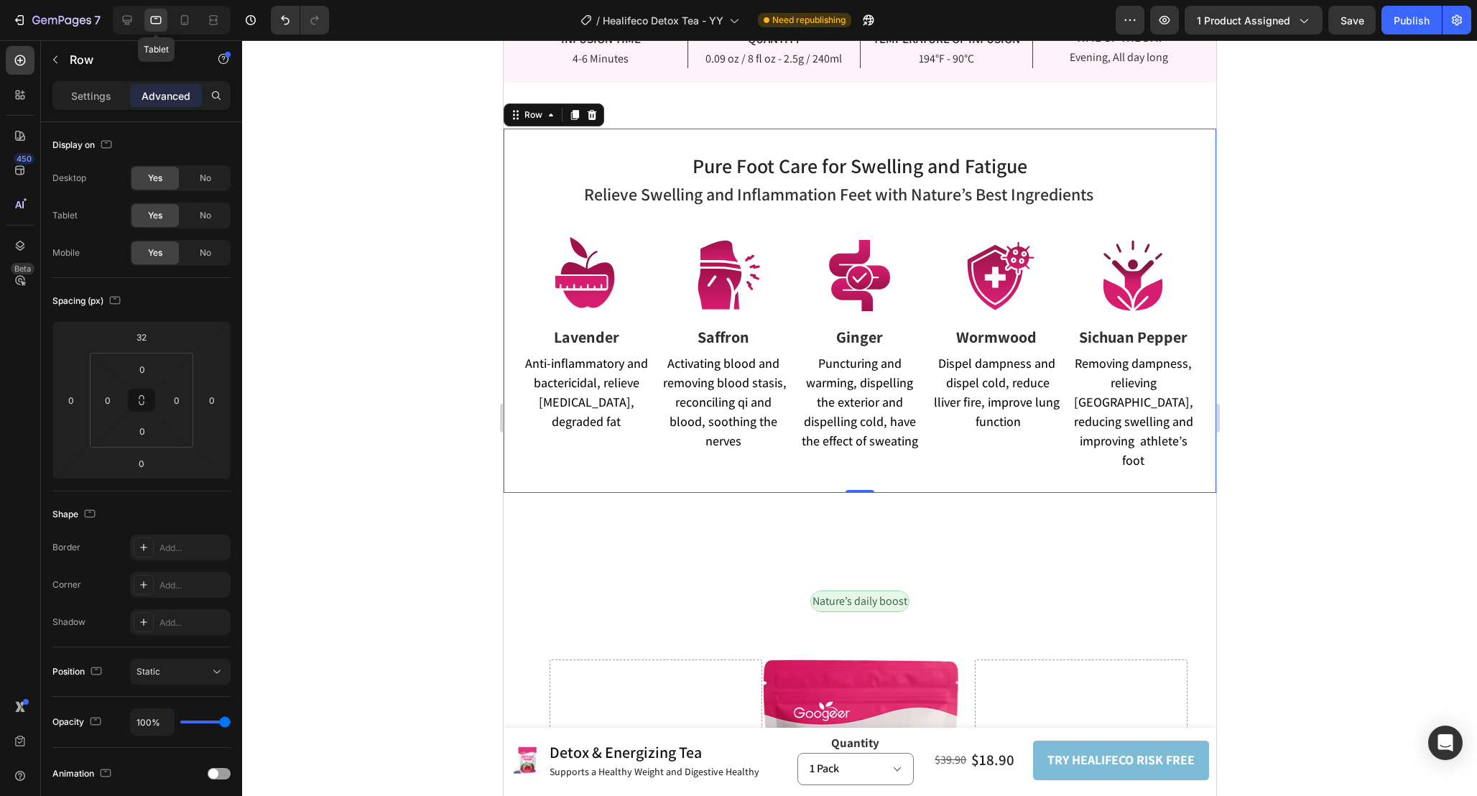
scroll to position [2652, 0]
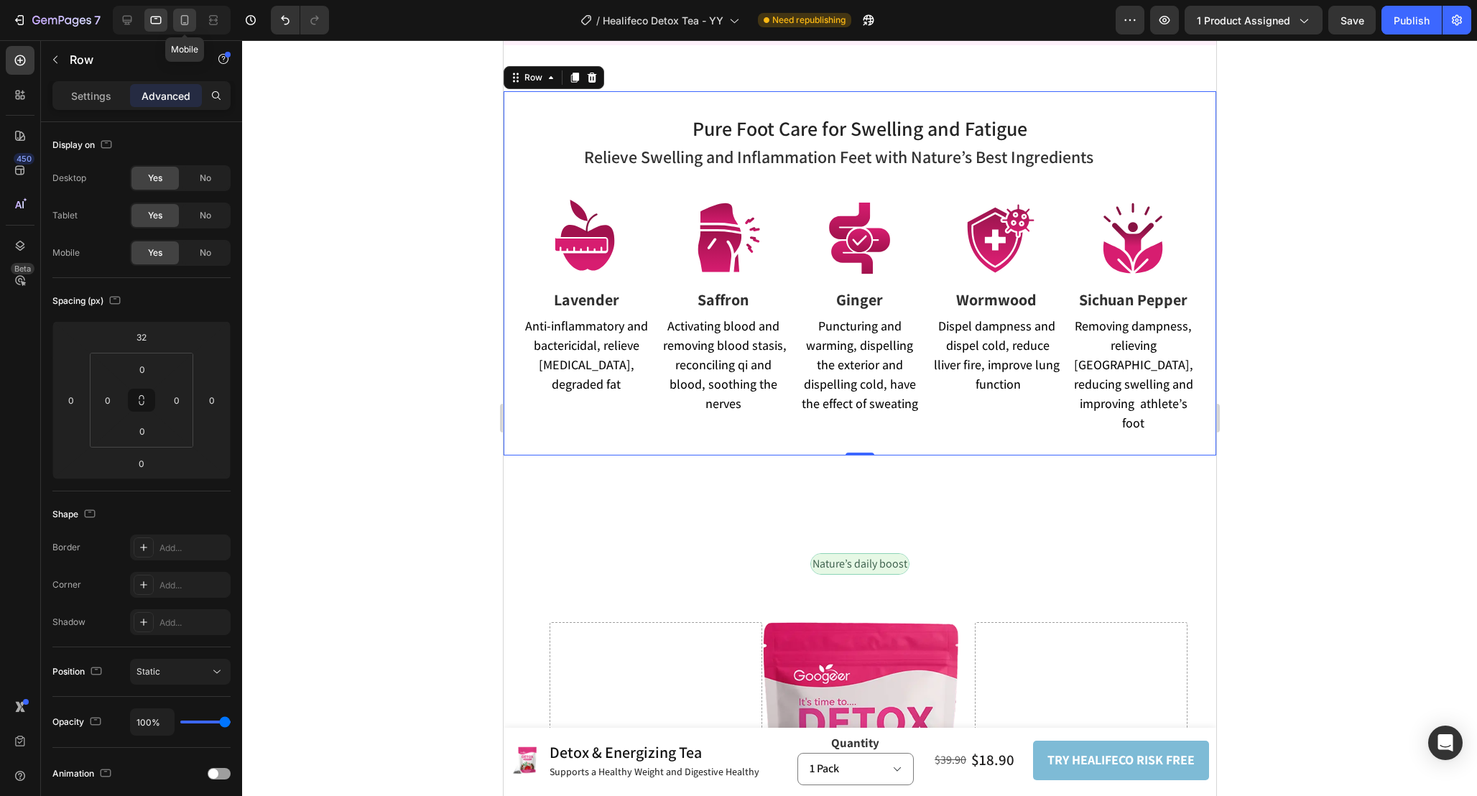
click at [175, 19] on div at bounding box center [184, 20] width 23 height 23
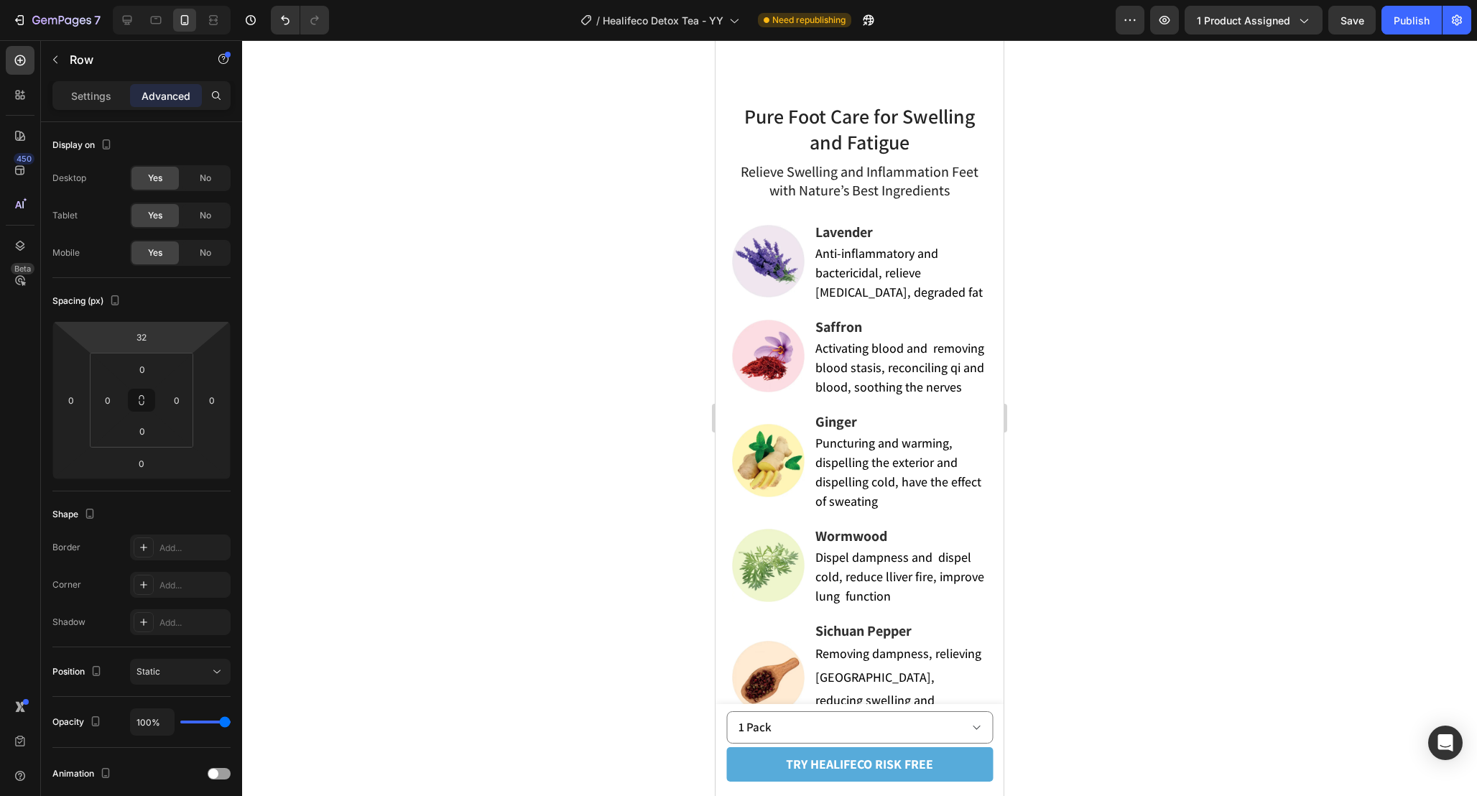
scroll to position [4159, 0]
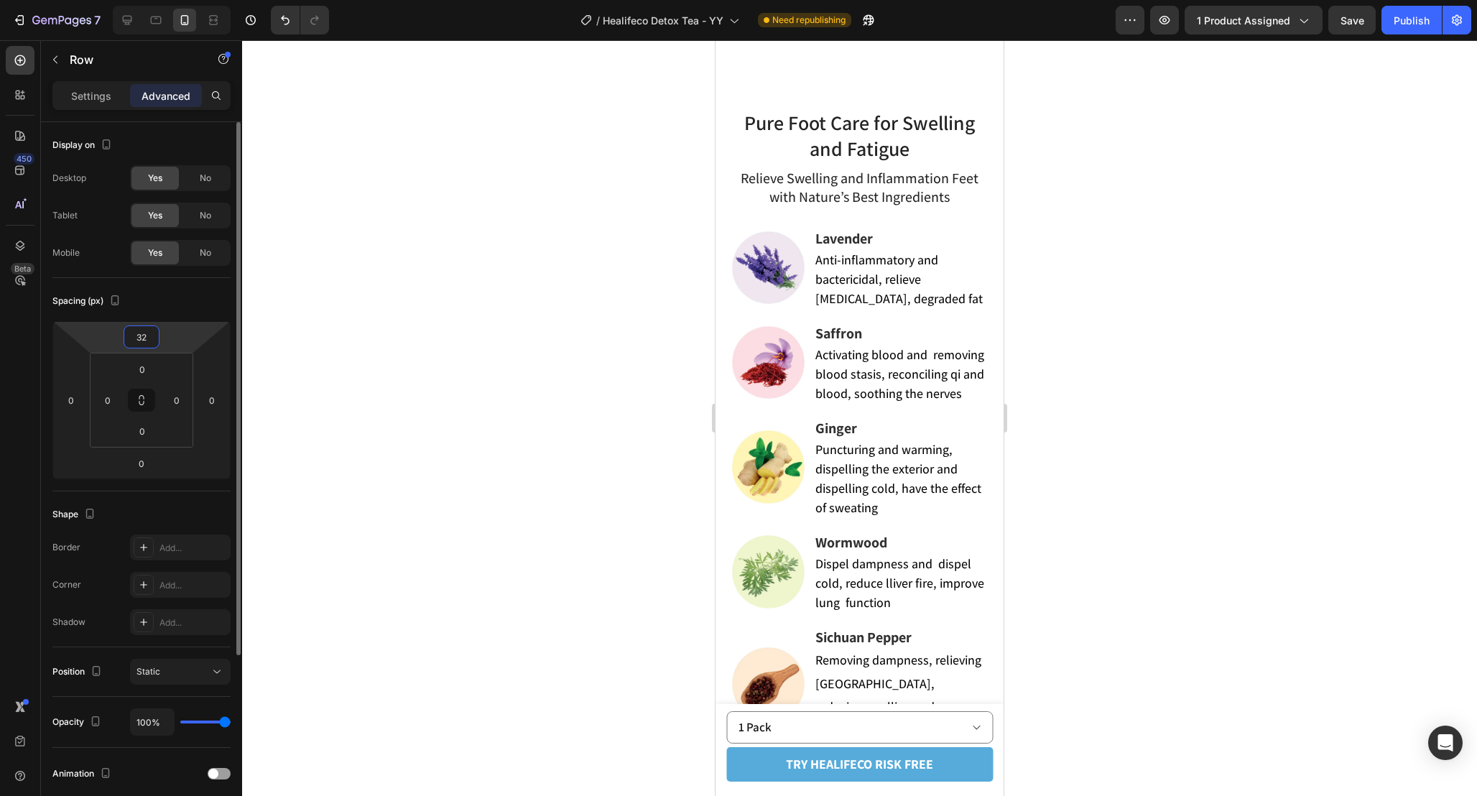
click at [154, 338] on input "32" at bounding box center [141, 337] width 29 height 22
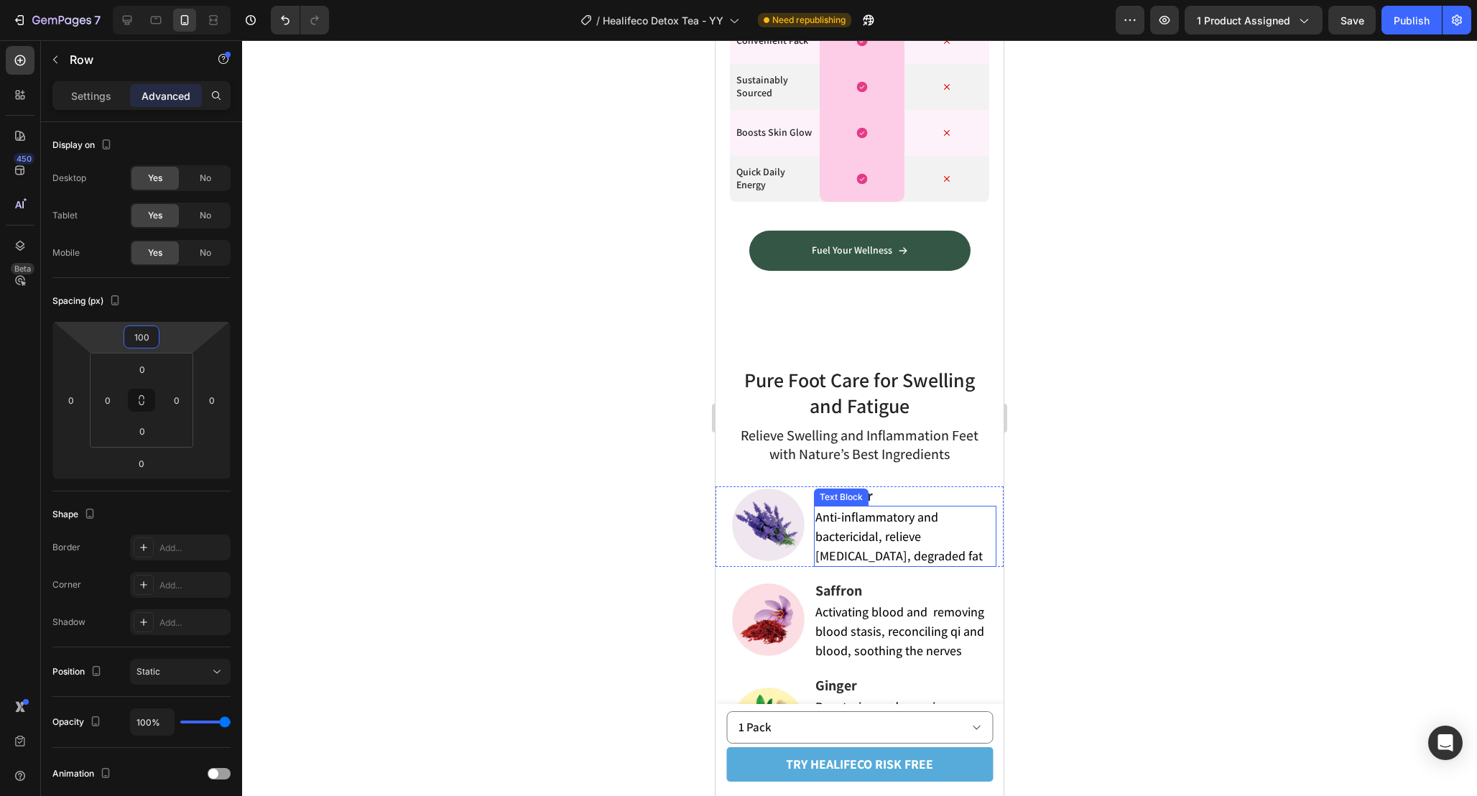
scroll to position [3861, 0]
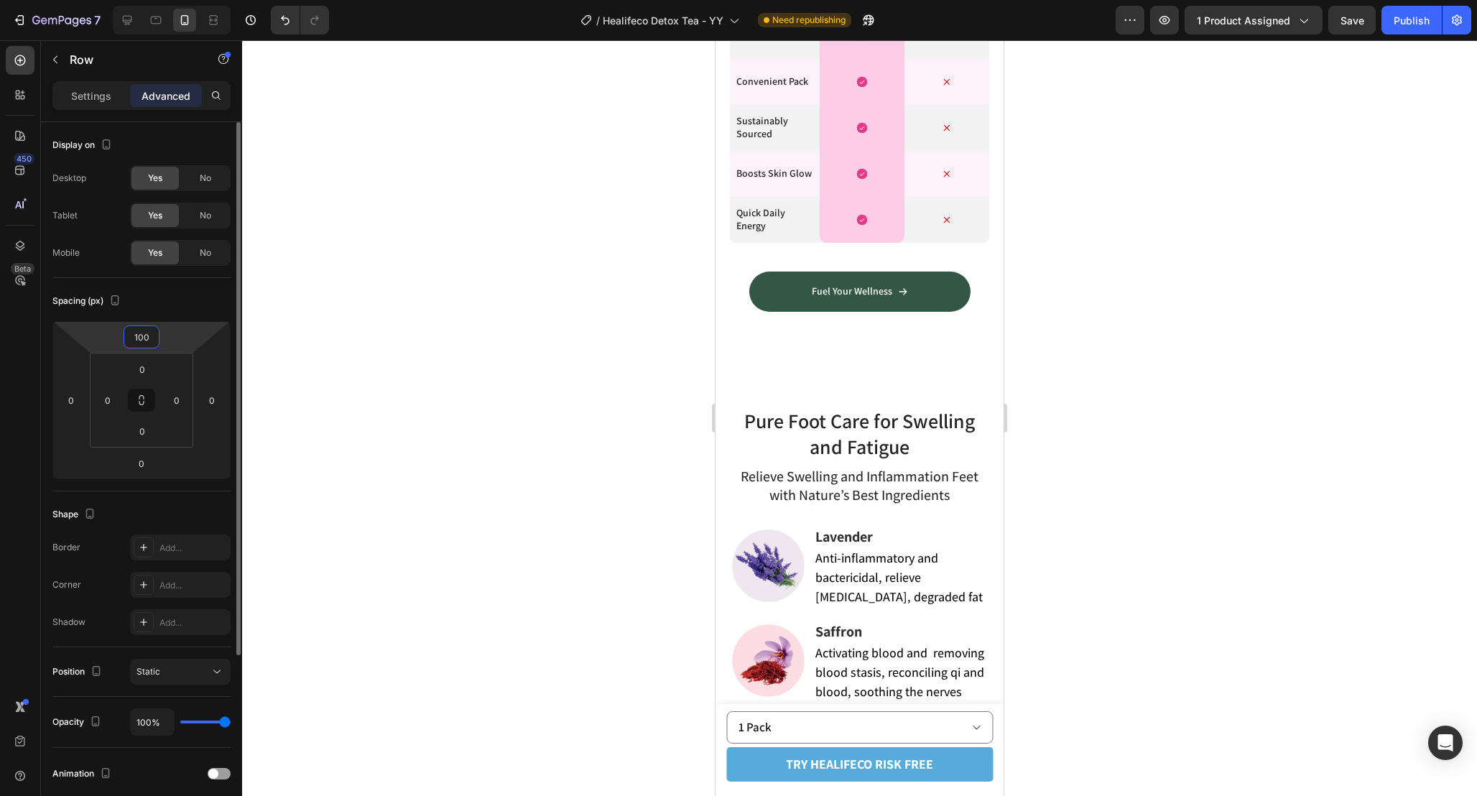
click at [138, 342] on input "100" at bounding box center [141, 337] width 29 height 22
click at [154, 371] on input "0" at bounding box center [142, 369] width 29 height 22
click at [150, 343] on input "1000" at bounding box center [141, 337] width 29 height 22
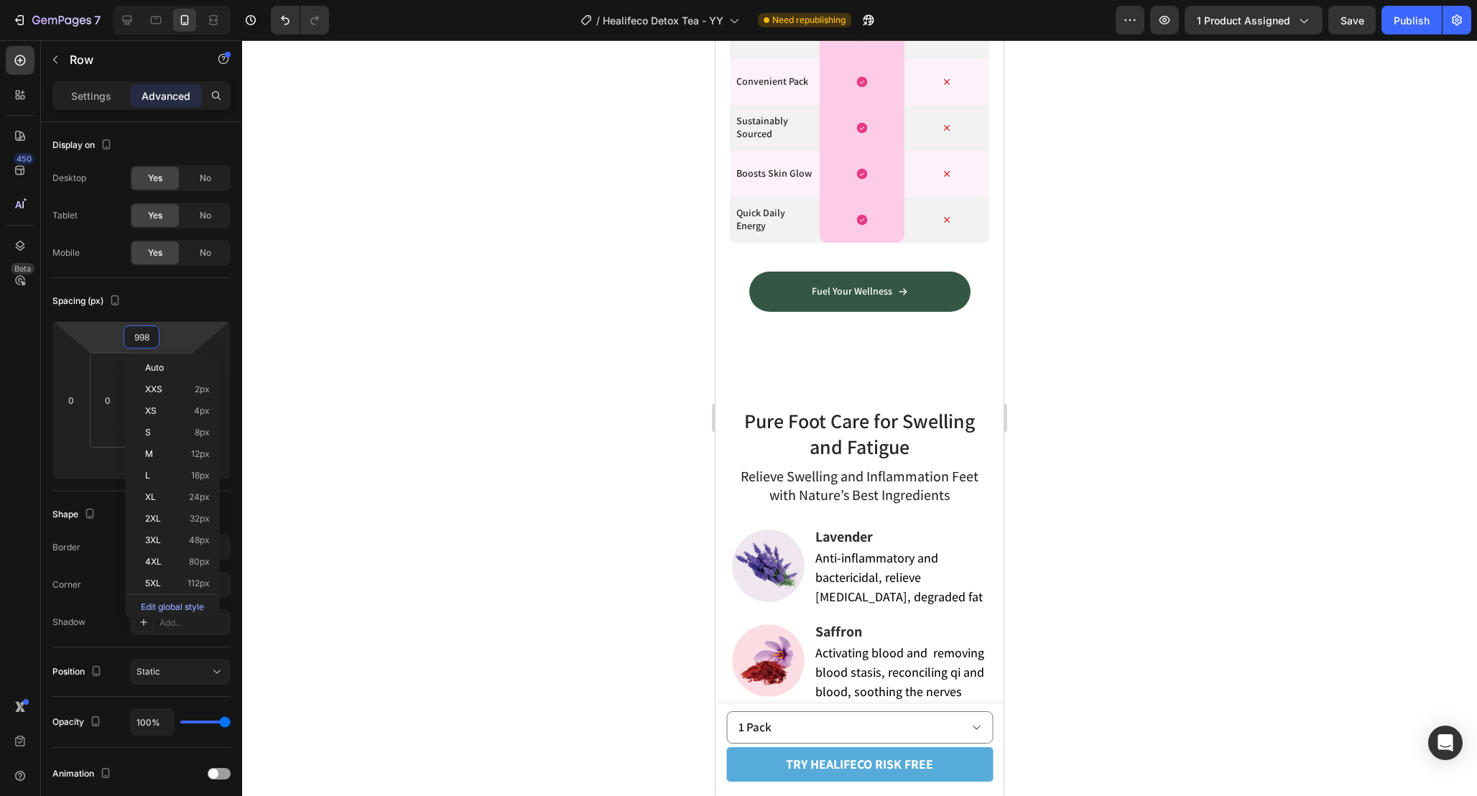
click at [159, 0] on html "7 Version history / Healifeco Detox Tea - YY Need republishing Preview 1 produc…" at bounding box center [738, 0] width 1477 height 0
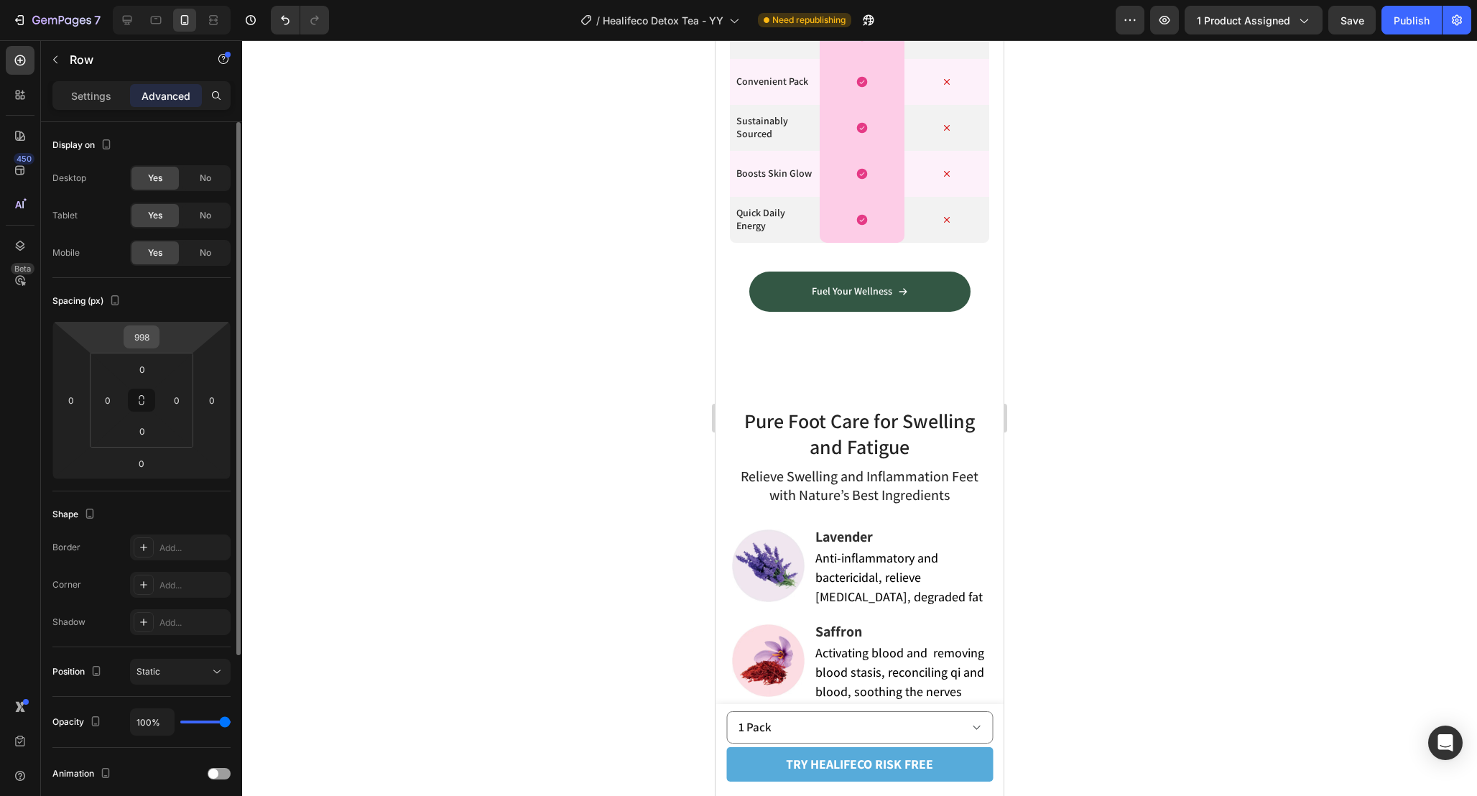
click at [147, 343] on input "998" at bounding box center [141, 337] width 29 height 22
type input "0"
click at [148, 369] on input "0" at bounding box center [142, 369] width 29 height 22
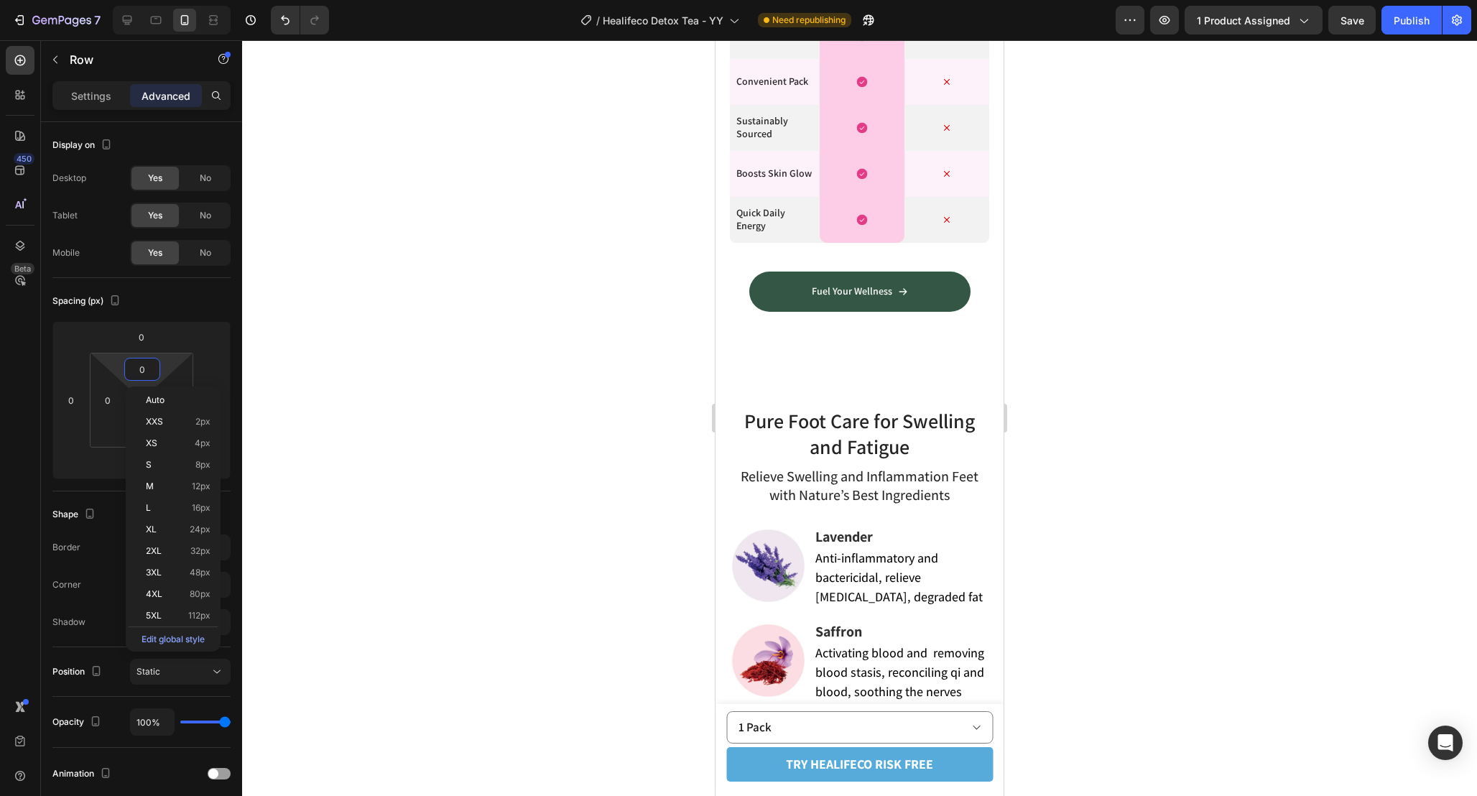
paste input "100"
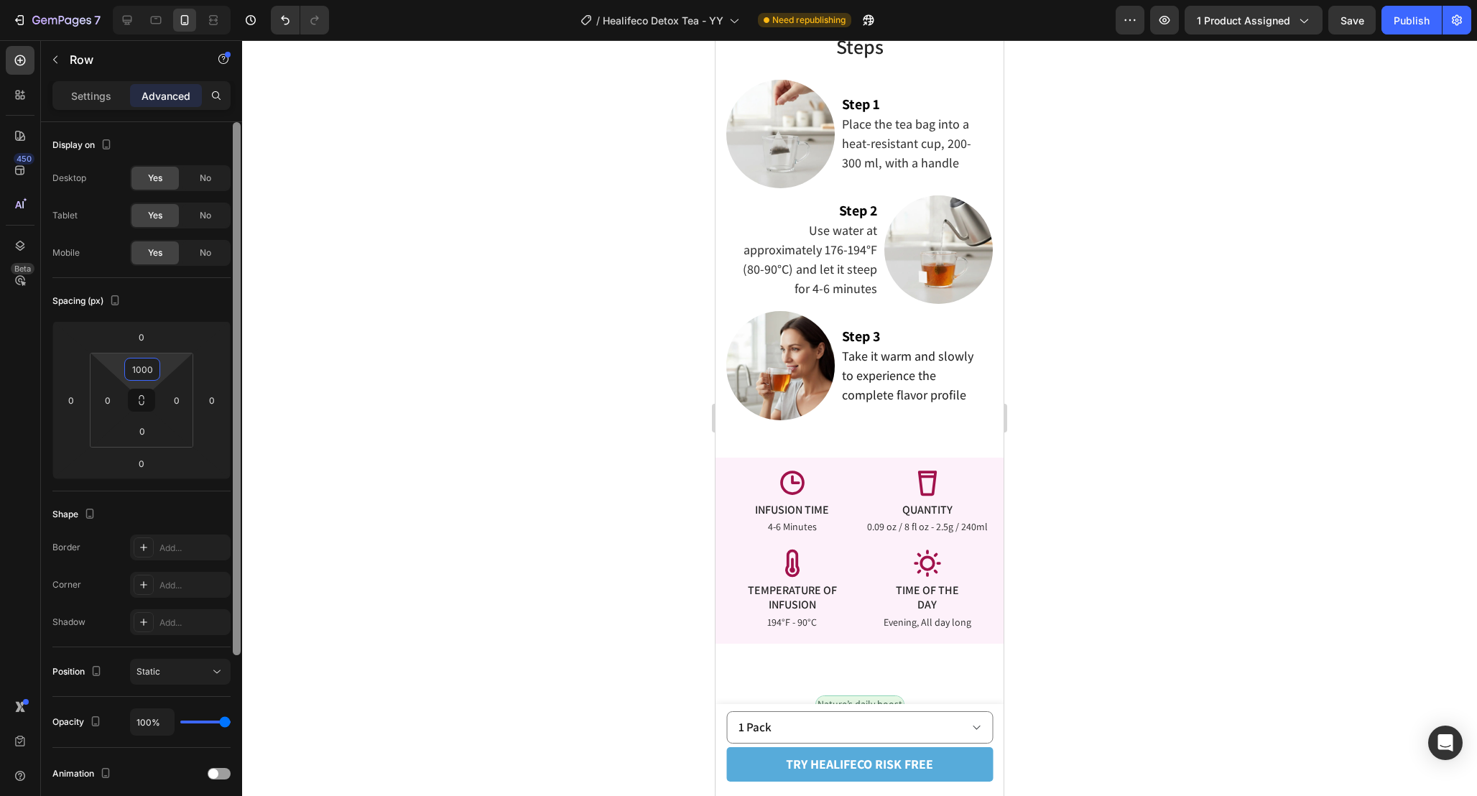
scroll to position [2985, 0]
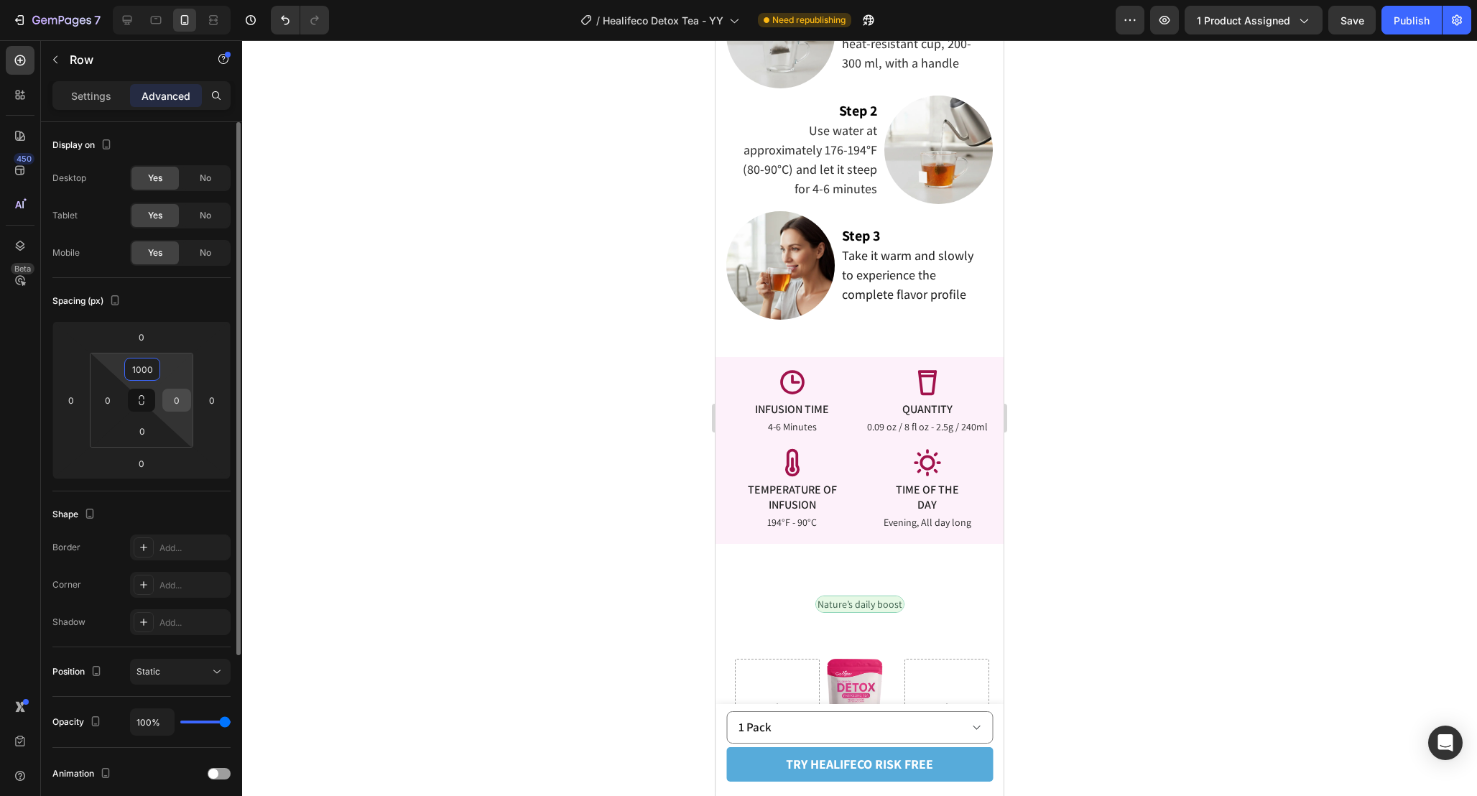
type input "1000"
click at [182, 410] on input "0" at bounding box center [177, 400] width 22 height 22
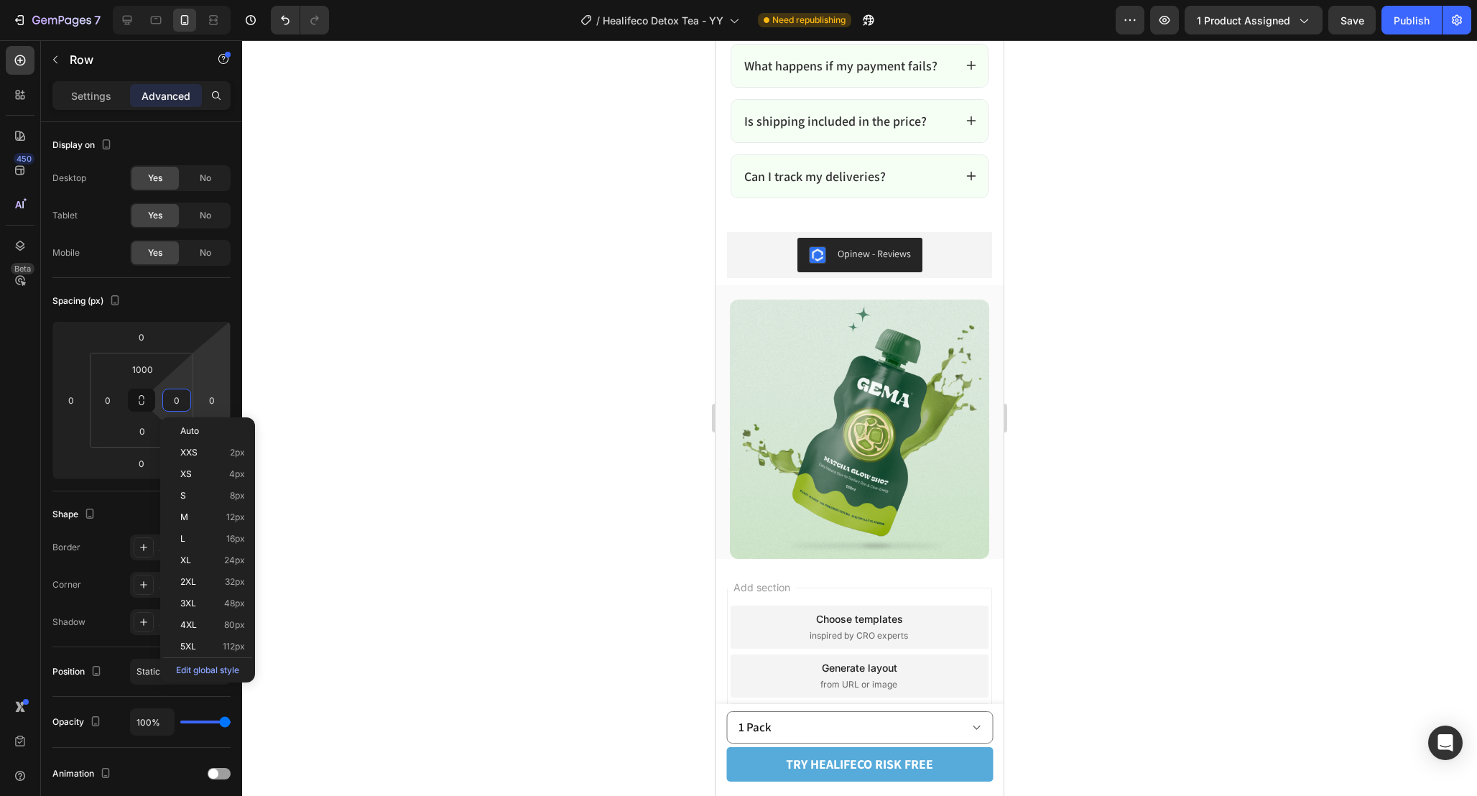
scroll to position [8703, 0]
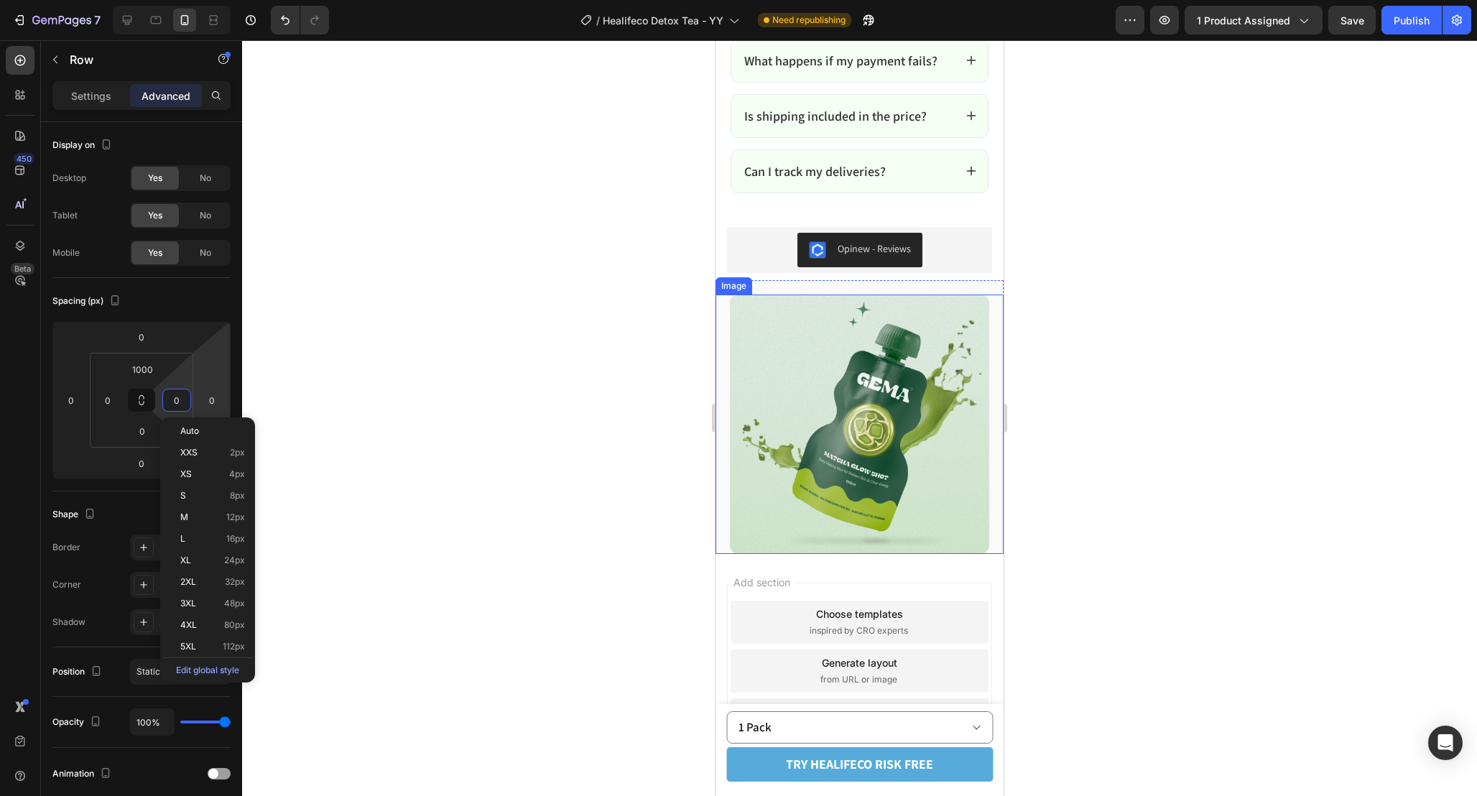
click at [722, 301] on div "Image" at bounding box center [860, 424] width 288 height 259
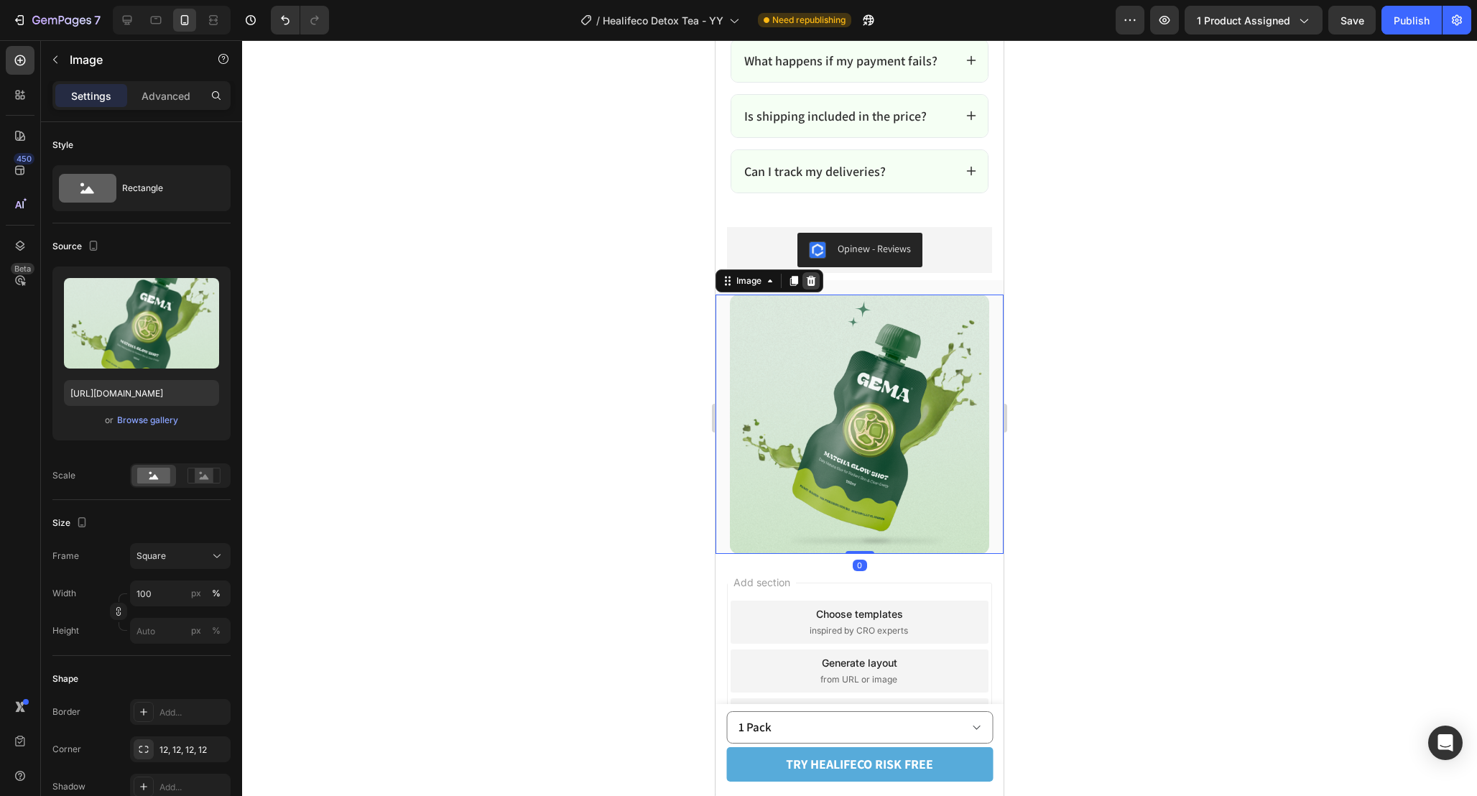
click at [815, 282] on icon at bounding box center [810, 280] width 11 height 11
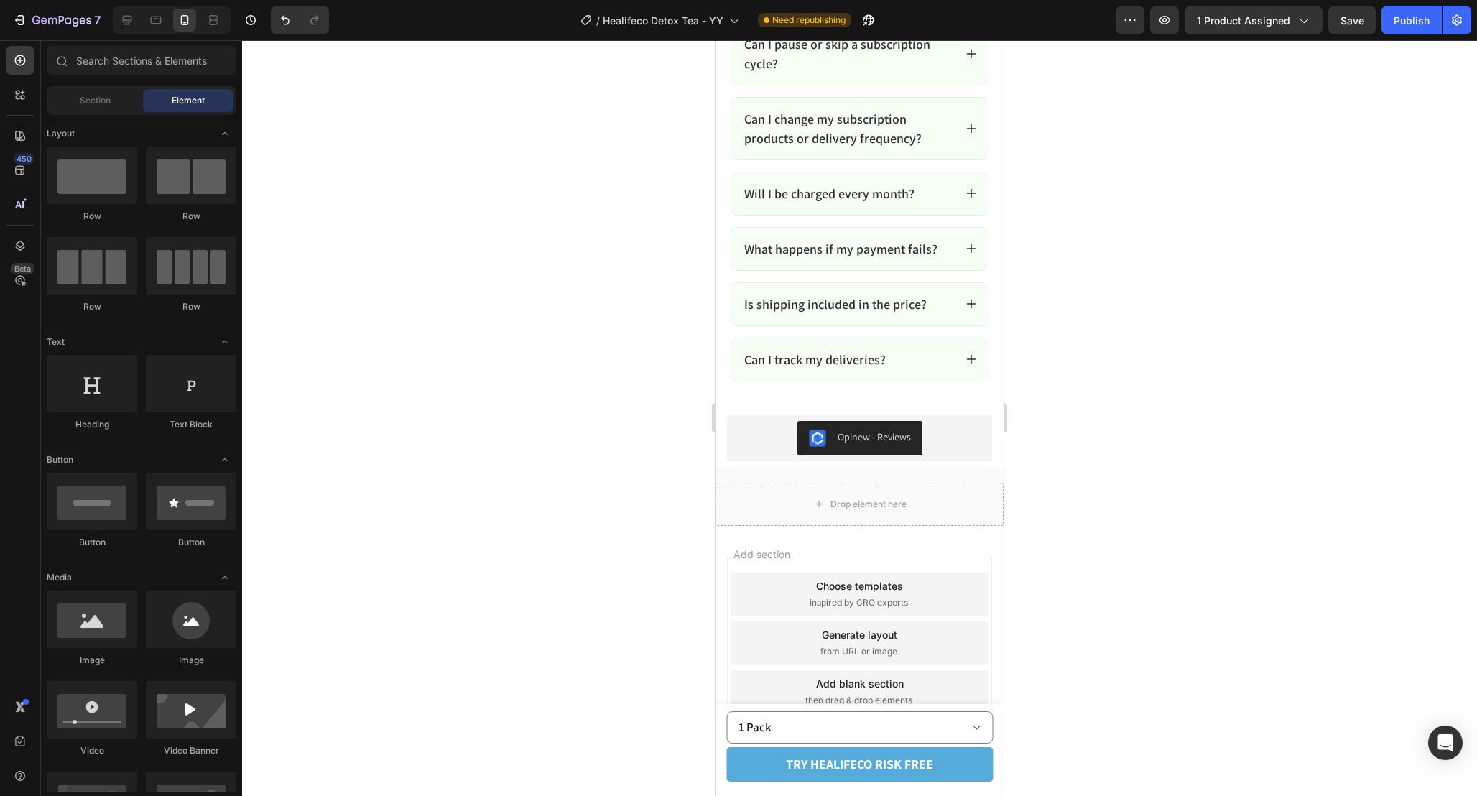
scroll to position [8514, 0]
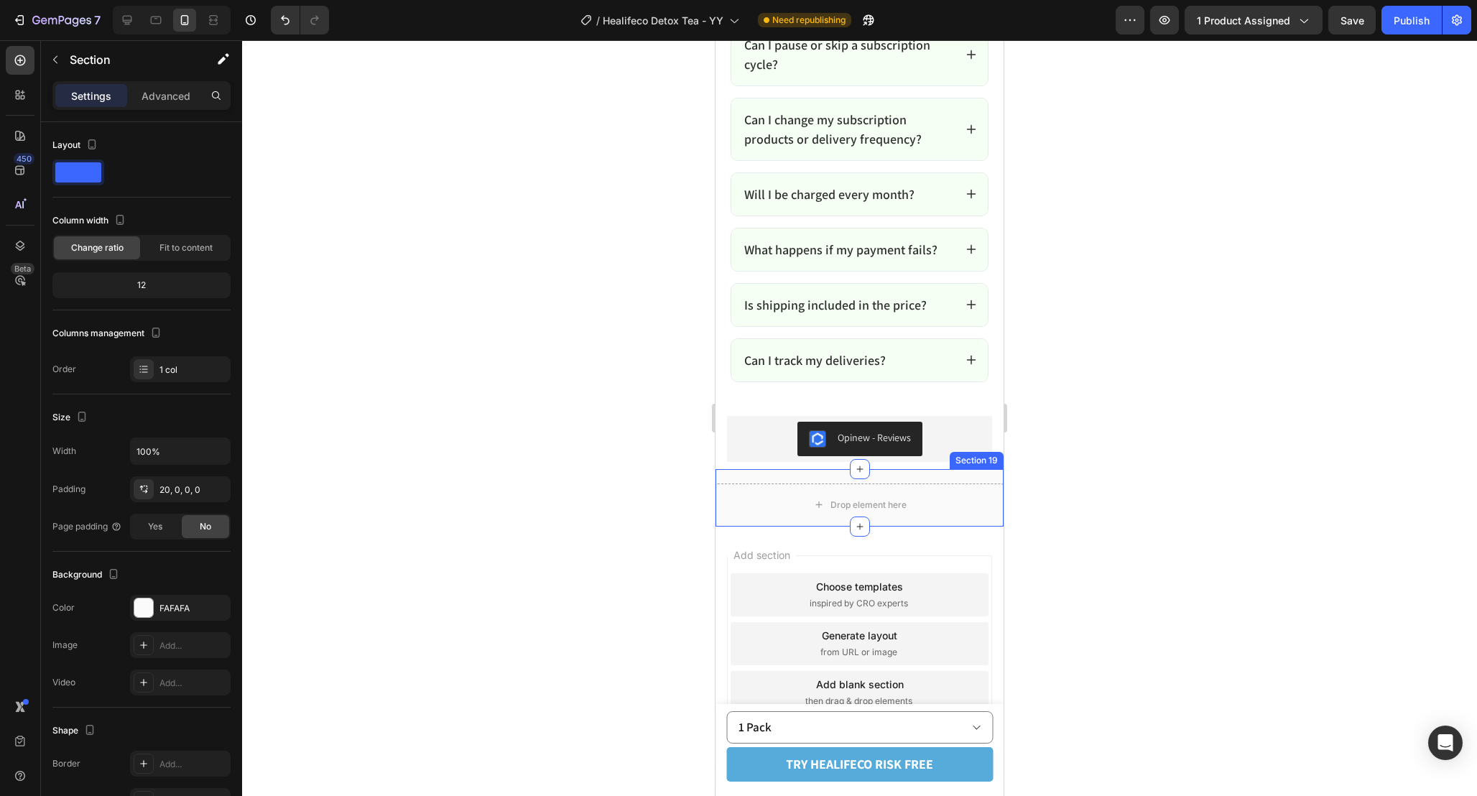
click at [764, 473] on div "Drop element here Section 19" at bounding box center [860, 497] width 288 height 57
click at [992, 455] on icon at bounding box center [991, 455] width 11 height 11
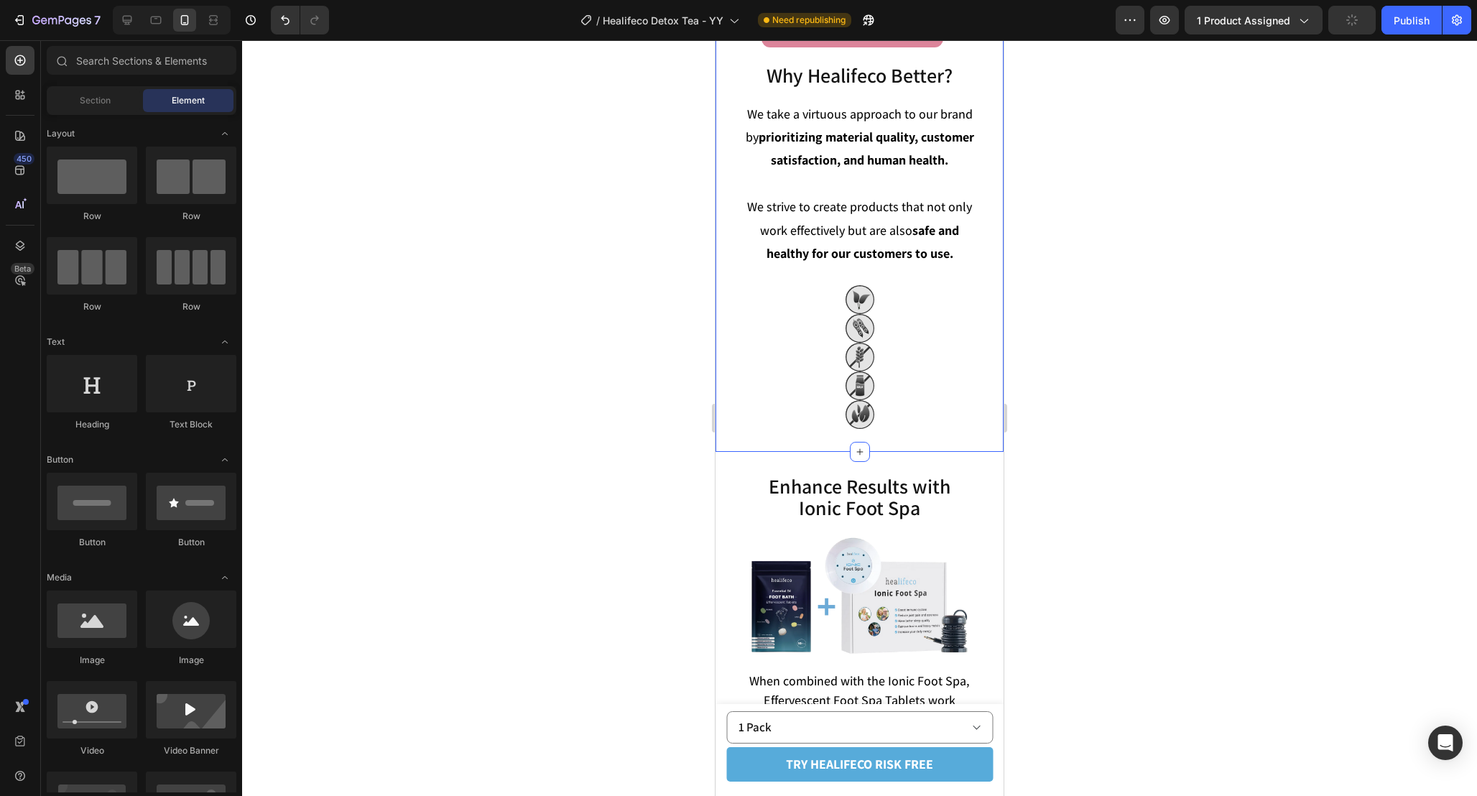
scroll to position [5059, 0]
click at [971, 288] on div at bounding box center [860, 301] width 242 height 29
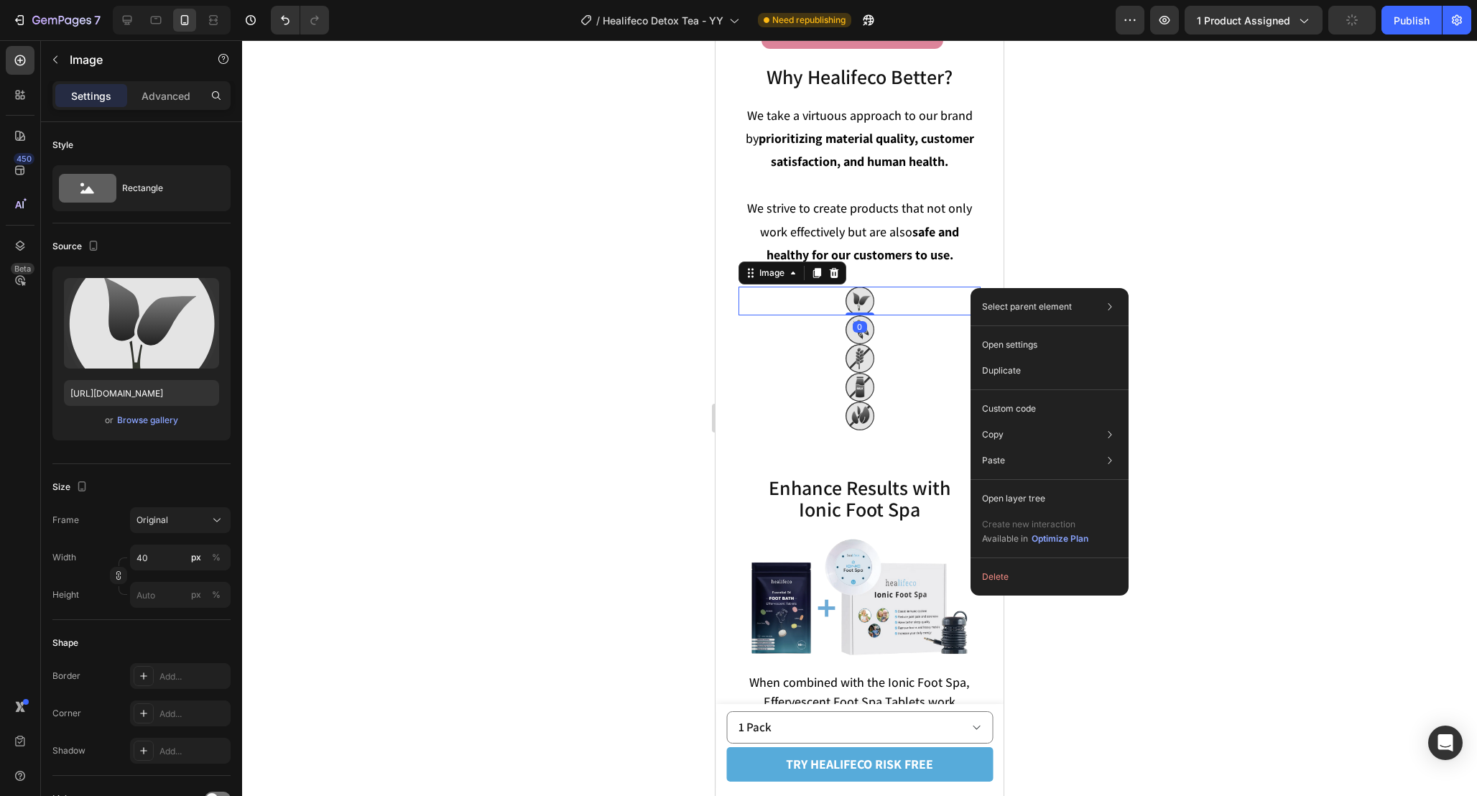
drag, startPoint x: 971, startPoint y: 288, endPoint x: 1704, endPoint y: 328, distance: 734.6
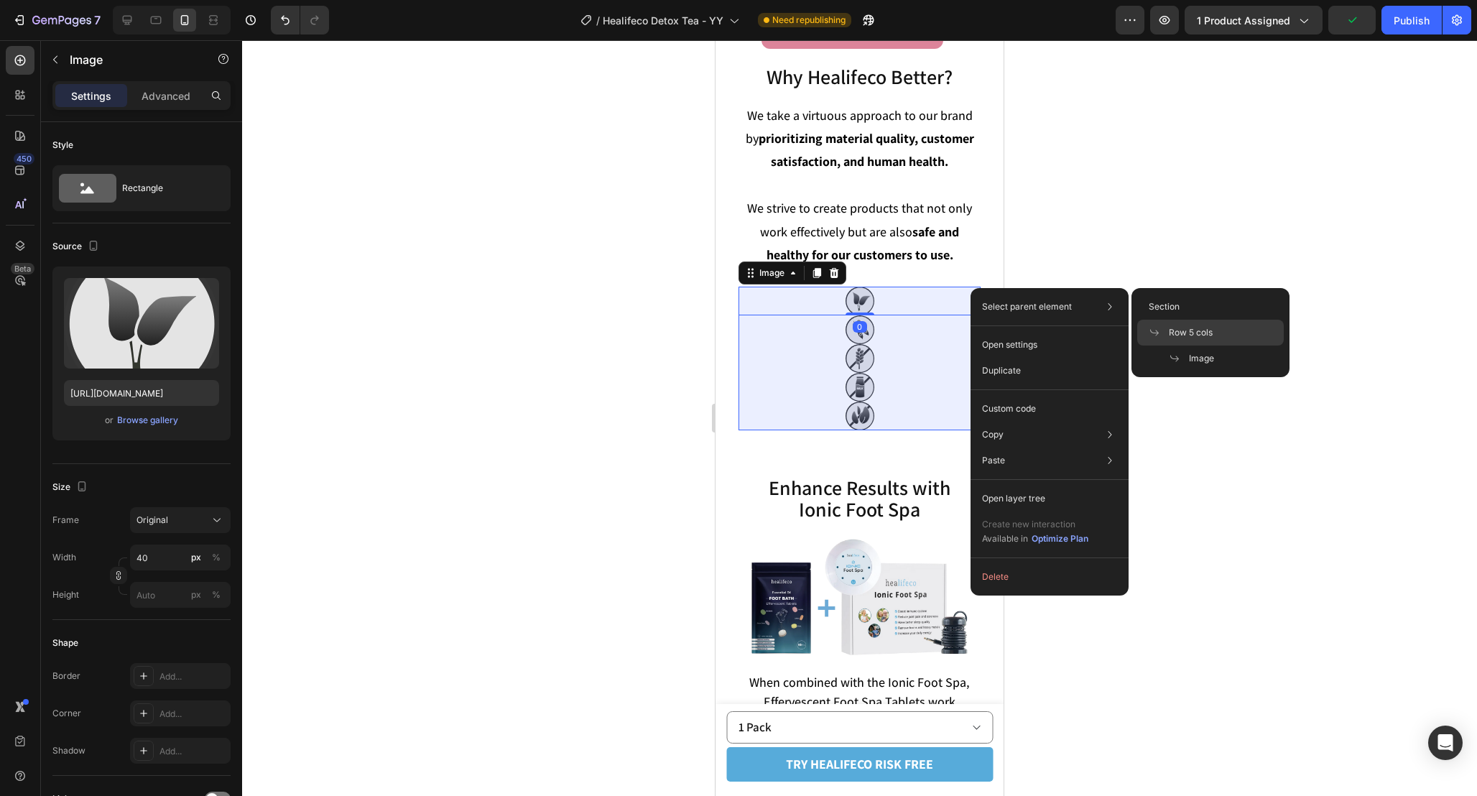
click at [1213, 346] on div "Row 5 cols" at bounding box center [1210, 359] width 147 height 26
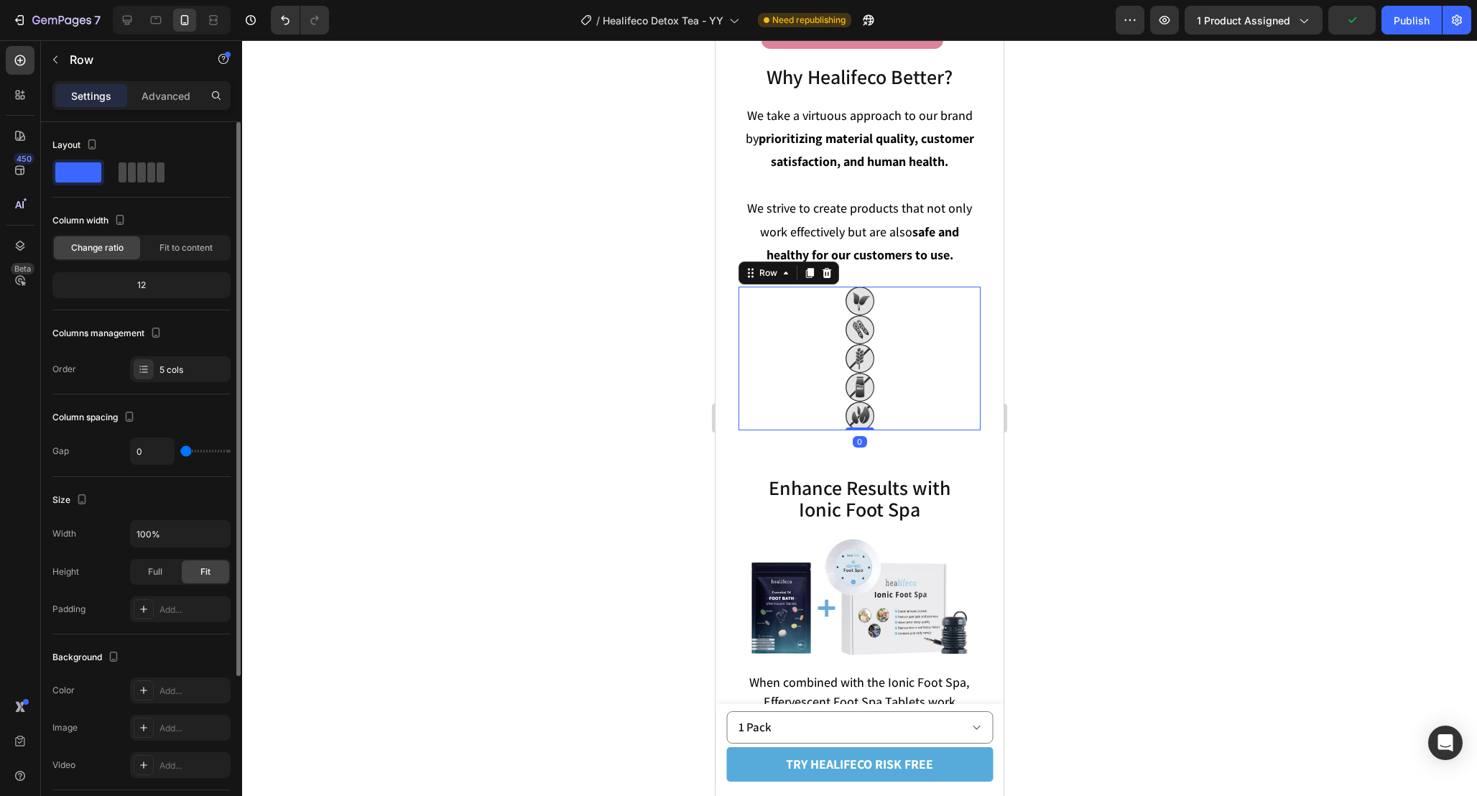
click at [157, 170] on span at bounding box center [161, 172] width 8 height 20
type input "15"
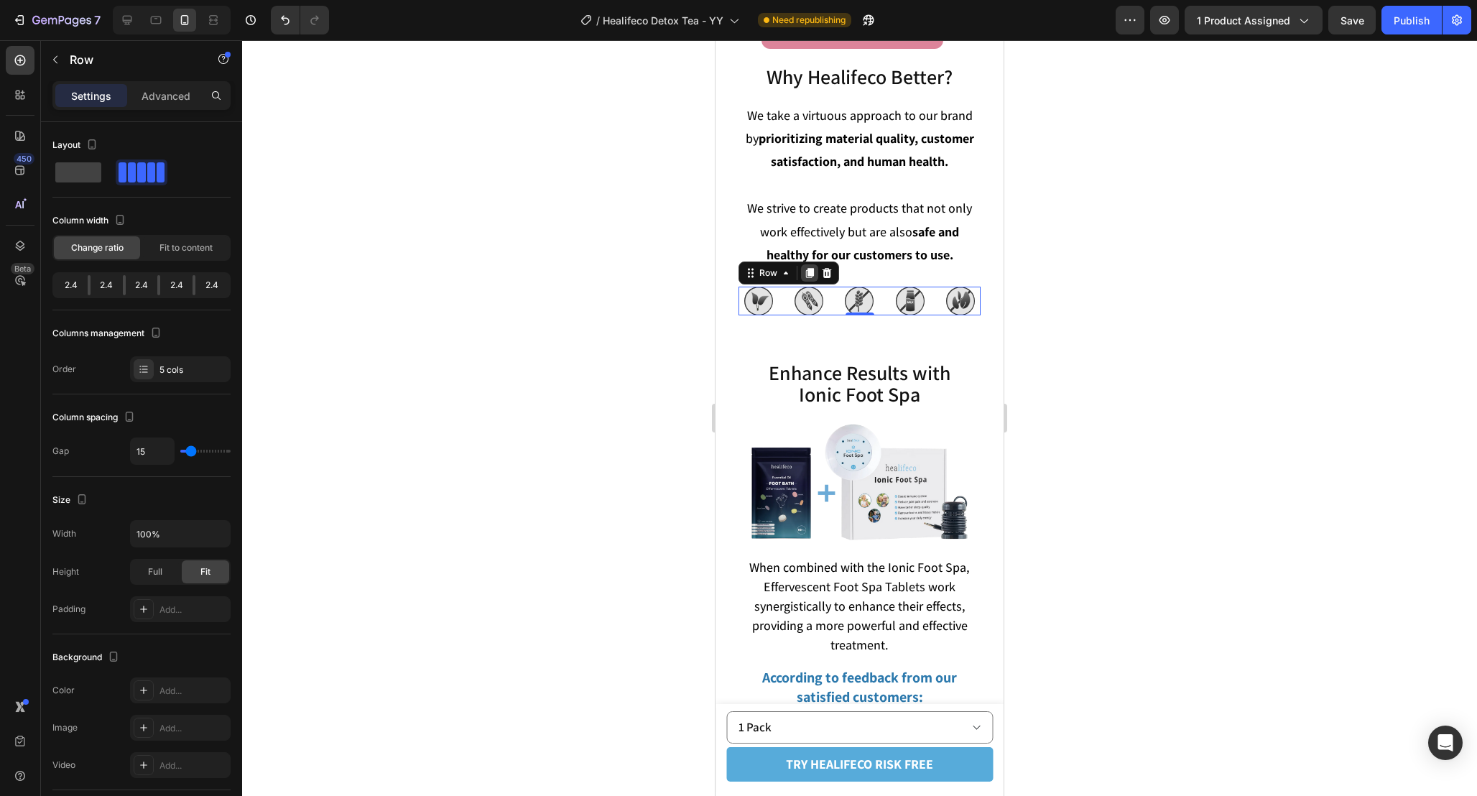
click at [811, 273] on icon at bounding box center [810, 273] width 8 height 10
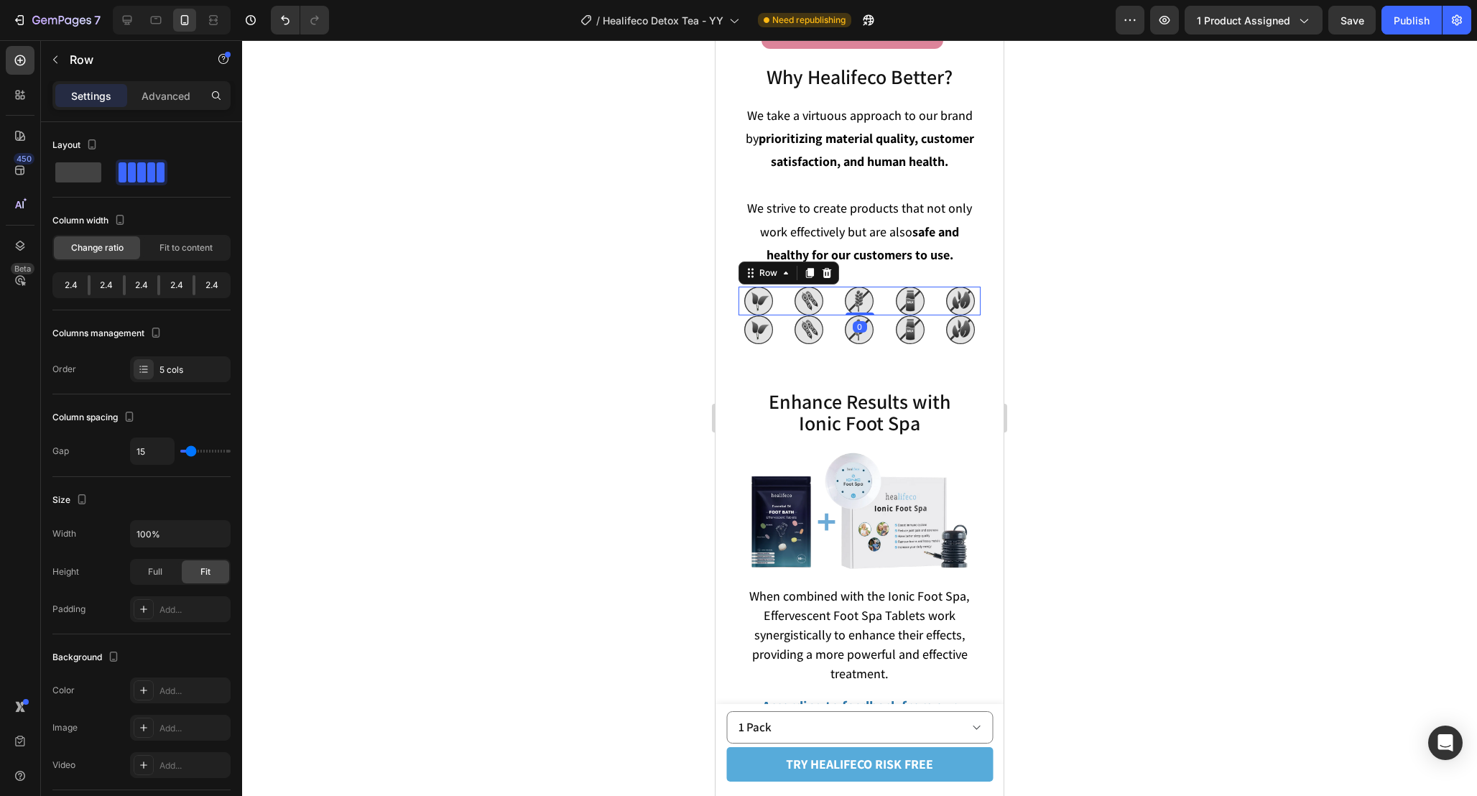
click at [884, 290] on div "Image Blend of Herbs Text Block Image Vegan Ingredients Text Block Image Gluten…" at bounding box center [860, 301] width 242 height 29
click at [179, 95] on p "Advanced" at bounding box center [166, 95] width 49 height 15
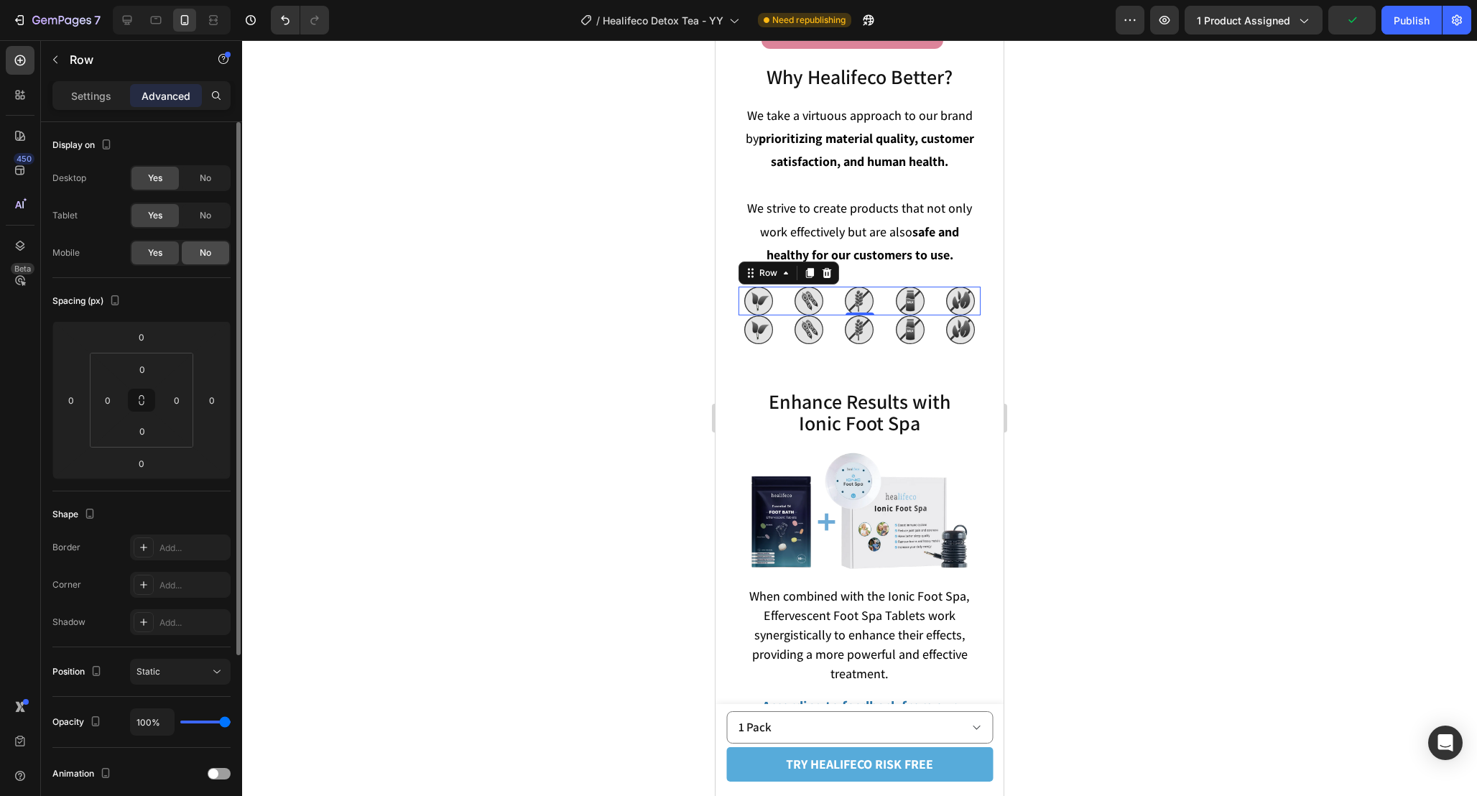
click at [206, 247] on span "No" at bounding box center [205, 252] width 11 height 13
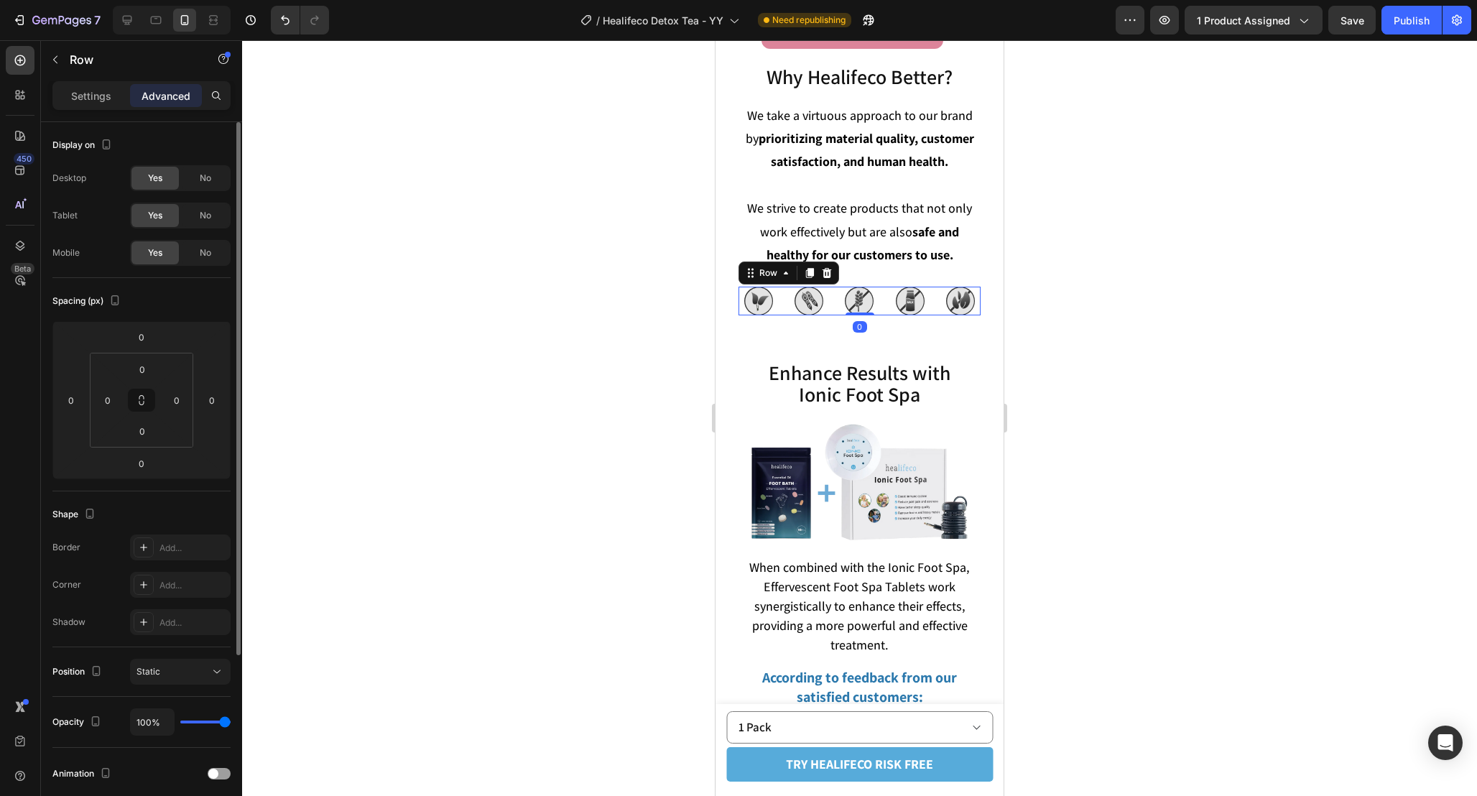
click at [835, 292] on div "Image Blend of Herbs Text Block Image Vegan Ingredients Text Block Image Gluten…" at bounding box center [860, 301] width 242 height 29
click at [186, 216] on div "No" at bounding box center [205, 215] width 47 height 23
click at [207, 176] on span "No" at bounding box center [205, 178] width 11 height 13
click at [815, 274] on div at bounding box center [809, 272] width 17 height 17
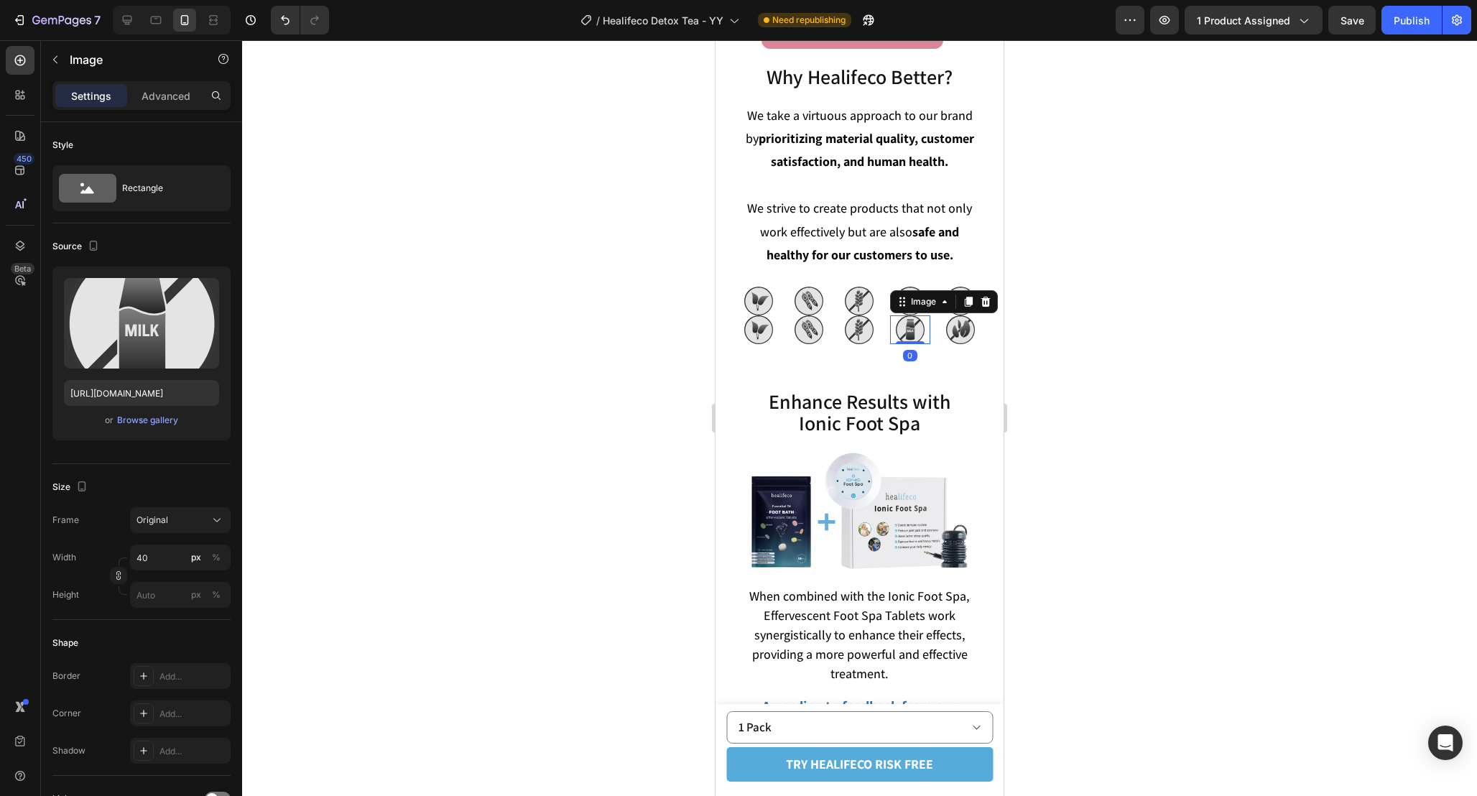
click at [913, 325] on img at bounding box center [910, 329] width 29 height 29
click at [900, 287] on img at bounding box center [910, 301] width 29 height 29
click at [984, 272] on icon at bounding box center [985, 272] width 9 height 10
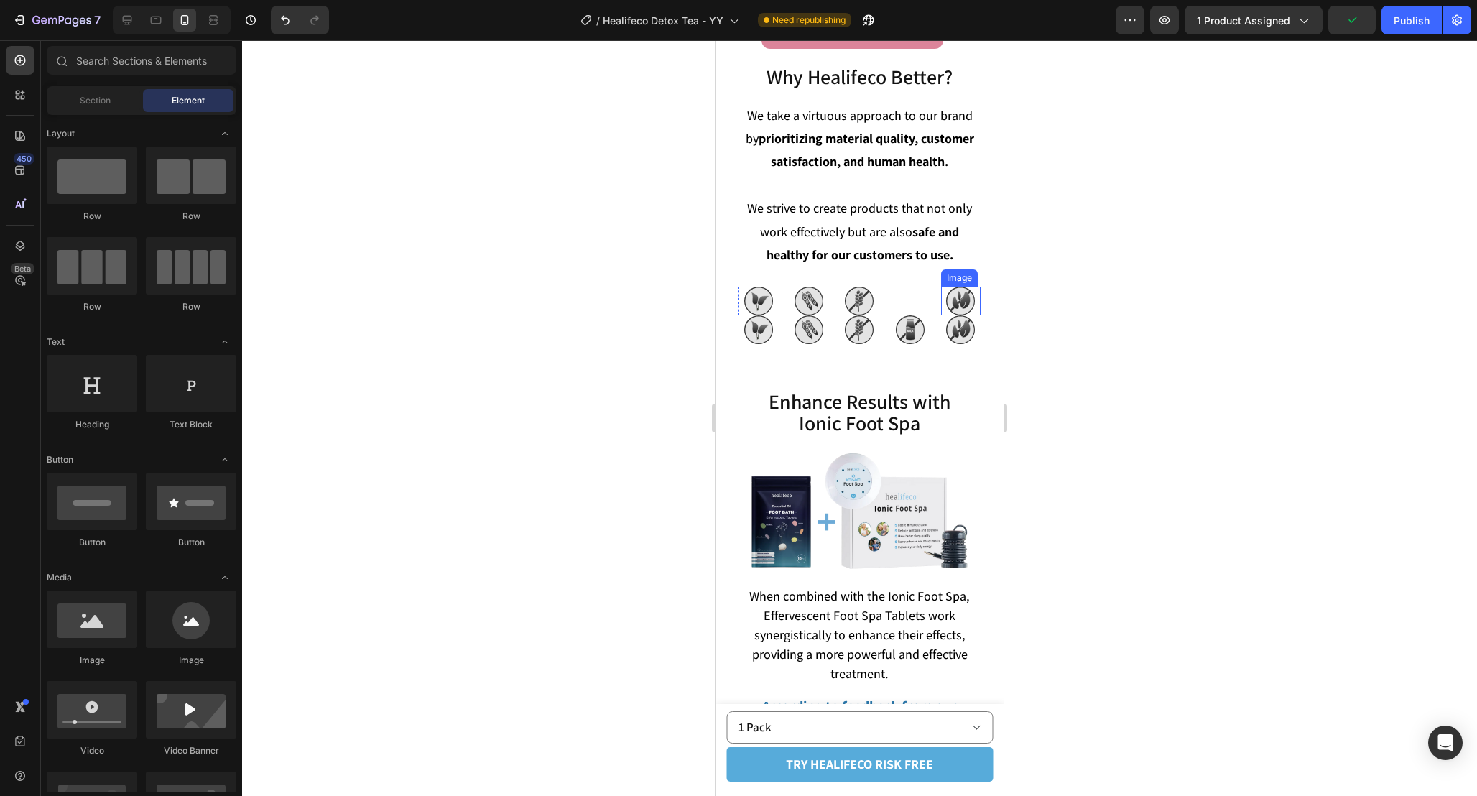
click at [962, 299] on img at bounding box center [960, 301] width 29 height 29
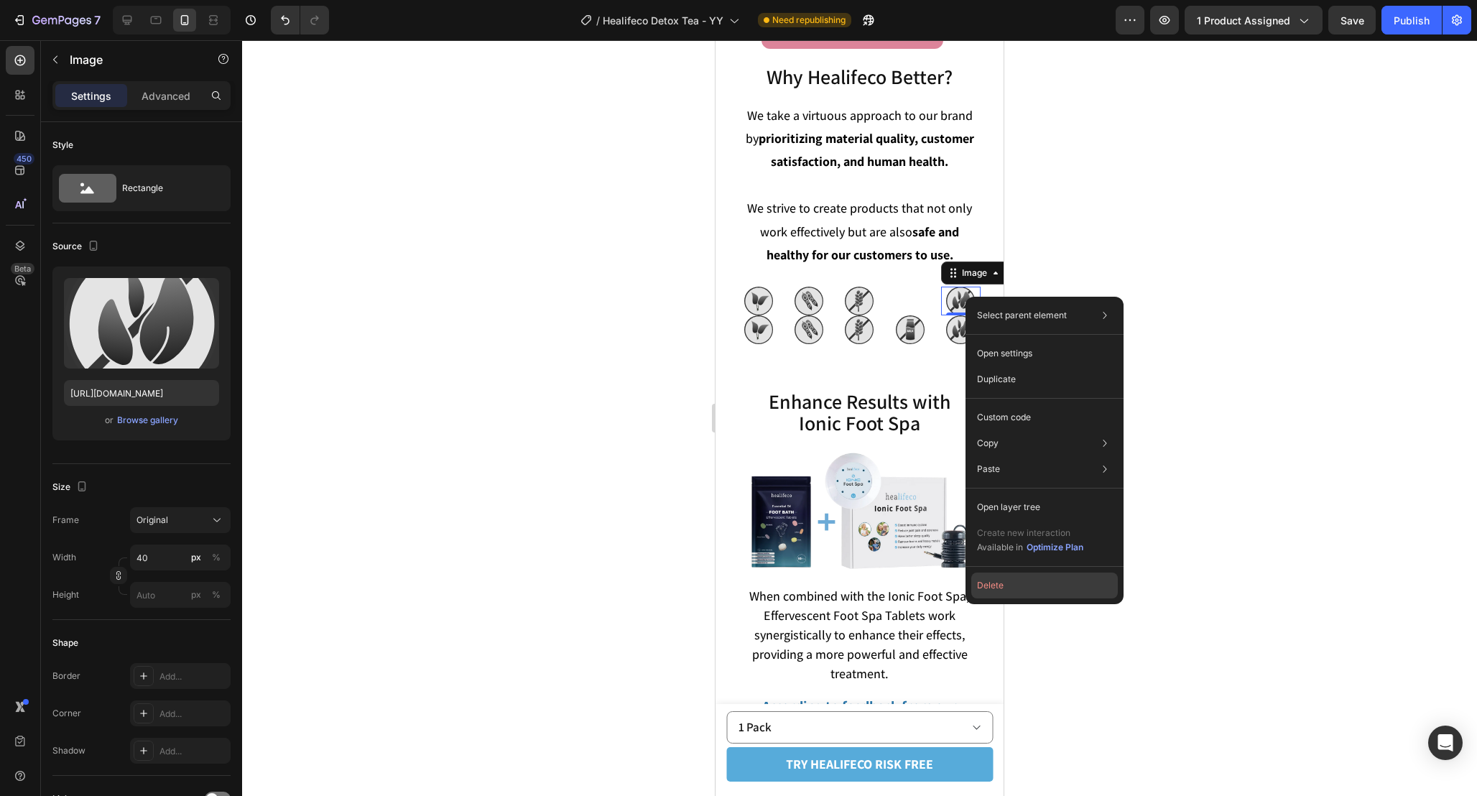
click at [1032, 591] on button "Delete" at bounding box center [1044, 586] width 147 height 26
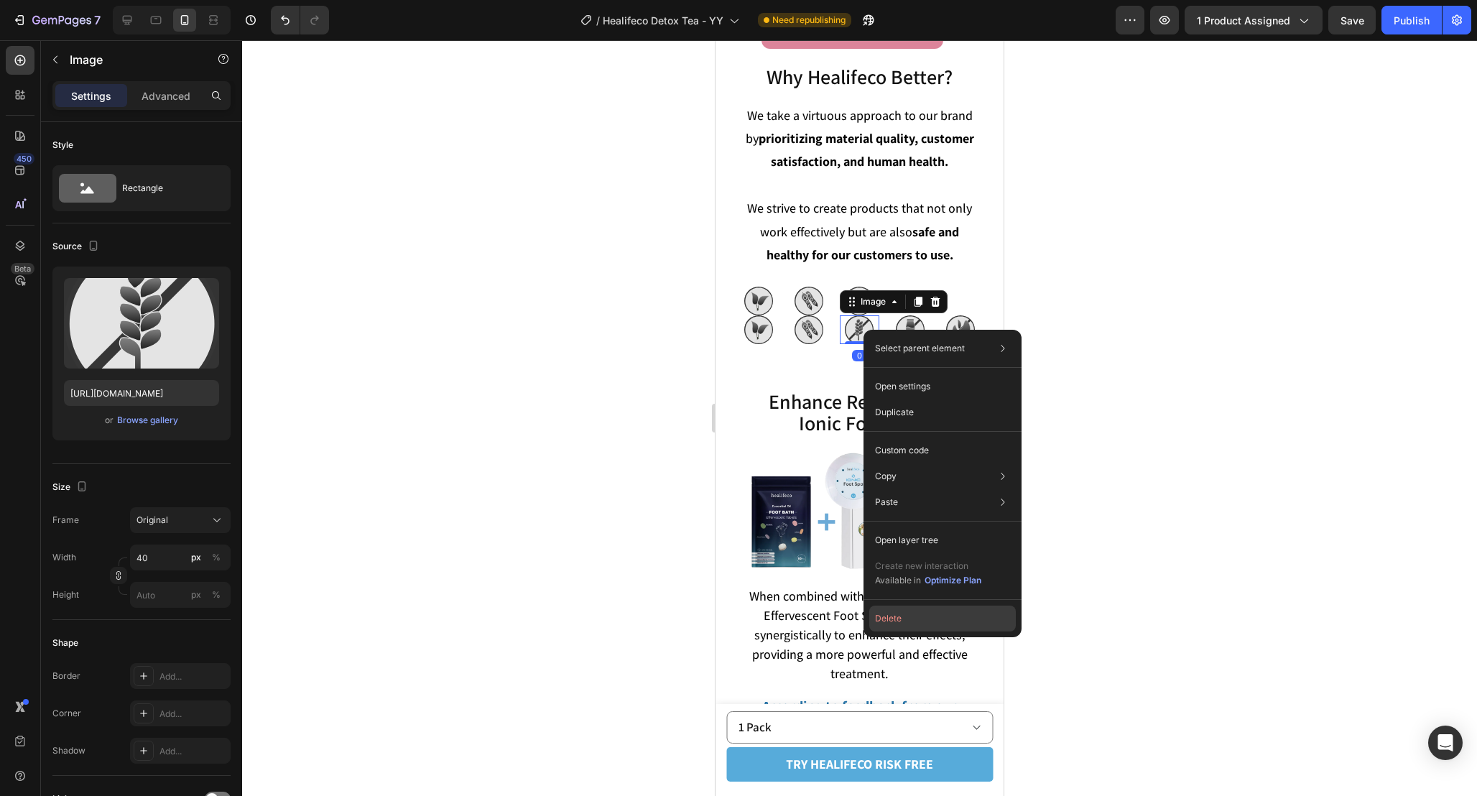
click at [910, 624] on button "Delete" at bounding box center [942, 619] width 147 height 26
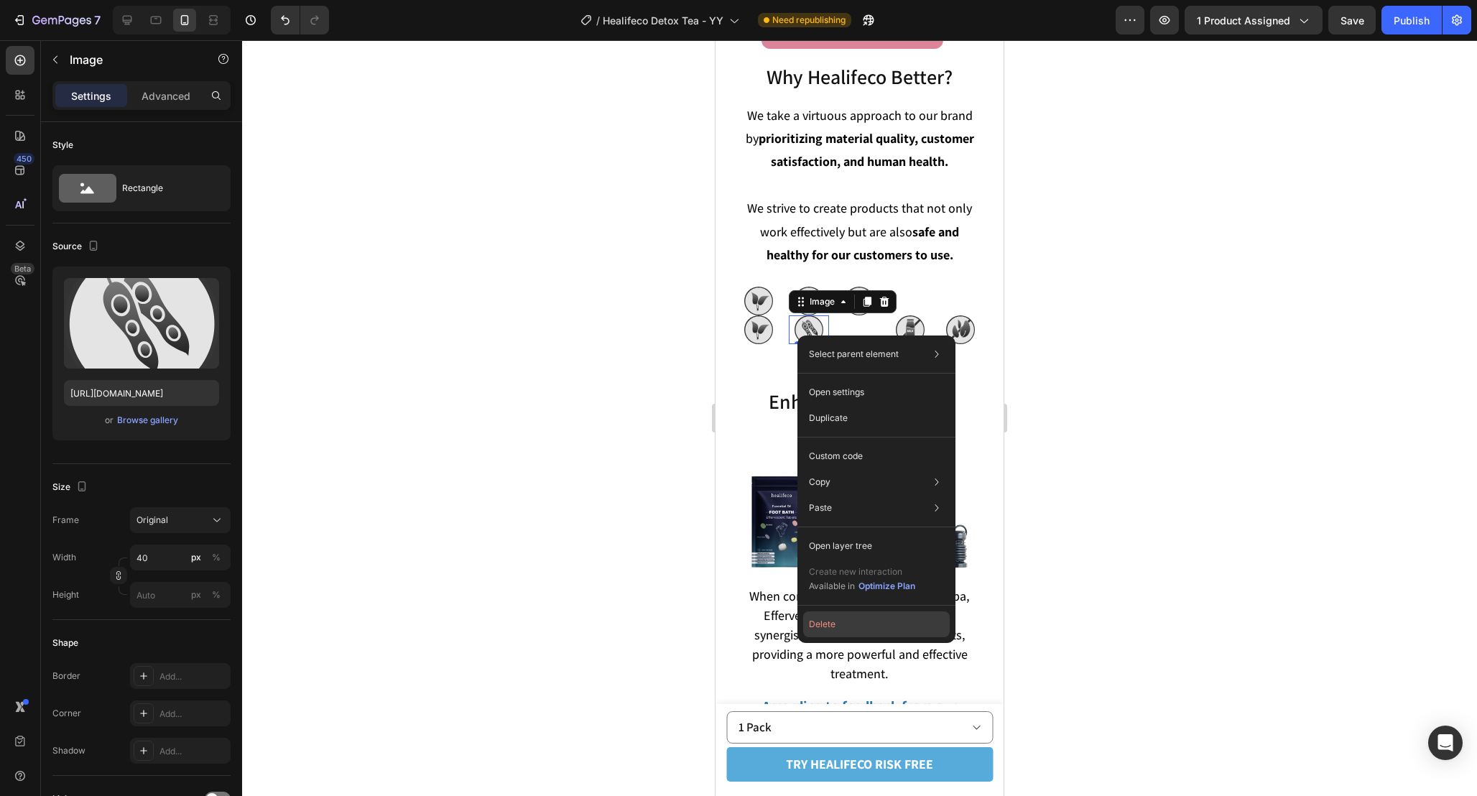
click at [841, 632] on button "Delete" at bounding box center [876, 624] width 147 height 26
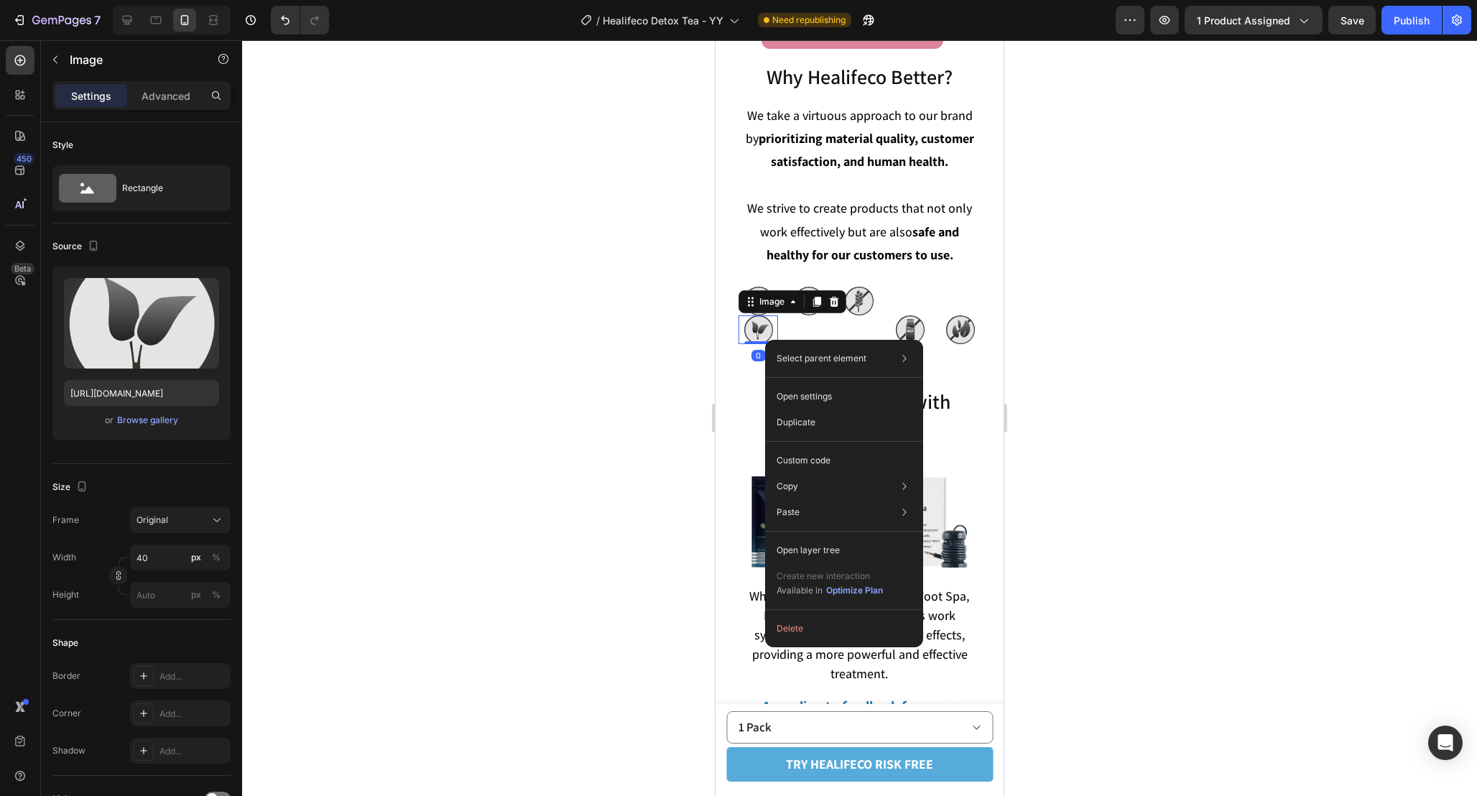
drag, startPoint x: 765, startPoint y: 340, endPoint x: 1503, endPoint y: 434, distance: 743.8
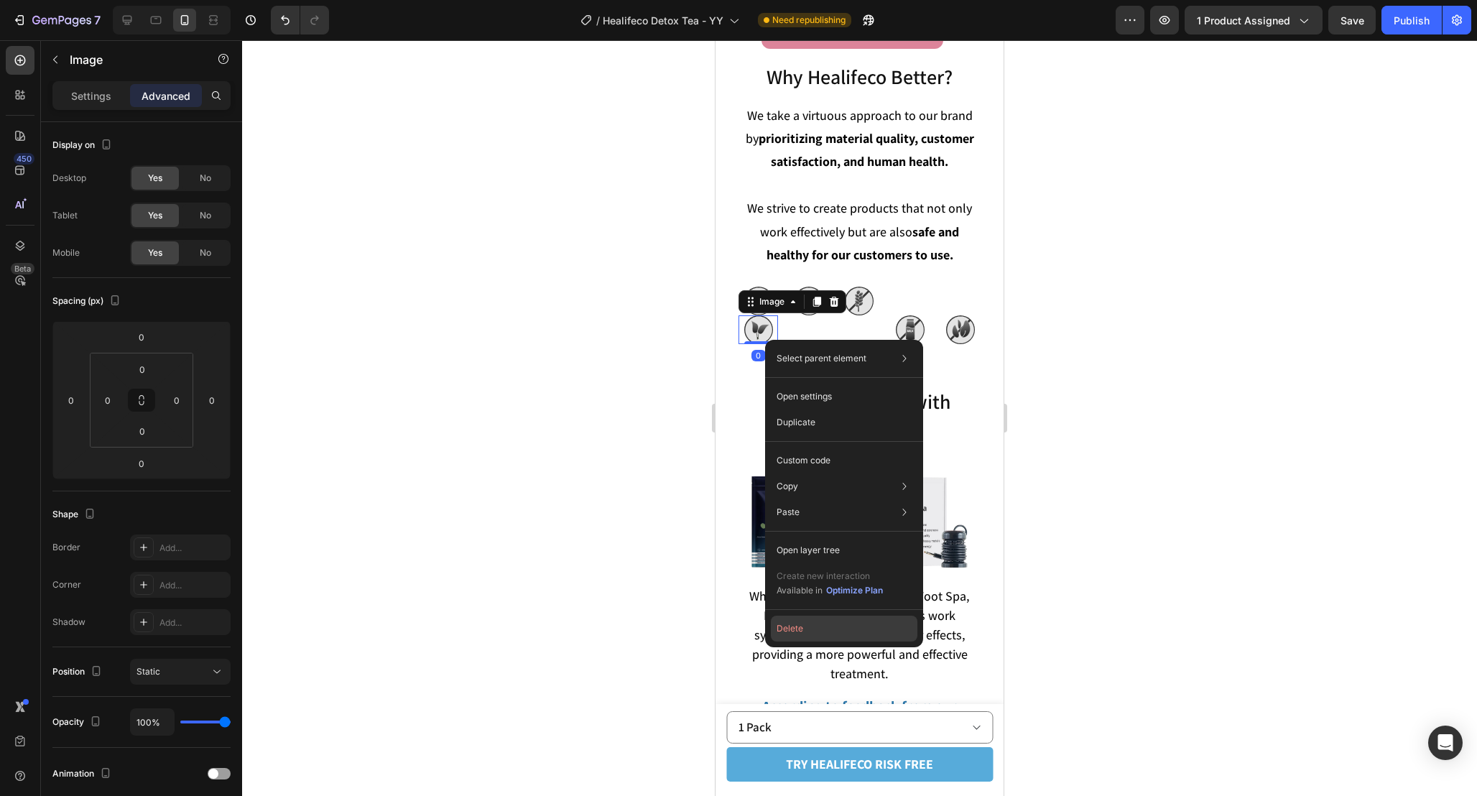
click at [810, 629] on button "Delete" at bounding box center [844, 629] width 147 height 26
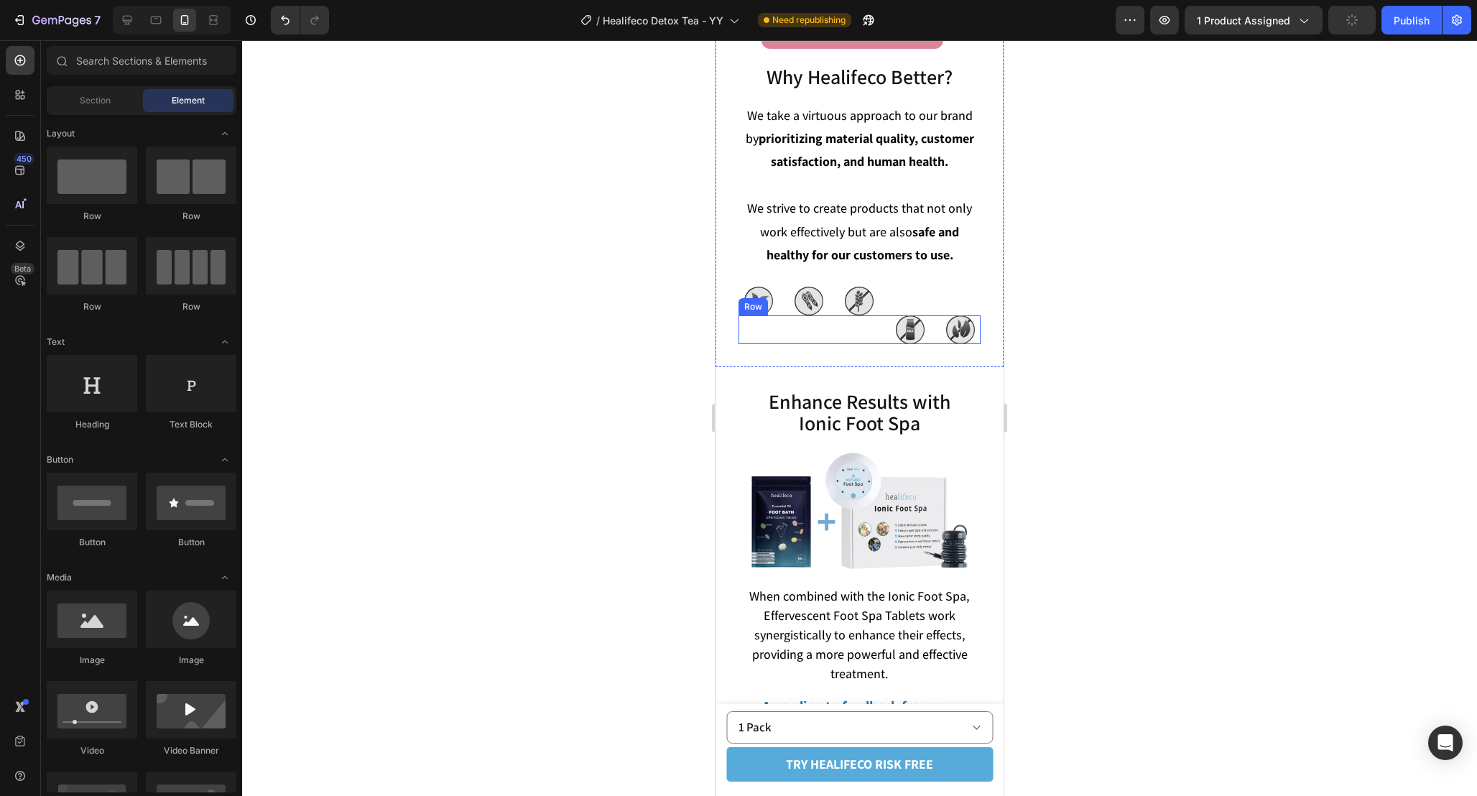
click at [871, 330] on div "Gluten Free Text Block" at bounding box center [860, 329] width 40 height 29
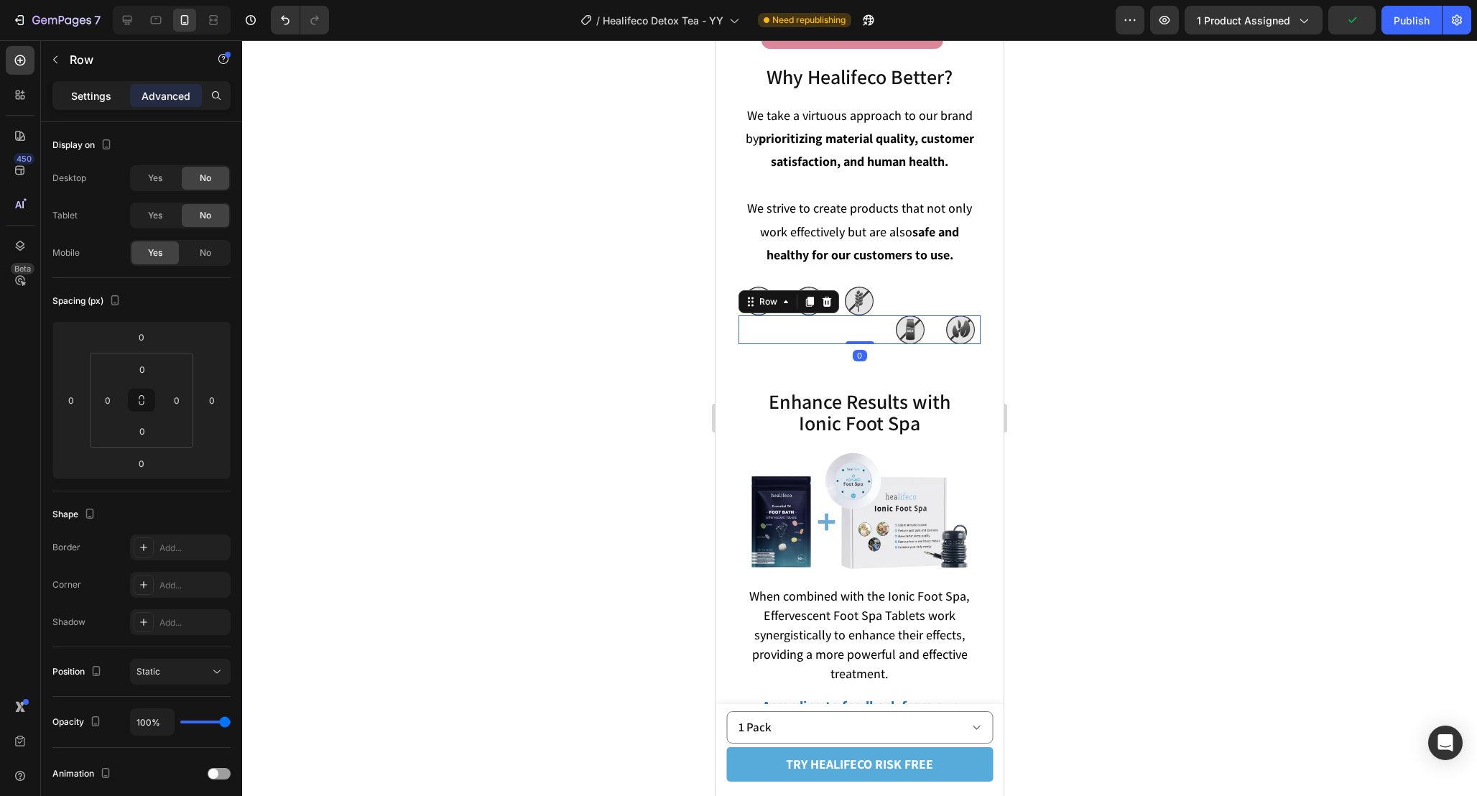
click at [104, 98] on p "Settings" at bounding box center [91, 95] width 40 height 15
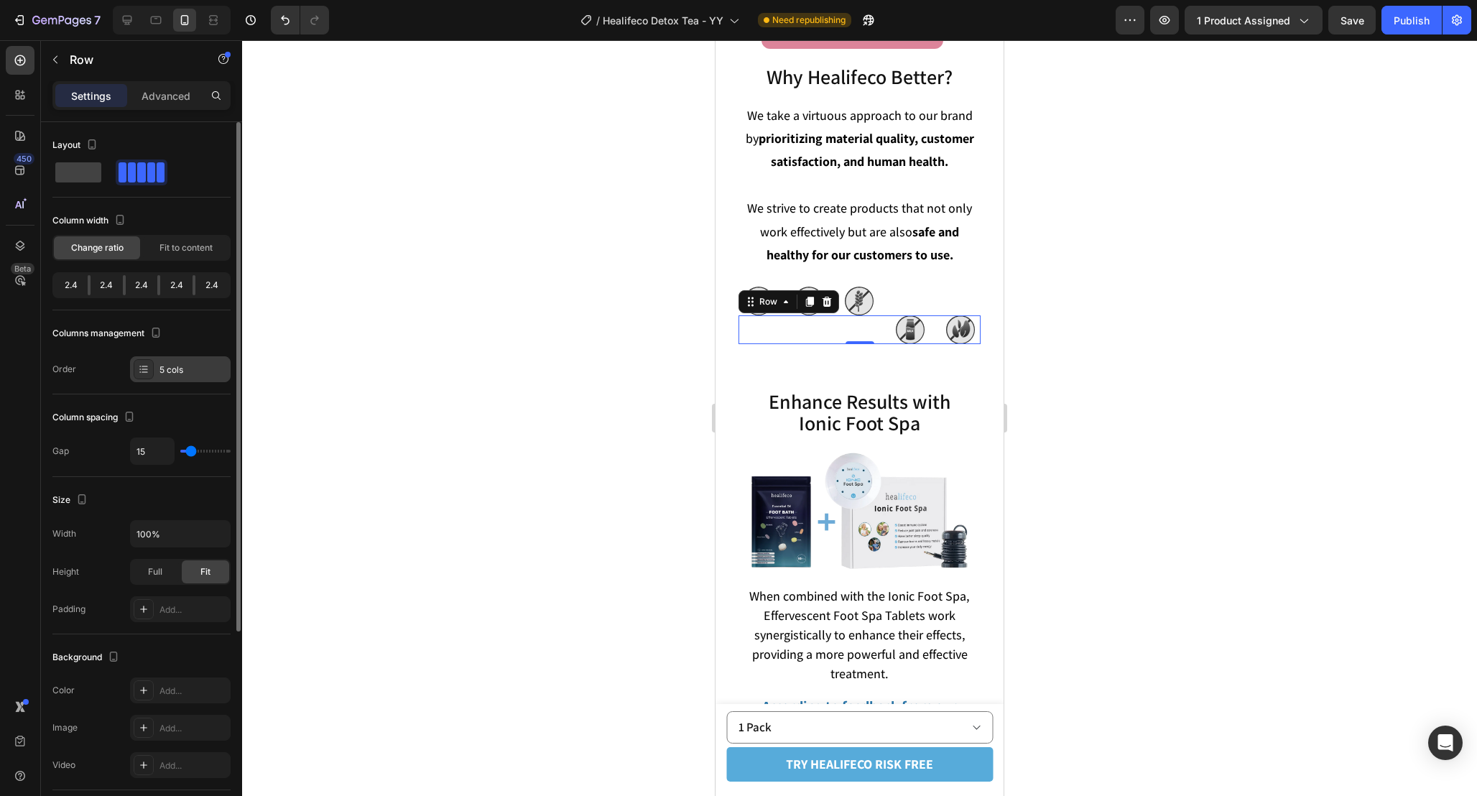
click at [171, 365] on div "5 cols" at bounding box center [193, 370] width 68 height 13
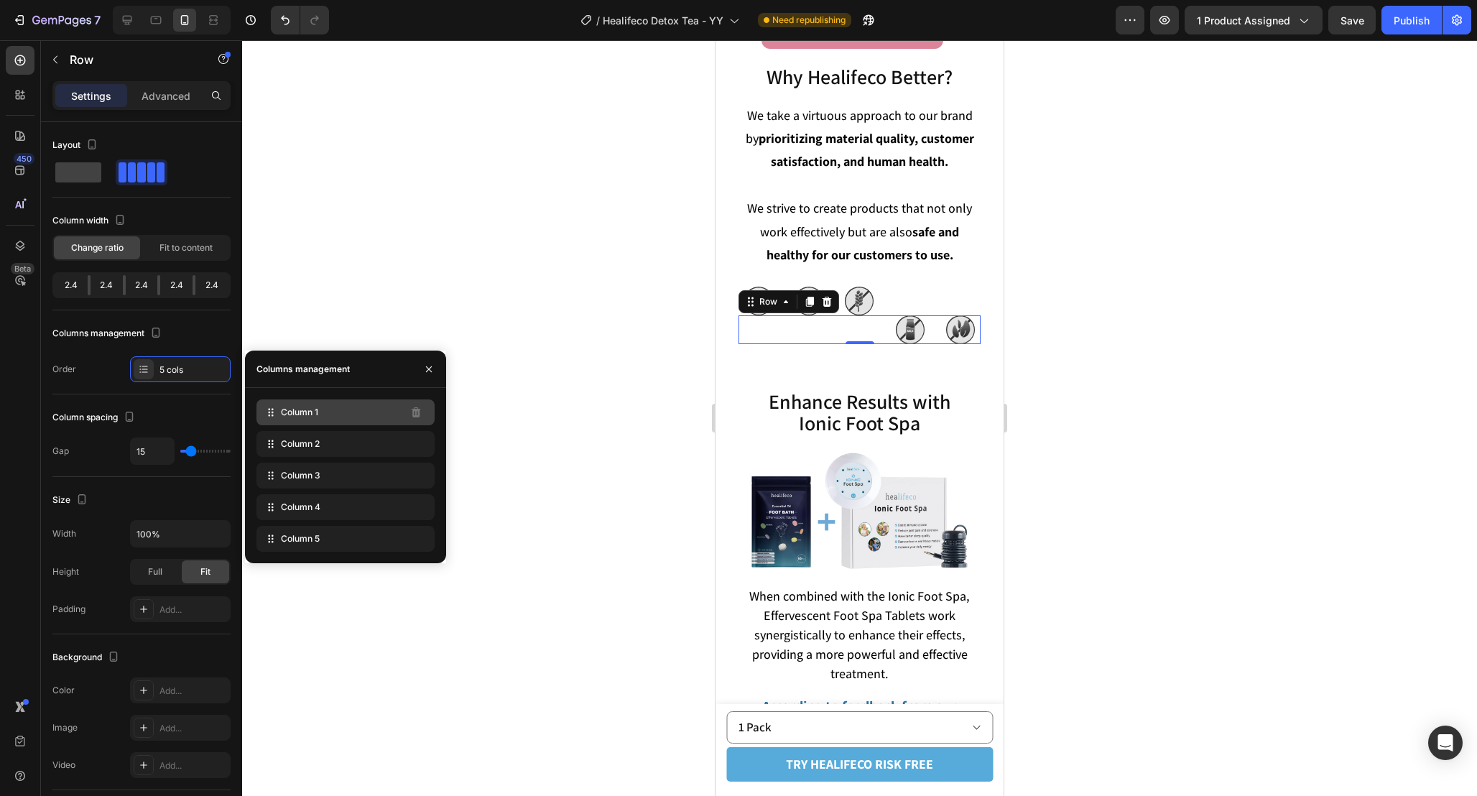
click at [355, 420] on div "Column 1" at bounding box center [345, 412] width 178 height 26
click at [132, 24] on icon at bounding box center [127, 20] width 14 height 14
type input "0"
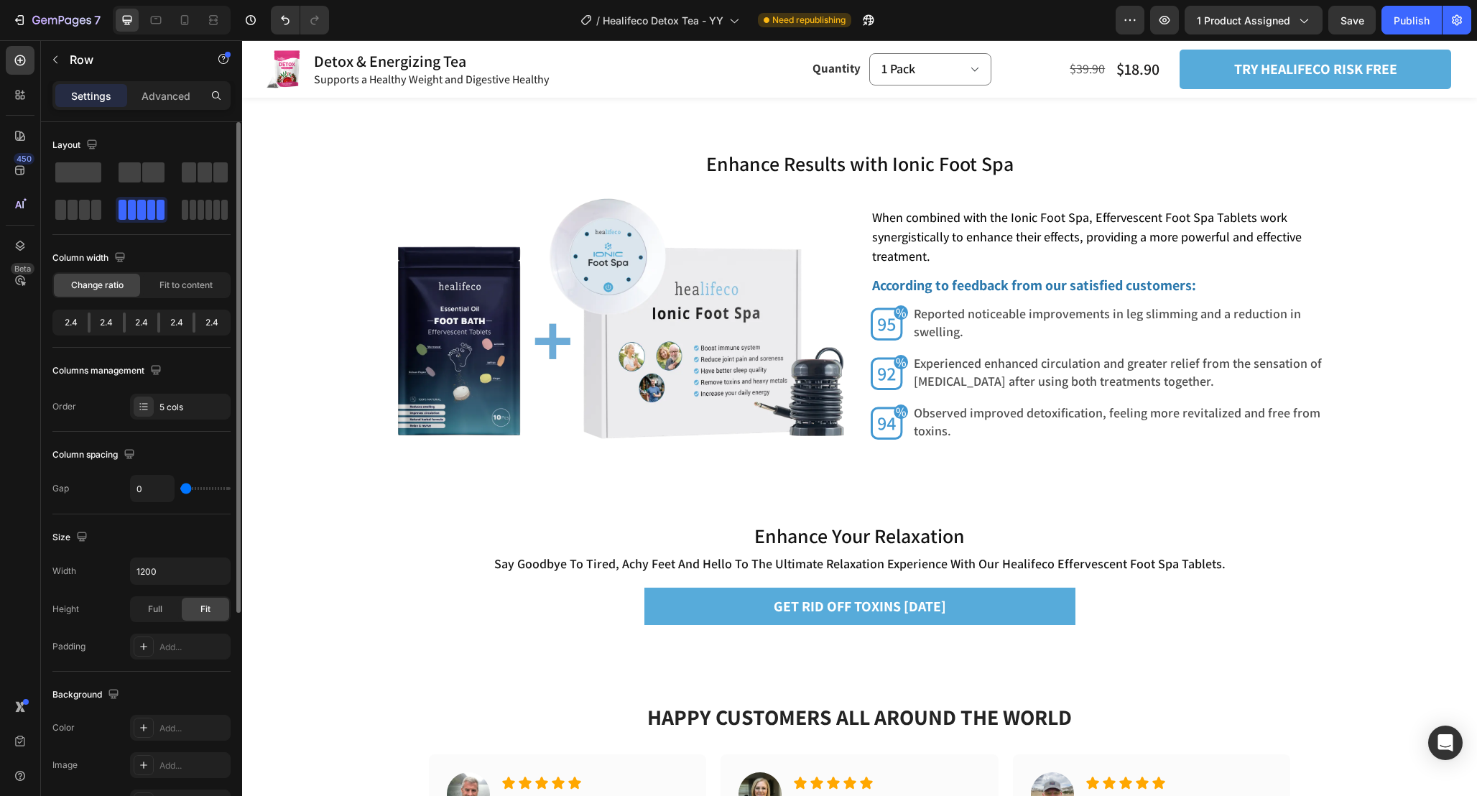
scroll to position [5063, 0]
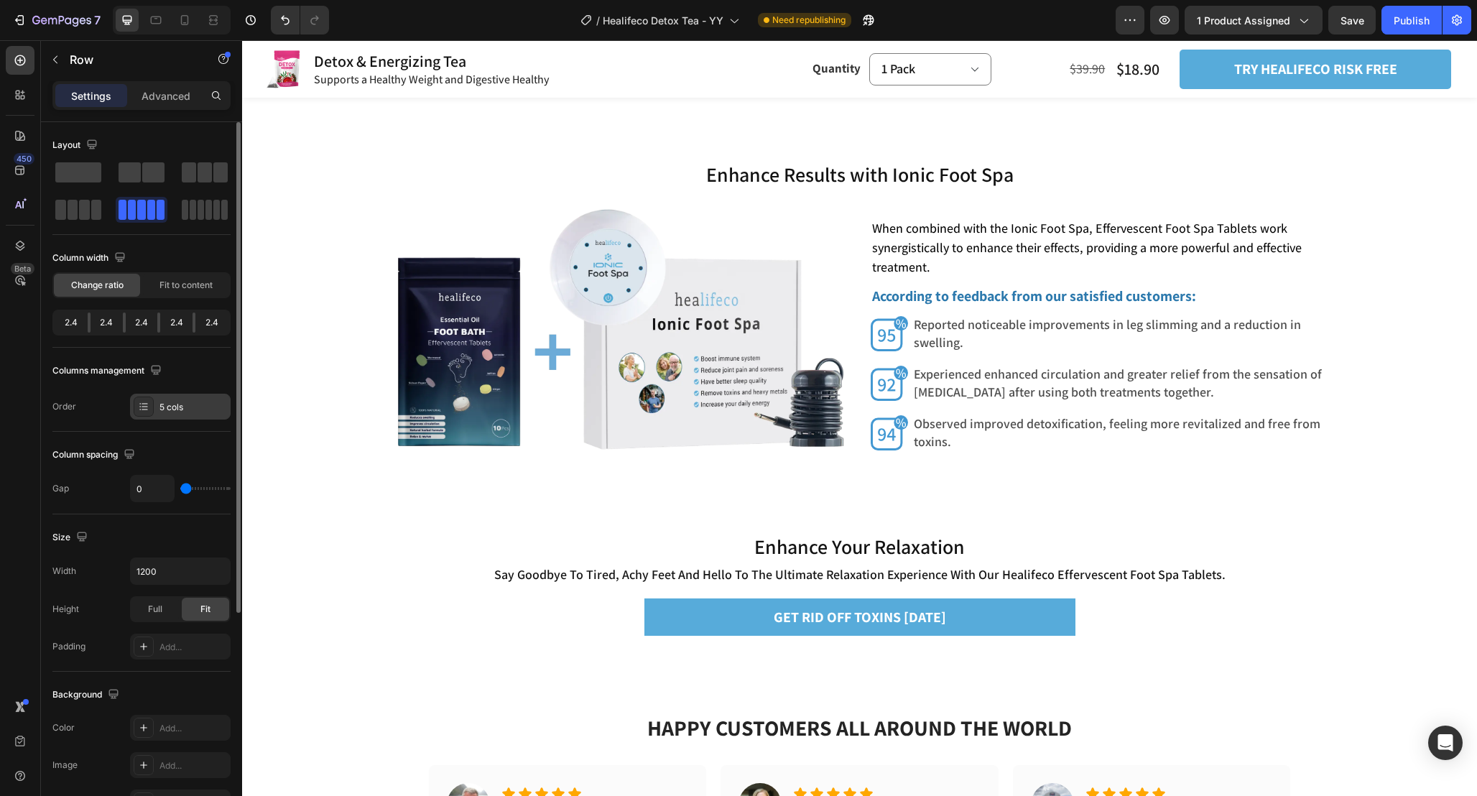
click at [173, 404] on div "5 cols" at bounding box center [193, 407] width 68 height 13
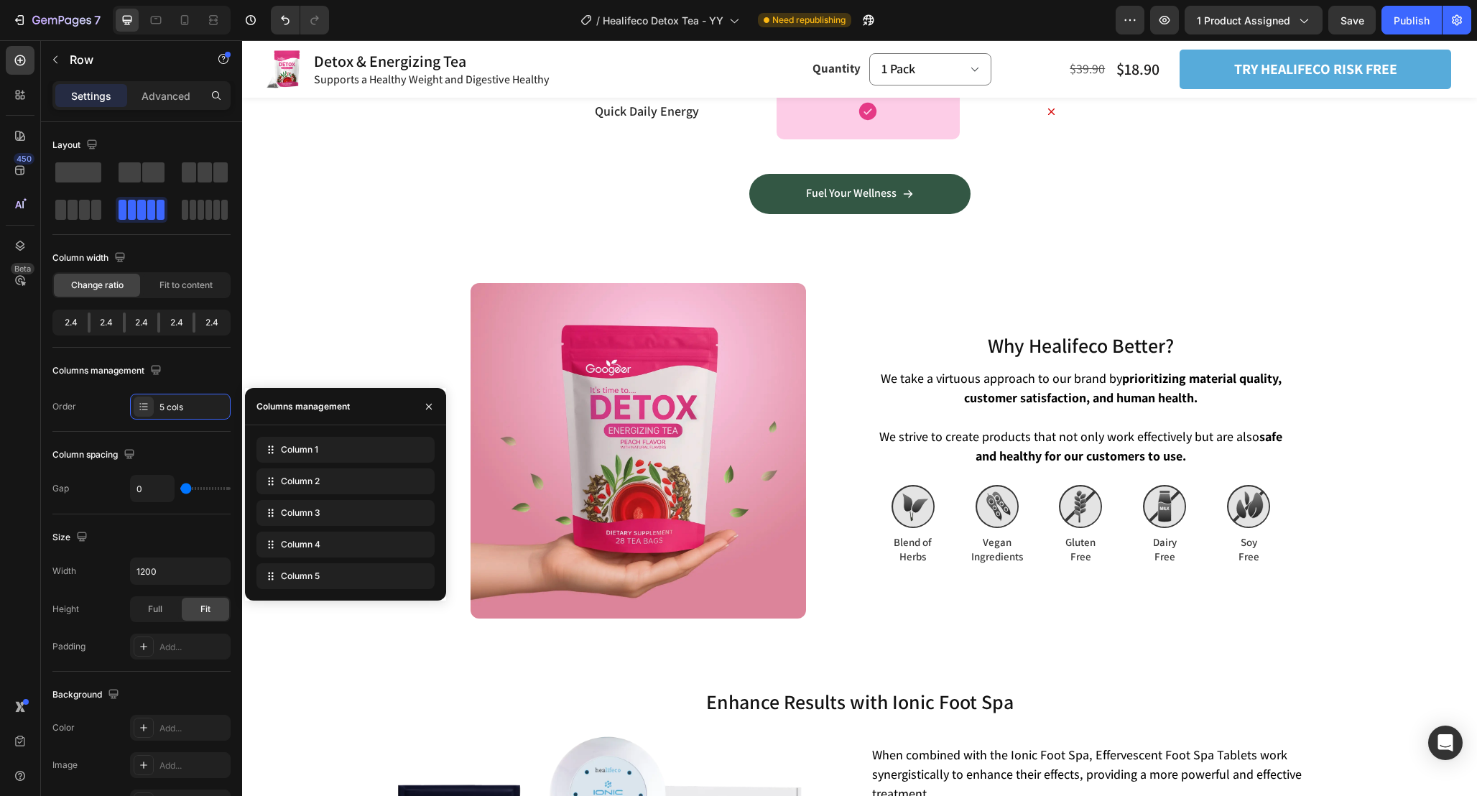
scroll to position [4614, 0]
click at [416, 451] on icon at bounding box center [416, 450] width 9 height 10
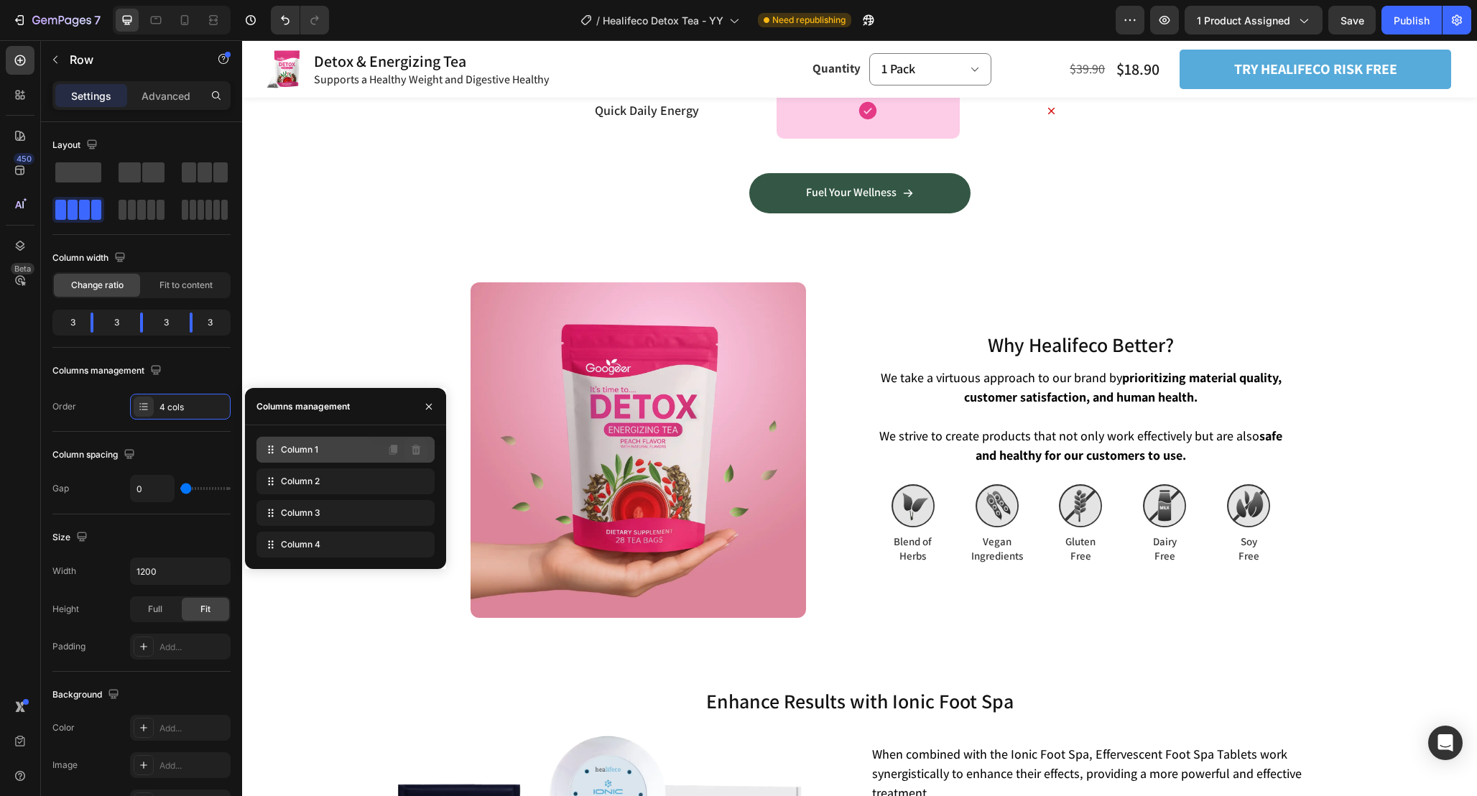
click at [416, 450] on icon at bounding box center [416, 450] width 9 height 10
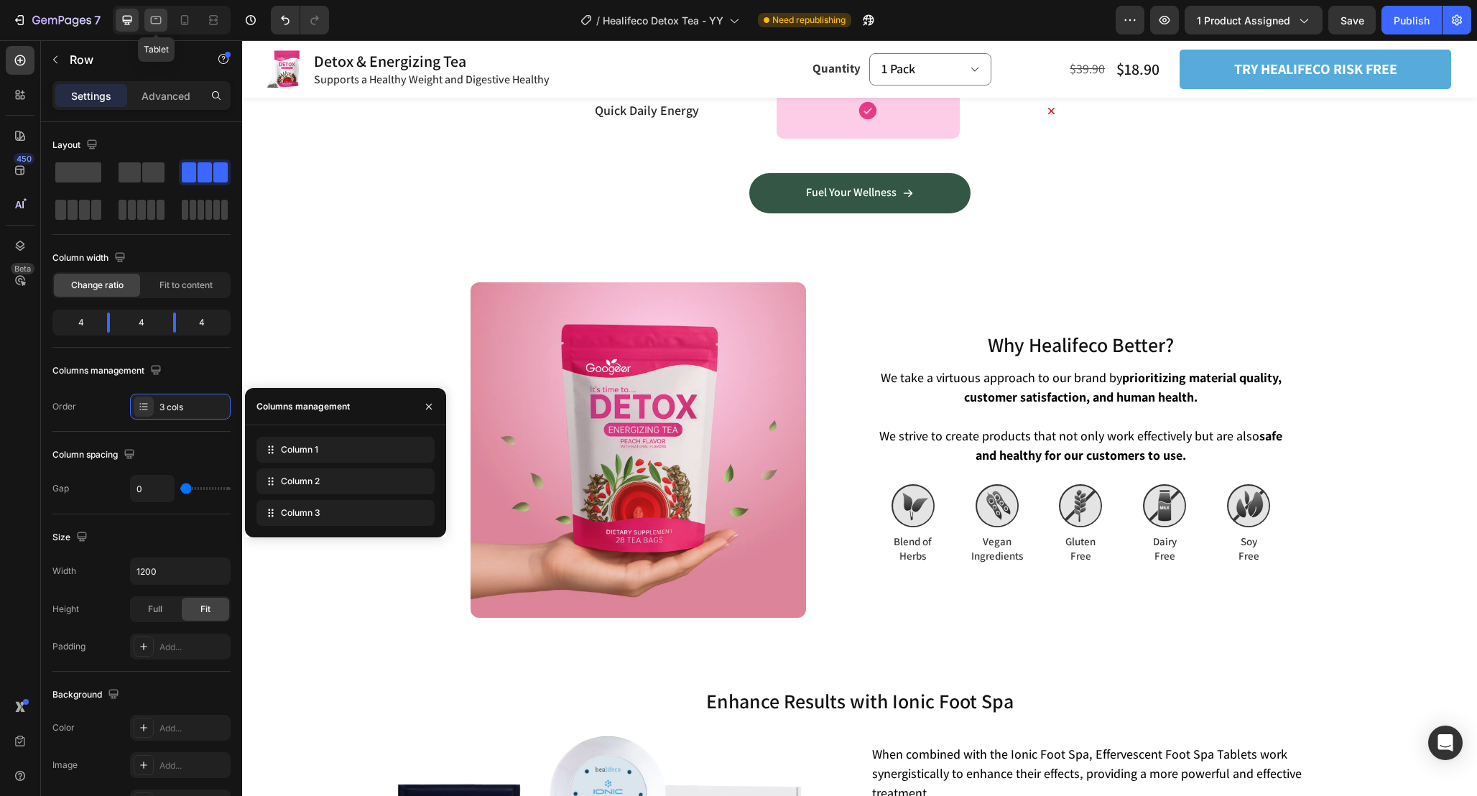
click at [157, 18] on icon at bounding box center [156, 21] width 11 height 8
type input "100%"
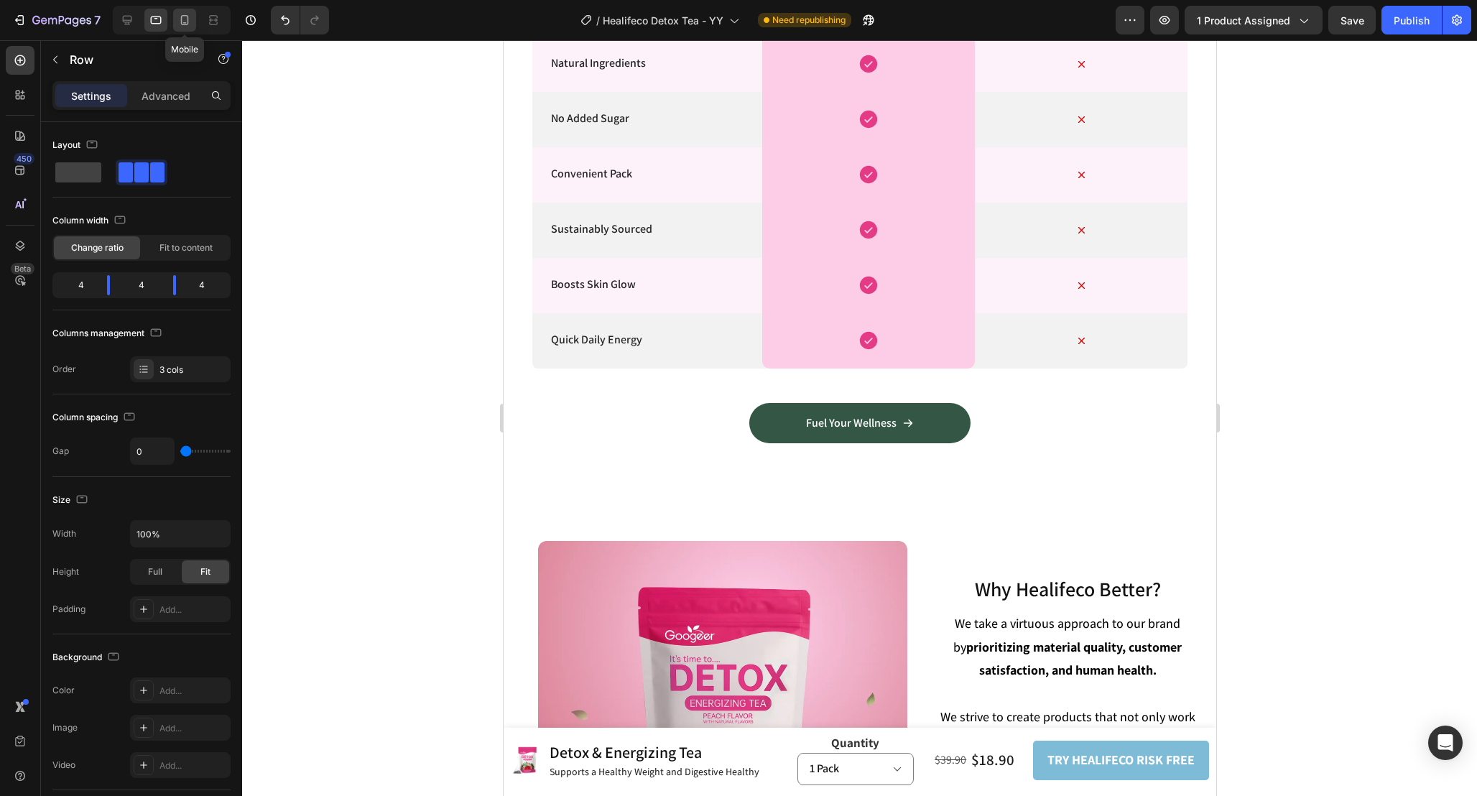
click at [186, 17] on icon at bounding box center [184, 20] width 14 height 14
type input "15"
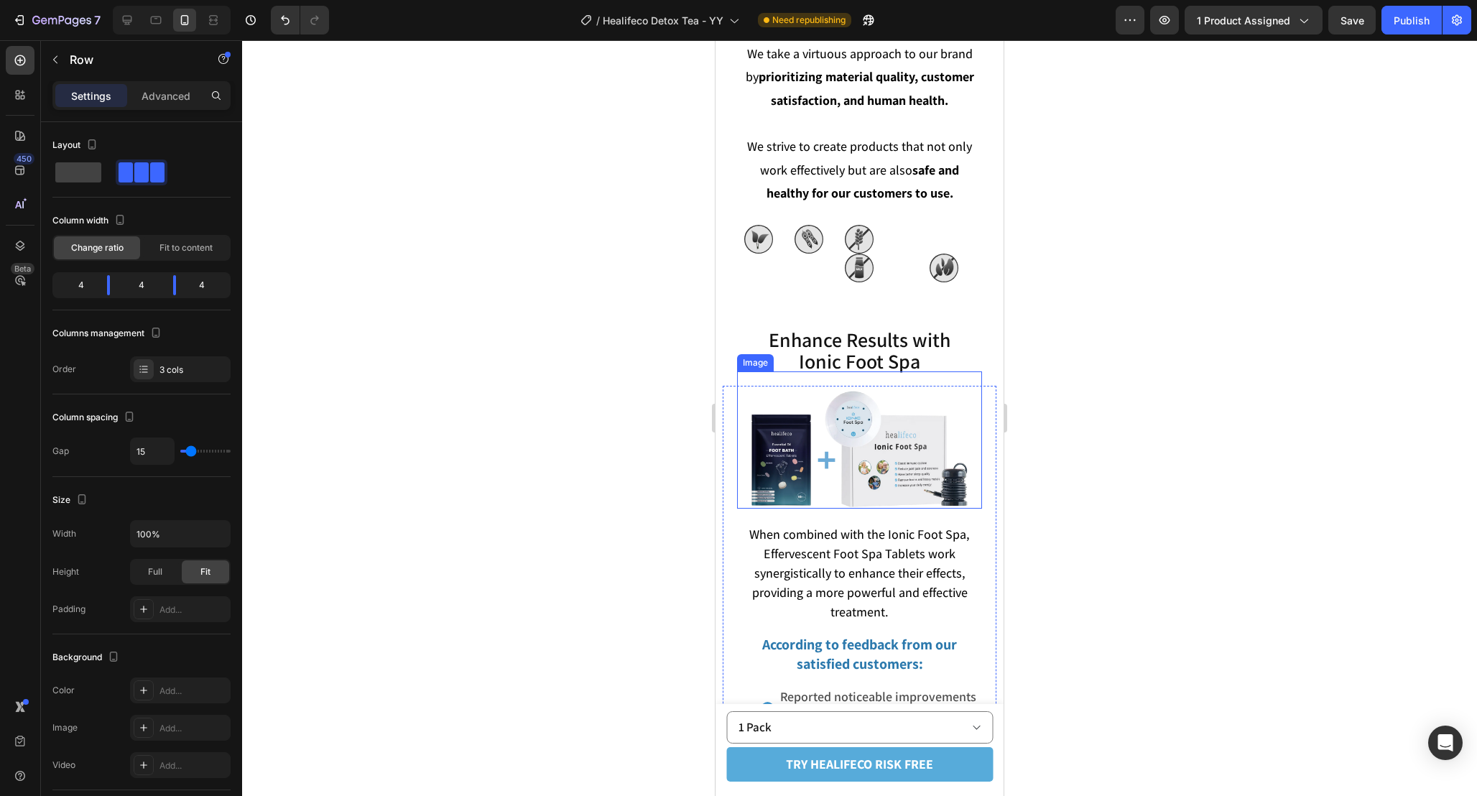
scroll to position [5147, 0]
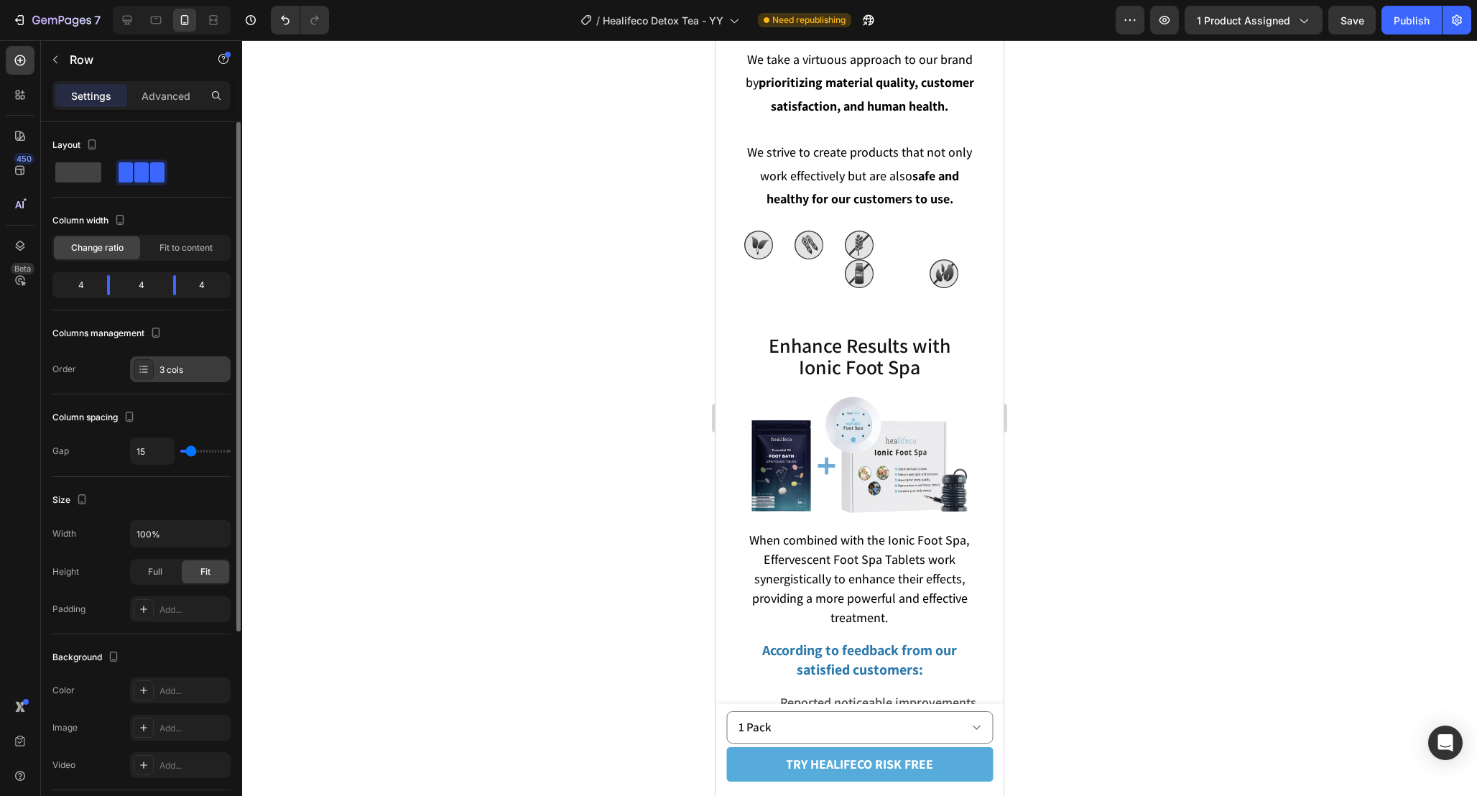
click at [203, 367] on div "3 cols" at bounding box center [193, 370] width 68 height 13
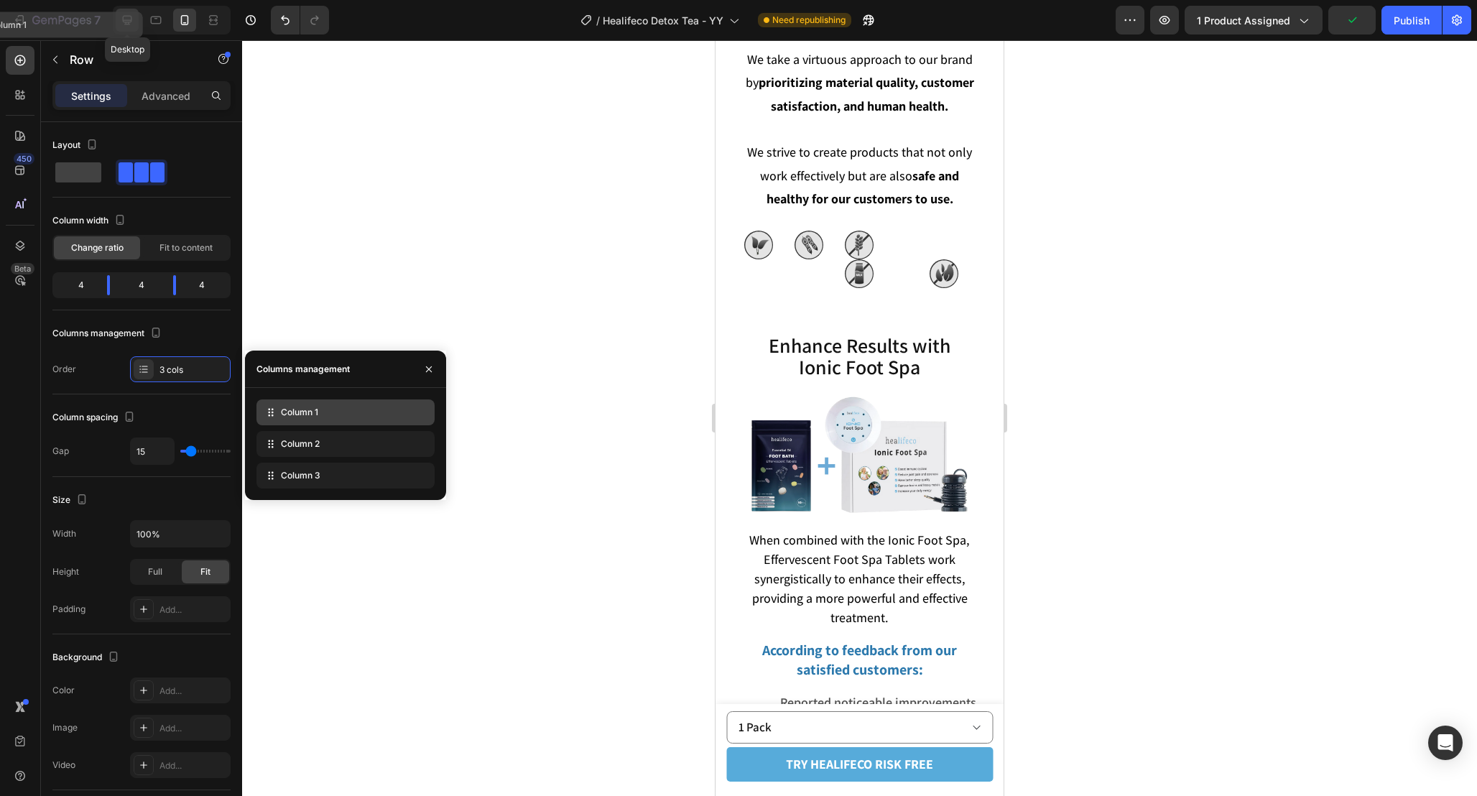
click at [125, 24] on icon at bounding box center [127, 20] width 9 height 9
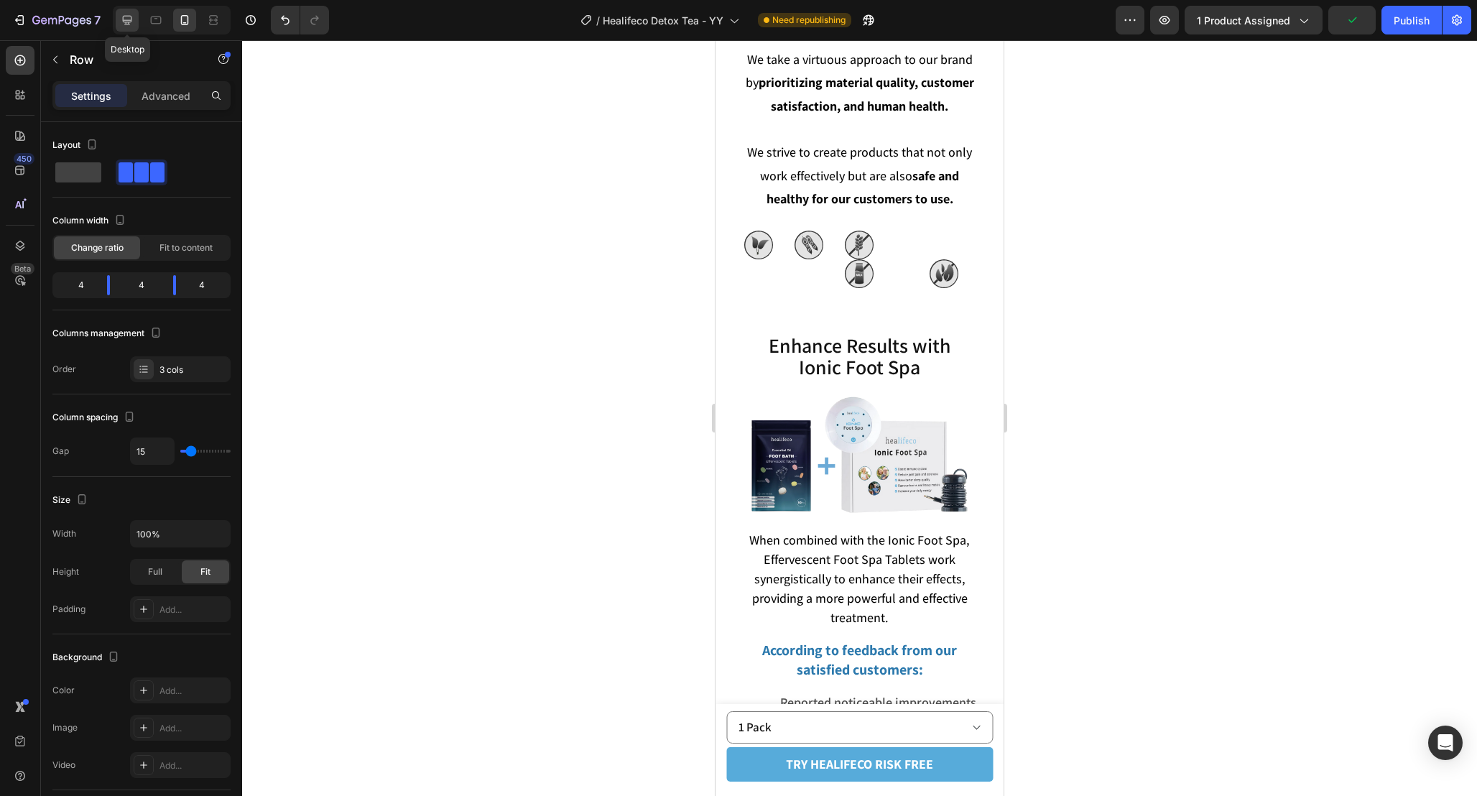
click at [125, 22] on icon at bounding box center [127, 20] width 9 height 9
type input "0"
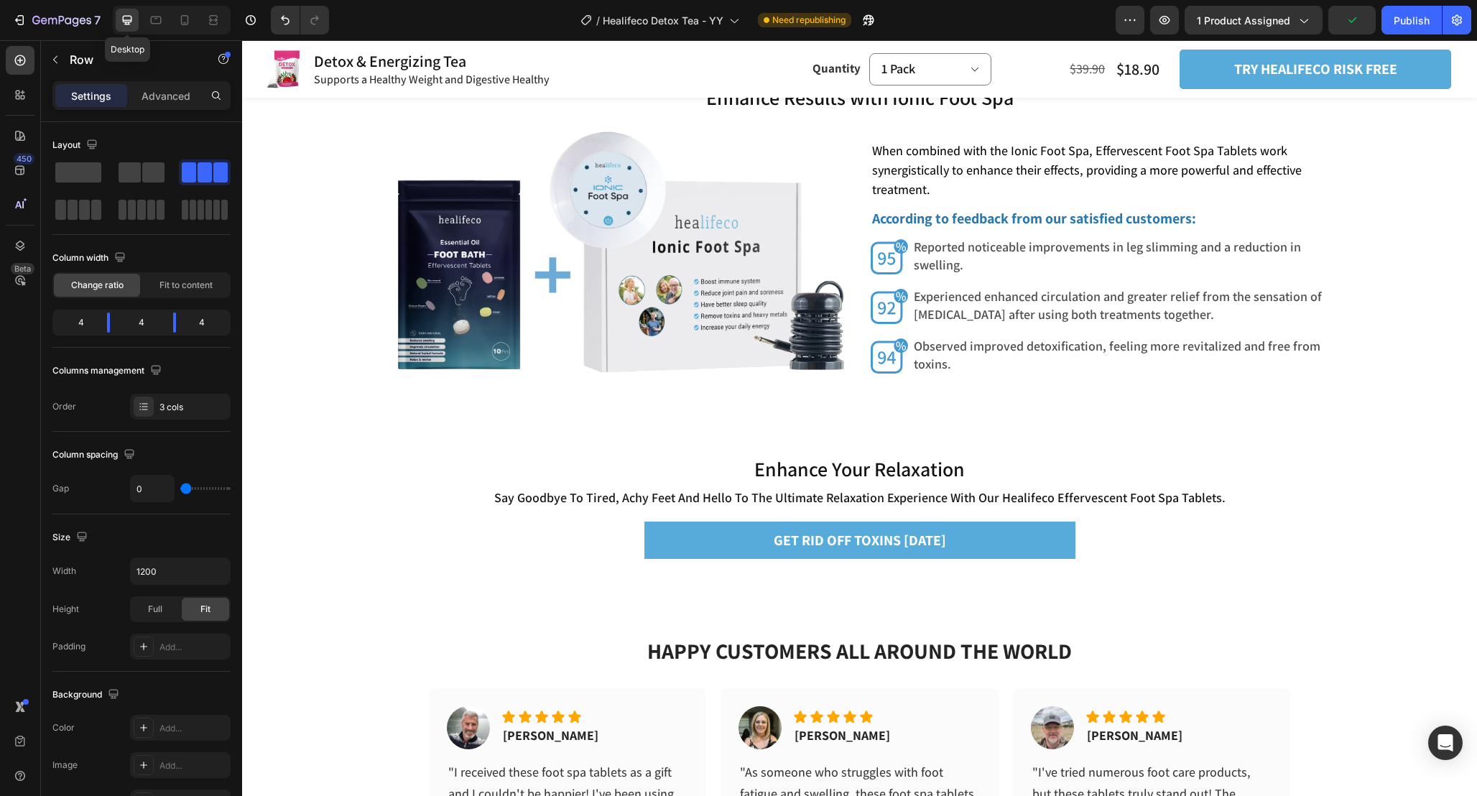
scroll to position [5201, 0]
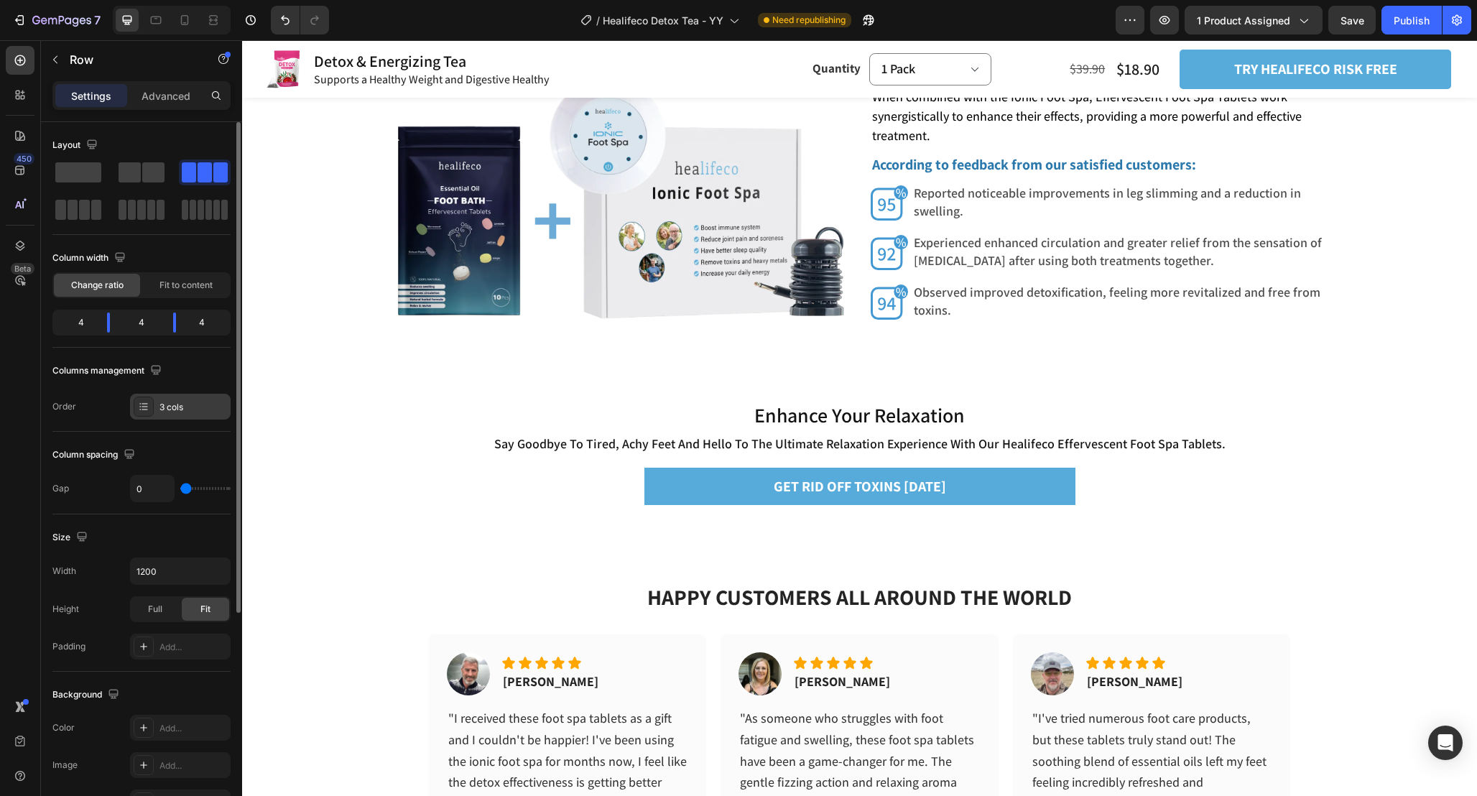
click at [188, 408] on div "3 cols" at bounding box center [193, 407] width 68 height 13
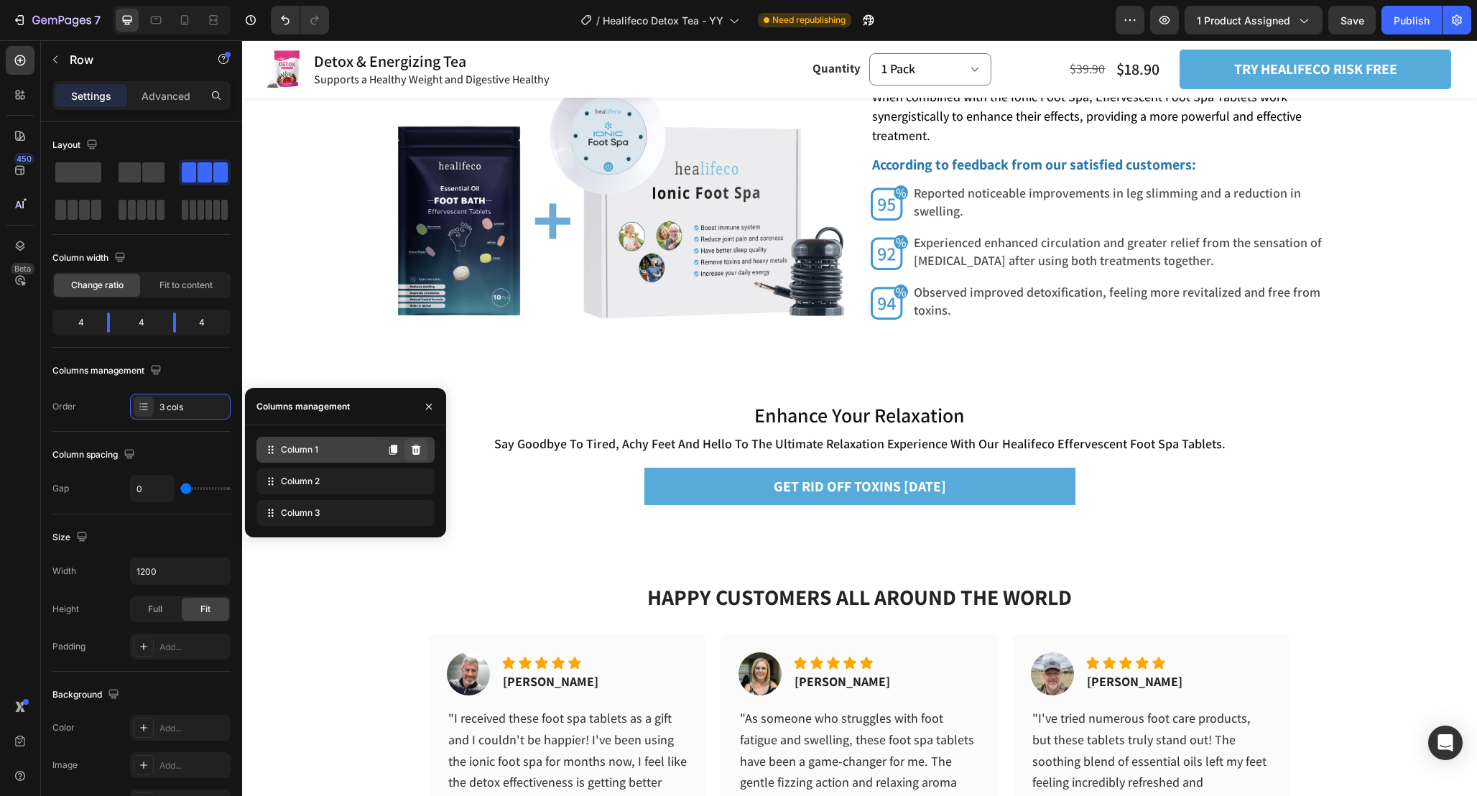
click at [407, 452] on button at bounding box center [415, 449] width 23 height 23
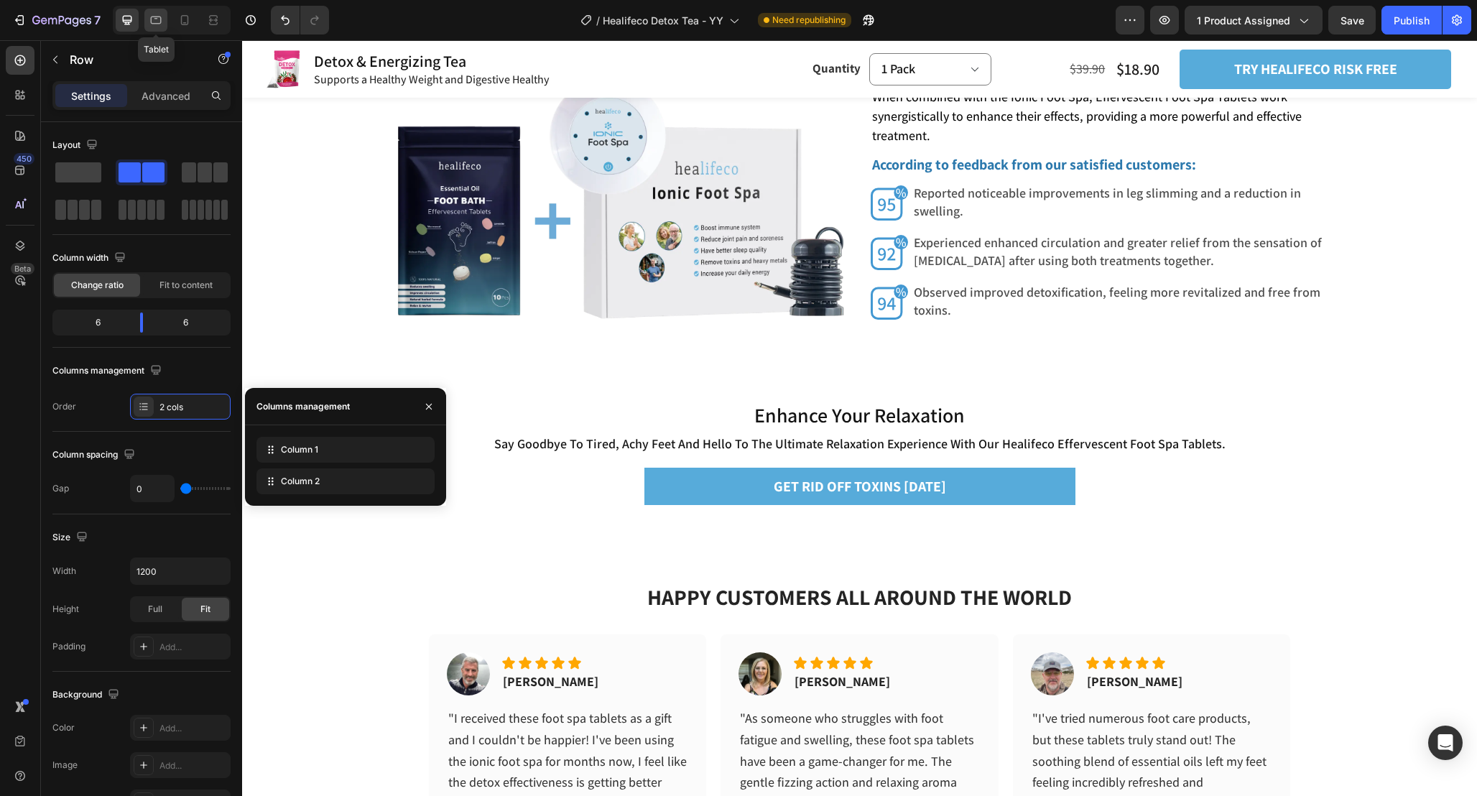
click at [162, 20] on icon at bounding box center [156, 20] width 14 height 14
type input "100%"
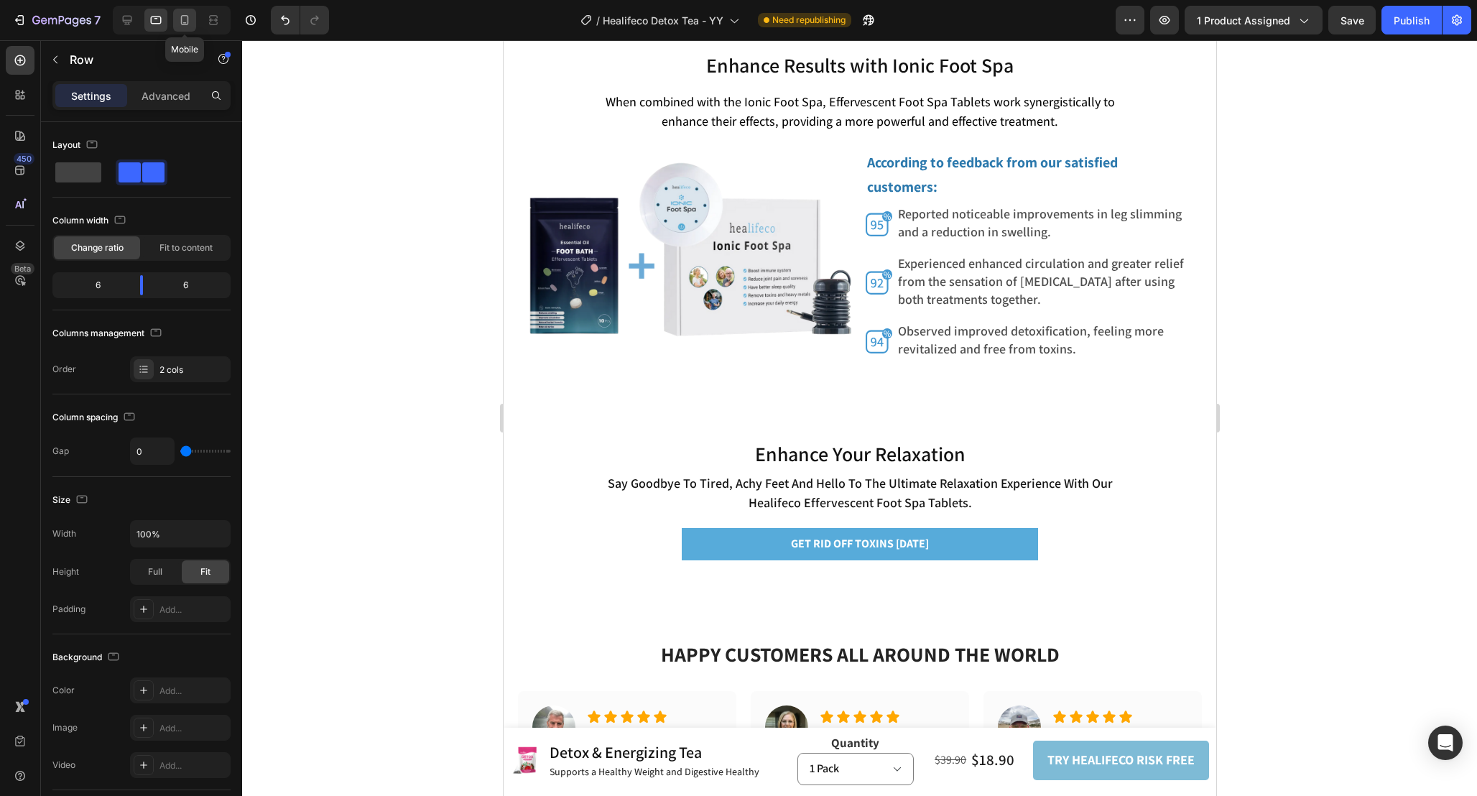
click at [184, 20] on icon at bounding box center [184, 20] width 14 height 14
type input "15"
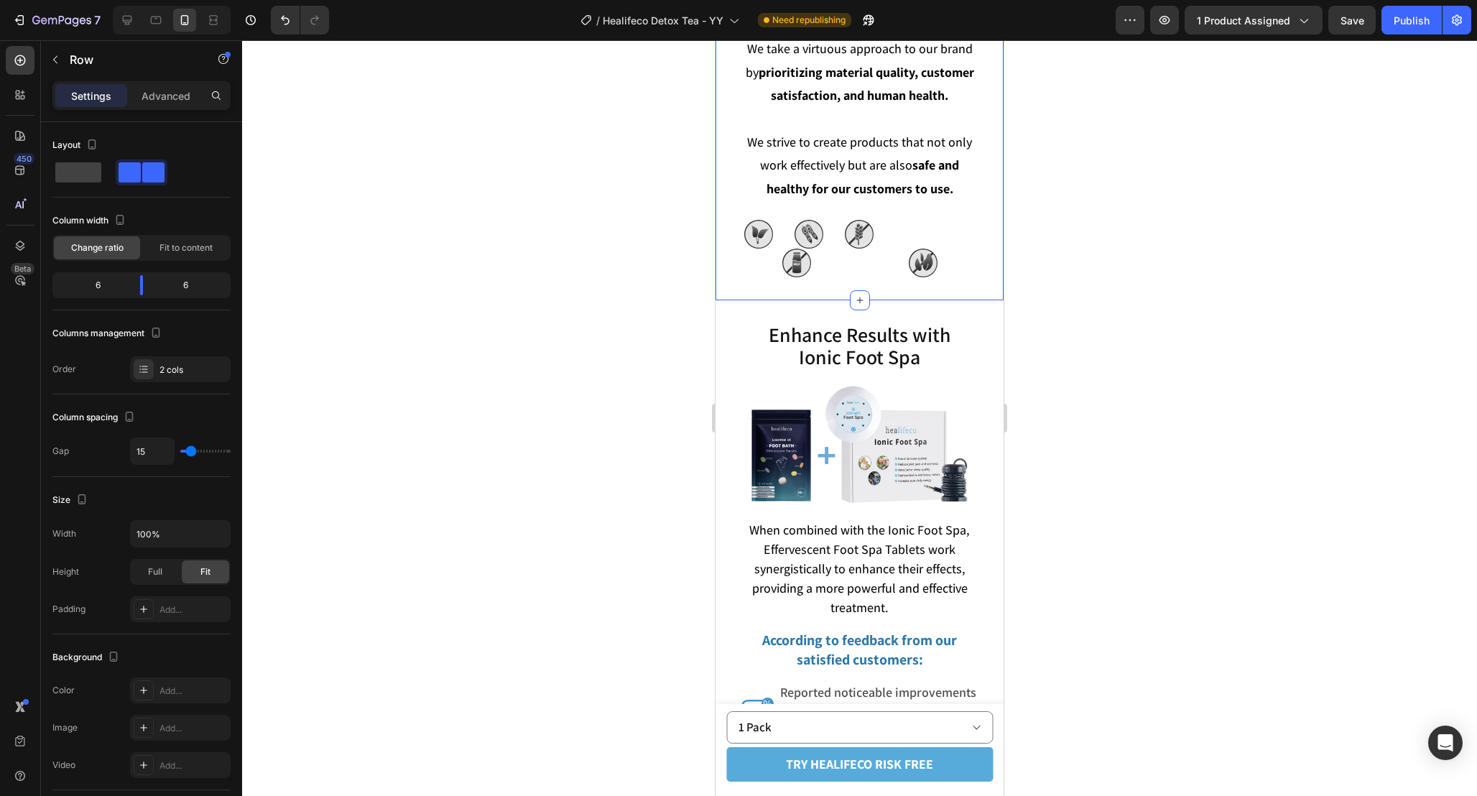
scroll to position [5244, 0]
click at [894, 227] on div "Dairy Free Text Block" at bounding box center [910, 232] width 40 height 29
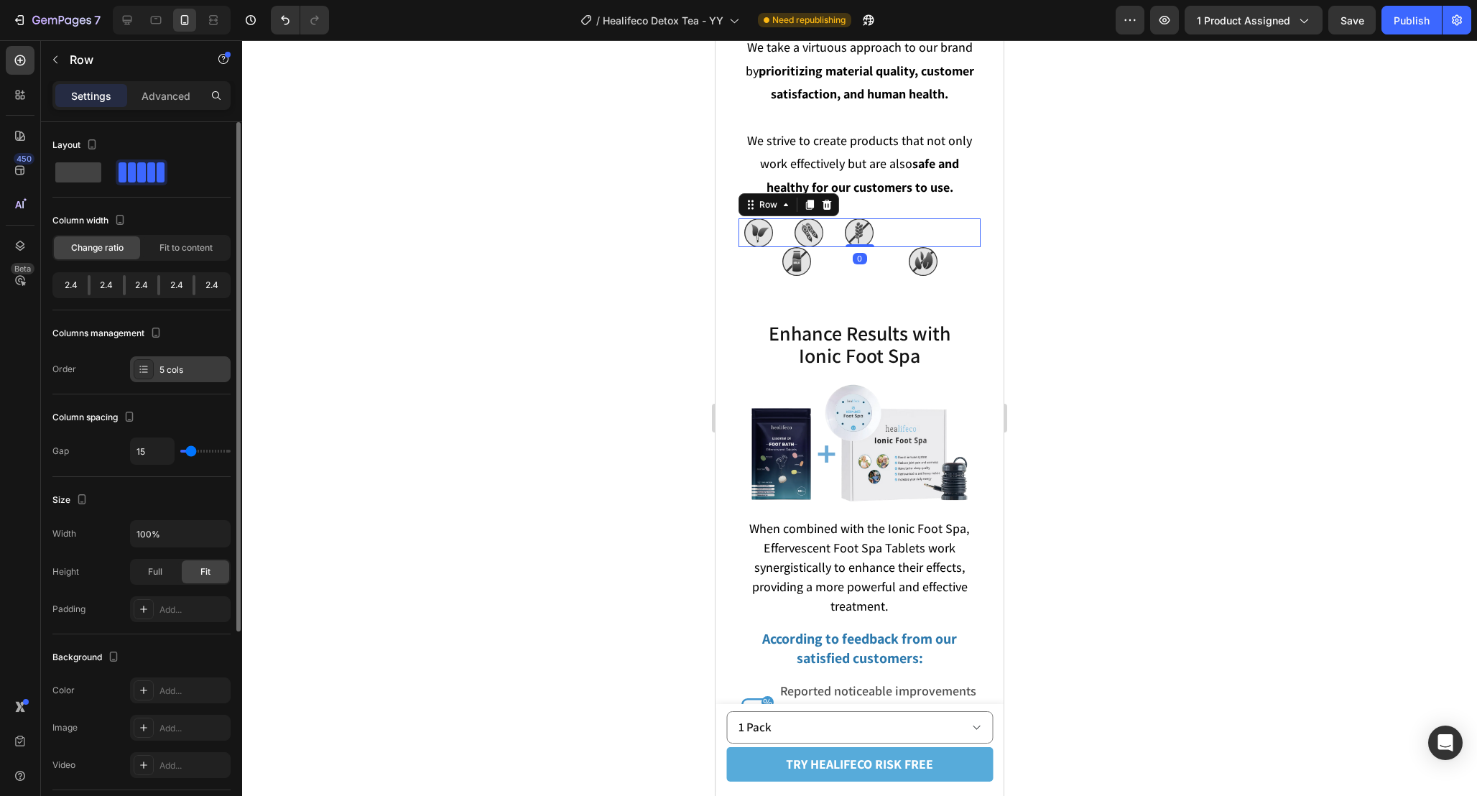
click at [215, 364] on div "5 cols" at bounding box center [193, 370] width 68 height 13
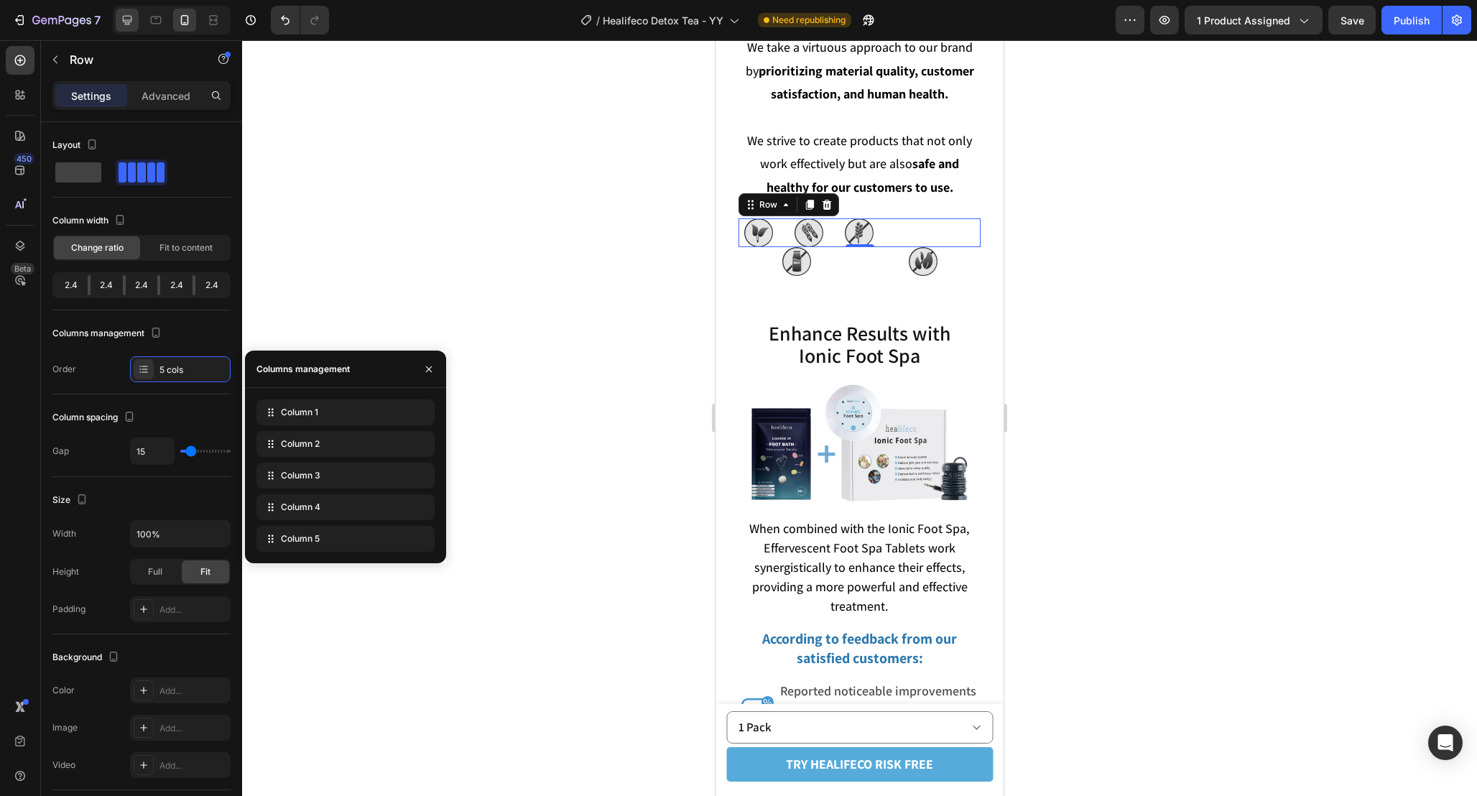
click at [134, 22] on icon at bounding box center [127, 20] width 14 height 14
type input "0"
type input "1200"
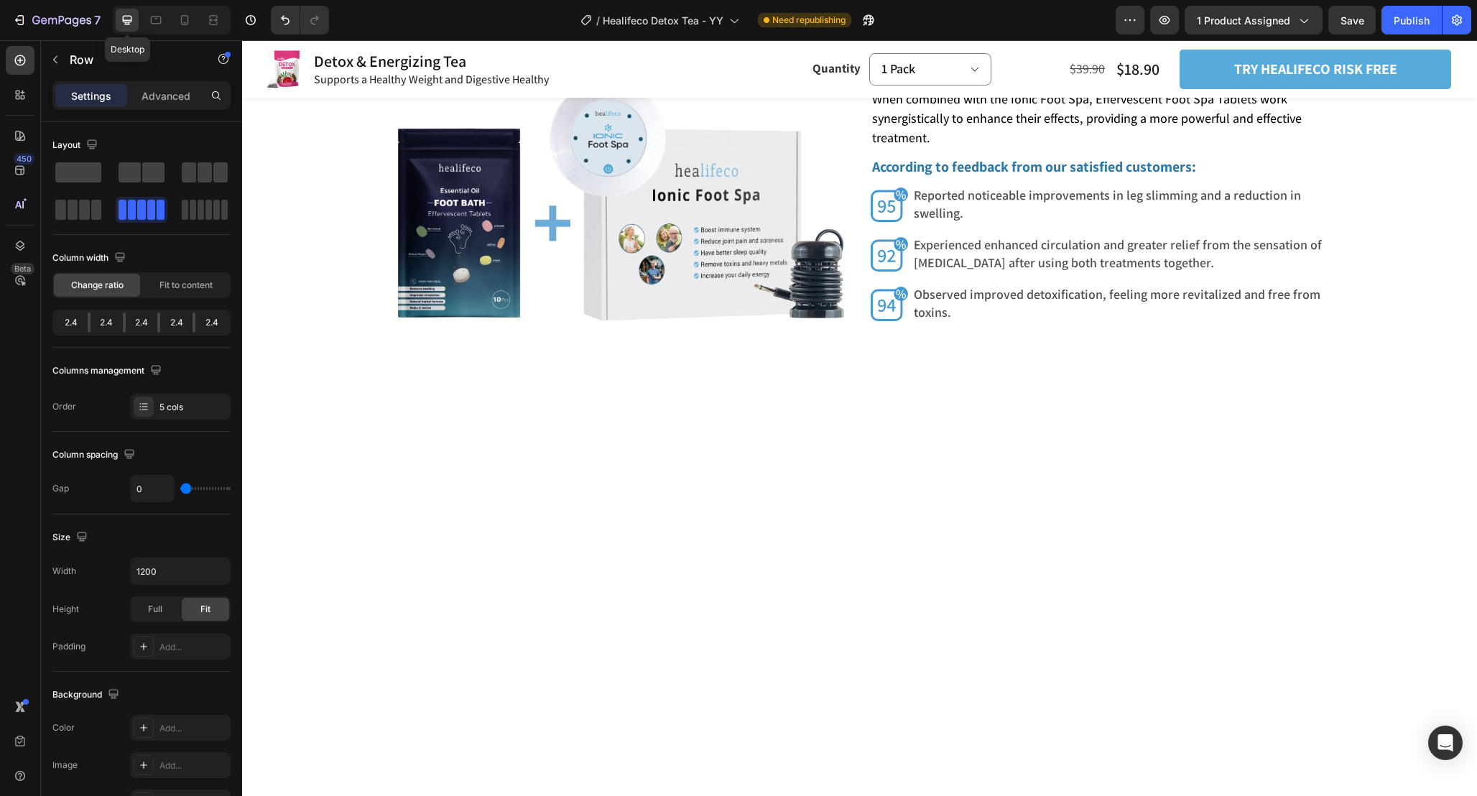
scroll to position [5297, 0]
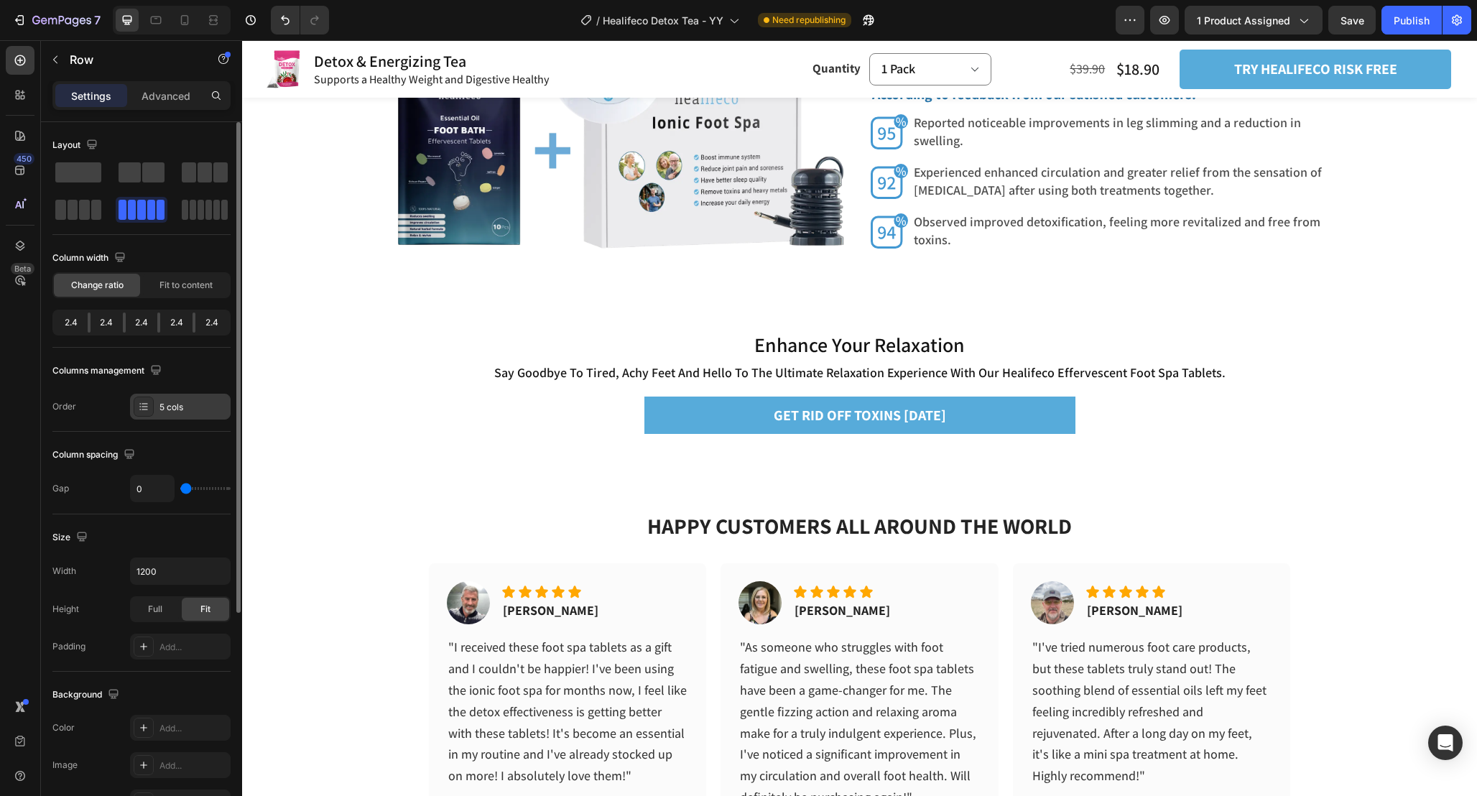
click at [165, 399] on div "5 cols" at bounding box center [180, 407] width 101 height 26
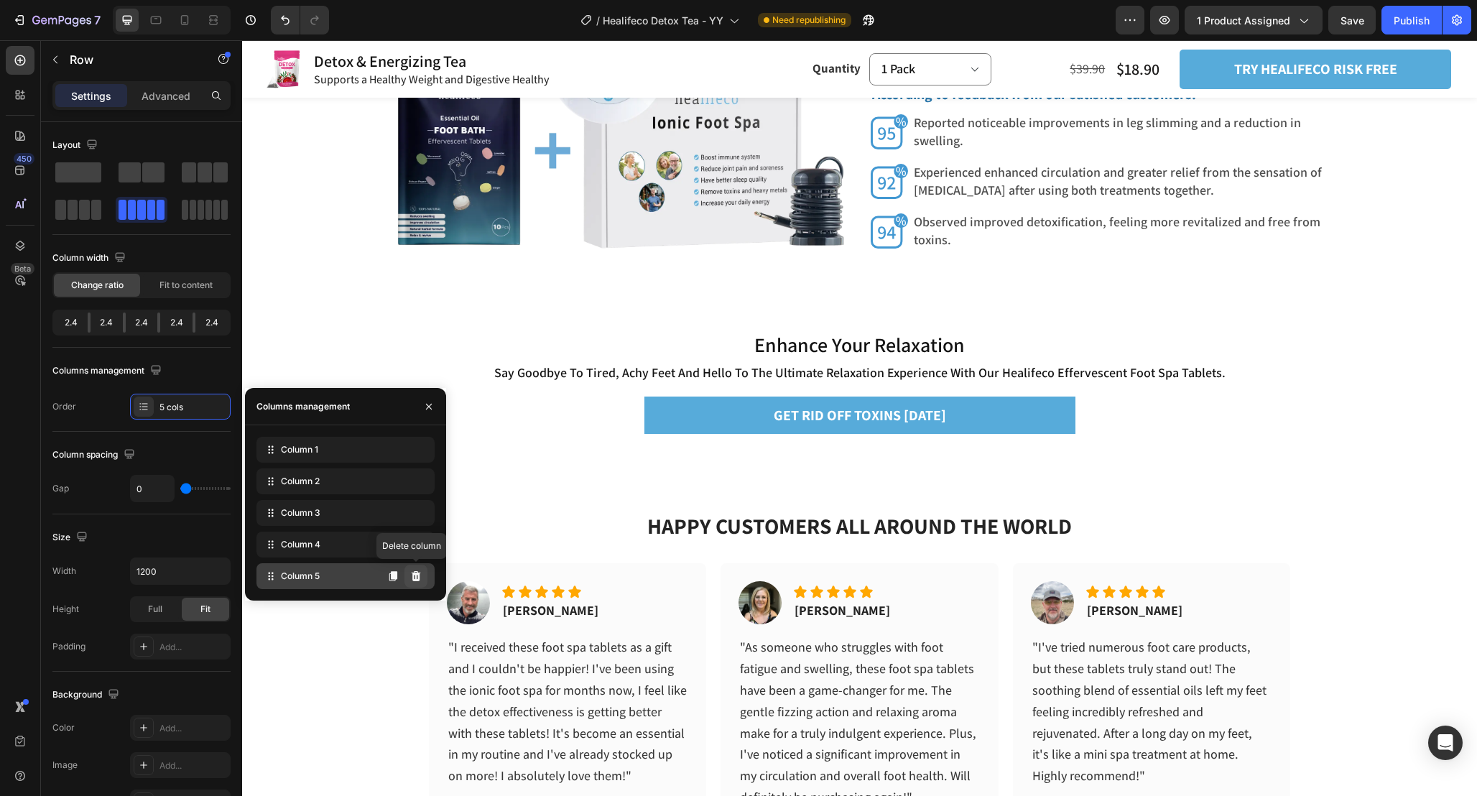
click at [421, 575] on icon at bounding box center [415, 575] width 11 height 11
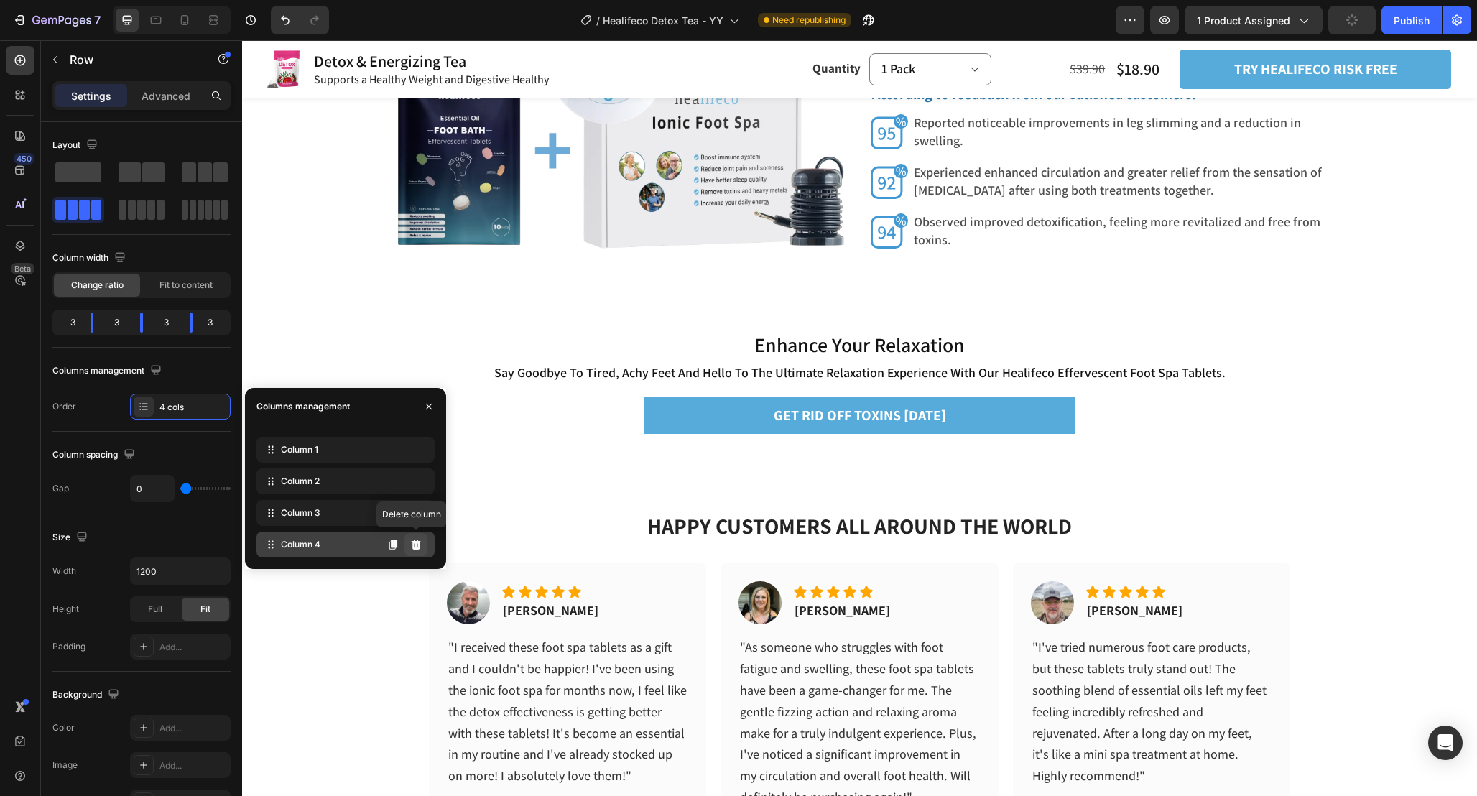
click at [420, 546] on icon at bounding box center [415, 544] width 11 height 11
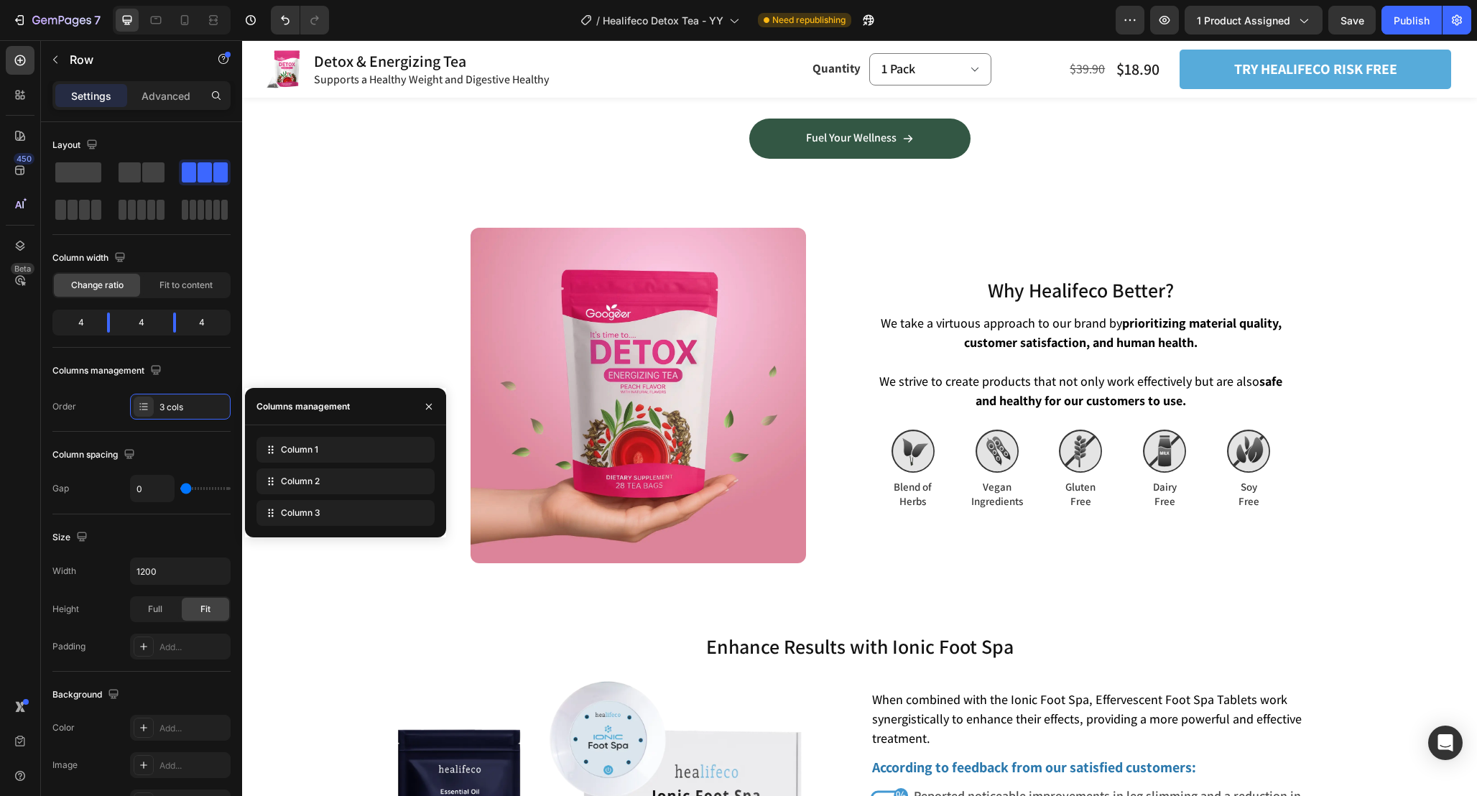
scroll to position [4640, 0]
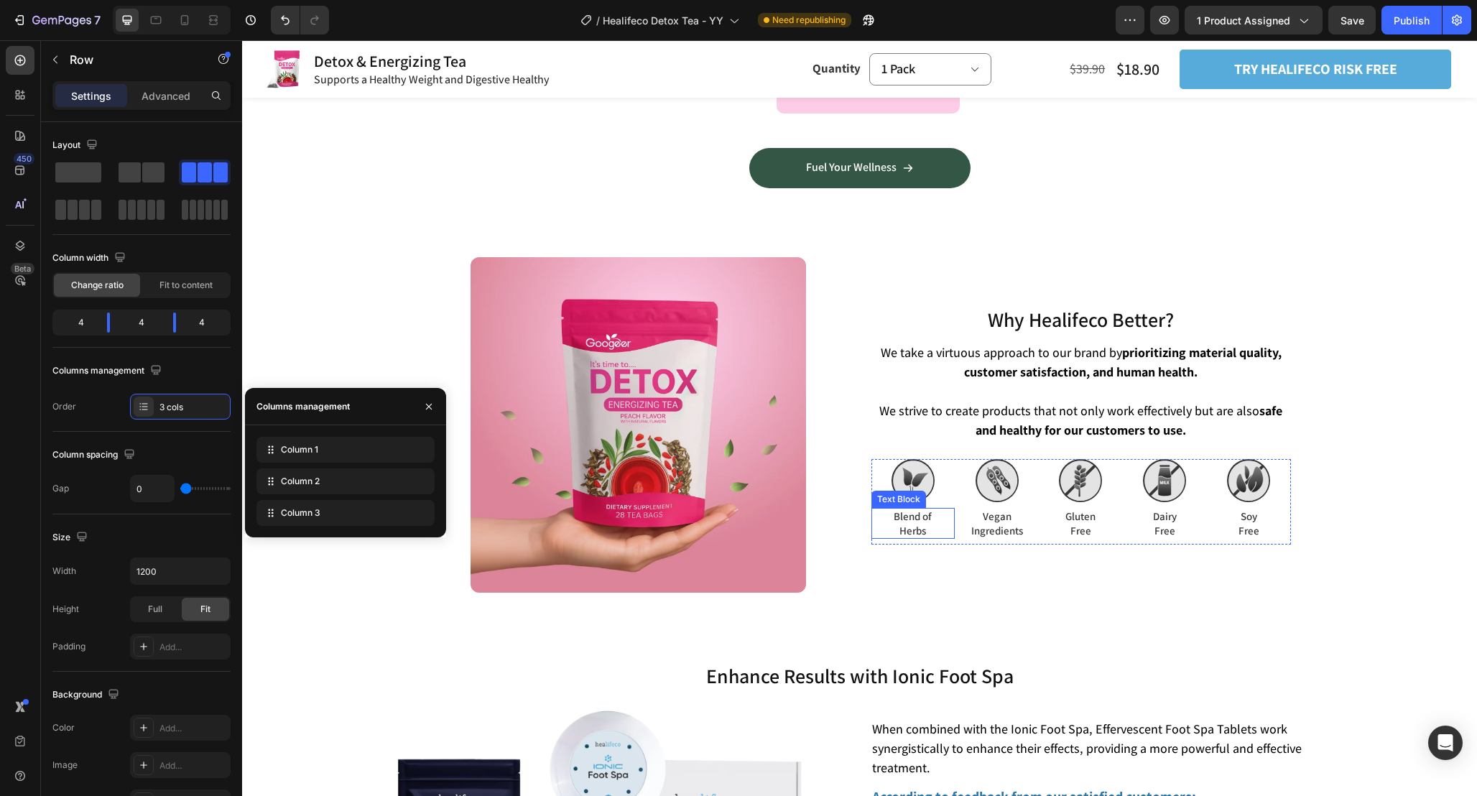
click at [915, 517] on p "Blend of" at bounding box center [913, 516] width 81 height 14
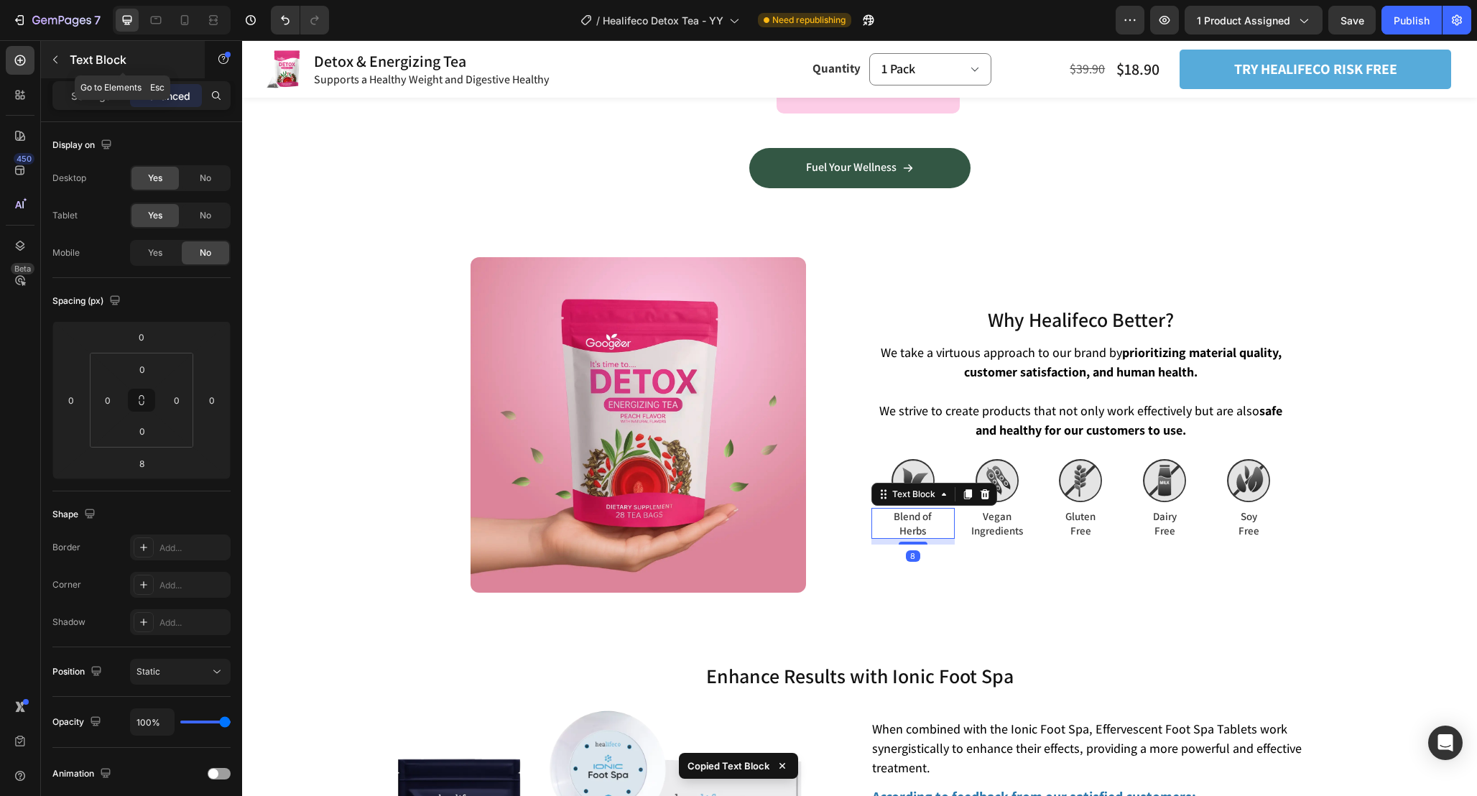
click at [56, 65] on icon "button" at bounding box center [55, 59] width 11 height 11
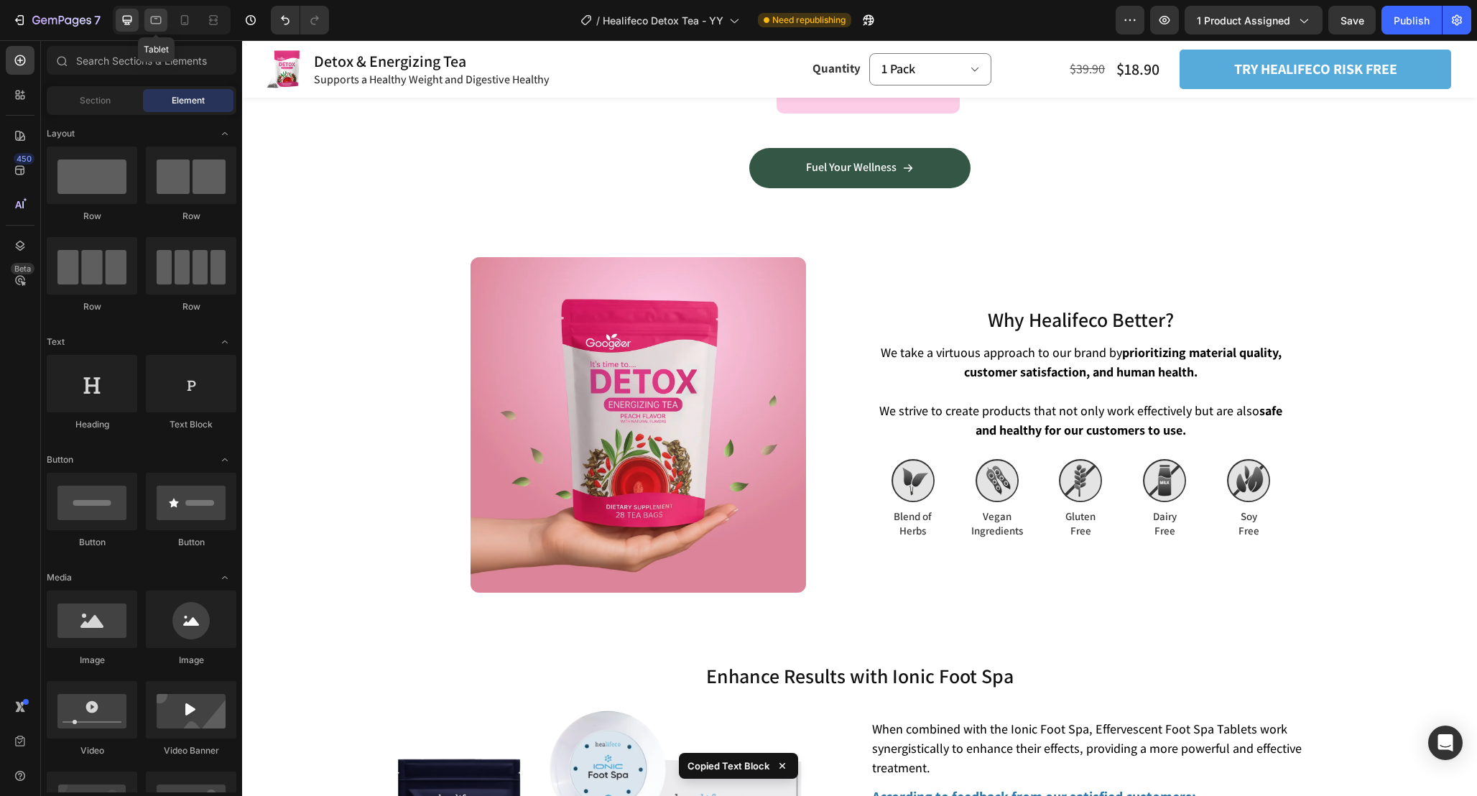
click at [157, 19] on icon at bounding box center [156, 20] width 14 height 14
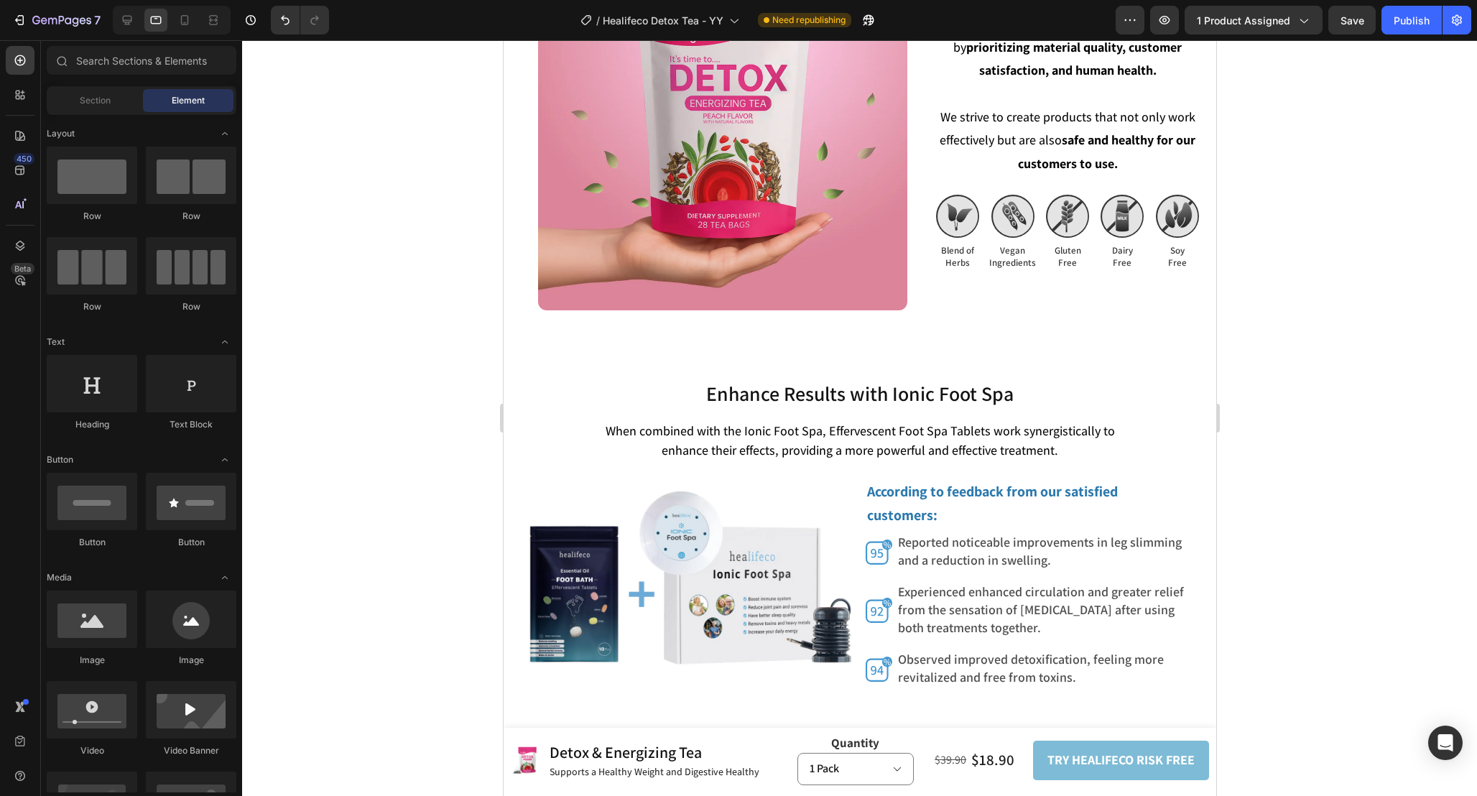
scroll to position [4925, 0]
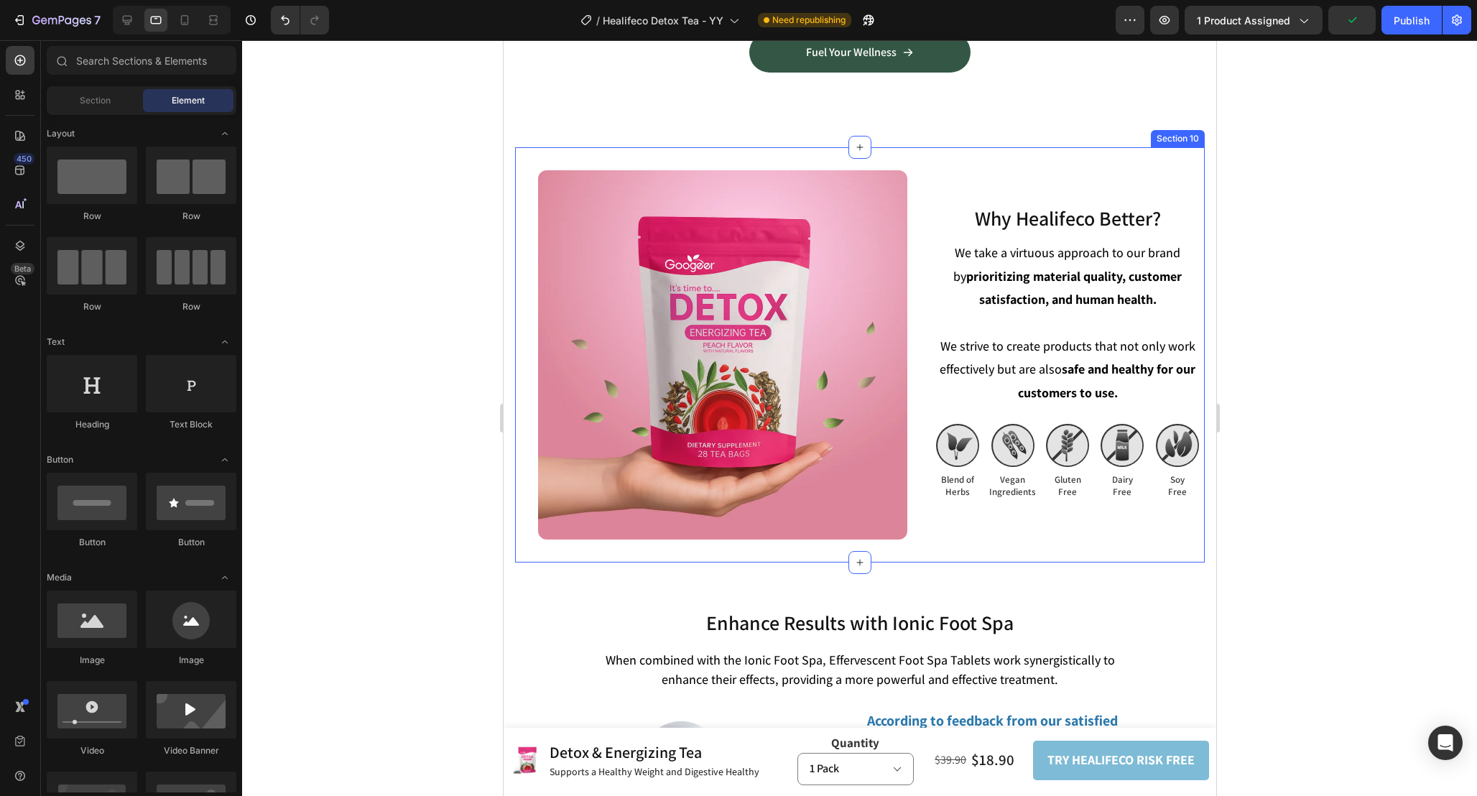
click at [519, 188] on div "Why Healifeco Better? Heading Why Healifeco Better? Heading We take a virtuous …" at bounding box center [859, 354] width 690 height 415
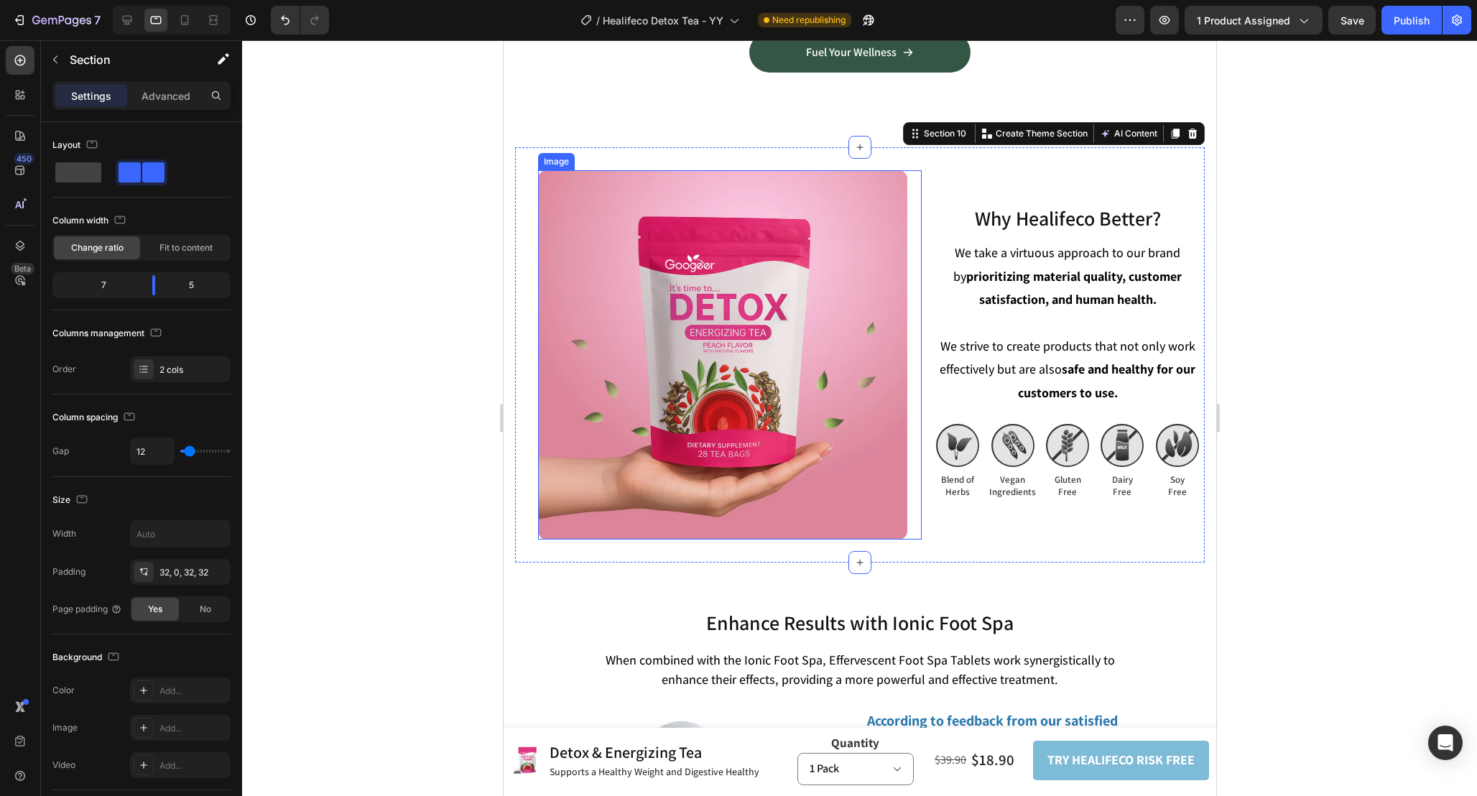
click at [570, 254] on img at bounding box center [721, 354] width 369 height 369
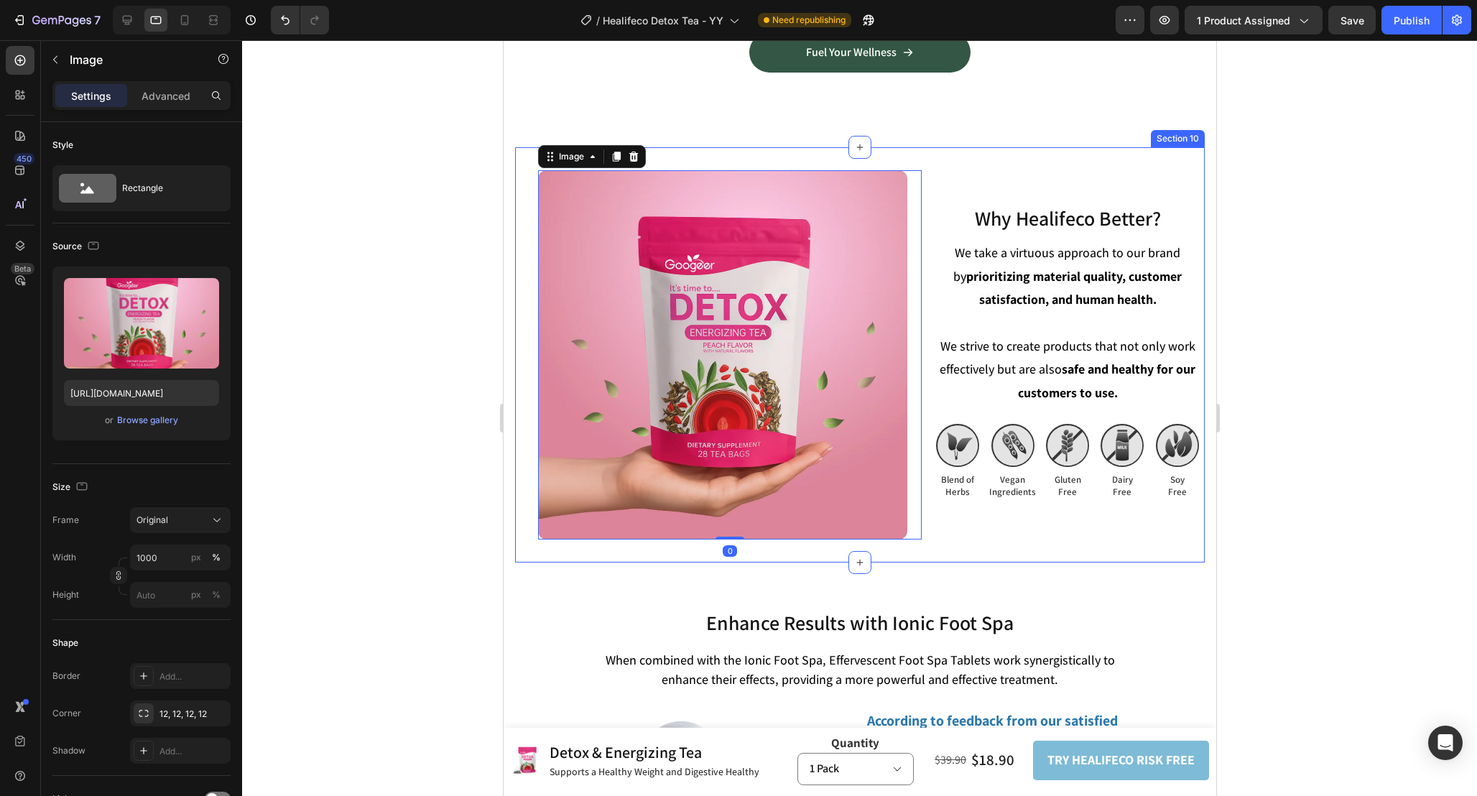
click at [986, 170] on div "Why Healifeco Better? Heading Why Healifeco Better? Heading We take a virtuous …" at bounding box center [1067, 354] width 274 height 369
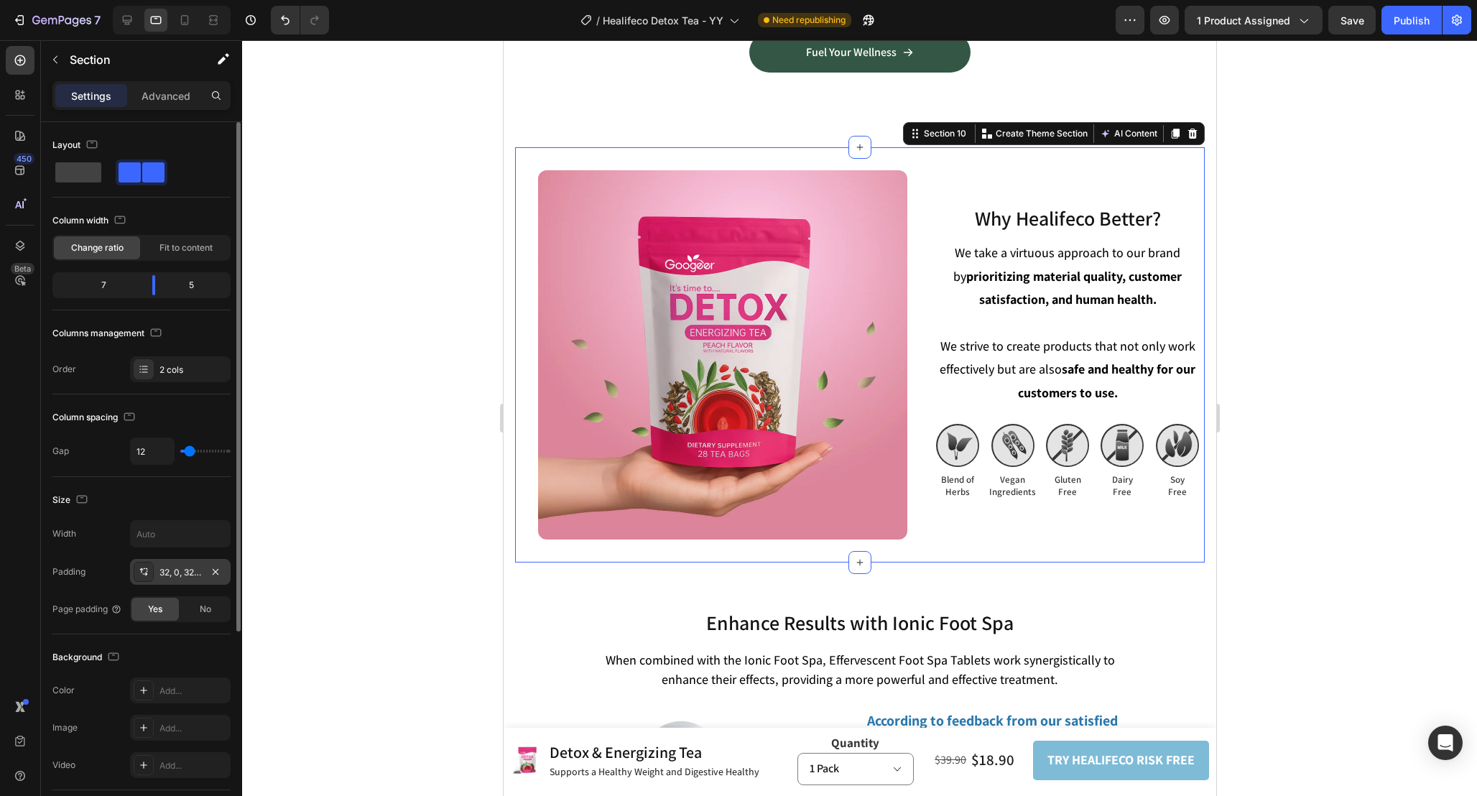
click at [169, 568] on div "32, 0, 32, 32" at bounding box center [180, 572] width 42 height 13
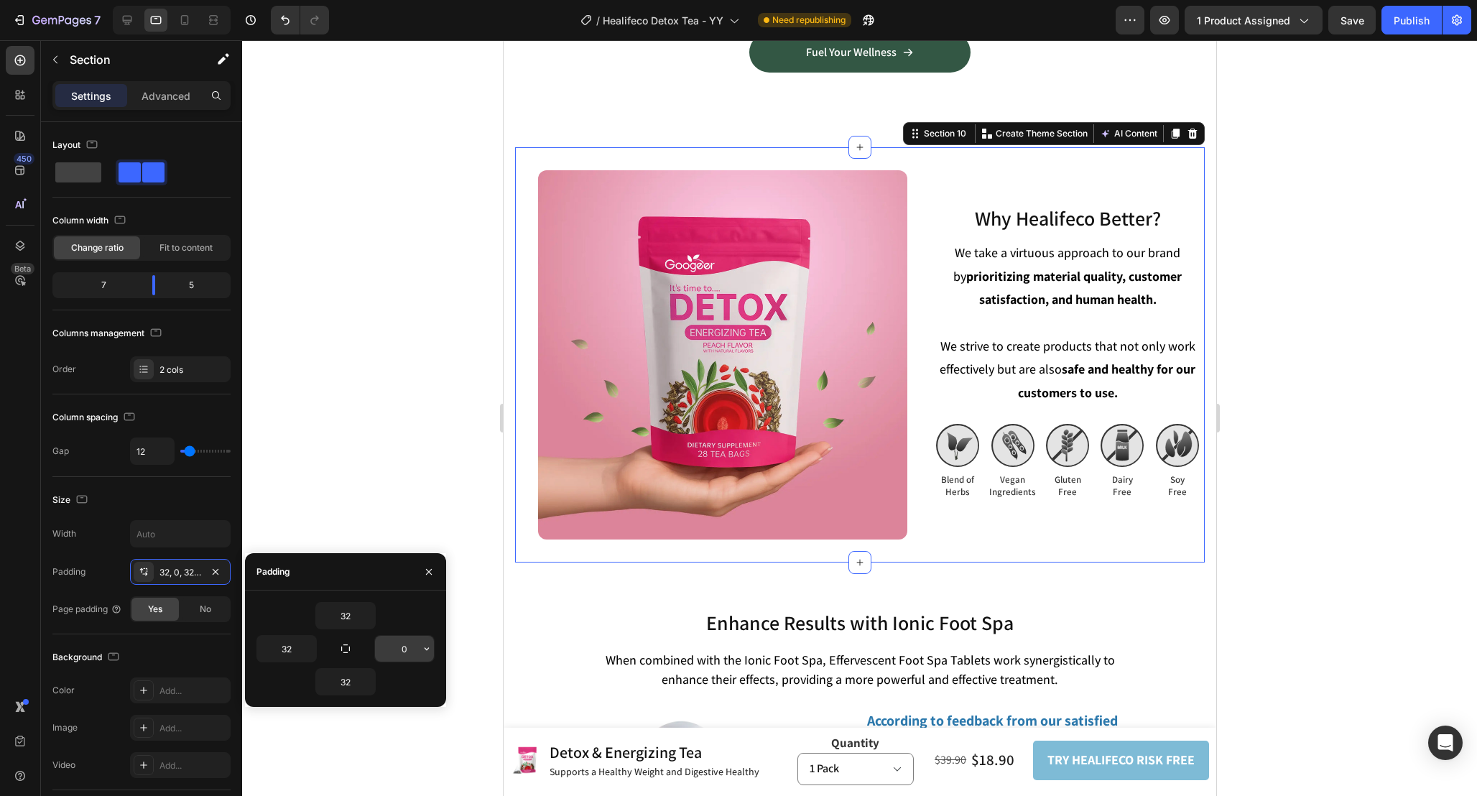
click at [403, 650] on input "0" at bounding box center [404, 649] width 59 height 26
drag, startPoint x: 412, startPoint y: 654, endPoint x: 381, endPoint y: 653, distance: 30.9
click at [387, 654] on input "0" at bounding box center [404, 649] width 59 height 26
type input "32"
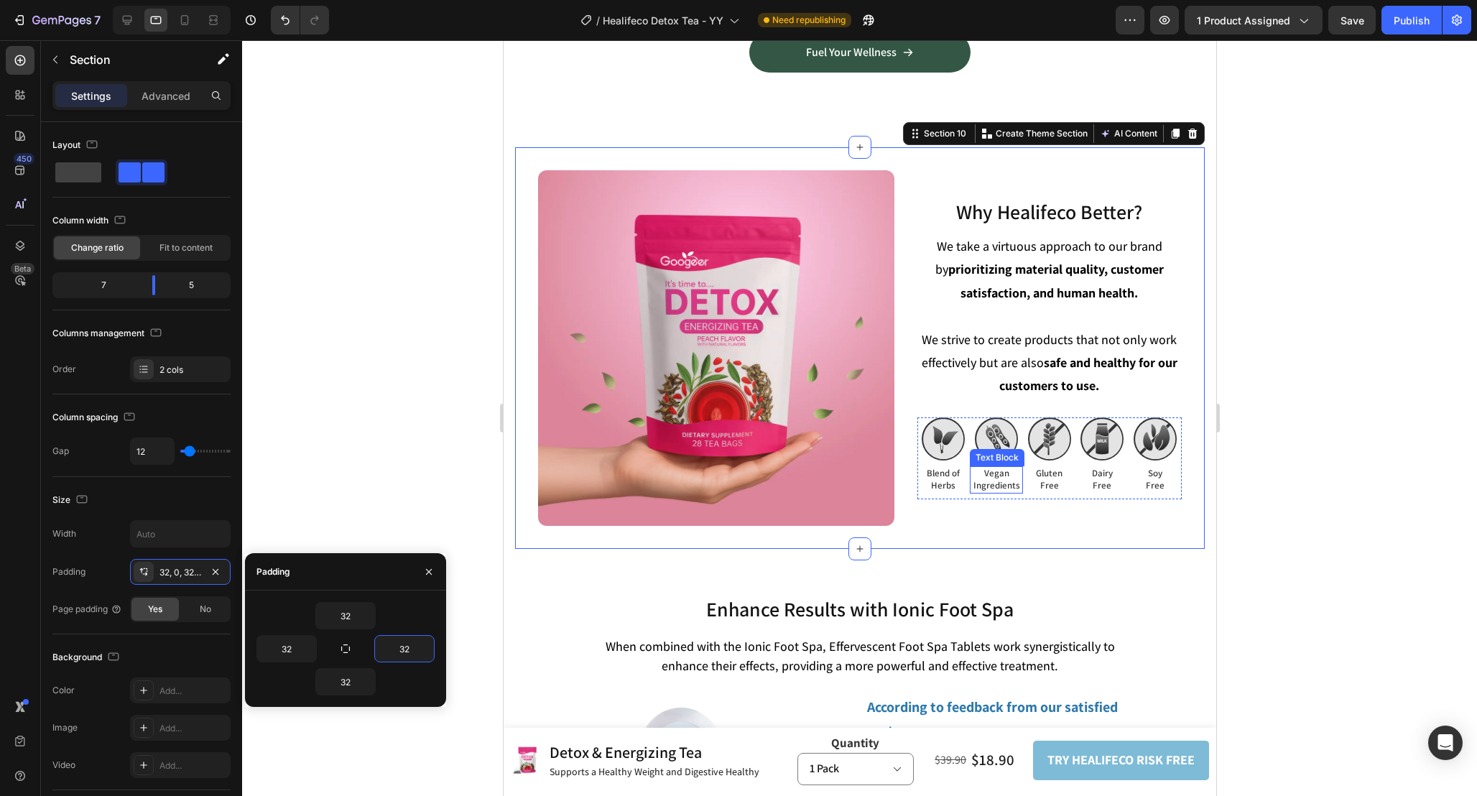
scroll to position [4899, 0]
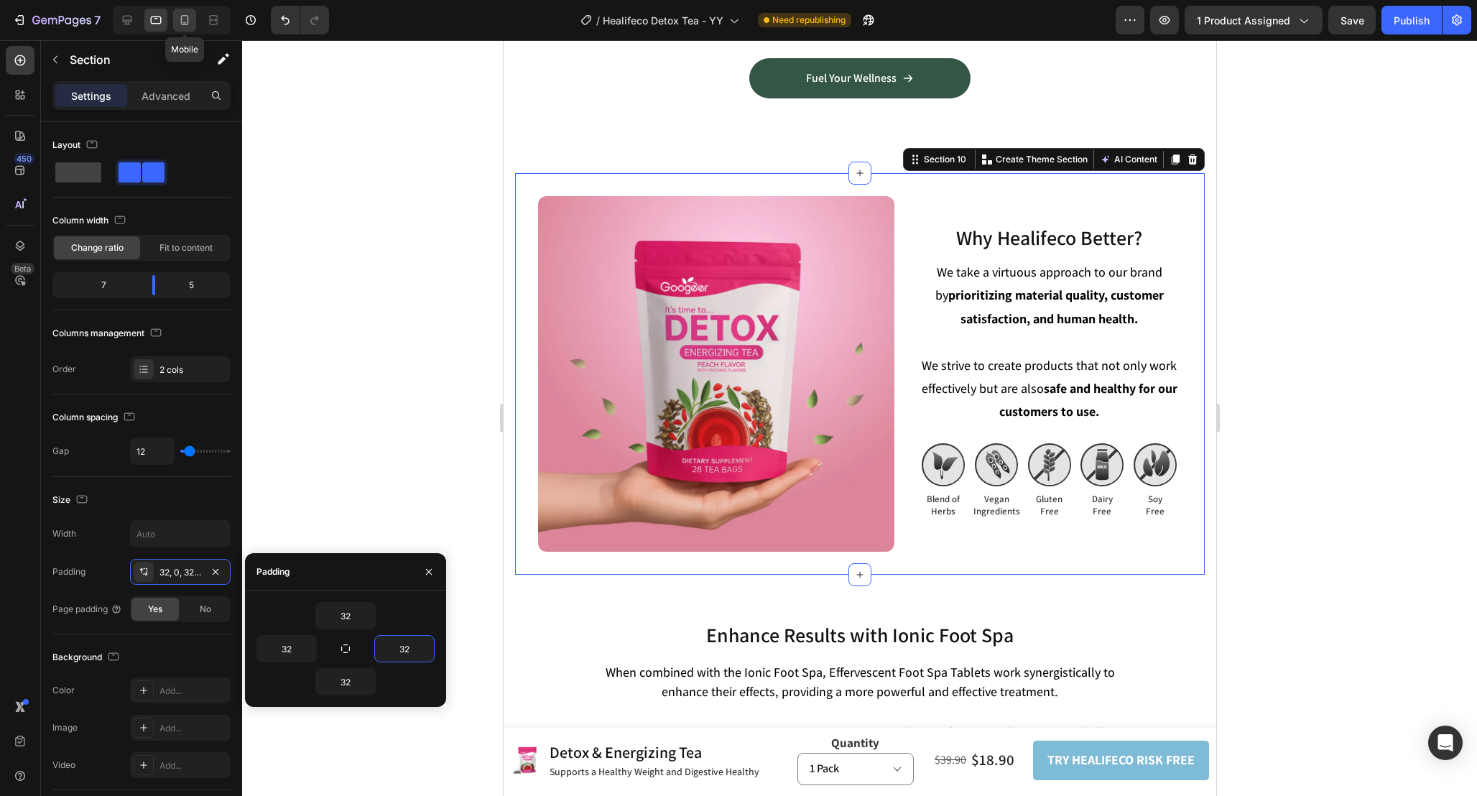
click at [185, 23] on icon at bounding box center [184, 20] width 14 height 14
type input "0"
type input "100%"
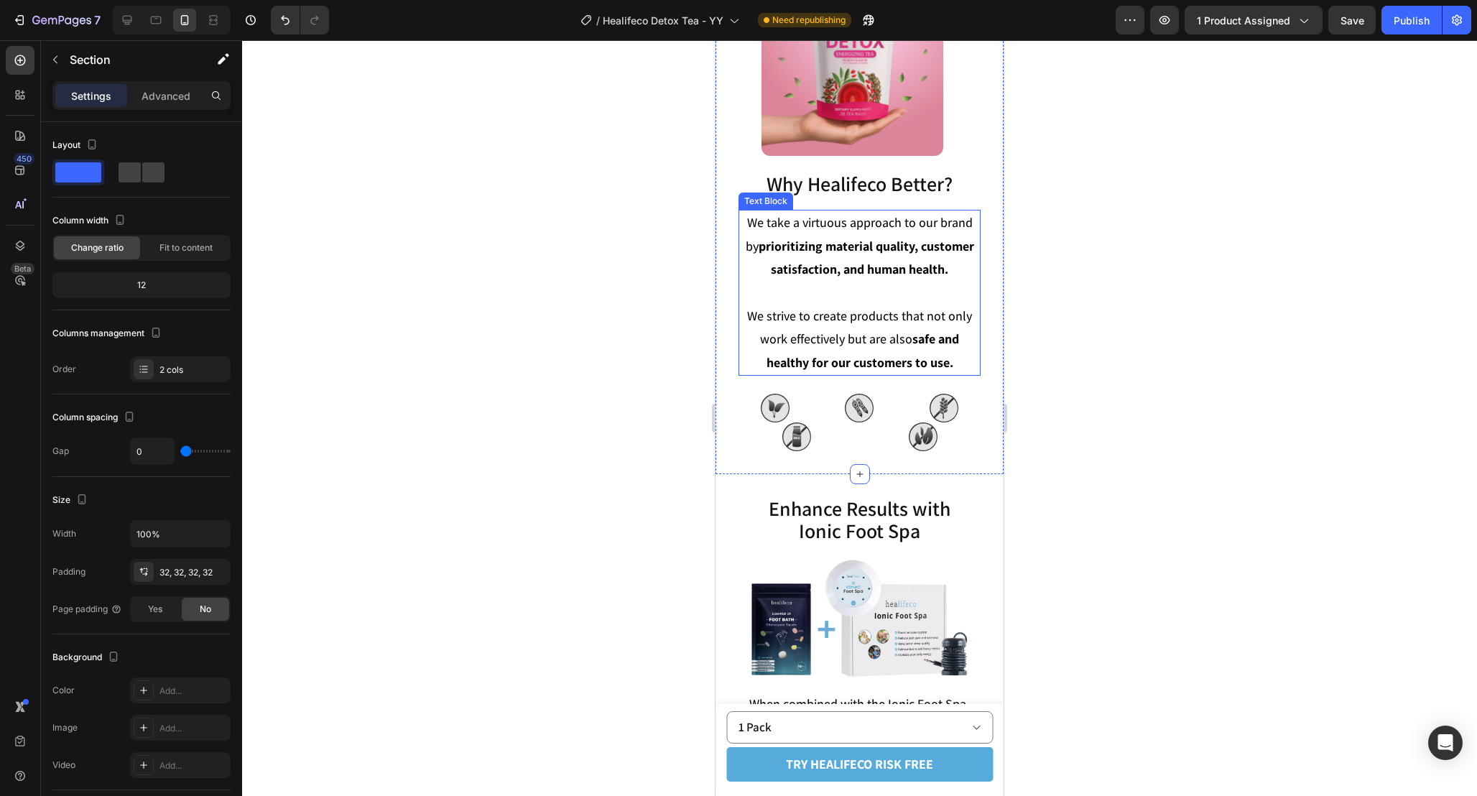
scroll to position [5027, 0]
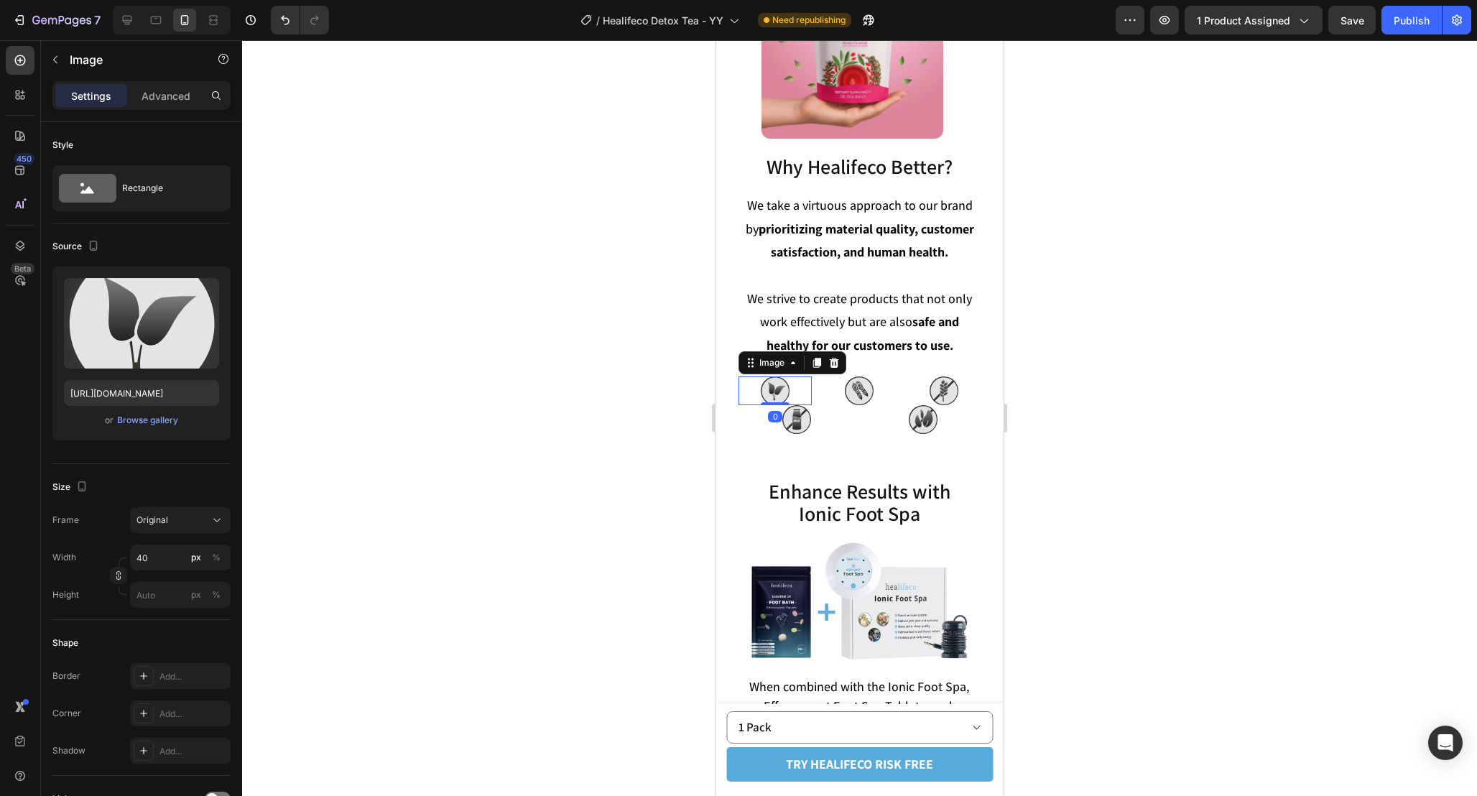
click at [799, 391] on div at bounding box center [775, 390] width 73 height 29
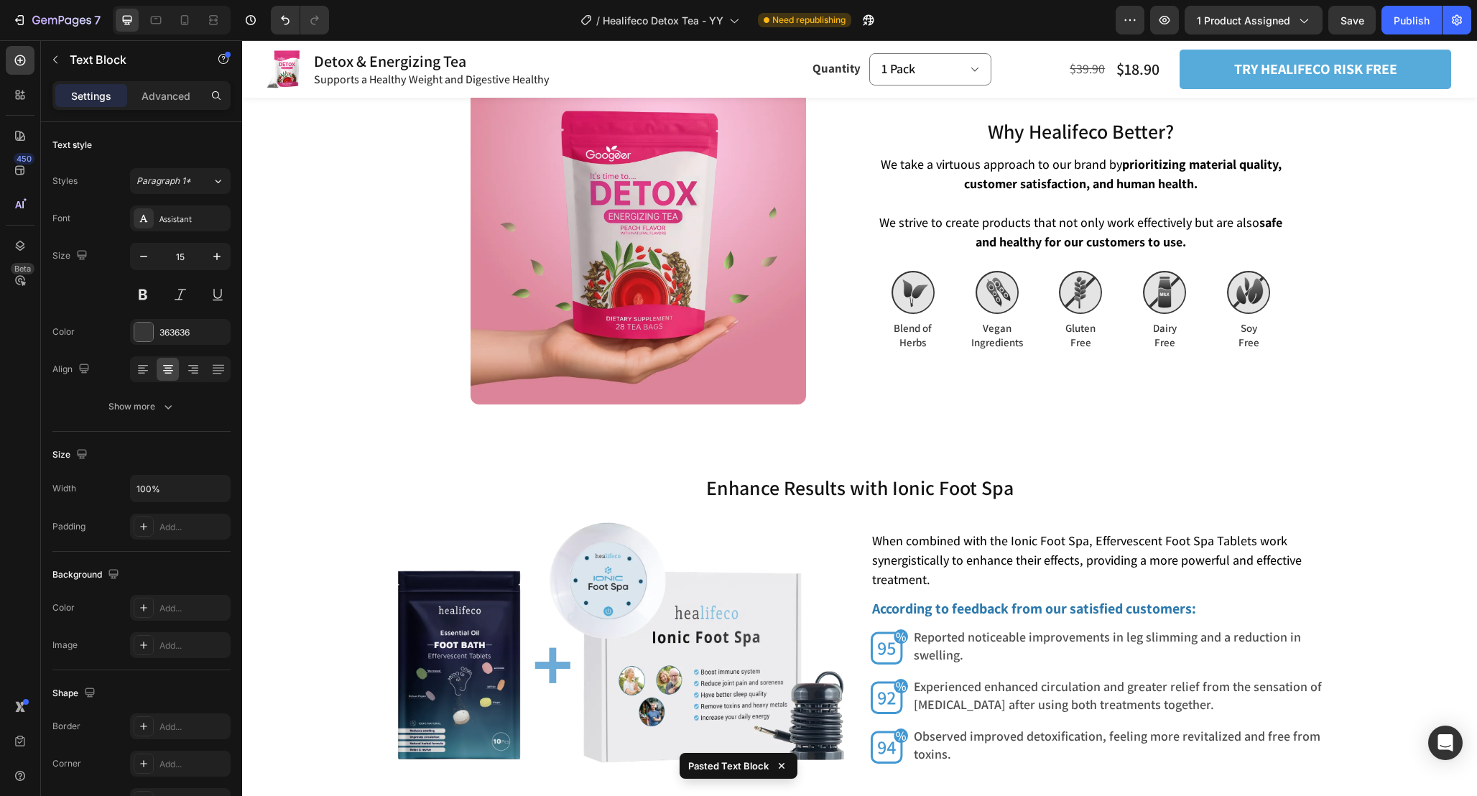
scroll to position [4828, 0]
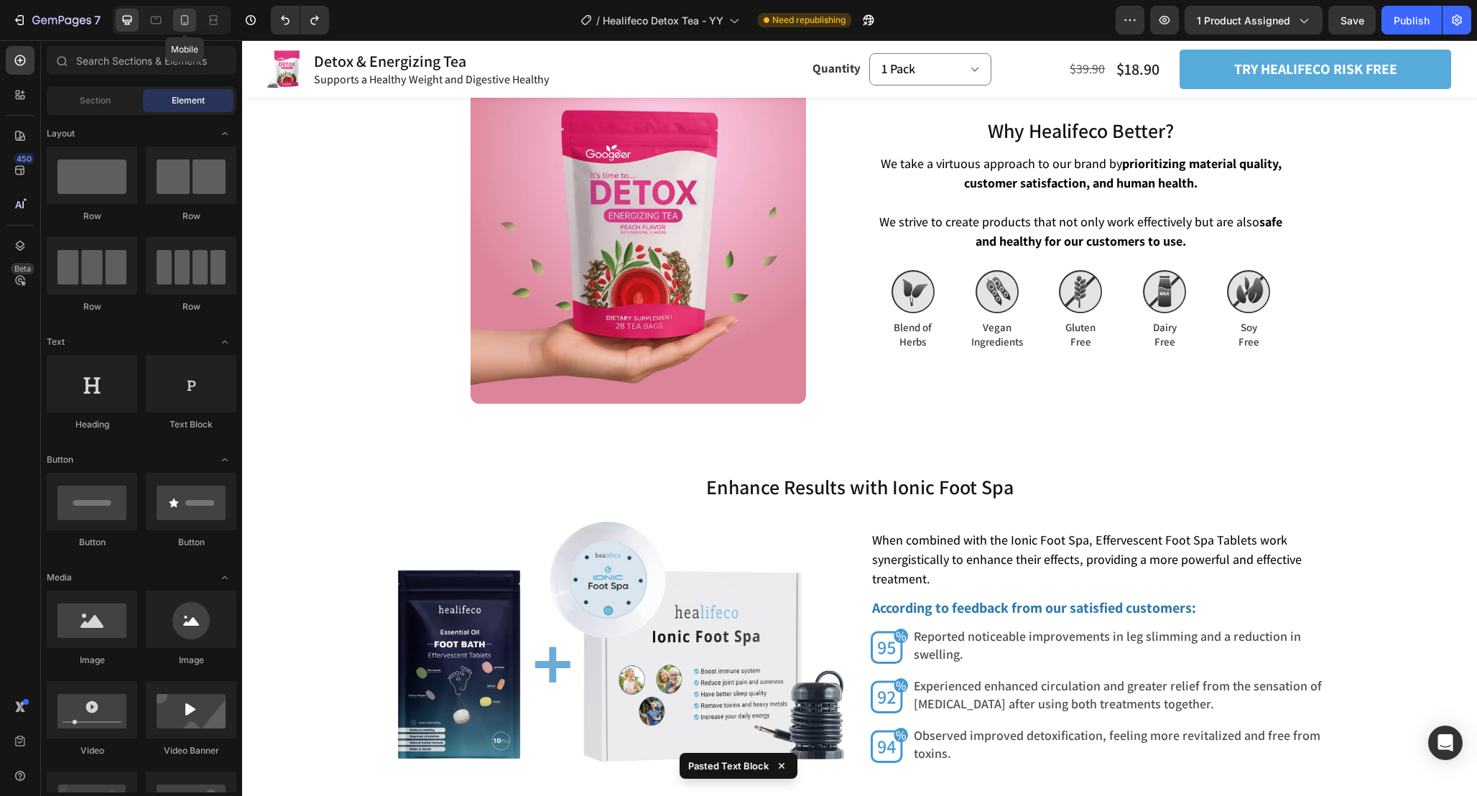
click at [183, 24] on icon at bounding box center [185, 20] width 8 height 10
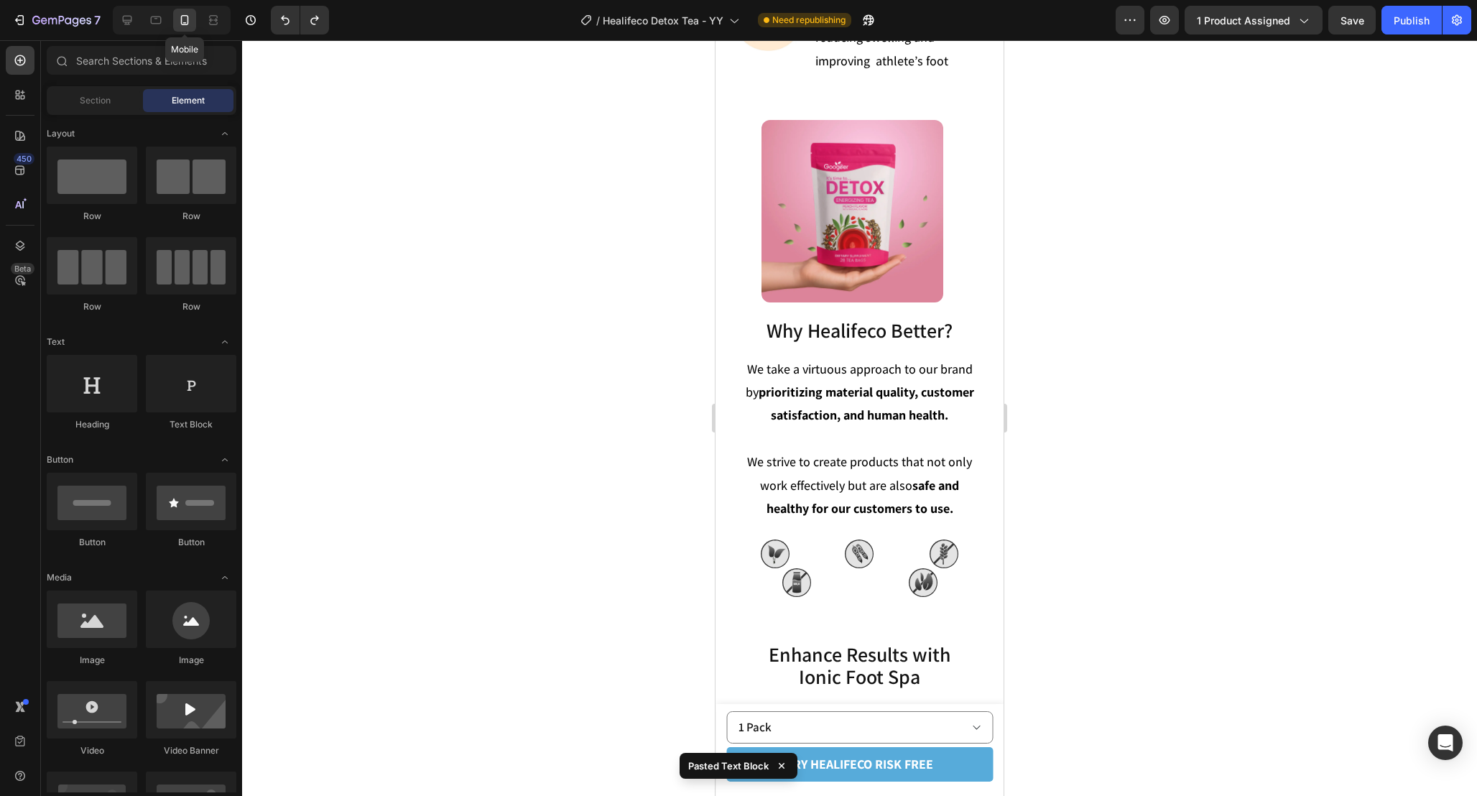
scroll to position [4829, 0]
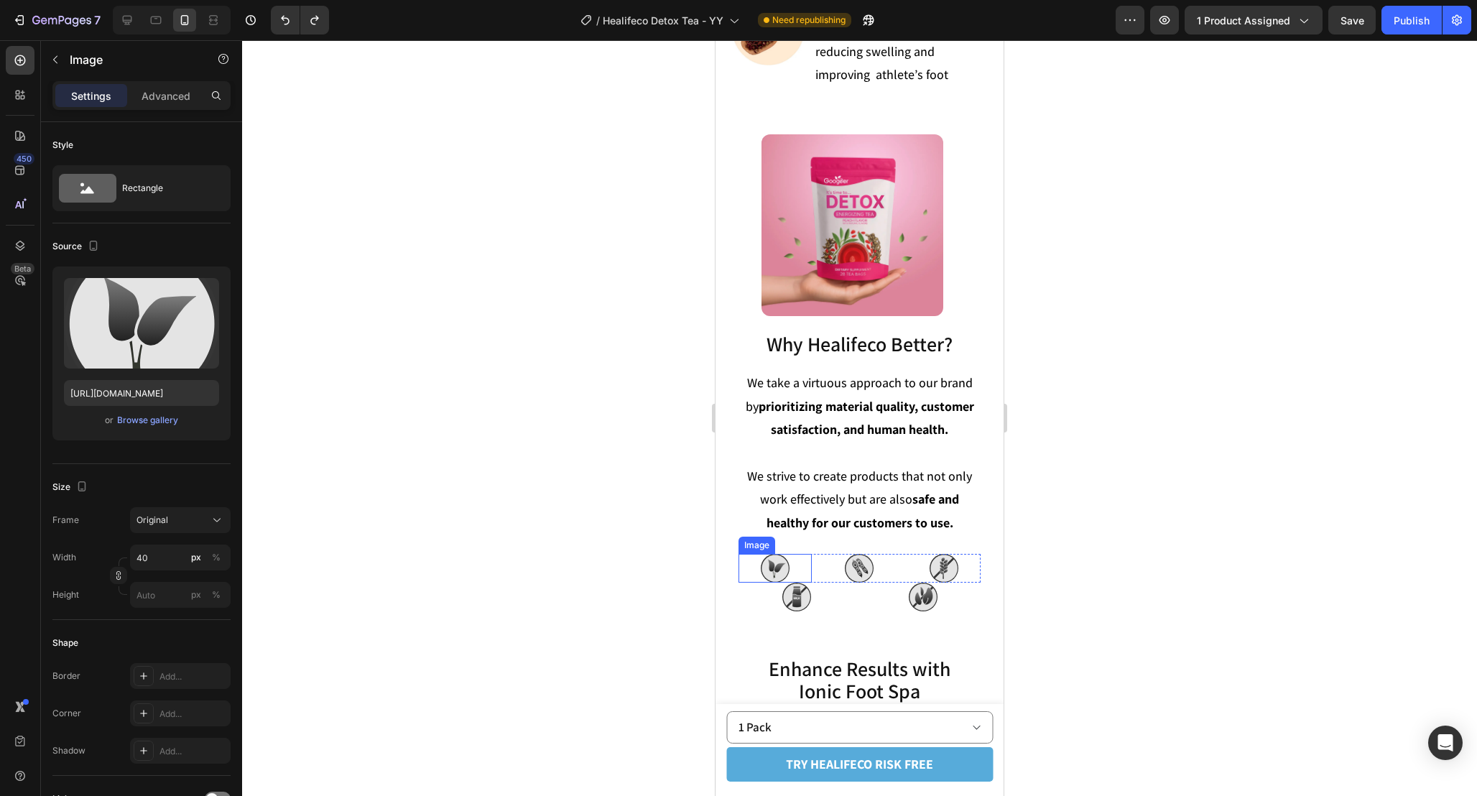
click at [779, 554] on img at bounding box center [775, 568] width 29 height 29
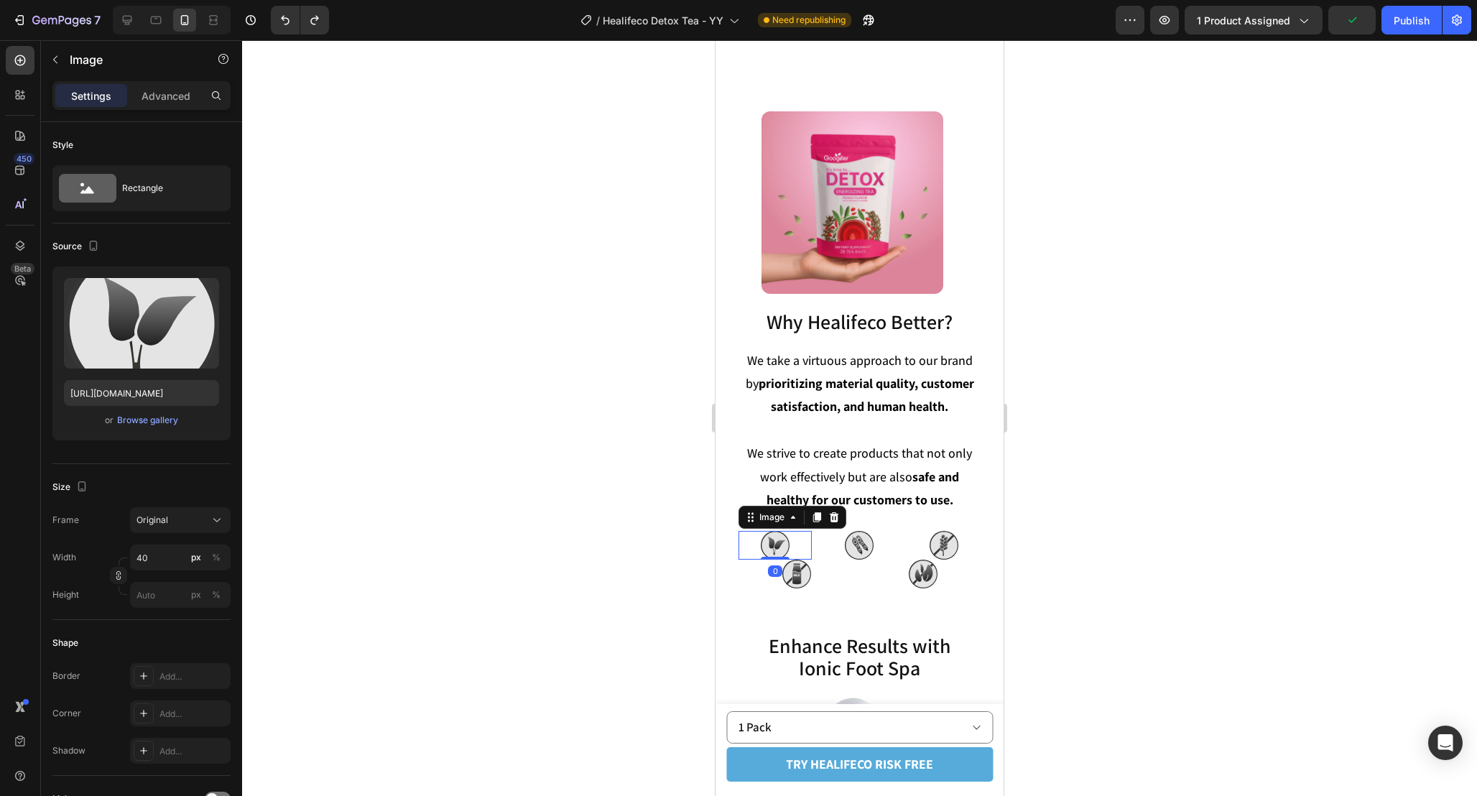
scroll to position [4959, 0]
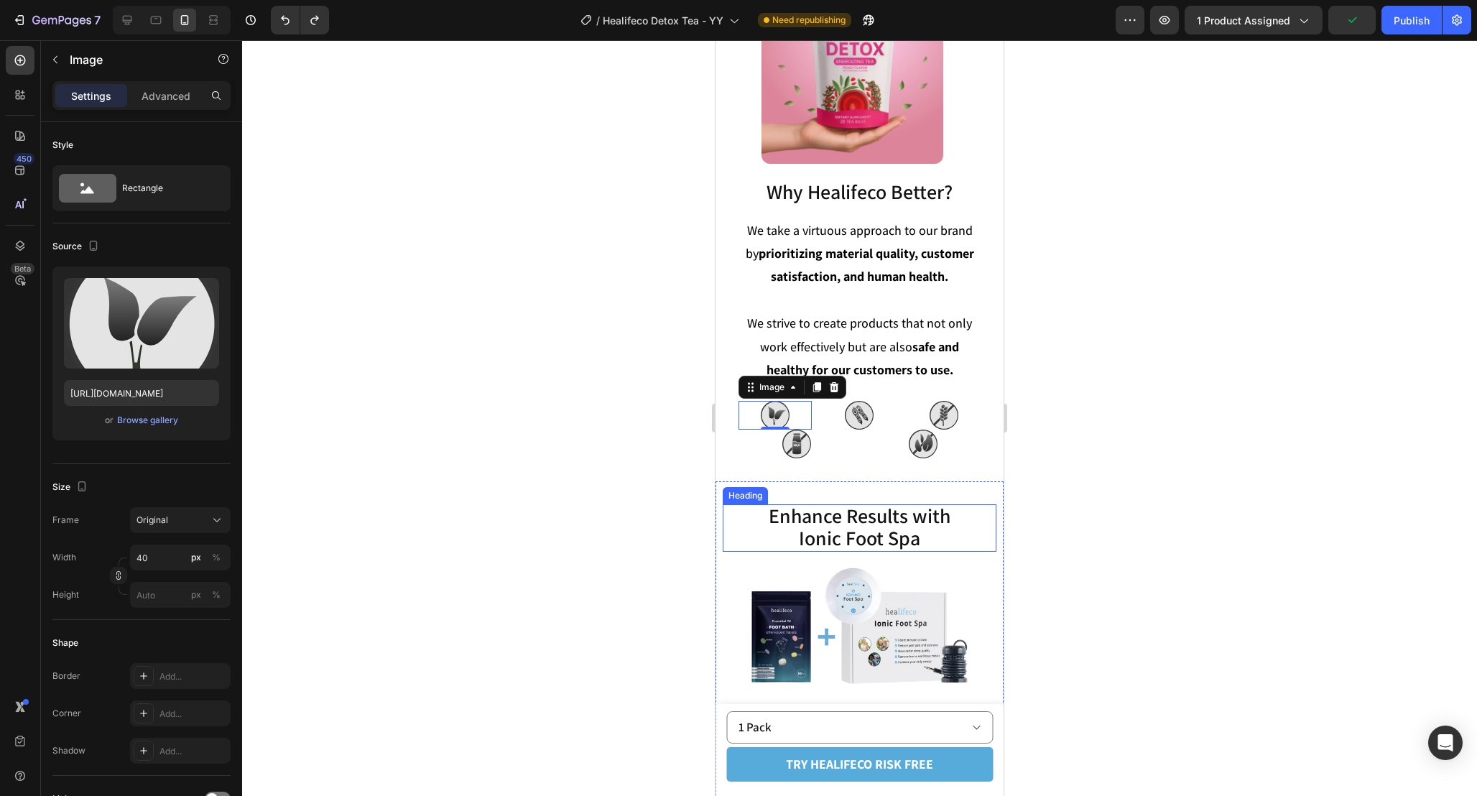
click at [846, 524] on span "Enhance Results with Ionic Foot Spa" at bounding box center [860, 526] width 182 height 49
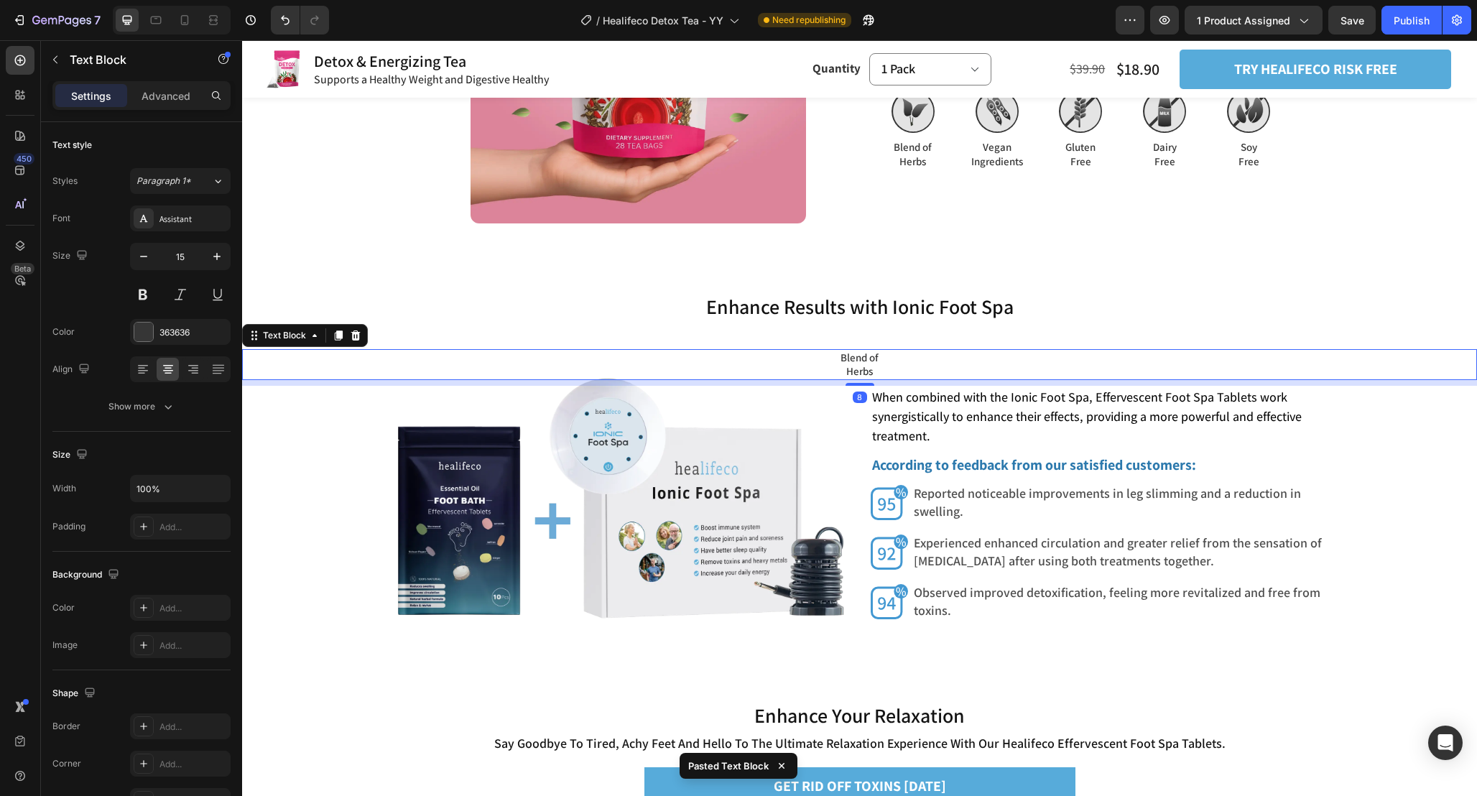
scroll to position [4944, 0]
click at [153, 111] on div "Settings Advanced" at bounding box center [141, 101] width 201 height 41
click at [154, 91] on p "Advanced" at bounding box center [166, 95] width 49 height 15
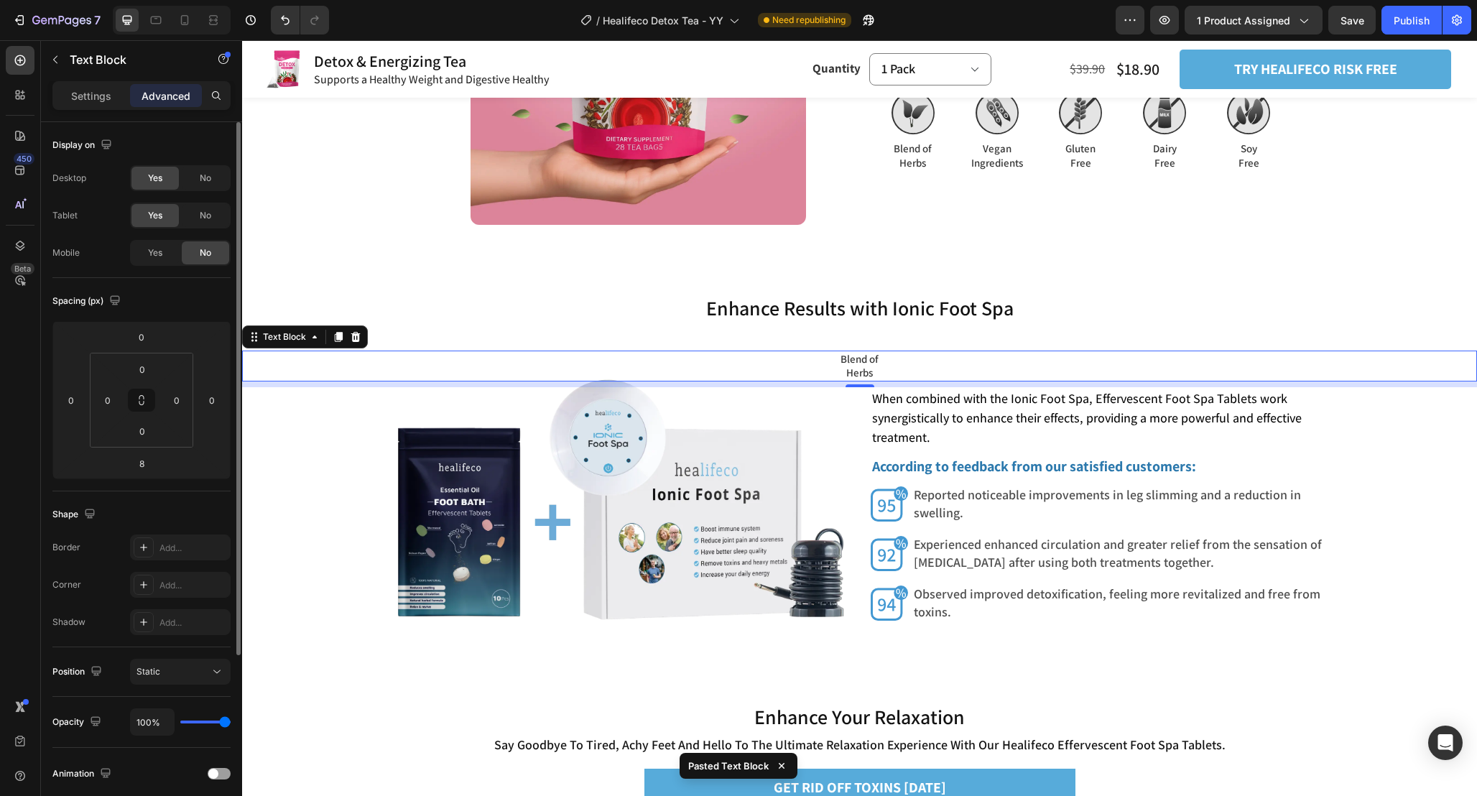
click at [179, 241] on div "Yes No" at bounding box center [180, 253] width 101 height 26
click at [166, 253] on div "Yes" at bounding box center [154, 252] width 47 height 23
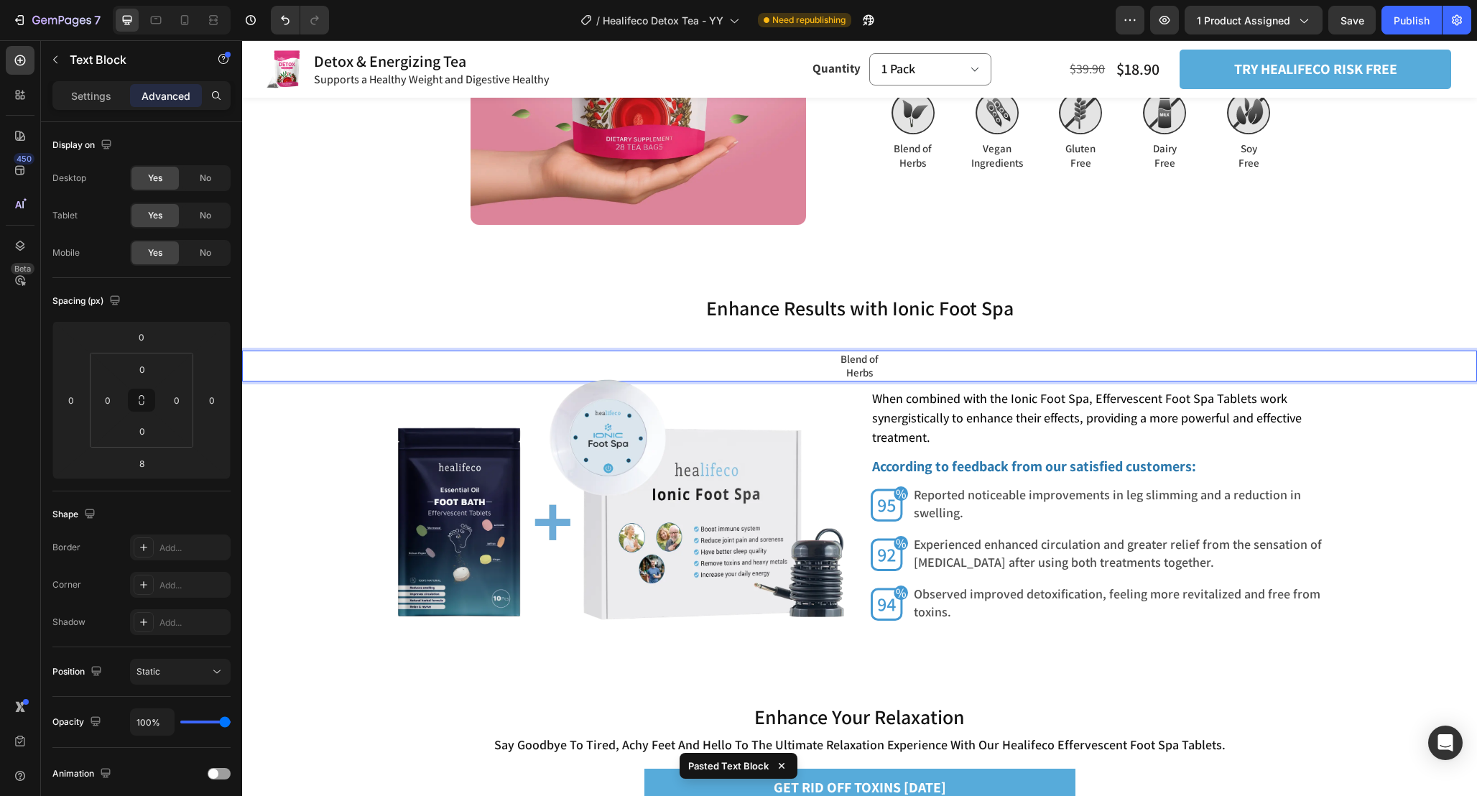
click at [893, 369] on p "Herbs" at bounding box center [860, 373] width 1232 height 14
click at [903, 304] on h2 "Enhance Results with Ionic Foot Spa" at bounding box center [859, 308] width 1235 height 29
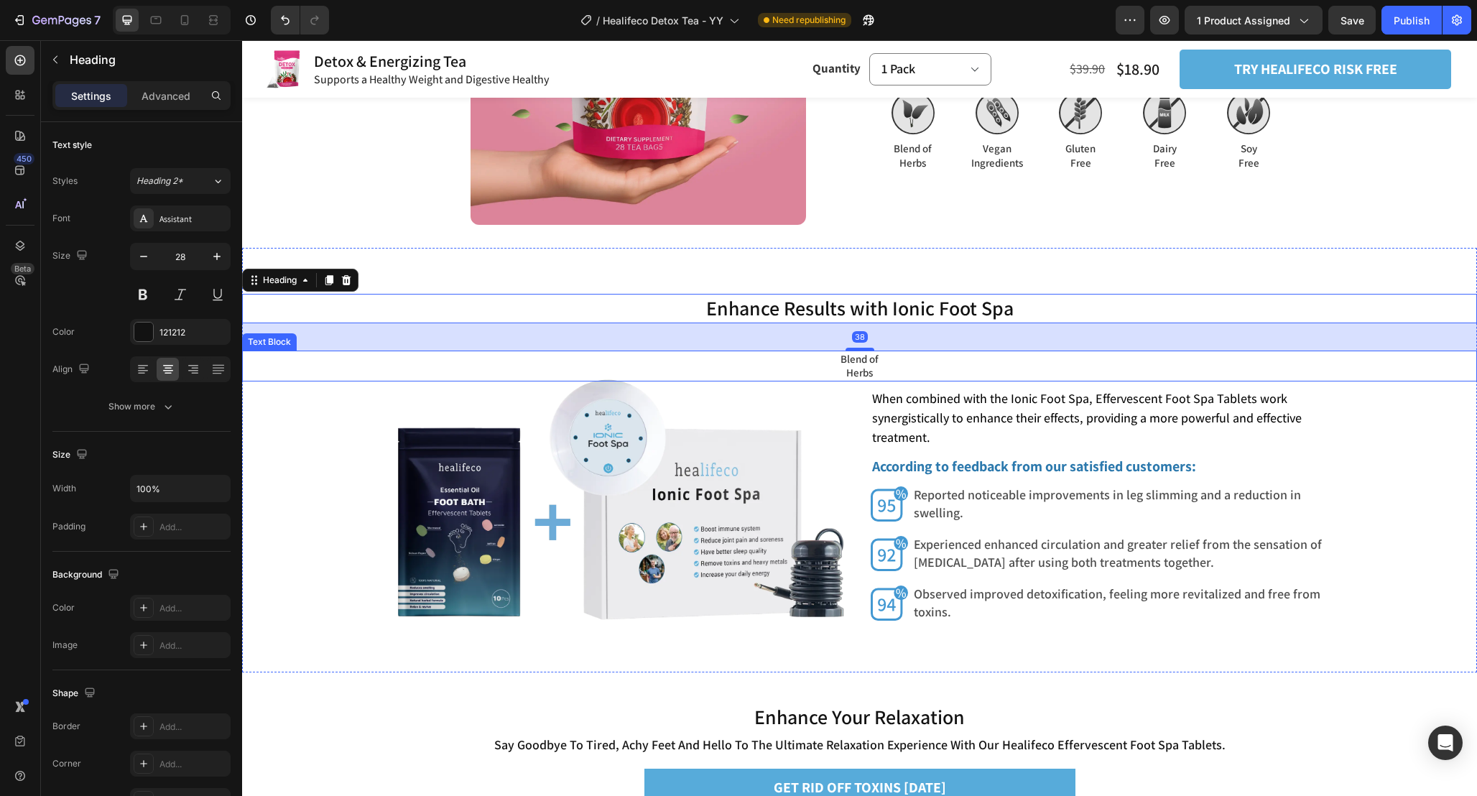
click at [903, 356] on p "Blend of" at bounding box center [860, 359] width 1232 height 14
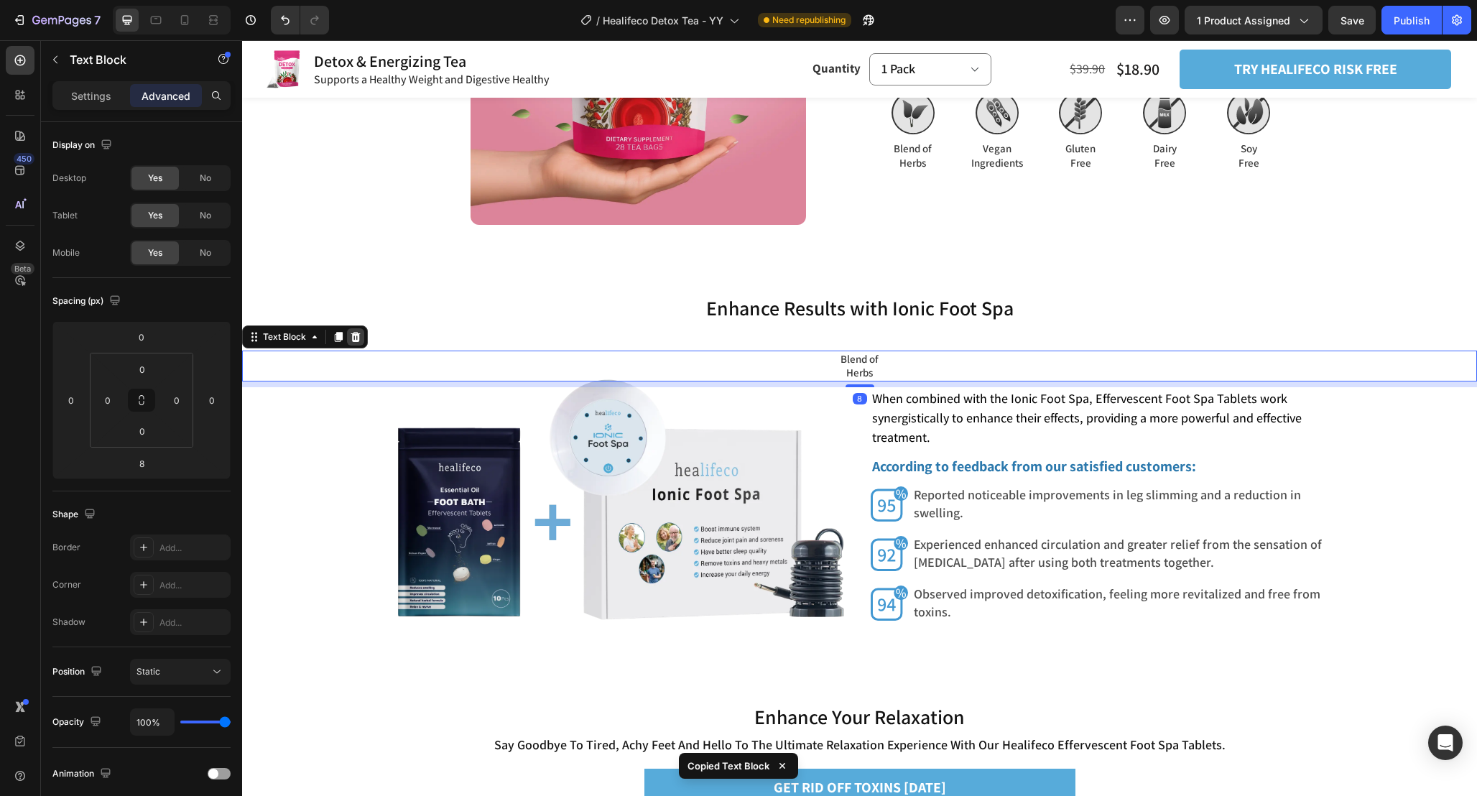
click at [350, 338] on icon at bounding box center [355, 336] width 11 height 11
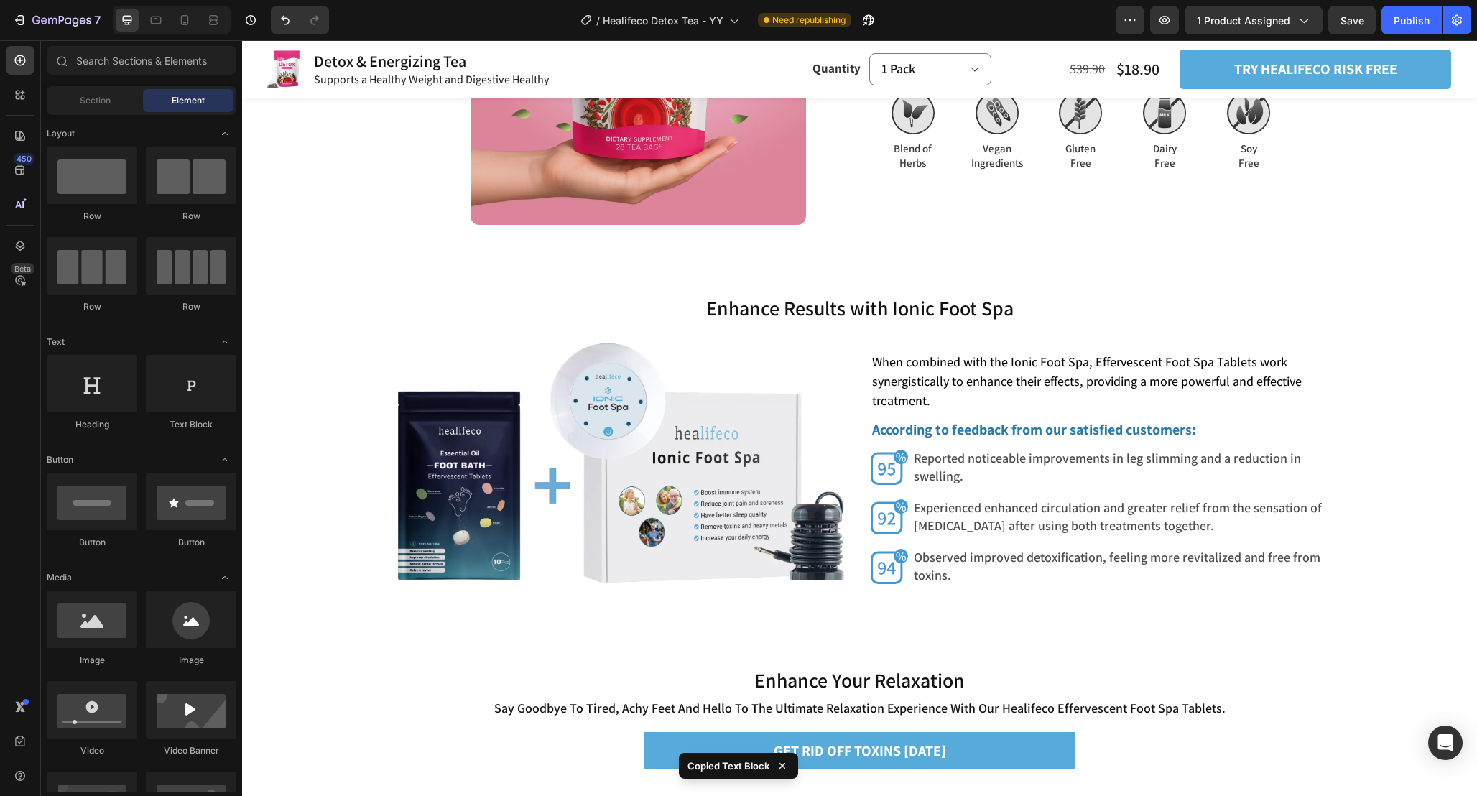
click at [172, 24] on div at bounding box center [172, 20] width 118 height 29
click at [186, 24] on icon at bounding box center [185, 20] width 8 height 10
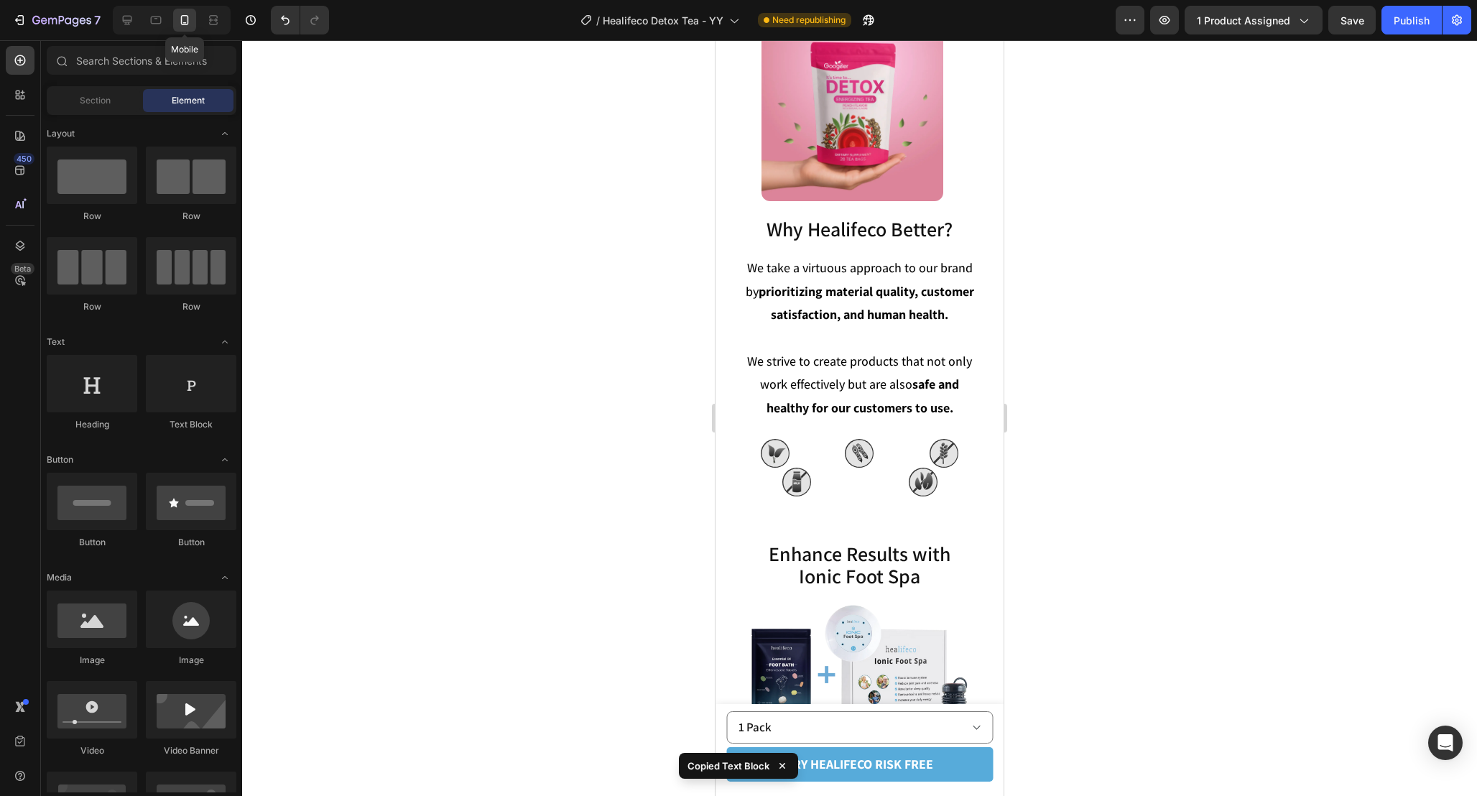
scroll to position [4865, 0]
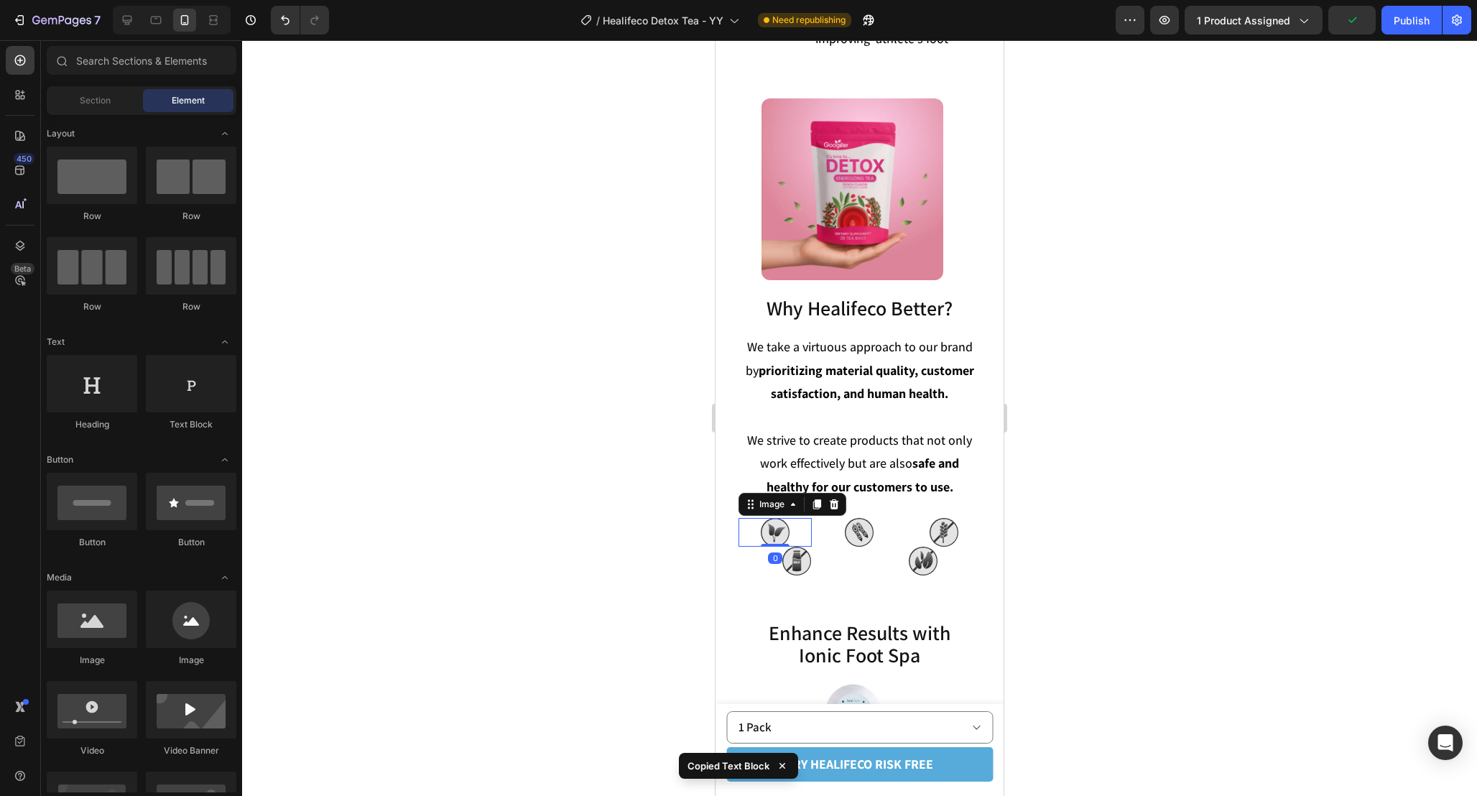
click at [796, 518] on div at bounding box center [775, 532] width 73 height 29
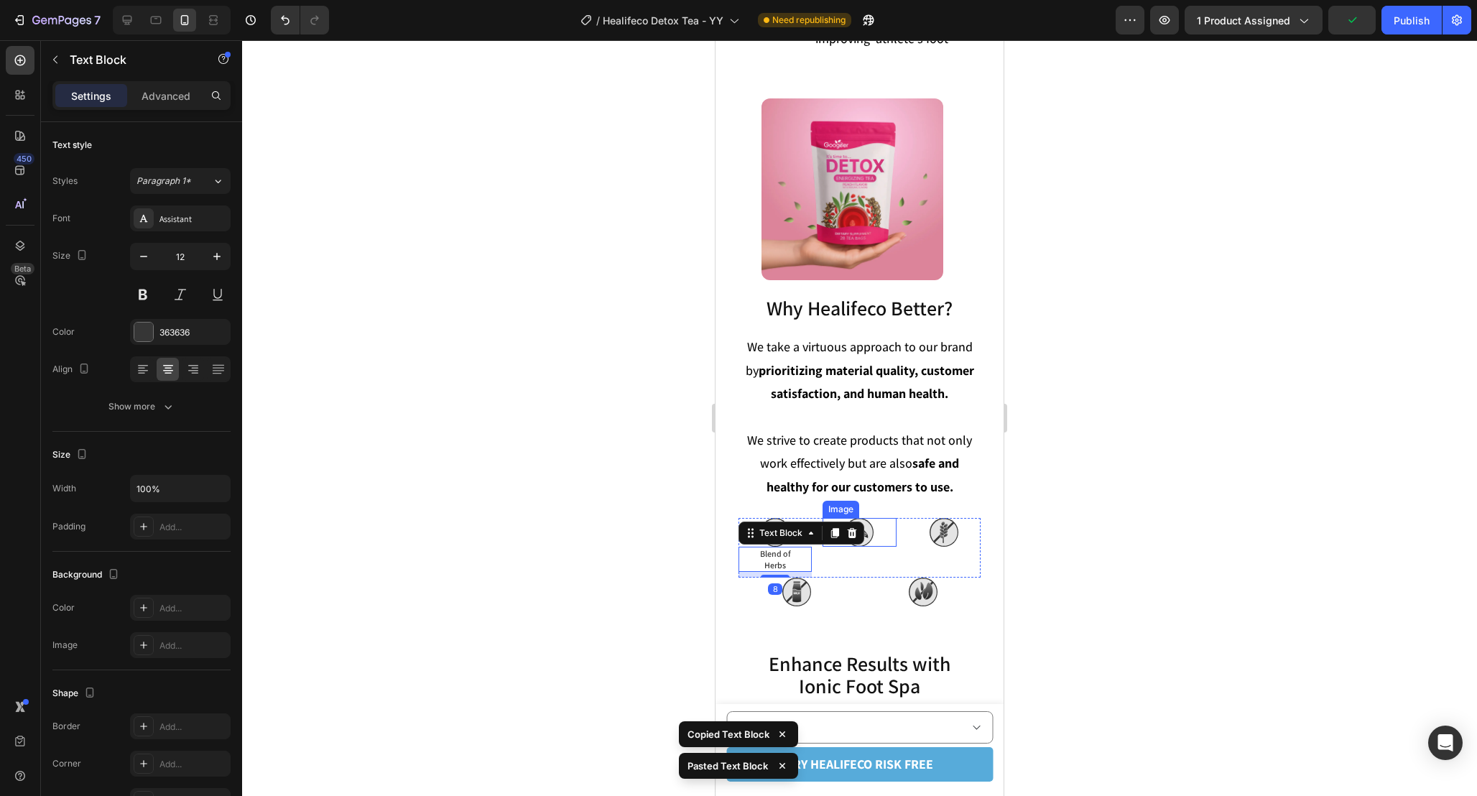
click at [882, 518] on div at bounding box center [859, 532] width 73 height 29
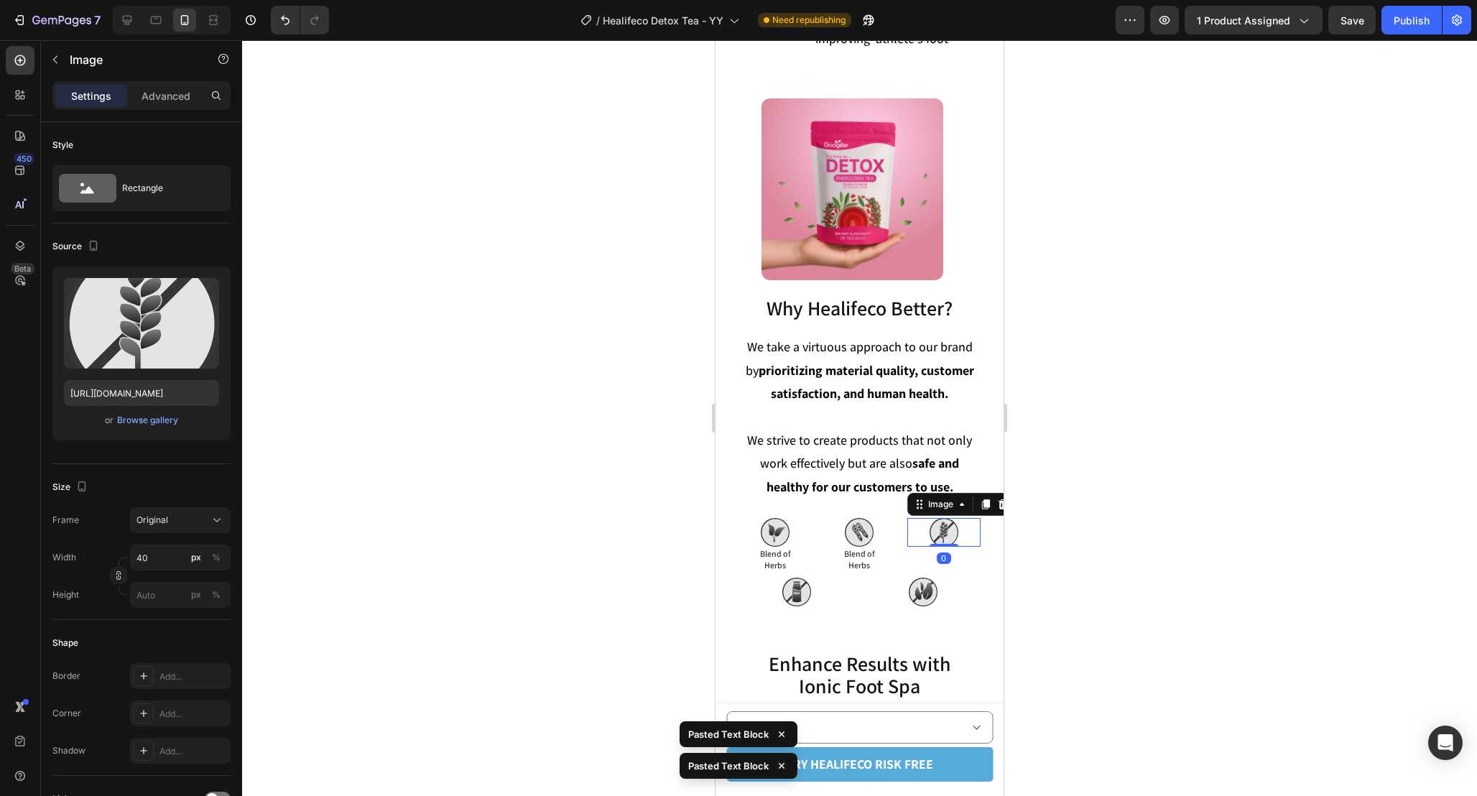
click at [958, 518] on div at bounding box center [943, 532] width 73 height 29
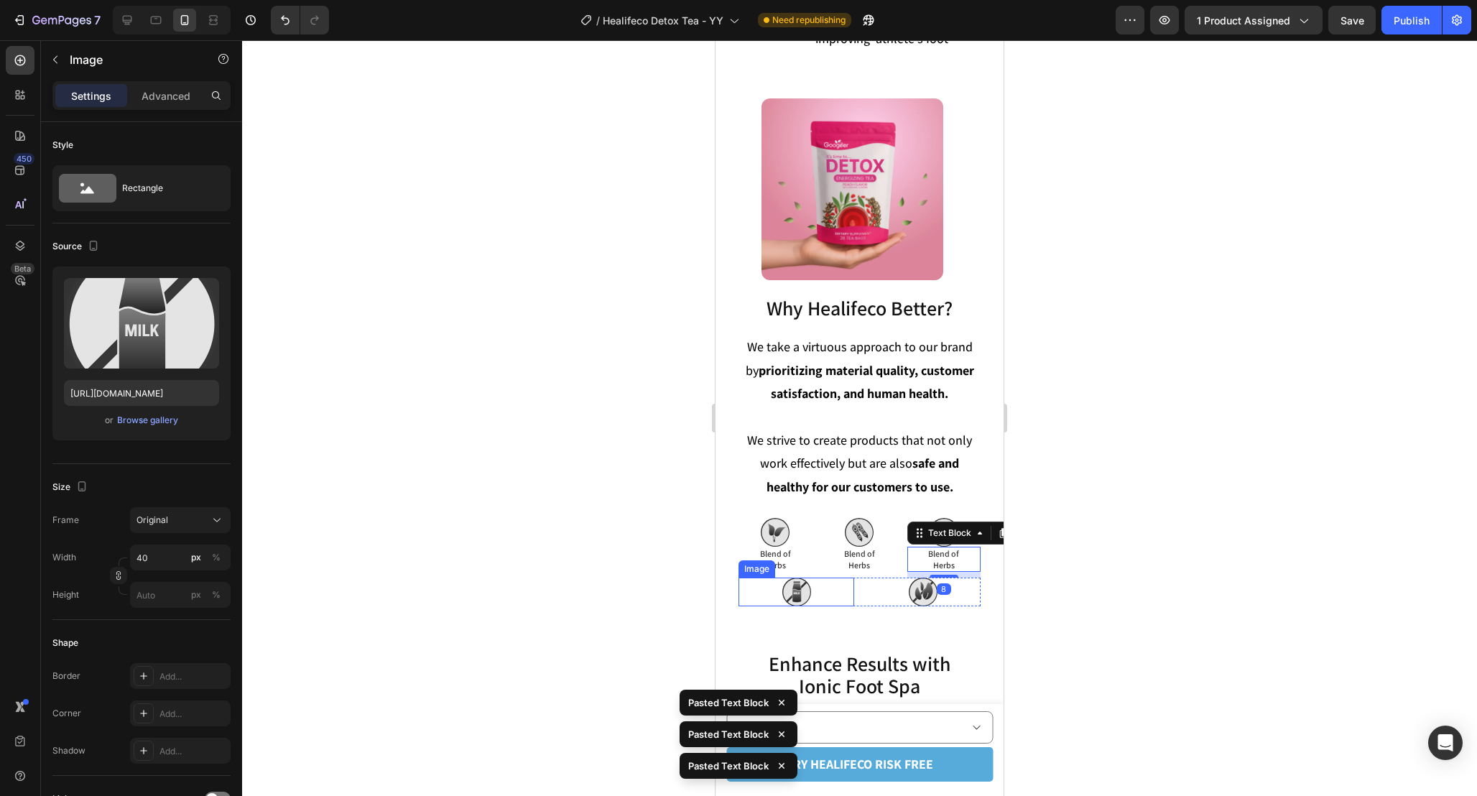
click at [825, 578] on div at bounding box center [797, 592] width 116 height 29
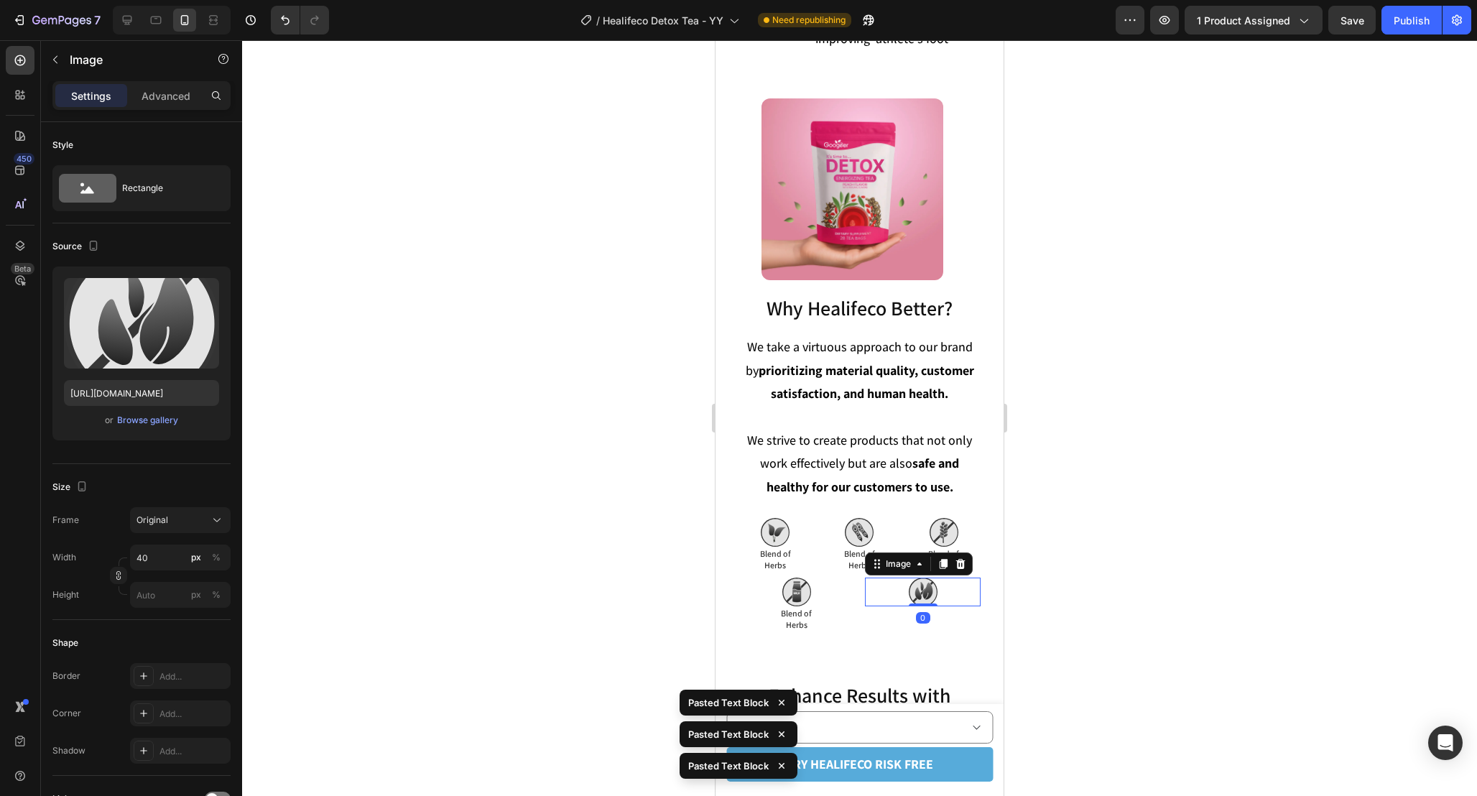
click at [886, 578] on div at bounding box center [923, 592] width 116 height 29
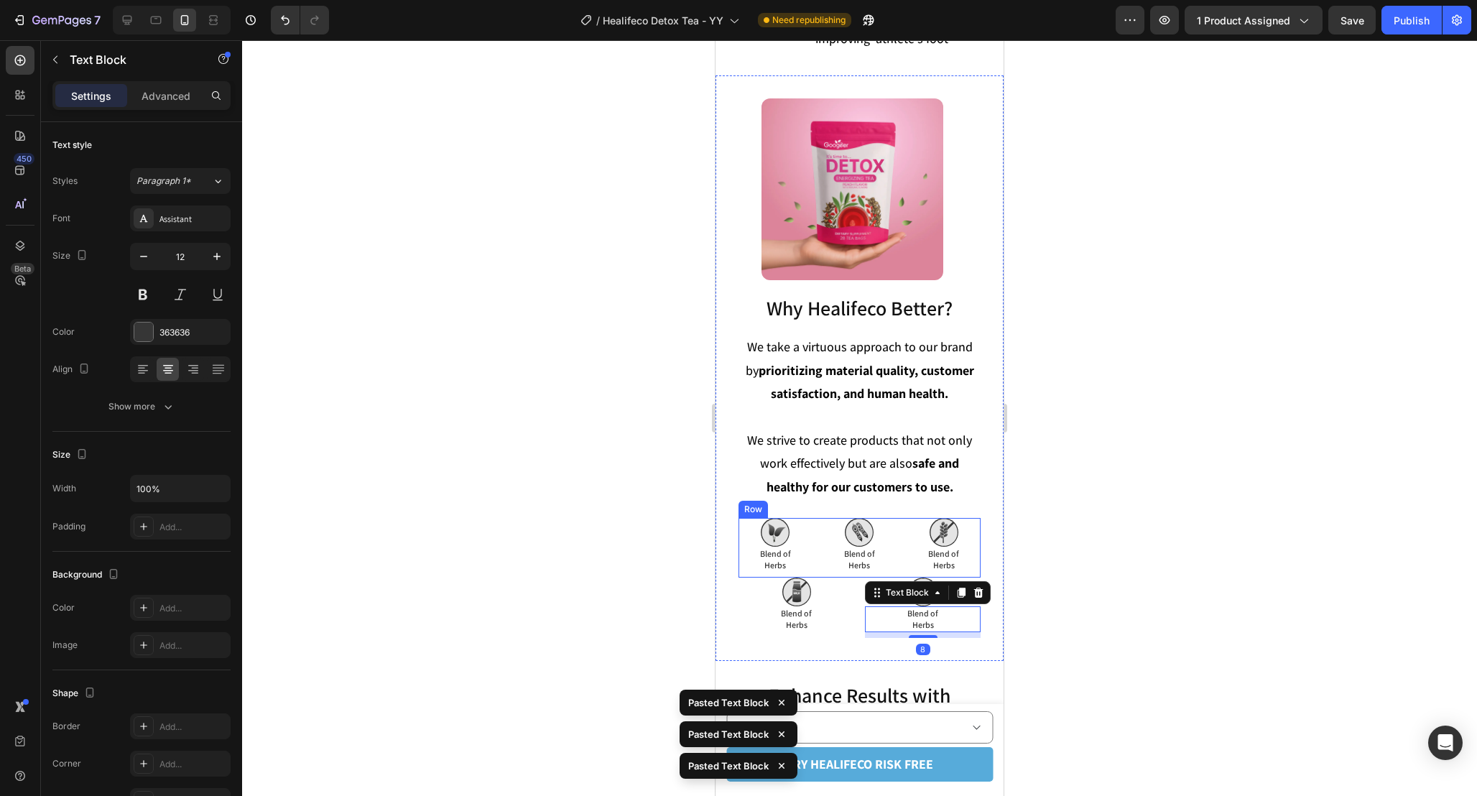
click at [902, 527] on div "Image Blend of Herbs Text Block Blend of Herbs Text Block Image Blend of Herbs …" at bounding box center [860, 548] width 242 height 60
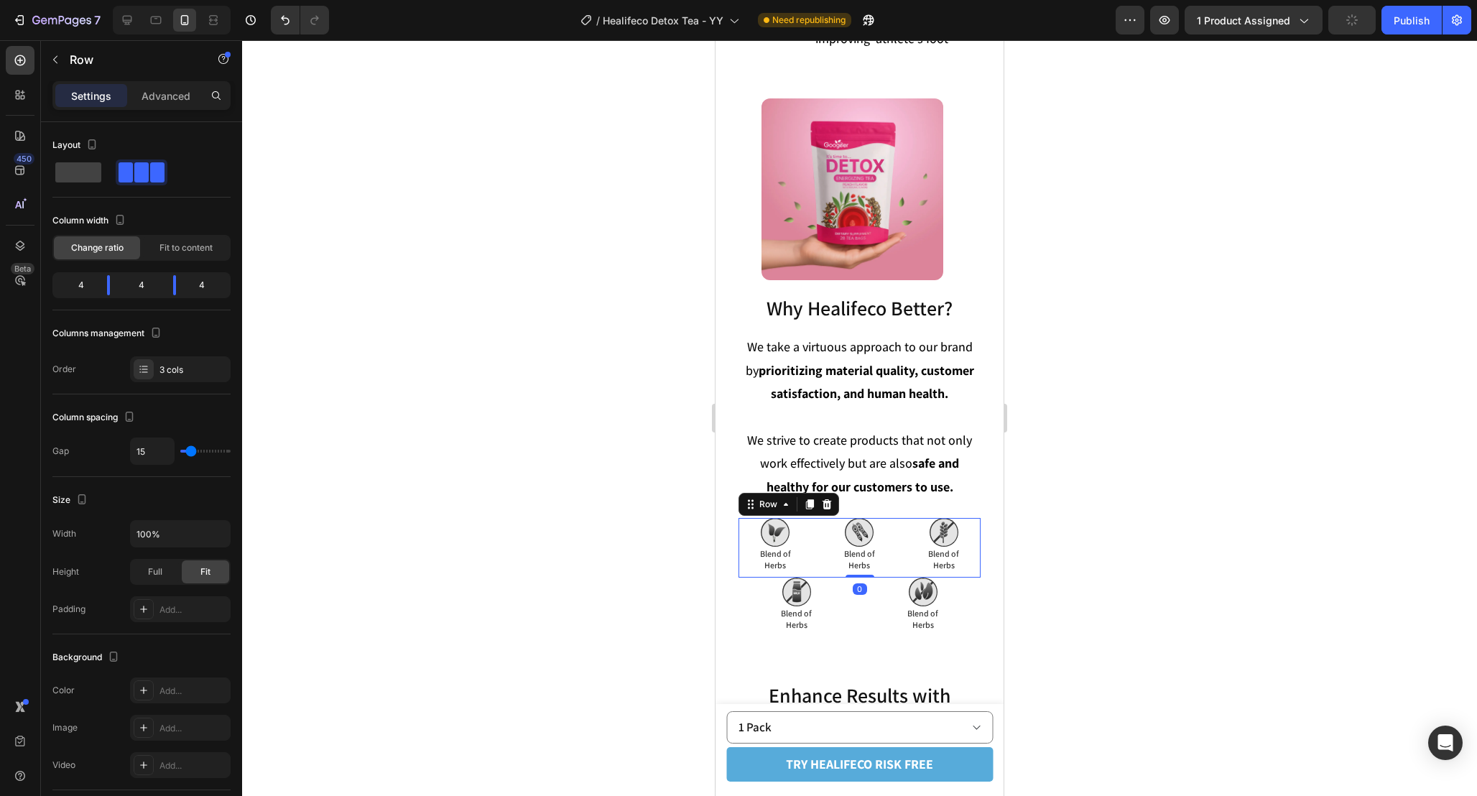
click at [860, 547] on div "Image Blend of Herbs Text Block Blend of Herbs Text Block Image Blend of Herbs …" at bounding box center [860, 548] width 242 height 60
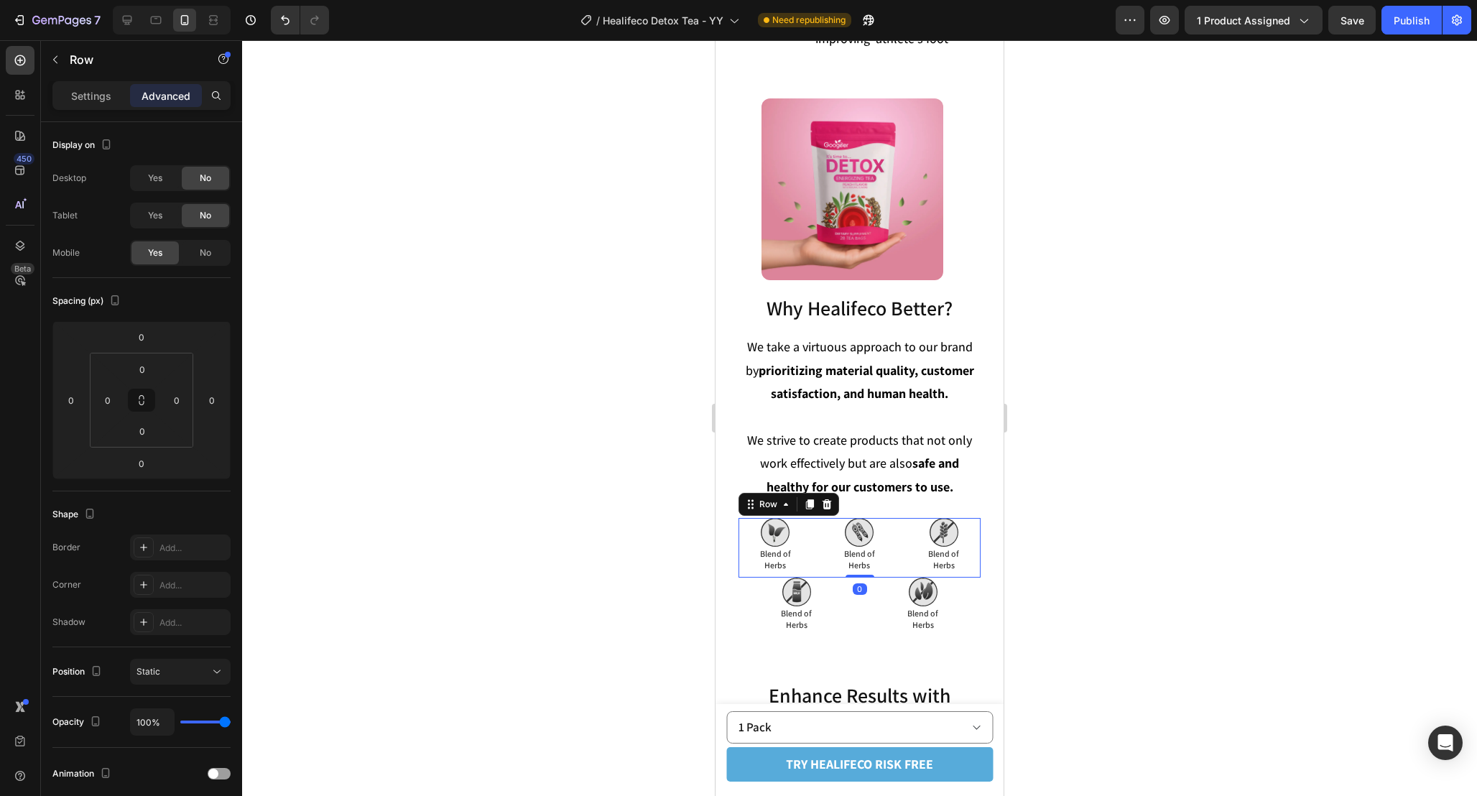
click at [901, 518] on div "Image Blend of Herbs Text Block Blend of Herbs Text Block Image Blend of Herbs …" at bounding box center [860, 548] width 242 height 60
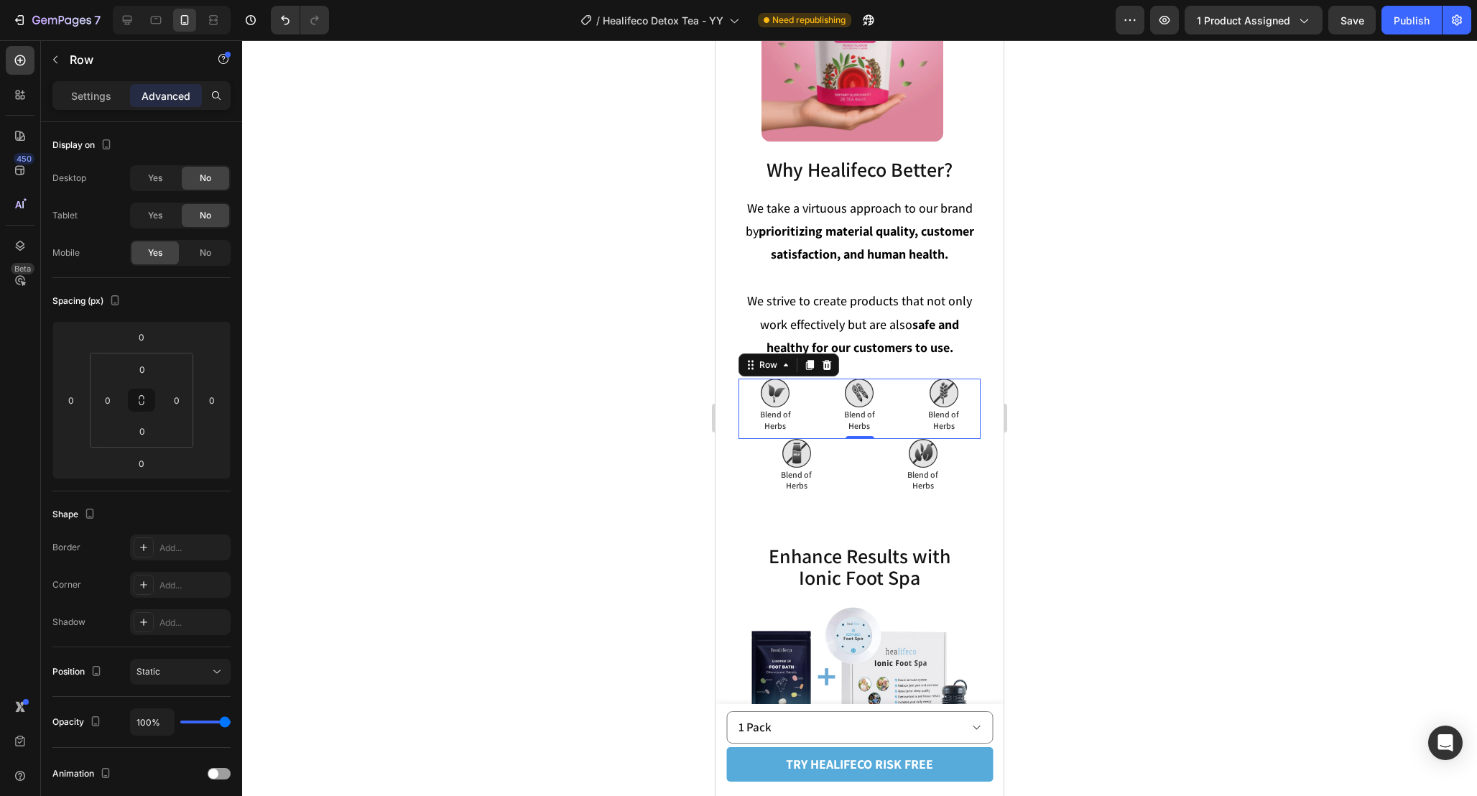
click at [1084, 459] on div at bounding box center [859, 418] width 1235 height 756
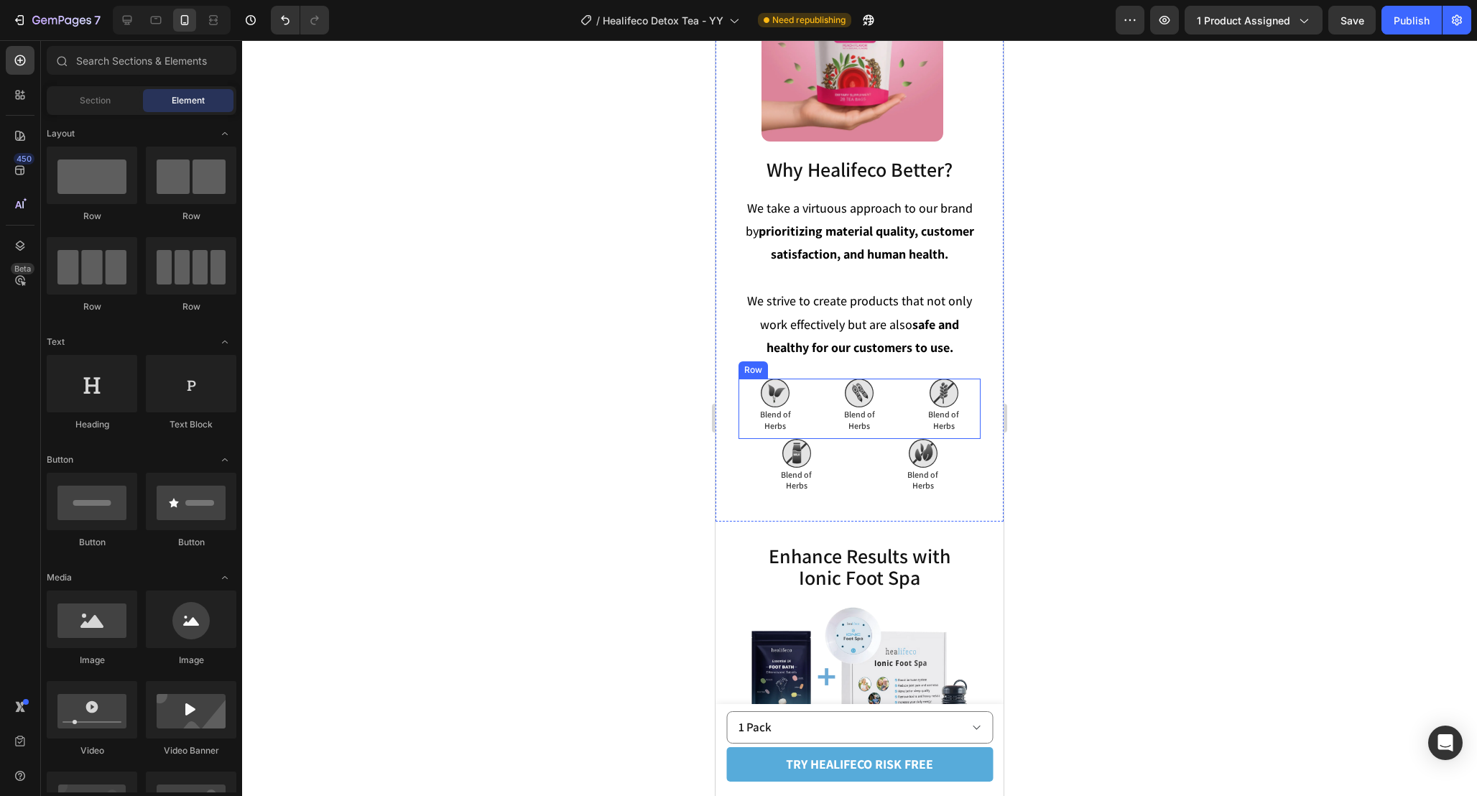
click at [815, 383] on div "Image Blend of Herbs Text Block Blend of Herbs Text Block Image Blend of Herbs …" at bounding box center [860, 409] width 242 height 60
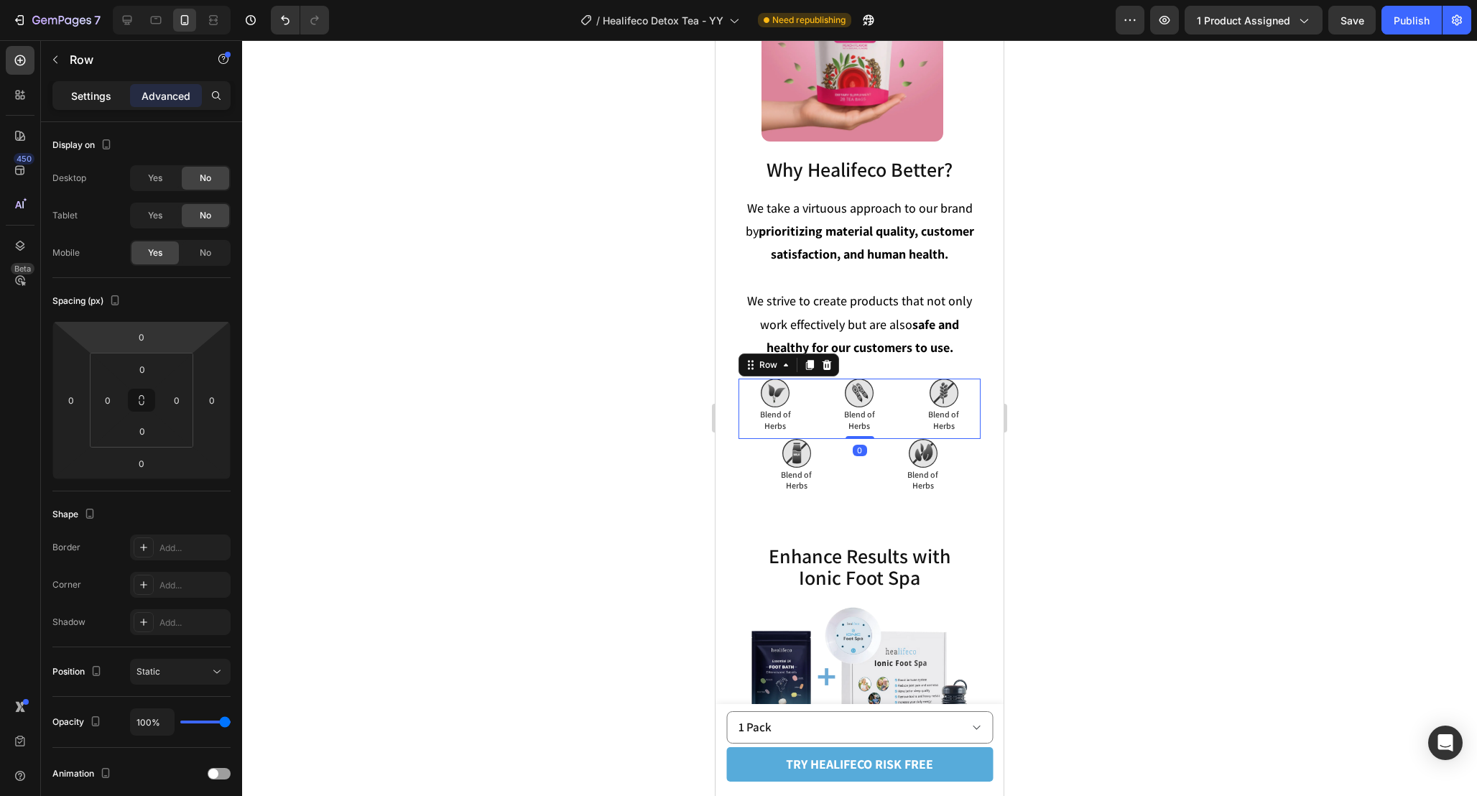
click at [93, 106] on div "Settings" at bounding box center [91, 95] width 72 height 23
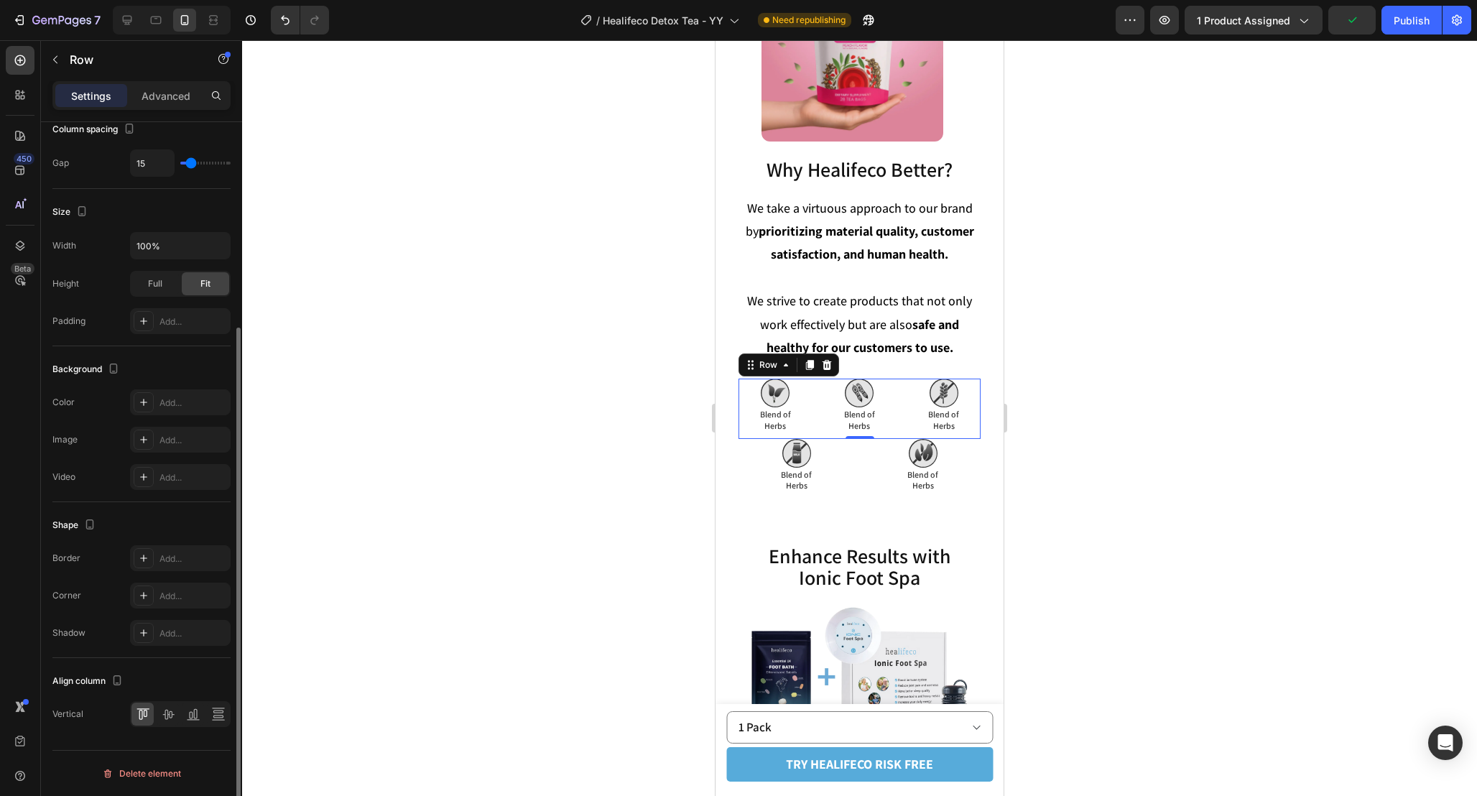
scroll to position [0, 0]
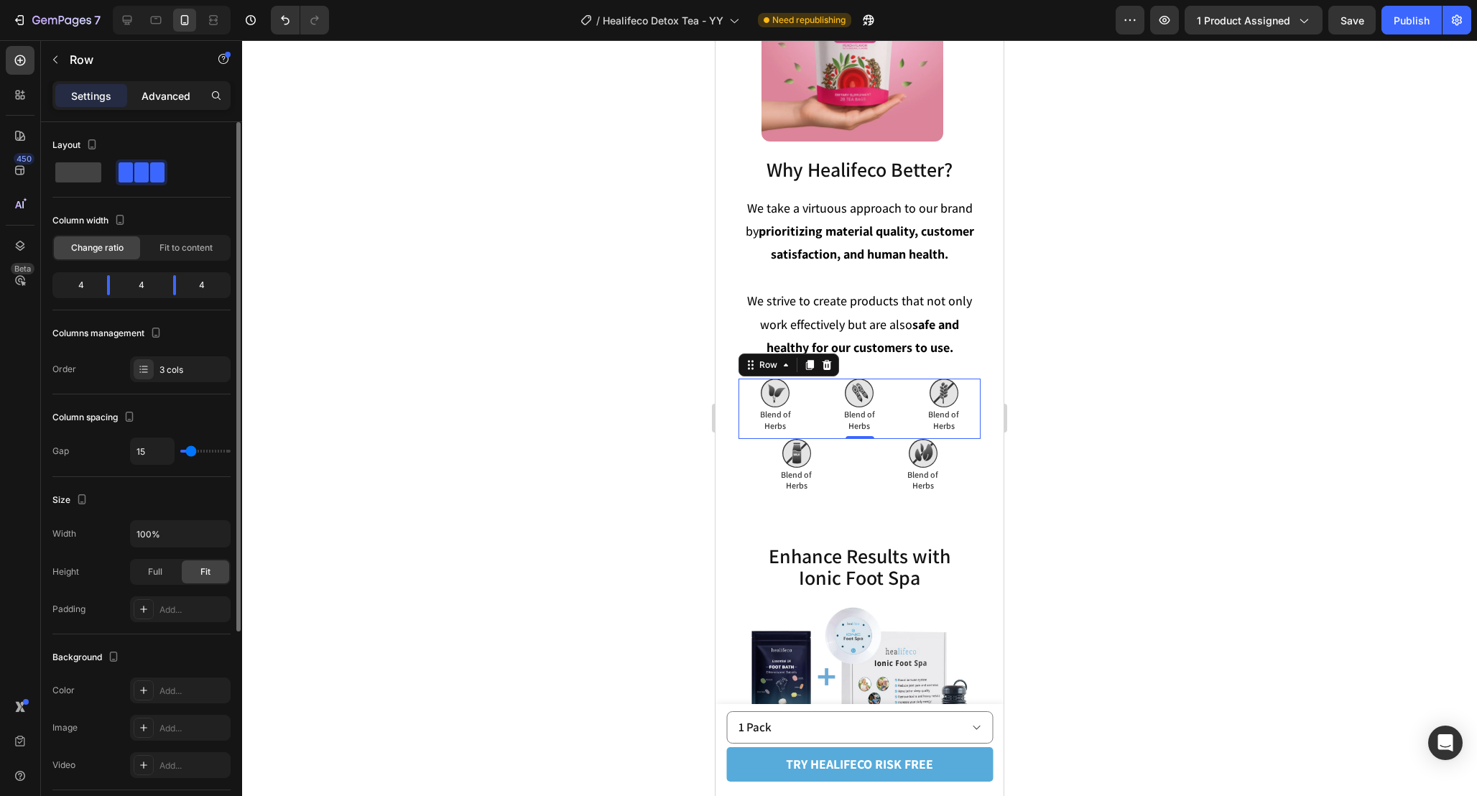
click at [165, 99] on p "Advanced" at bounding box center [166, 95] width 49 height 15
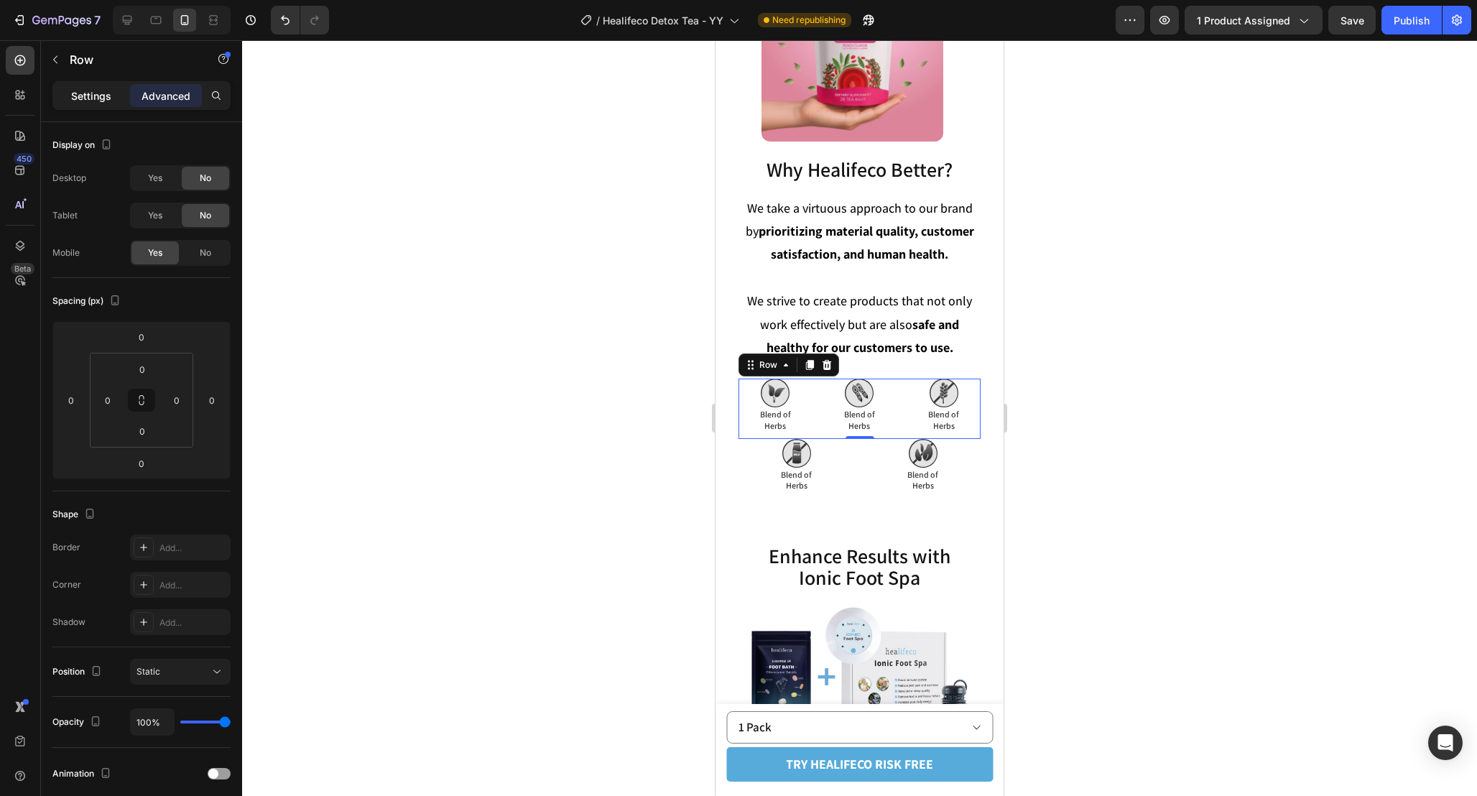
click at [89, 99] on p "Settings" at bounding box center [91, 95] width 40 height 15
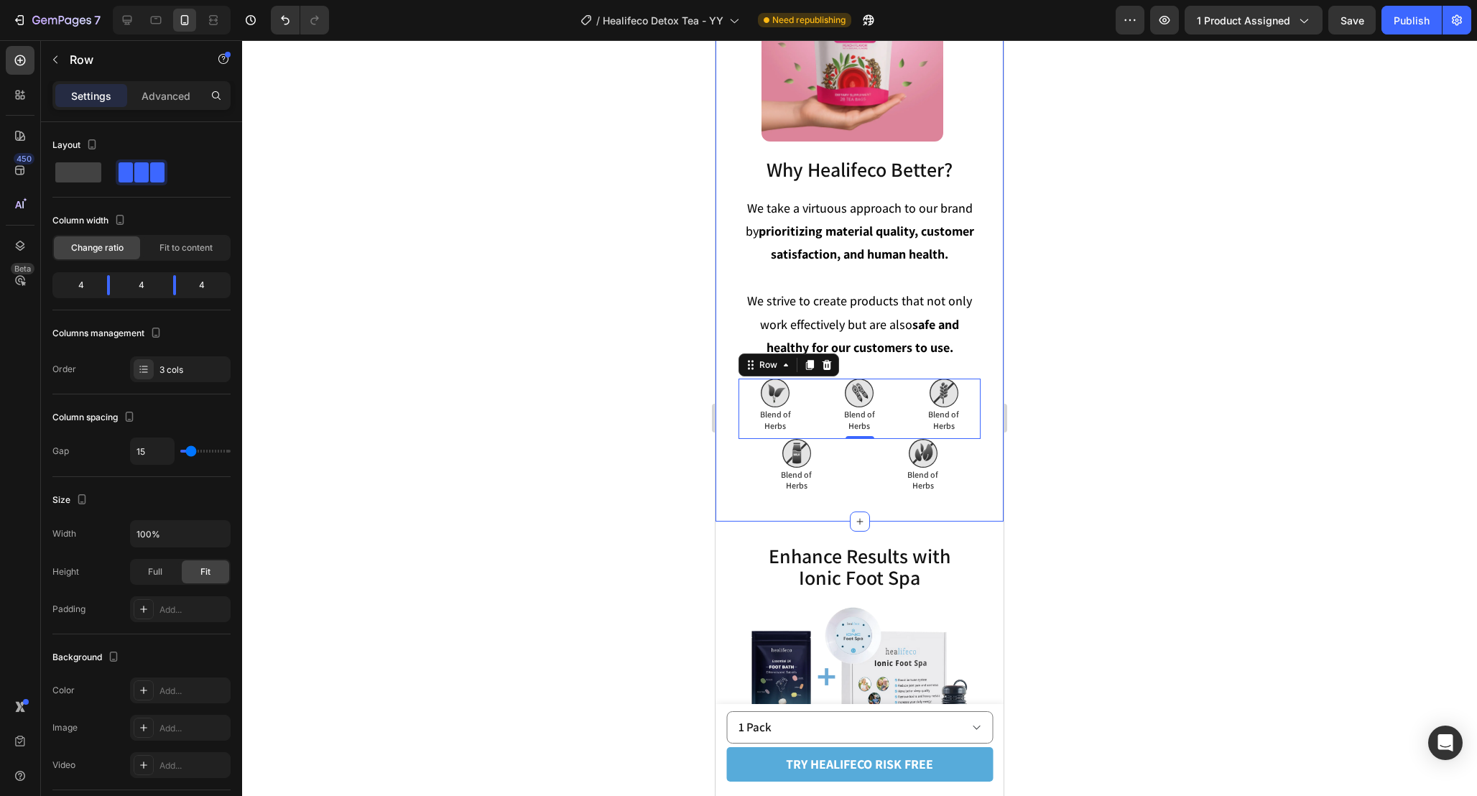
click at [734, 404] on div "Why Healifeco Better? Heading Why Healifeco Better? Heading We take a virtuous …" at bounding box center [860, 229] width 288 height 586
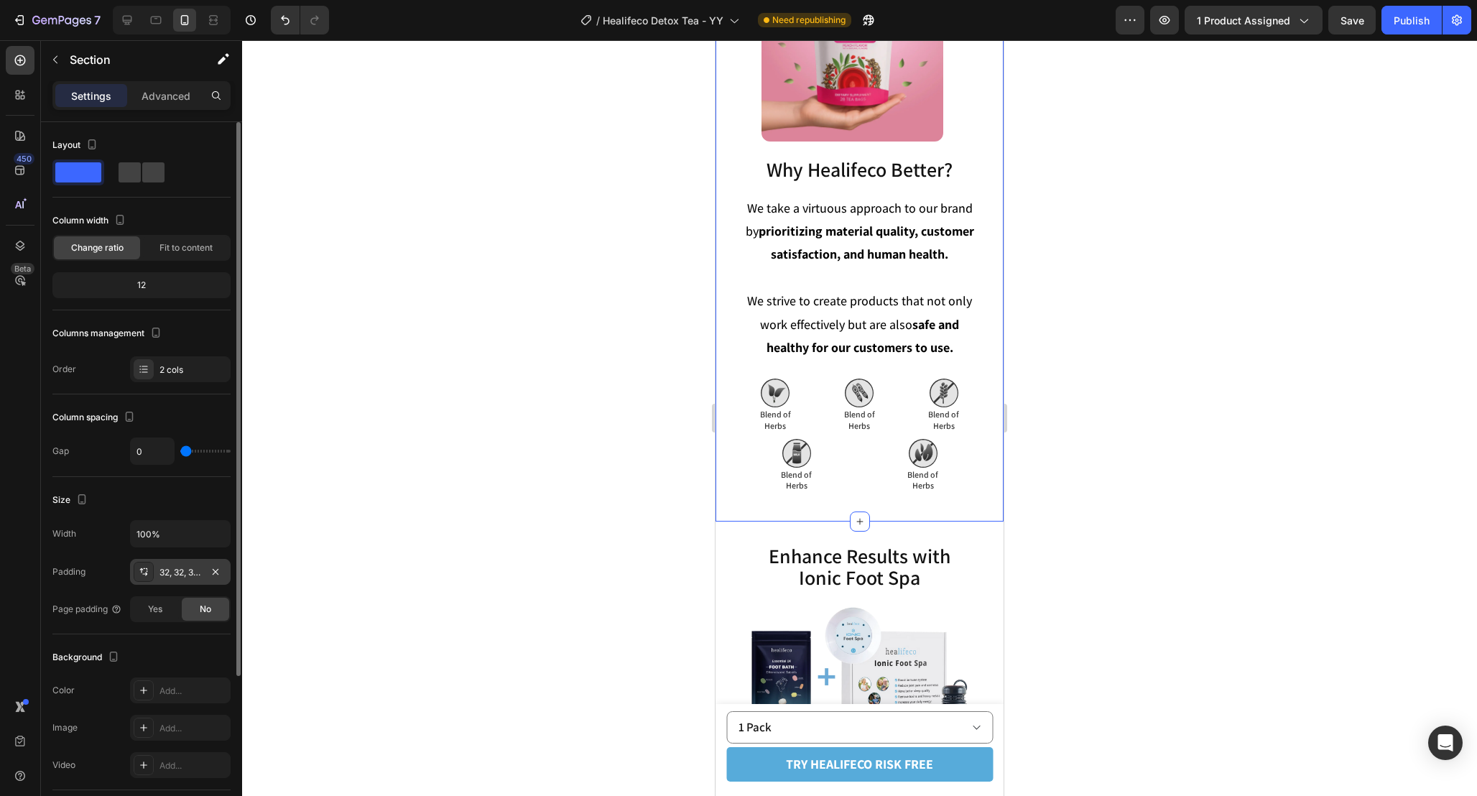
click at [182, 575] on div "32, 32, 32, 32" at bounding box center [180, 572] width 42 height 13
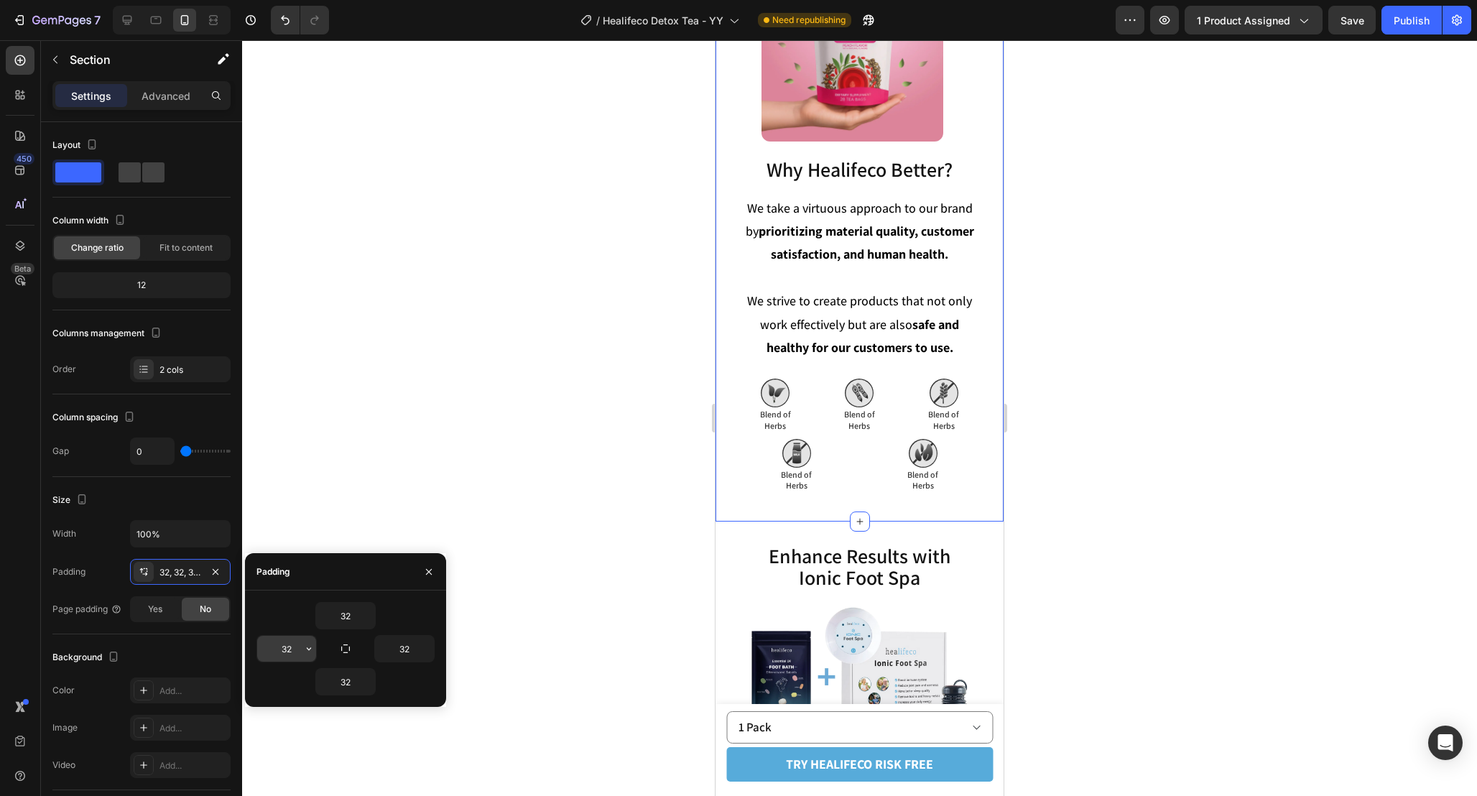
click at [297, 652] on input "32" at bounding box center [286, 649] width 59 height 26
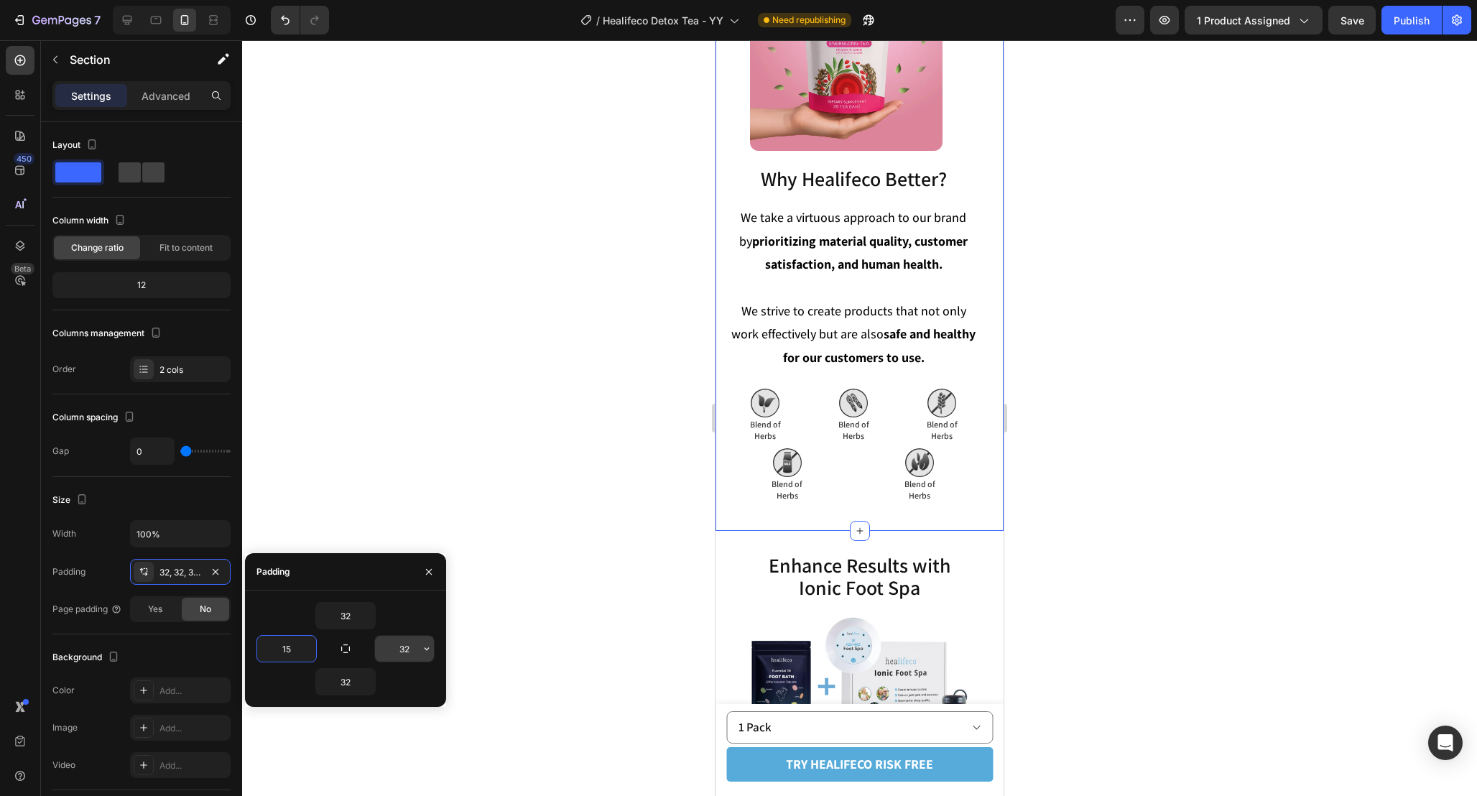
type input "15"
click at [409, 649] on input "32" at bounding box center [404, 649] width 59 height 26
type input "15"
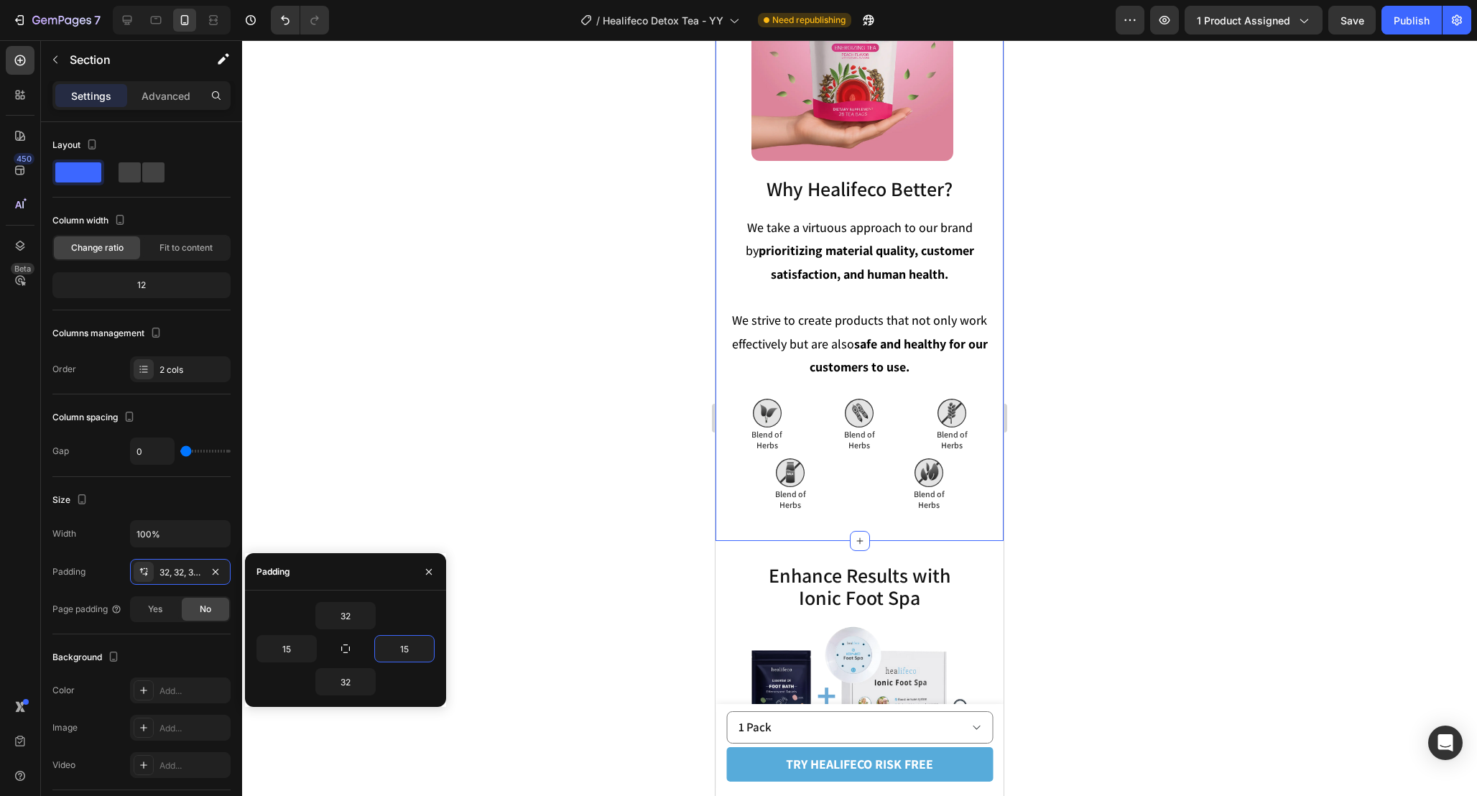
click at [1114, 381] on div at bounding box center [859, 418] width 1235 height 756
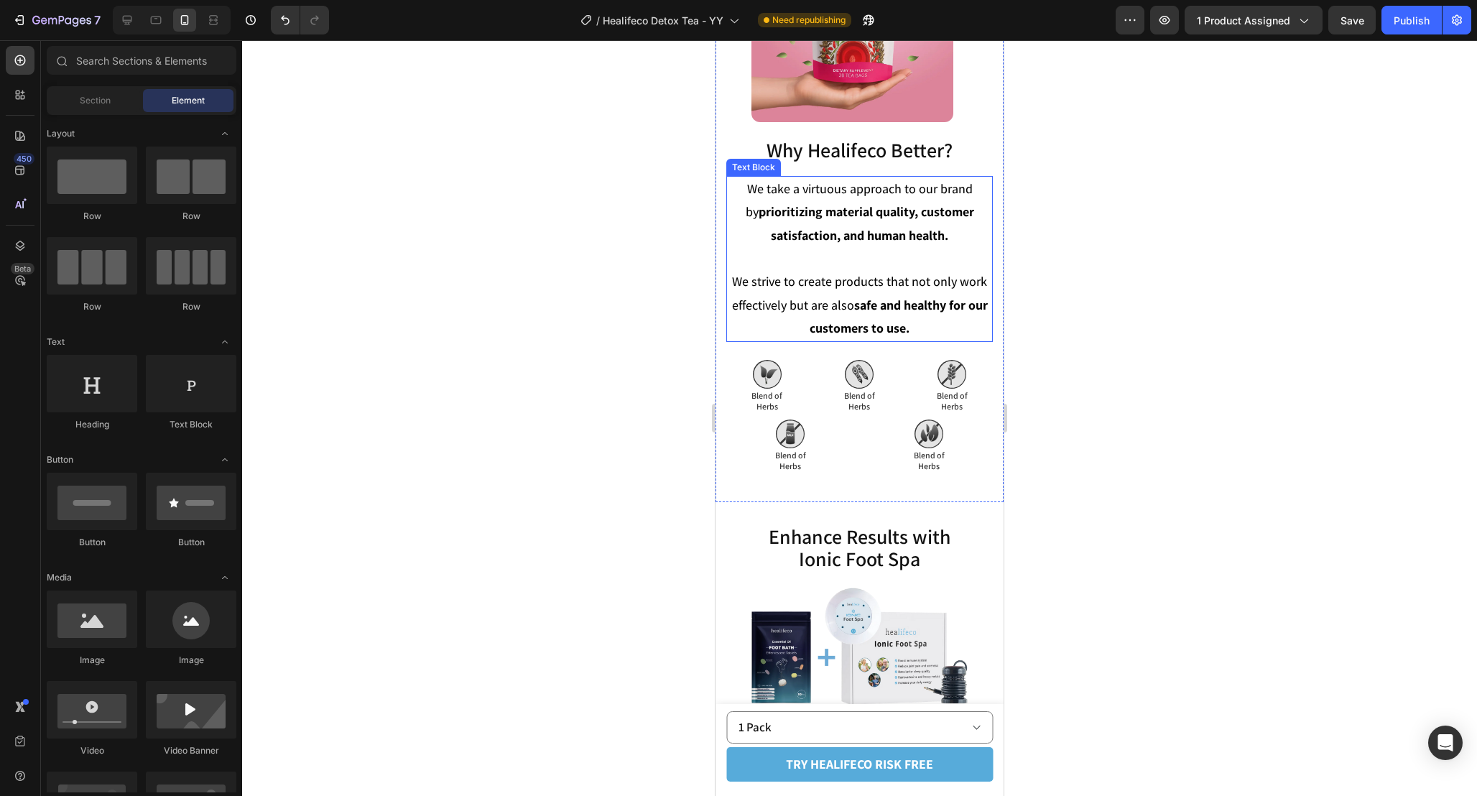
scroll to position [5058, 0]
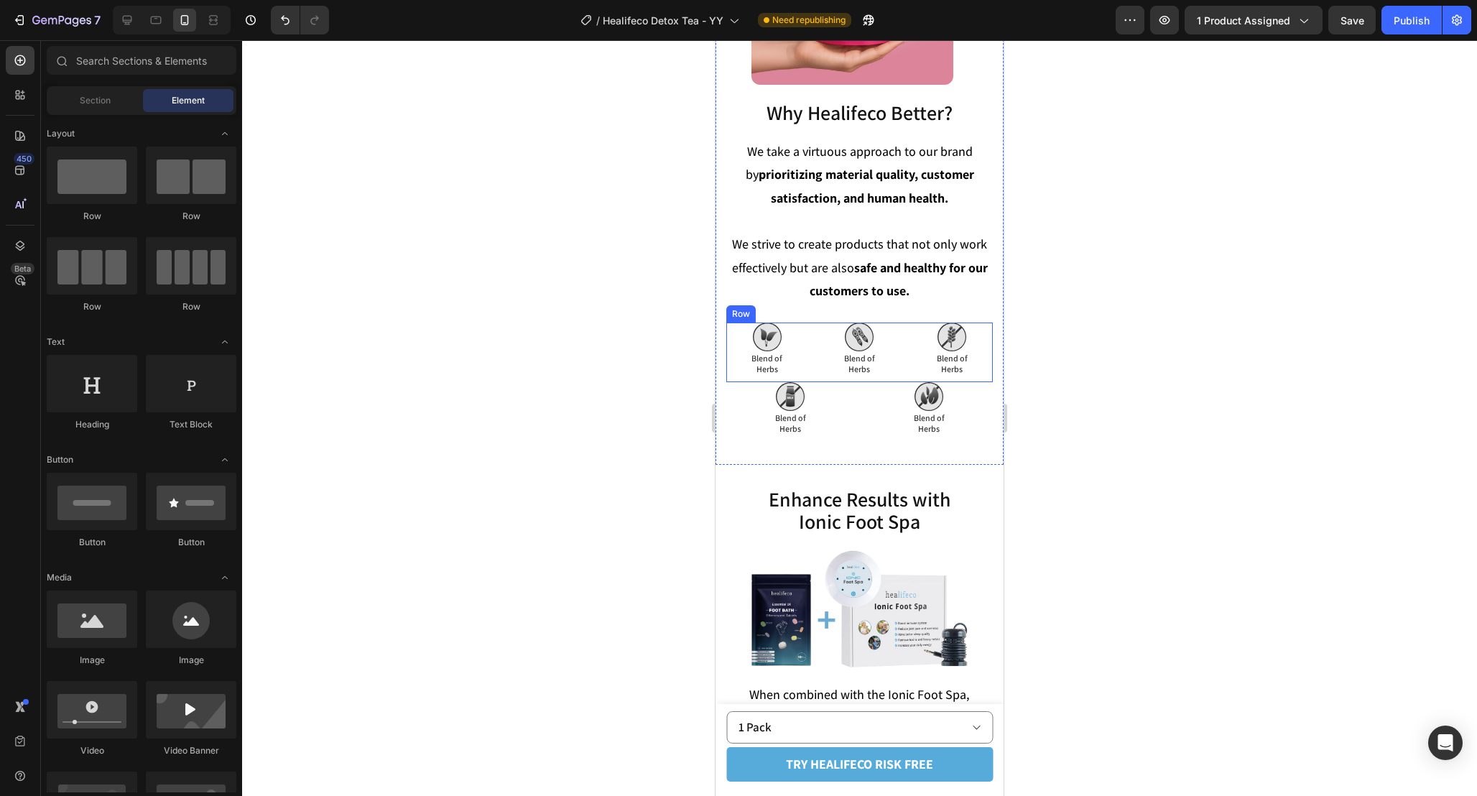
click at [902, 336] on div "Image Blend of Herbs Text Block Blend of Herbs Text Block Image Blend of Herbs …" at bounding box center [859, 353] width 267 height 60
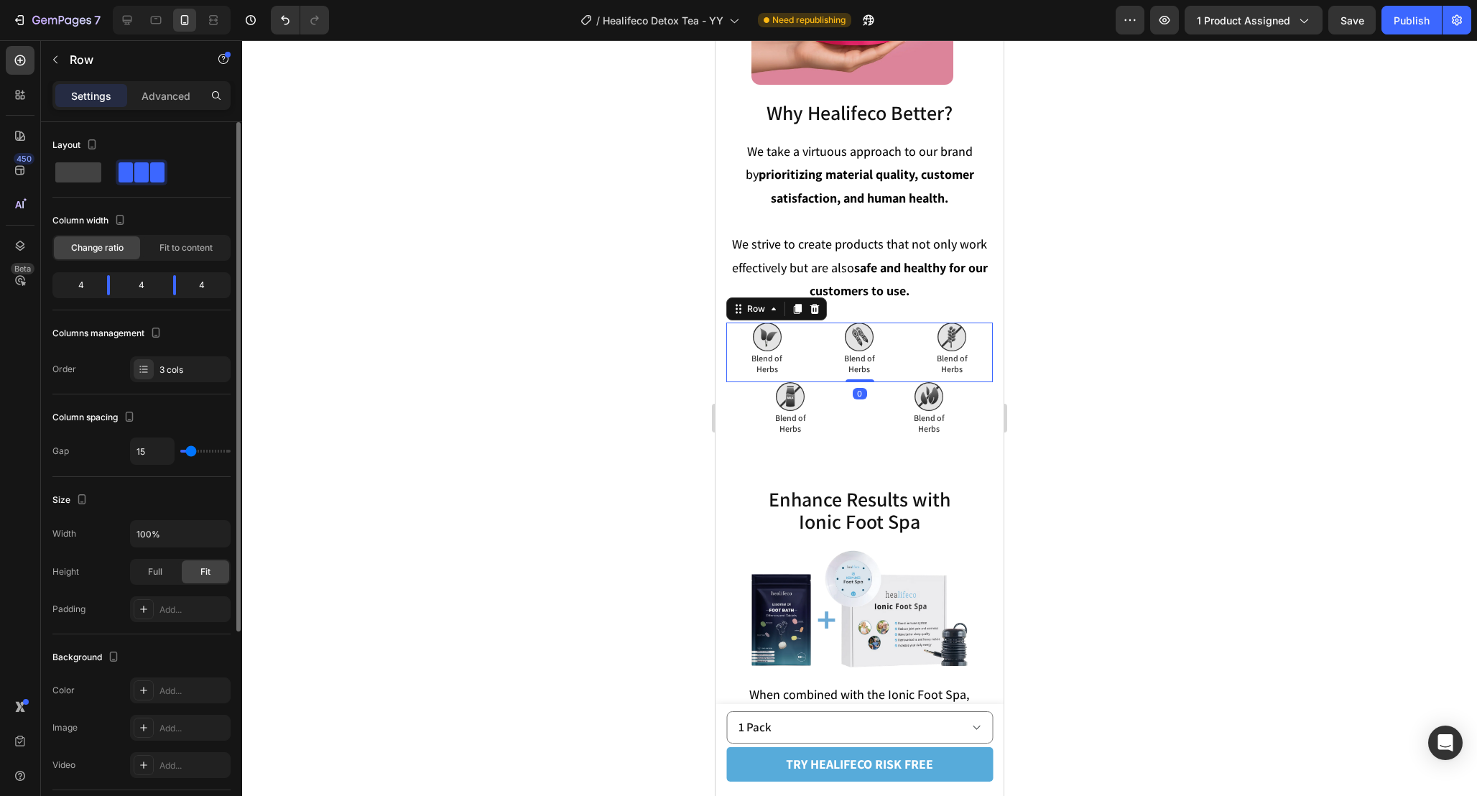
click at [203, 345] on div "Columns management Order 3 cols" at bounding box center [141, 352] width 178 height 60
click at [190, 370] on div "3 cols" at bounding box center [193, 370] width 68 height 13
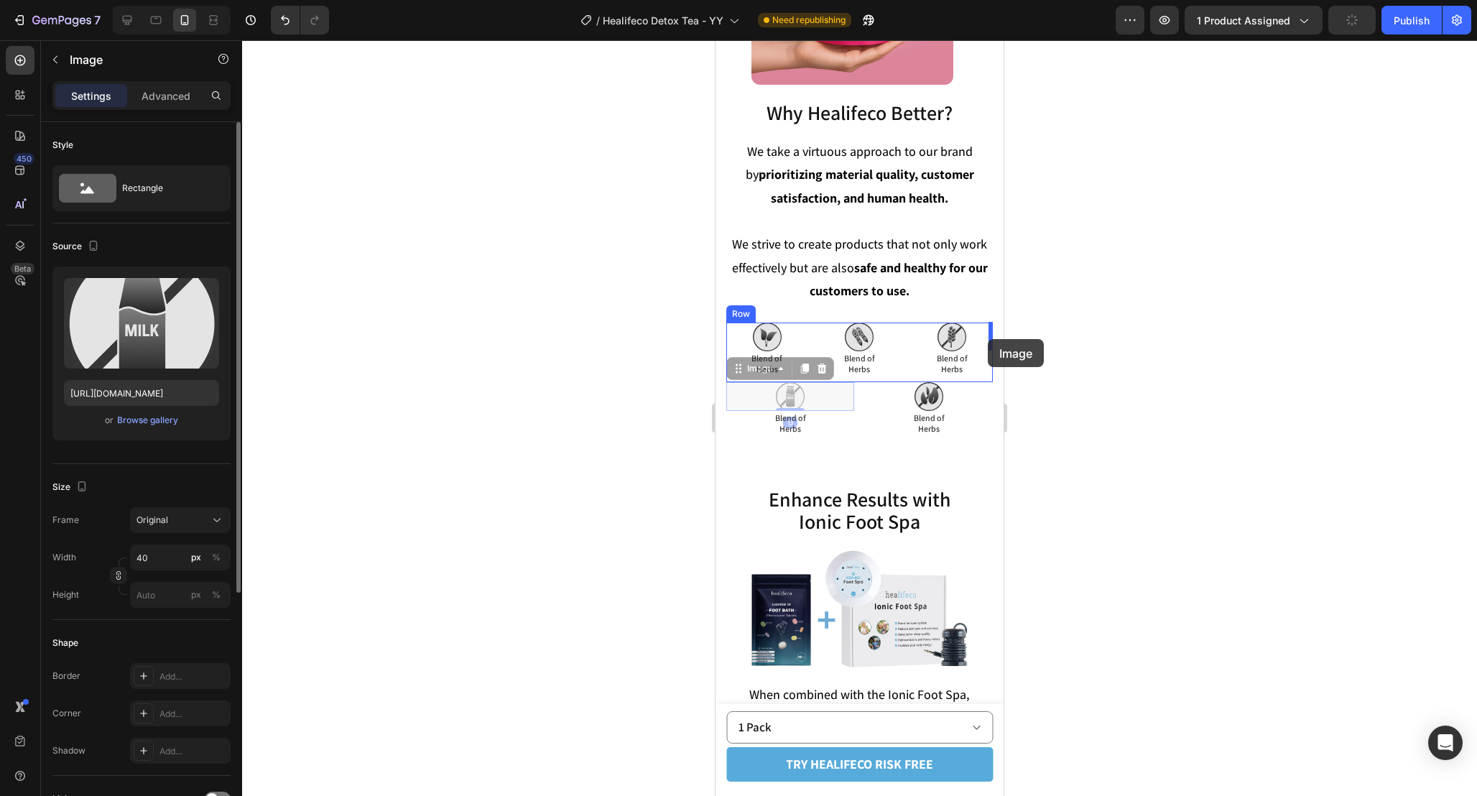
drag, startPoint x: 805, startPoint y: 393, endPoint x: 988, endPoint y: 339, distance: 190.3
click at [861, 428] on div "Image Blend of Herbs Text Block Dairy Free Text Block Image Blend of Herbs Text…" at bounding box center [859, 412] width 267 height 60
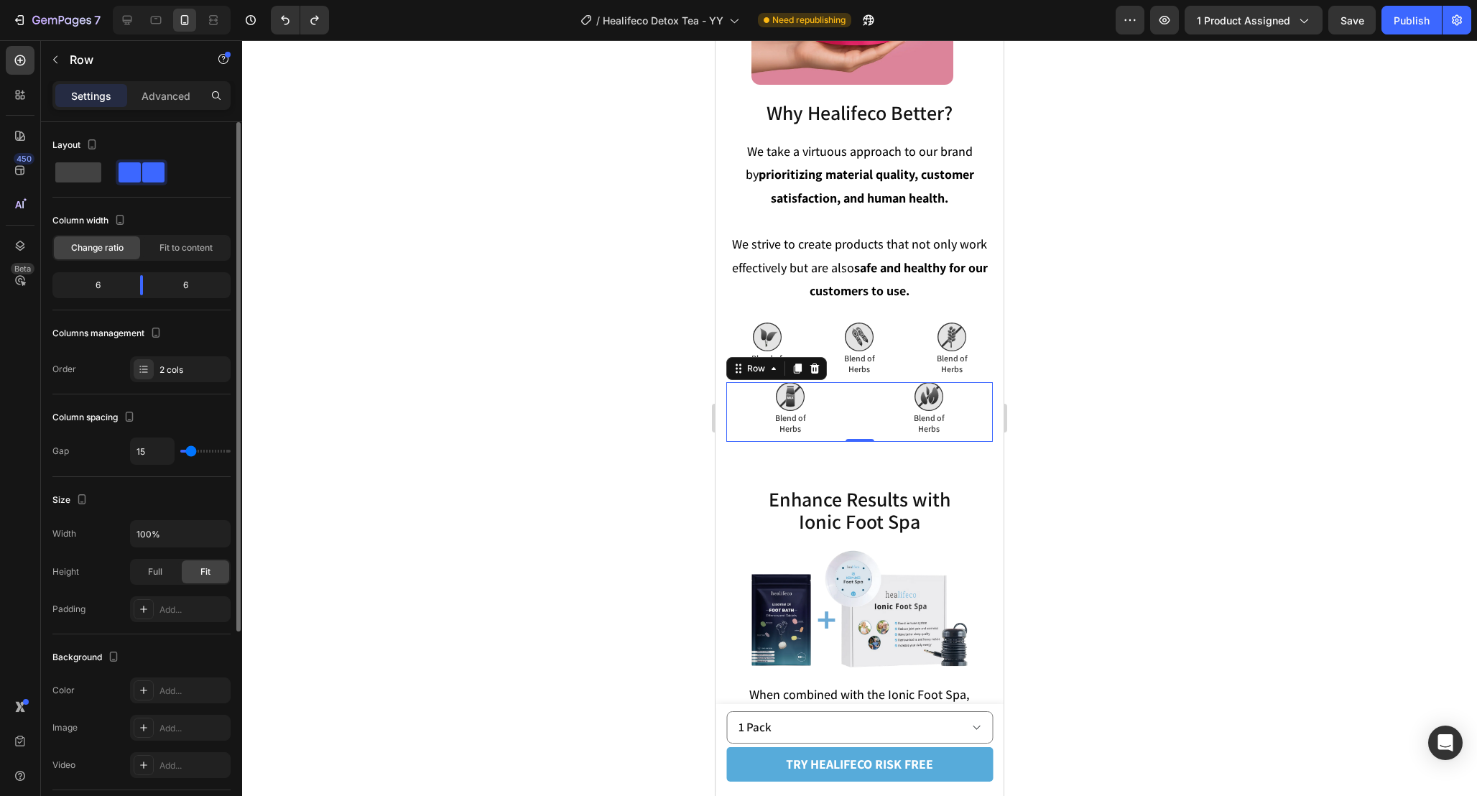
type input "13"
type input "8"
type input "0"
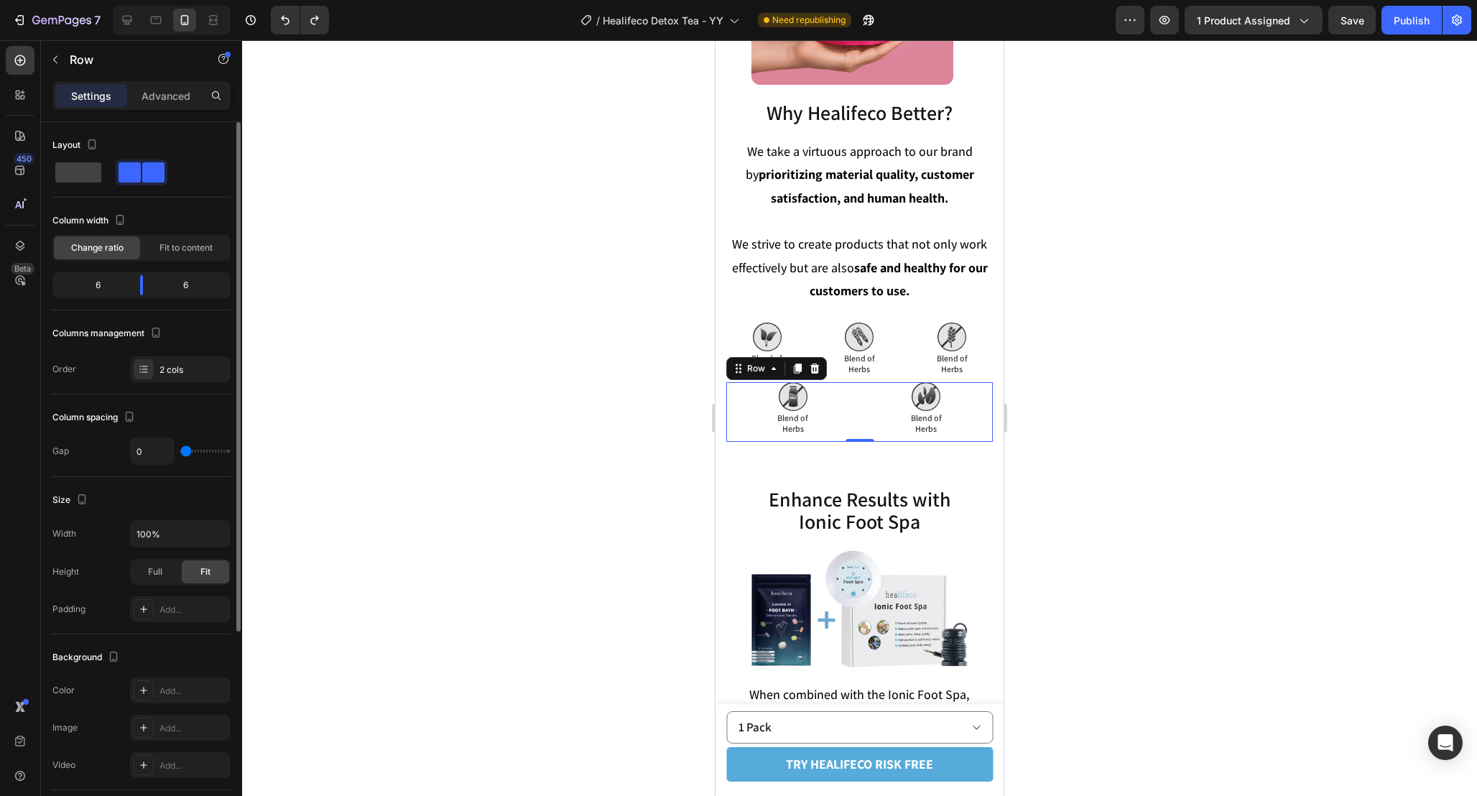
drag, startPoint x: 190, startPoint y: 450, endPoint x: 177, endPoint y: 450, distance: 13.6
type input "0"
click at [180, 450] on input "range" at bounding box center [205, 451] width 50 height 3
click at [177, 244] on span "Fit to content" at bounding box center [185, 247] width 53 height 13
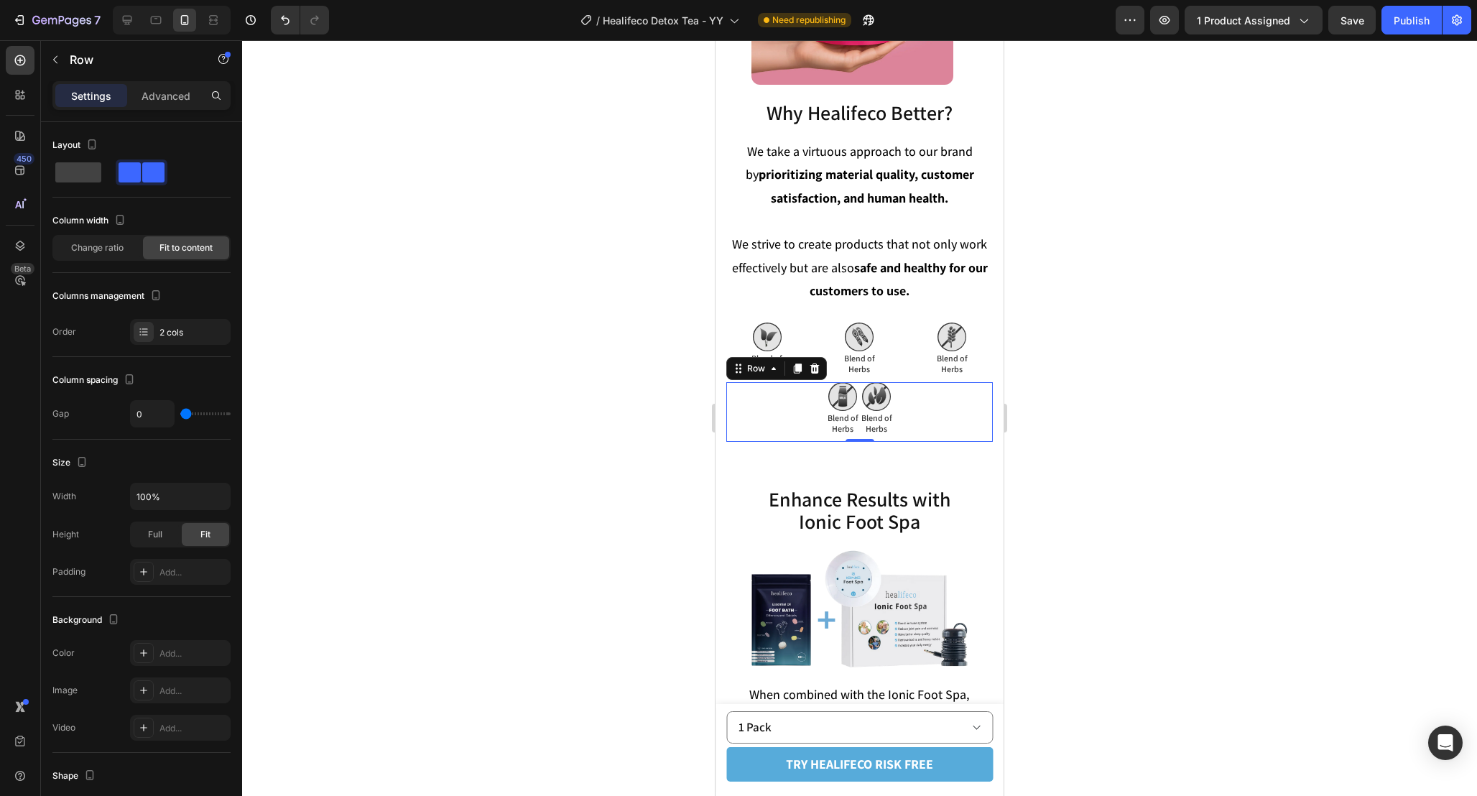
type input "34"
type input "41"
type input "42"
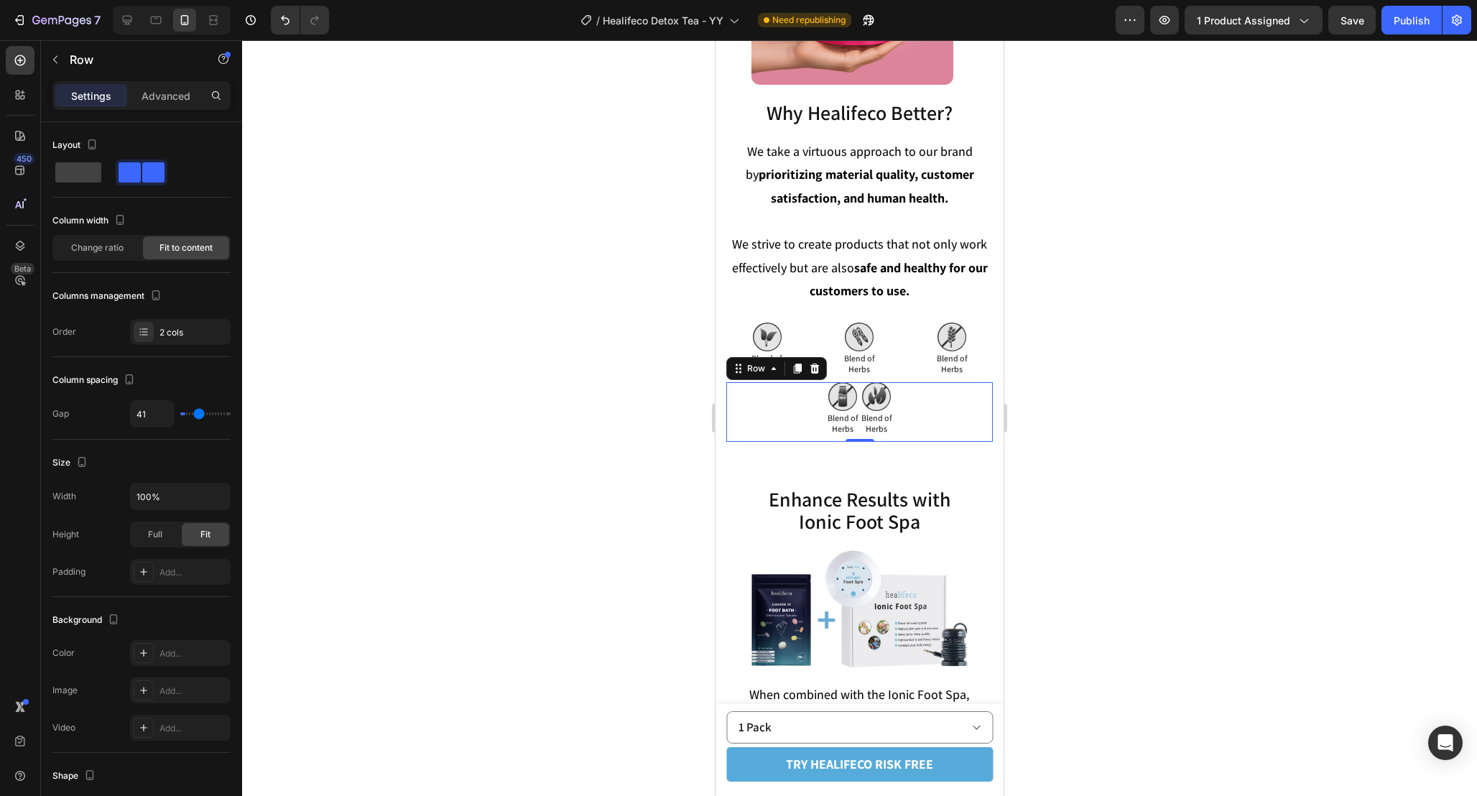
type input "42"
type input "43"
type input "44"
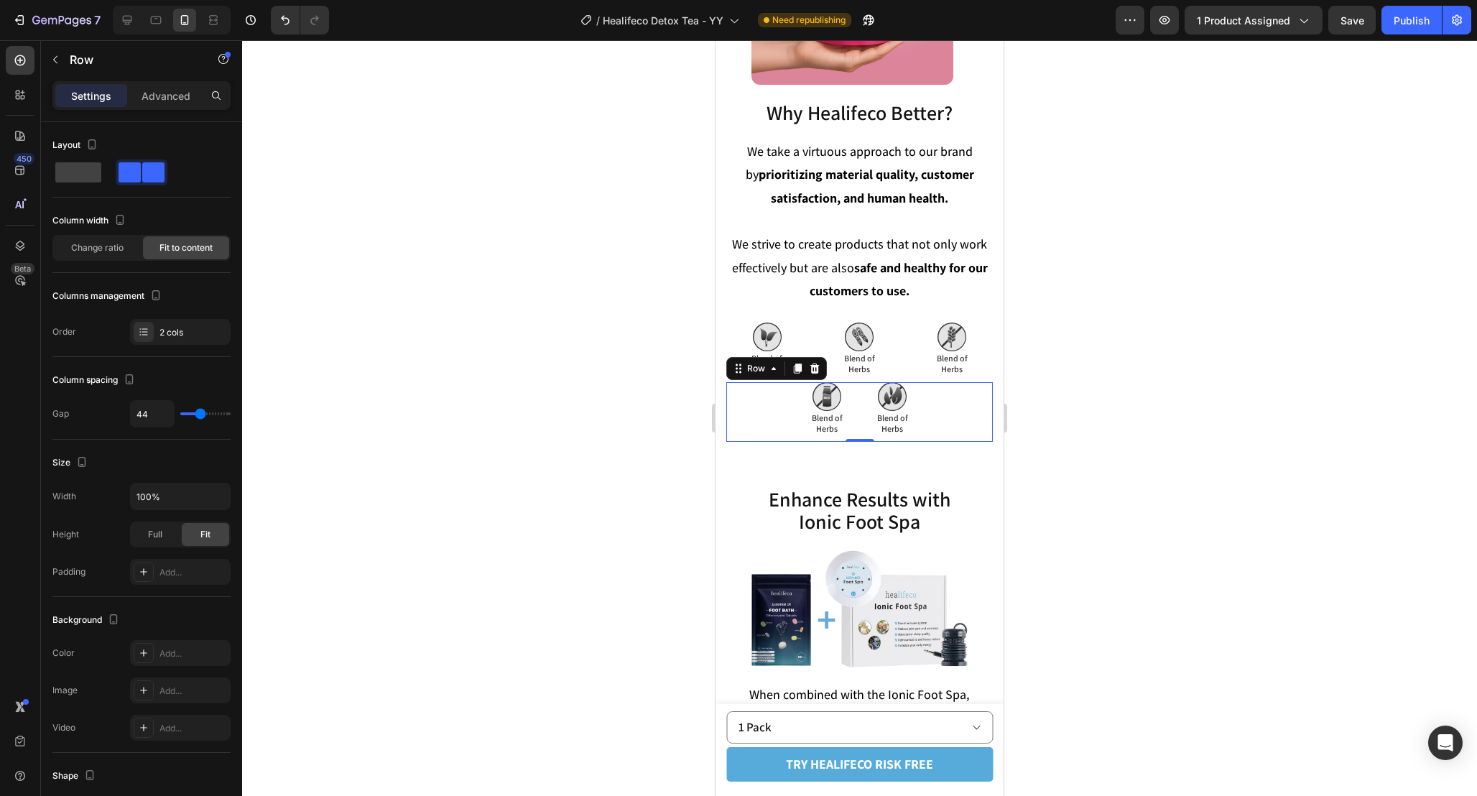
type input "45"
type input "46"
type input "47"
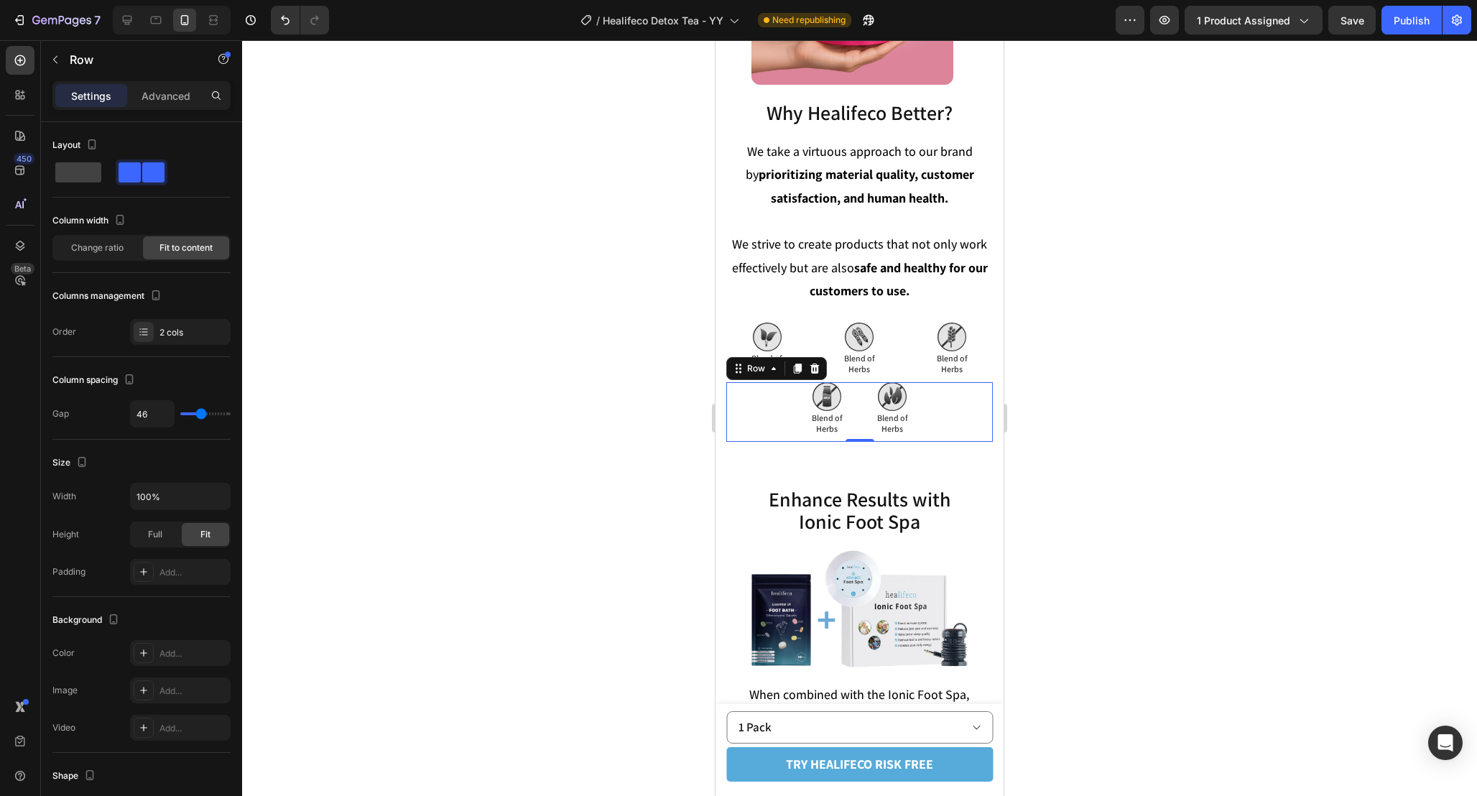
type input "47"
type input "48"
type input "49"
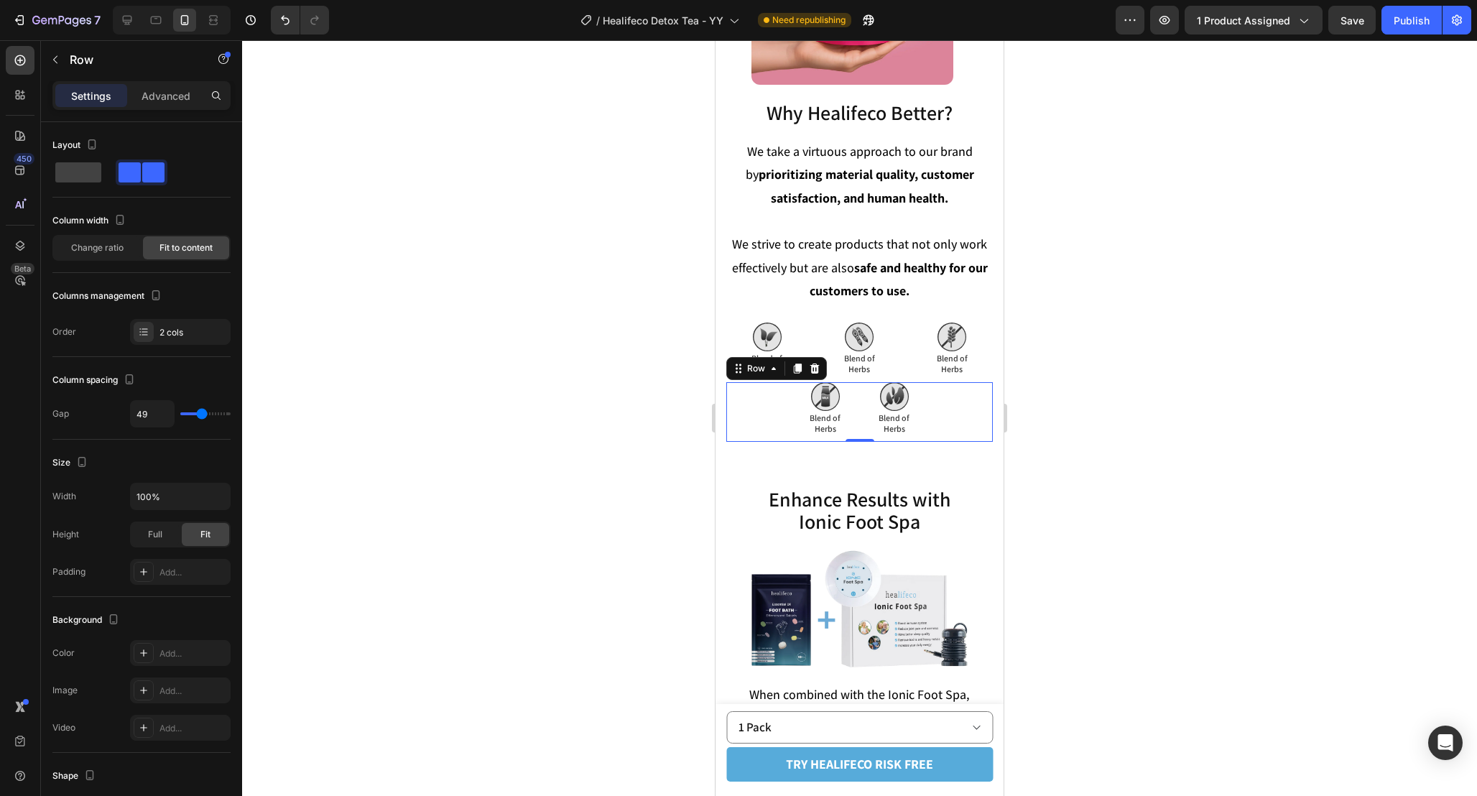
type input "47"
type input "46"
type input "45"
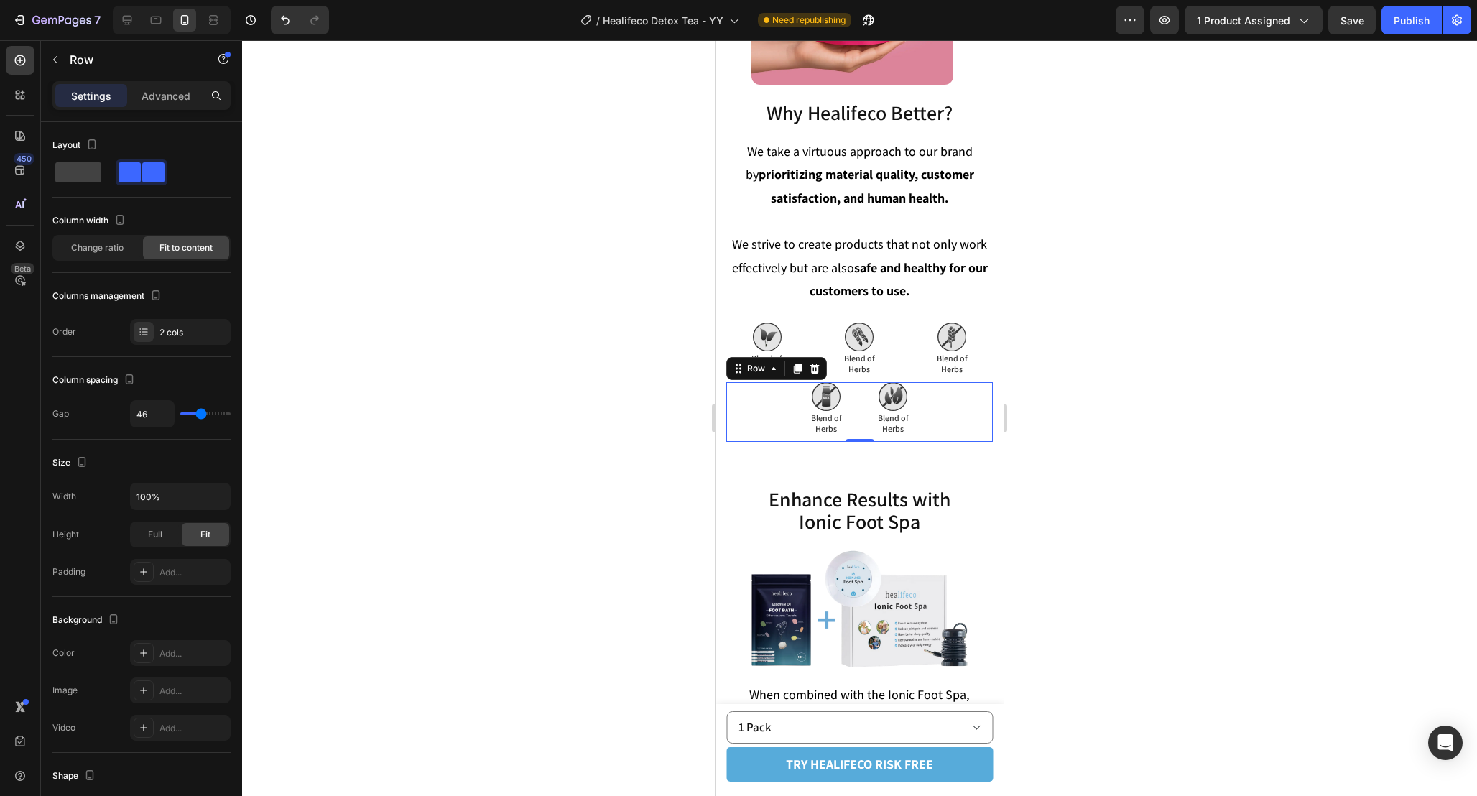
type input "45"
type input "33"
type input "32"
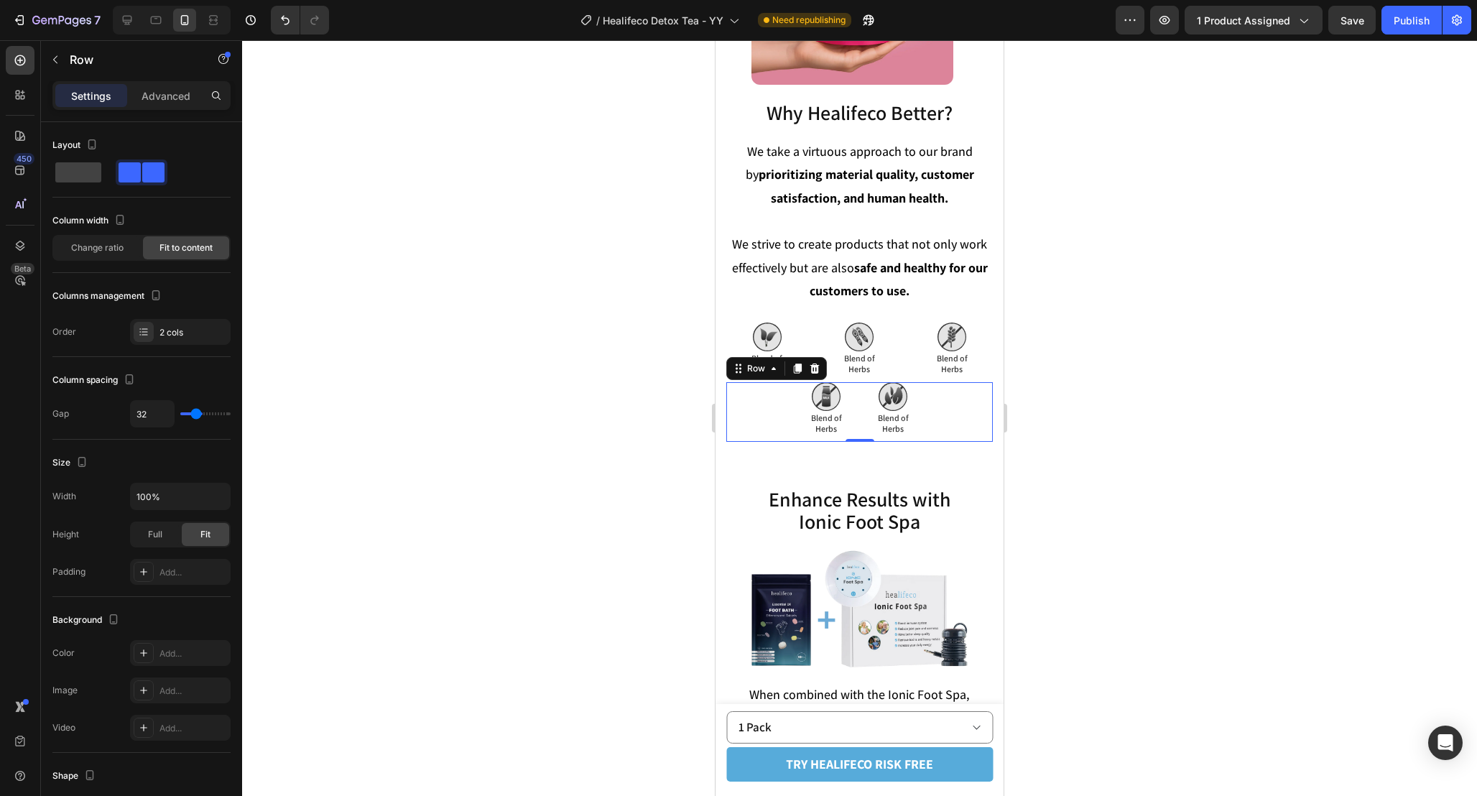
type input "31"
type input "30"
type input "29"
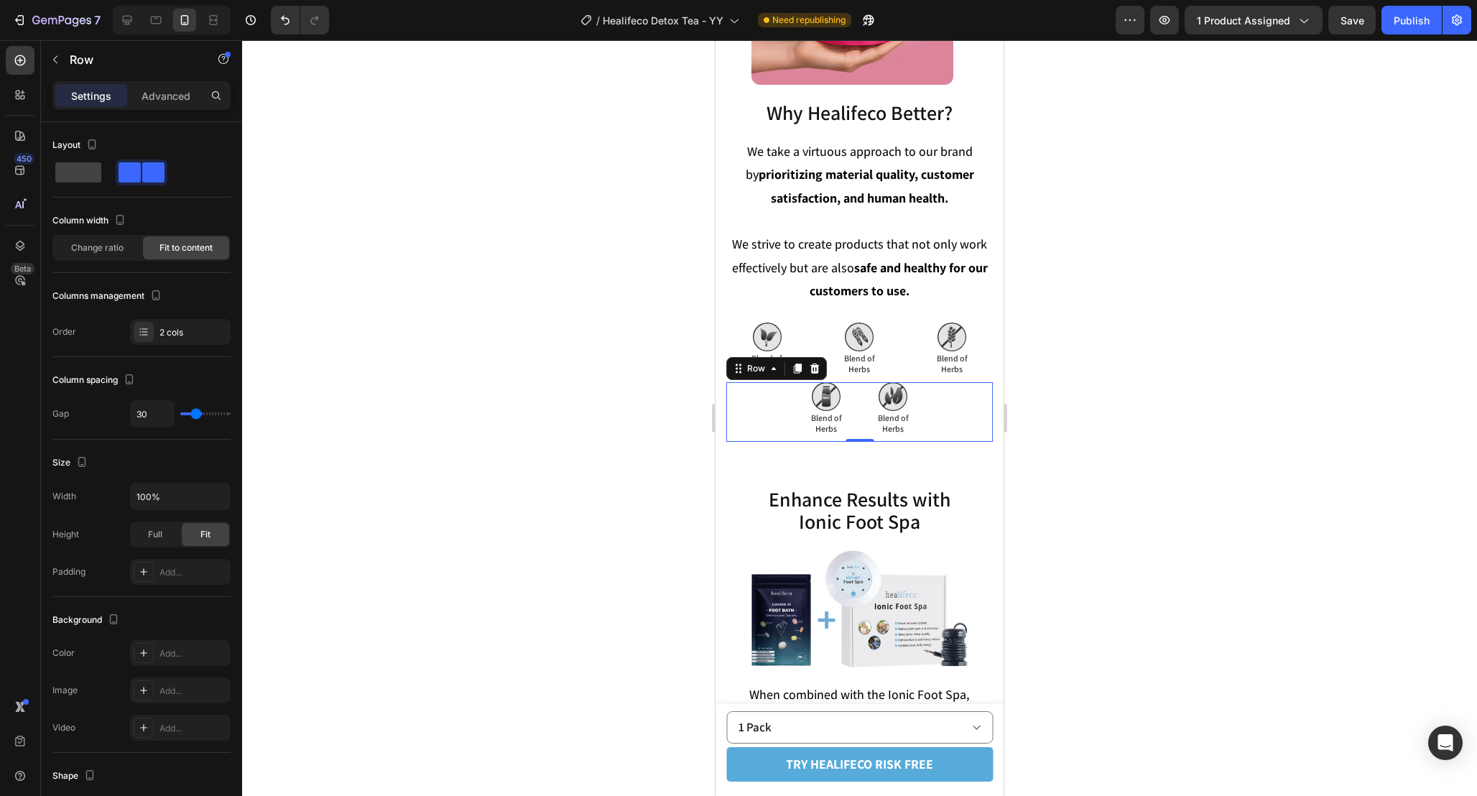
type input "29"
type input "28"
type input "27"
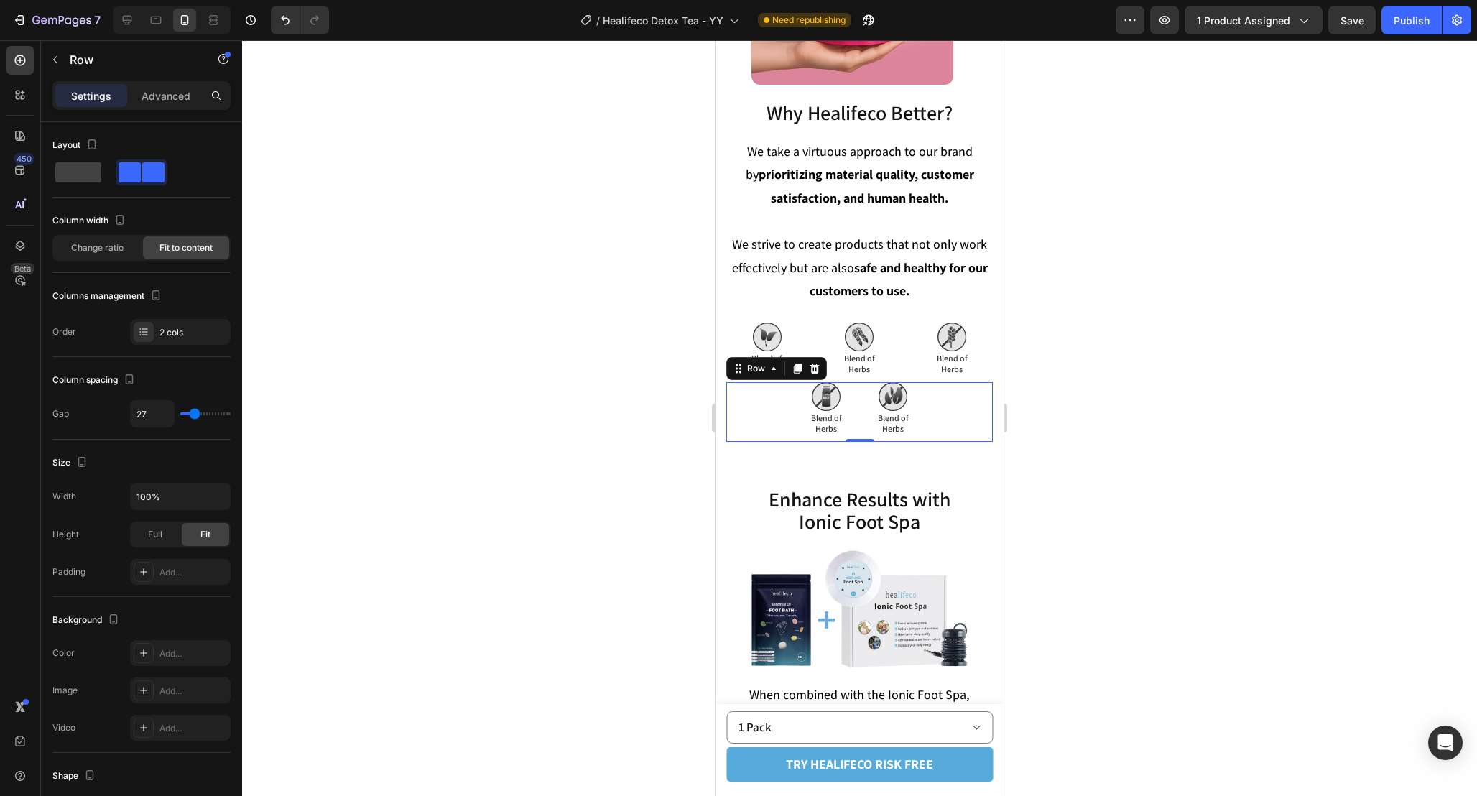
type input "25"
type input "23"
type input "22"
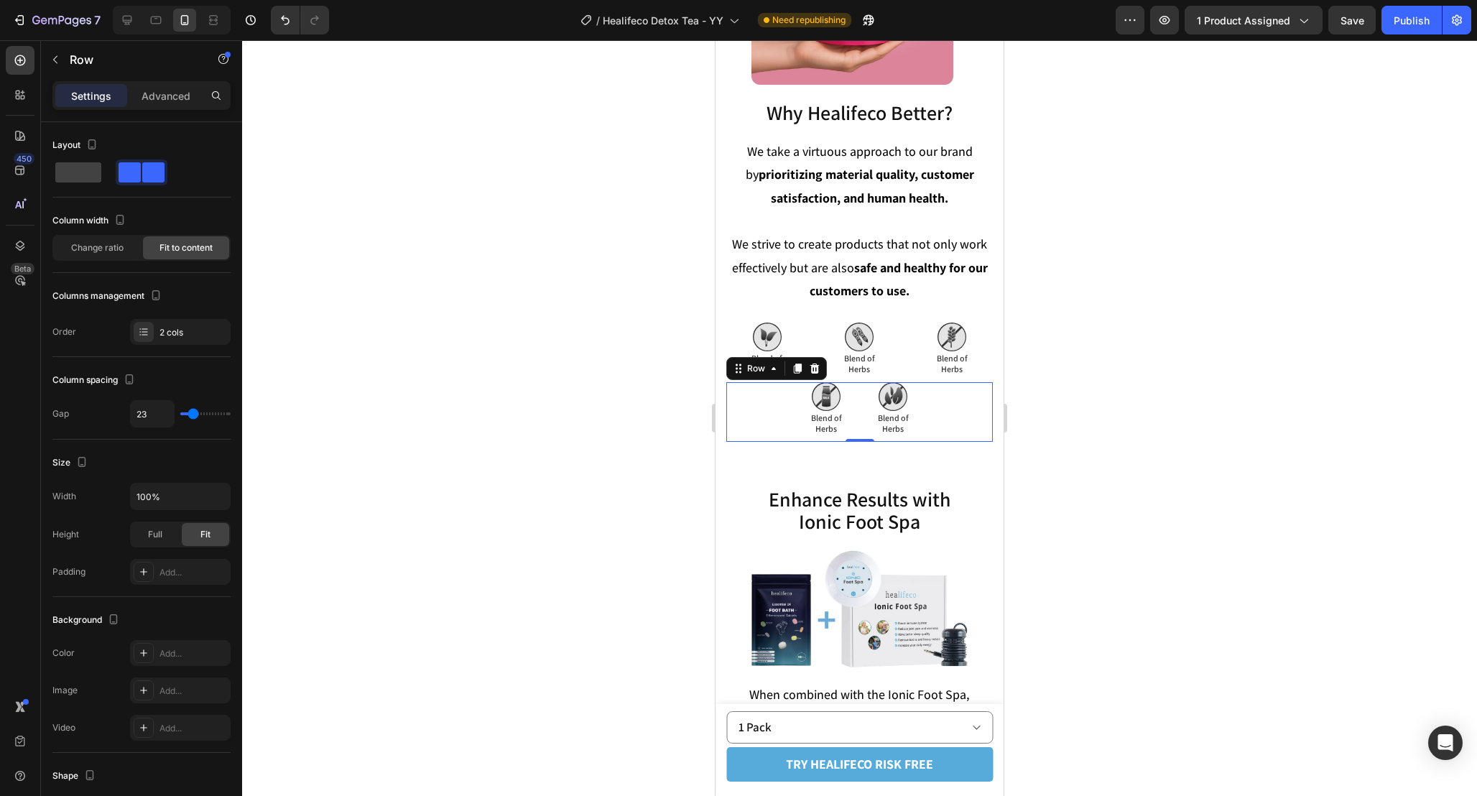
type input "22"
type input "21"
type input "22"
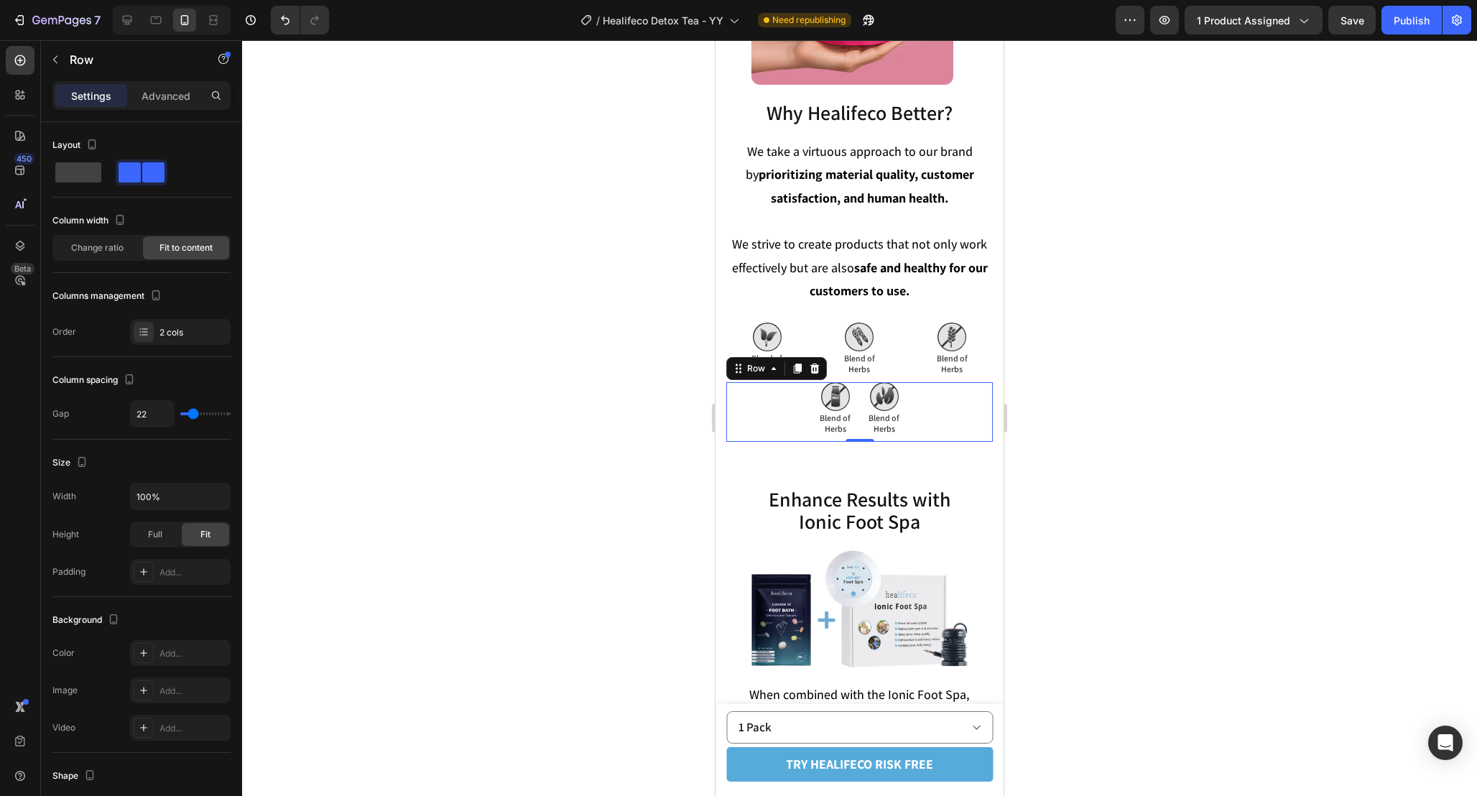
type input "23"
type input "26"
type input "27"
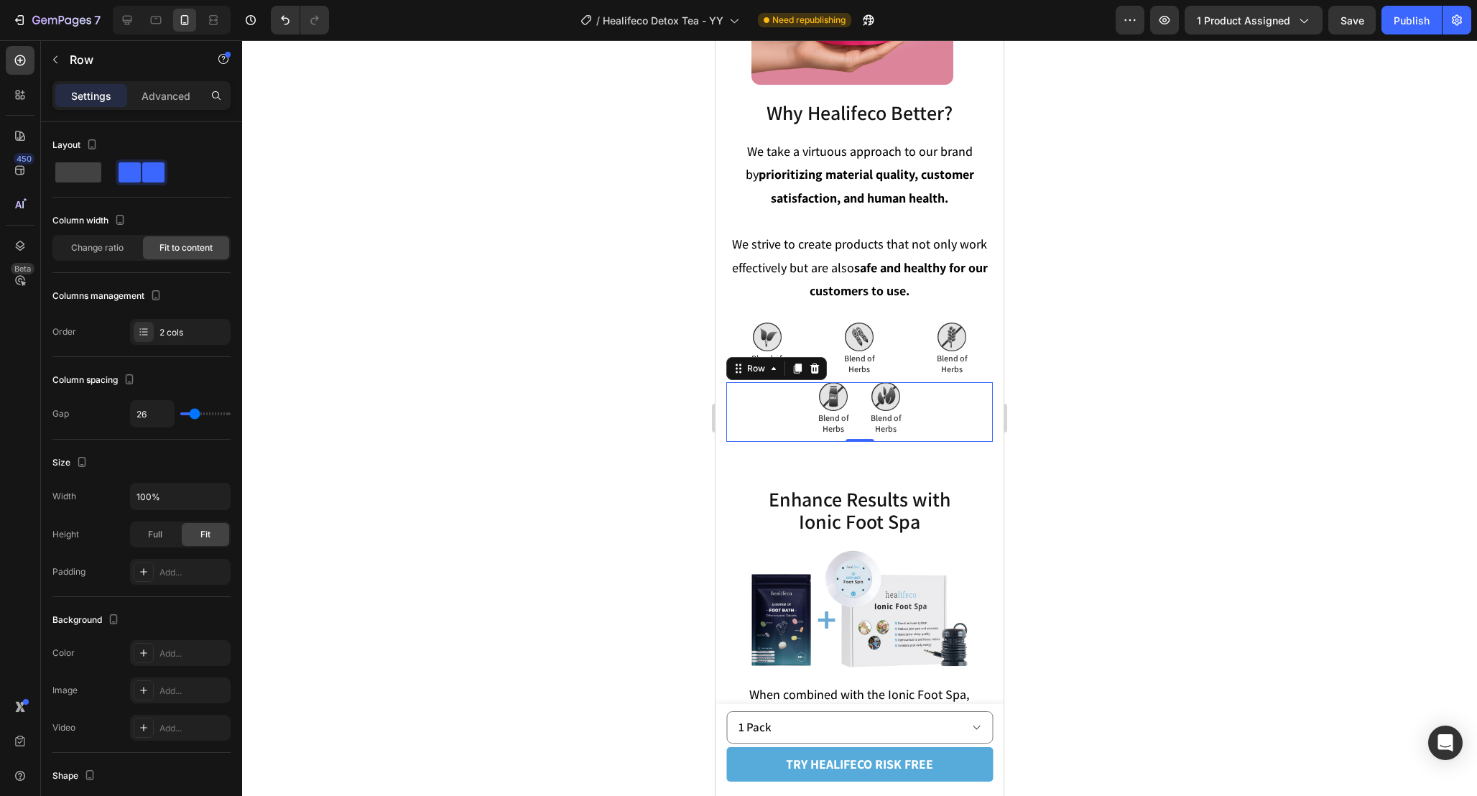
type input "27"
type input "28"
type input "29"
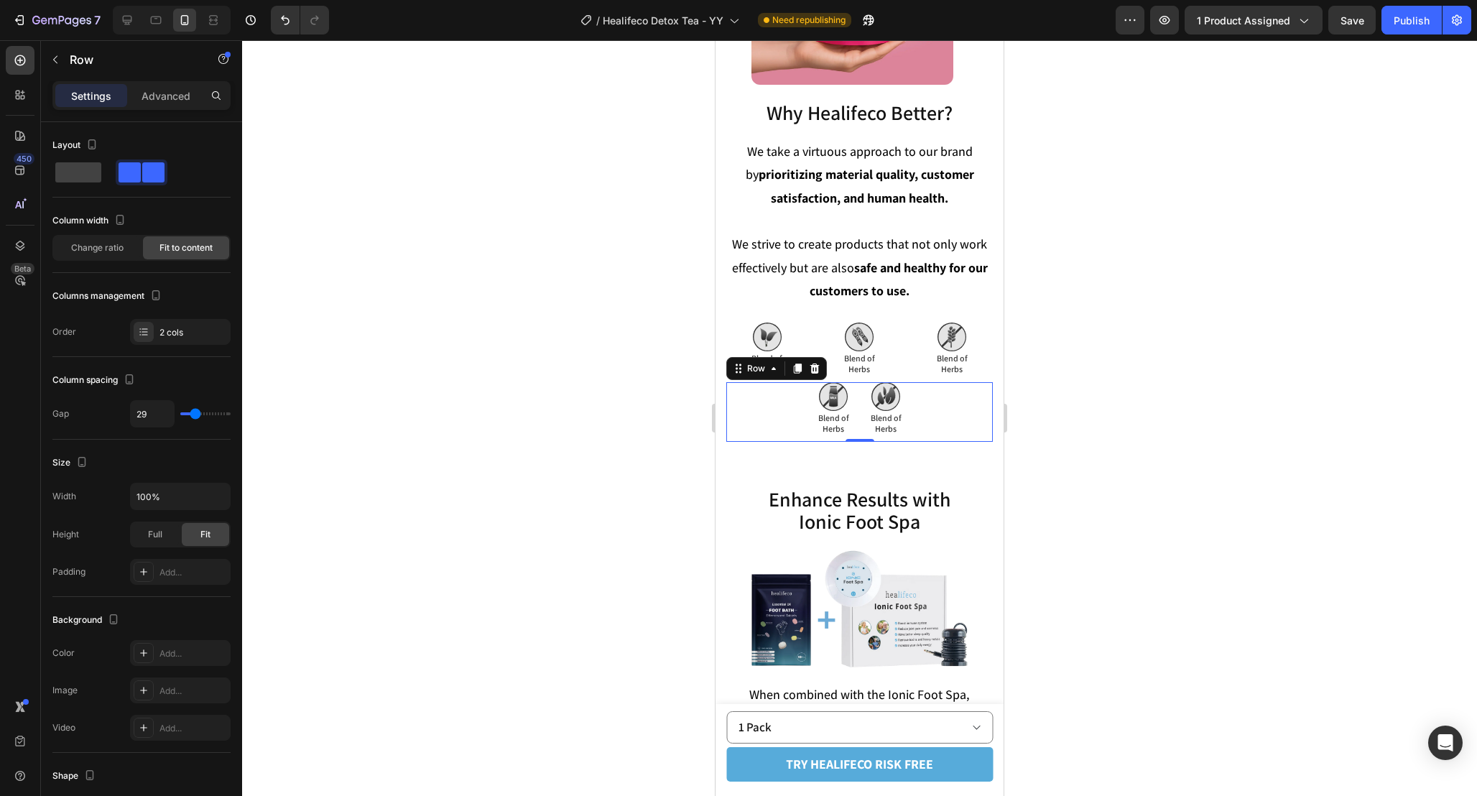
type input "30"
click at [195, 415] on input "range" at bounding box center [205, 413] width 50 height 3
click at [900, 336] on div at bounding box center [860, 337] width 82 height 29
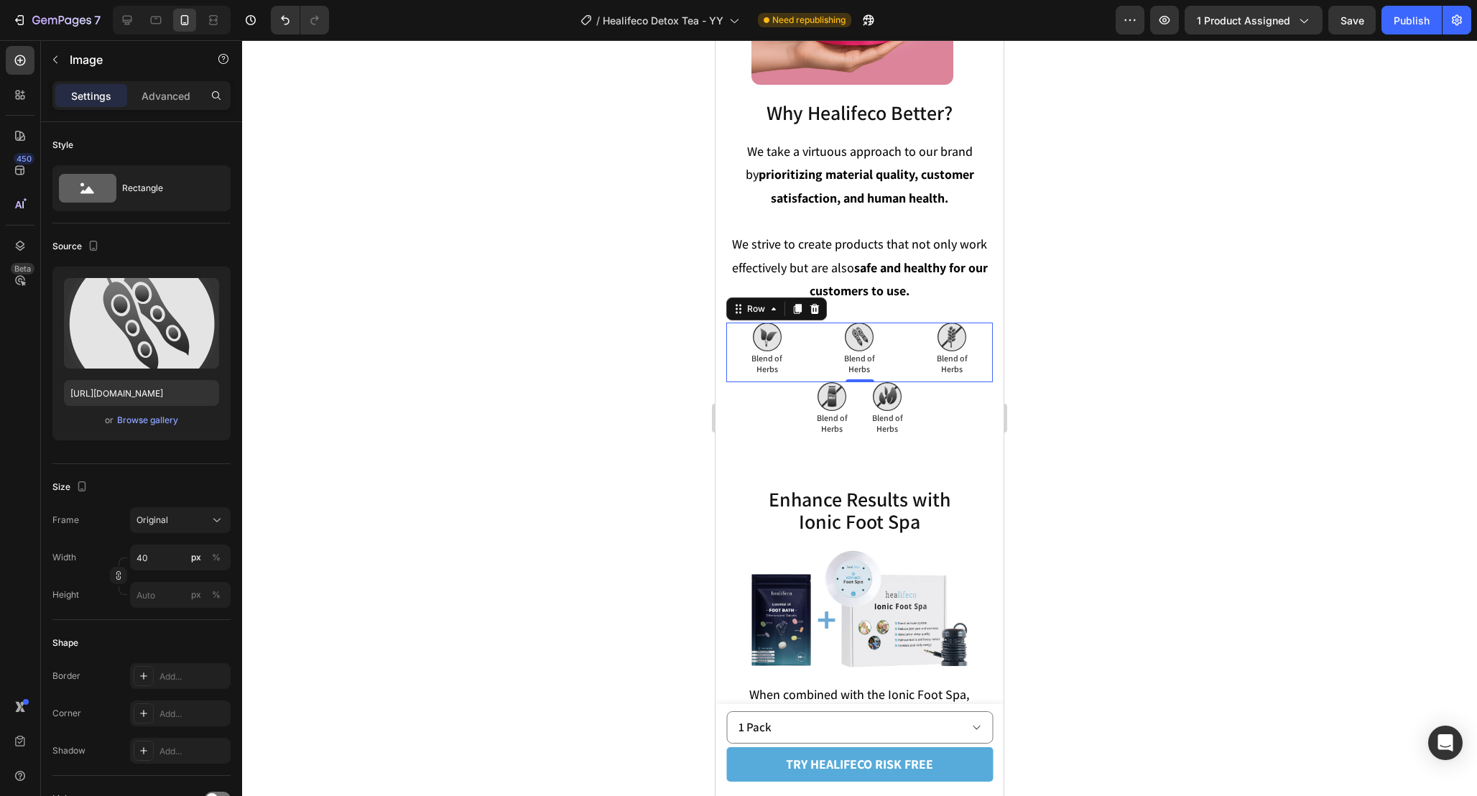
click at [904, 362] on div "Image Blend of Herbs Text Block Blend of Herbs Text Block Image Blend of Herbs …" at bounding box center [859, 353] width 267 height 60
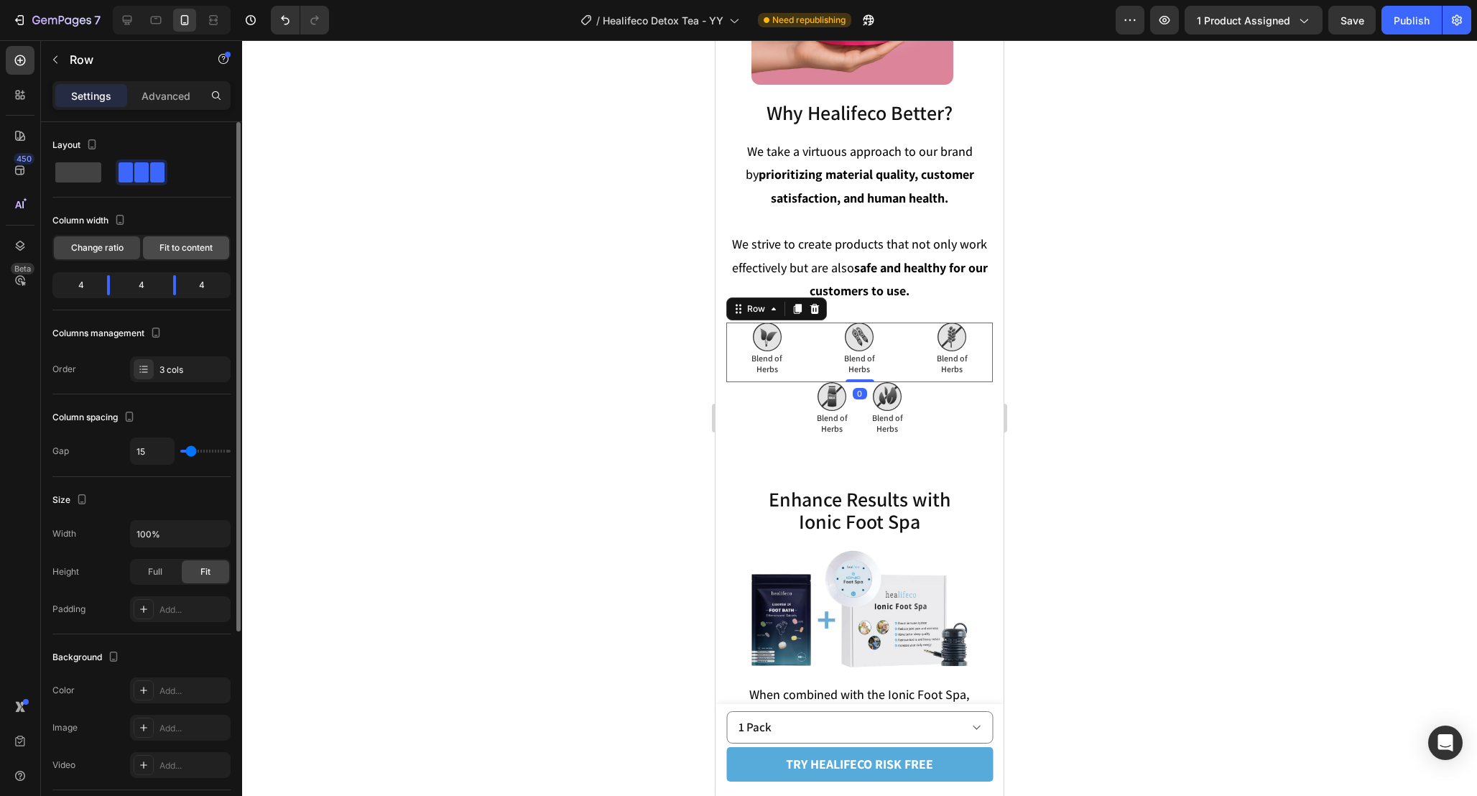
click at [195, 251] on span "Fit to content" at bounding box center [185, 247] width 53 height 13
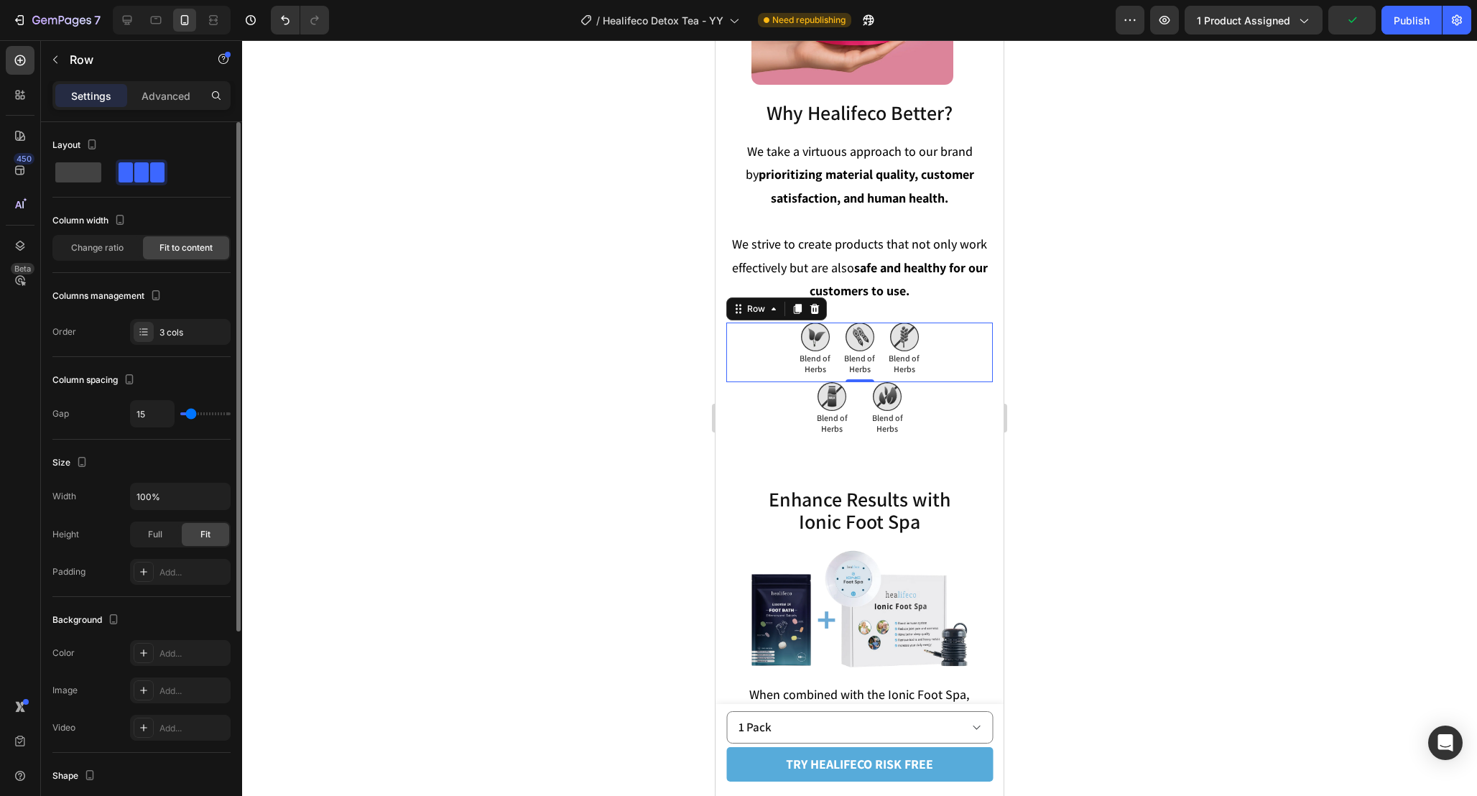
type input "22"
type input "23"
type input "24"
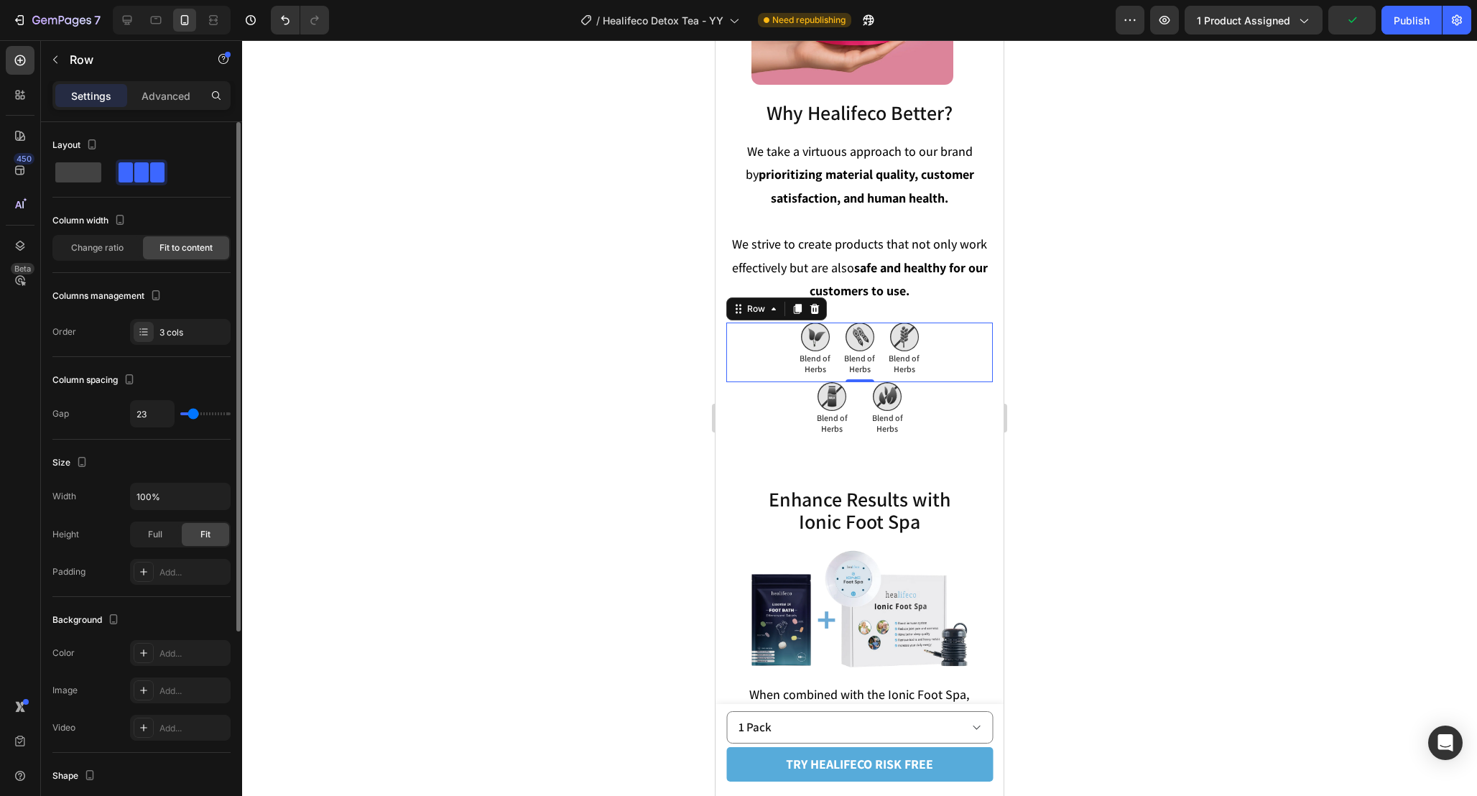
type input "24"
type input "25"
type input "26"
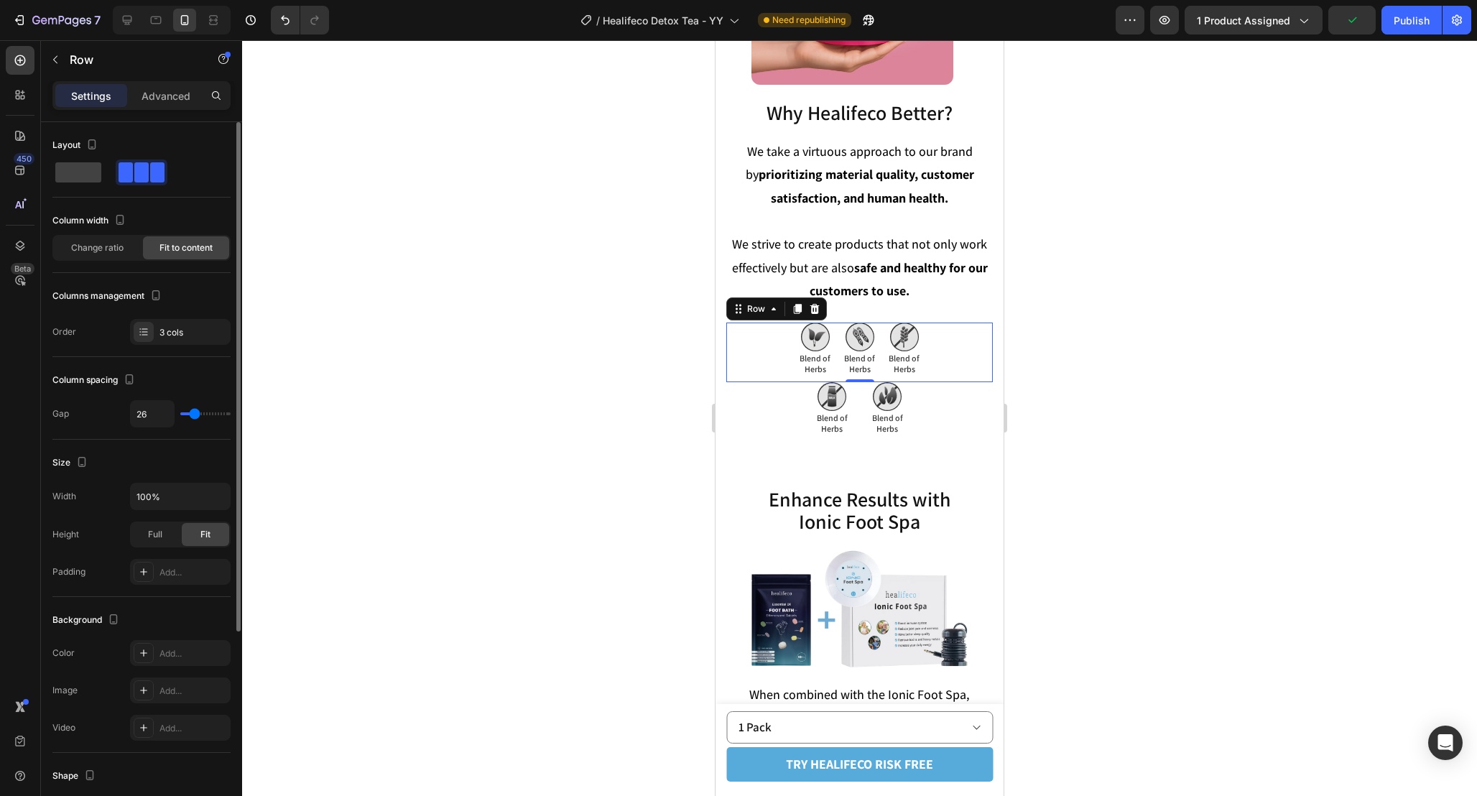
type input "27"
type input "30"
type input "31"
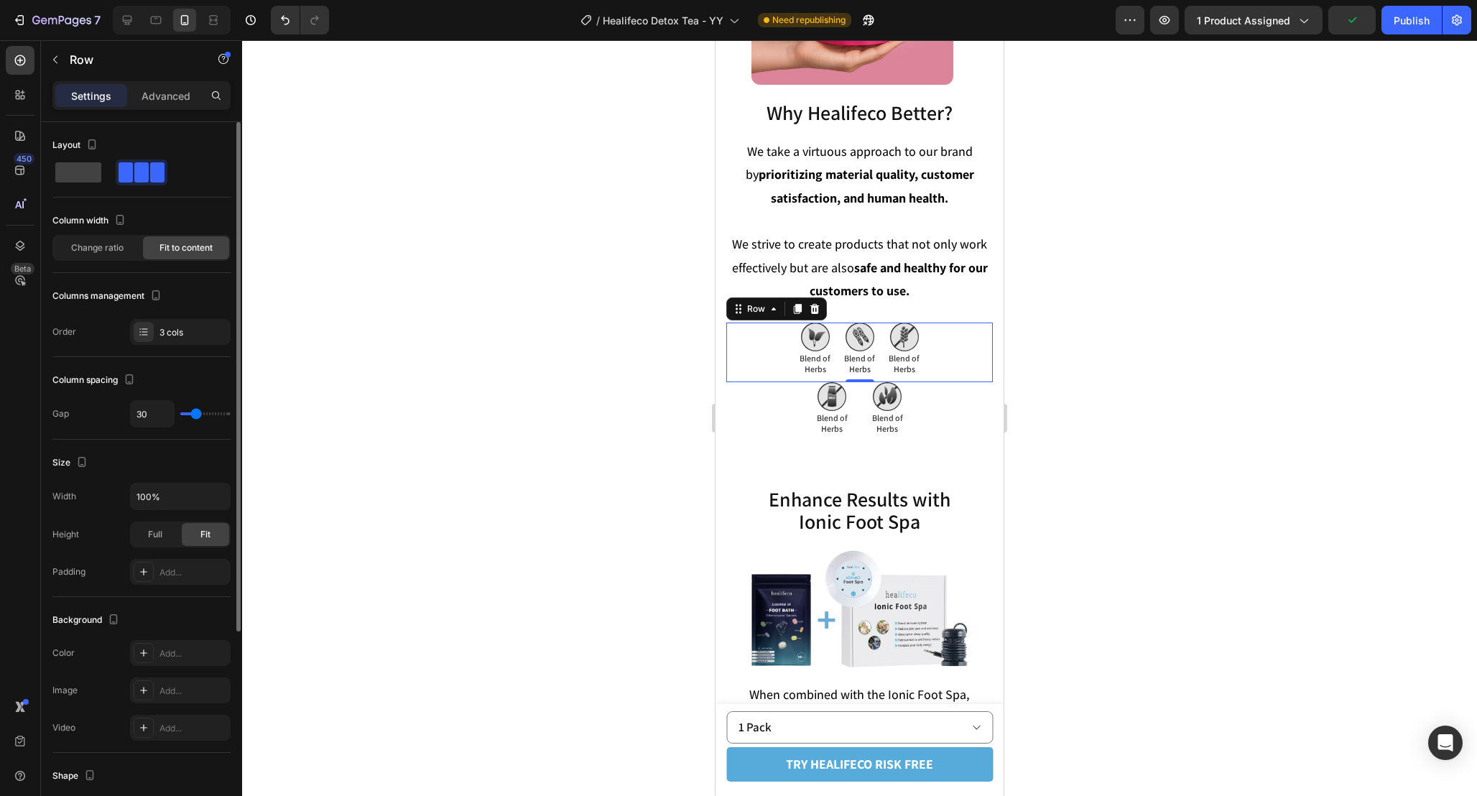
type input "31"
type input "32"
type input "31"
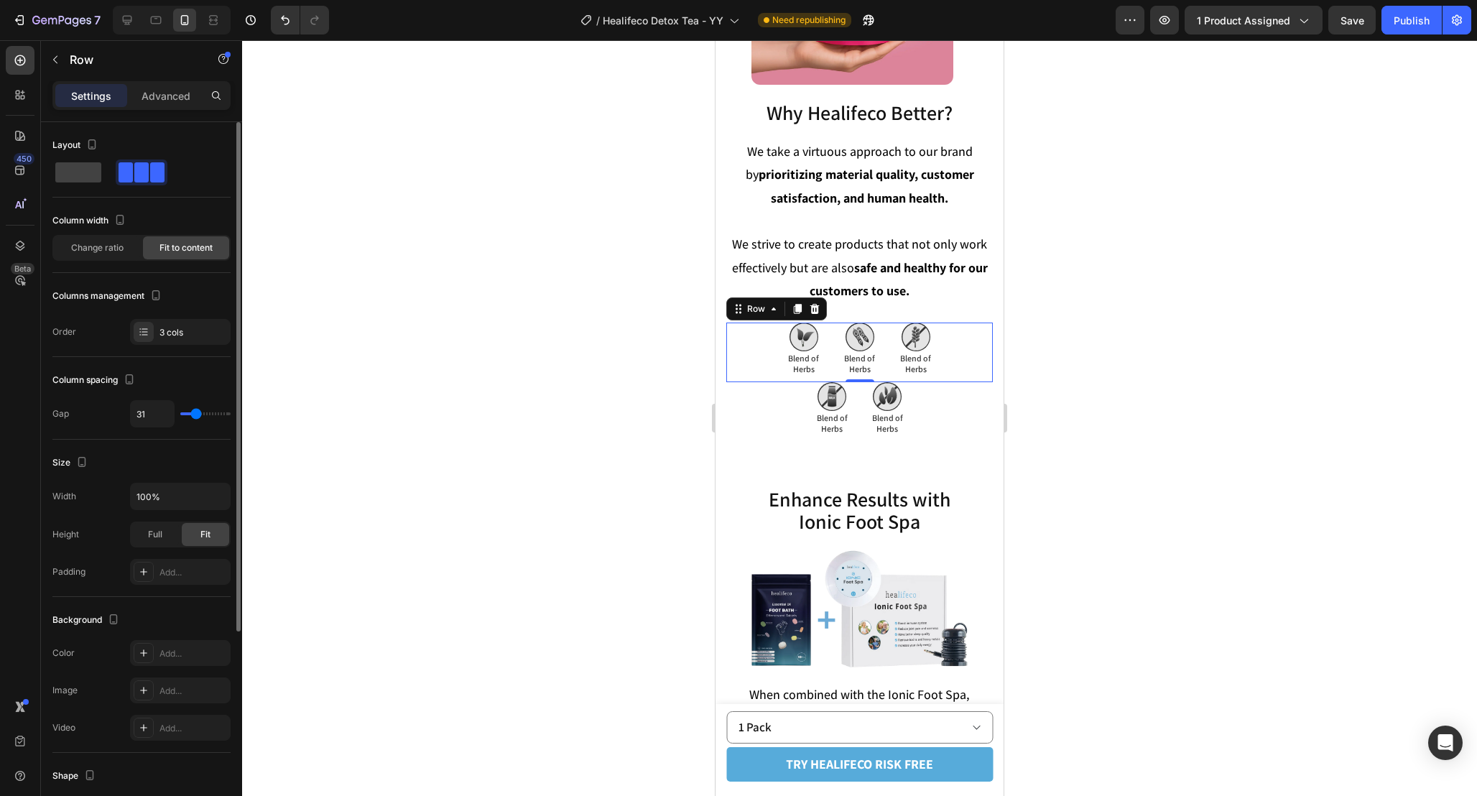
type input "27"
type input "28"
type input "35"
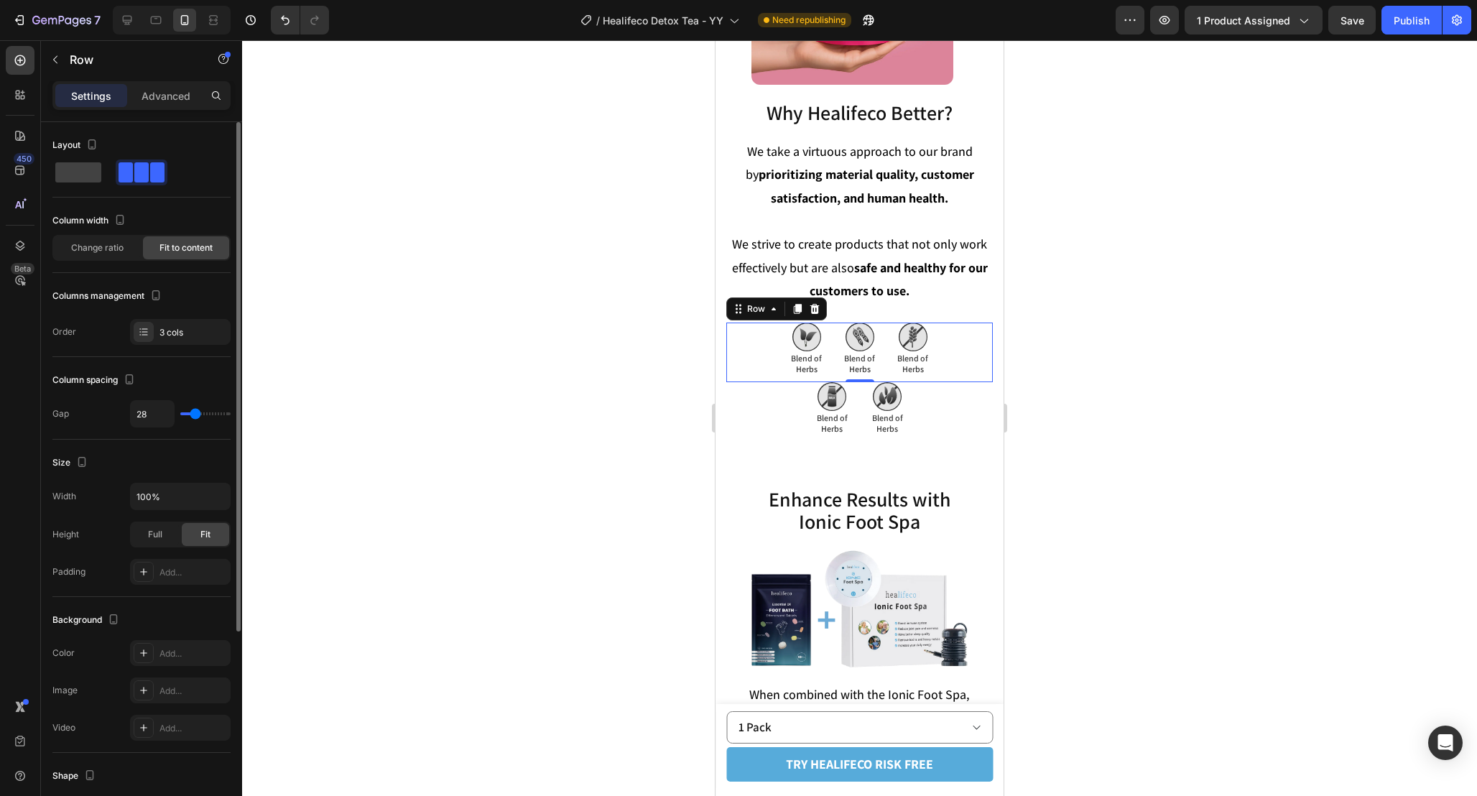
type input "35"
type input "36"
type input "37"
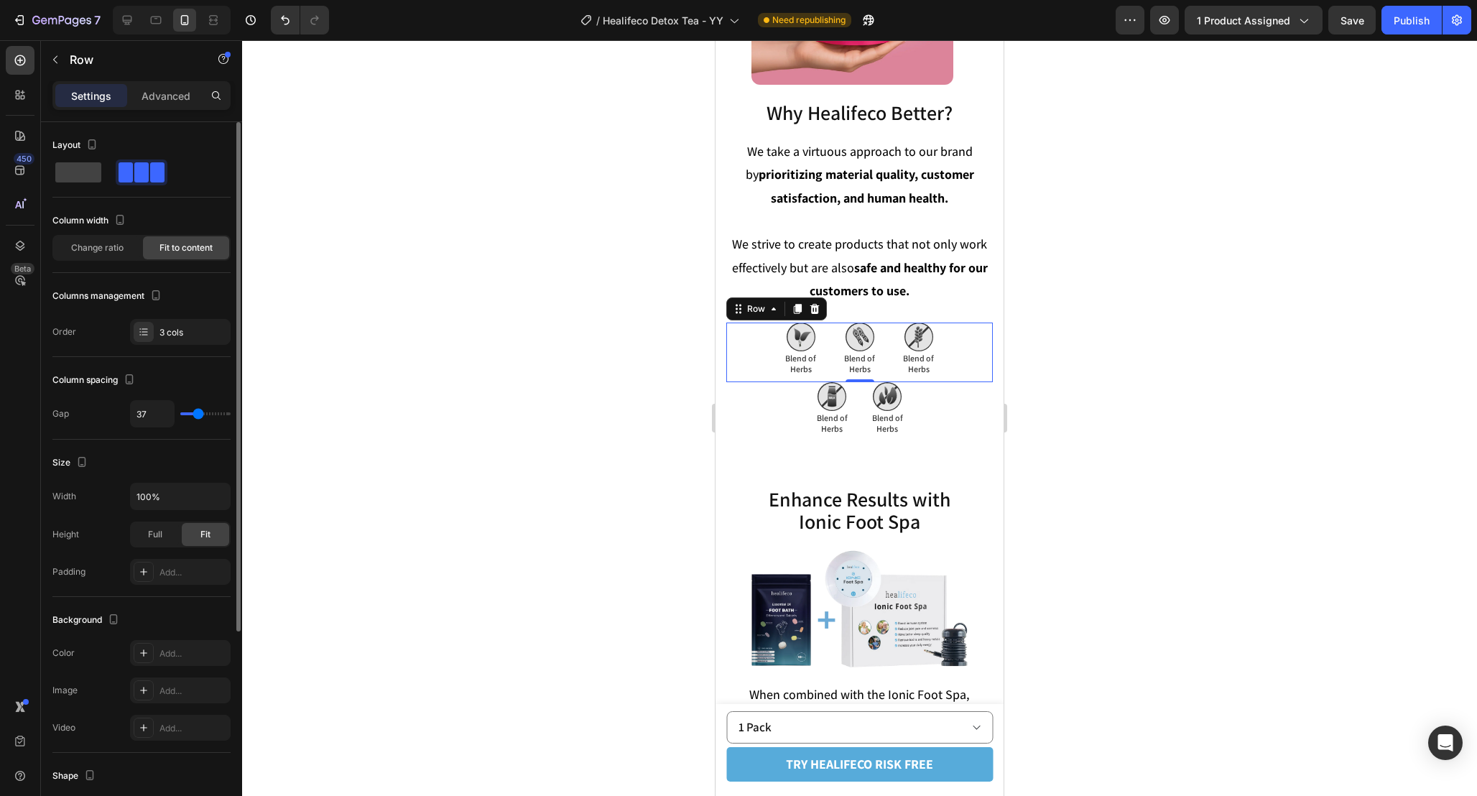
type input "38"
type input "37"
type input "36"
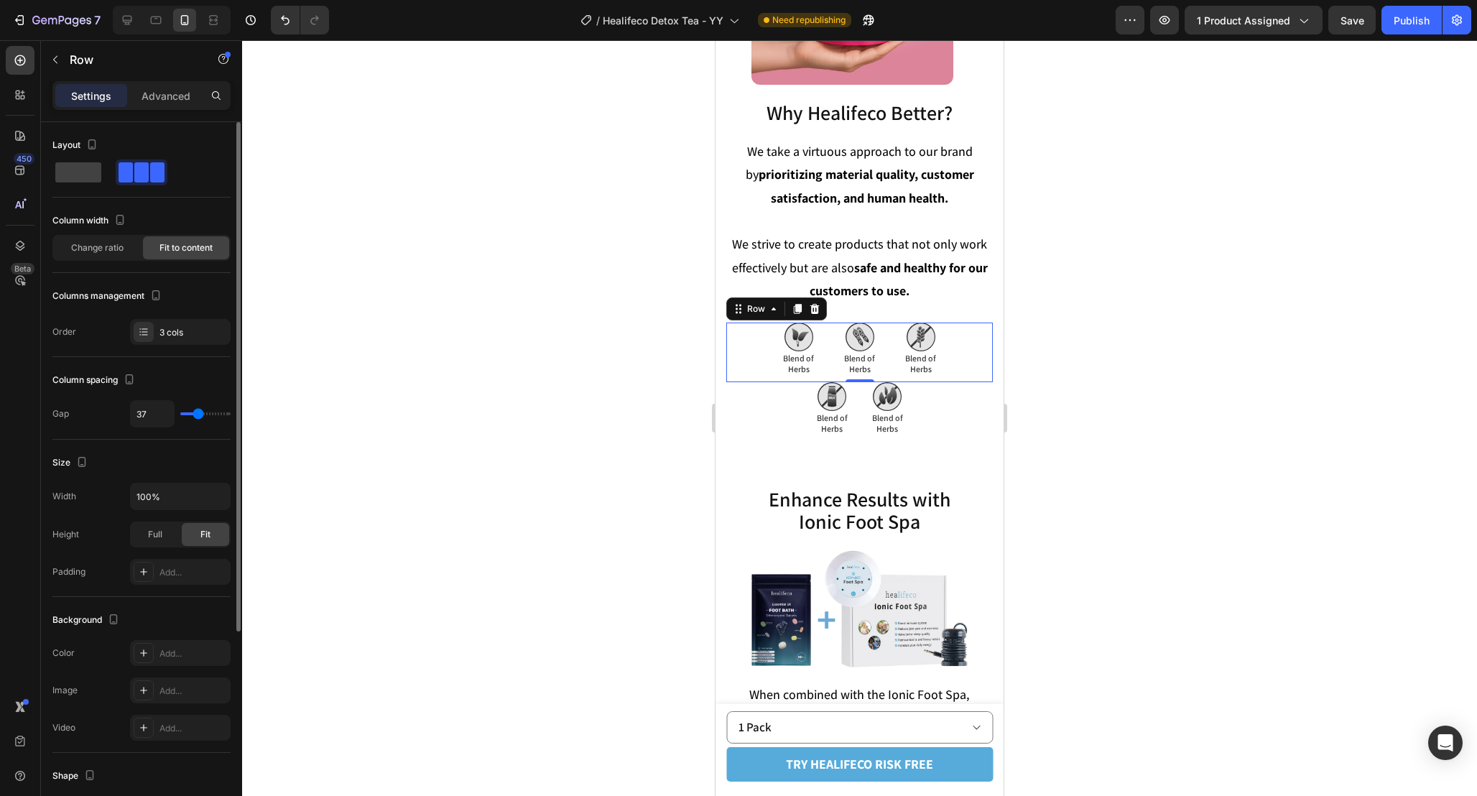
type input "36"
type input "35"
type input "34"
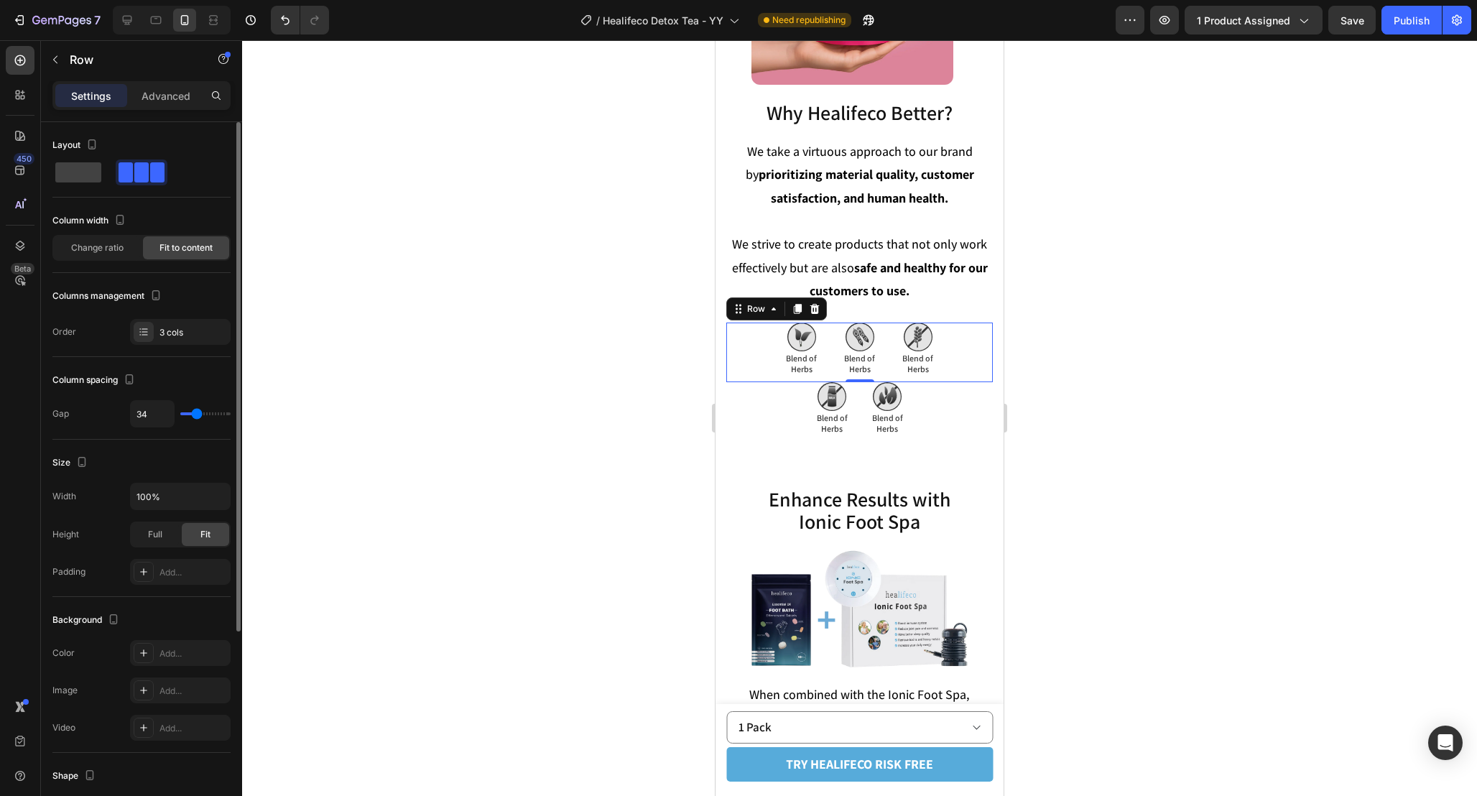
type input "33"
type input "26"
type input "27"
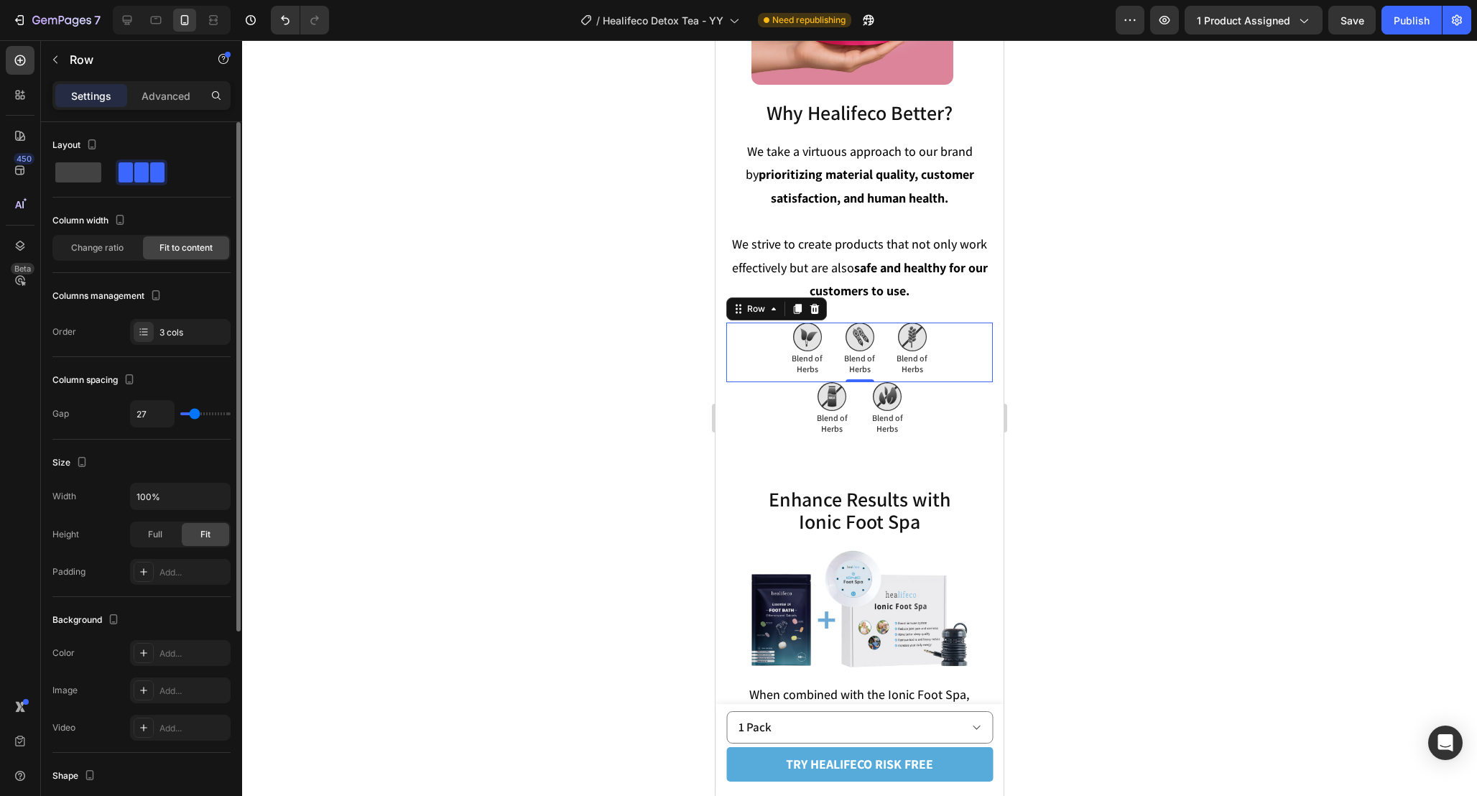
type input "27"
click at [194, 412] on input "range" at bounding box center [205, 413] width 50 height 3
type input "28"
type input "35"
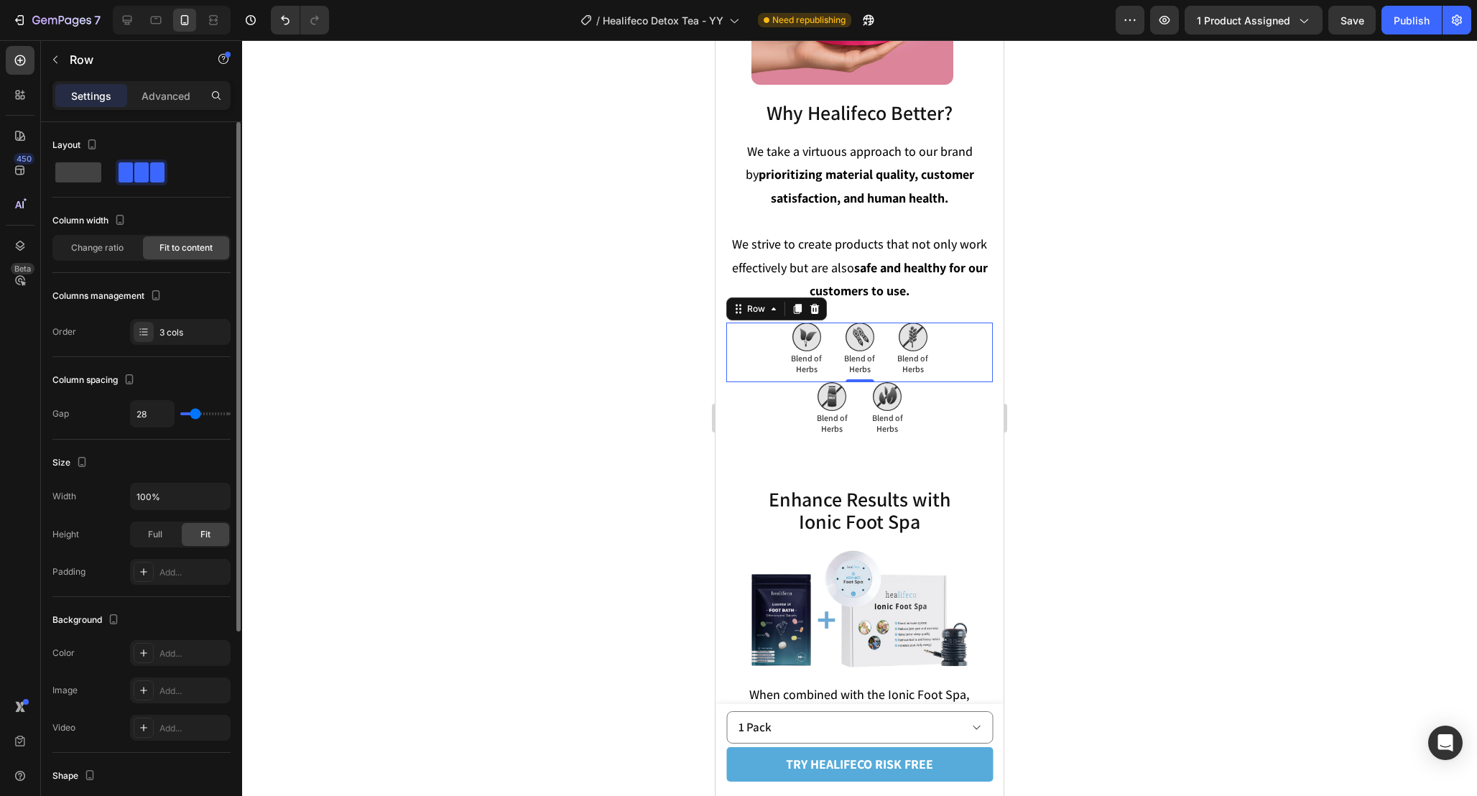
type input "35"
type input "36"
type input "38"
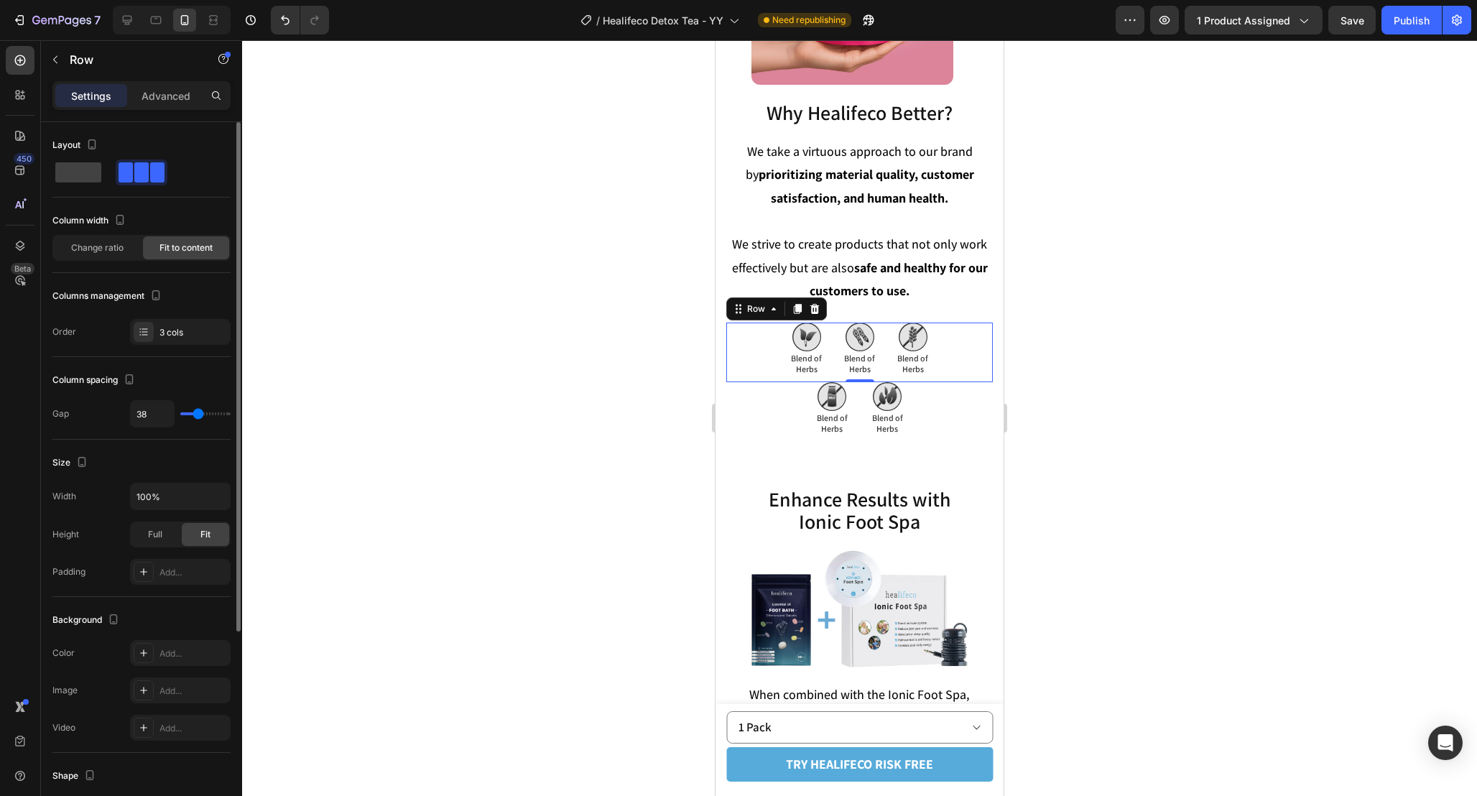
type input "39"
type input "40"
type input "42"
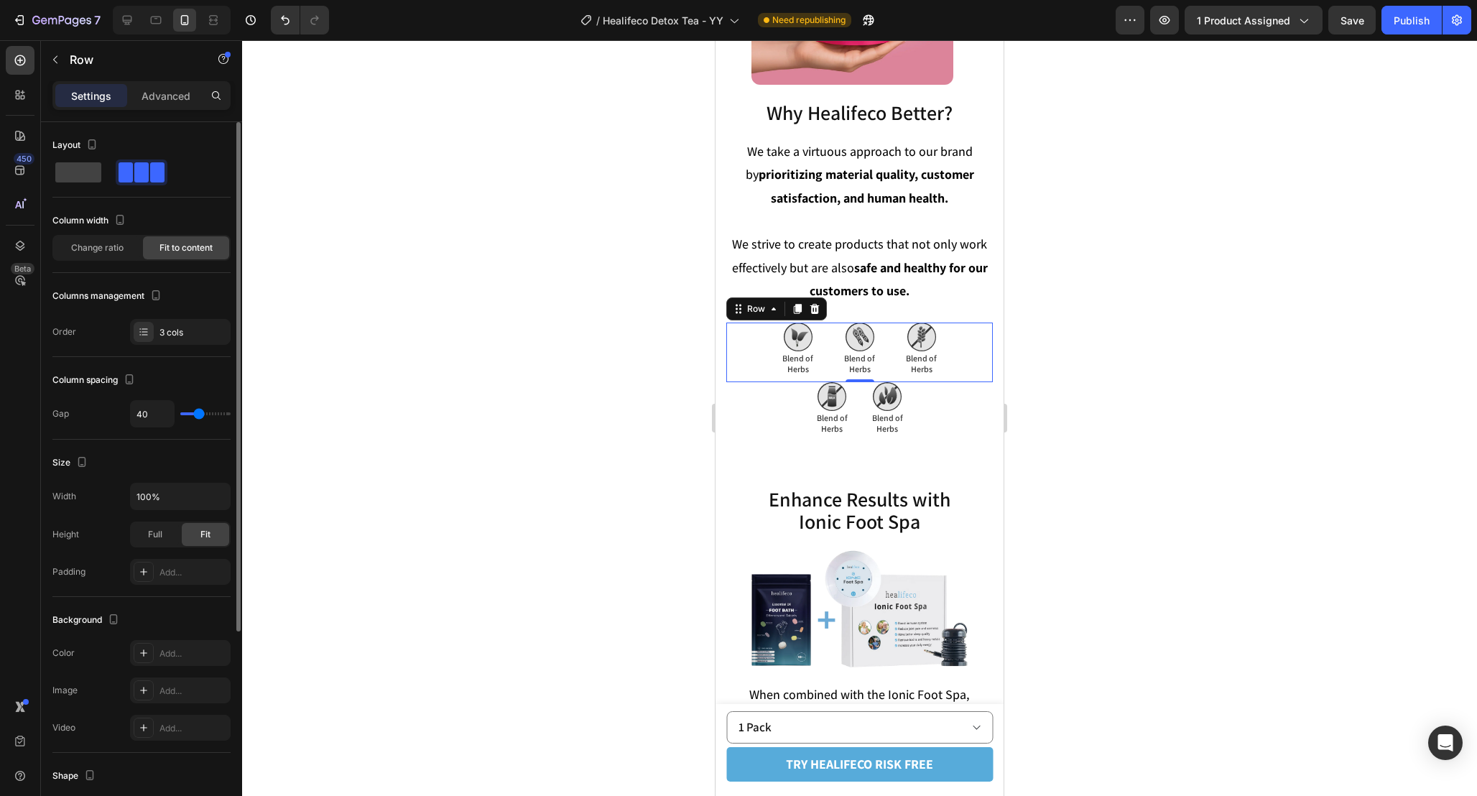
type input "42"
type input "43"
type input "42"
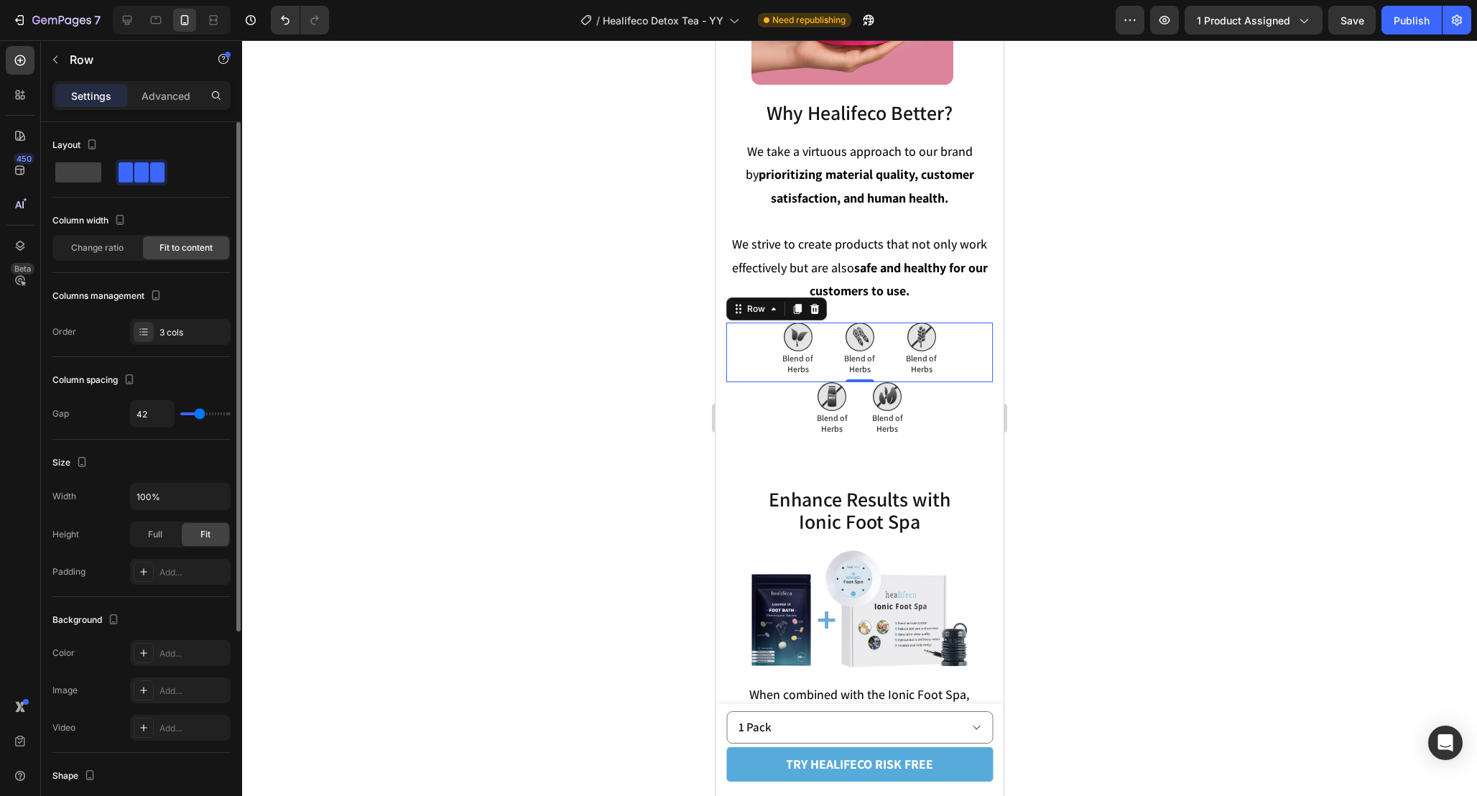
type input "40"
type input "30"
type input "28"
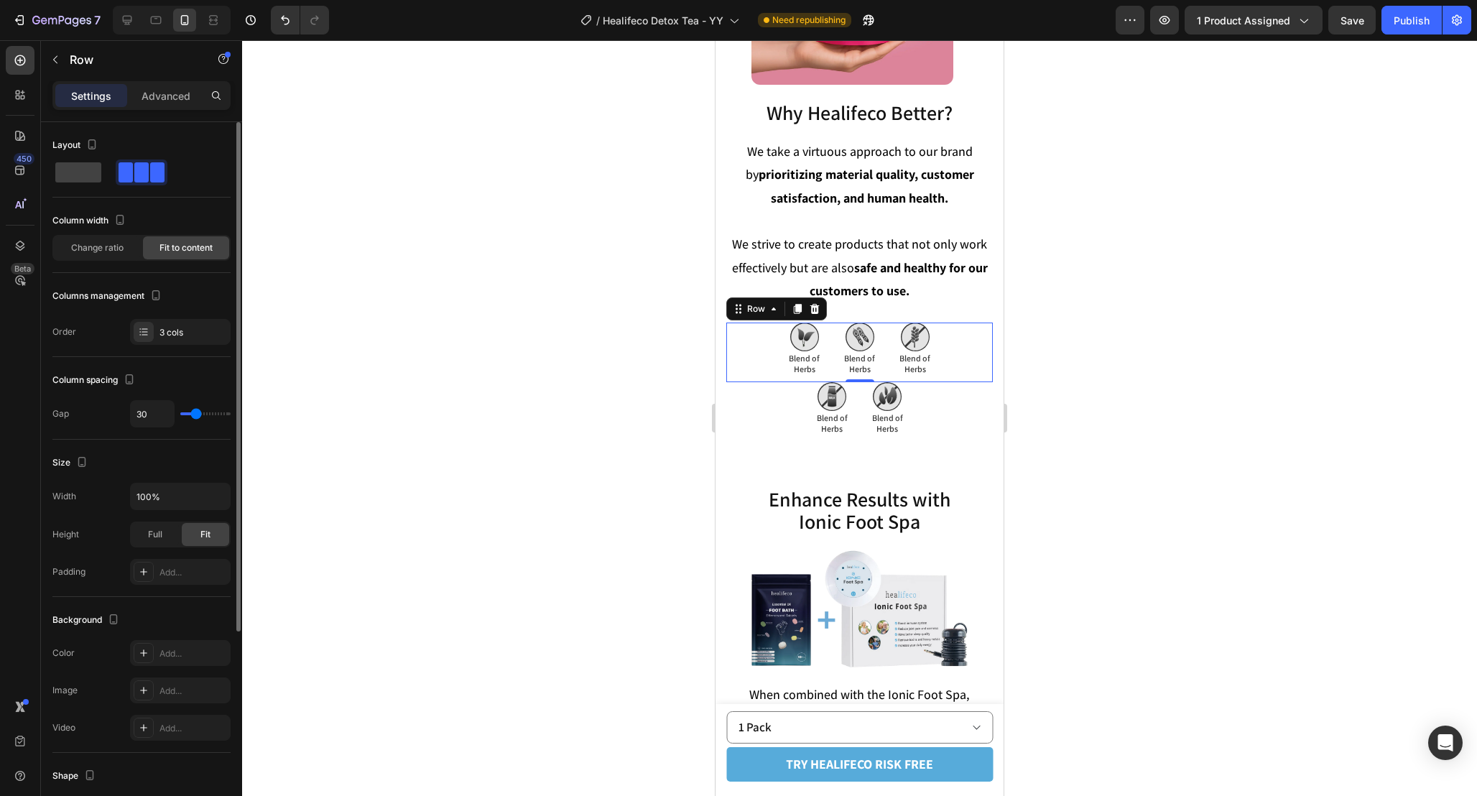
type input "28"
type input "27"
type input "26"
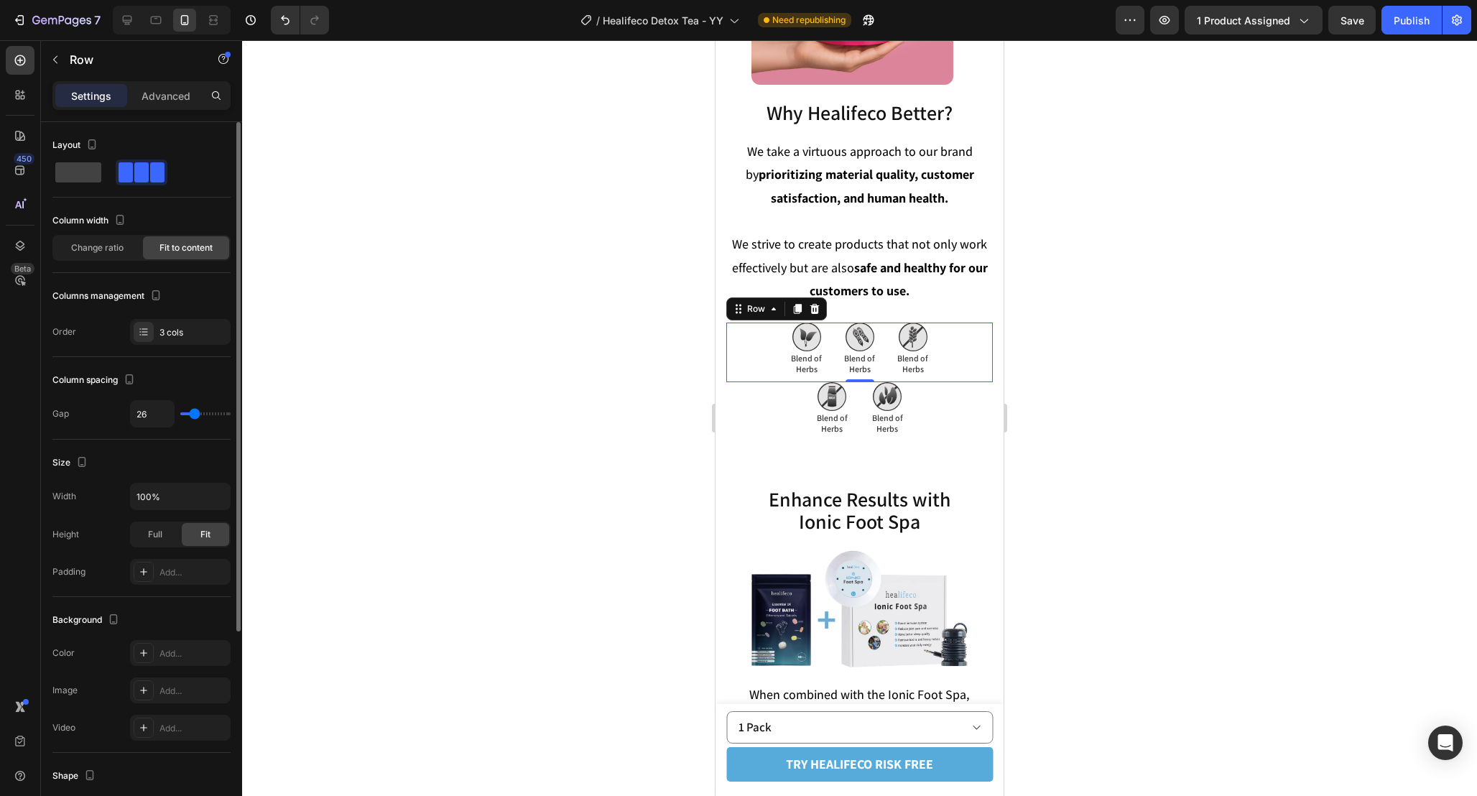
type input "25"
type input "24"
type input "23"
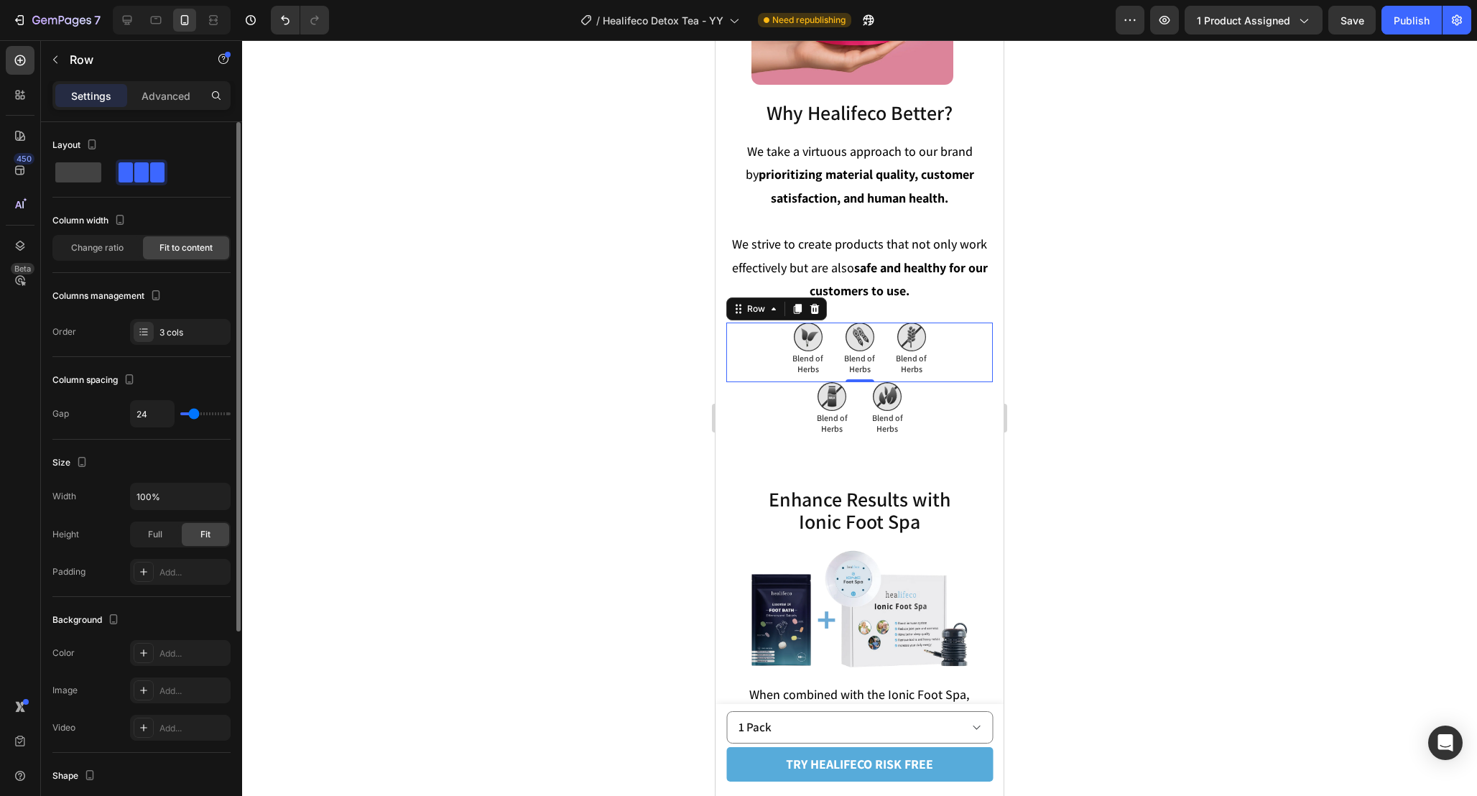
type input "23"
type input "22"
type input "21"
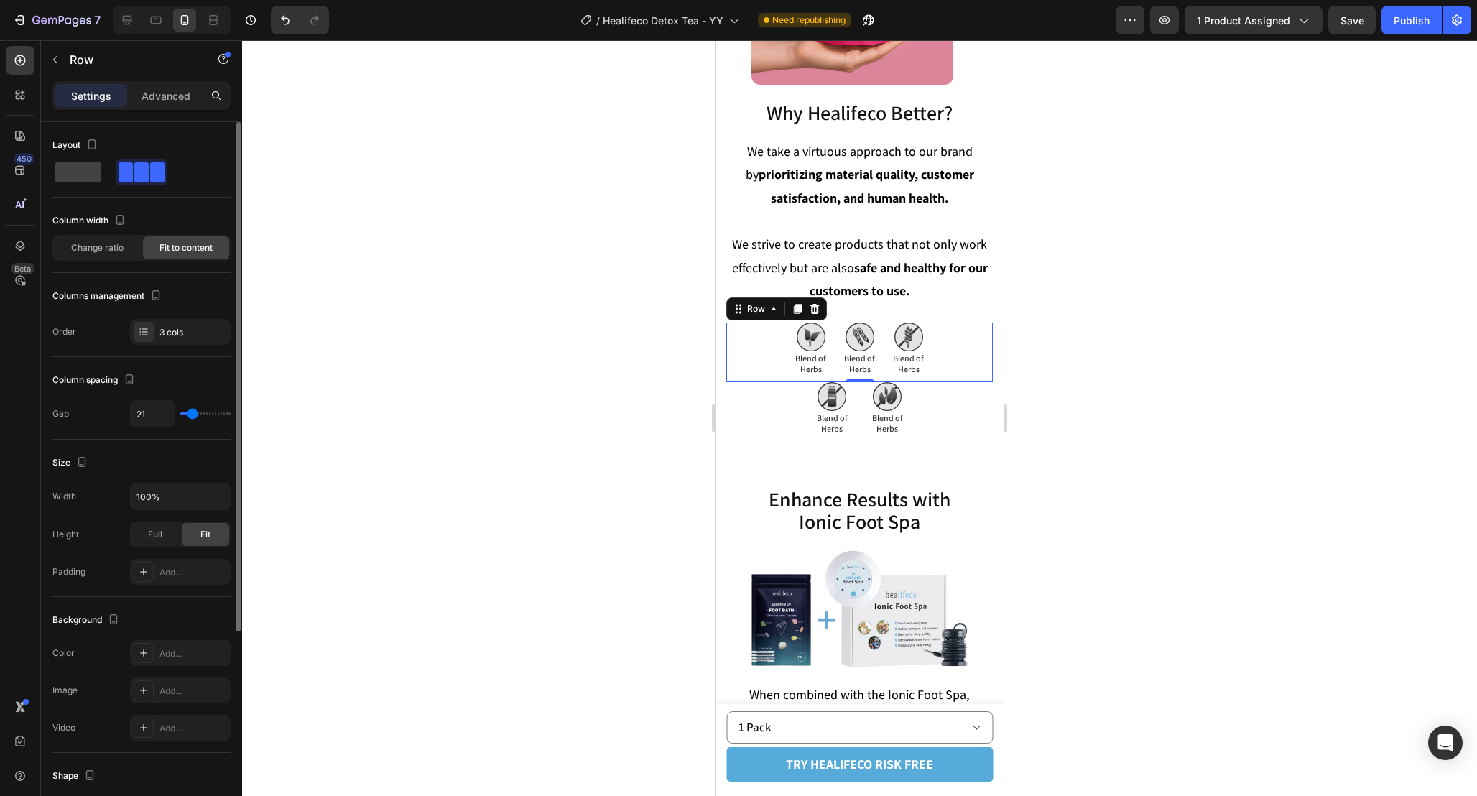
type input "22"
type input "23"
type input "24"
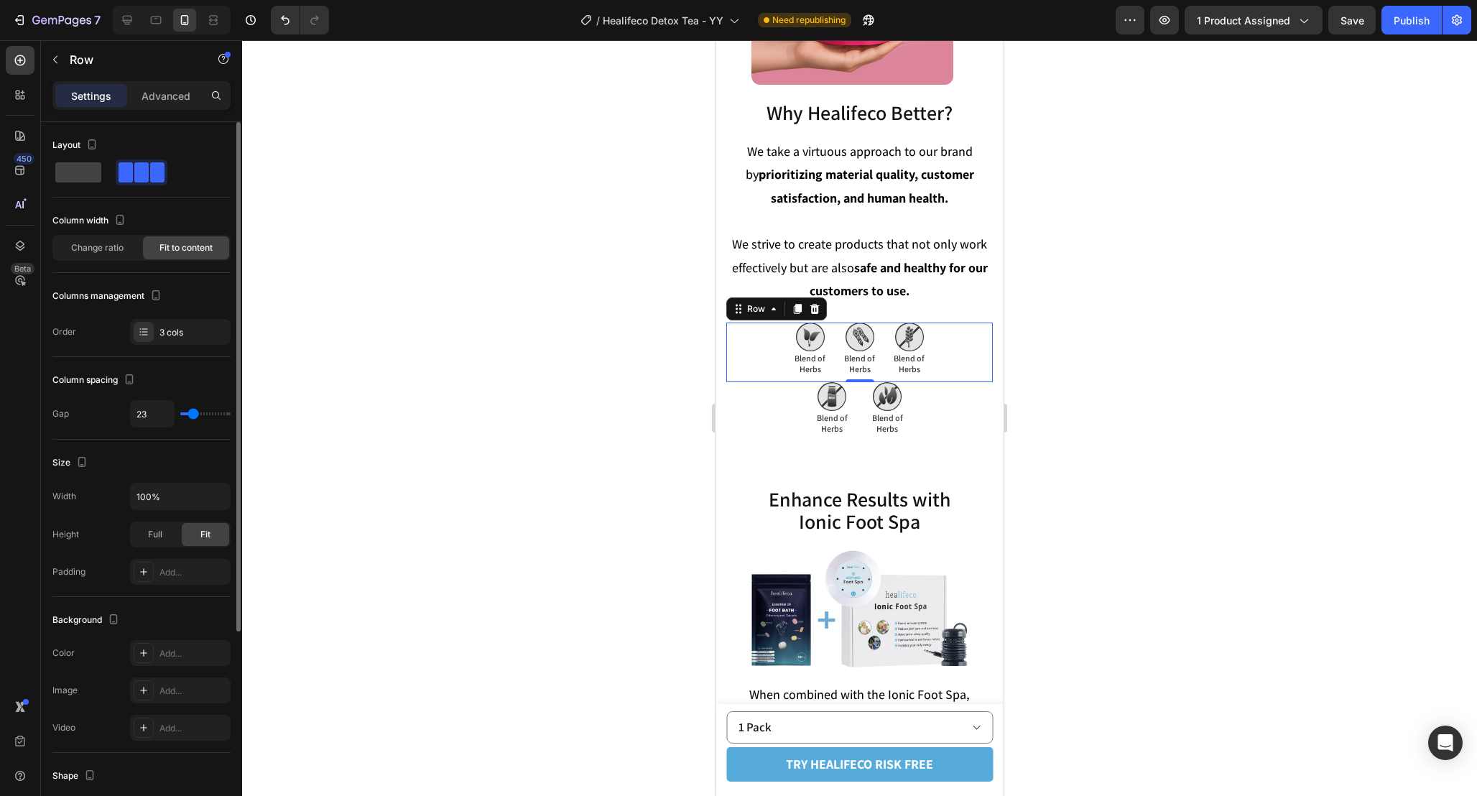
type input "24"
type input "26"
type input "27"
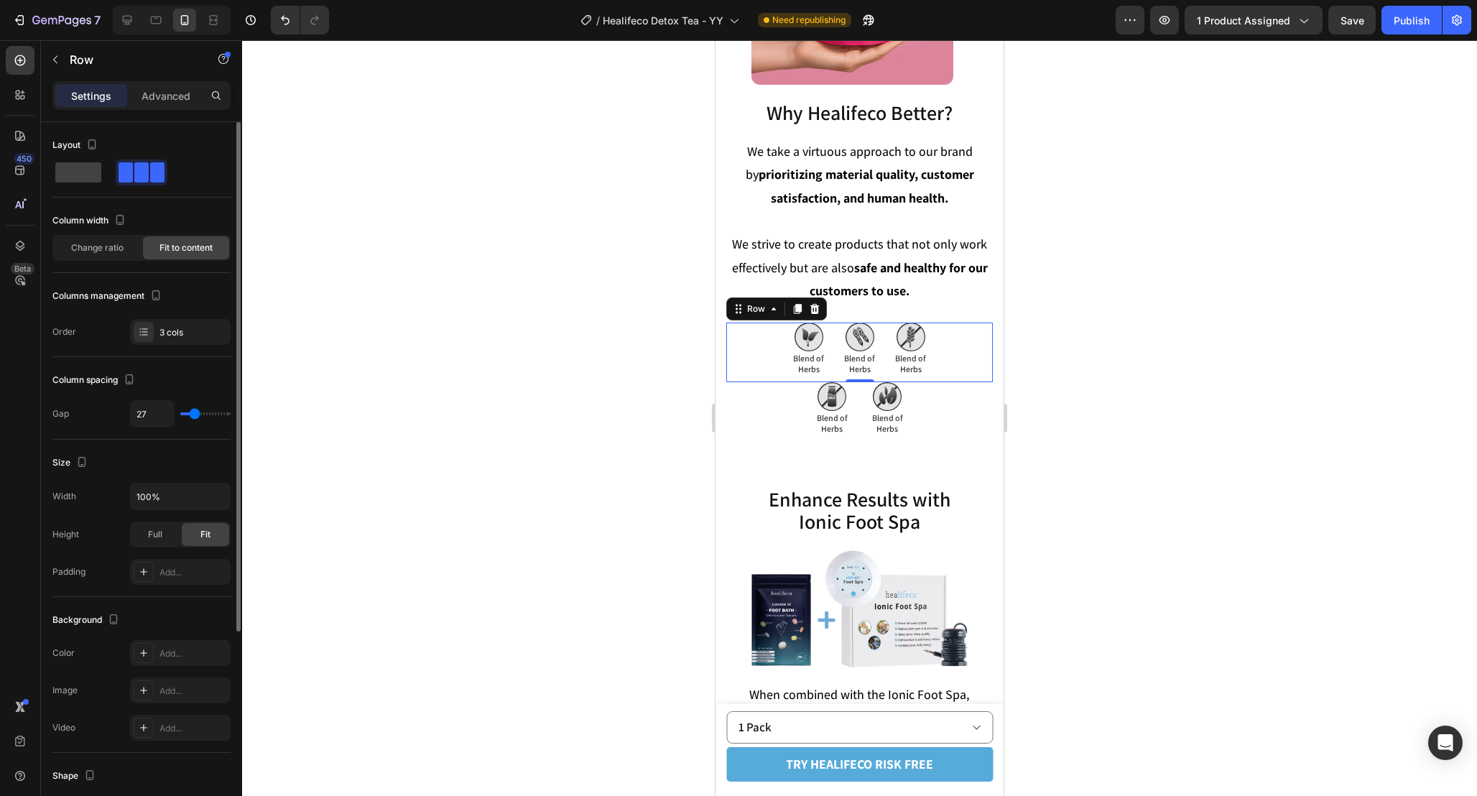
type input "28"
type input "29"
type input "30"
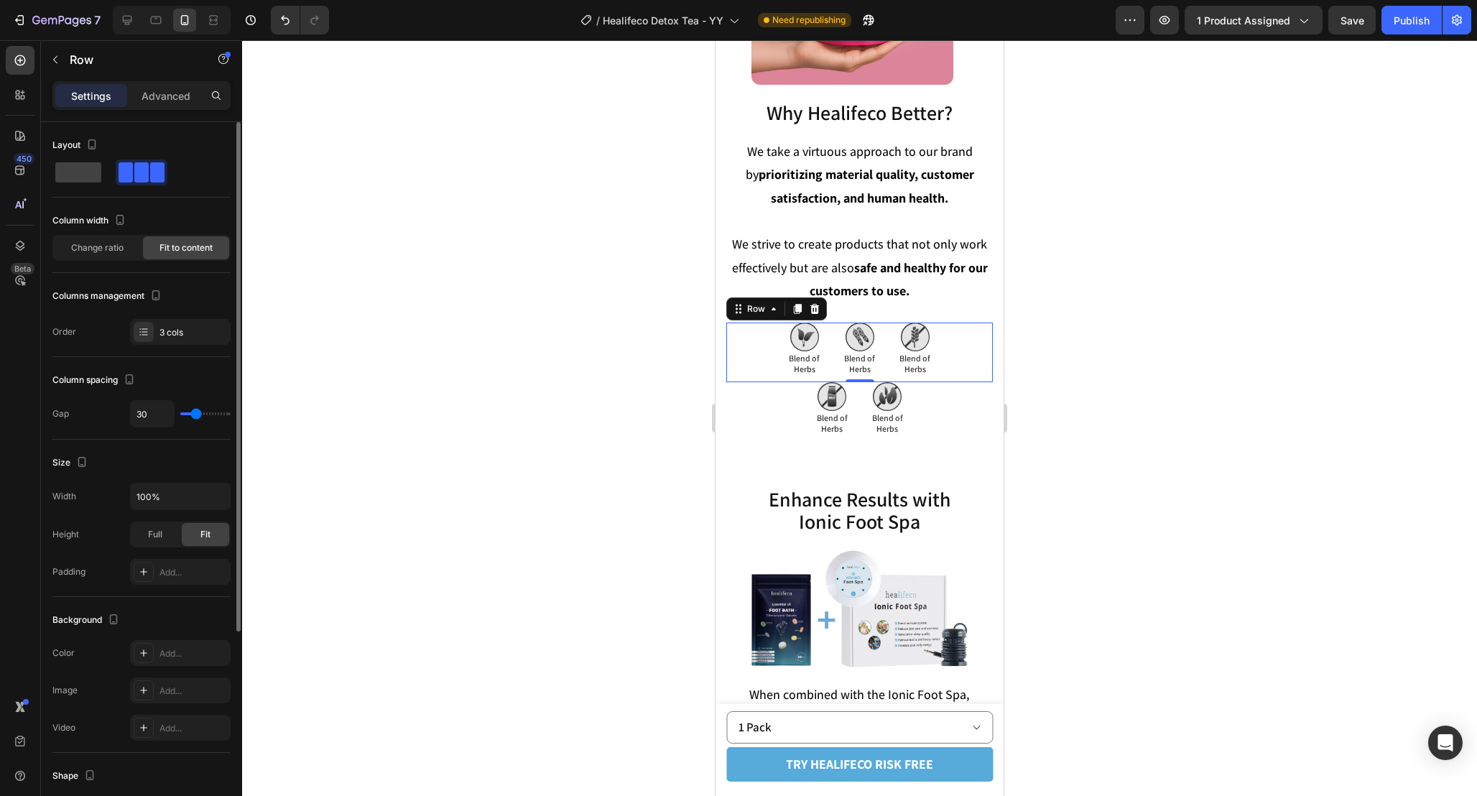
type input "30"
click at [195, 412] on input "range" at bounding box center [205, 413] width 50 height 3
click at [1017, 437] on div at bounding box center [859, 418] width 1235 height 756
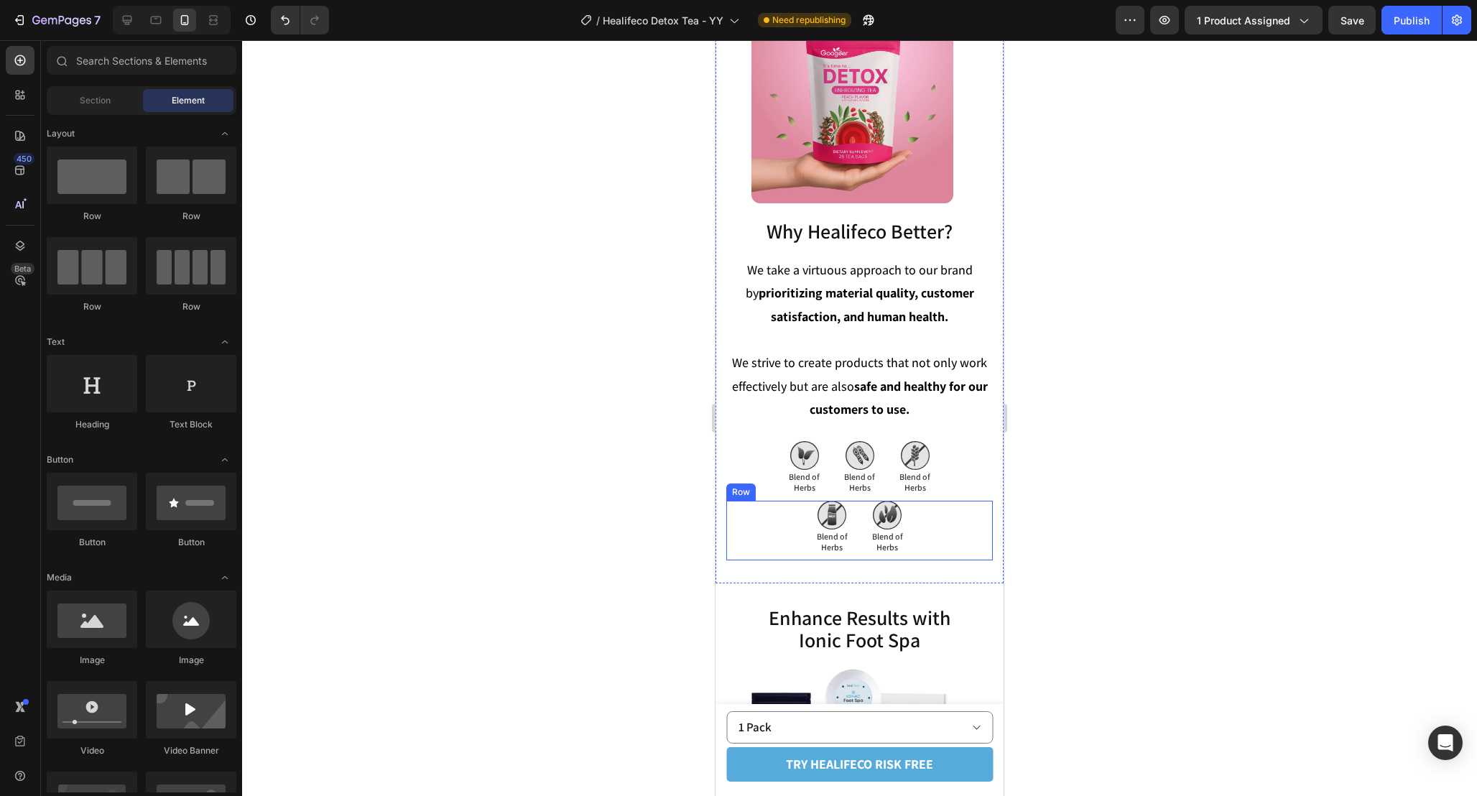
scroll to position [4941, 0]
click at [947, 407] on p "We strive to create products that not only work effectively but are also safe a…" at bounding box center [860, 385] width 264 height 70
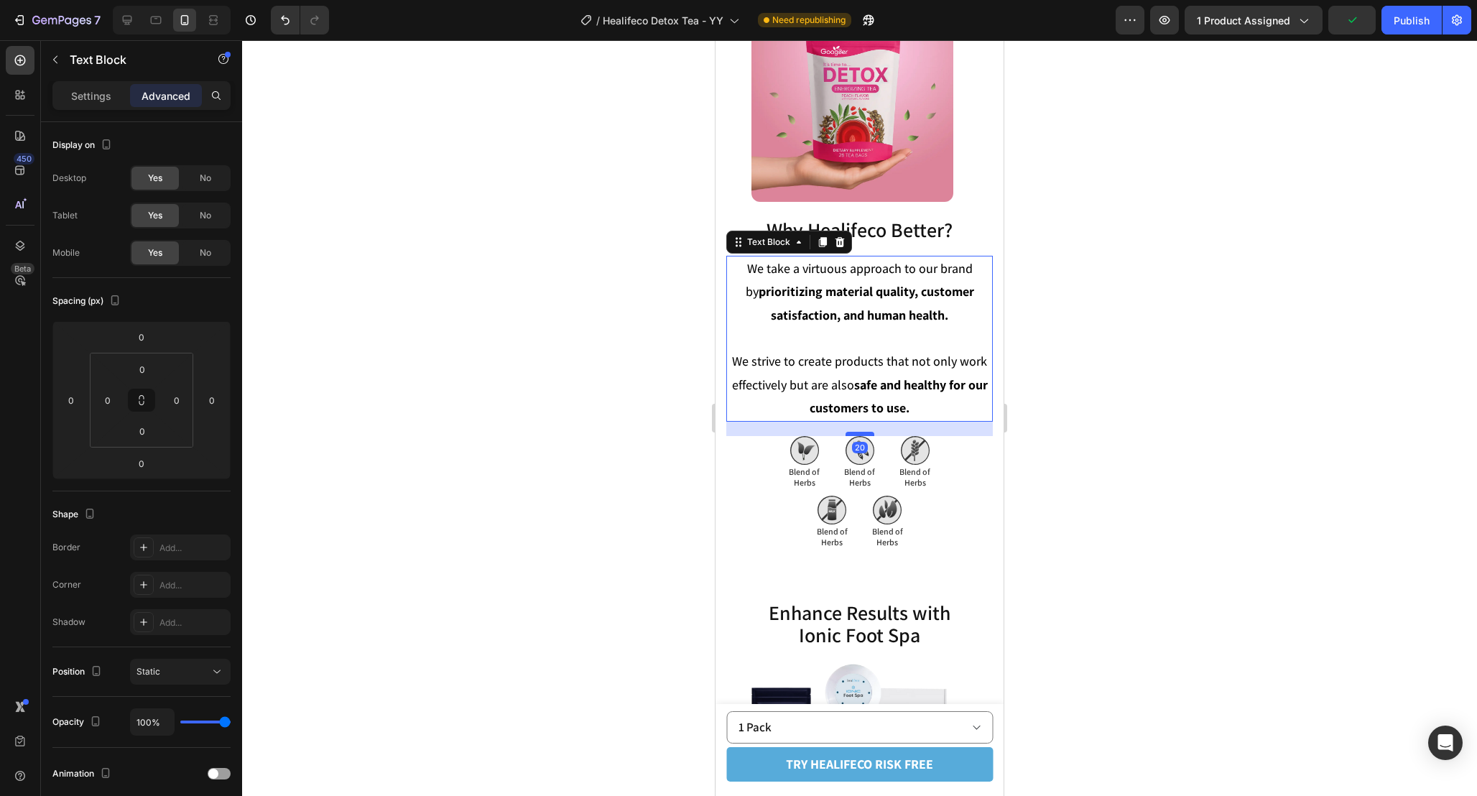
click at [869, 432] on div at bounding box center [860, 434] width 29 height 4
type input "20"
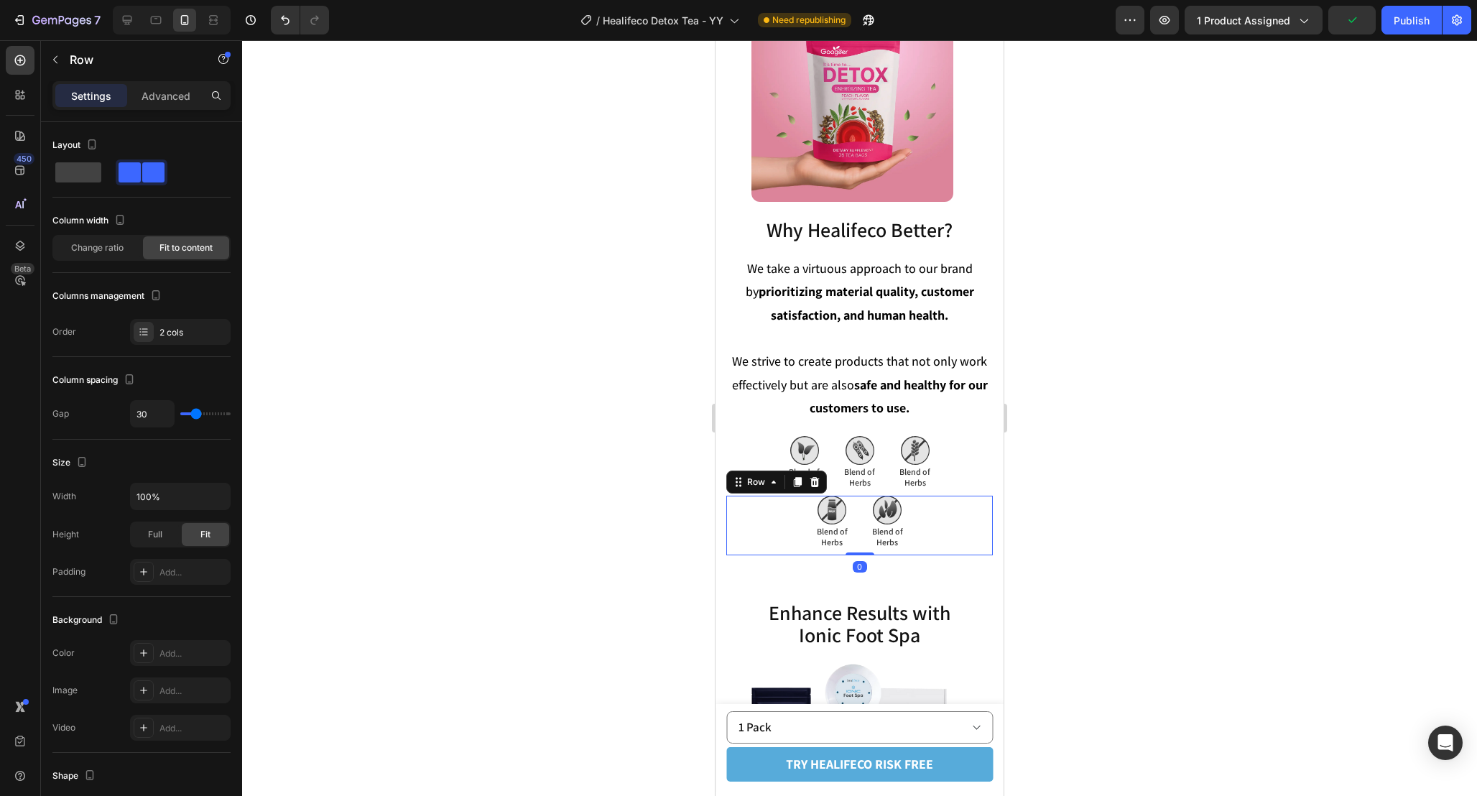
click at [945, 521] on div "Image Blend of Herbs Text Block Dairy Free Text Block Image Blend of Herbs Text…" at bounding box center [859, 526] width 267 height 60
click at [803, 443] on img at bounding box center [804, 450] width 29 height 29
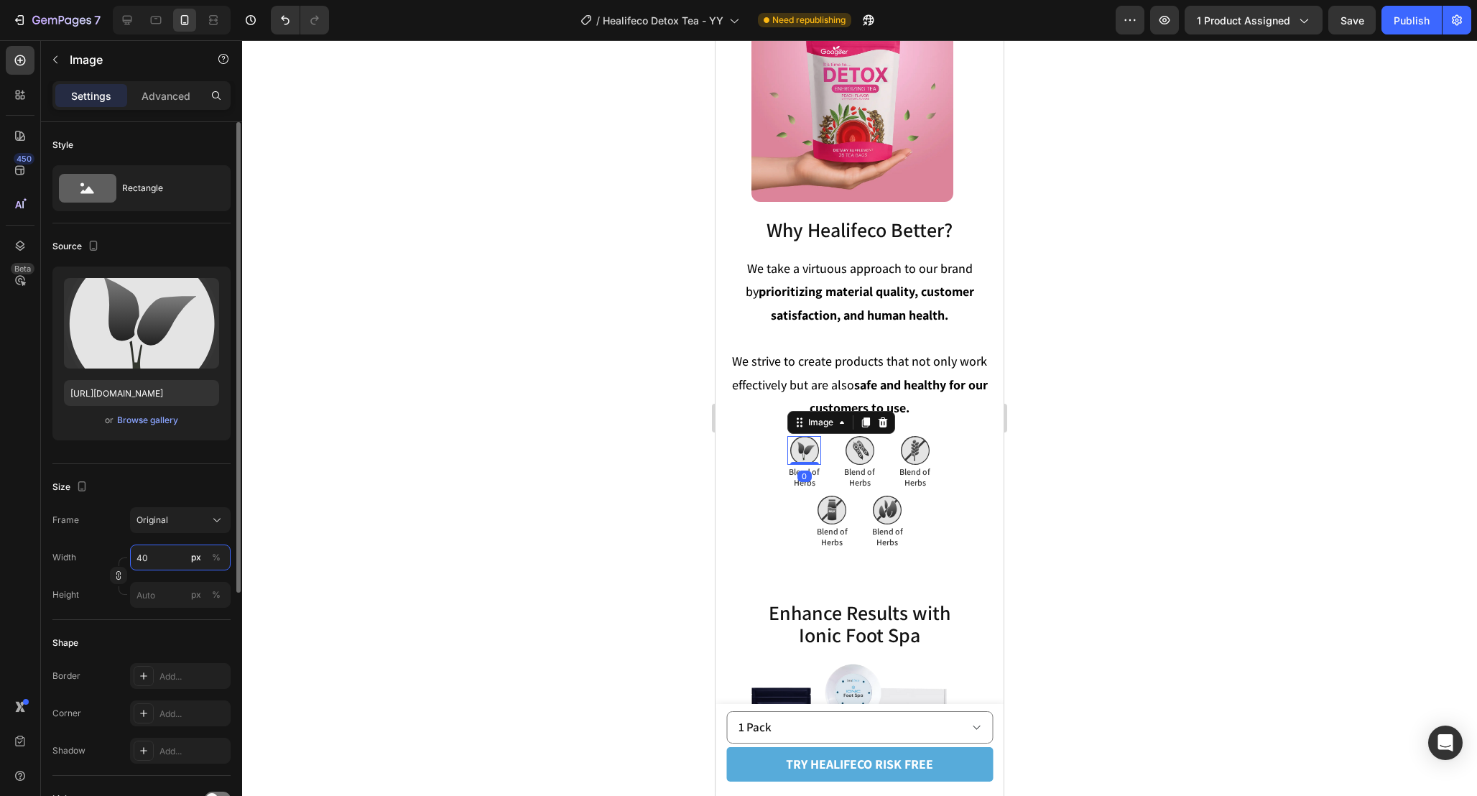
click at [163, 556] on input "40" at bounding box center [180, 558] width 101 height 26
type input "55"
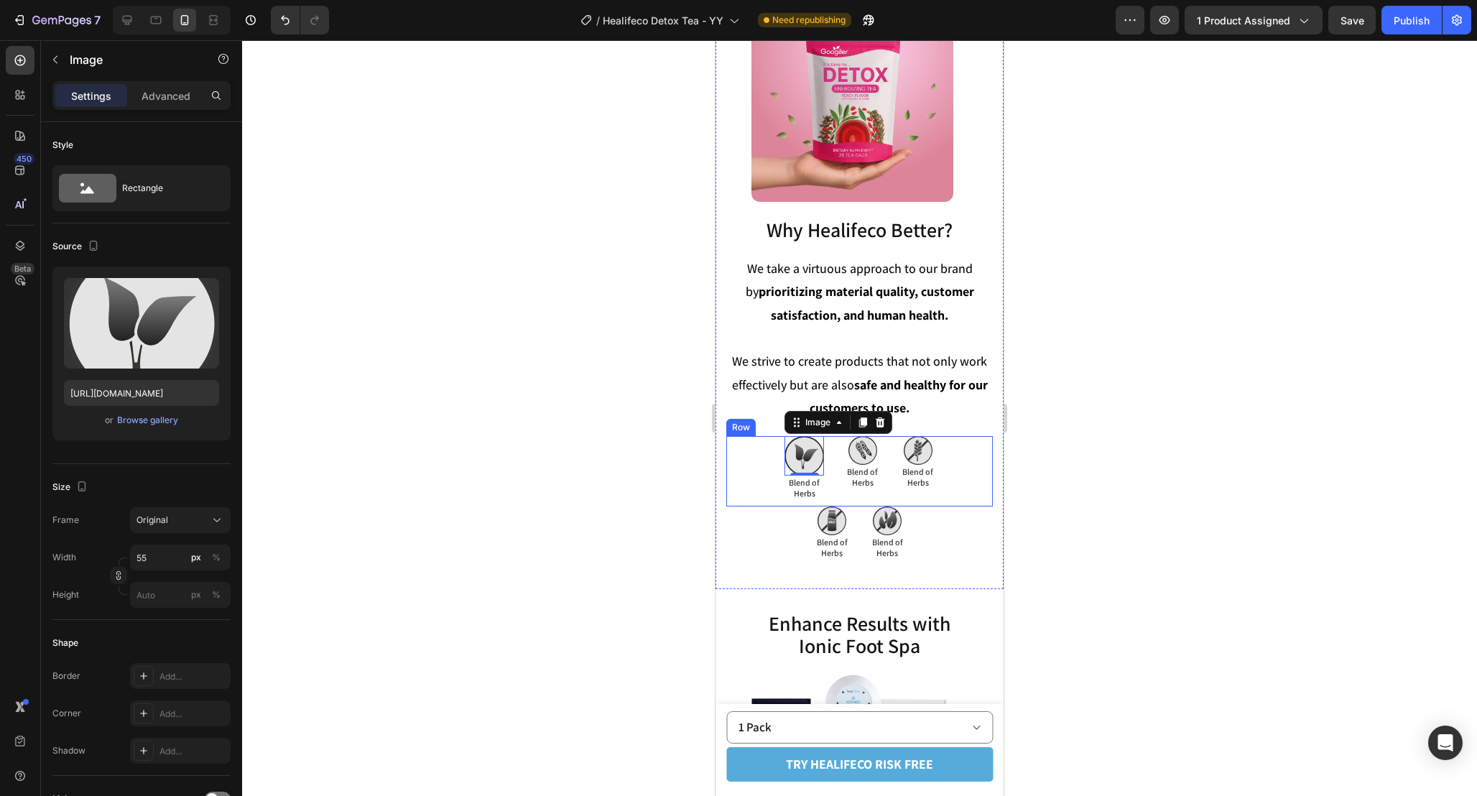
click at [861, 453] on img at bounding box center [862, 450] width 29 height 29
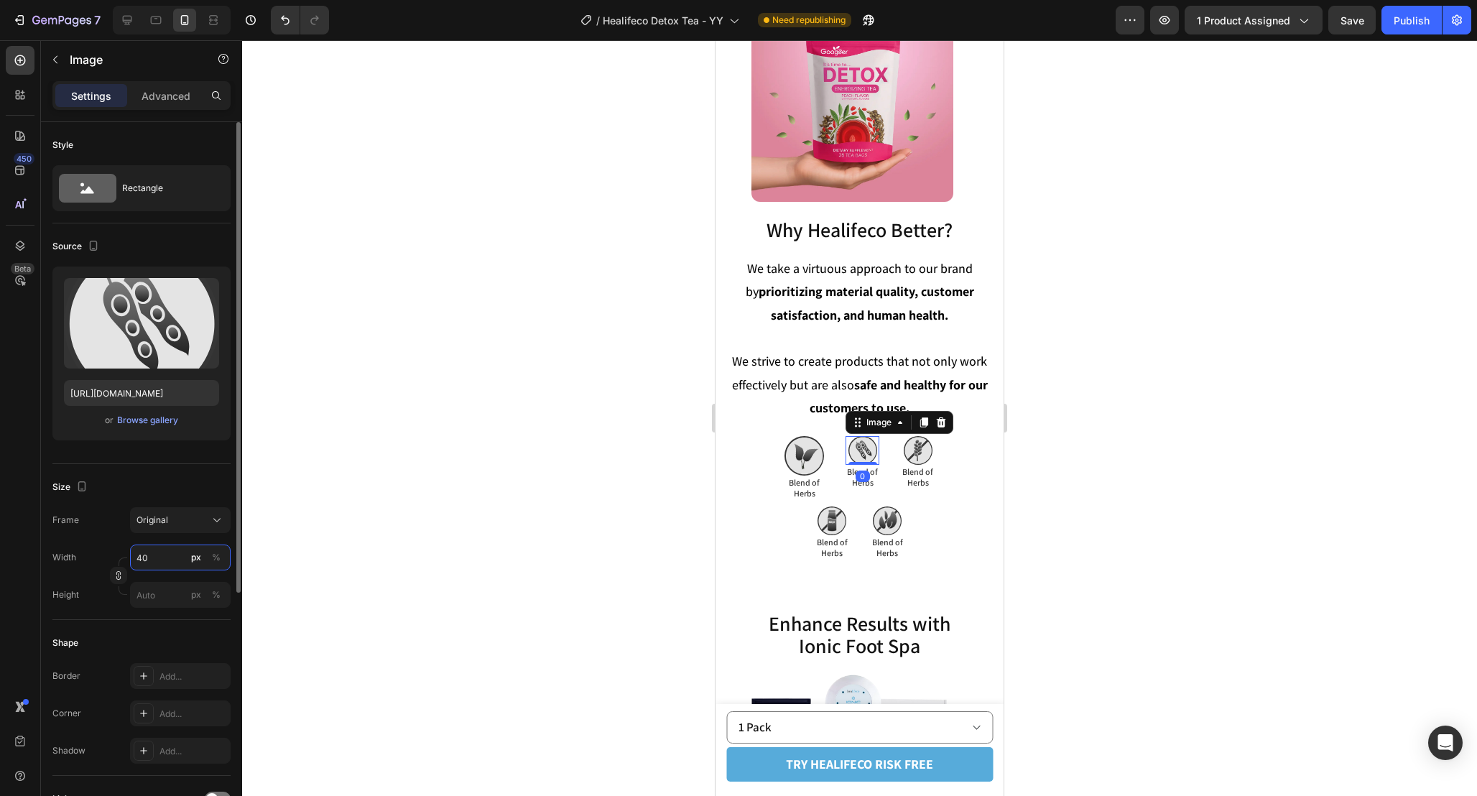
click at [164, 558] on input "40" at bounding box center [180, 558] width 101 height 26
type input "55"
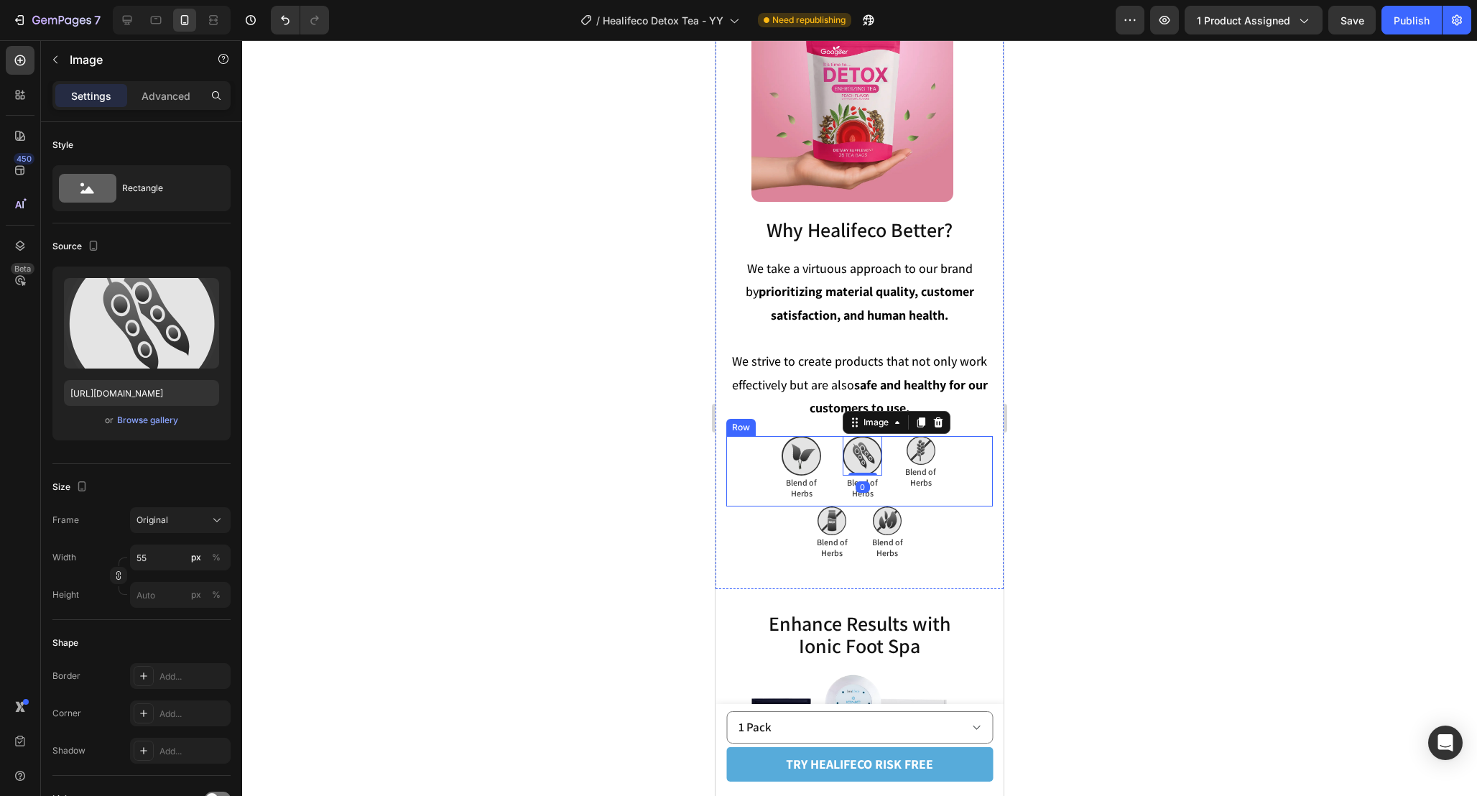
click at [925, 457] on img at bounding box center [921, 450] width 29 height 29
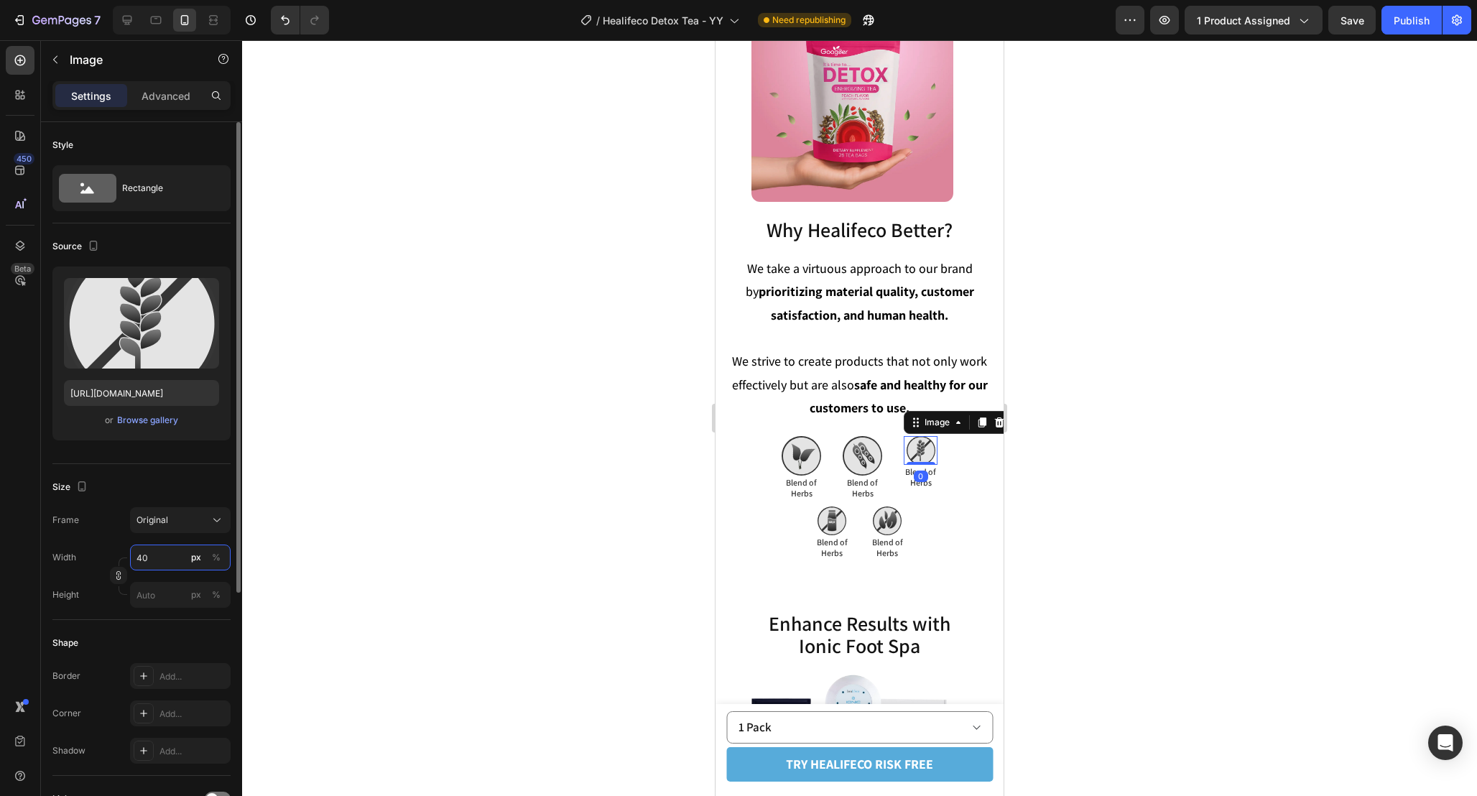
click at [150, 560] on input "40" at bounding box center [180, 558] width 101 height 26
type input "55"
click at [828, 524] on img at bounding box center [832, 520] width 29 height 29
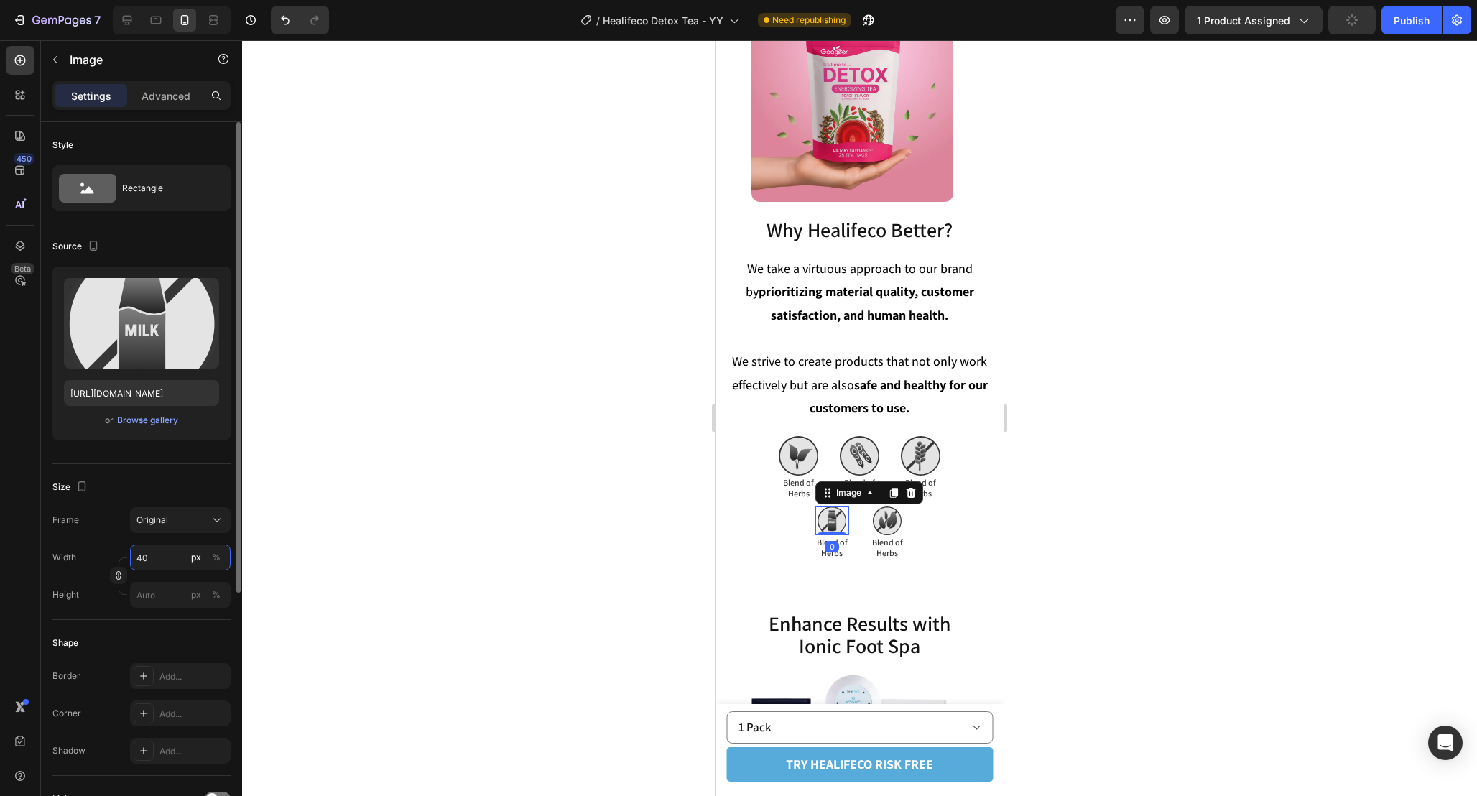
click at [157, 565] on input "40" at bounding box center [180, 558] width 101 height 26
type input "55"
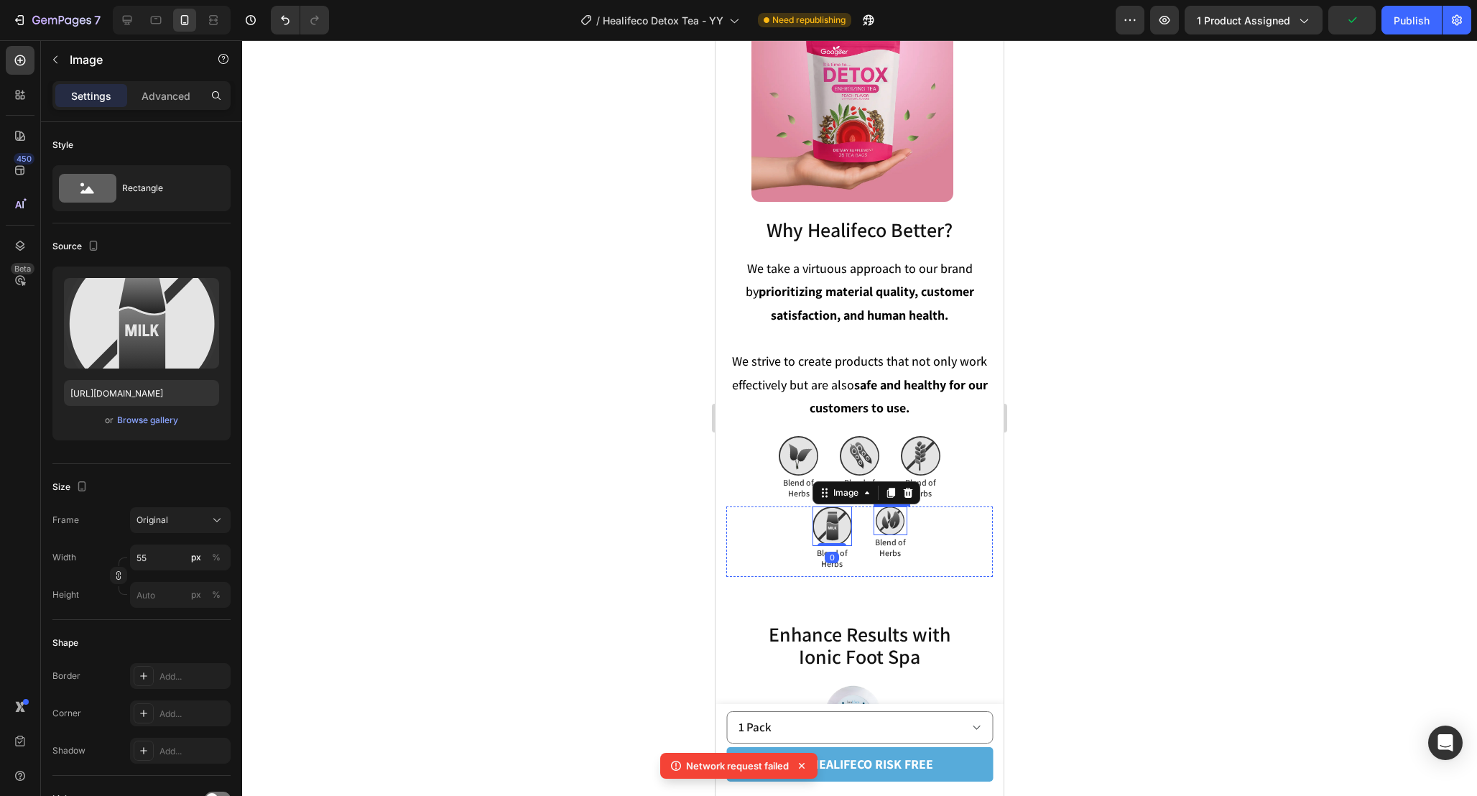
click at [894, 518] on img at bounding box center [890, 520] width 29 height 29
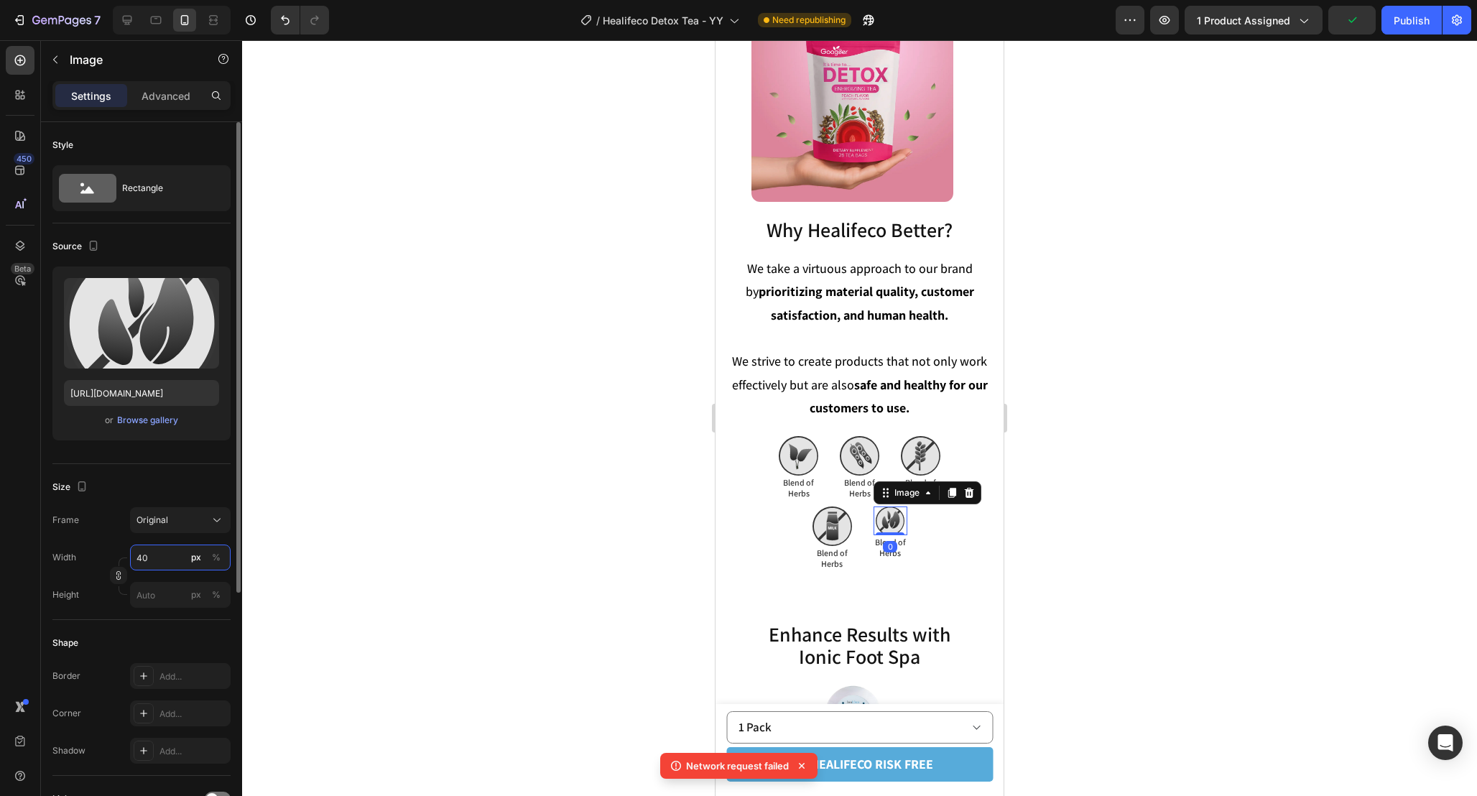
click at [159, 558] on input "40" at bounding box center [180, 558] width 101 height 26
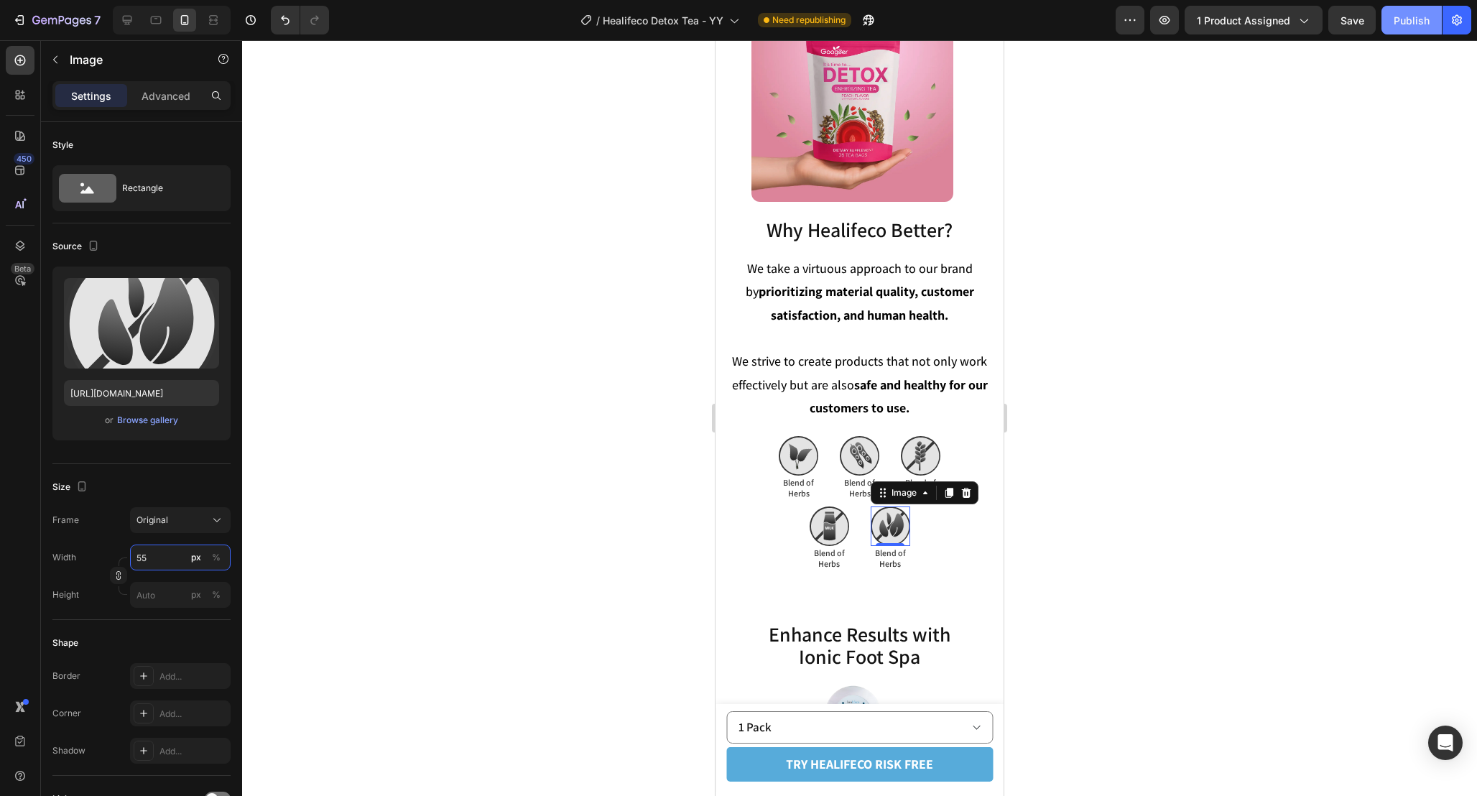
type input "55"
click at [1410, 27] on div "Publish" at bounding box center [1412, 20] width 36 height 15
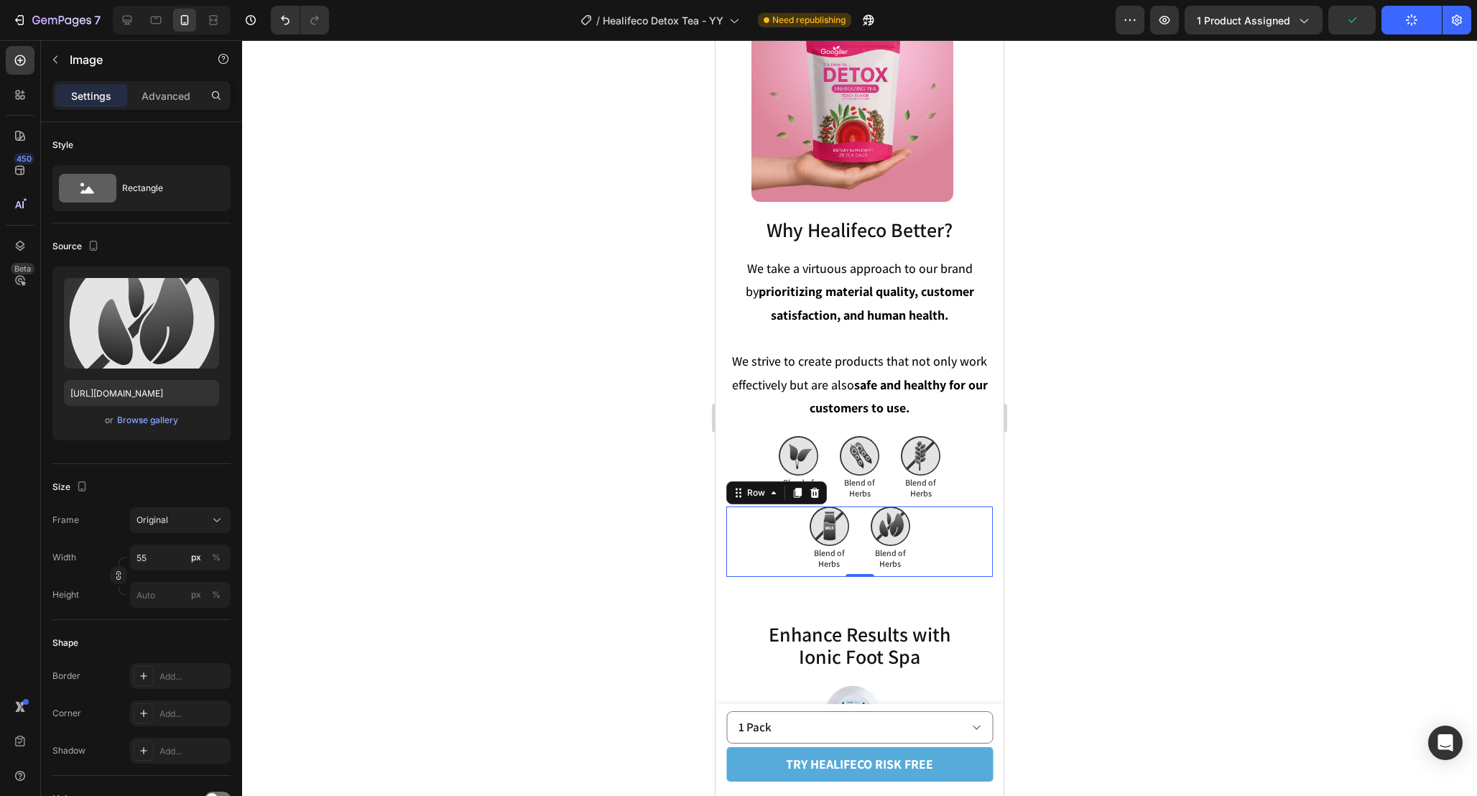
click at [979, 573] on div "Image Blend of Herbs Text Block Dairy Free Text Block Image Blend of Herbs Text…" at bounding box center [859, 541] width 267 height 70
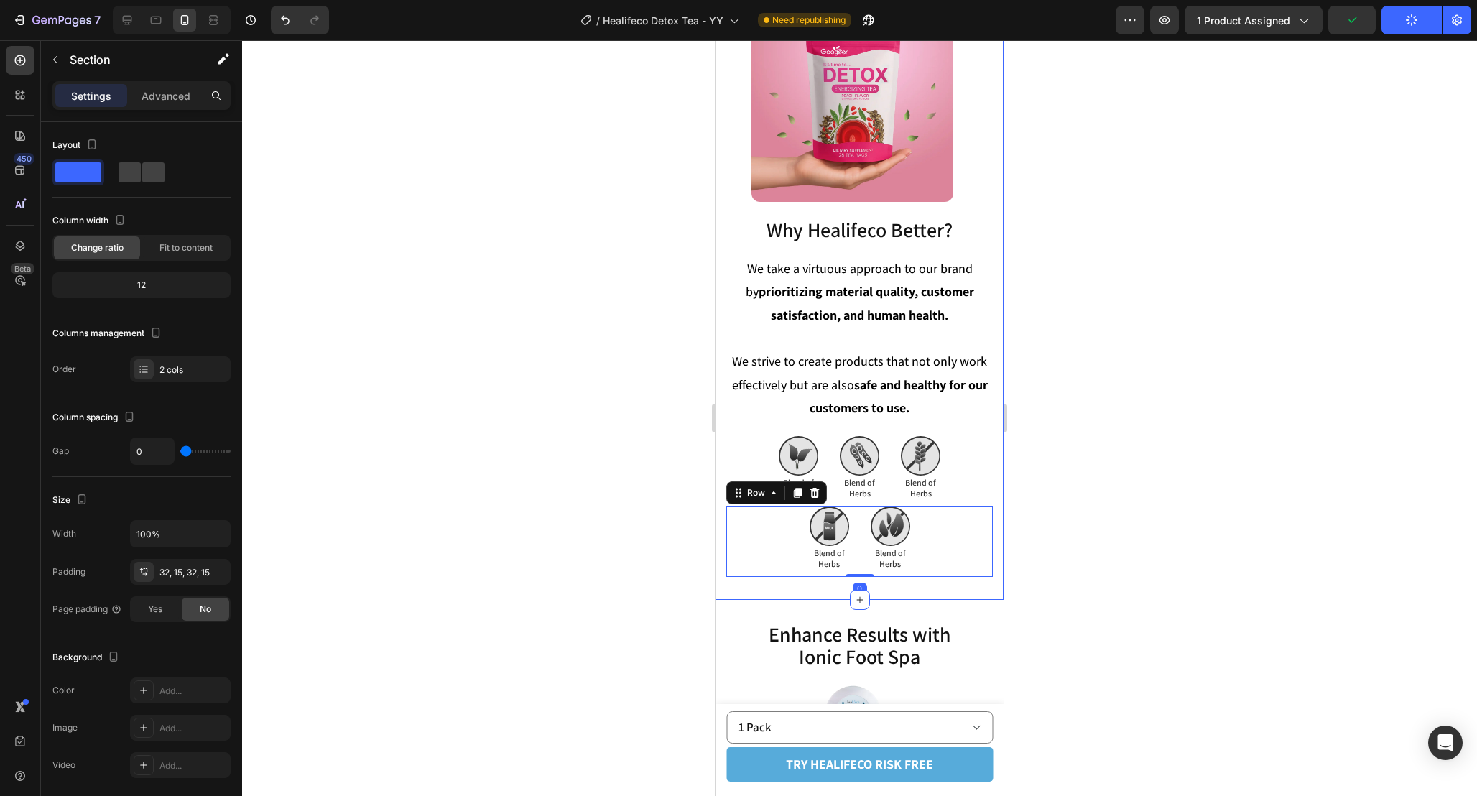
click at [943, 585] on div "Why Healifeco Better? Heading Why Healifeco Better? Heading We take a virtuous …" at bounding box center [860, 288] width 288 height 623
click at [923, 567] on div "Image Blend of Herbs Text Block Dairy Free Text Block Image Blend of Herbs Text…" at bounding box center [859, 541] width 267 height 70
click at [902, 584] on div "Why Healifeco Better? Heading Why Healifeco Better? Heading We take a virtuous …" at bounding box center [860, 288] width 288 height 623
click at [1131, 517] on div at bounding box center [859, 418] width 1235 height 756
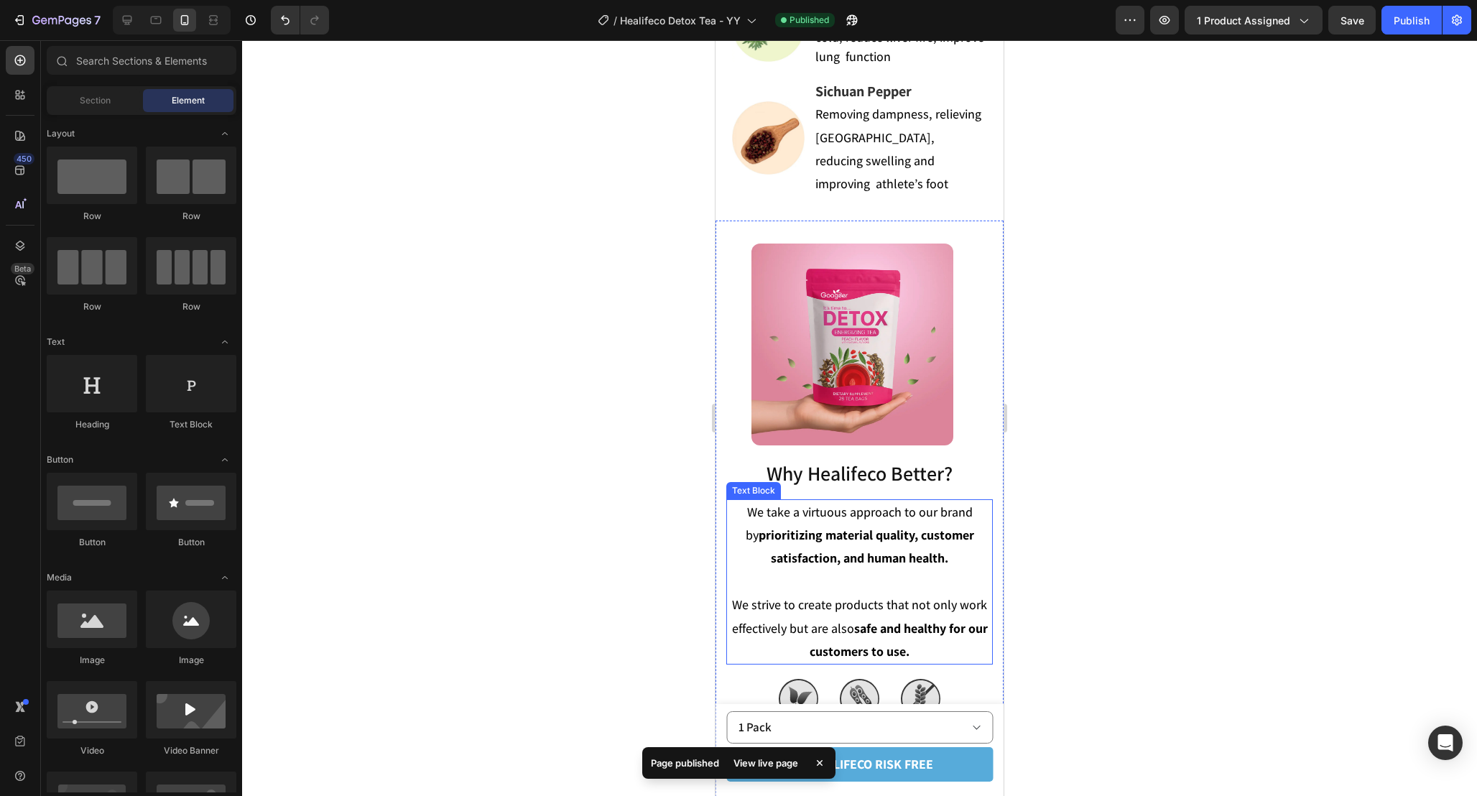
scroll to position [4721, 0]
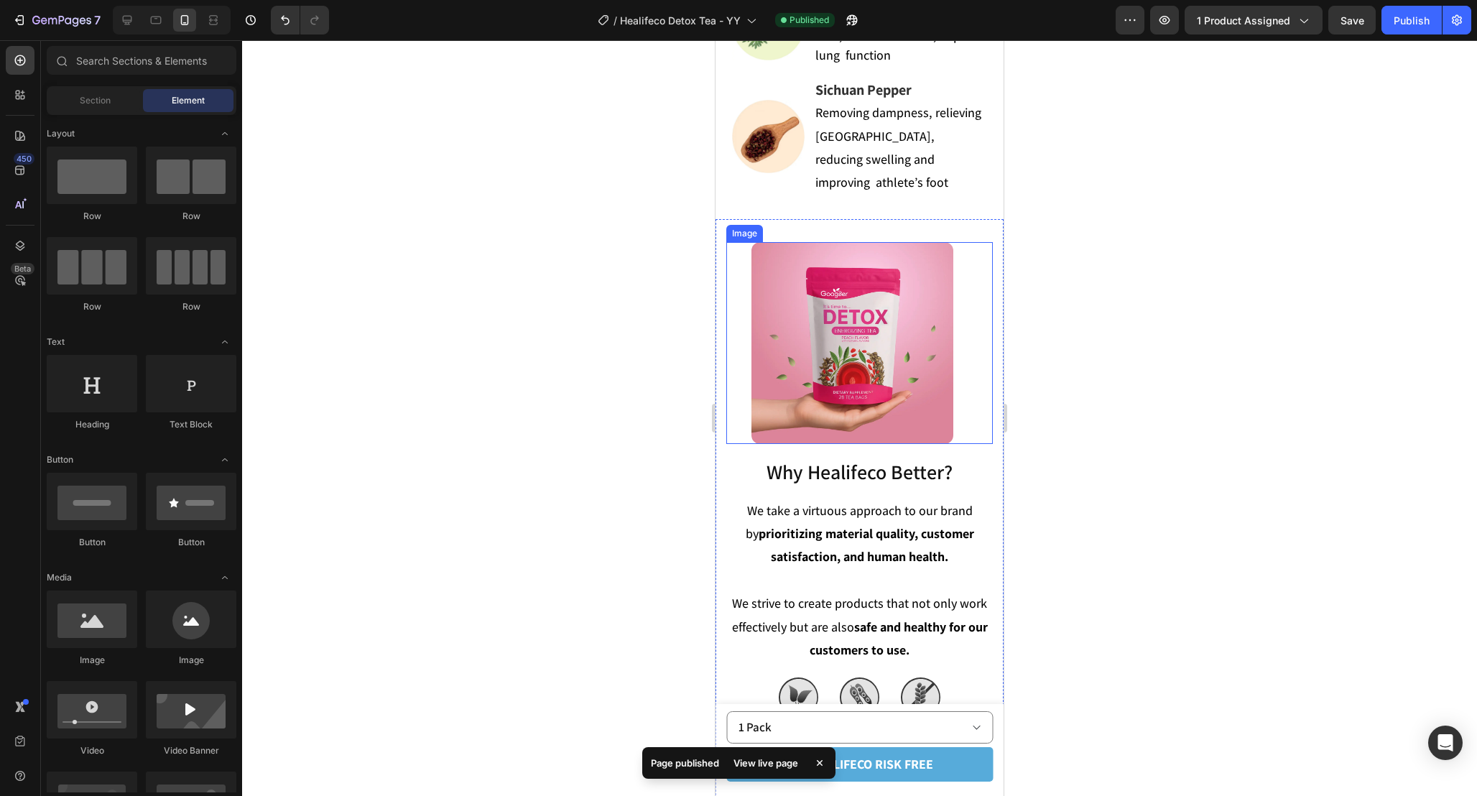
click at [973, 267] on div at bounding box center [852, 343] width 252 height 202
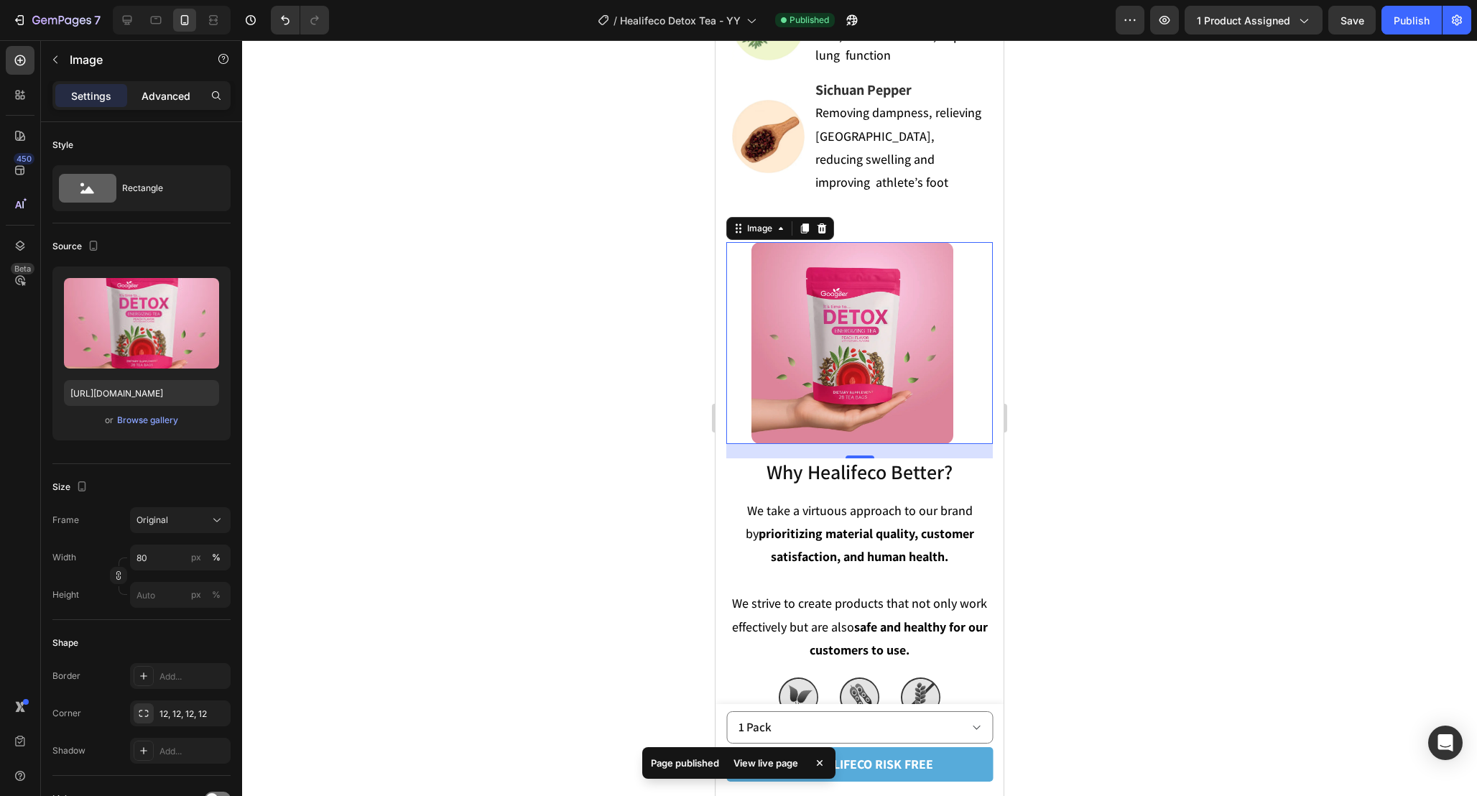
click at [184, 100] on p "Advanced" at bounding box center [166, 95] width 49 height 15
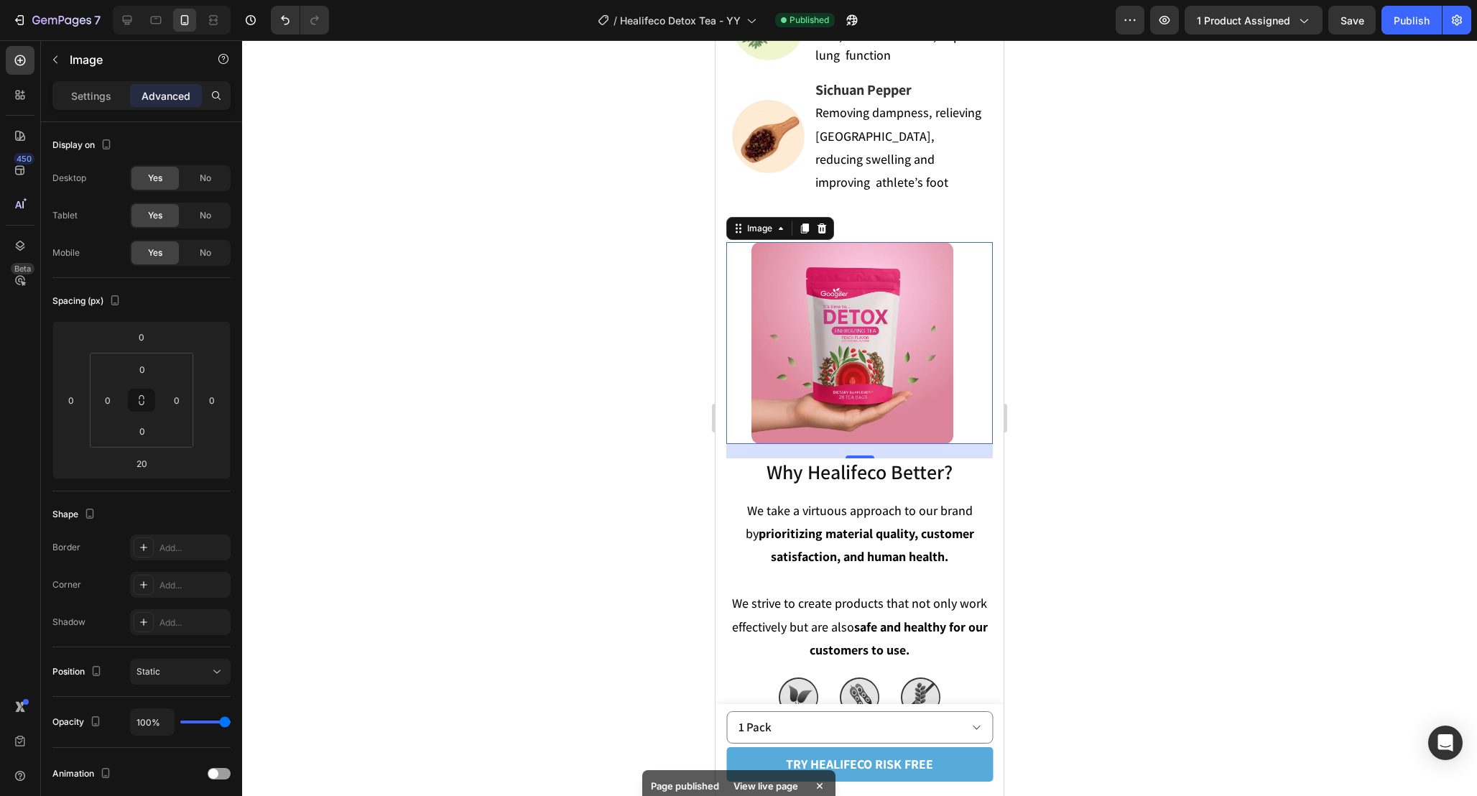
click at [845, 373] on img at bounding box center [852, 343] width 202 height 202
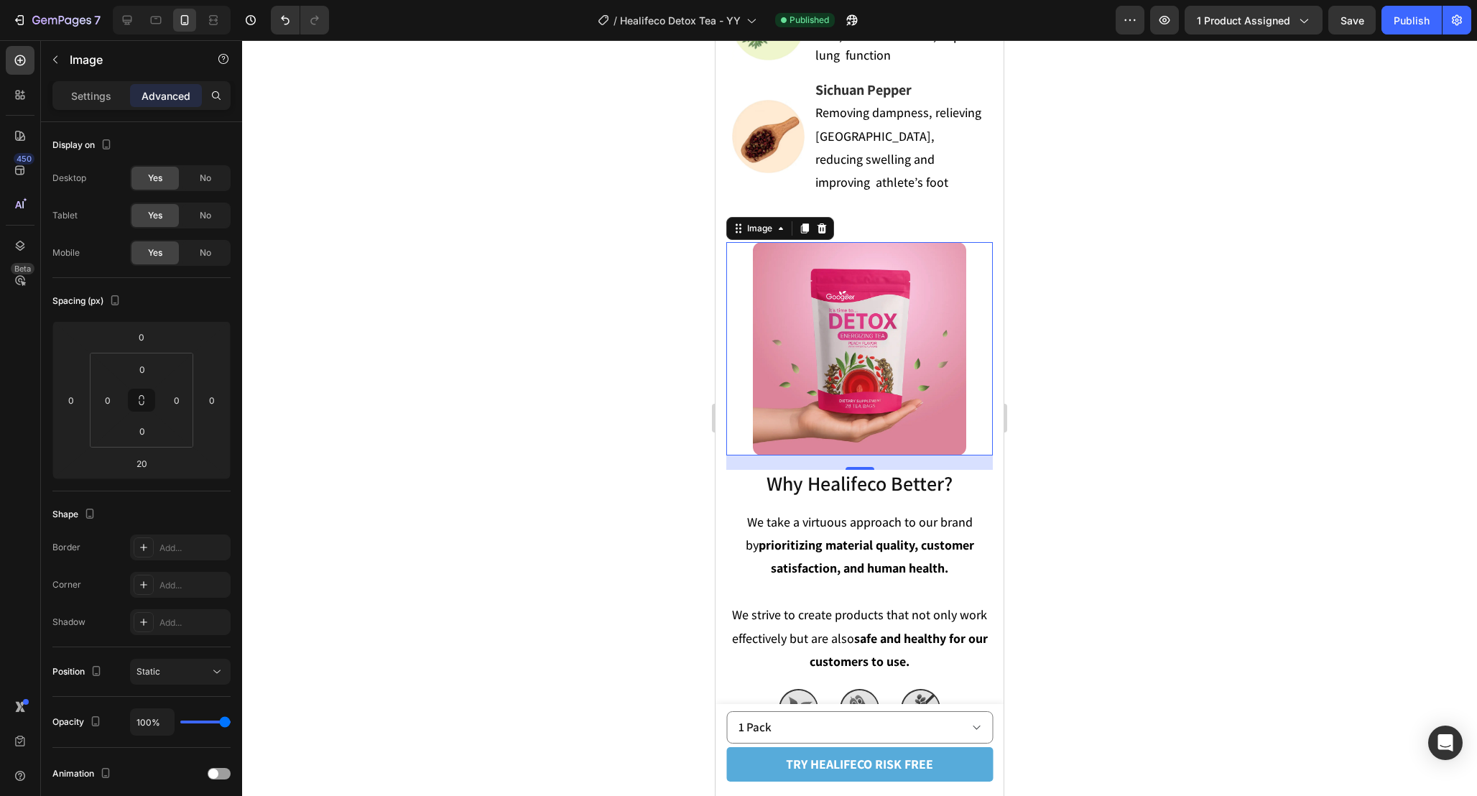
click at [966, 317] on div at bounding box center [859, 348] width 267 height 213
click at [1071, 366] on div at bounding box center [859, 418] width 1235 height 756
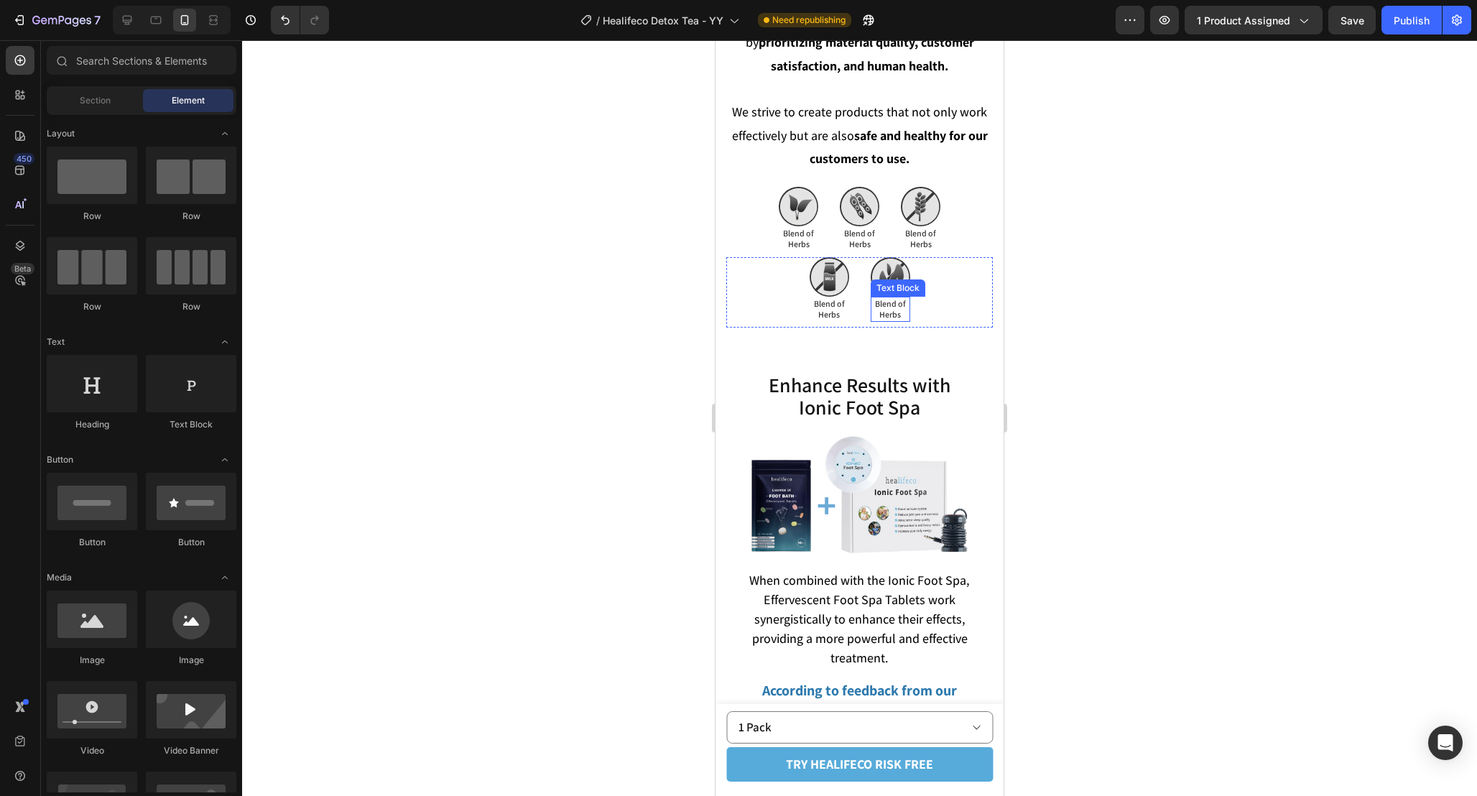
scroll to position [5198, 0]
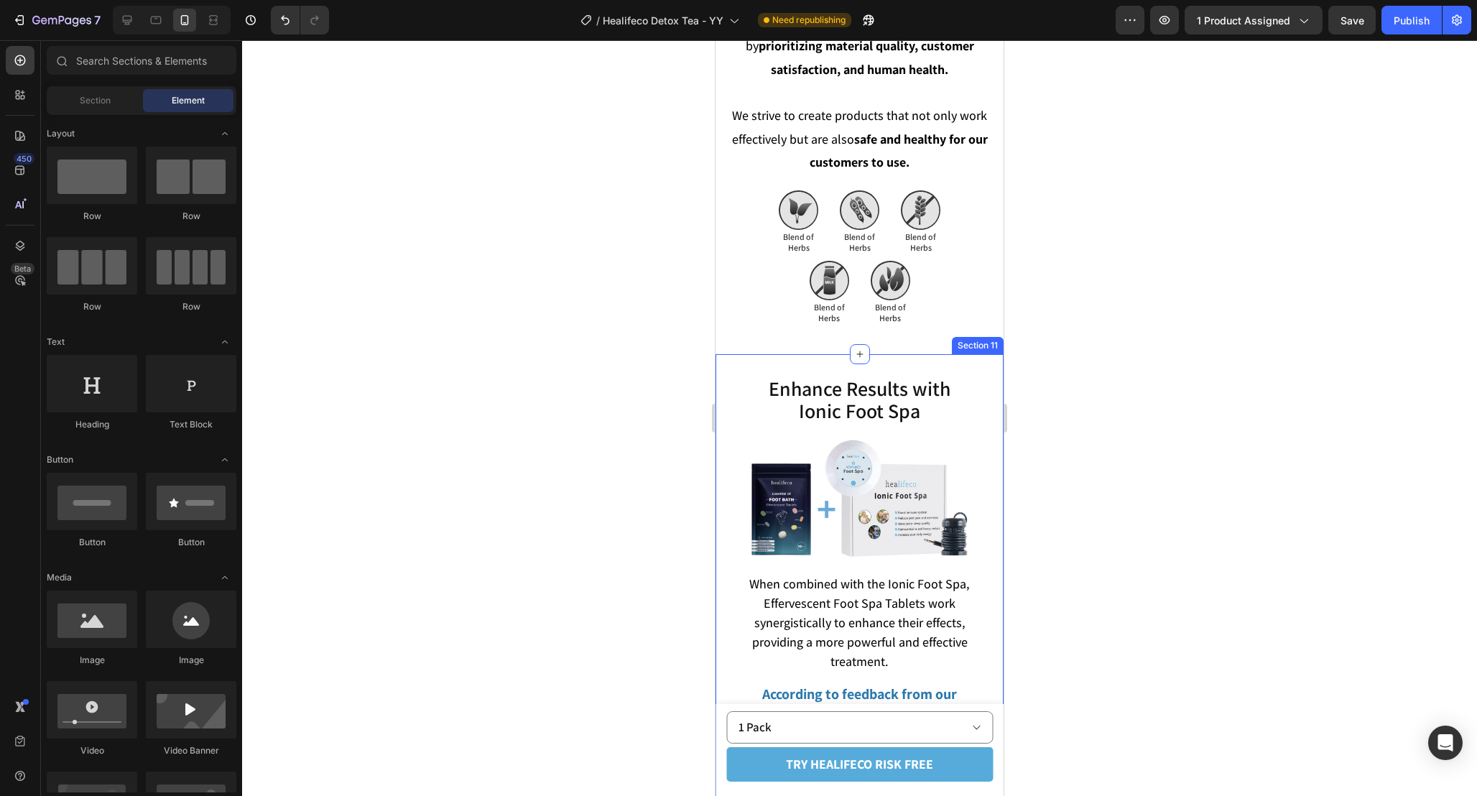
click at [935, 362] on div "Enhance Results with Ionic Foot Spa Heading Enhance Results with Ionic Foot Spa…" at bounding box center [860, 674] width 288 height 641
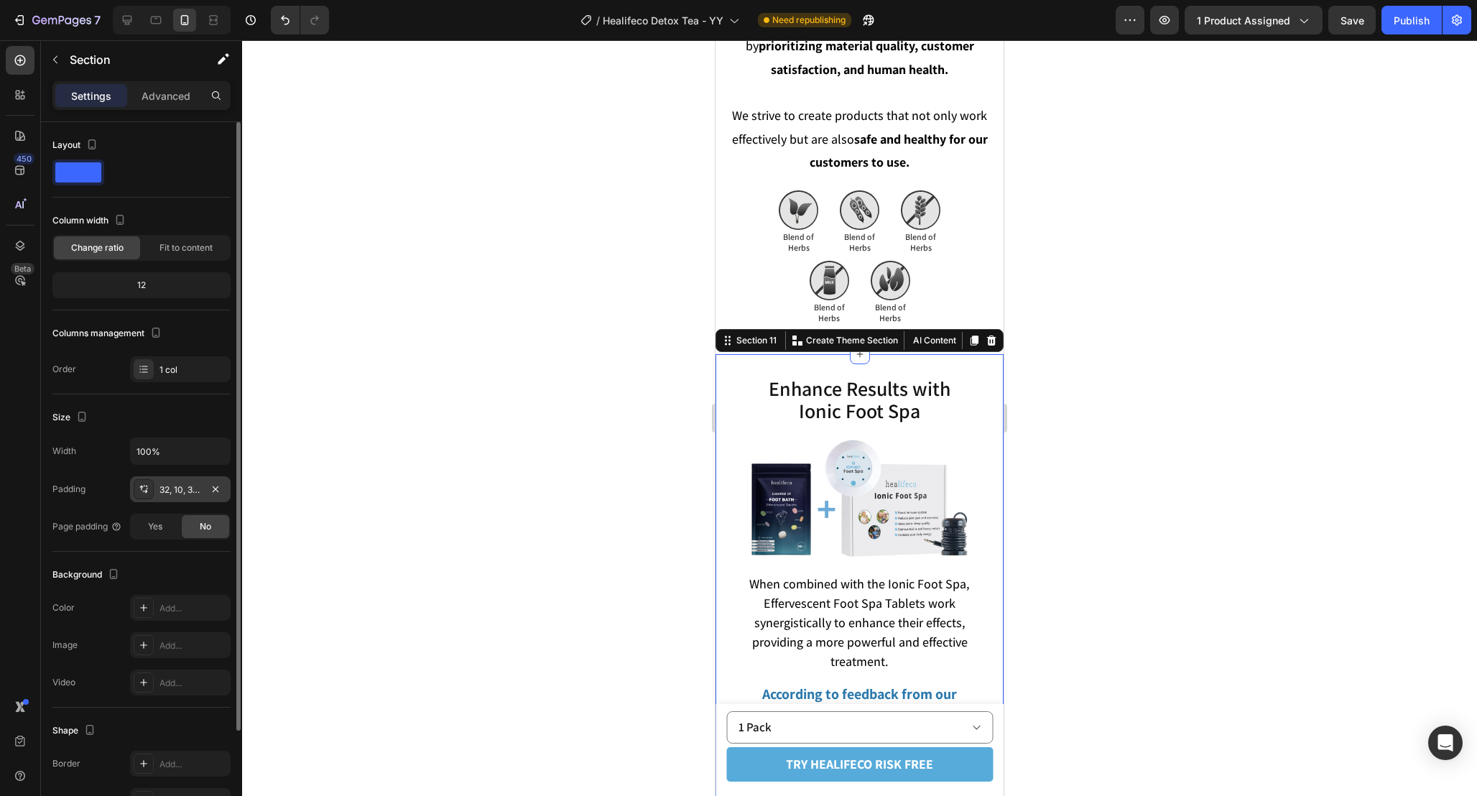
click at [188, 499] on div "32, 10, 32, 10" at bounding box center [180, 489] width 101 height 26
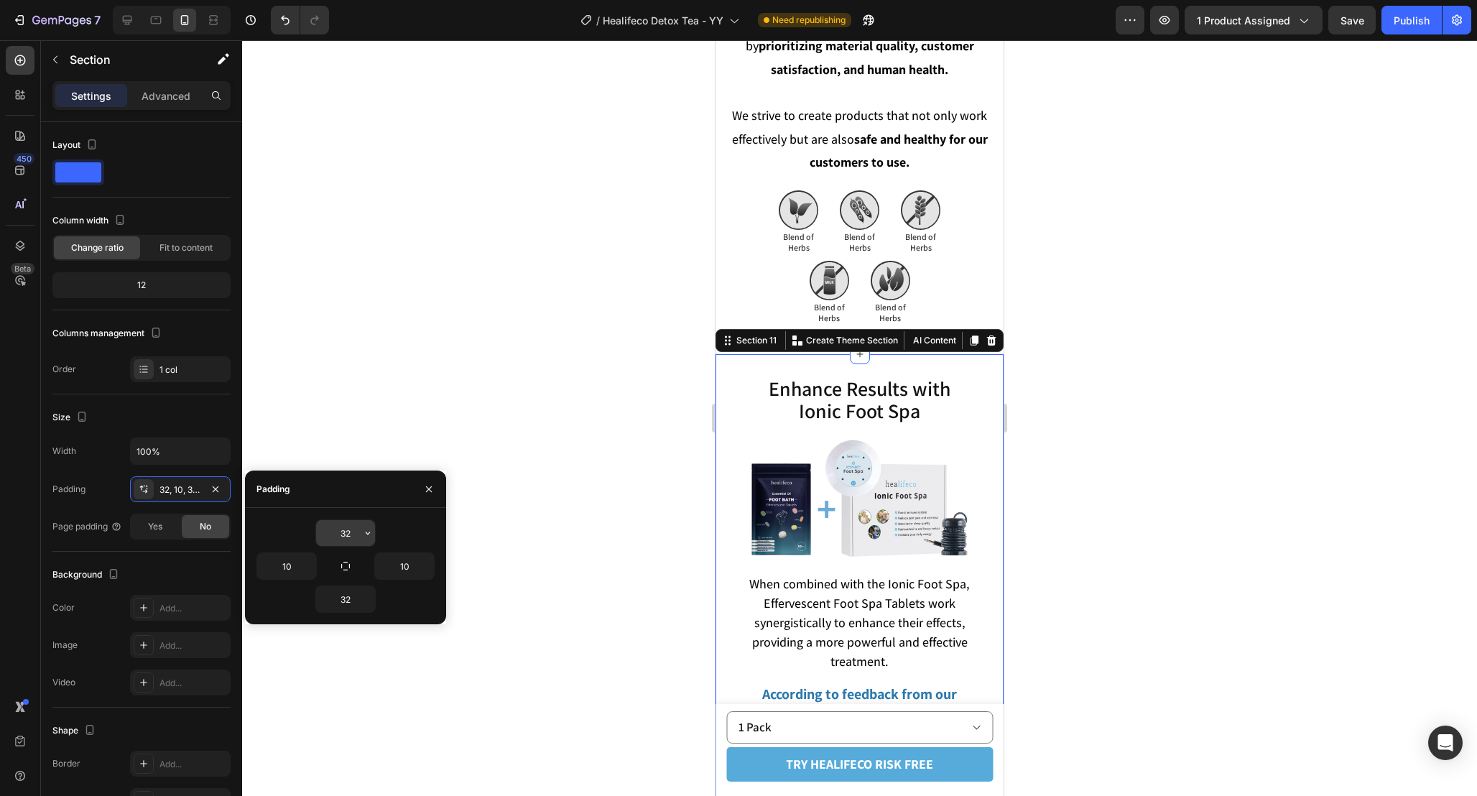
click at [347, 535] on input "32" at bounding box center [345, 533] width 59 height 26
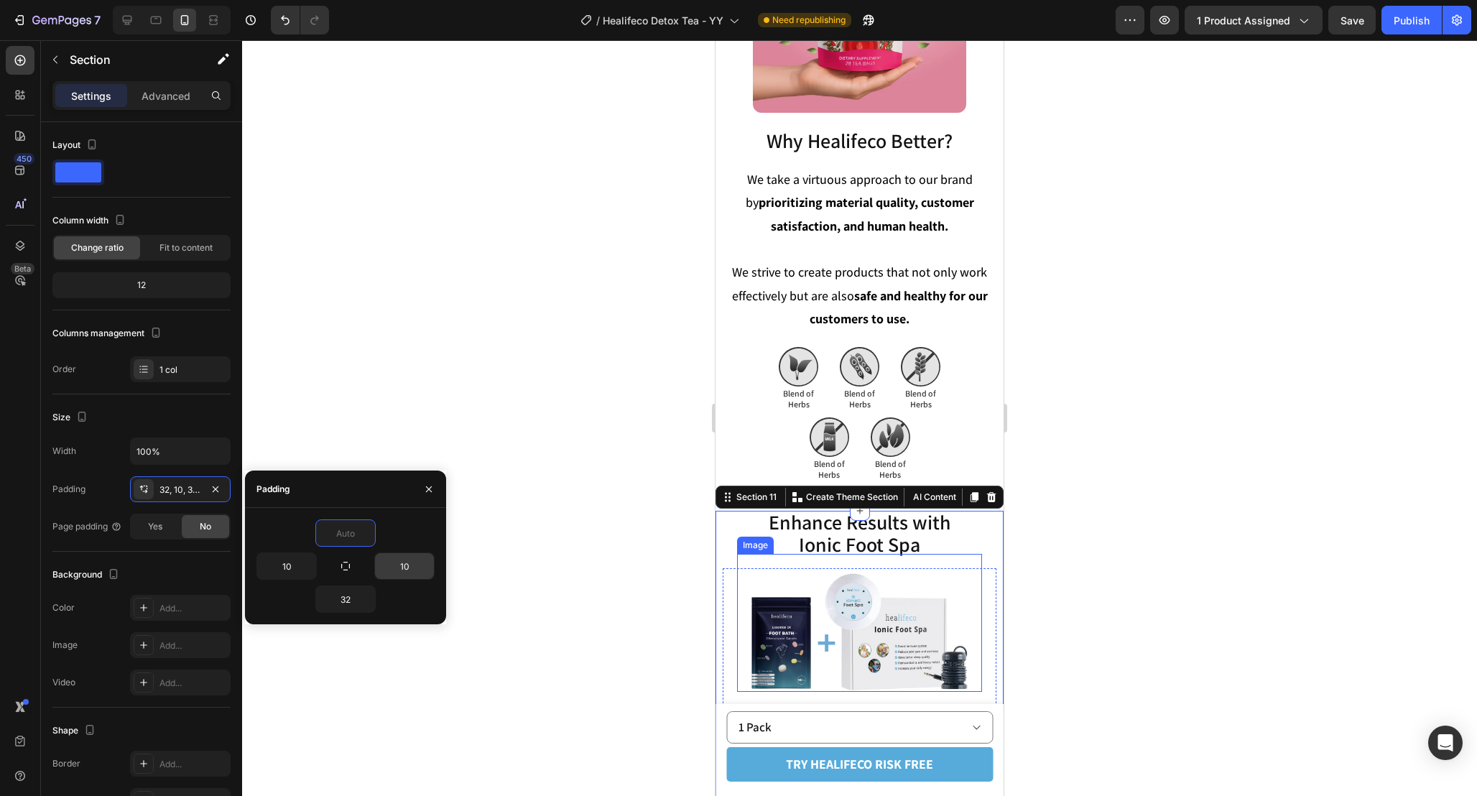
scroll to position [5037, 0]
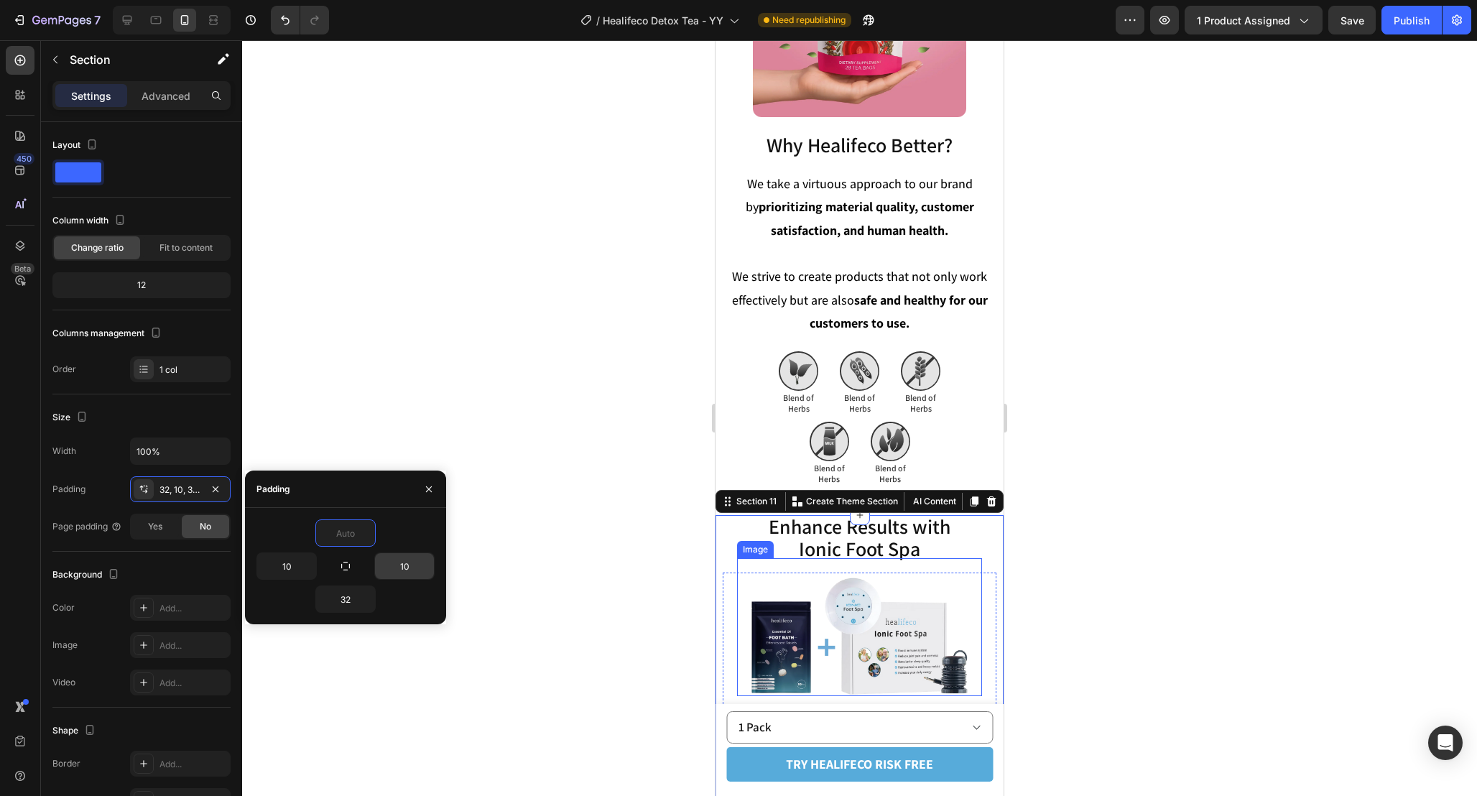
click at [963, 438] on div "Image Blend of Herbs Text Block Dairy Free Text Block Image Blend of Herbs Text…" at bounding box center [859, 457] width 267 height 70
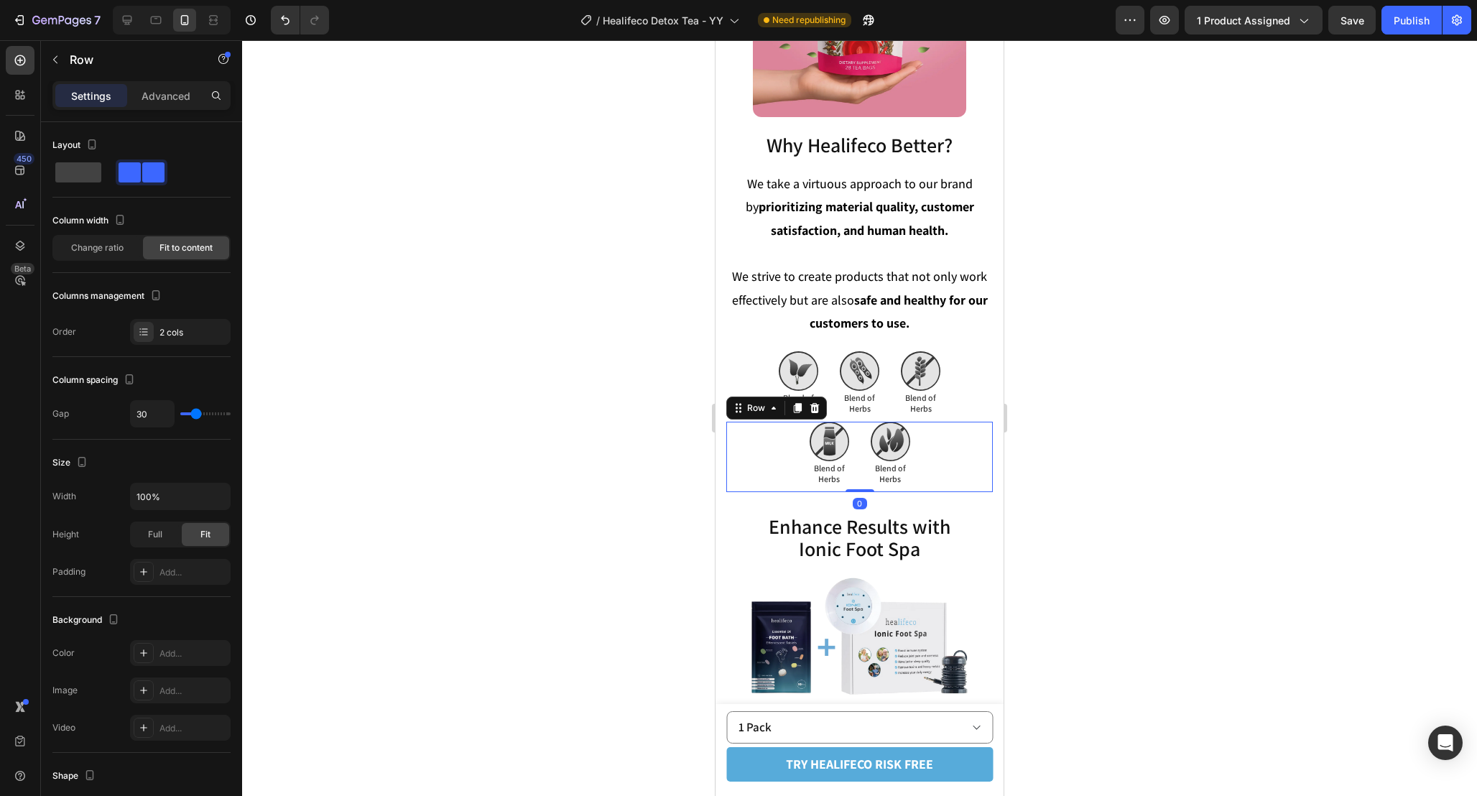
click at [1097, 540] on div at bounding box center [859, 418] width 1235 height 756
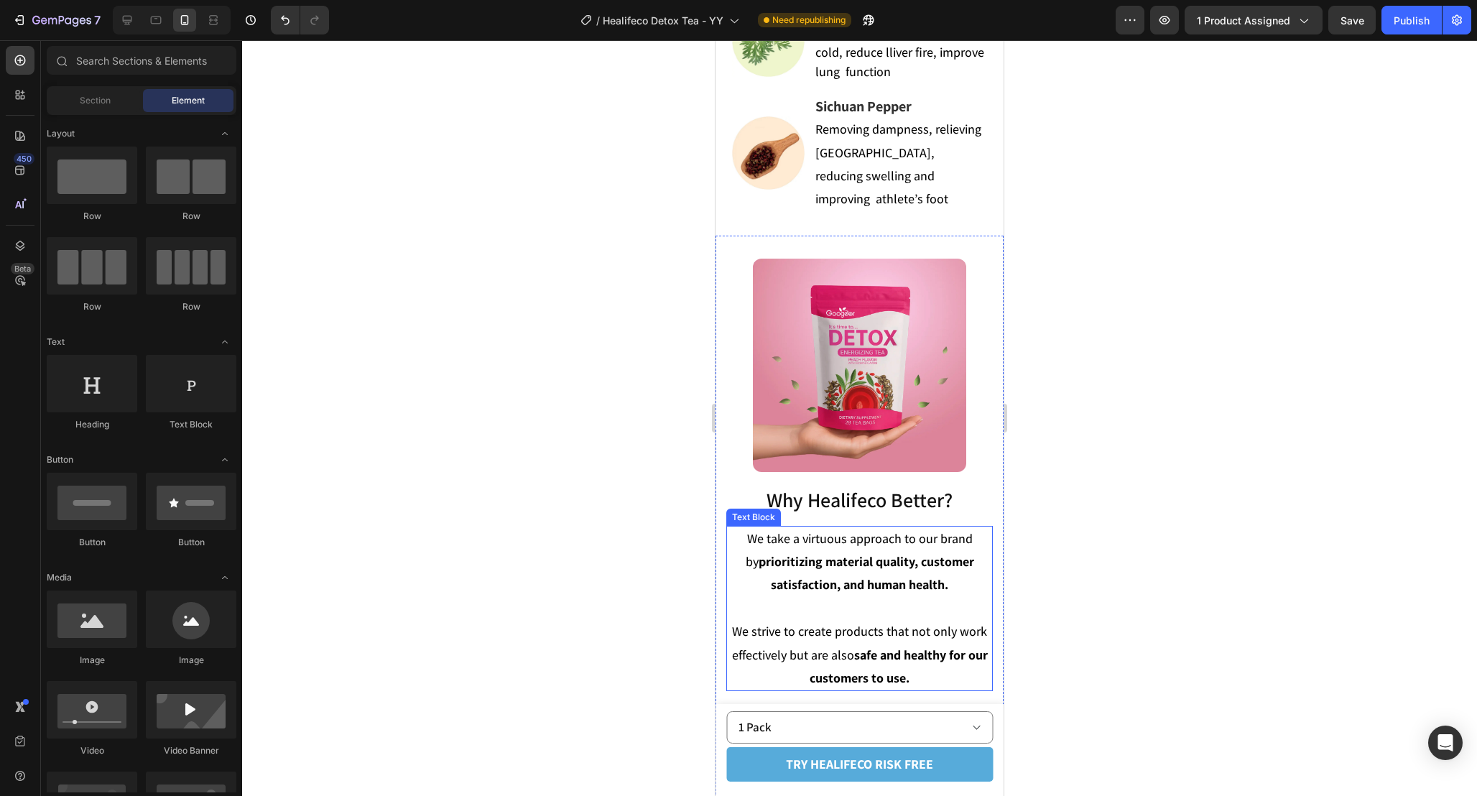
scroll to position [4703, 0]
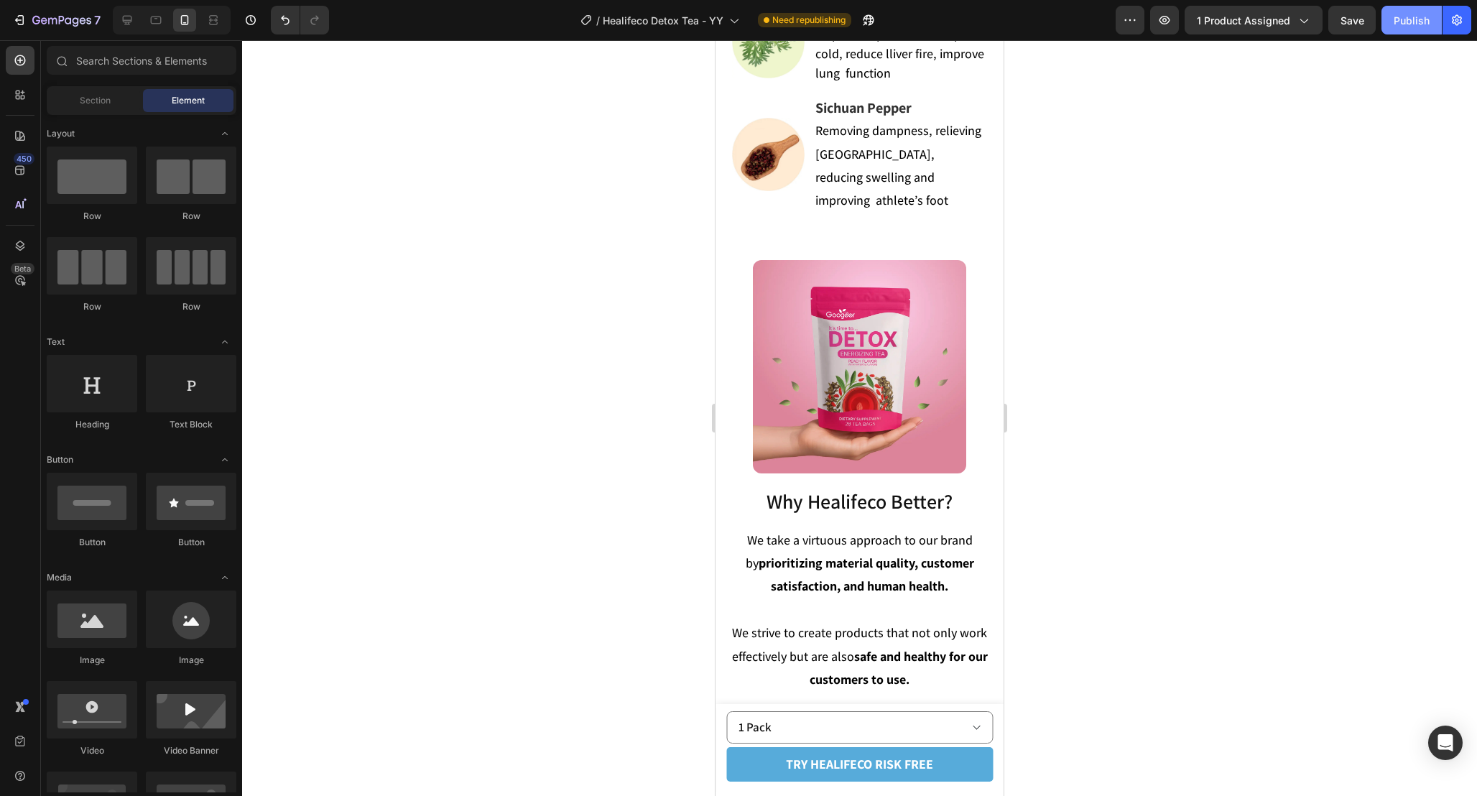
click at [1414, 9] on button "Publish" at bounding box center [1412, 20] width 60 height 29
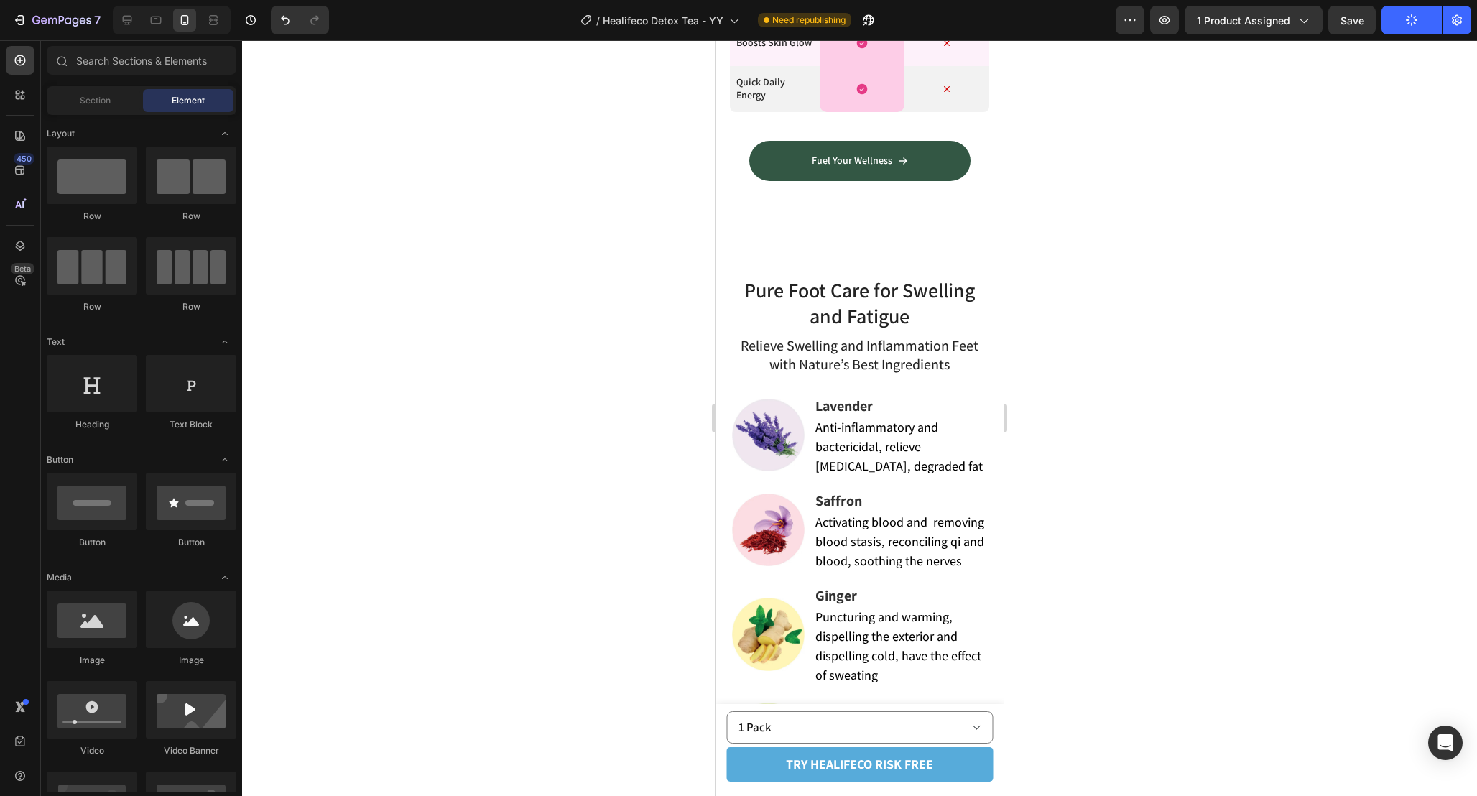
scroll to position [3986, 0]
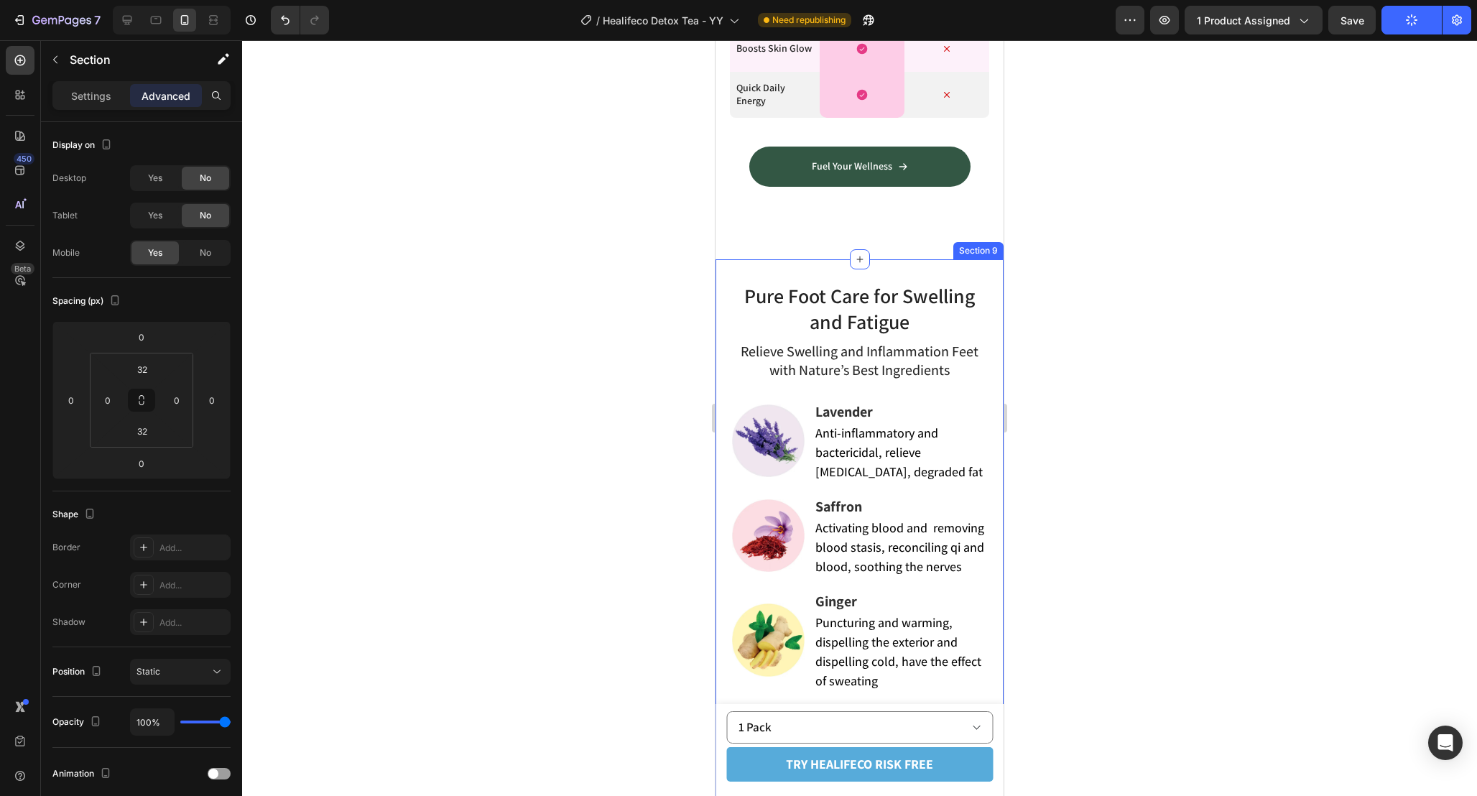
click at [777, 269] on div "Pure Foot Care for Swelling and Fatigue Heading Relieve Swelling and Inflammati…" at bounding box center [860, 599] width 288 height 680
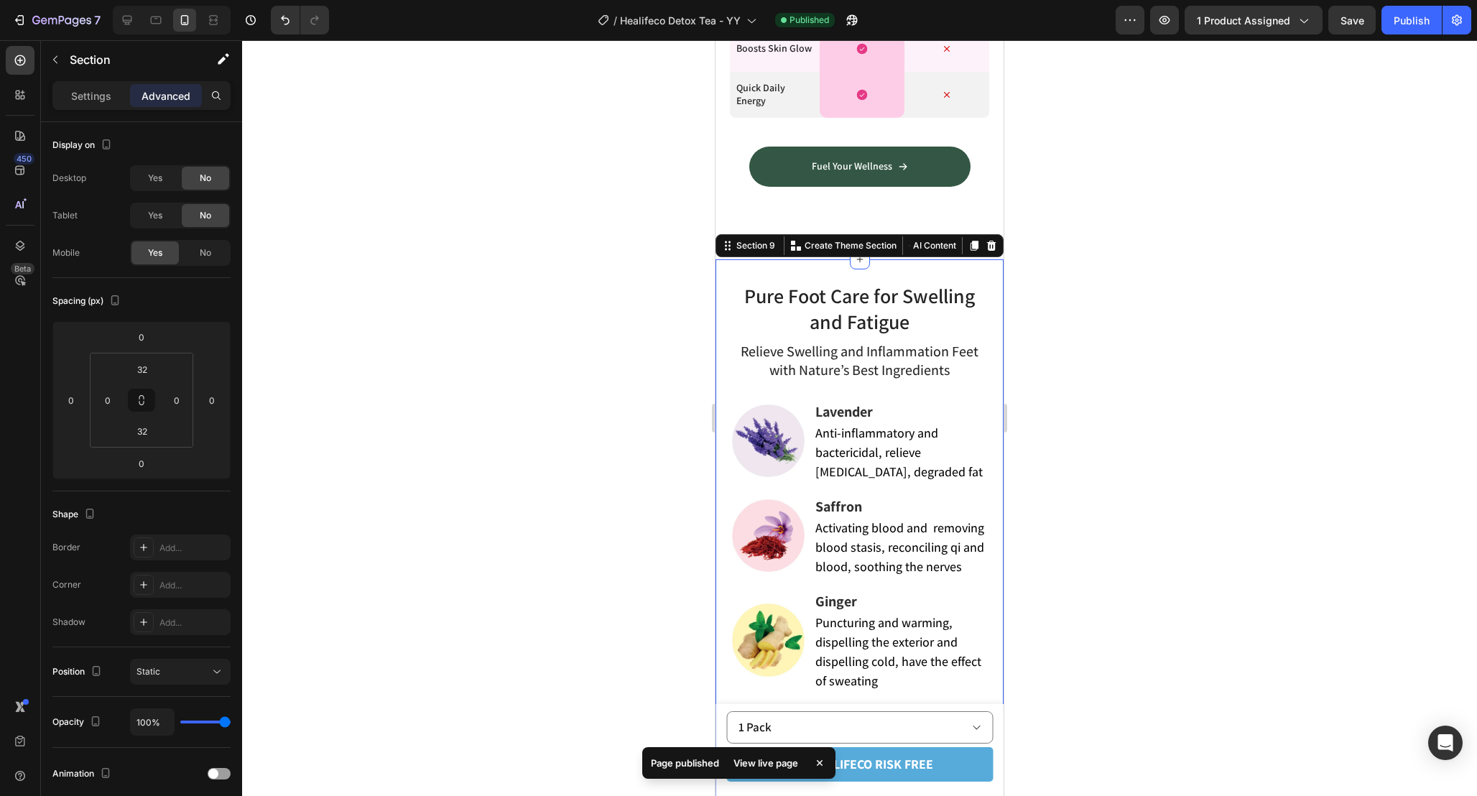
click at [962, 268] on div "Pure Foot Care for Swelling and Fatigue Heading Relieve Swelling and Inflammati…" at bounding box center [860, 599] width 288 height 680
click at [996, 244] on icon at bounding box center [991, 245] width 11 height 11
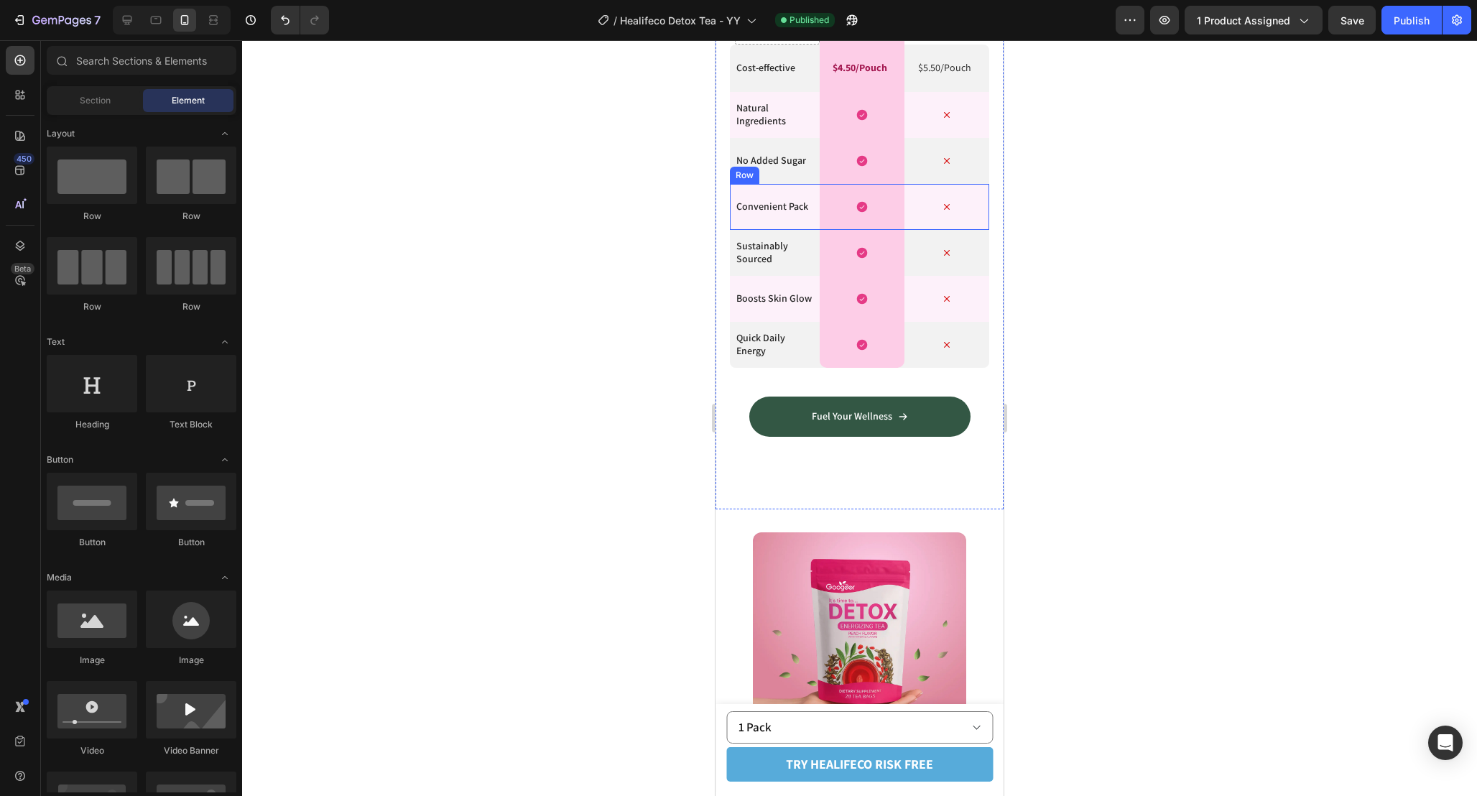
scroll to position [3734, 0]
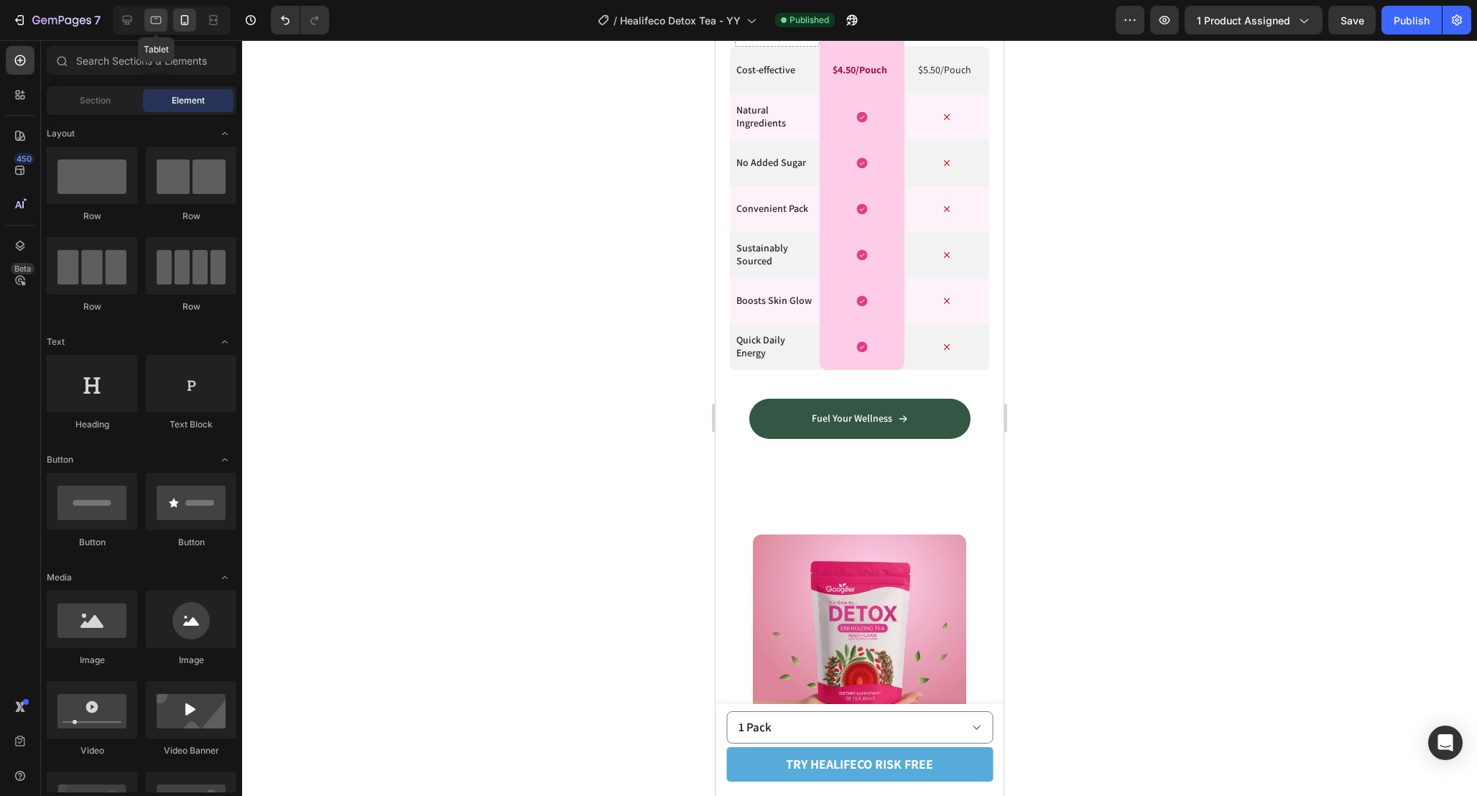
click at [165, 28] on div at bounding box center [155, 20] width 23 height 23
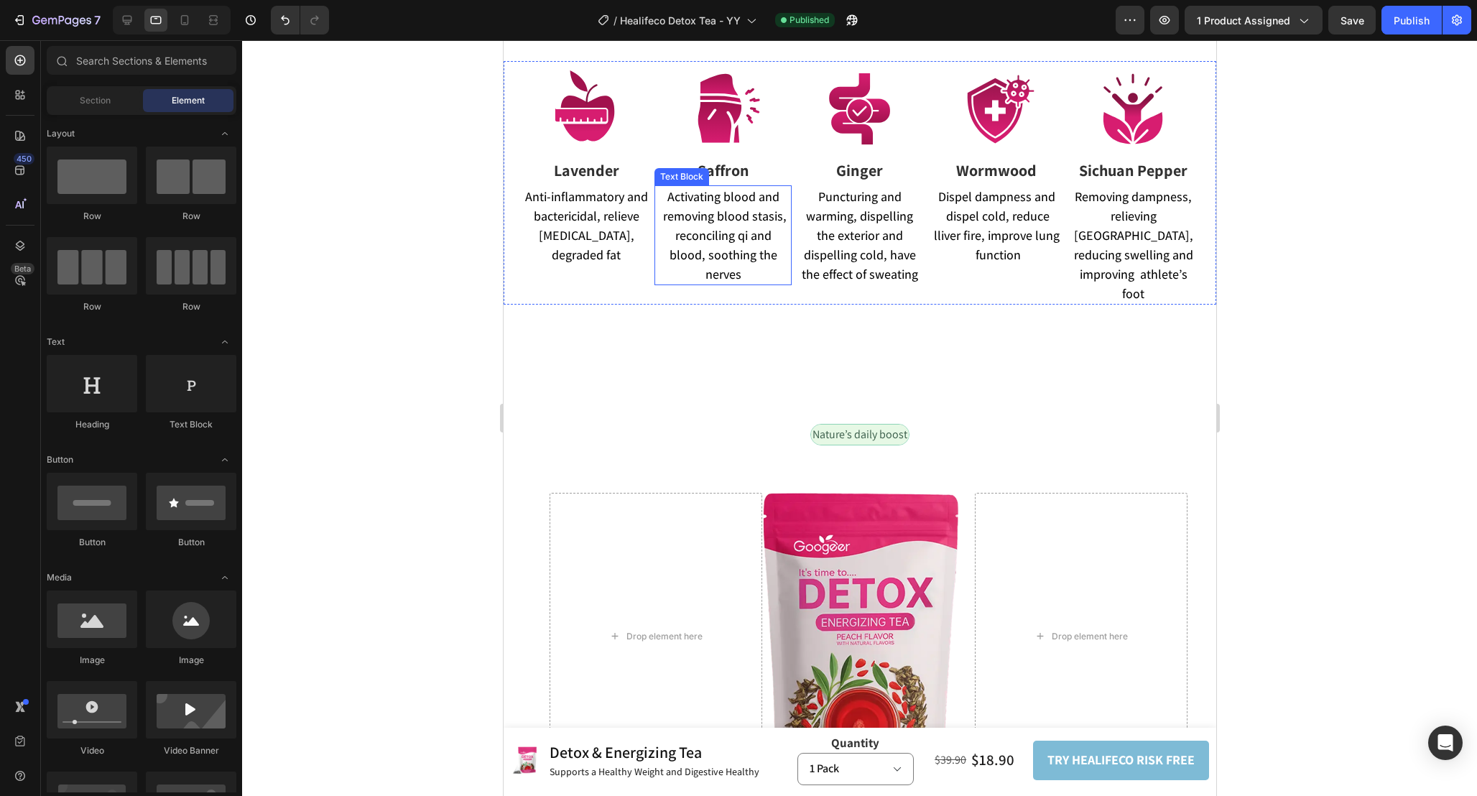
scroll to position [3683, 0]
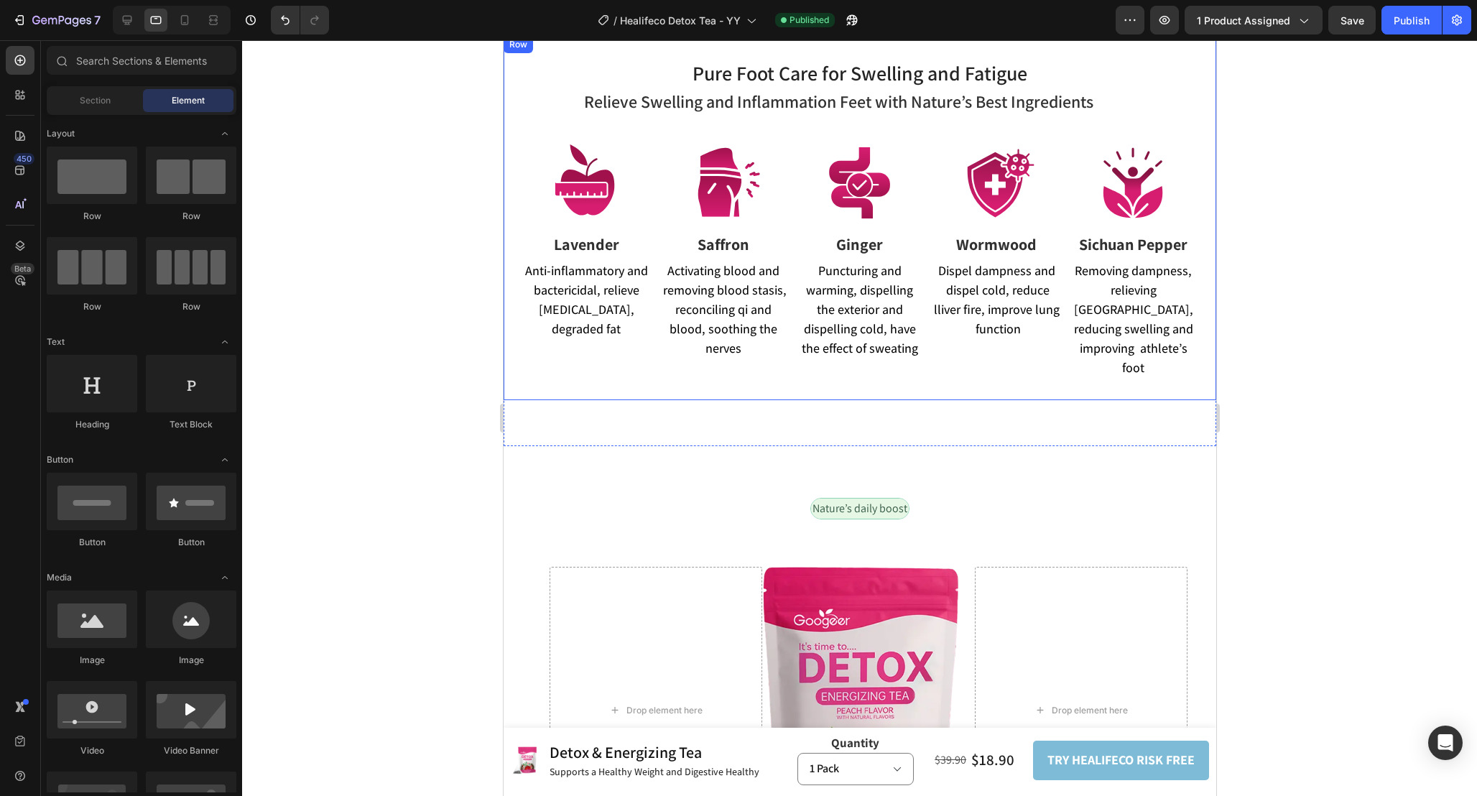
click at [968, 369] on div "Pure Foot Care for Swelling and Fatigue Heading Relieve Swelling and Inflammati…" at bounding box center [859, 229] width 713 height 341
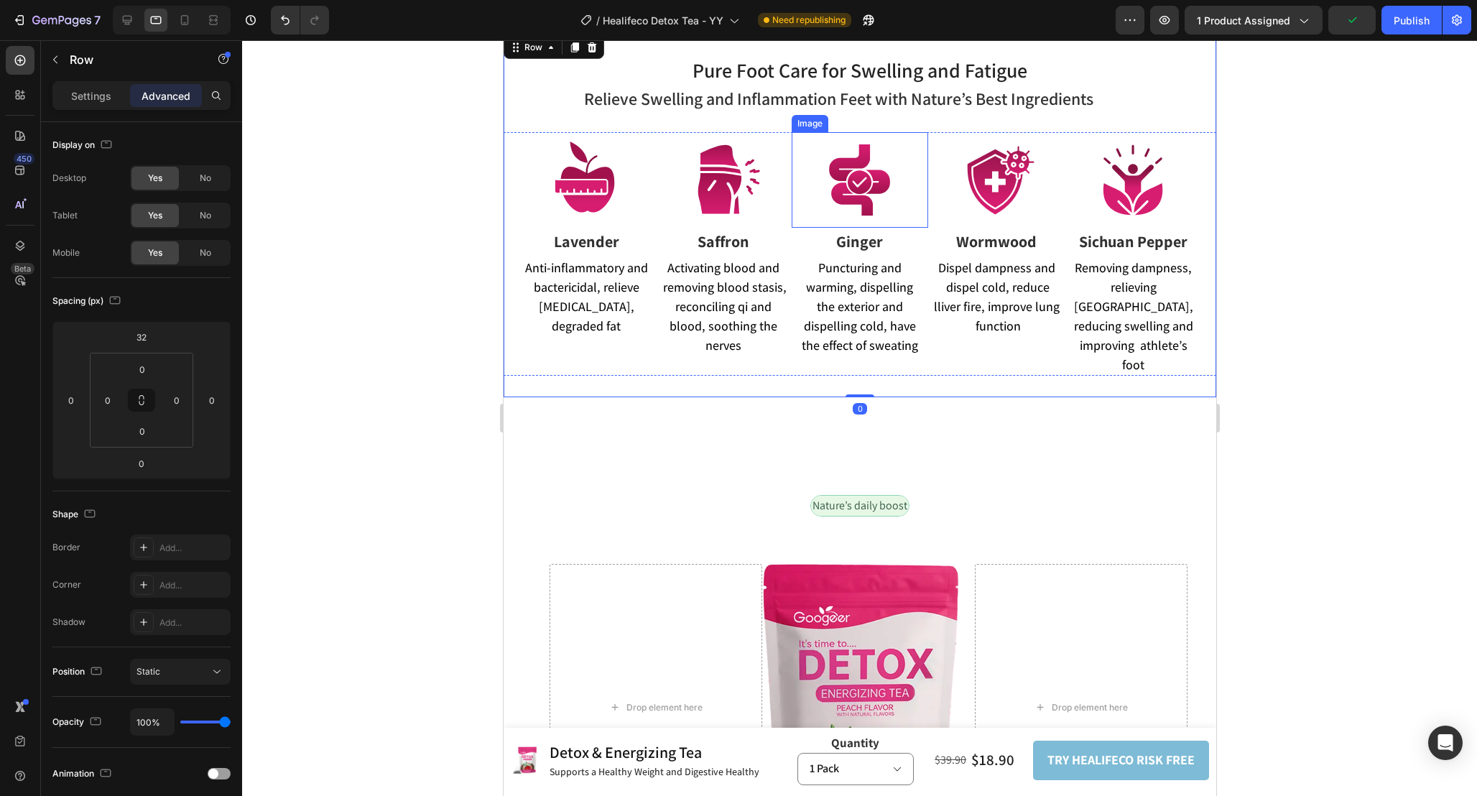
scroll to position [3300, 0]
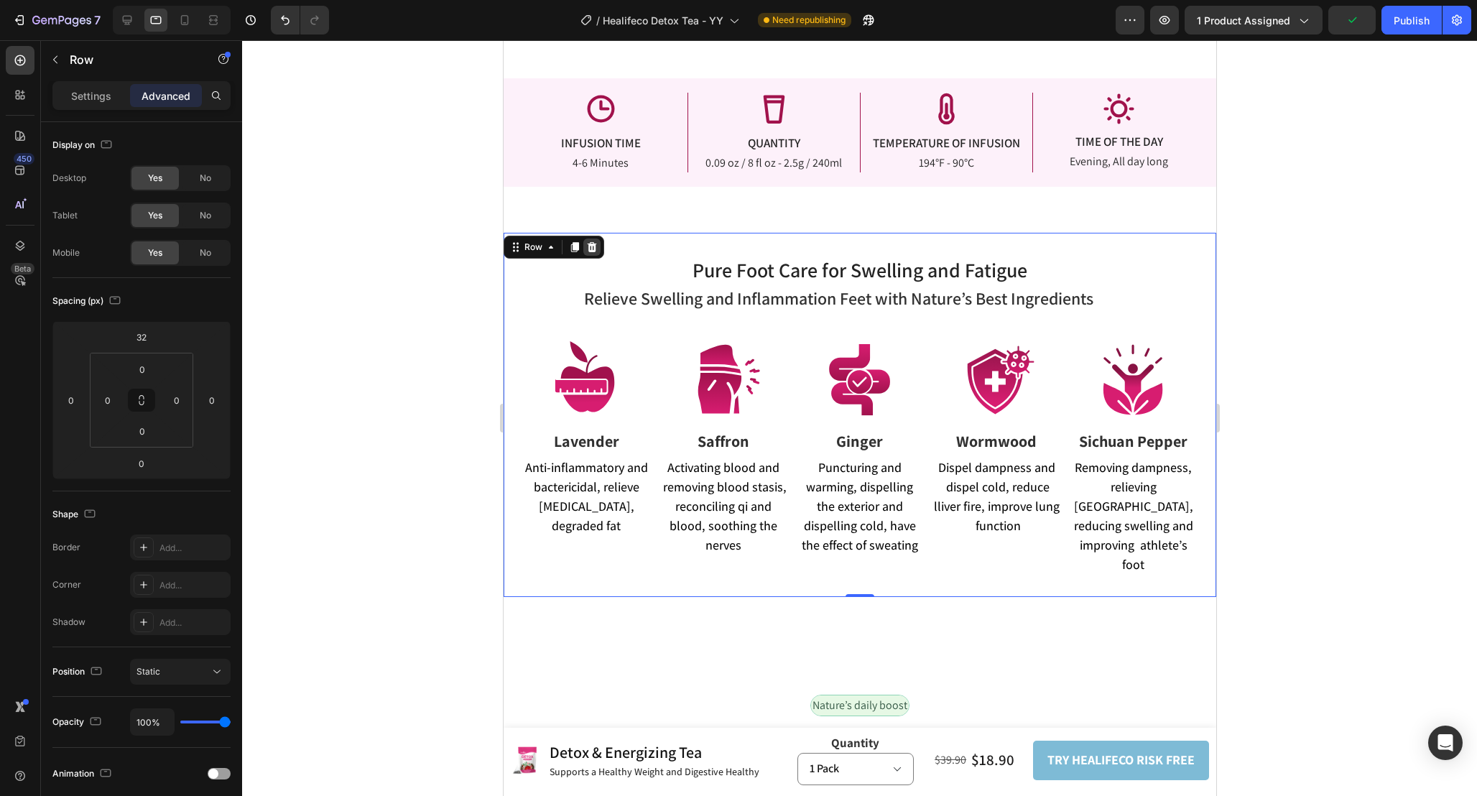
click at [589, 245] on icon at bounding box center [591, 247] width 9 height 10
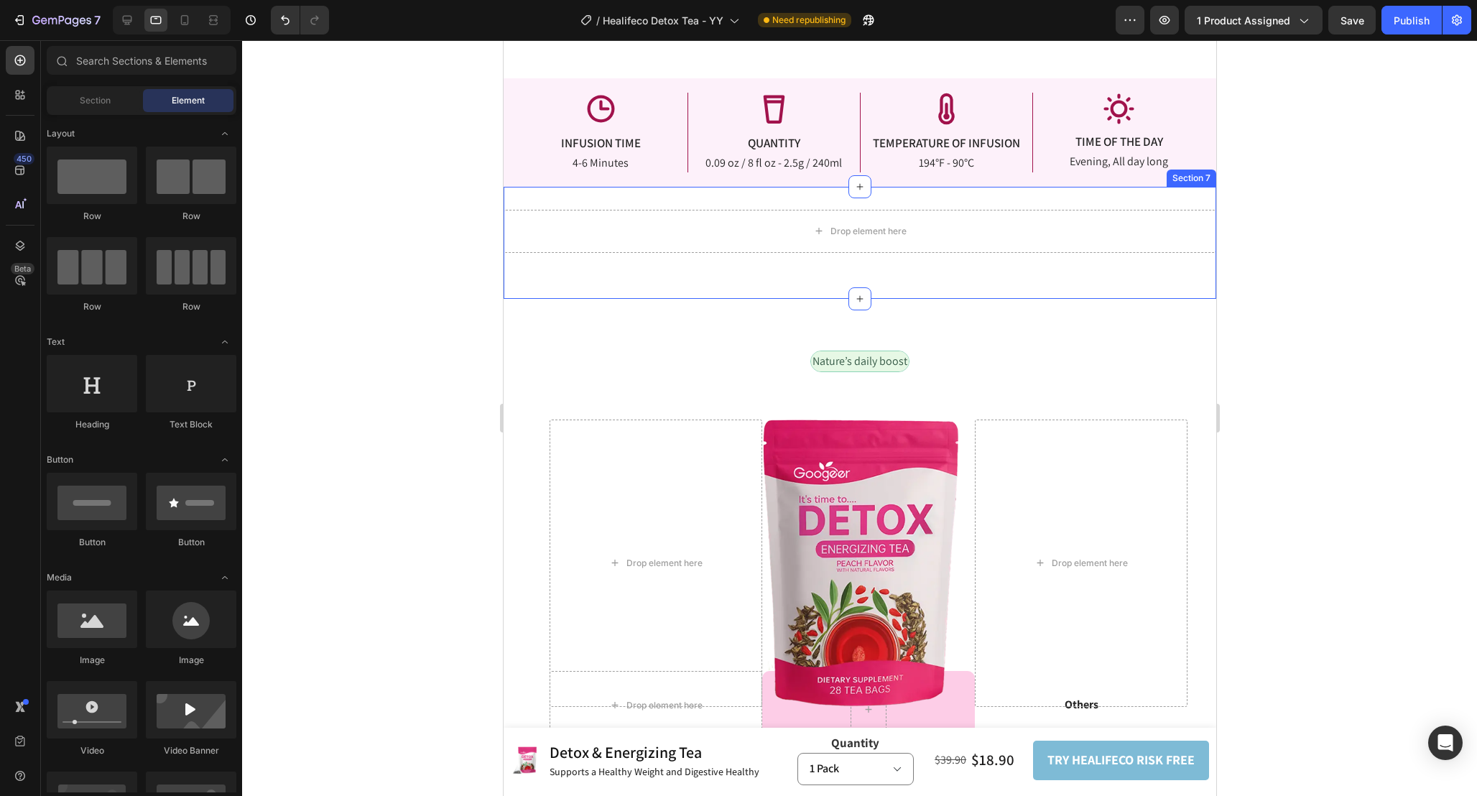
click at [996, 200] on div "Drop element here Section 7" at bounding box center [859, 243] width 713 height 112
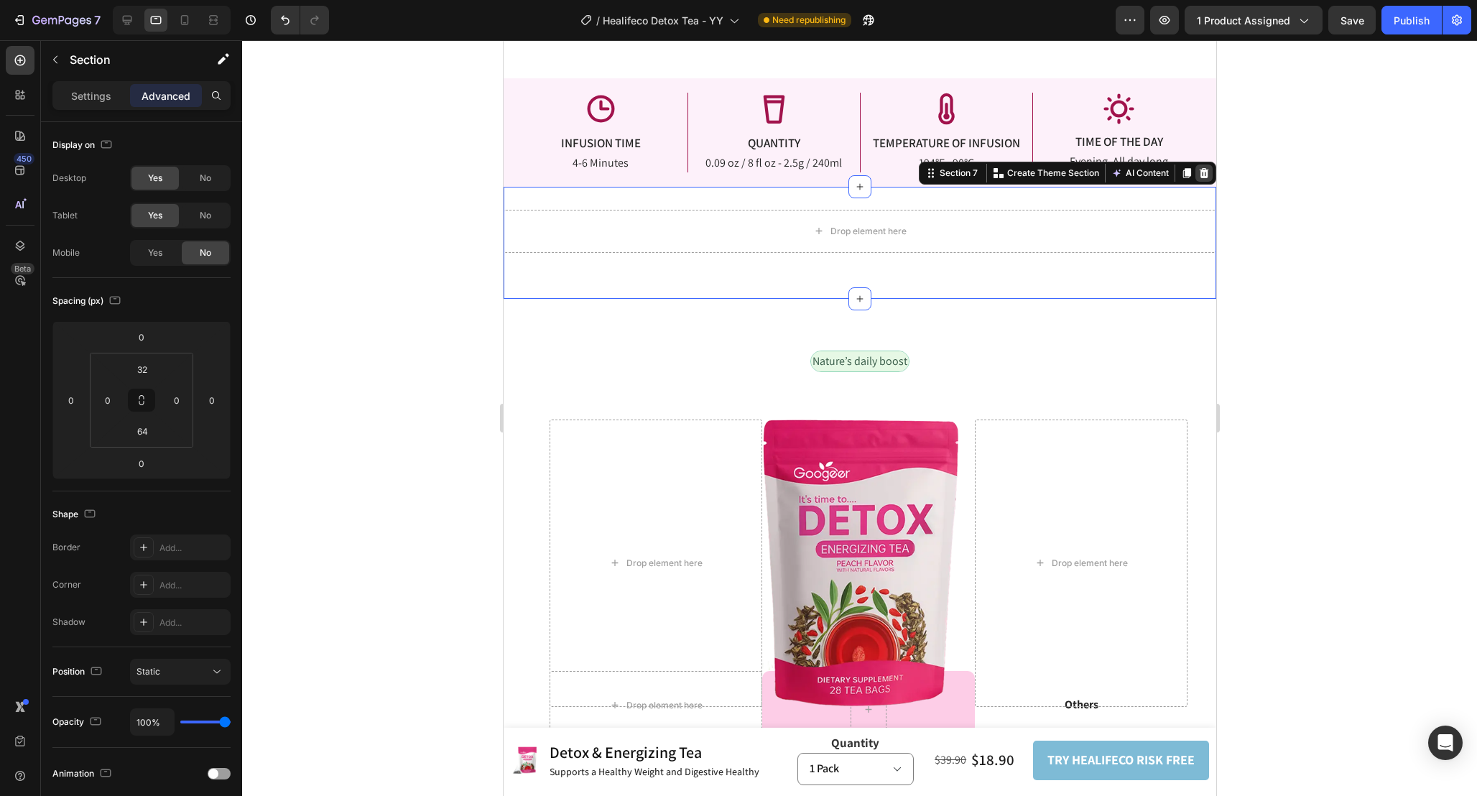
click at [1198, 171] on icon at bounding box center [1203, 172] width 11 height 11
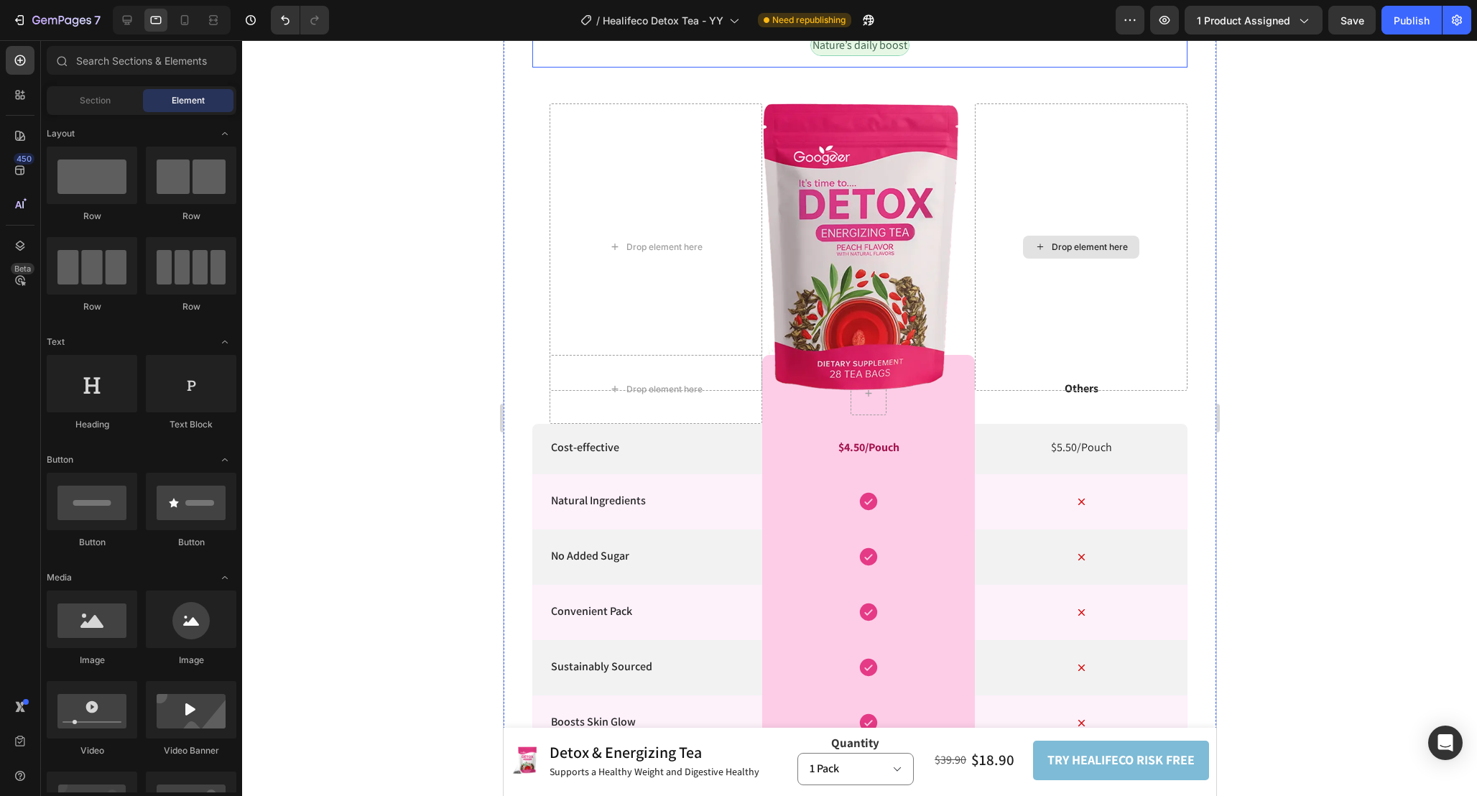
scroll to position [3477, 0]
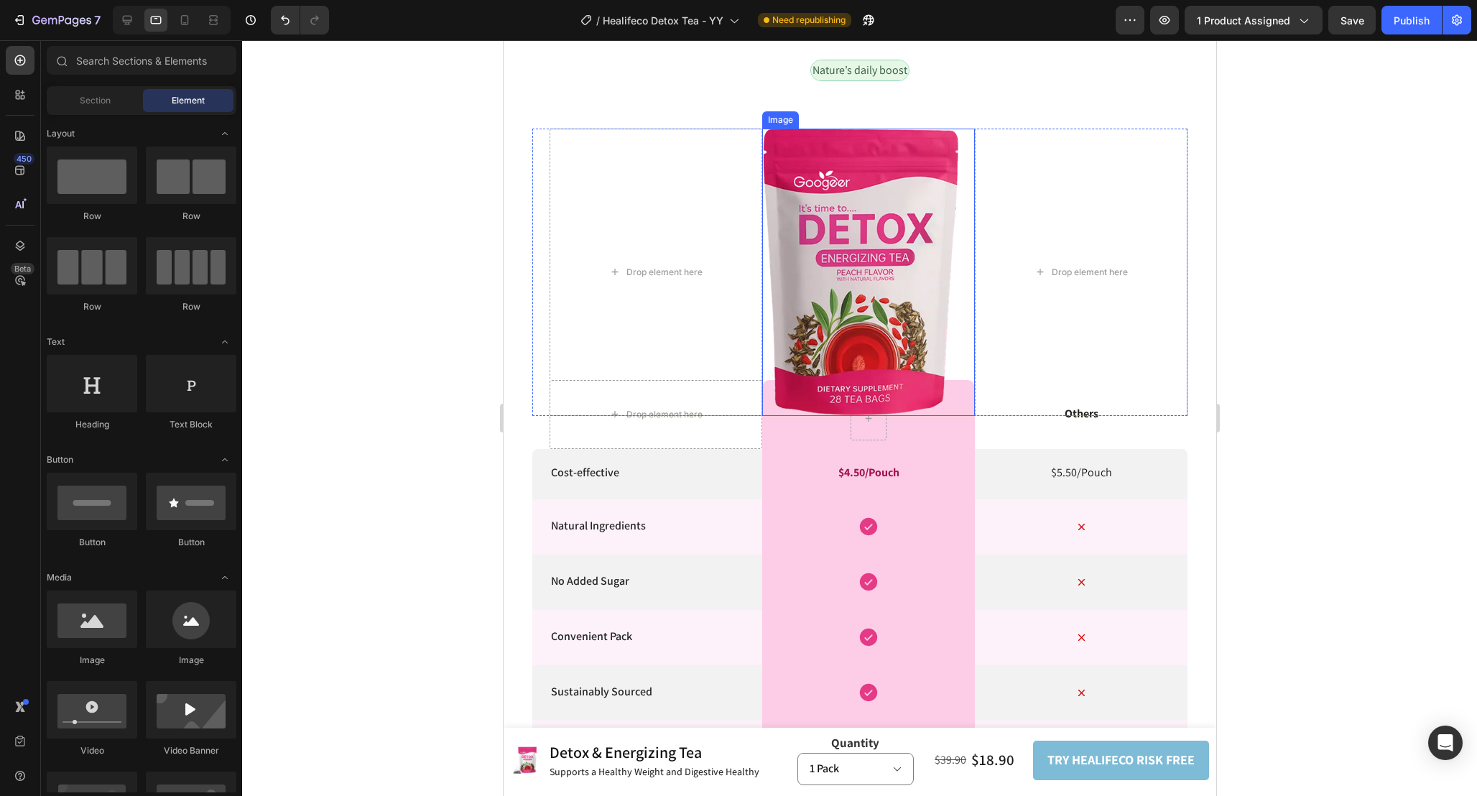
click at [862, 281] on img at bounding box center [861, 272] width 198 height 287
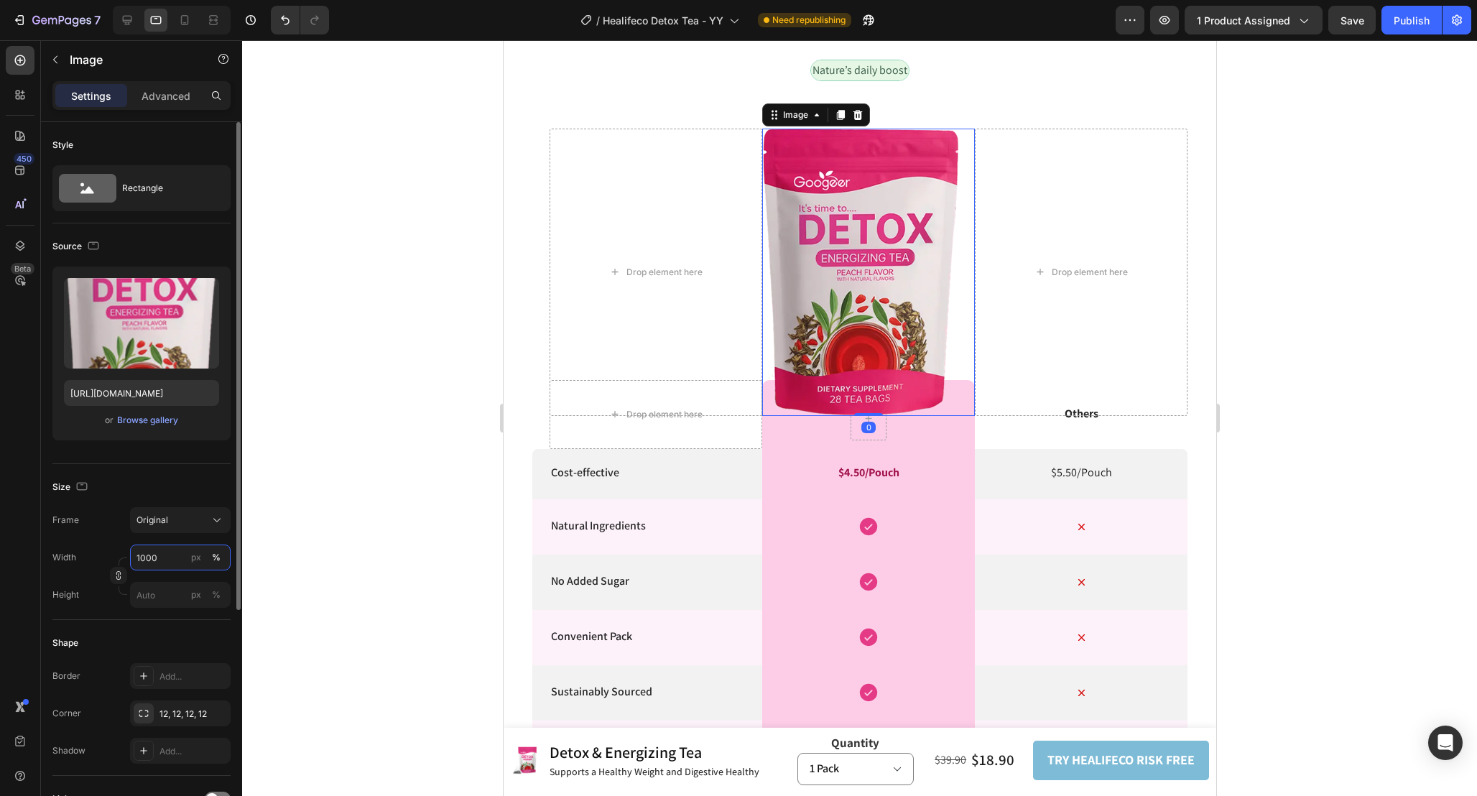
click at [174, 557] on input "1000" at bounding box center [180, 558] width 101 height 26
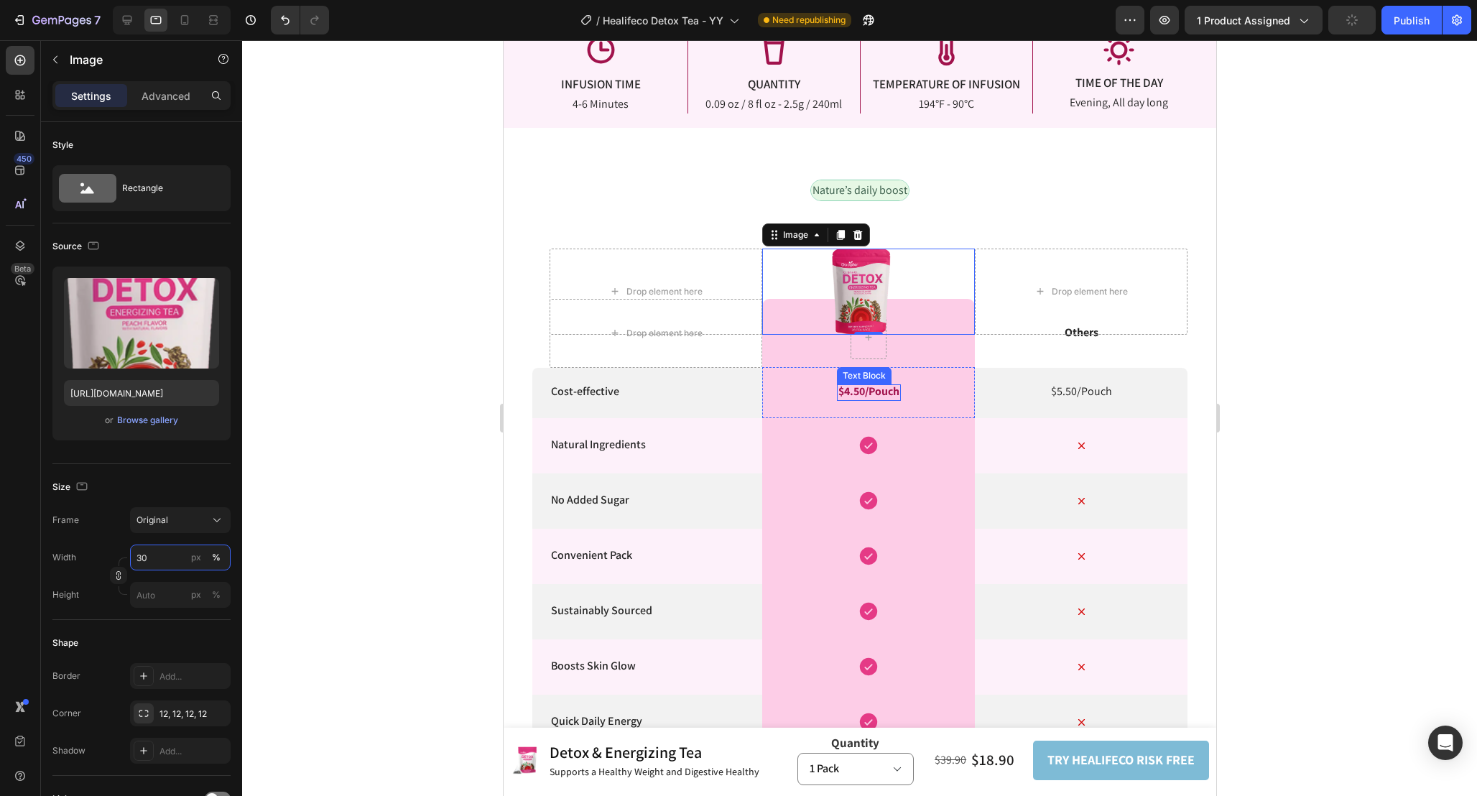
scroll to position [3336, 0]
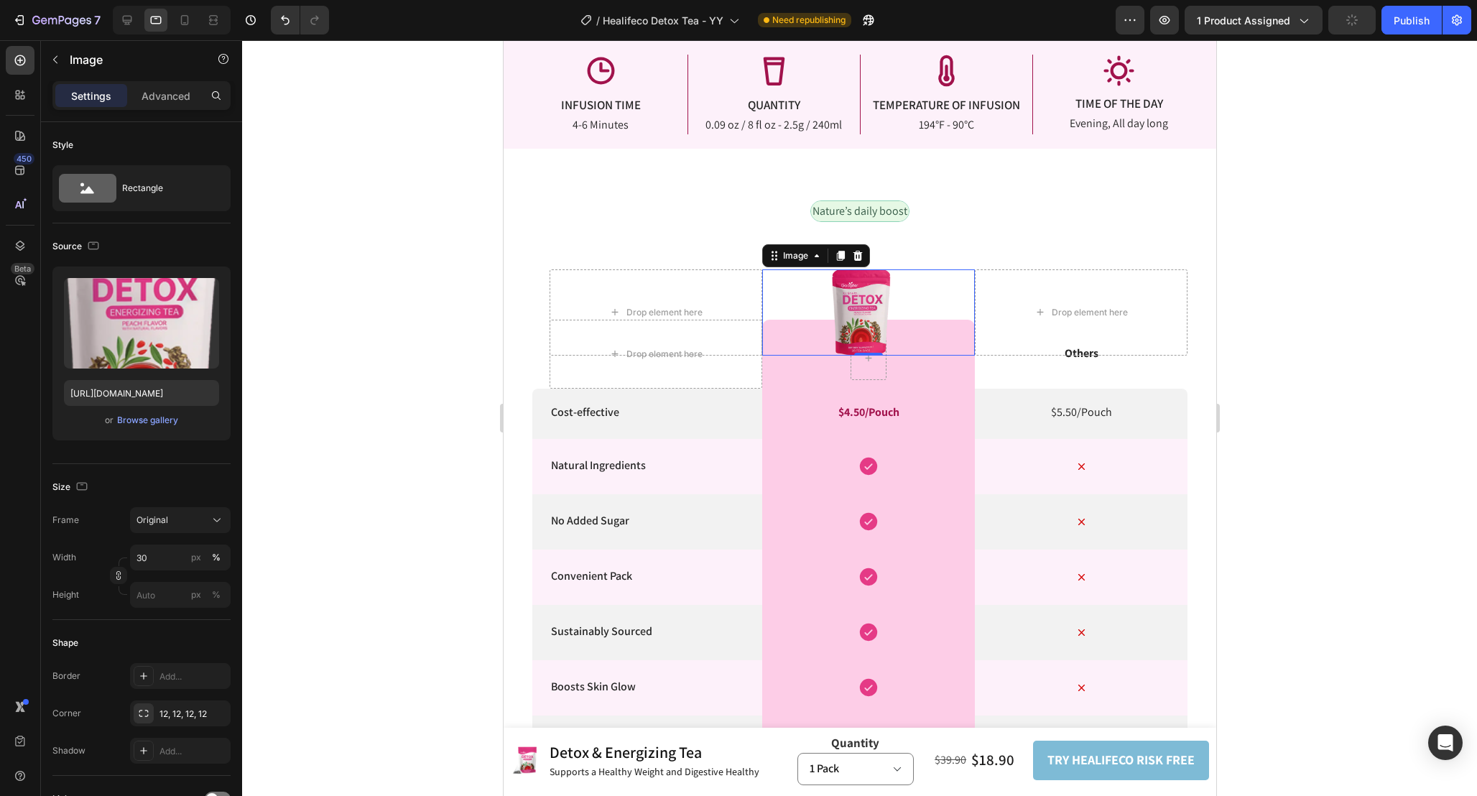
click at [876, 335] on img at bounding box center [861, 312] width 60 height 86
click at [165, 94] on p "Advanced" at bounding box center [166, 95] width 49 height 15
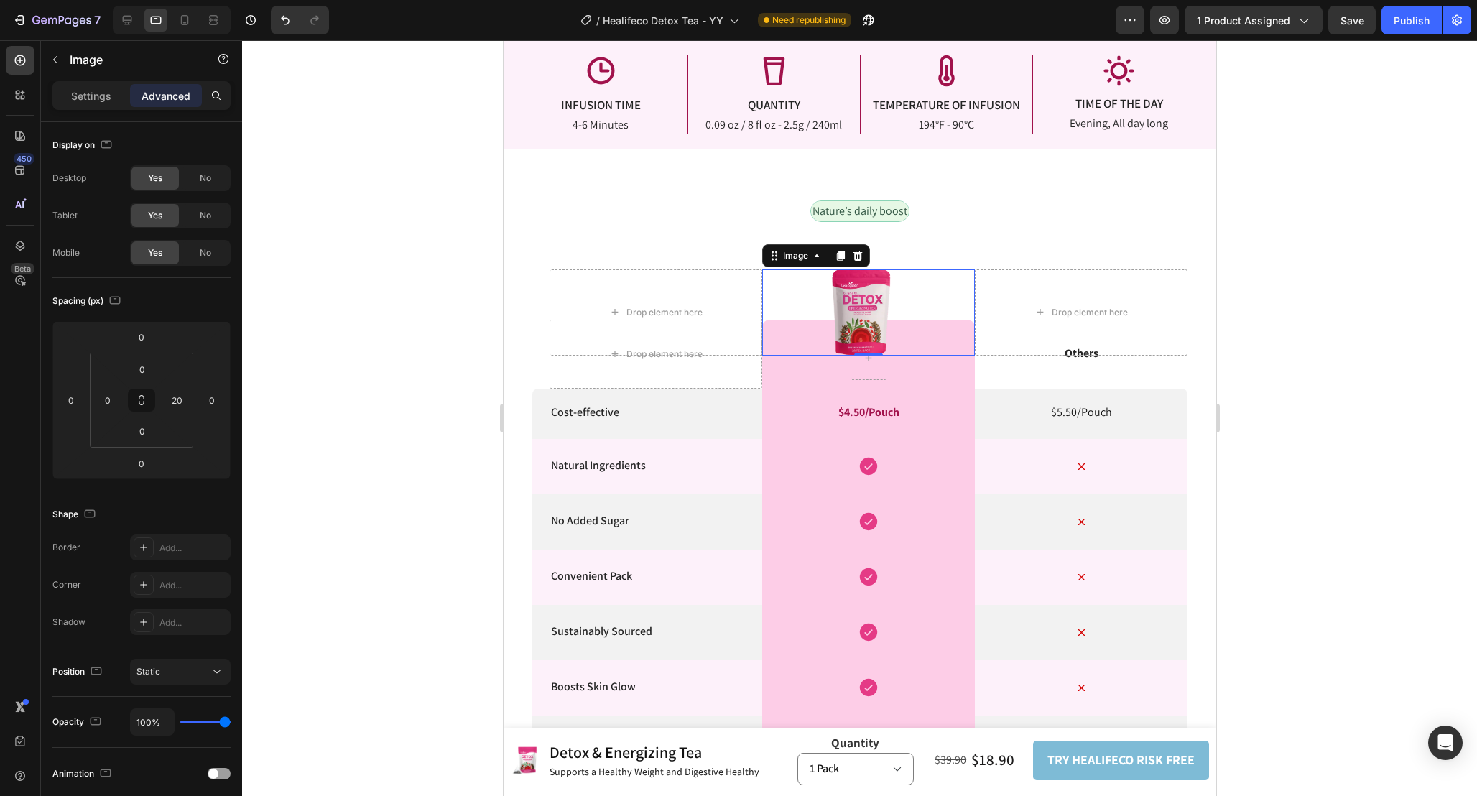
click at [105, 107] on div "Settings Advanced" at bounding box center [141, 95] width 178 height 29
click at [154, 107] on div "Settings Advanced" at bounding box center [141, 95] width 178 height 29
click at [185, 398] on input "20" at bounding box center [177, 400] width 22 height 22
click at [109, 402] on input "0" at bounding box center [108, 400] width 22 height 22
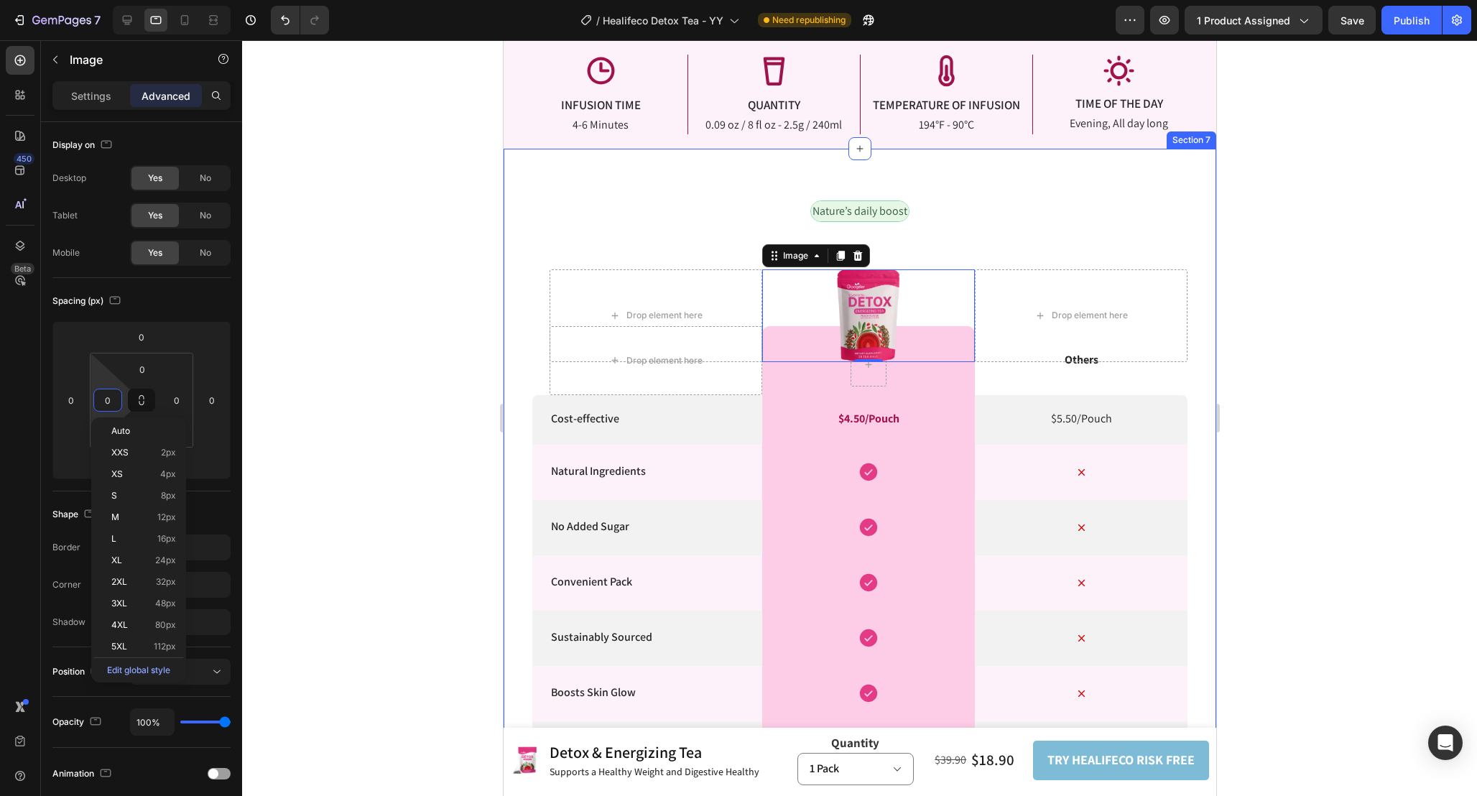
click at [1296, 305] on div at bounding box center [859, 418] width 1235 height 756
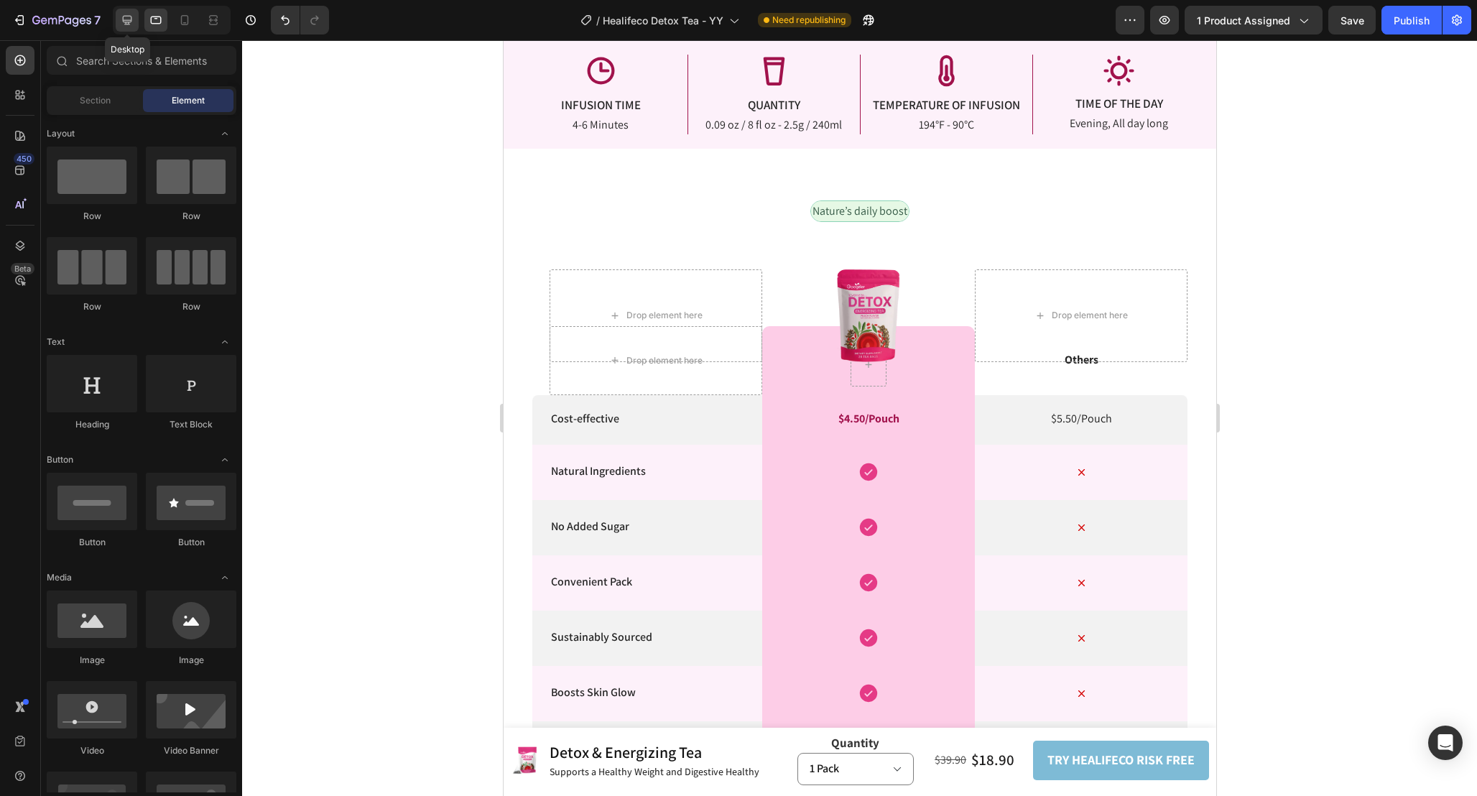
click at [123, 19] on icon at bounding box center [127, 20] width 9 height 9
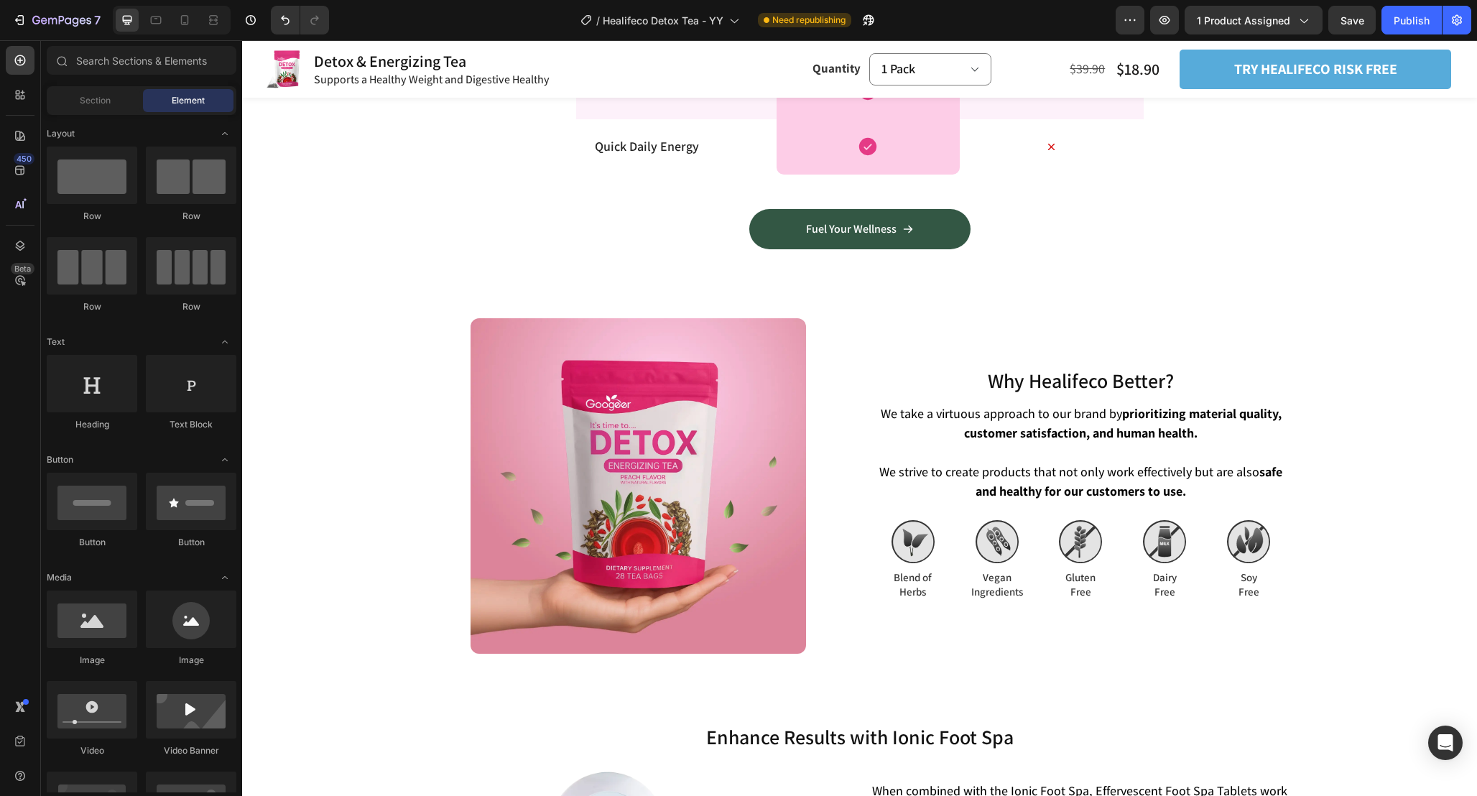
scroll to position [4045, 0]
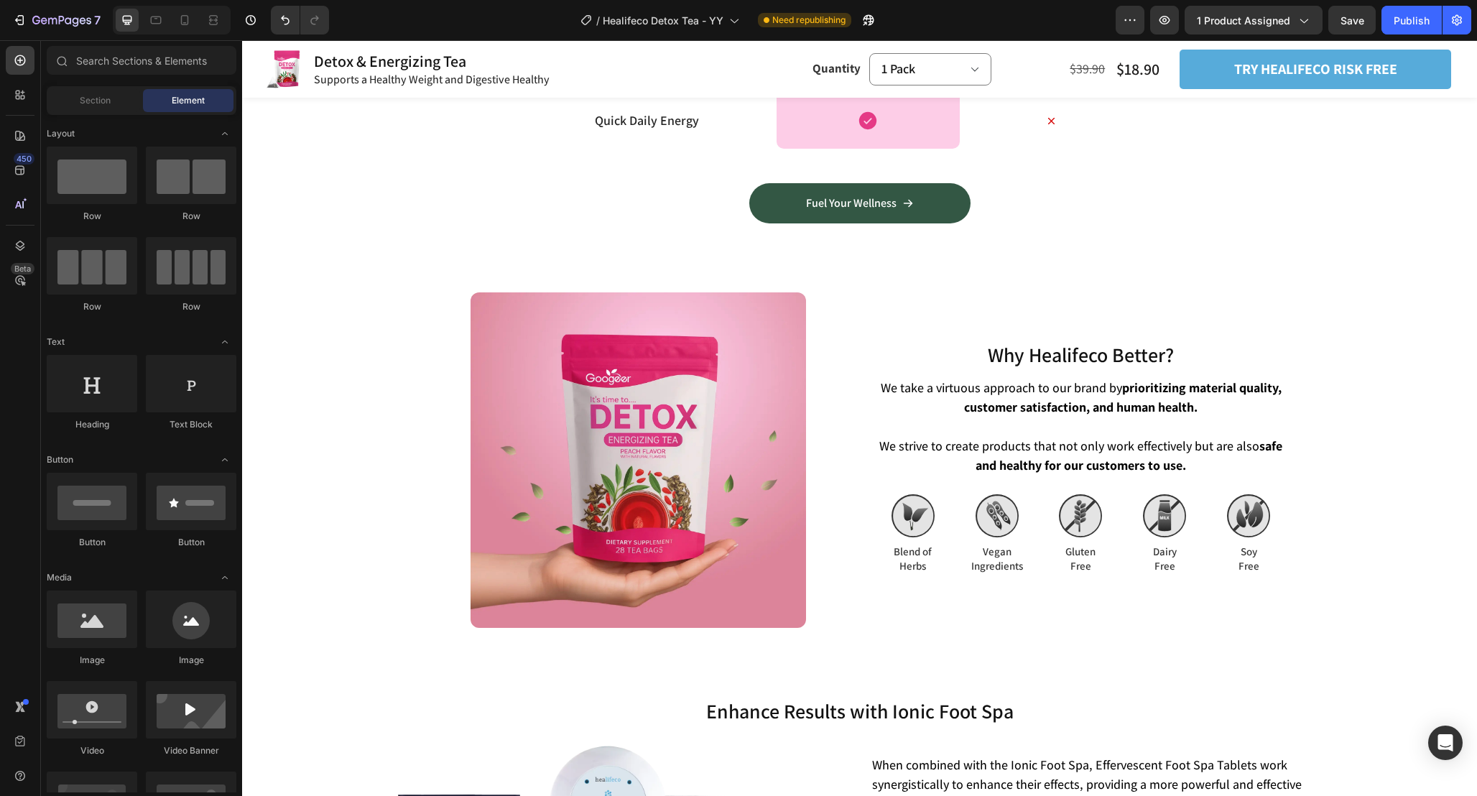
click at [1422, 1] on div "7 Version history / Healifeco Detox Tea - YY Need republishing Preview 1 produc…" at bounding box center [738, 20] width 1477 height 41
click at [1414, 21] on div "Publish" at bounding box center [1412, 20] width 36 height 15
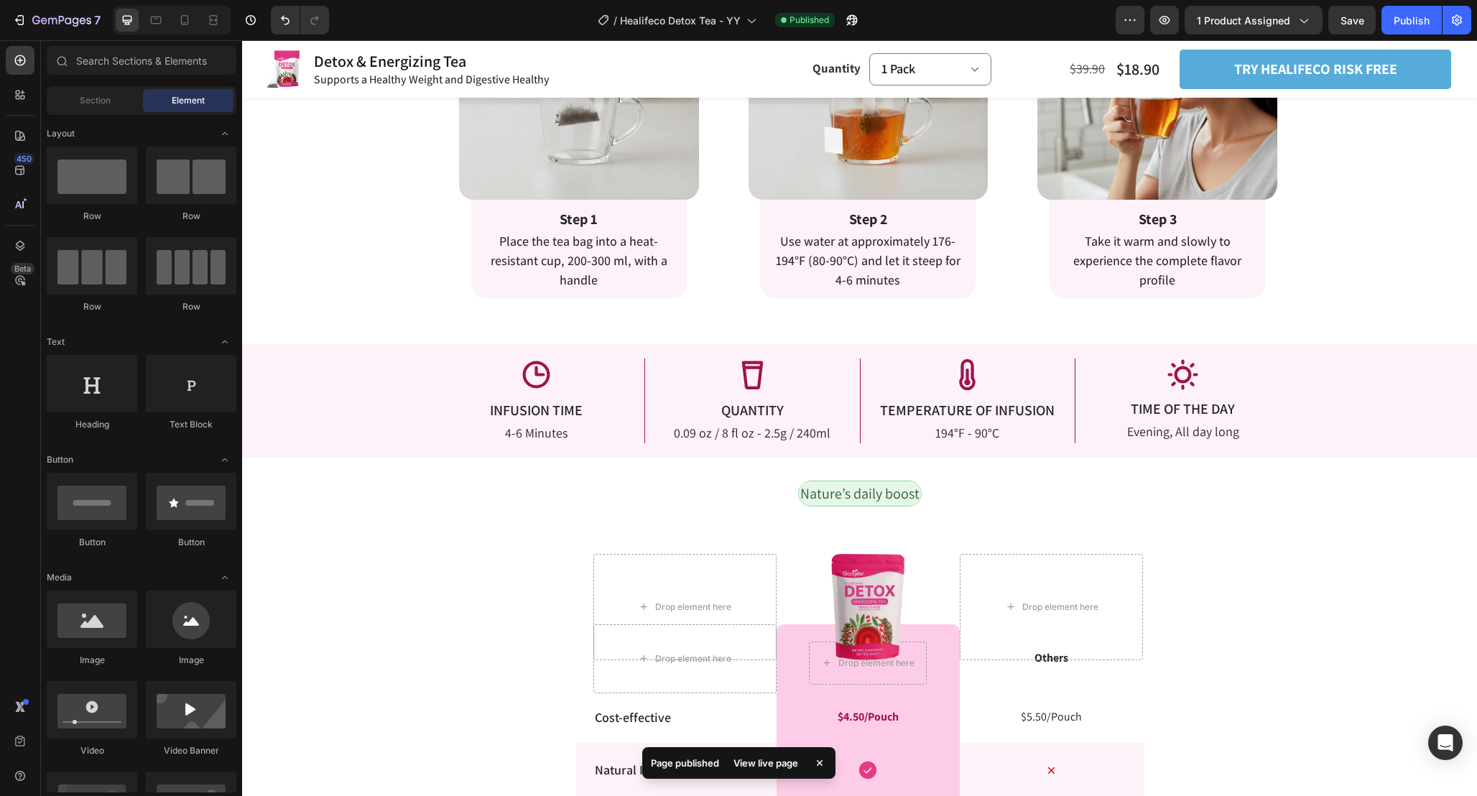
scroll to position [3151, 0]
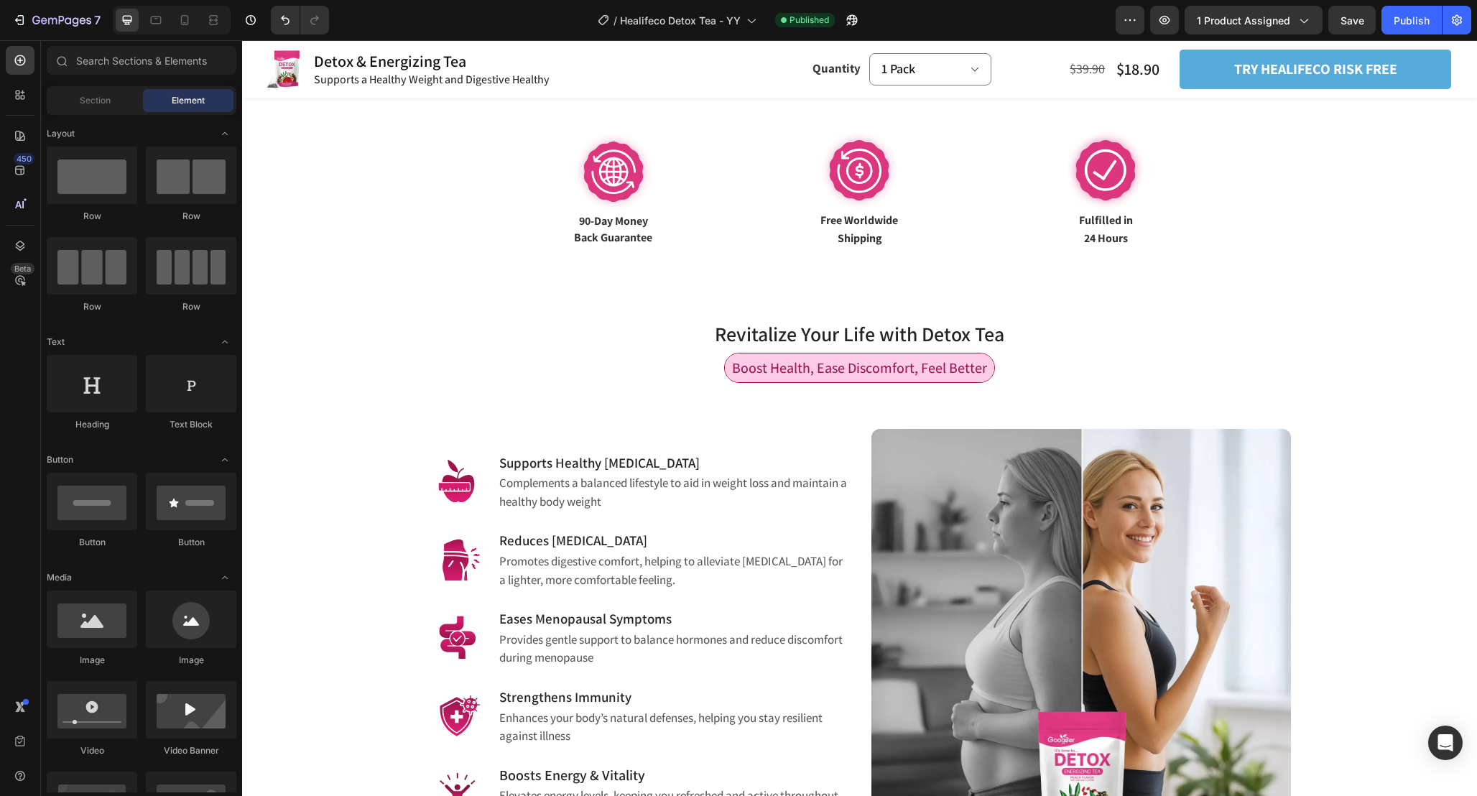
scroll to position [726, 0]
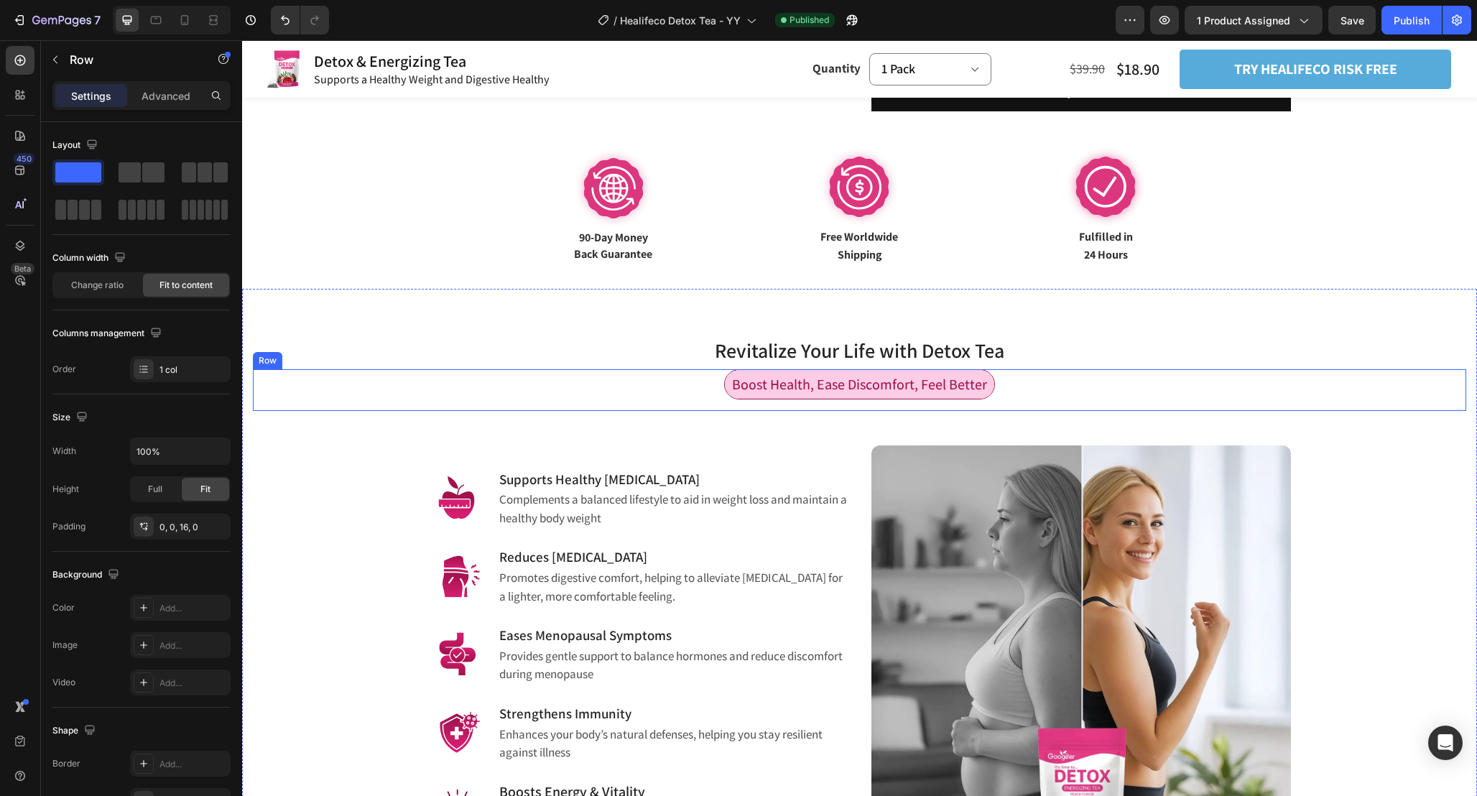
click at [1010, 385] on div "Boost Health, Ease Discomfort, Feel Better Text Block Row" at bounding box center [859, 390] width 1213 height 42
click at [323, 356] on icon at bounding box center [324, 356] width 8 height 10
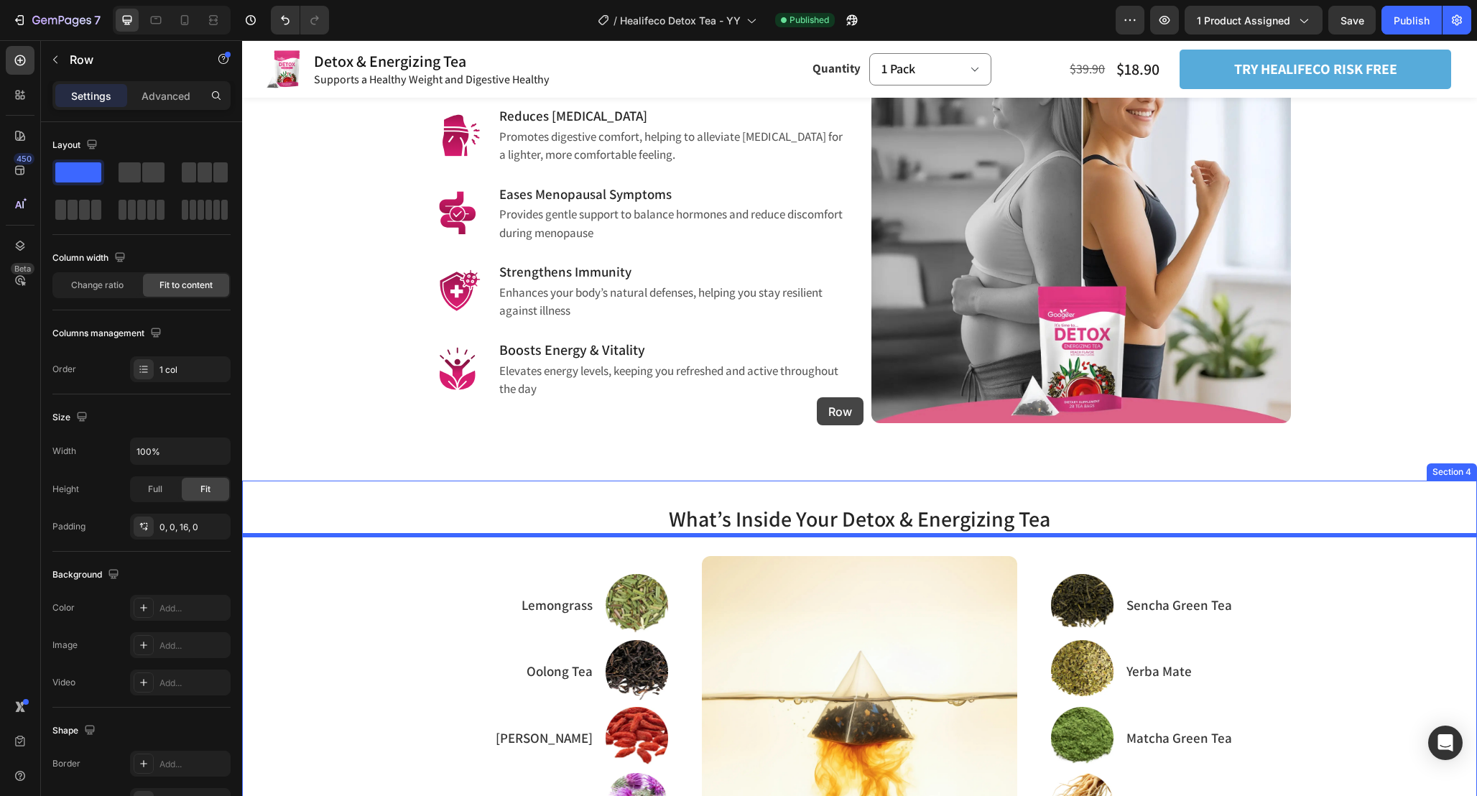
scroll to position [1295, 0]
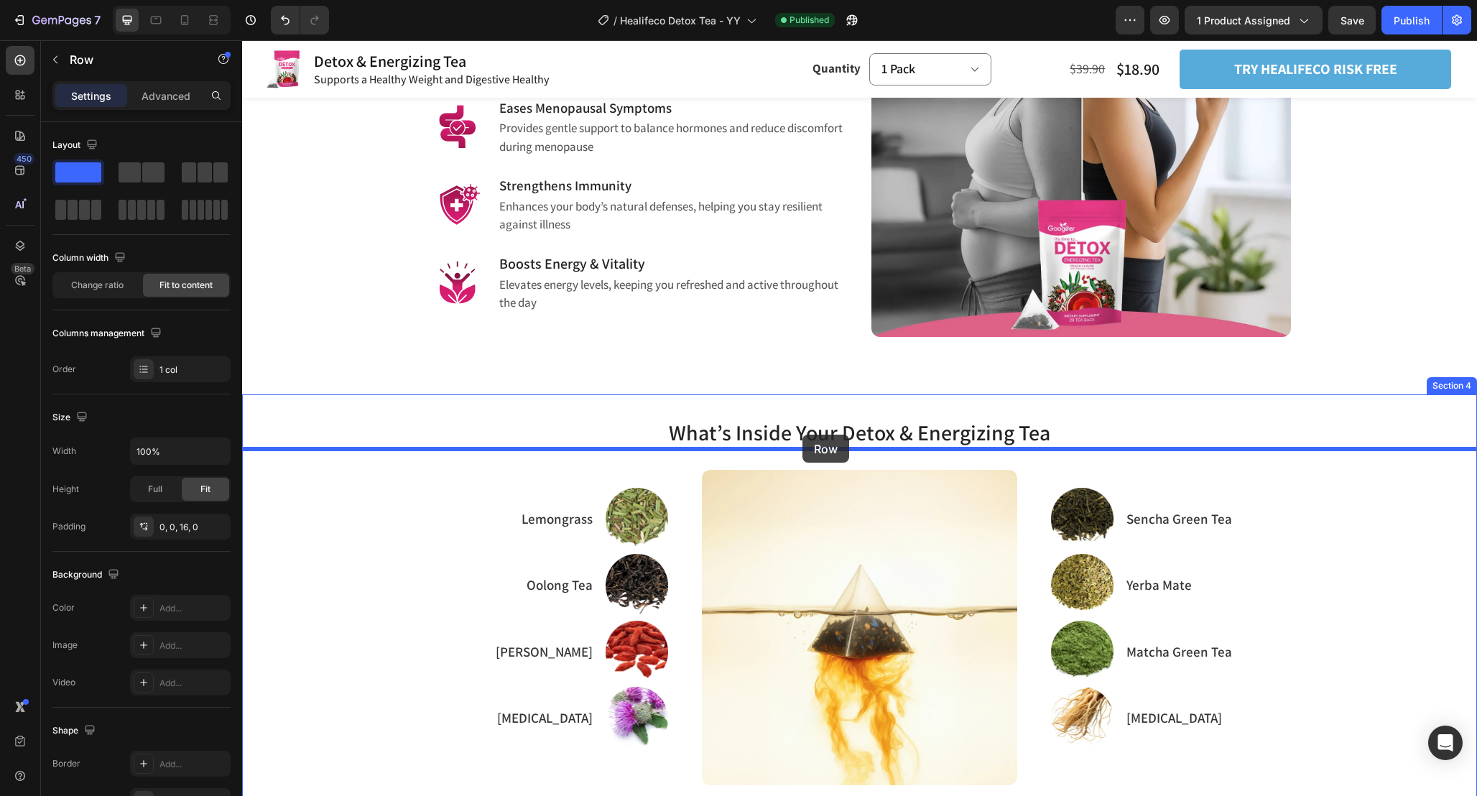
drag, startPoint x: 264, startPoint y: 162, endPoint x: 802, endPoint y: 435, distance: 604.0
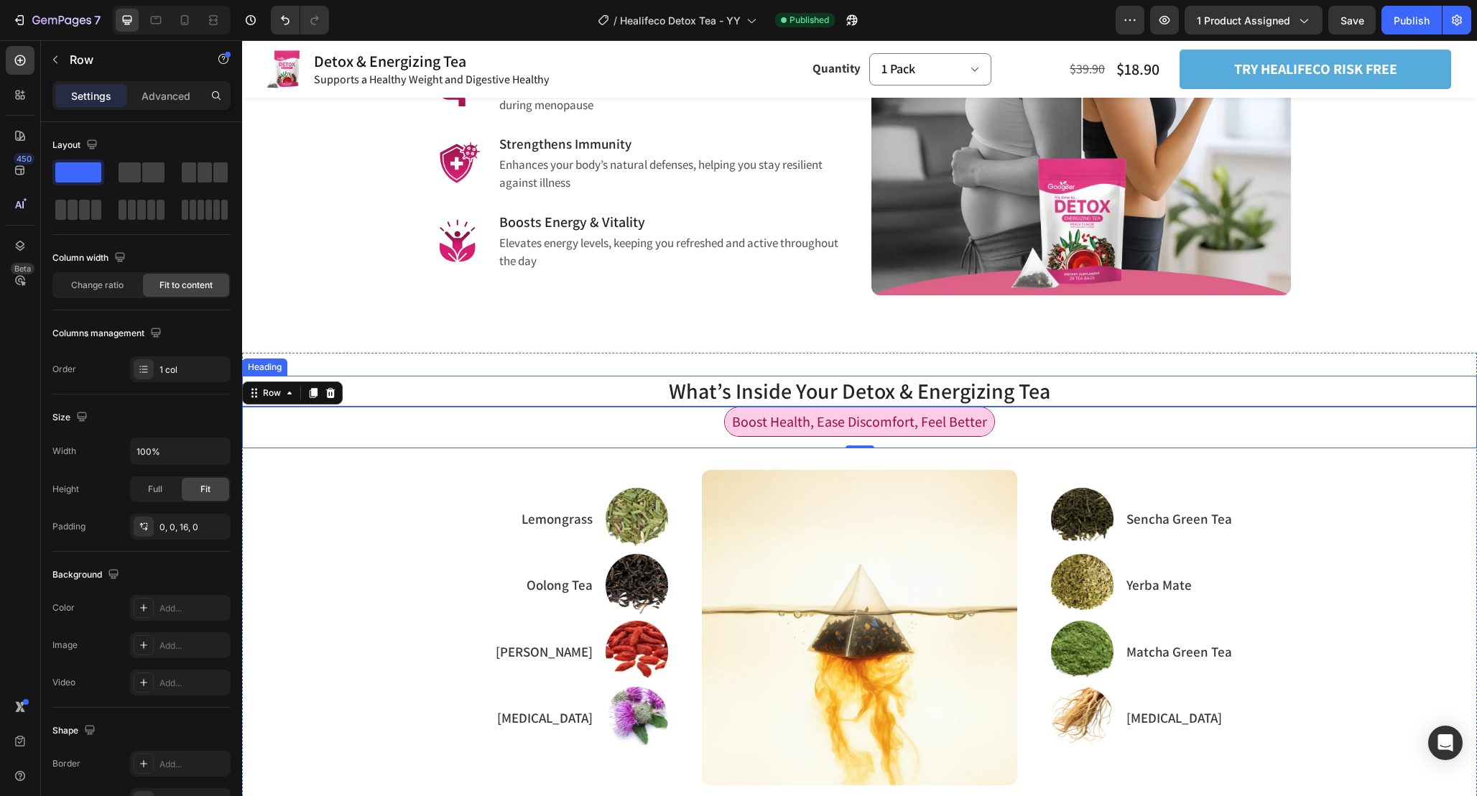
scroll to position [1254, 0]
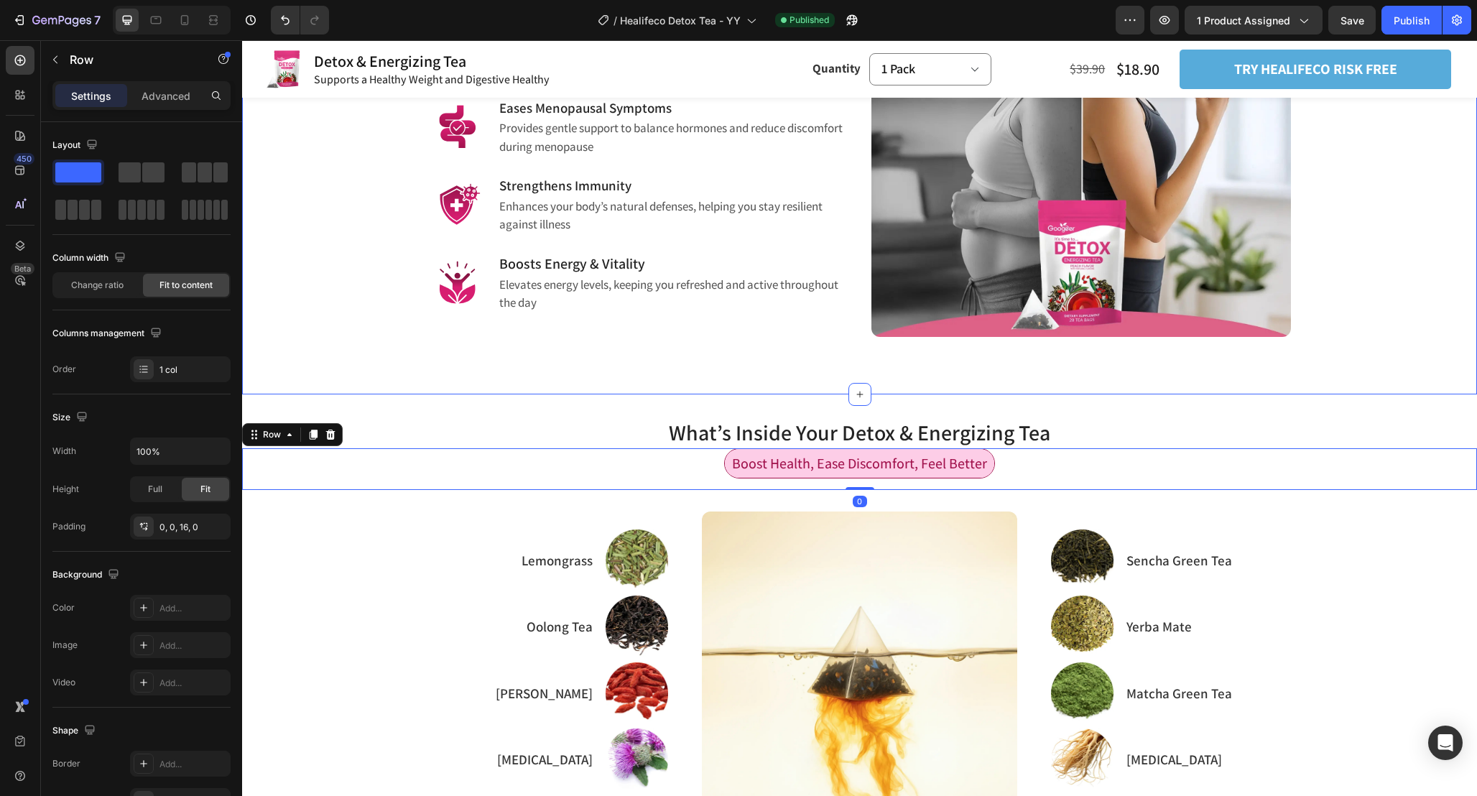
click at [1268, 373] on div "Revitalize Your Life with Detox Tea Heading Row Boost Health, Ease Discomfort, …" at bounding box center [859, 78] width 1235 height 634
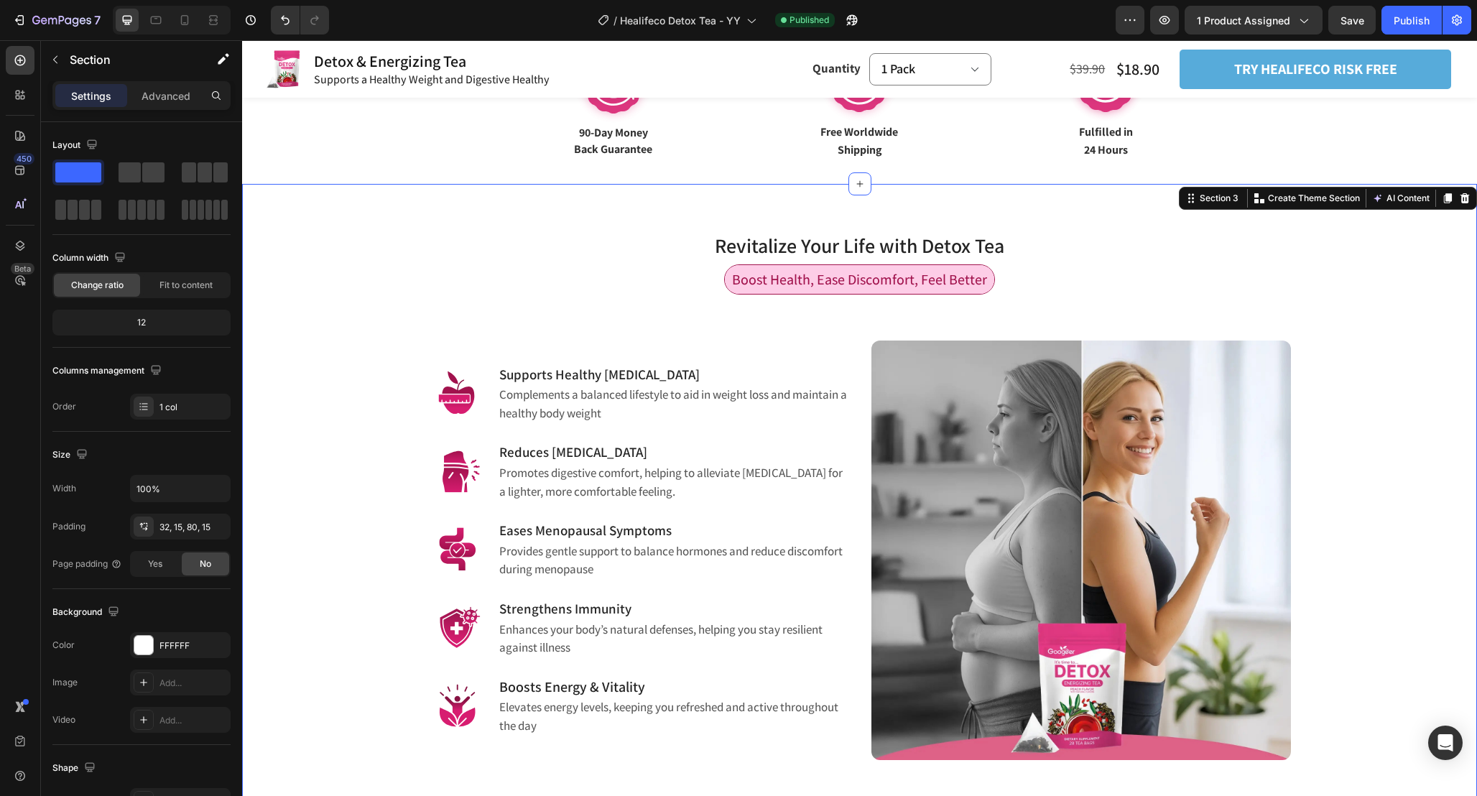
scroll to position [828, 0]
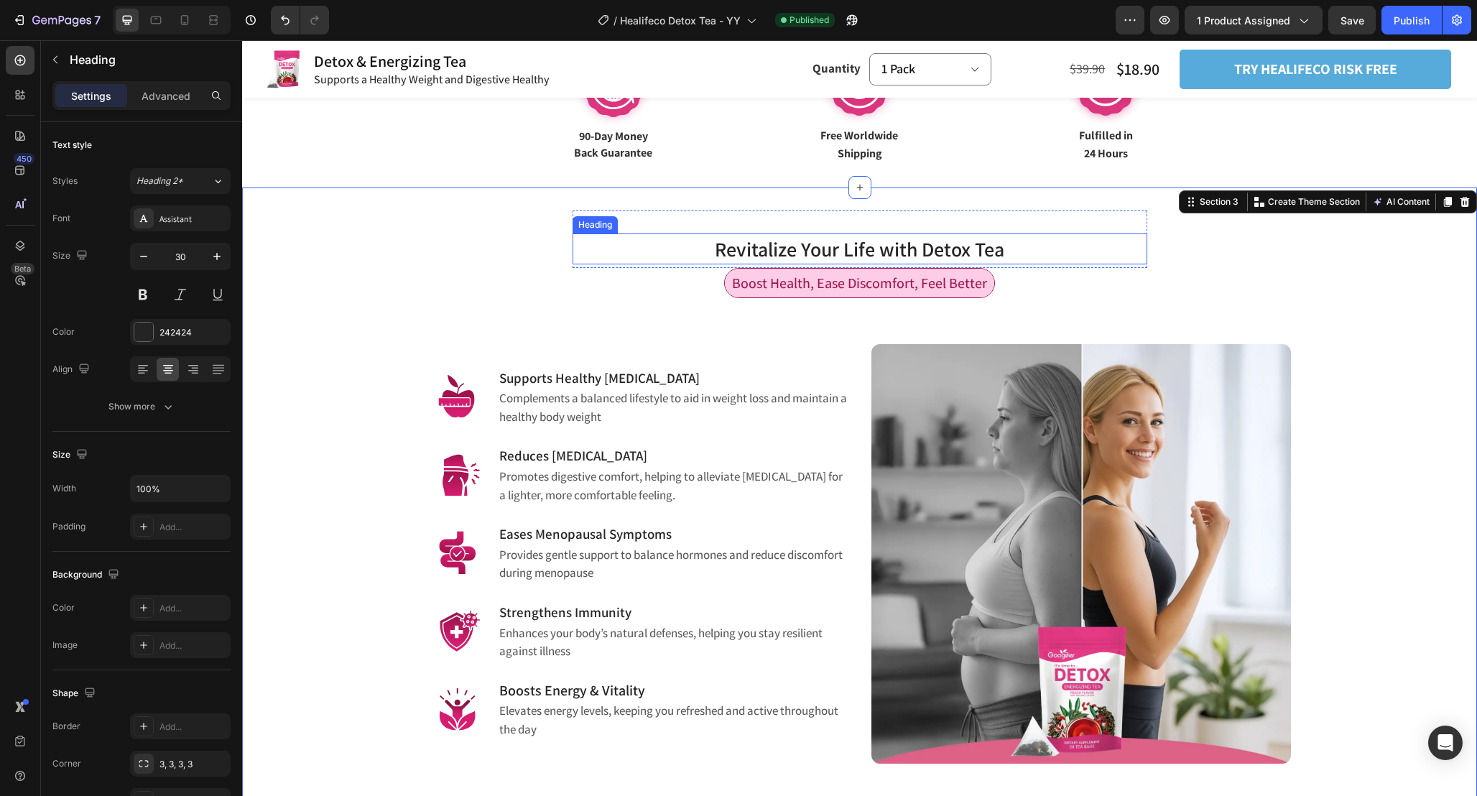
click at [1046, 241] on h2 "Revitalize Your Life with Detox Tea" at bounding box center [860, 248] width 575 height 31
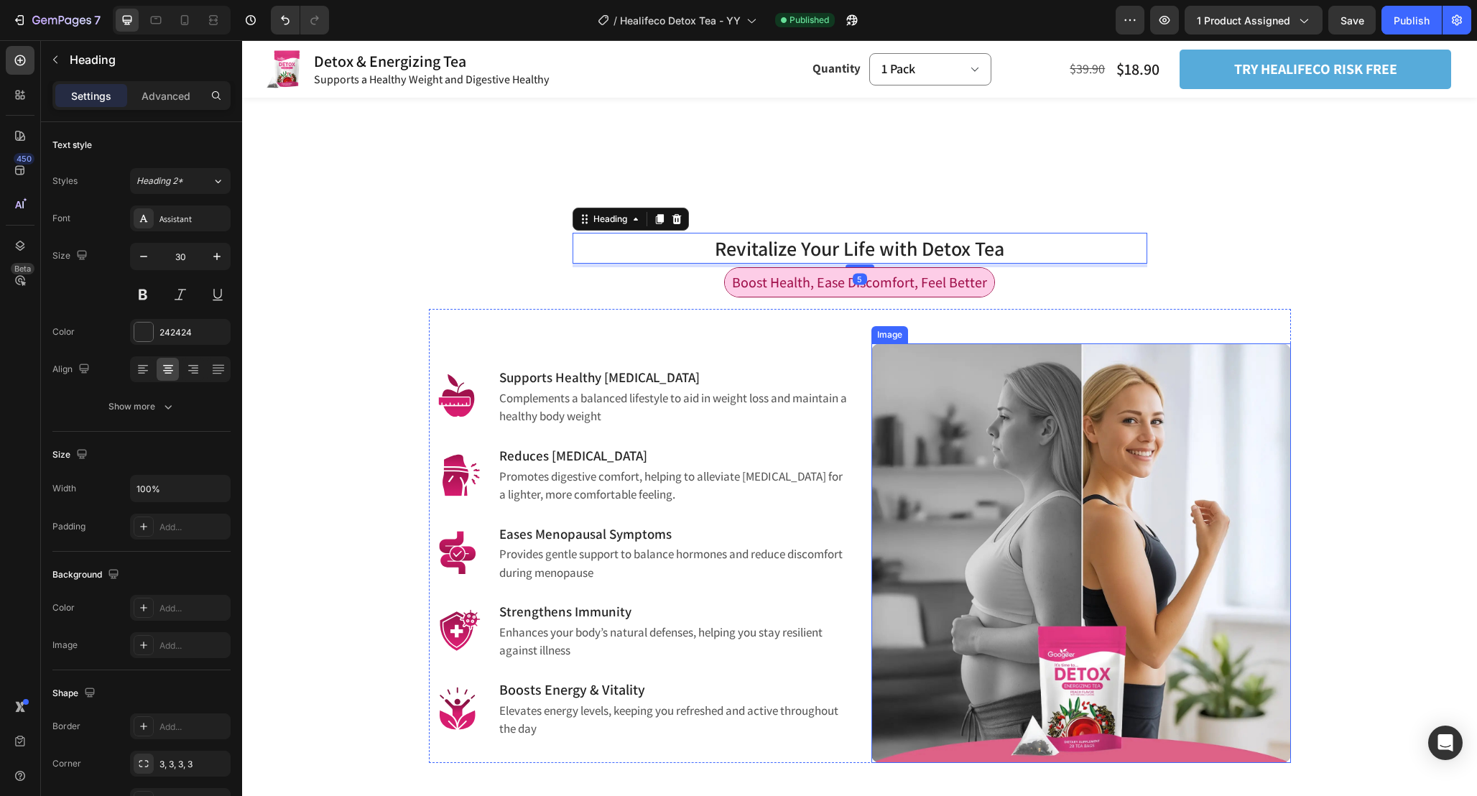
scroll to position [1264, 0]
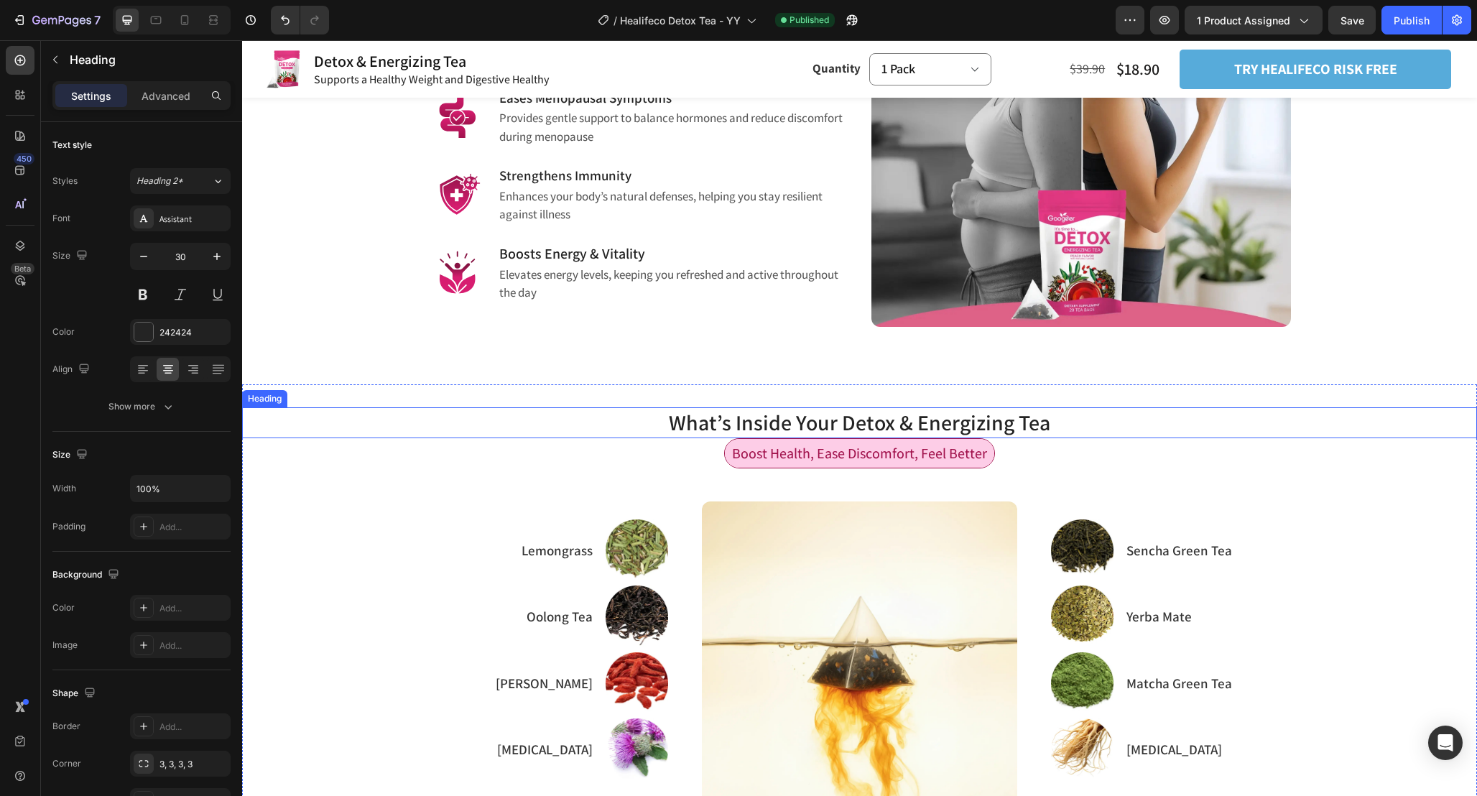
click at [997, 416] on h2 "What’s Inside Your Detox & Energizing Tea" at bounding box center [859, 422] width 1235 height 31
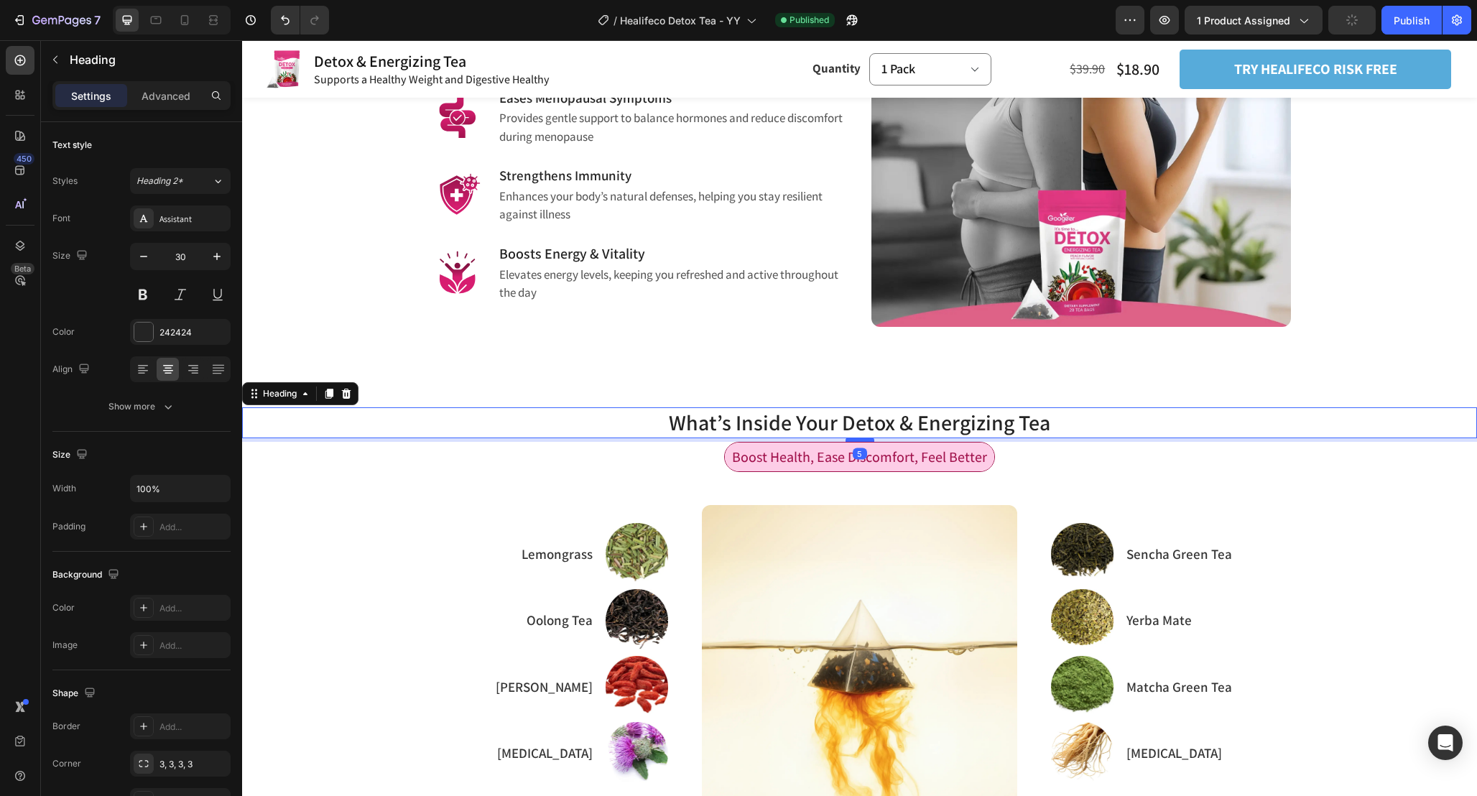
click at [871, 442] on div at bounding box center [860, 440] width 29 height 4
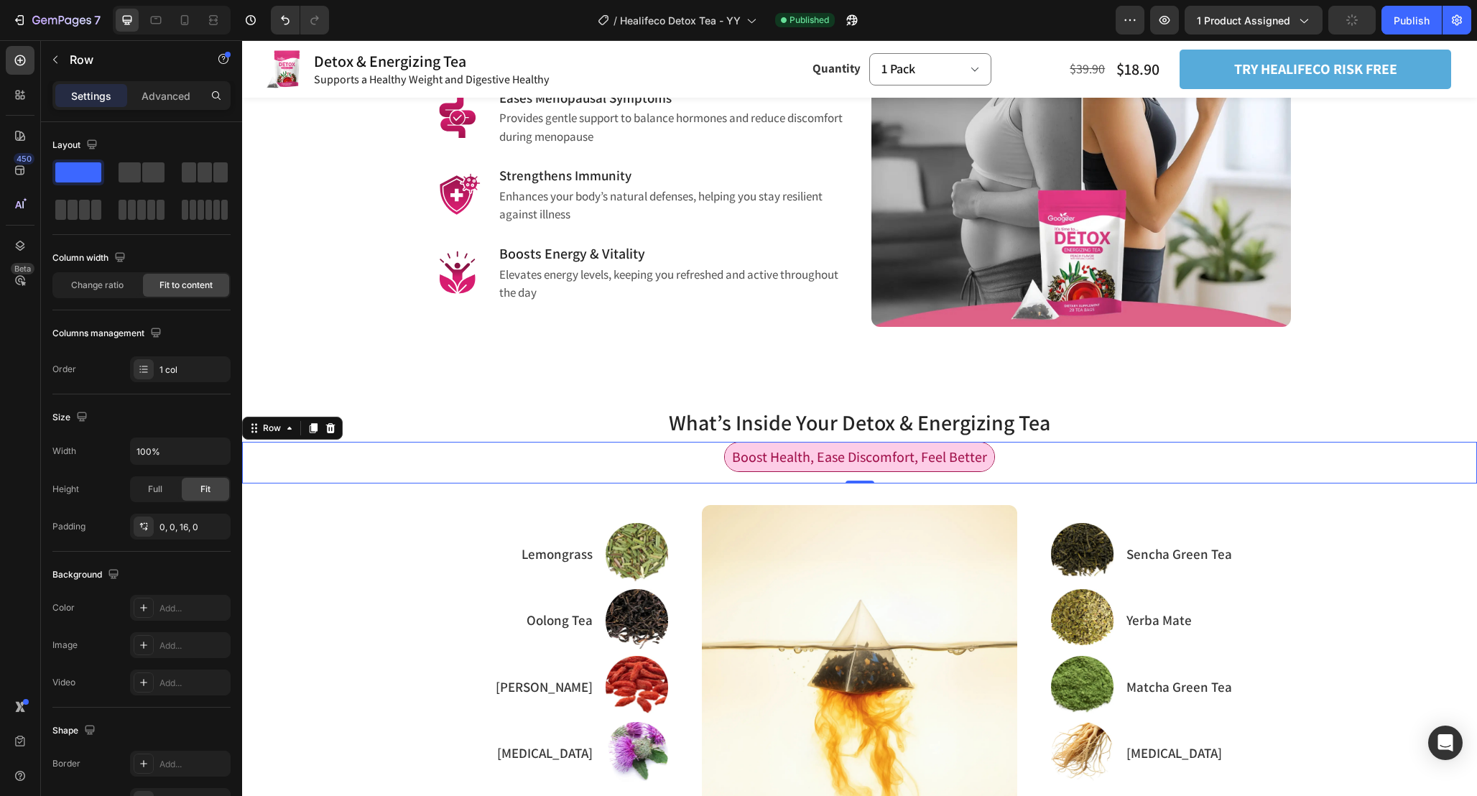
click at [1047, 472] on div "Boost Health, Ease Discomfort, Feel Better Text Block Row 0" at bounding box center [859, 463] width 1235 height 42
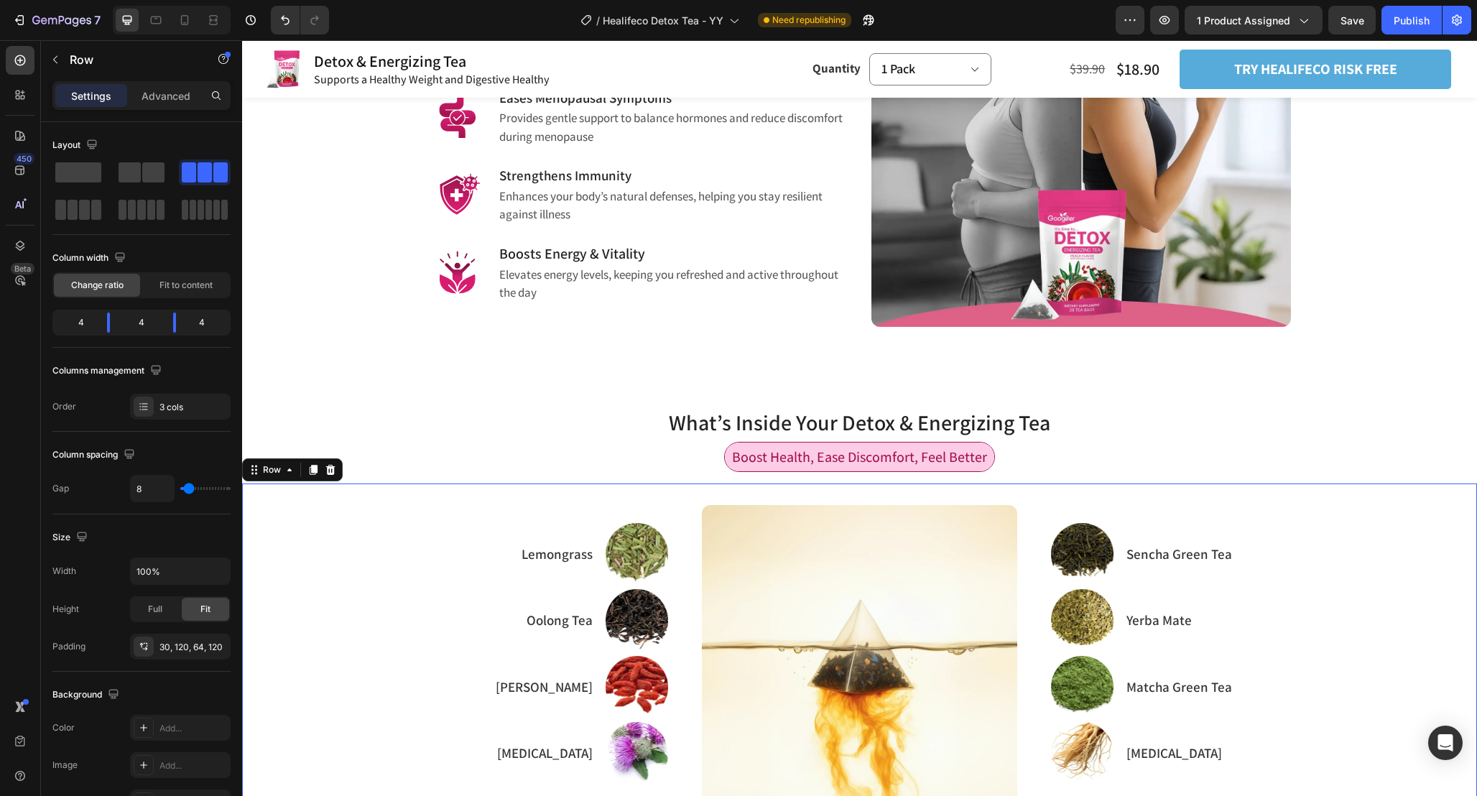
click at [1037, 502] on div "Refresh Your Body and Relieve Exhaustion Heading Image Sencha Green Tea Text Bl…" at bounding box center [859, 674] width 1235 height 383
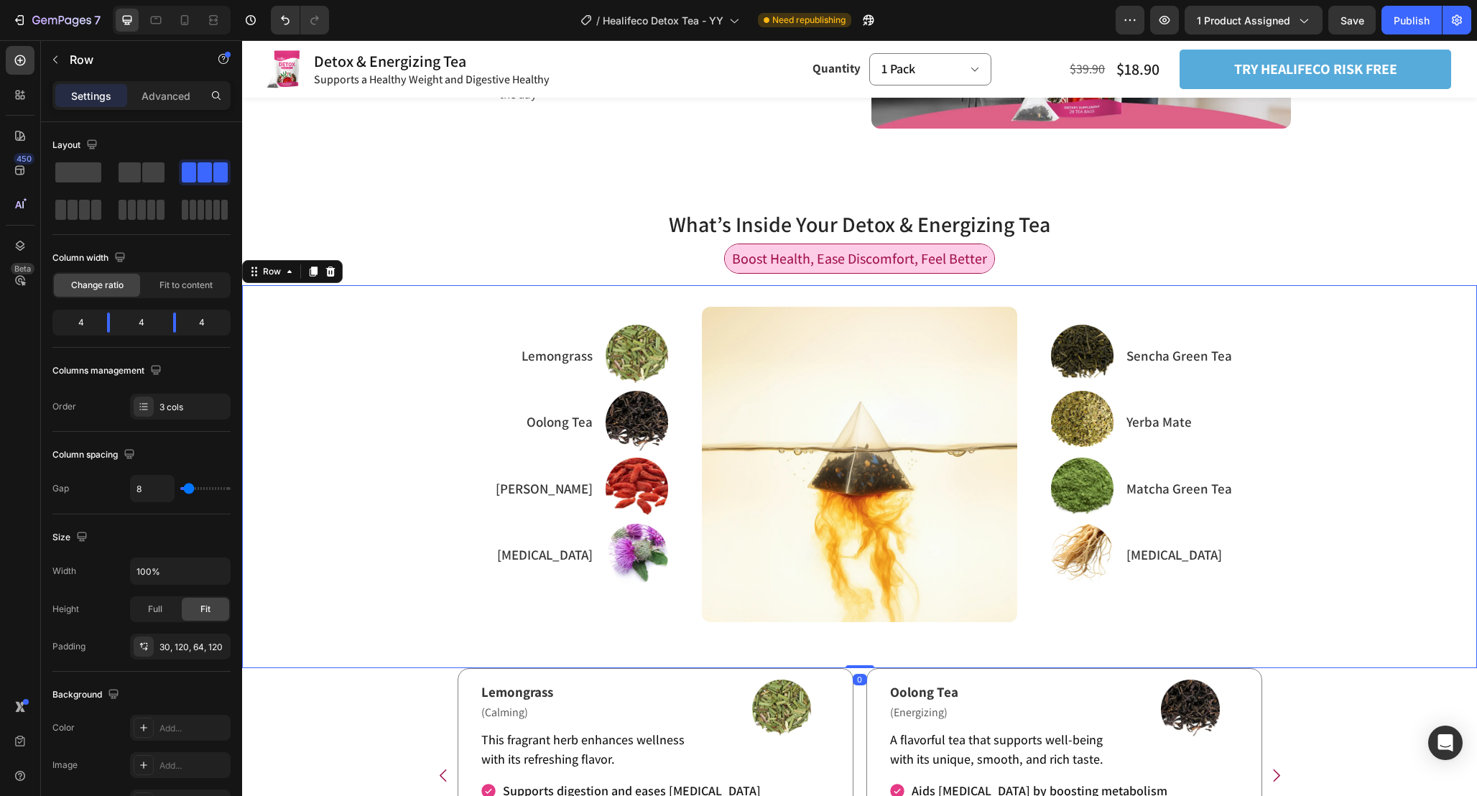
scroll to position [1461, 0]
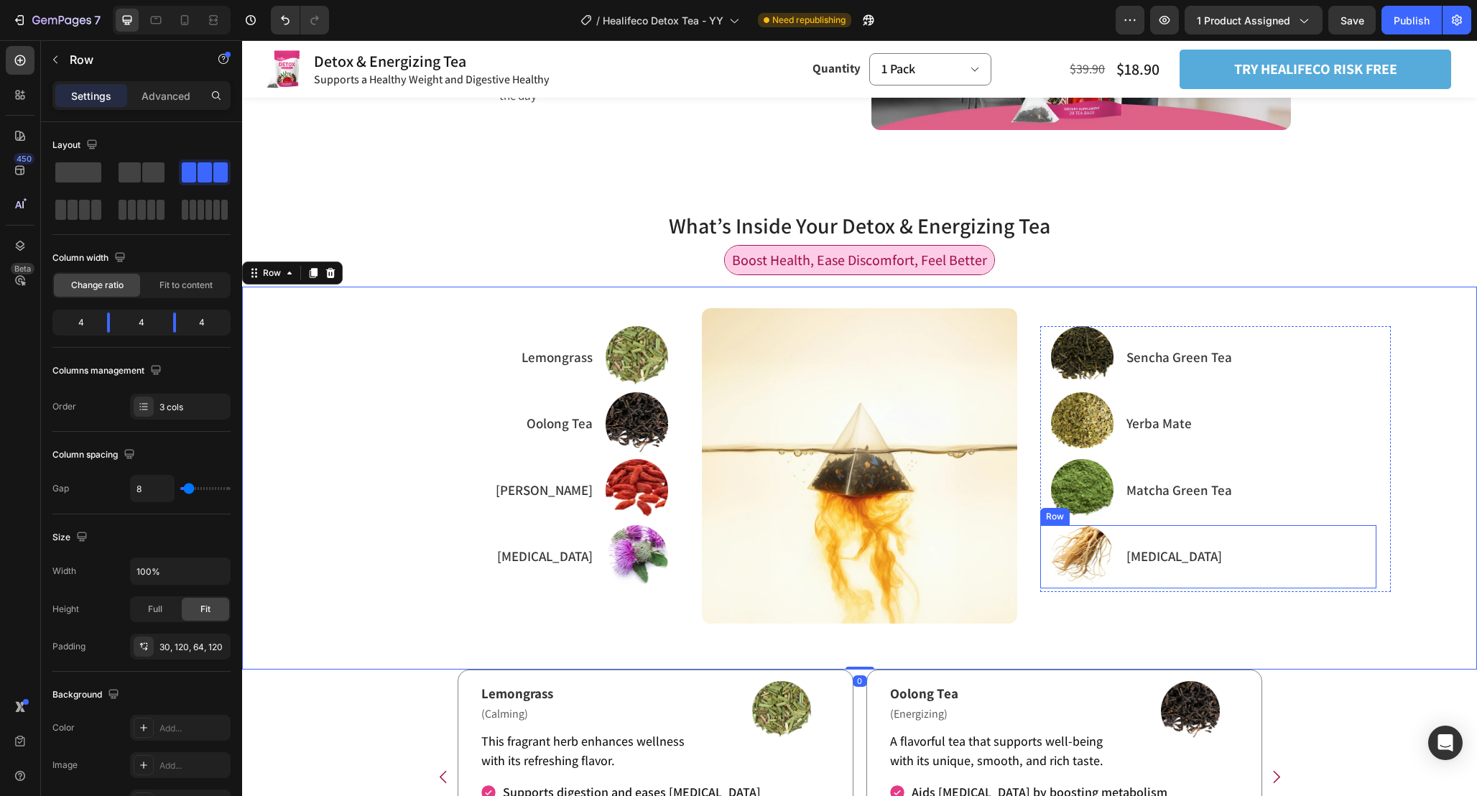
click at [1207, 648] on div "Refresh Your Body and Relieve Exhaustion Heading Image Sencha Green Tea Text Bl…" at bounding box center [859, 478] width 1235 height 383
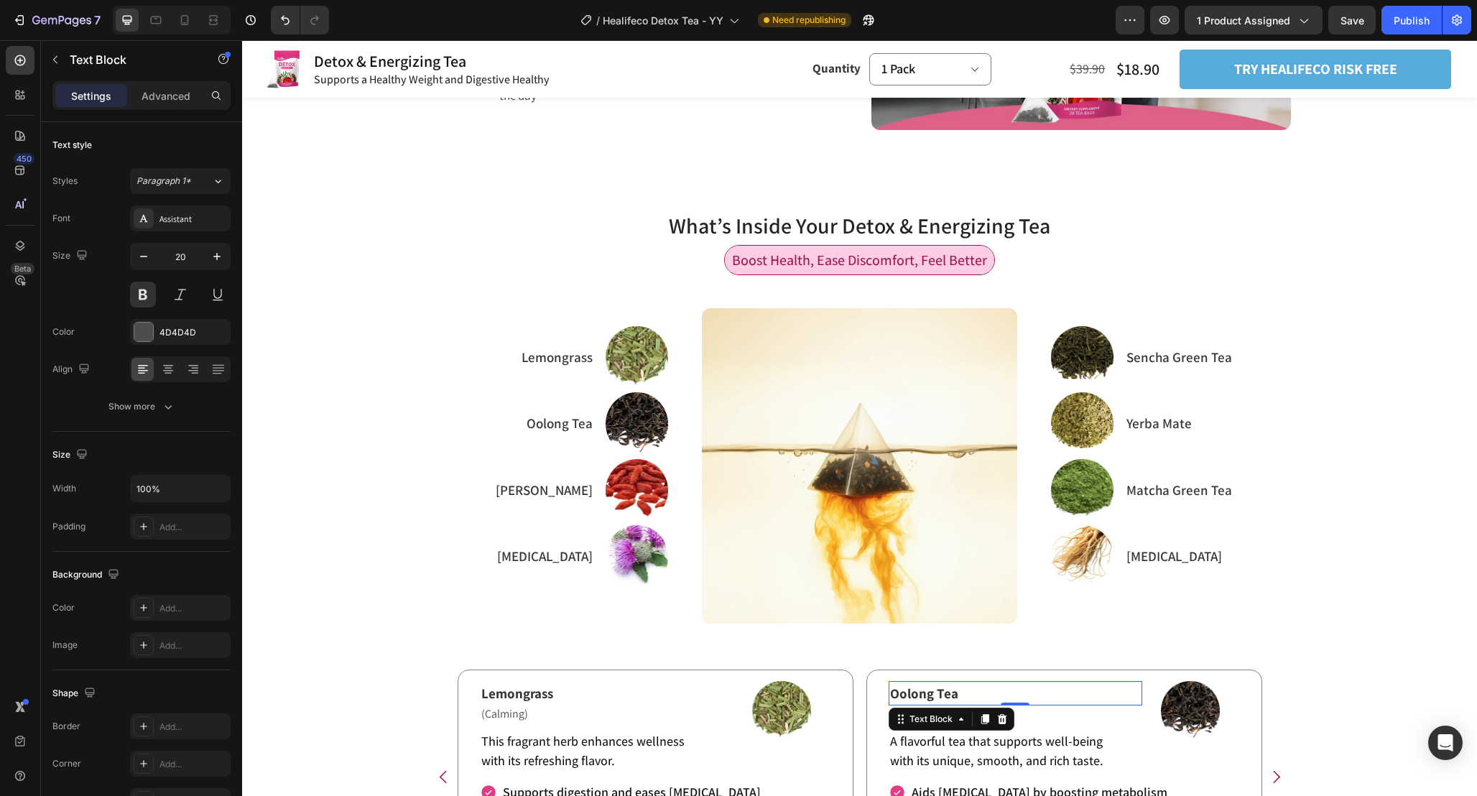
click at [1024, 703] on p "Oolong Tea" at bounding box center [1015, 693] width 251 height 22
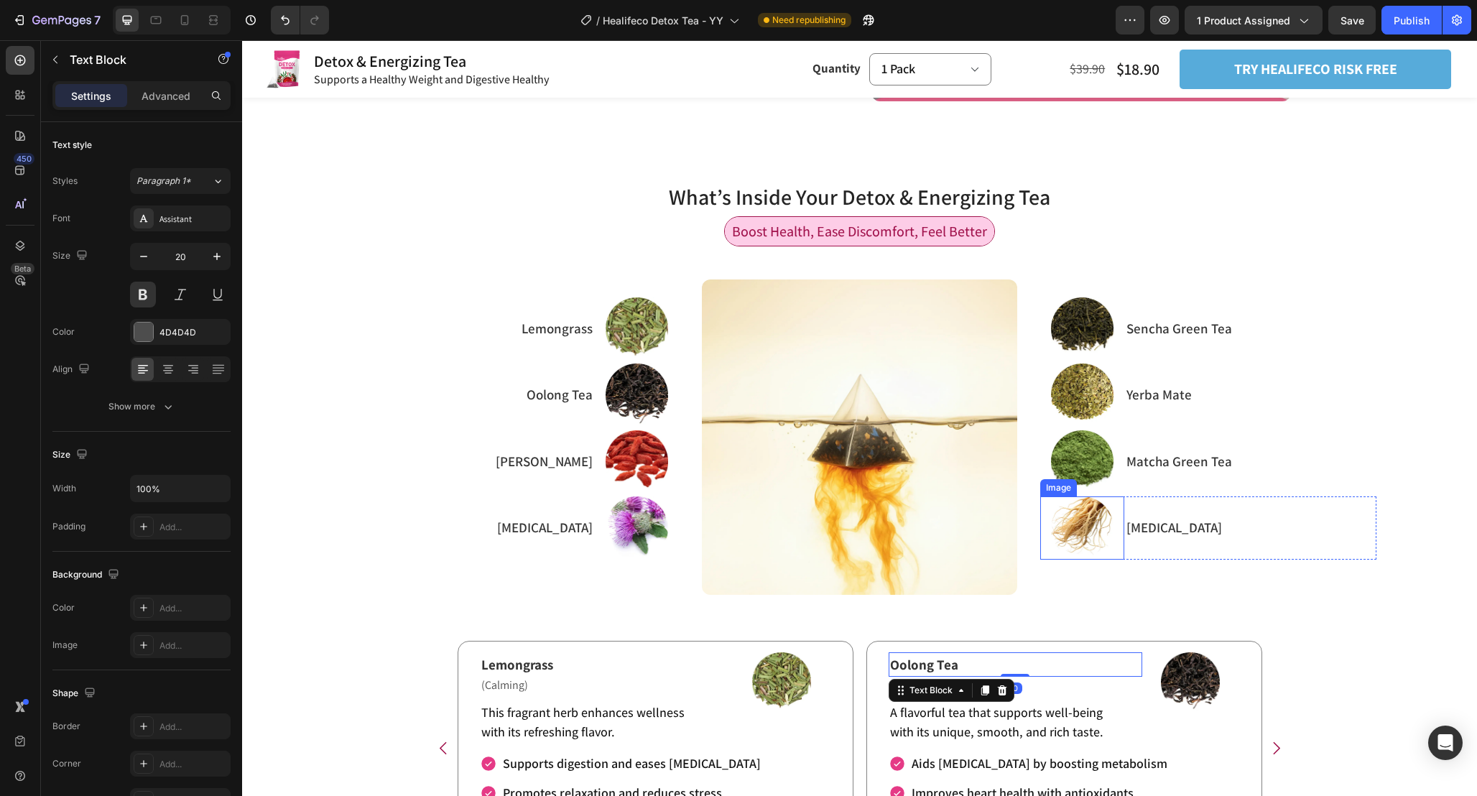
scroll to position [1471, 0]
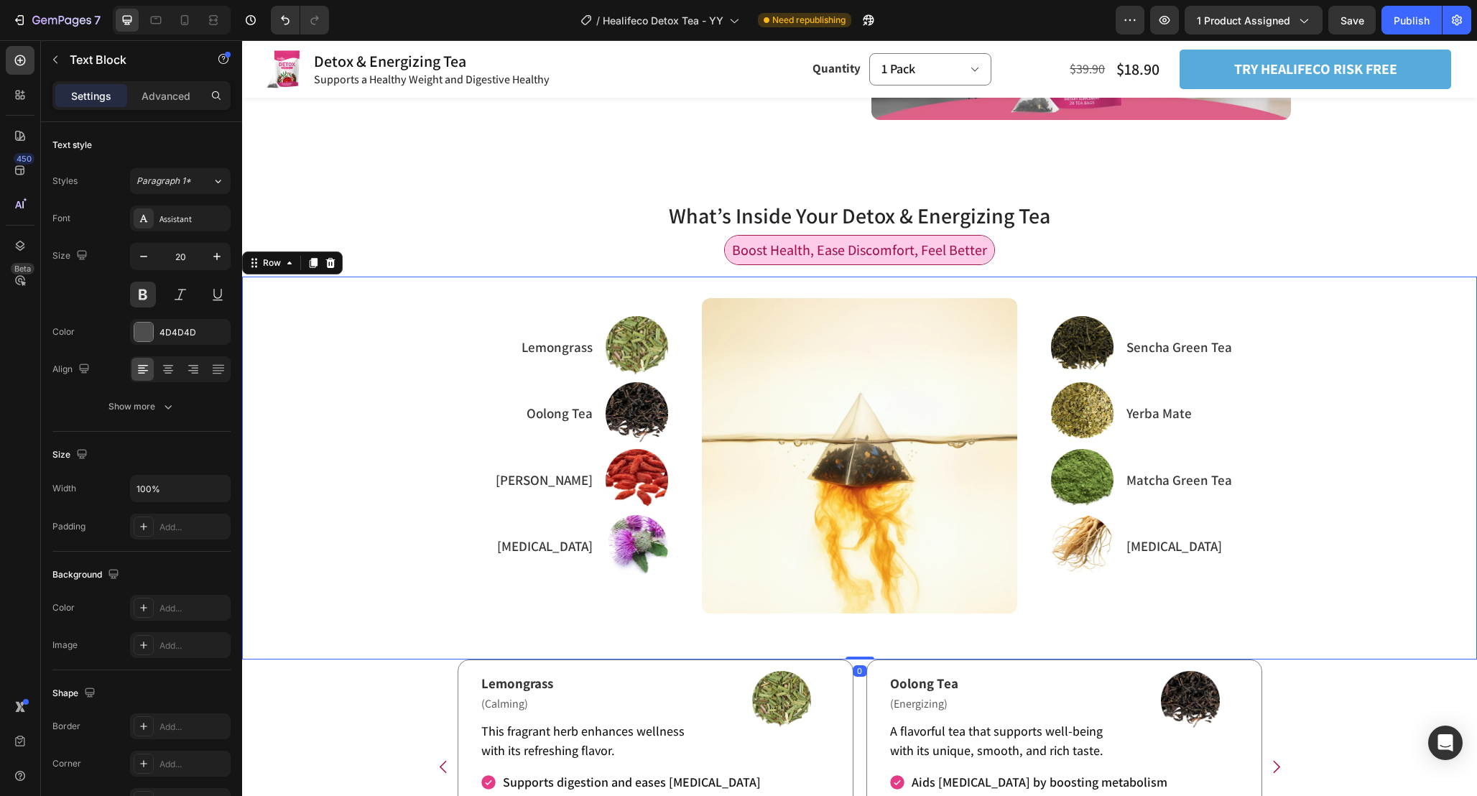
click at [994, 296] on div "Refresh Your Body and Relieve Exhaustion Heading Image Sencha Green Tea Text Bl…" at bounding box center [859, 468] width 1235 height 383
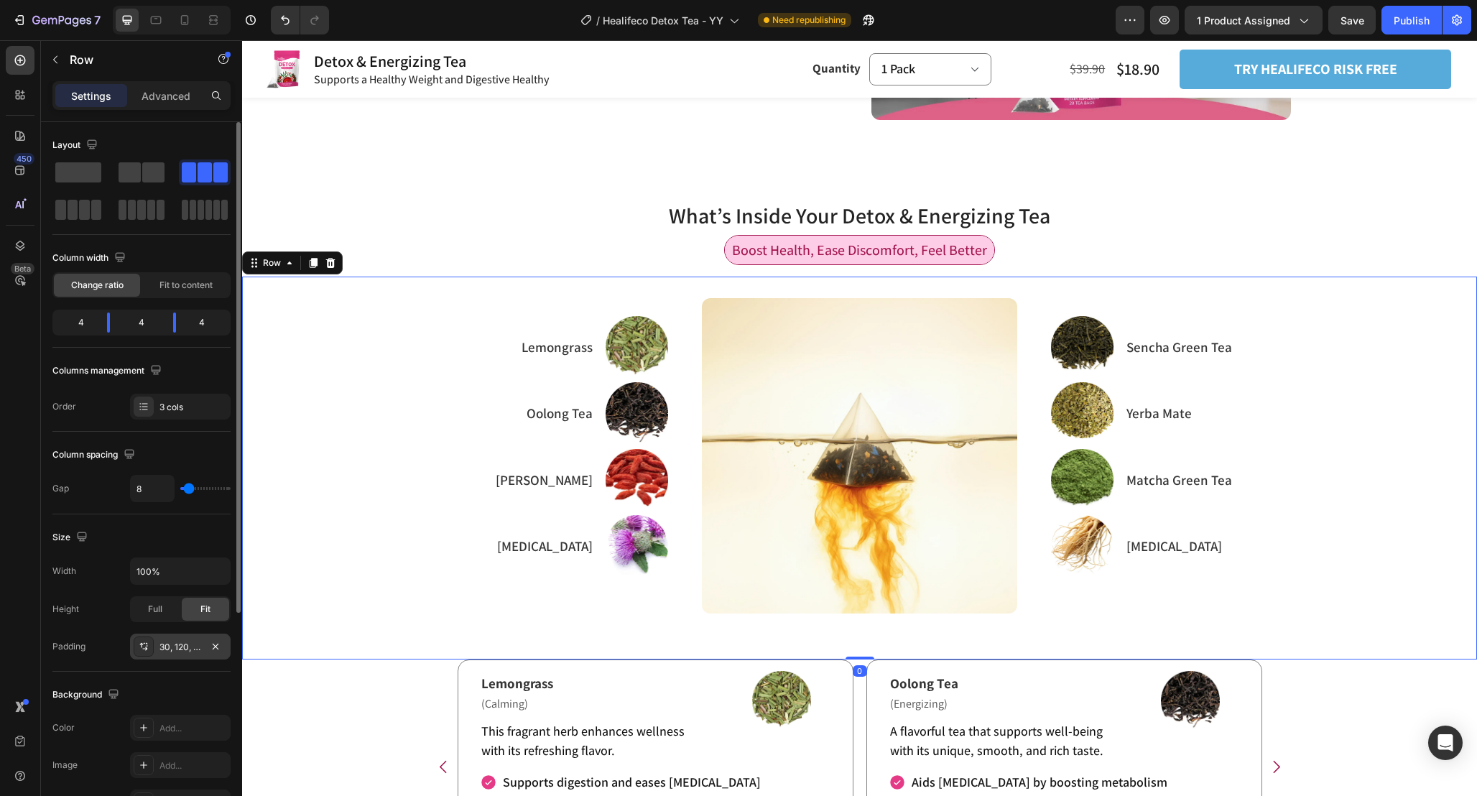
click at [172, 651] on div "30, 120, 64, 120" at bounding box center [180, 647] width 42 height 13
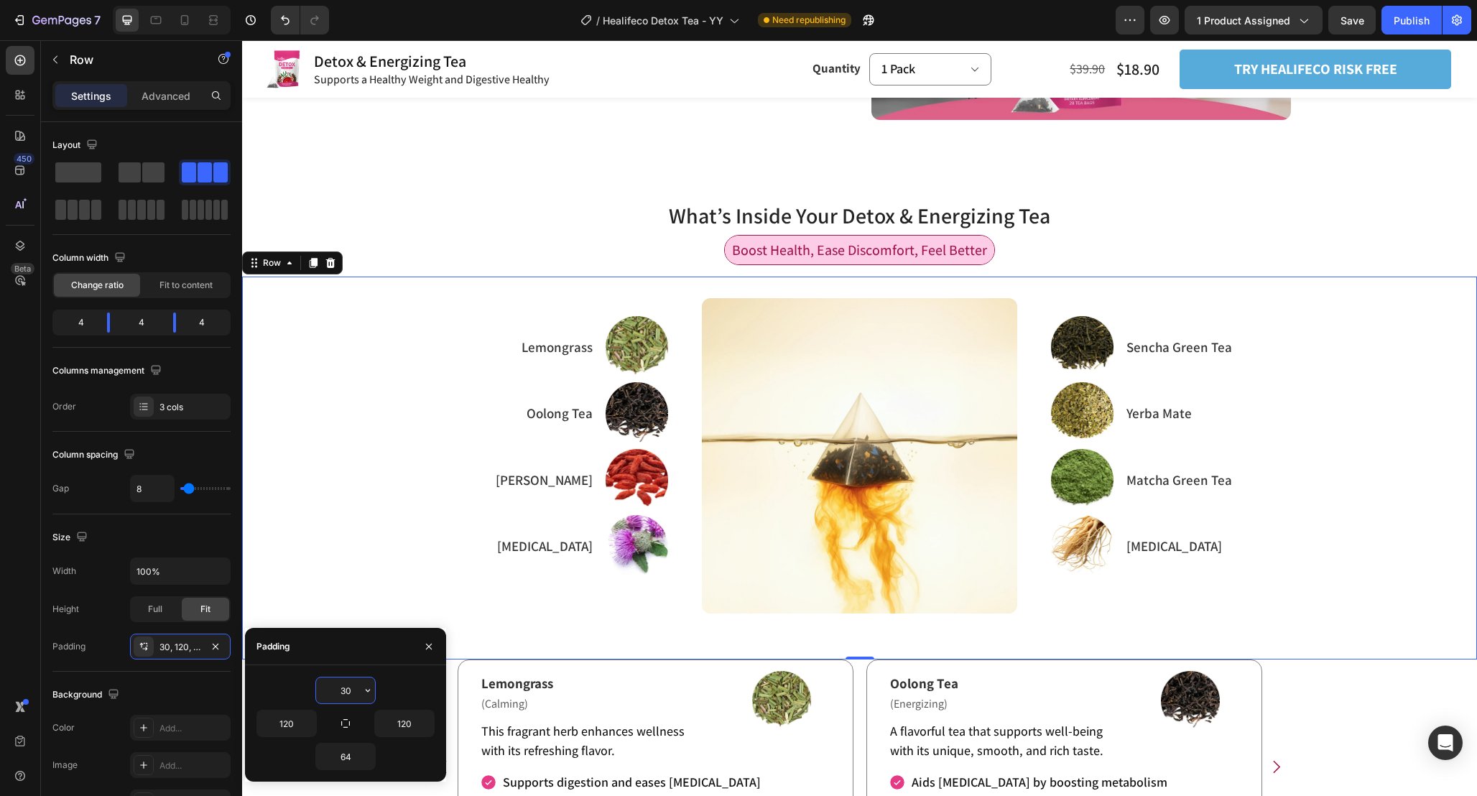
click at [356, 695] on input "30" at bounding box center [345, 690] width 59 height 26
type input "10"
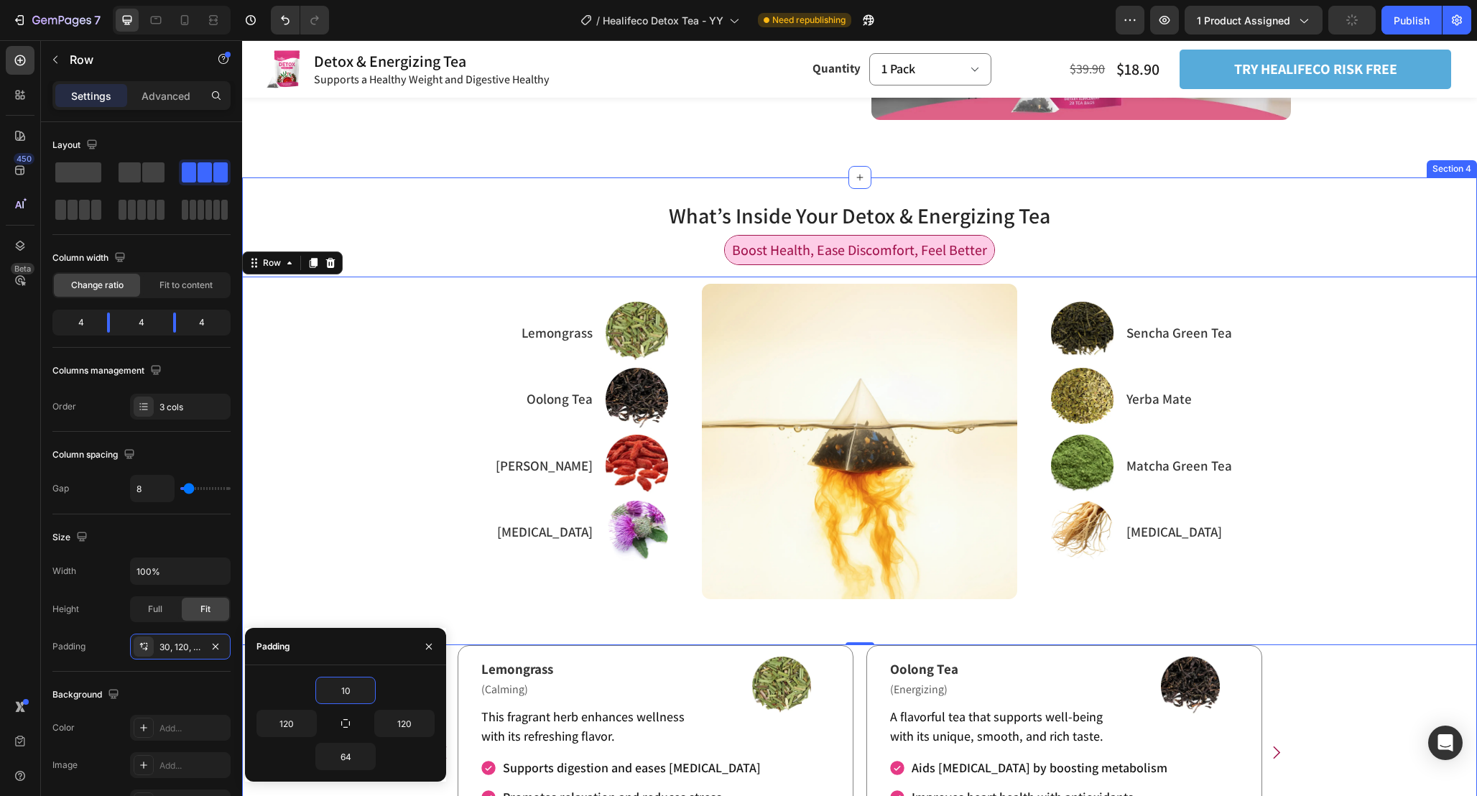
click at [1302, 700] on div "What’s Inside Your Detox & Energizing Tea Heading Boost Health, Ease Discomfort…" at bounding box center [859, 552] width 1235 height 705
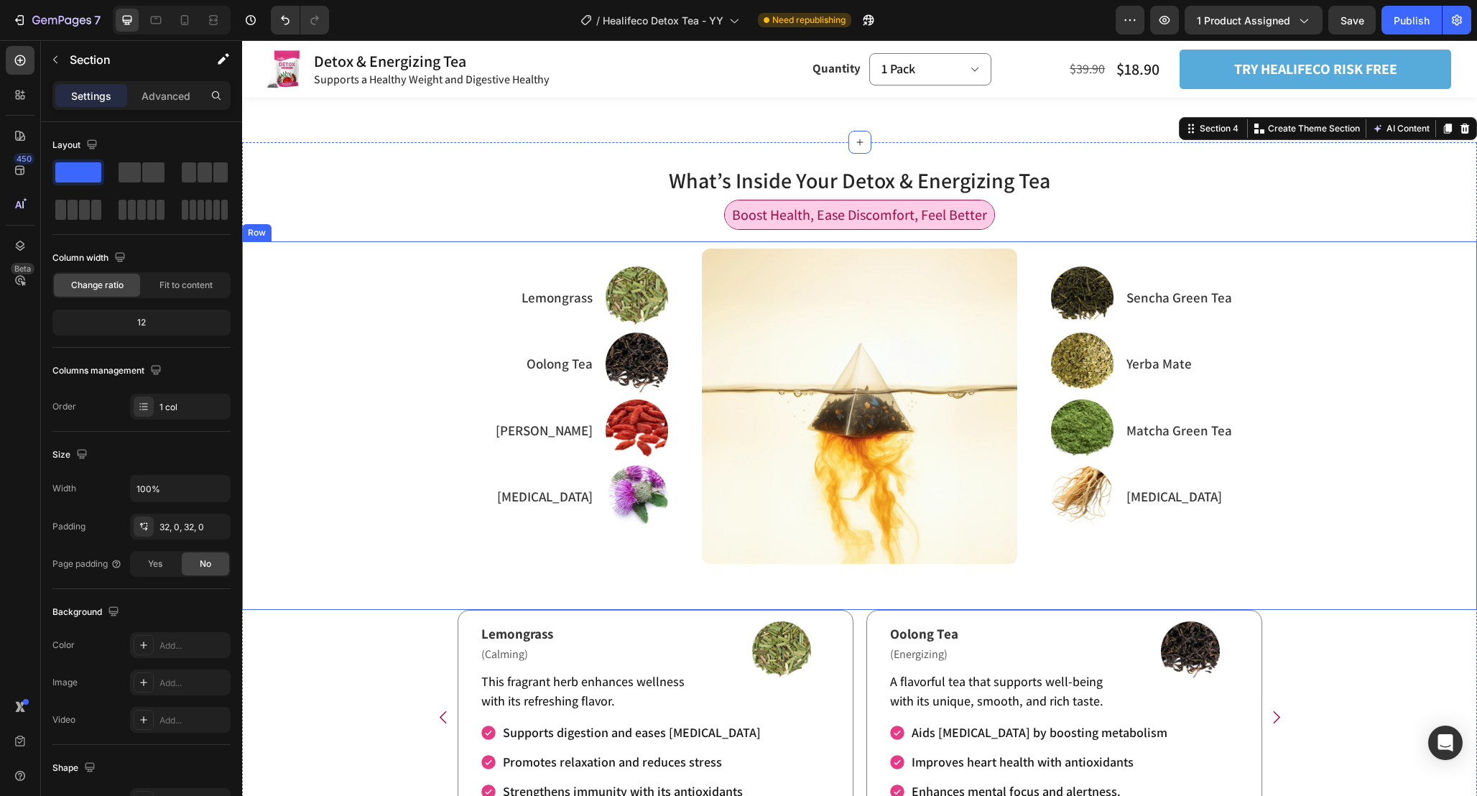
scroll to position [1501, 0]
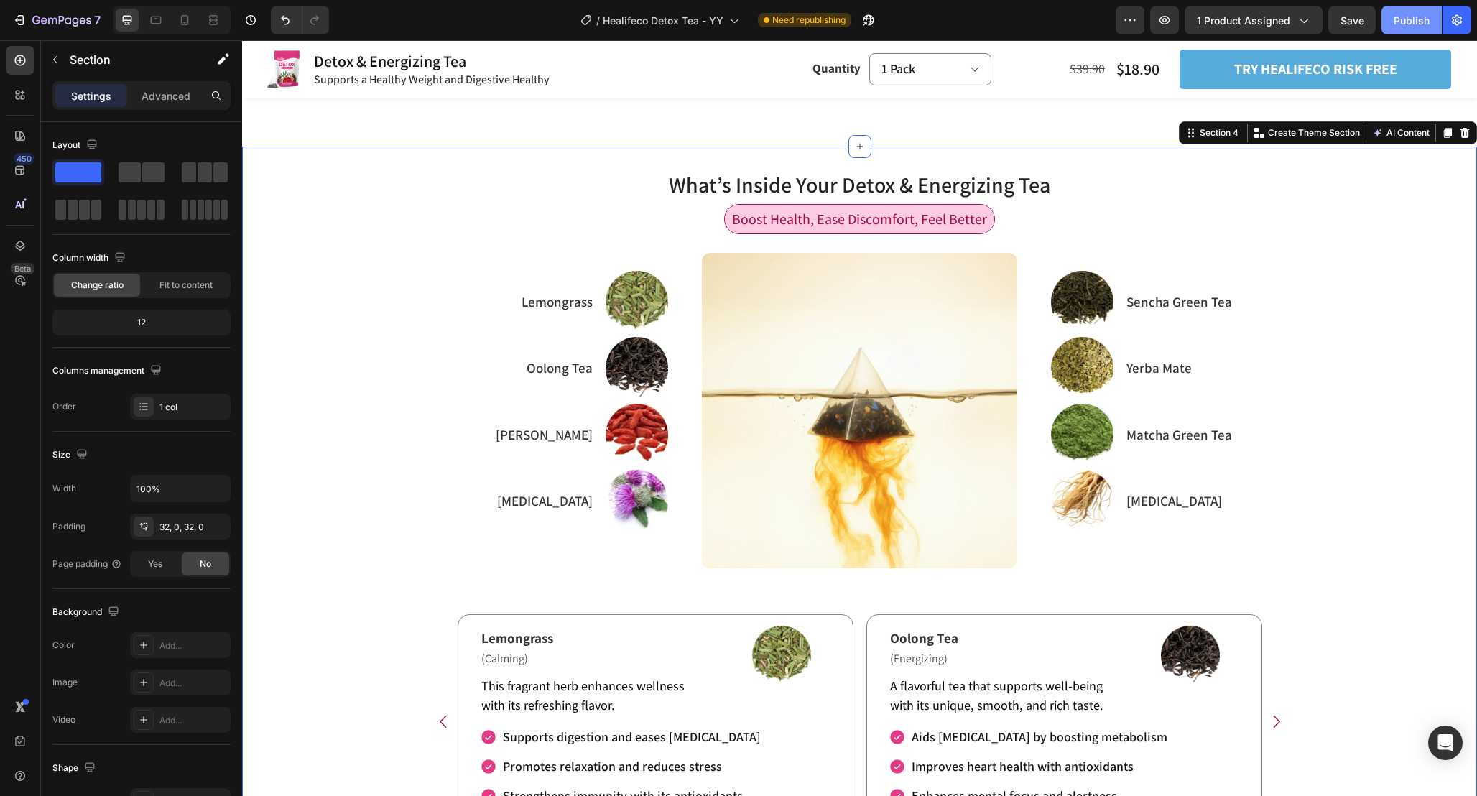
click at [1405, 11] on button "Publish" at bounding box center [1412, 20] width 60 height 29
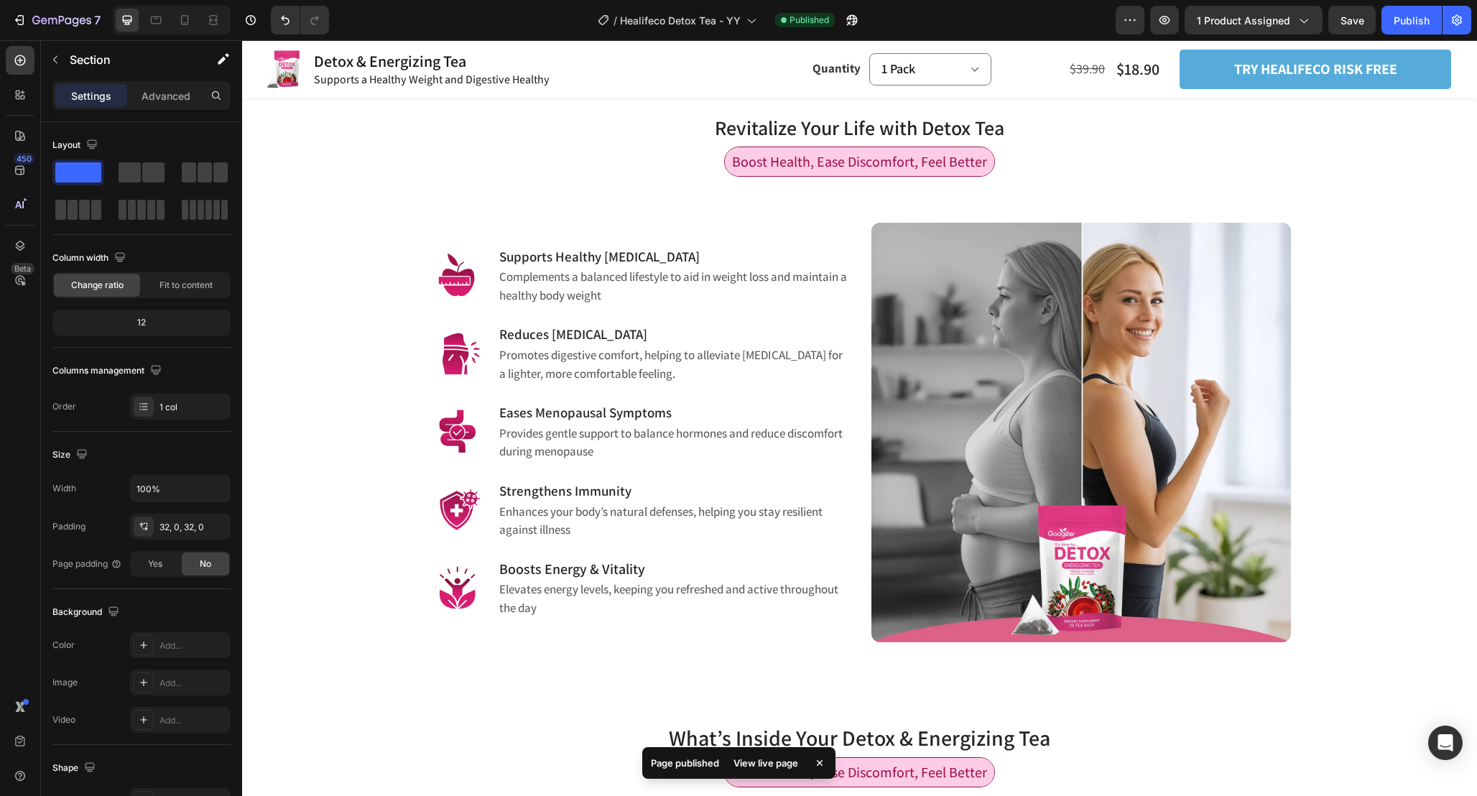
scroll to position [958, 0]
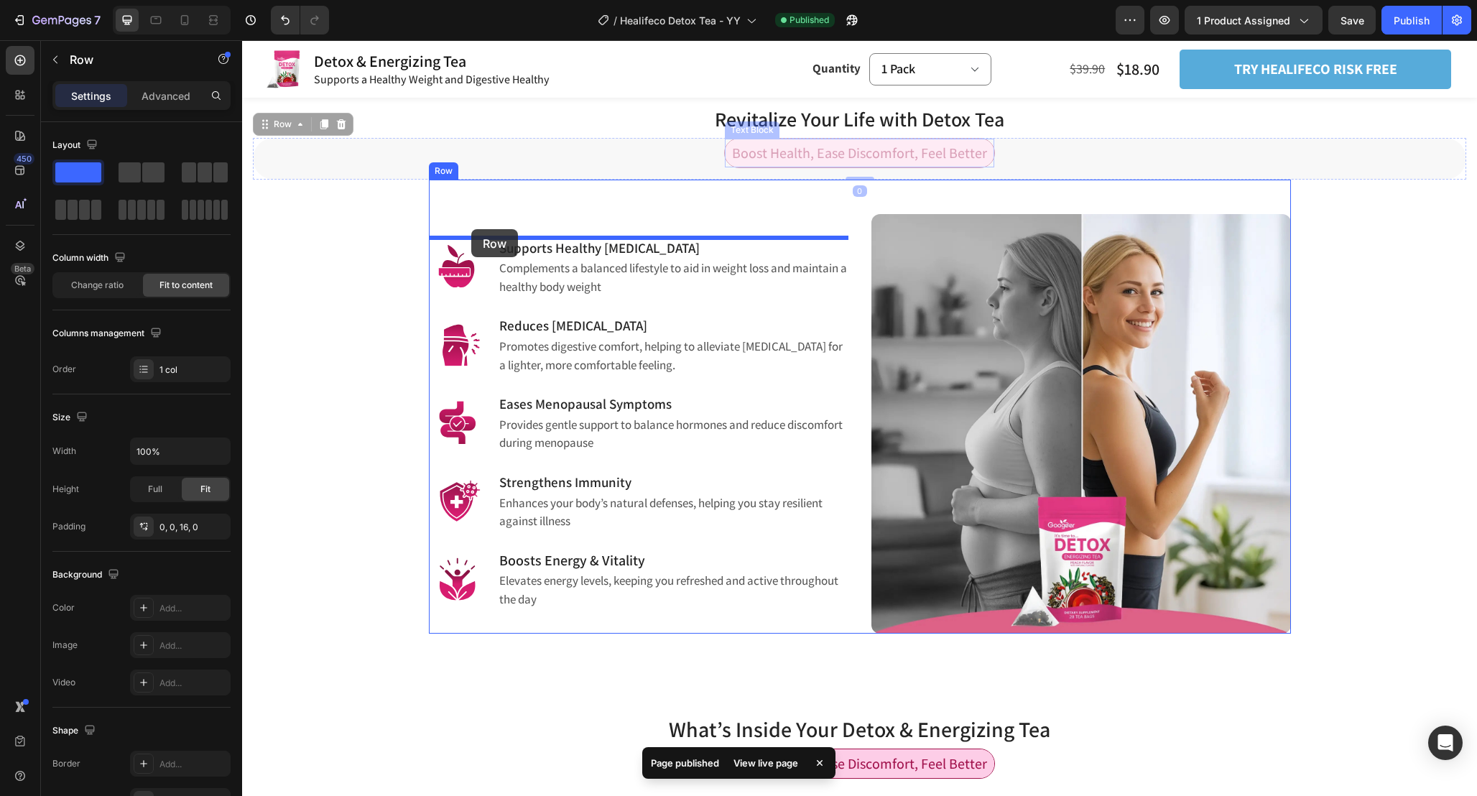
drag, startPoint x: 994, startPoint y: 147, endPoint x: 471, endPoint y: 229, distance: 528.7
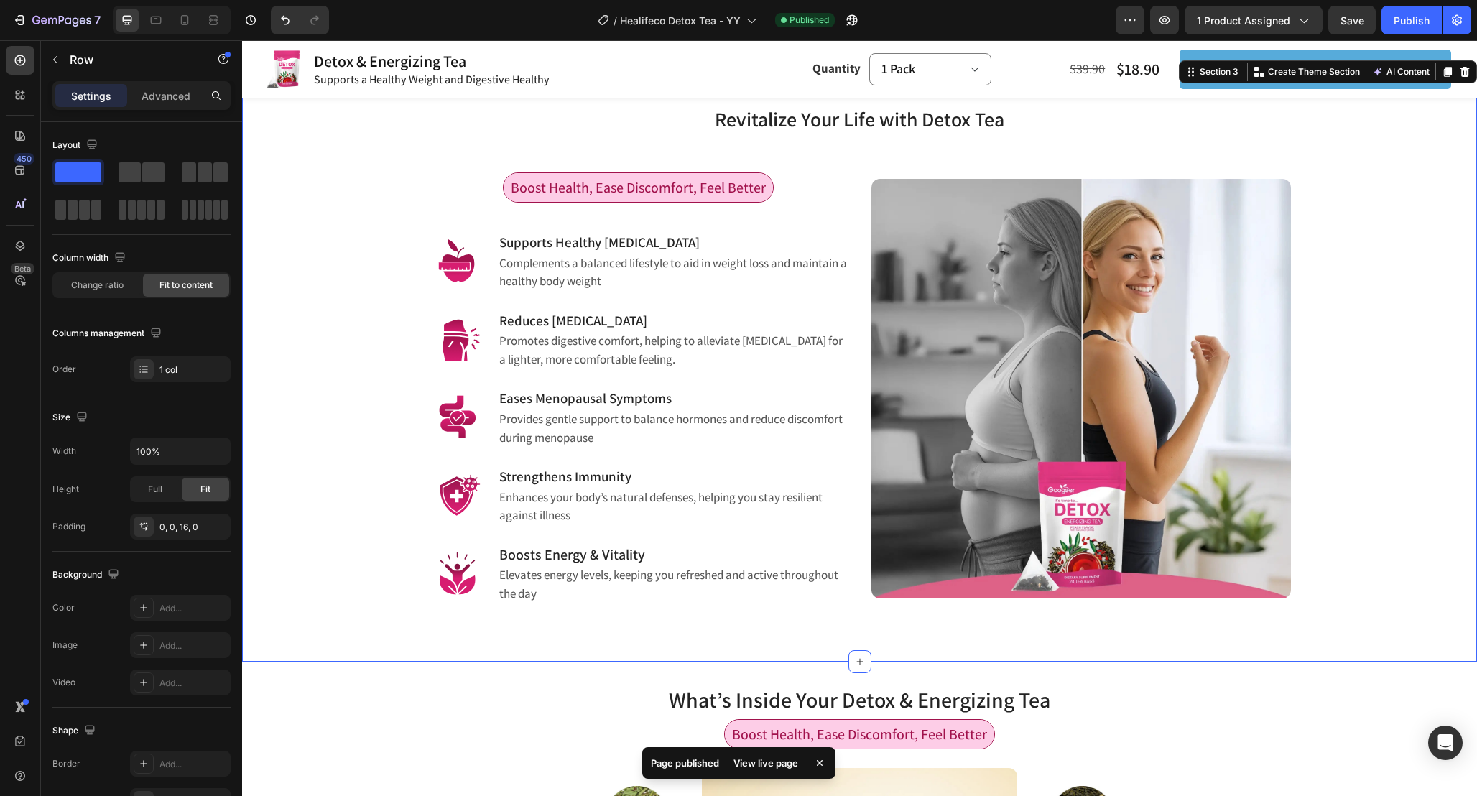
click at [369, 246] on div "Revitalize Your Life with Detox Tea Heading Row Boost Health, Ease Discomfort, …" at bounding box center [859, 342] width 1213 height 524
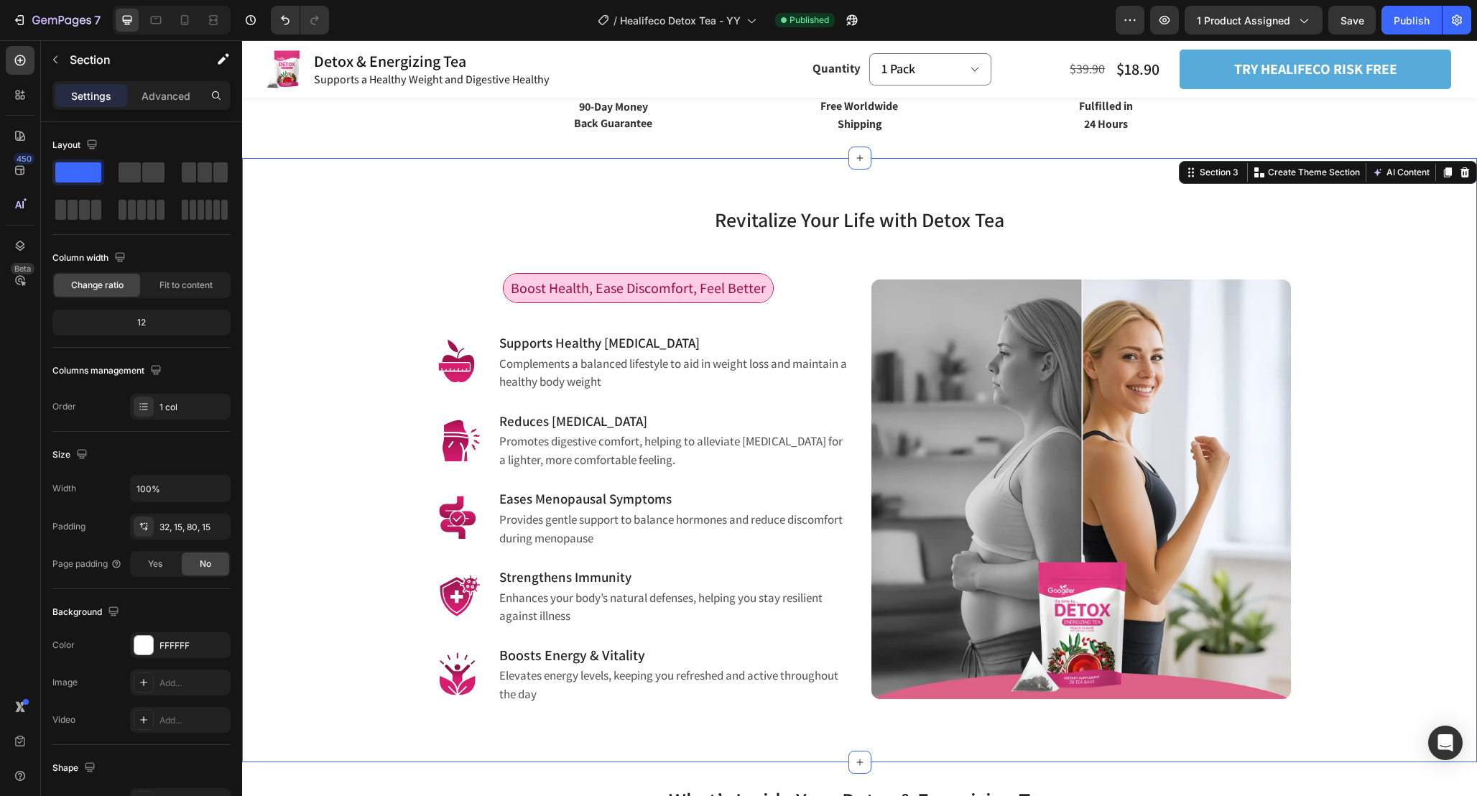
scroll to position [859, 0]
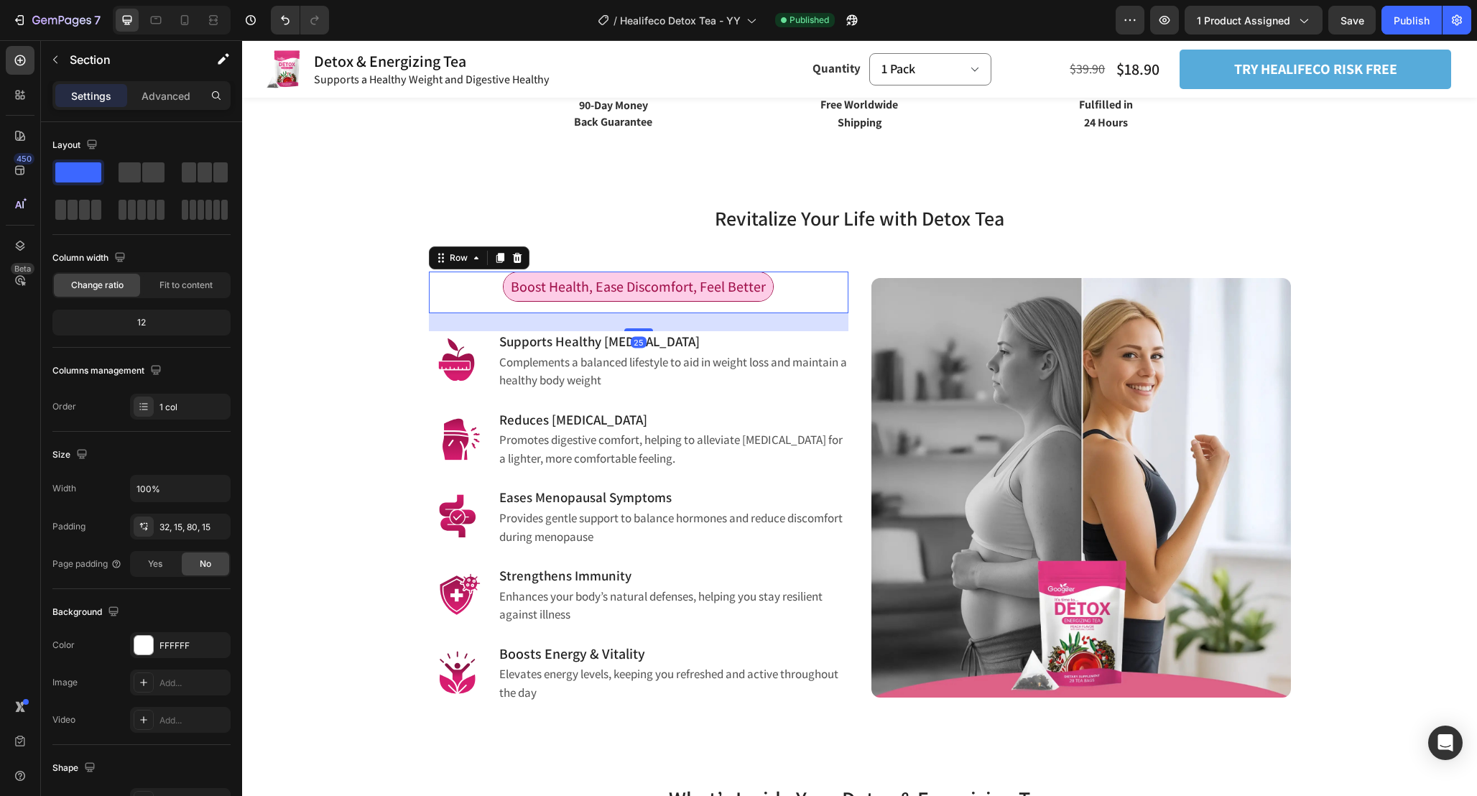
click at [484, 291] on div "Boost Health, Ease Discomfort, Feel Better Text Block Row 25" at bounding box center [639, 293] width 420 height 42
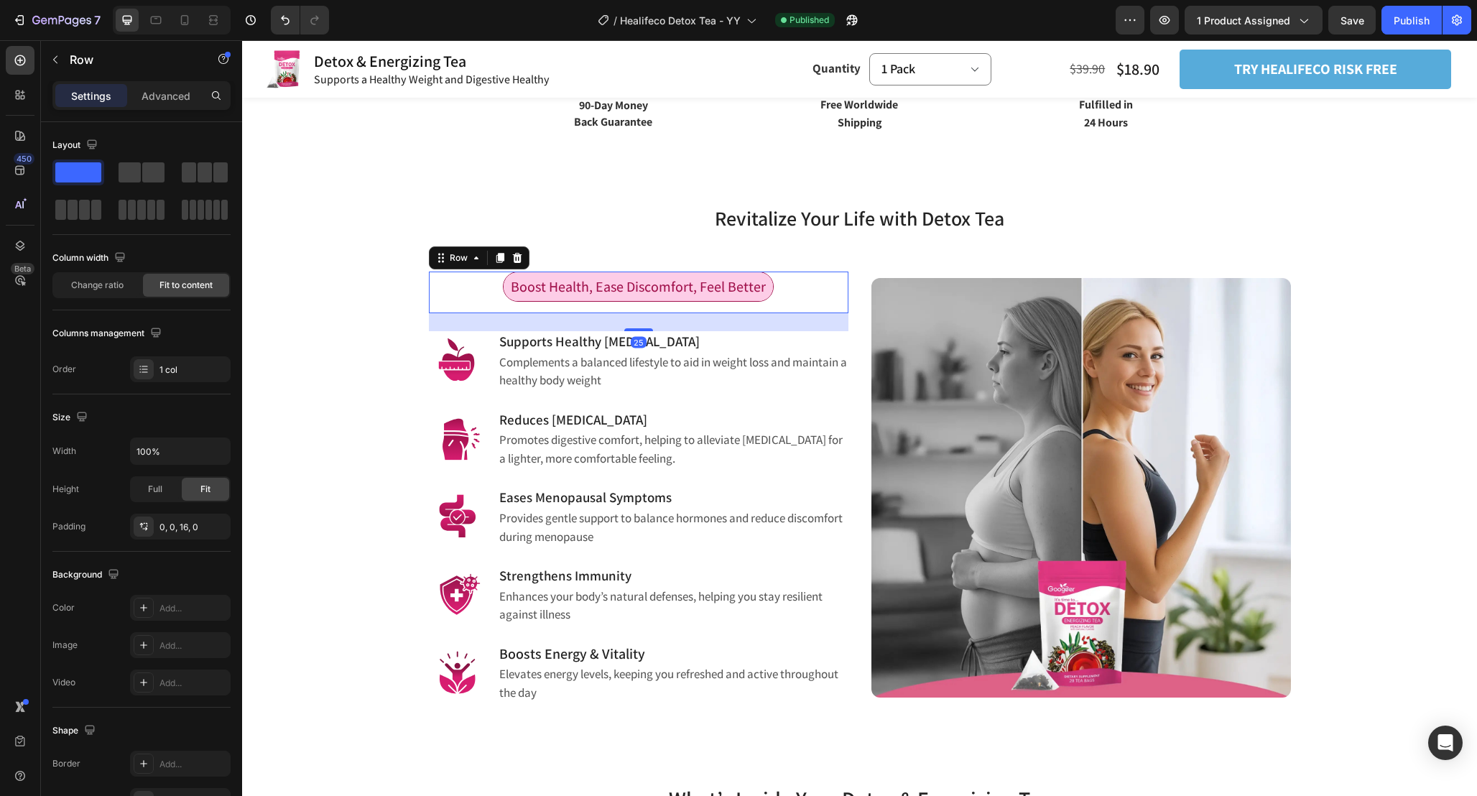
click at [299, 367] on div "Revitalize Your Life with Detox Tea Heading Row Boost Health, Ease Discomfort, …" at bounding box center [859, 442] width 1213 height 524
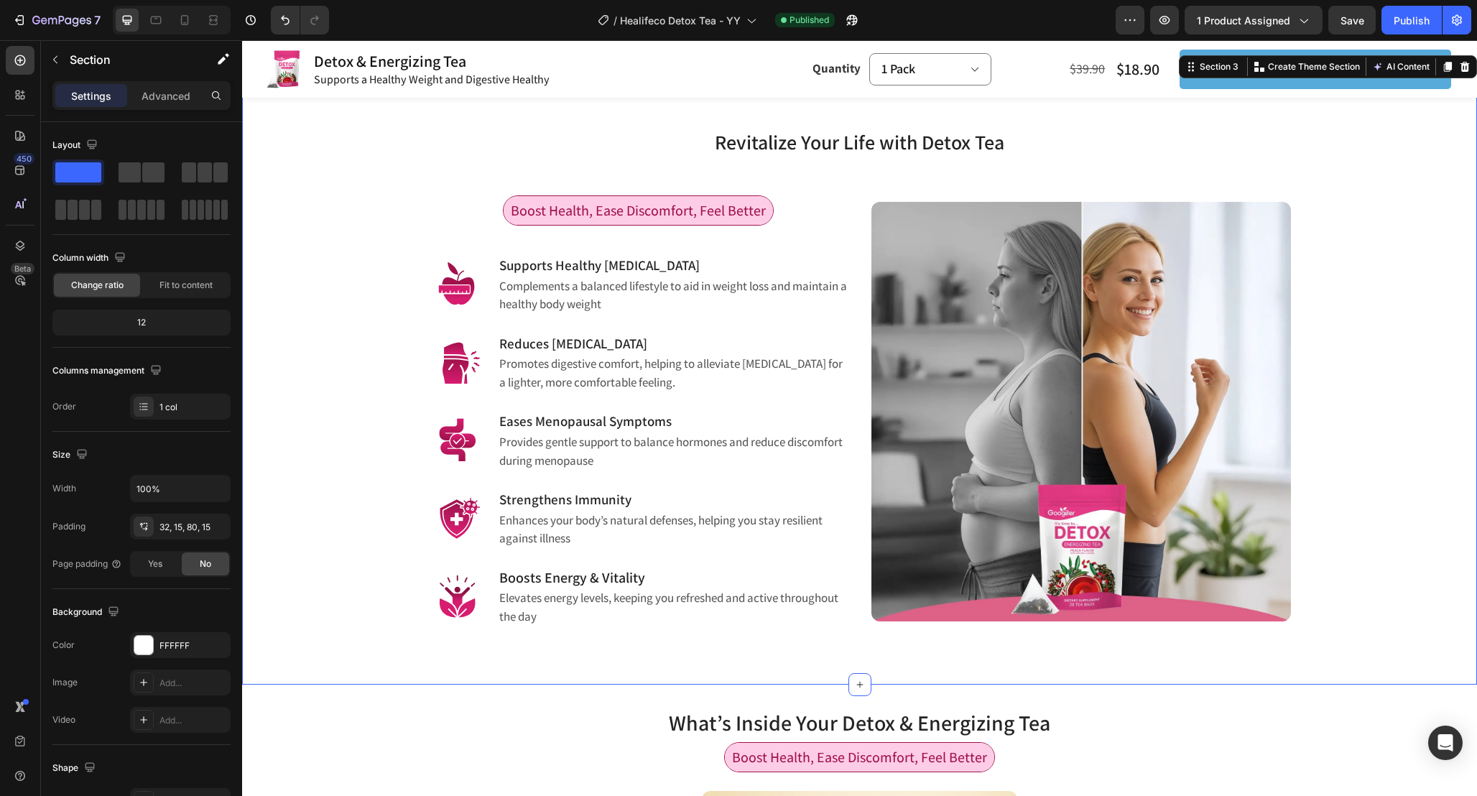
scroll to position [929, 0]
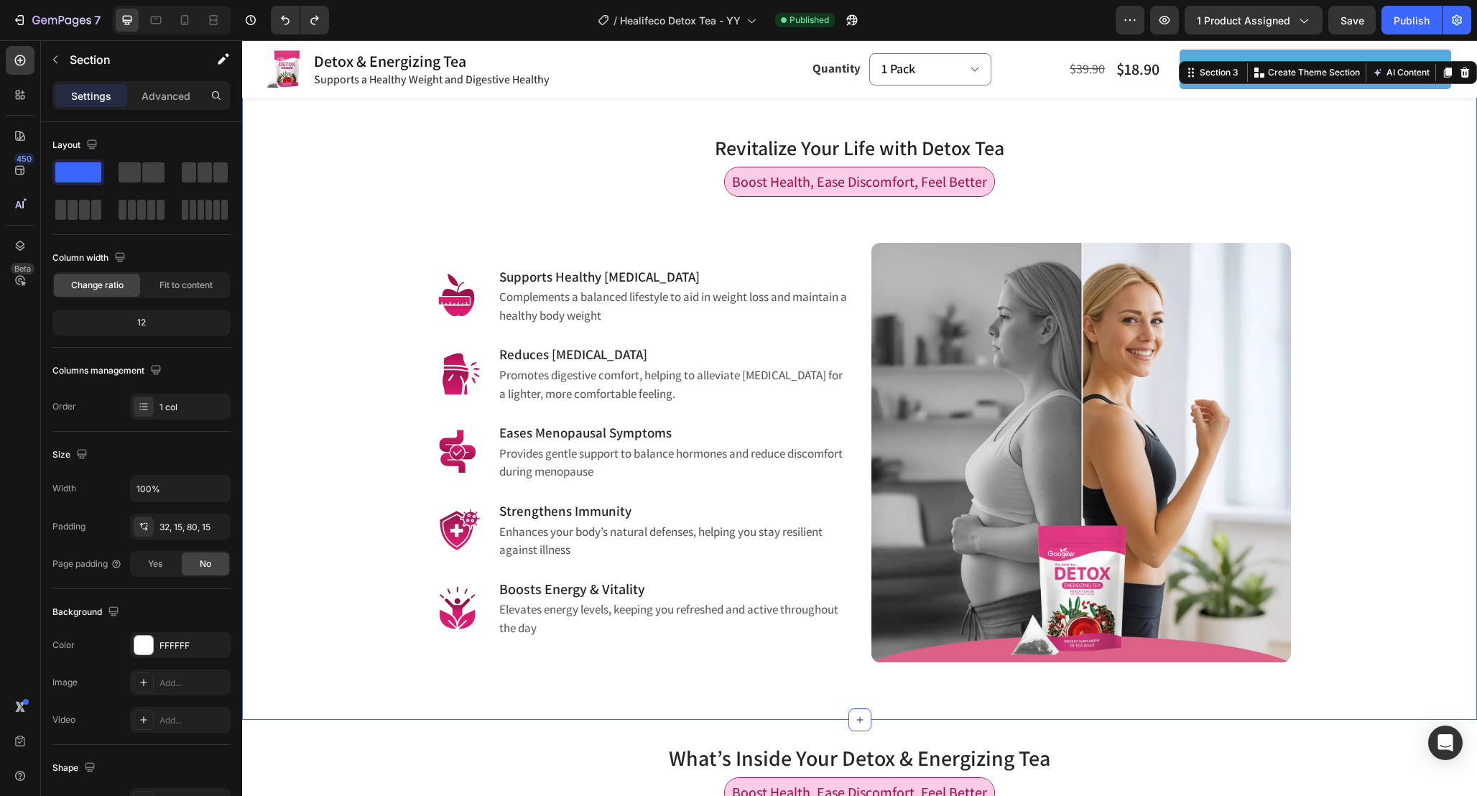
click at [840, 668] on div "Revitalize Your Life with Detox Tea Heading Row Boost Health, Ease Discomfort, …" at bounding box center [859, 403] width 1235 height 634
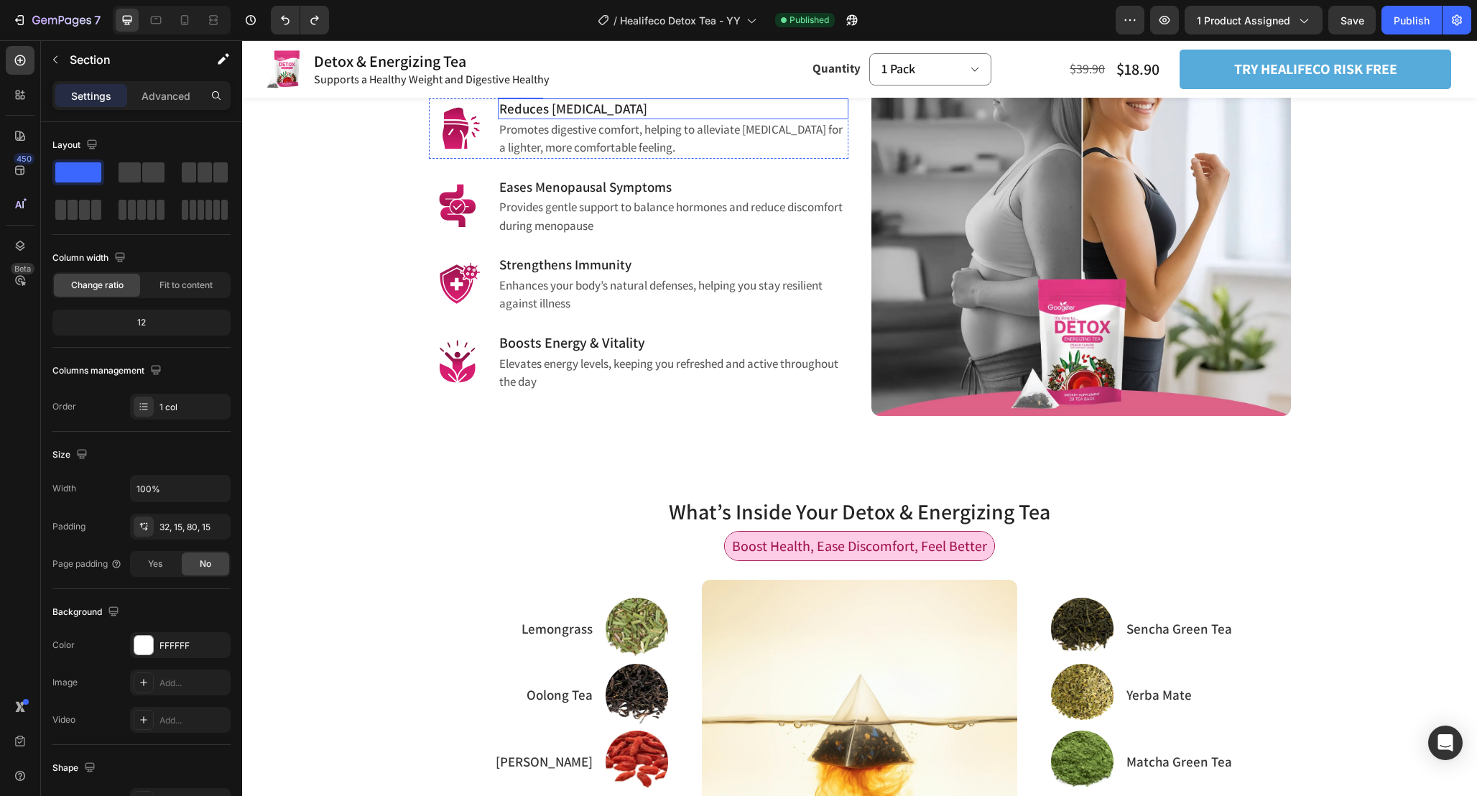
scroll to position [1292, 0]
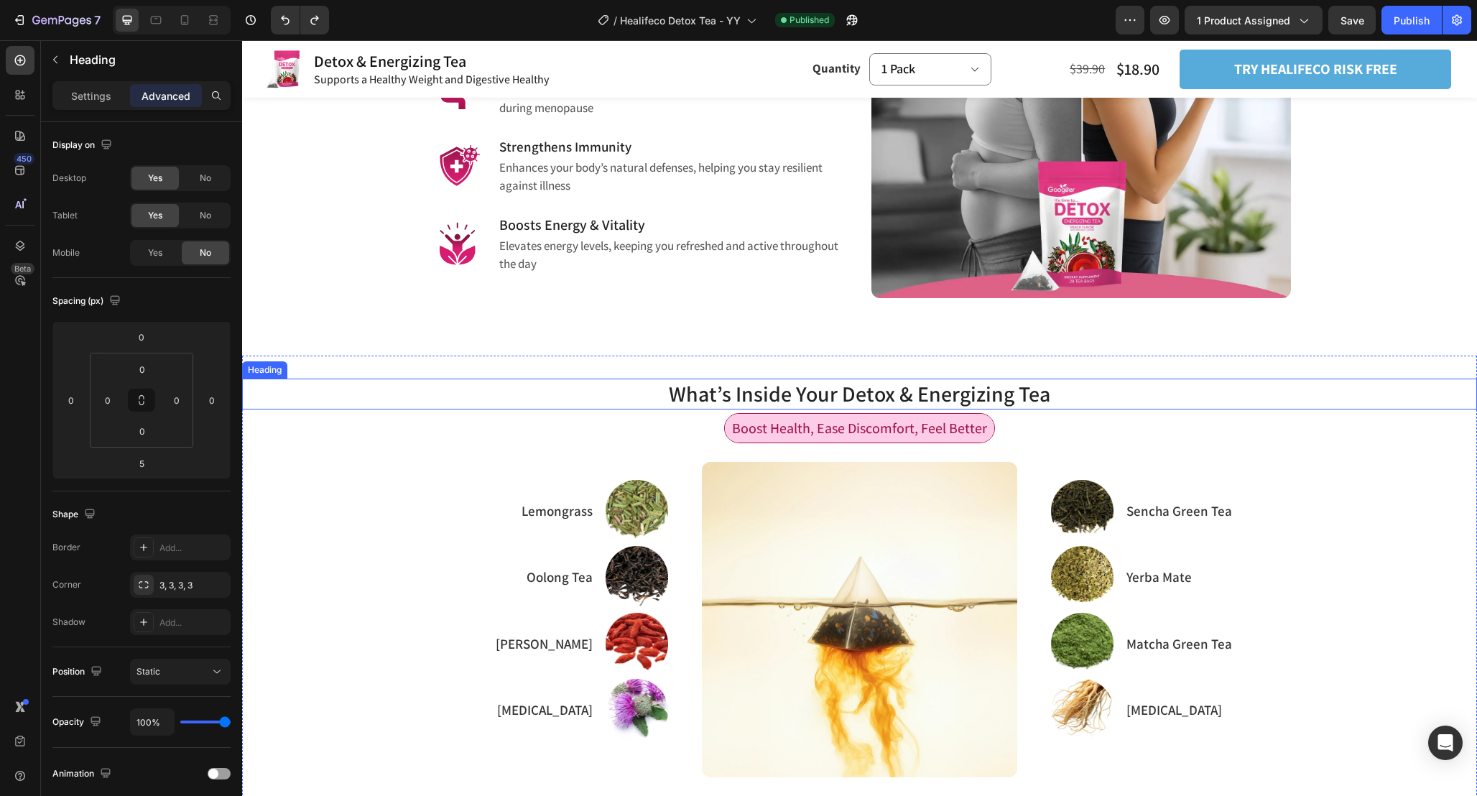
click at [1004, 398] on h2 "What’s Inside Your Detox & Energizing Tea" at bounding box center [859, 394] width 1235 height 31
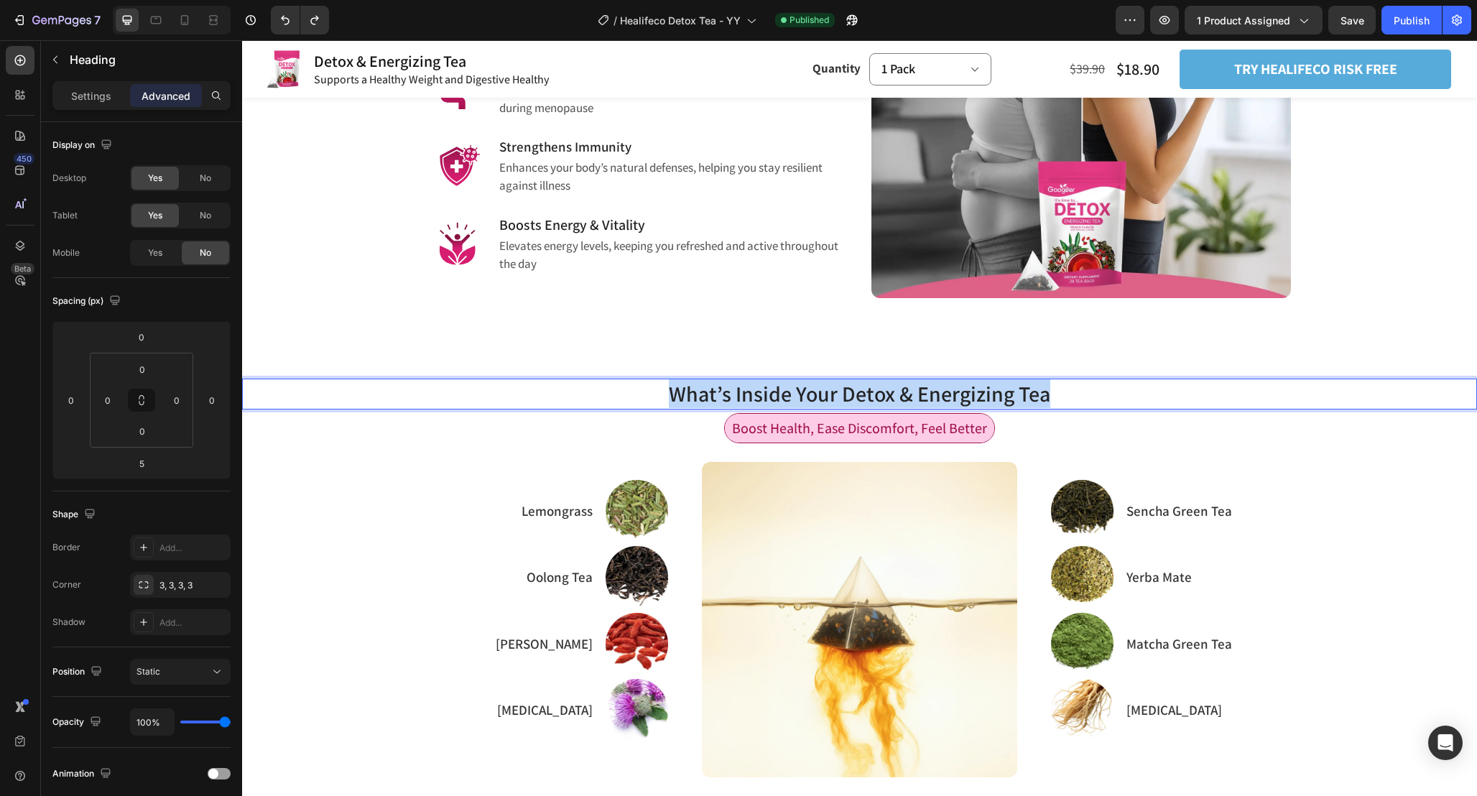
click at [1004, 398] on p "What’s Inside Your Detox & Energizing Tea" at bounding box center [860, 394] width 1232 height 28
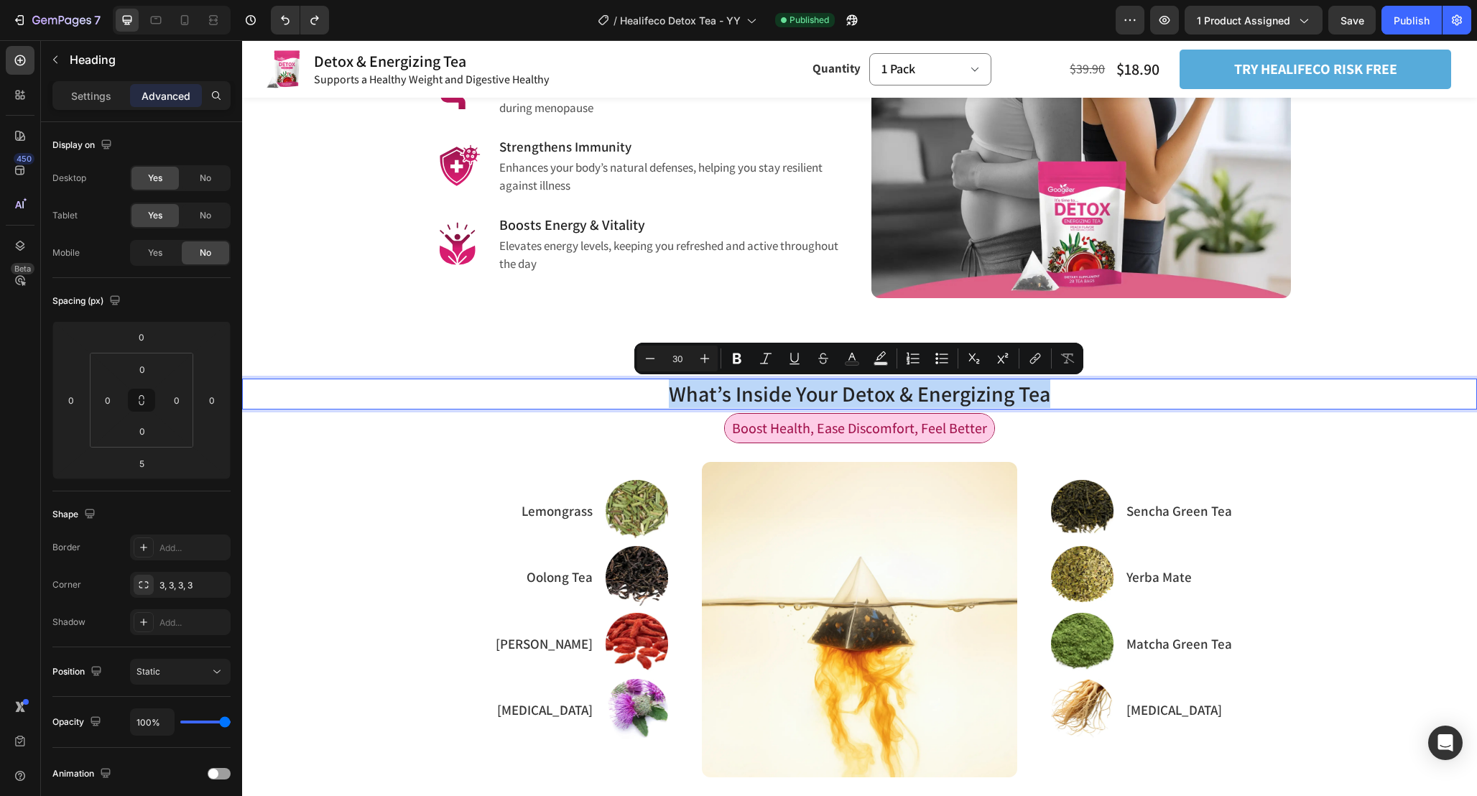
copy p "What’s Inside Your Detox & Energizing Tea"
click at [969, 430] on span "Boost Health, Ease Discomfort, Feel Better" at bounding box center [859, 428] width 255 height 19
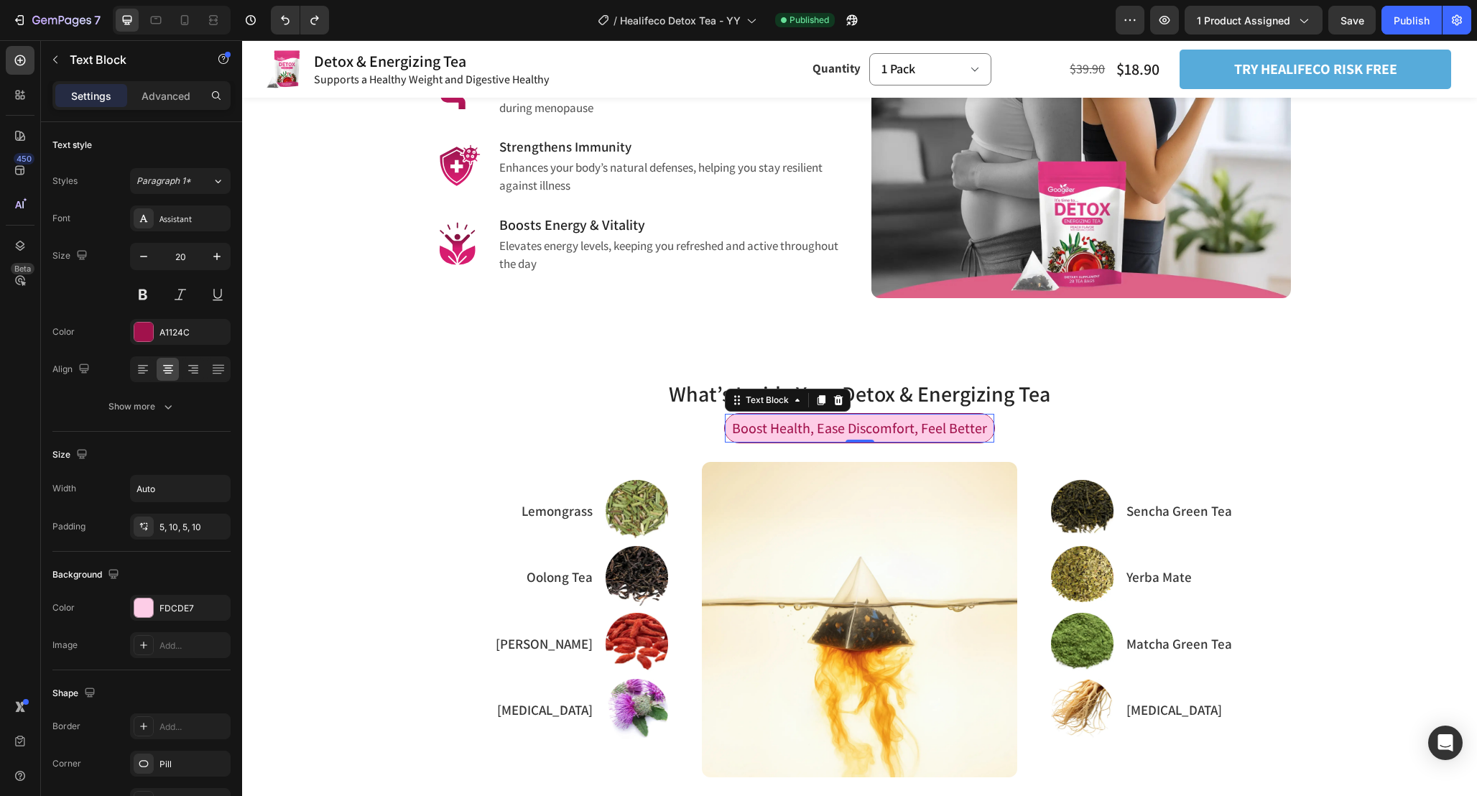
click at [969, 430] on span "Boost Health, Ease Discomfort, Feel Better" at bounding box center [859, 428] width 255 height 19
click at [1064, 453] on div "Herbal Ingredients Overview Text Block 0 Row" at bounding box center [859, 434] width 1235 height 42
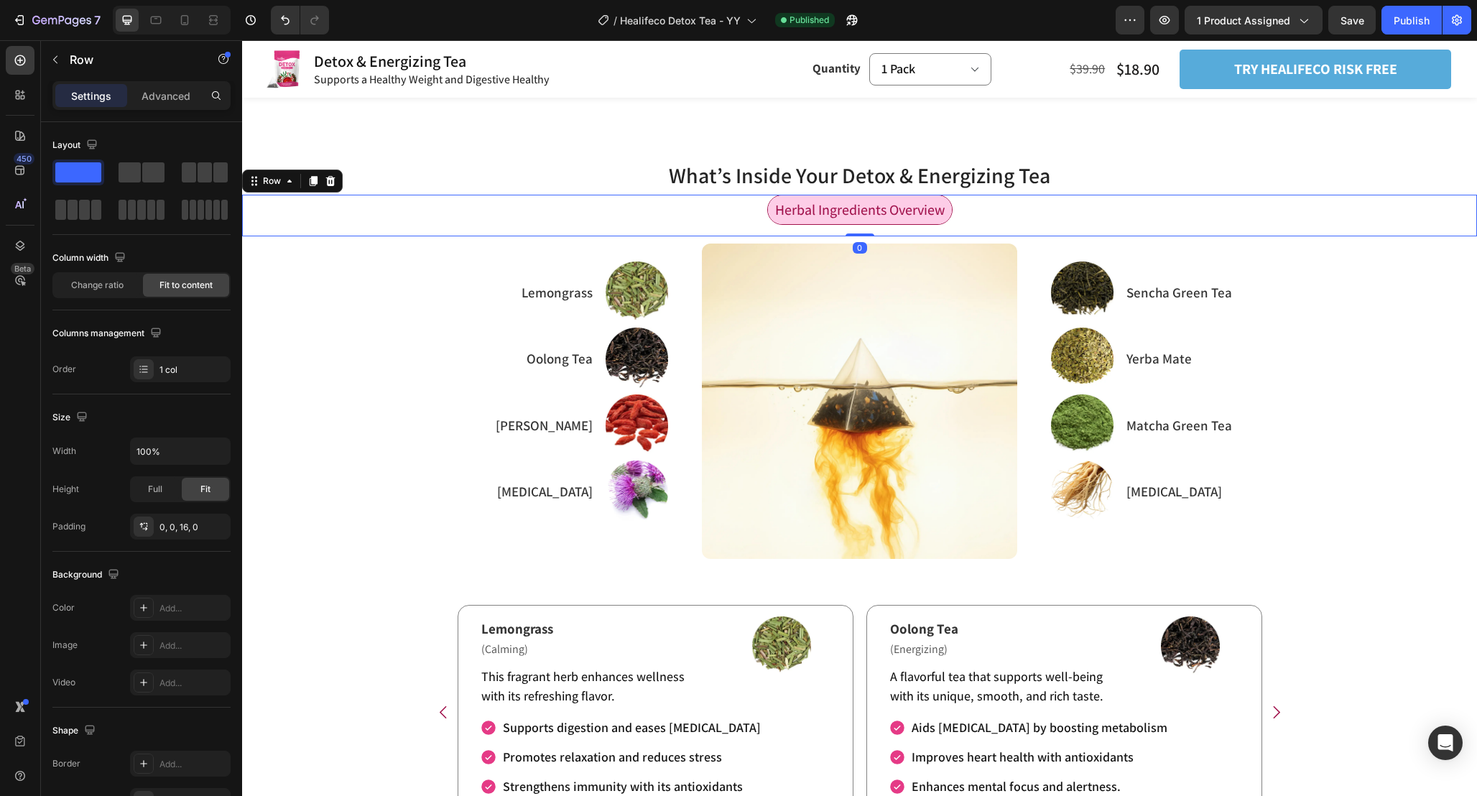
scroll to position [1515, 0]
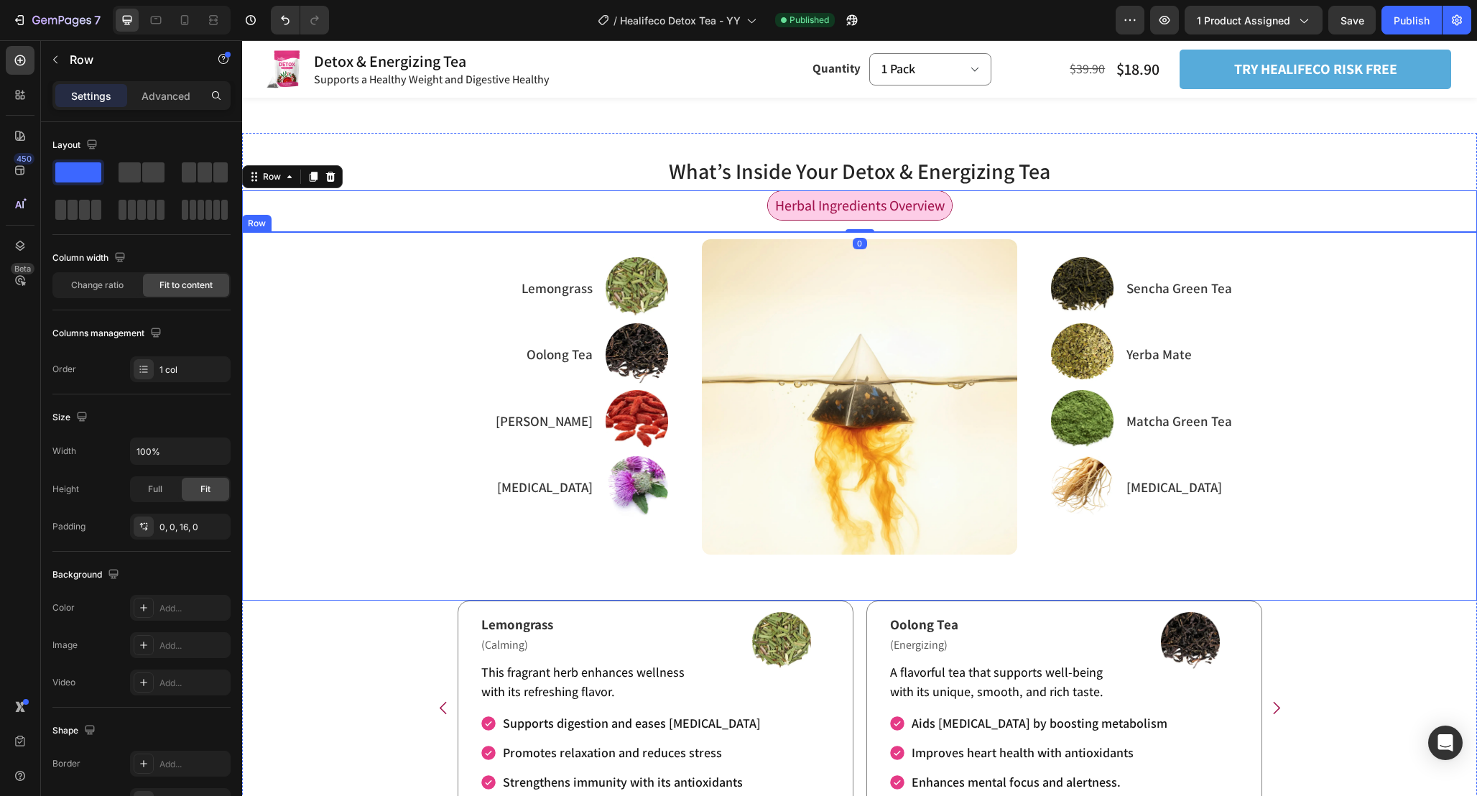
click at [1098, 573] on div "Refresh Your Body and Relieve Exhaustion Heading Image Sencha Green Tea Text Bl…" at bounding box center [859, 416] width 1235 height 369
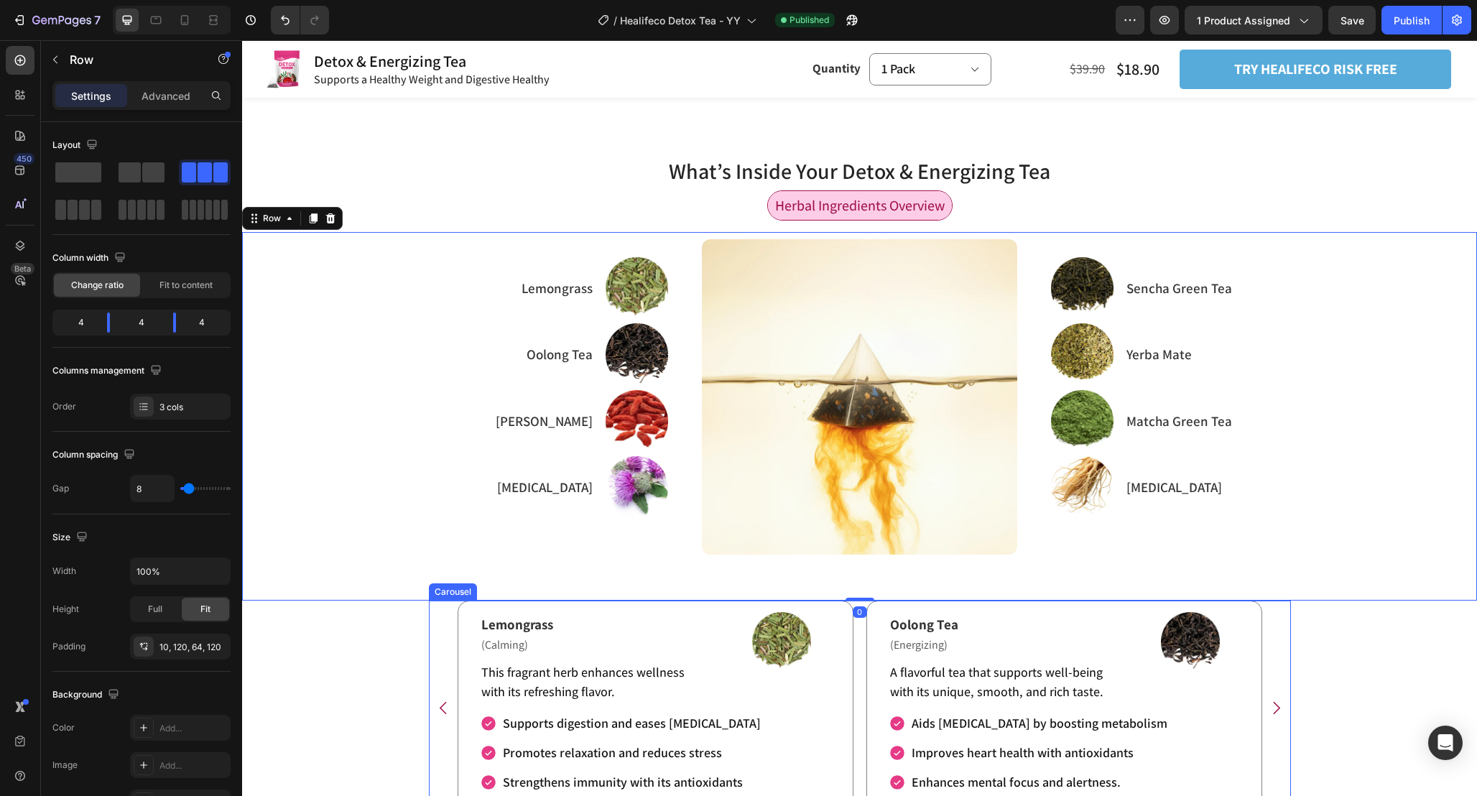
click at [1266, 673] on div "Lemongrass Text Block (Calming) Text Block This fragrant herb enhances wellness…" at bounding box center [860, 708] width 862 height 214
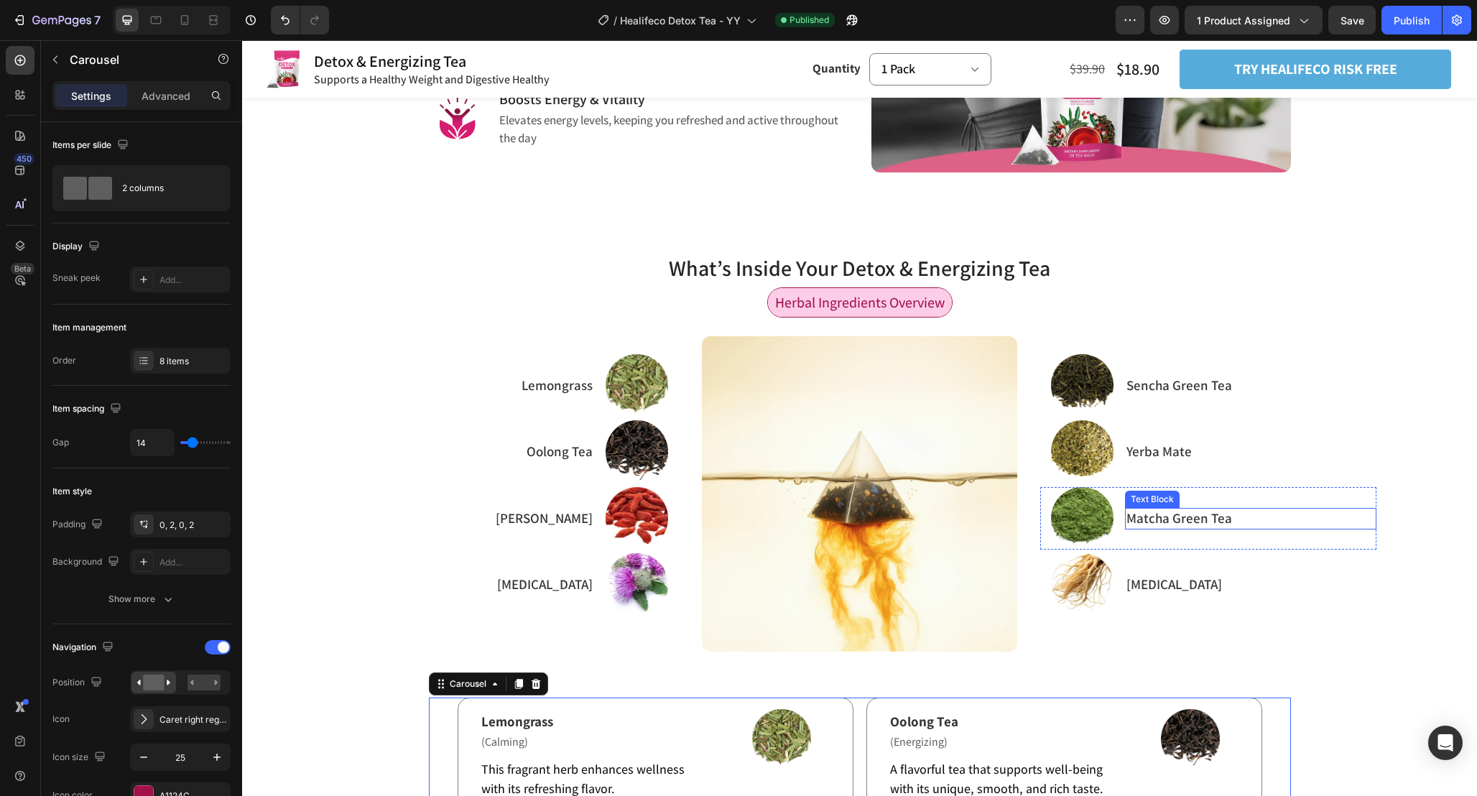
scroll to position [1417, 0]
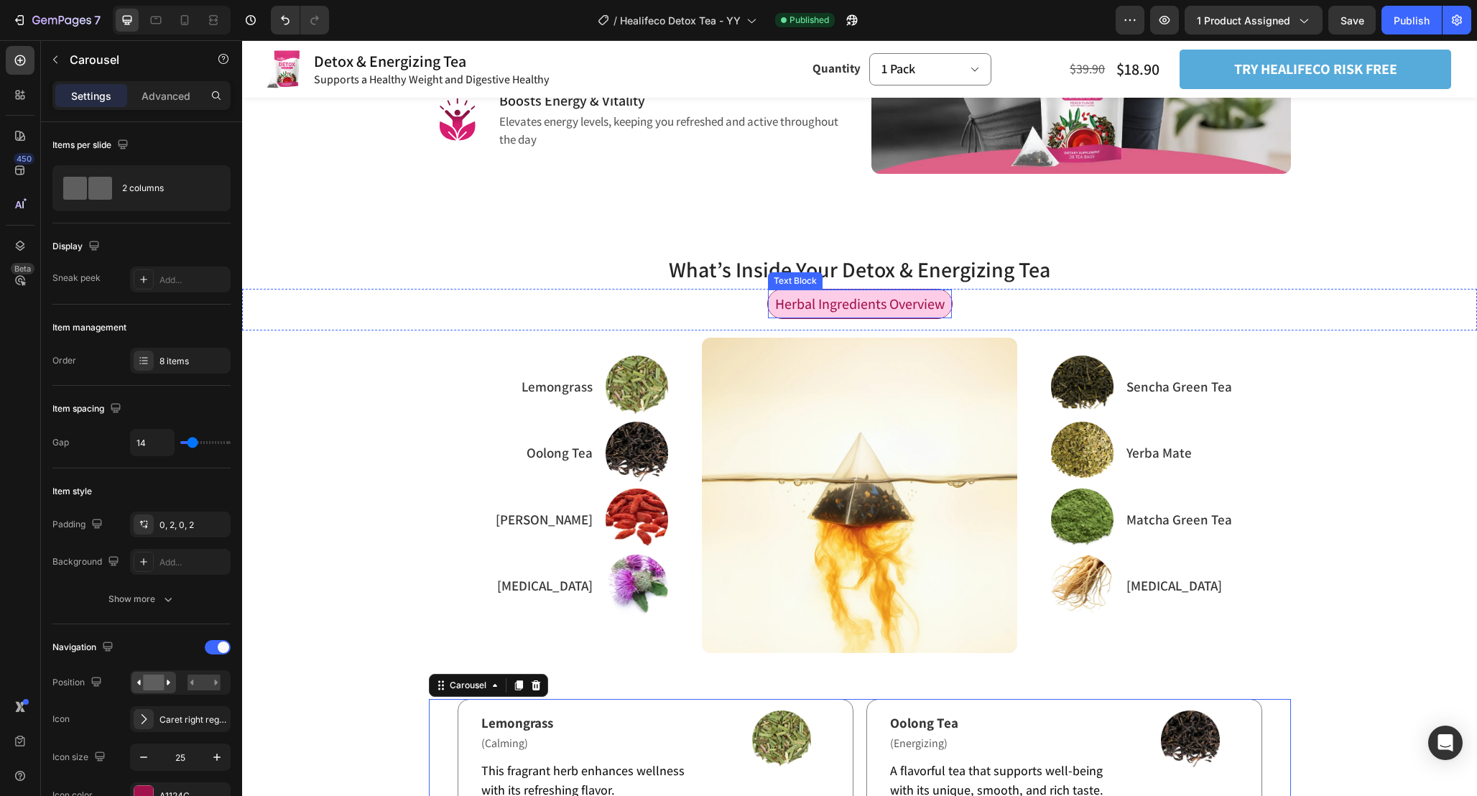
click at [902, 309] on span "Herbal Ingredients Overview" at bounding box center [860, 304] width 170 height 19
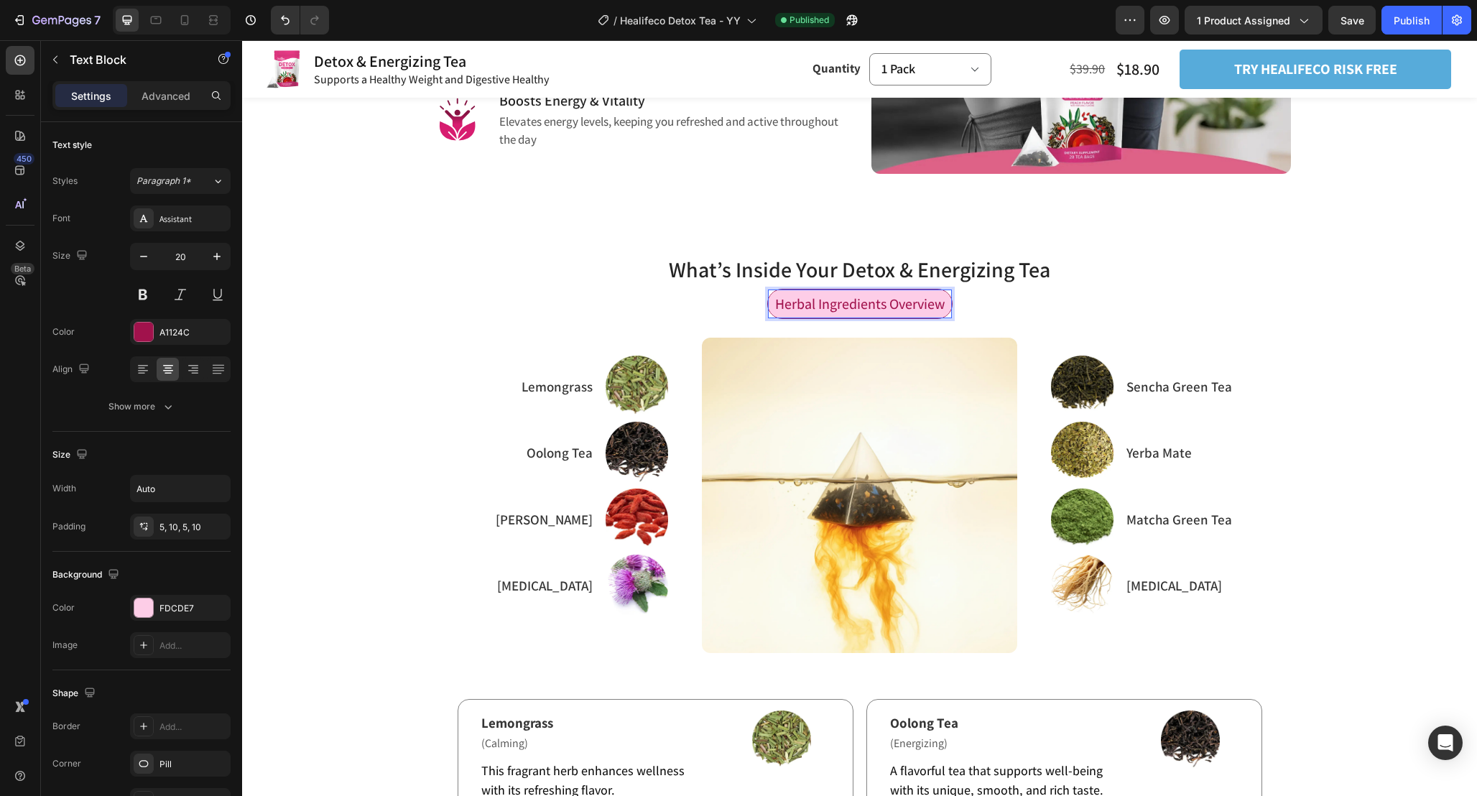
click at [902, 309] on span "Herbal Ingredients Overview" at bounding box center [860, 304] width 170 height 19
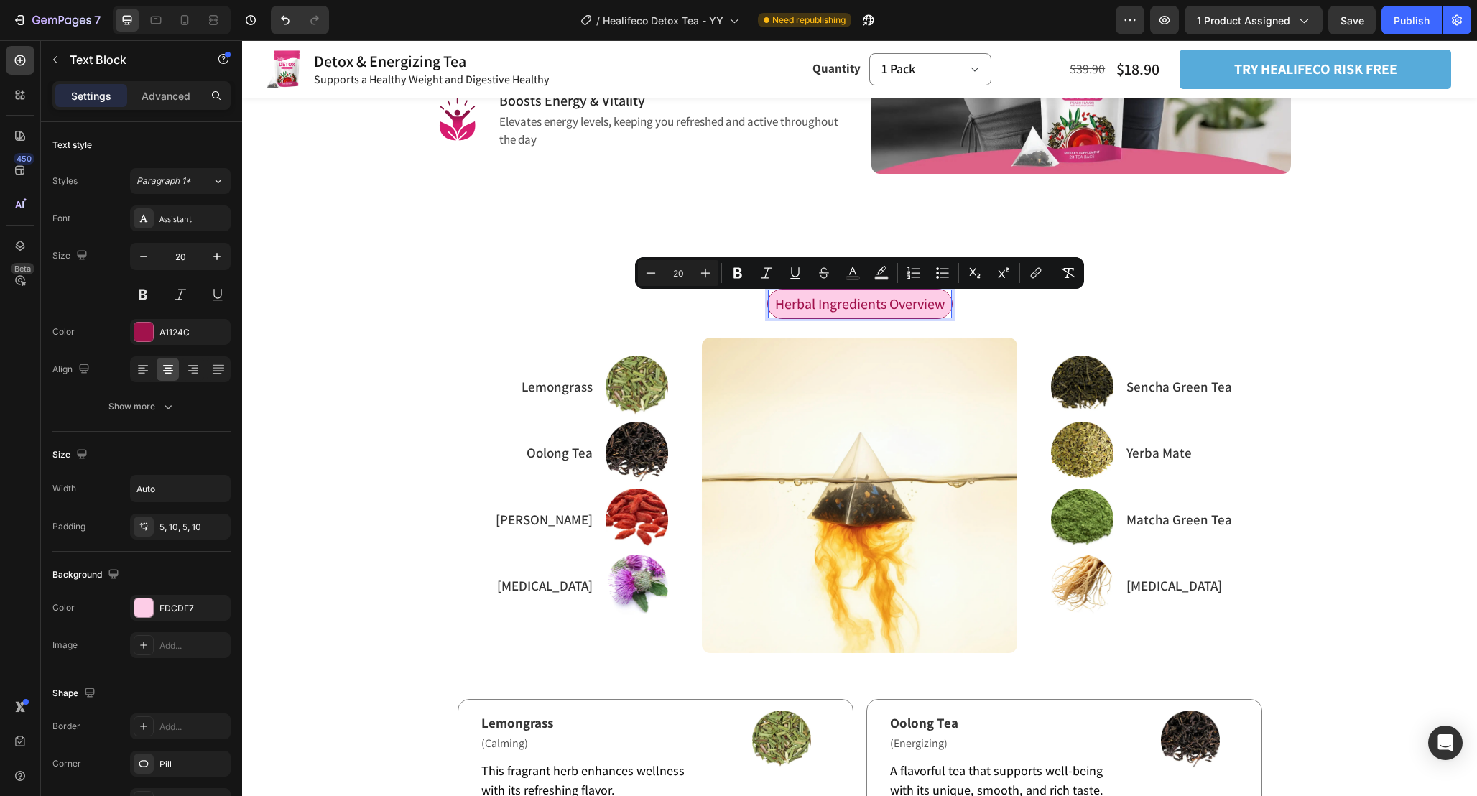
click at [903, 305] on span "Herbal Ingredients Overview" at bounding box center [860, 304] width 170 height 19
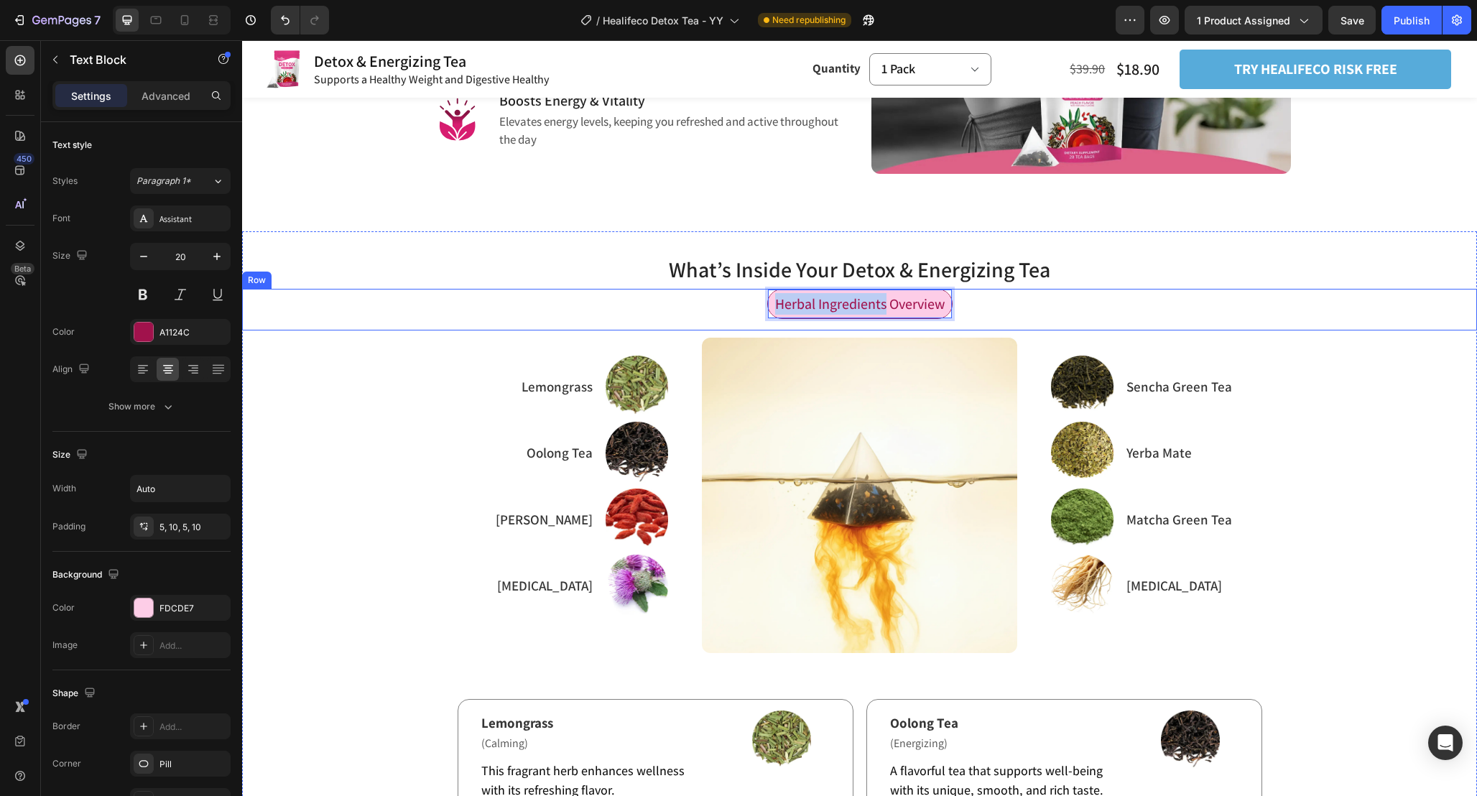
drag, startPoint x: 887, startPoint y: 303, endPoint x: 758, endPoint y: 302, distance: 128.6
click at [758, 302] on div "Herbal Ingredients Overview Text Block 0 Row" at bounding box center [859, 310] width 1235 height 42
click at [872, 308] on span "Herbal Detox Components Overview" at bounding box center [859, 304] width 217 height 19
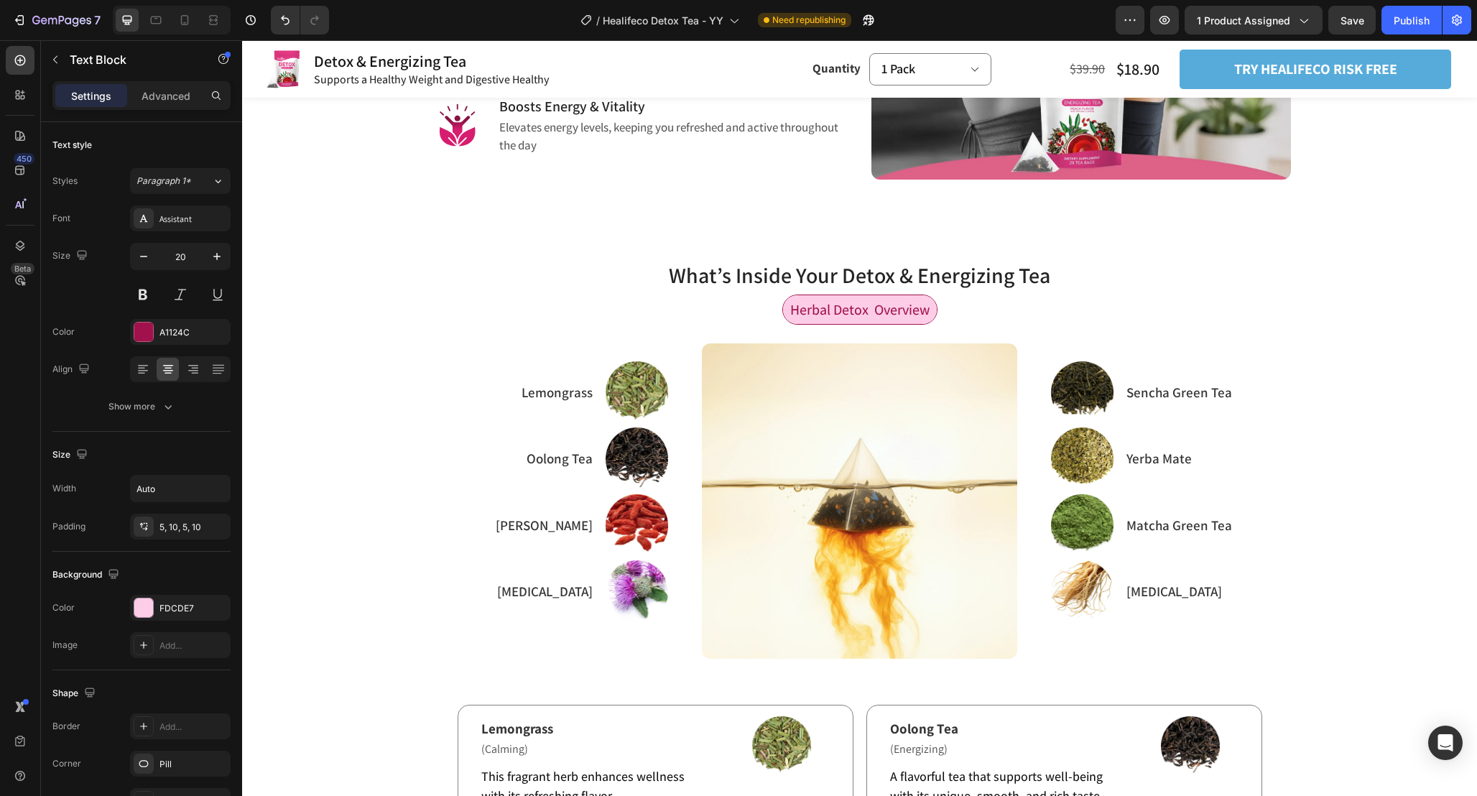
scroll to position [1397, 0]
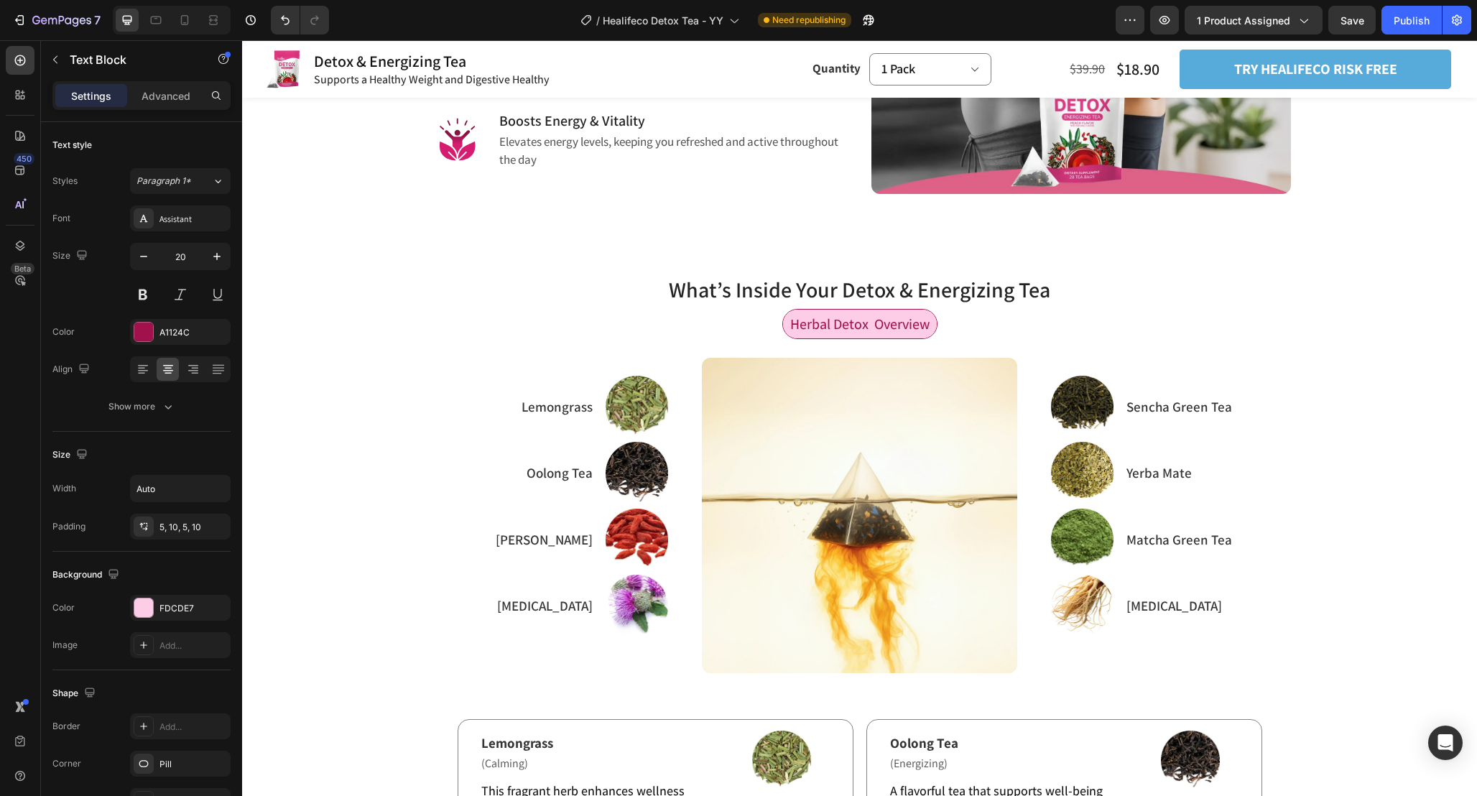
click at [873, 325] on span "Herbal Detox Overview" at bounding box center [859, 324] width 139 height 19
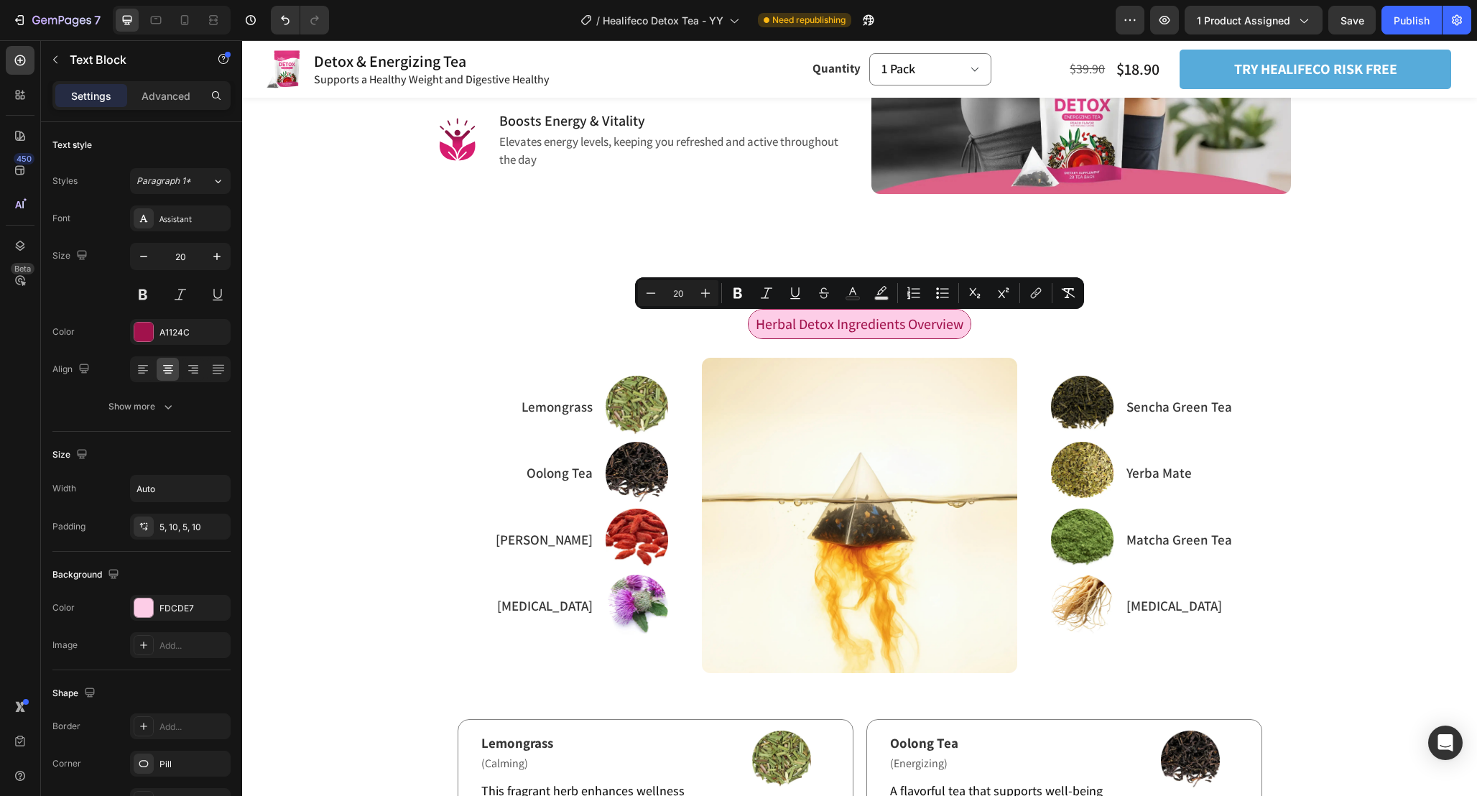
click at [1183, 355] on div "Refresh Your Body and Relieve Exhaustion Heading Image Sencha Green Tea Text Bl…" at bounding box center [859, 535] width 1235 height 369
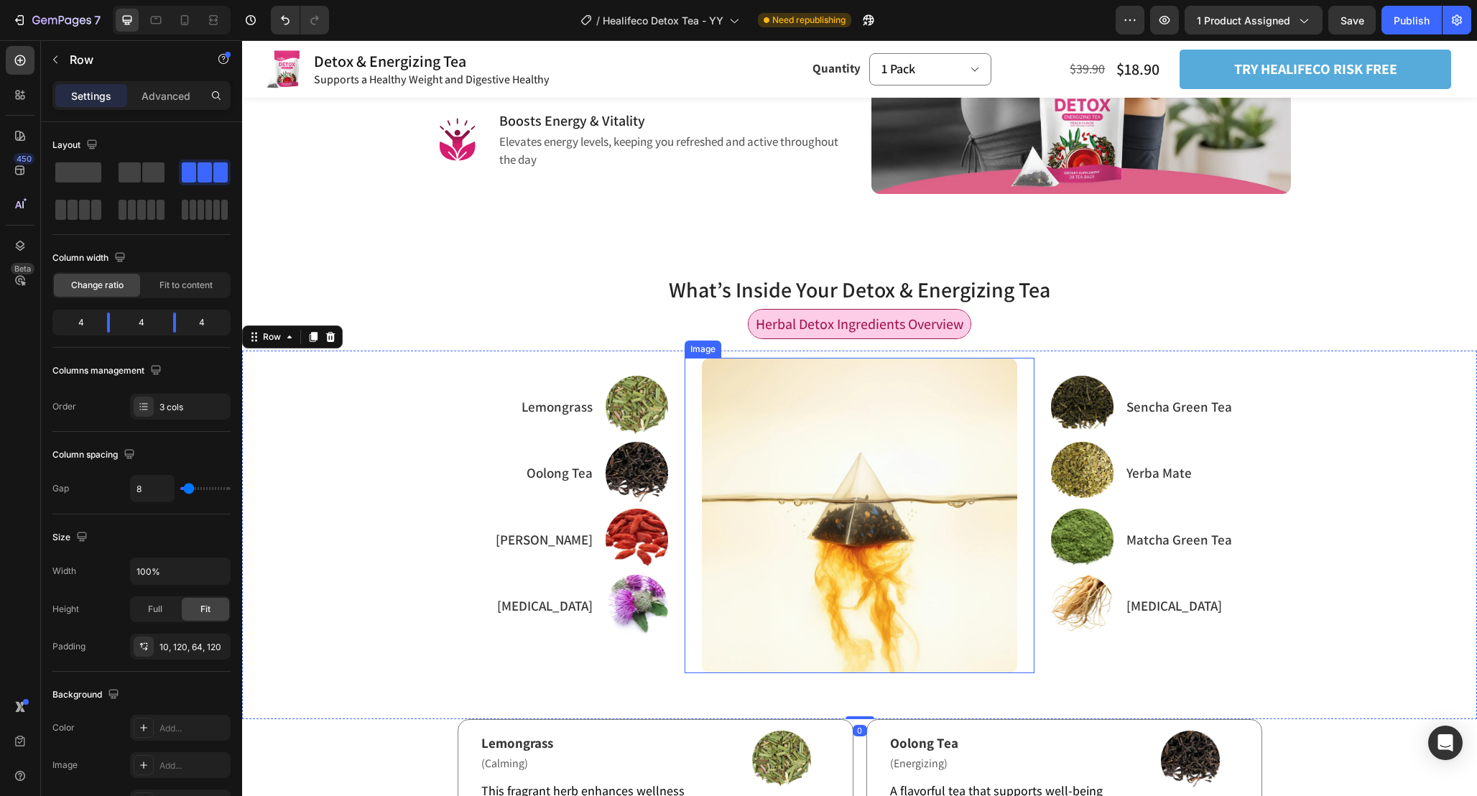
scroll to position [1370, 0]
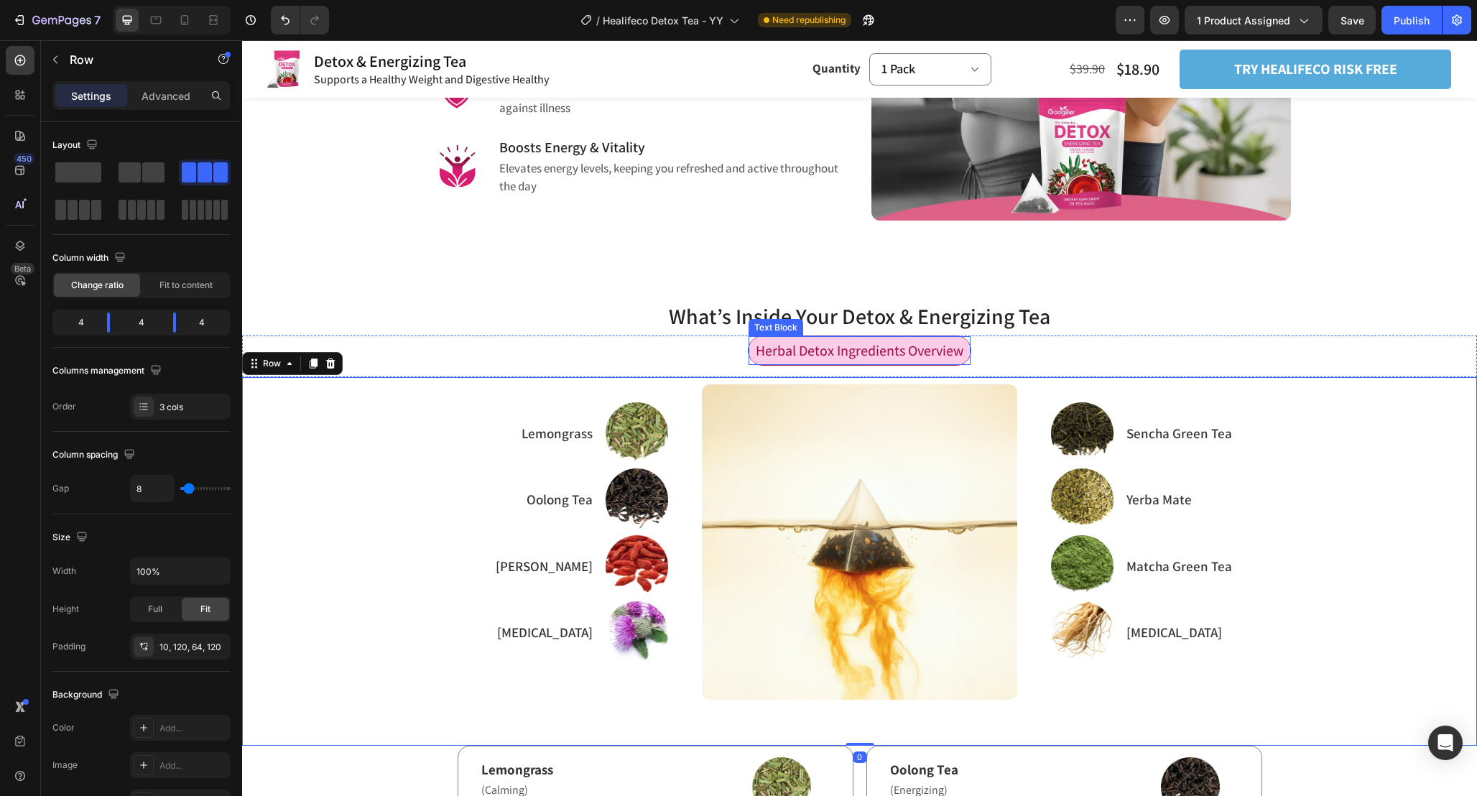
click at [938, 351] on span "Herbal Detox Ingredients Overview" at bounding box center [860, 350] width 208 height 19
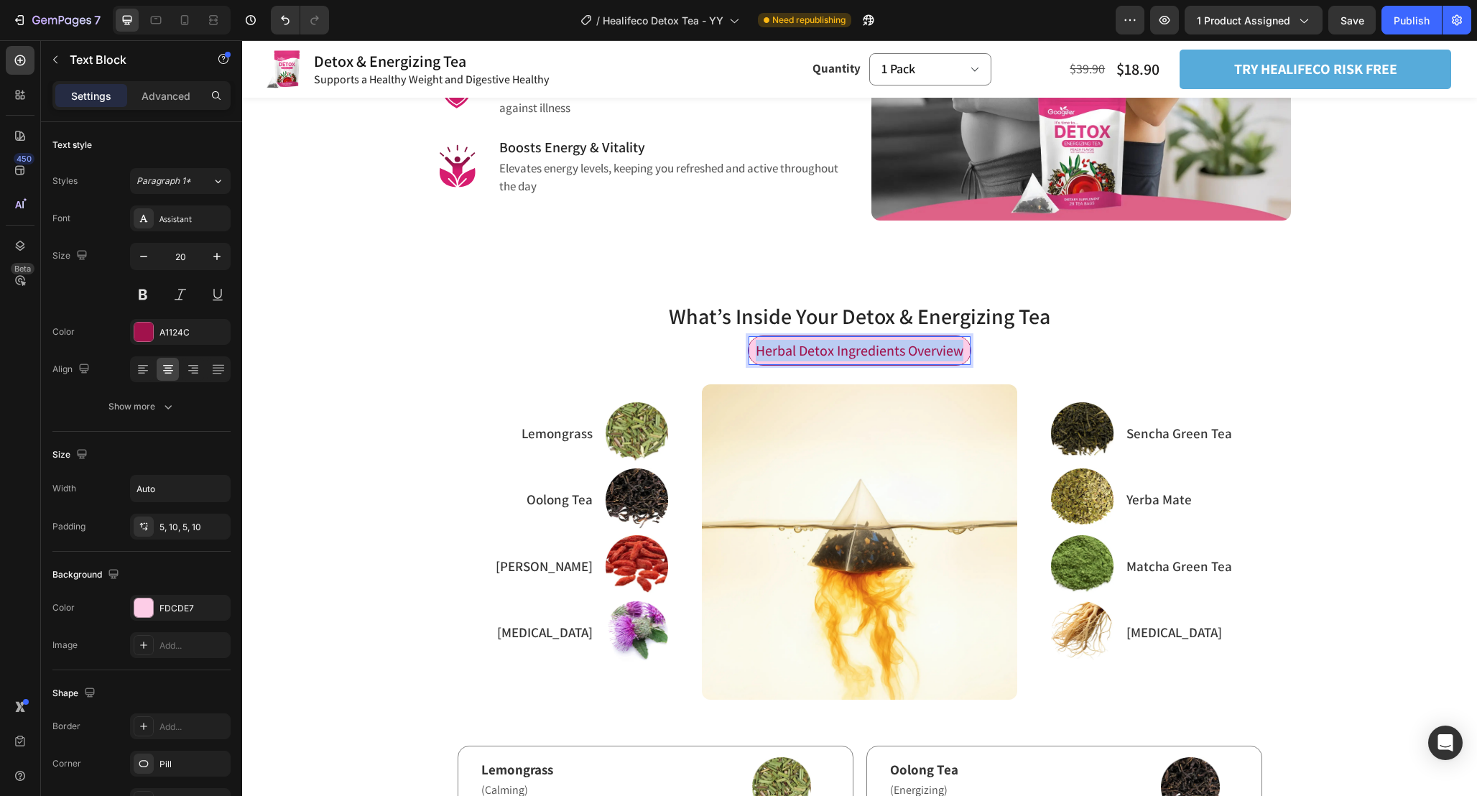
click at [938, 351] on span "Herbal Detox Ingredients Overview" at bounding box center [860, 350] width 208 height 19
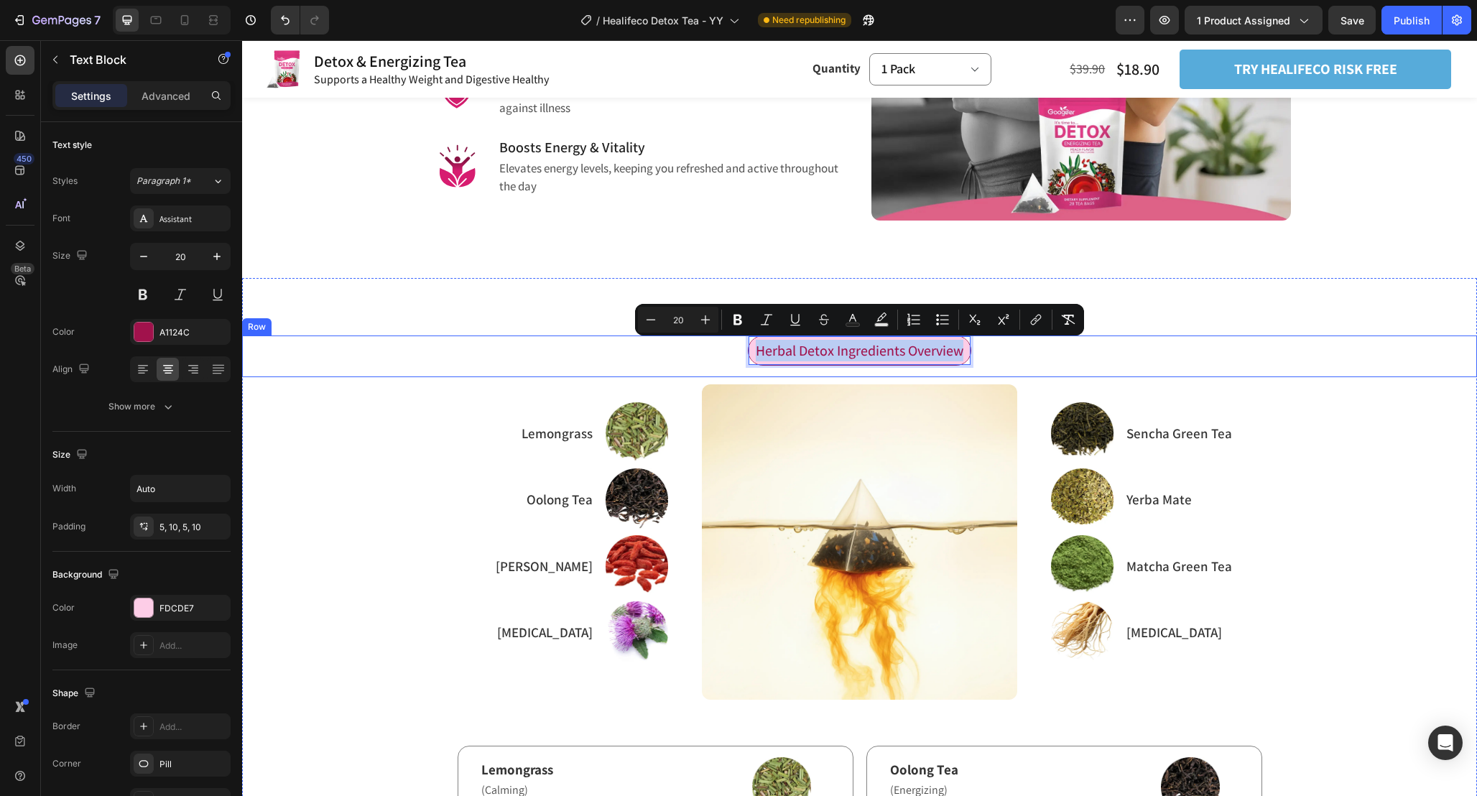
click at [997, 355] on div "Herbal Detox Ingredients Overview Text Block 0 Row" at bounding box center [859, 357] width 1235 height 42
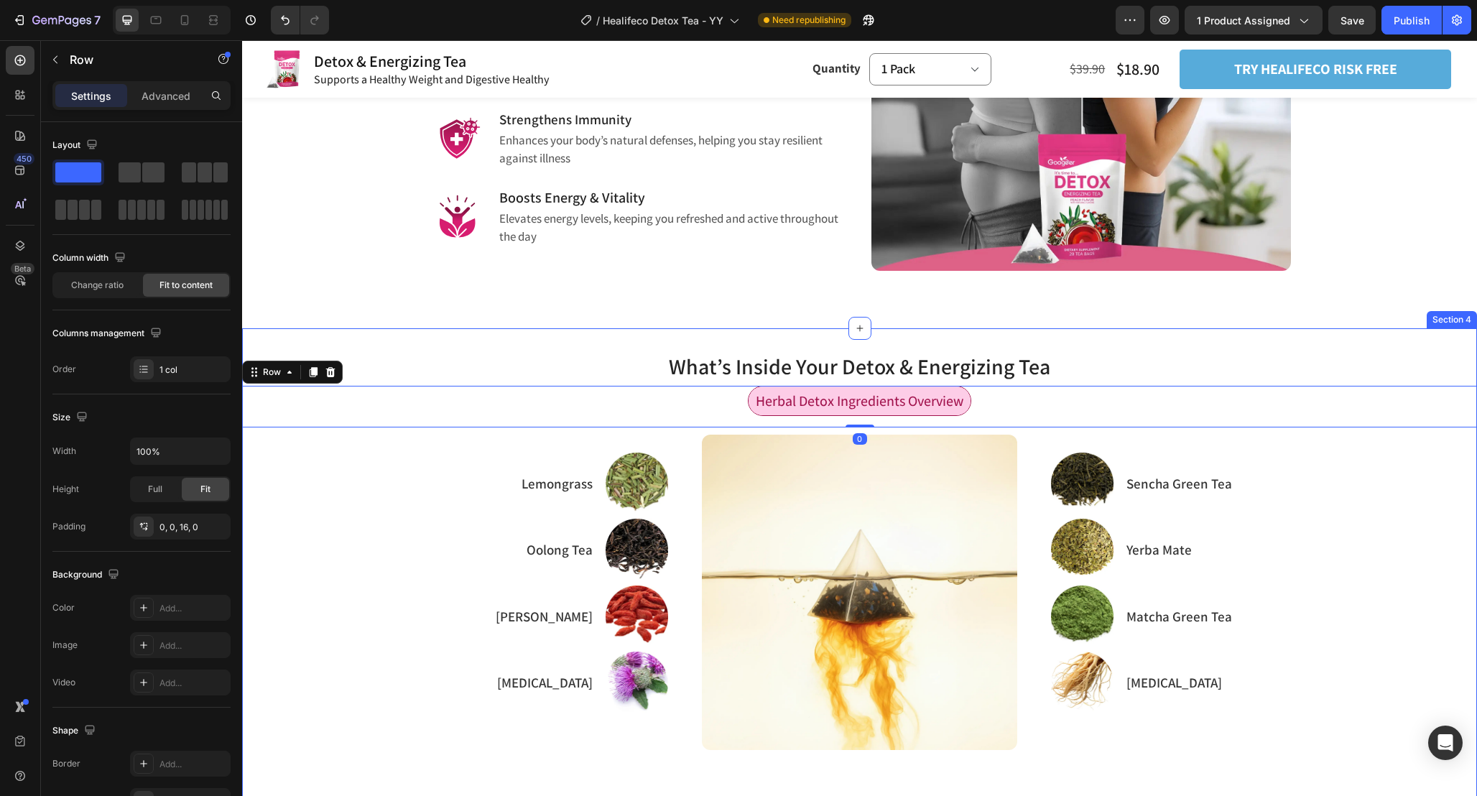
click at [779, 282] on div "Revitalize Your Life with Detox Tea Heading Row Boost Health, Ease Discomfort, …" at bounding box center [859, 12] width 1235 height 634
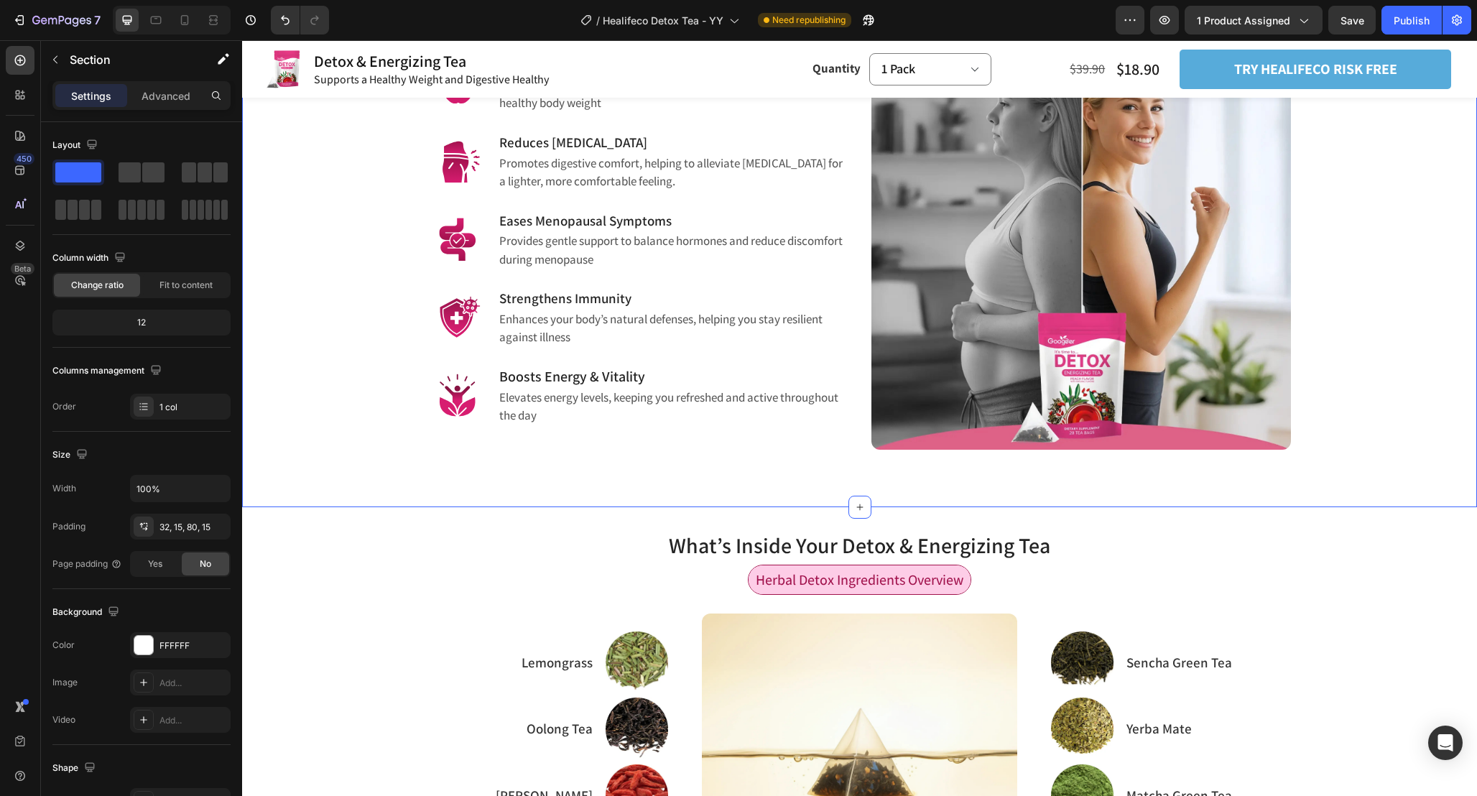
scroll to position [1142, 0]
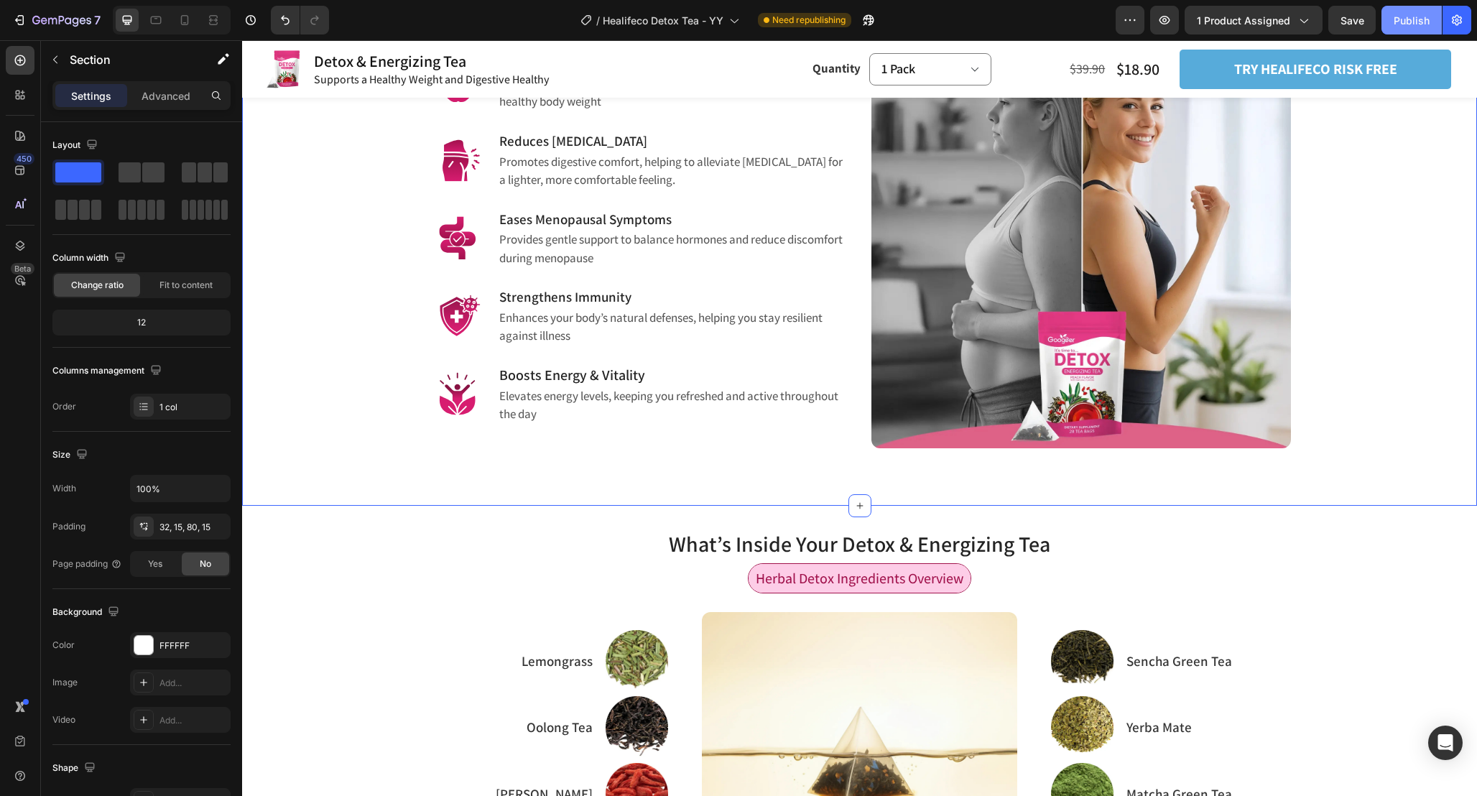
click at [1400, 16] on div "Publish" at bounding box center [1412, 20] width 36 height 15
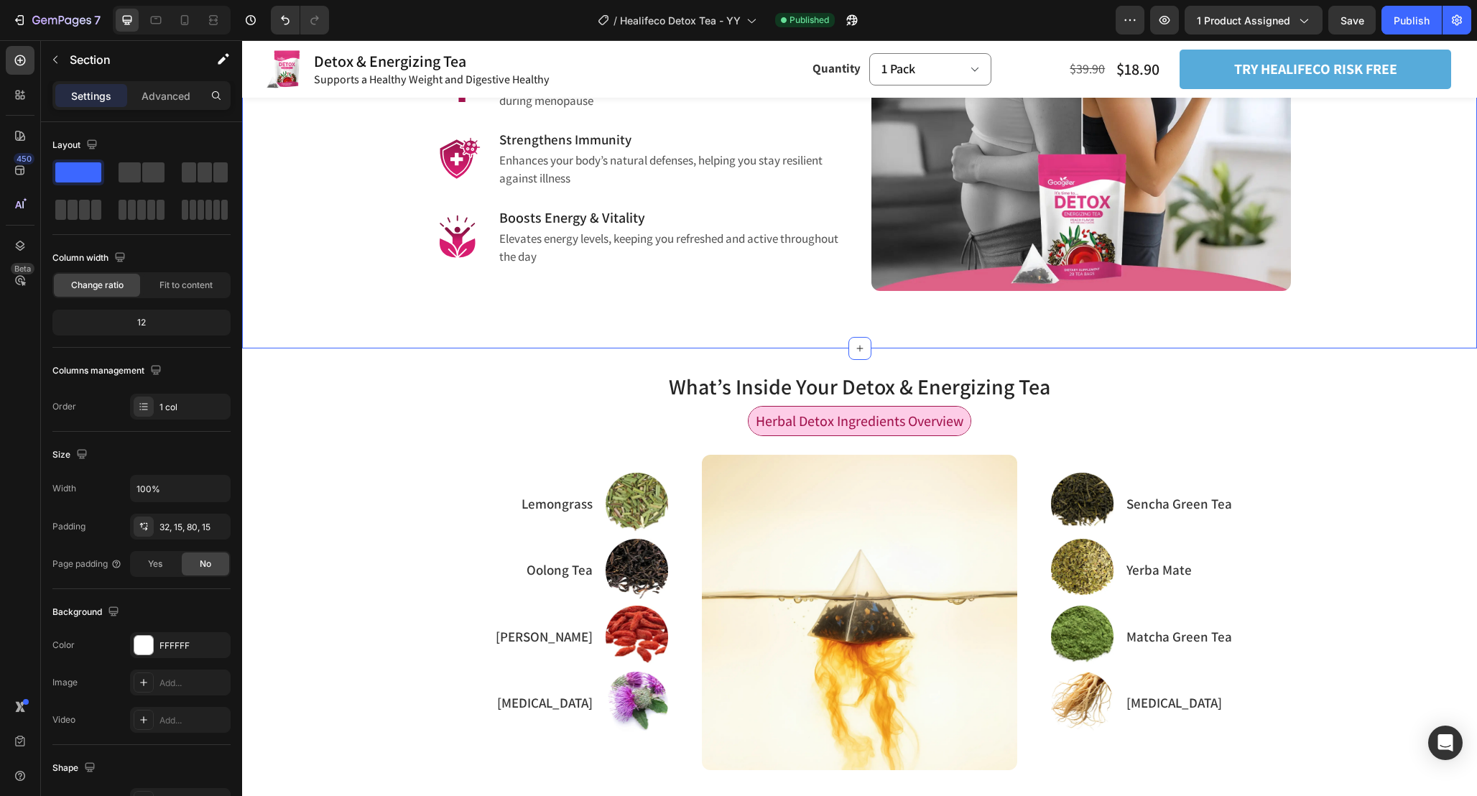
scroll to position [1315, 0]
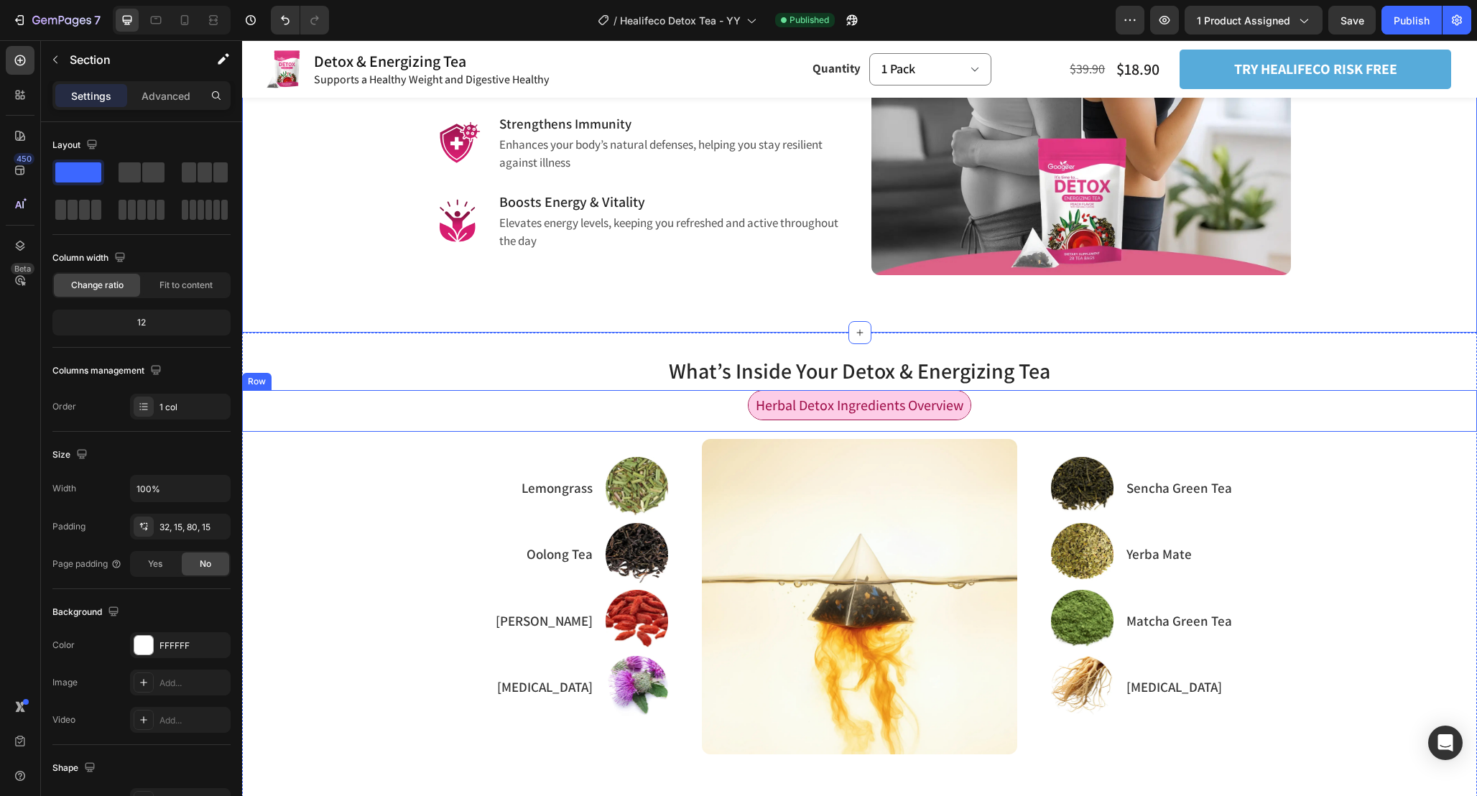
click at [1068, 402] on div "Herbal Detox Ingredients Overview Text Block Row" at bounding box center [859, 411] width 1235 height 42
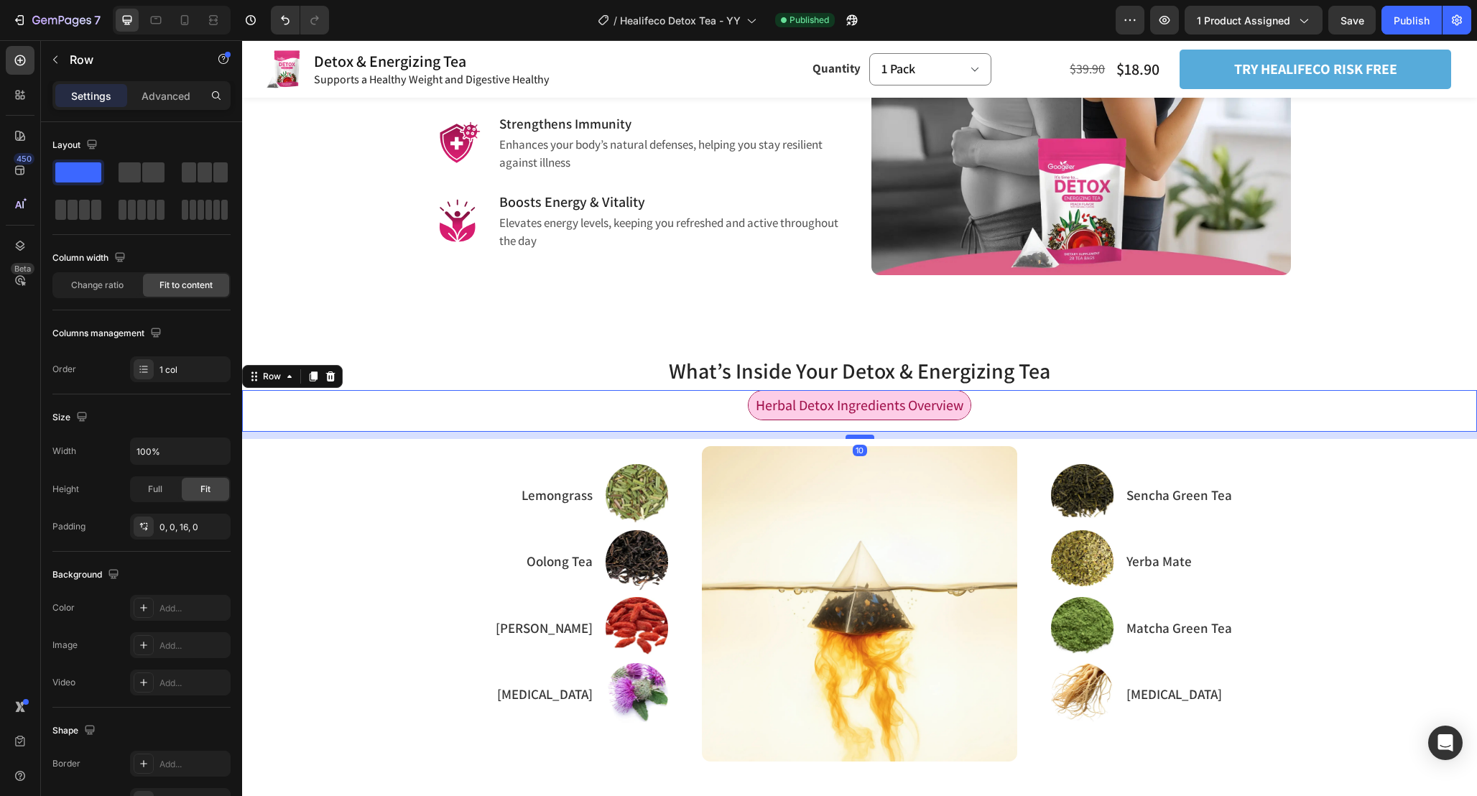
drag, startPoint x: 864, startPoint y: 430, endPoint x: 864, endPoint y: 438, distance: 7.2
click at [864, 438] on div at bounding box center [860, 437] width 29 height 4
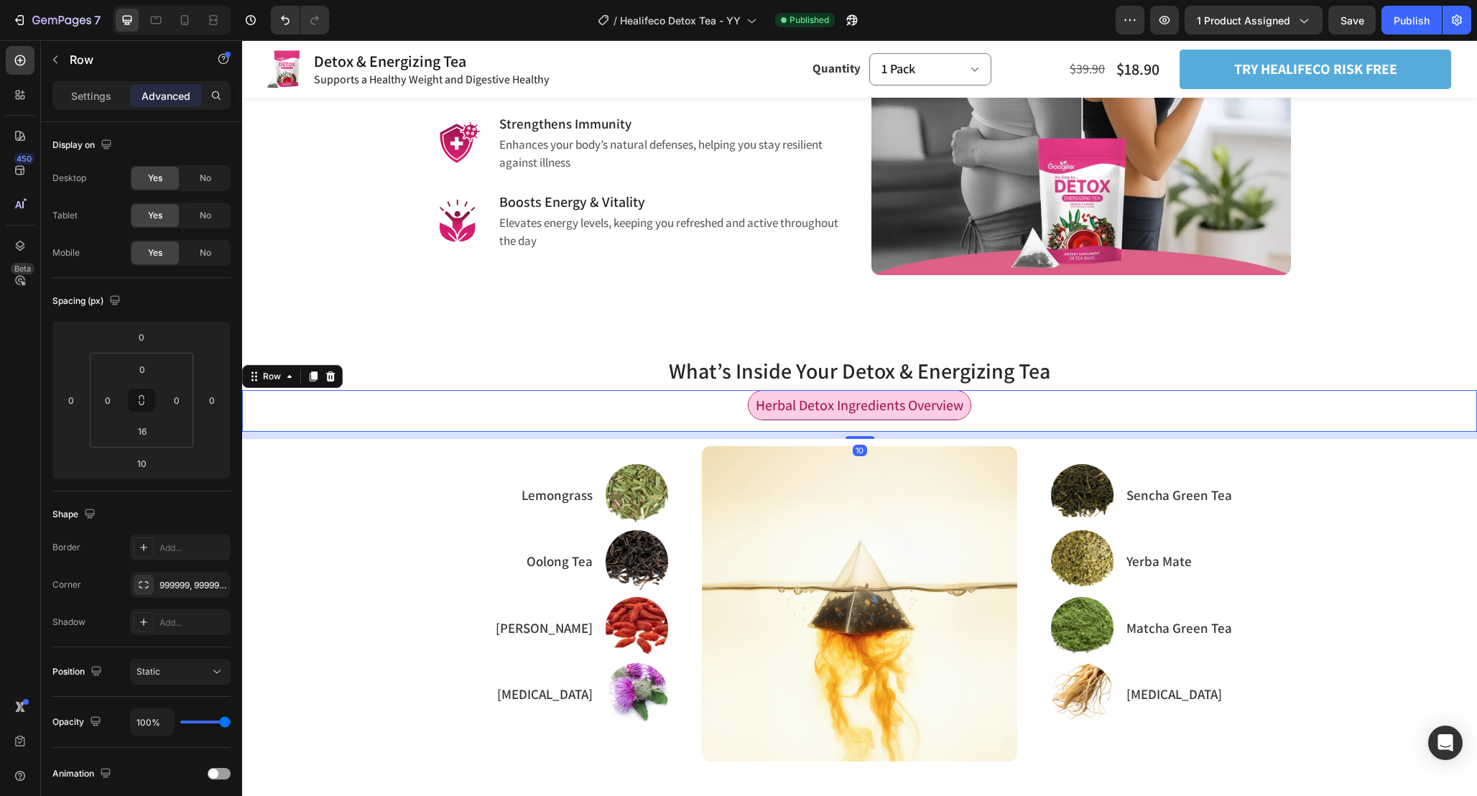
click at [1099, 341] on div "What’s Inside Your Detox & Energizing Tea Heading Herbal Detox Ingredients Over…" at bounding box center [859, 712] width 1235 height 758
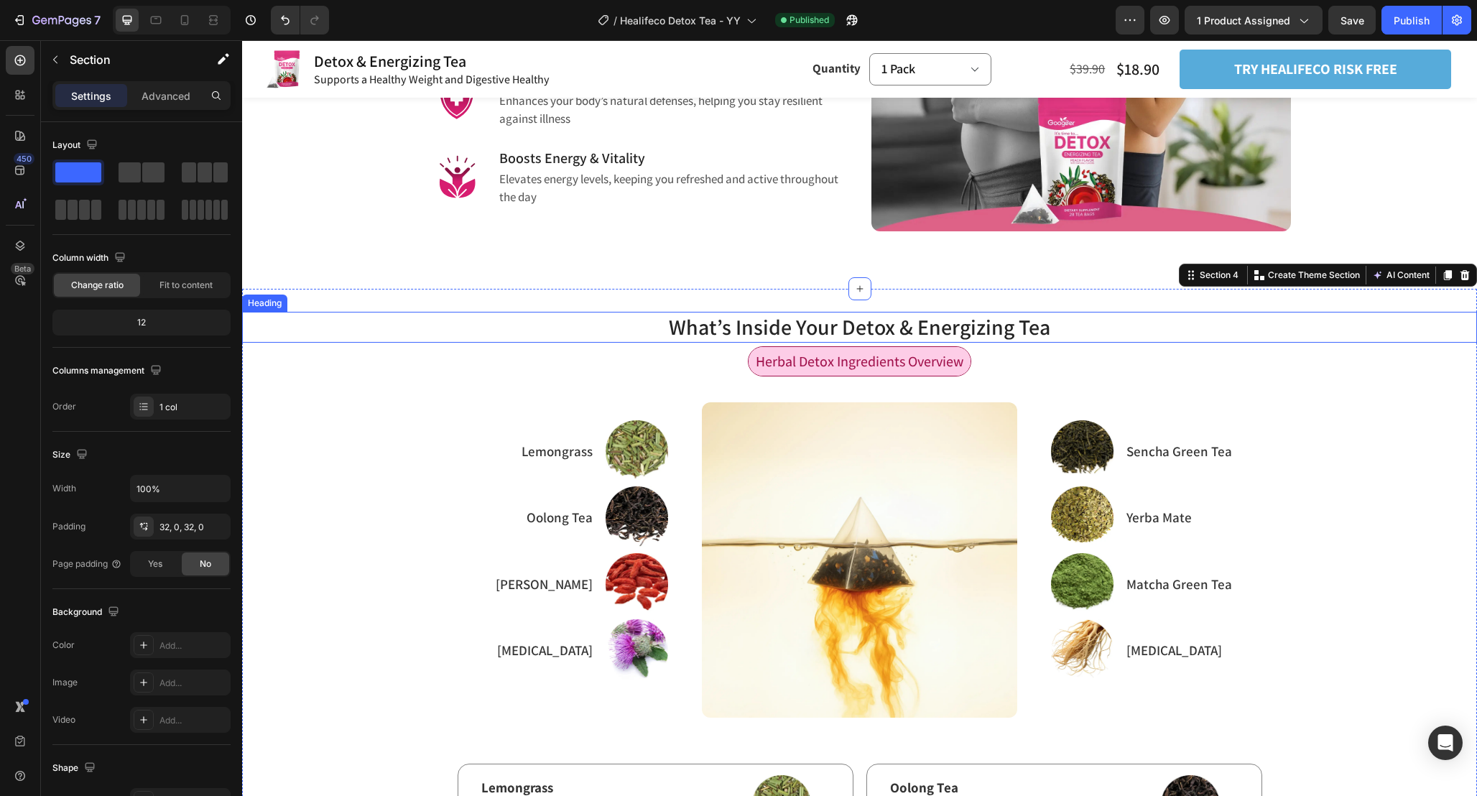
scroll to position [1361, 0]
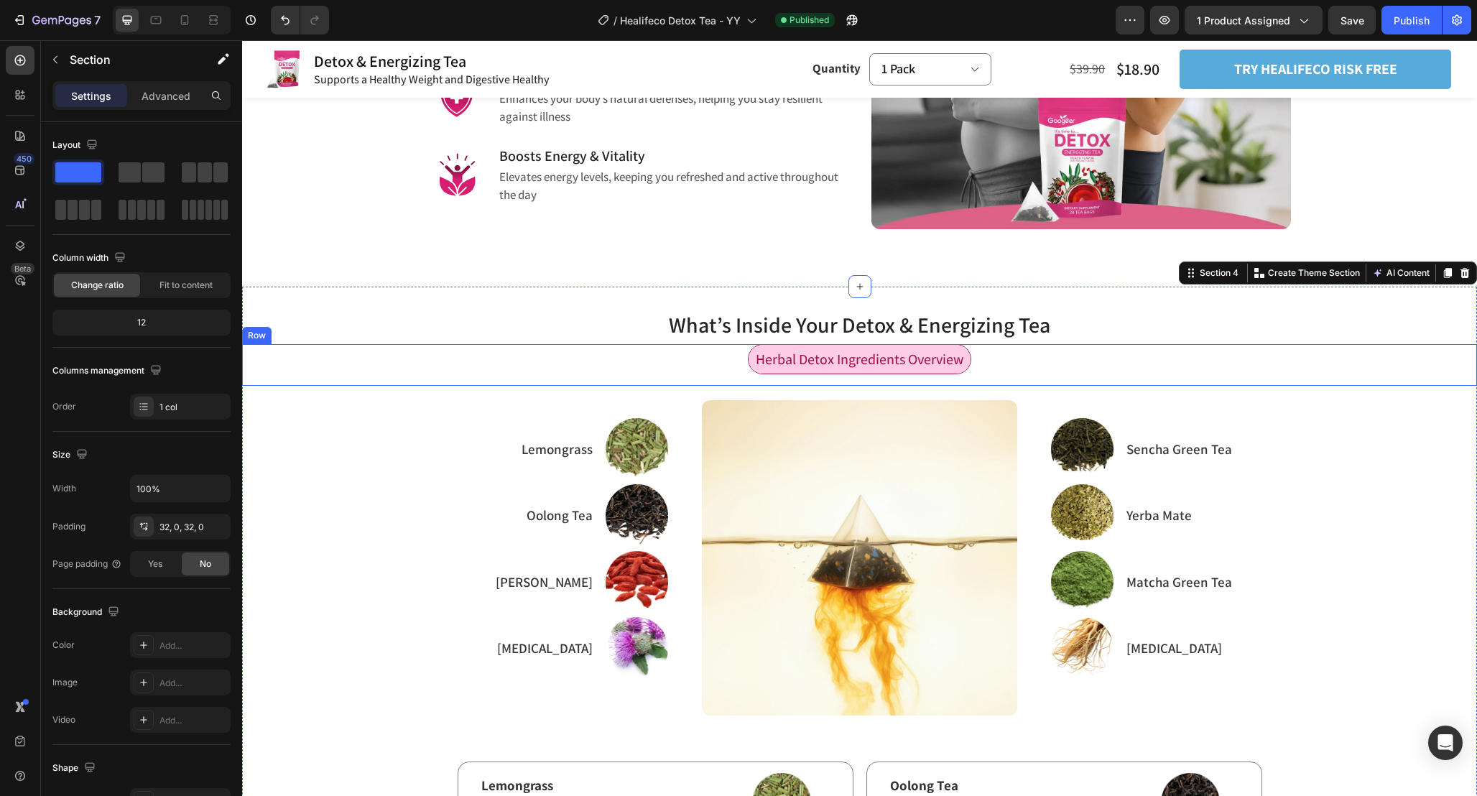
click at [1049, 344] on div "Herbal Detox Ingredients Overview Text Block Row" at bounding box center [859, 365] width 1235 height 42
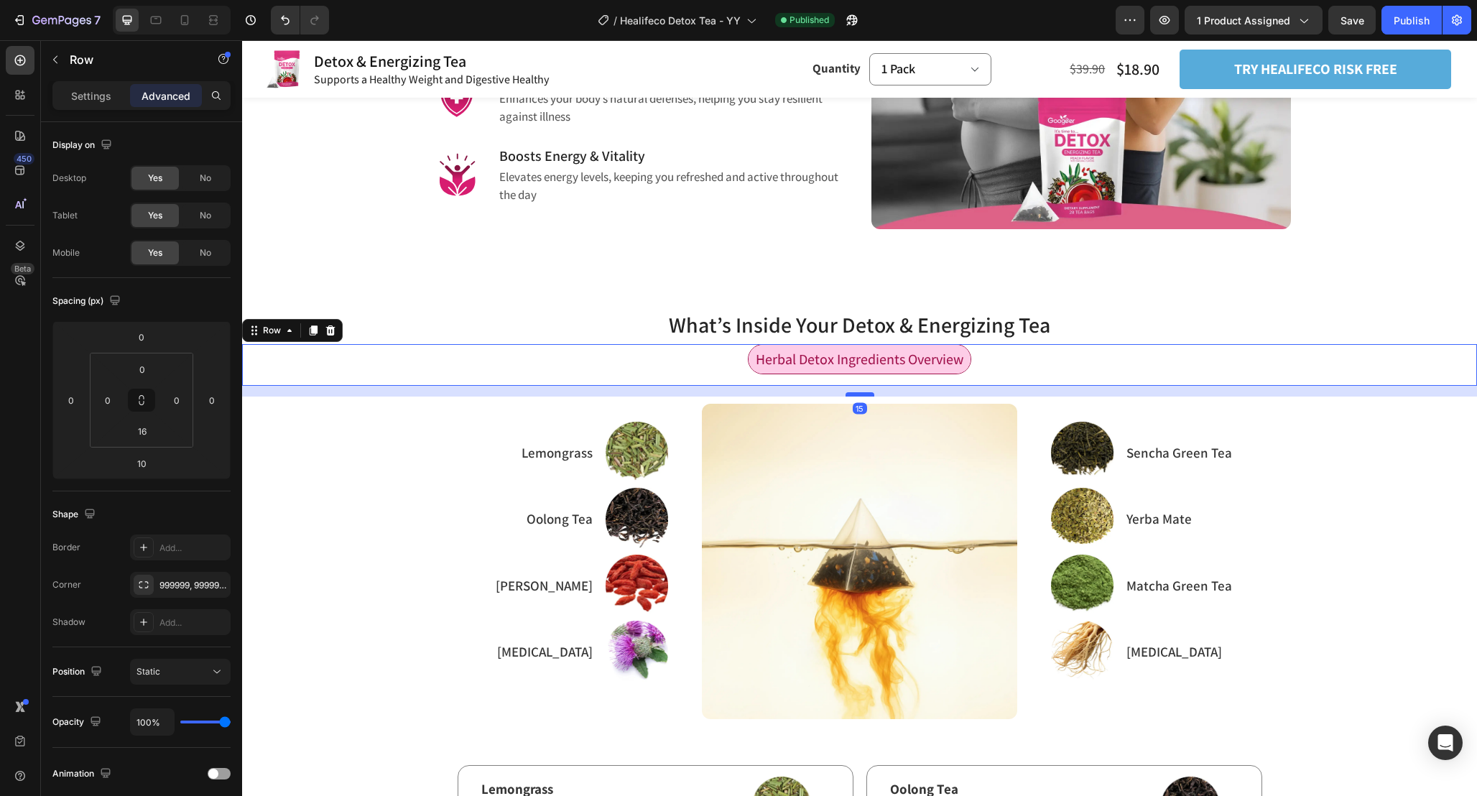
click at [863, 395] on div at bounding box center [860, 394] width 29 height 4
type input "15"
click at [1219, 305] on div "What’s Inside Your Detox & Energizing Tea Heading Herbal Detox Ingredients Over…" at bounding box center [859, 668] width 1235 height 762
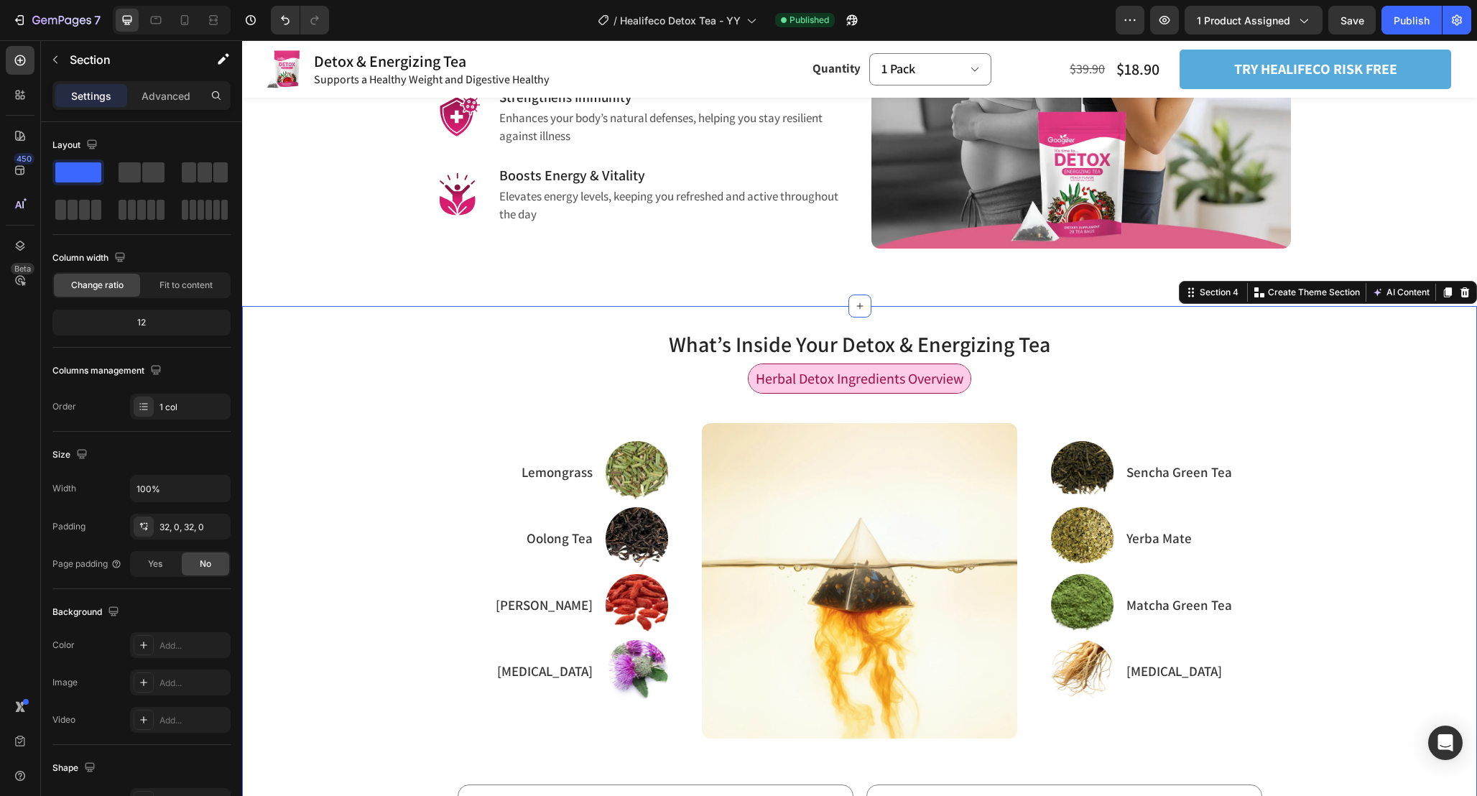
scroll to position [1341, 0]
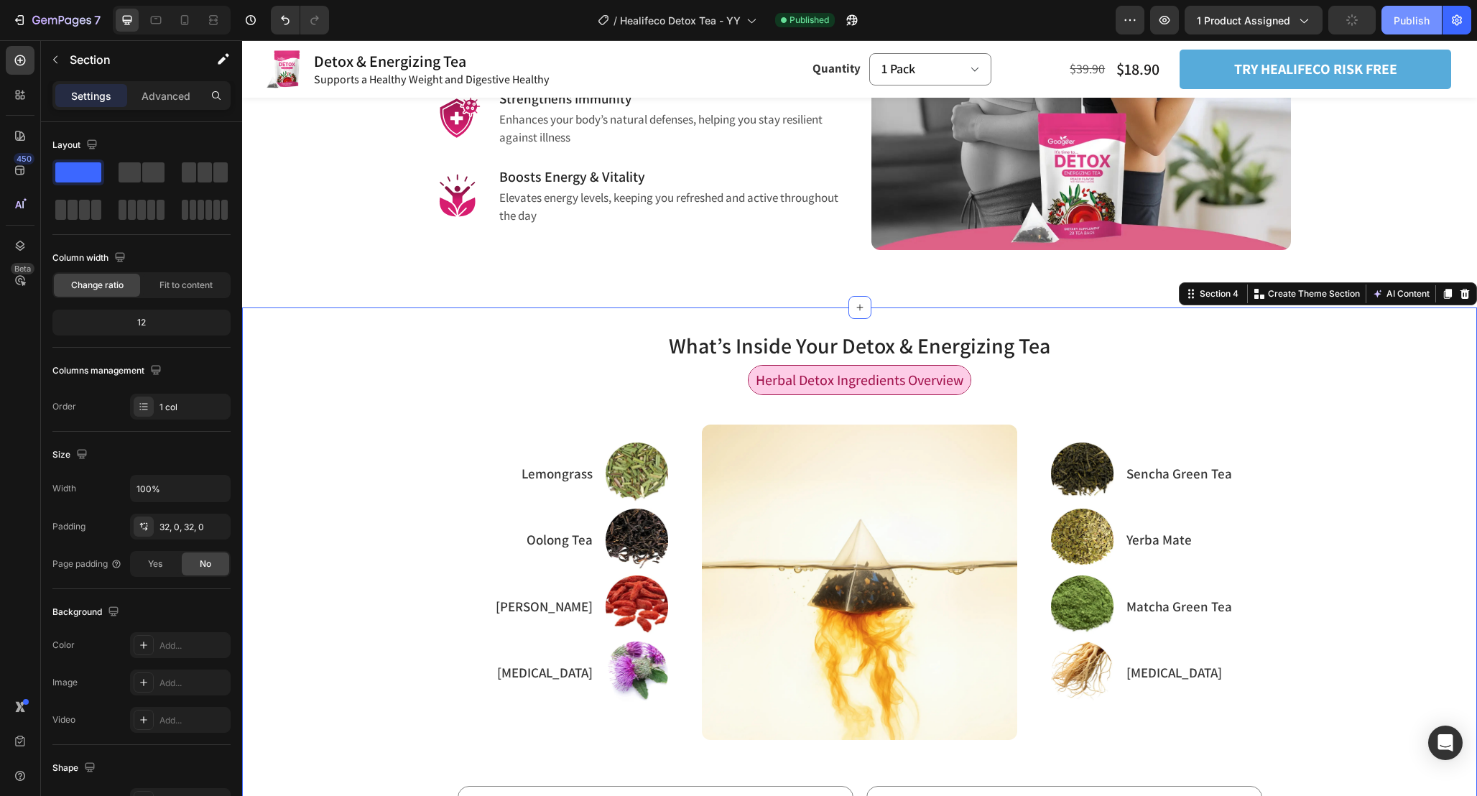
click at [1429, 13] on button "Publish" at bounding box center [1412, 20] width 60 height 29
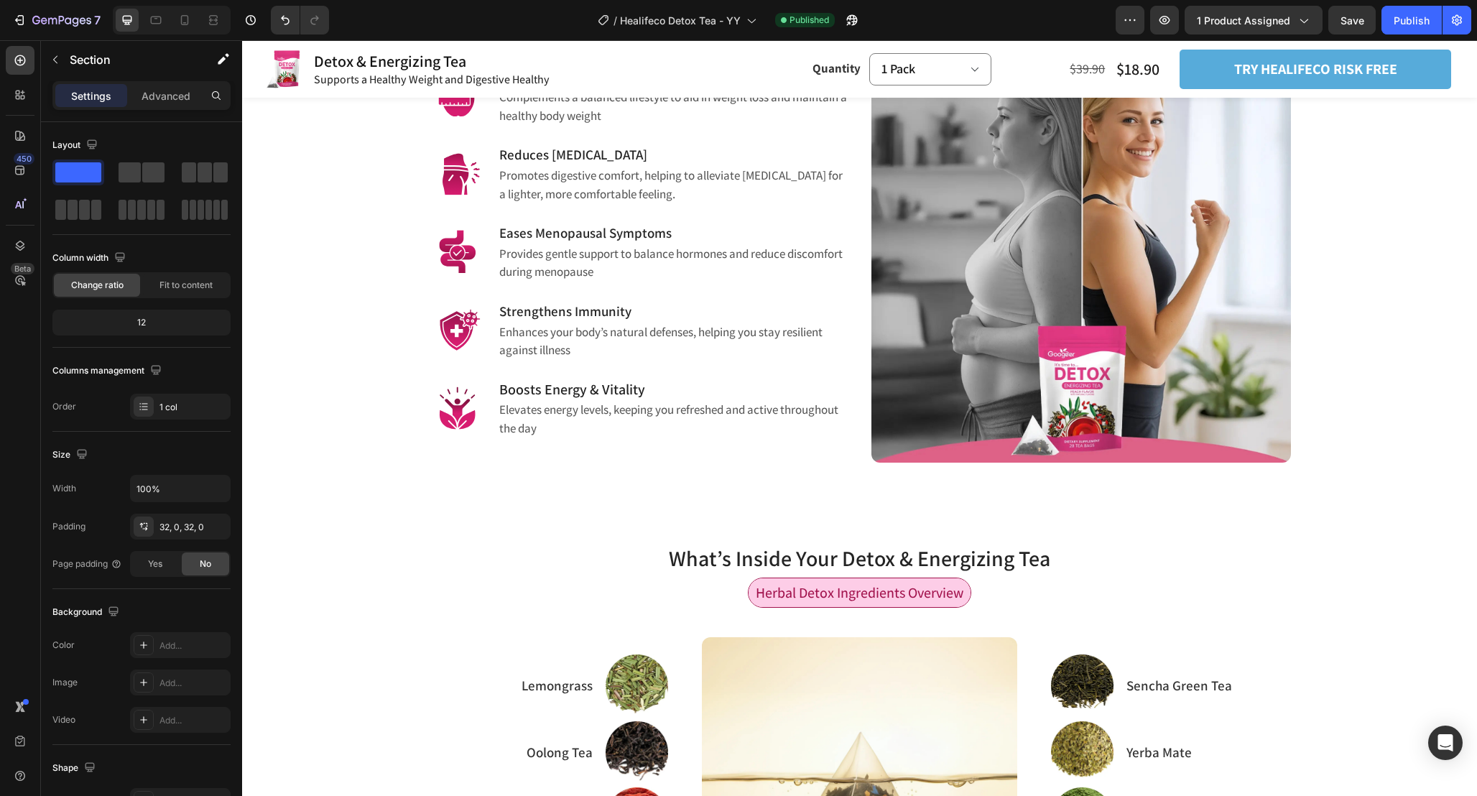
scroll to position [871, 0]
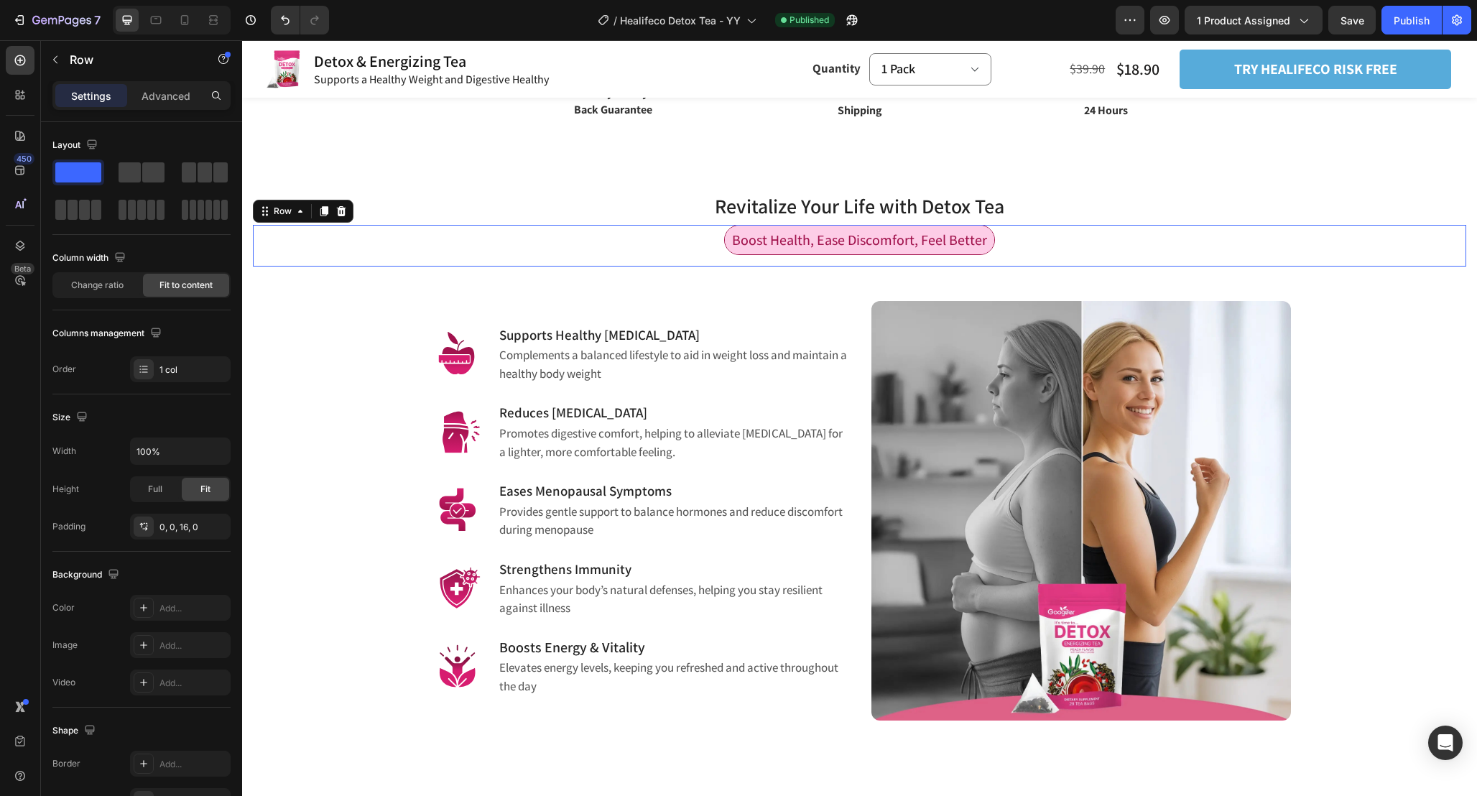
click at [1058, 243] on div "Boost Health, Ease Discomfort, Feel Better Text Block Row 0" at bounding box center [859, 246] width 1213 height 42
click at [1052, 276] on div "Image Supports Healthy [MEDICAL_DATA] Heading Complements a balanced lifestyle …" at bounding box center [860, 494] width 862 height 454
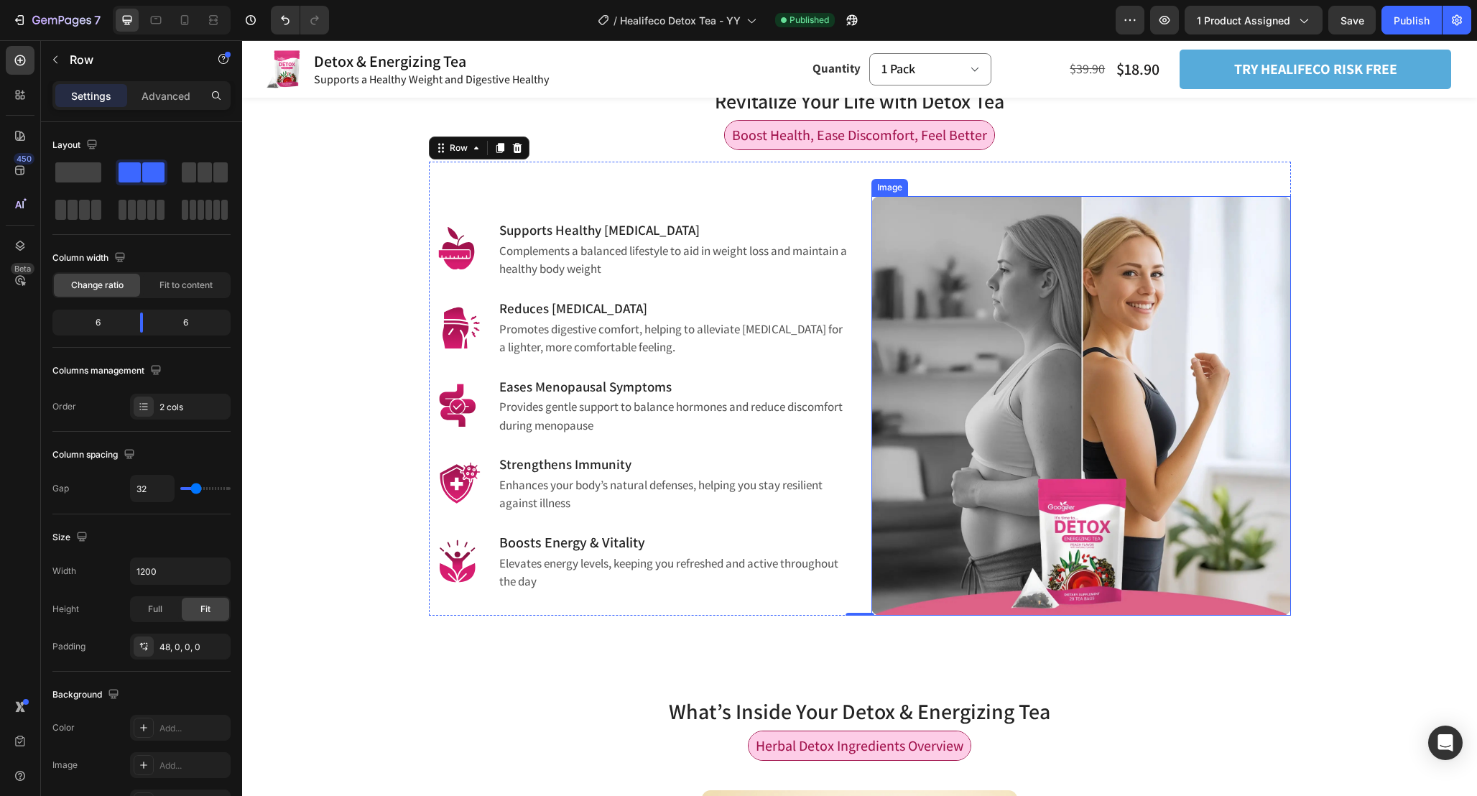
scroll to position [977, 0]
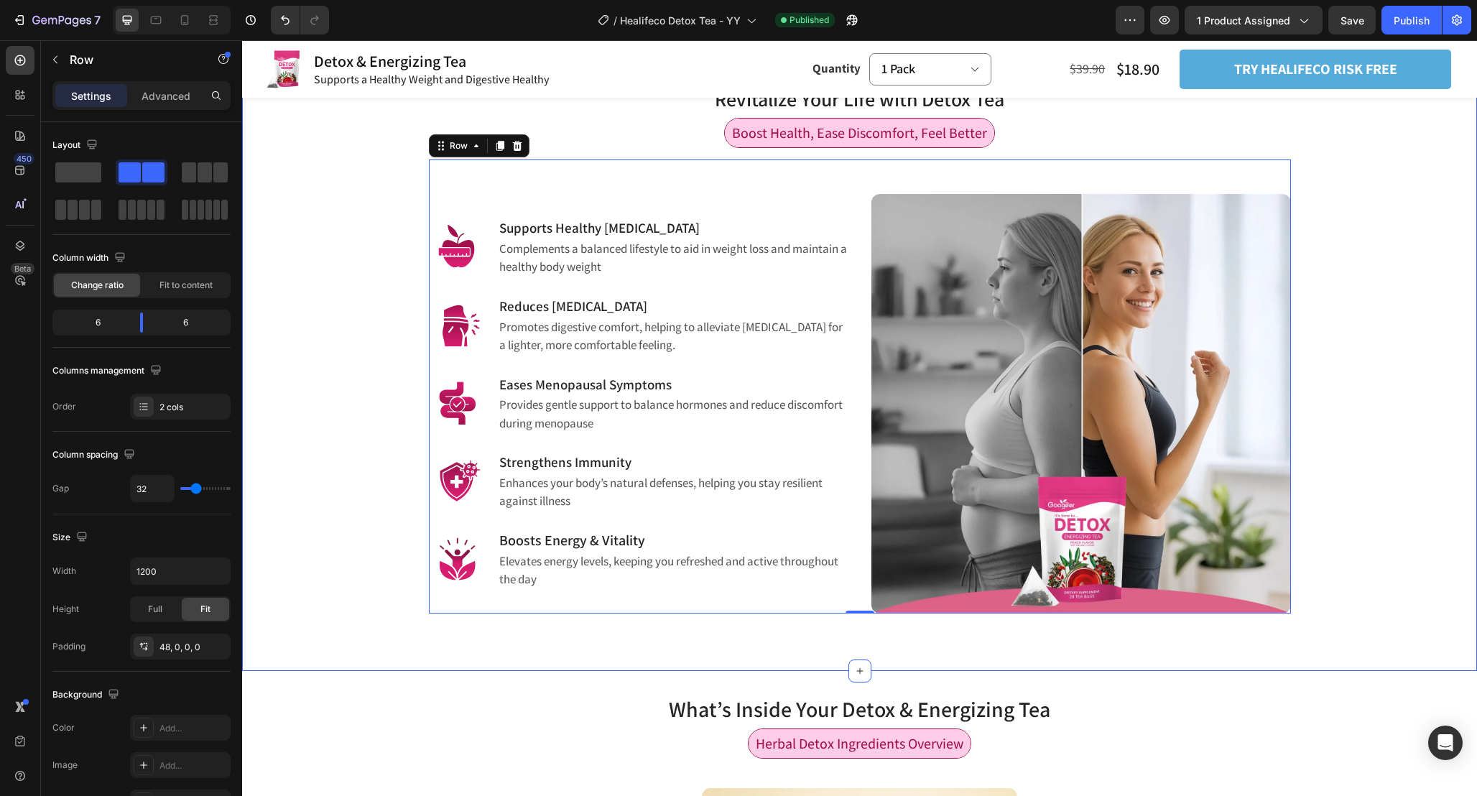
click at [1368, 361] on div "Revitalize Your Life with Detox Tea Heading Row Boost Health, Ease Discomfort, …" at bounding box center [859, 336] width 1213 height 553
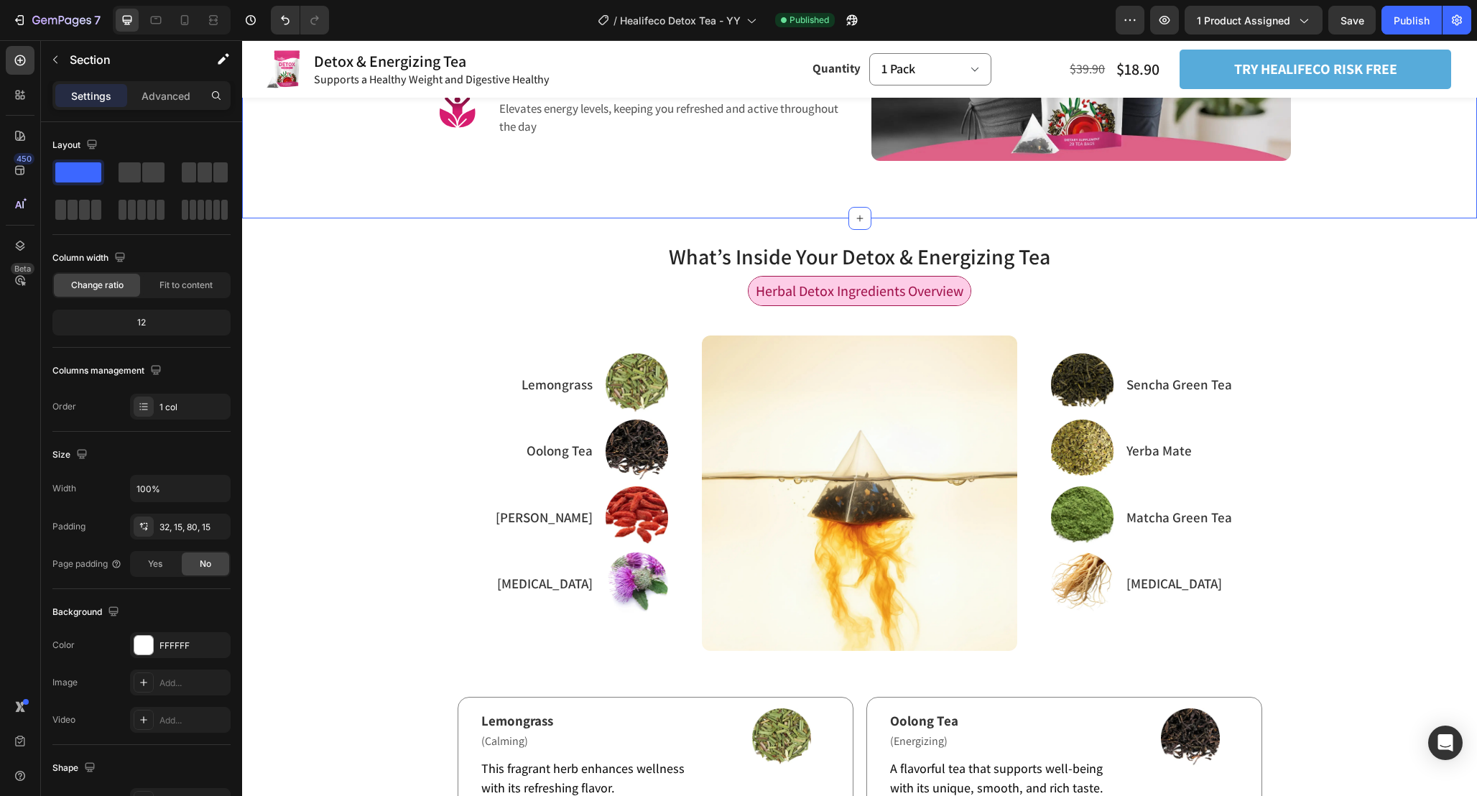
scroll to position [1431, 0]
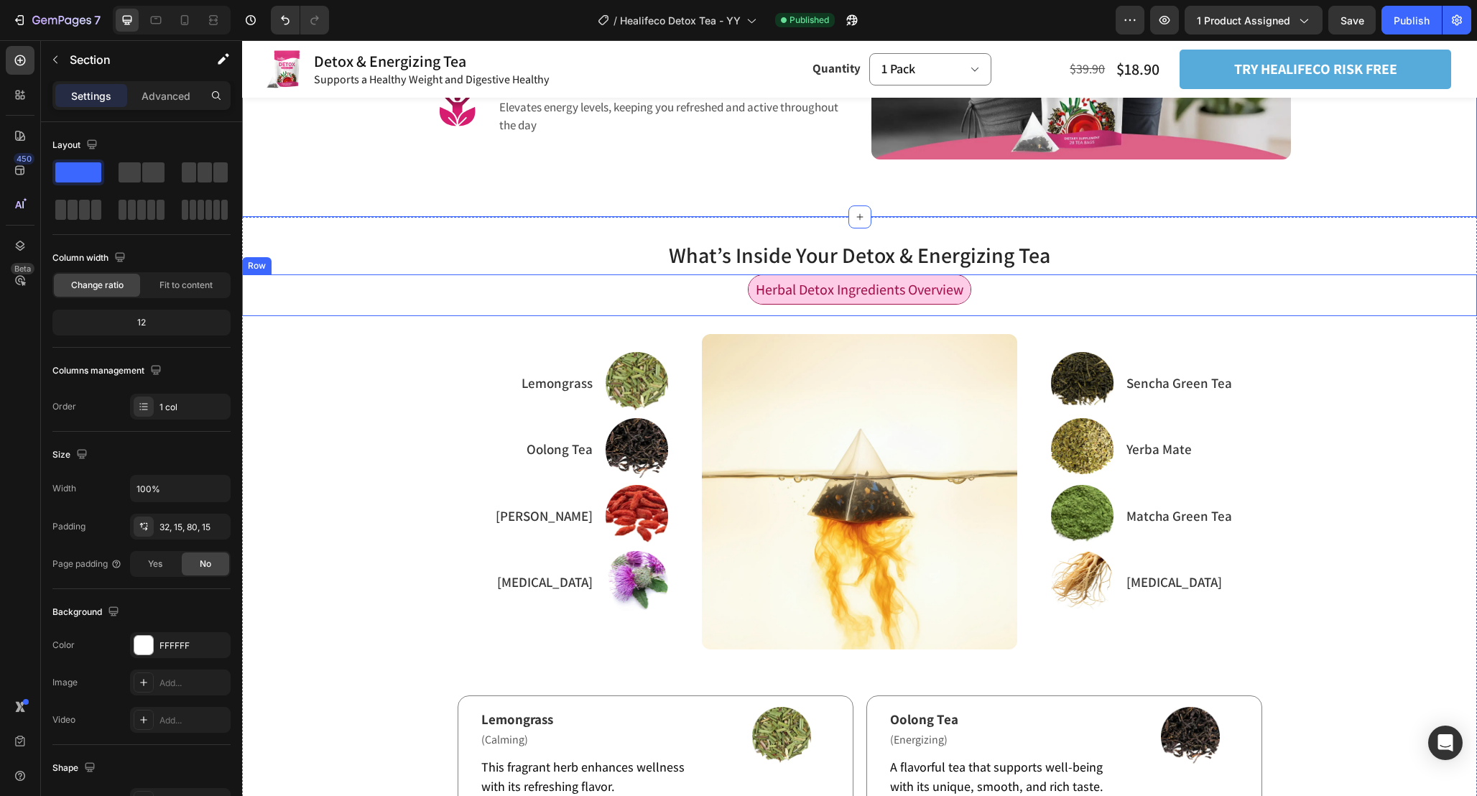
click at [1067, 288] on div "Herbal Detox Ingredients Overview Text Block Row" at bounding box center [859, 295] width 1235 height 42
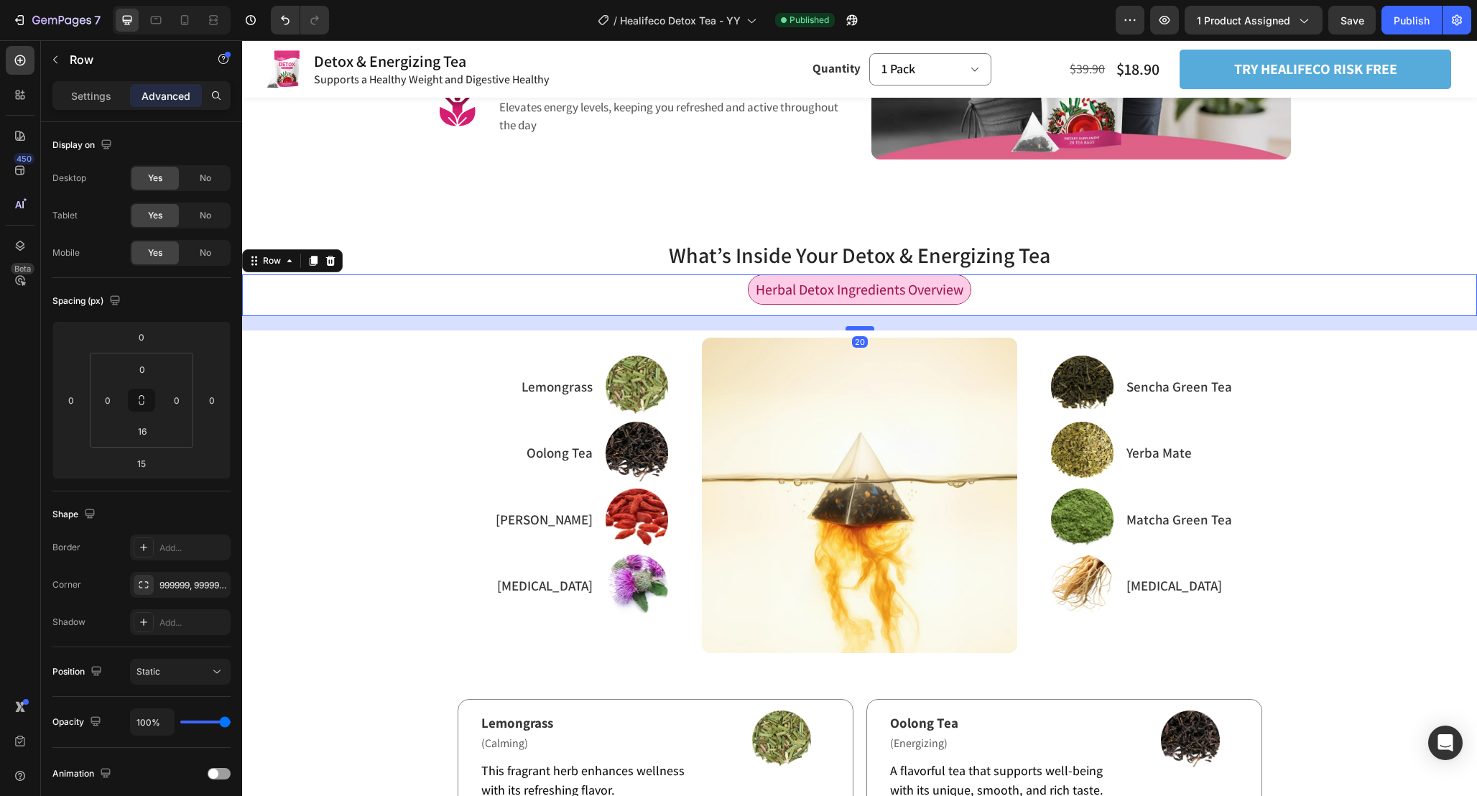
click at [871, 328] on div at bounding box center [860, 328] width 29 height 4
type input "20"
click at [1440, 501] on div "Refresh Your Body and Relieve Exhaustion Heading Image Sencha Green Tea Text Bl…" at bounding box center [859, 514] width 1235 height 369
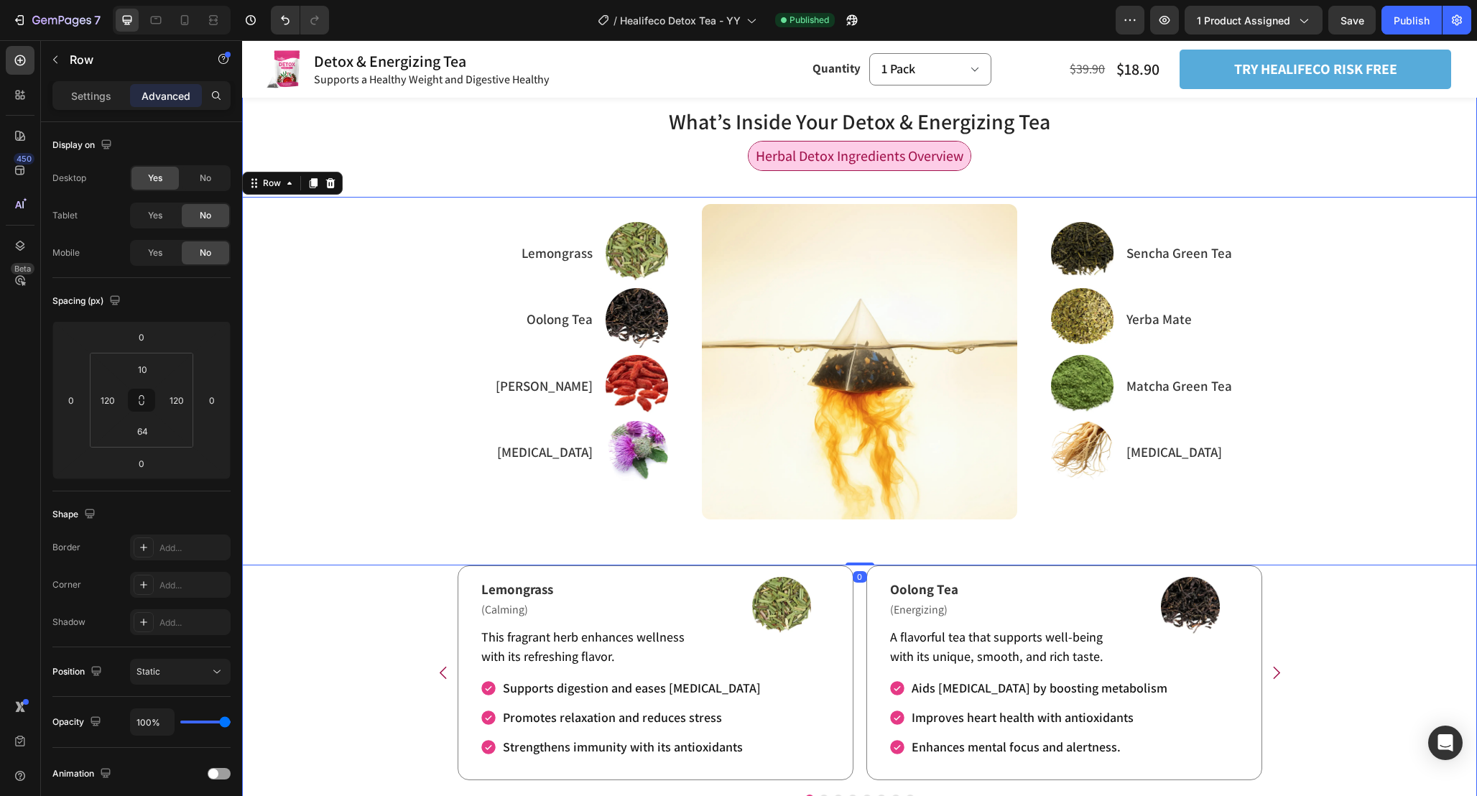
click at [1381, 613] on div "What’s Inside Your Detox & Energizing Tea Heading Herbal Detox Ingredients Over…" at bounding box center [859, 465] width 1235 height 719
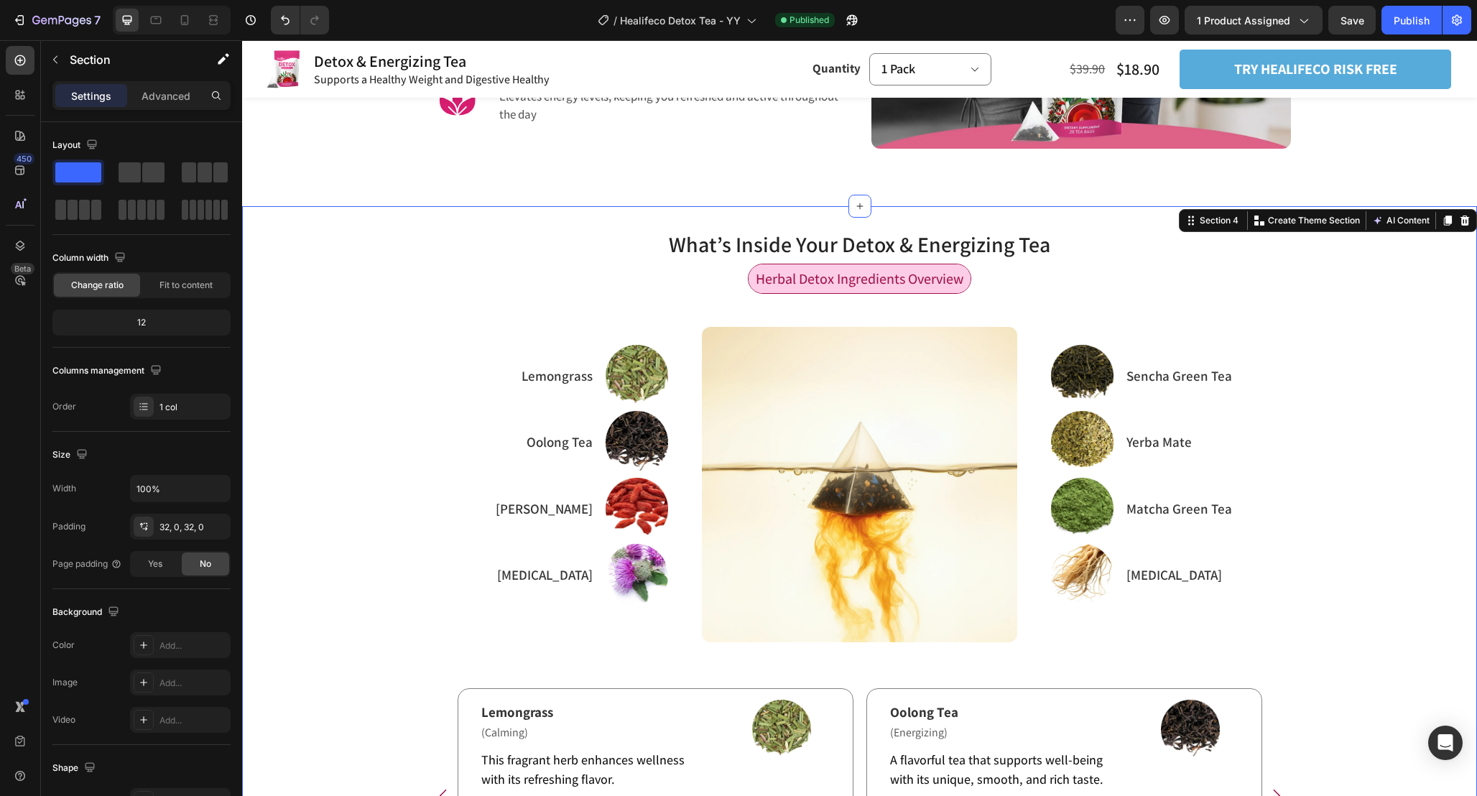
scroll to position [1435, 0]
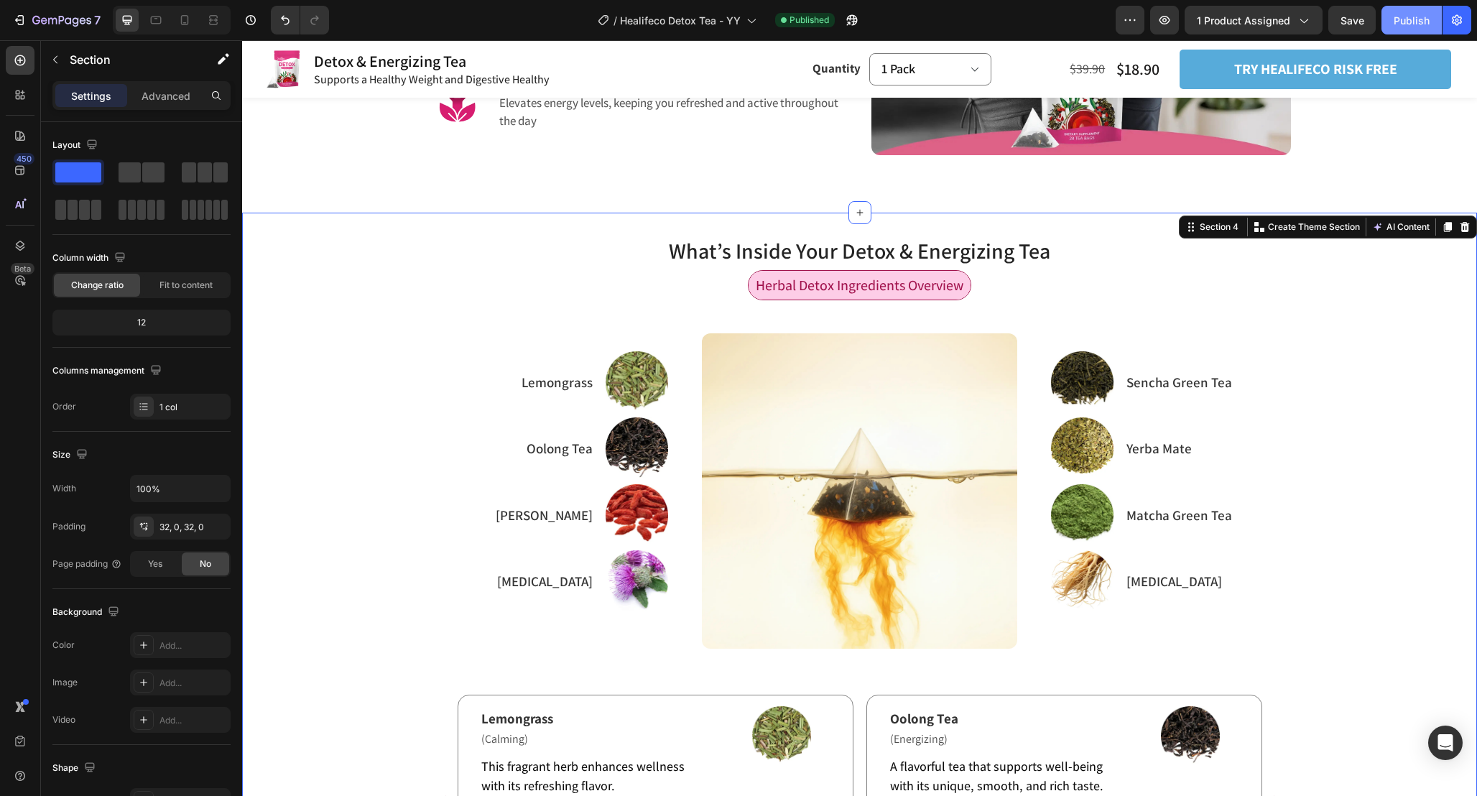
click at [1420, 12] on button "Publish" at bounding box center [1412, 20] width 60 height 29
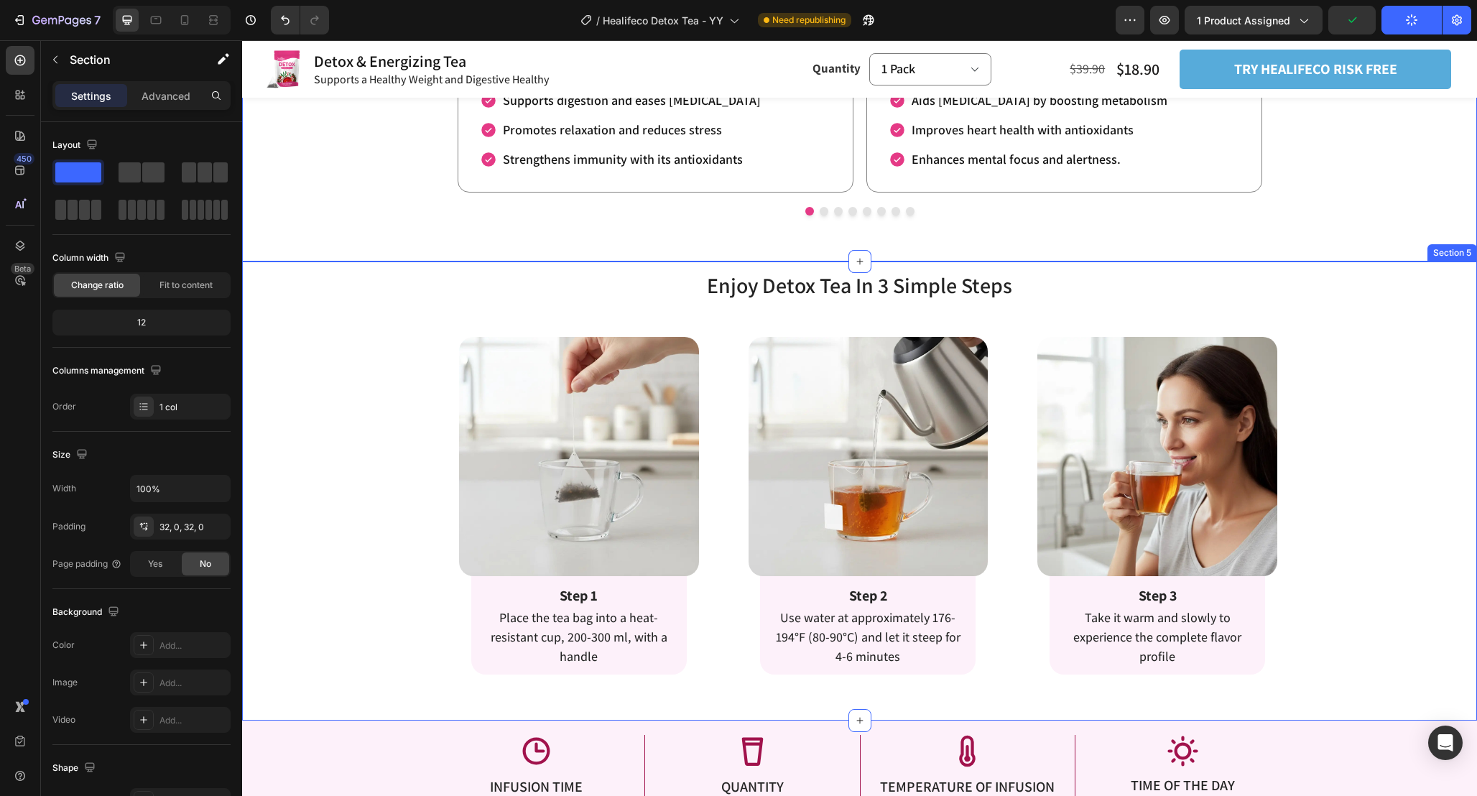
scroll to position [2165, 0]
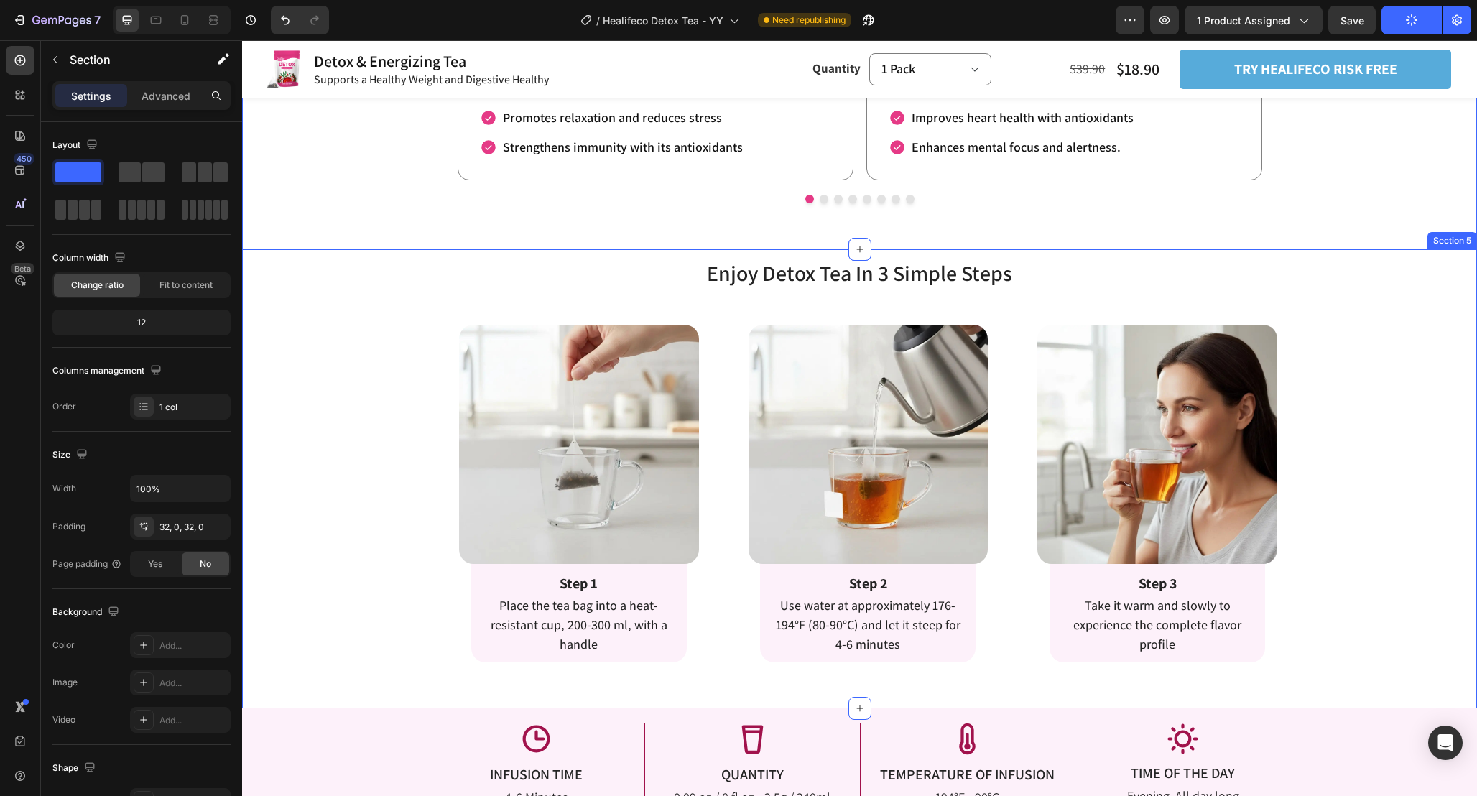
click at [1320, 560] on div "Enjoy Detox Tea In 3 Simple Steps Heading Enjoy Detox Tea In 3 Simple Steps Hea…" at bounding box center [859, 460] width 1235 height 405
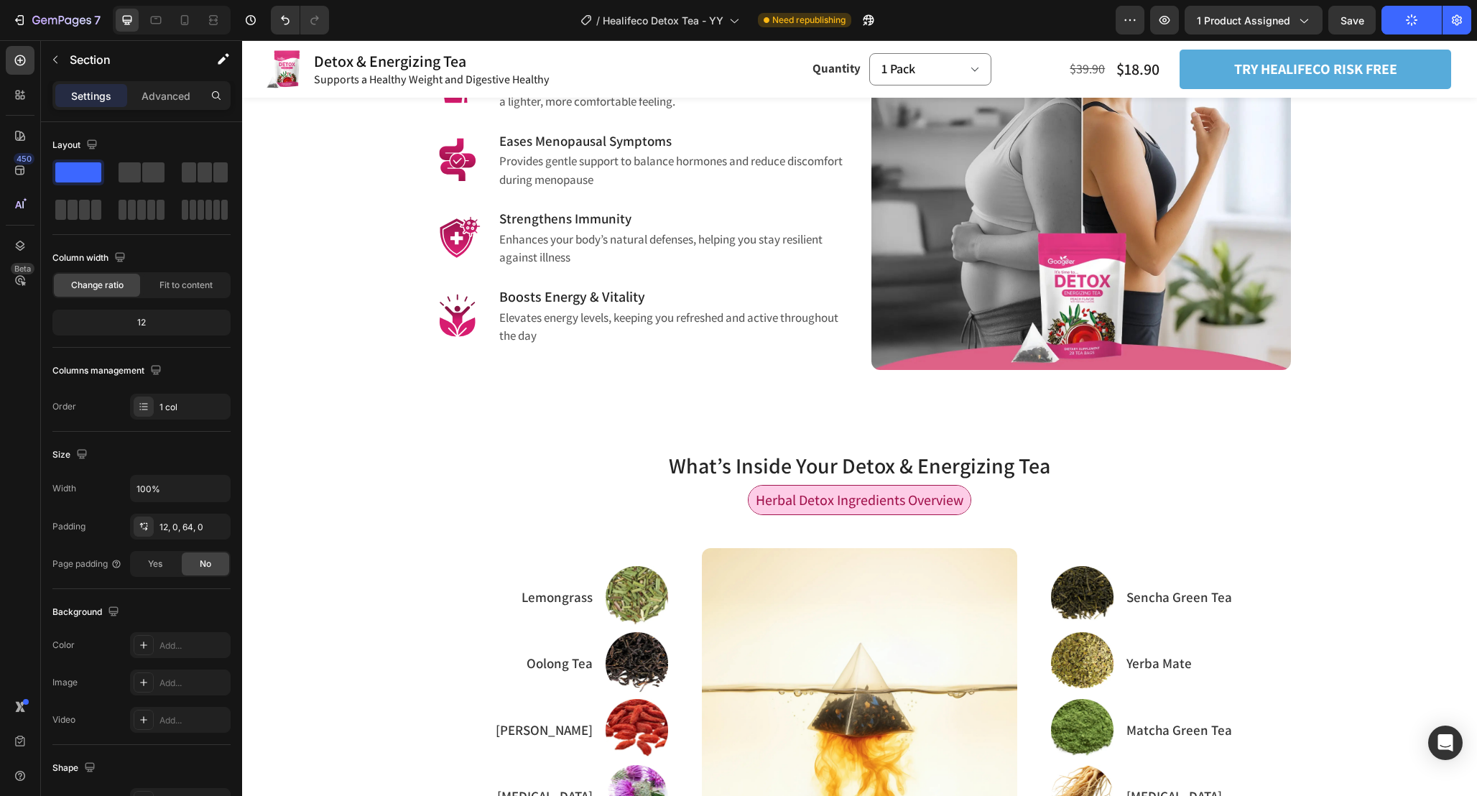
scroll to position [1219, 0]
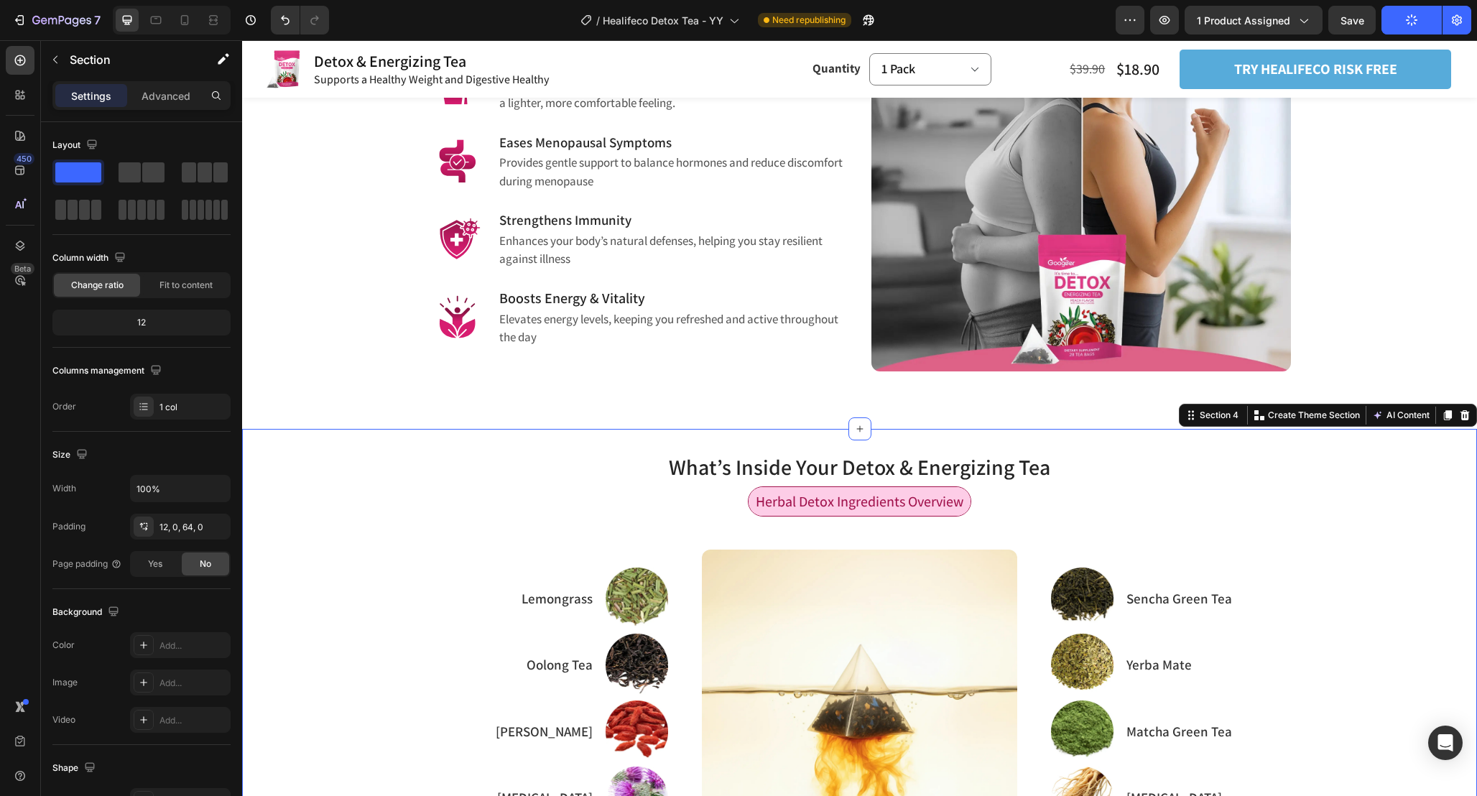
click at [1223, 439] on div "What’s Inside Your Detox & Energizing Tea Heading Herbal Detox Ingredients Over…" at bounding box center [859, 811] width 1235 height 765
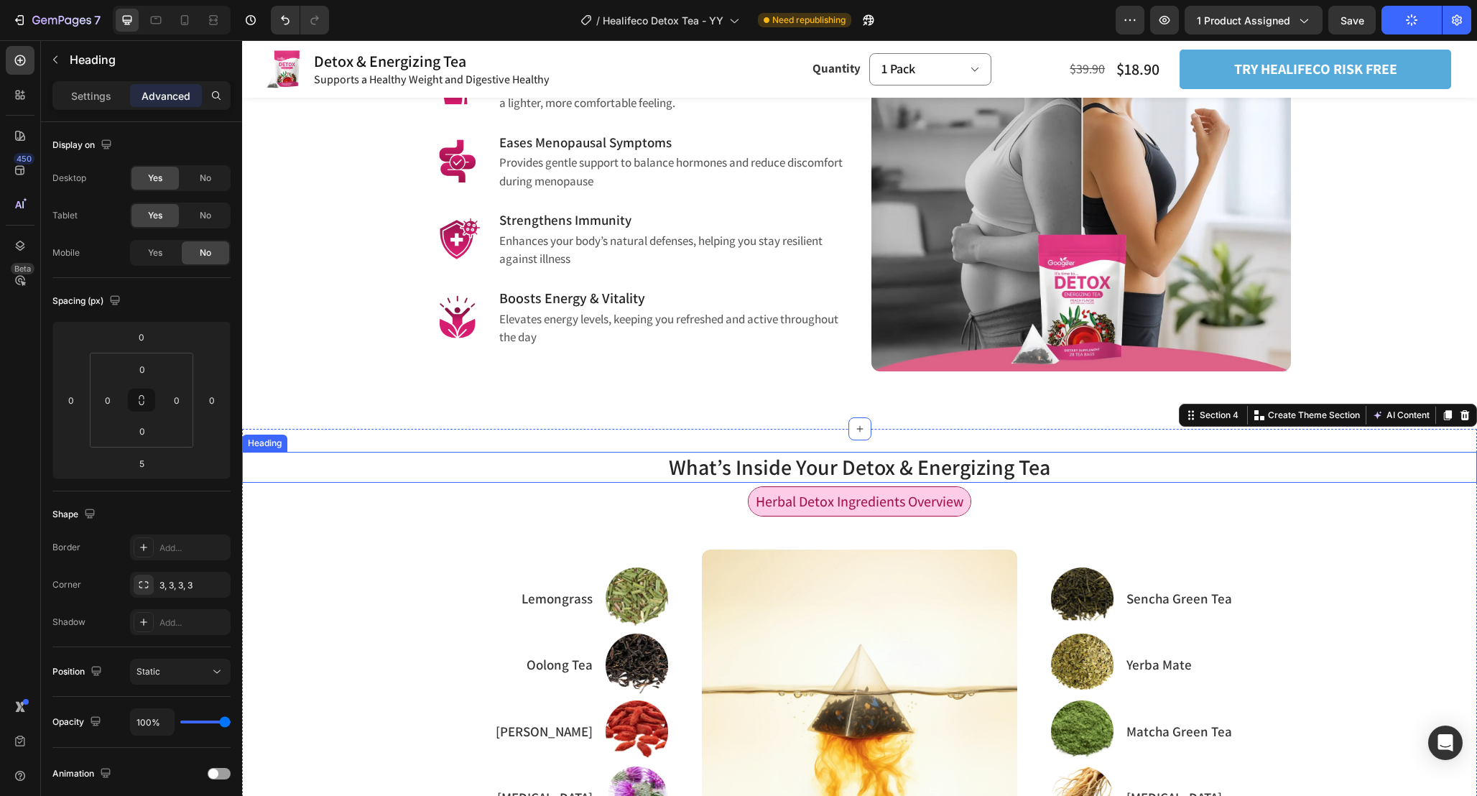
click at [1142, 460] on h2 "What’s Inside Your Detox & Energizing Tea" at bounding box center [859, 467] width 1235 height 31
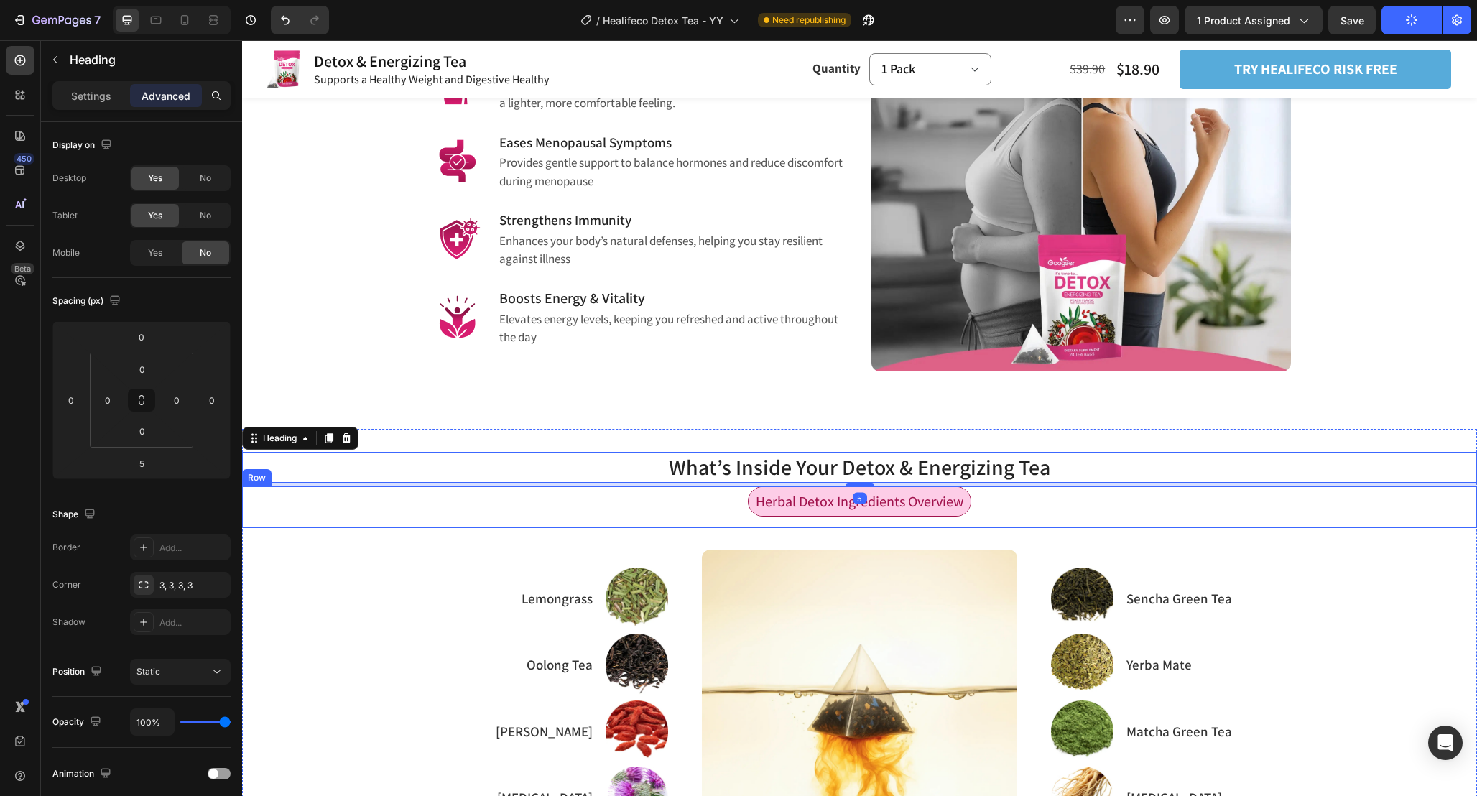
click at [1014, 515] on div "Herbal Detox Ingredients Overview Text Block Row" at bounding box center [859, 507] width 1235 height 42
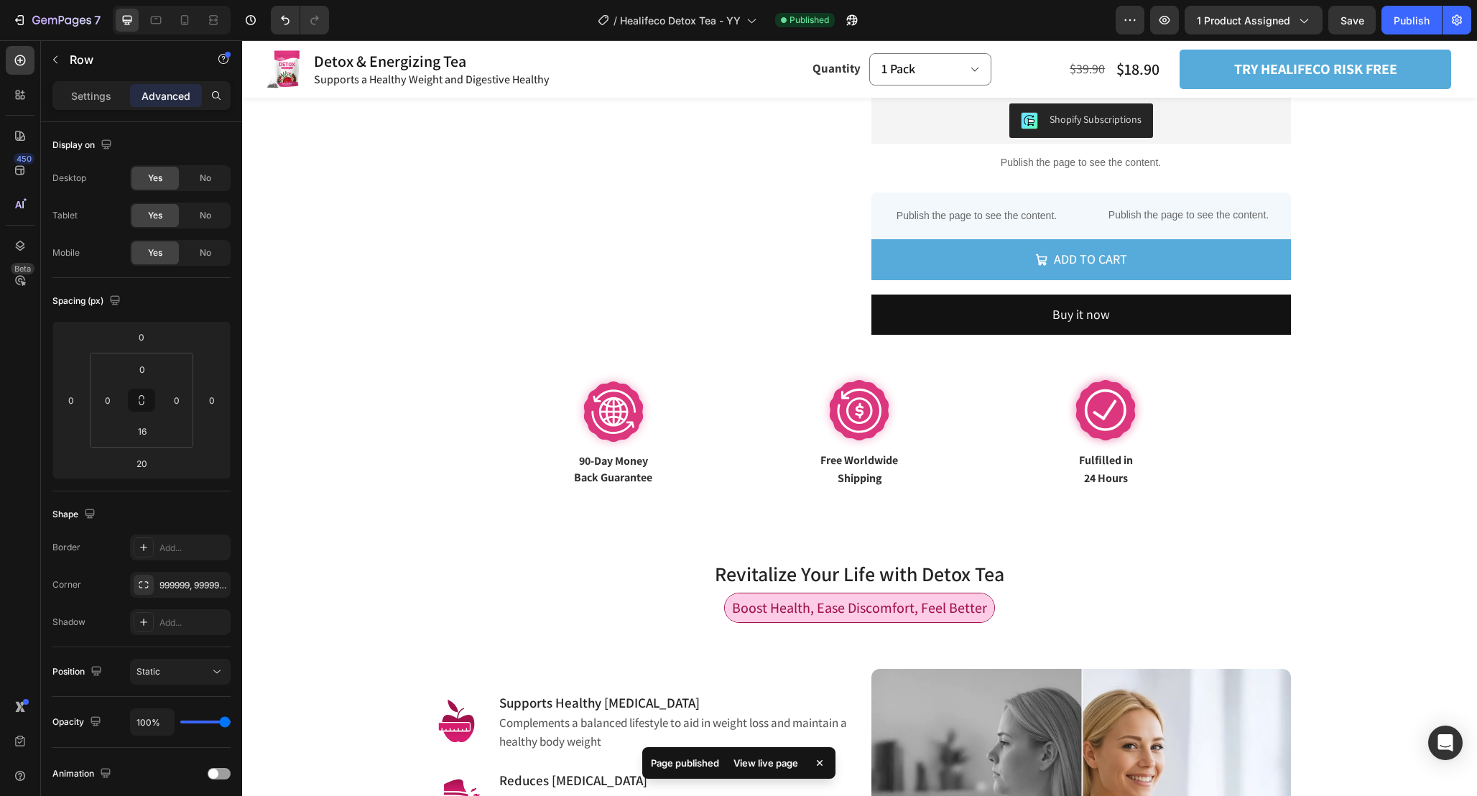
scroll to position [517, 0]
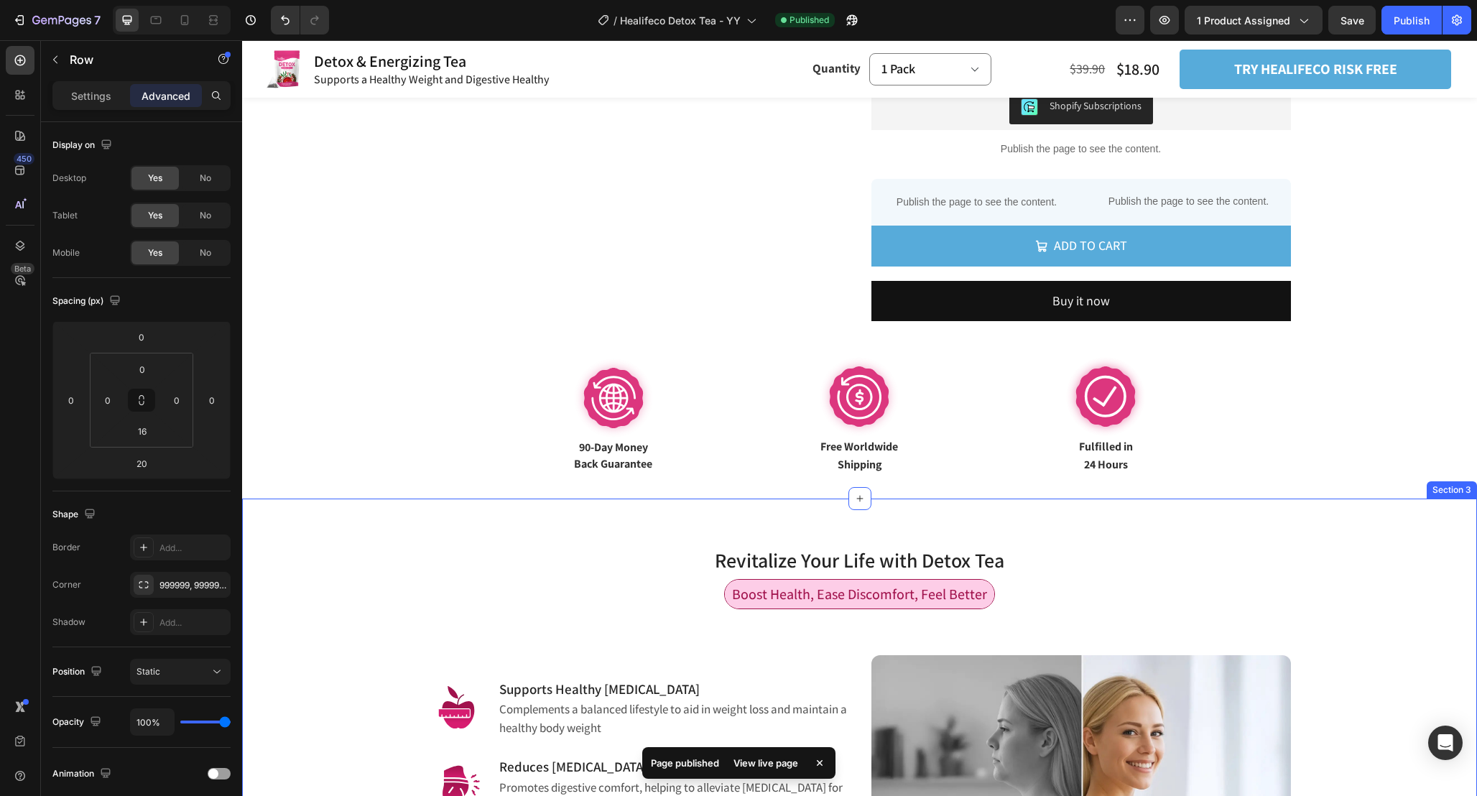
click at [1185, 536] on div "Revitalize Your Life with Detox Tea Heading Row Boost Health, Ease Discomfort, …" at bounding box center [859, 798] width 1213 height 553
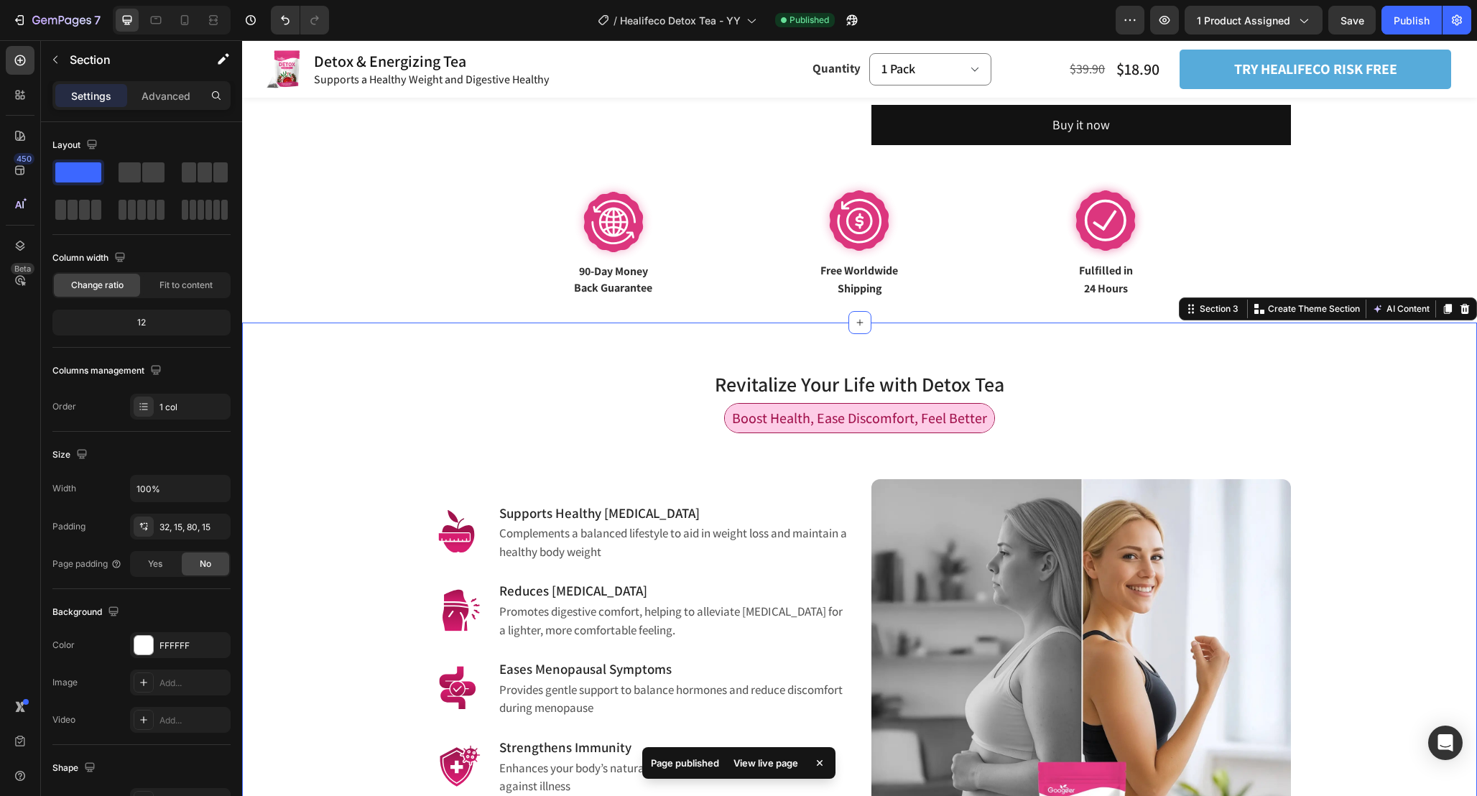
scroll to position [707, 0]
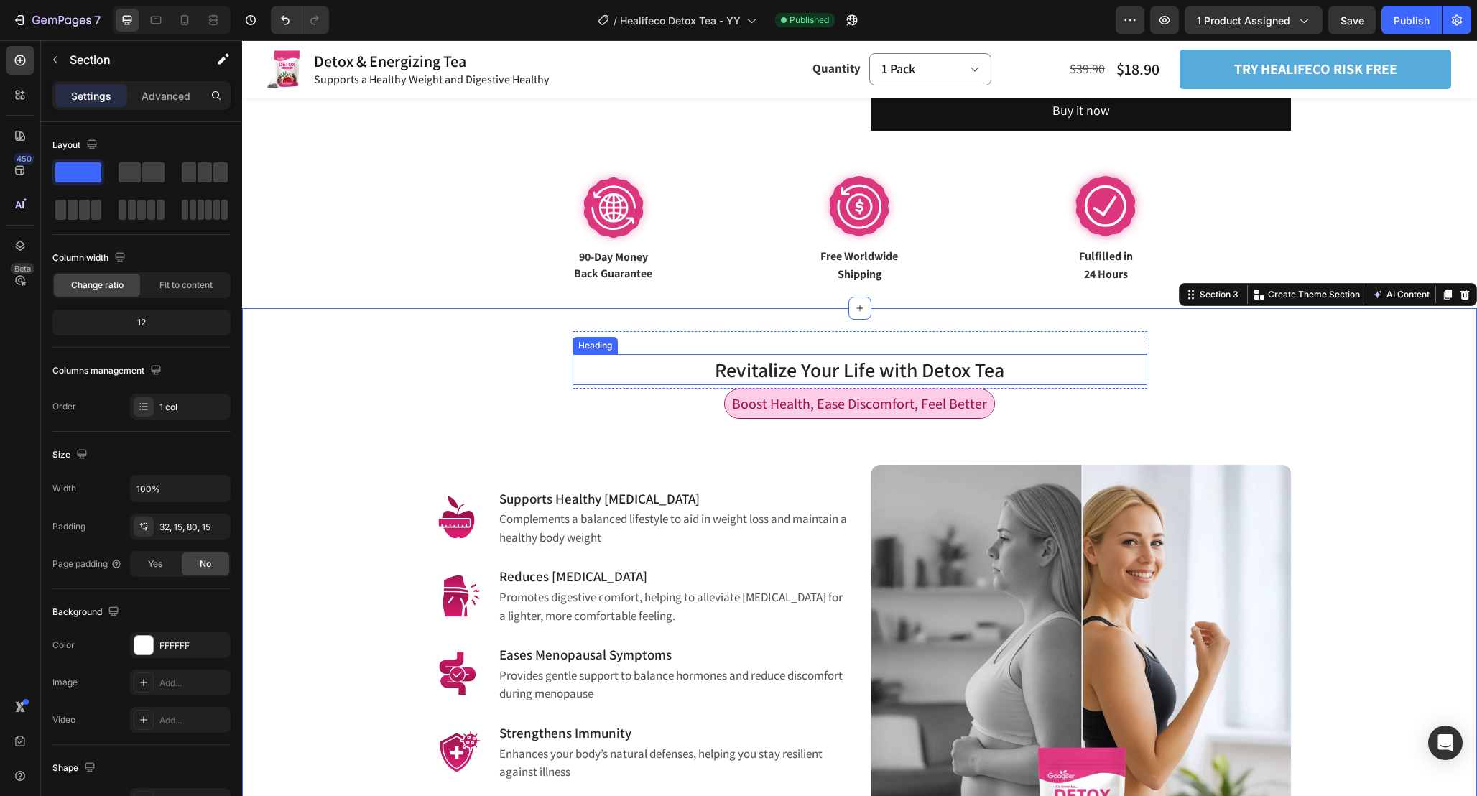
click at [1083, 368] on h2 "Revitalize Your Life with Detox Tea" at bounding box center [860, 369] width 575 height 31
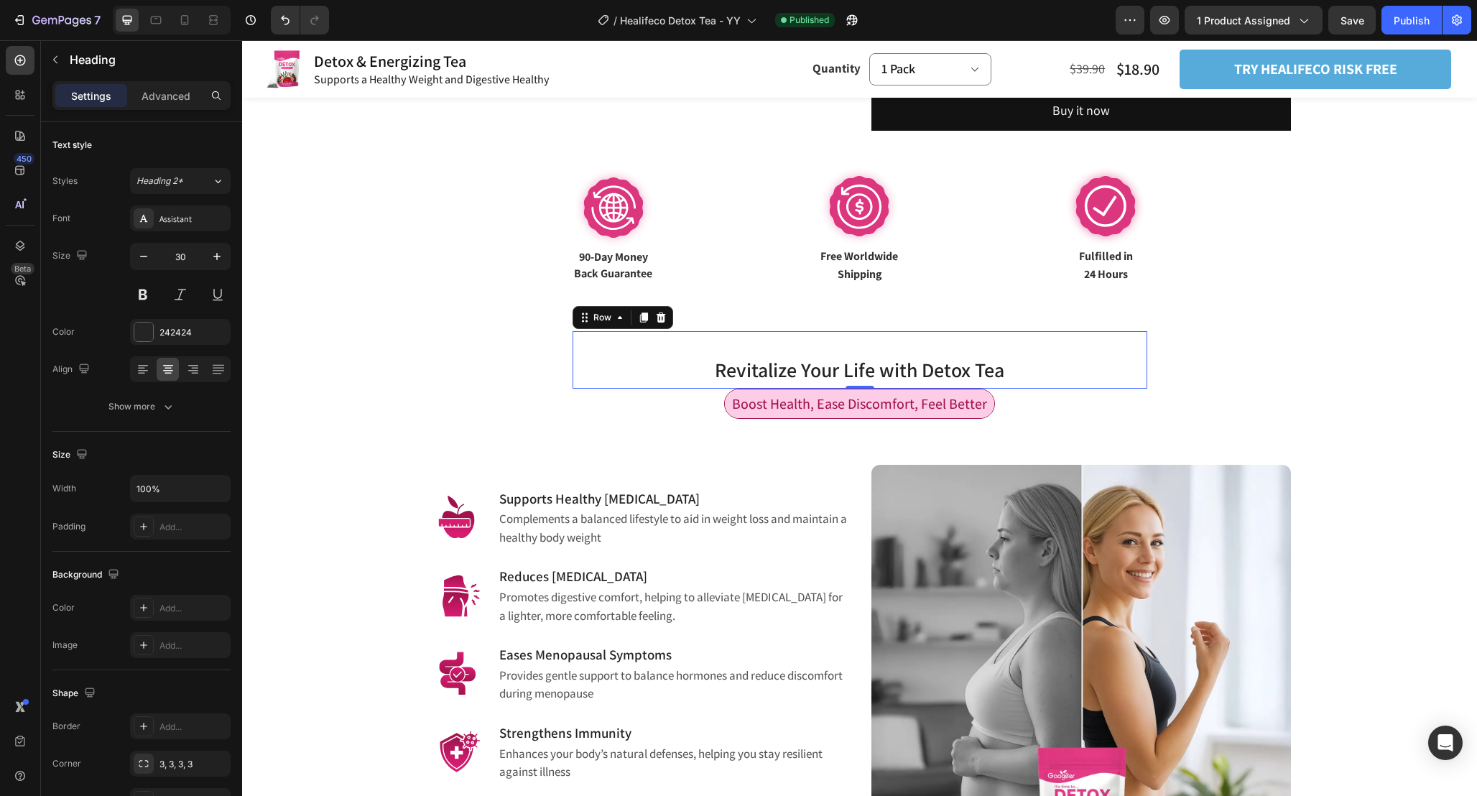
click at [1083, 331] on div "Revitalize Your Life with Detox Tea Heading Row 0" at bounding box center [860, 359] width 575 height 57
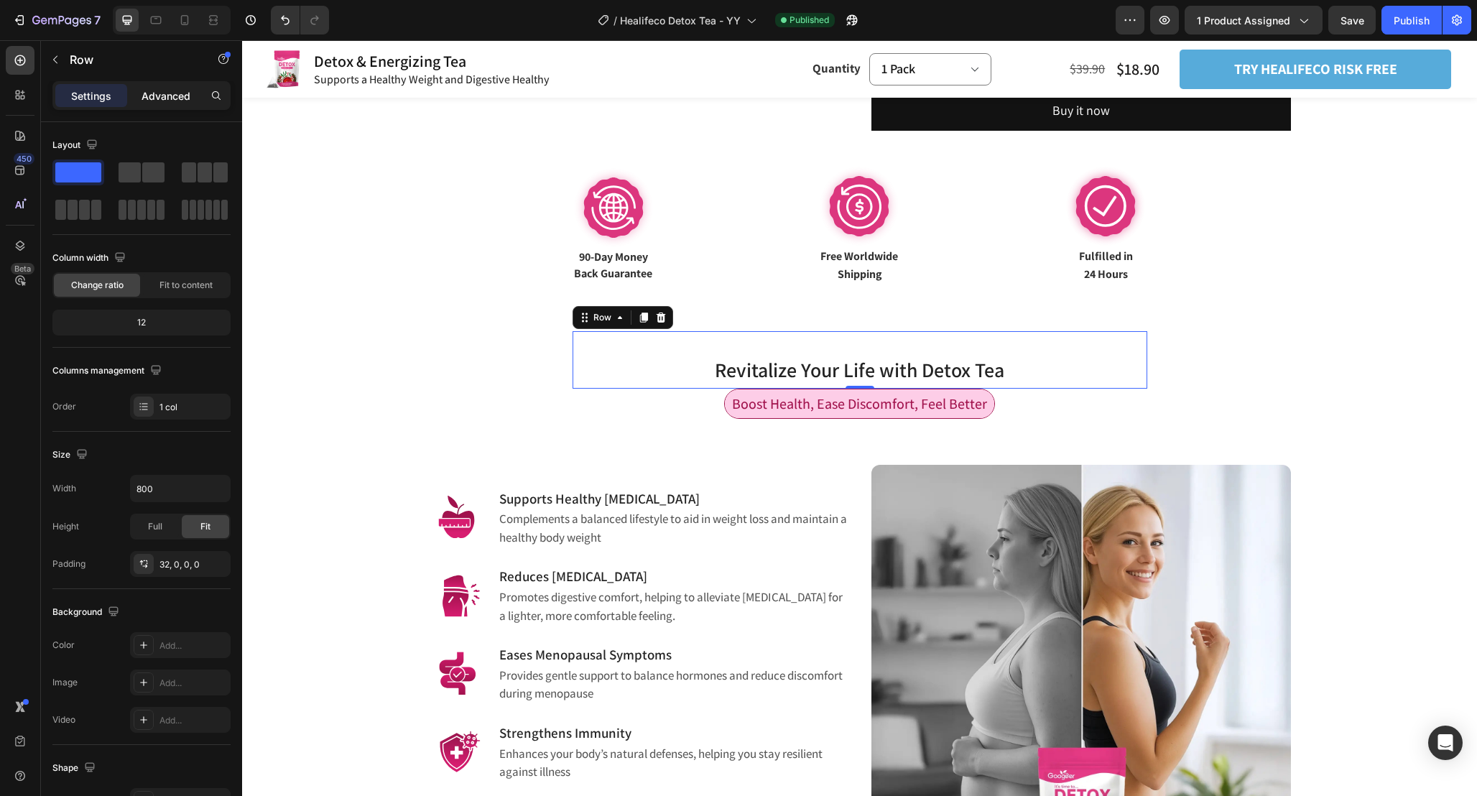
click at [172, 93] on p "Advanced" at bounding box center [166, 95] width 49 height 15
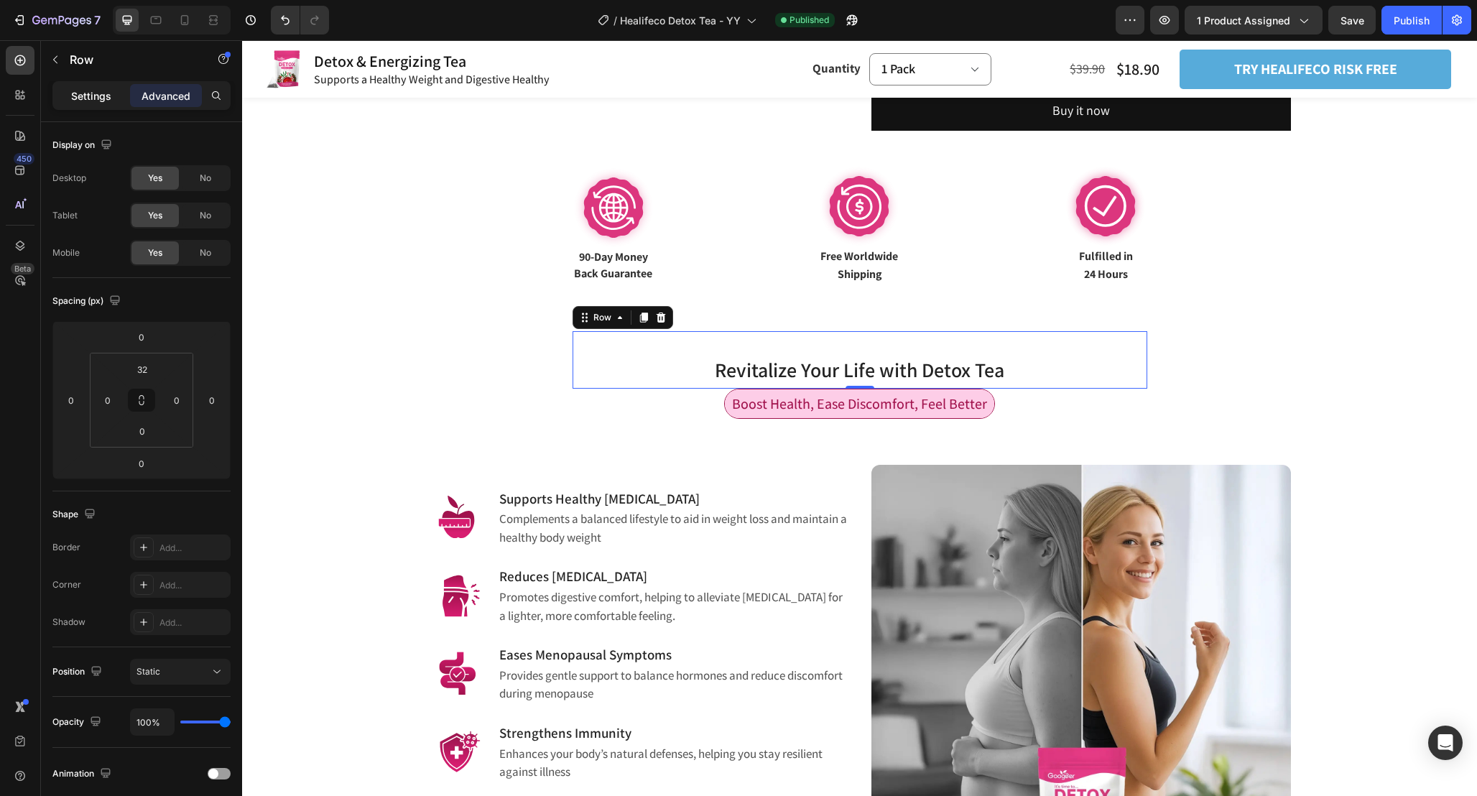
click at [96, 98] on p "Settings" at bounding box center [91, 95] width 40 height 15
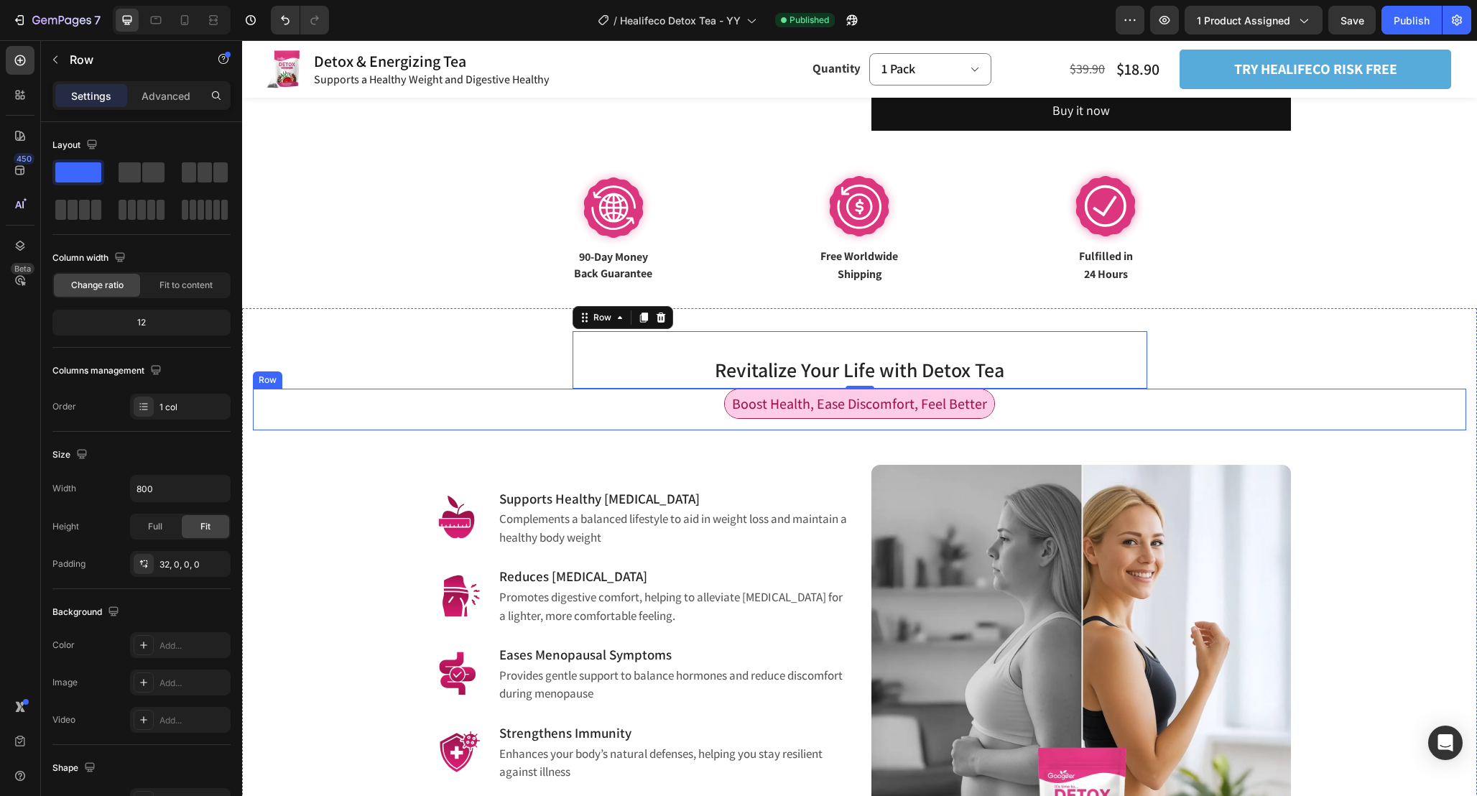
click at [1137, 416] on div "Boost Health, Ease Discomfort, Feel Better Text Block Row" at bounding box center [859, 410] width 1213 height 42
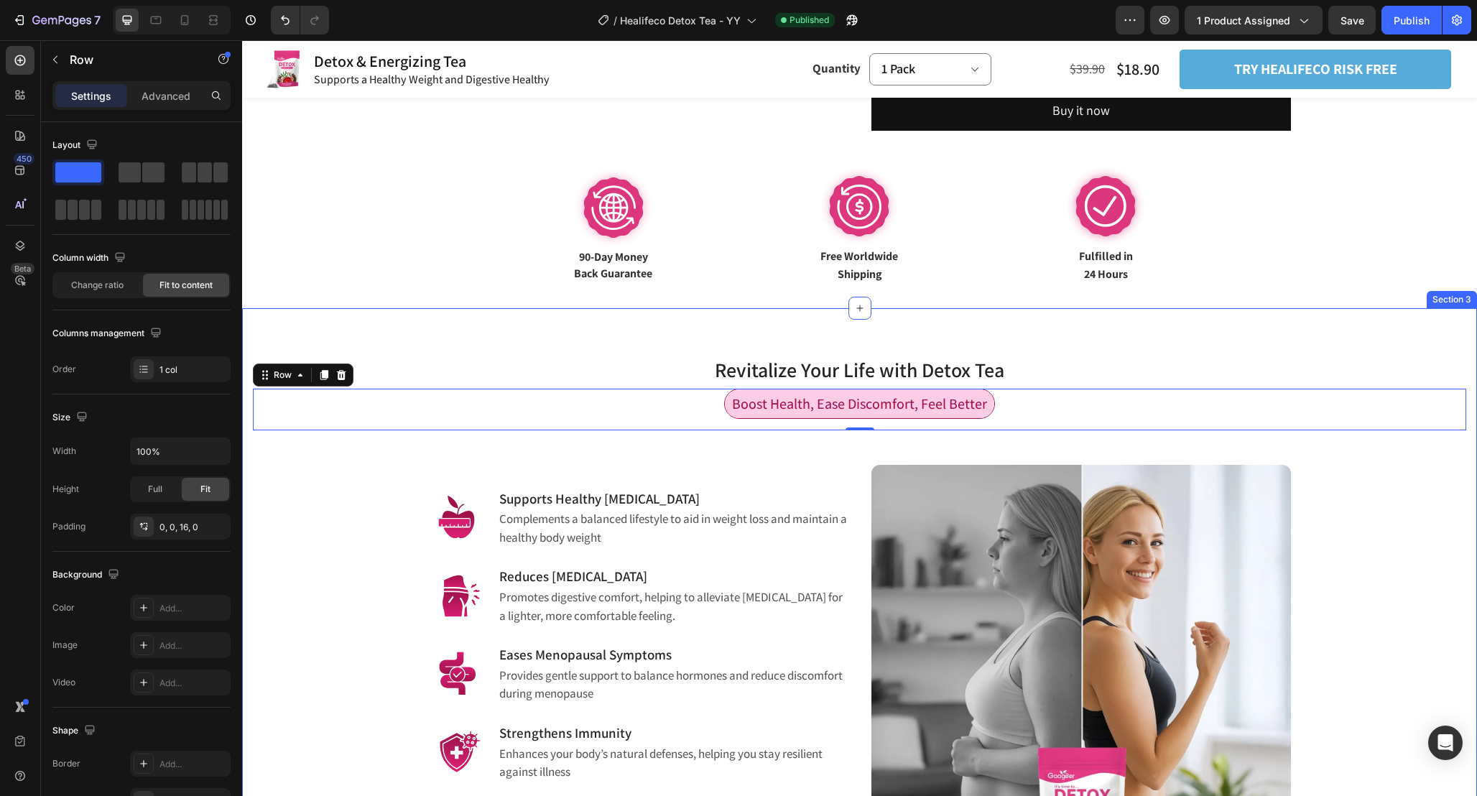
click at [1175, 352] on div "Revitalize Your Life with Detox Tea Heading Row Boost Health, Ease Discomfort, …" at bounding box center [859, 607] width 1213 height 553
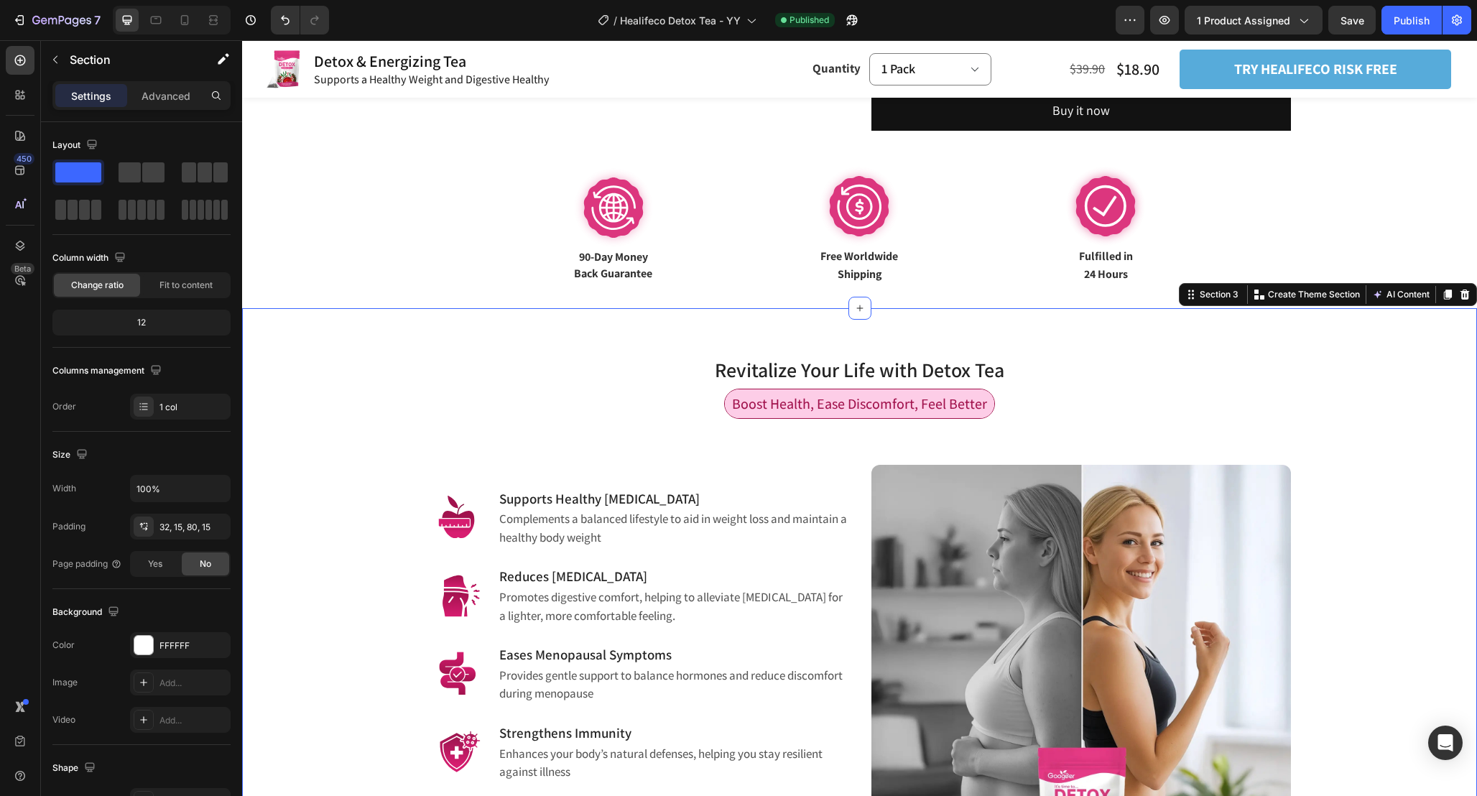
click at [1066, 361] on h2 "Revitalize Your Life with Detox Tea" at bounding box center [860, 369] width 575 height 31
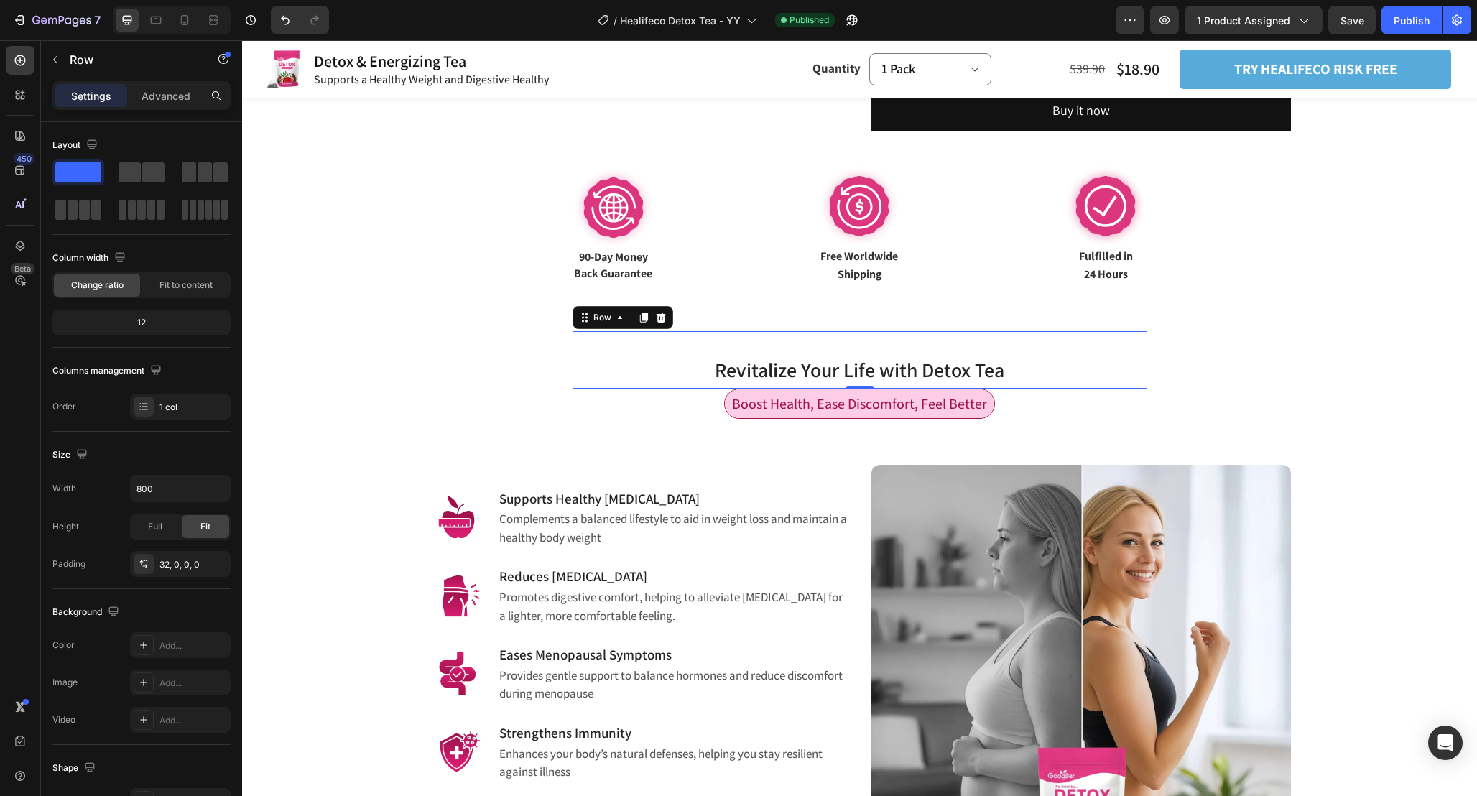
click at [759, 343] on div "Revitalize Your Life with Detox Tea Heading Row 0" at bounding box center [860, 359] width 575 height 57
click at [159, 98] on p "Advanced" at bounding box center [166, 95] width 49 height 15
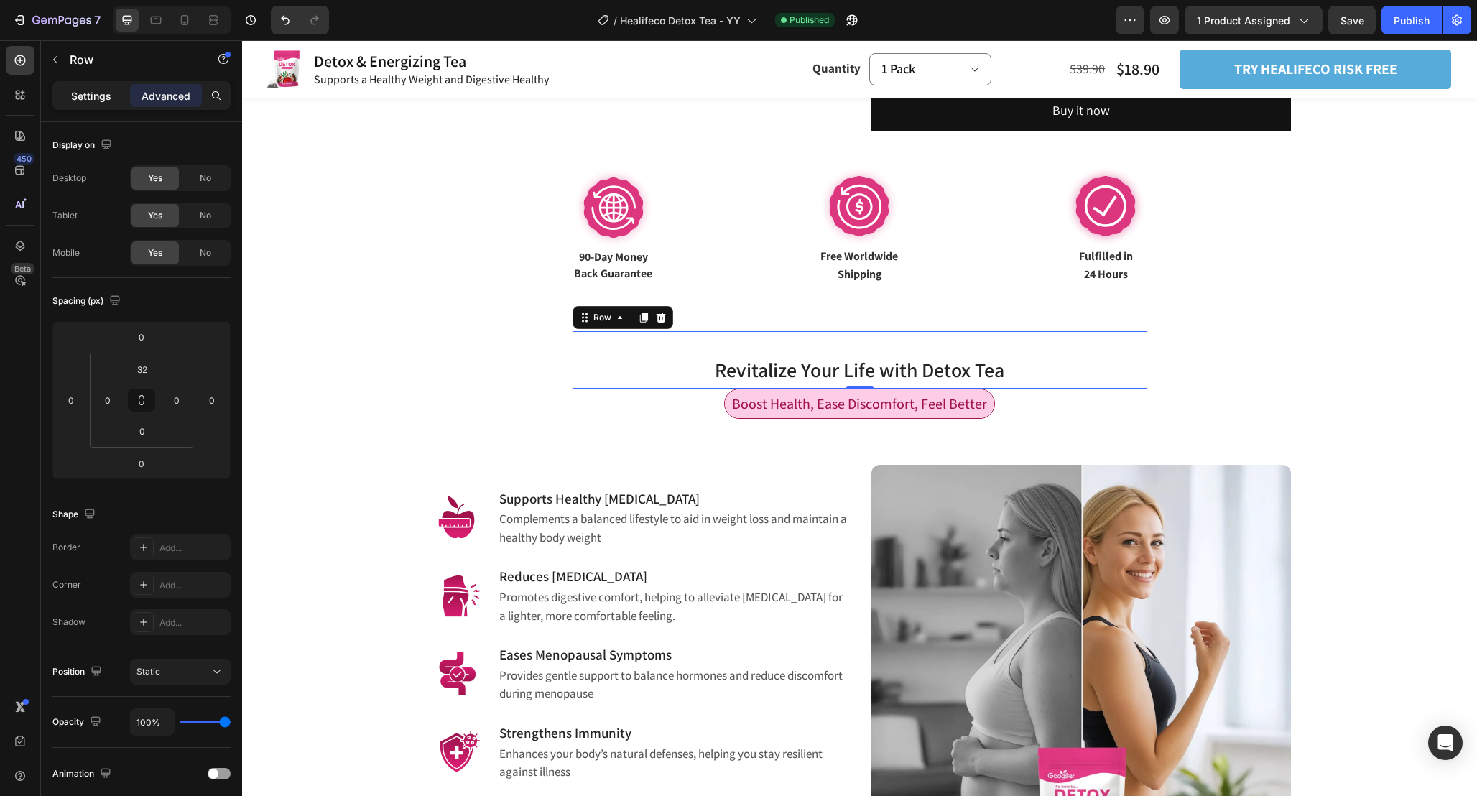
click at [71, 90] on p "Settings" at bounding box center [91, 95] width 40 height 15
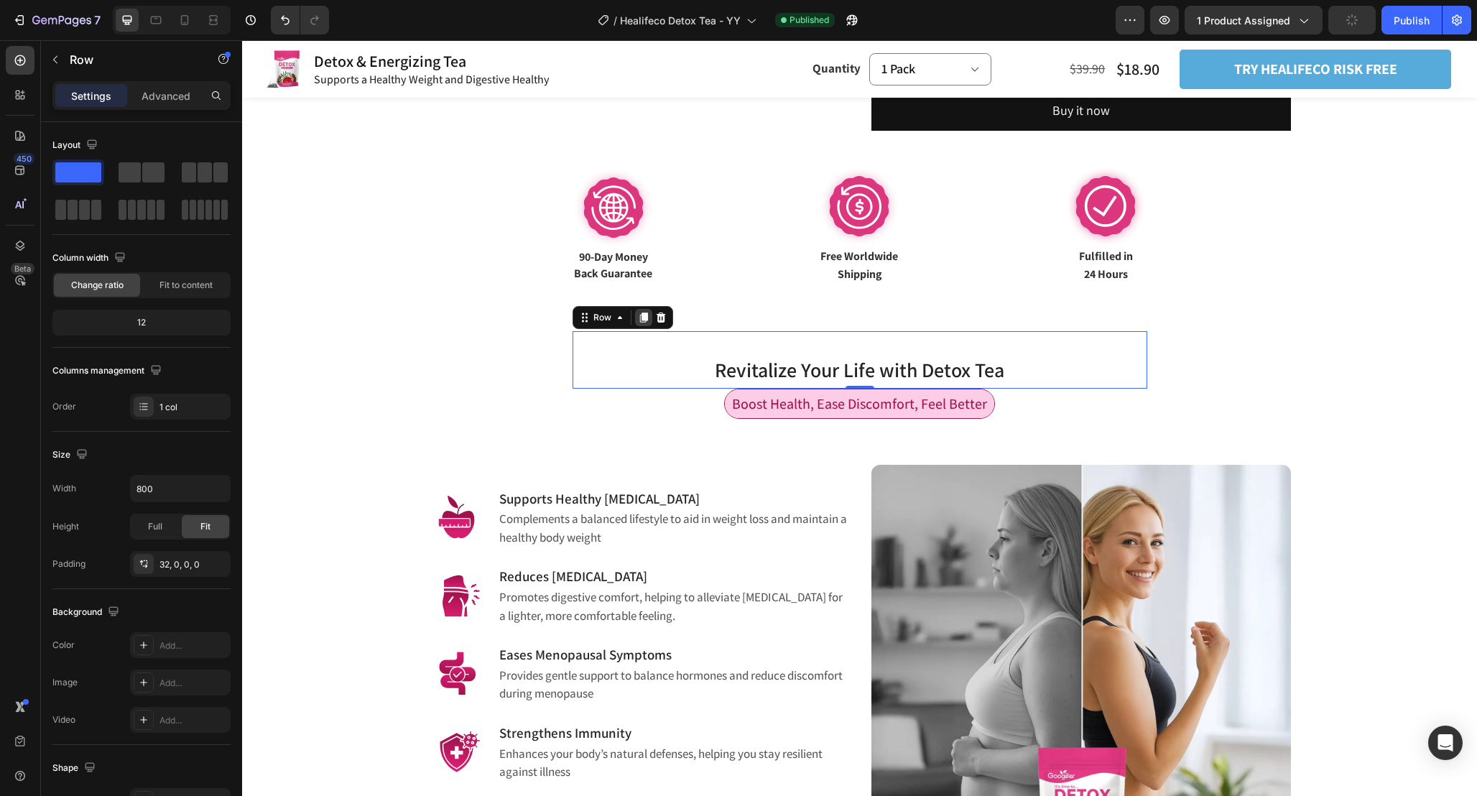
click at [643, 312] on icon at bounding box center [643, 317] width 11 height 11
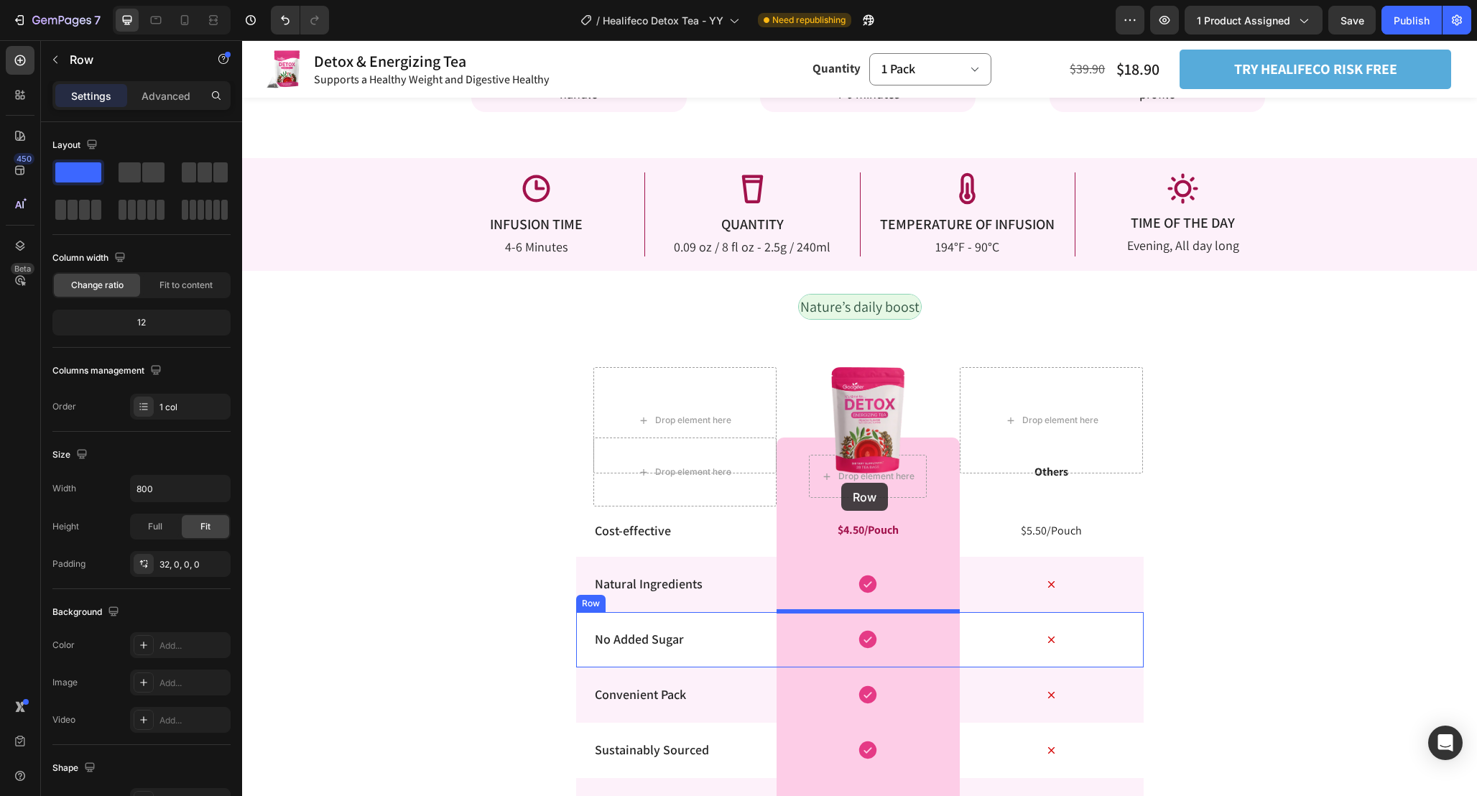
scroll to position [2803, 0]
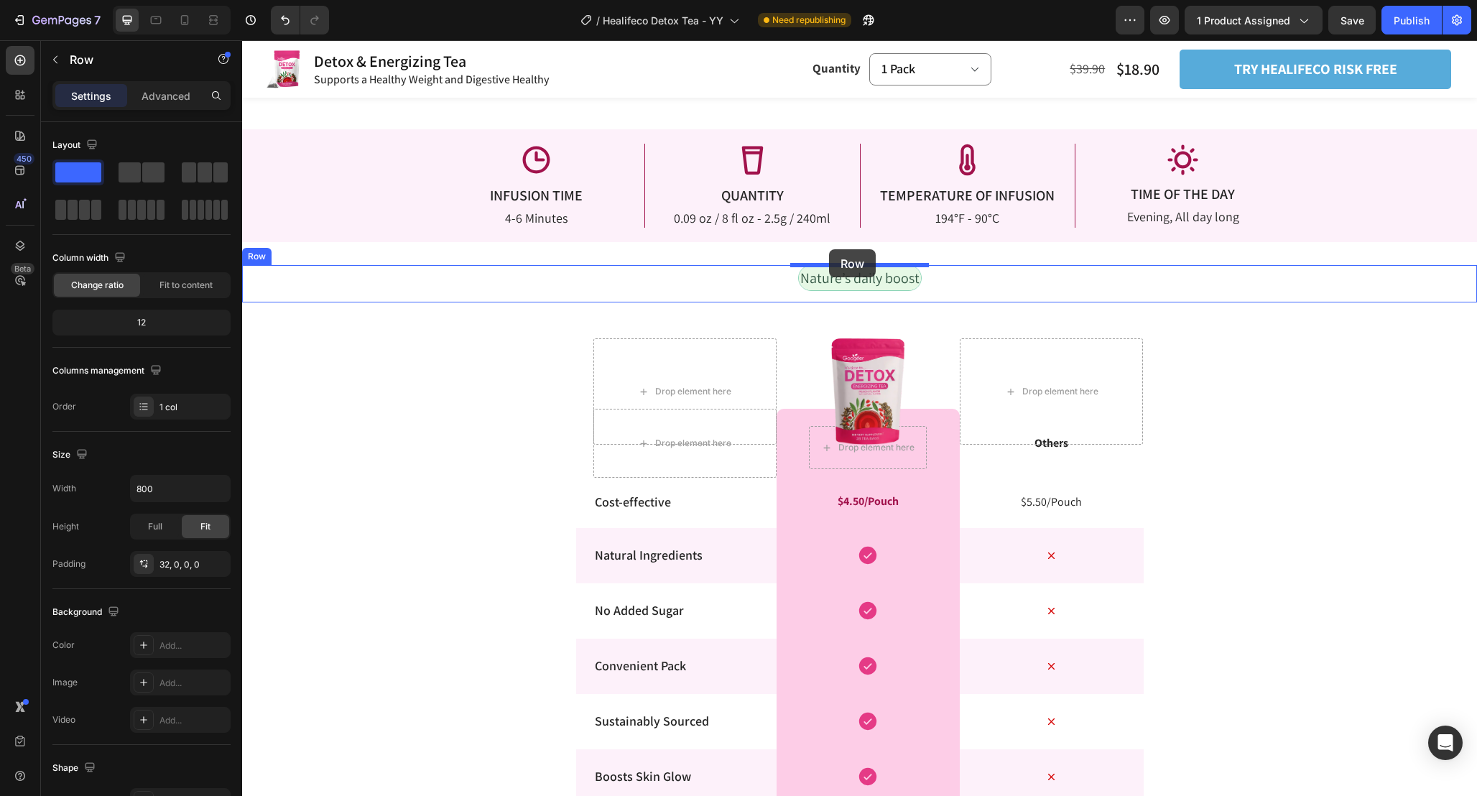
drag, startPoint x: 585, startPoint y: 381, endPoint x: 829, endPoint y: 249, distance: 277.4
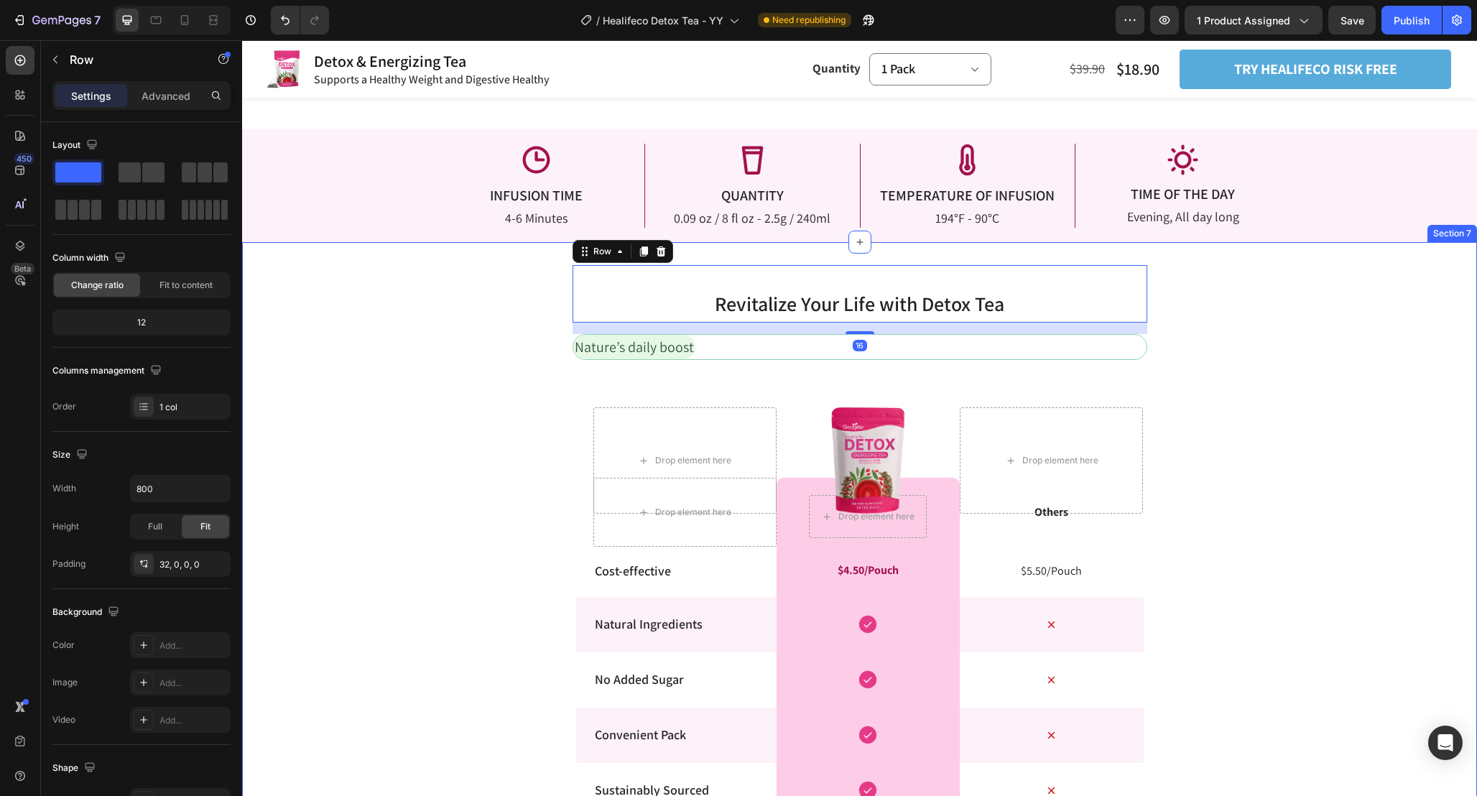
click at [1195, 380] on div "Revitalize Your Life with Detox Tea Heading Row 16 Nature’s daily boost Text Bl…" at bounding box center [859, 646] width 1235 height 762
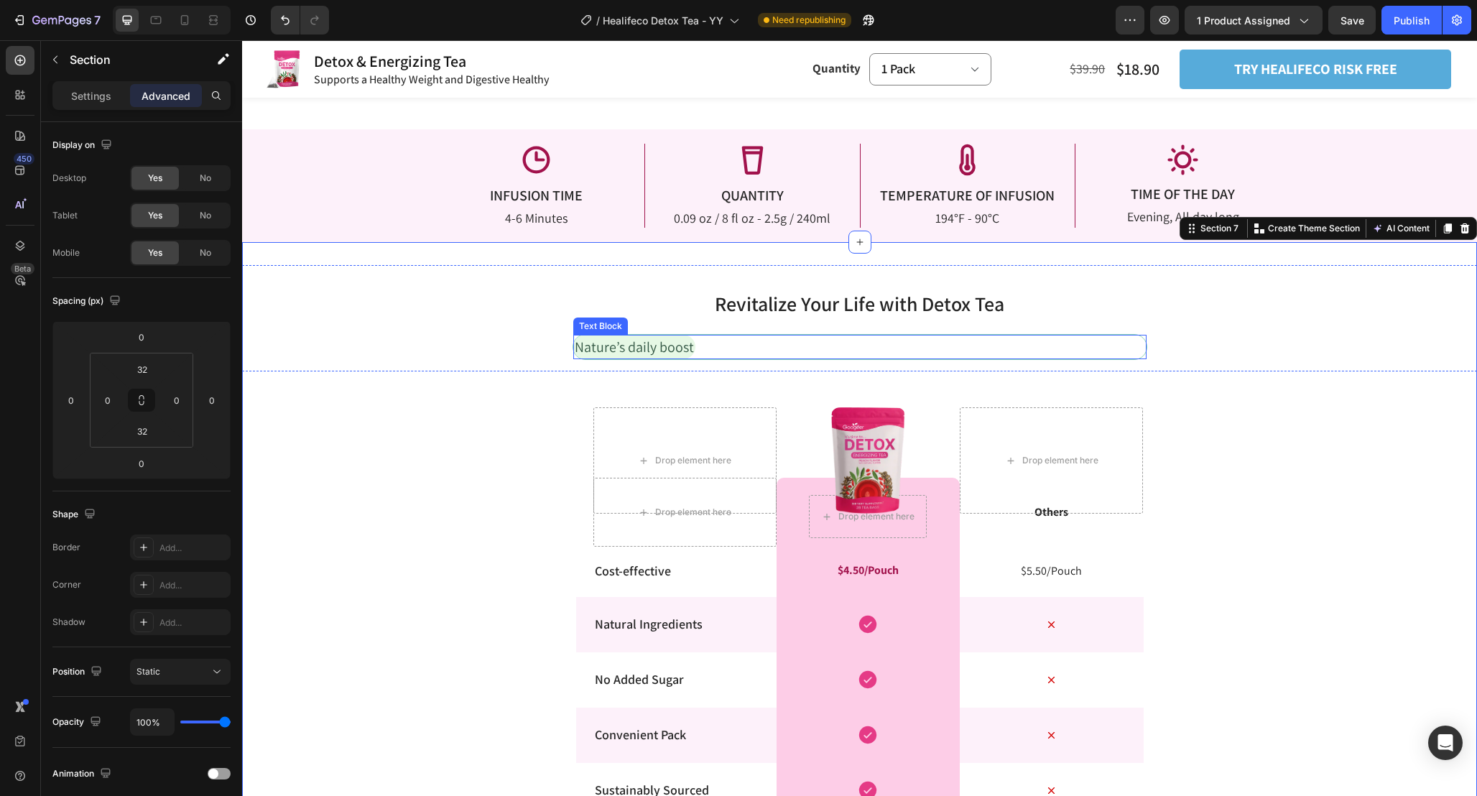
click at [1119, 337] on div "Nature’s daily boost" at bounding box center [859, 347] width 573 height 24
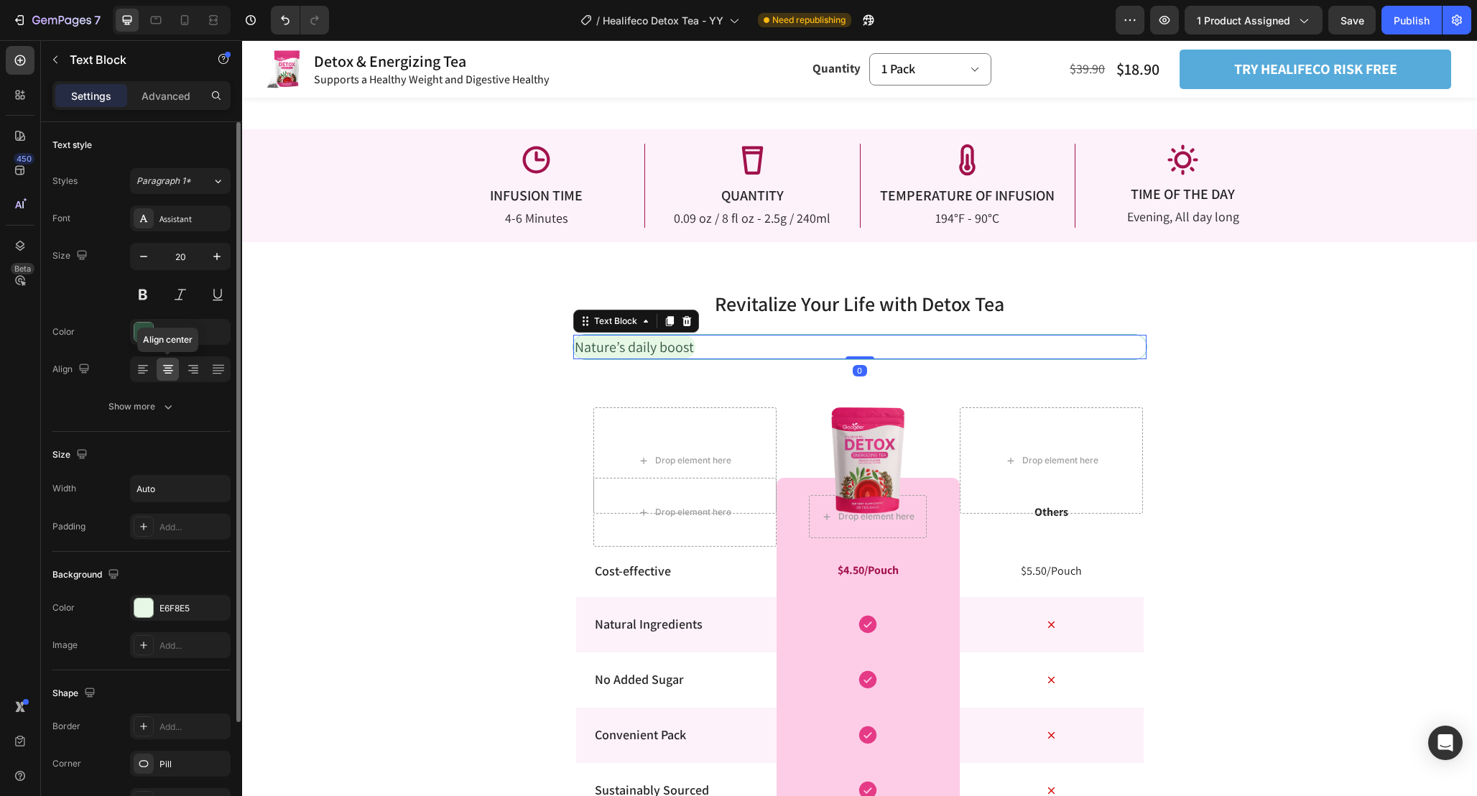
click at [167, 367] on icon at bounding box center [168, 369] width 14 height 14
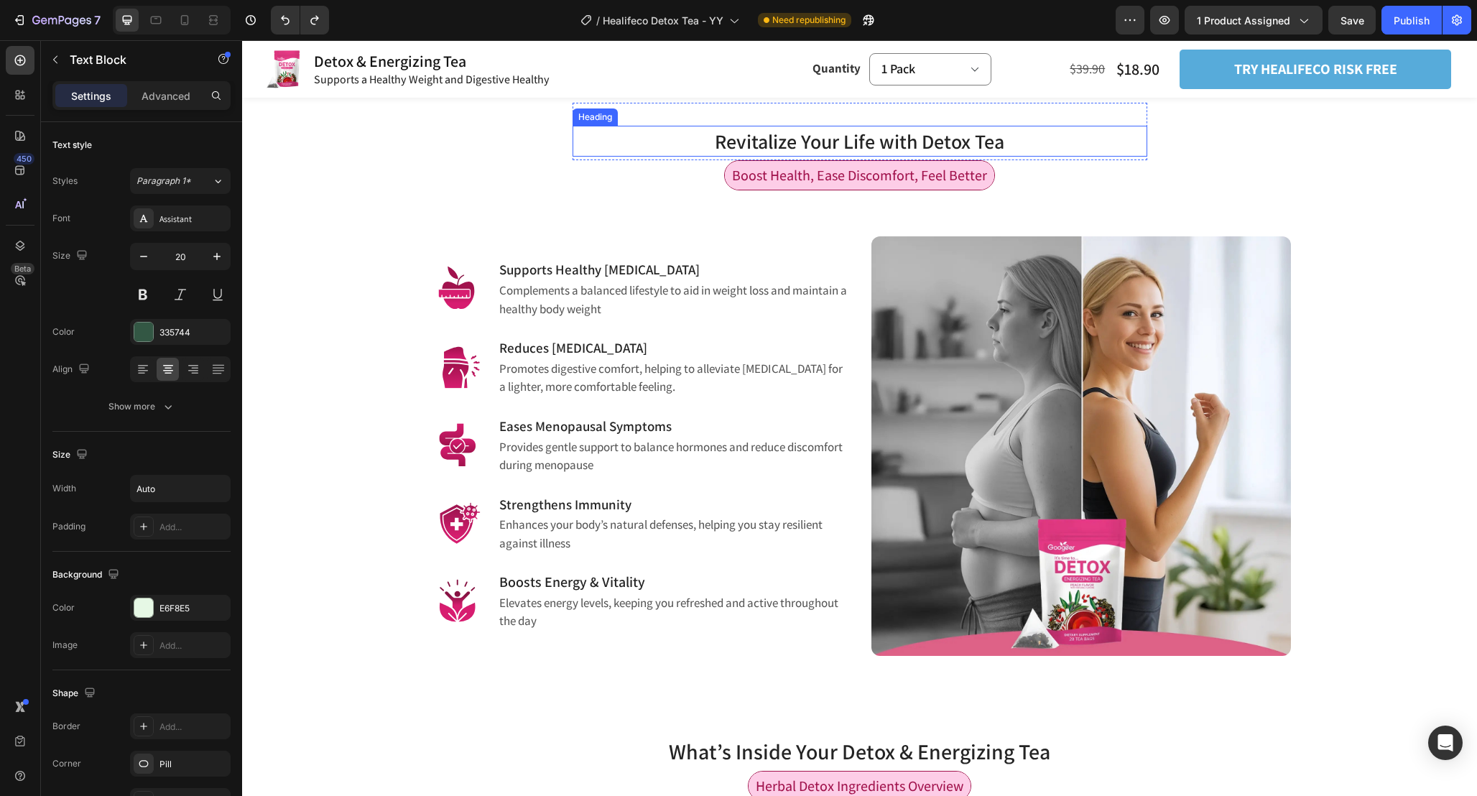
scroll to position [881, 0]
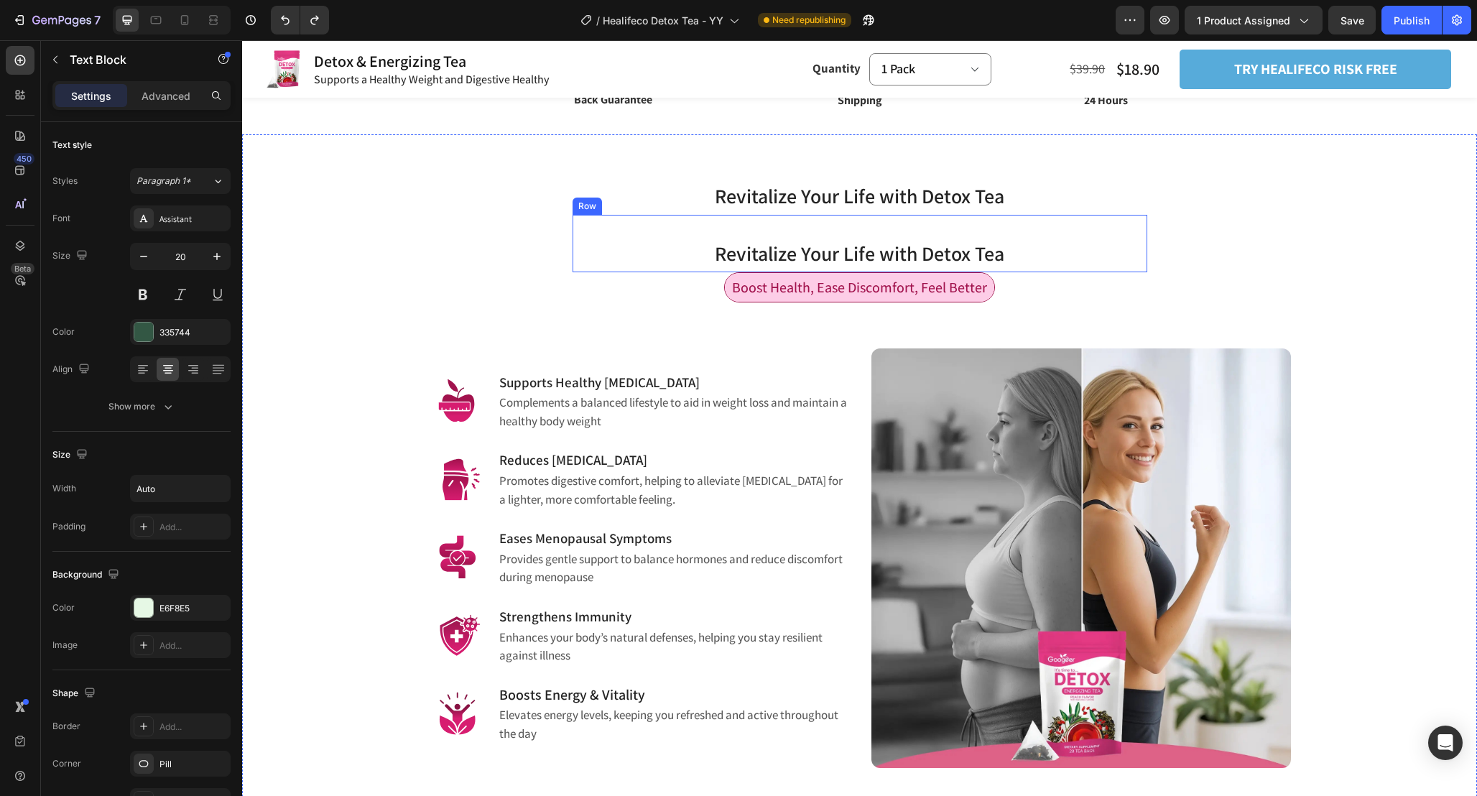
click at [1067, 228] on div "Revitalize Your Life with Detox Tea Heading Row" at bounding box center [860, 243] width 575 height 57
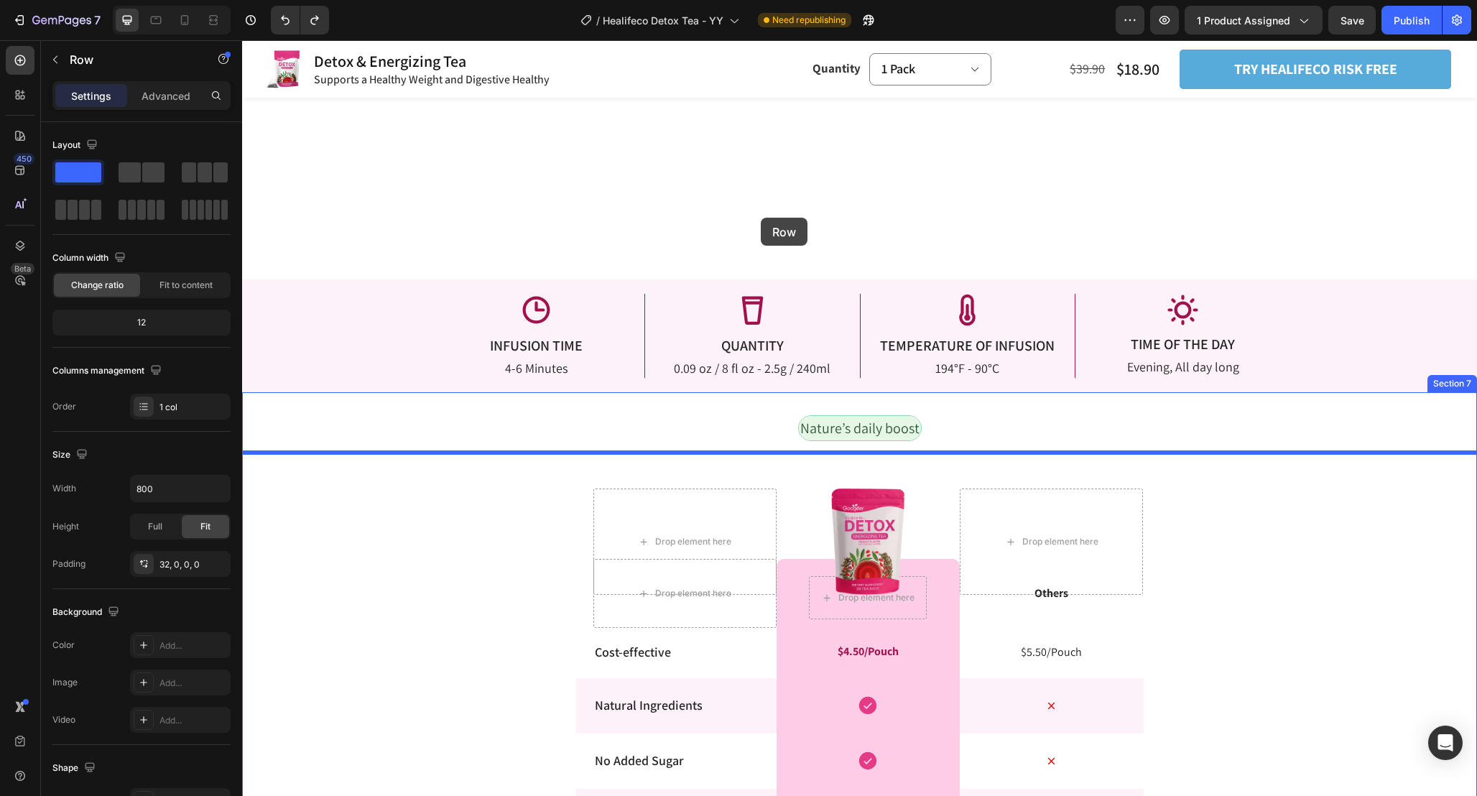
scroll to position [2629, 0]
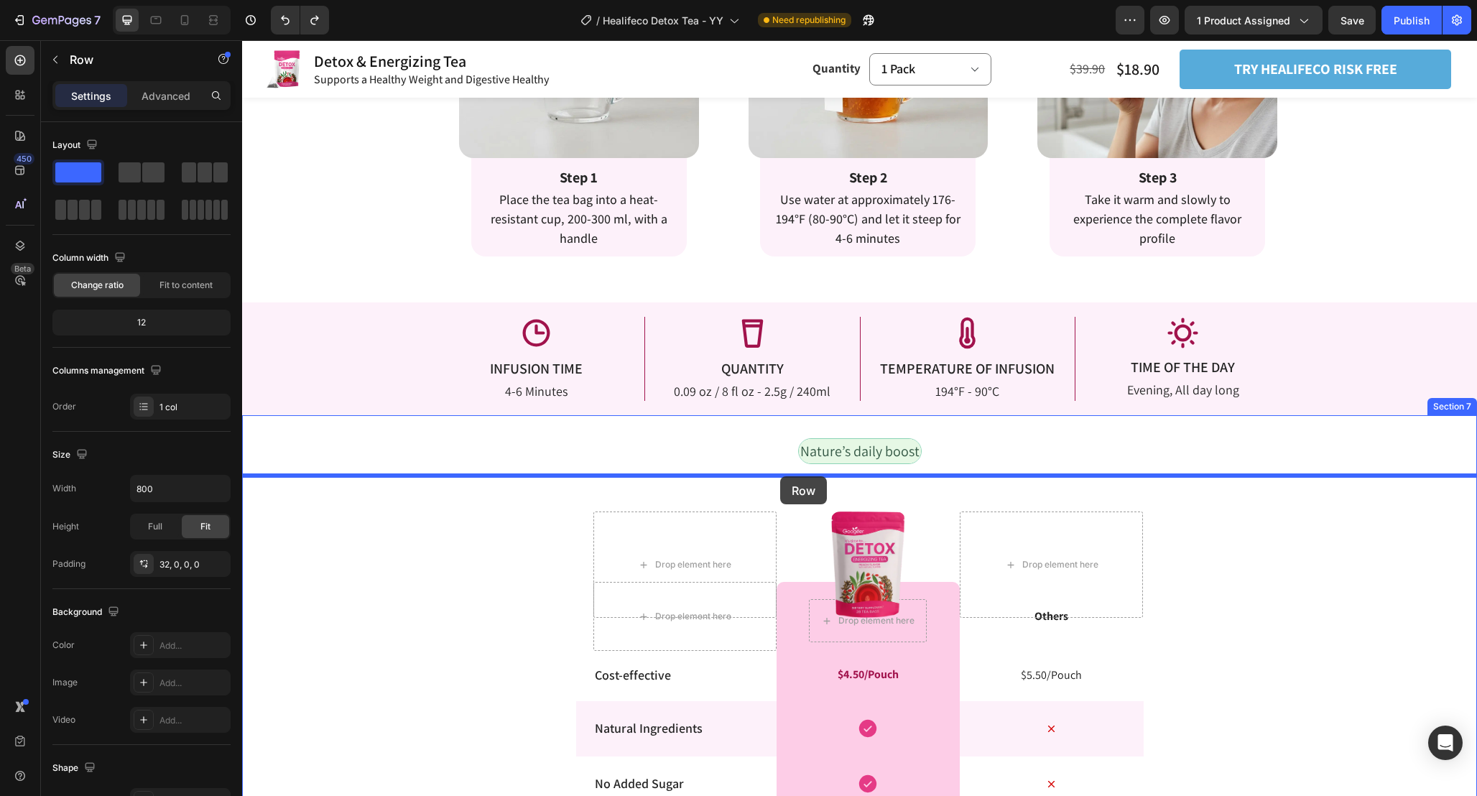
drag, startPoint x: 584, startPoint y: 199, endPoint x: 781, endPoint y: 477, distance: 340.7
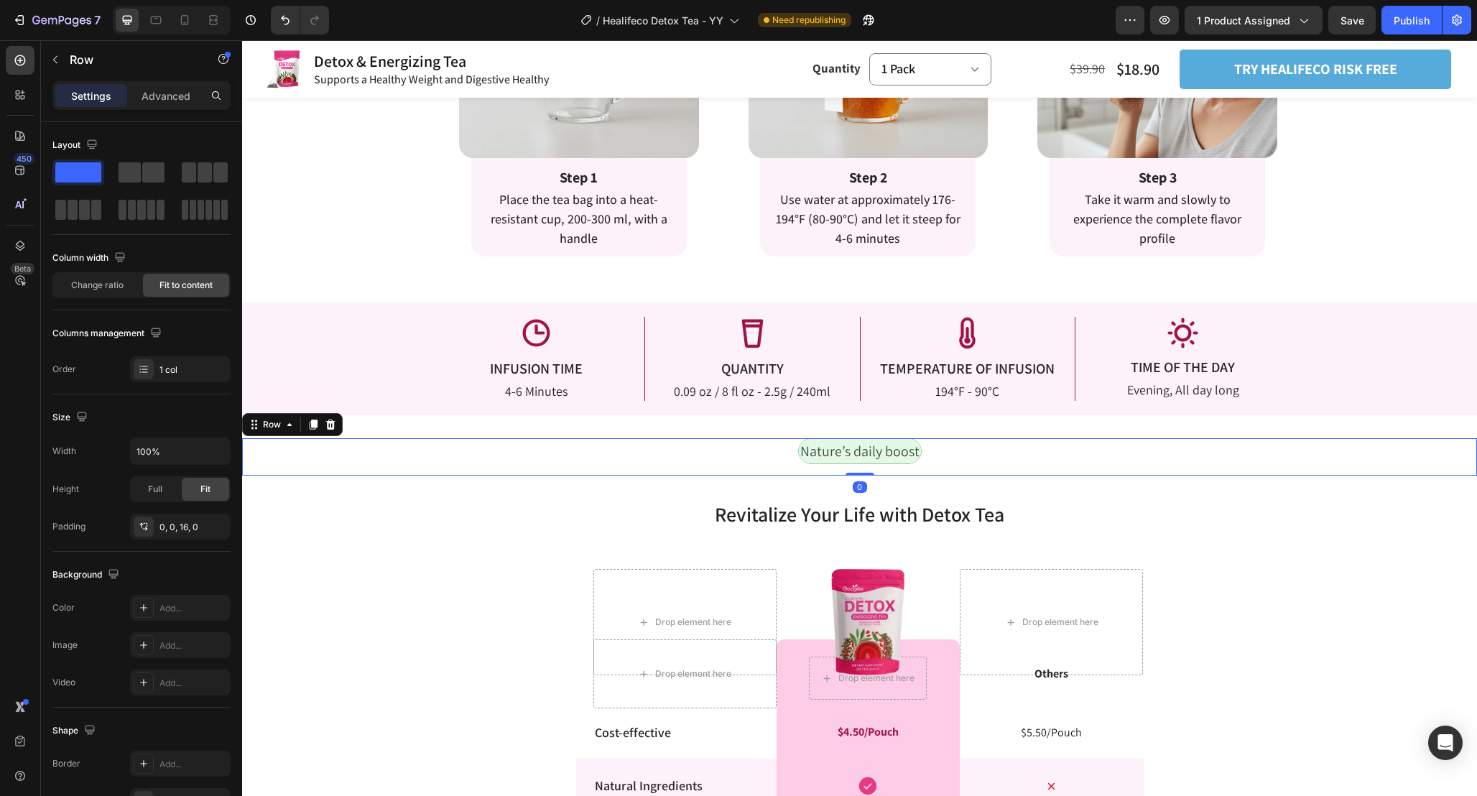
click at [1040, 438] on div "Nature’s daily boost Text Block Row 0" at bounding box center [859, 456] width 1235 height 37
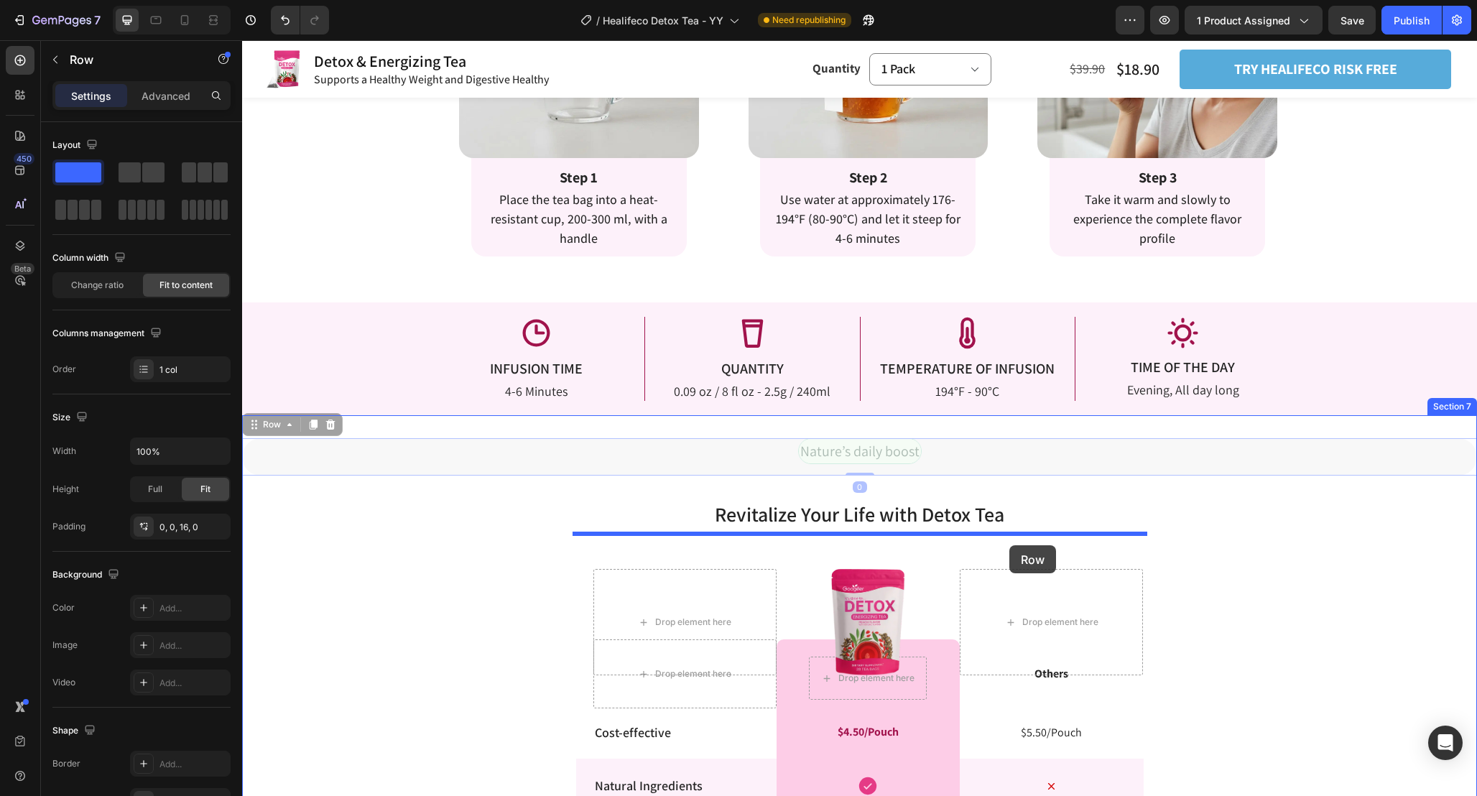
drag, startPoint x: 1027, startPoint y: 438, endPoint x: 1009, endPoint y: 545, distance: 109.2
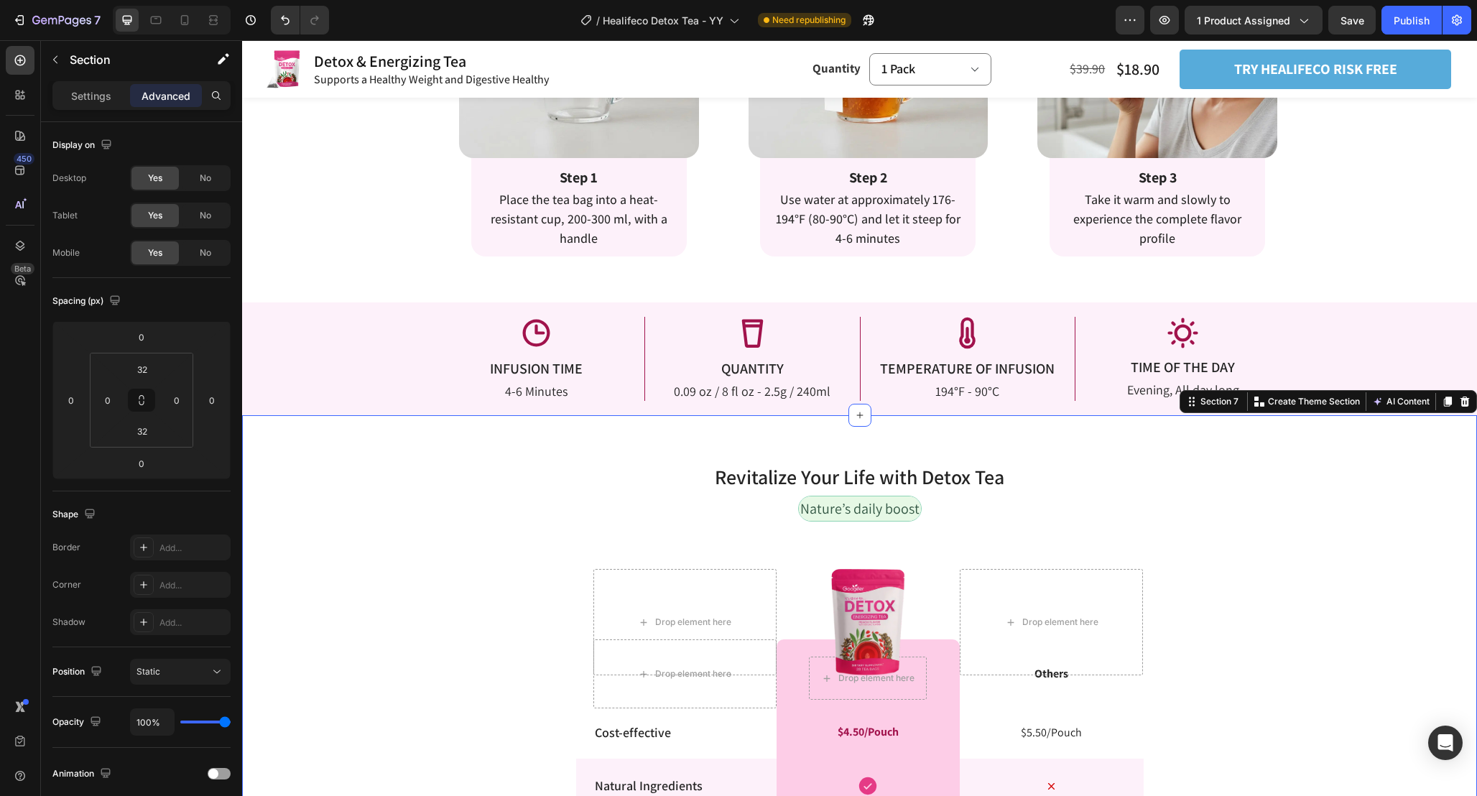
scroll to position [2793, 0]
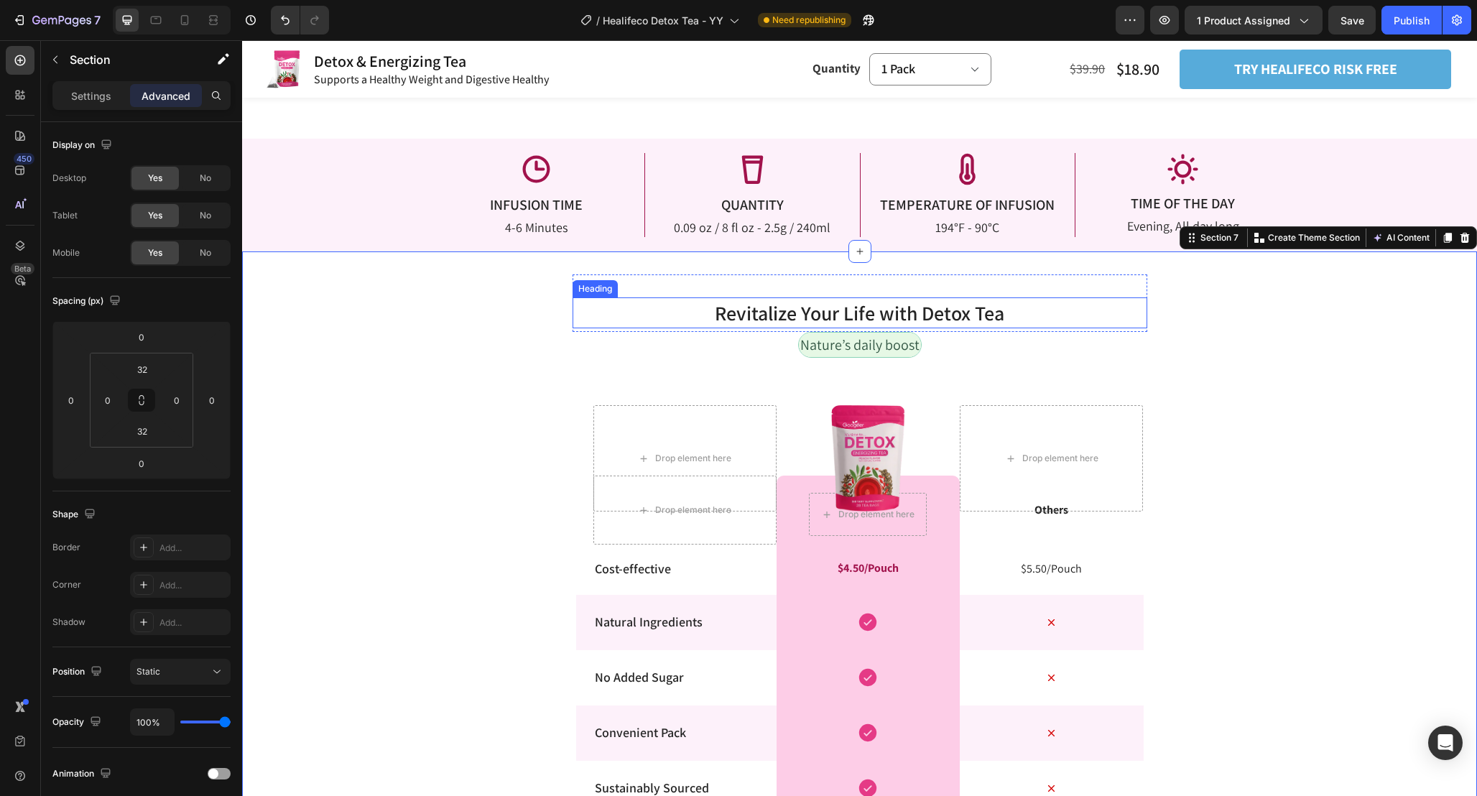
click at [1038, 320] on h2 "Revitalize Your Life with Detox Tea" at bounding box center [860, 312] width 575 height 31
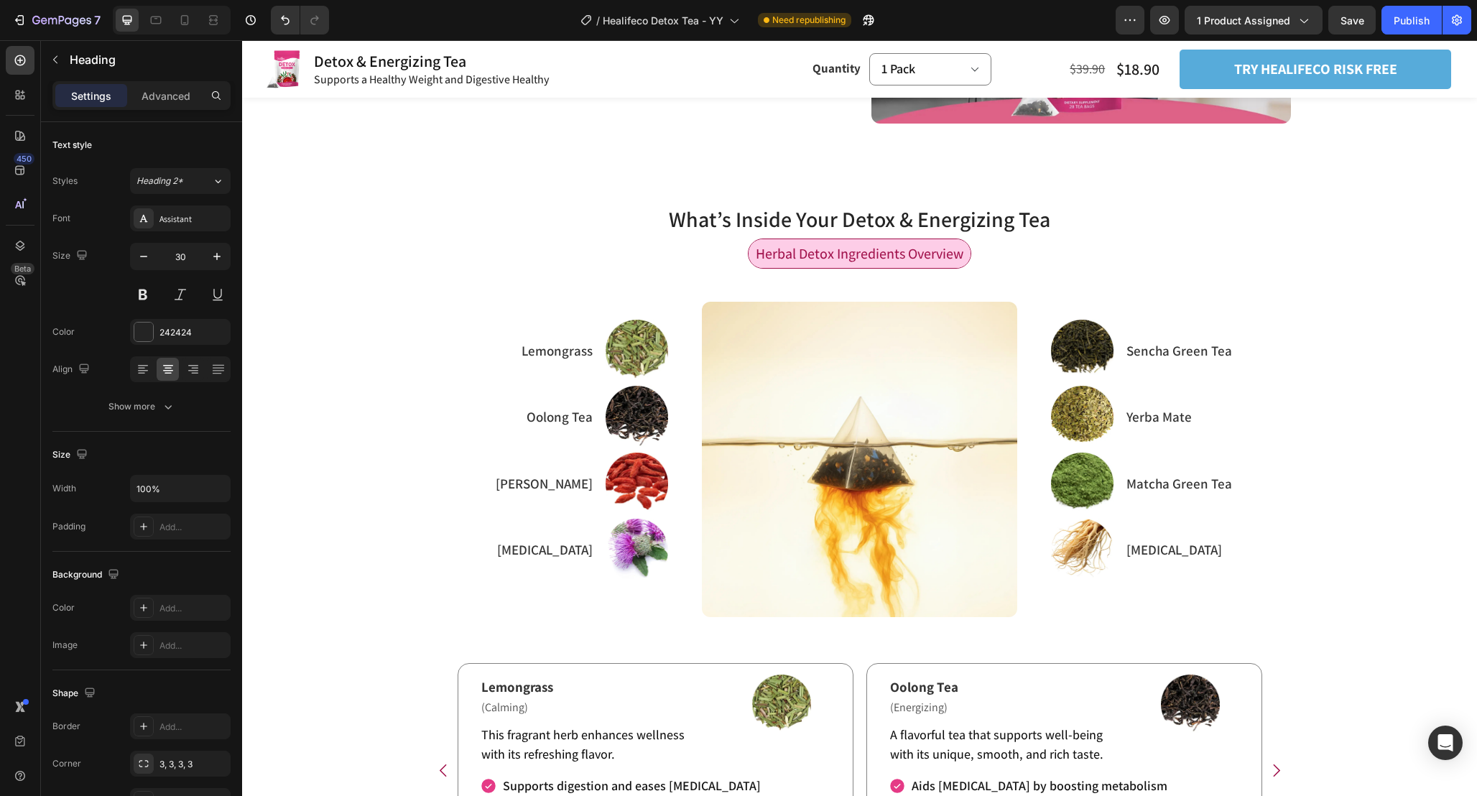
scroll to position [1465, 0]
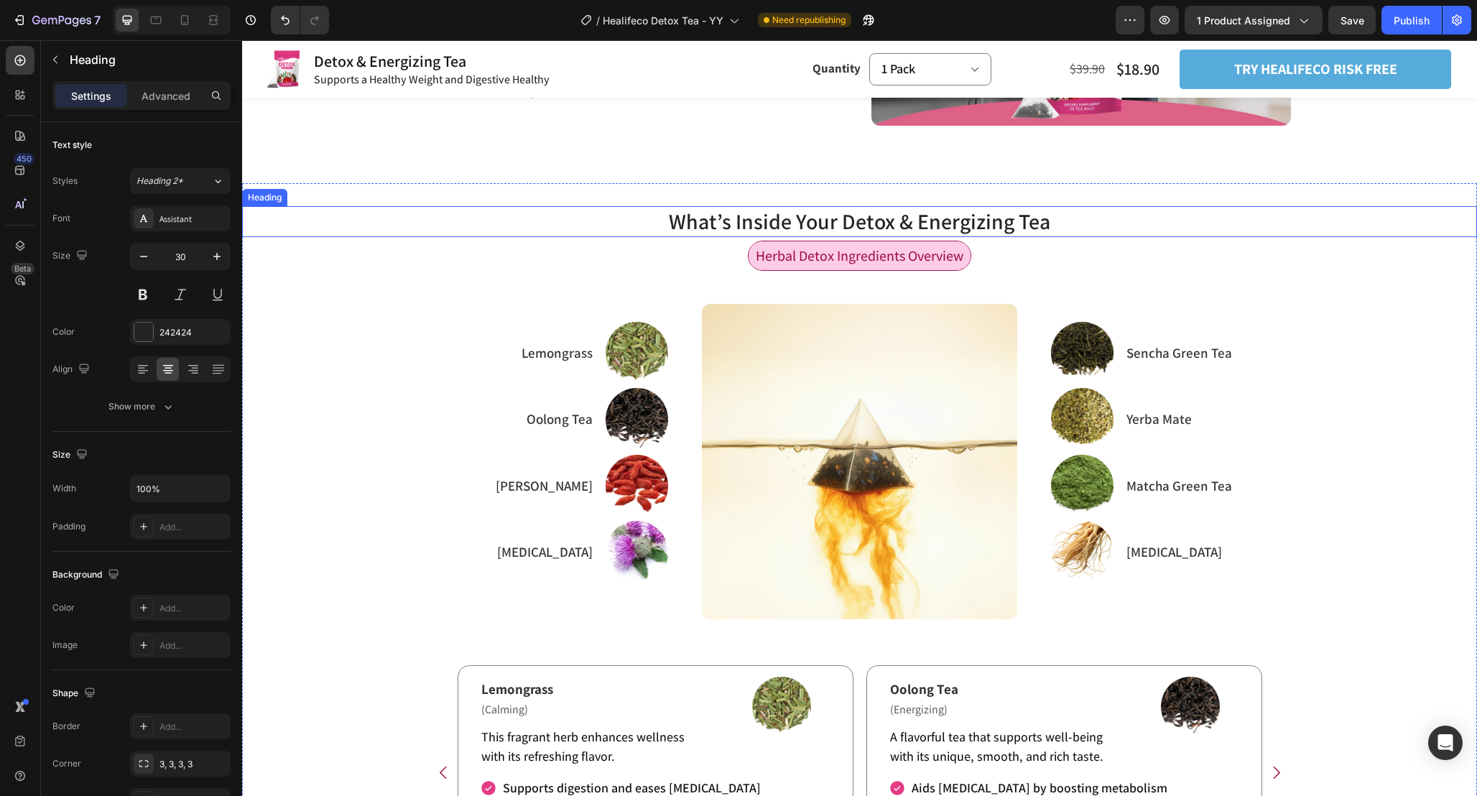
click at [1037, 225] on h2 "What’s Inside Your Detox & Energizing Tea" at bounding box center [859, 221] width 1235 height 31
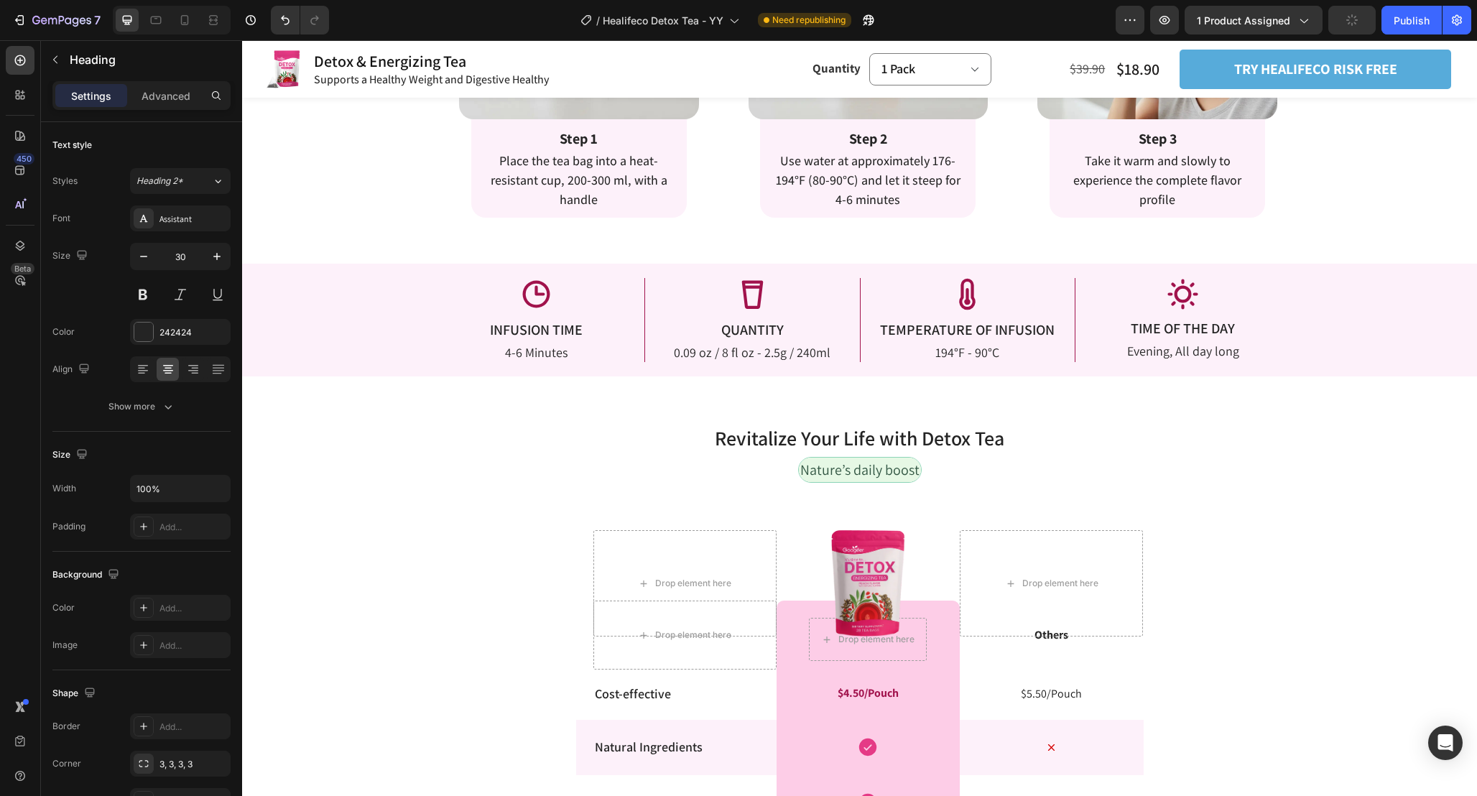
scroll to position [2614, 0]
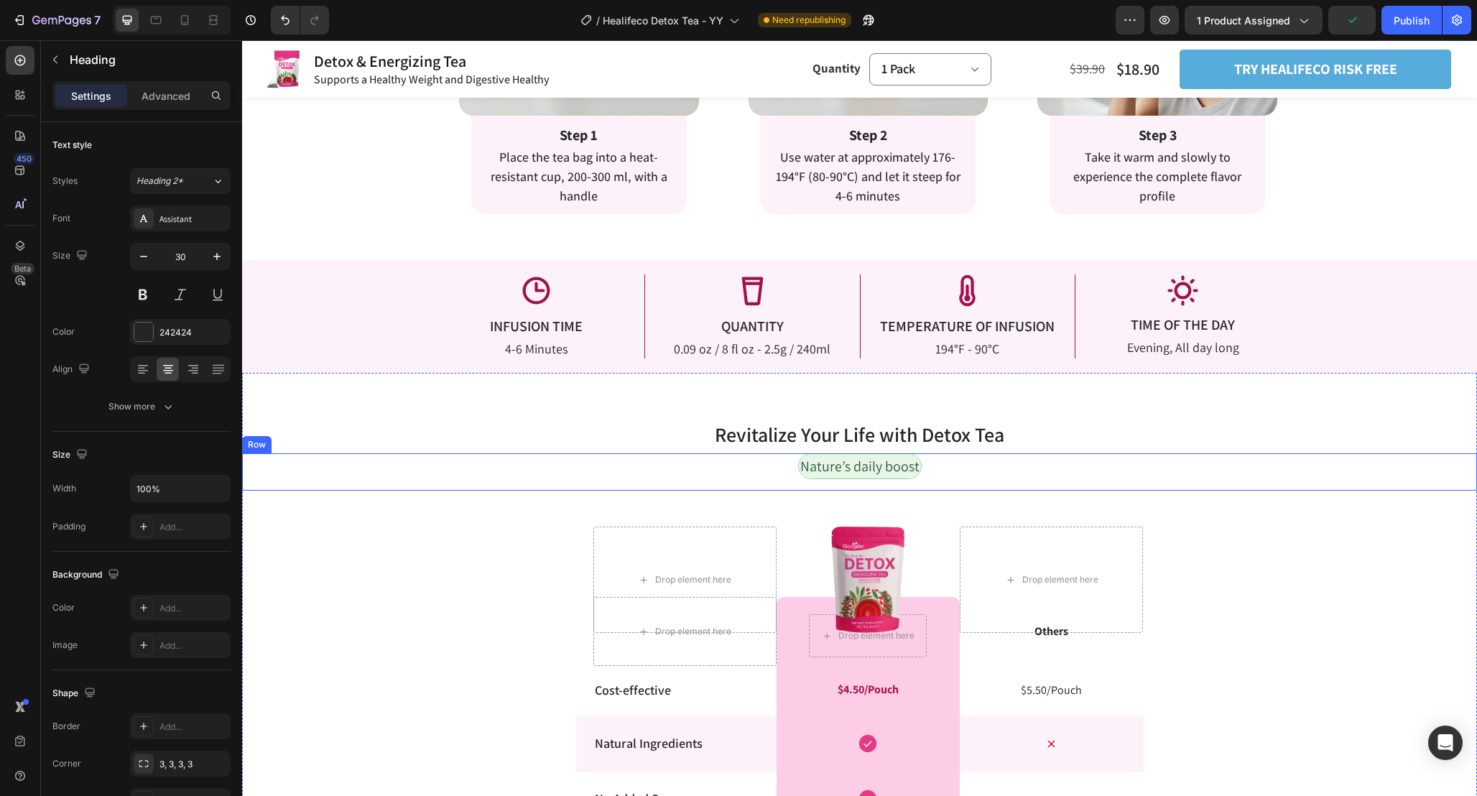
click at [984, 463] on div "Nature’s daily boost Text Block Row" at bounding box center [859, 471] width 1235 height 37
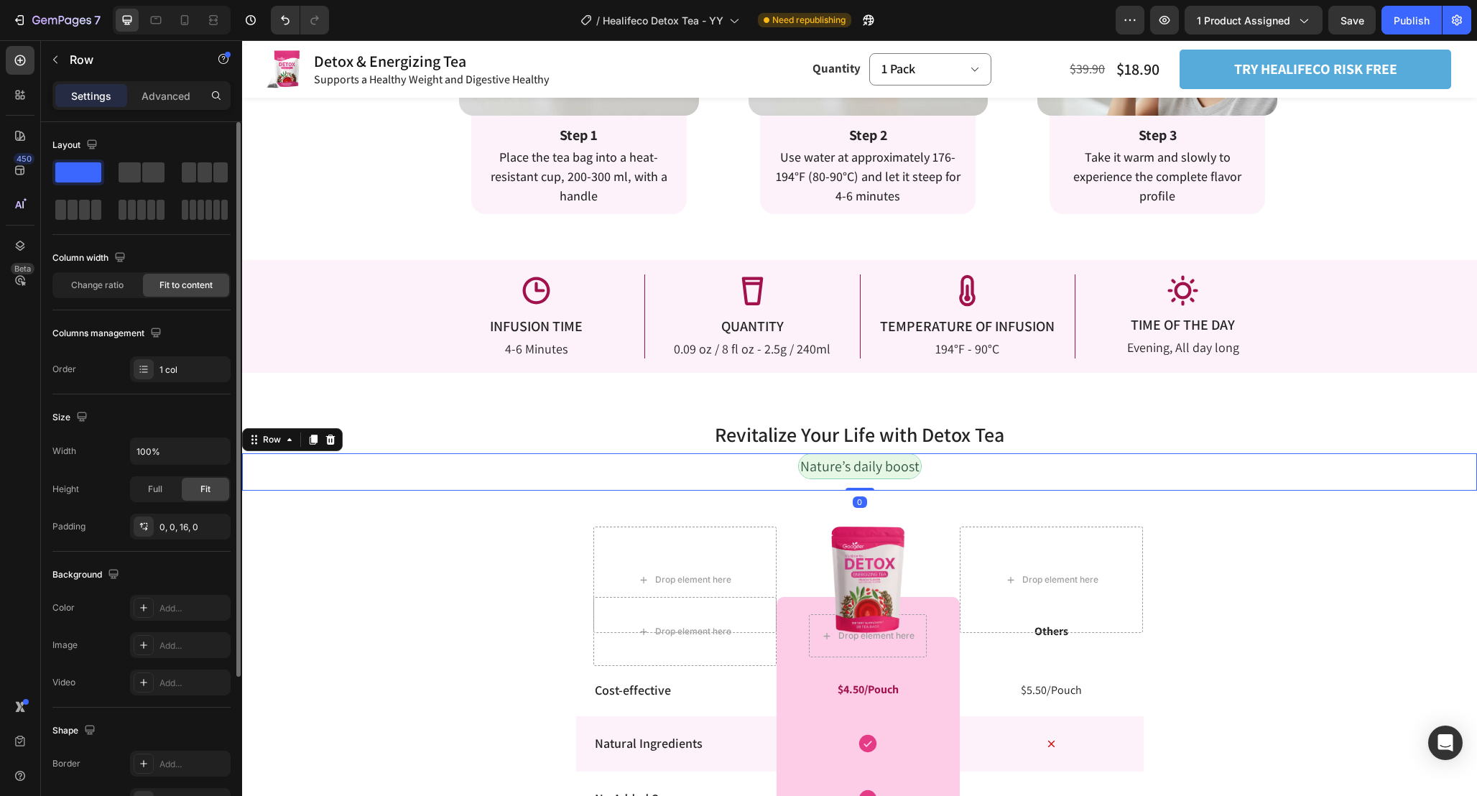
click at [177, 511] on div "Width 100% Height Full Fit Padding 0, 0, 16, 0" at bounding box center [141, 489] width 178 height 102
click at [181, 519] on div "0, 0, 16, 0" at bounding box center [180, 527] width 101 height 26
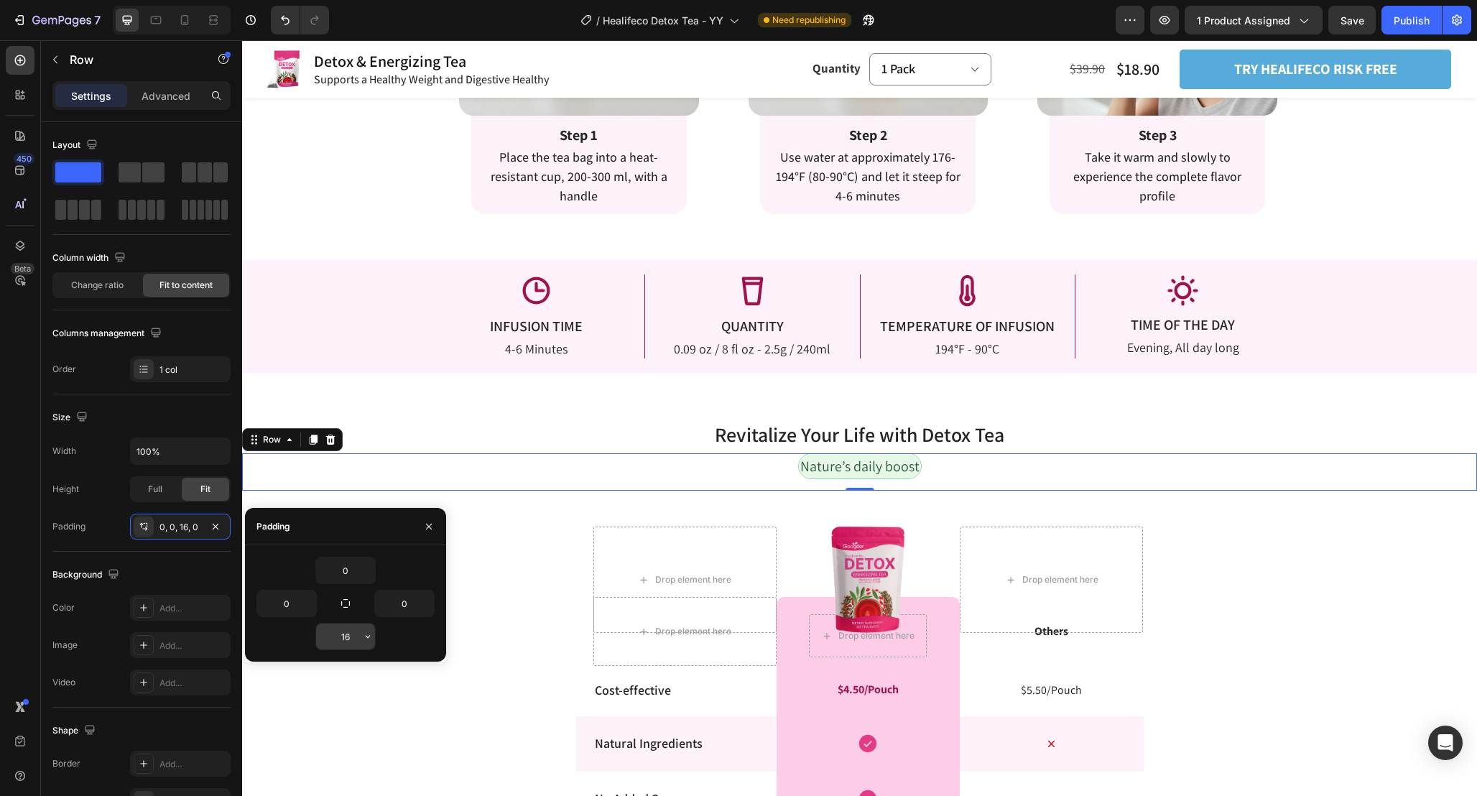
click at [364, 645] on button "button" at bounding box center [368, 637] width 14 height 26
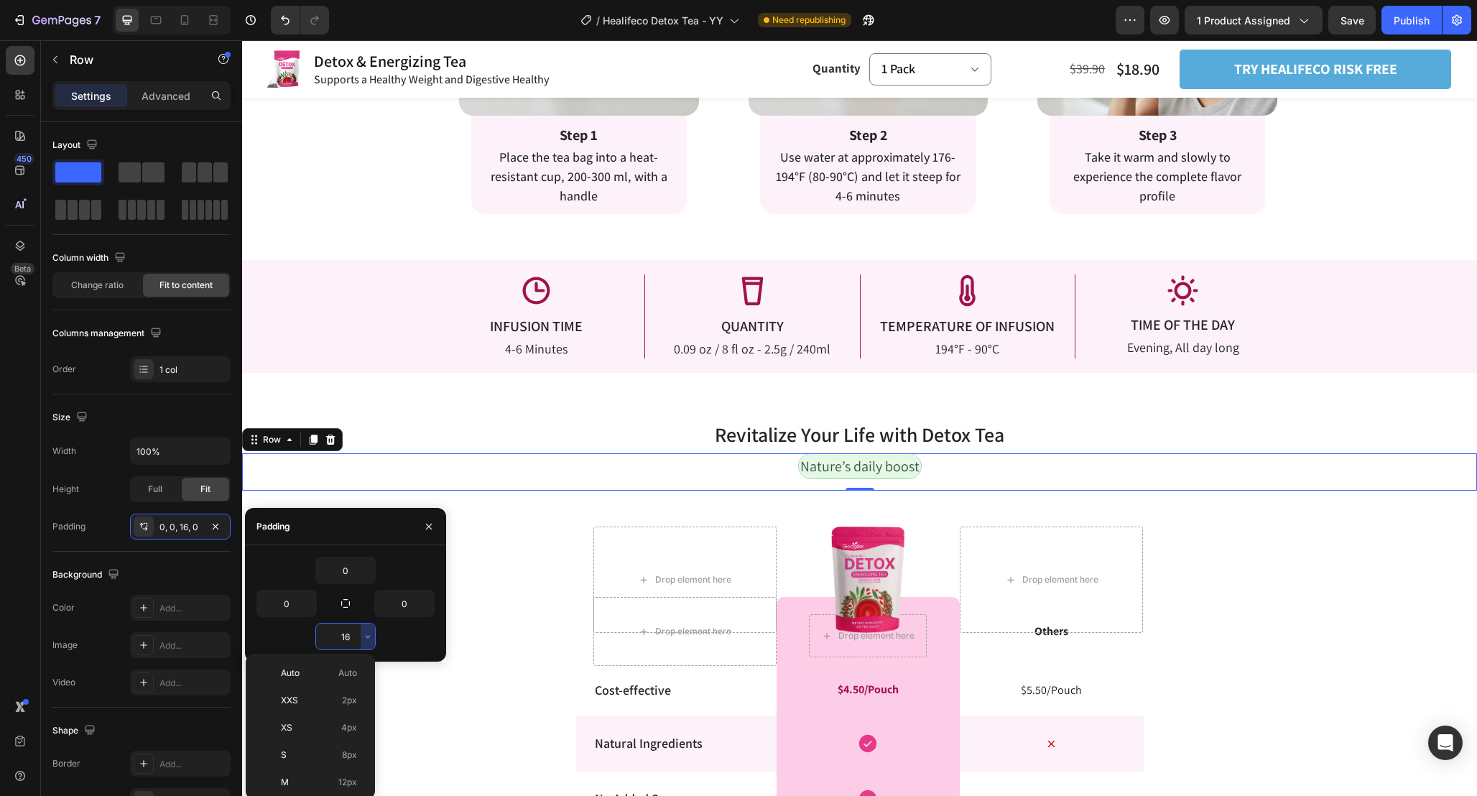
click at [352, 644] on input "16" at bounding box center [345, 637] width 59 height 26
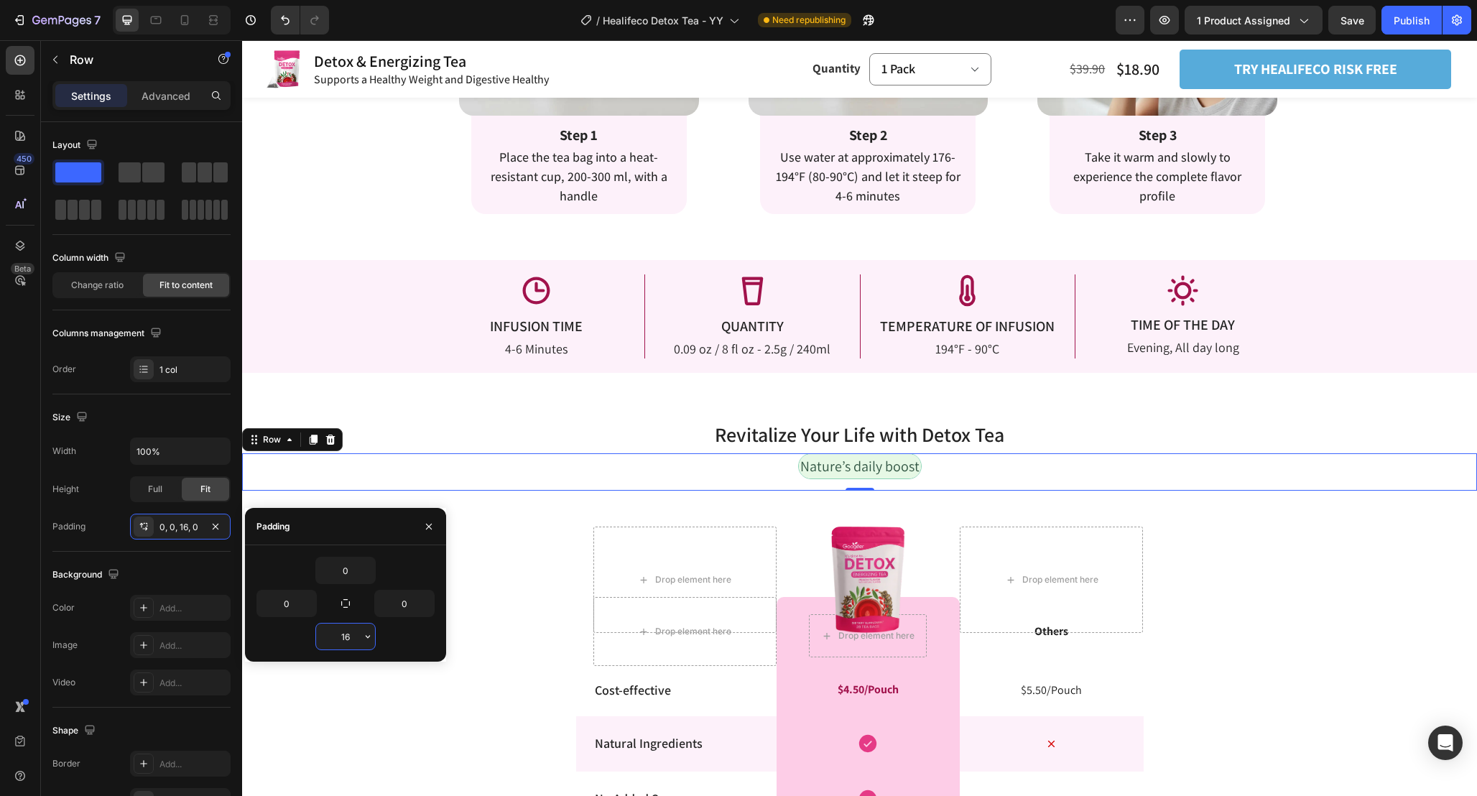
type input "0"
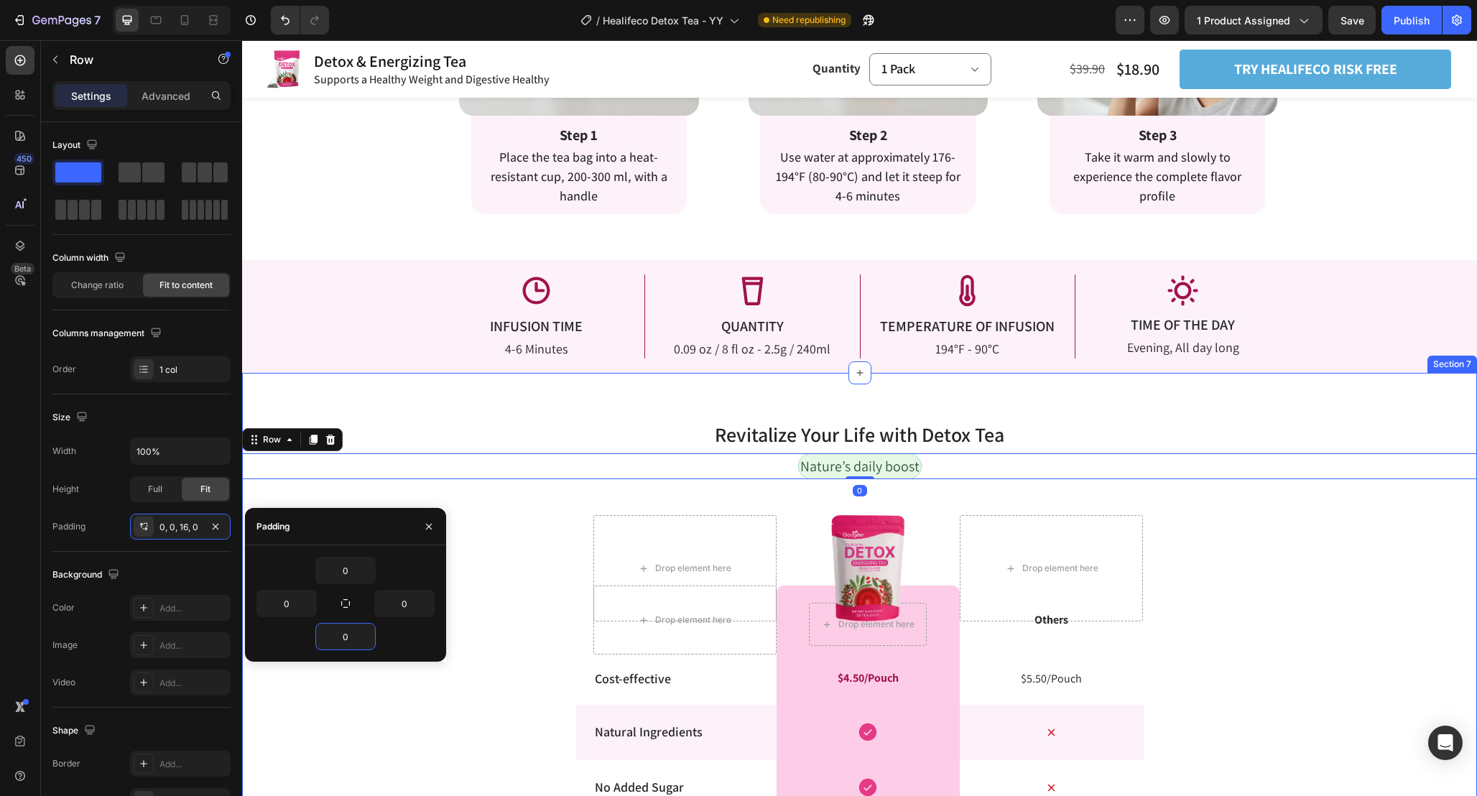
click at [1270, 626] on div "Revitalize Your Life with Detox Tea Heading Row Nature’s daily boost Text Block…" at bounding box center [859, 765] width 1235 height 739
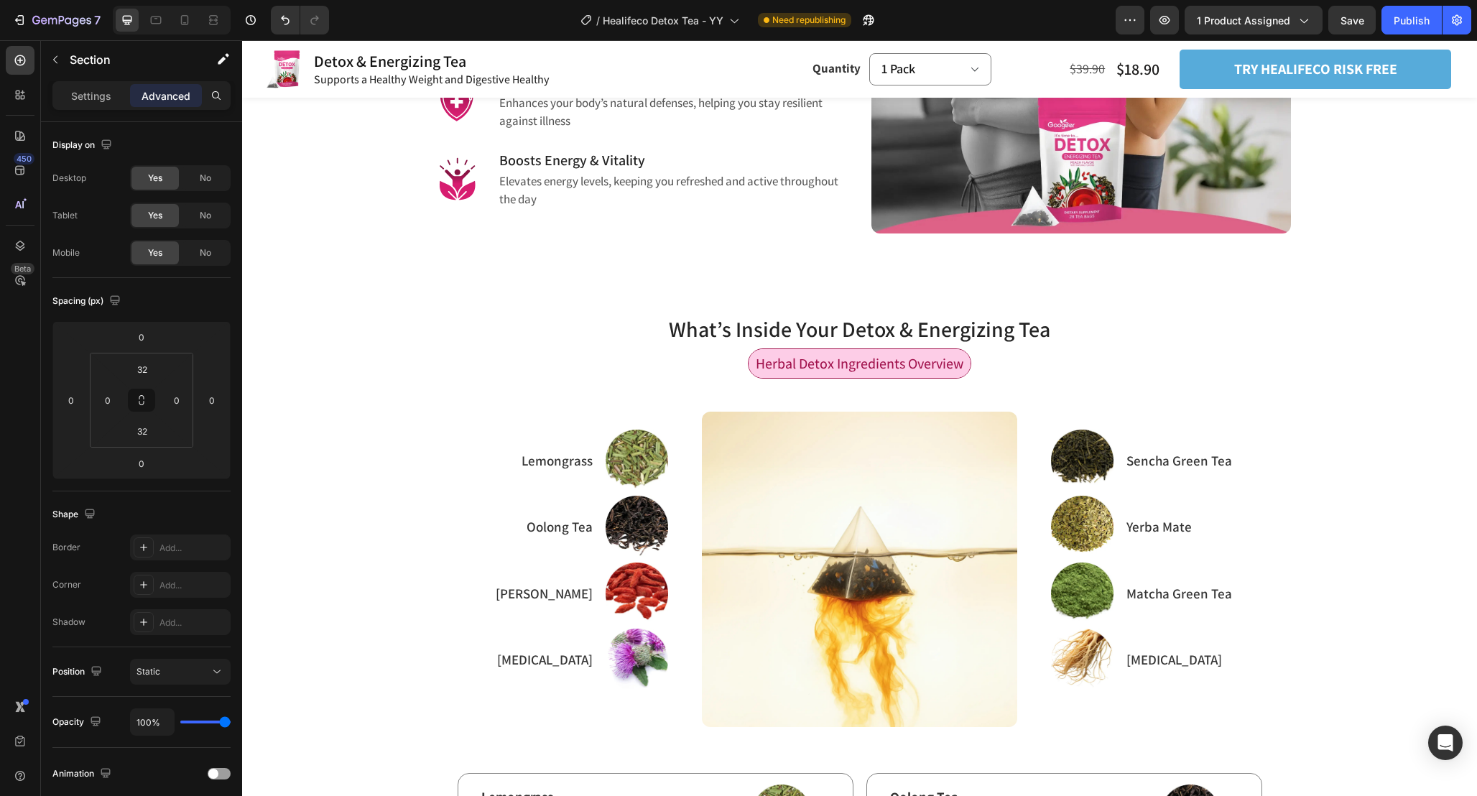
scroll to position [1351, 0]
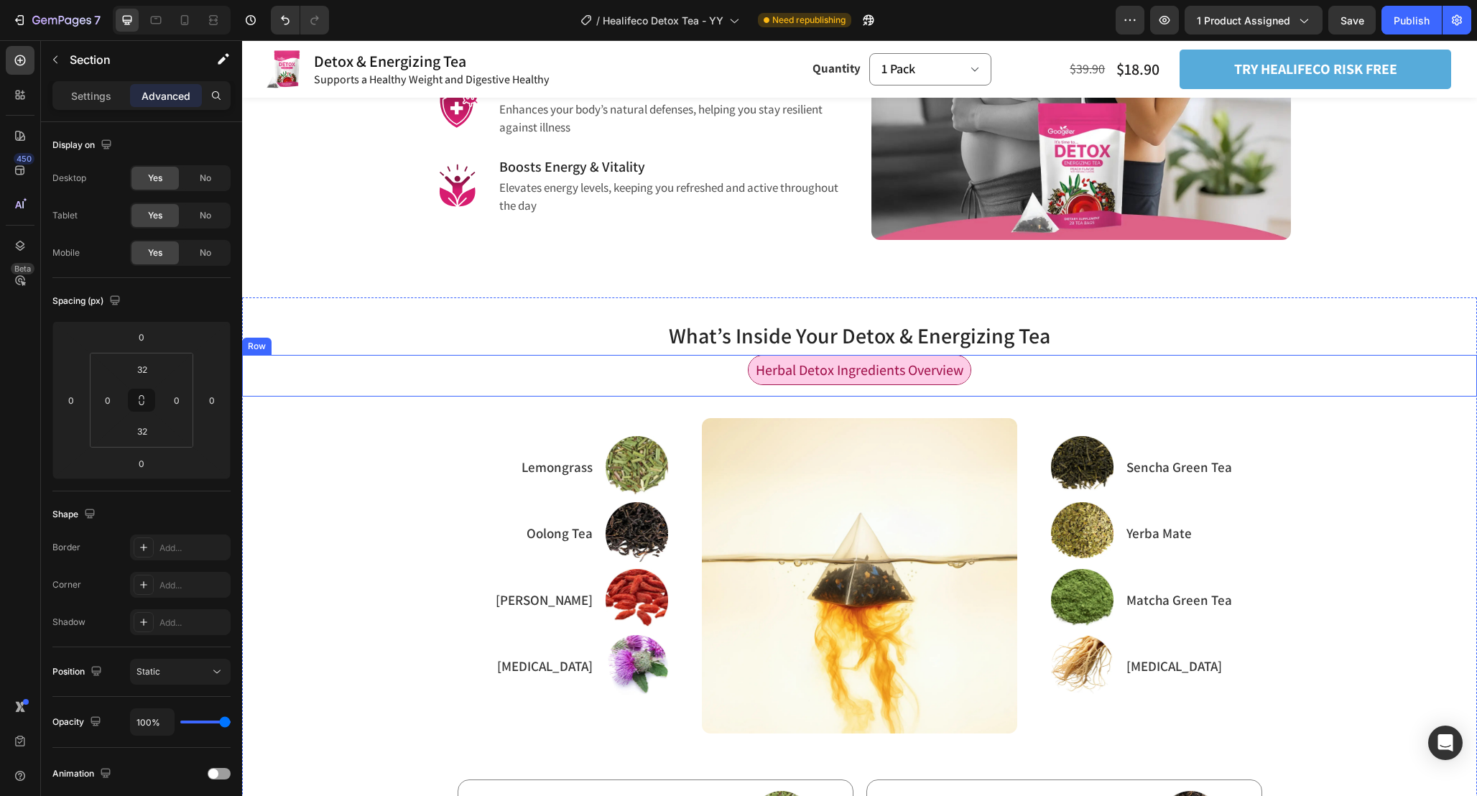
click at [976, 365] on div "Herbal Detox Ingredients Overview Text Block Row" at bounding box center [859, 376] width 1235 height 42
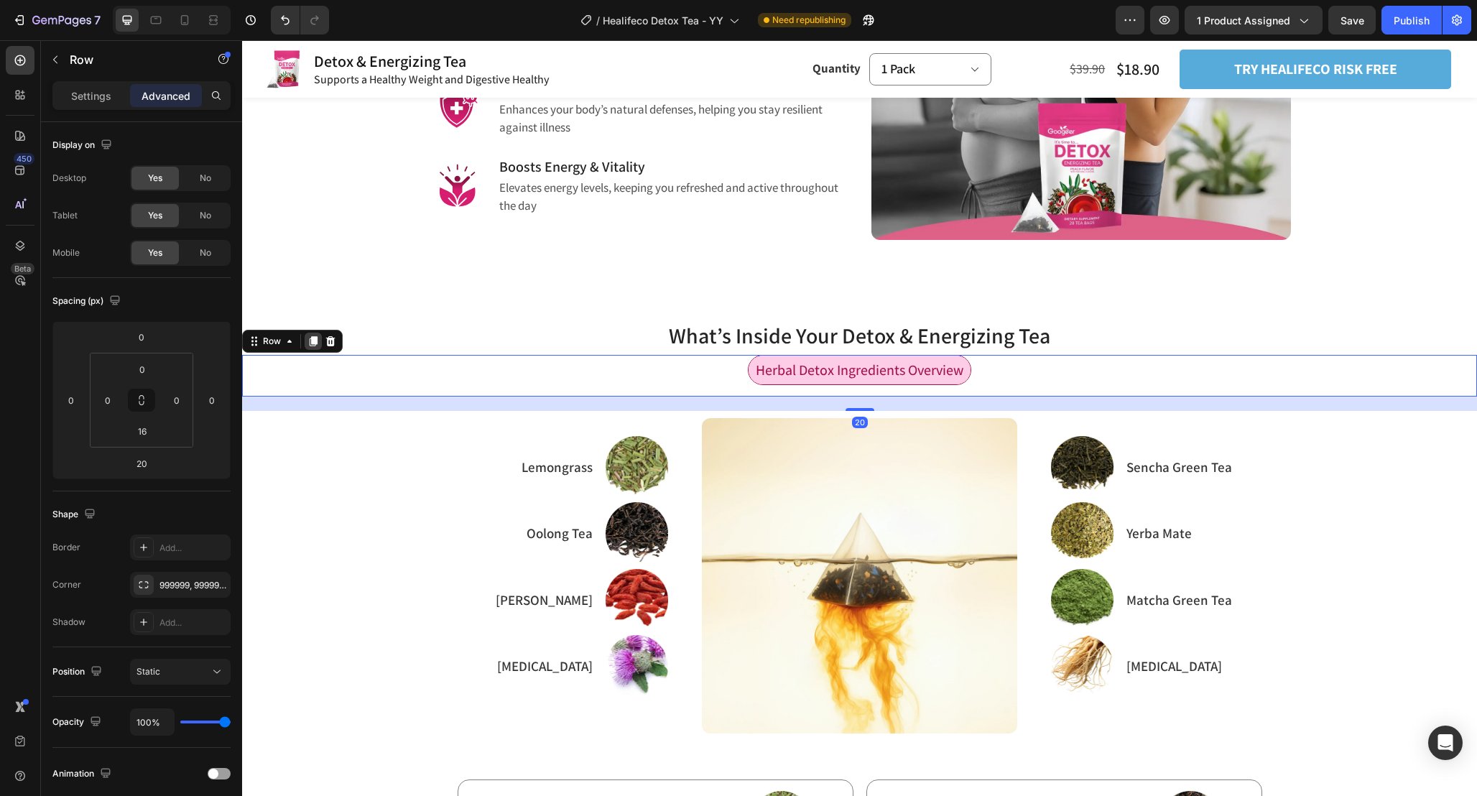
click at [315, 343] on icon at bounding box center [314, 342] width 8 height 10
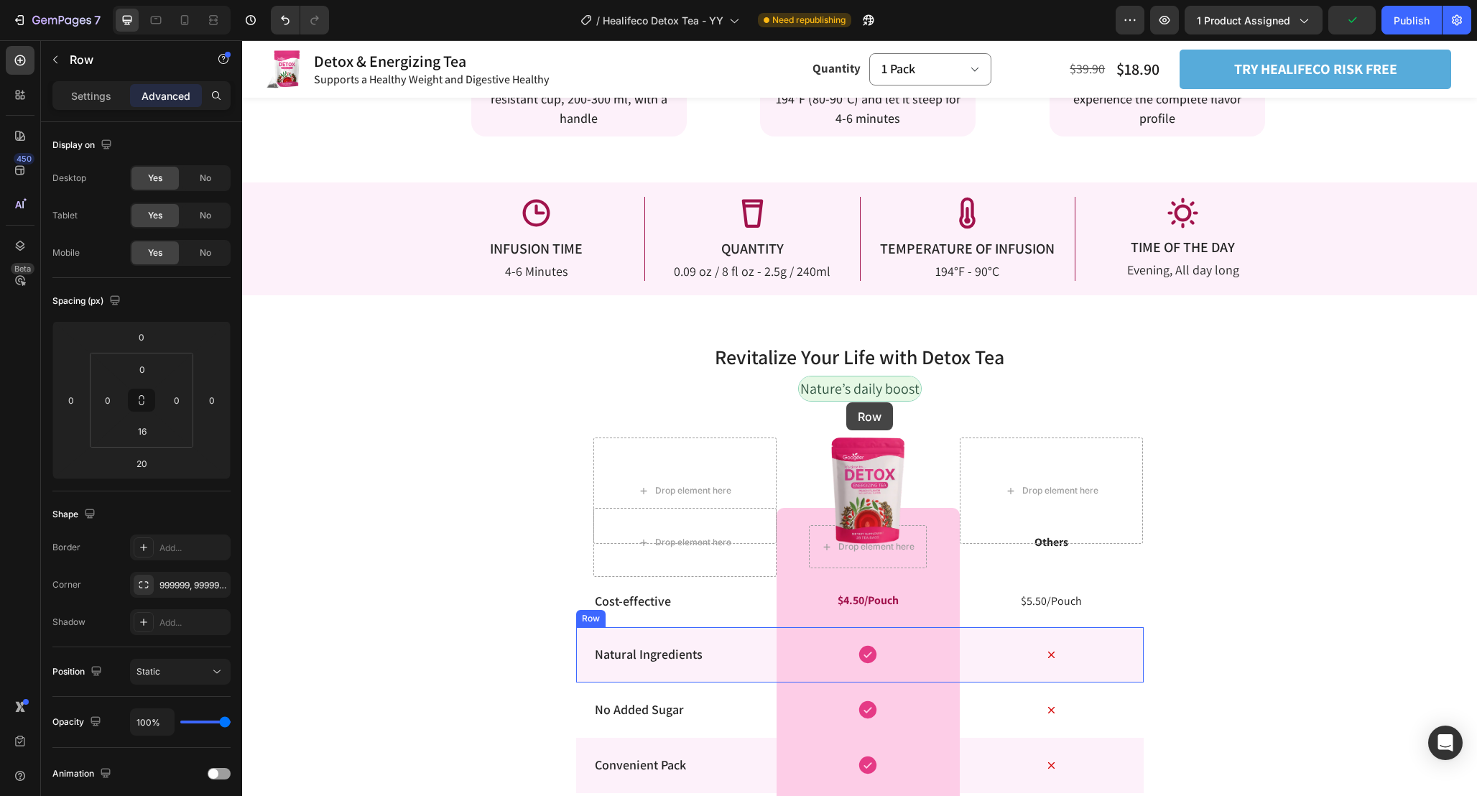
scroll to position [2707, 0]
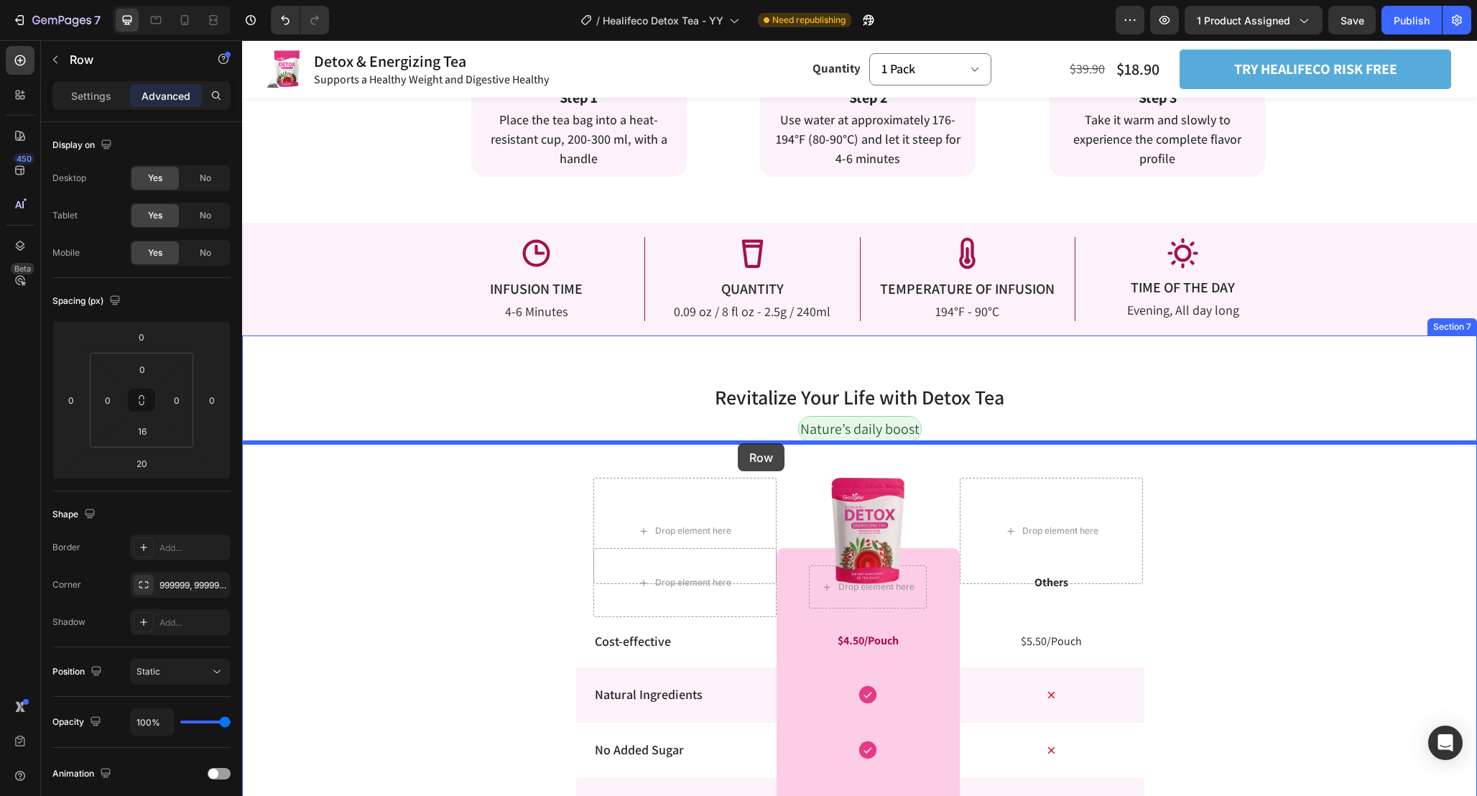
drag, startPoint x: 251, startPoint y: 397, endPoint x: 738, endPoint y: 443, distance: 489.3
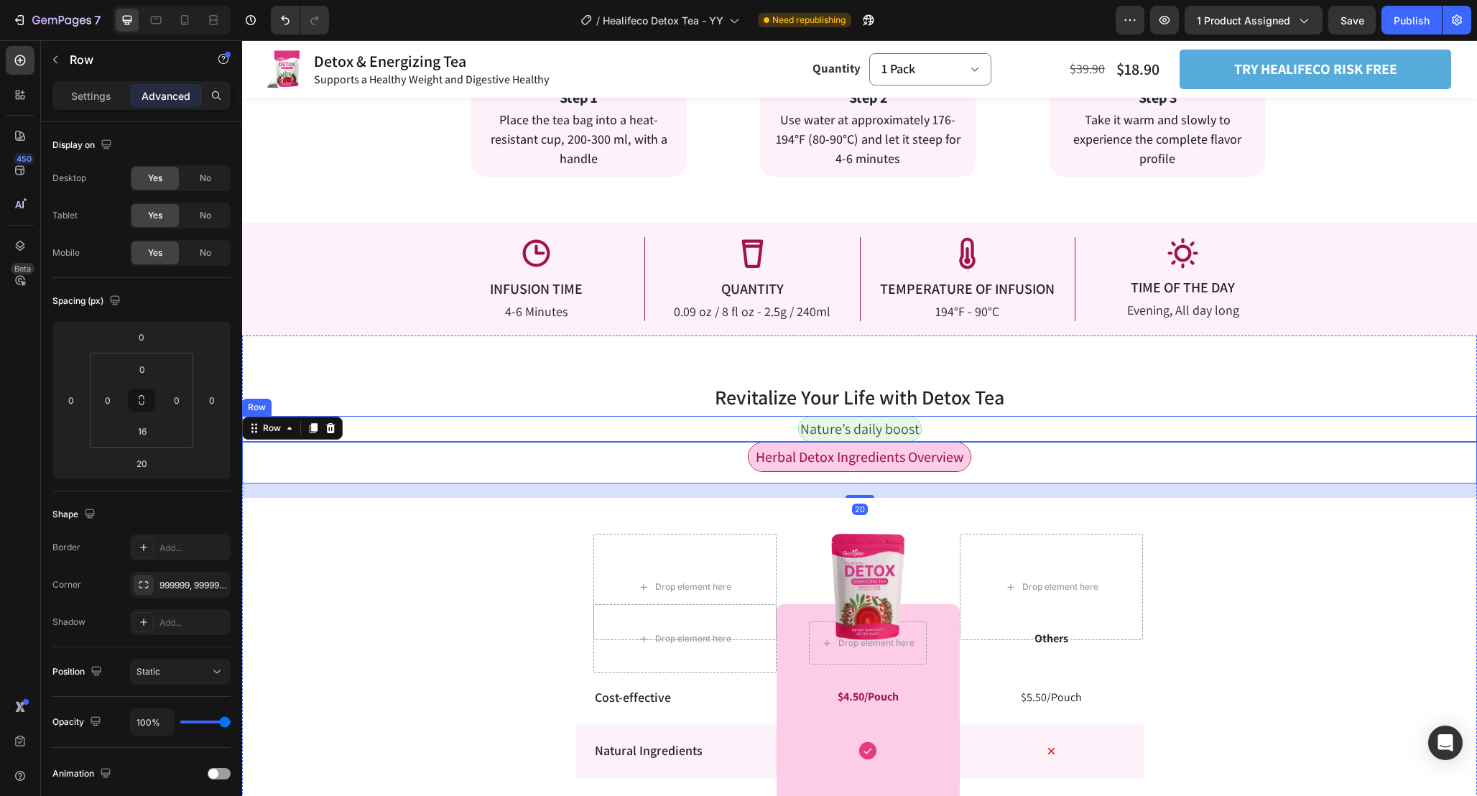
click at [1052, 422] on div "Nature’s daily boost Text Block Row" at bounding box center [859, 429] width 1235 height 26
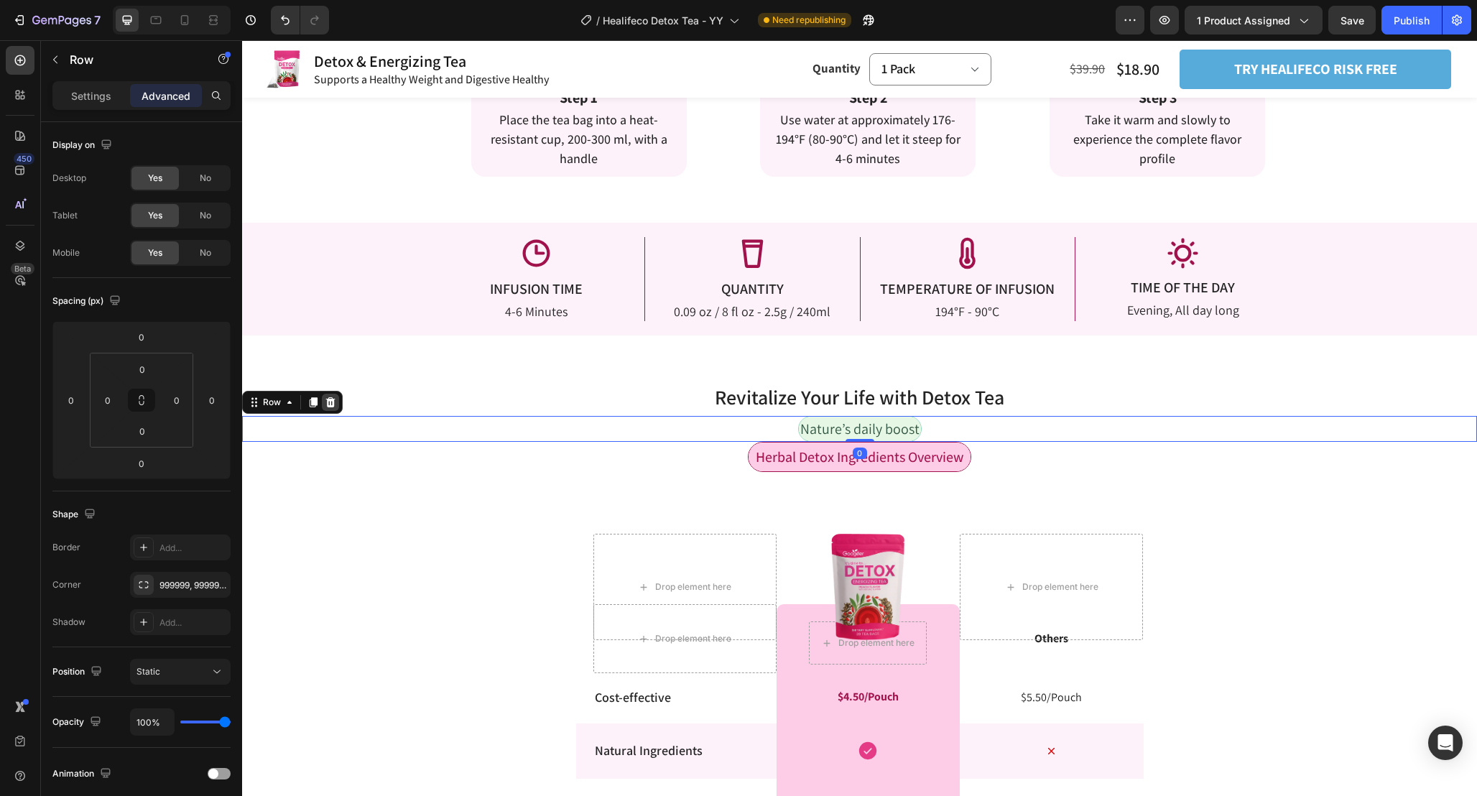
click at [333, 401] on icon at bounding box center [330, 402] width 9 height 10
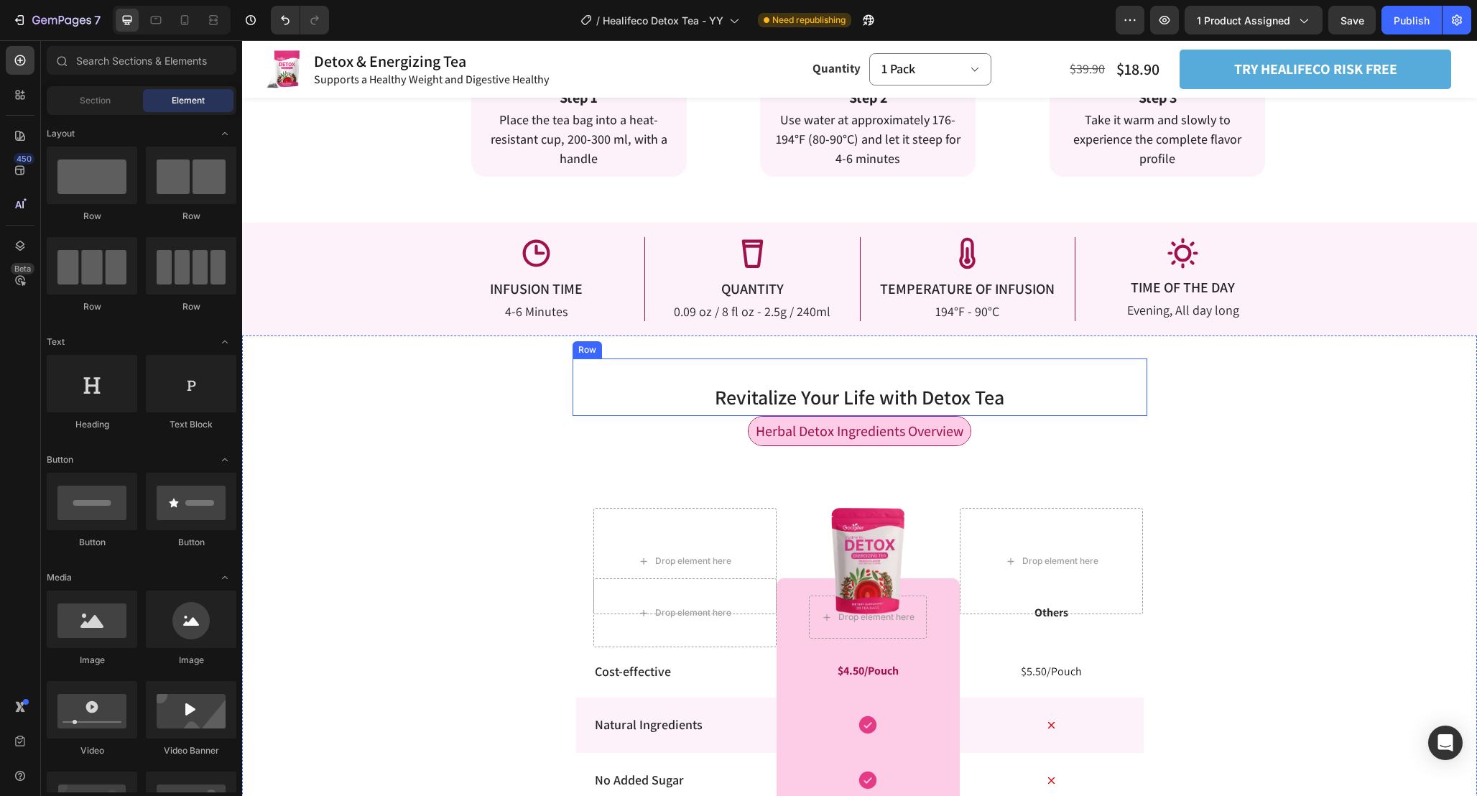
click at [1052, 397] on h2 "Revitalize Your Life with Detox Tea" at bounding box center [860, 396] width 575 height 31
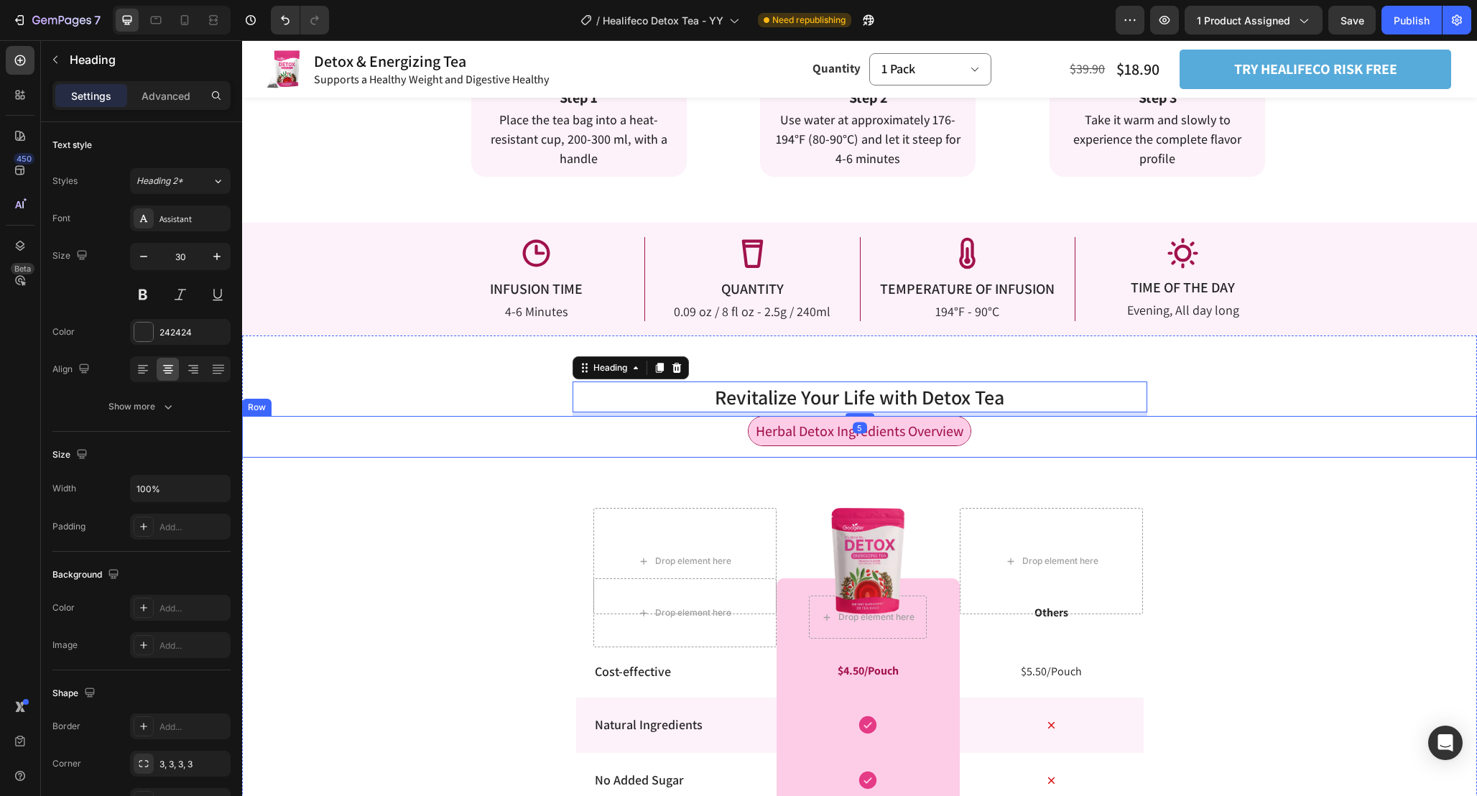
click at [1109, 444] on div "Herbal Detox Ingredients Overview Text Block Row" at bounding box center [859, 437] width 1235 height 42
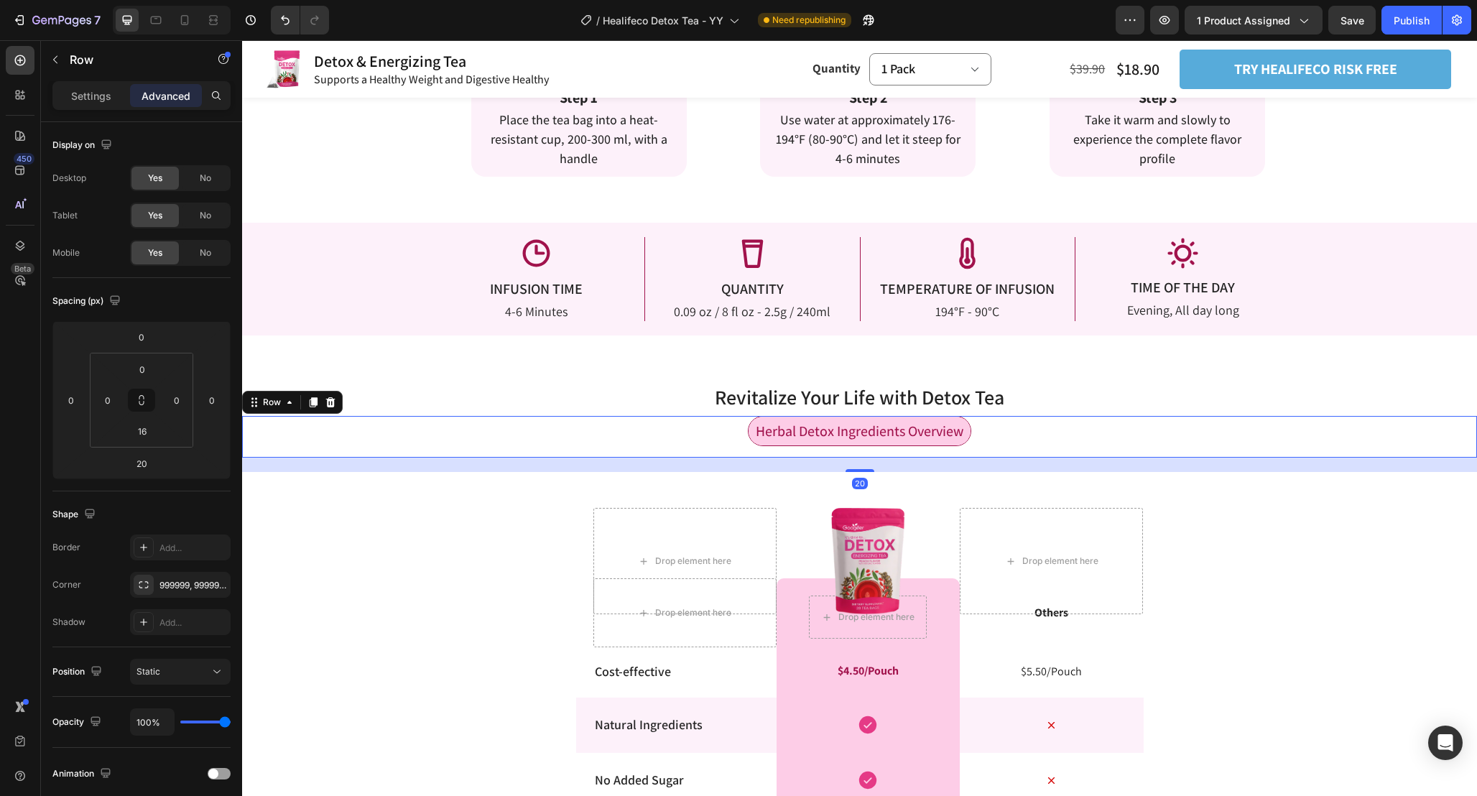
click at [1033, 442] on div "Herbal Detox Ingredients Overview Text Block Row 20" at bounding box center [859, 437] width 1235 height 42
drag, startPoint x: 859, startPoint y: 469, endPoint x: 859, endPoint y: 415, distance: 53.9
click at [859, 420] on div "Herbal Detox Ingredients Overview Text Block Row 17" at bounding box center [859, 437] width 1235 height 42
type input "0"
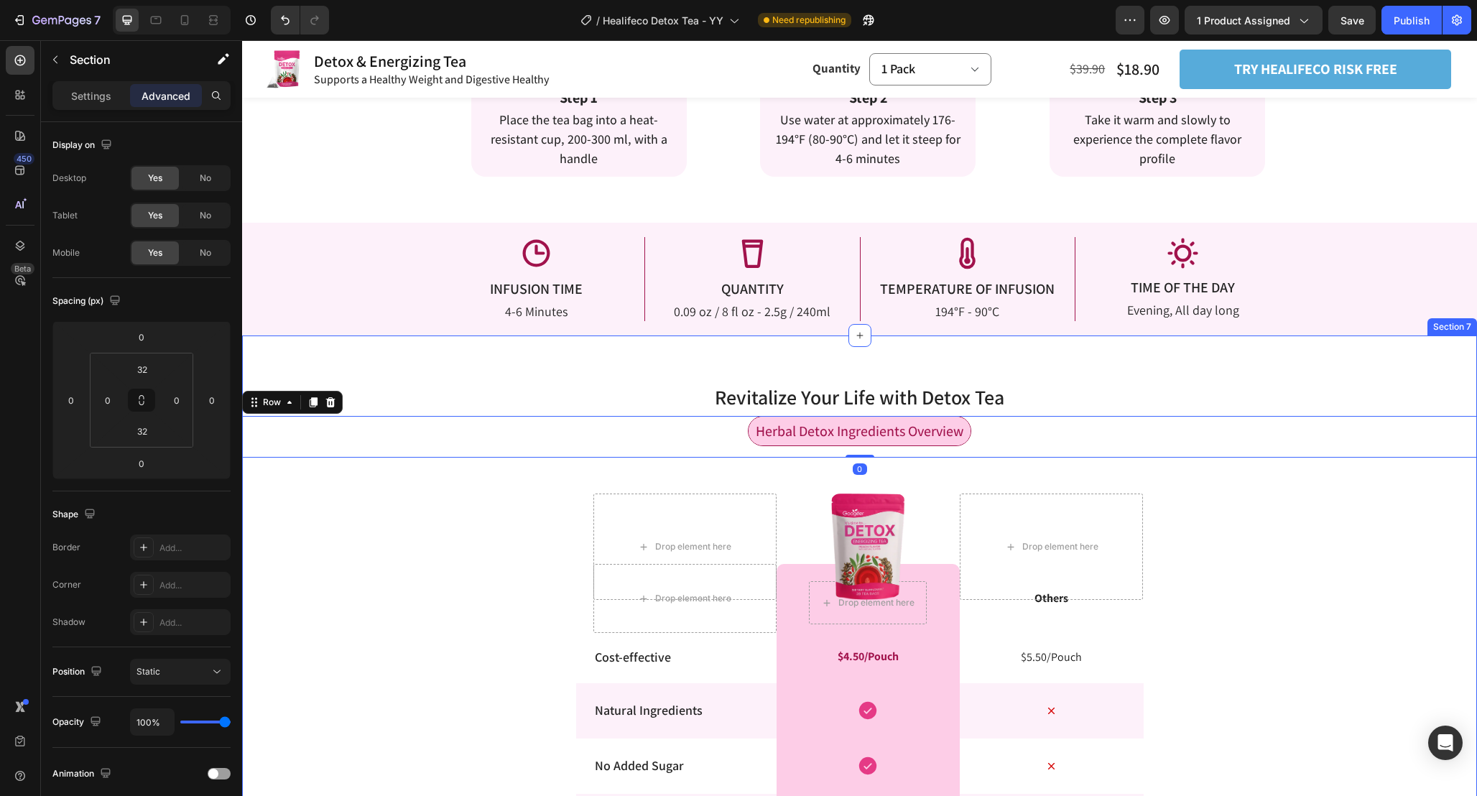
click at [1234, 545] on div "Revitalize Your Life with Detox Tea Heading Row Herbal Detox Ingredients Overvi…" at bounding box center [859, 735] width 1235 height 754
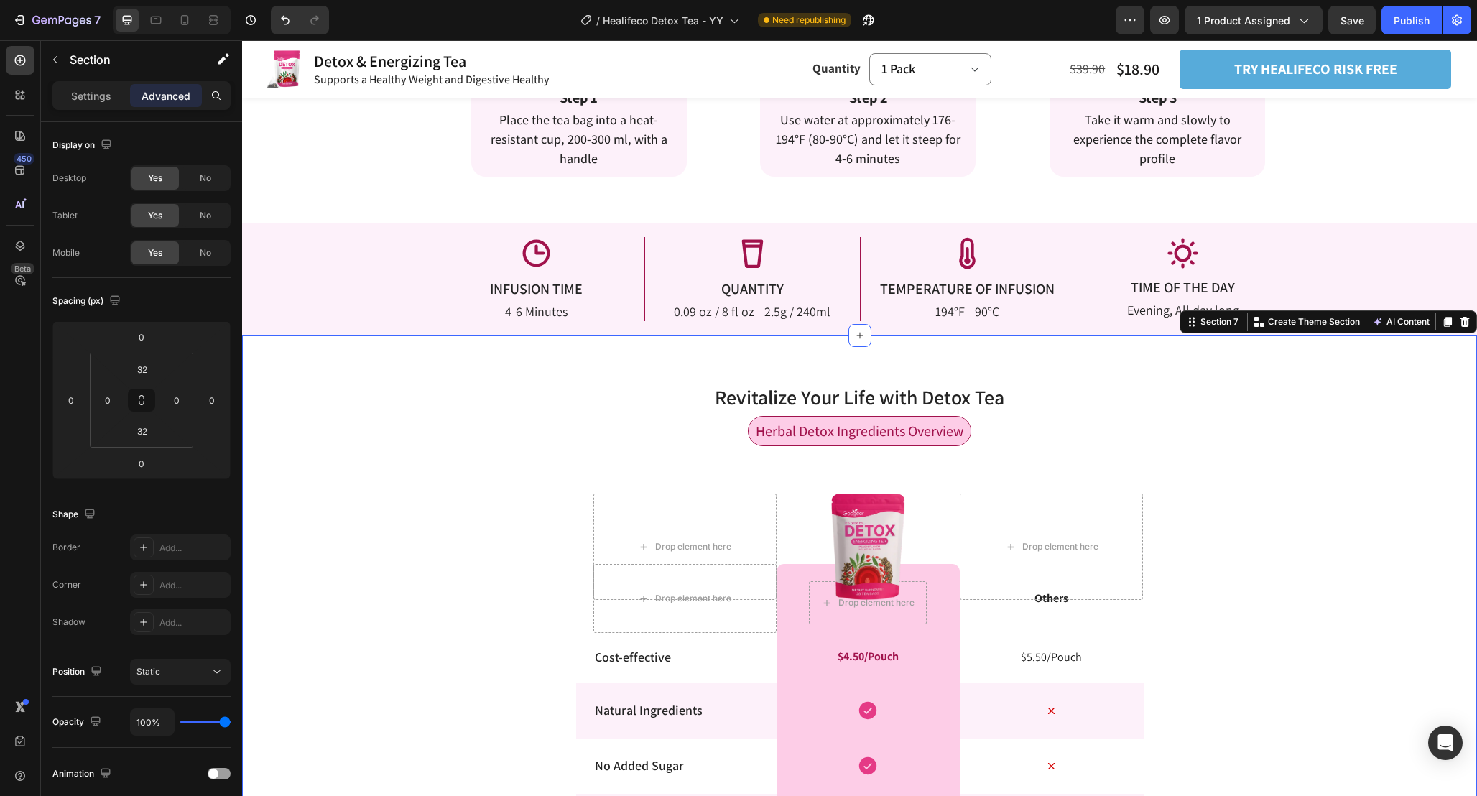
scroll to position [2739, 0]
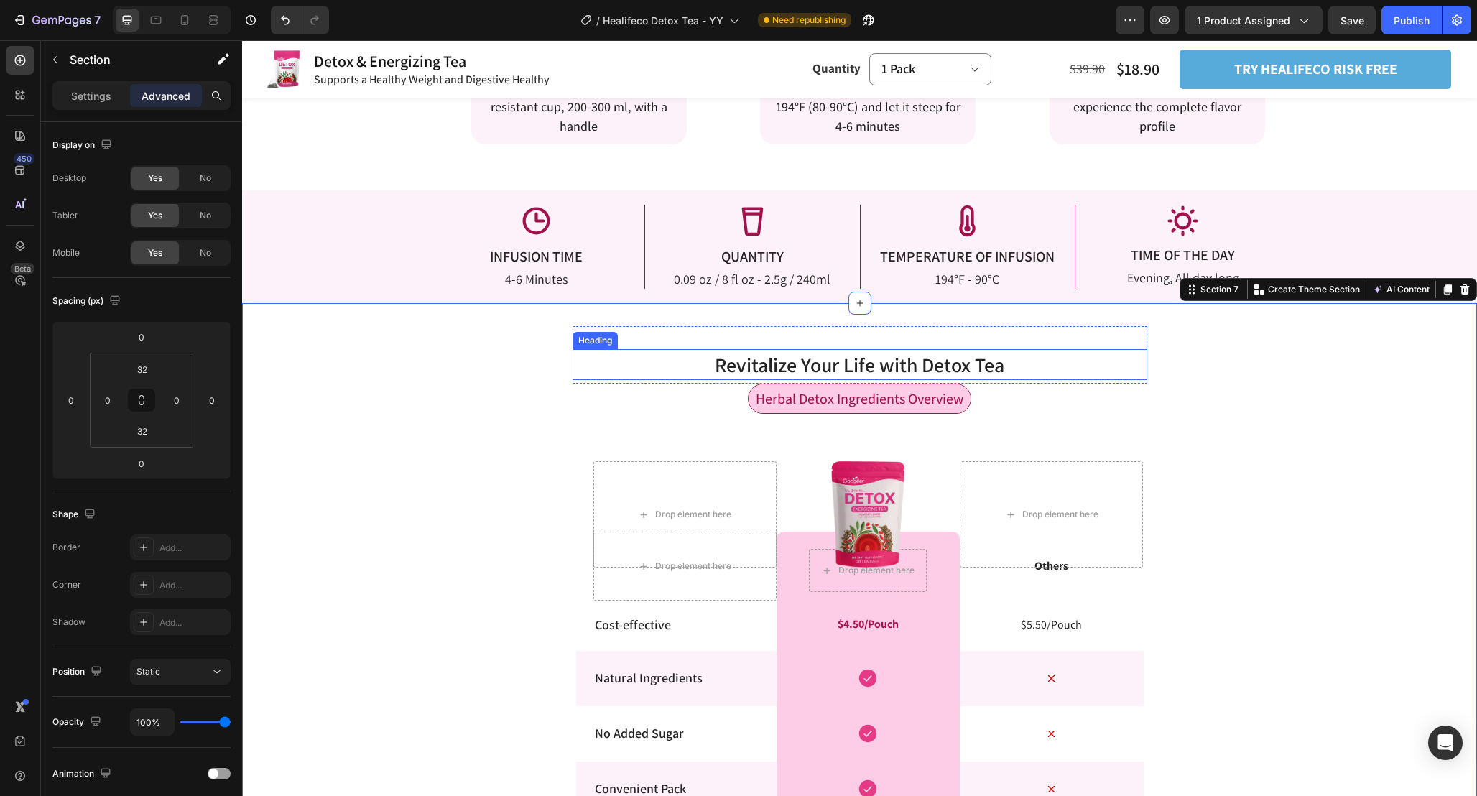
click at [1058, 365] on h2 "Revitalize Your Life with Detox Tea" at bounding box center [860, 364] width 575 height 31
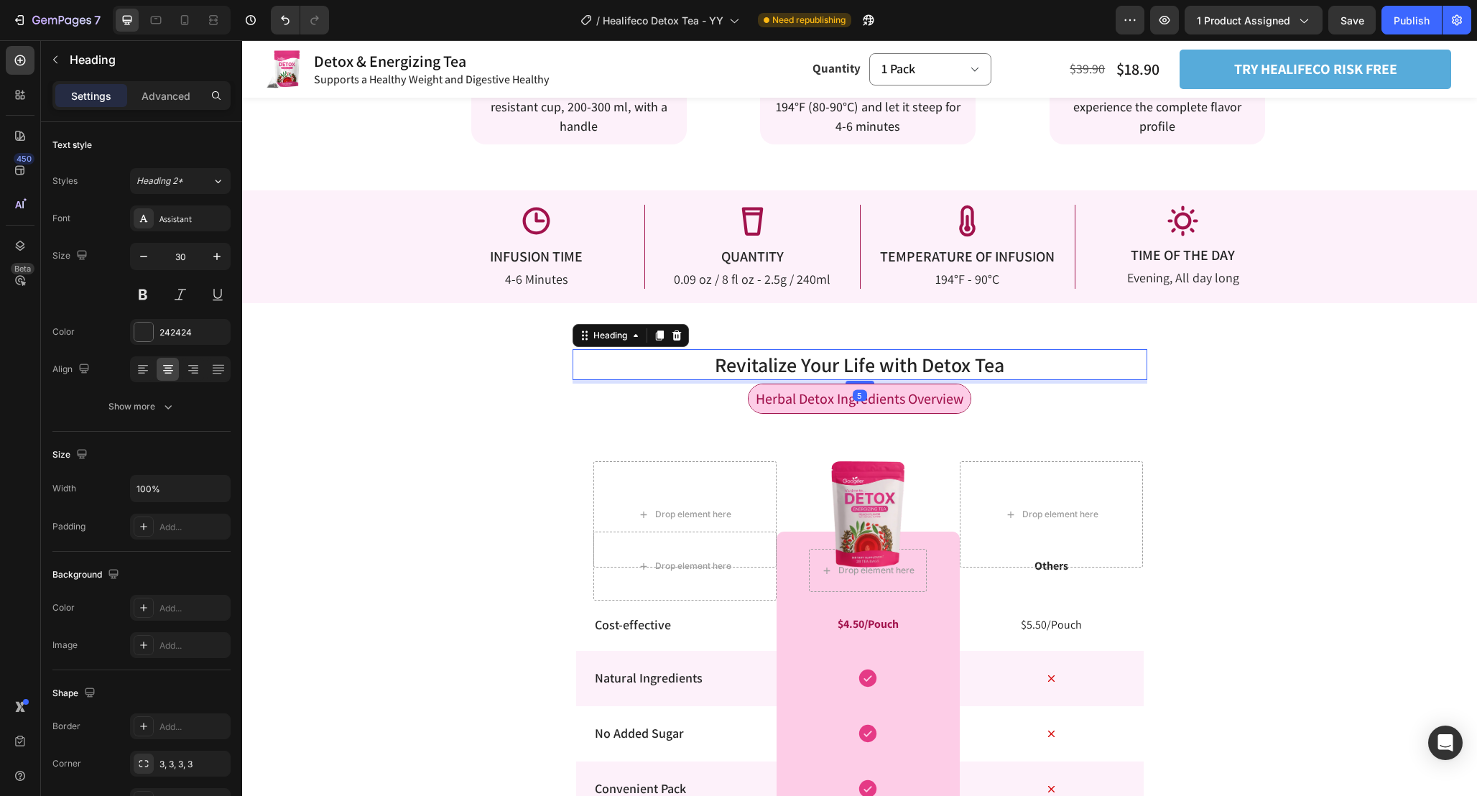
click at [1261, 424] on div "Herbal Detox Ingredients Overview Text Block Row" at bounding box center [859, 405] width 1235 height 42
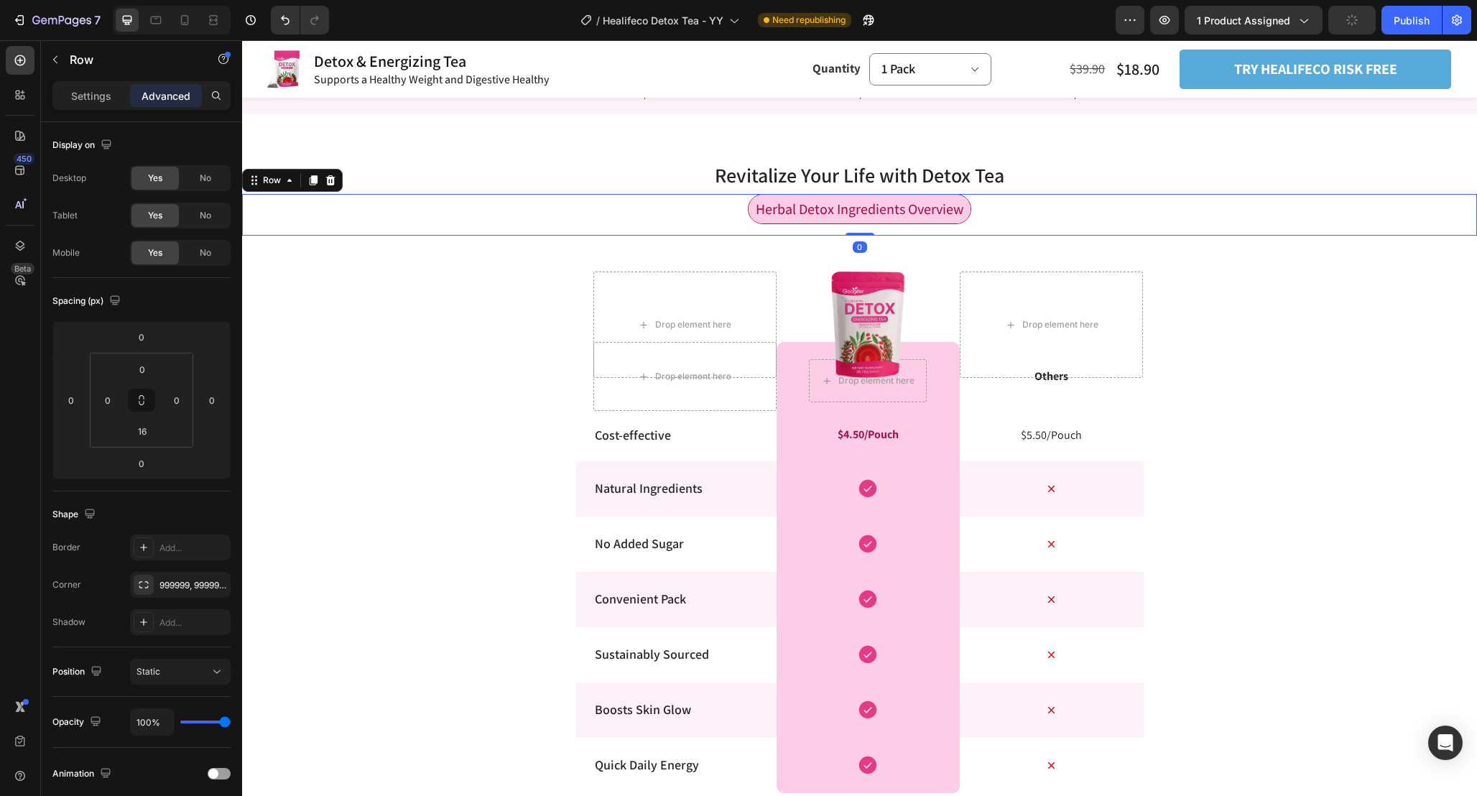
click at [1261, 424] on div "Revitalize Your Life with Detox Tea Heading Row Herbal Detox Ingredients Overvi…" at bounding box center [859, 513] width 1235 height 754
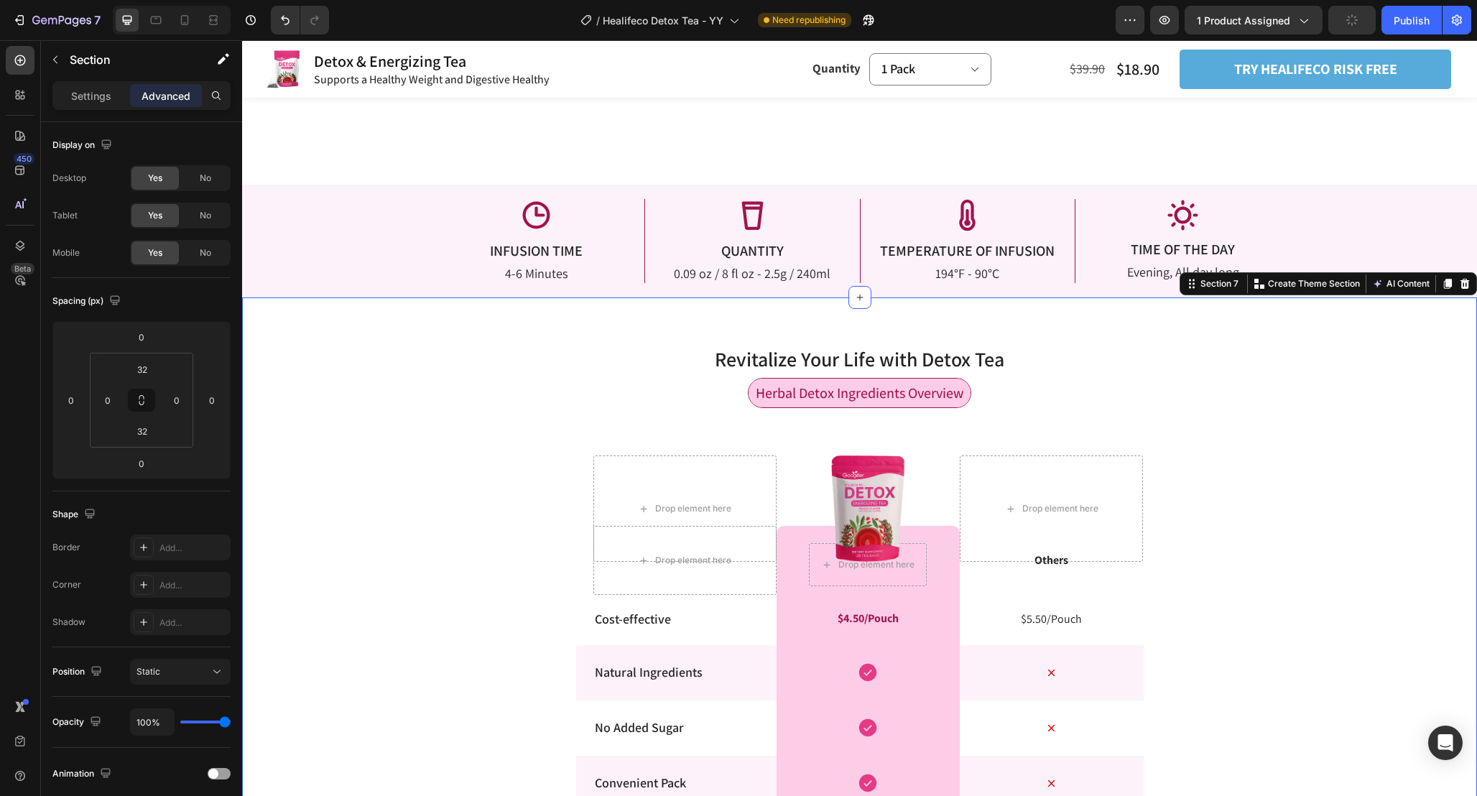
scroll to position [2724, 0]
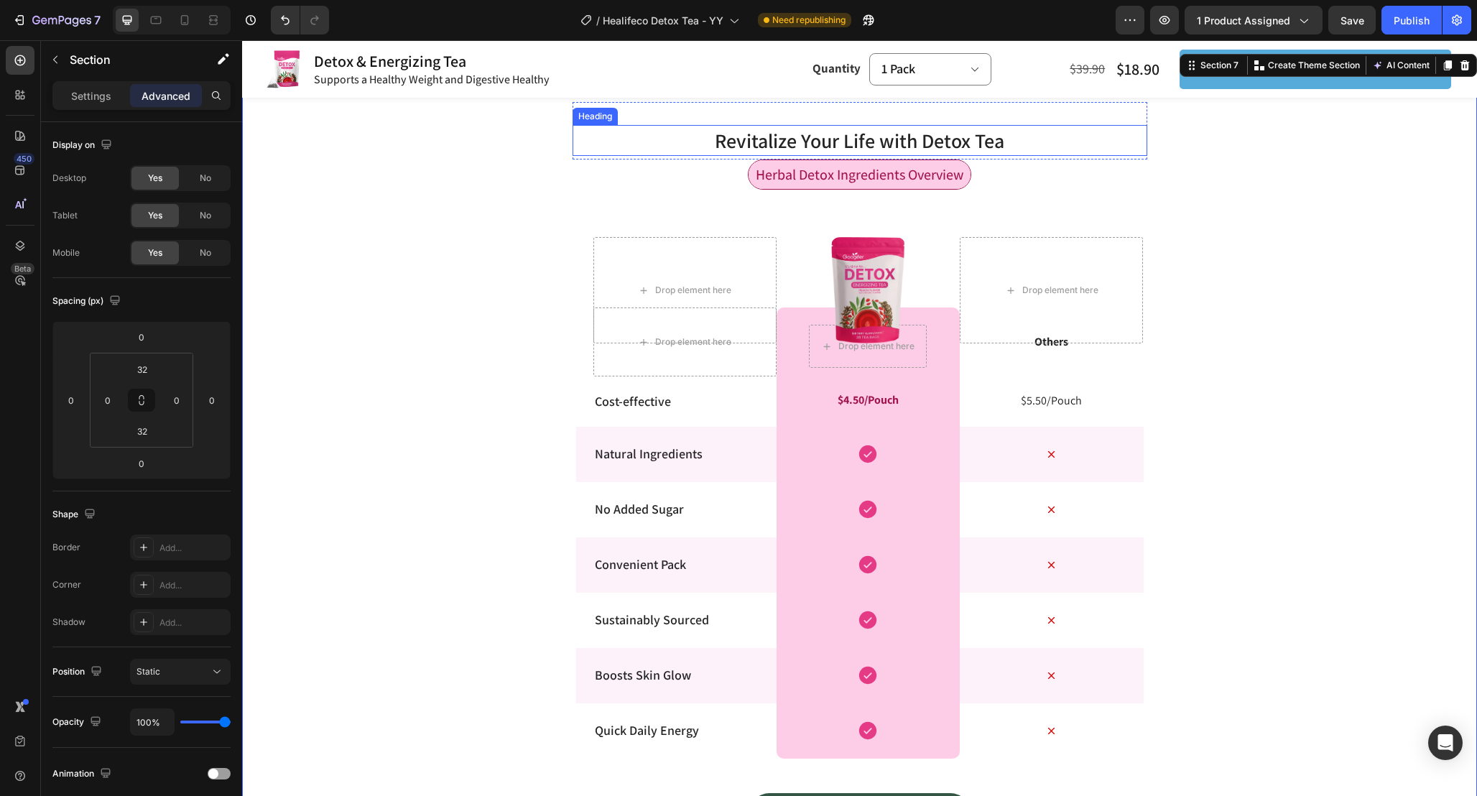
click at [1067, 143] on h2 "Revitalize Your Life with Detox Tea" at bounding box center [860, 140] width 575 height 31
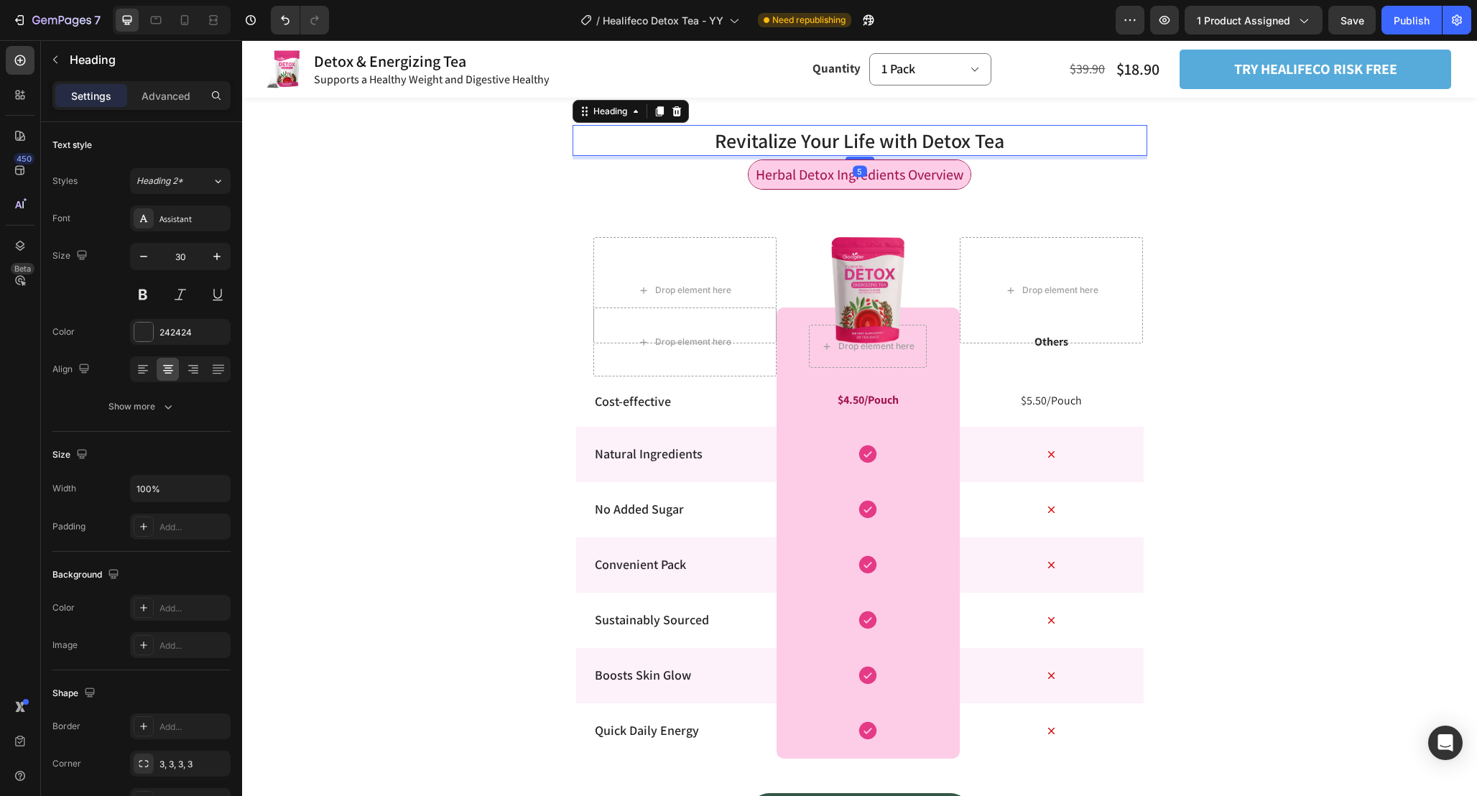
click at [1297, 251] on div "Revitalize Your Life with Detox Tea Heading 5 Row Herbal Detox Ingredients Over…" at bounding box center [859, 479] width 1235 height 754
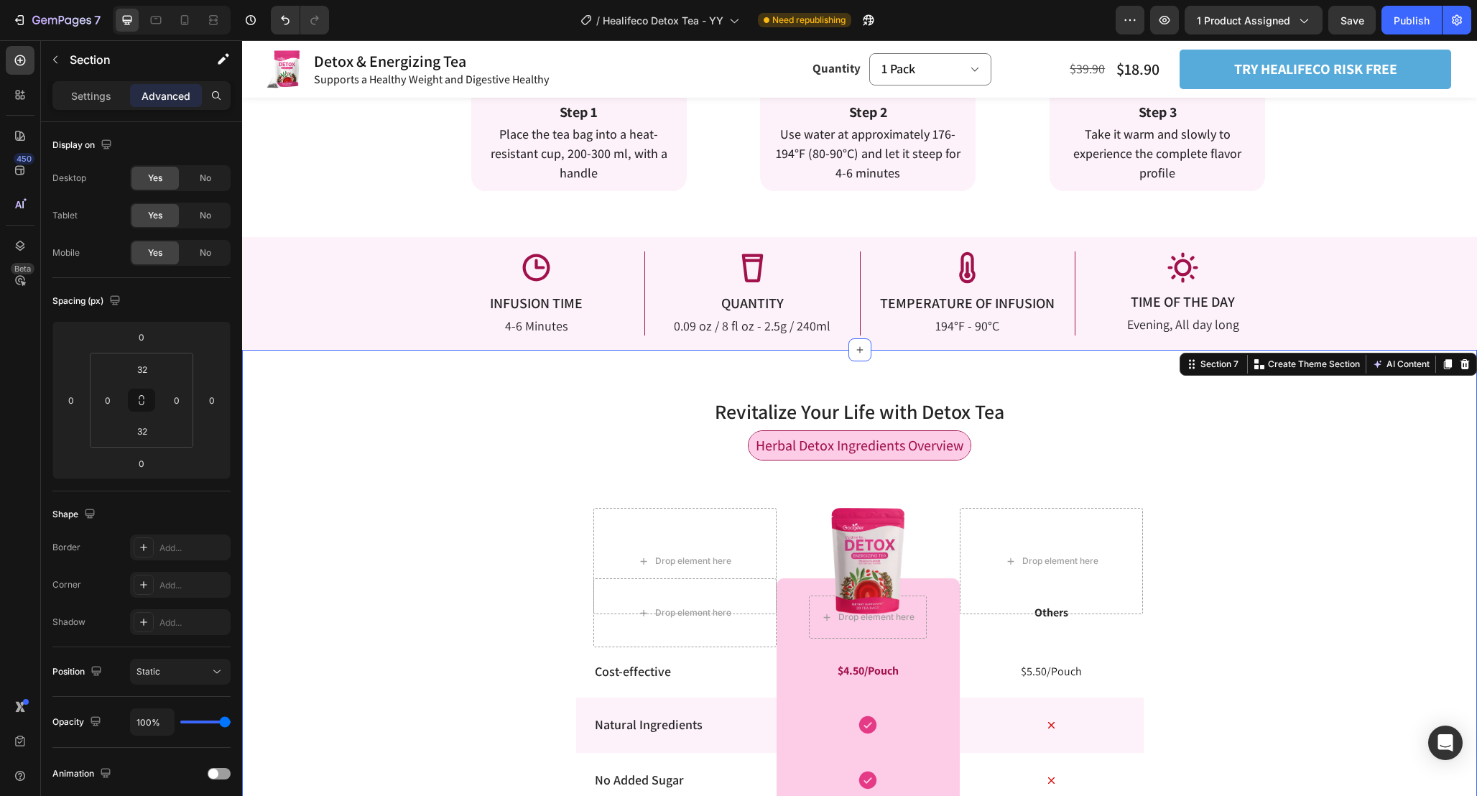
click at [1199, 492] on div "Revitalize Your Life with Detox Tea Heading Row Herbal Detox Ingredients Overvi…" at bounding box center [859, 750] width 1235 height 754
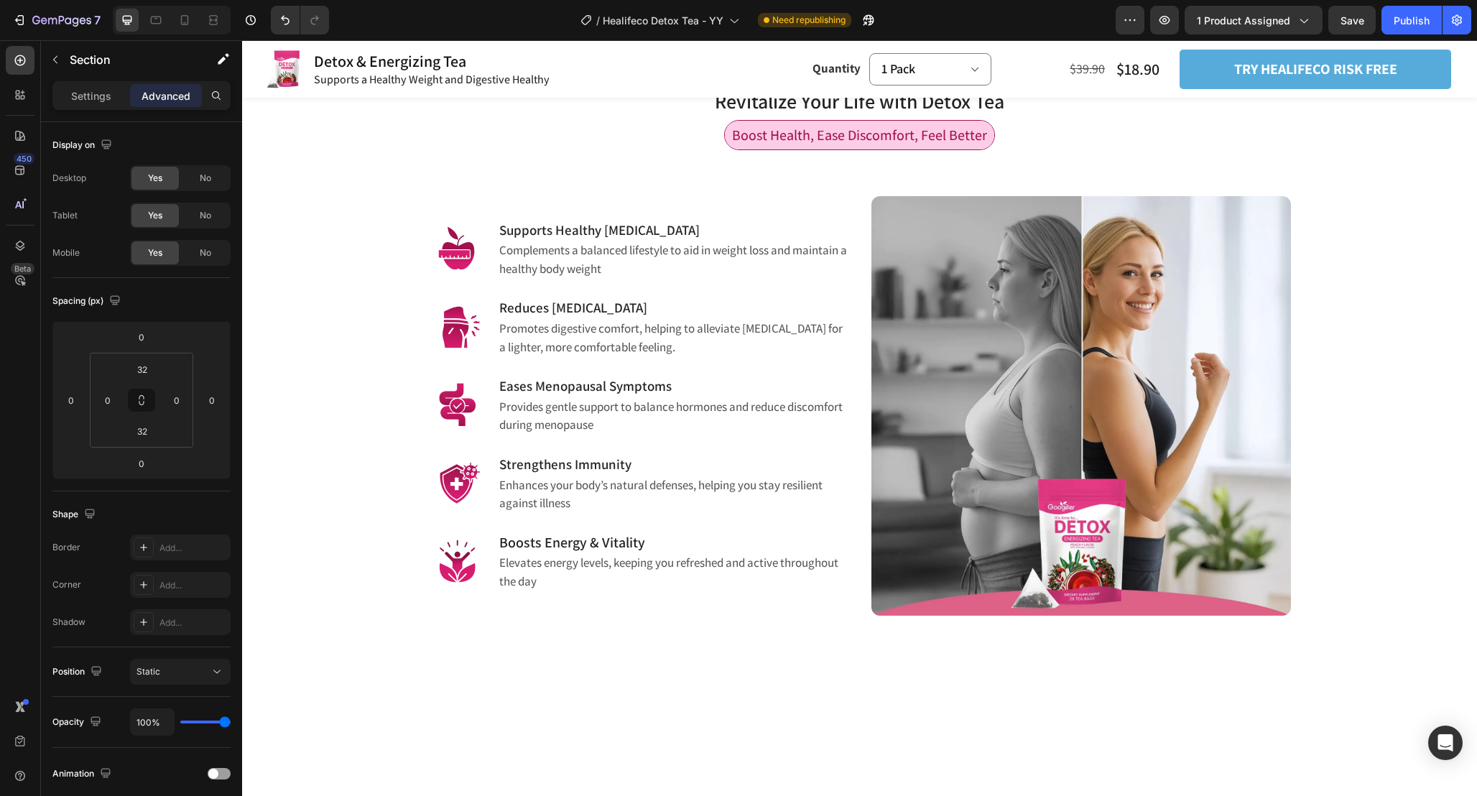
scroll to position [781, 0]
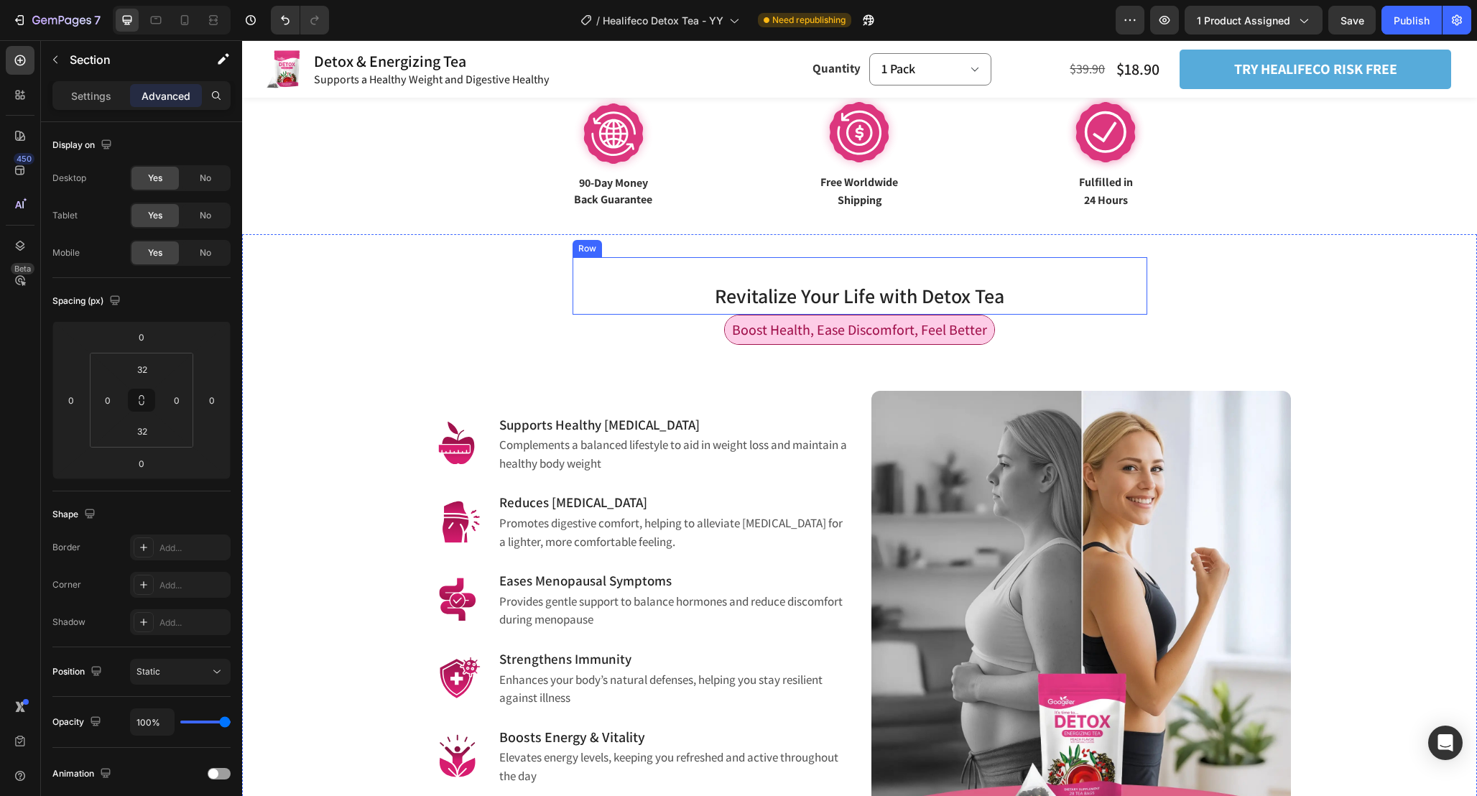
click at [1070, 313] on div "Revitalize Your Life with Detox Tea Heading" at bounding box center [860, 297] width 575 height 34
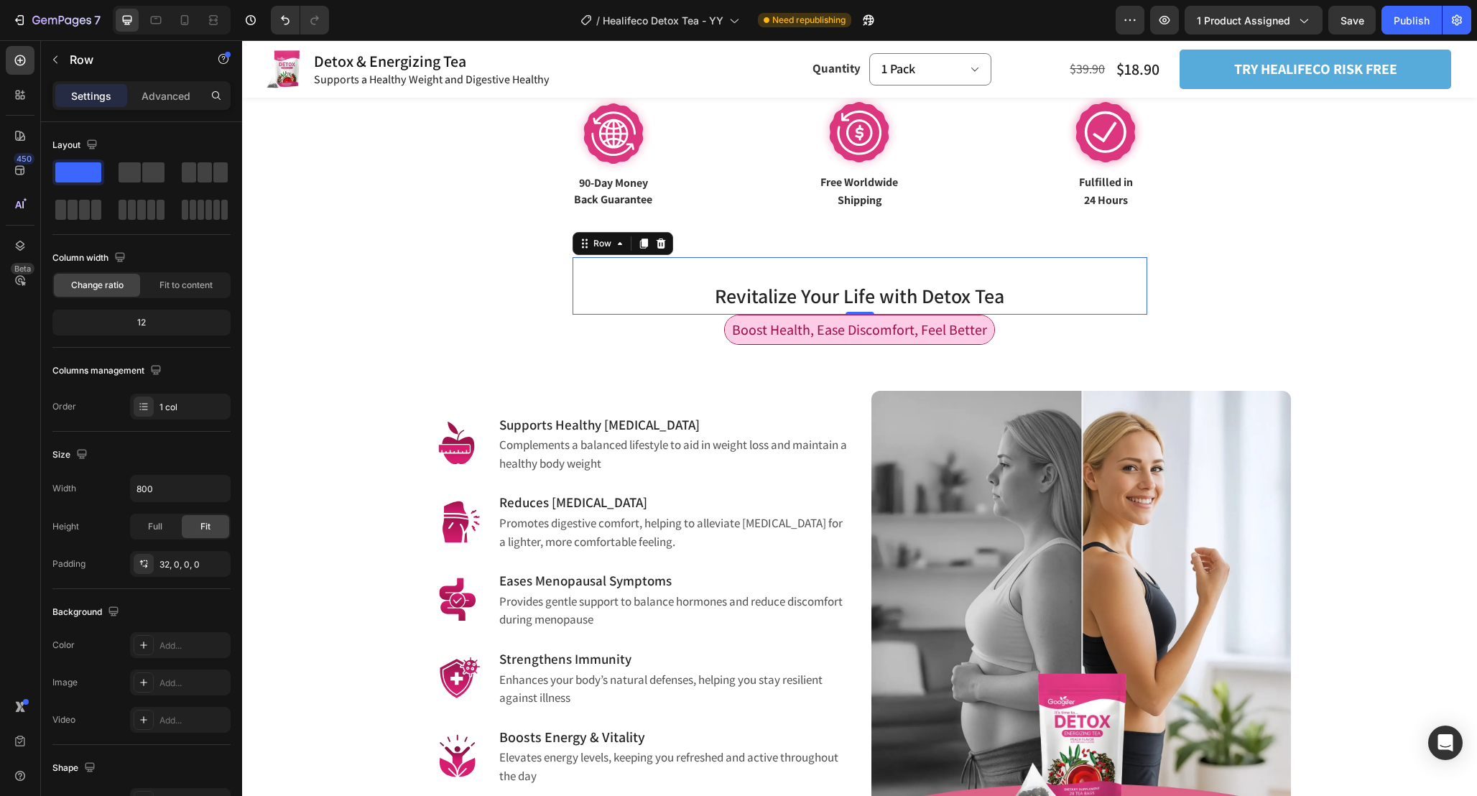
click at [1066, 301] on h2 "Revitalize Your Life with Detox Tea" at bounding box center [860, 295] width 575 height 31
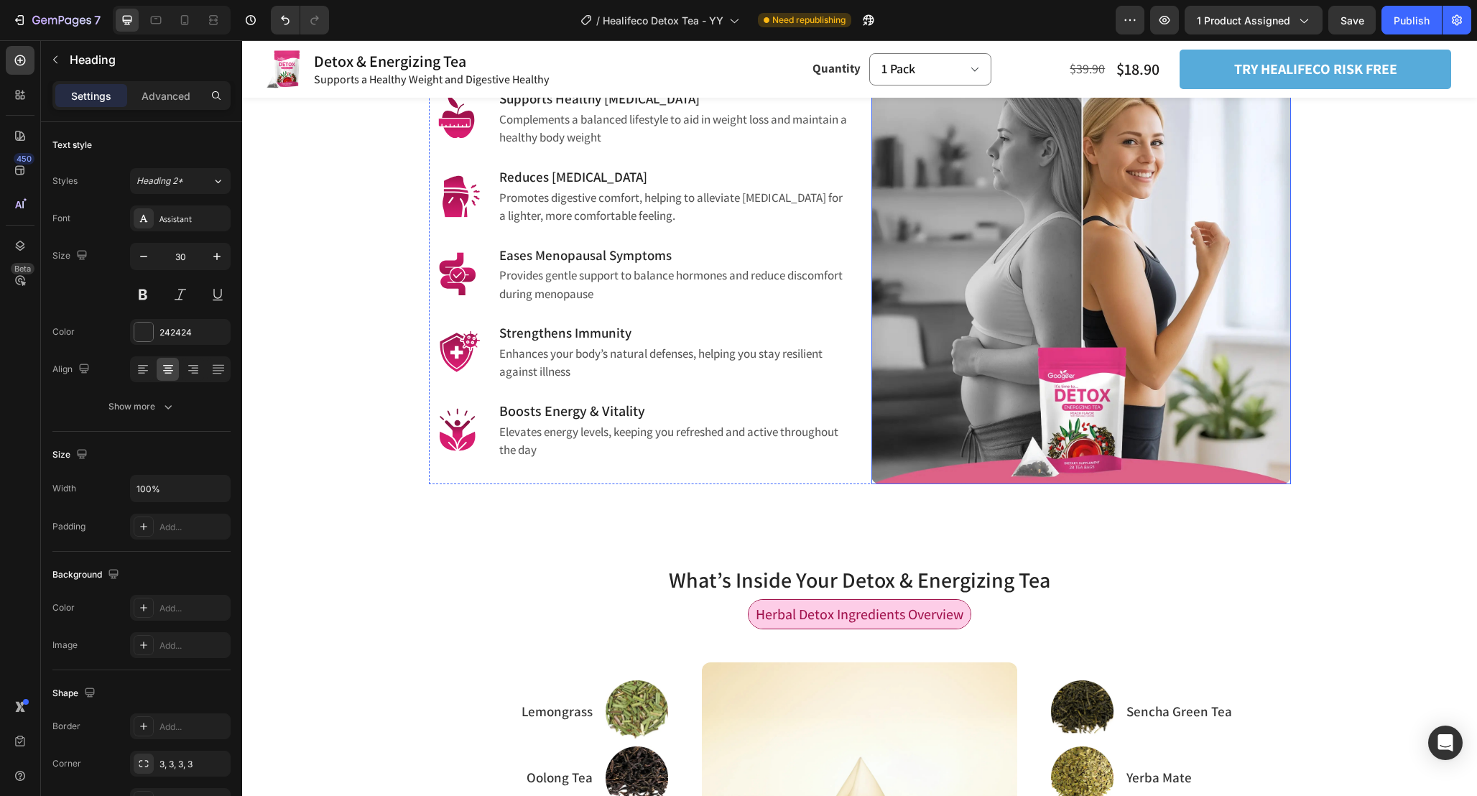
scroll to position [1195, 0]
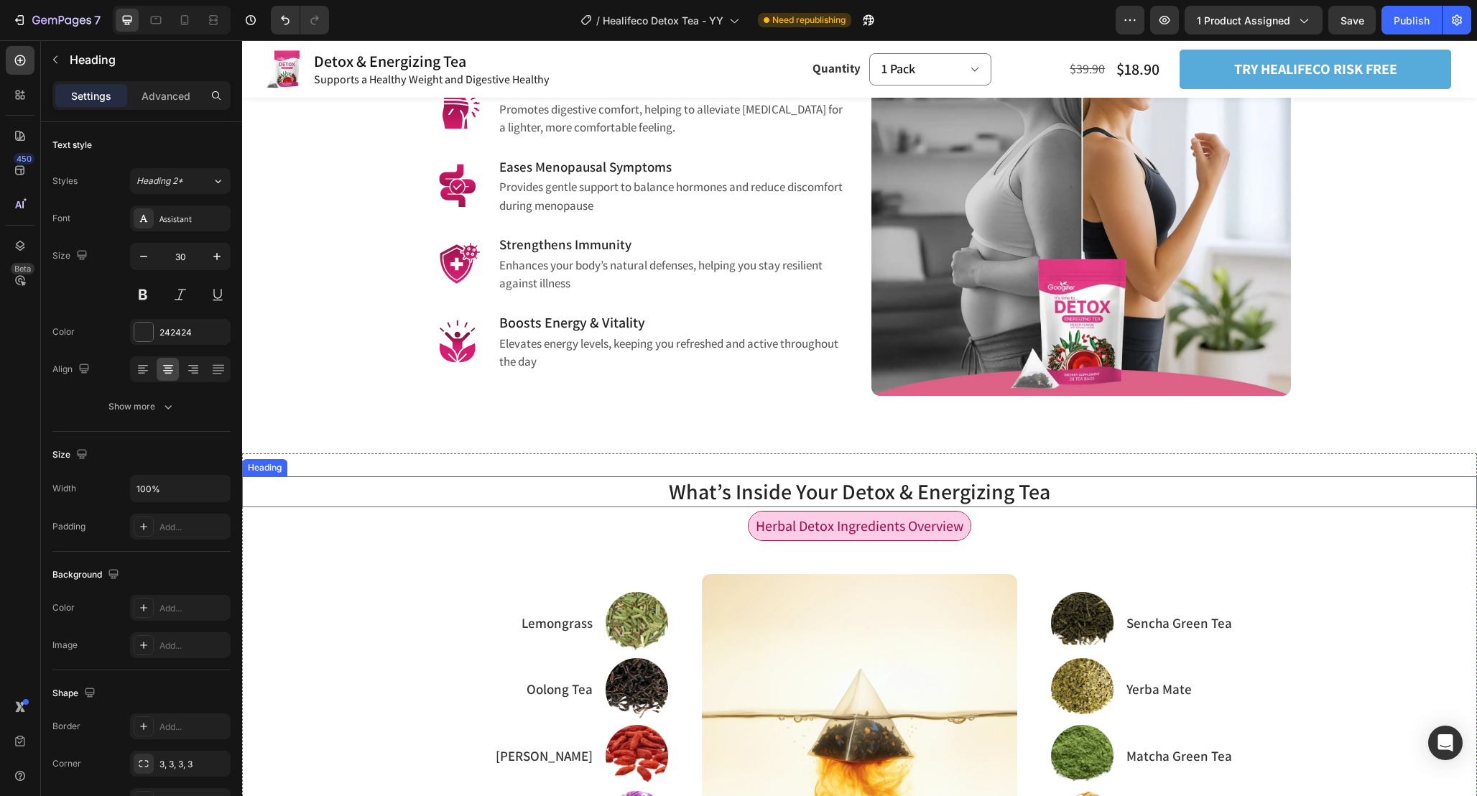
click at [1049, 500] on h2 "What’s Inside Your Detox & Energizing Tea" at bounding box center [859, 491] width 1235 height 31
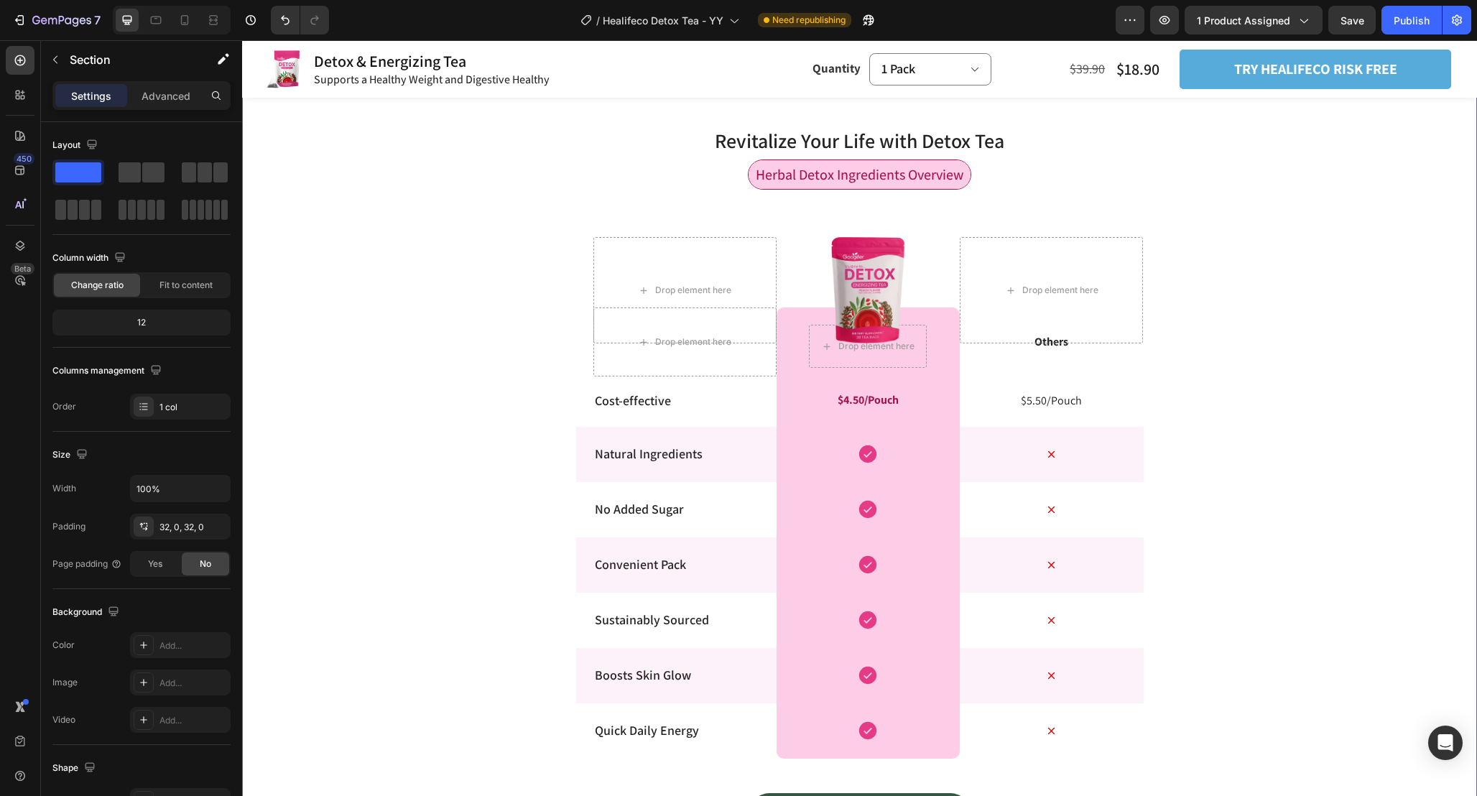
scroll to position [2903, 0]
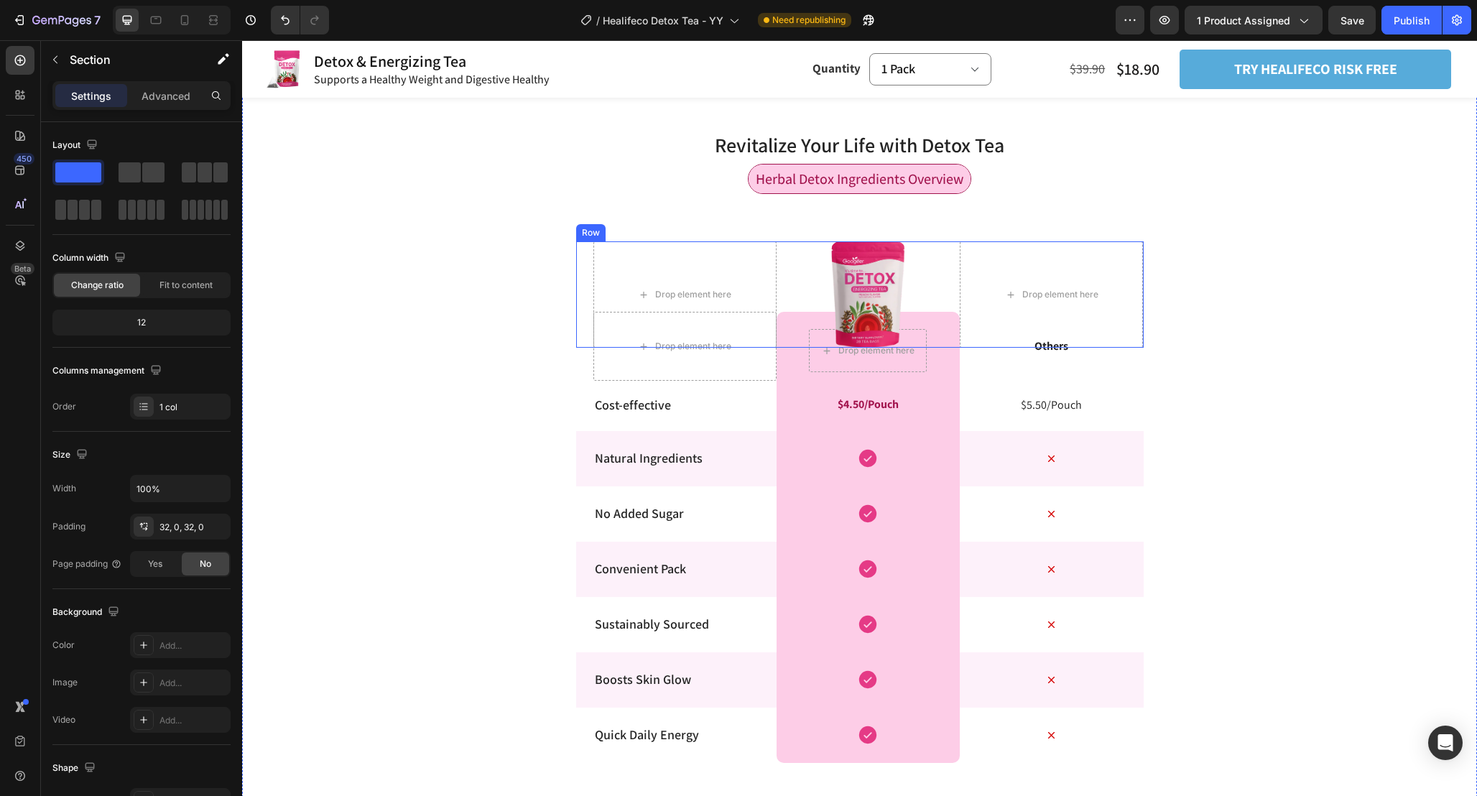
click at [583, 285] on div "Drop element here Drop element here Image Row" at bounding box center [860, 294] width 568 height 106
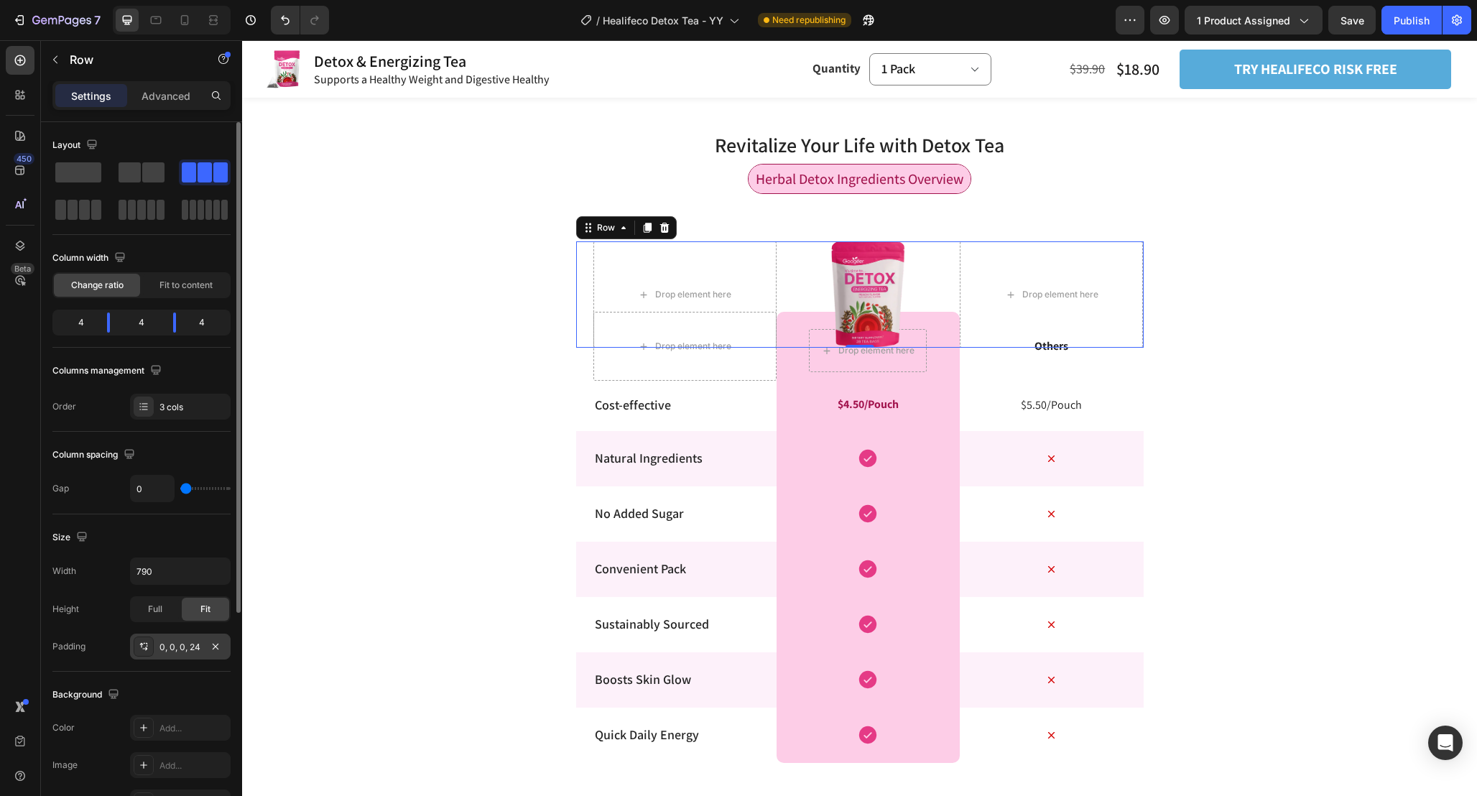
click at [192, 643] on div "0, 0, 0, 24" at bounding box center [180, 647] width 42 height 13
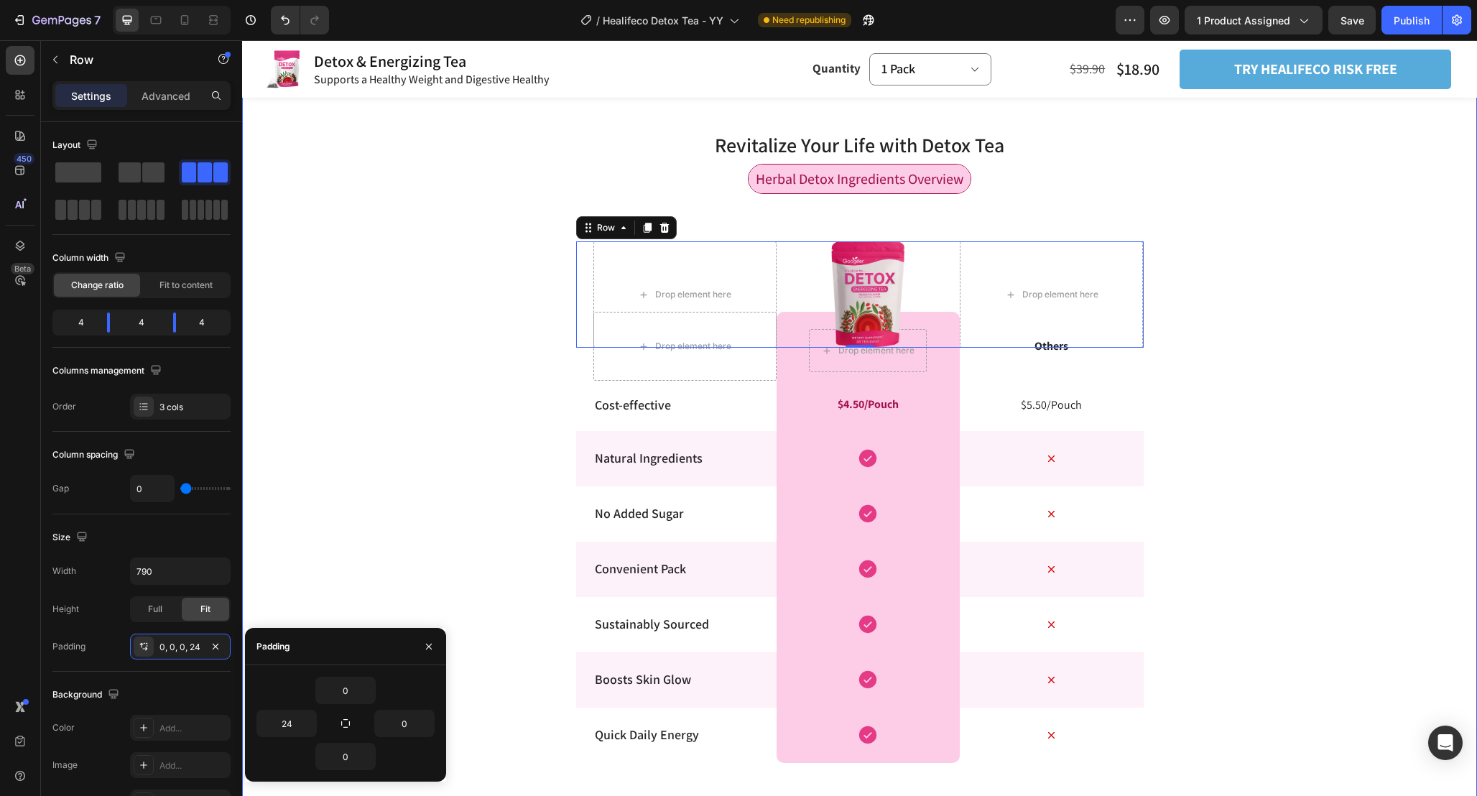
click at [1288, 506] on div "Revitalize Your Life with Detox Tea Heading Row Herbal Detox Ingredients Overvi…" at bounding box center [859, 483] width 1235 height 754
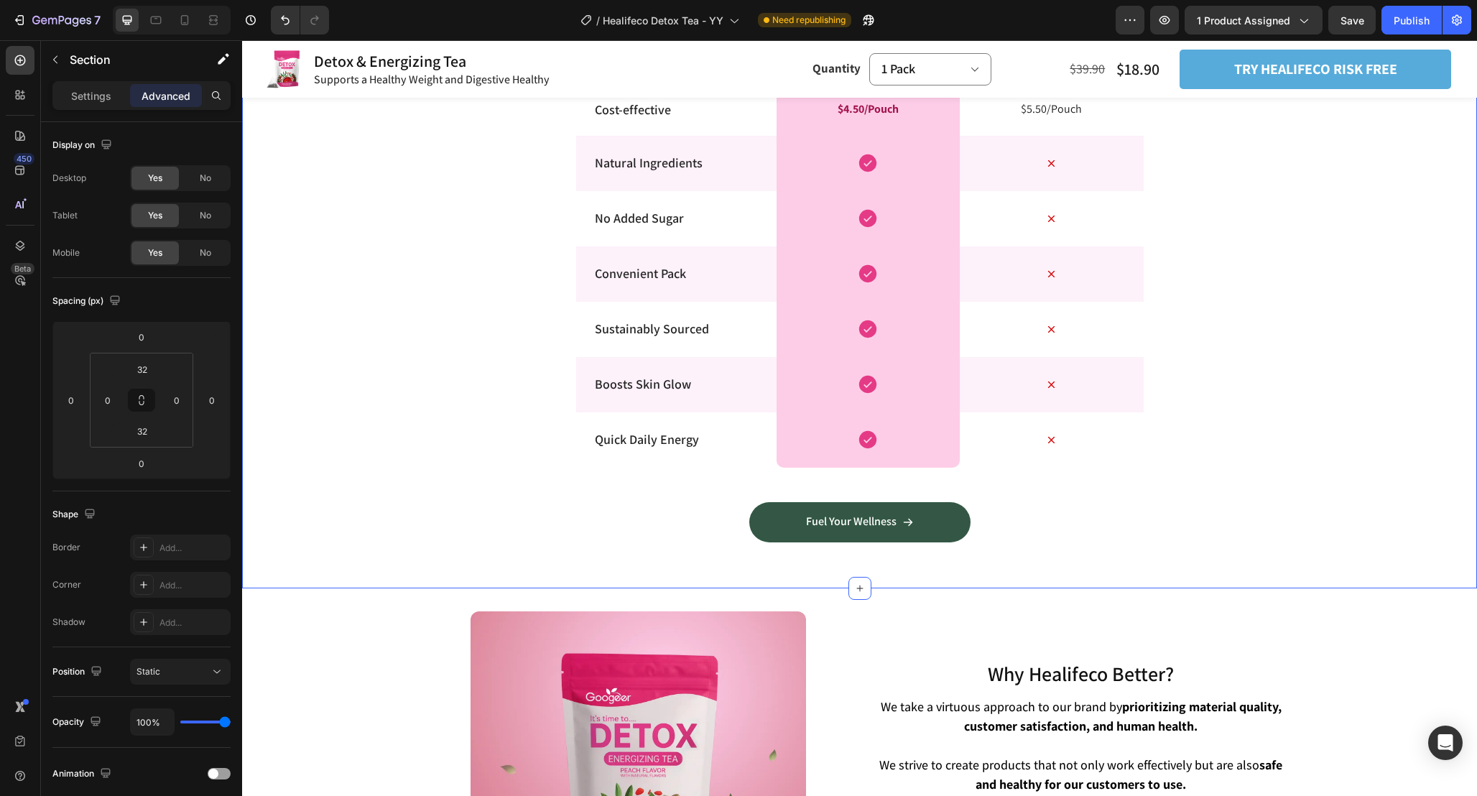
scroll to position [3191, 0]
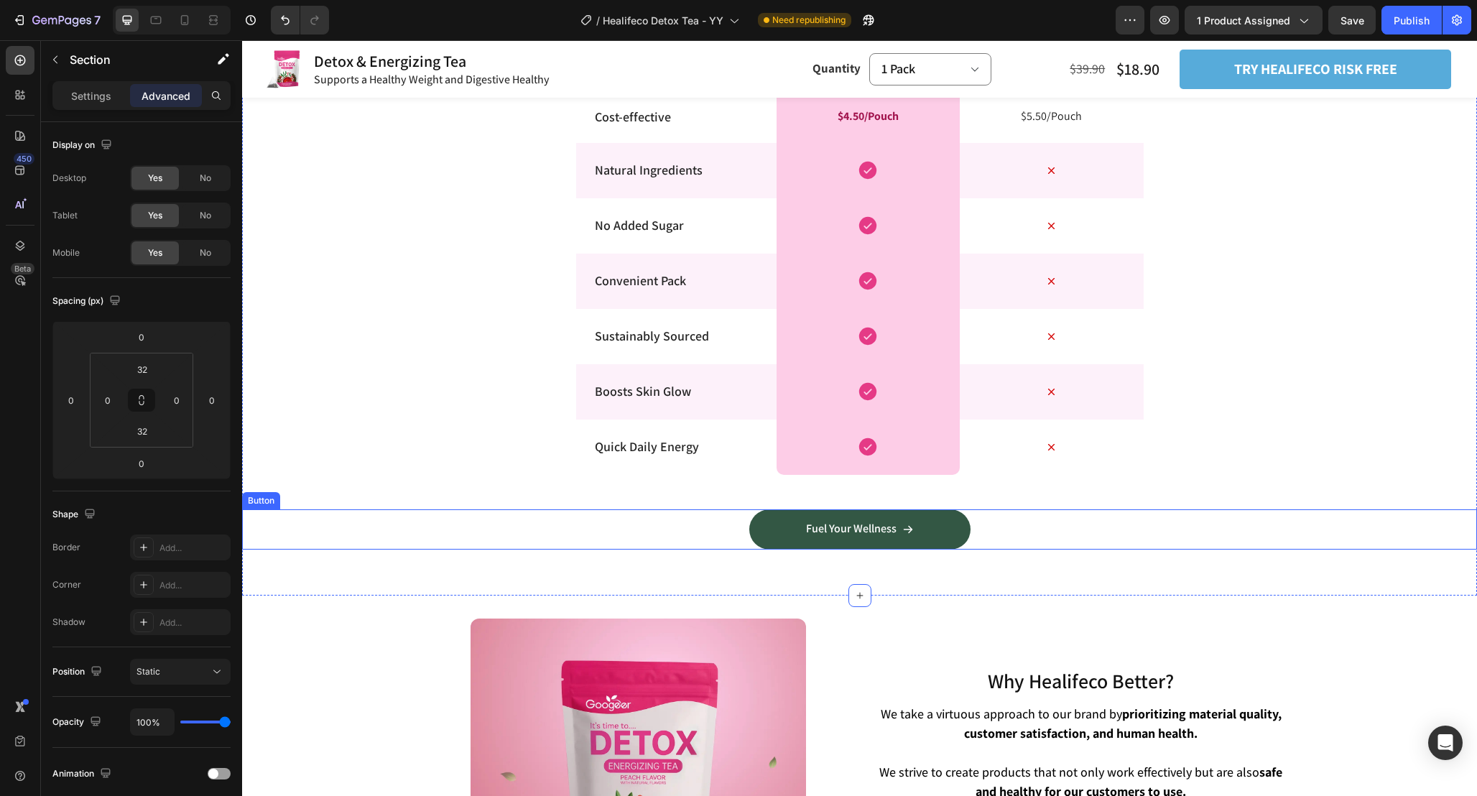
click at [986, 532] on div "Fuel Your Wellness Button" at bounding box center [859, 529] width 1235 height 40
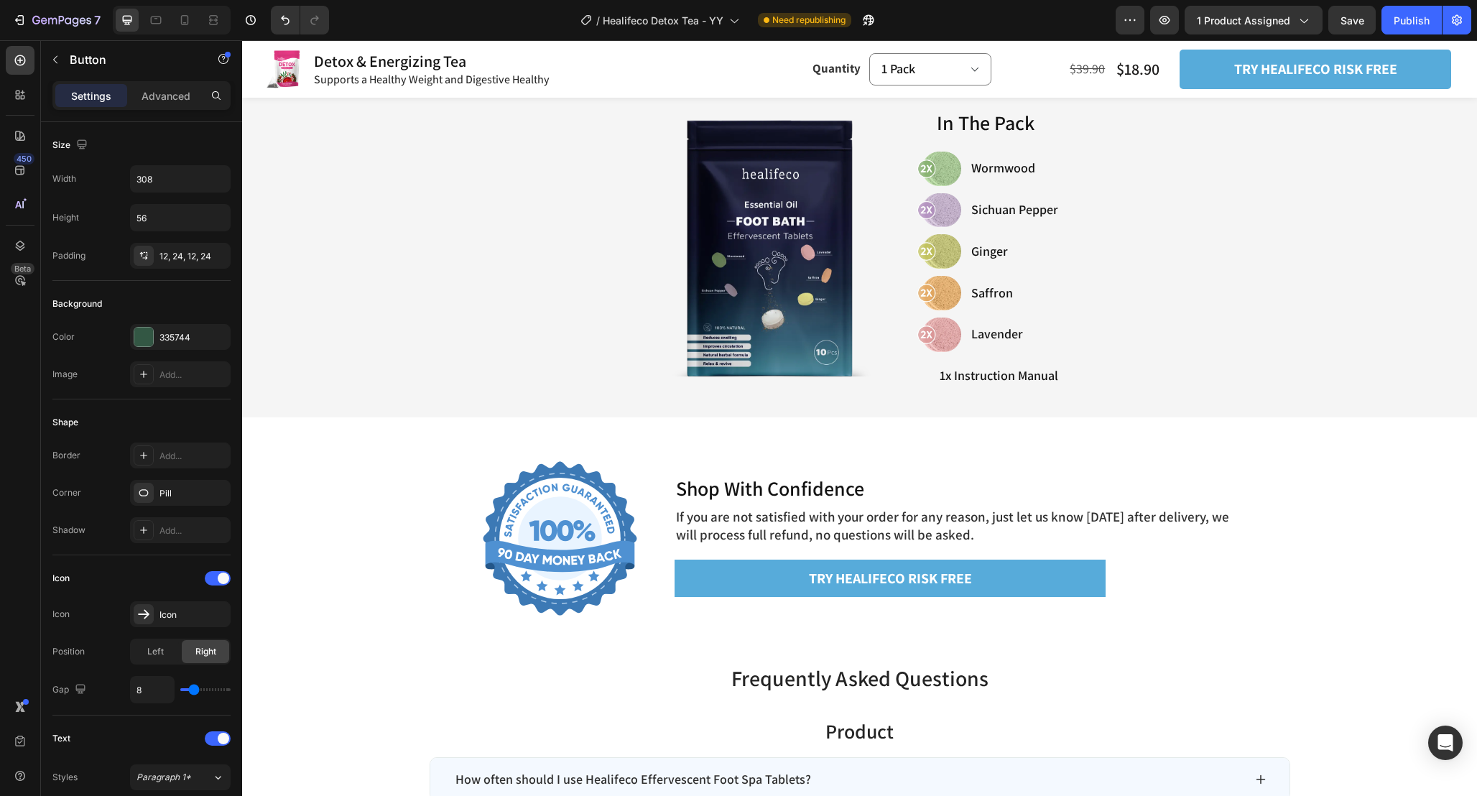
scroll to position [5066, 0]
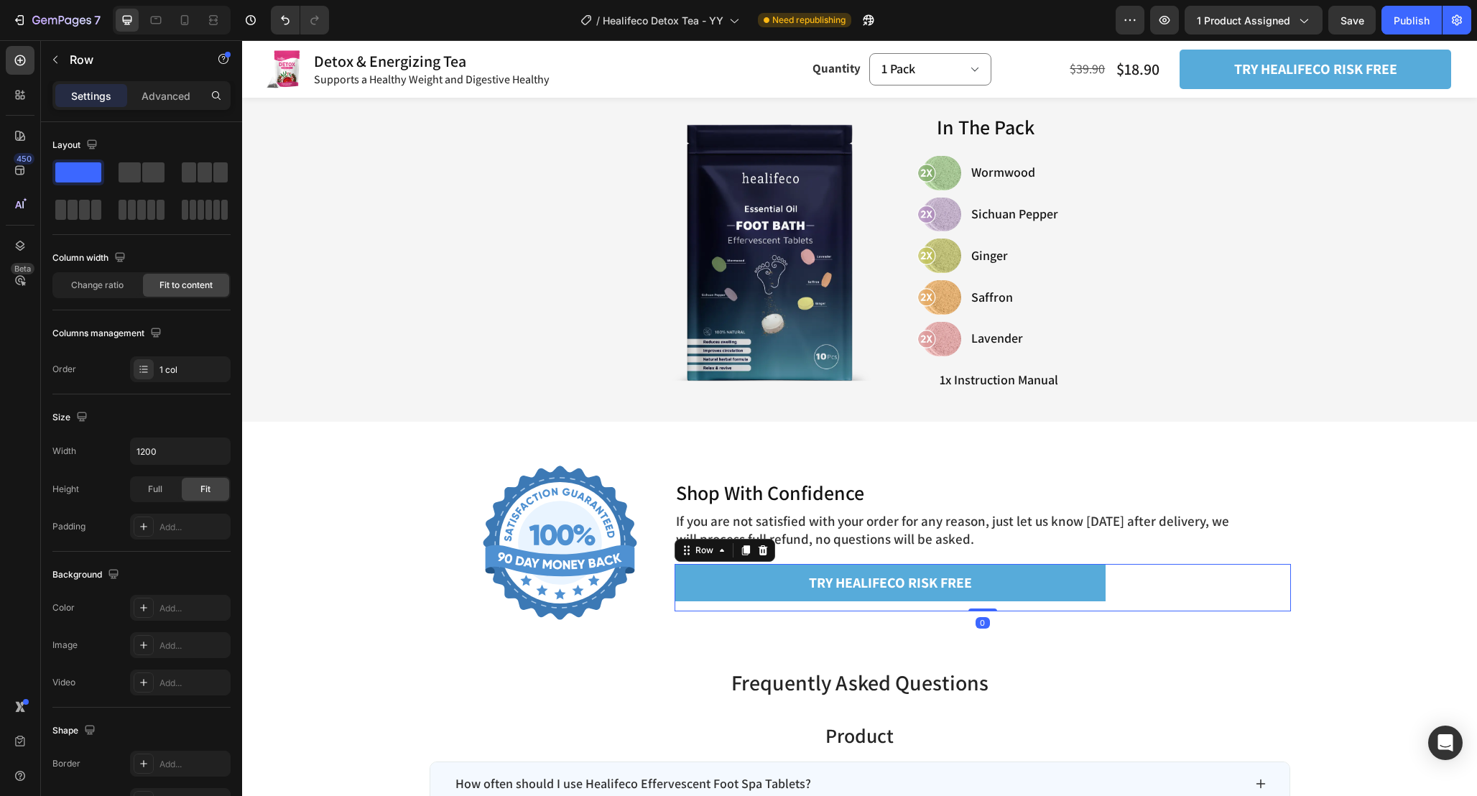
click at [1144, 585] on div "TRY healifeco RISK FREE Add to Cart Product Row 0" at bounding box center [983, 587] width 616 height 47
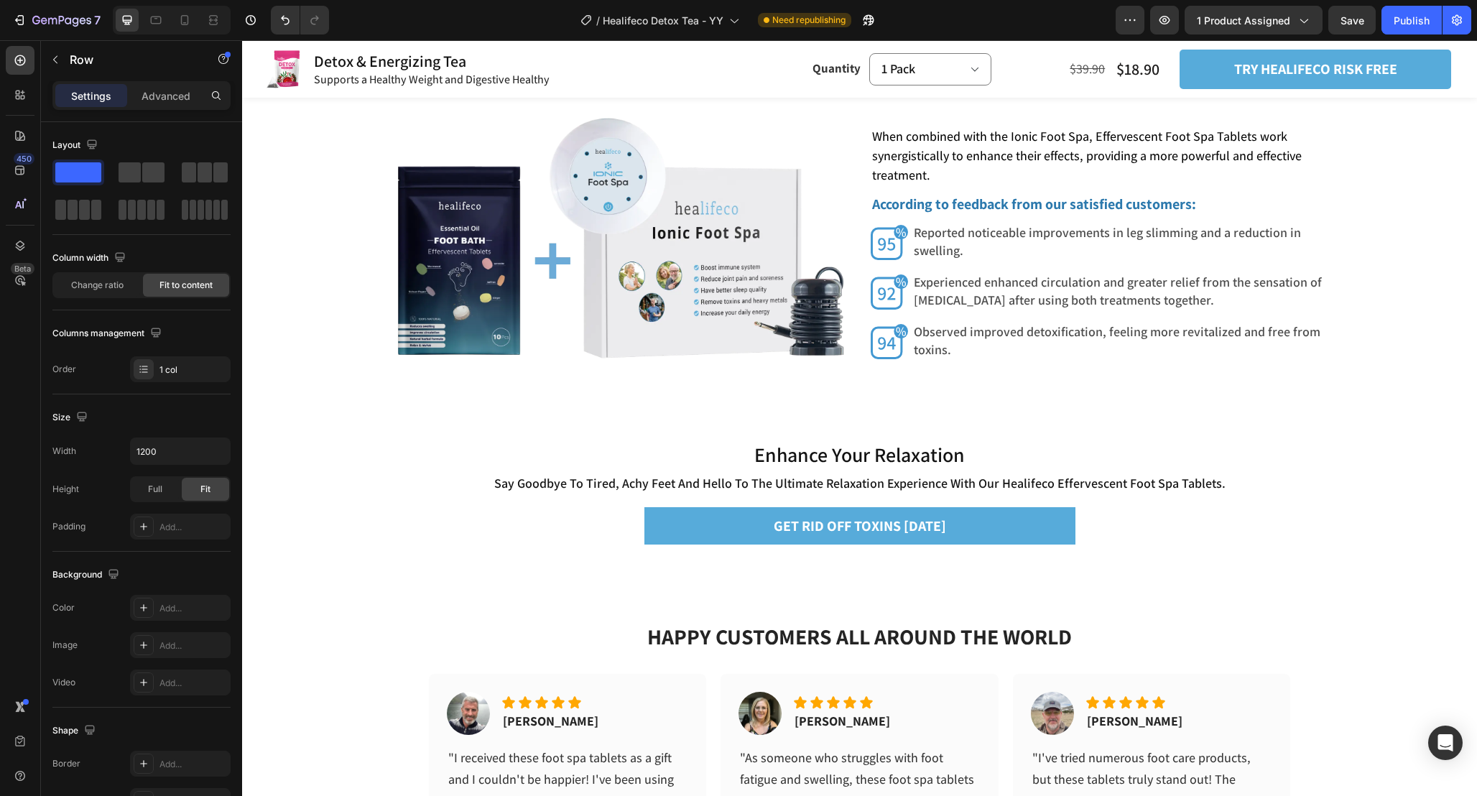
scroll to position [4145, 0]
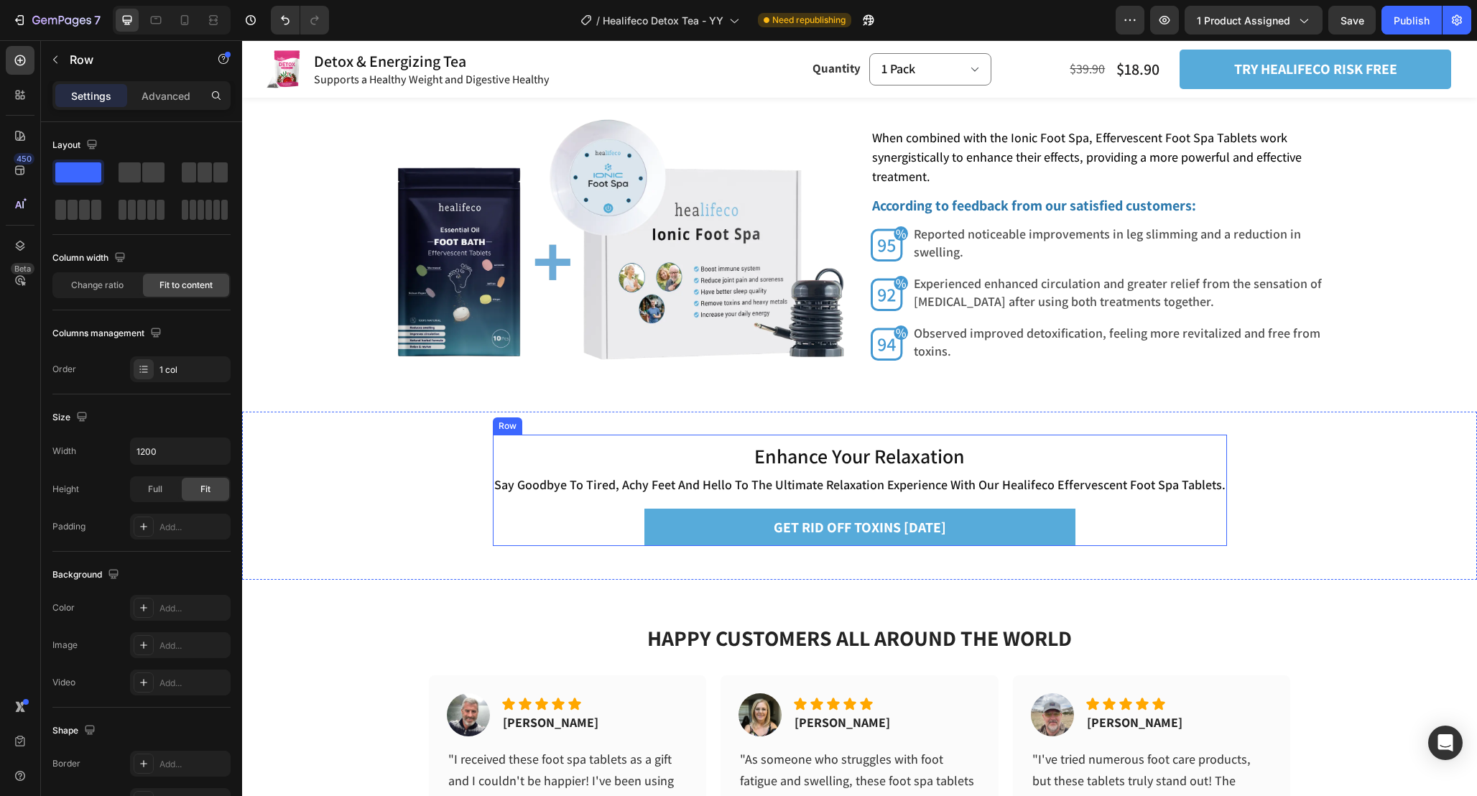
click at [1149, 525] on div "Enhance Your Relaxation Heading say goodbye to tired, achy feet and hello to th…" at bounding box center [860, 494] width 734 height 104
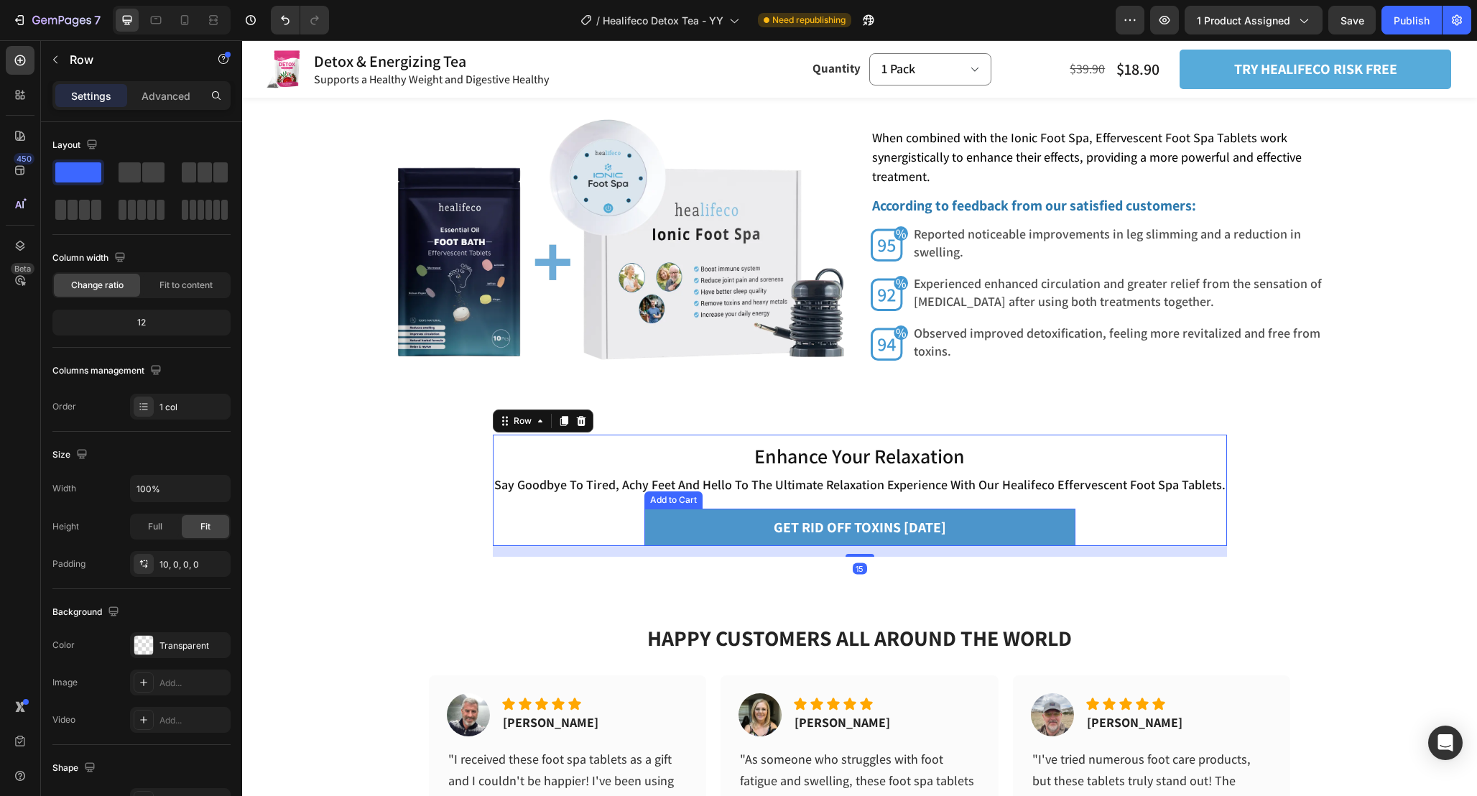
click at [1074, 519] on button "GET RID OFF TOXINS [DATE]" at bounding box center [859, 527] width 431 height 37
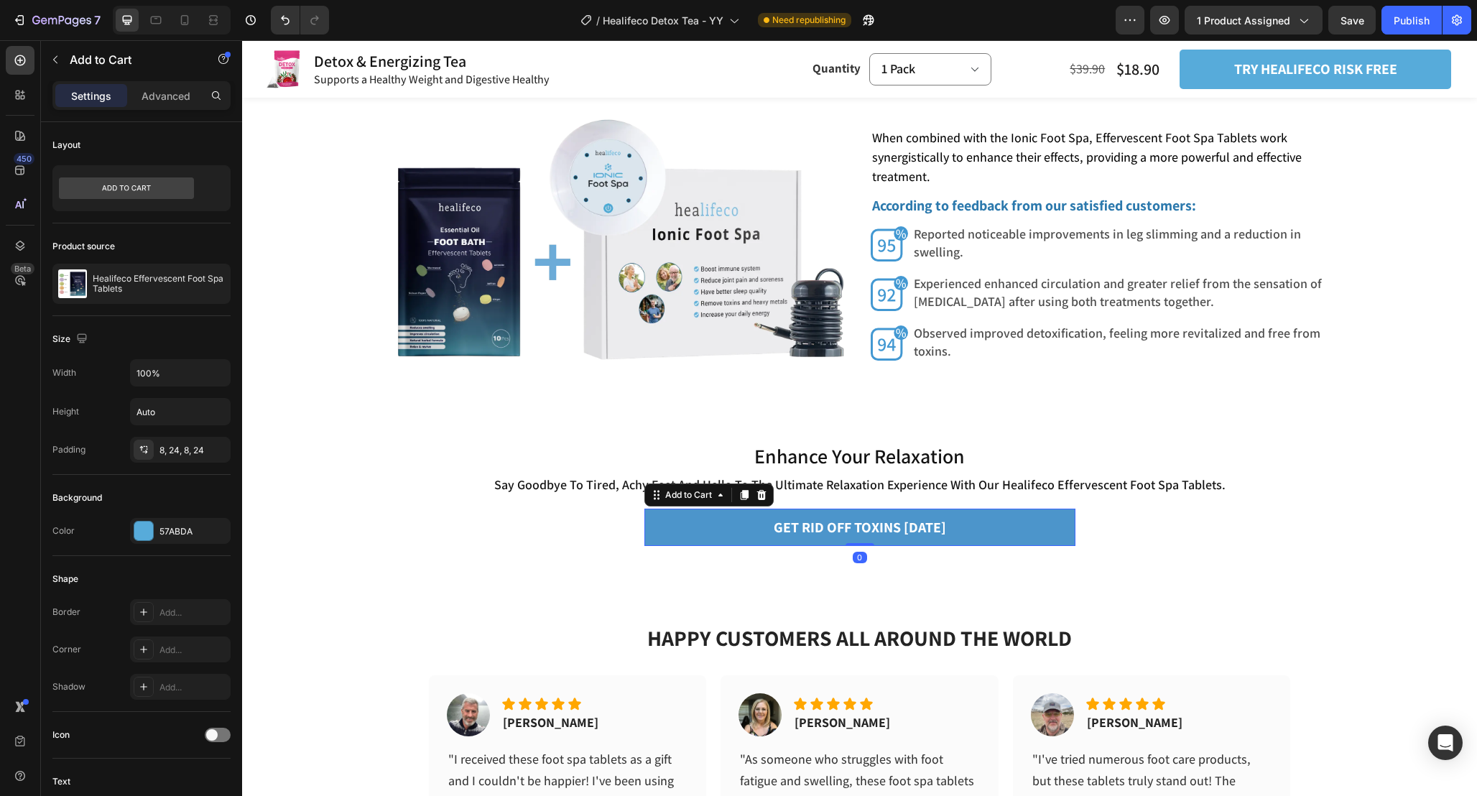
scroll to position [4106, 0]
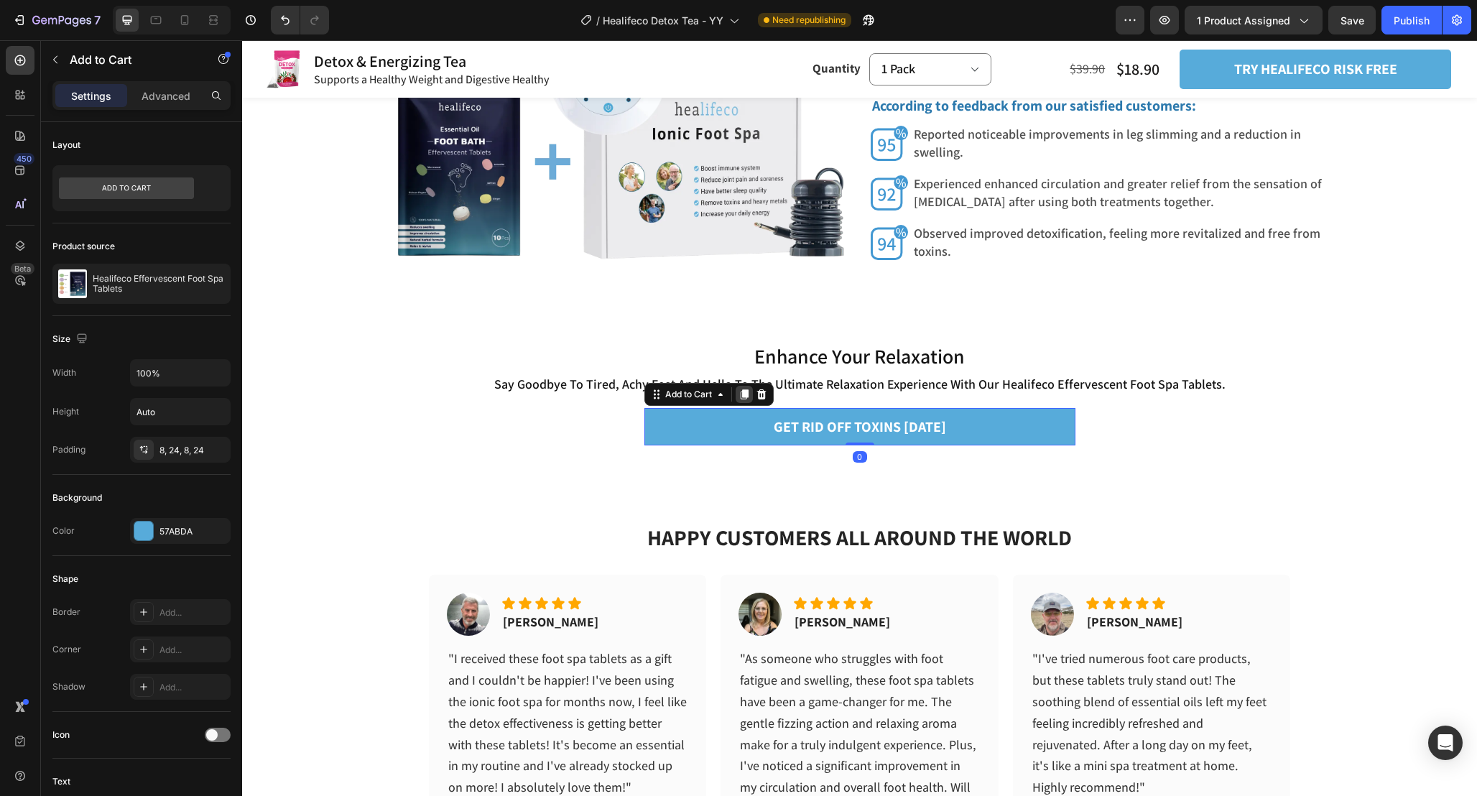
click at [747, 390] on icon at bounding box center [744, 395] width 8 height 10
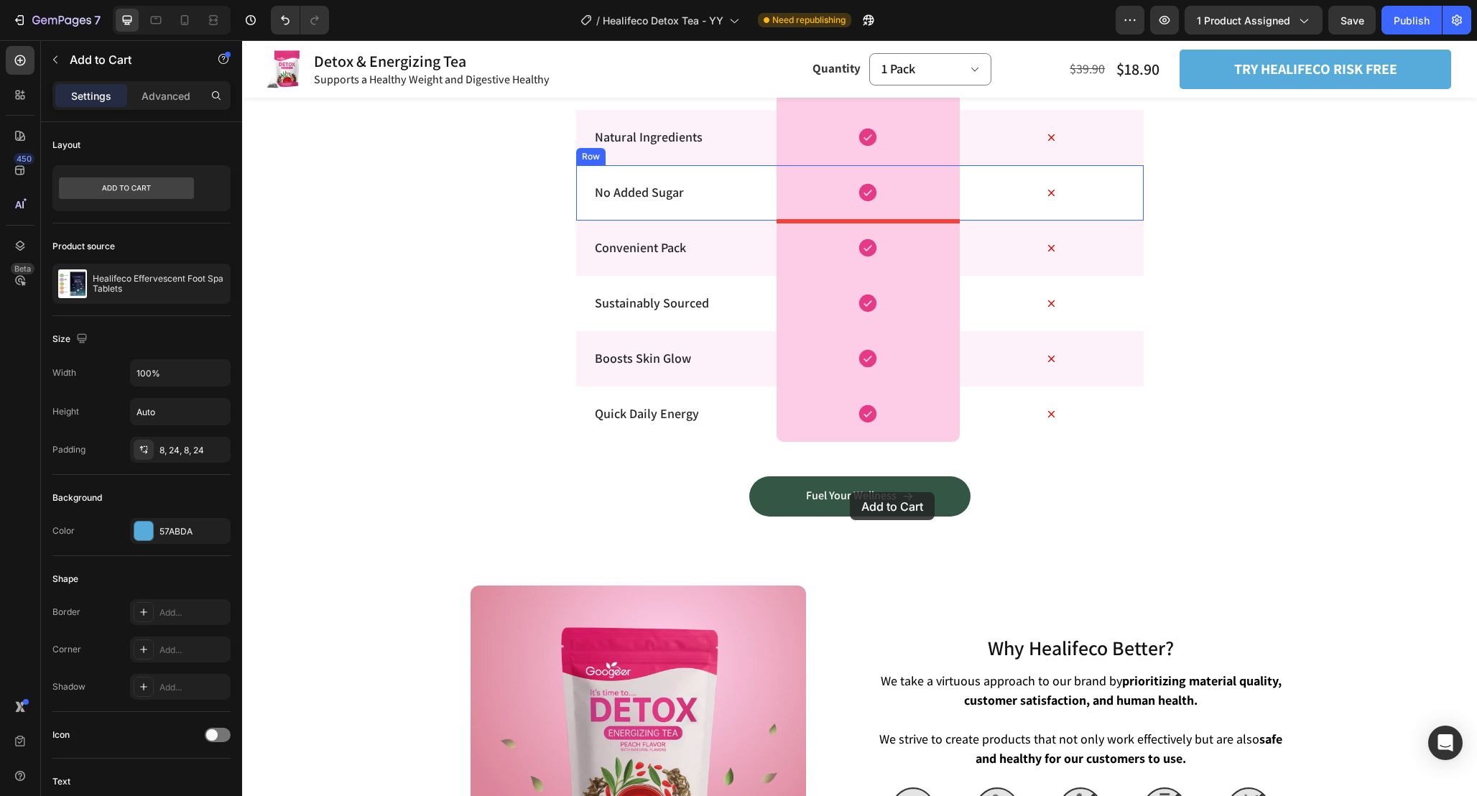
scroll to position [3210, 0]
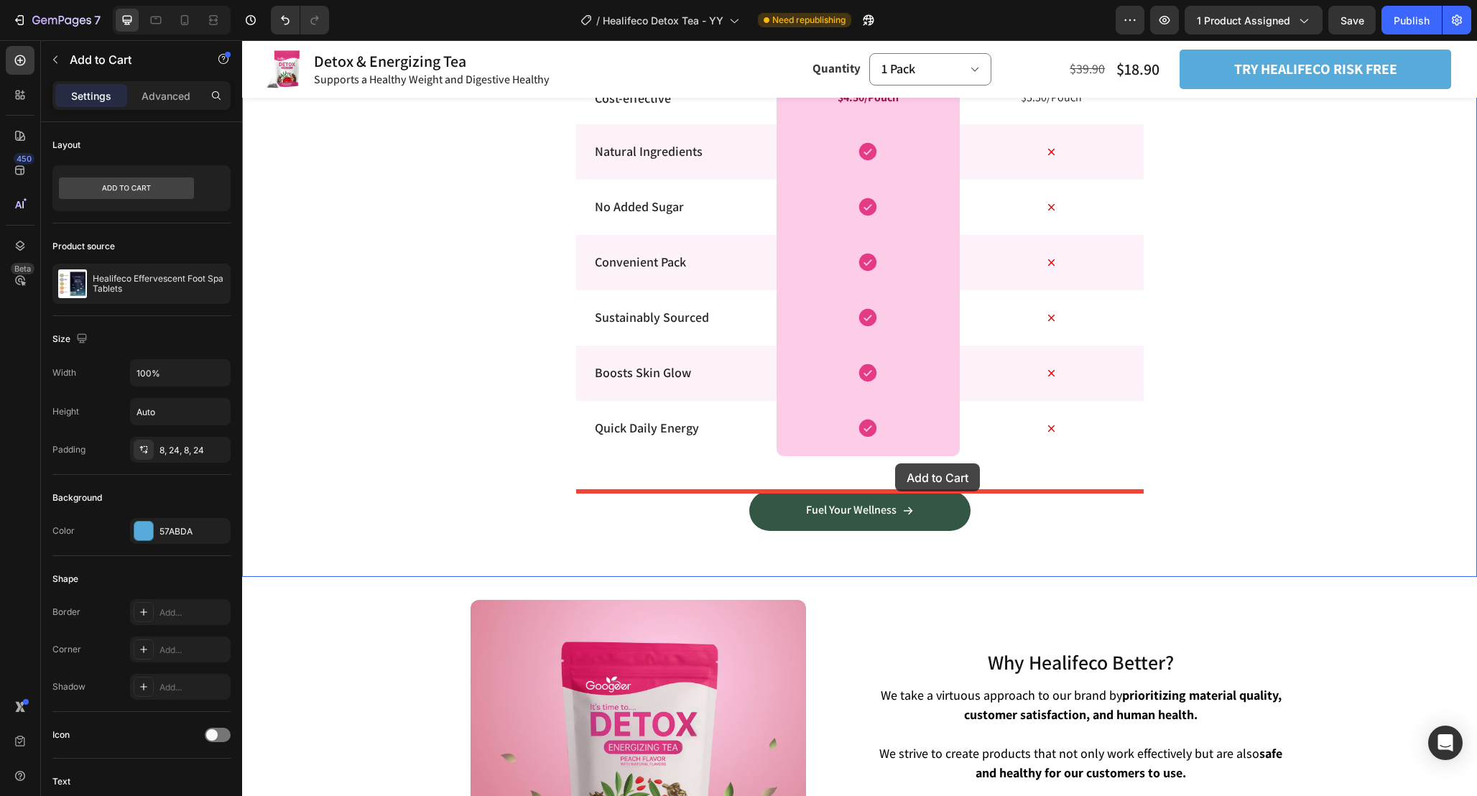
drag, startPoint x: 665, startPoint y: 435, endPoint x: 895, endPoint y: 460, distance: 231.9
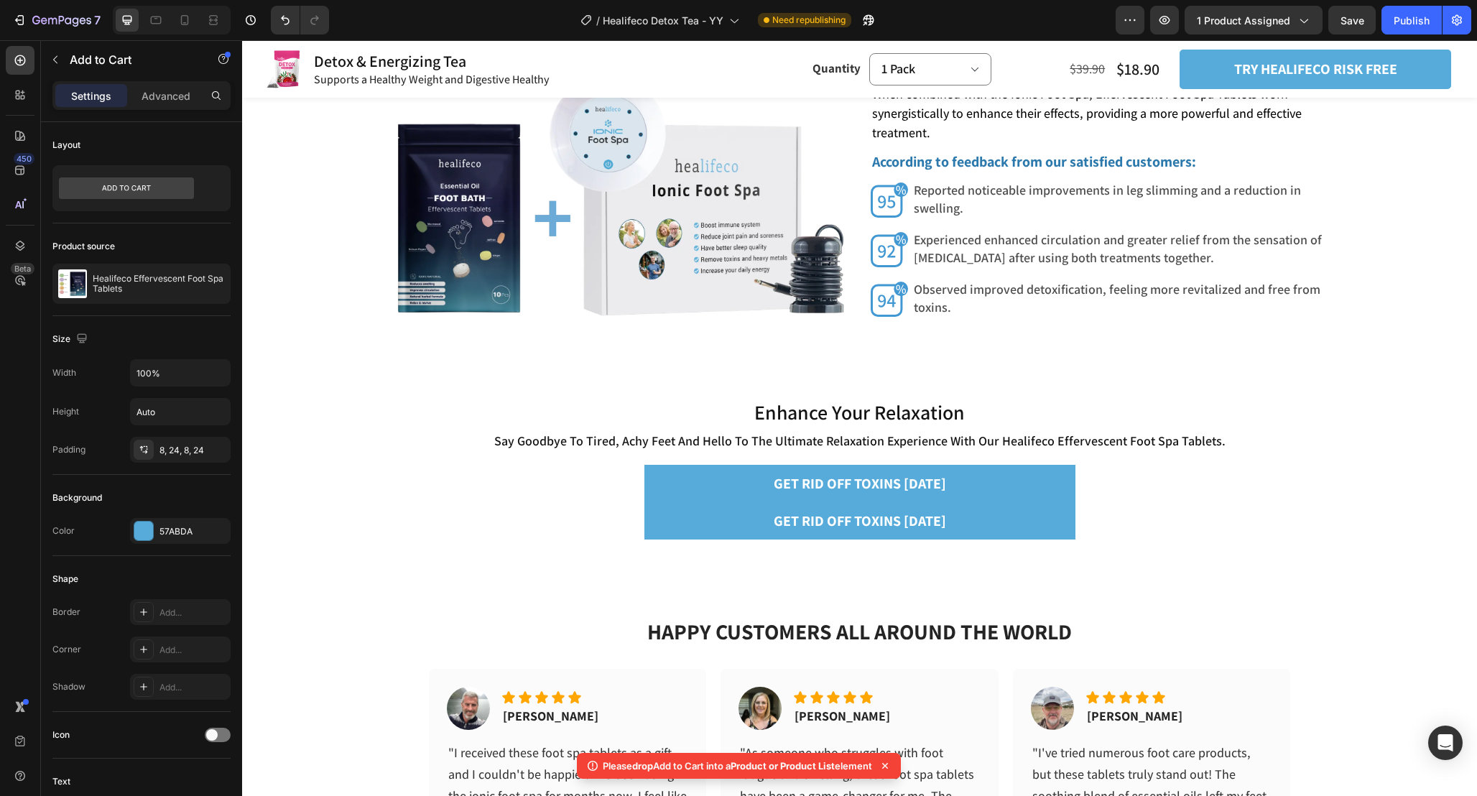
scroll to position [4183, 0]
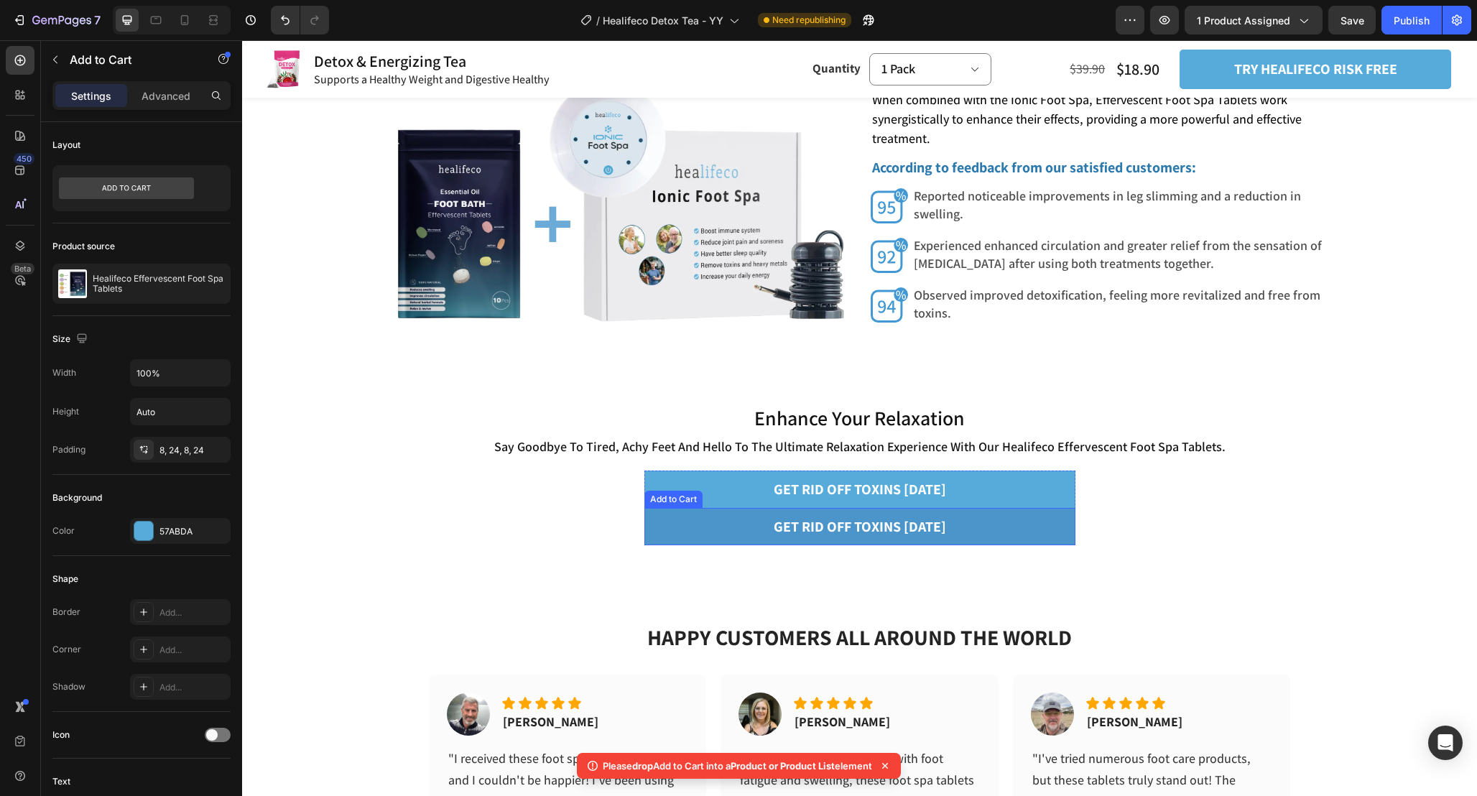
click at [994, 529] on button "GET RID OFF TOXINS [DATE]" at bounding box center [859, 526] width 431 height 37
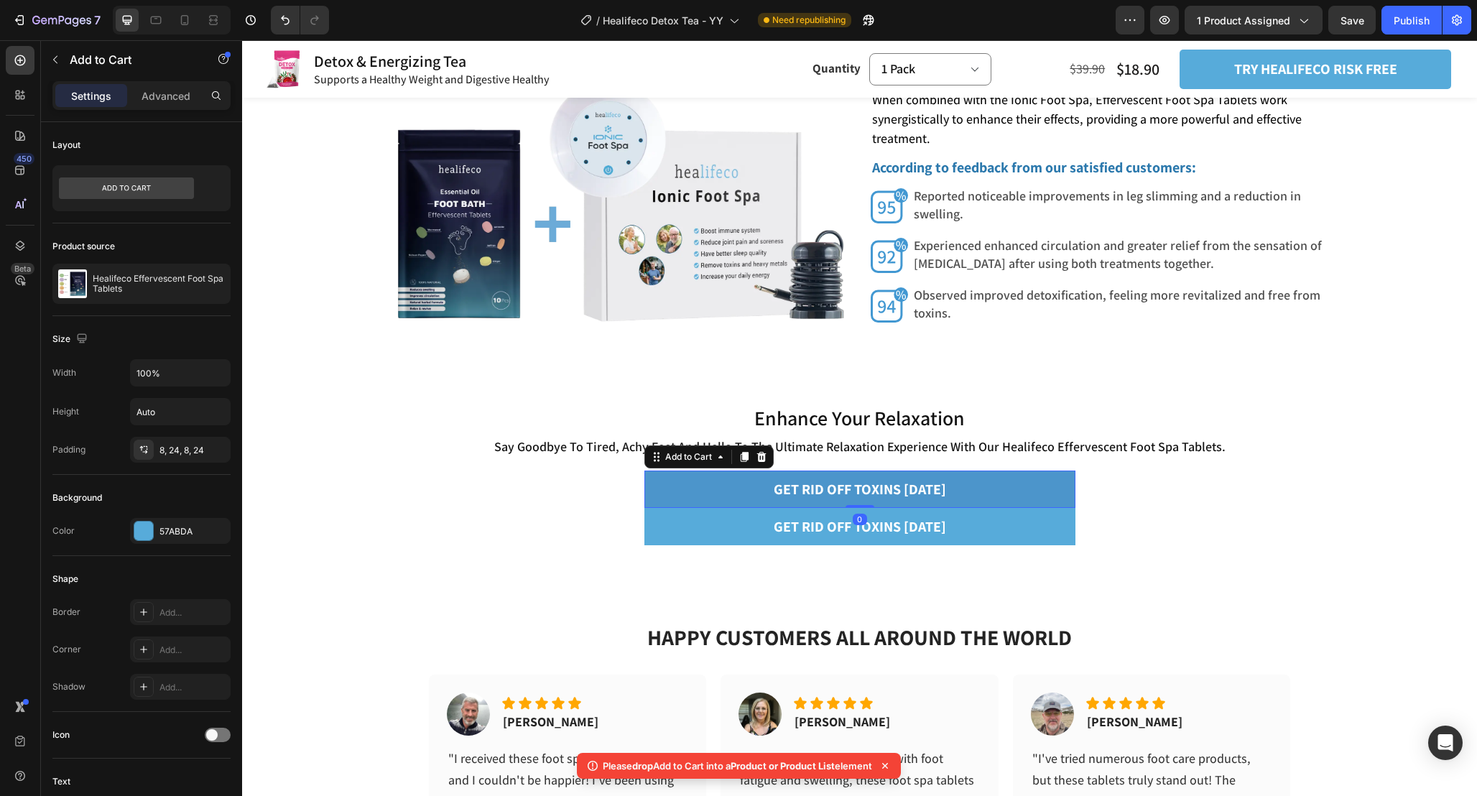
click at [695, 486] on button "GET RID OFF TOXINS [DATE]" at bounding box center [859, 489] width 431 height 37
click at [764, 453] on icon at bounding box center [760, 457] width 9 height 10
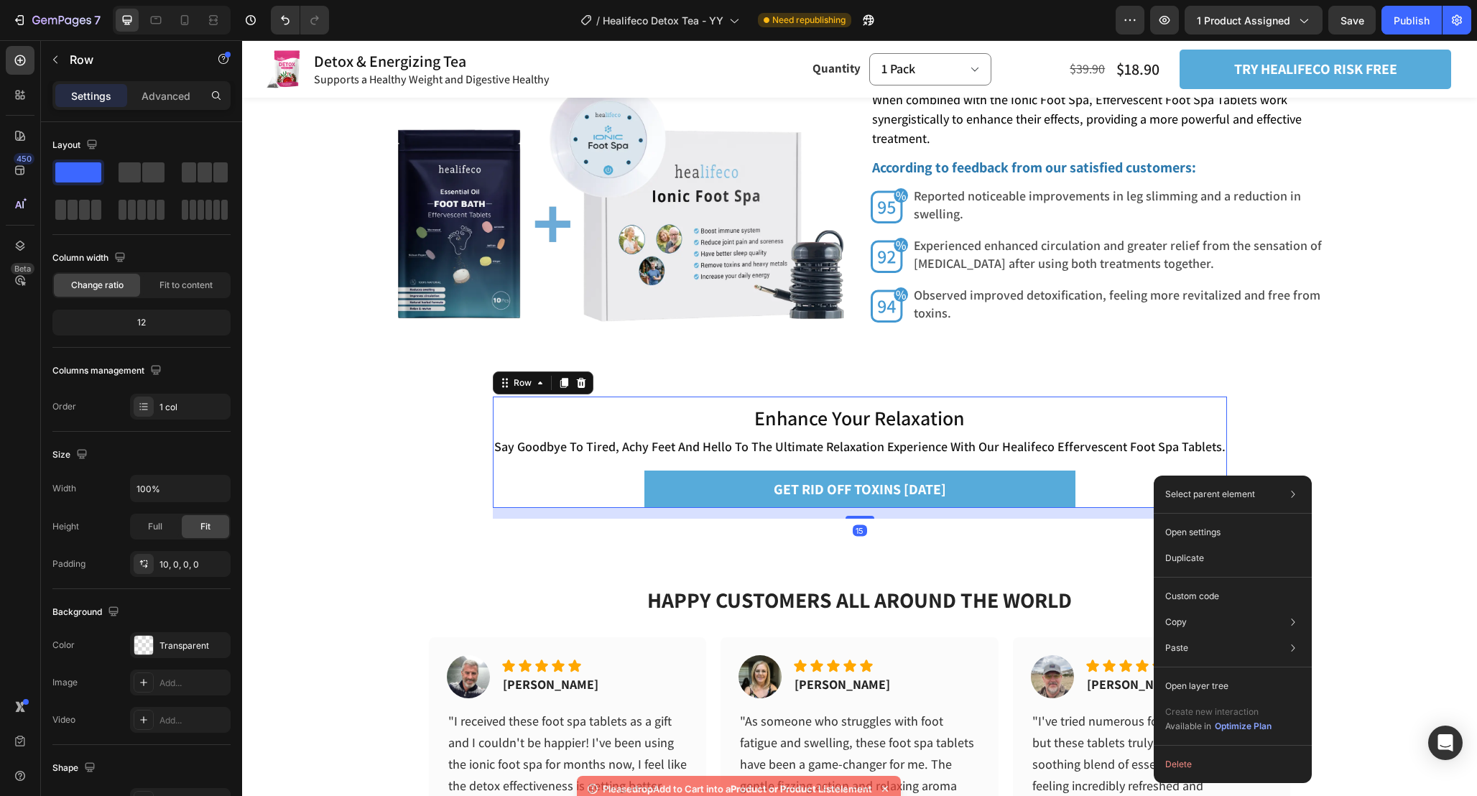
drag, startPoint x: 1154, startPoint y: 475, endPoint x: 1485, endPoint y: 534, distance: 336.4
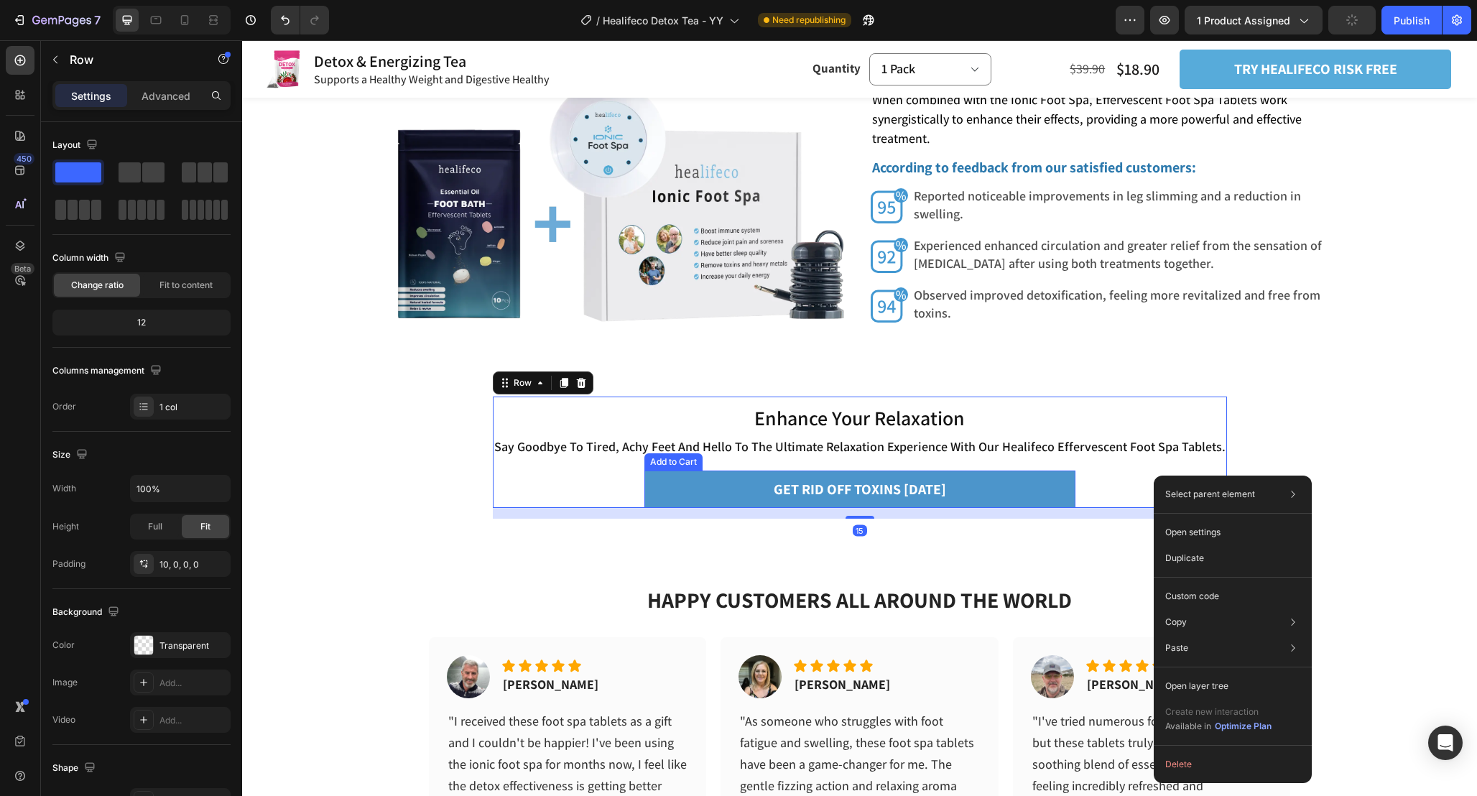
click at [1029, 483] on button "GET RID OFF TOXINS [DATE]" at bounding box center [859, 489] width 431 height 37
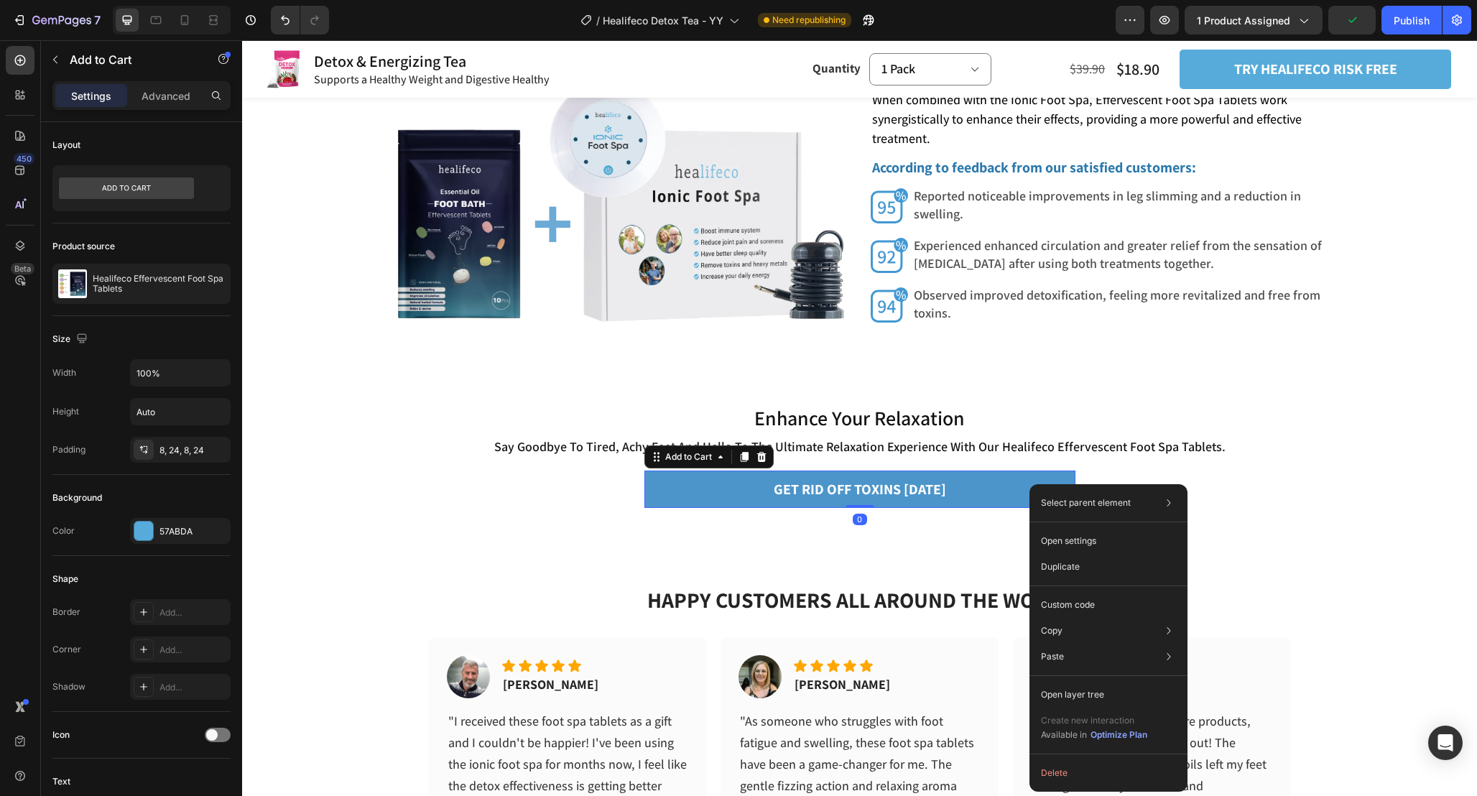
drag, startPoint x: 1029, startPoint y: 483, endPoint x: 1323, endPoint y: 533, distance: 298.0
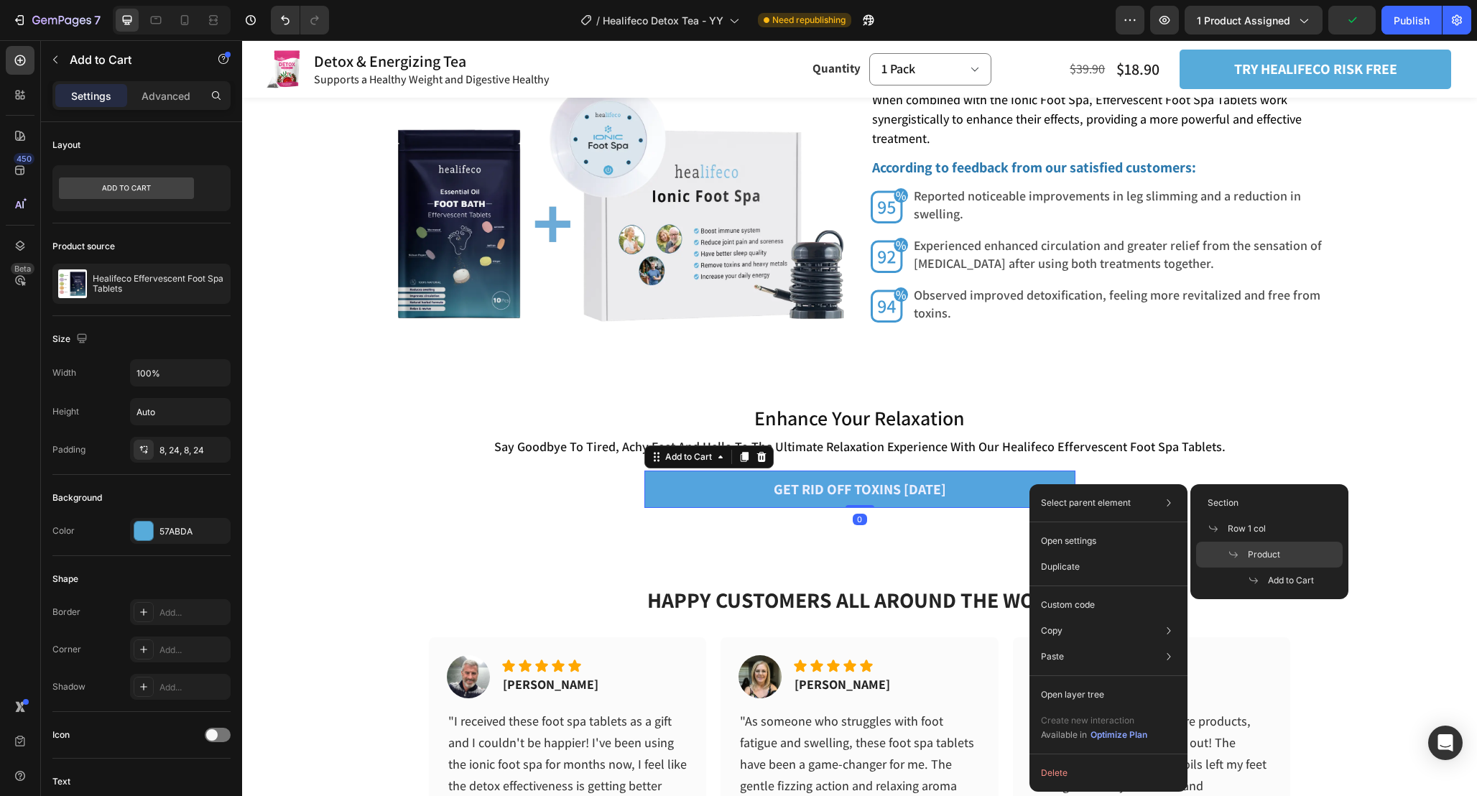
click at [1282, 568] on div "Product" at bounding box center [1269, 581] width 147 height 26
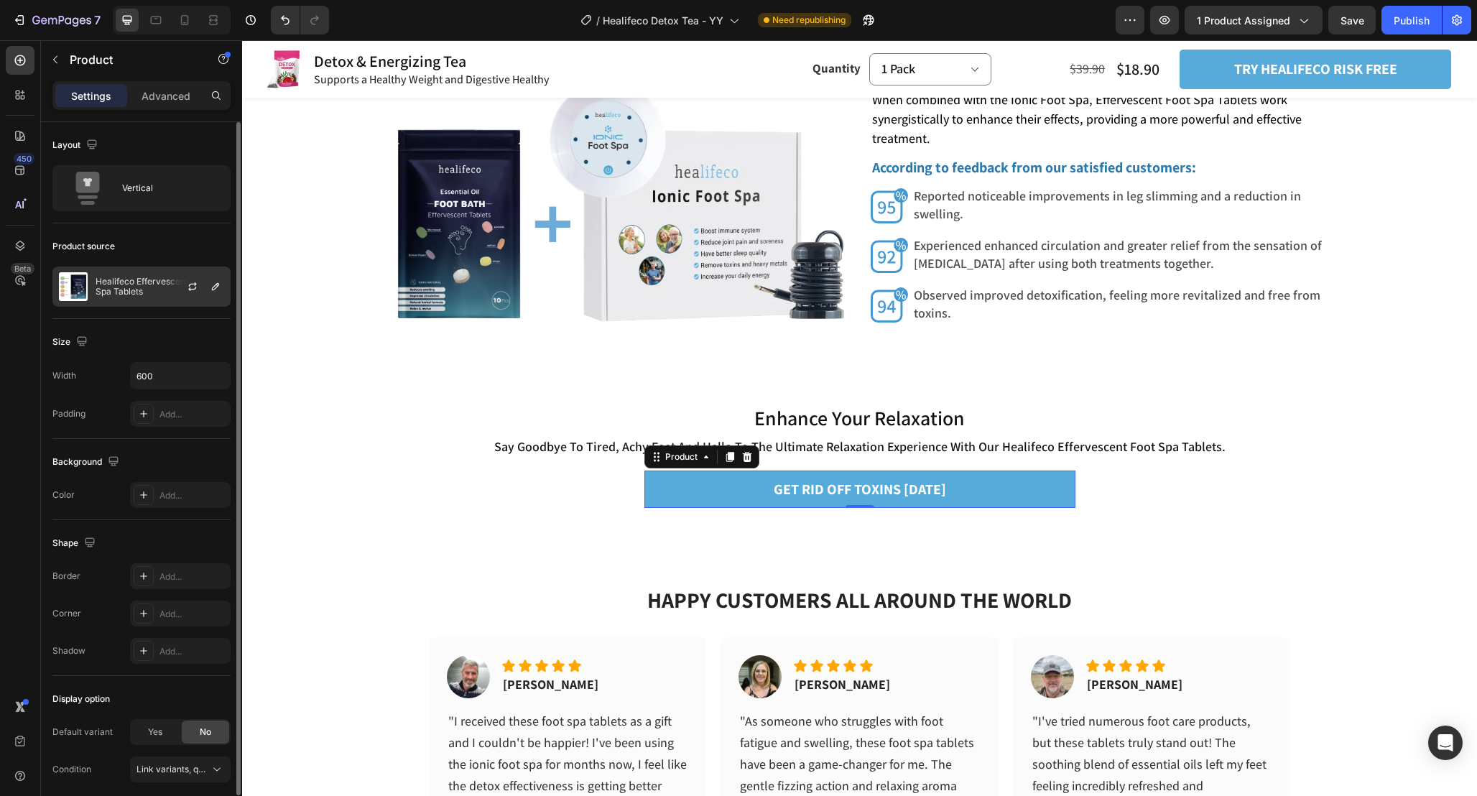
click at [145, 301] on div "Healifeco Effervescent Foot Spa Tablets" at bounding box center [141, 287] width 178 height 40
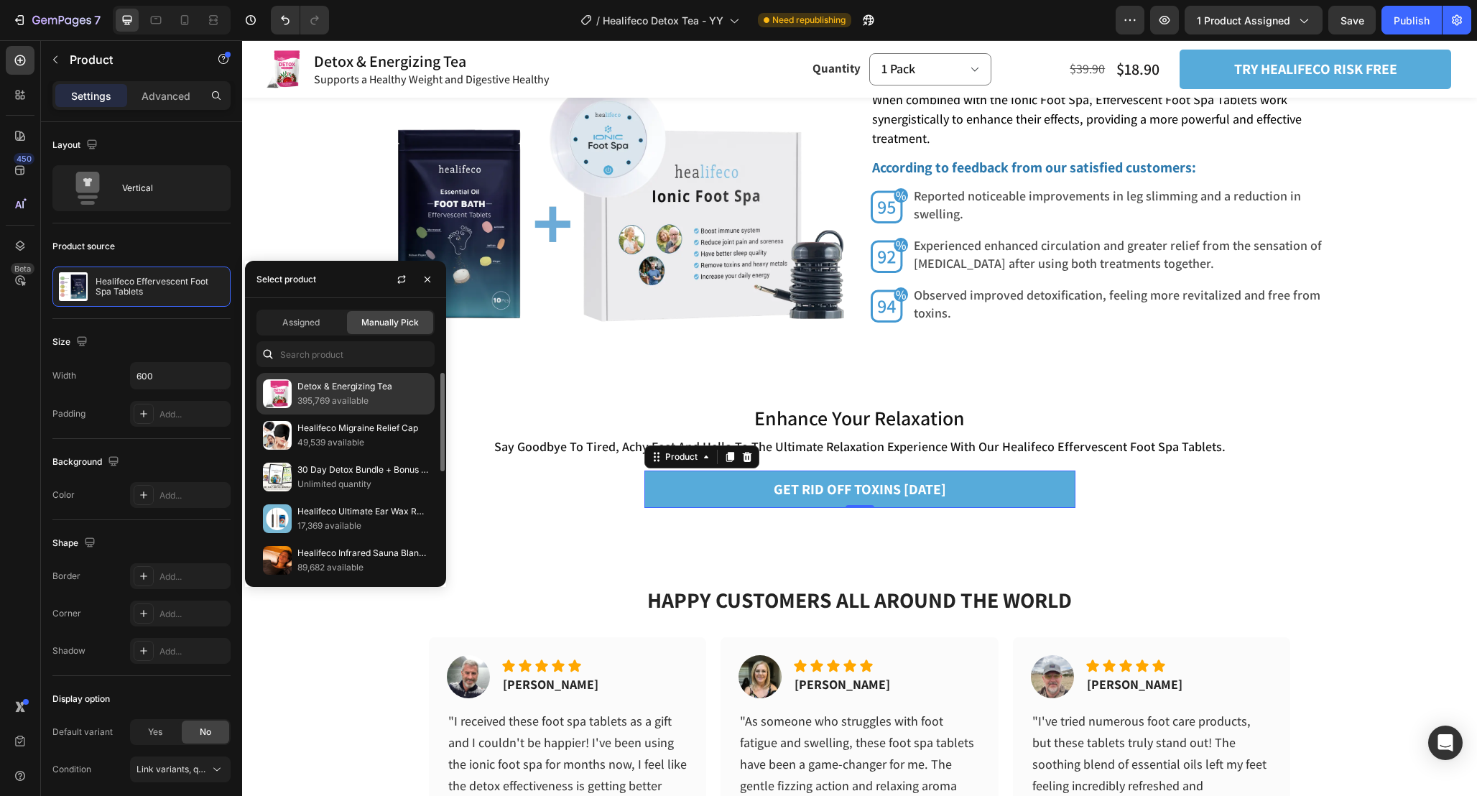
click at [374, 403] on p "395,769 available" at bounding box center [362, 401] width 131 height 14
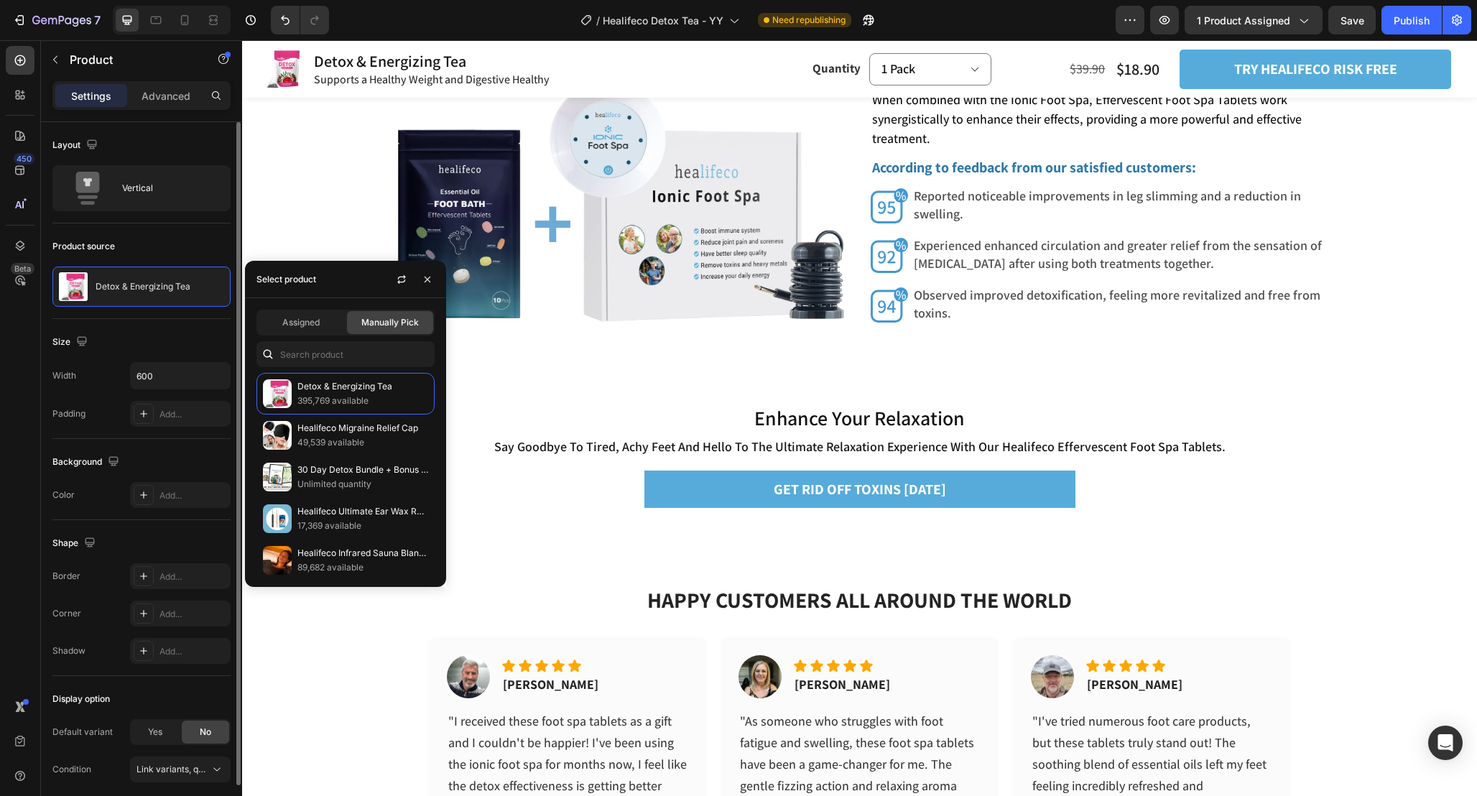
click at [181, 249] on div "Product source" at bounding box center [141, 246] width 178 height 23
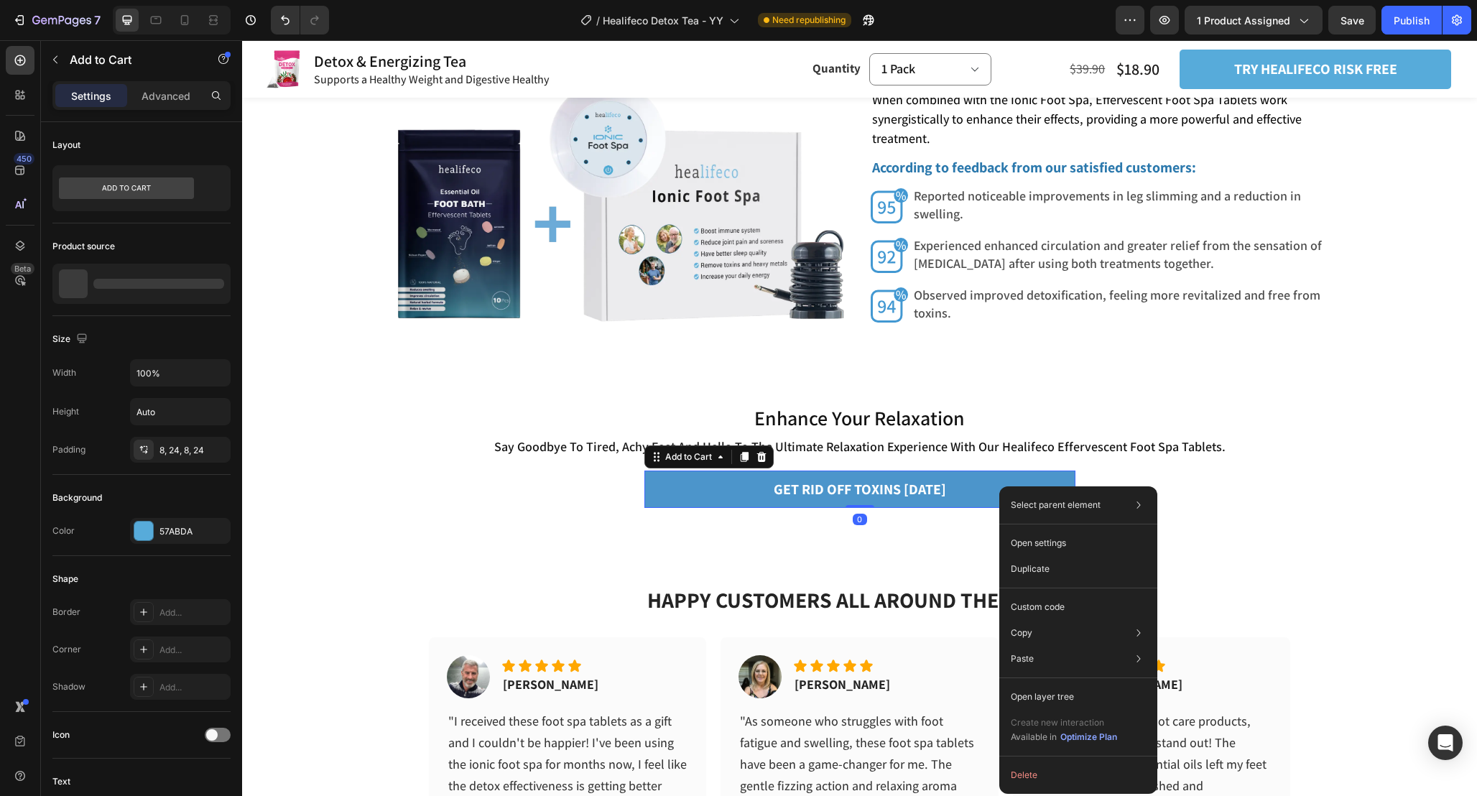
drag, startPoint x: 999, startPoint y: 486, endPoint x: 1372, endPoint y: 540, distance: 376.8
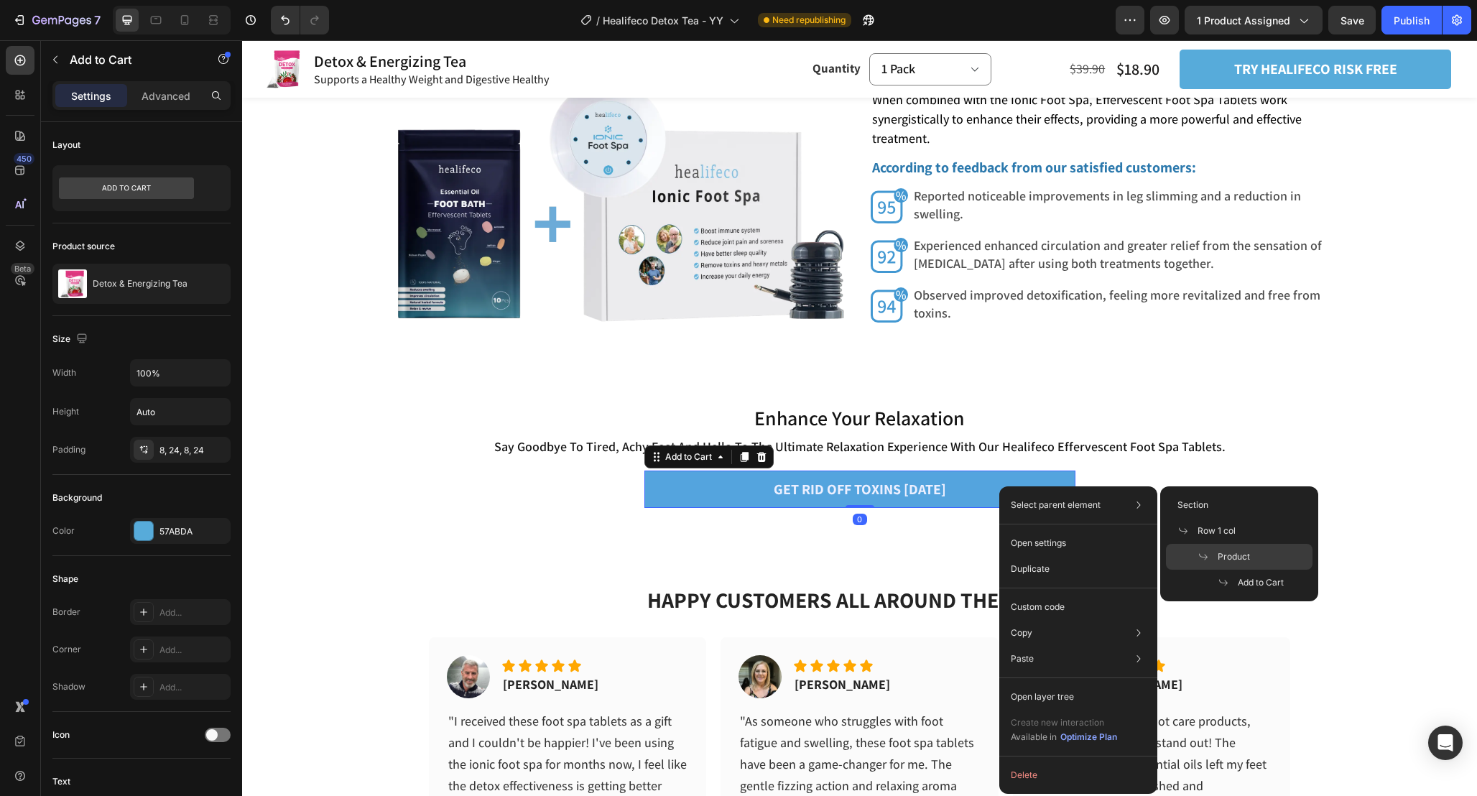
click at [1241, 562] on span "Product" at bounding box center [1234, 556] width 32 height 13
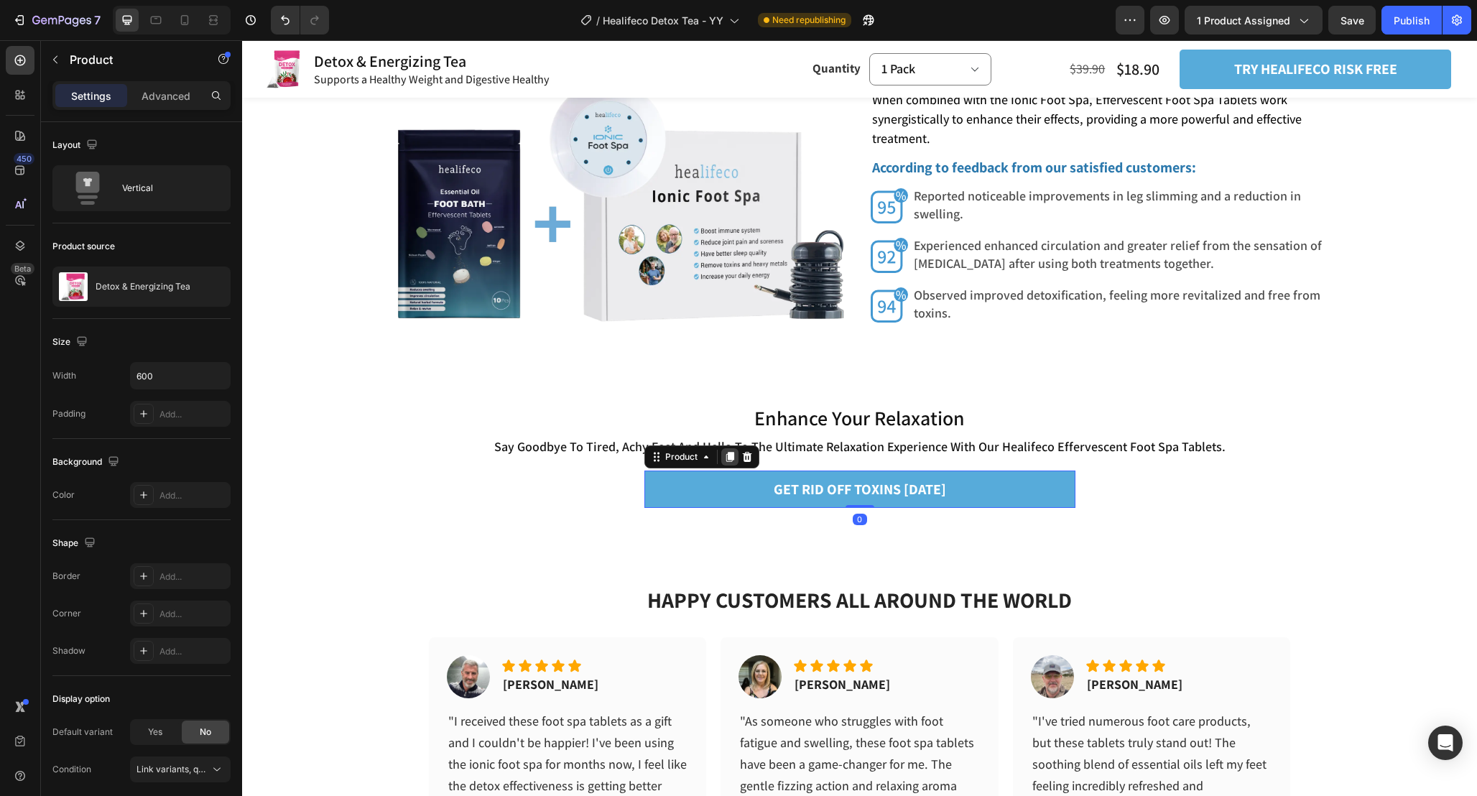
click at [731, 453] on icon at bounding box center [730, 457] width 8 height 10
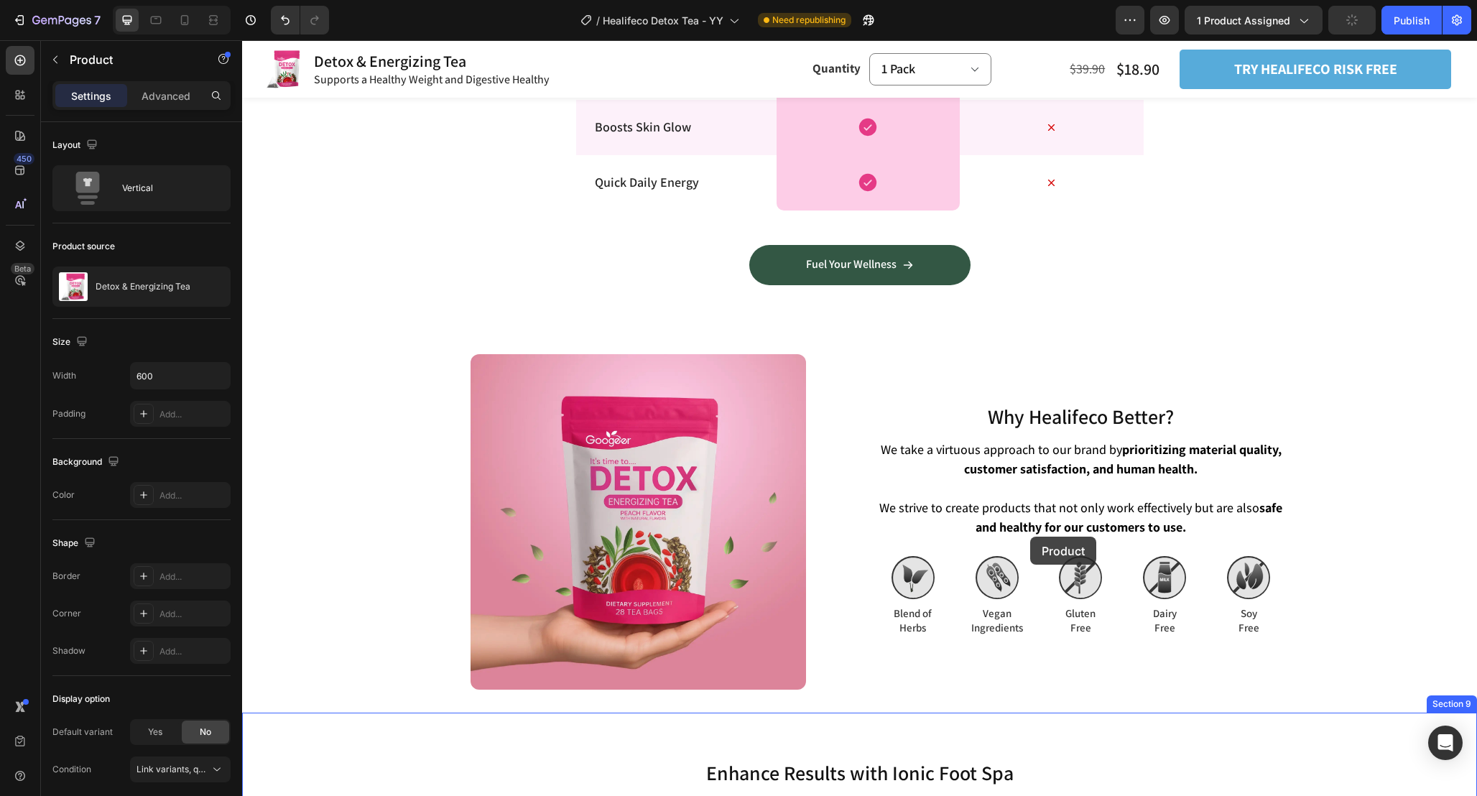
scroll to position [3424, 0]
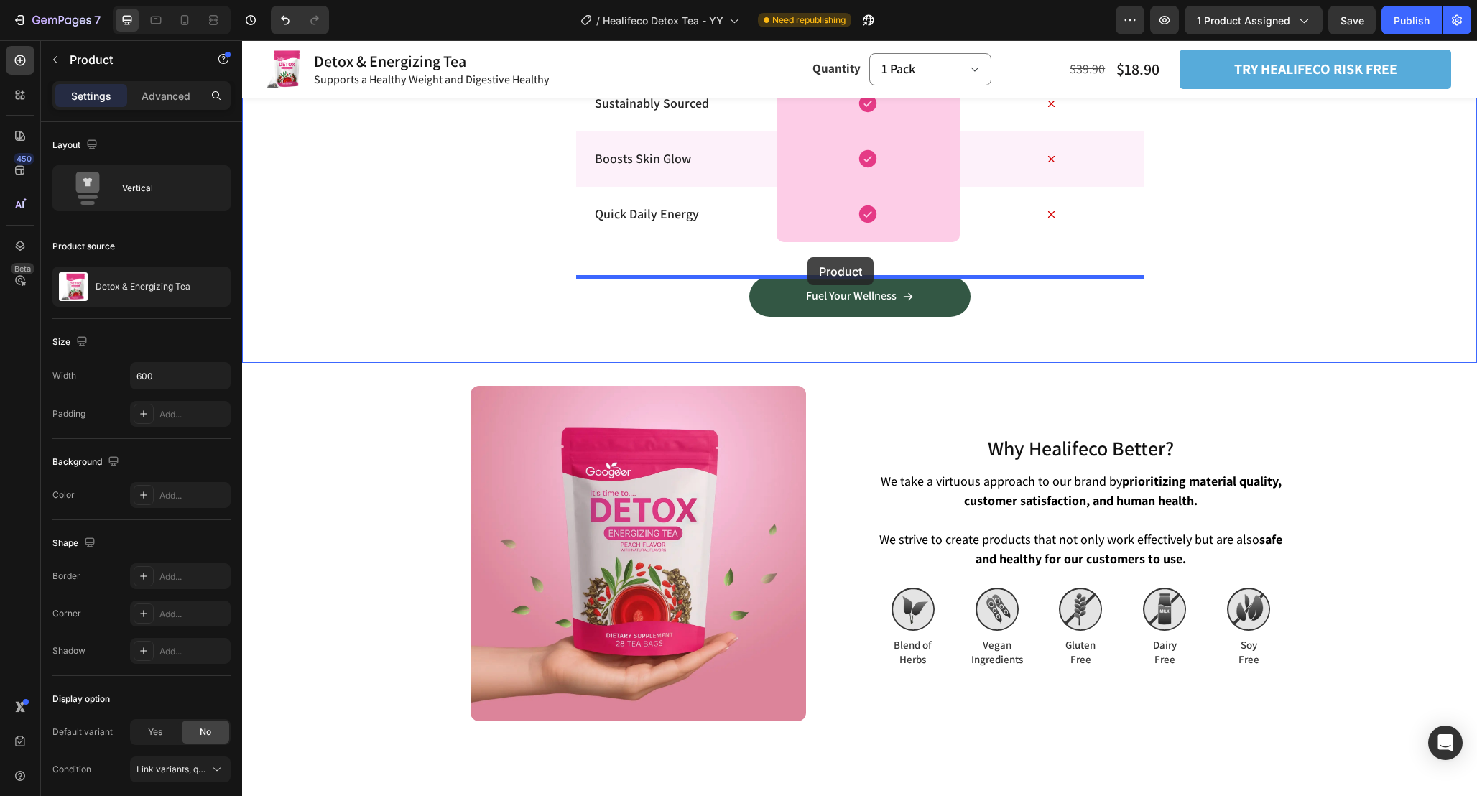
drag, startPoint x: 657, startPoint y: 496, endPoint x: 808, endPoint y: 257, distance: 282.4
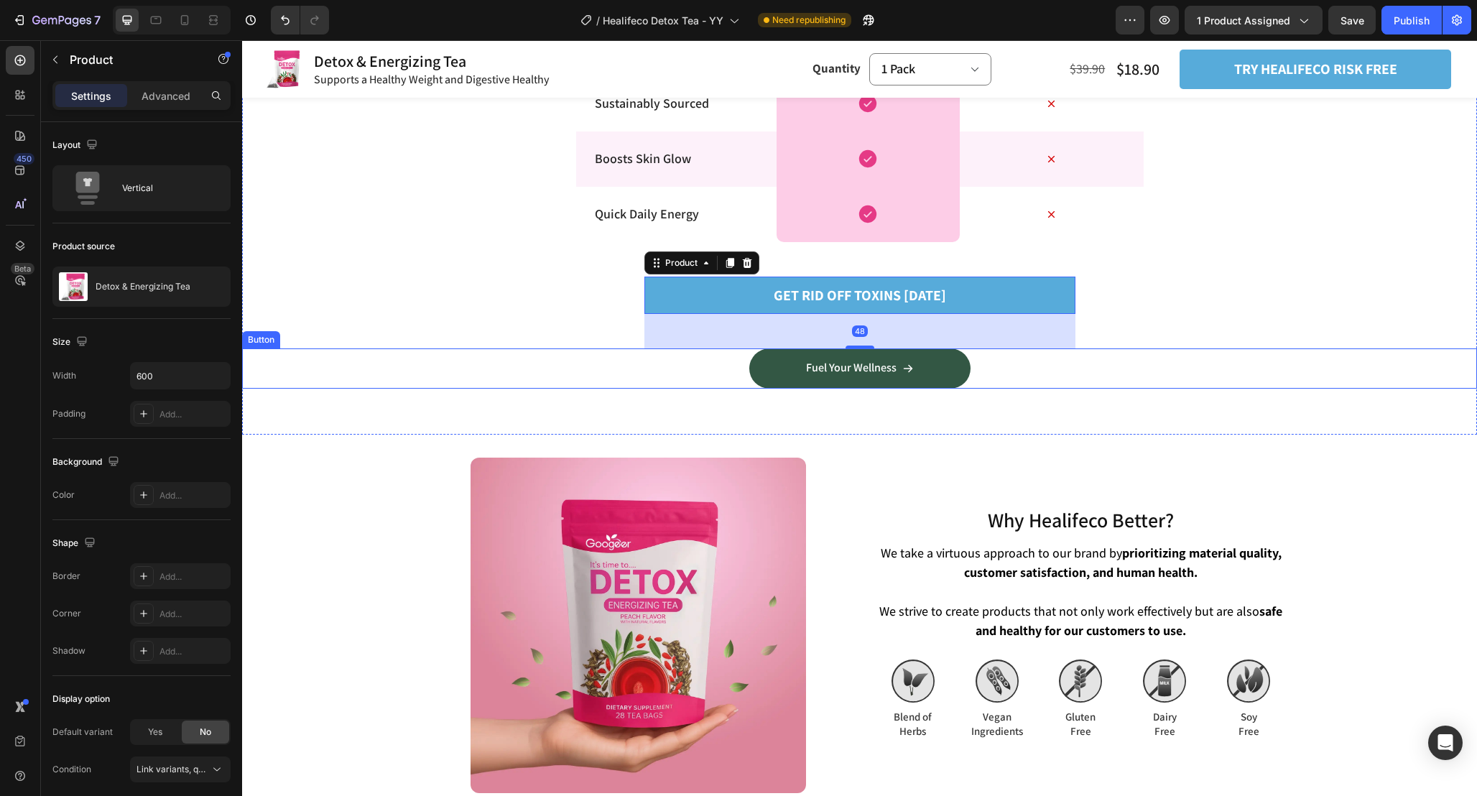
click at [995, 371] on div "Fuel Your Wellness Button" at bounding box center [859, 368] width 1235 height 40
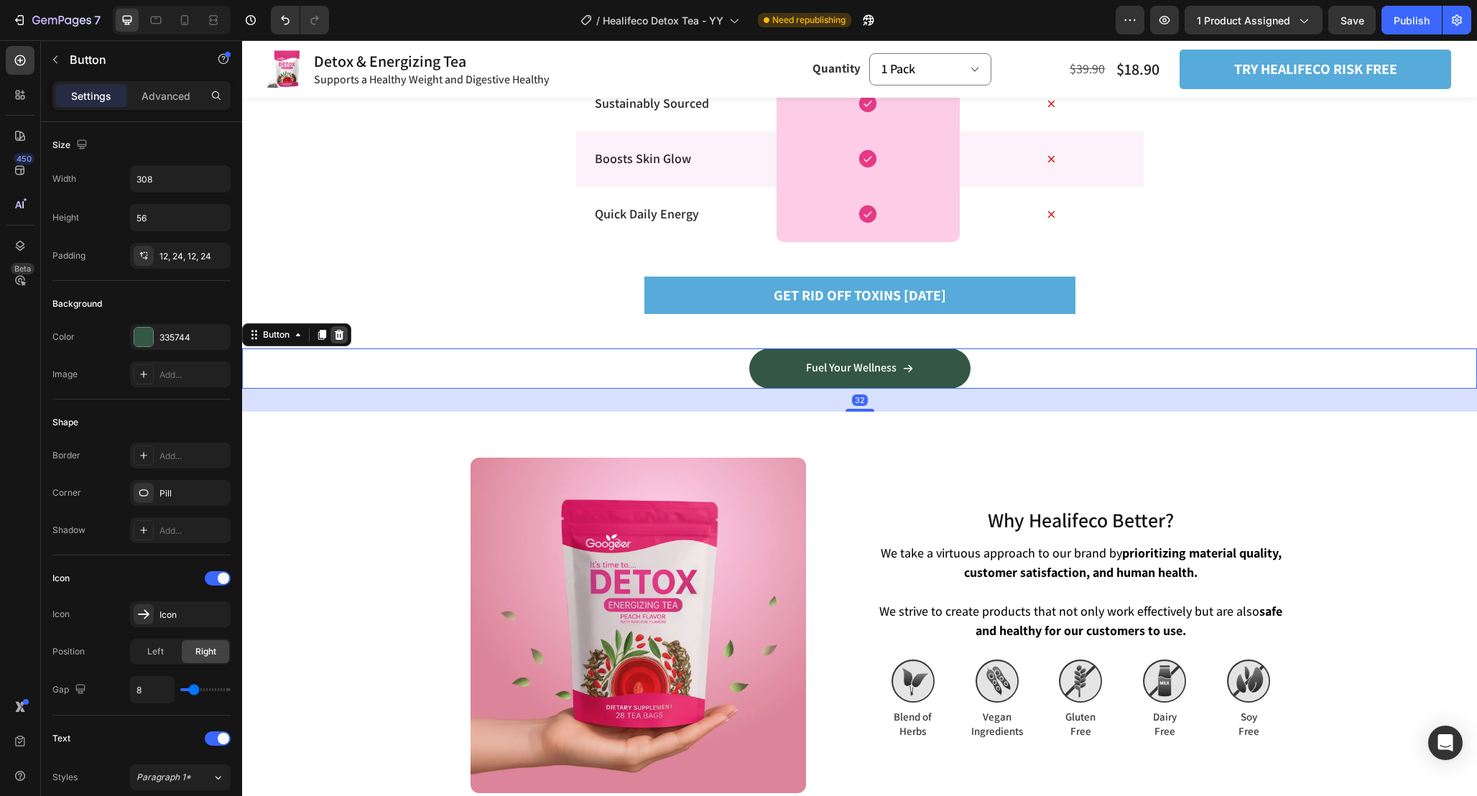
click at [336, 336] on icon at bounding box center [339, 335] width 9 height 10
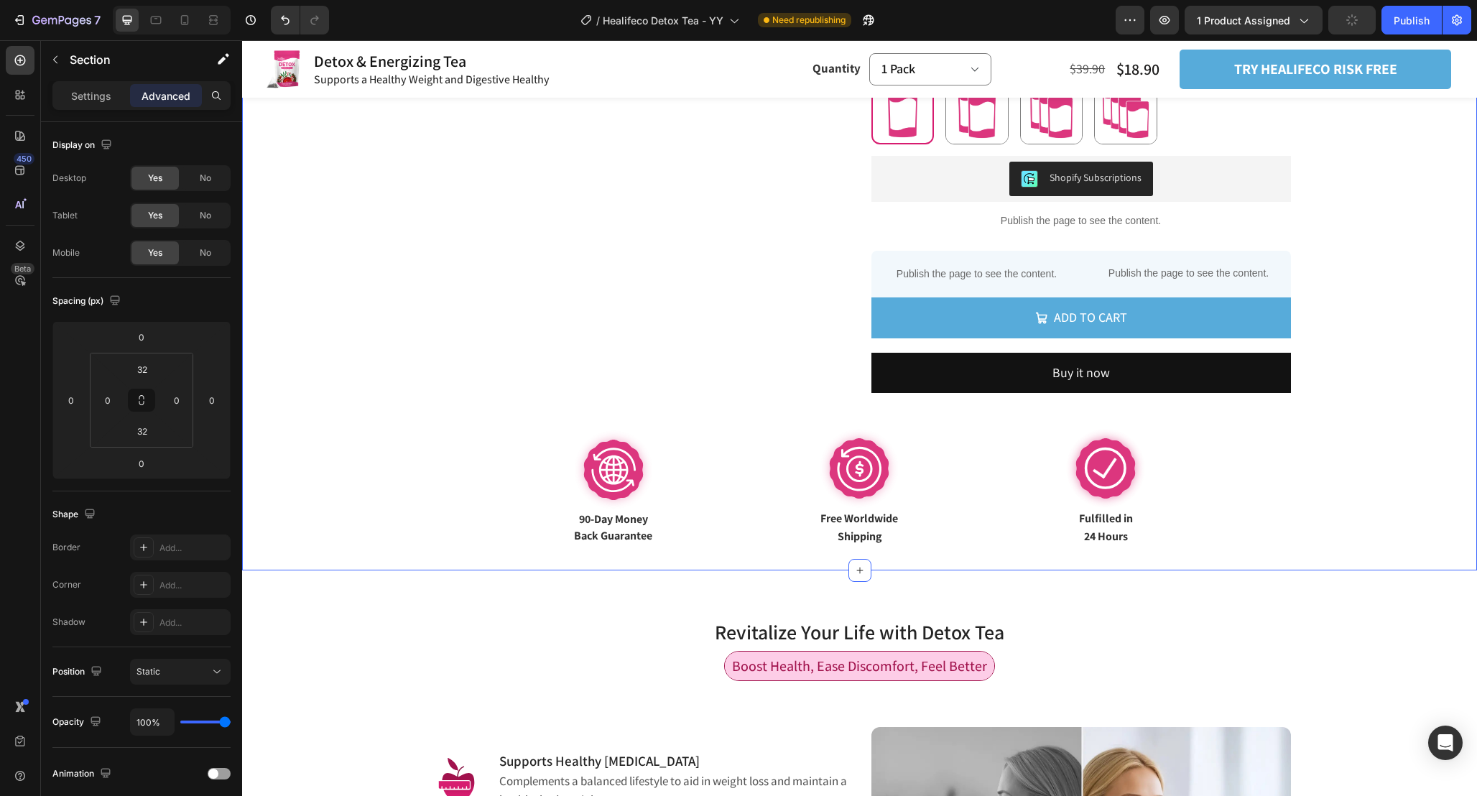
scroll to position [463, 0]
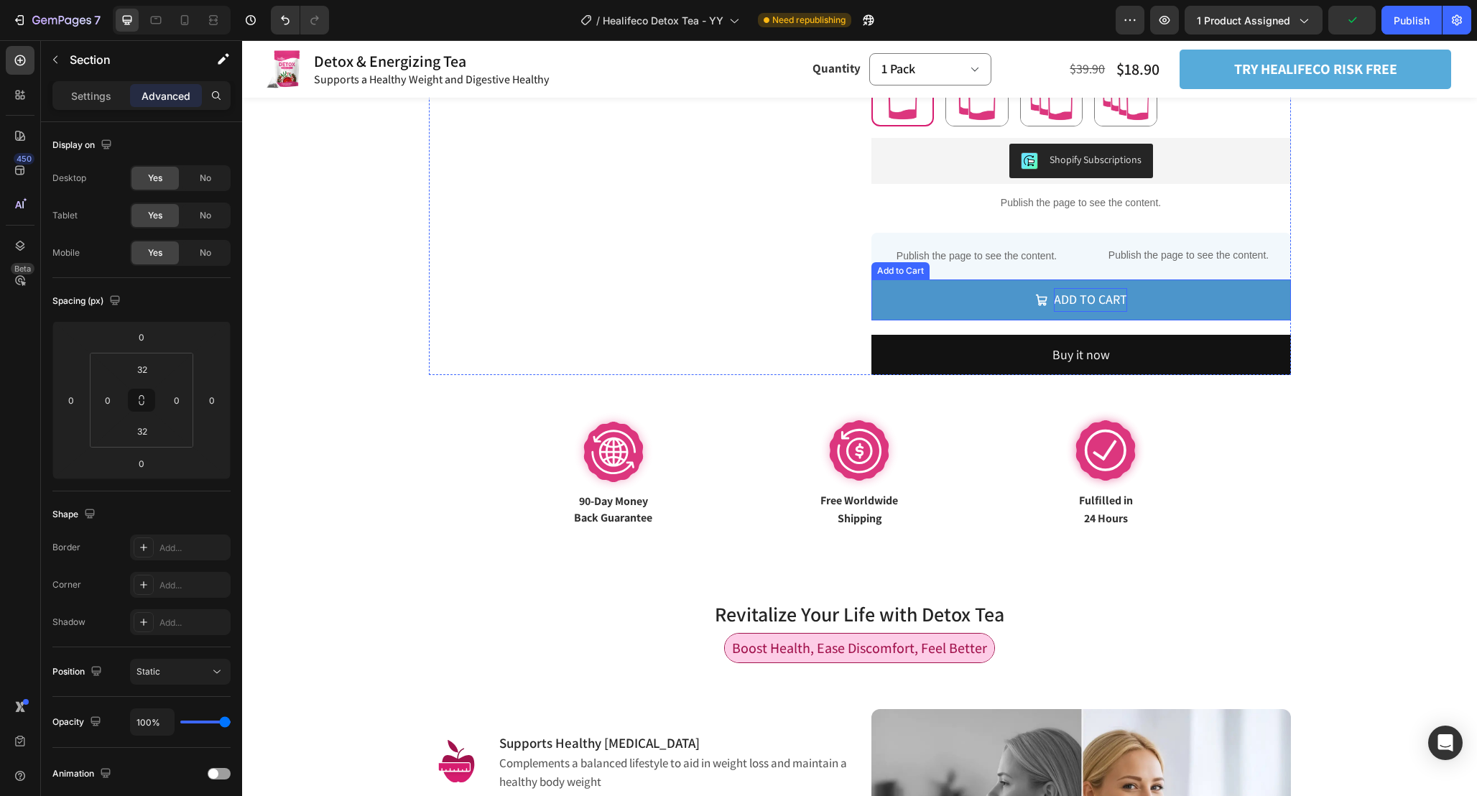
click at [1114, 300] on div "Add to cart" at bounding box center [1090, 299] width 73 height 23
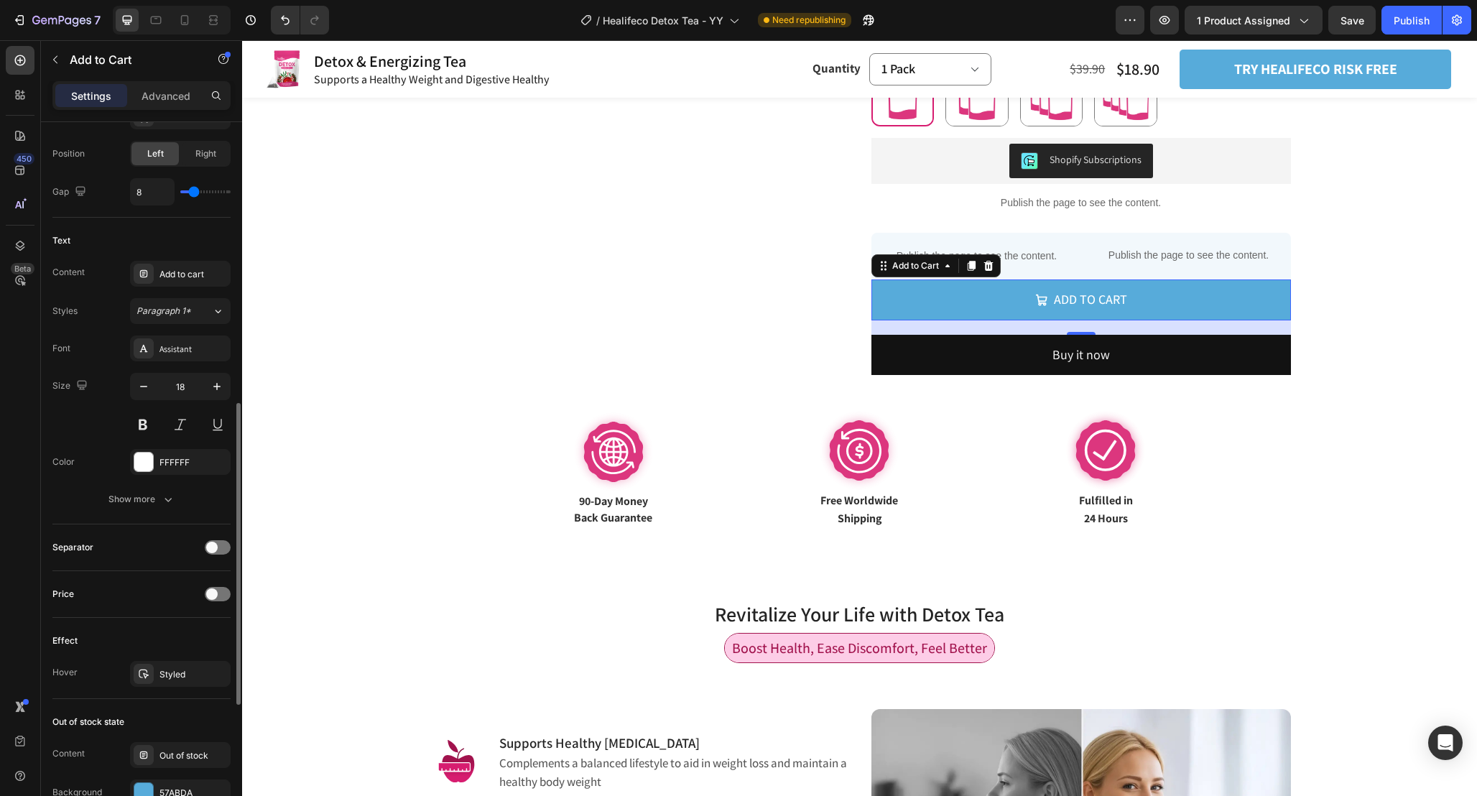
scroll to position [671, 0]
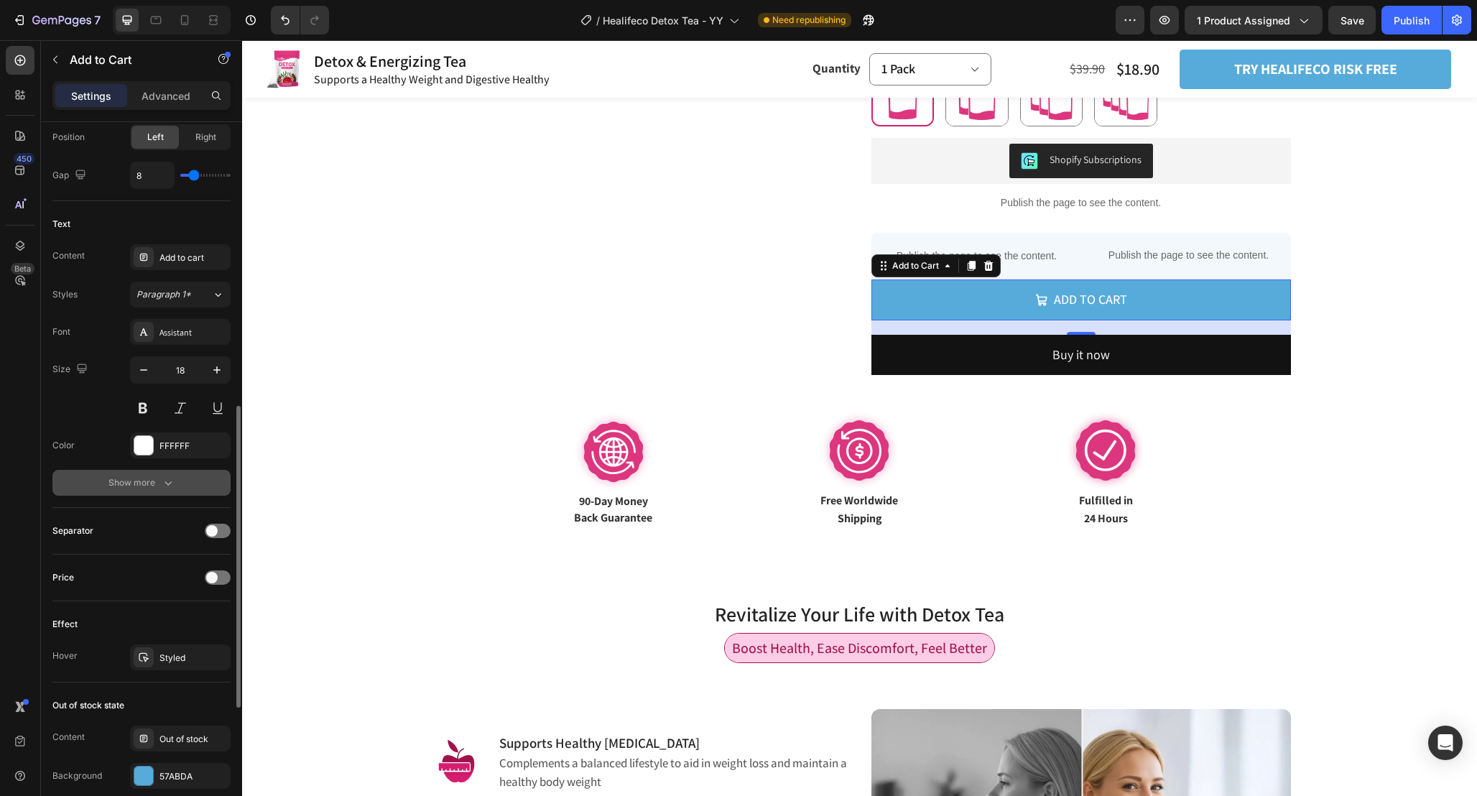
click at [187, 489] on button "Show more" at bounding box center [141, 483] width 178 height 26
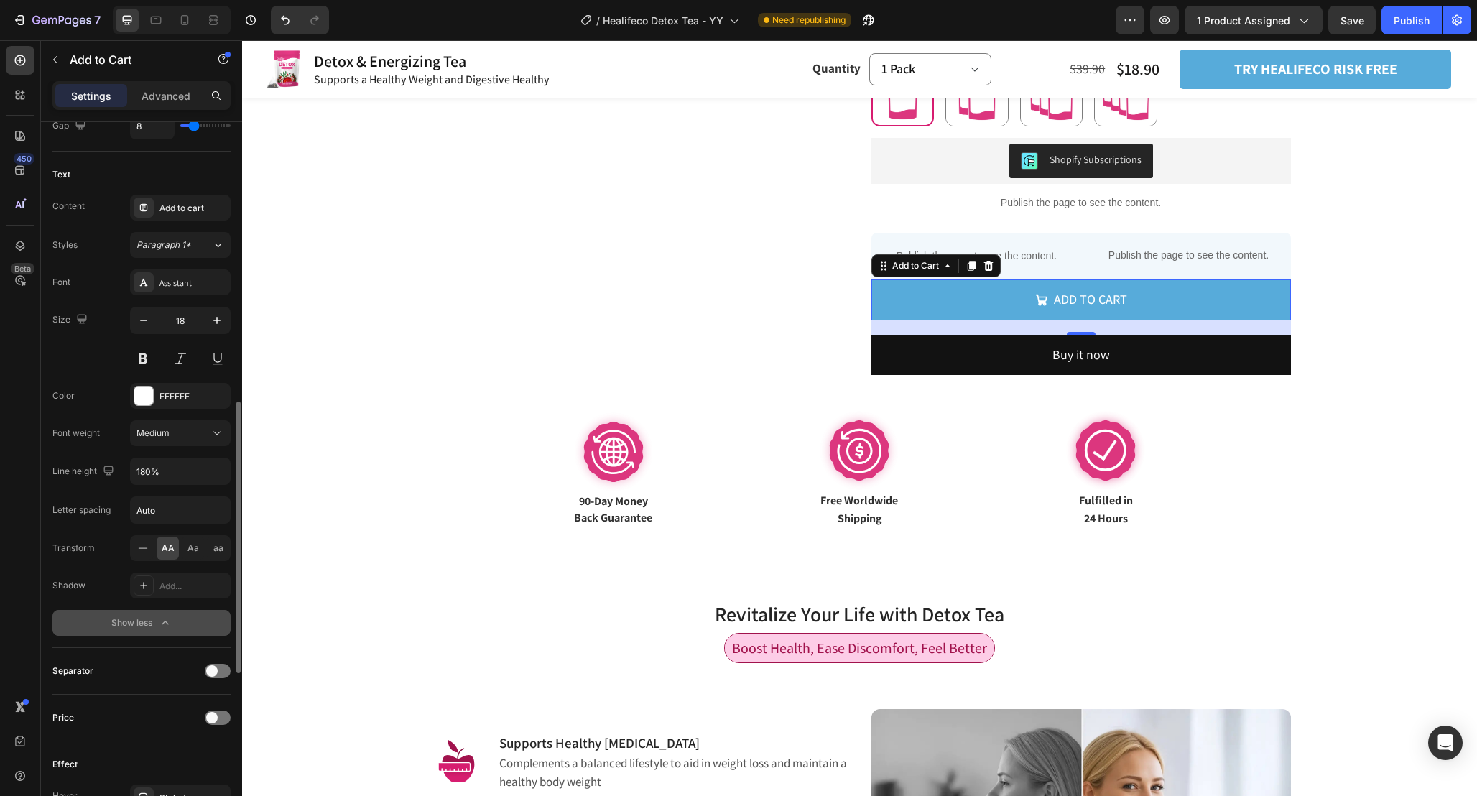
scroll to position [726, 0]
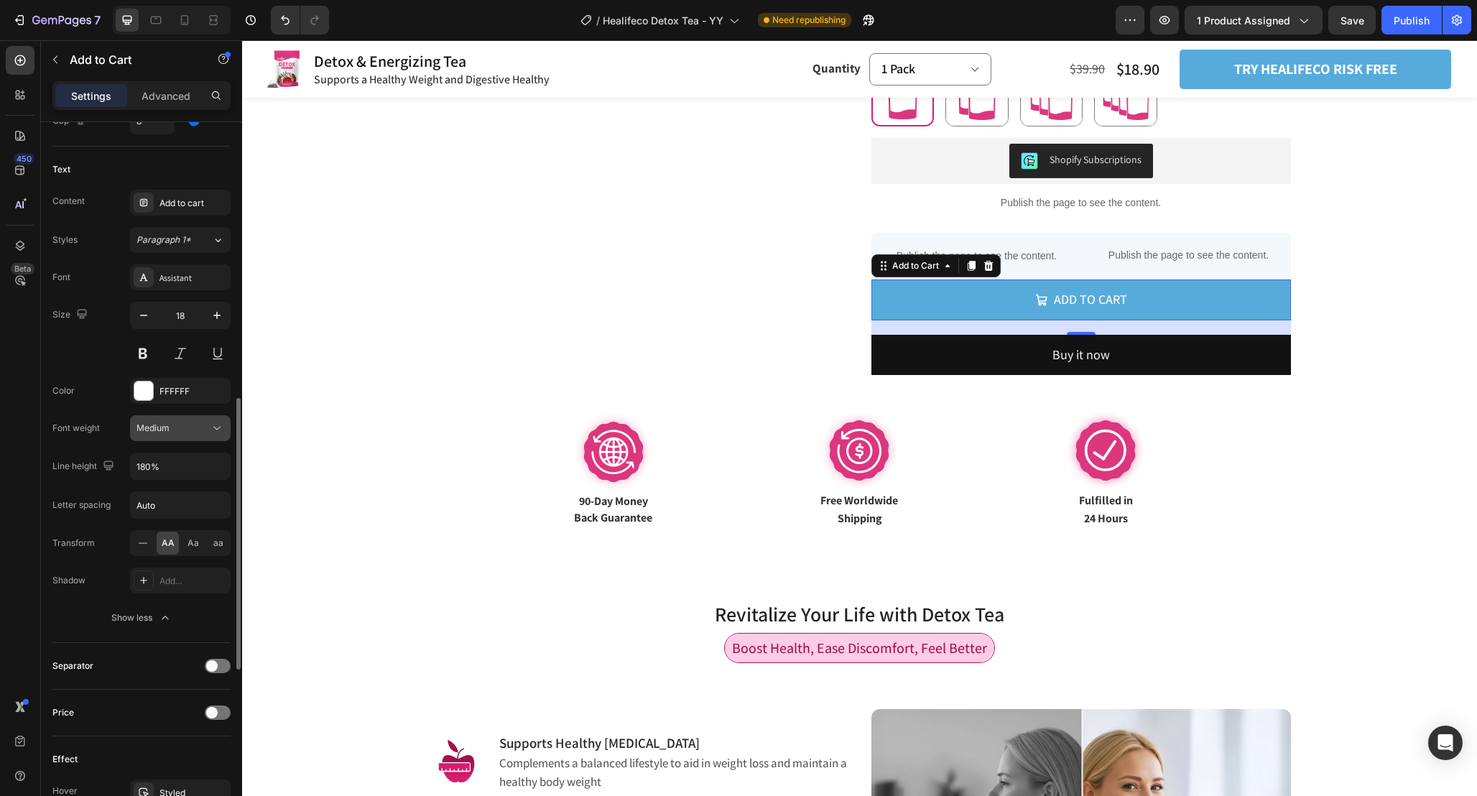
click at [212, 437] on button "Medium" at bounding box center [180, 428] width 101 height 26
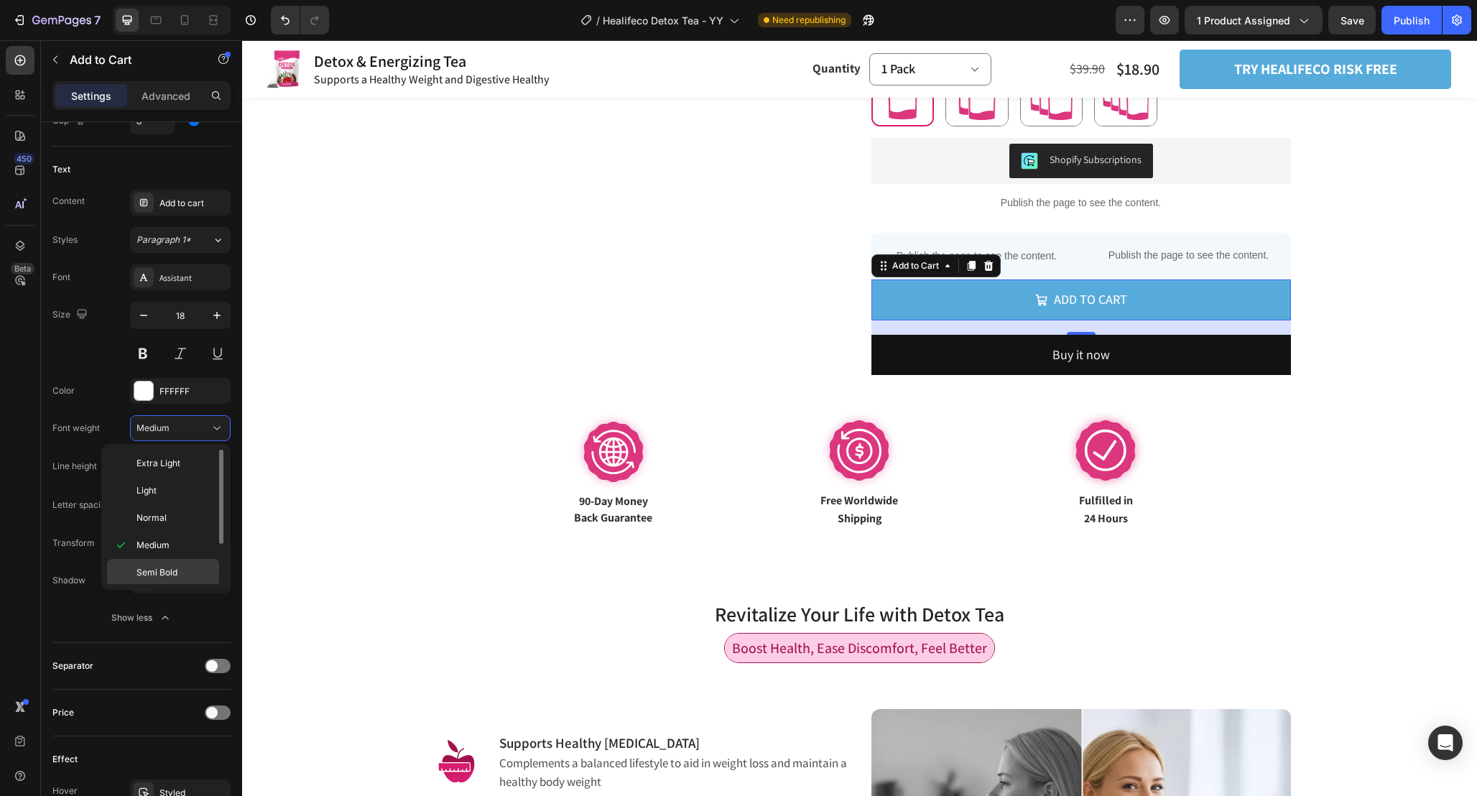
click at [182, 570] on p "Semi Bold" at bounding box center [174, 572] width 76 height 13
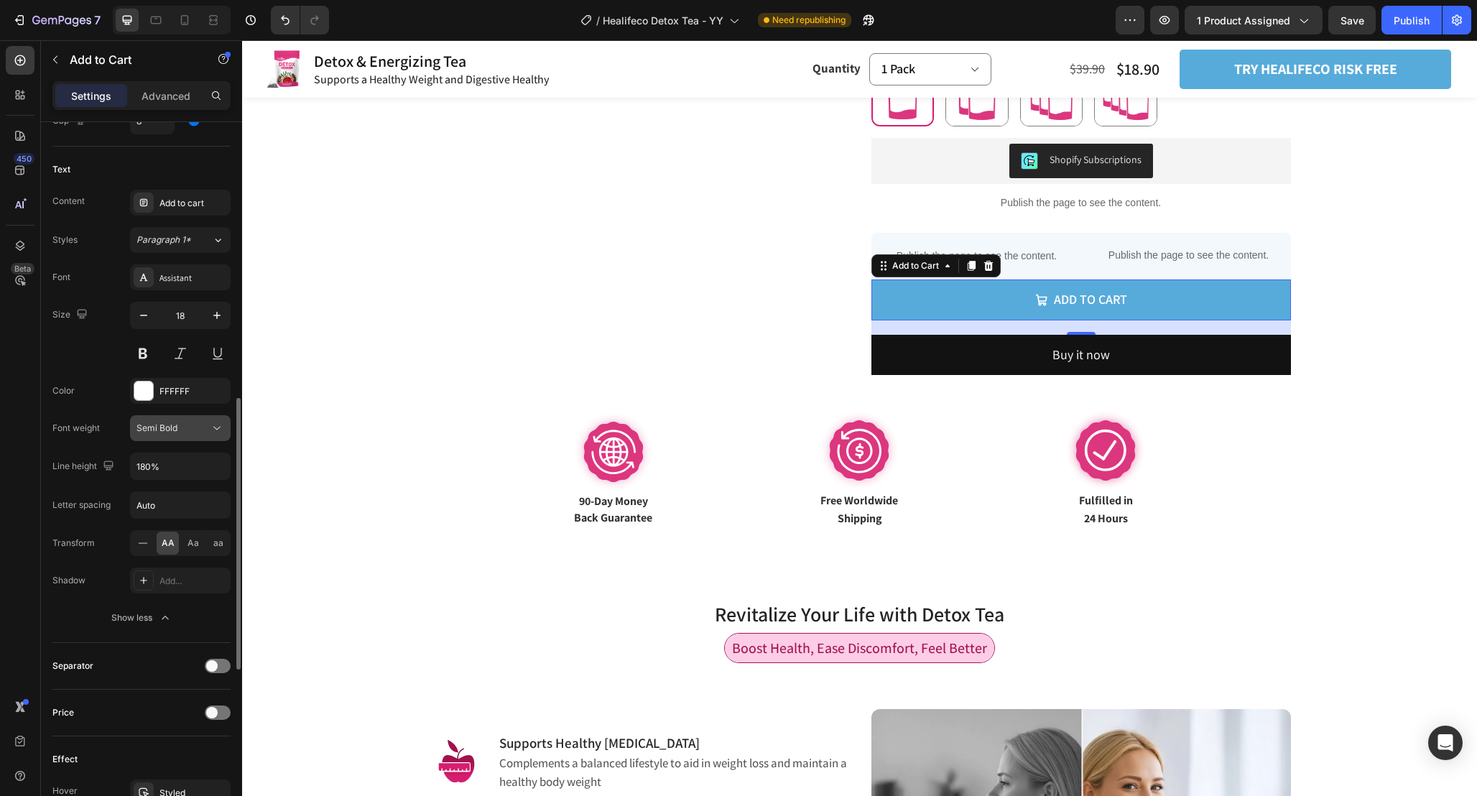
click at [216, 432] on icon at bounding box center [217, 428] width 14 height 14
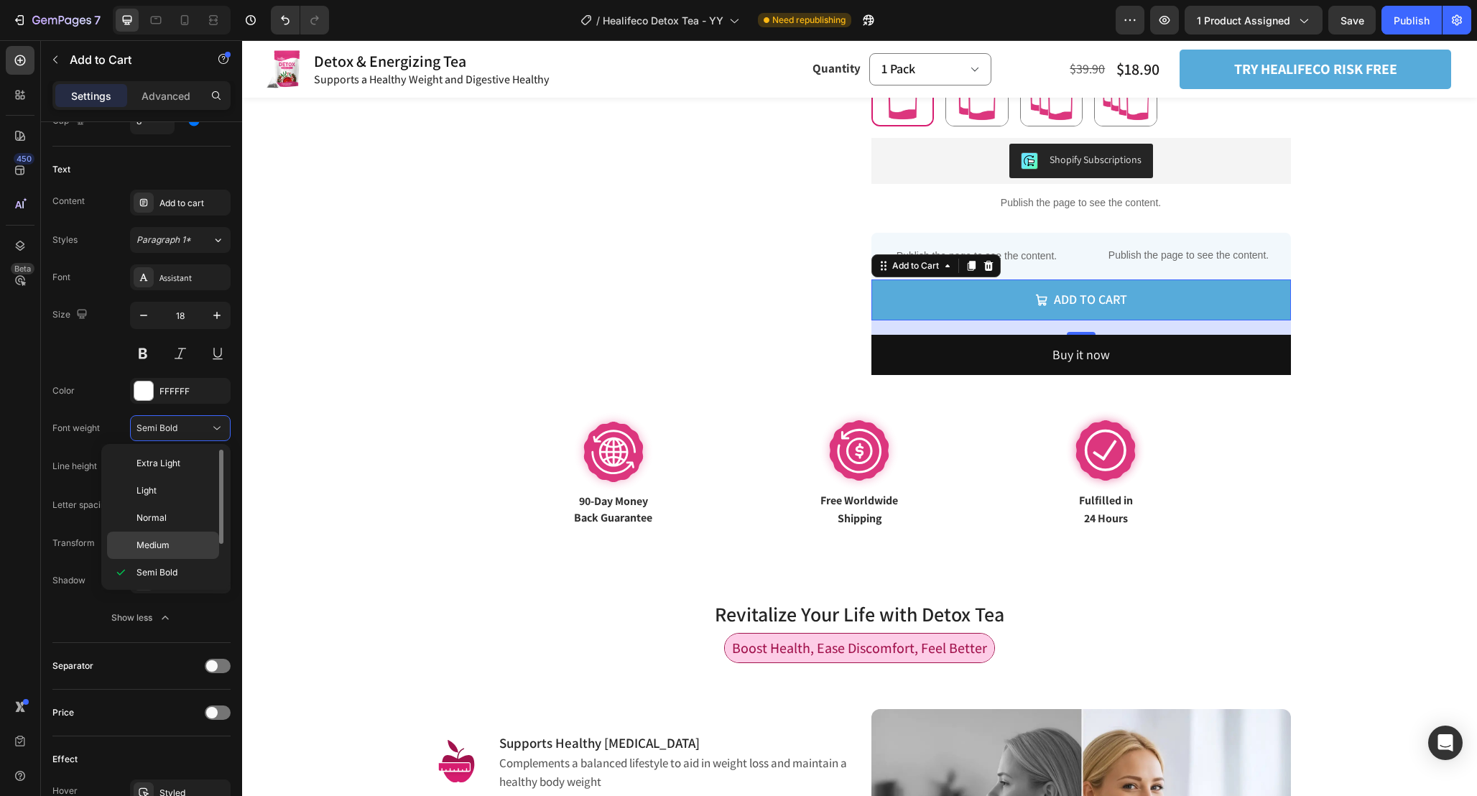
click at [182, 540] on p "Medium" at bounding box center [174, 545] width 76 height 13
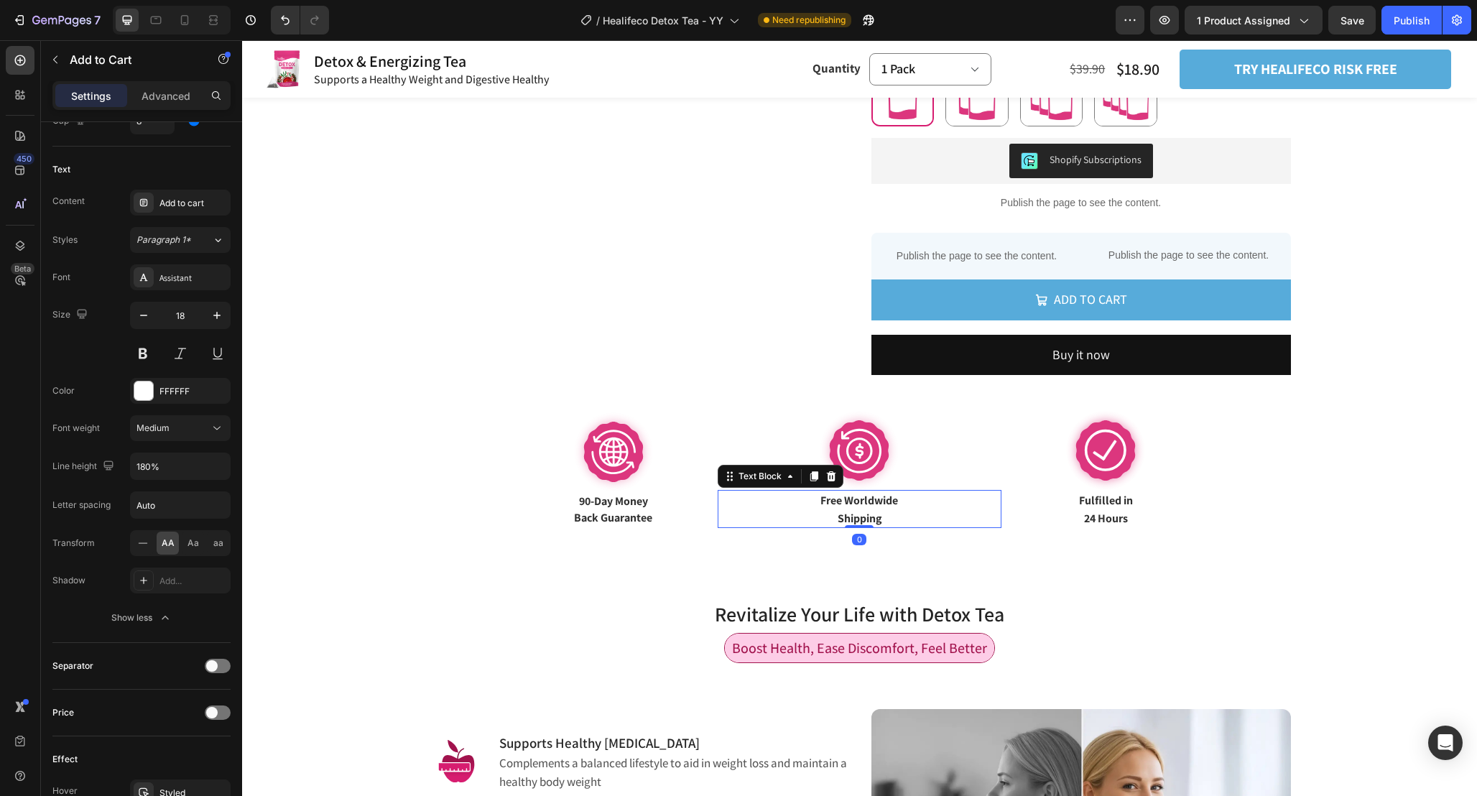
click at [761, 507] on p "Free Worldwide" at bounding box center [859, 499] width 281 height 17
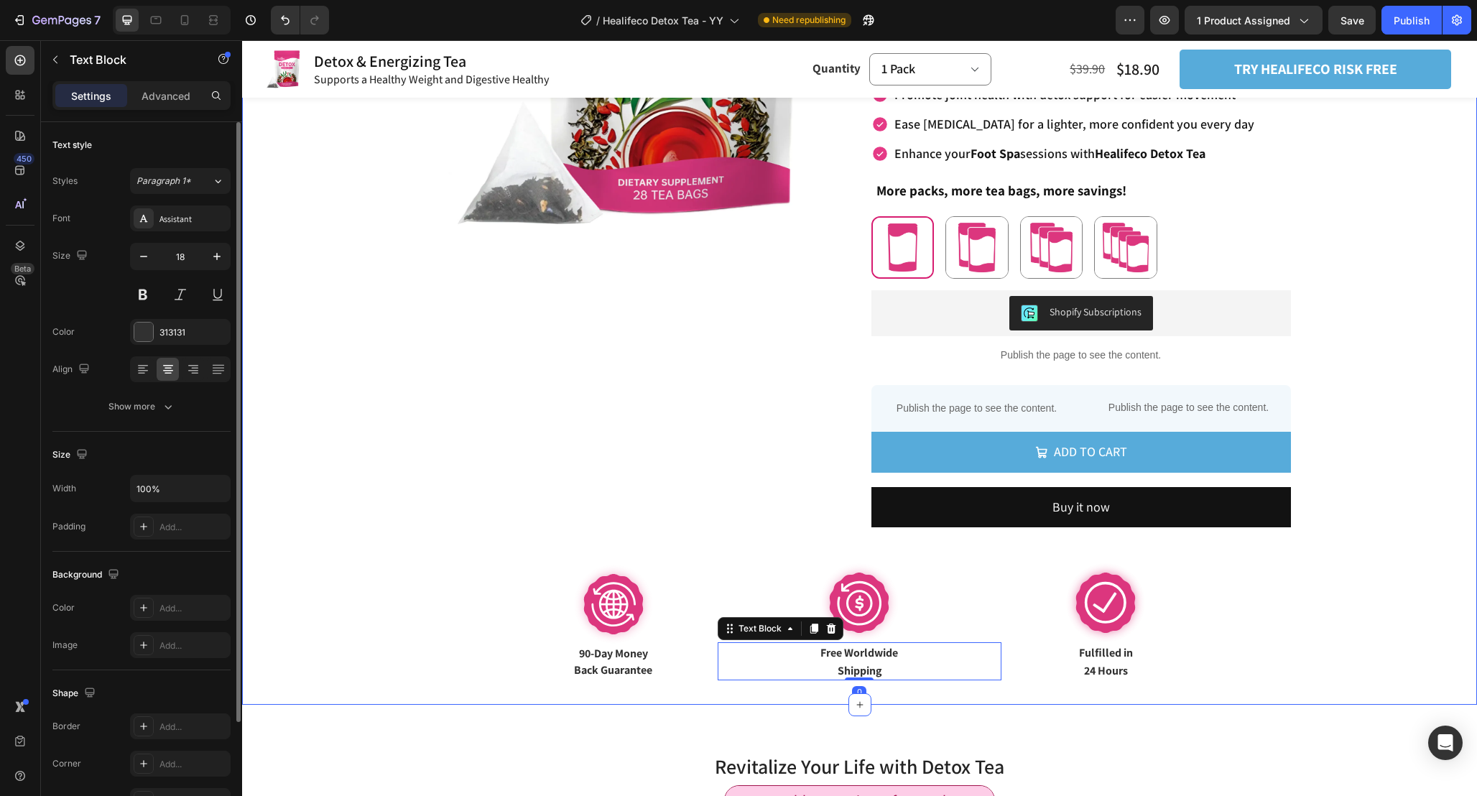
click at [1265, 703] on div "Product Images Detox & Energizing Tea Product Title Supports a Healthy Weight a…" at bounding box center [859, 250] width 1235 height 910
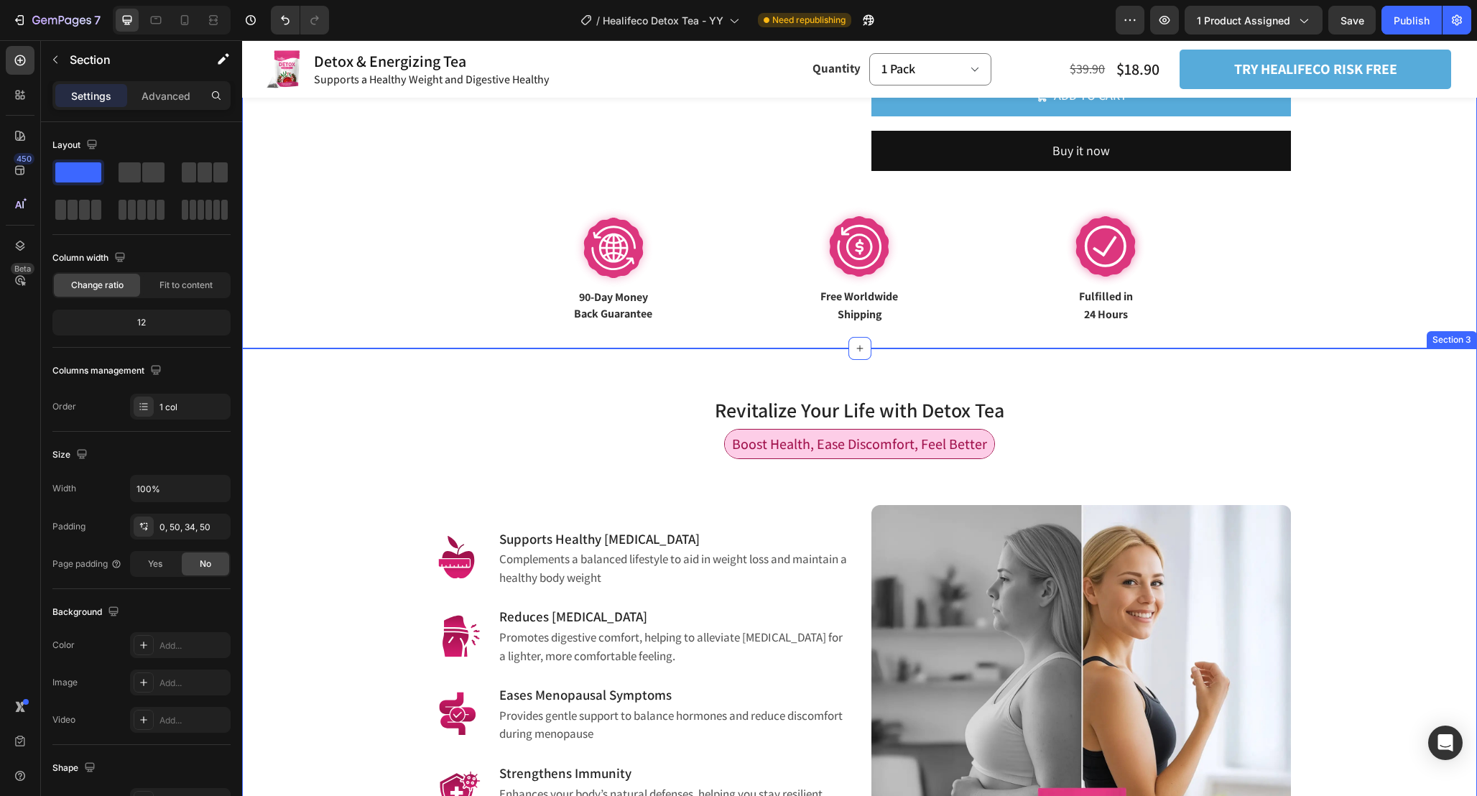
click at [1312, 647] on div "Revitalize Your Life with Detox Tea Heading Row Boost Health, Ease Discomfort, …" at bounding box center [859, 647] width 1213 height 553
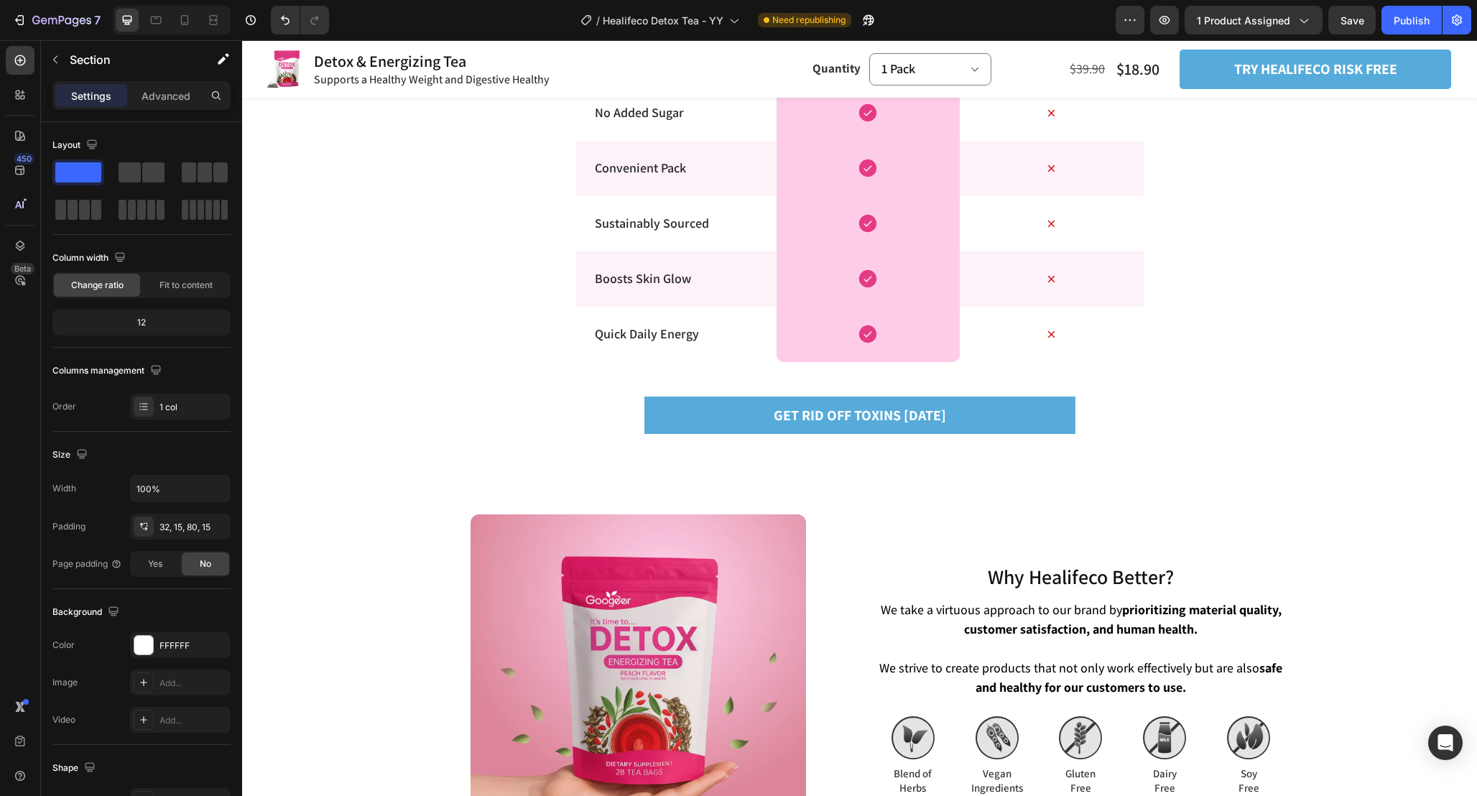
scroll to position [3326, 0]
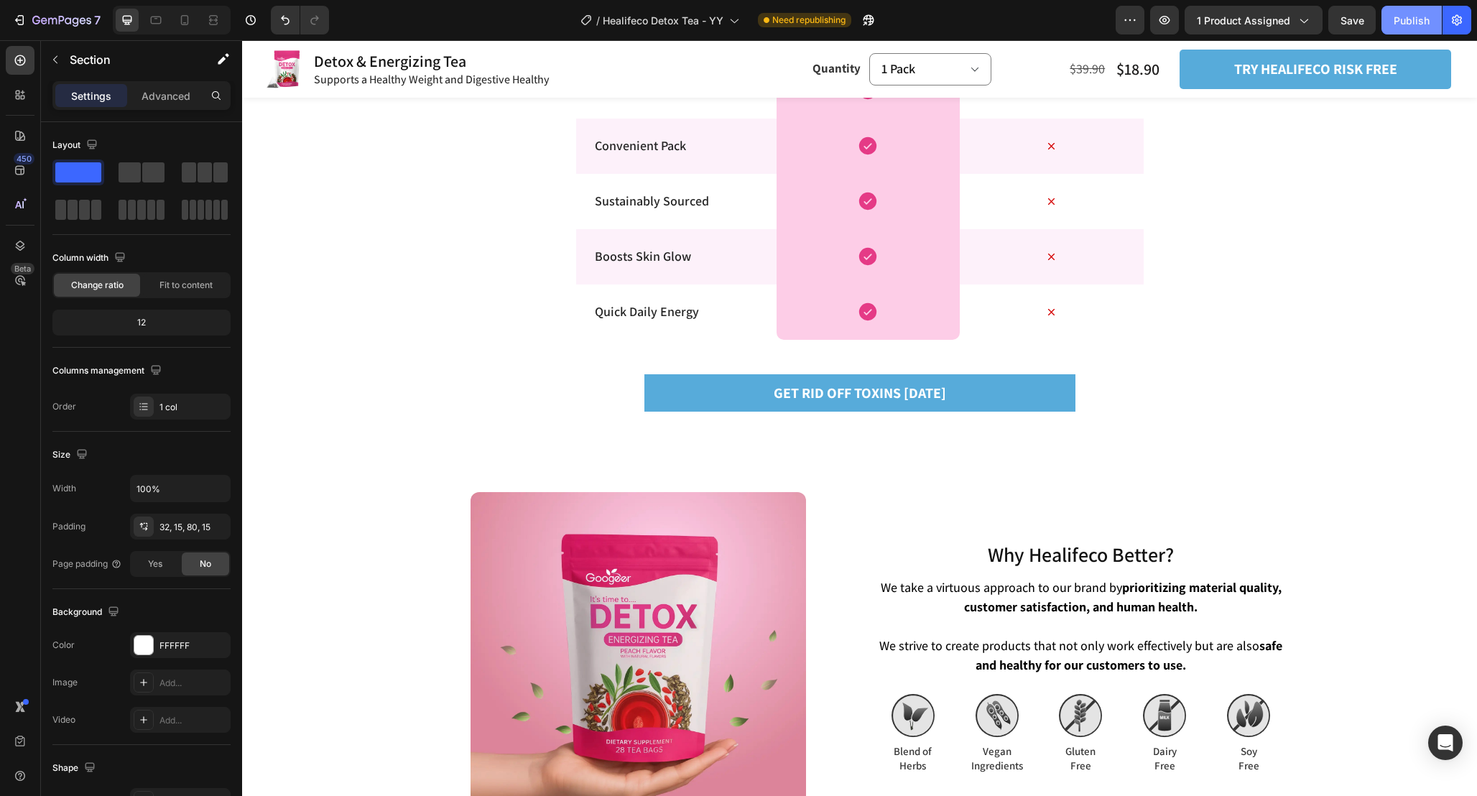
click at [1426, 20] on div "Publish" at bounding box center [1412, 20] width 36 height 15
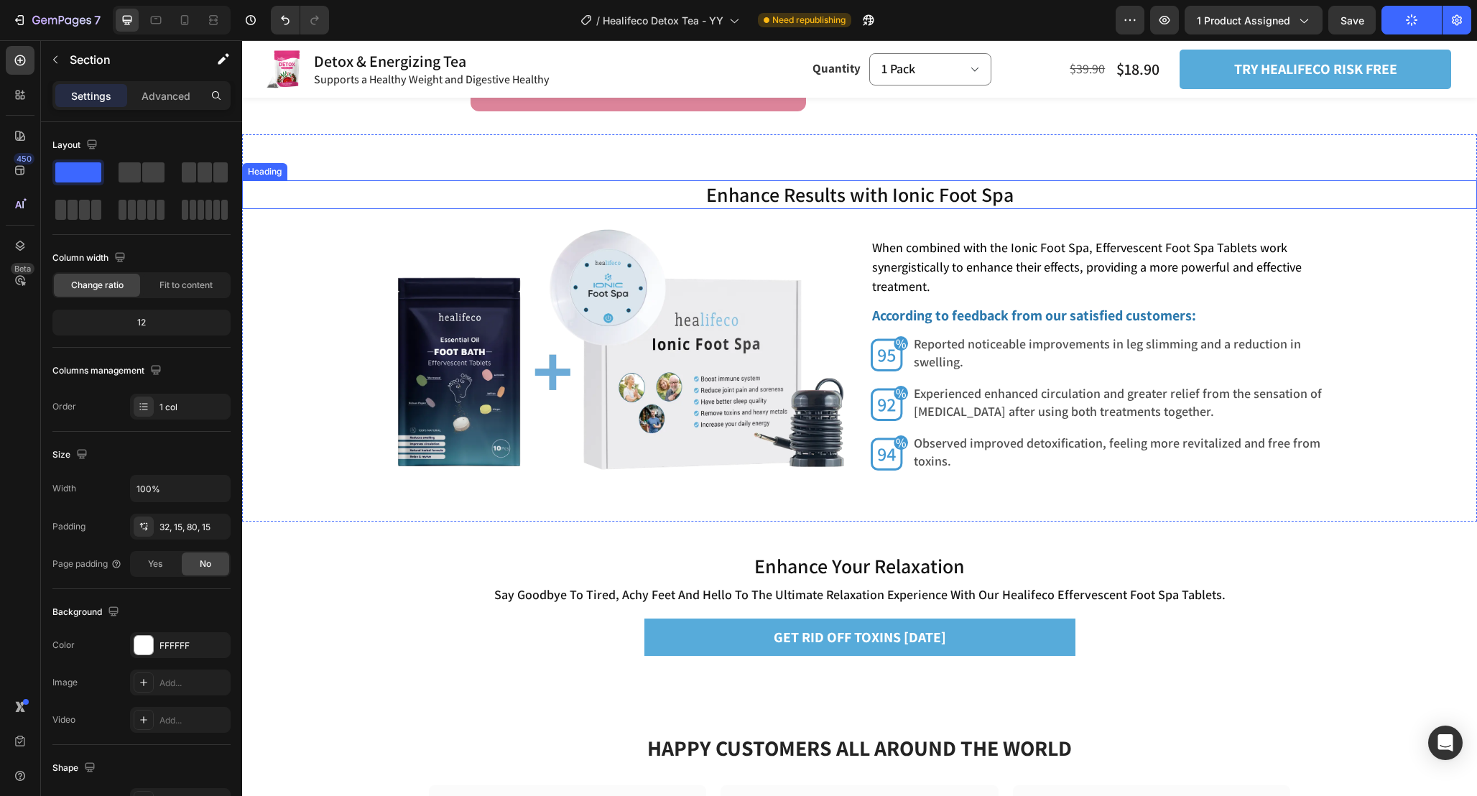
scroll to position [4045, 0]
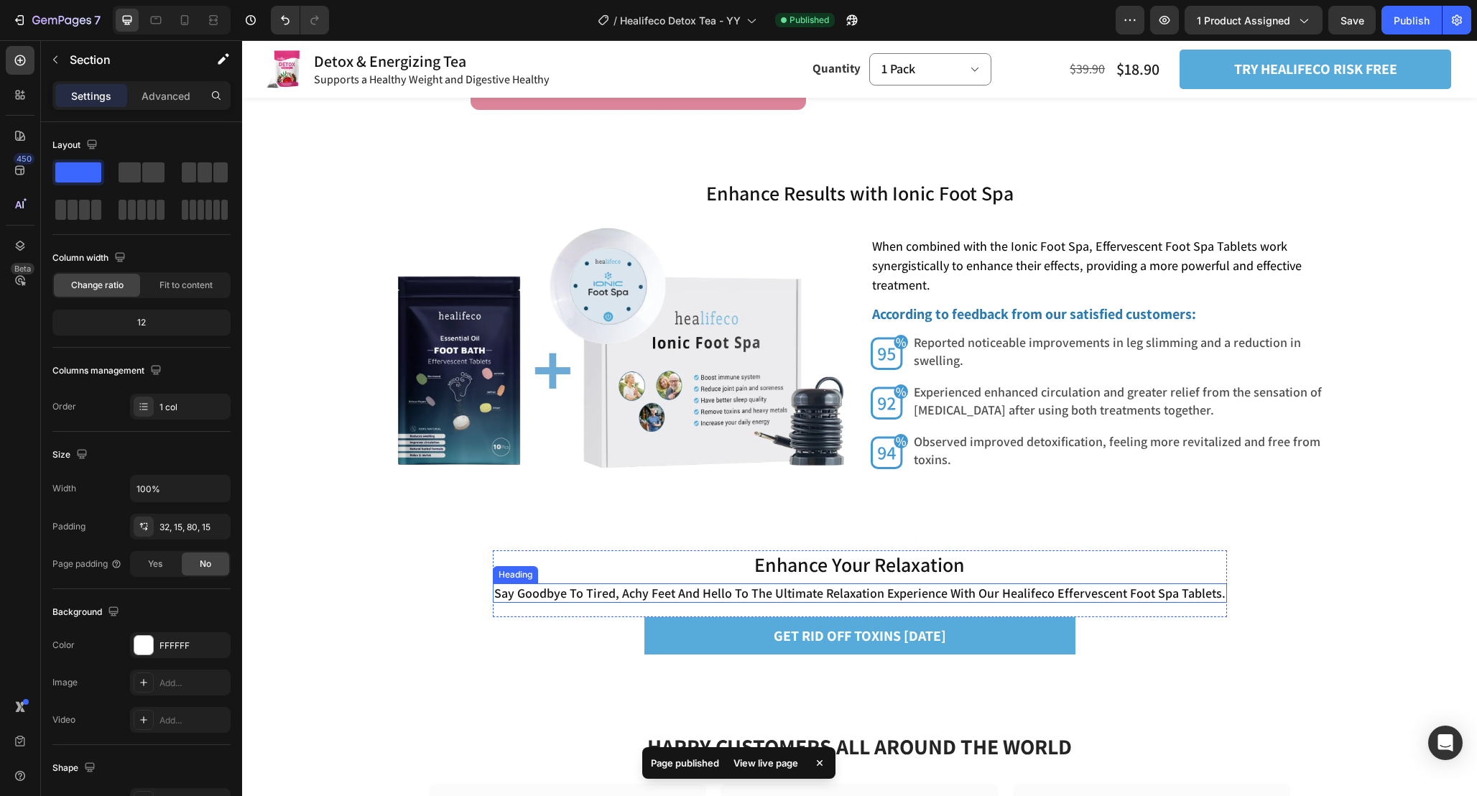
click at [959, 592] on h2 "say goodbye to tired, achy feet and hello to the ultimate relaxation experience…" at bounding box center [860, 592] width 734 height 19
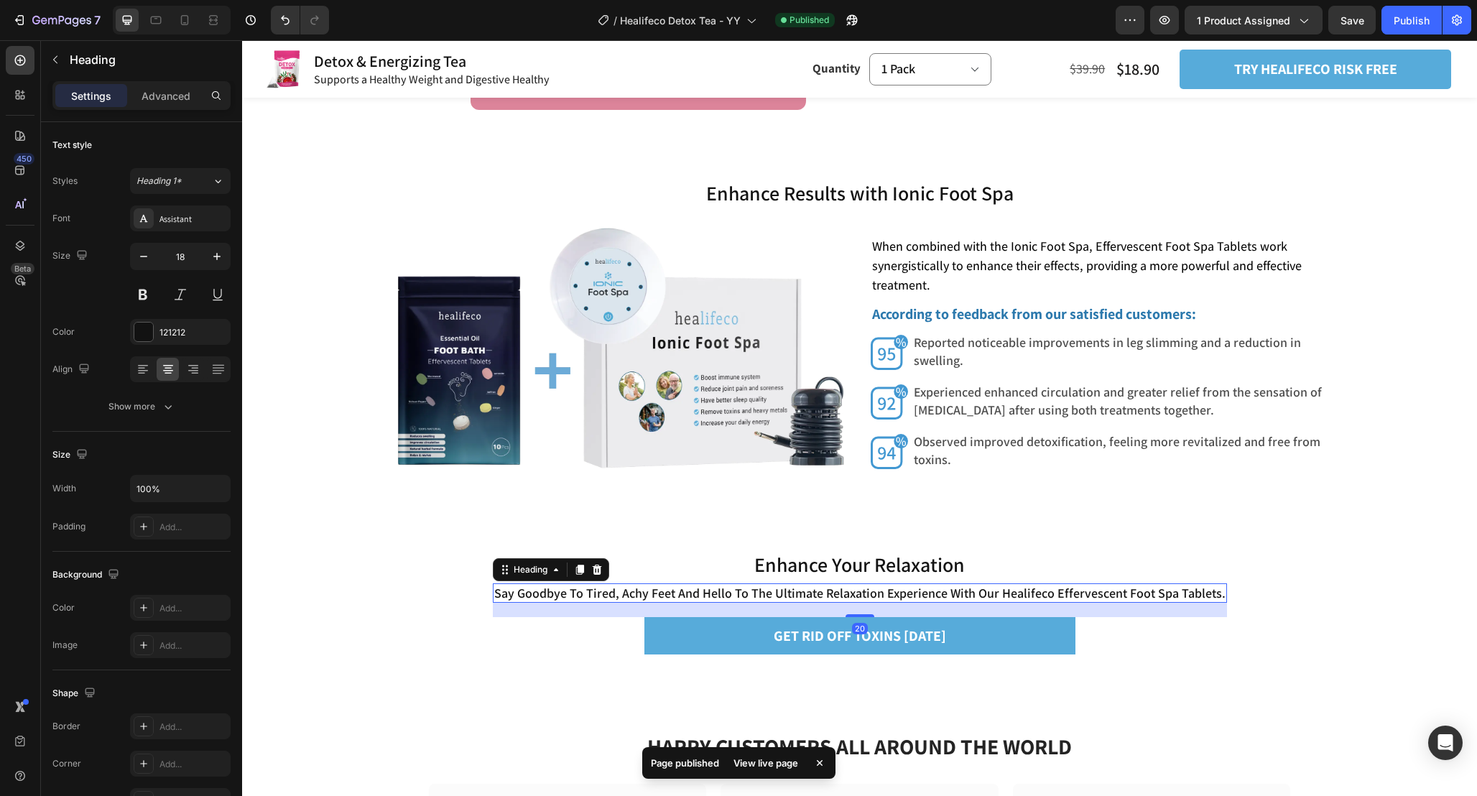
click at [959, 592] on h2 "say goodbye to tired, achy feet and hello to the ultimate relaxation experience…" at bounding box center [860, 592] width 734 height 19
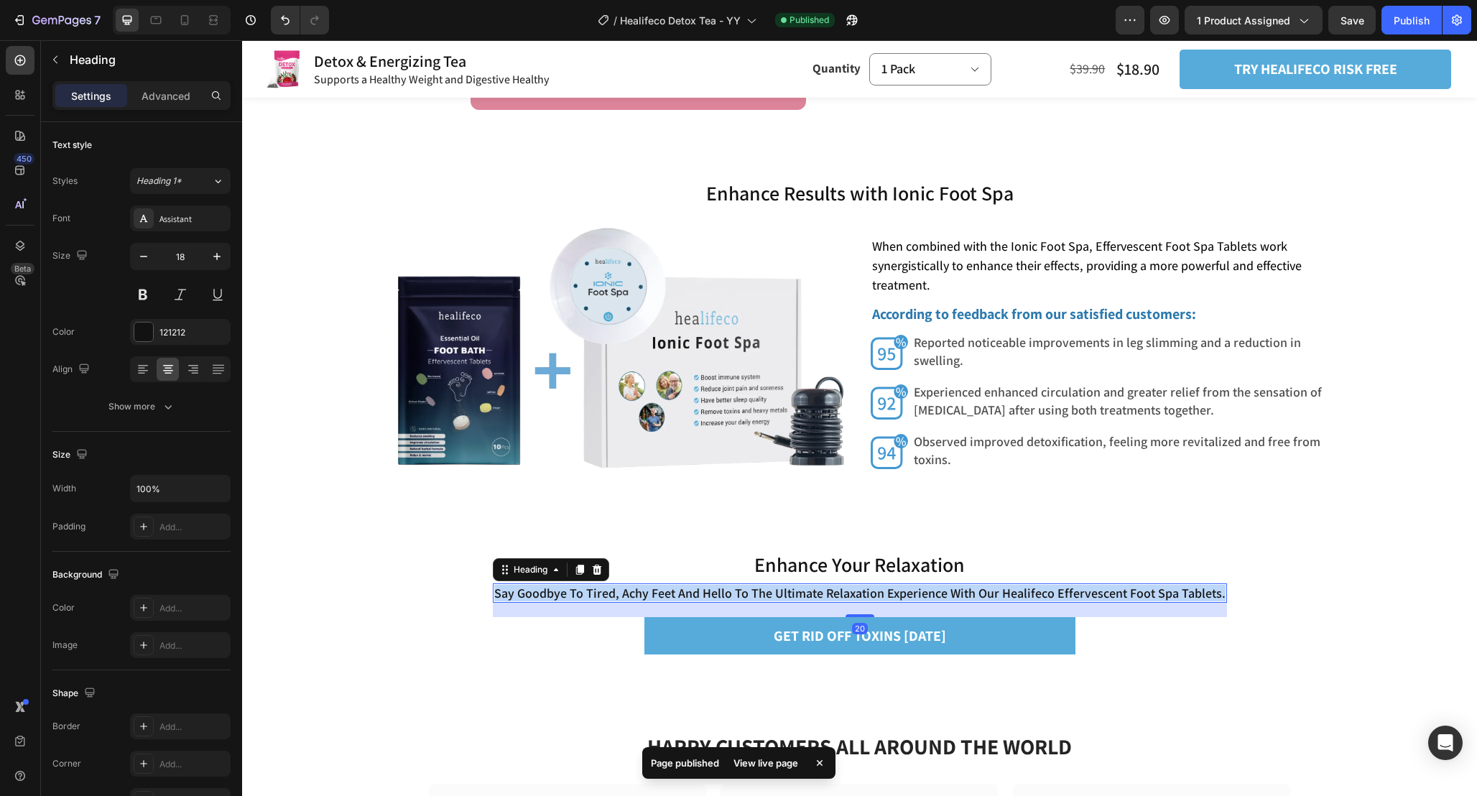
click at [959, 592] on p "say goodbye to tired, achy feet and hello to the ultimate relaxation experience…" at bounding box center [859, 593] width 731 height 17
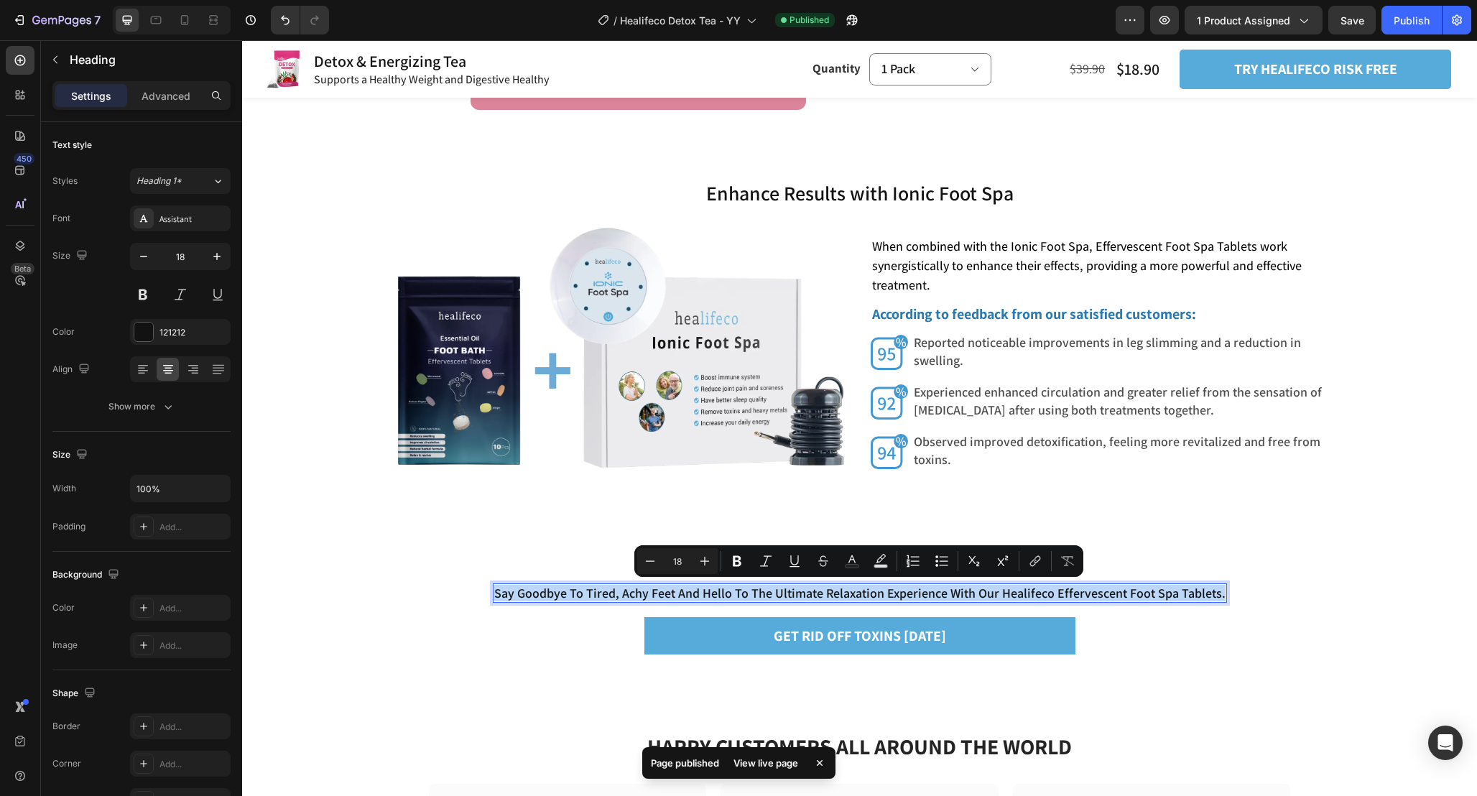
copy p "say goodbye to tired, achy feet and hello to the ultimate relaxation experience…"
click at [1369, 626] on div "Enhance Your Relaxation Heading say goodbye to tired, achy feet and hello to th…" at bounding box center [859, 604] width 1235 height 168
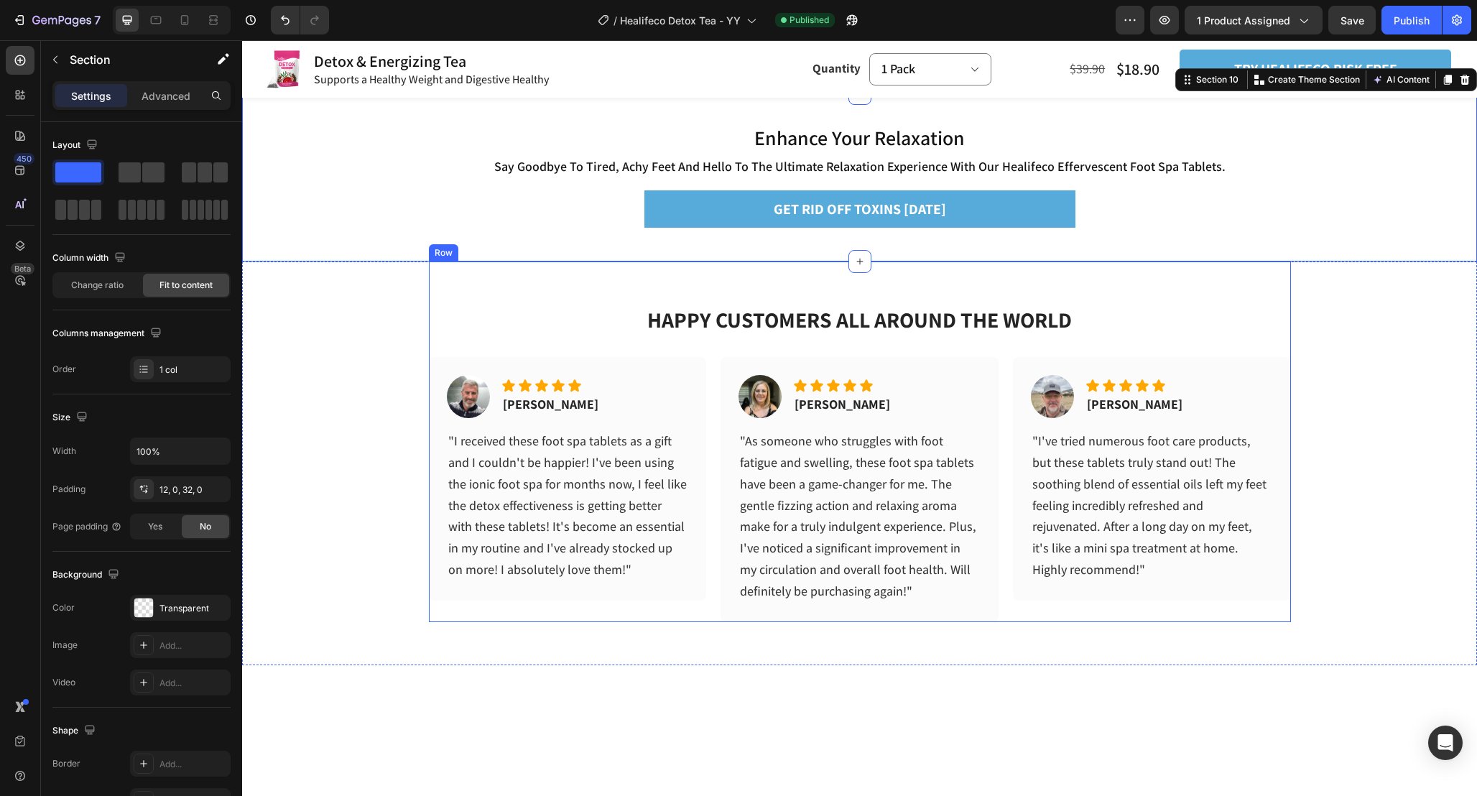
scroll to position [4487, 0]
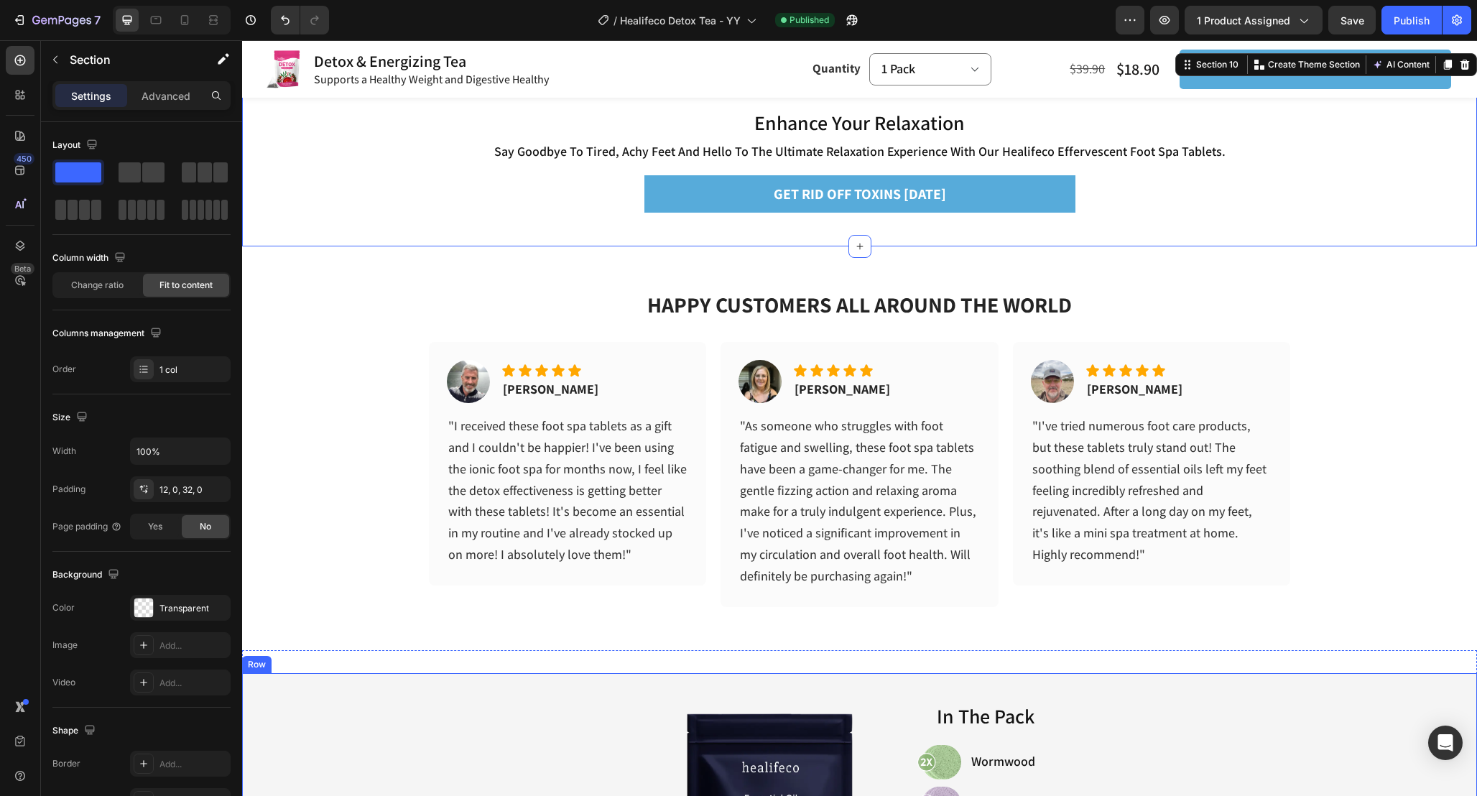
click at [1321, 593] on div "HAPPY CUSTOMERS ALL AROUND THE WORLD Heading Image Icon Icon Icon Icon Icon Ico…" at bounding box center [859, 426] width 1235 height 360
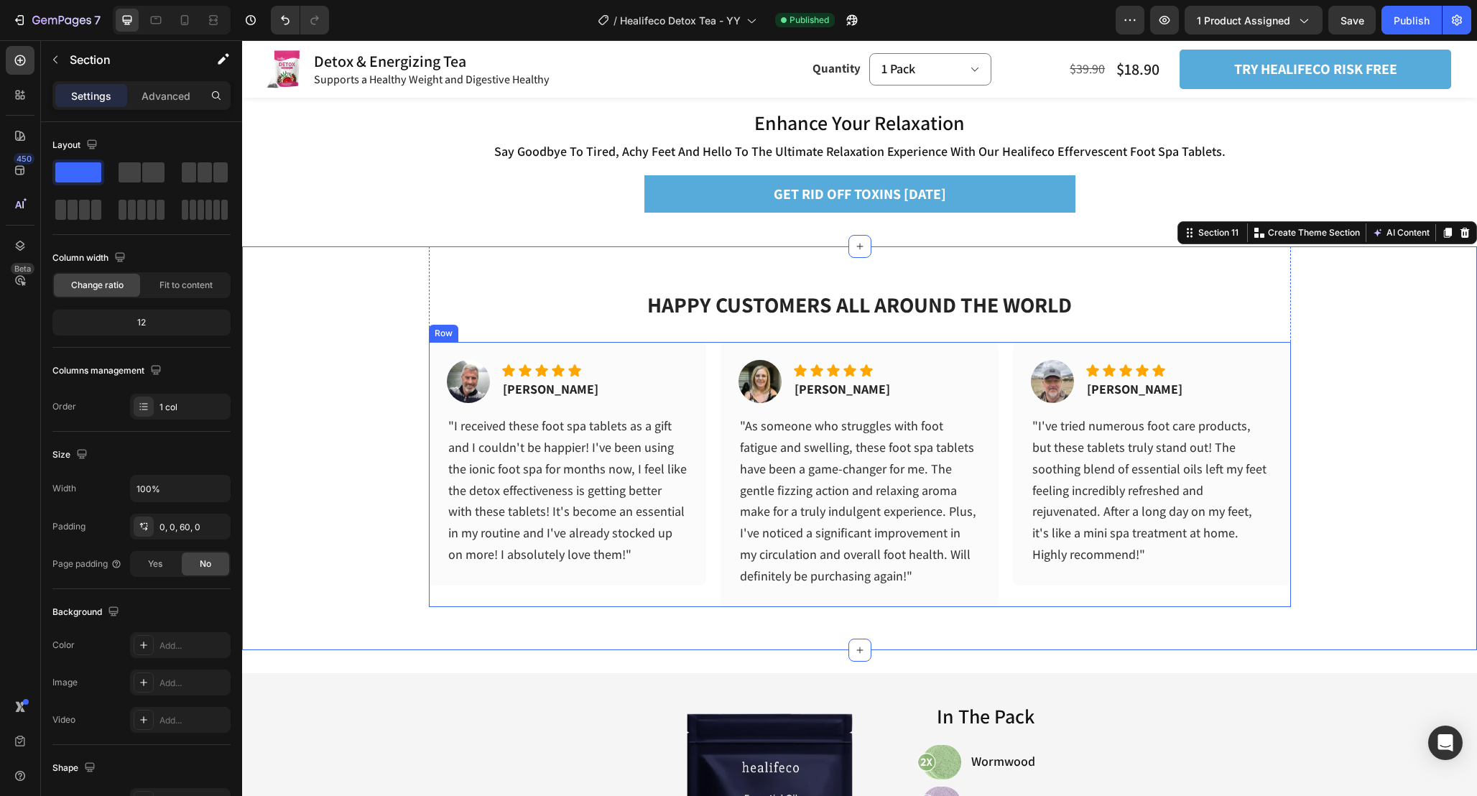
click at [712, 381] on div "Image Icon Icon Icon Icon Icon Icon List [PERSON_NAME] Text block Row "I receiv…" at bounding box center [860, 474] width 862 height 264
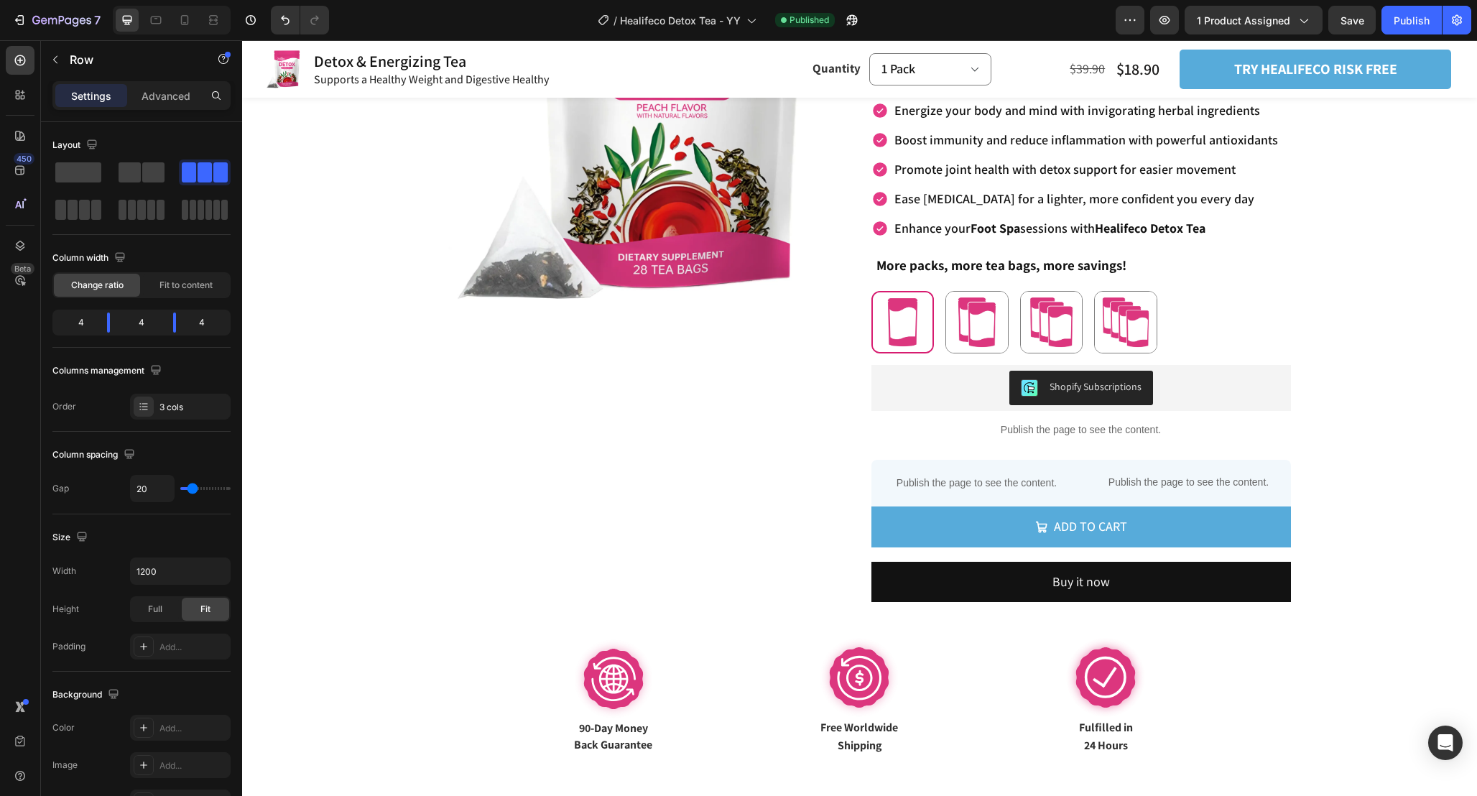
scroll to position [0, 0]
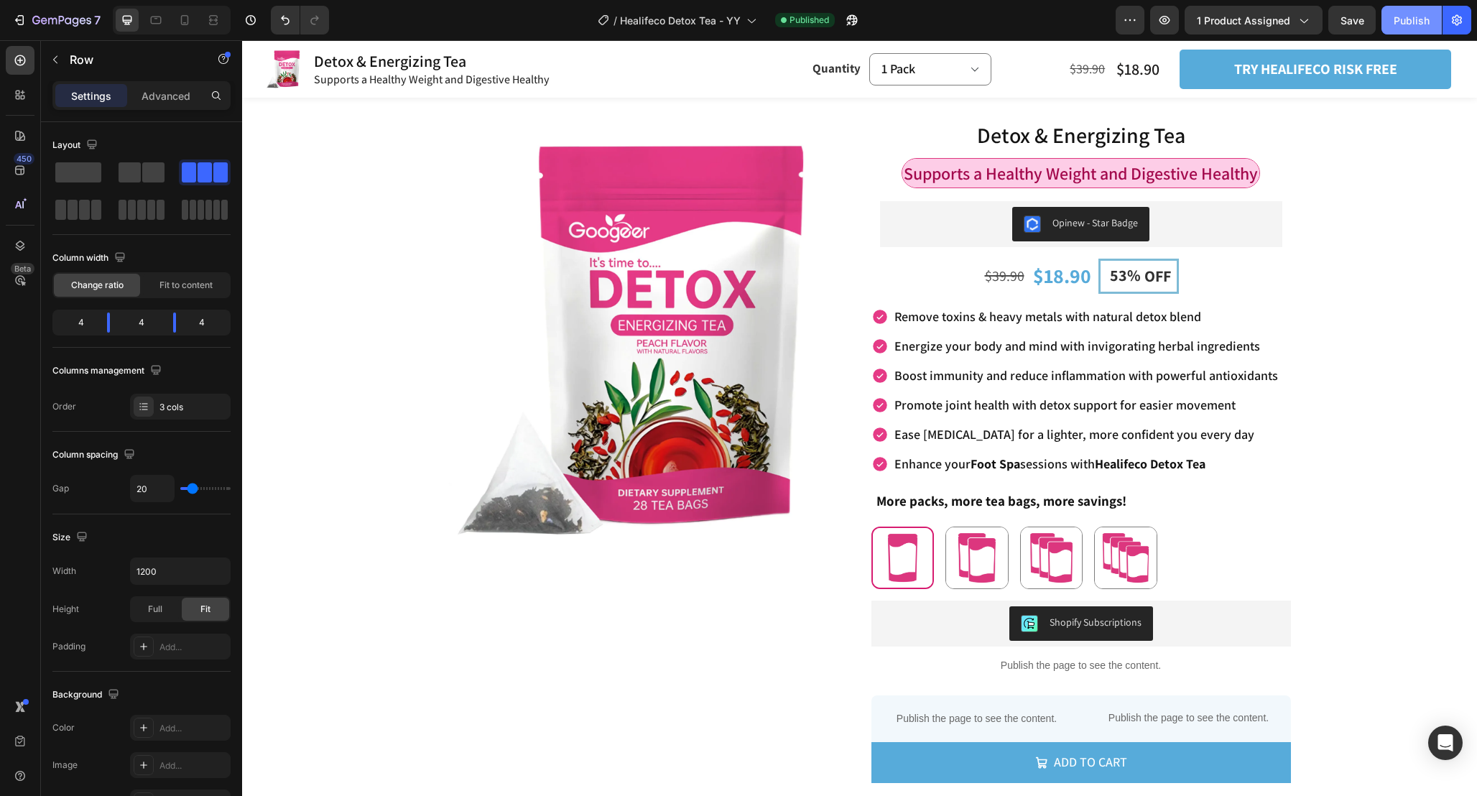
click at [1394, 9] on button "Publish" at bounding box center [1412, 20] width 60 height 29
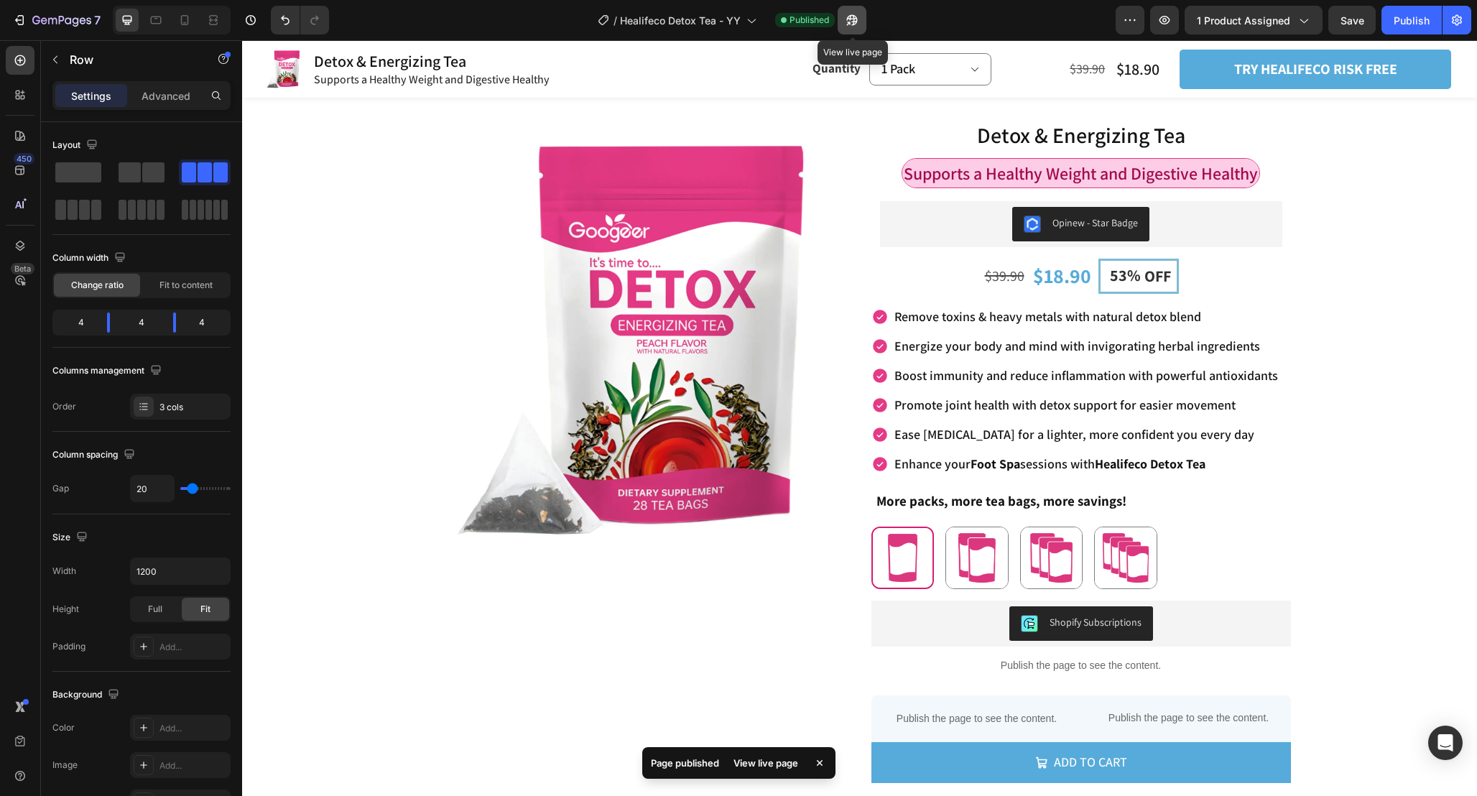
click at [850, 22] on icon "button" at bounding box center [848, 24] width 4 height 4
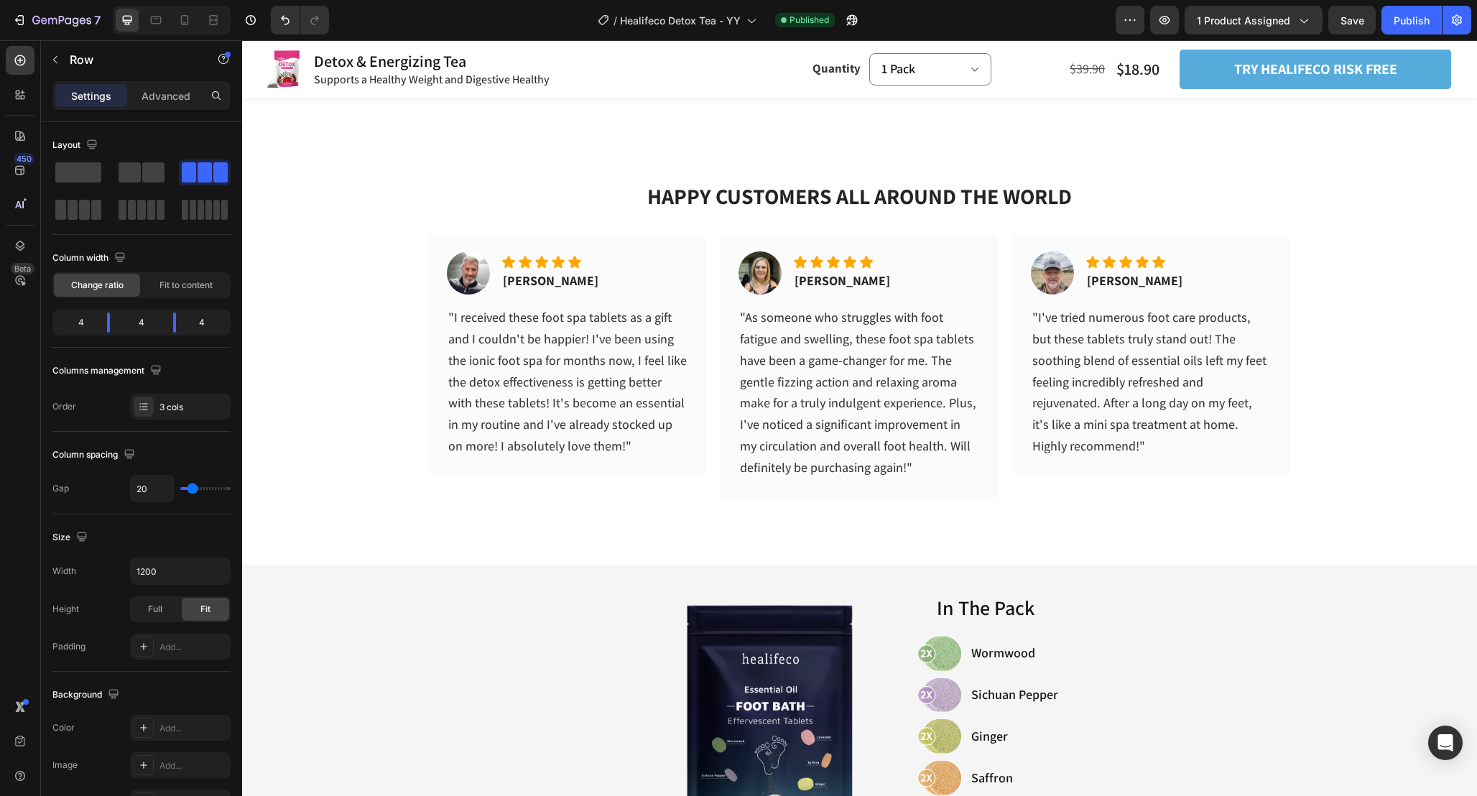
scroll to position [4520, 0]
